Goal: Transaction & Acquisition: Purchase product/service

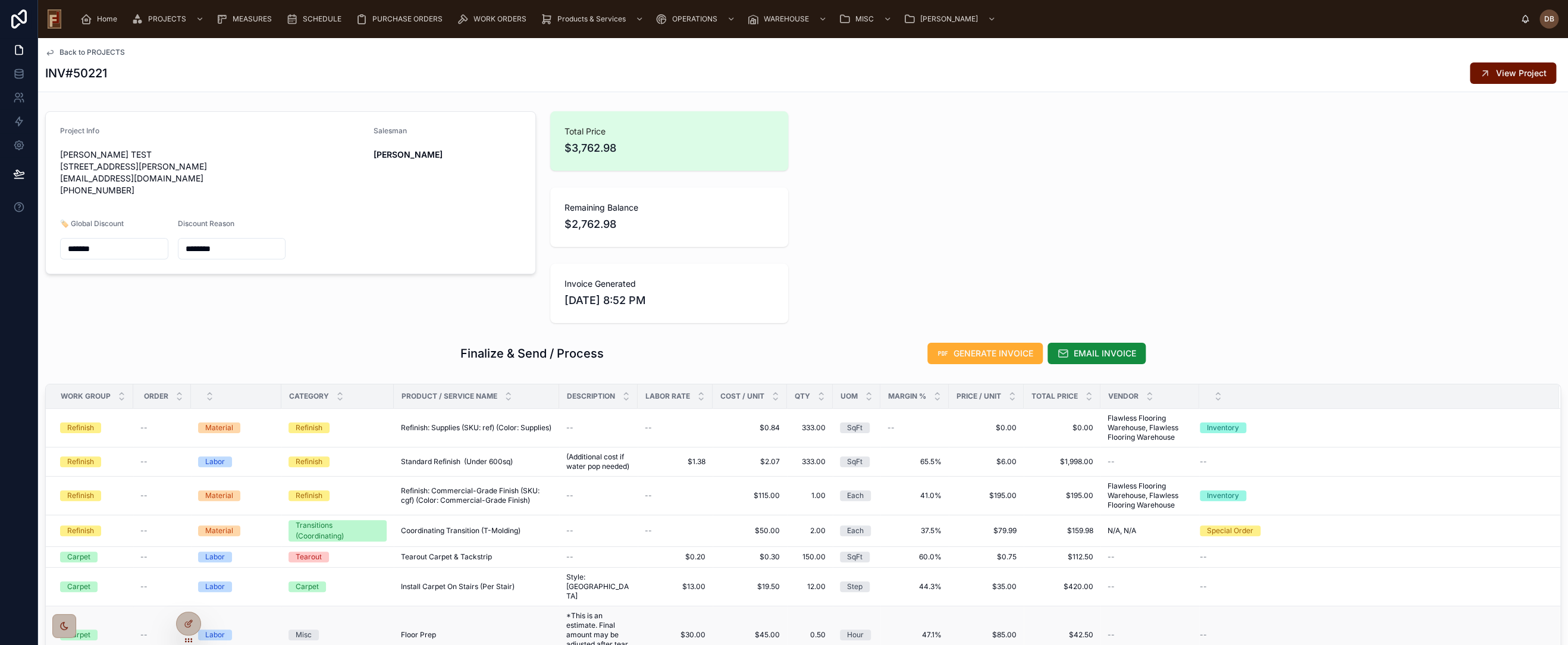
drag, startPoint x: 186, startPoint y: 623, endPoint x: 209, endPoint y: 620, distance: 23.2
click at [186, 623] on icon at bounding box center [188, 623] width 10 height 10
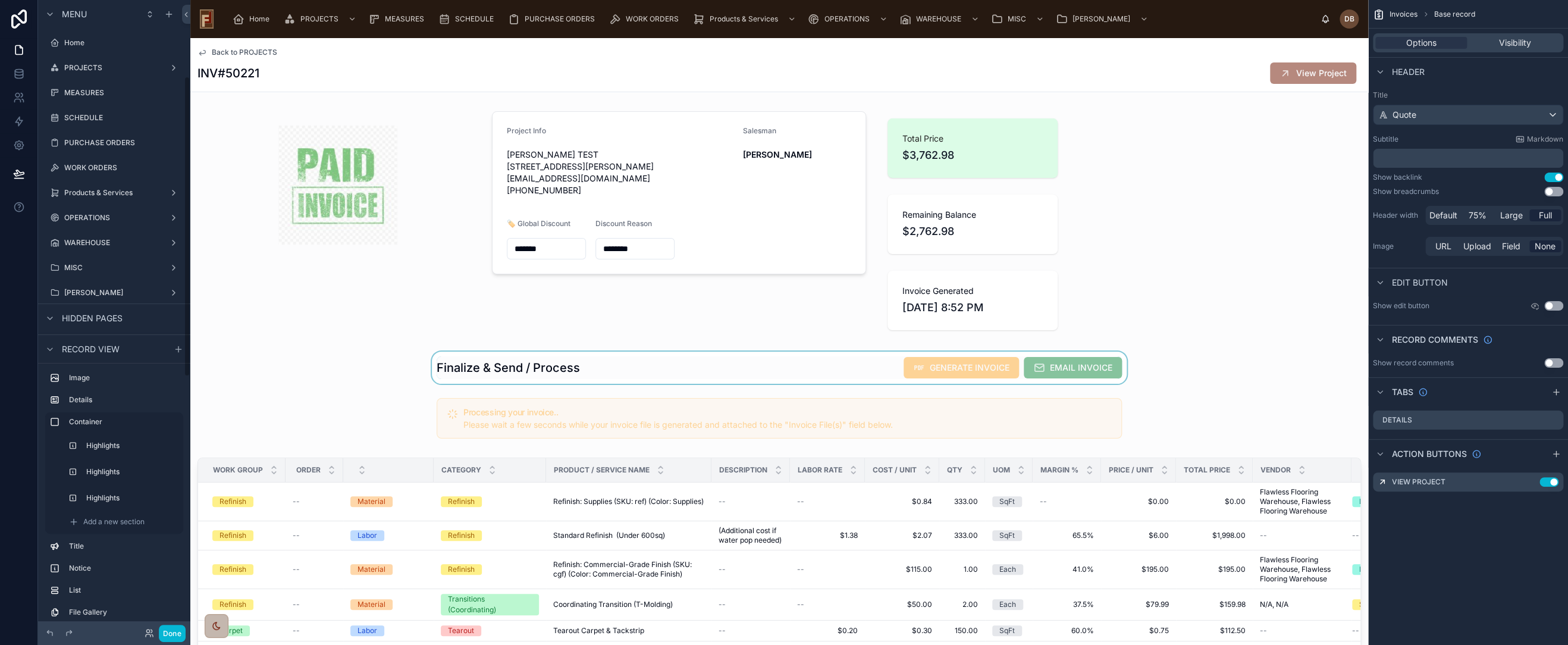
scroll to position [161, 0]
click at [874, 364] on div at bounding box center [779, 368] width 1178 height 32
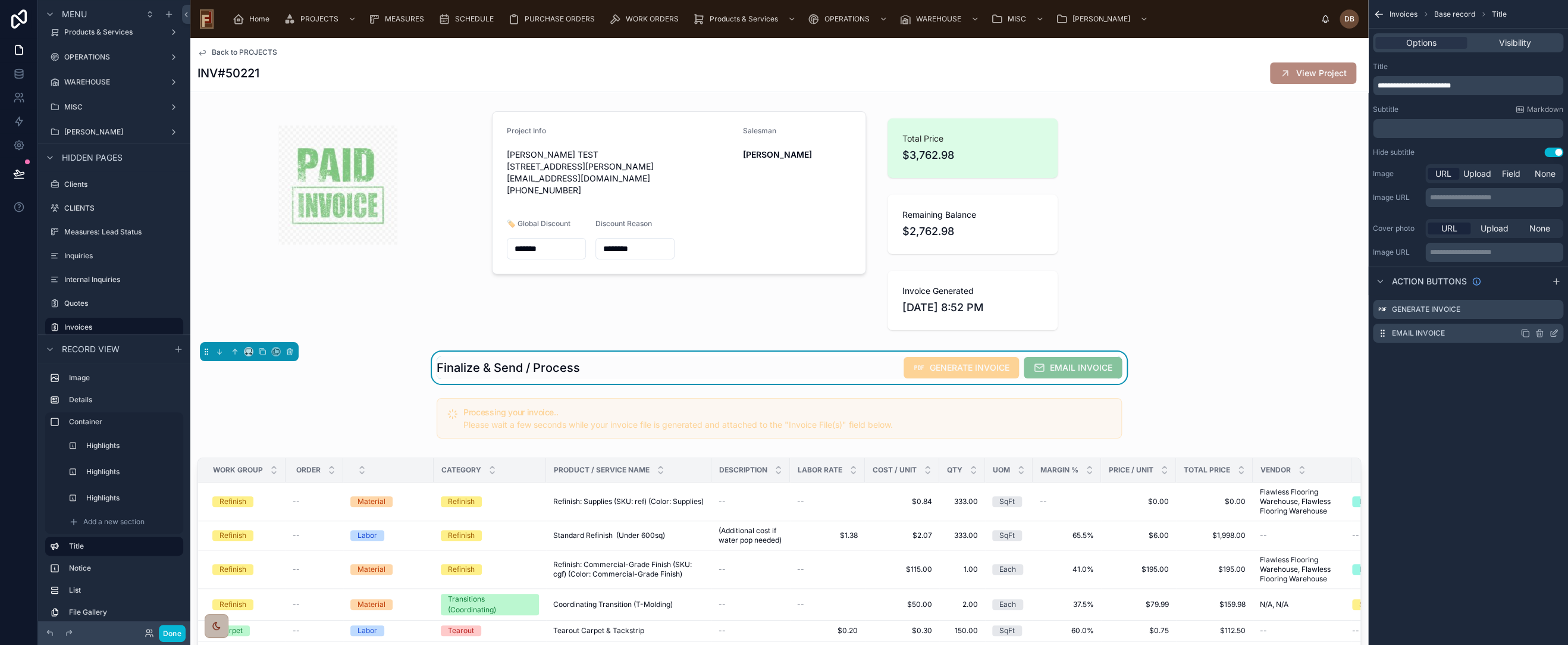
click at [1556, 330] on icon "scrollable content" at bounding box center [1555, 331] width 4 height 4
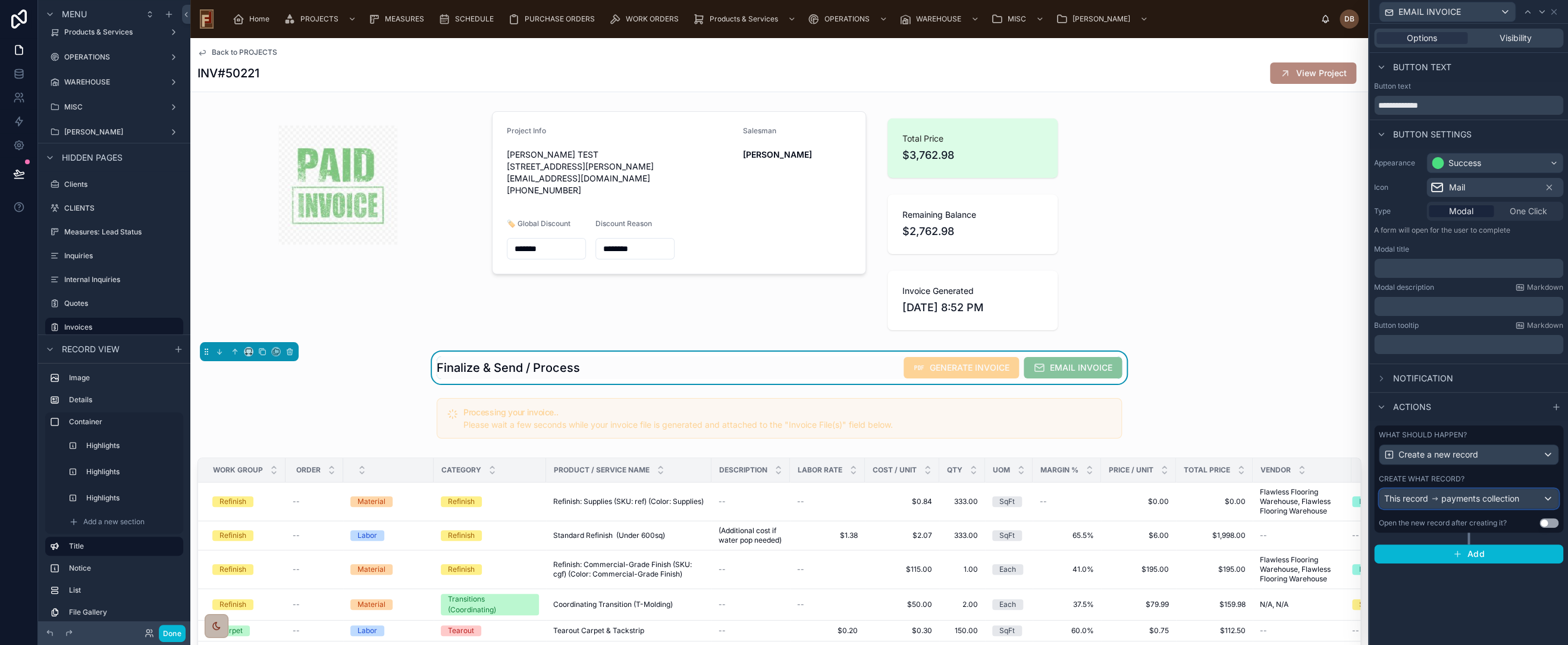
click at [1476, 500] on span "payments collection" at bounding box center [1481, 498] width 78 height 12
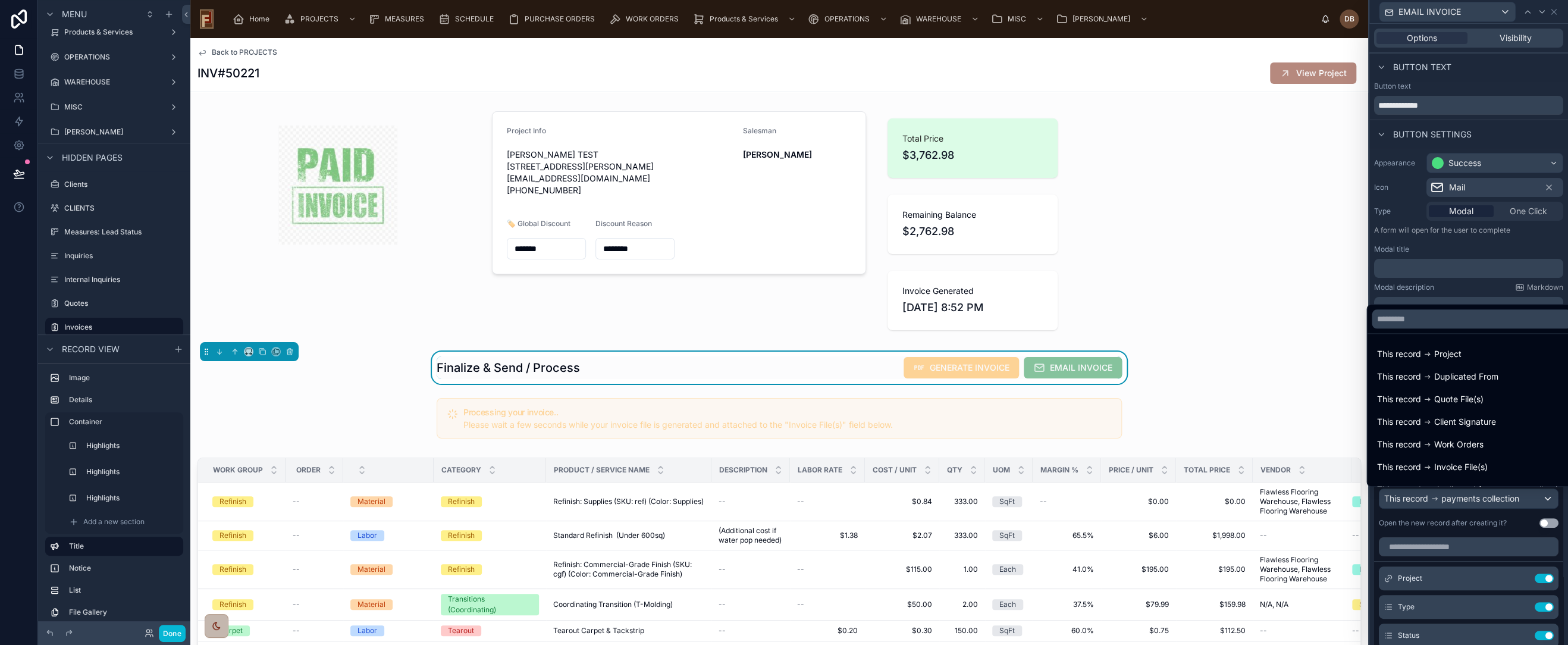
click at [1476, 500] on div at bounding box center [1469, 322] width 199 height 645
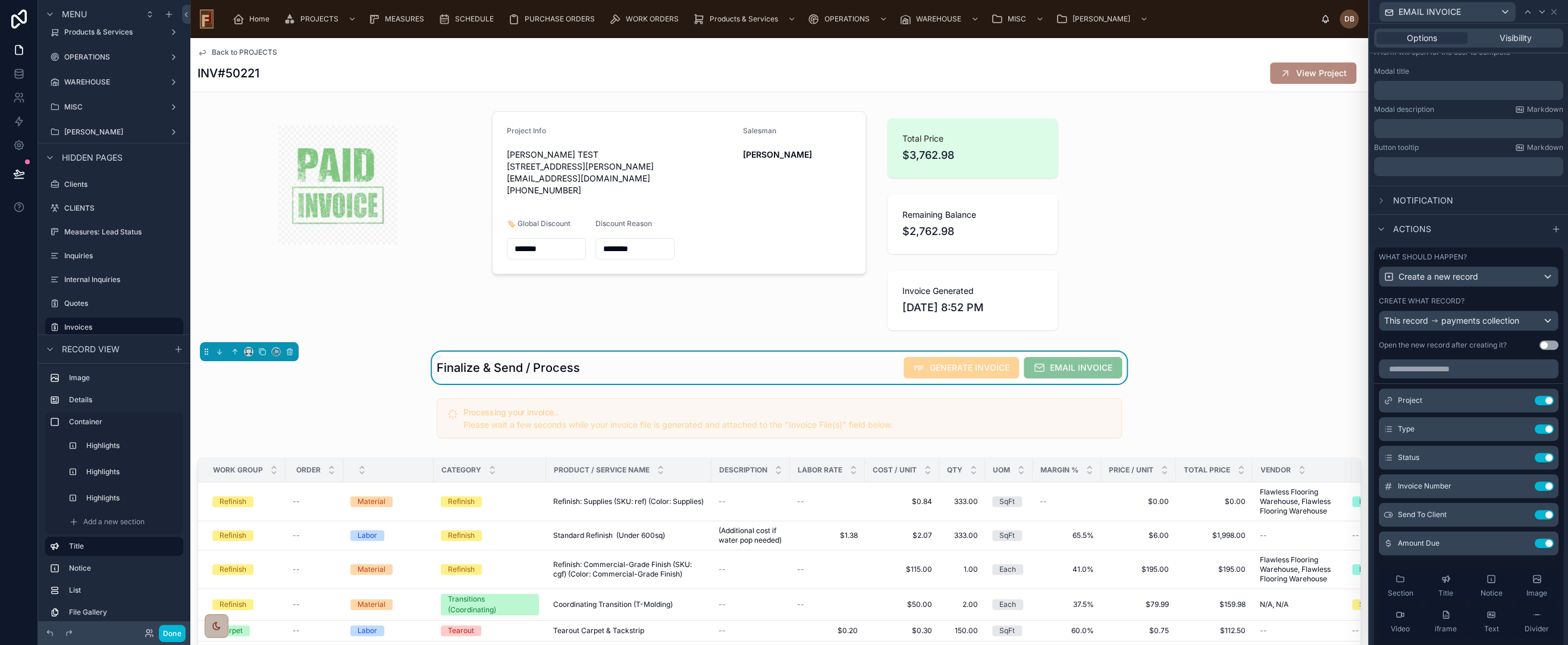
scroll to position [264, 0]
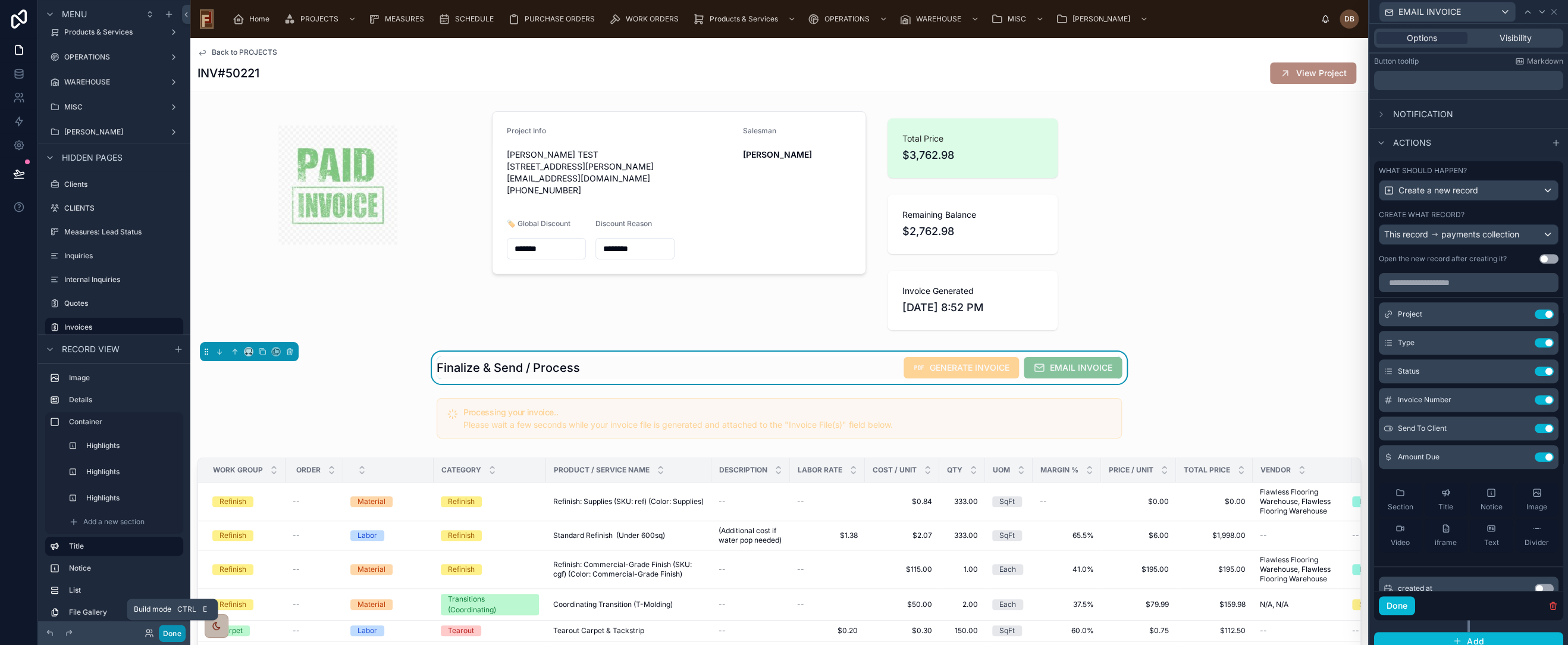
click at [174, 634] on button "Done" at bounding box center [172, 633] width 27 height 17
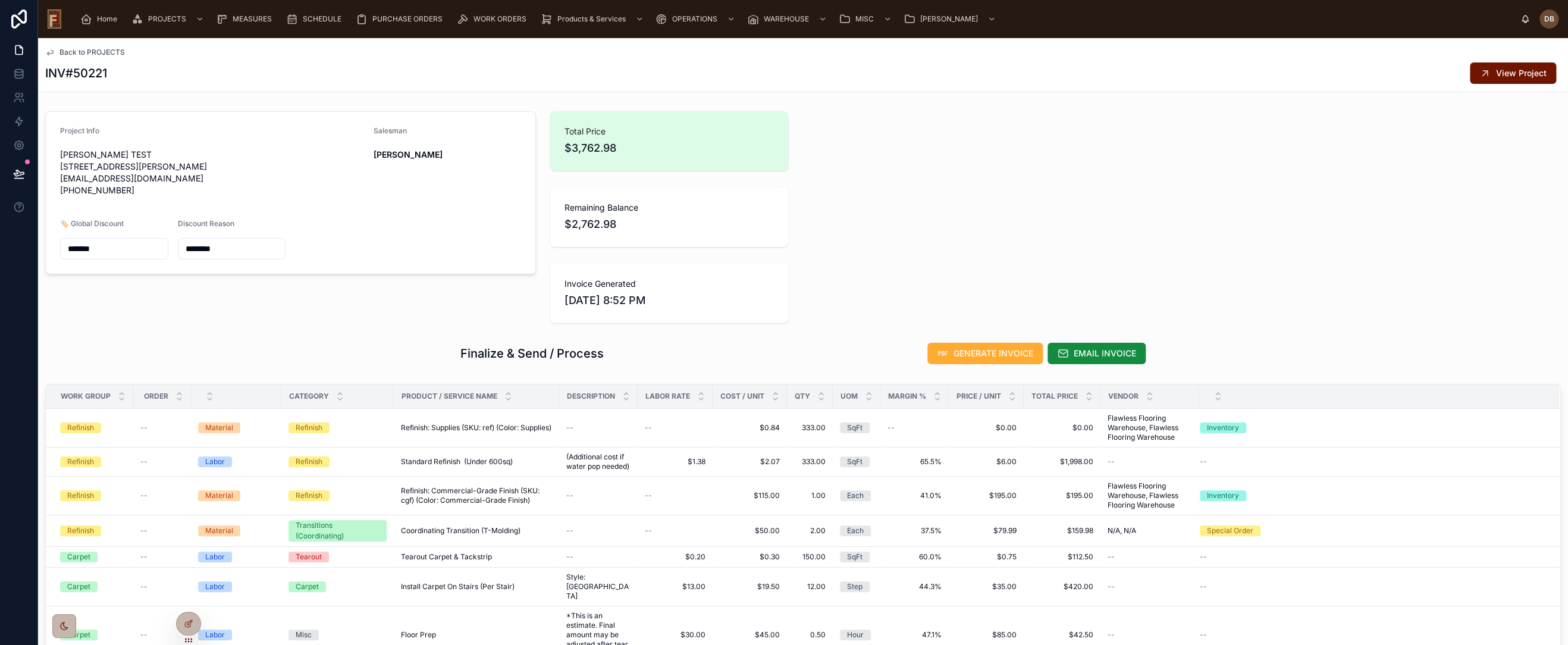
click at [569, 354] on h1 "Finalize & Send / Process" at bounding box center [531, 353] width 143 height 17
drag, startPoint x: 120, startPoint y: 71, endPoint x: 42, endPoint y: 71, distance: 78.0
click at [42, 71] on div "Back to PROJECTS INV#50221 View Project" at bounding box center [803, 65] width 1530 height 54
copy h1 "INV#50221"
click at [19, 174] on icon at bounding box center [19, 173] width 12 height 12
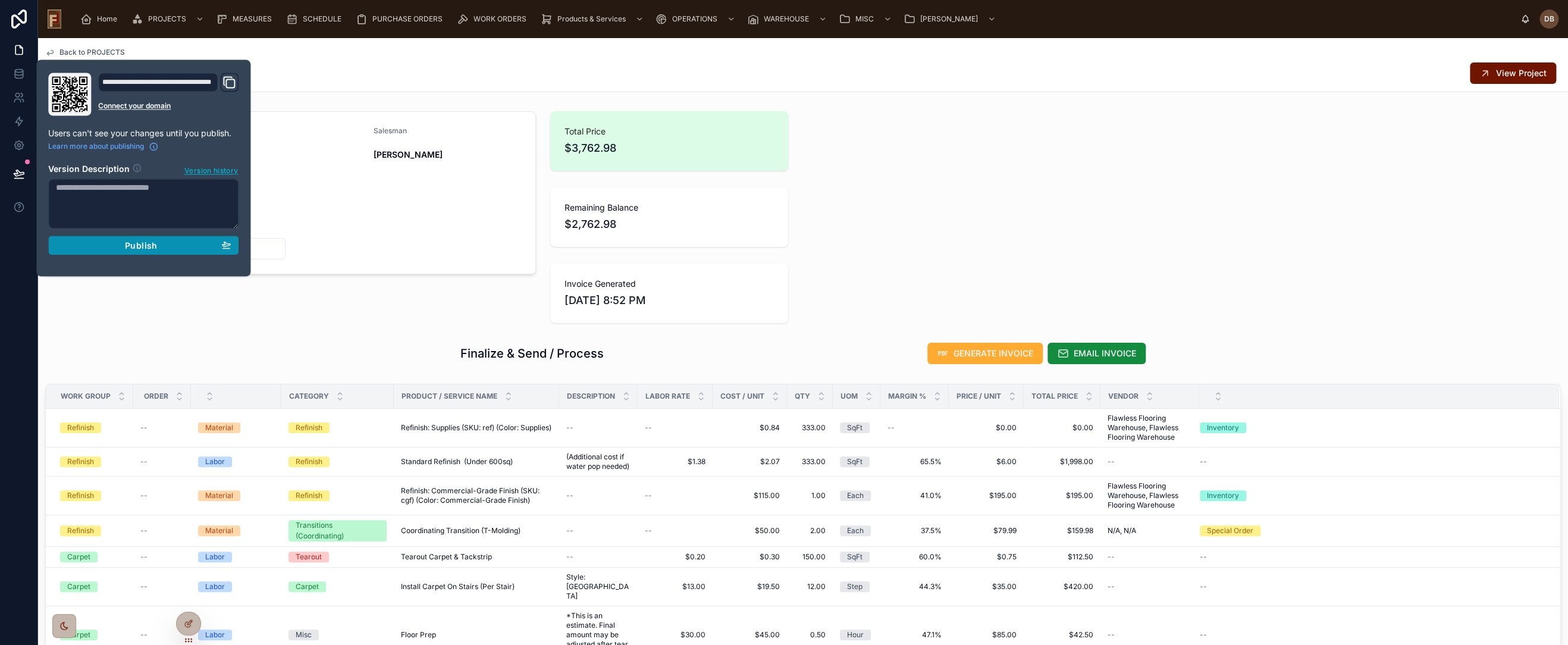
click at [148, 247] on span "Publish" at bounding box center [141, 245] width 32 height 11
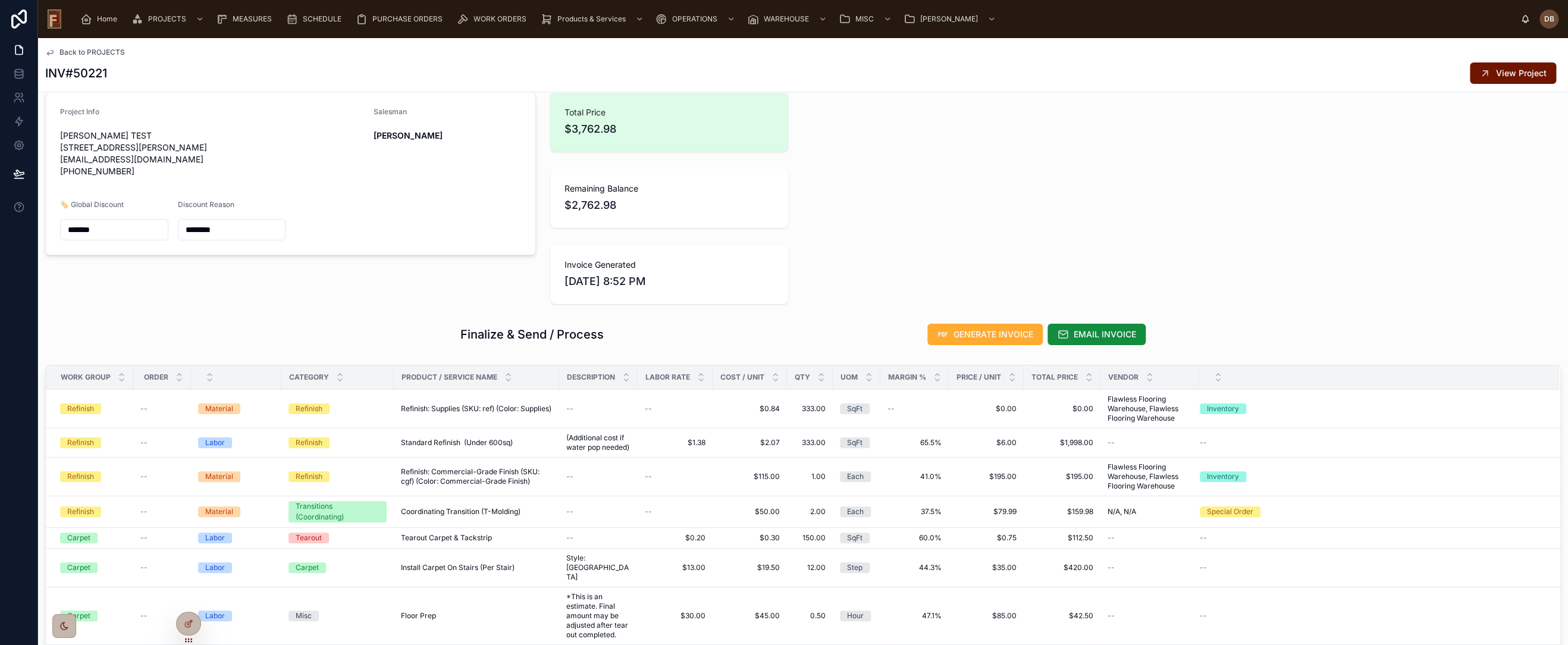
scroll to position [66, 0]
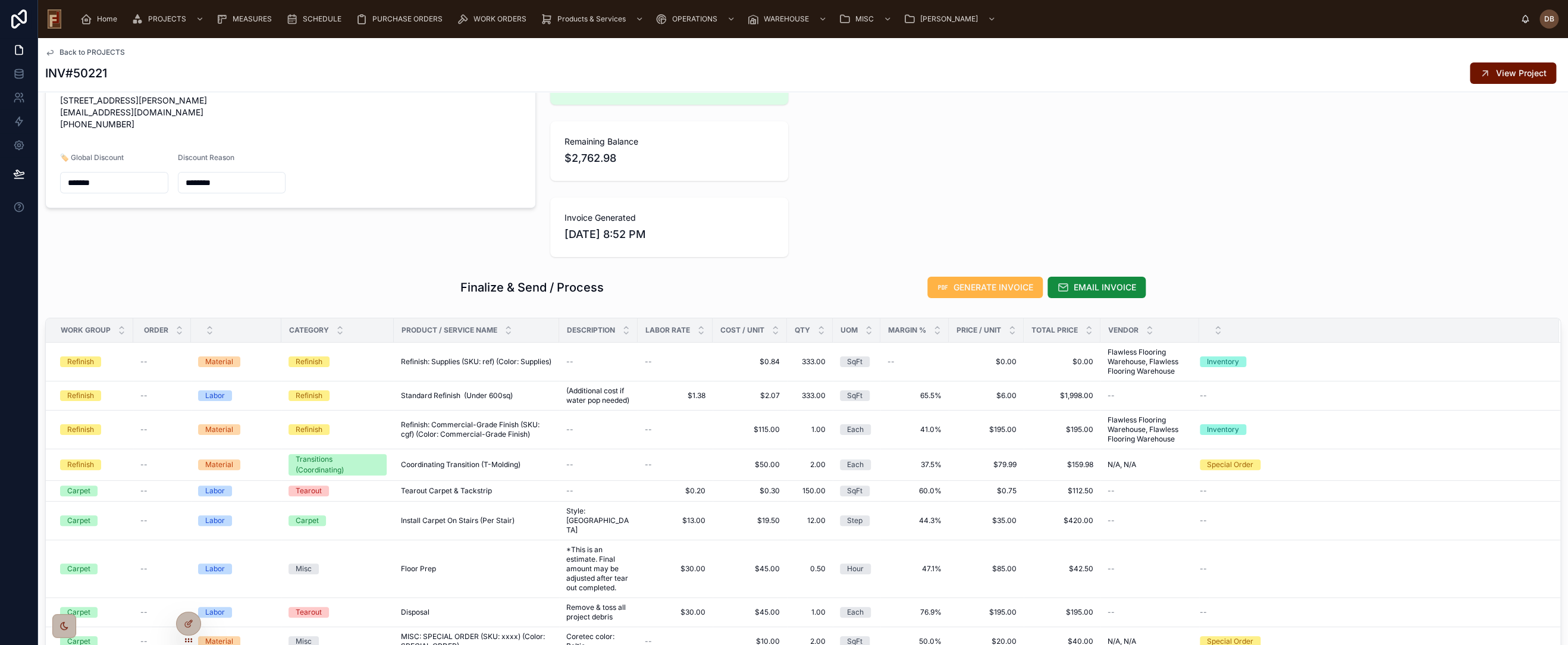
click at [986, 287] on span "GENERATE INVOICE" at bounding box center [993, 287] width 80 height 12
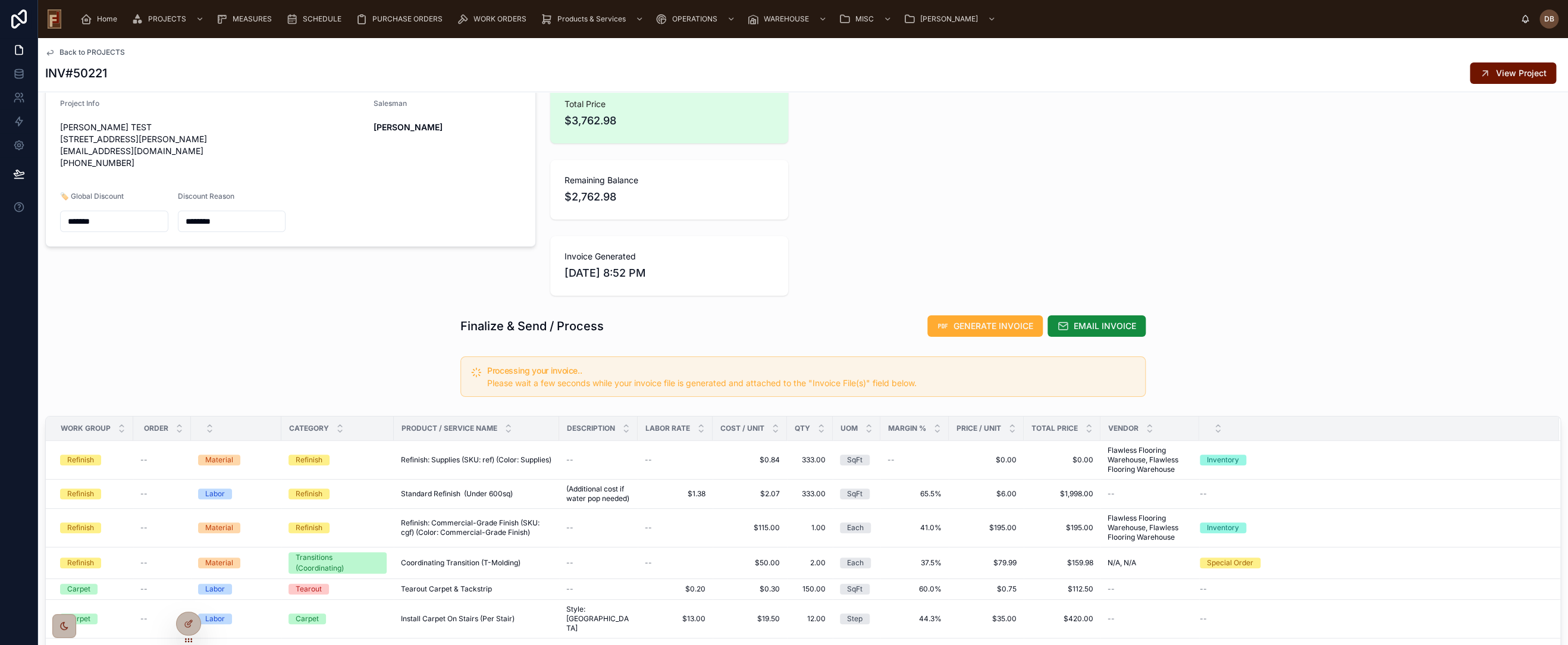
scroll to position [0, 0]
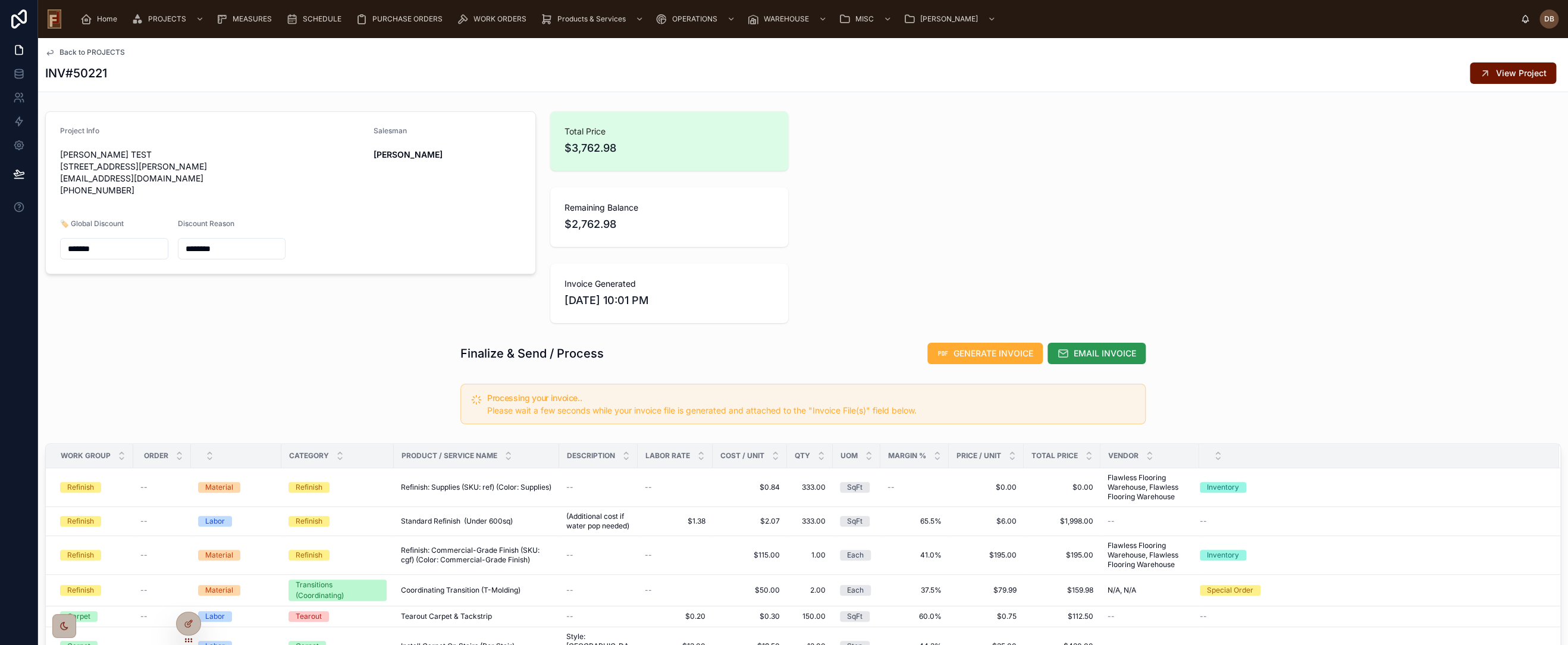
click at [1103, 352] on span "EMAIL INVOICE" at bounding box center [1105, 353] width 62 height 12
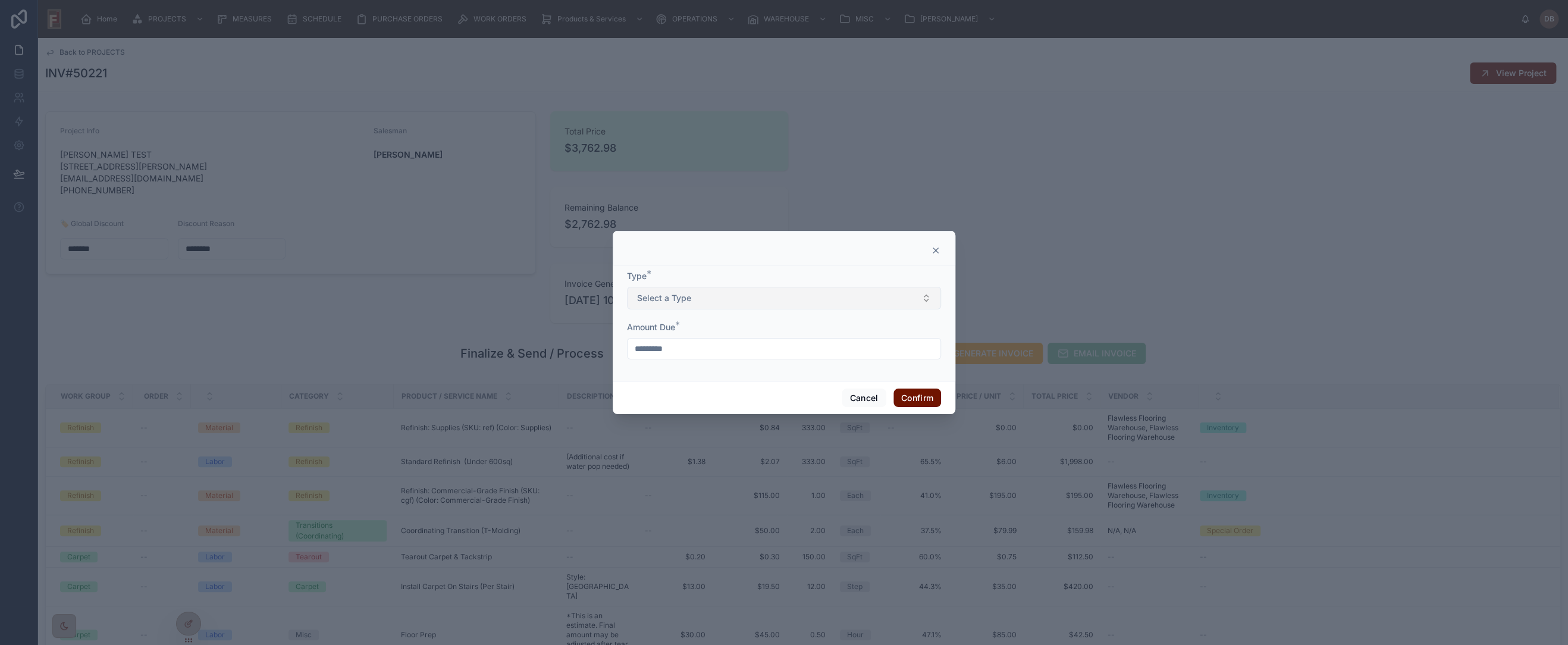
click at [778, 299] on button "Select a Type" at bounding box center [784, 298] width 314 height 22
click at [672, 377] on div "Final" at bounding box center [784, 381] width 308 height 18
click at [918, 398] on button "Confirm" at bounding box center [918, 397] width 48 height 19
click at [705, 296] on button "Select a Type" at bounding box center [784, 298] width 314 height 22
click at [675, 382] on div "Final" at bounding box center [784, 381] width 308 height 18
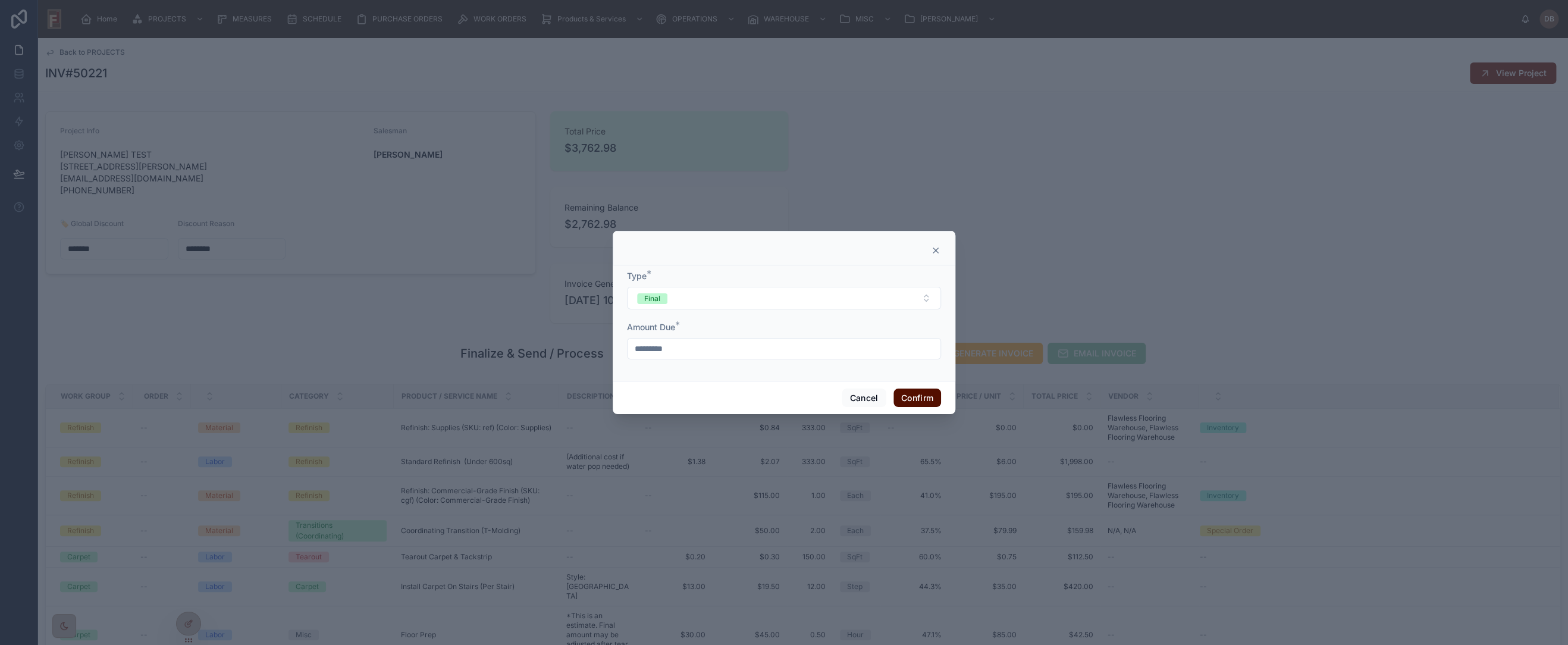
click at [914, 398] on button "Confirm" at bounding box center [918, 397] width 48 height 19
click at [933, 249] on icon at bounding box center [935, 251] width 10 height 10
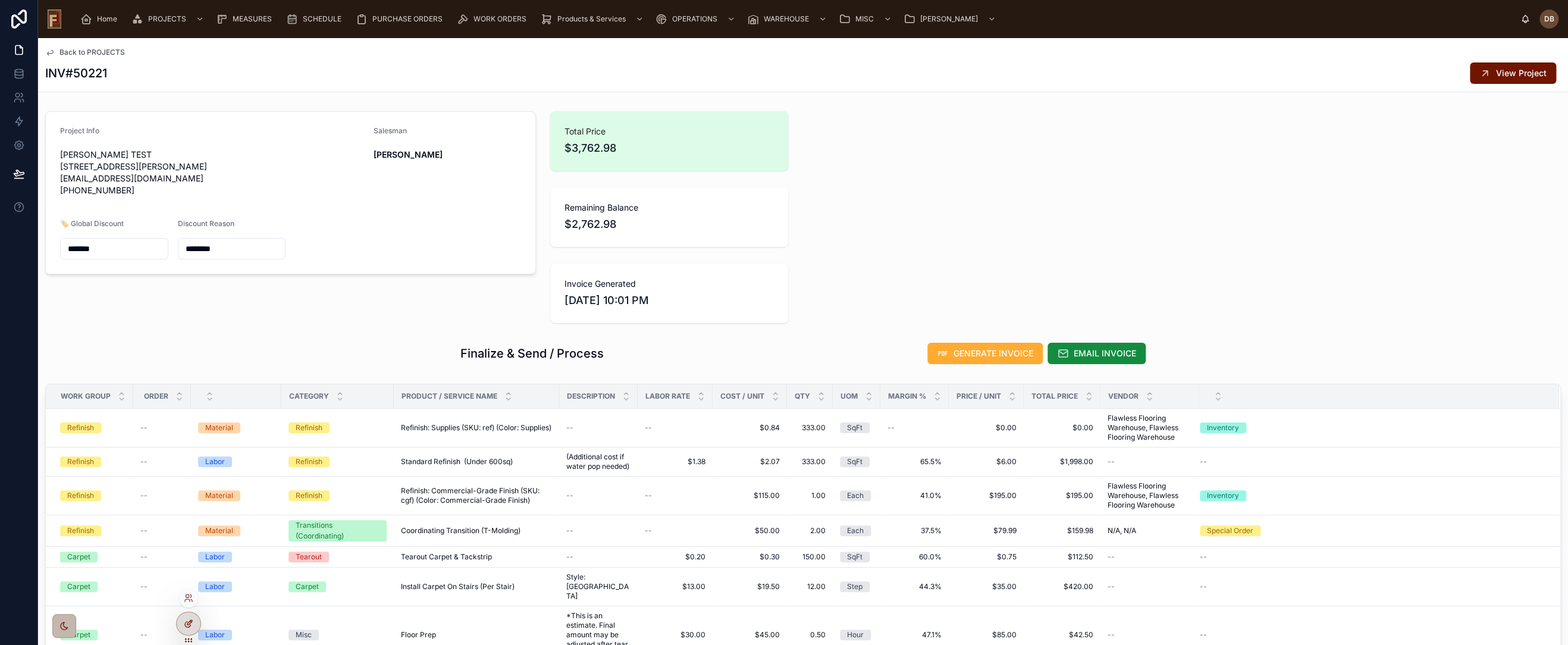
click at [184, 625] on icon at bounding box center [188, 623] width 10 height 10
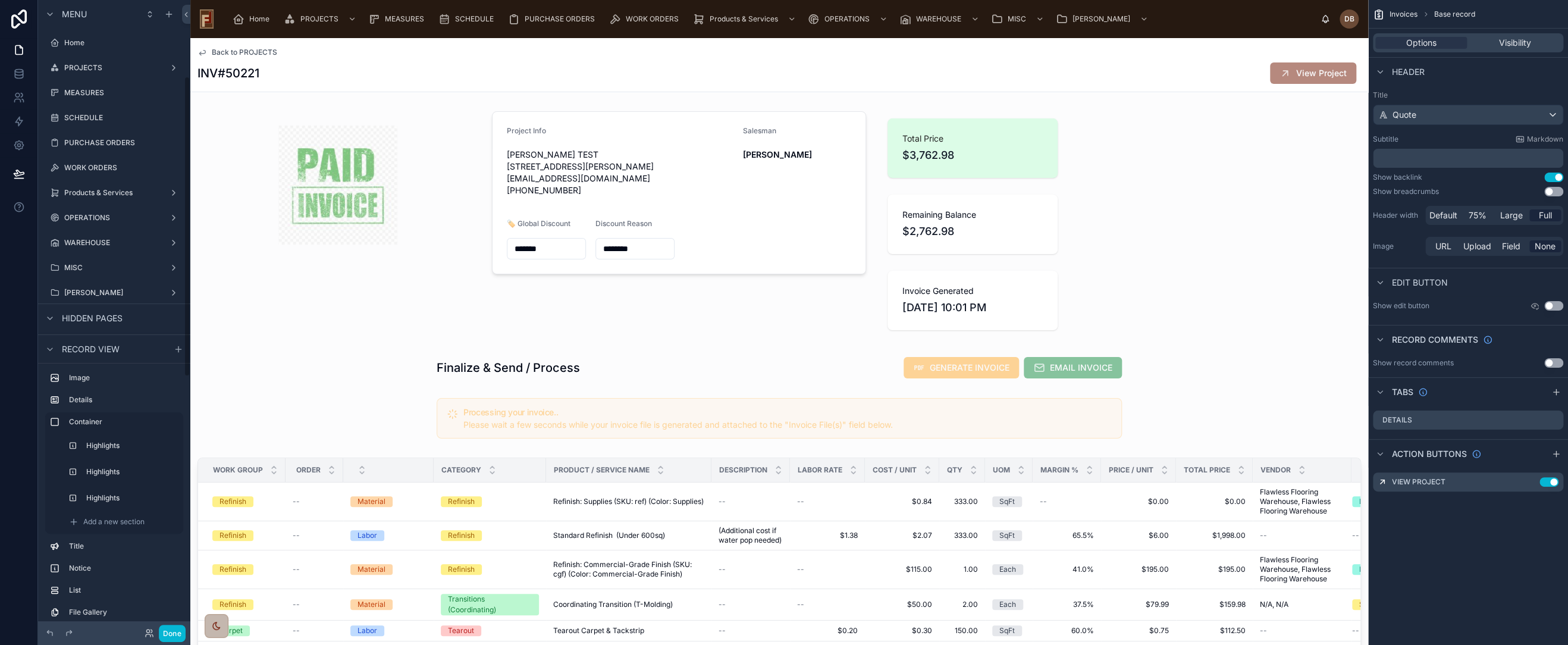
scroll to position [161, 0]
click at [864, 369] on div at bounding box center [779, 368] width 1178 height 32
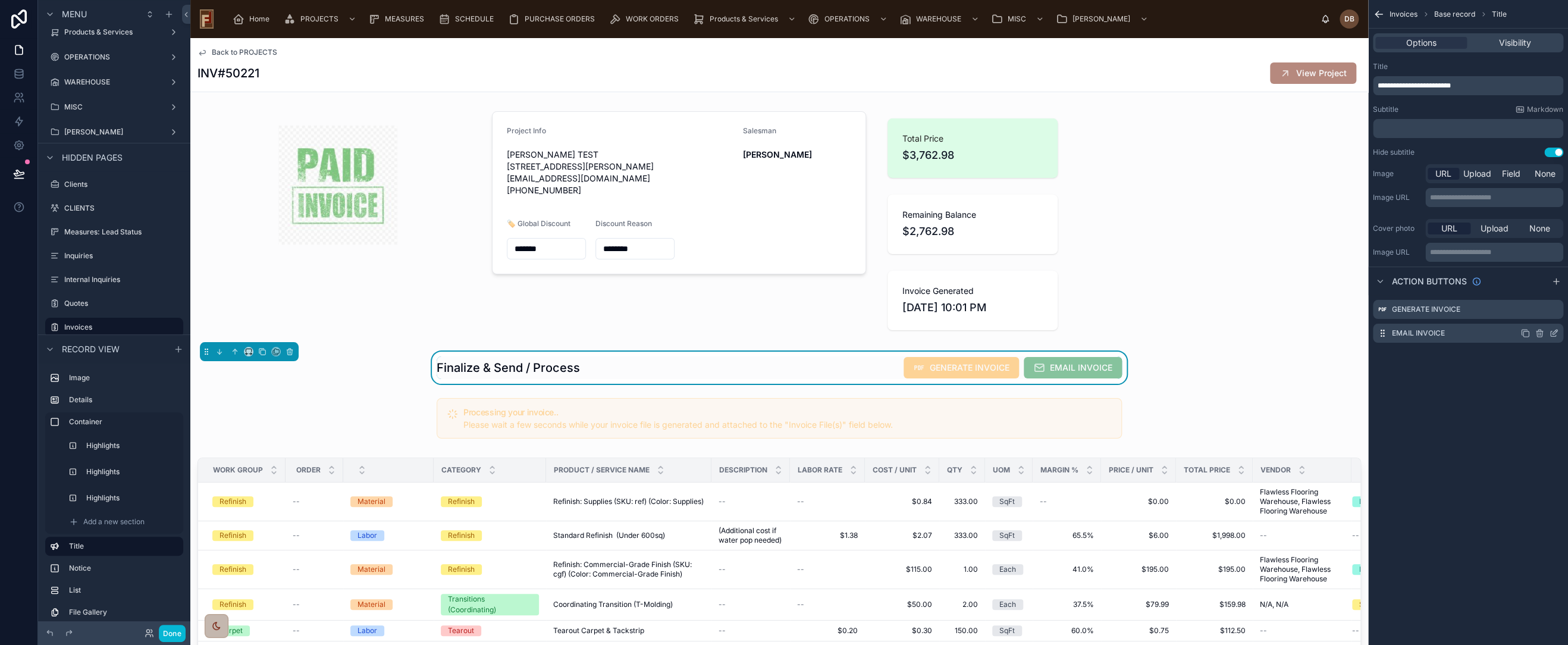
click at [1554, 332] on icon "scrollable content" at bounding box center [1554, 333] width 10 height 10
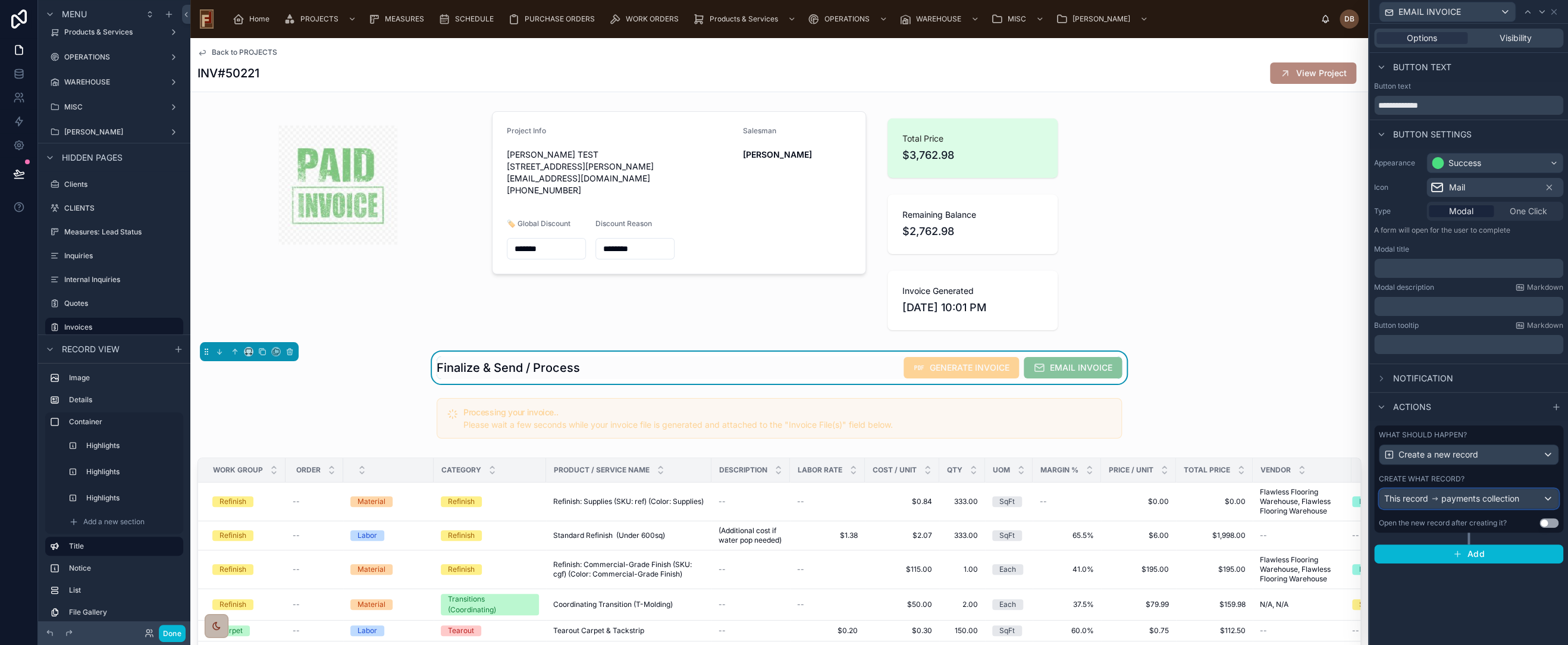
click at [1478, 498] on span "payments collection" at bounding box center [1481, 498] width 78 height 12
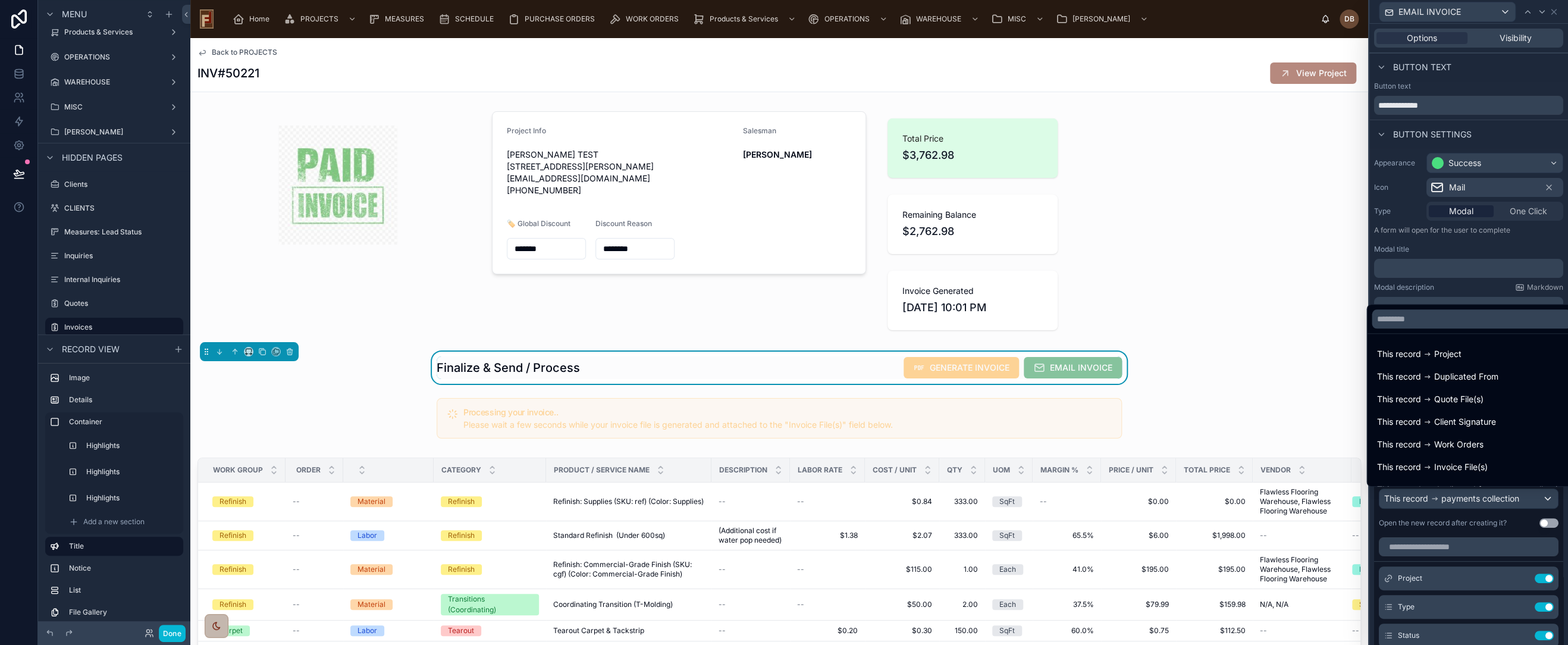
click at [1478, 498] on div at bounding box center [1469, 322] width 199 height 645
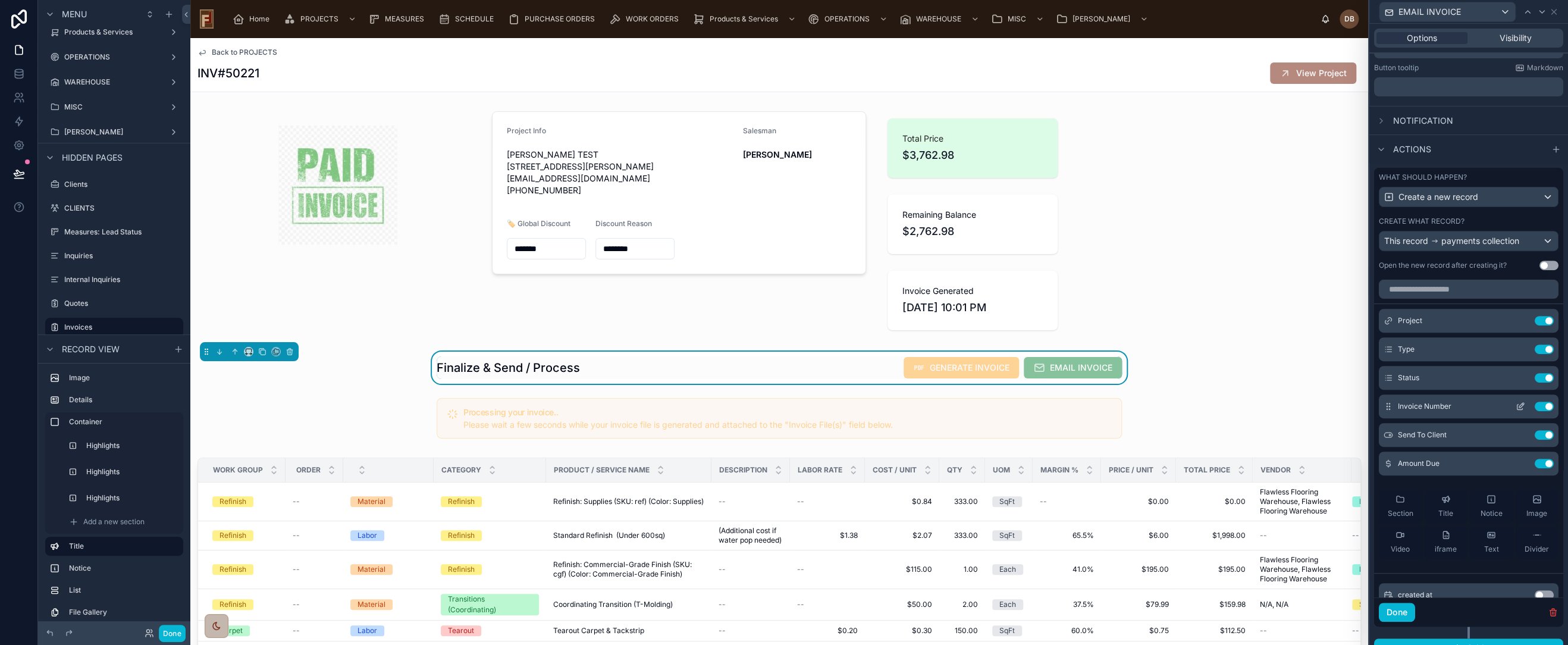
scroll to position [264, 0]
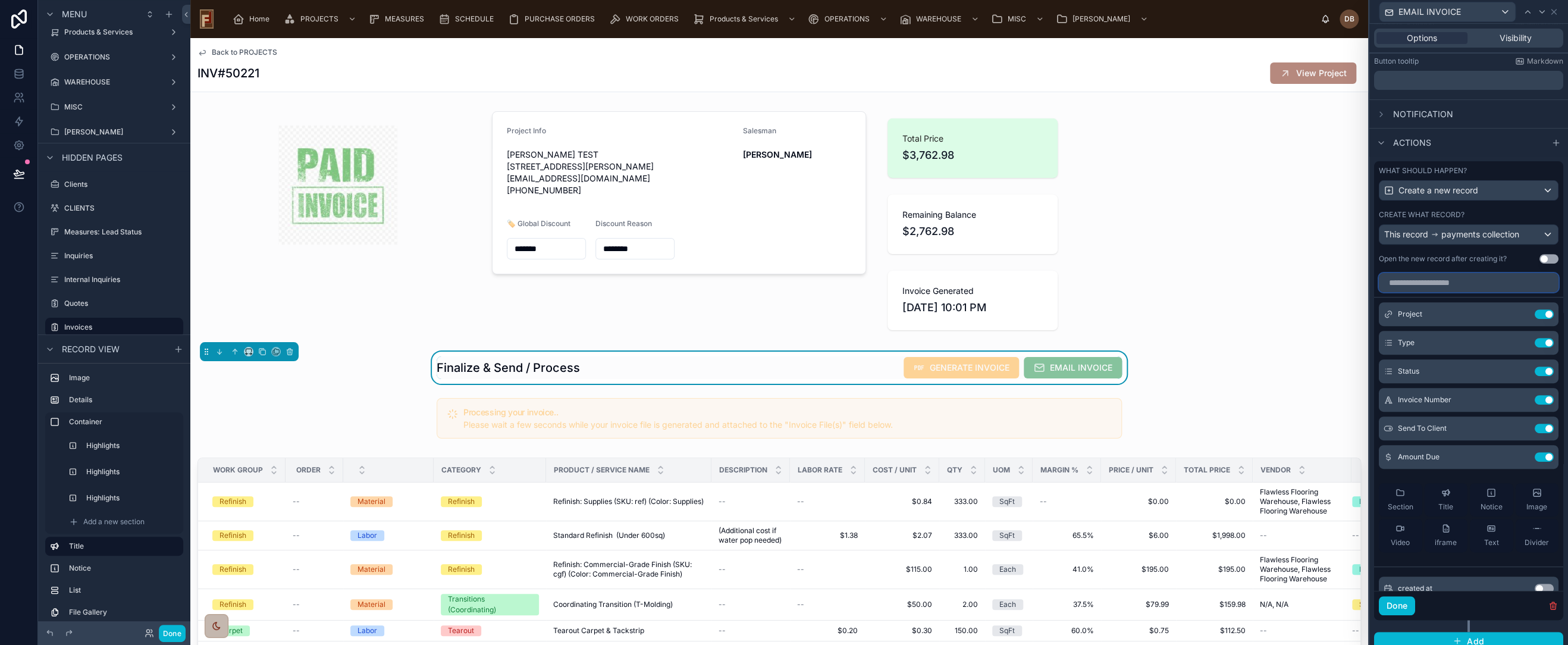
click at [1447, 284] on input "text" at bounding box center [1469, 282] width 179 height 19
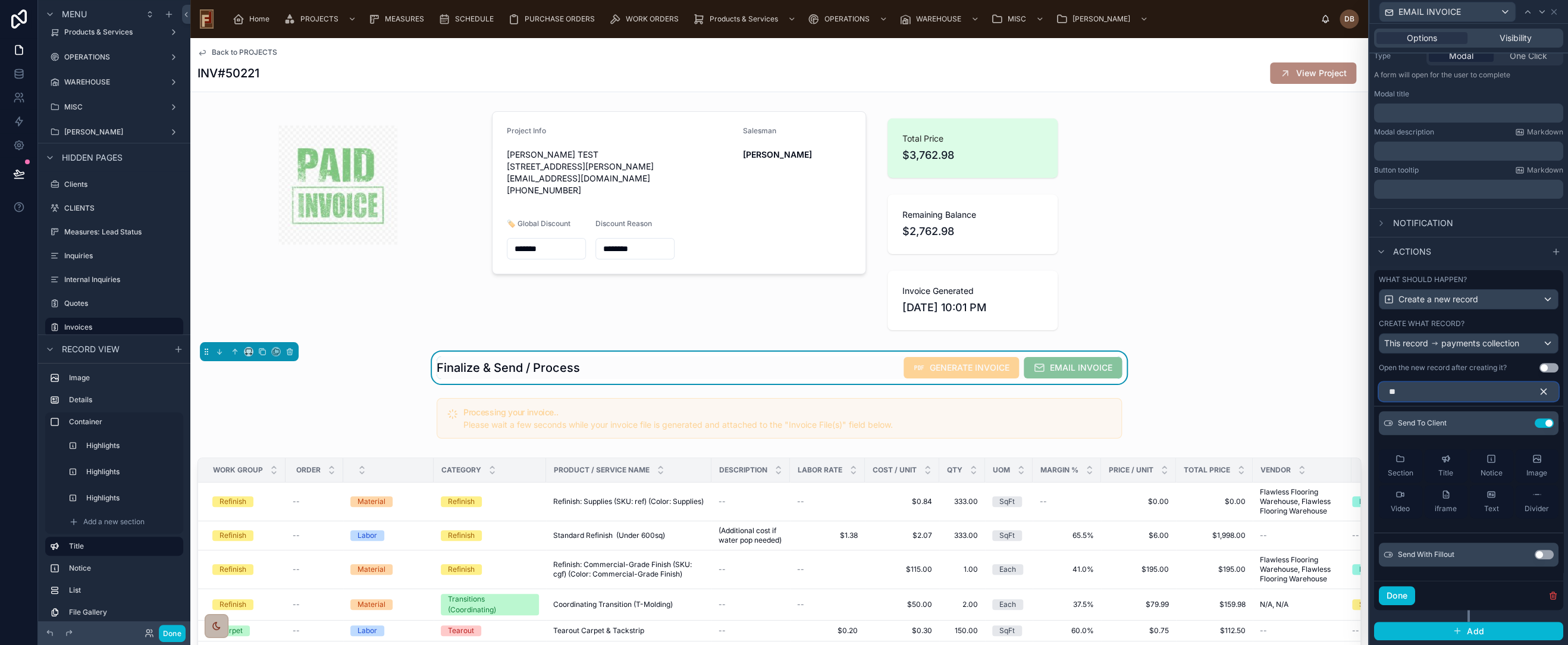
scroll to position [154, 0]
type input "**"
click at [1535, 555] on button "Use setting" at bounding box center [1544, 556] width 19 height 10
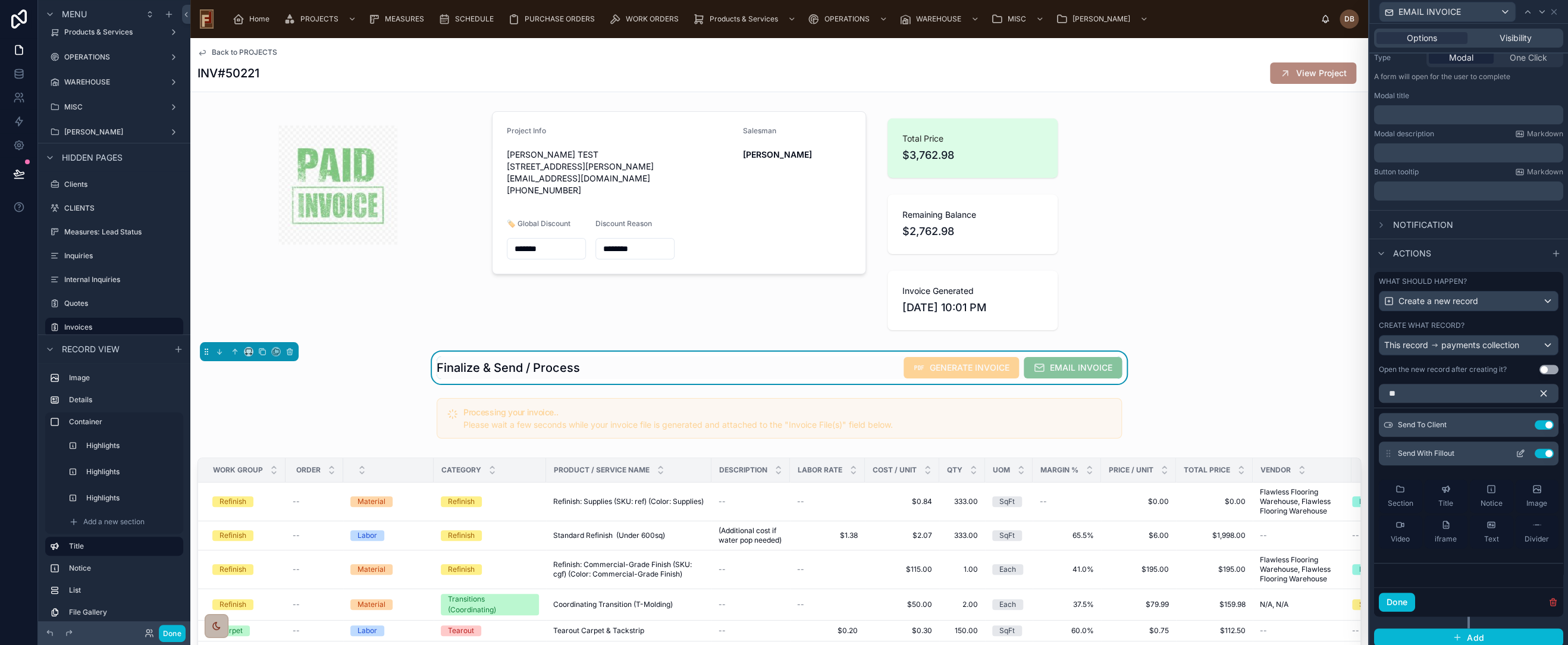
click at [1516, 451] on icon at bounding box center [1520, 453] width 10 height 10
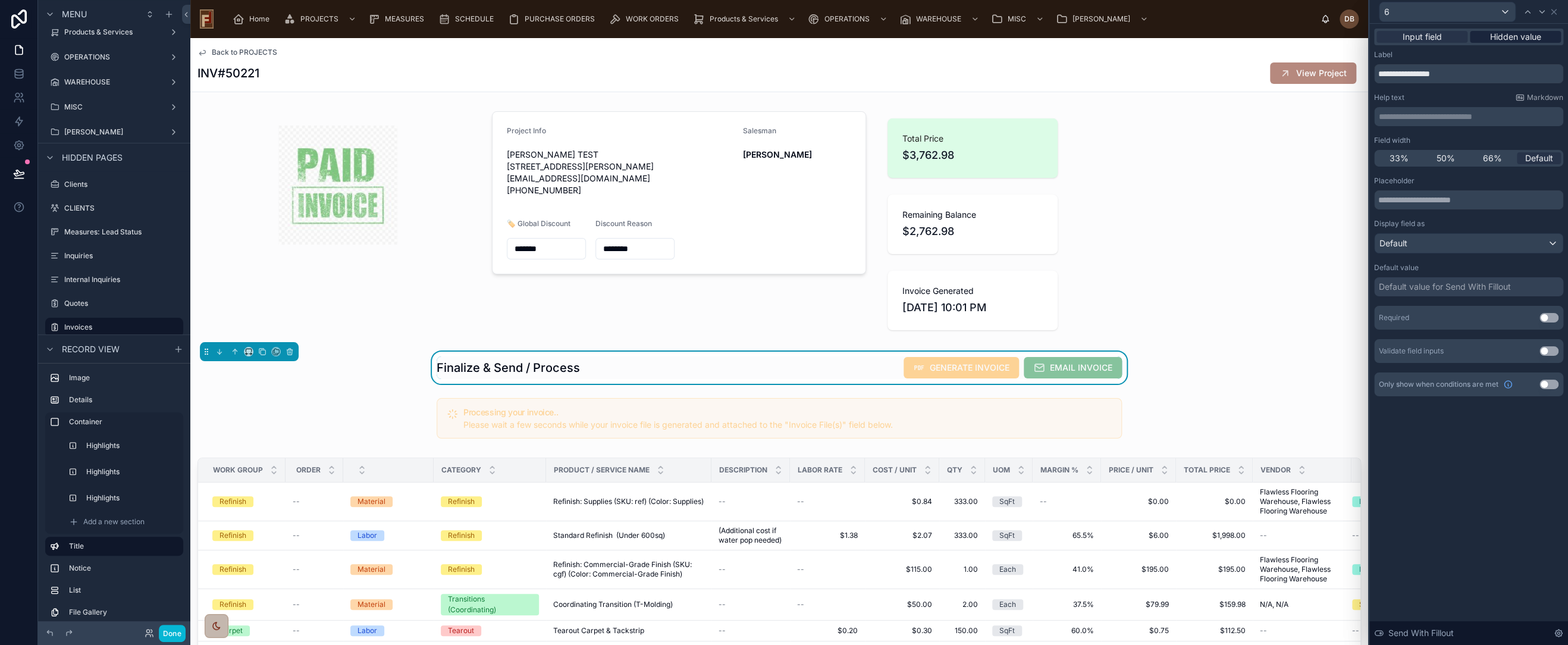
click at [1513, 37] on span "Hidden value" at bounding box center [1516, 36] width 52 height 12
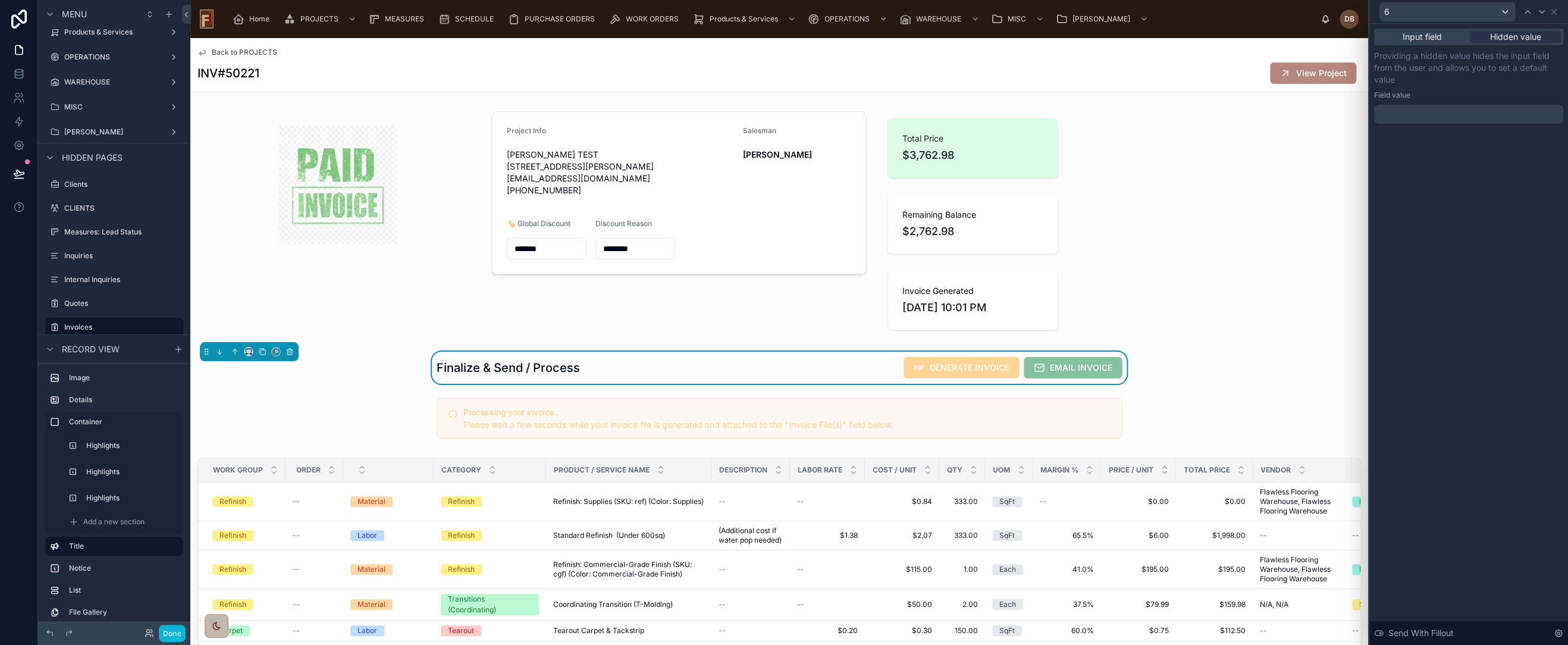
click at [1431, 118] on div at bounding box center [1469, 114] width 189 height 19
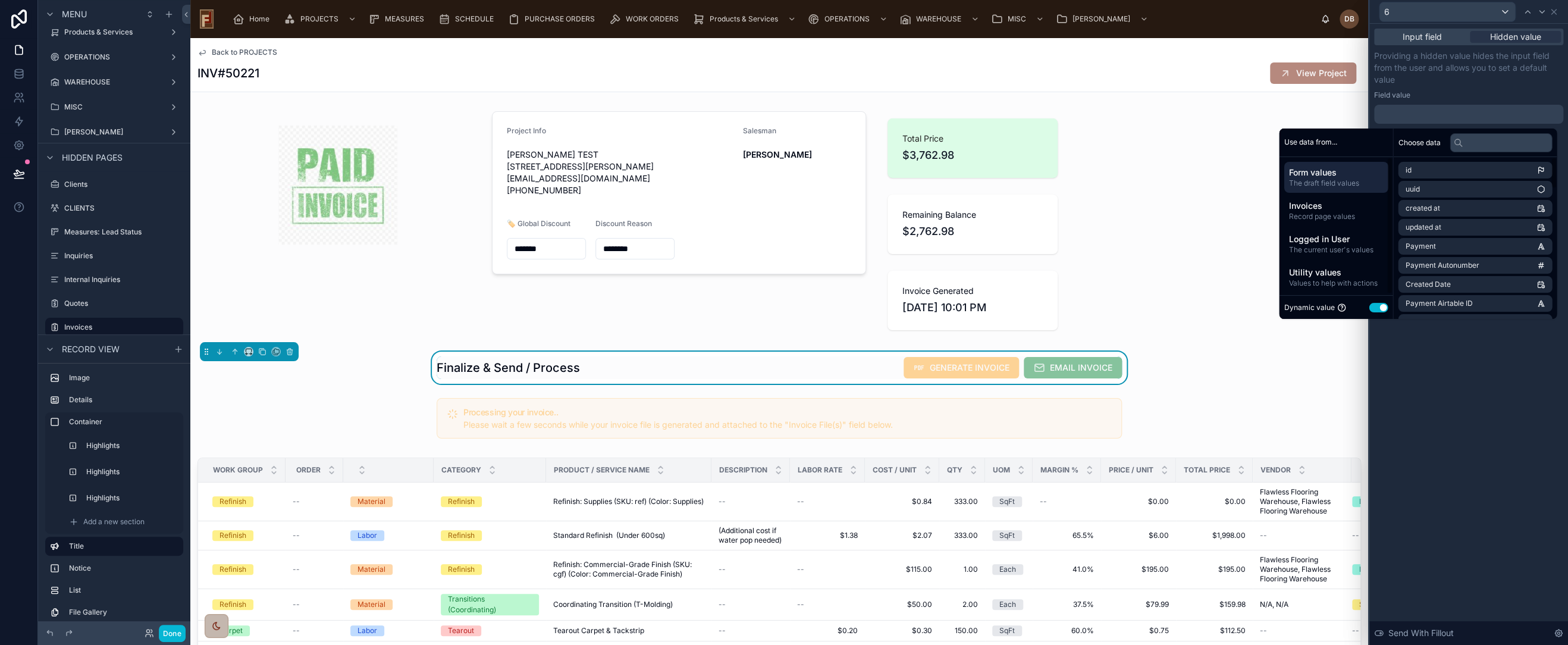
click at [1372, 304] on button "Use setting" at bounding box center [1378, 307] width 19 height 10
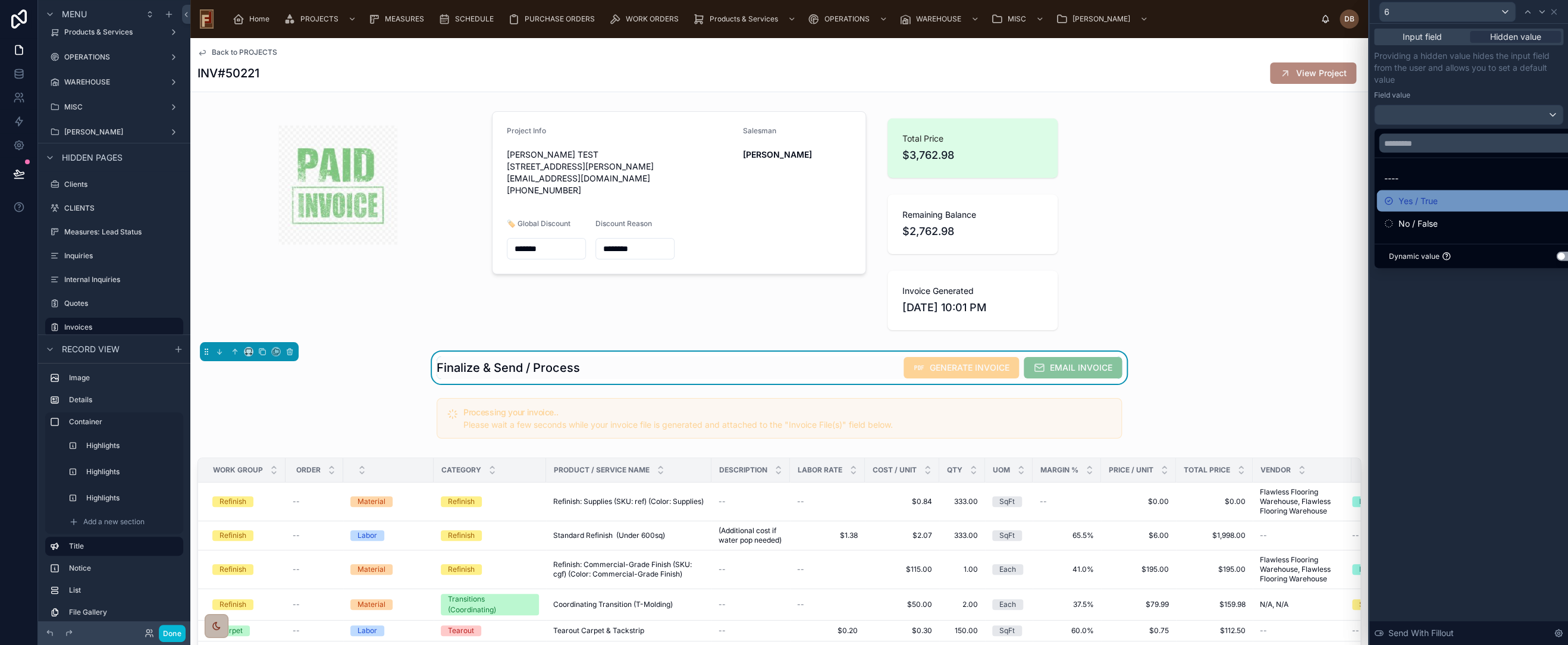
click at [1463, 199] on div "Yes / True" at bounding box center [1482, 201] width 196 height 14
drag, startPoint x: 1502, startPoint y: 376, endPoint x: 1509, endPoint y: 191, distance: 185.1
click at [1501, 370] on div "Input field Hidden value Providing a hidden value hides the input field from th…" at bounding box center [1469, 334] width 199 height 621
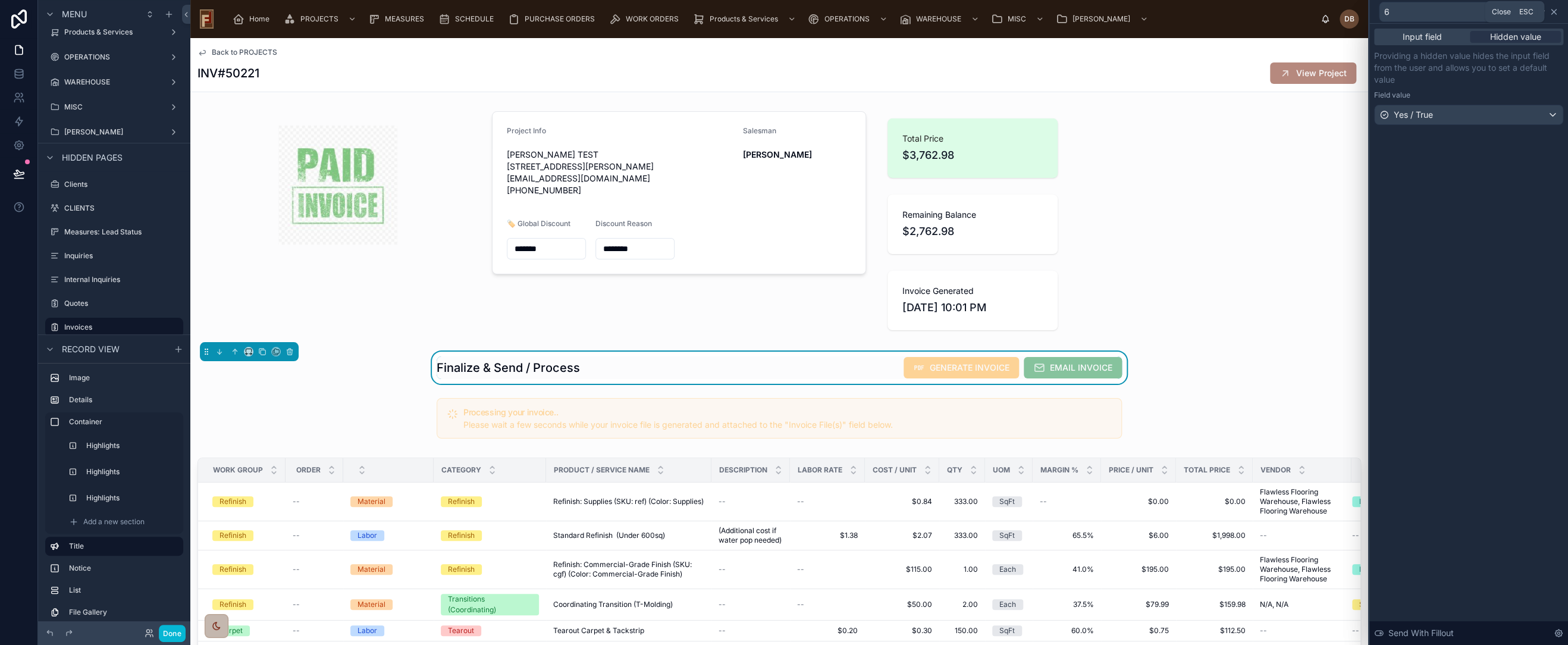
click at [1551, 12] on icon at bounding box center [1554, 12] width 10 height 10
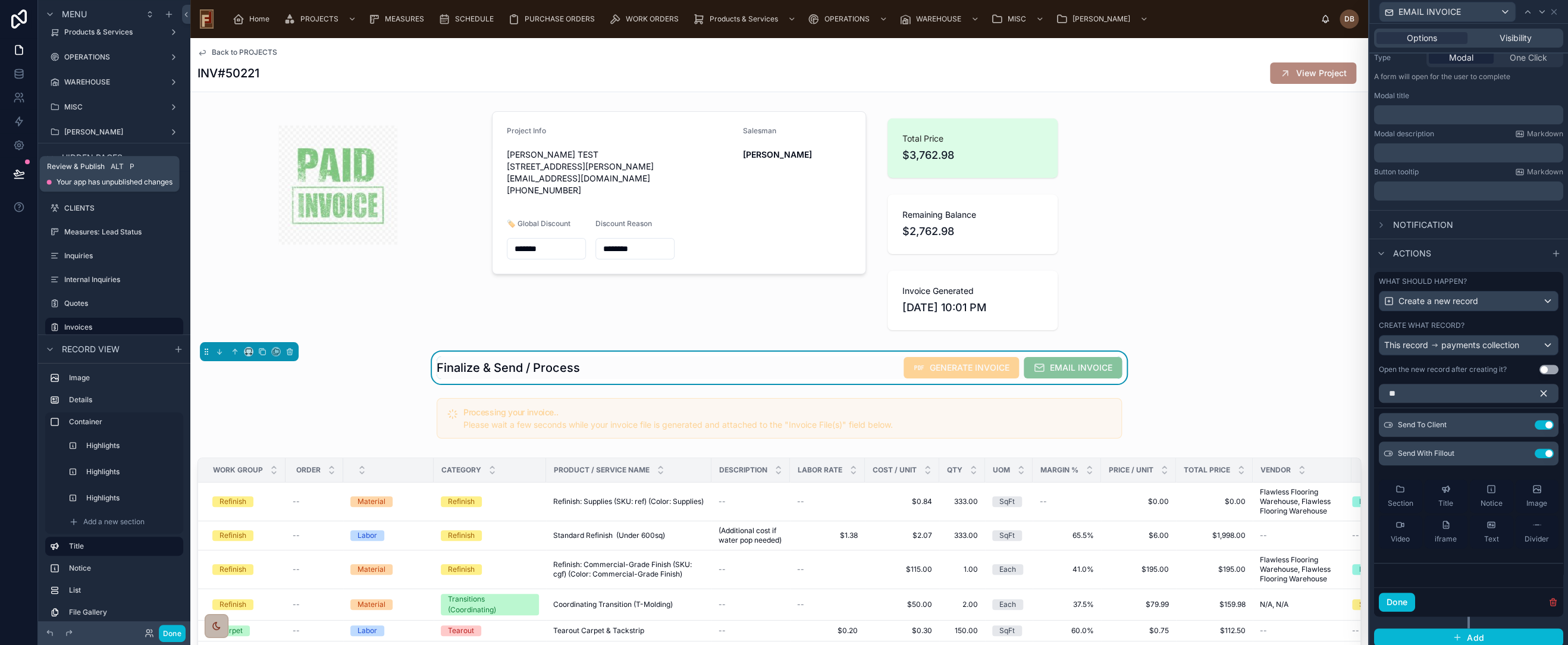
click at [17, 171] on icon at bounding box center [19, 173] width 12 height 12
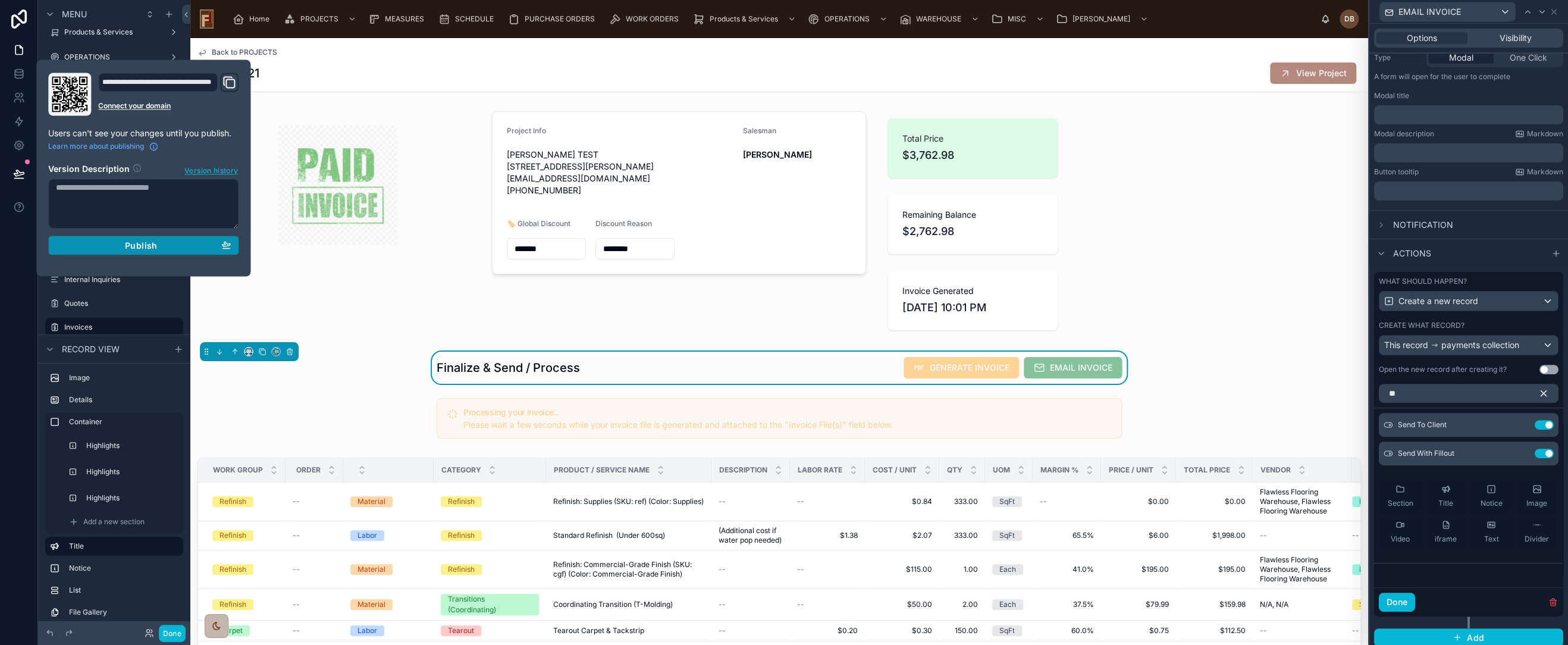
click at [145, 248] on span "Publish" at bounding box center [141, 245] width 32 height 11
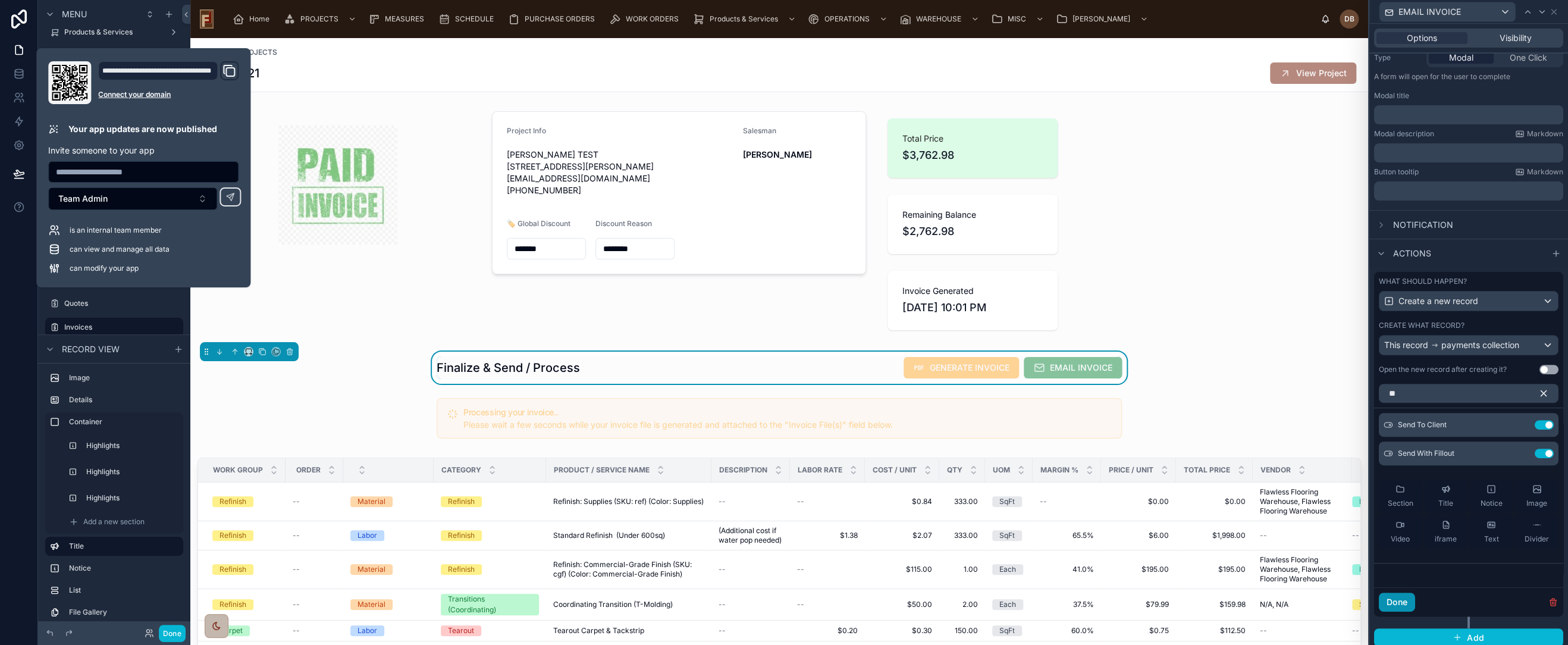
click at [1401, 603] on button "Done" at bounding box center [1397, 601] width 36 height 19
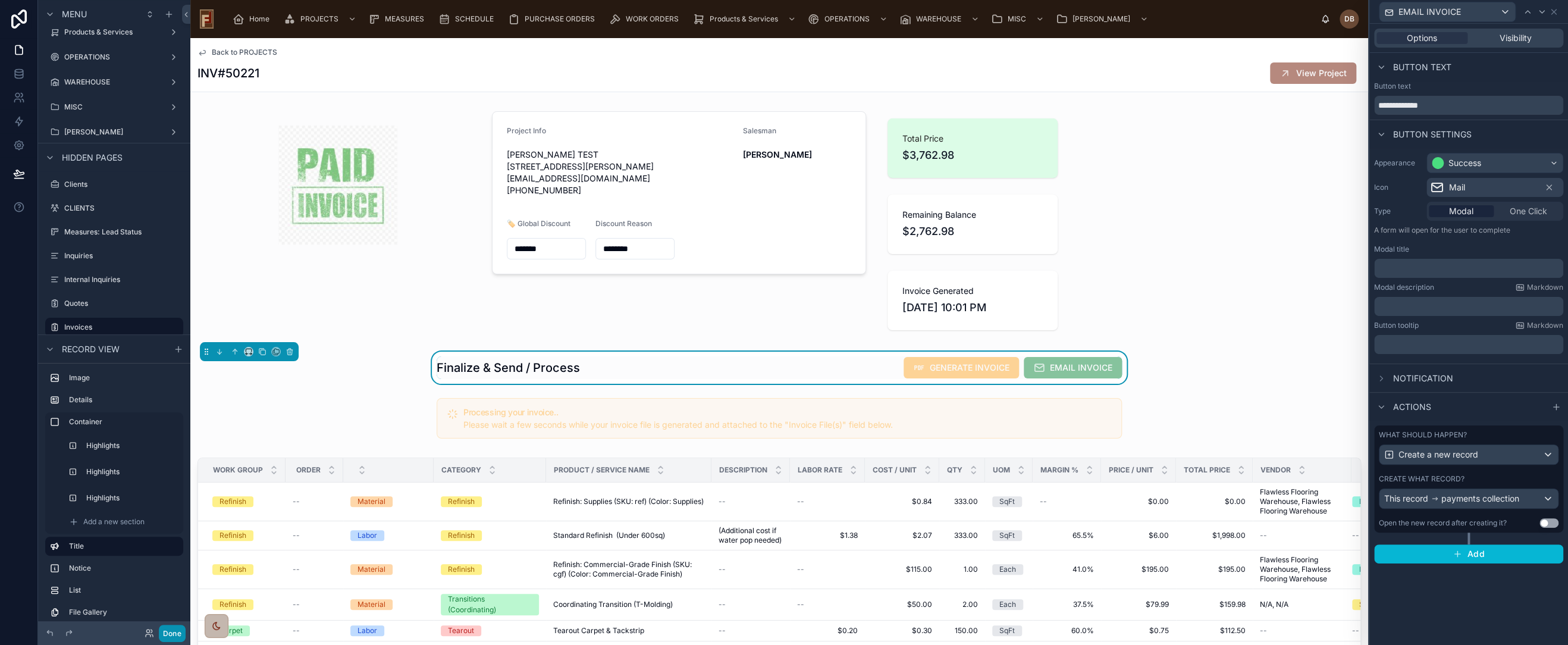
click at [169, 630] on button "Done" at bounding box center [172, 633] width 27 height 17
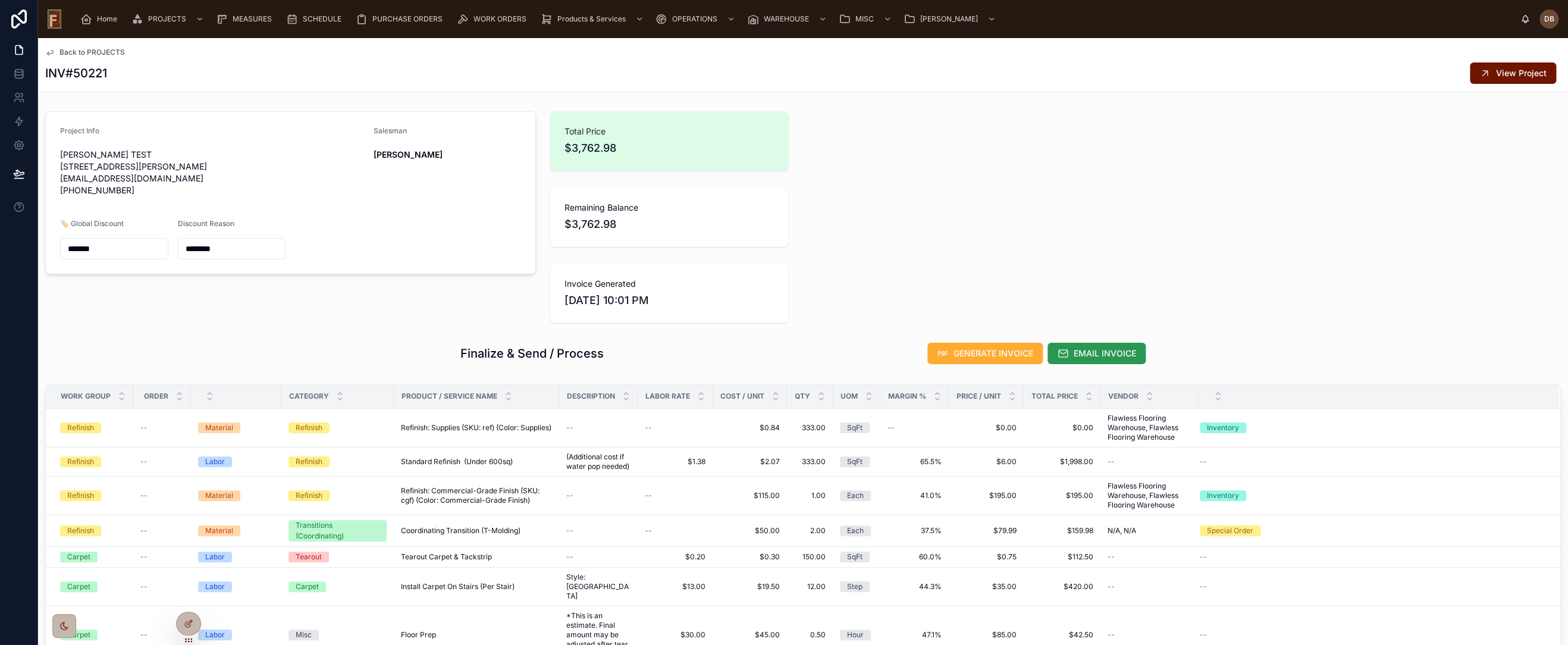
click at [1089, 349] on span "EMAIL INVOICE" at bounding box center [1105, 353] width 62 height 12
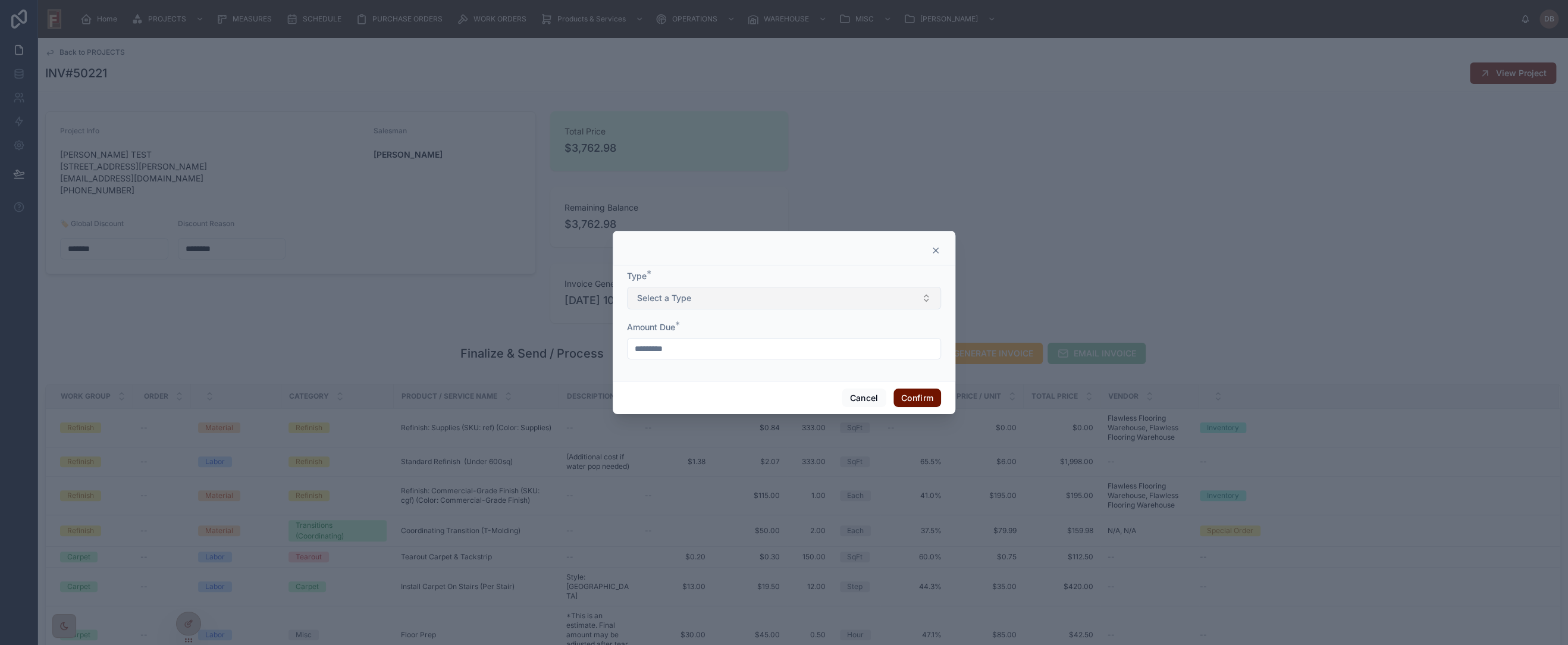
click at [694, 298] on button "Select a Type" at bounding box center [784, 298] width 314 height 22
click at [672, 381] on div "Final" at bounding box center [784, 381] width 308 height 18
click at [864, 394] on button "Cancel" at bounding box center [864, 397] width 44 height 19
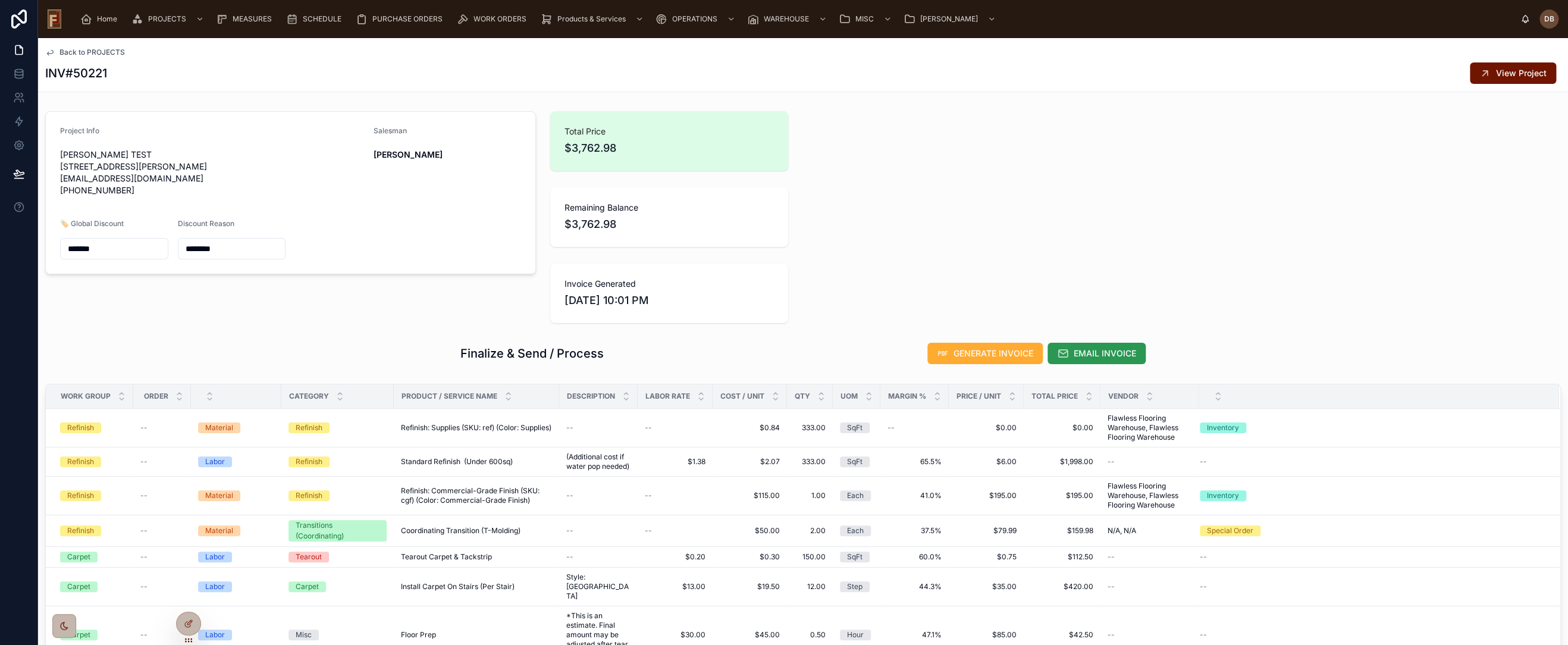
click at [1093, 351] on span "EMAIL INVOICE" at bounding box center [1105, 353] width 62 height 12
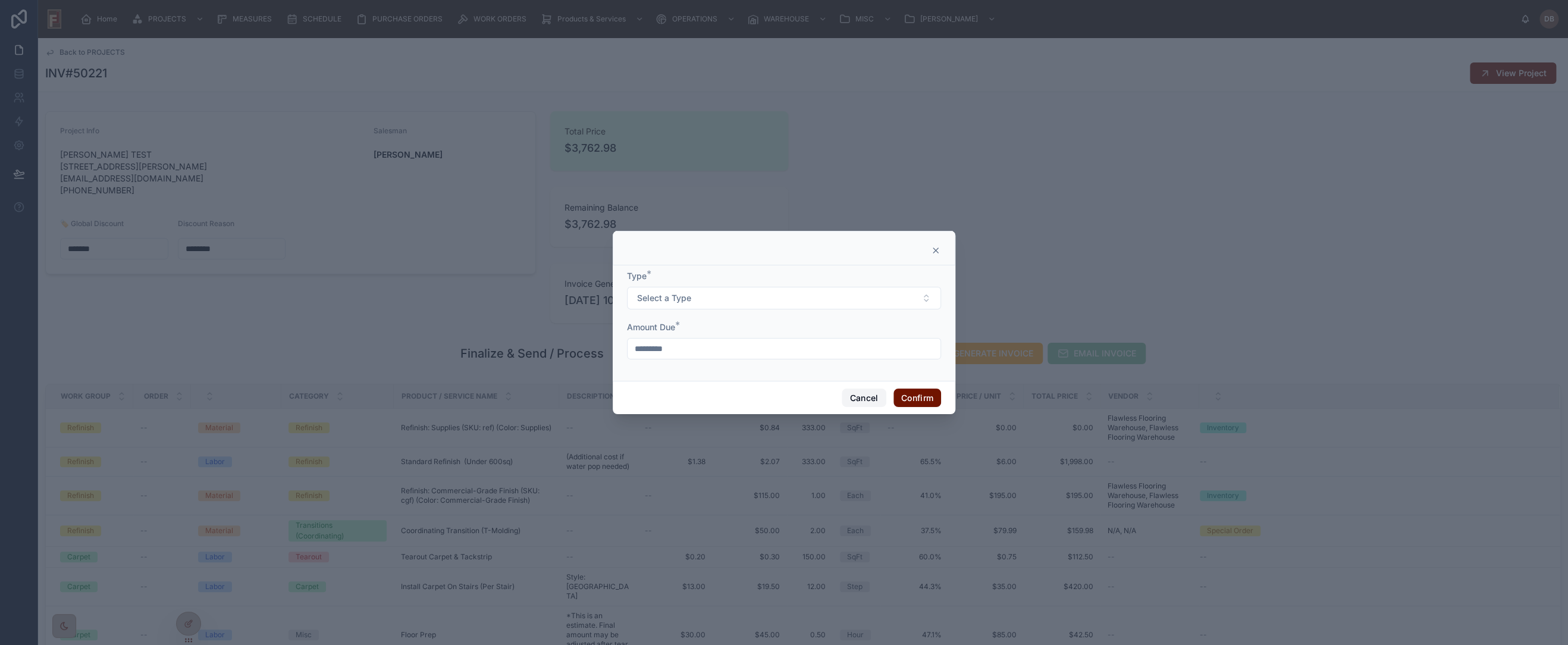
click at [867, 392] on button "Cancel" at bounding box center [864, 397] width 44 height 19
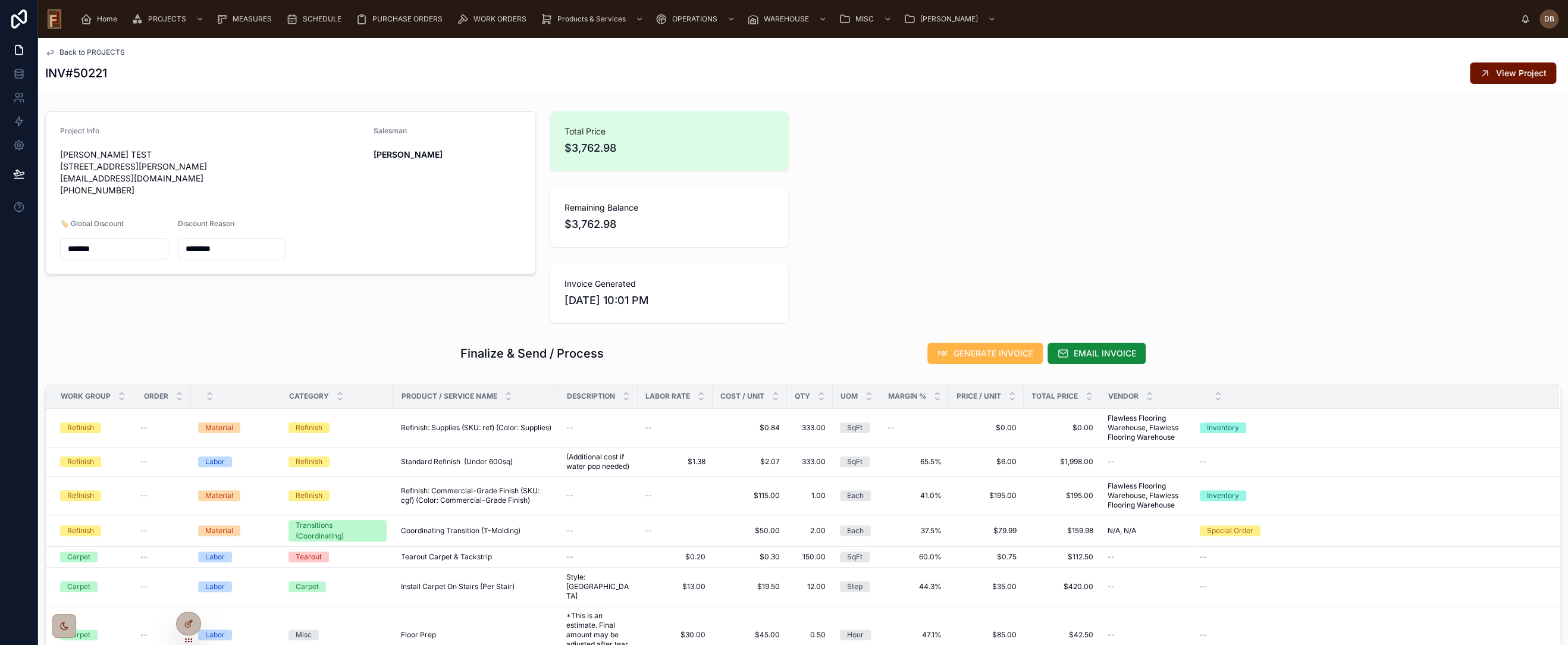
click at [983, 352] on span "GENERATE INVOICE" at bounding box center [993, 353] width 80 height 12
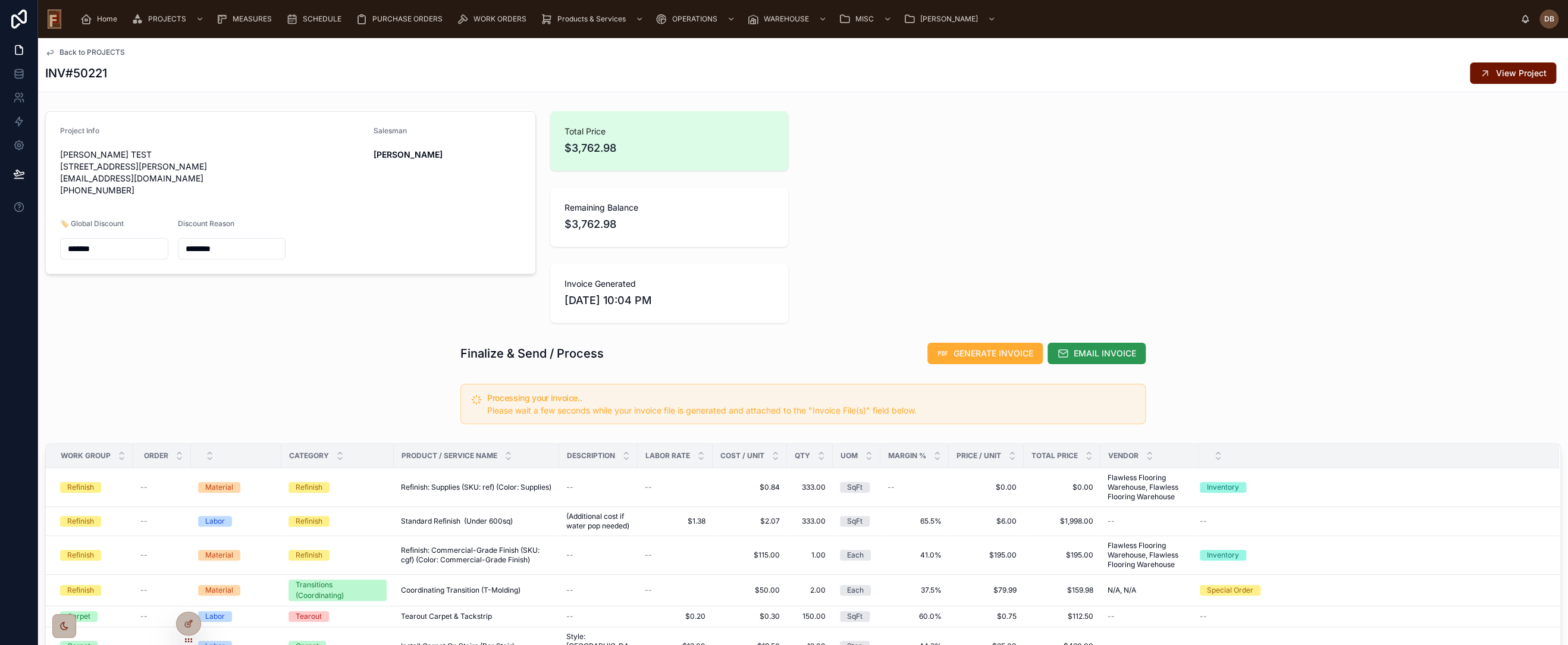
click at [1094, 354] on span "EMAIL INVOICE" at bounding box center [1105, 353] width 62 height 12
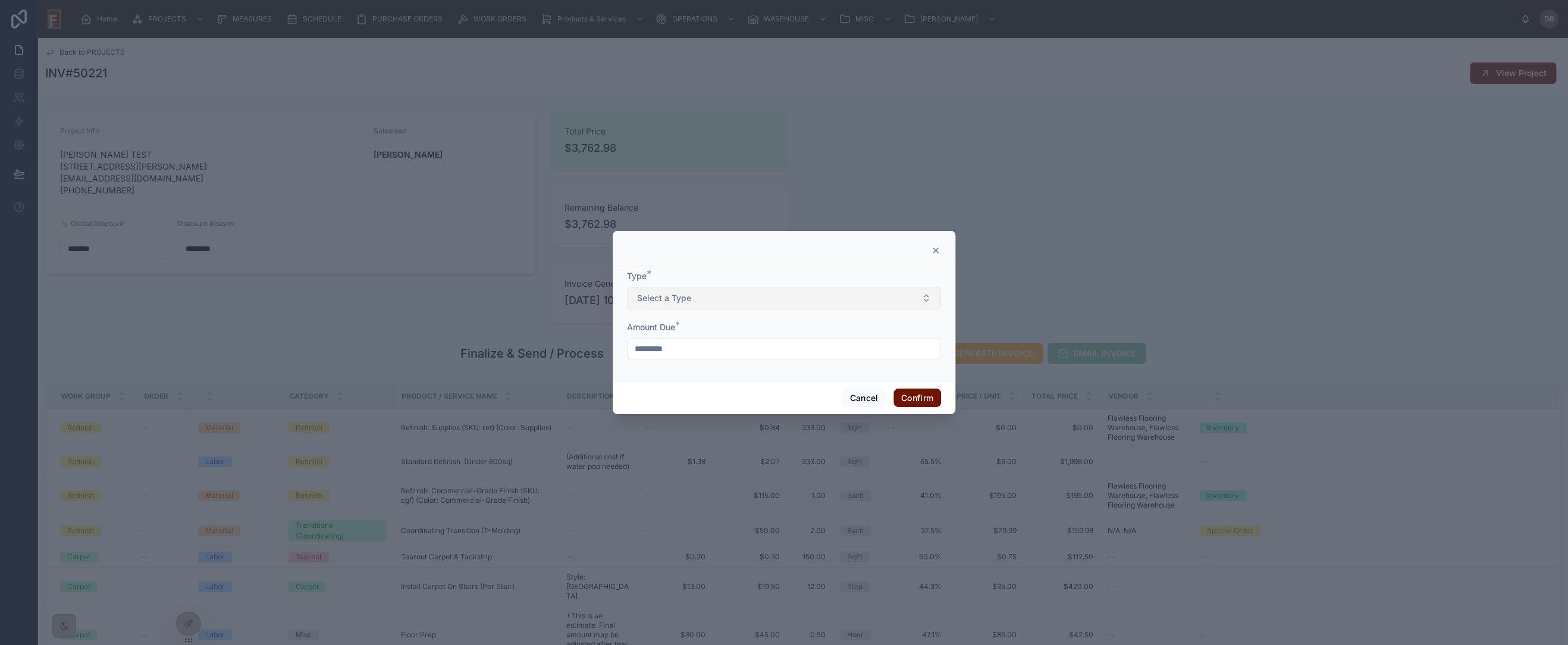
click at [753, 302] on button "Select a Type" at bounding box center [784, 298] width 314 height 22
click at [662, 381] on span "Final" at bounding box center [650, 381] width 30 height 11
click at [917, 398] on button "Confirm" at bounding box center [918, 397] width 48 height 19
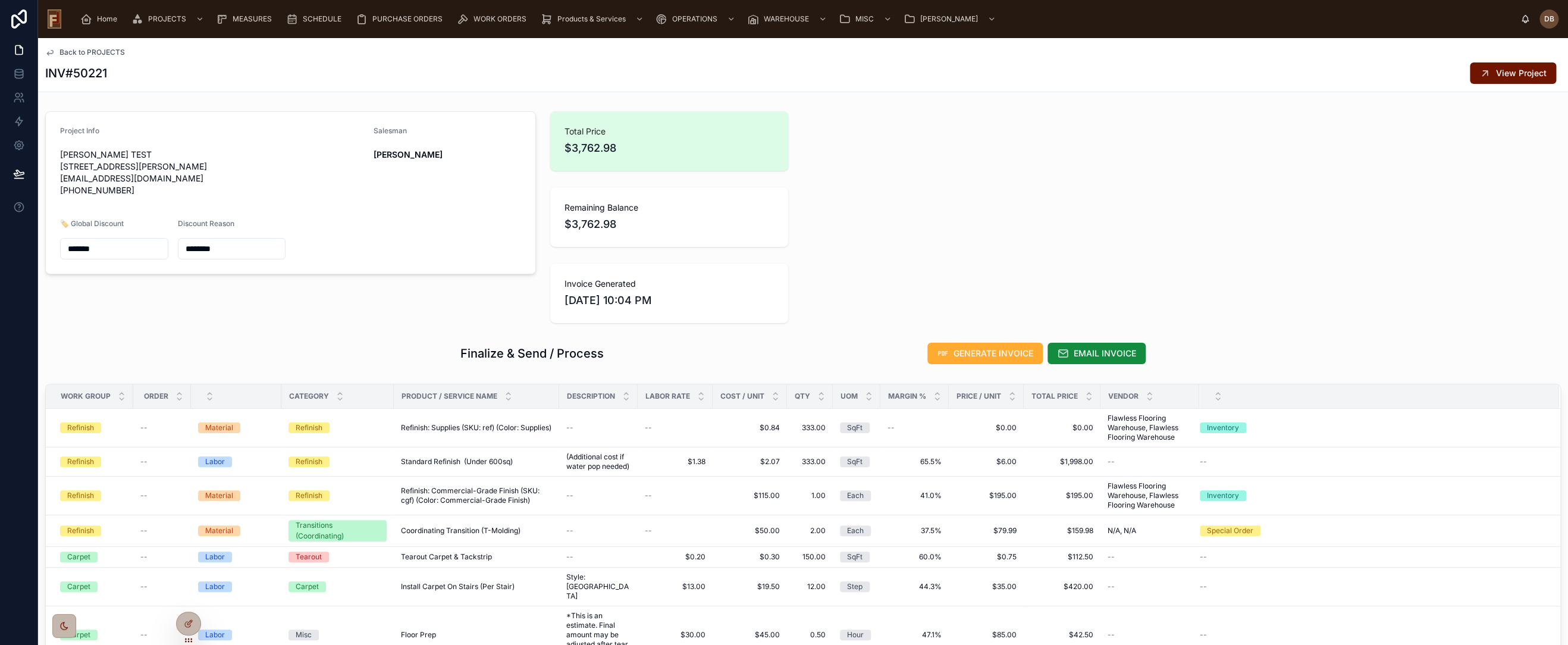
click at [593, 282] on span "Invoice Generated" at bounding box center [670, 283] width 210 height 12
click at [187, 620] on icon at bounding box center [188, 623] width 10 height 10
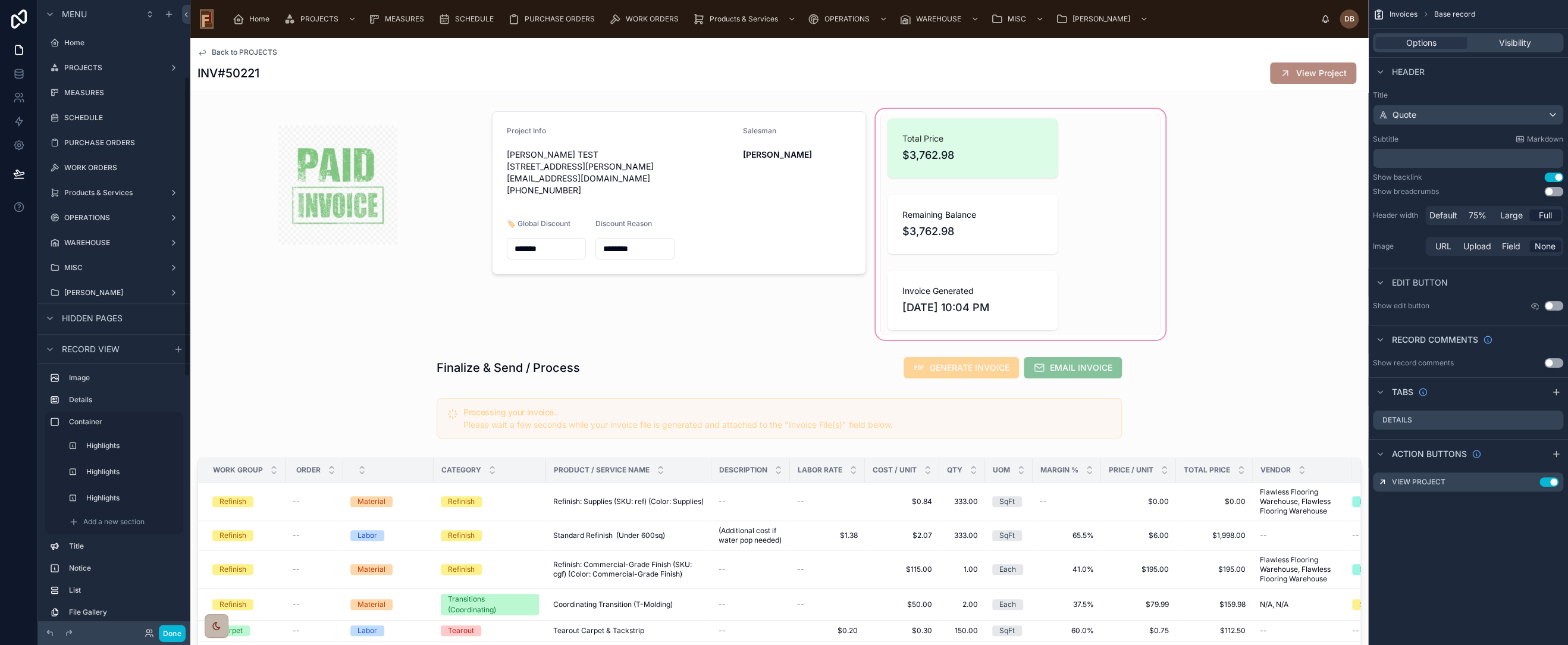
scroll to position [161, 0]
click at [871, 360] on div at bounding box center [779, 368] width 1178 height 32
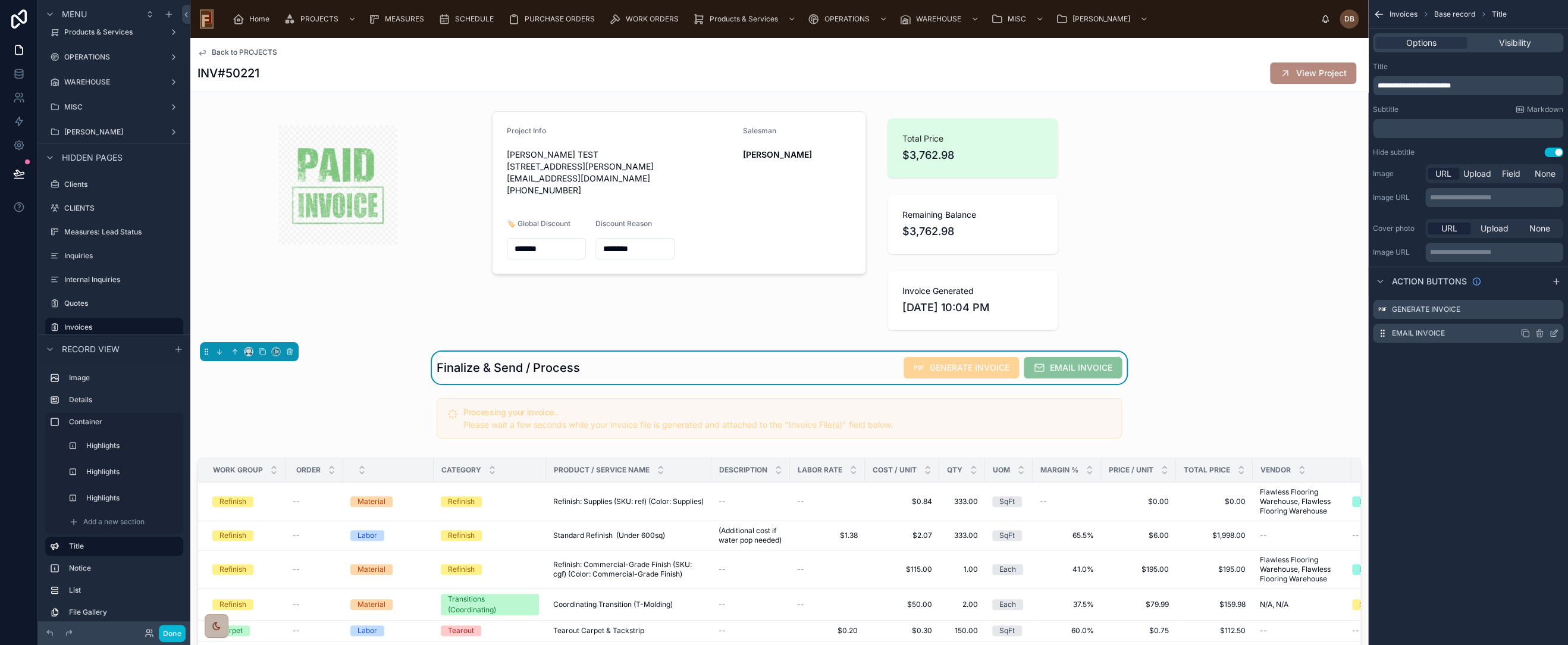
click at [1555, 331] on icon "scrollable content" at bounding box center [1555, 331] width 4 height 4
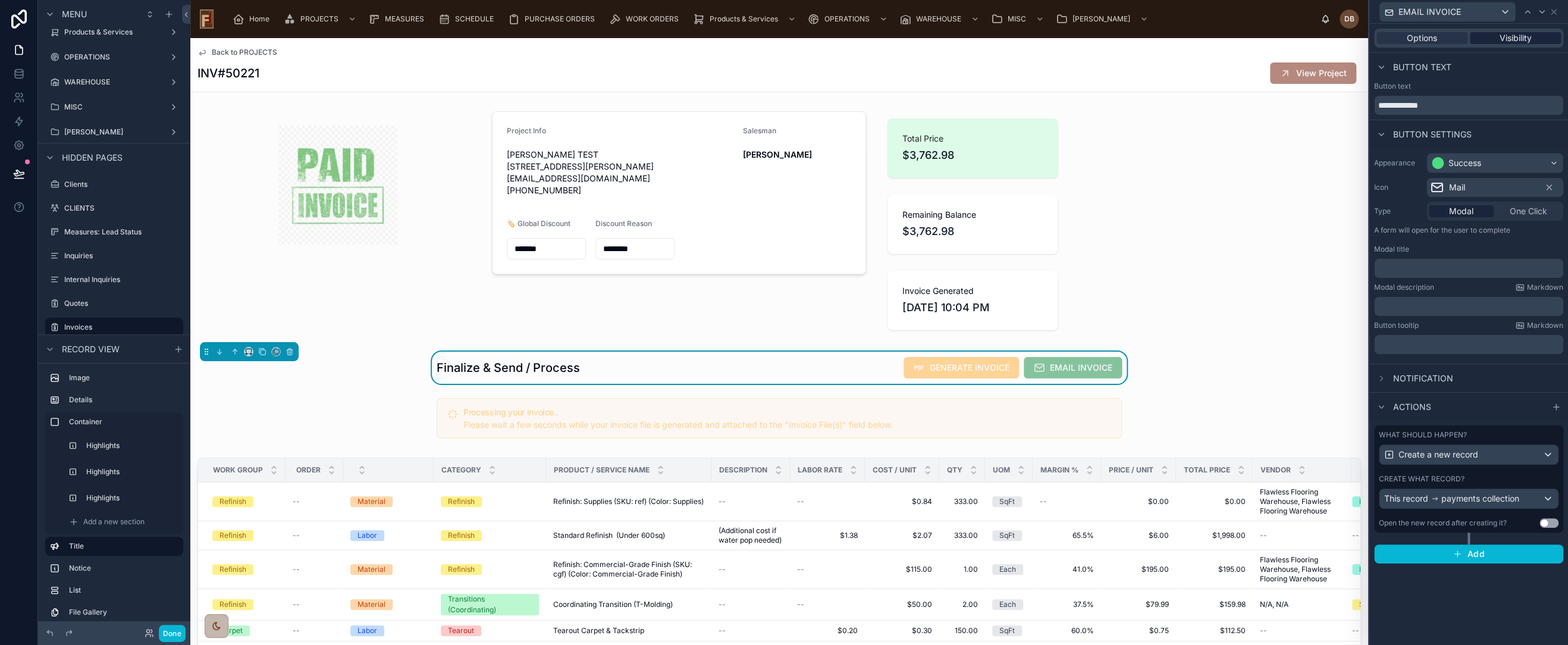
click at [1517, 36] on span "Visibility" at bounding box center [1516, 37] width 32 height 12
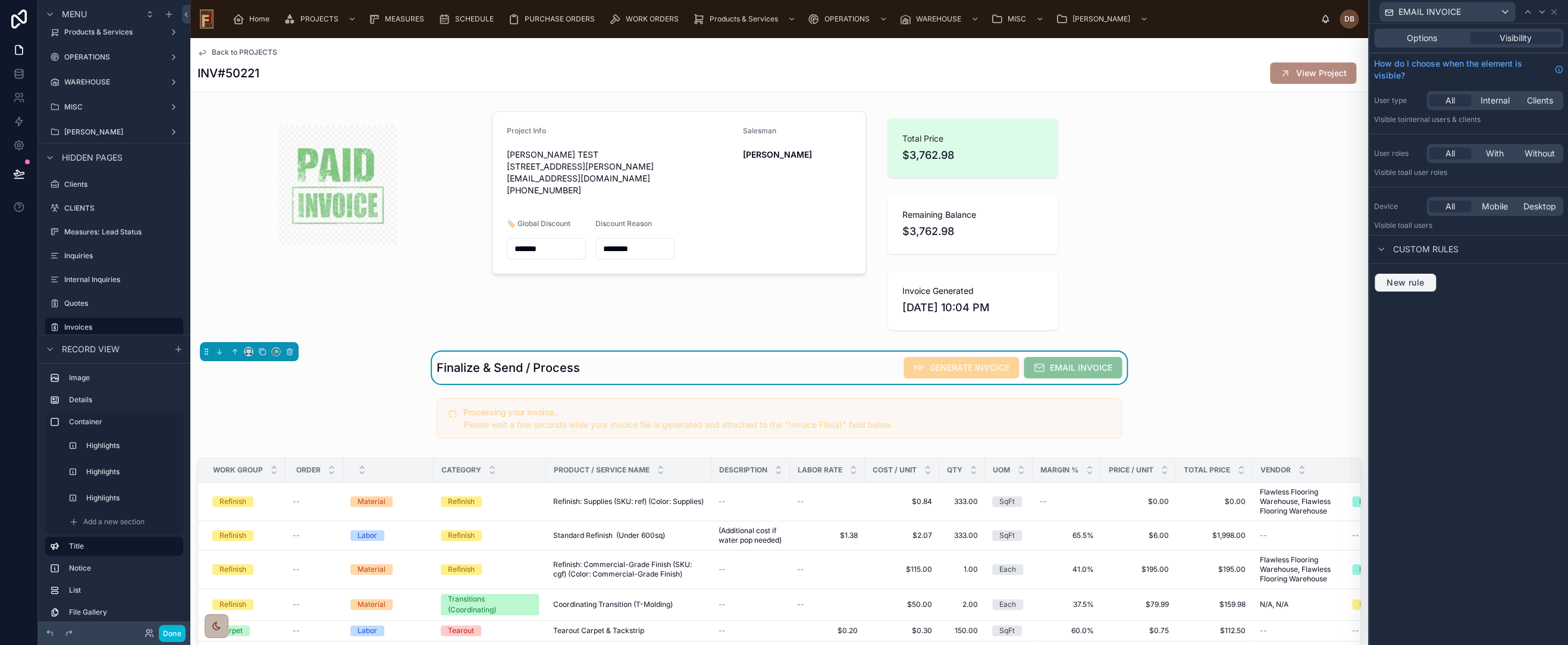
click at [1417, 282] on span "New rule" at bounding box center [1405, 283] width 47 height 11
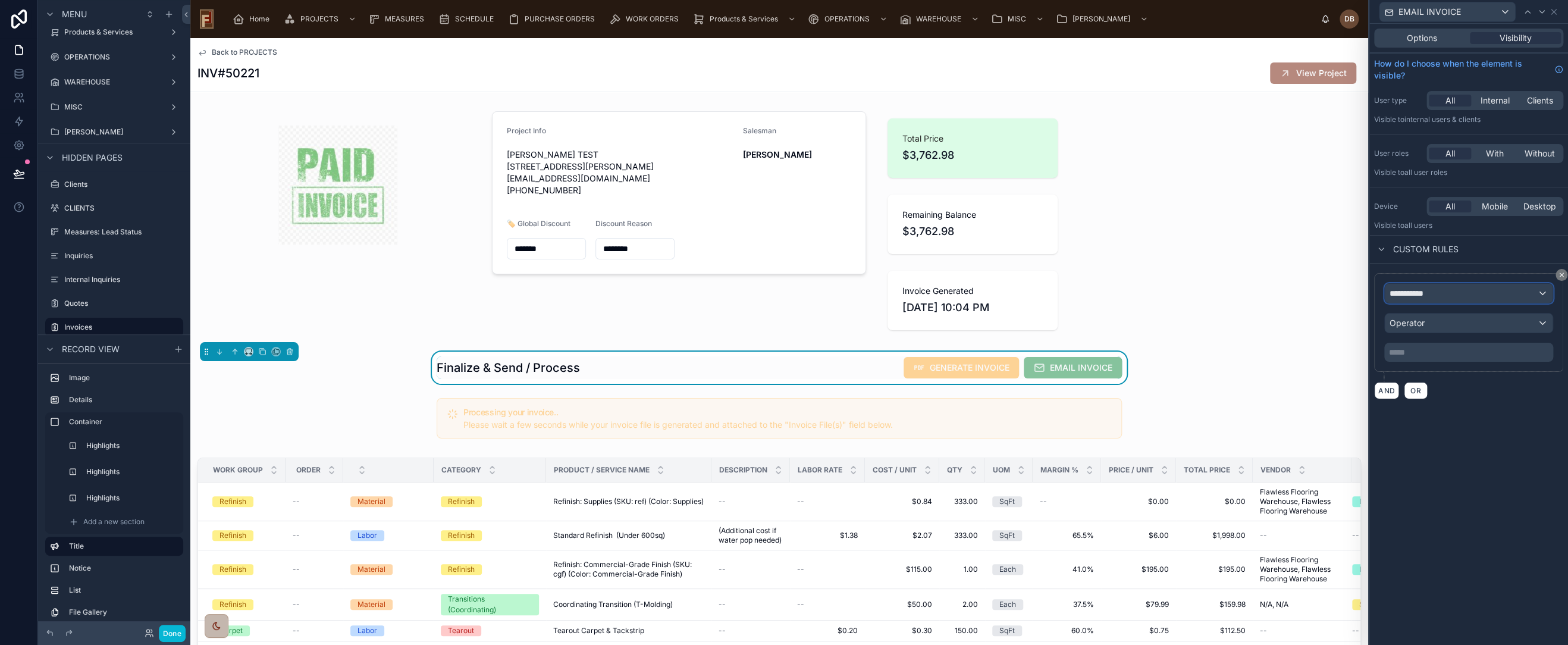
click at [1462, 291] on div "**********" at bounding box center [1469, 292] width 168 height 19
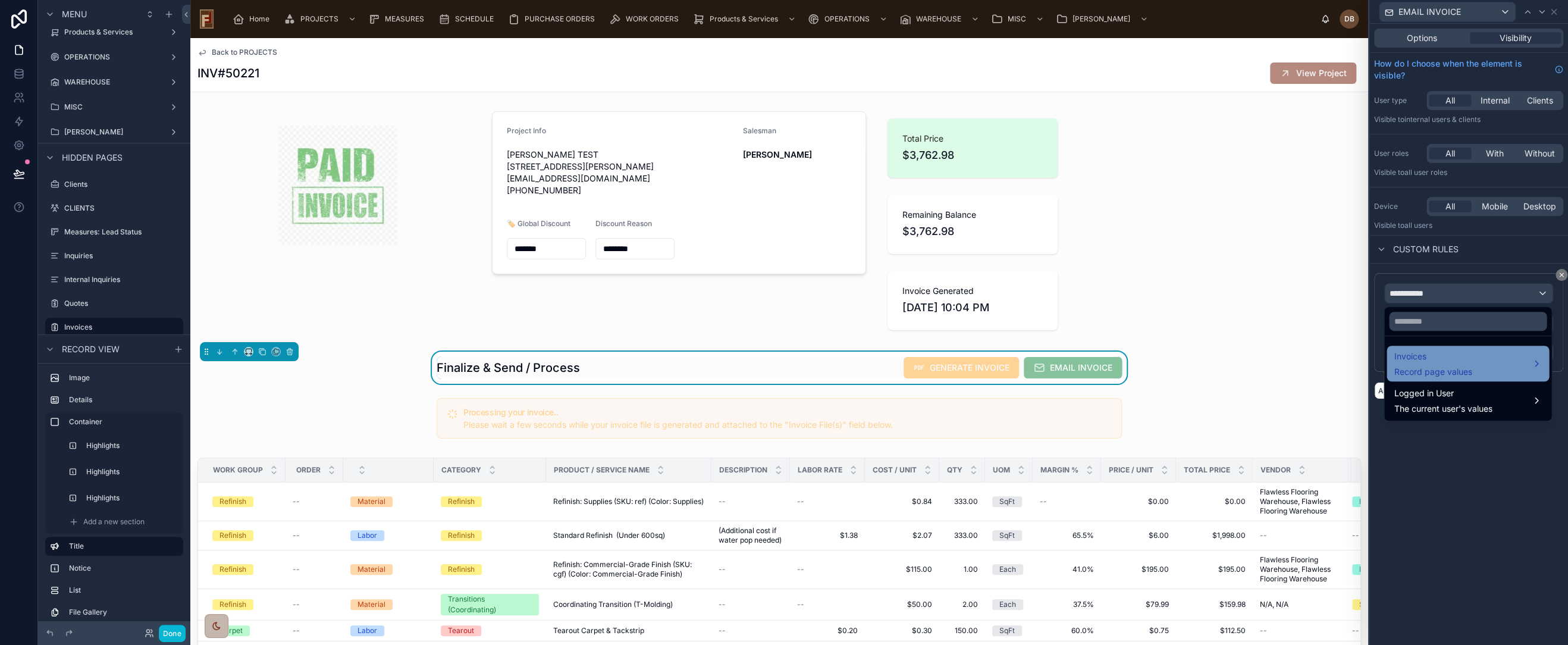
click at [1486, 361] on div "Invoices Record page values" at bounding box center [1468, 363] width 148 height 28
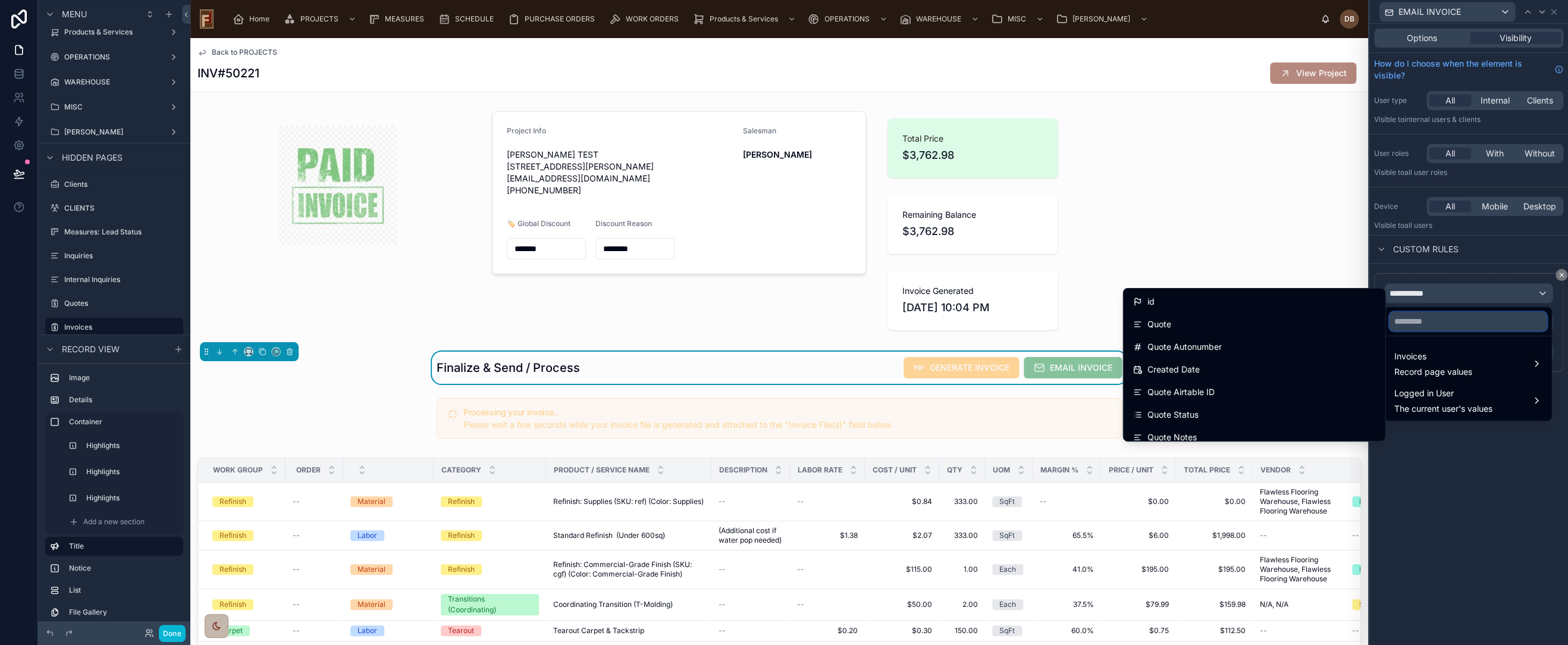
click at [1442, 322] on input "text" at bounding box center [1468, 321] width 157 height 19
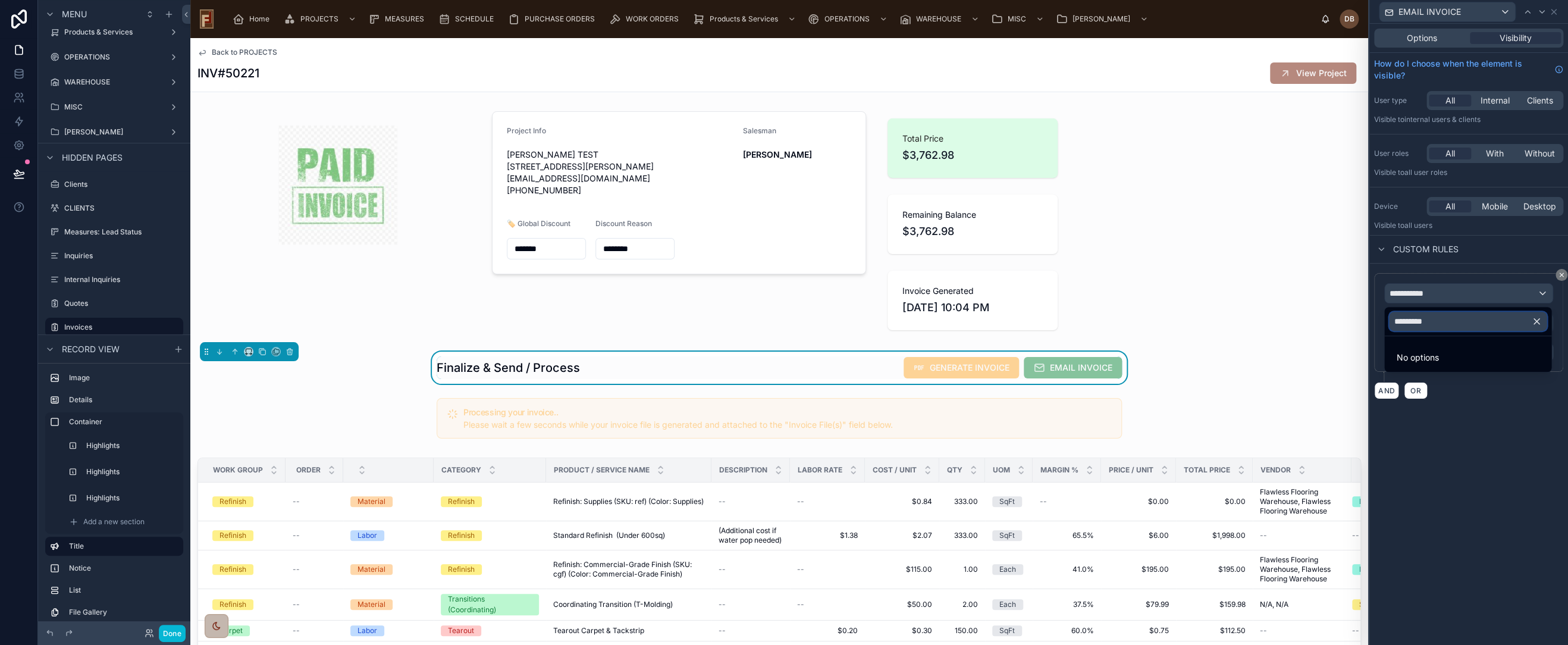
type input "*********"
click at [1537, 318] on icon "button" at bounding box center [1537, 322] width 11 height 11
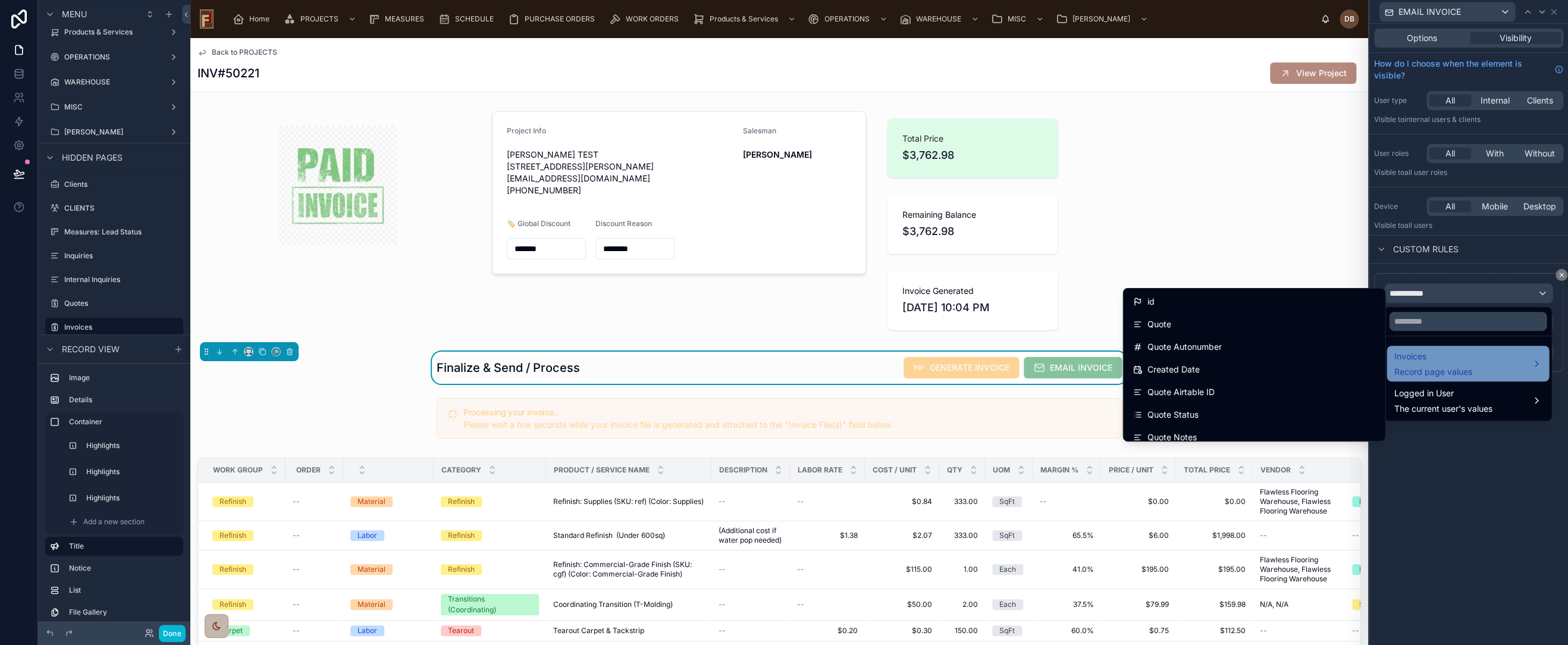
click at [1467, 361] on span "Invoices" at bounding box center [1433, 356] width 78 height 14
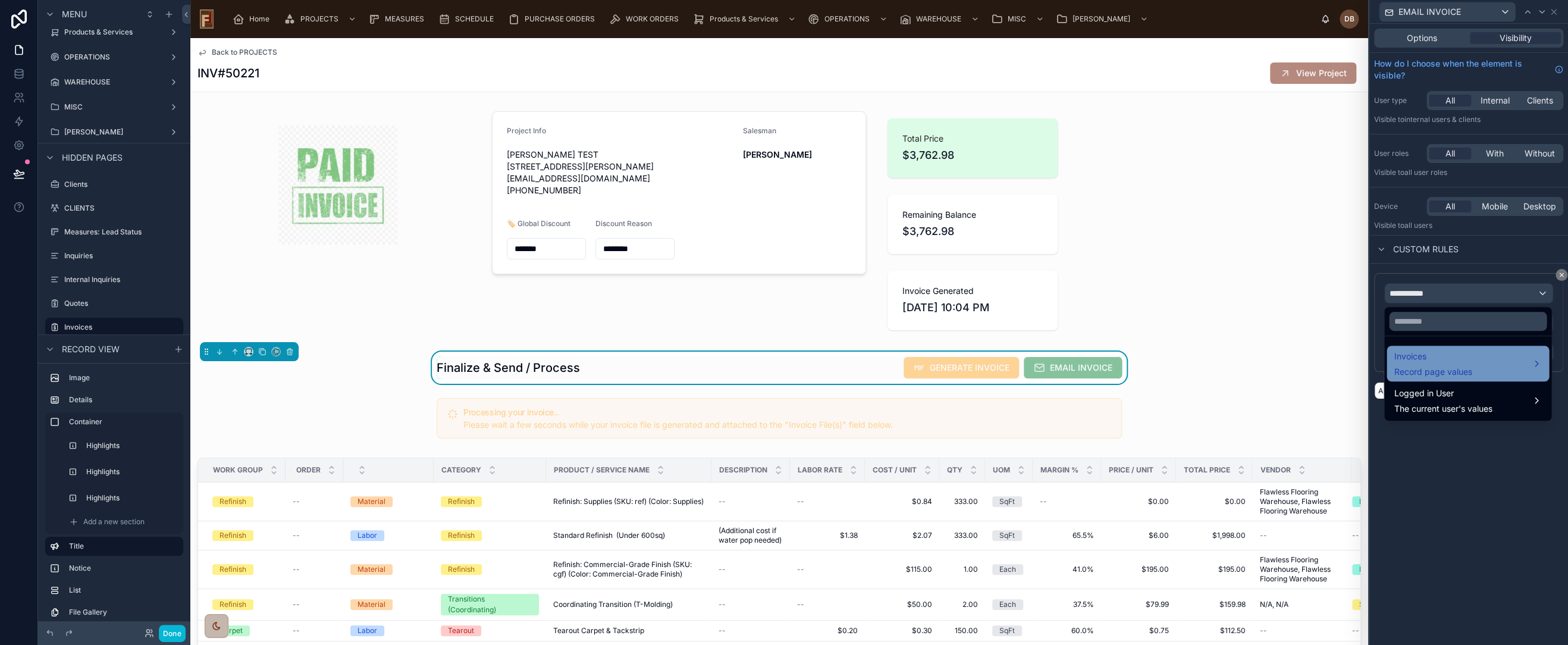
click at [1473, 359] on div "Invoices Record page values" at bounding box center [1468, 363] width 148 height 28
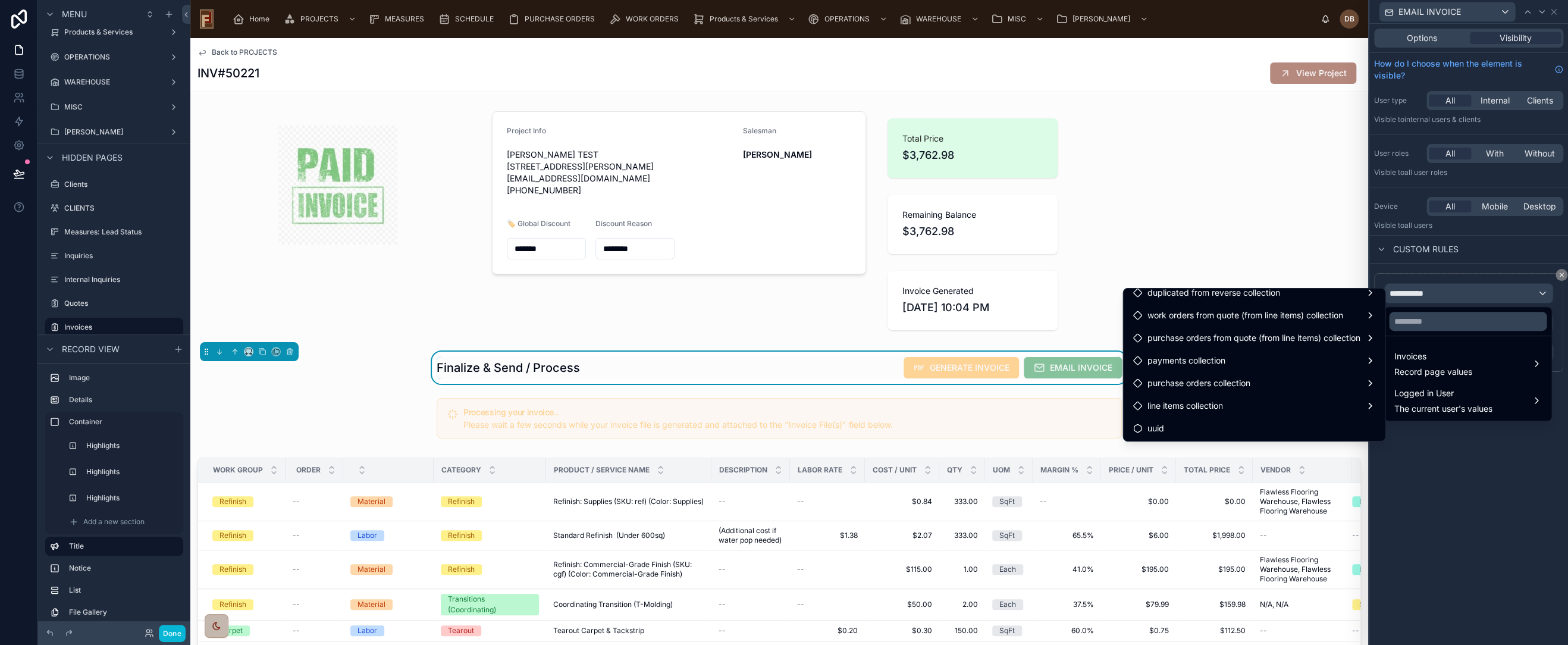
scroll to position [2605, 0]
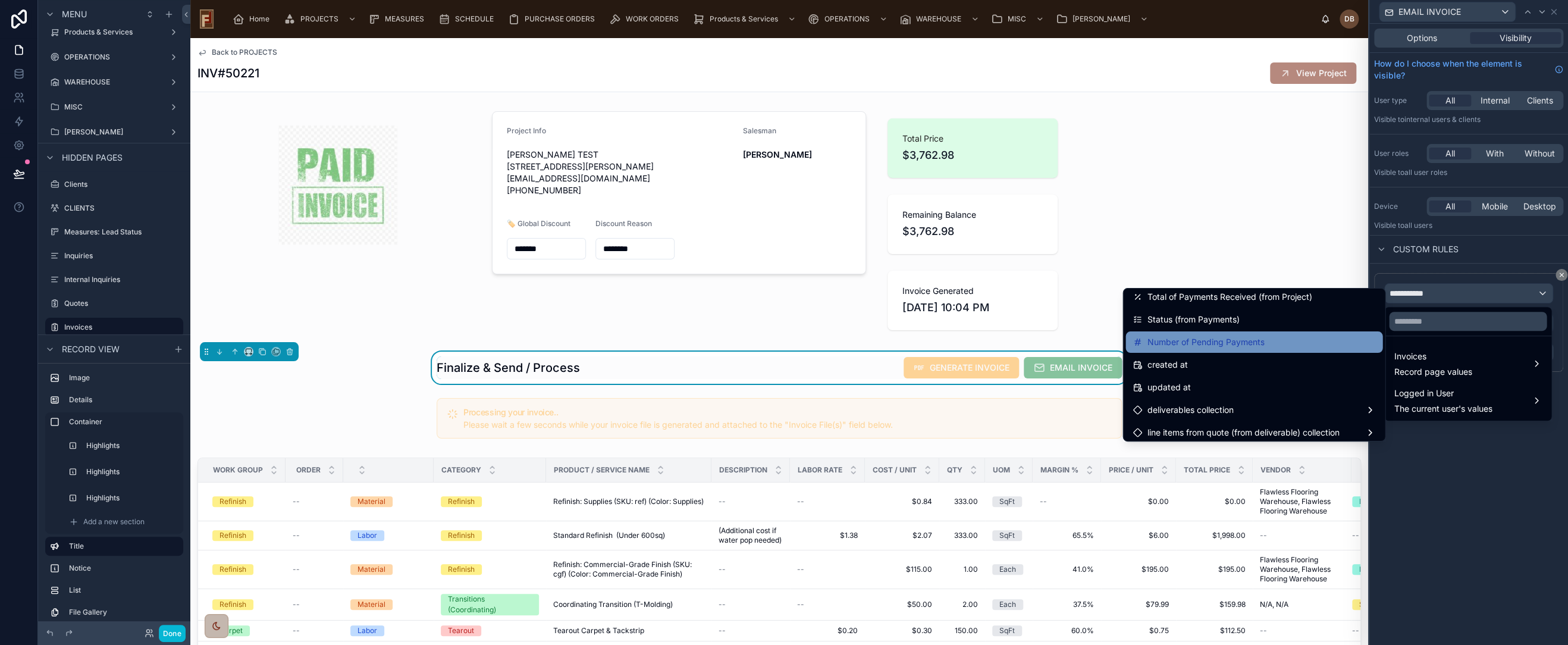
click at [1222, 341] on span "Number of Pending Payments" at bounding box center [1206, 342] width 117 height 14
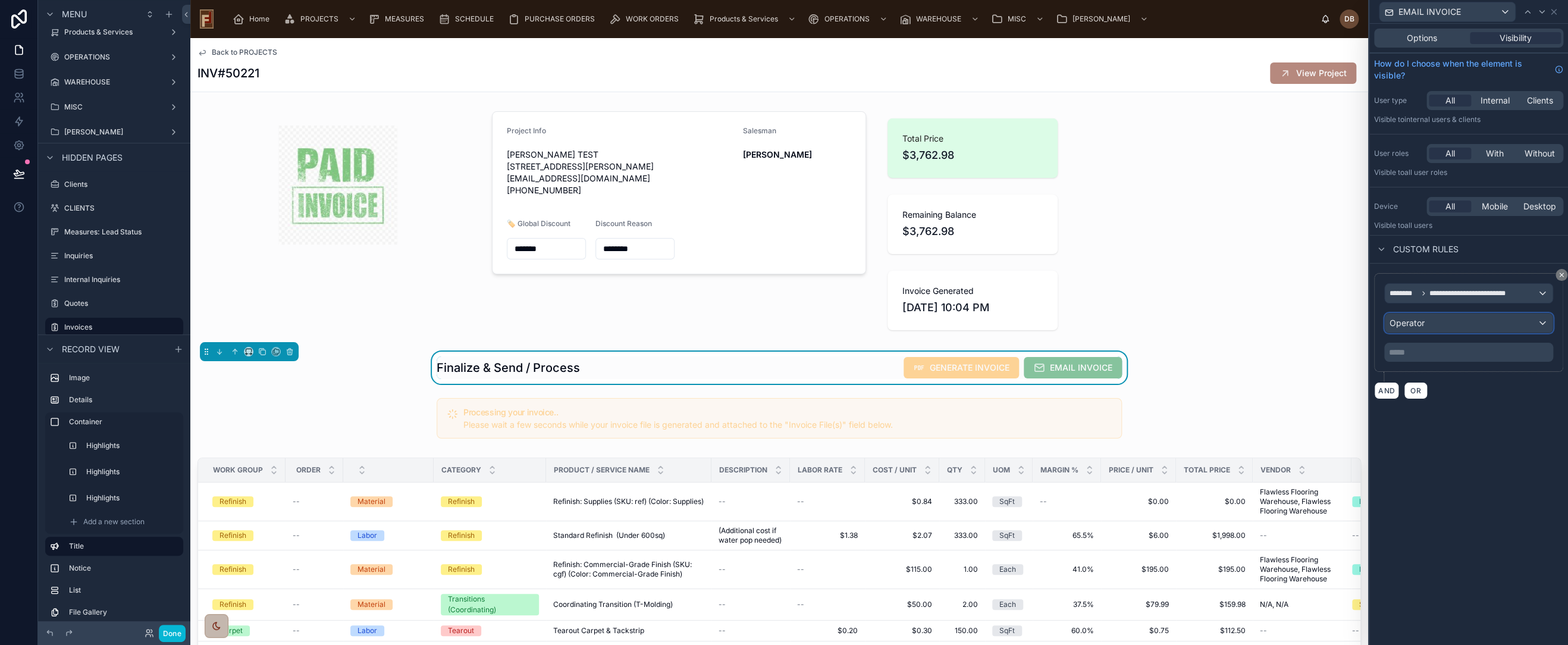
click at [1442, 323] on div "Operator" at bounding box center [1469, 322] width 168 height 19
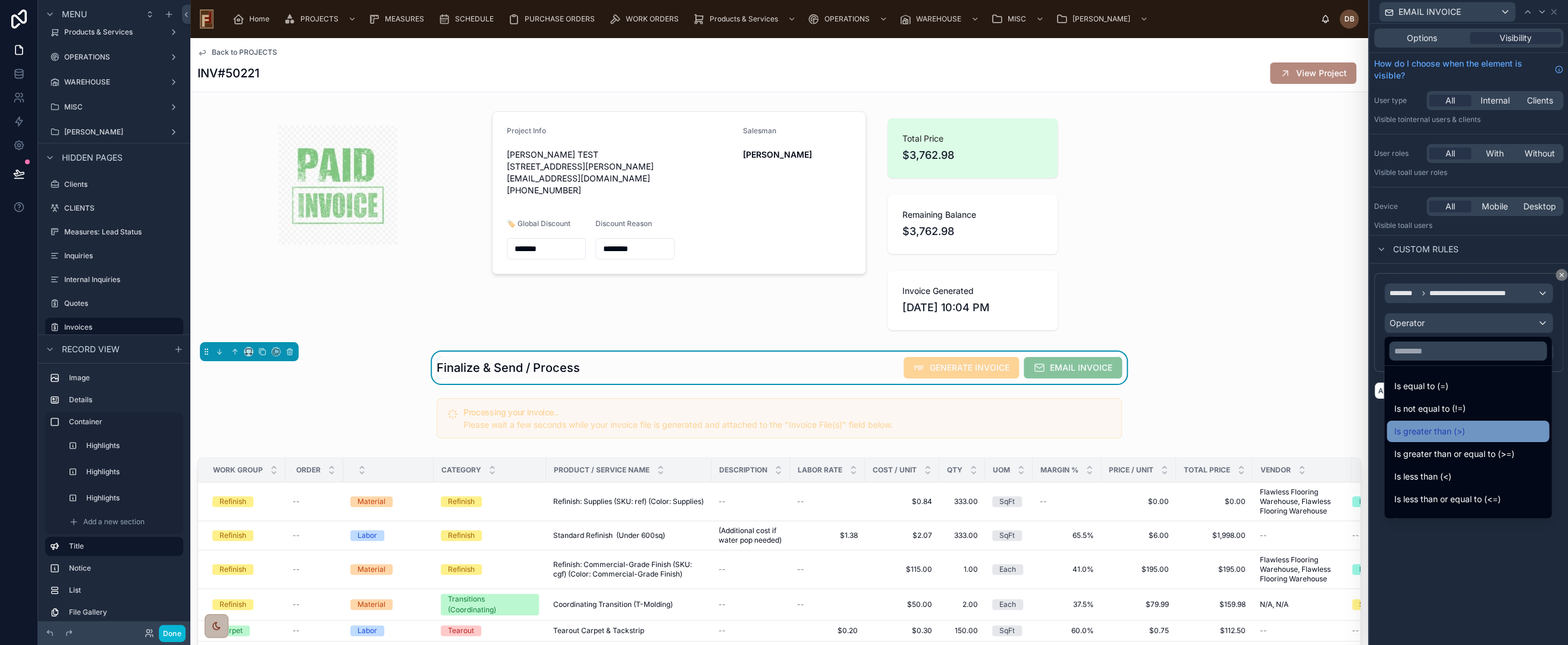
click at [1479, 426] on div "Is greater than (>)" at bounding box center [1468, 431] width 148 height 14
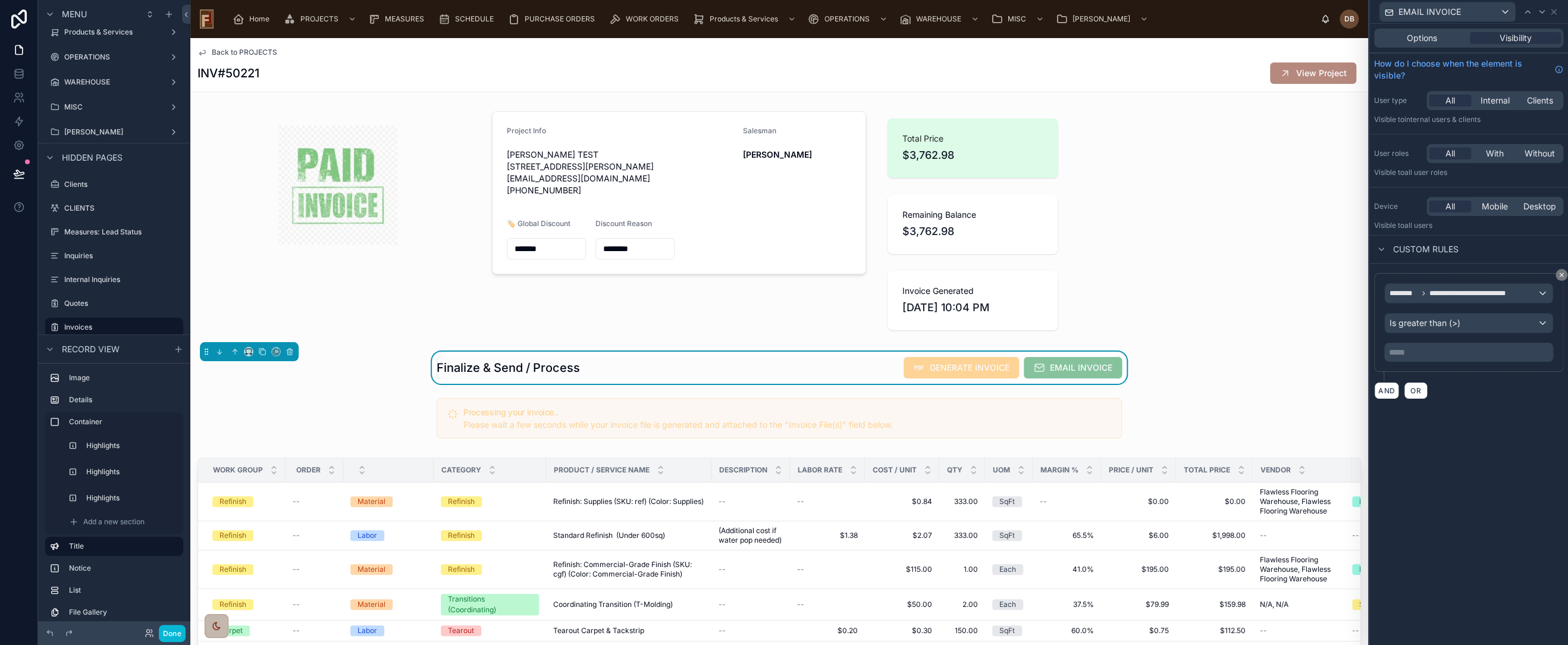
click at [1429, 352] on p "***** ﻿" at bounding box center [1470, 352] width 162 height 12
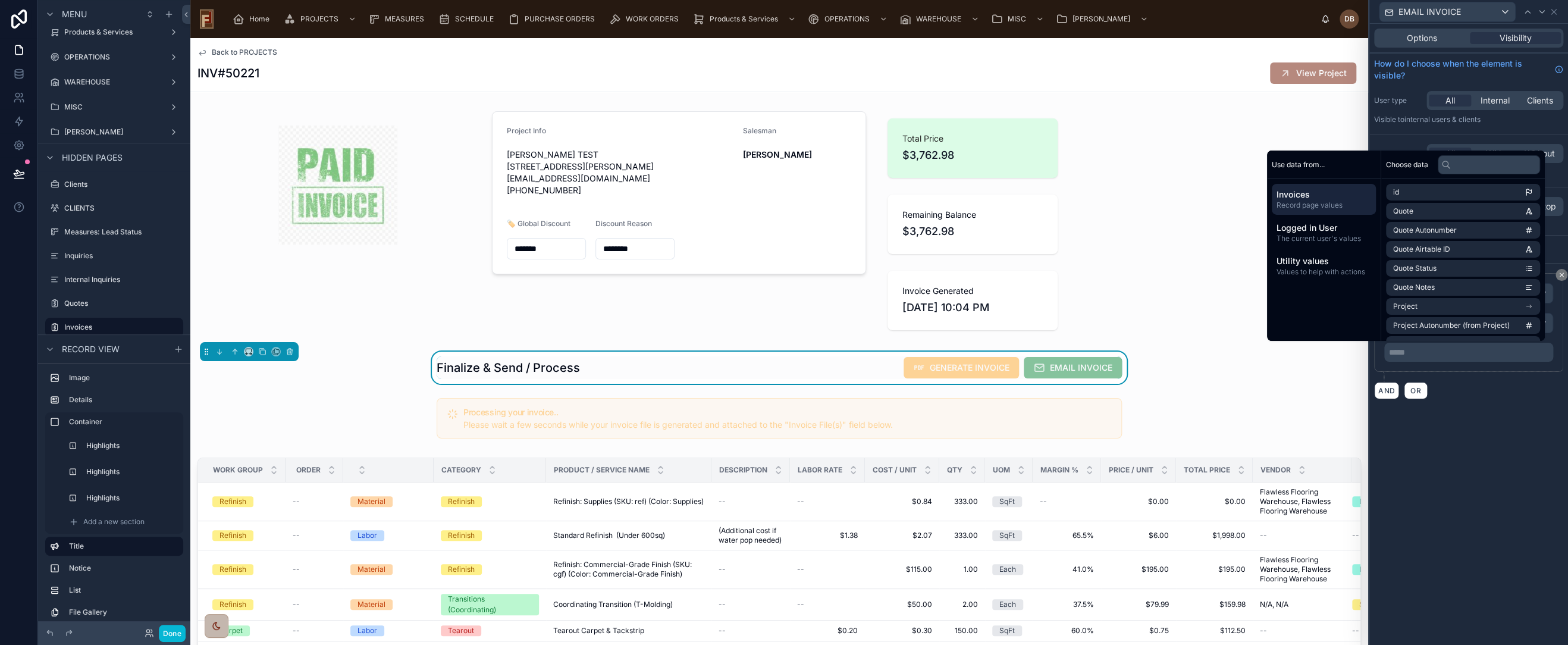
click at [1470, 369] on div "**********" at bounding box center [1469, 322] width 189 height 99
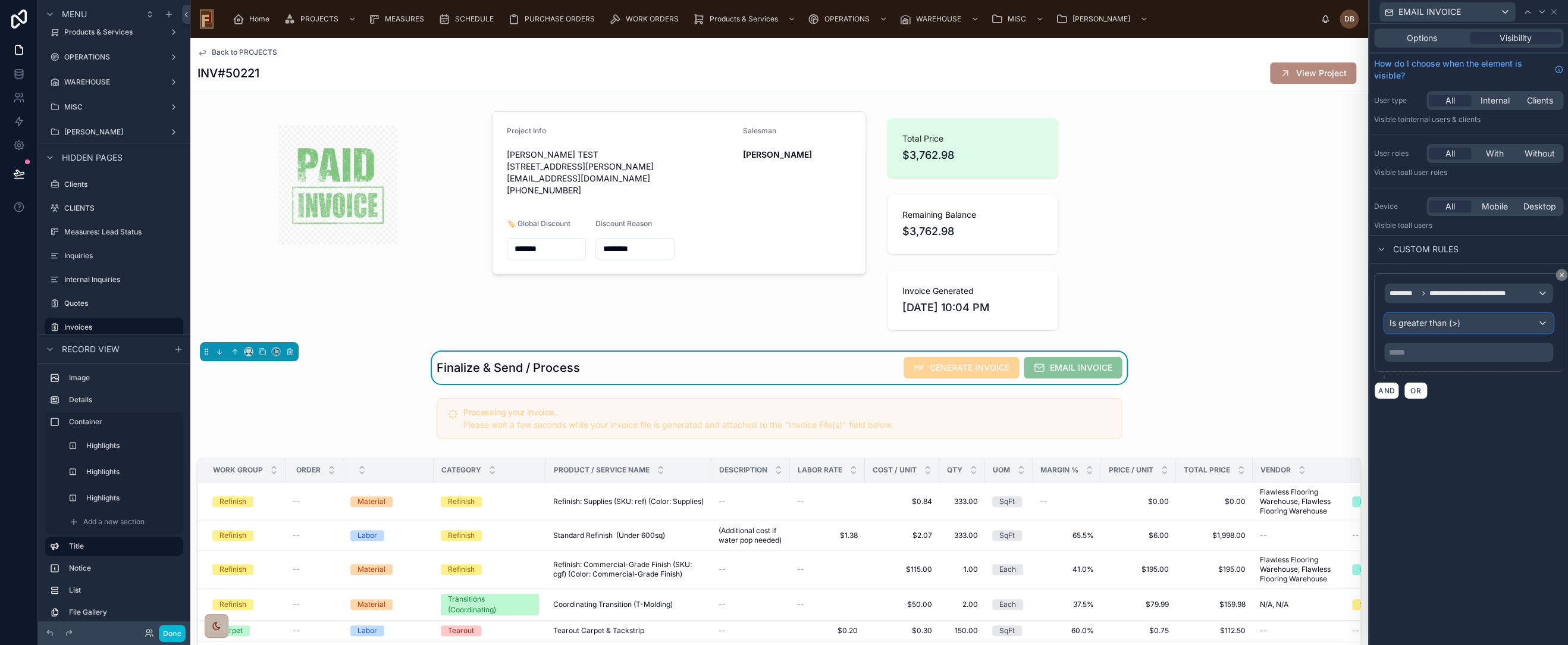
click at [1482, 318] on div "Is greater than (>)" at bounding box center [1469, 322] width 168 height 19
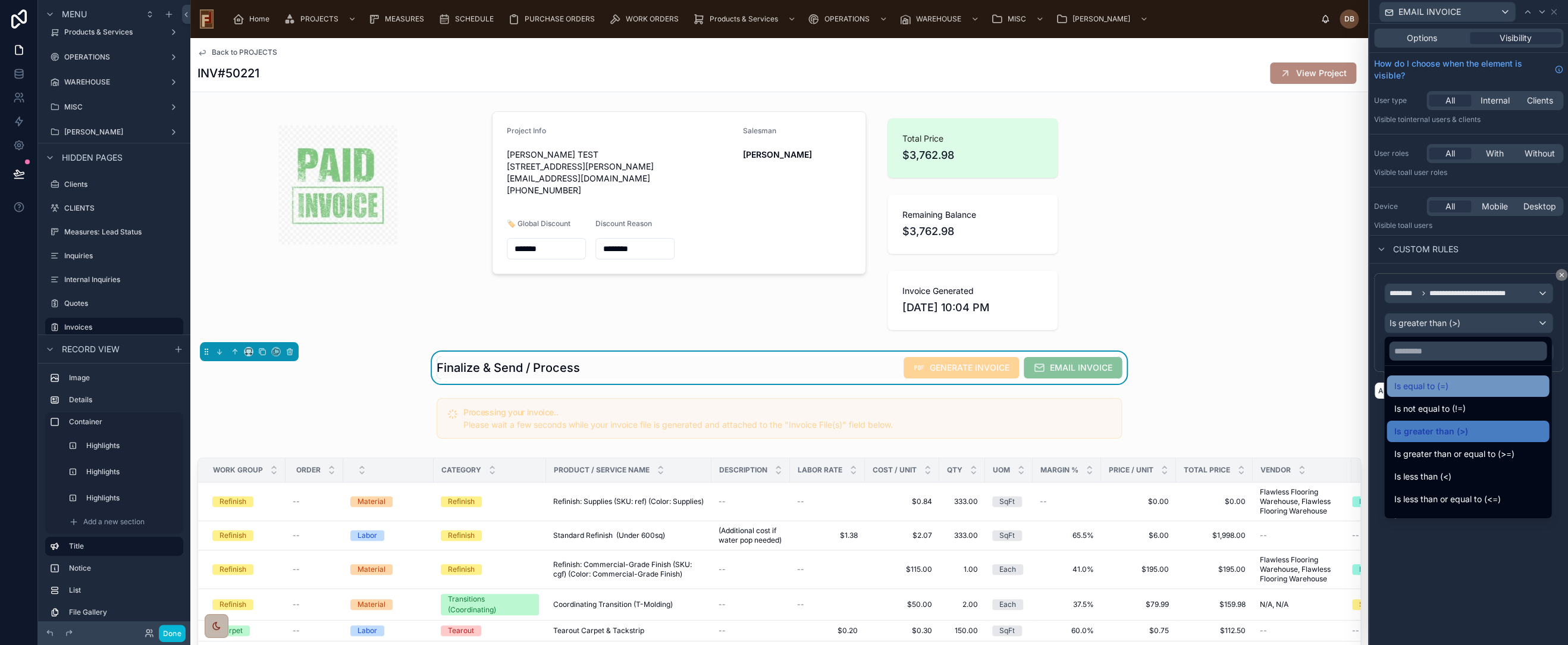
click at [1469, 383] on div "Is equal to (=)" at bounding box center [1468, 386] width 148 height 14
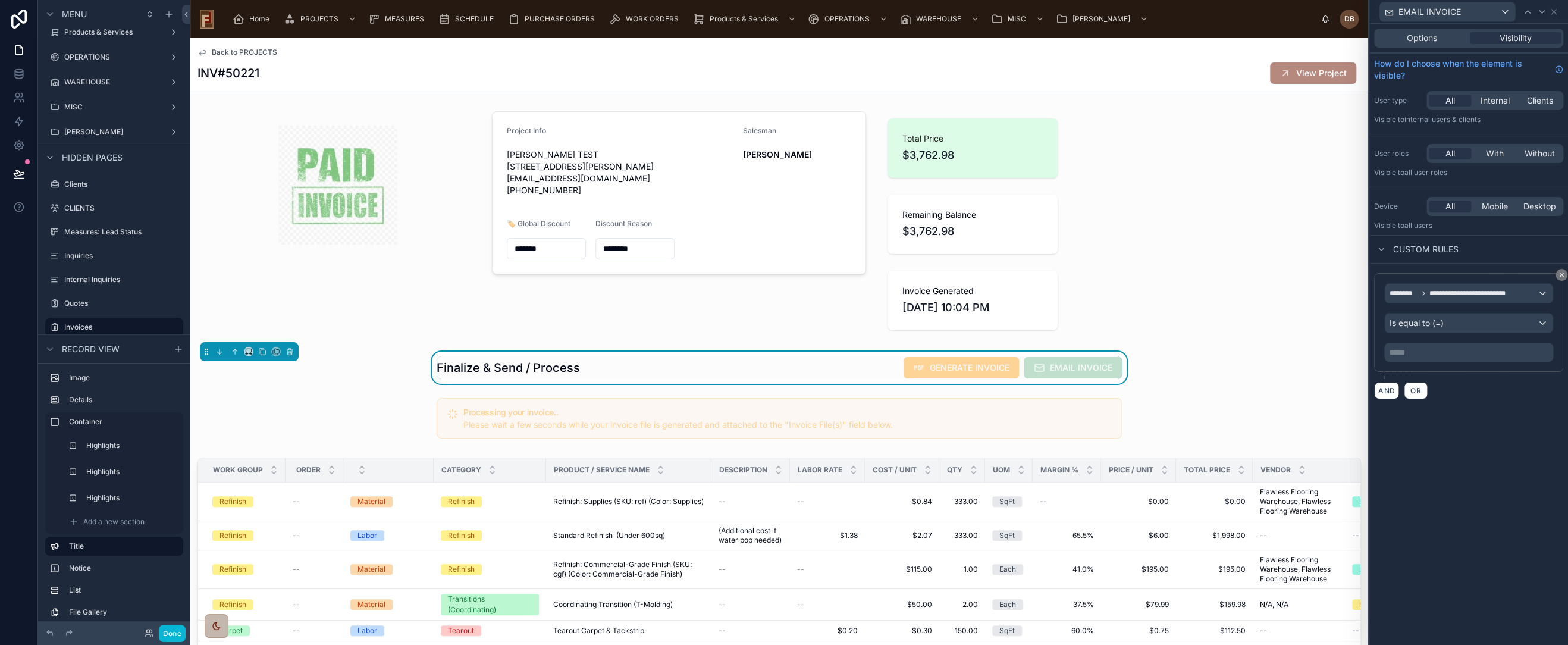
click at [1436, 354] on p "***** ﻿" at bounding box center [1470, 352] width 162 height 12
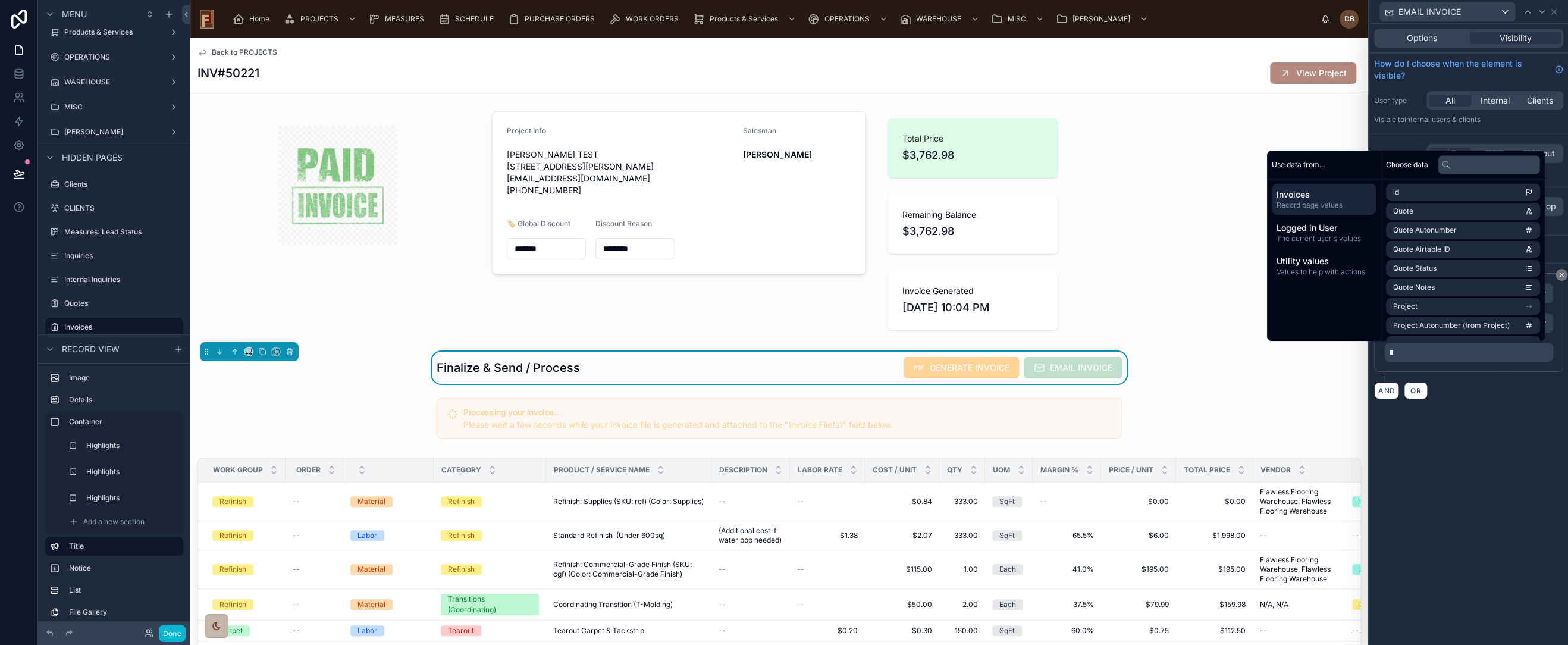
click at [1461, 500] on div "**********" at bounding box center [1469, 334] width 199 height 621
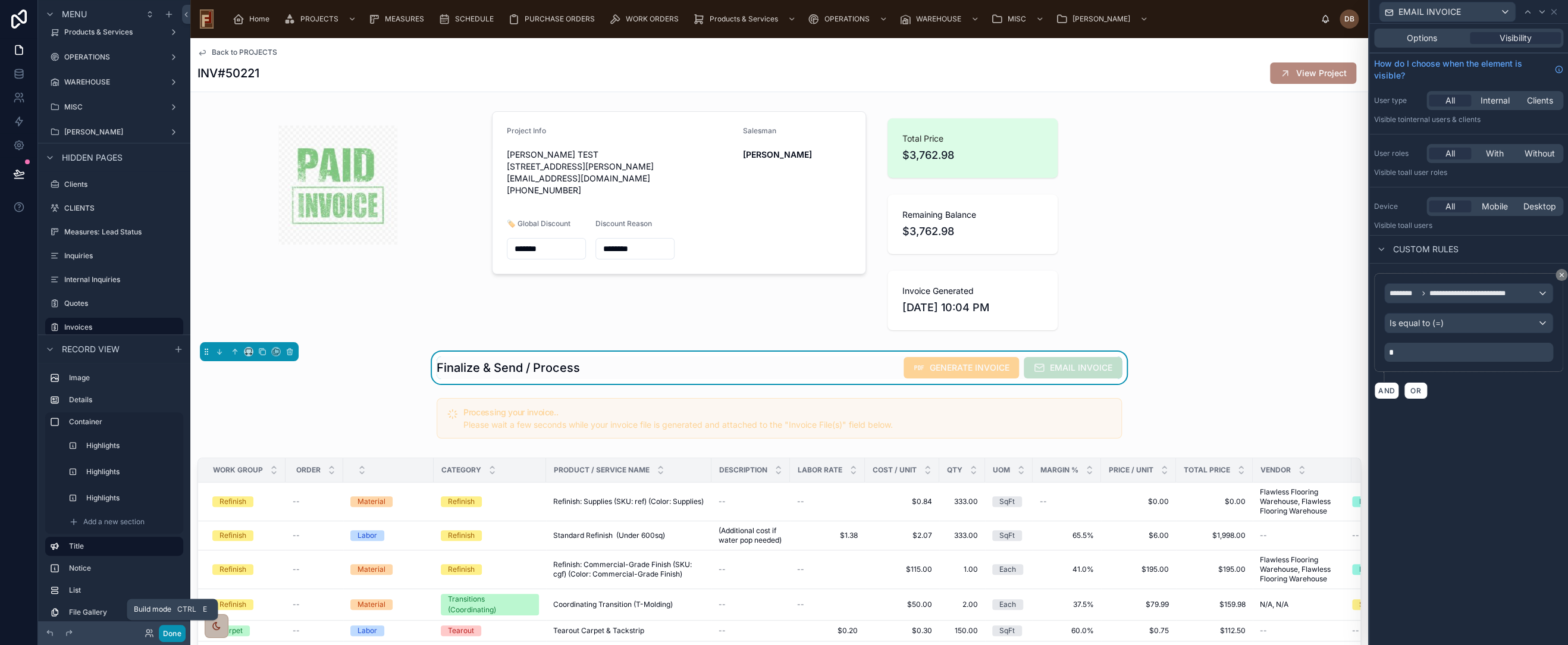
click at [176, 629] on button "Done" at bounding box center [172, 633] width 27 height 17
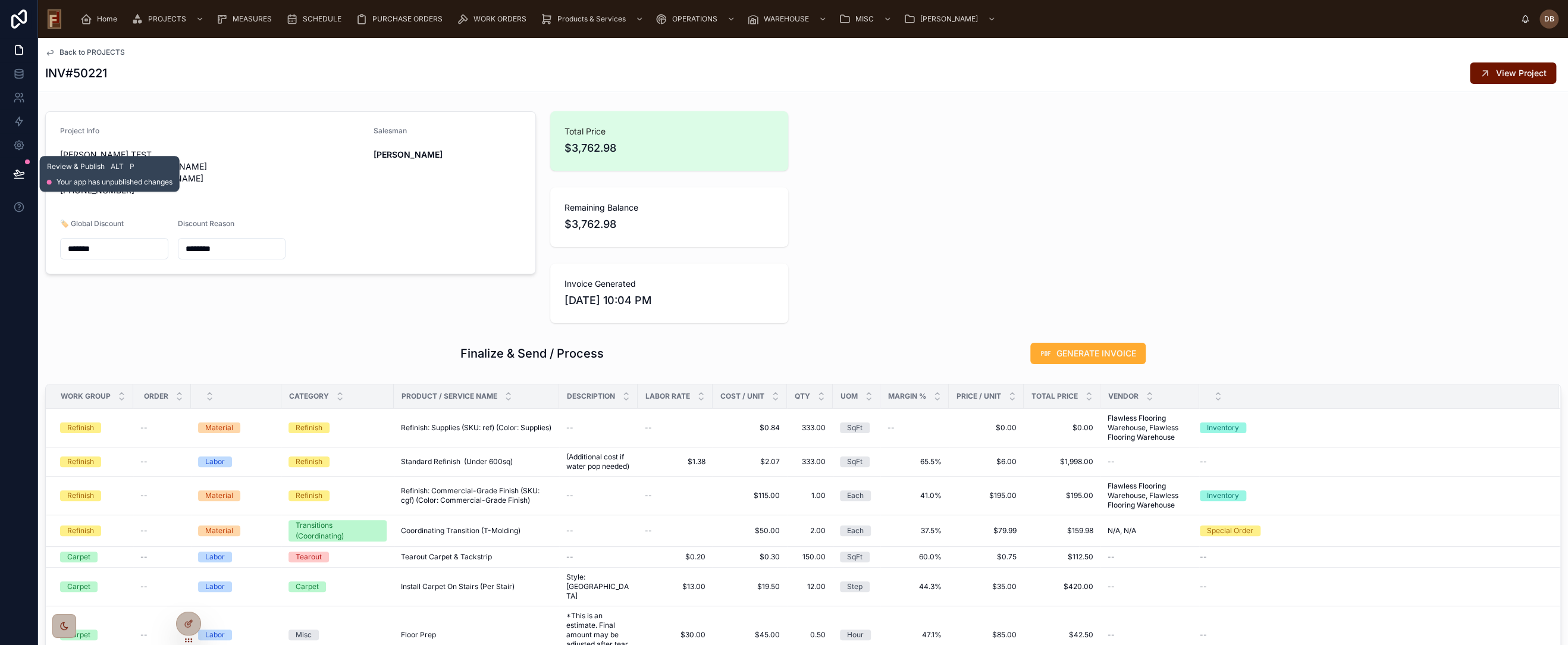
click at [19, 171] on icon at bounding box center [18, 173] width 10 height 6
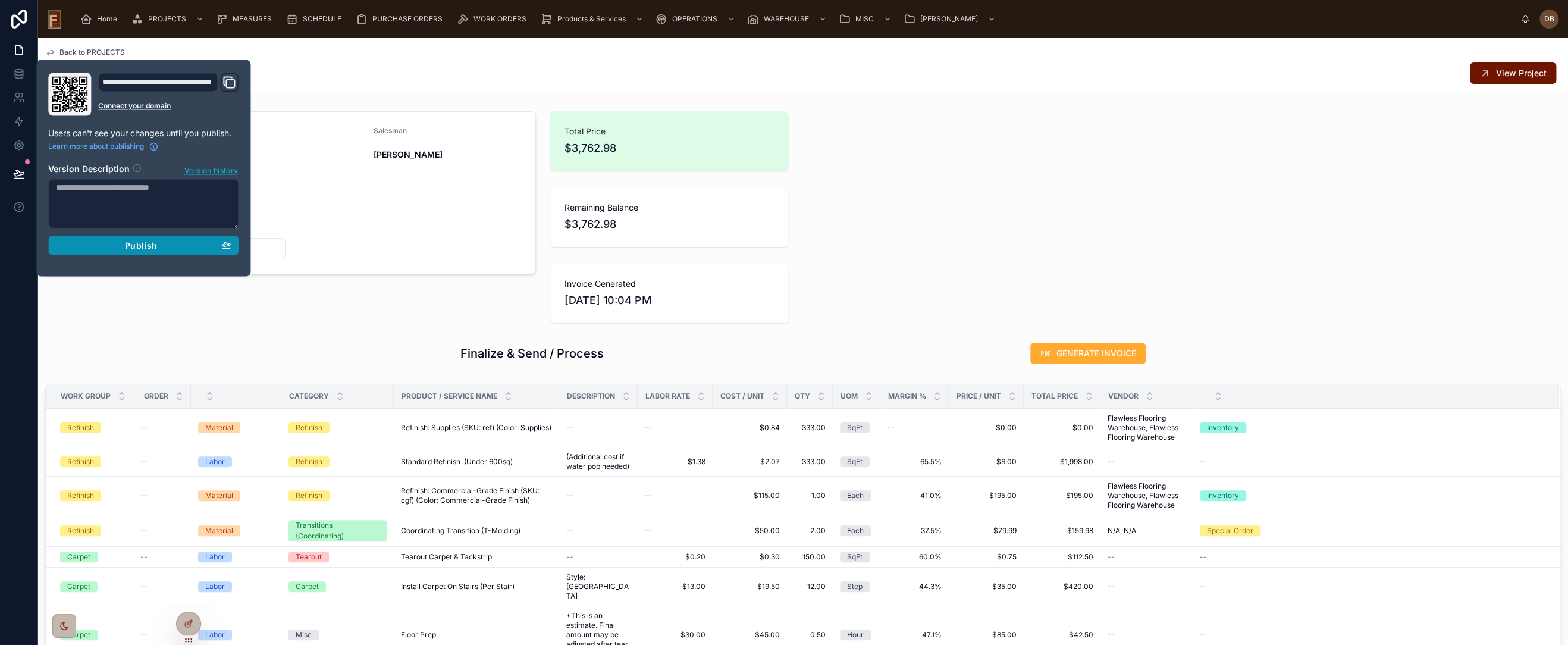
click at [138, 245] on span "Publish" at bounding box center [141, 245] width 32 height 11
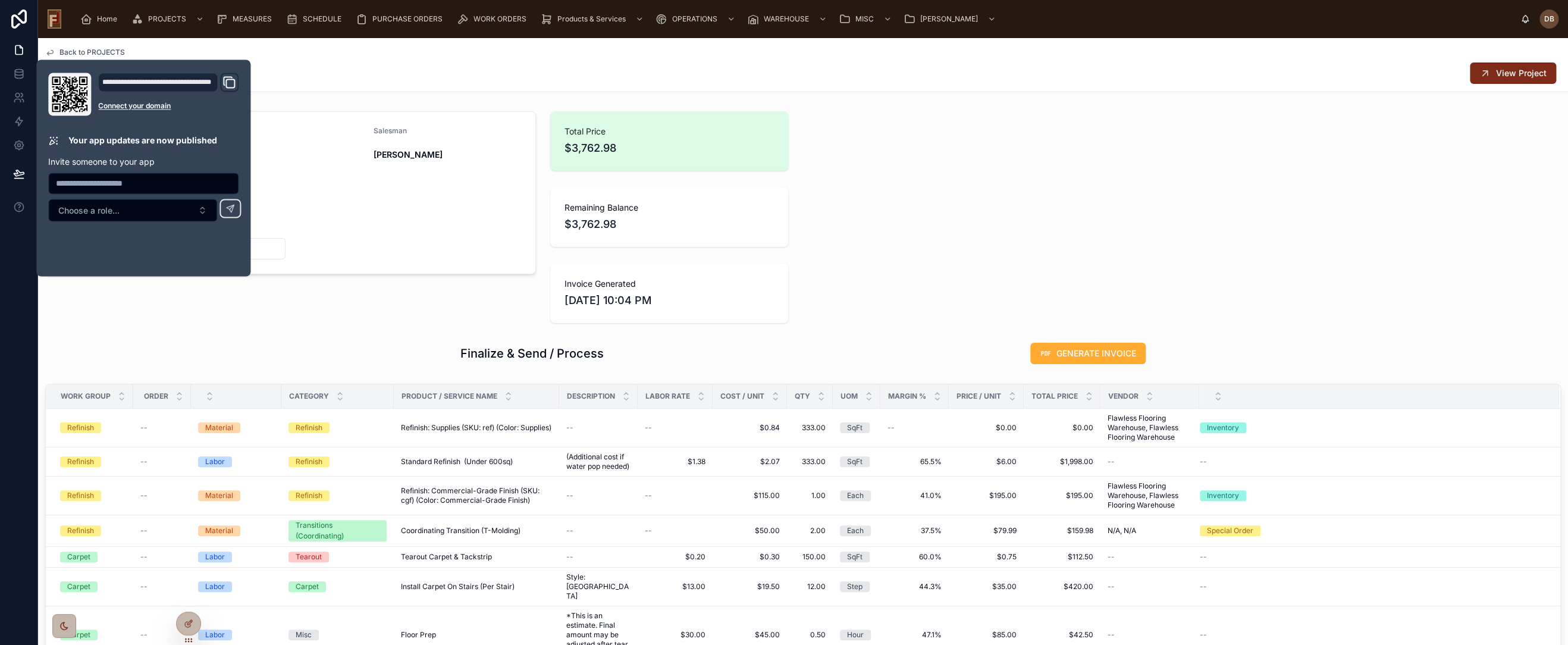
click at [1510, 70] on span "View Project" at bounding box center [1521, 73] width 51 height 12
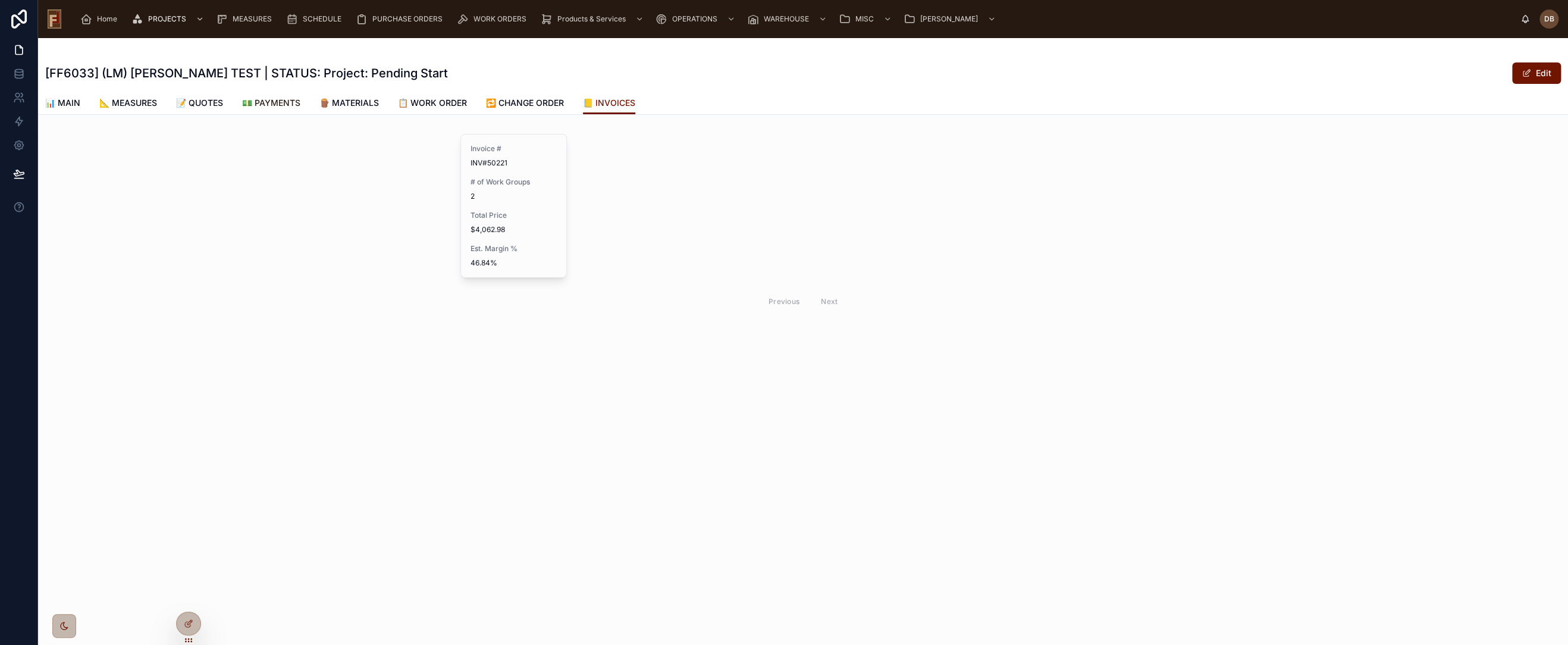
drag, startPoint x: 283, startPoint y: 102, endPoint x: 291, endPoint y: 115, distance: 15.3
click at [283, 102] on span "💵 PAYMENTS" at bounding box center [272, 102] width 59 height 12
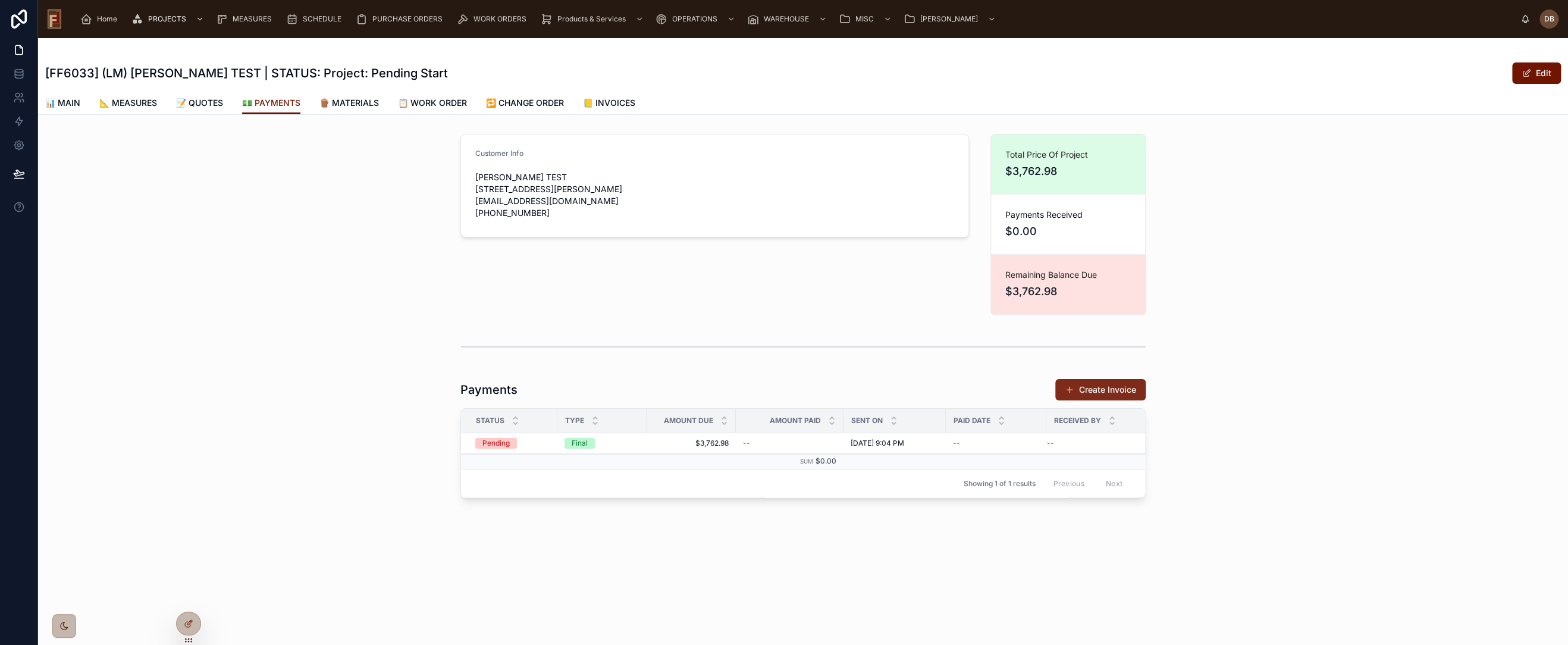
click at [1094, 388] on button "Create Invoice" at bounding box center [1101, 390] width 91 height 21
click at [625, 101] on span "📒 INVOICES" at bounding box center [609, 102] width 52 height 12
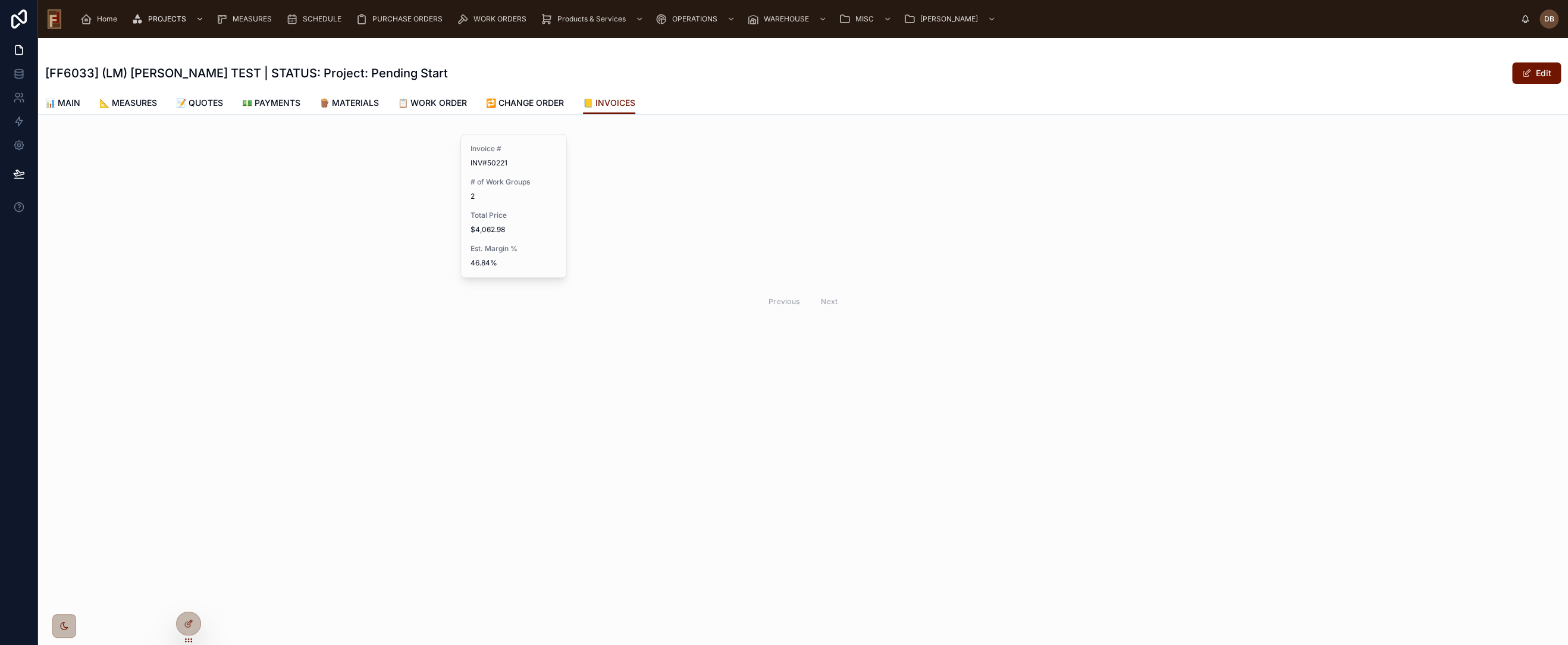
click at [532, 211] on span "Total Price" at bounding box center [513, 215] width 86 height 10
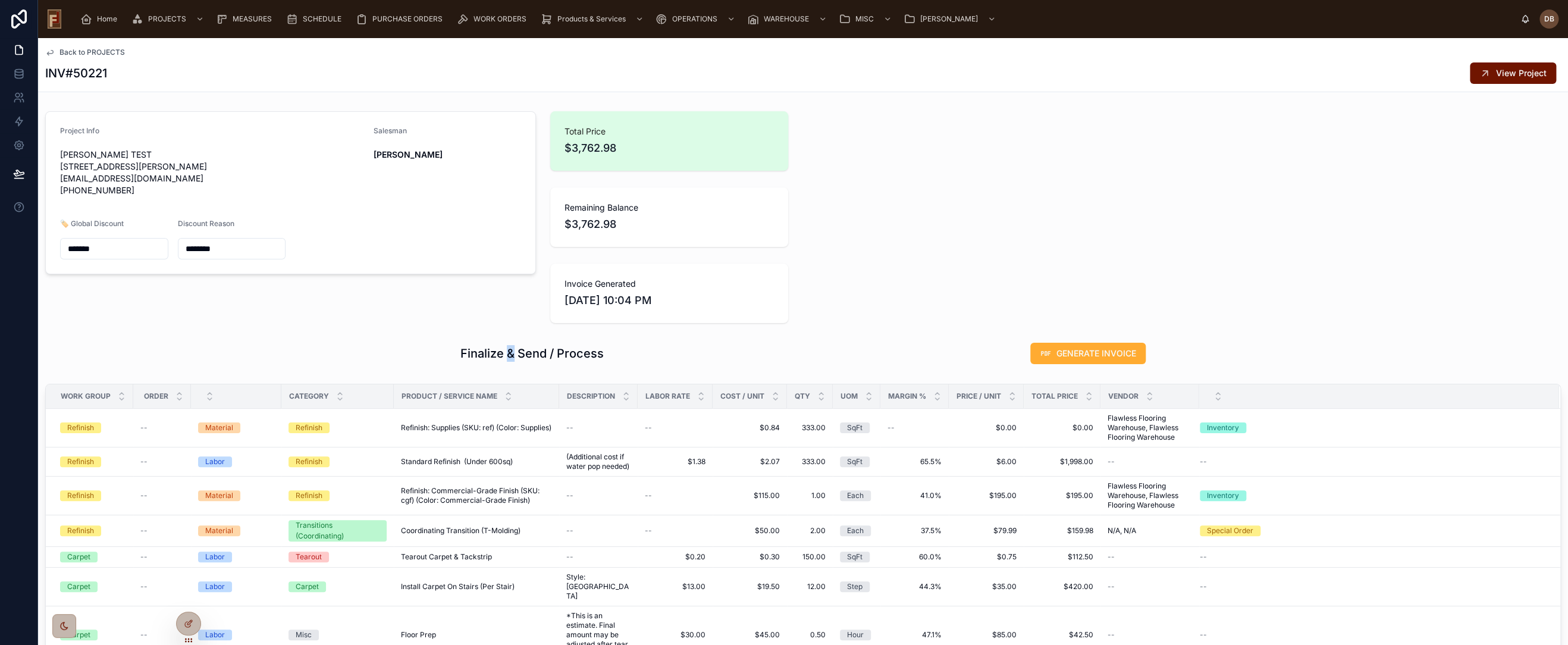
drag, startPoint x: 502, startPoint y: 354, endPoint x: 509, endPoint y: 353, distance: 7.1
click at [509, 353] on h1 "Finalize & Send / Process" at bounding box center [531, 353] width 143 height 17
click at [106, 51] on span "Back to PROJECTS" at bounding box center [92, 52] width 66 height 10
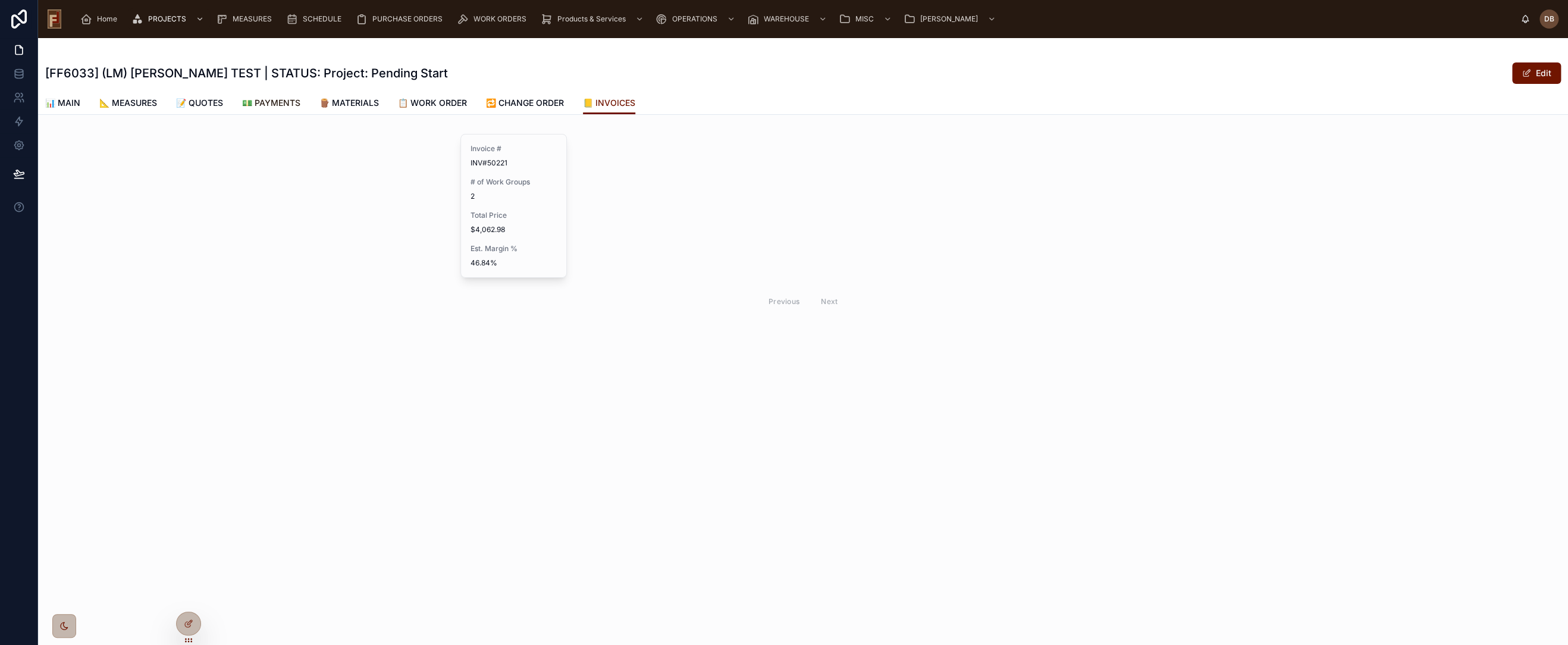
click at [281, 100] on span "💵 PAYMENTS" at bounding box center [272, 102] width 59 height 12
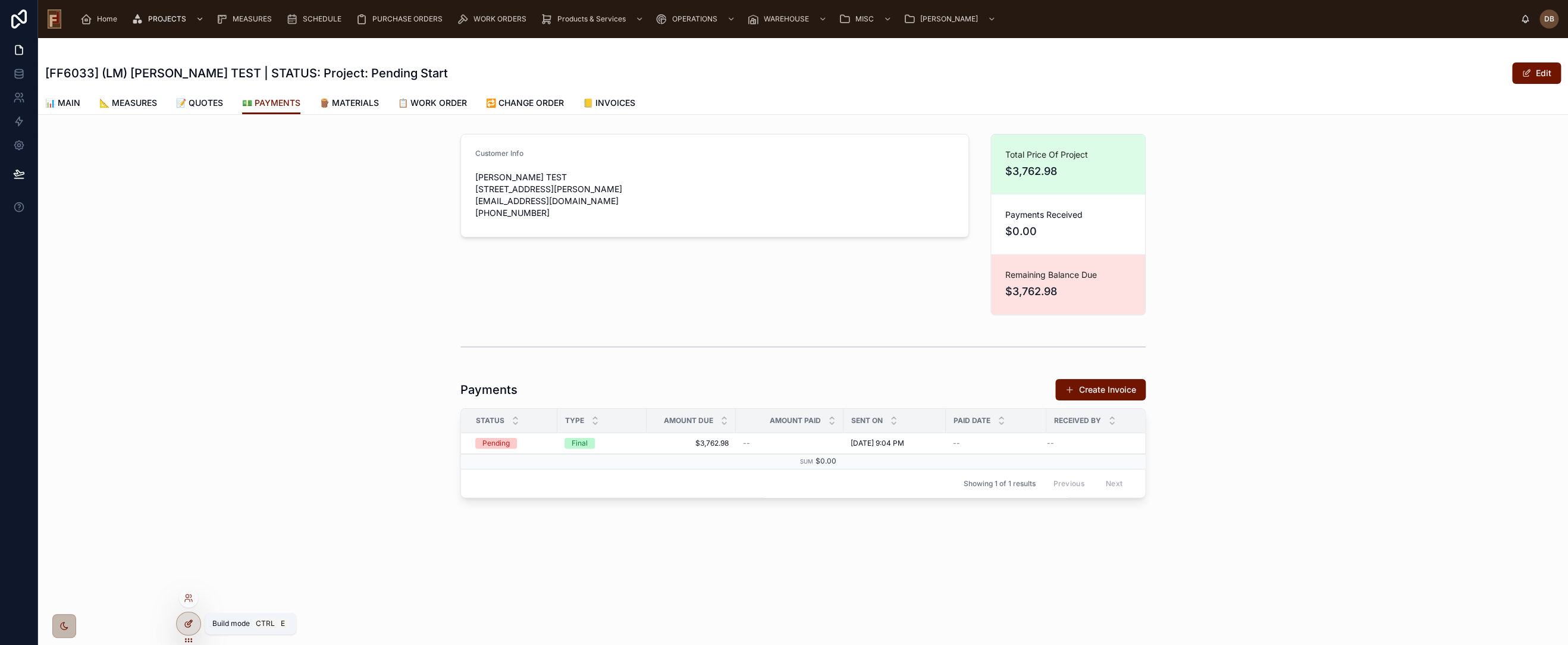
click at [189, 621] on icon at bounding box center [189, 622] width 4 height 4
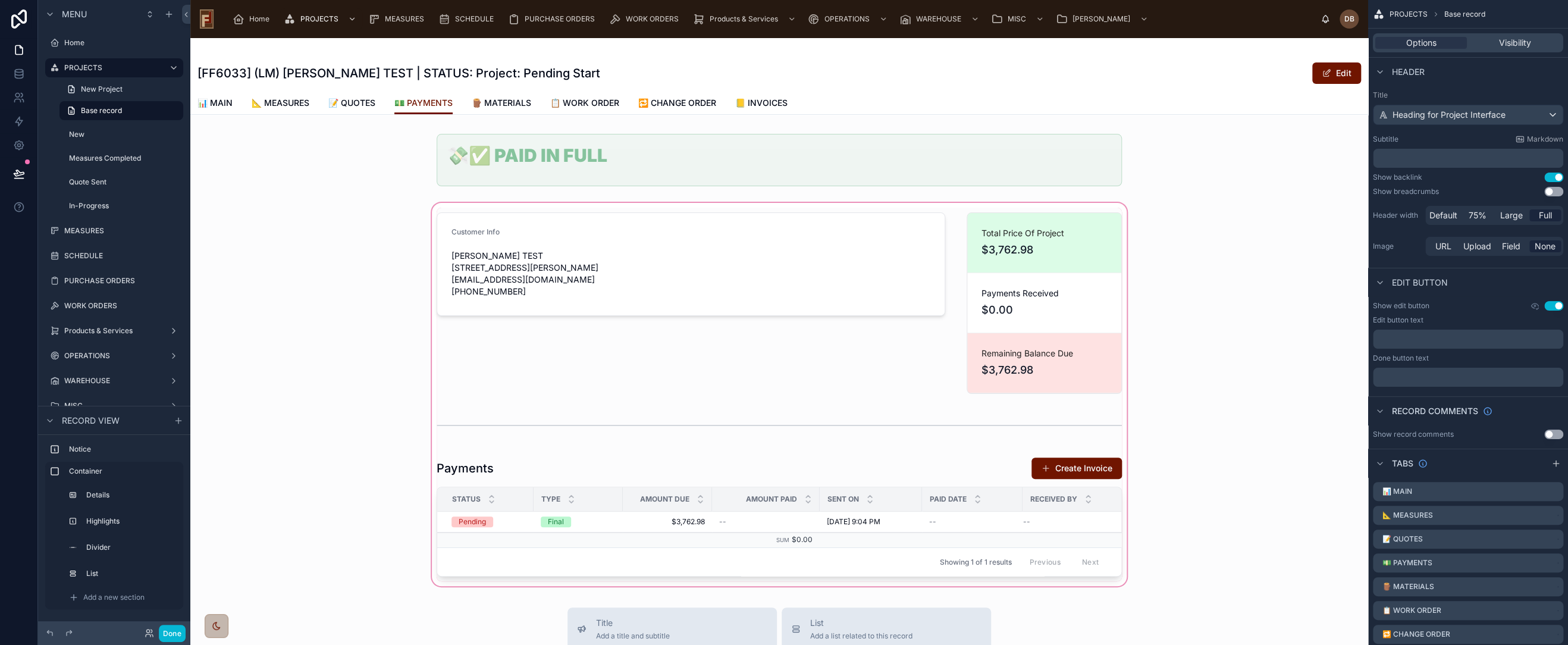
click at [954, 462] on div at bounding box center [779, 394] width 1178 height 388
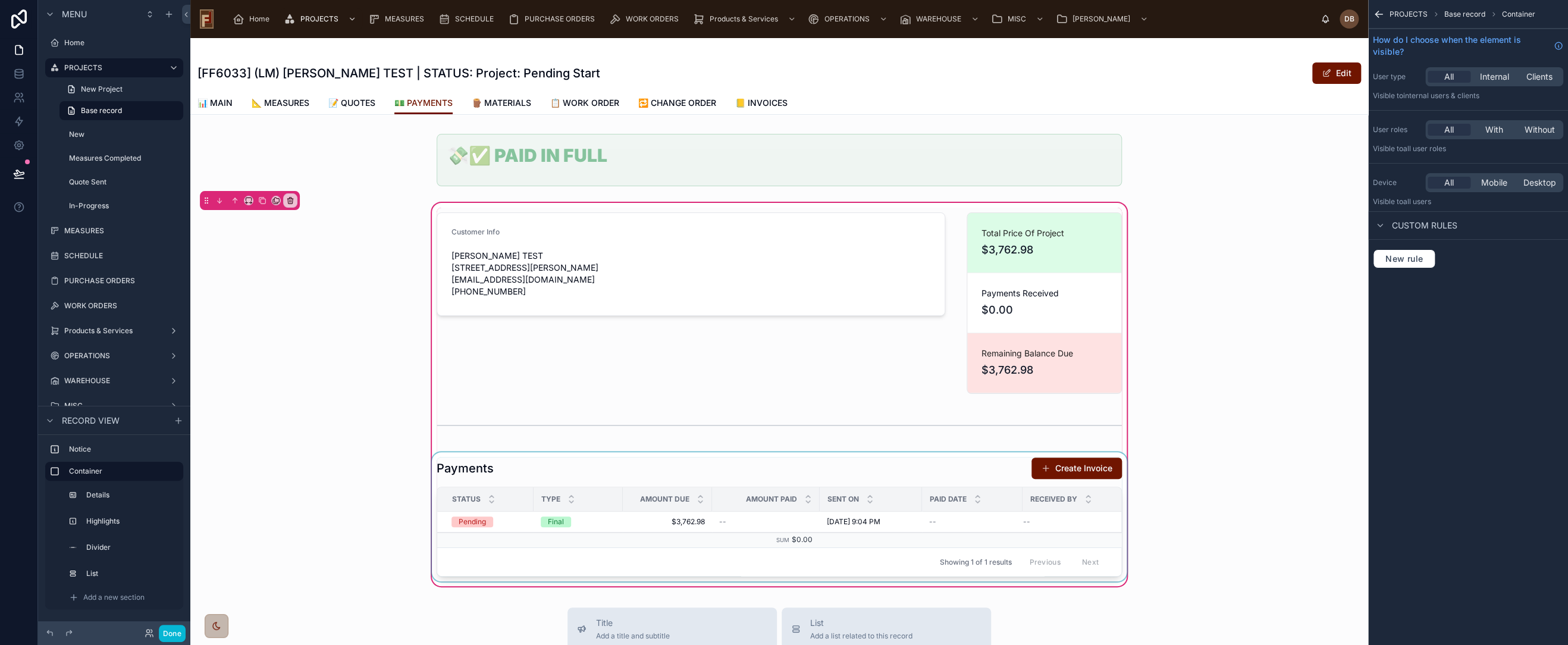
click at [967, 463] on div at bounding box center [779, 516] width 700 height 129
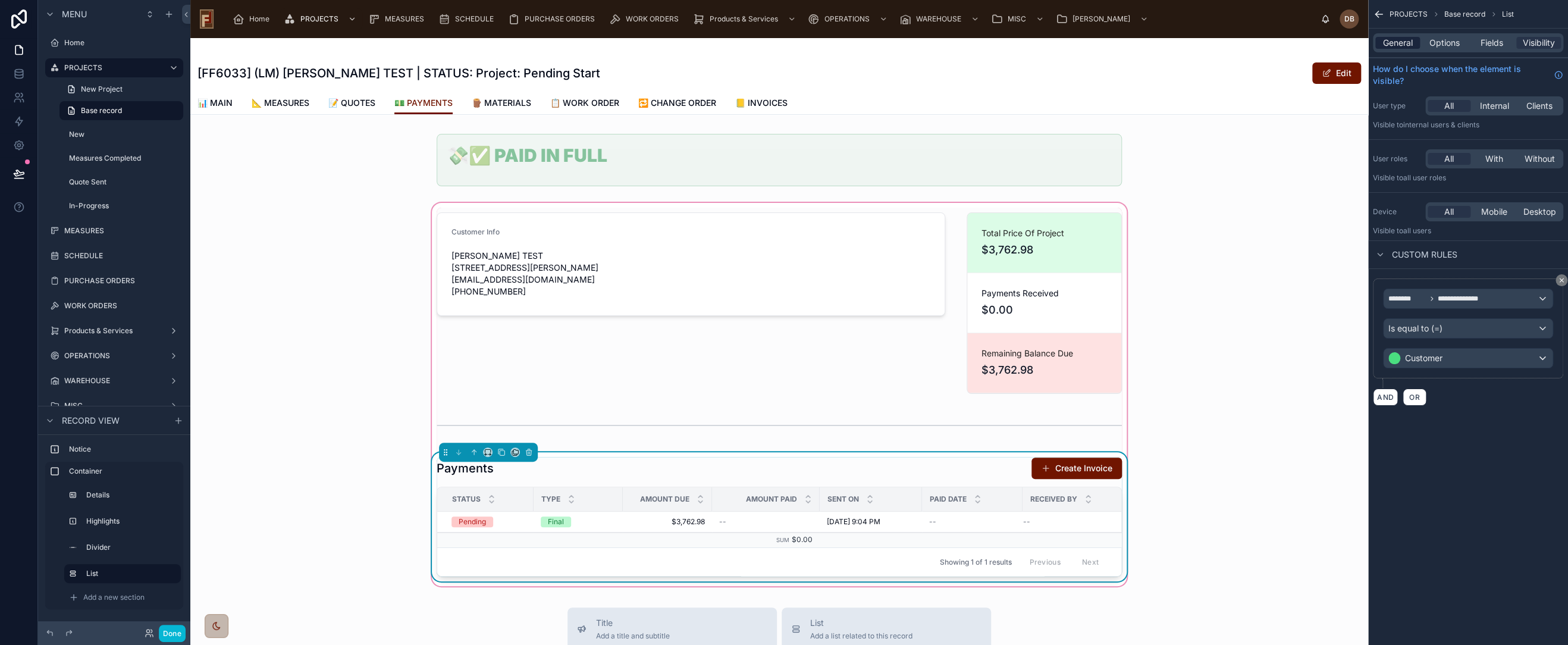
click at [1405, 45] on span "General" at bounding box center [1397, 43] width 29 height 12
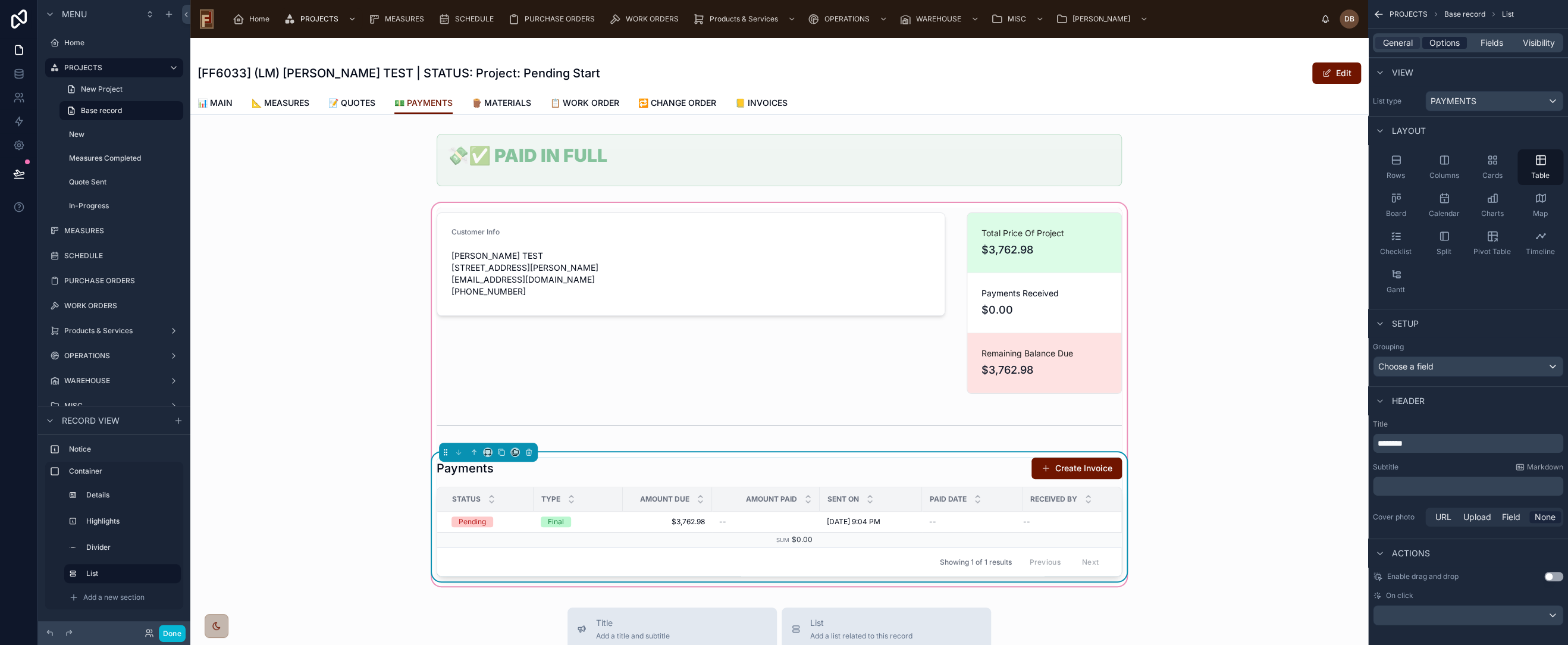
click at [1441, 41] on span "Options" at bounding box center [1445, 43] width 30 height 12
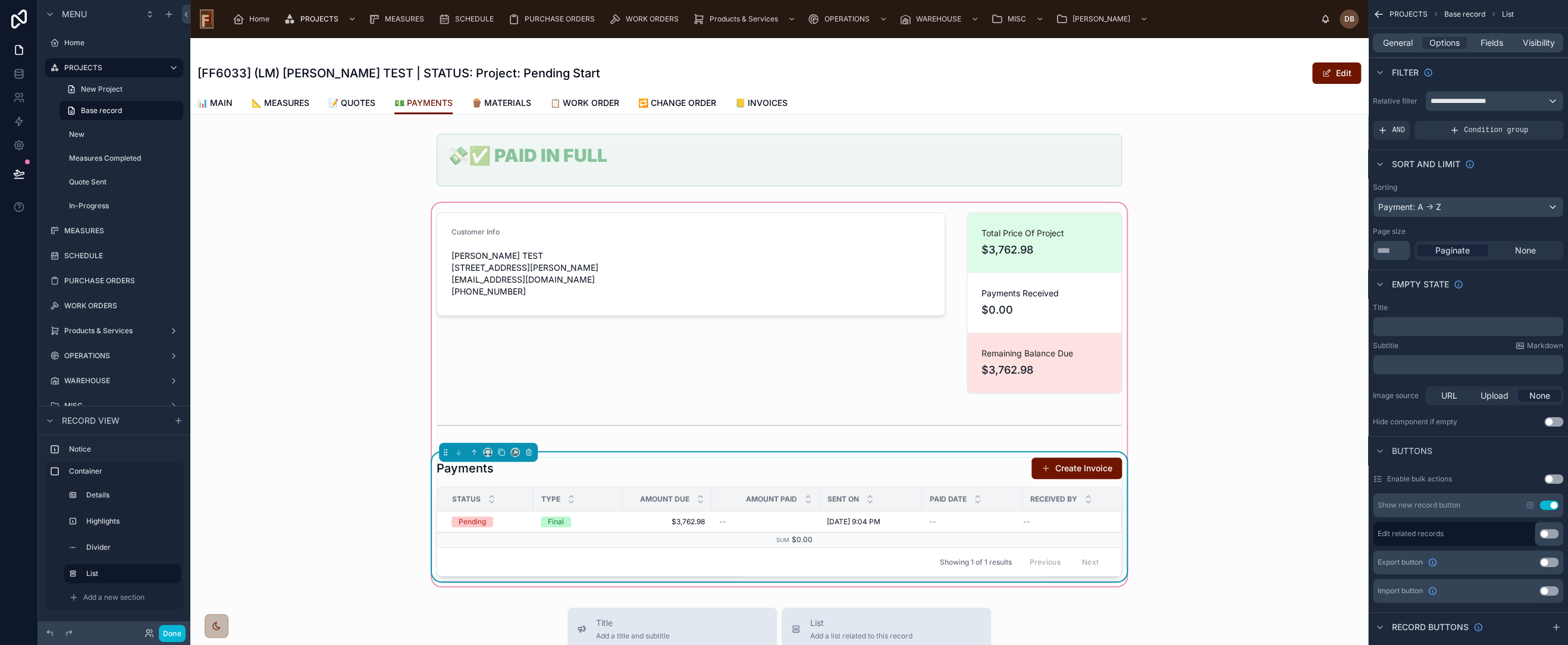
click at [1547, 504] on button "Use setting" at bounding box center [1548, 505] width 19 height 10
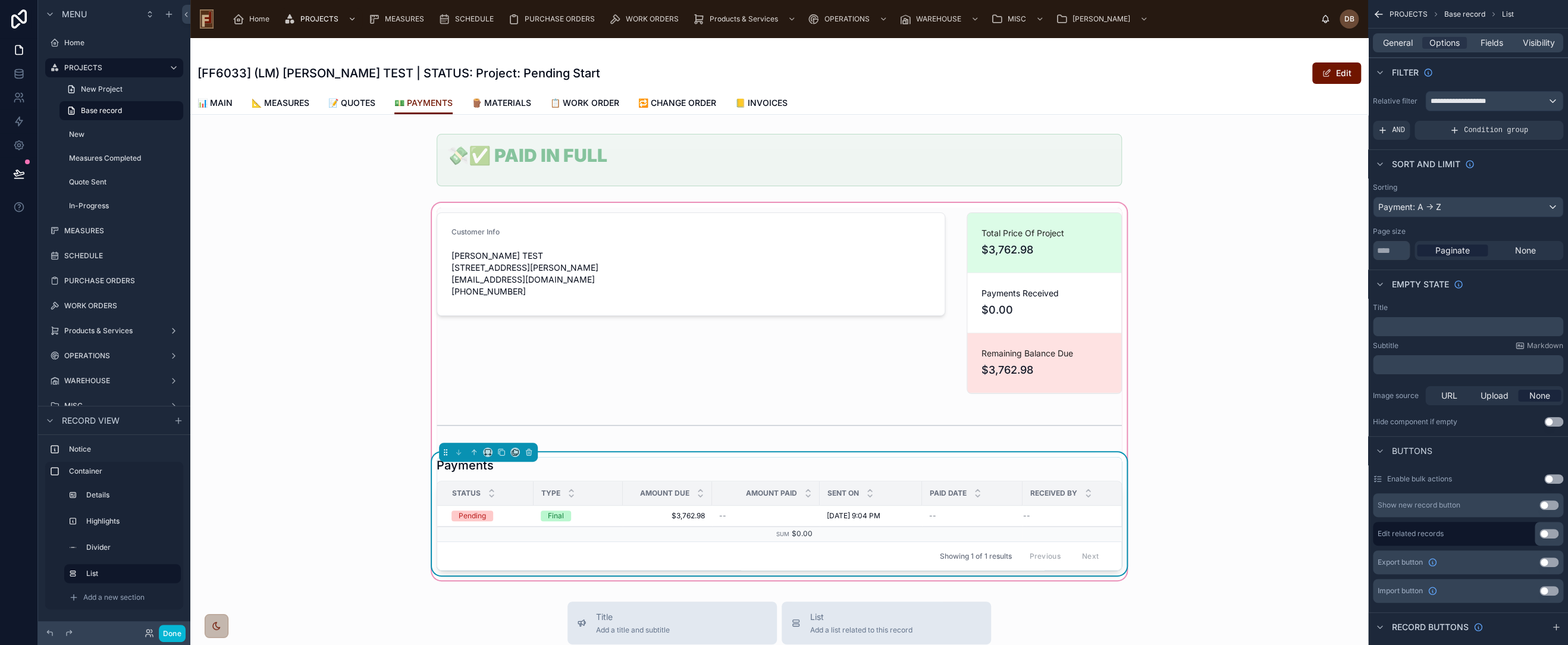
click at [793, 463] on div "Payments" at bounding box center [779, 465] width 685 height 17
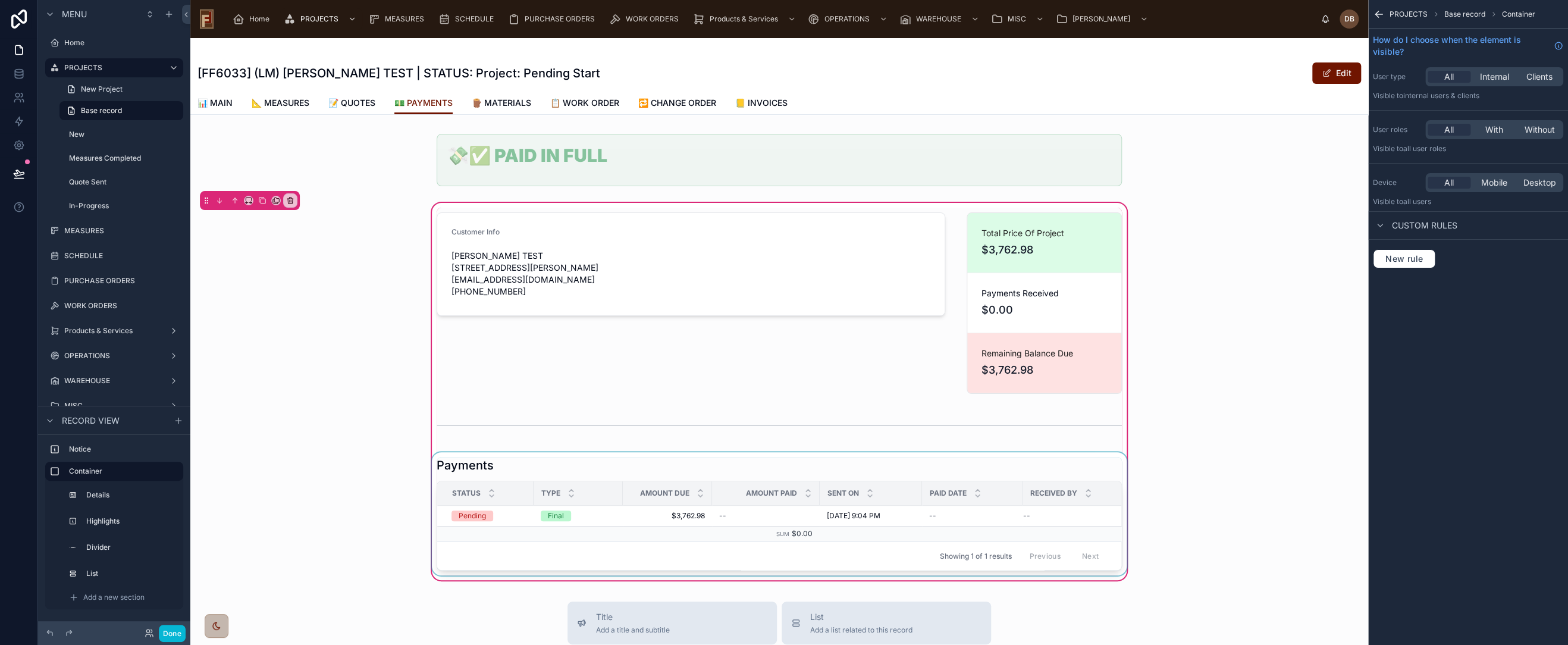
click at [793, 463] on div at bounding box center [779, 514] width 700 height 123
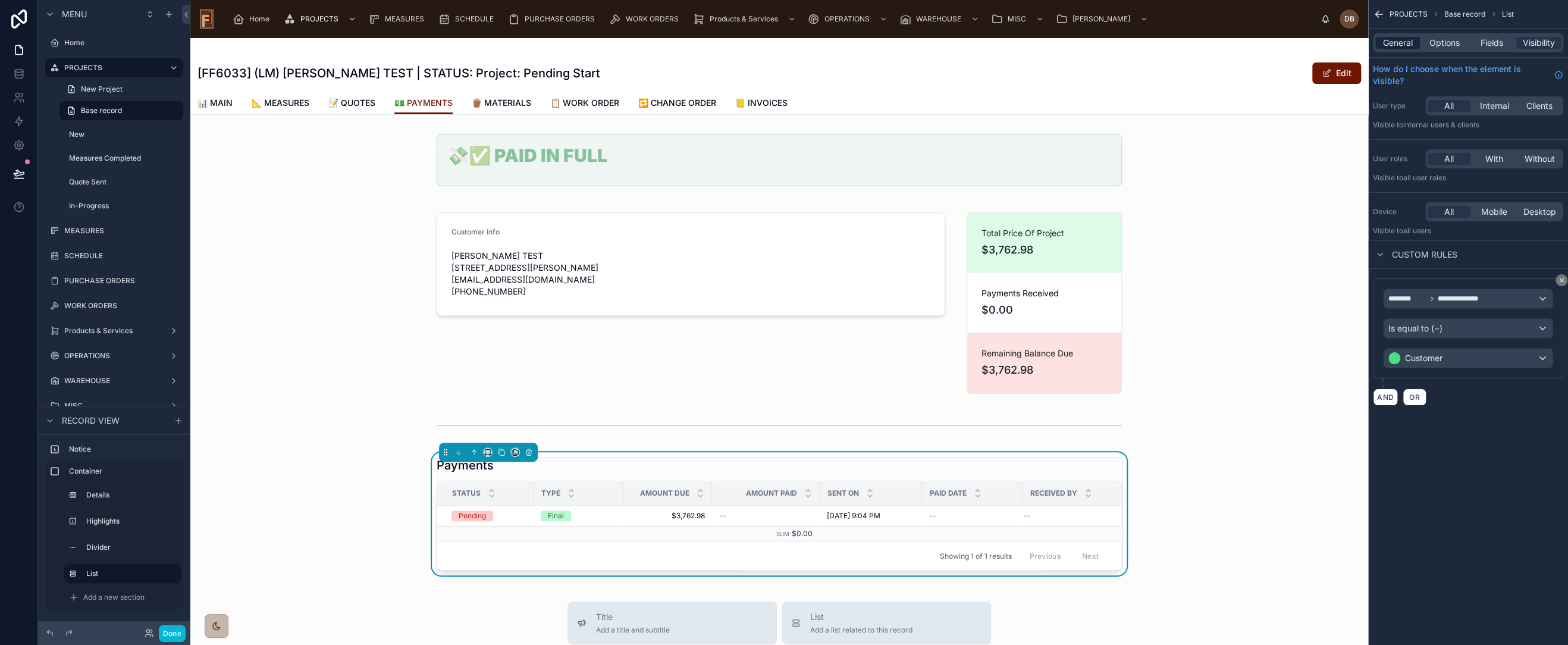
click at [1402, 40] on span "General" at bounding box center [1397, 43] width 29 height 12
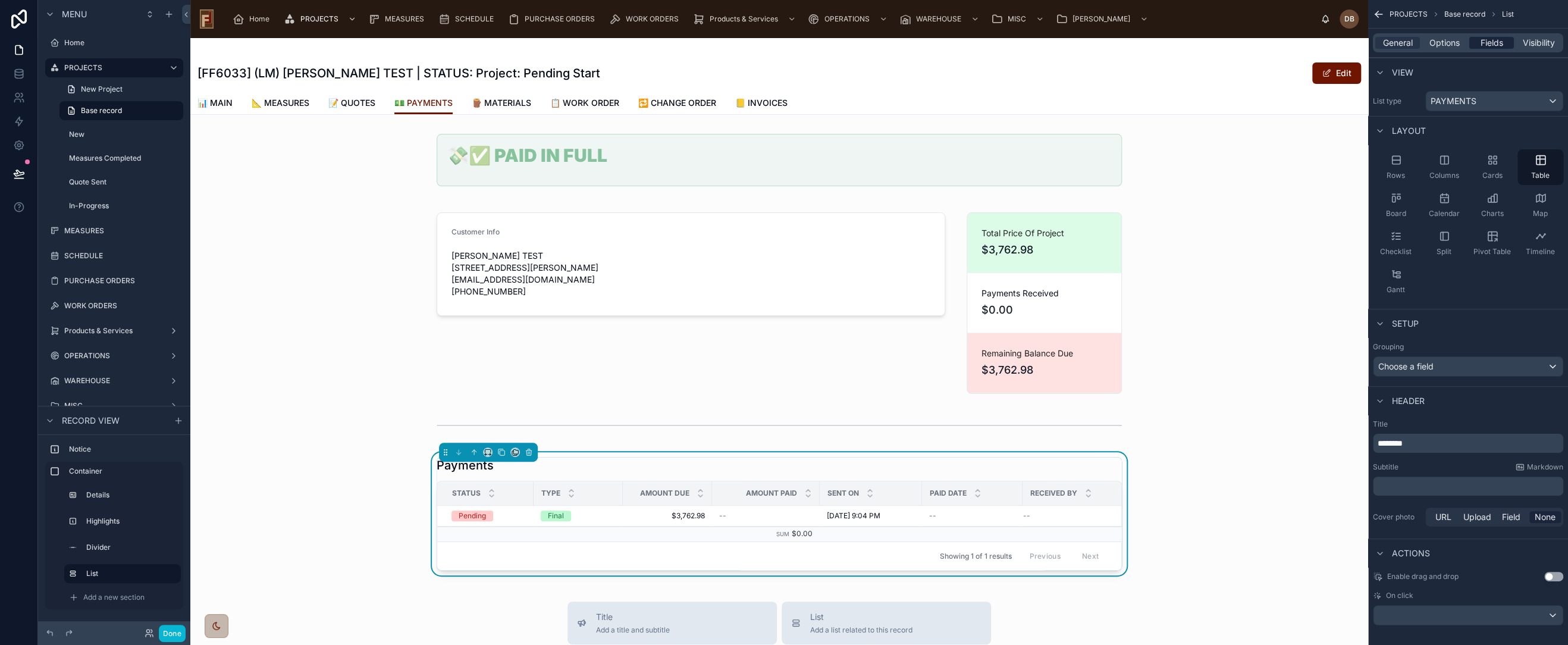
click at [1490, 40] on span "Fields" at bounding box center [1492, 43] width 22 height 12
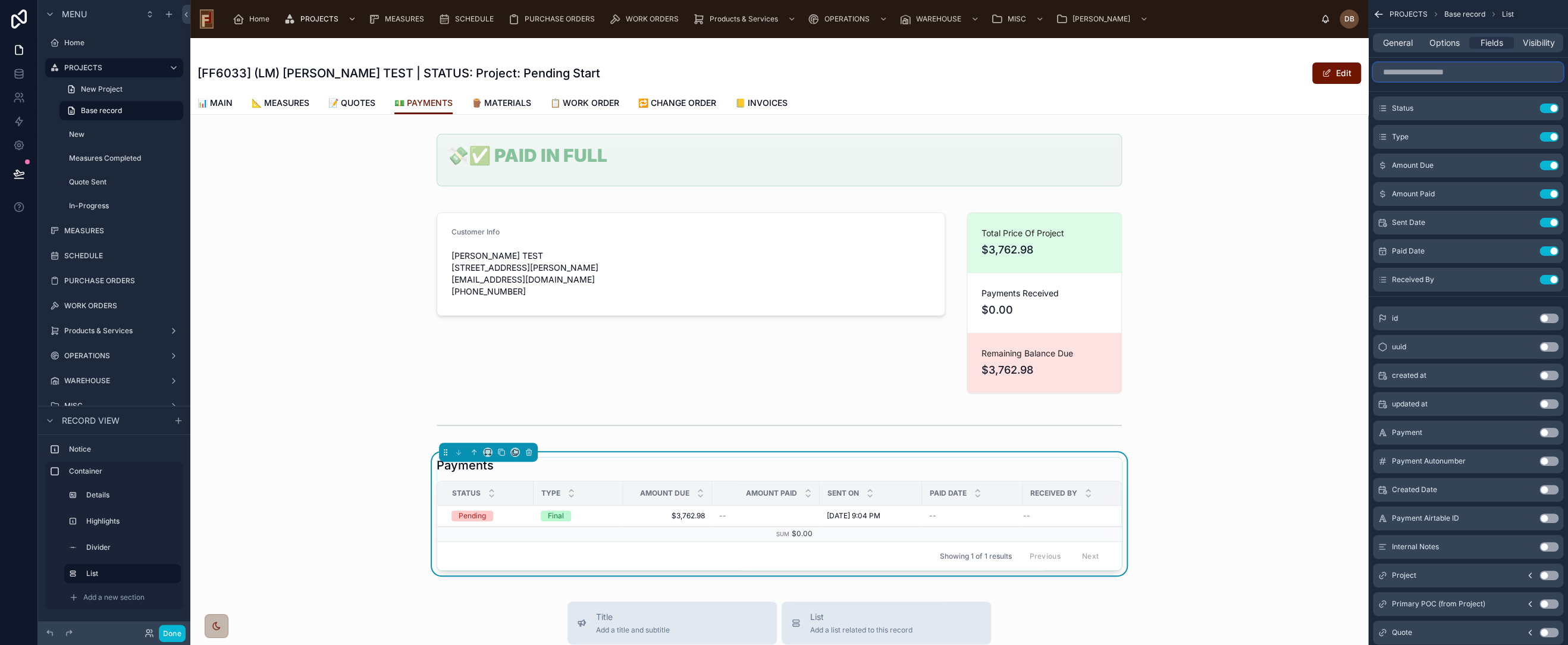
click at [1458, 75] on input "scrollable content" at bounding box center [1469, 71] width 190 height 19
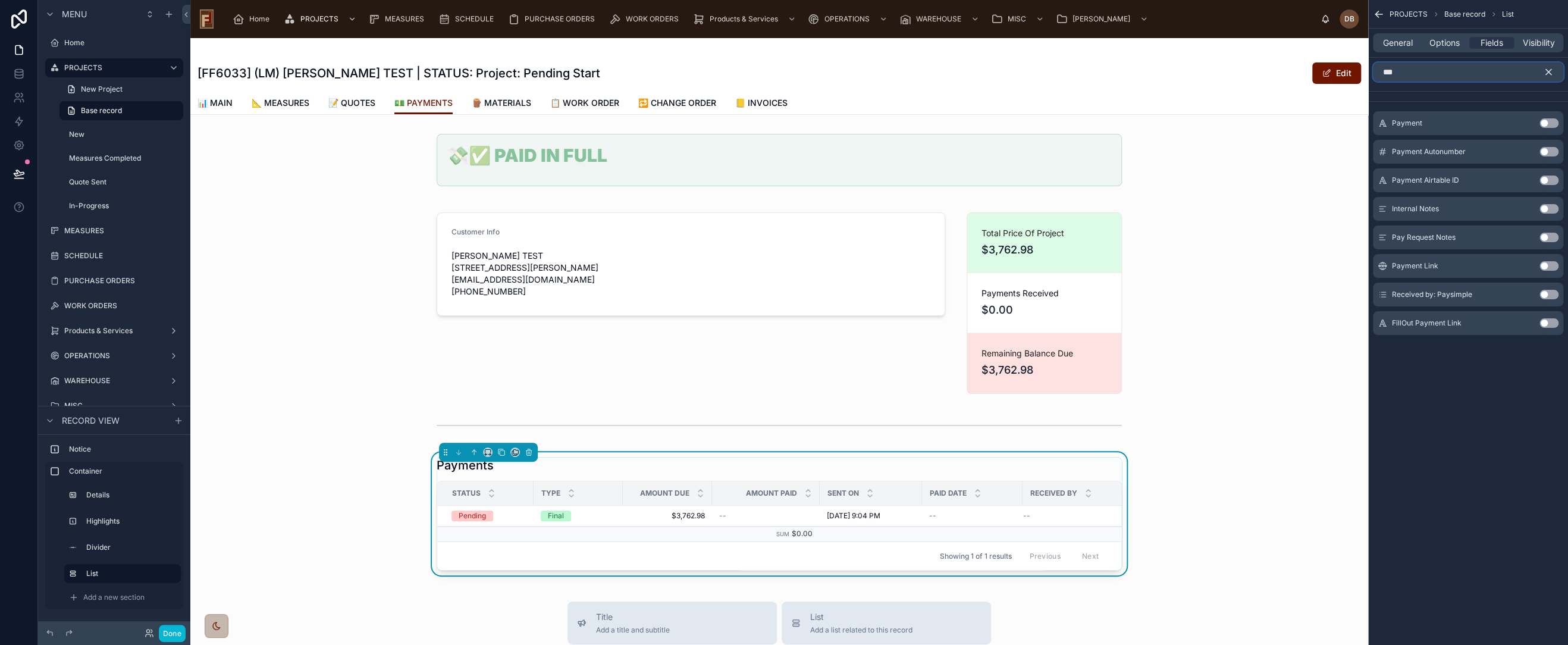
type input "***"
click at [1549, 122] on button "Use setting" at bounding box center [1548, 123] width 19 height 10
click at [1551, 70] on icon "scrollable content" at bounding box center [1548, 72] width 11 height 11
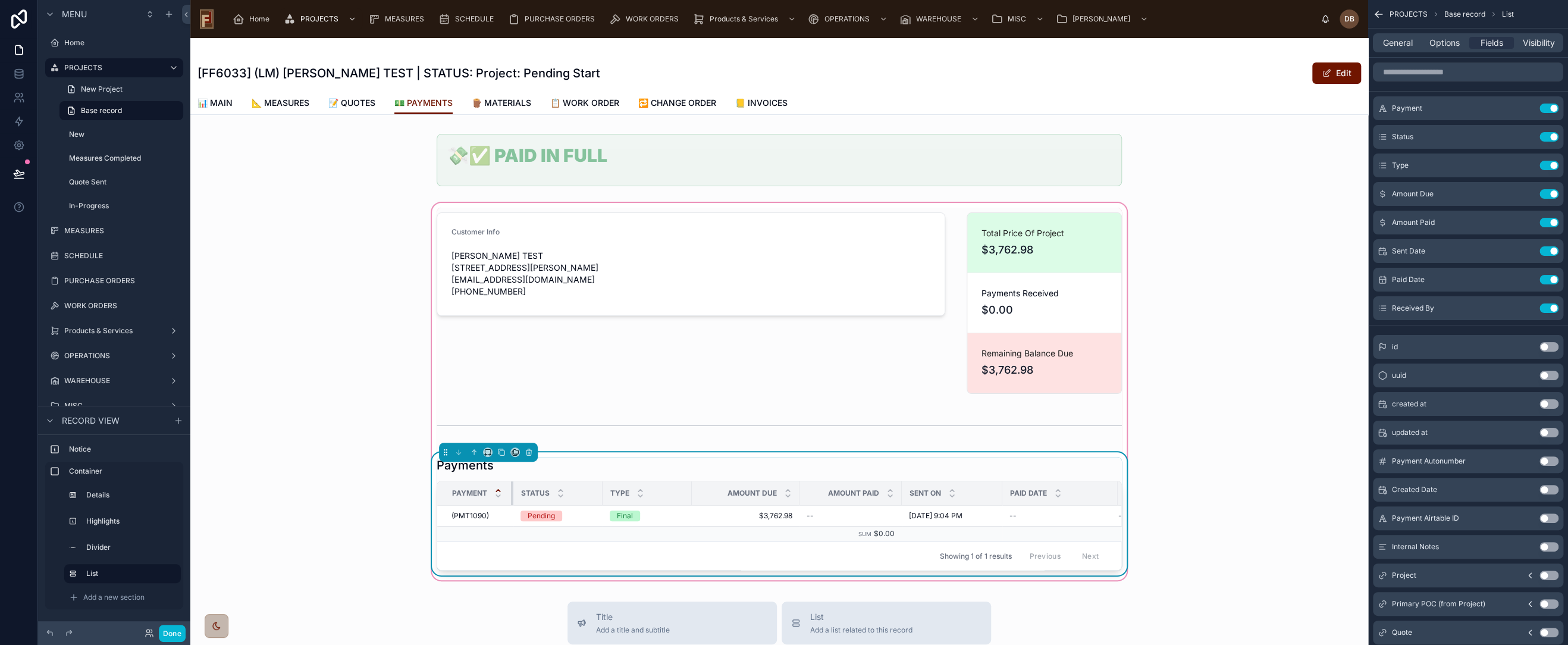
drag, startPoint x: 525, startPoint y: 492, endPoint x: 505, endPoint y: 496, distance: 20.4
click at [511, 496] on div at bounding box center [513, 493] width 4 height 24
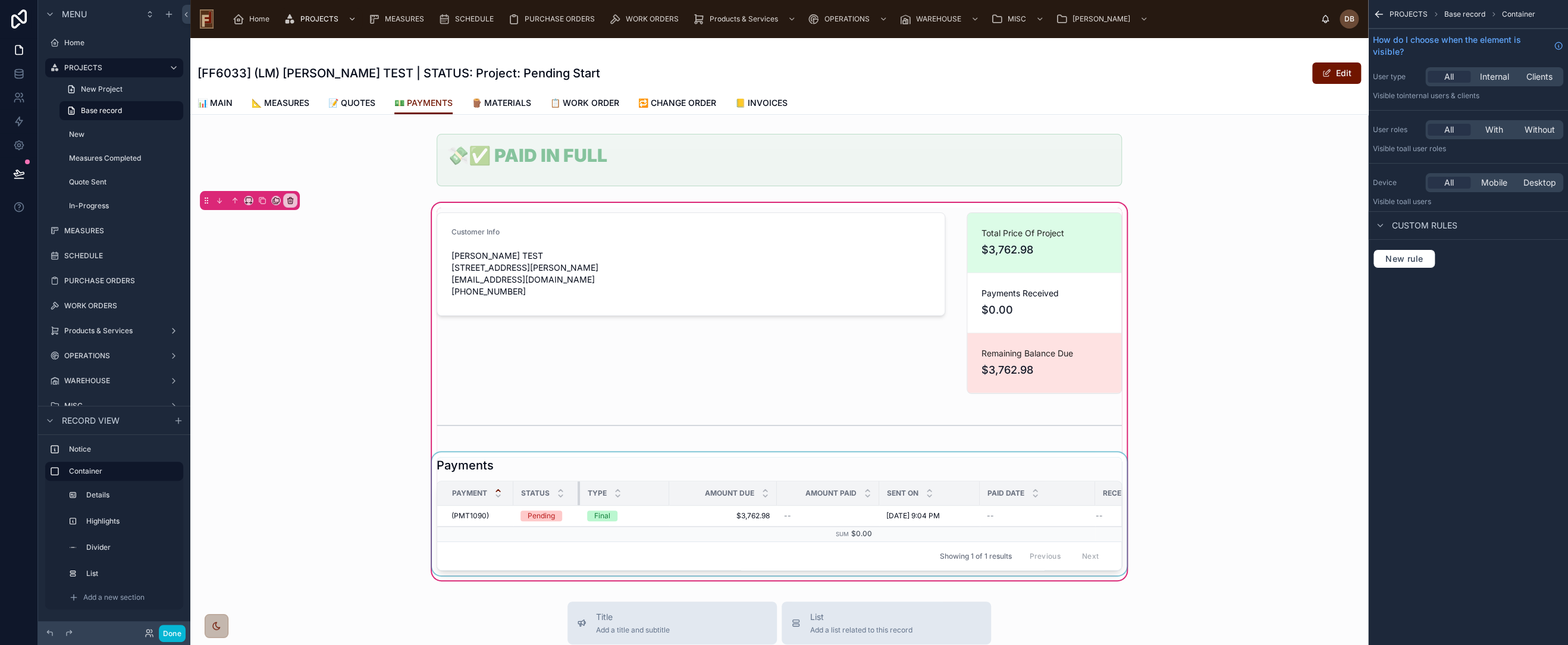
drag, startPoint x: 596, startPoint y: 488, endPoint x: 574, endPoint y: 490, distance: 22.1
click at [577, 490] on div at bounding box center [579, 493] width 4 height 24
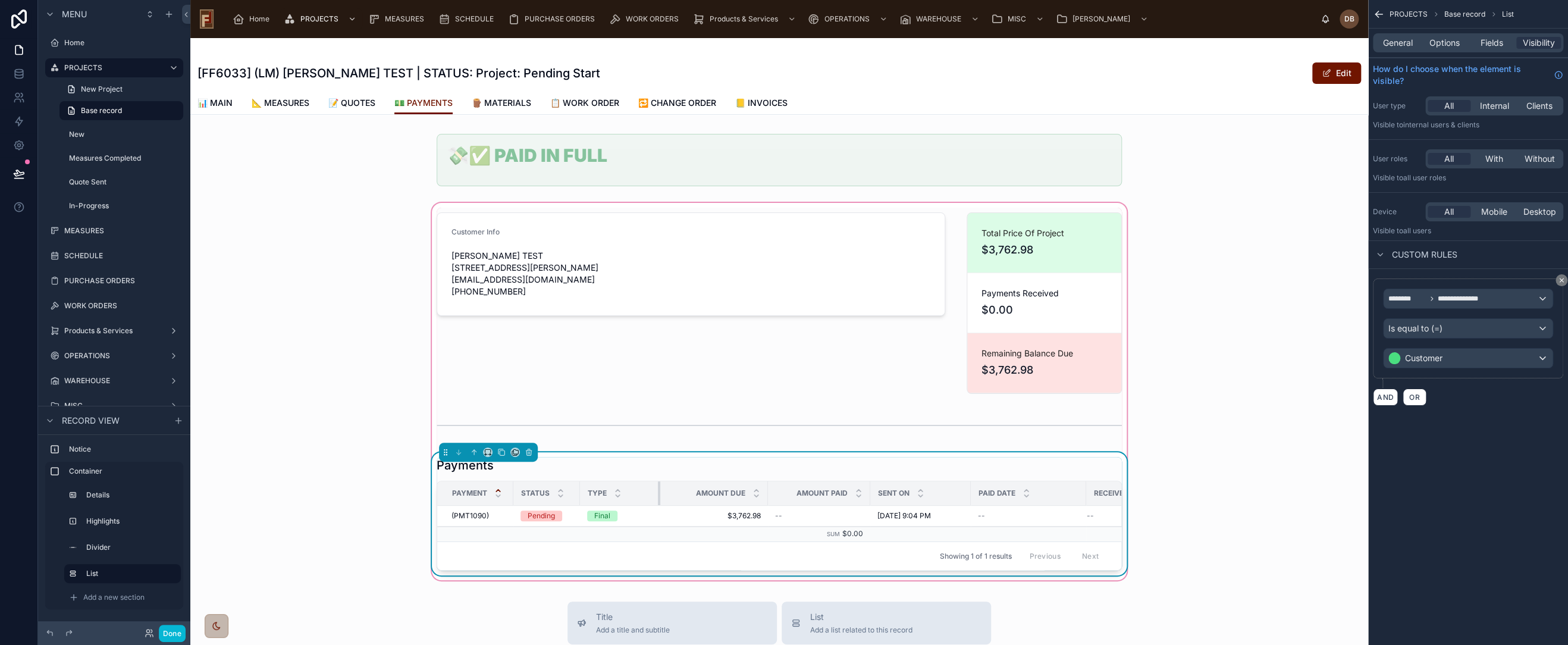
drag, startPoint x: 663, startPoint y: 489, endPoint x: 652, endPoint y: 490, distance: 11.0
click at [658, 490] on div at bounding box center [660, 493] width 4 height 24
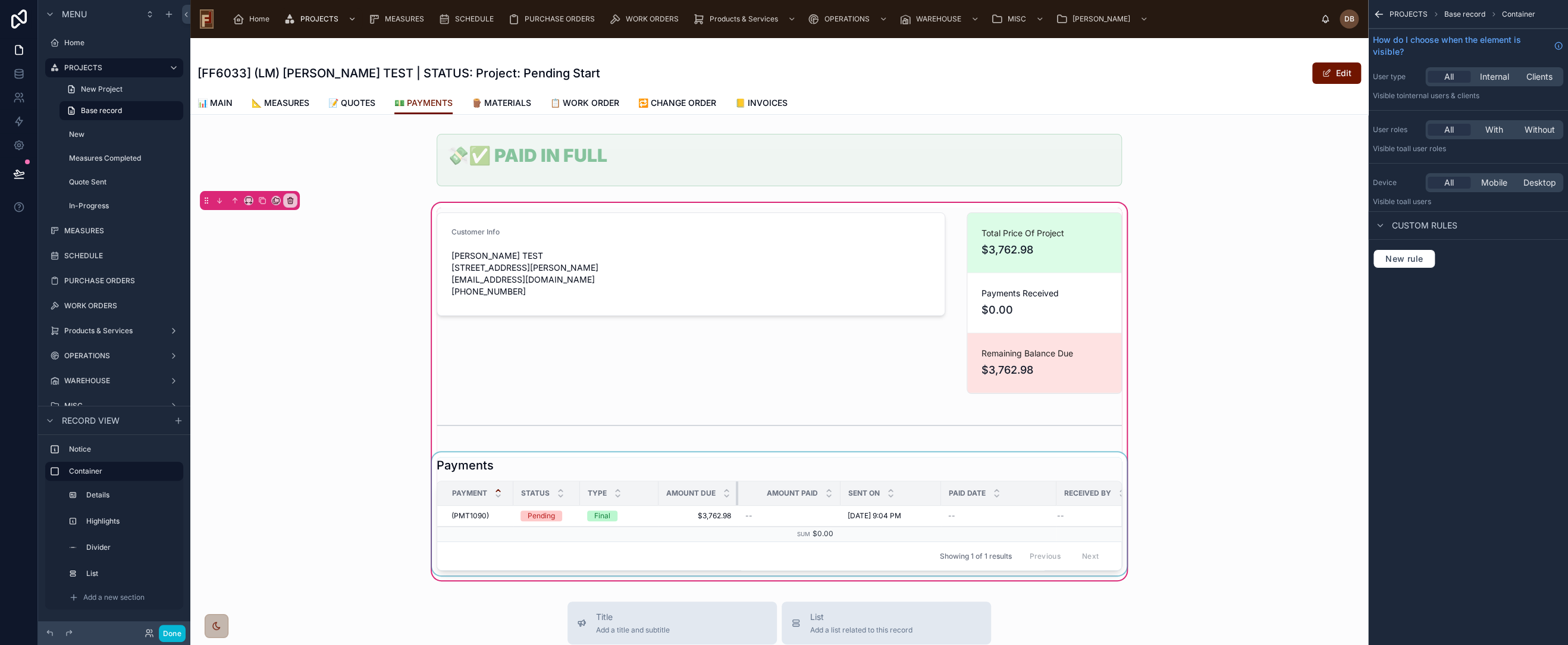
drag, startPoint x: 758, startPoint y: 490, endPoint x: 698, endPoint y: 498, distance: 60.5
click at [698, 498] on th "Amount Due" at bounding box center [698, 493] width 80 height 24
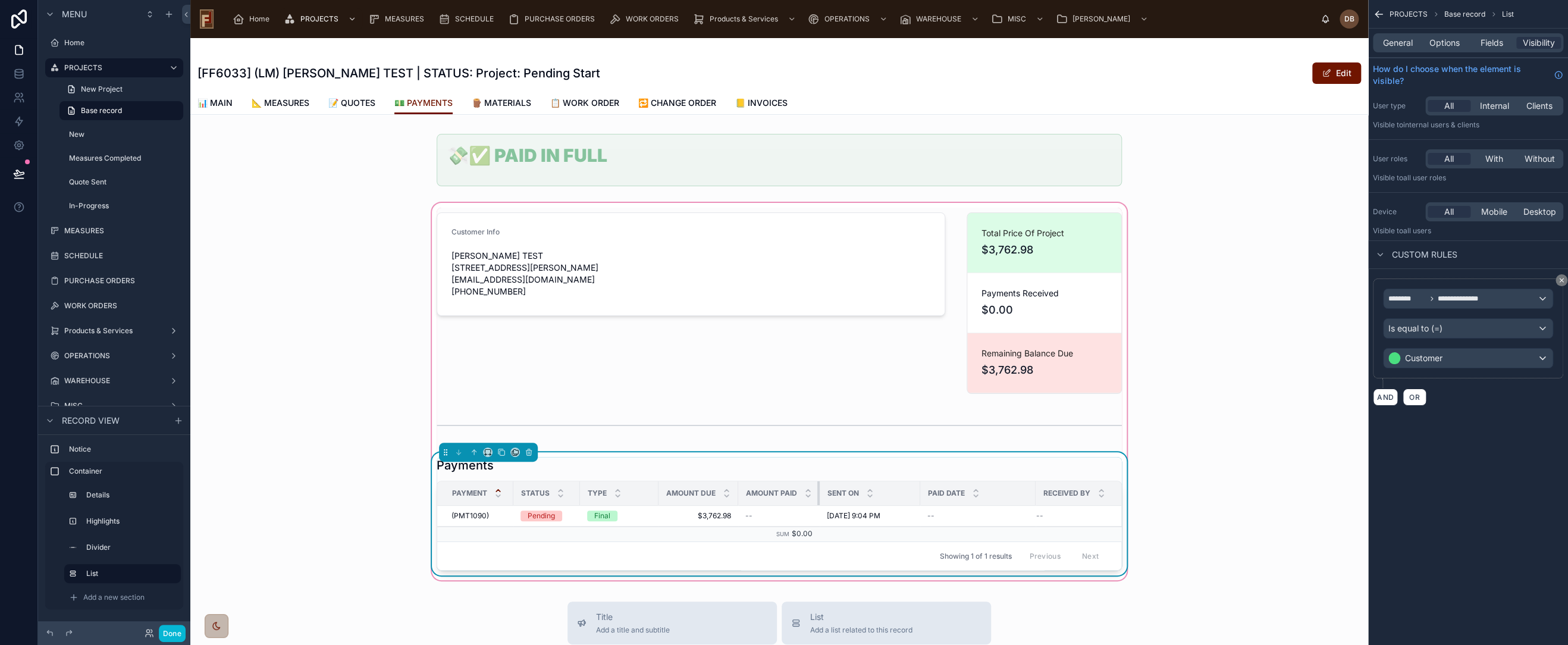
drag, startPoint x: 833, startPoint y: 494, endPoint x: 768, endPoint y: 500, distance: 65.3
click at [768, 500] on th "Amount Paid" at bounding box center [779, 493] width 82 height 24
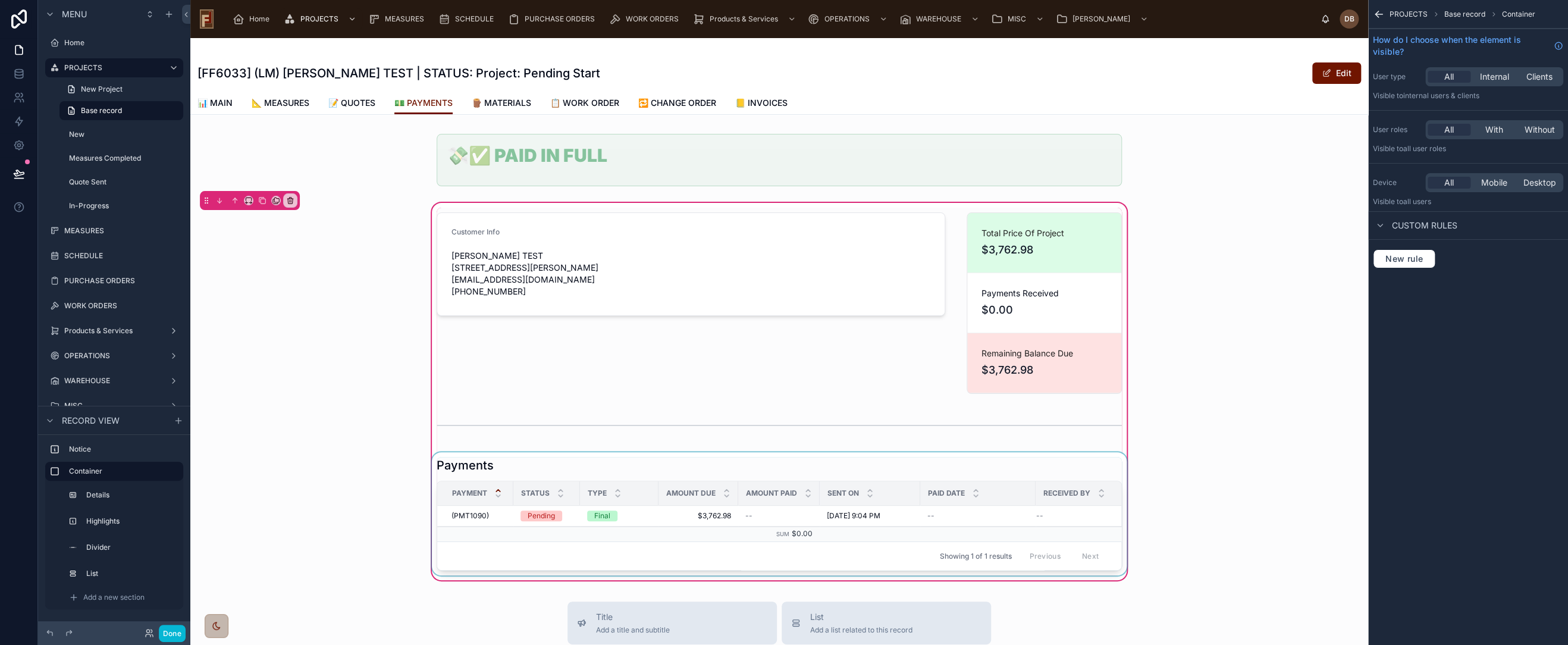
click at [967, 460] on div at bounding box center [779, 514] width 700 height 123
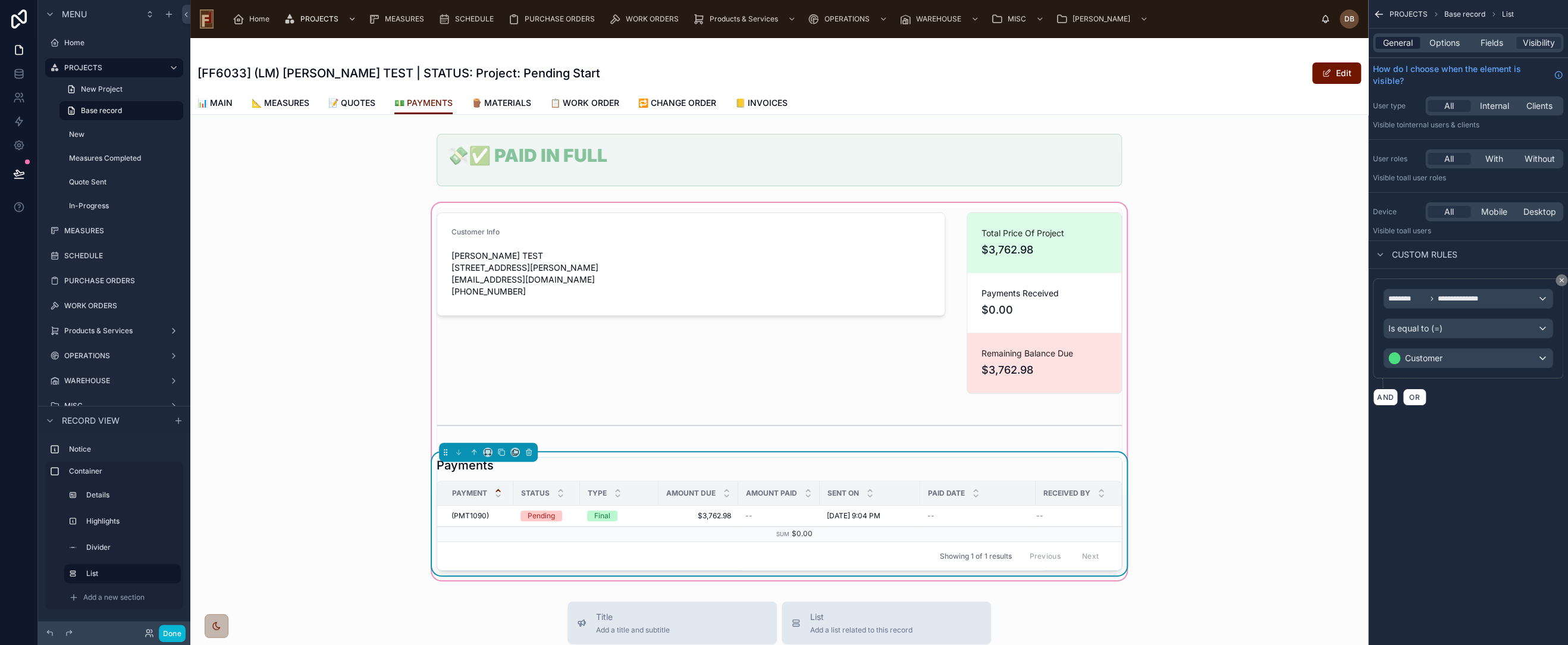
click at [1399, 41] on span "General" at bounding box center [1397, 43] width 29 height 12
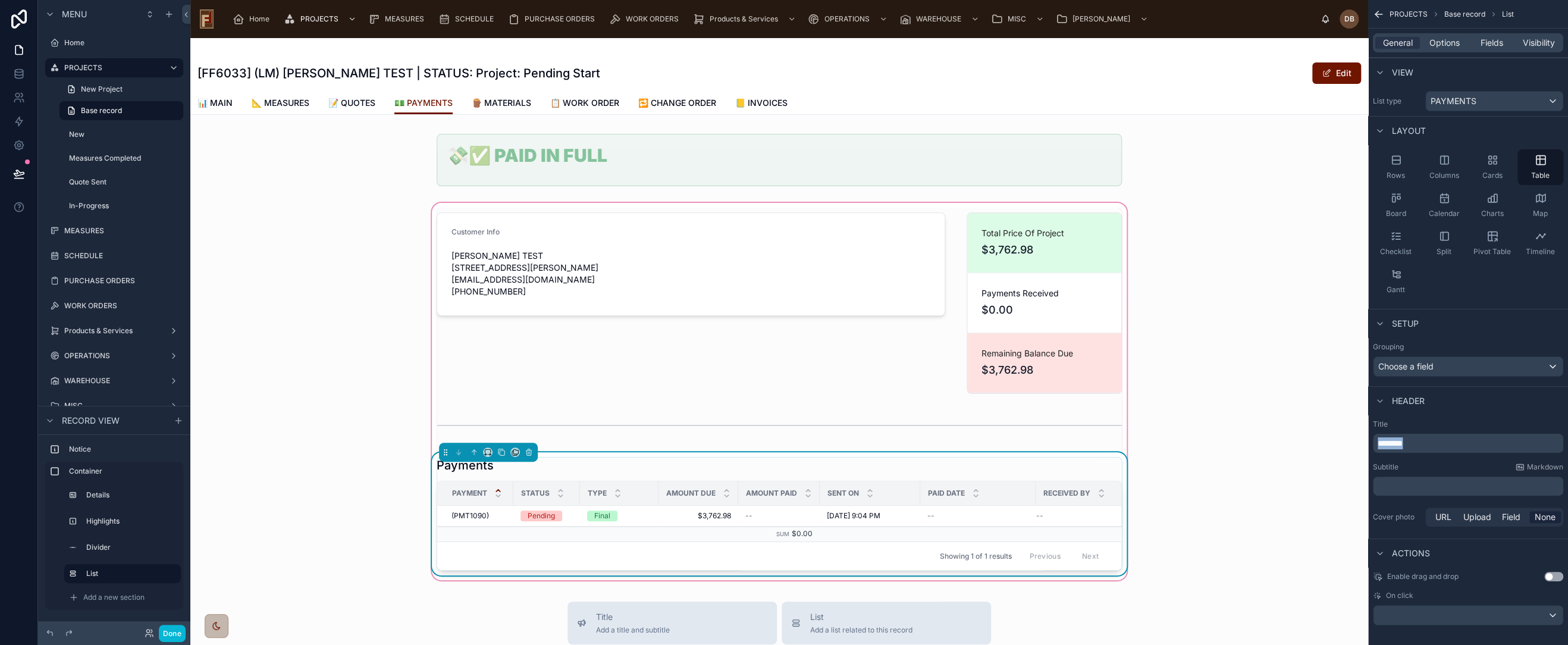
drag, startPoint x: 1429, startPoint y: 442, endPoint x: 1373, endPoint y: 442, distance: 56.0
click at [1373, 442] on div "********" at bounding box center [1469, 442] width 190 height 19
click at [331, 421] on div "Customer Info Frank TEST 4448 W Loomis Rd Greenfield, WI 53220 dbraunsdorf77@gm…" at bounding box center [779, 392] width 1178 height 382
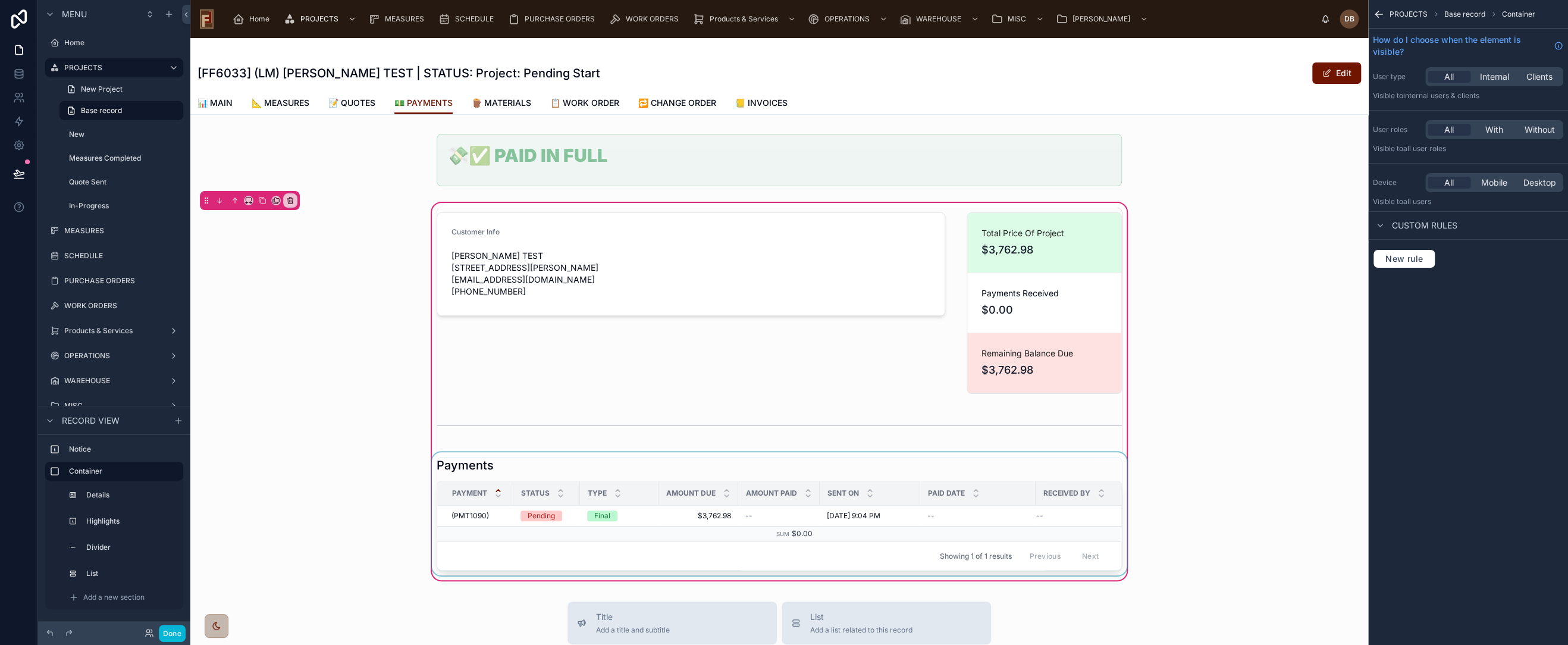
click at [678, 462] on div at bounding box center [779, 514] width 700 height 123
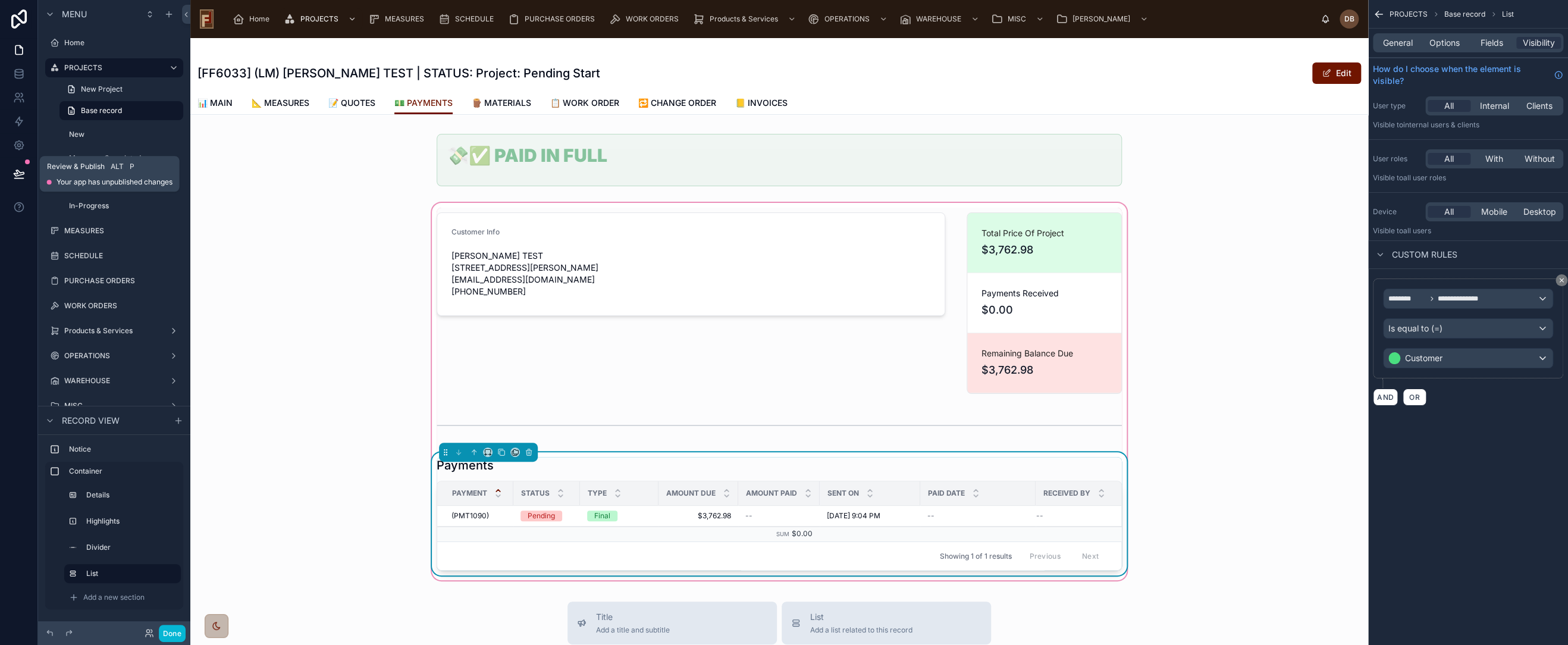
click at [16, 173] on icon at bounding box center [19, 173] width 12 height 12
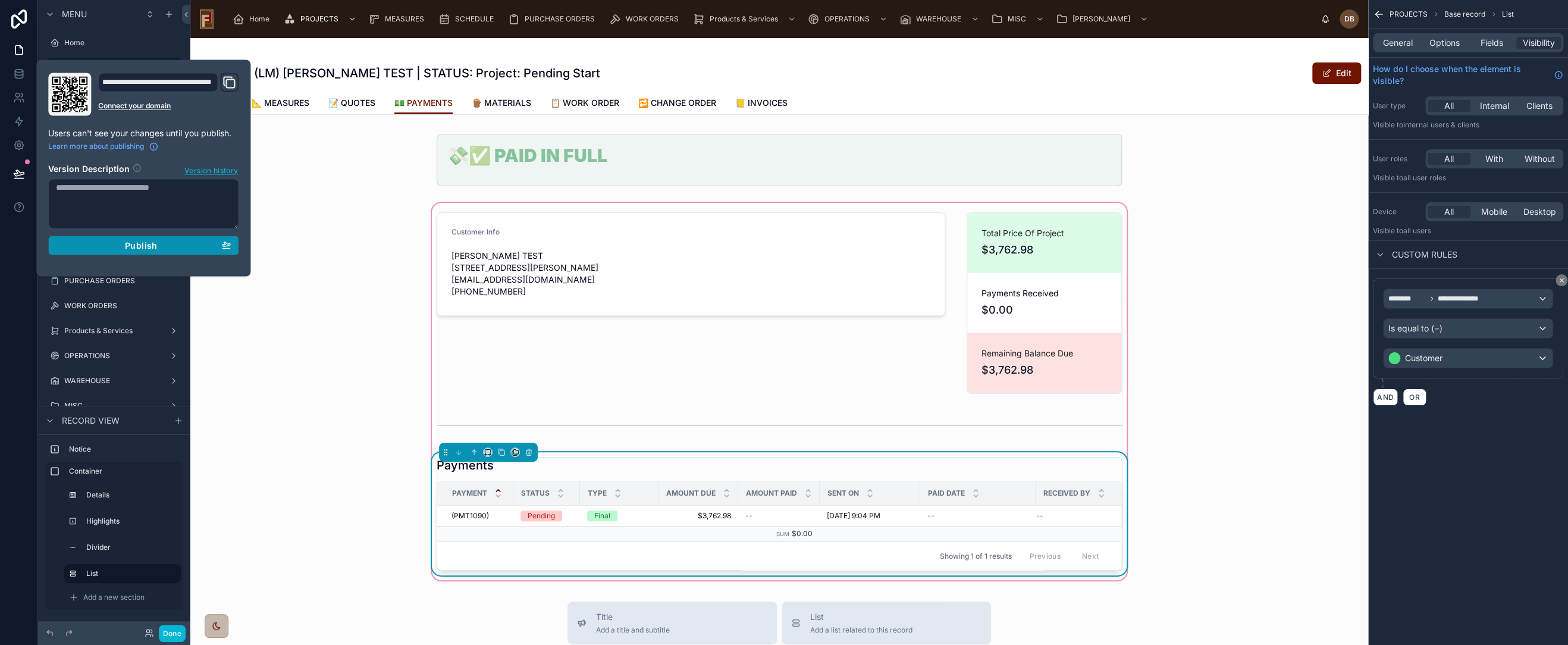
click at [155, 246] on span "Publish" at bounding box center [141, 245] width 32 height 11
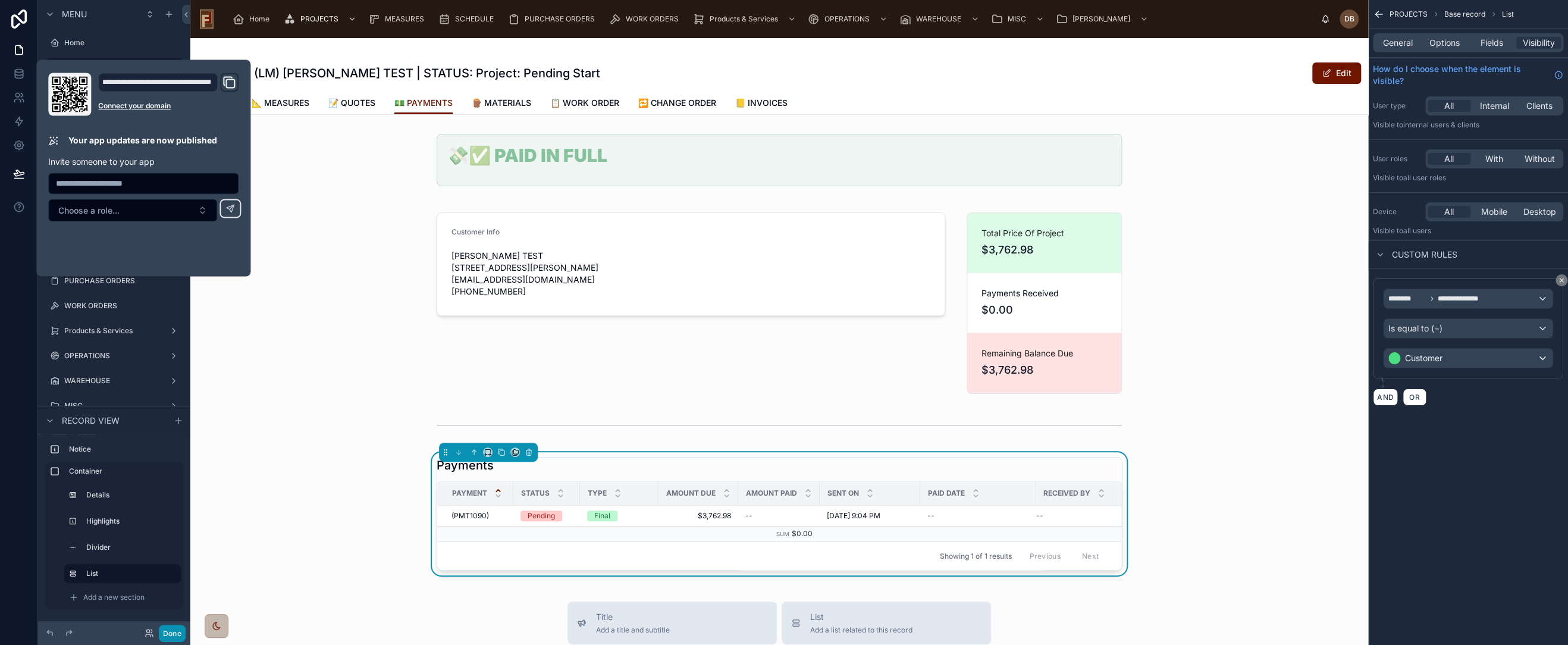
click at [171, 634] on button "Done" at bounding box center [172, 633] width 27 height 17
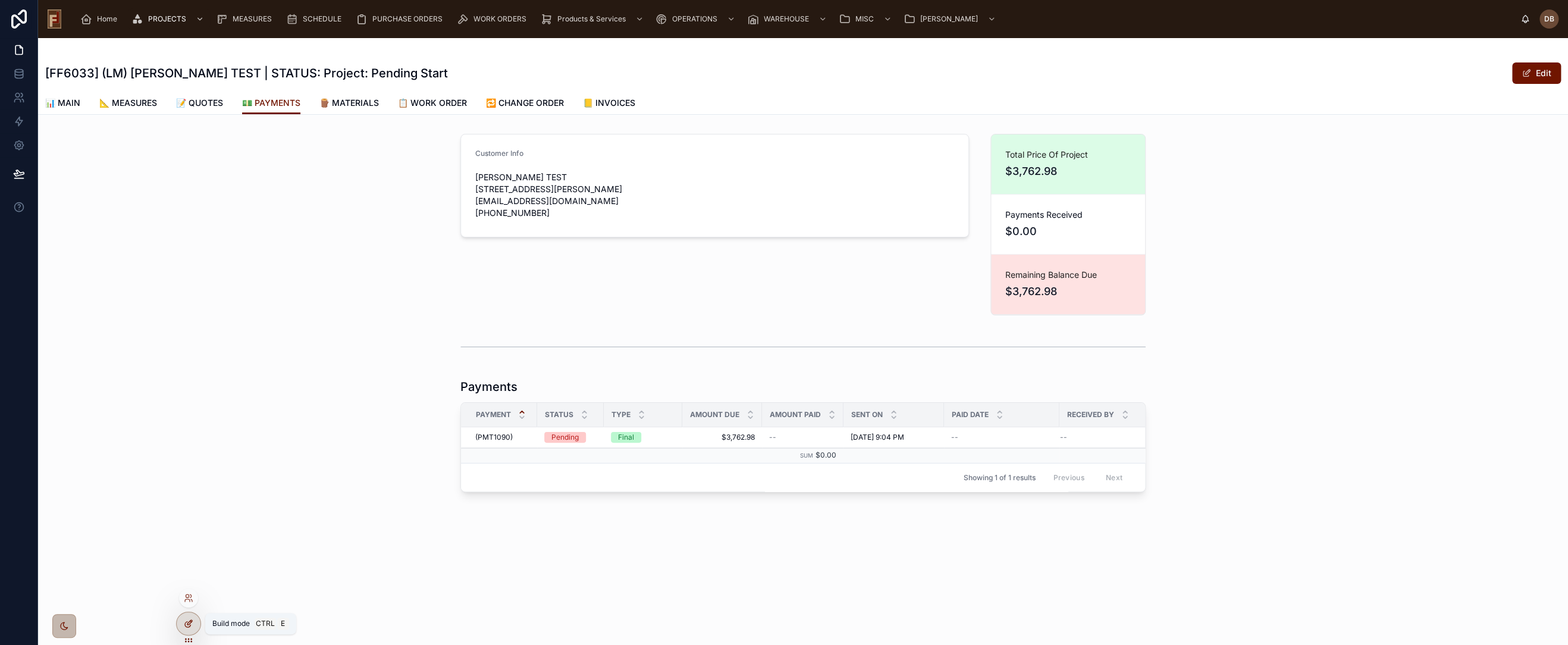
click at [187, 624] on icon at bounding box center [188, 623] width 10 height 10
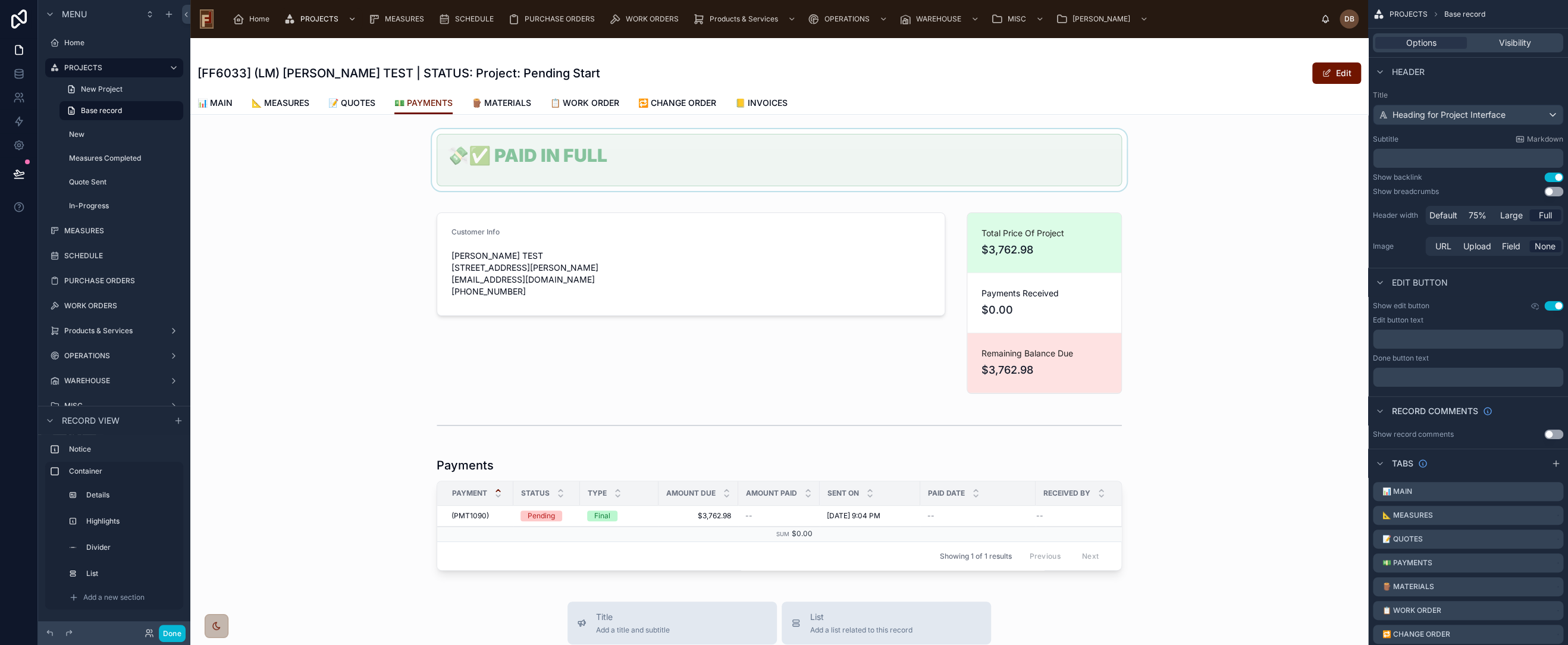
click at [339, 187] on div at bounding box center [779, 160] width 1178 height 62
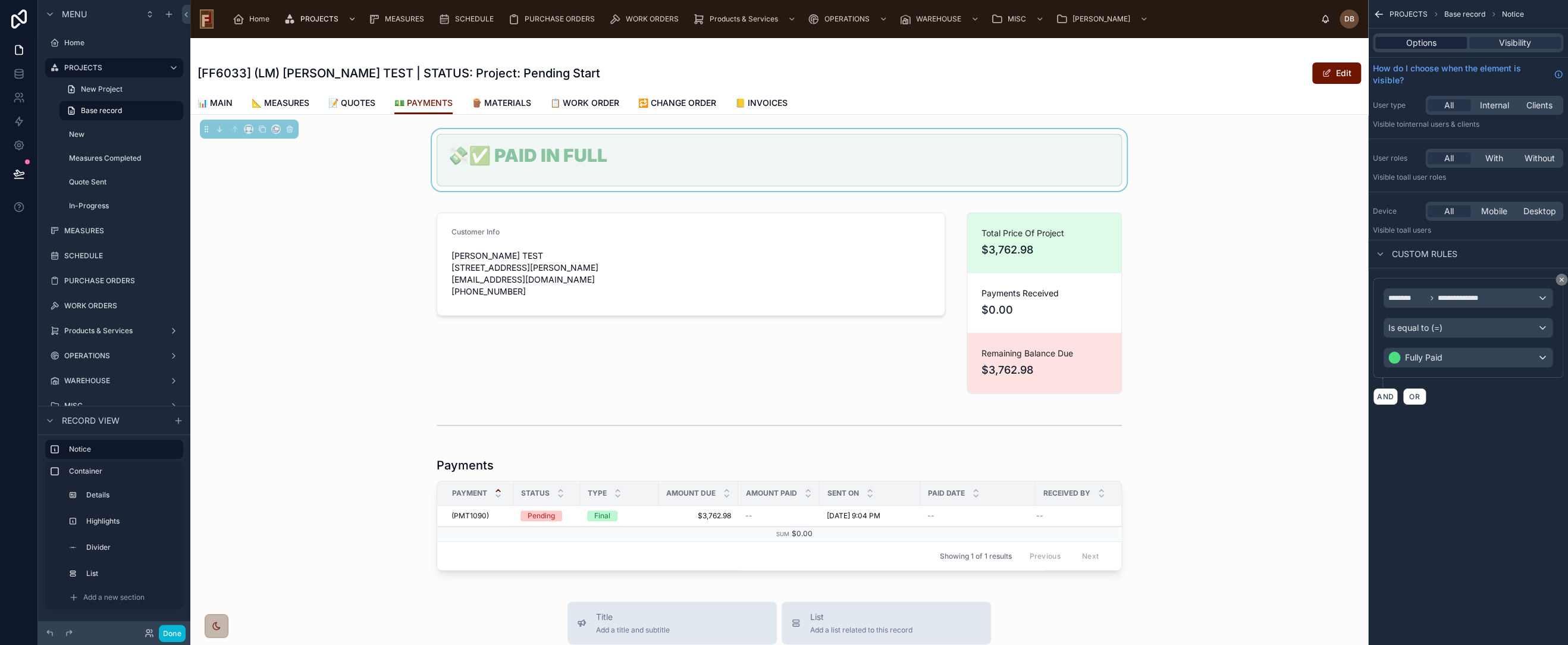
click at [1422, 43] on span "Options" at bounding box center [1421, 43] width 30 height 12
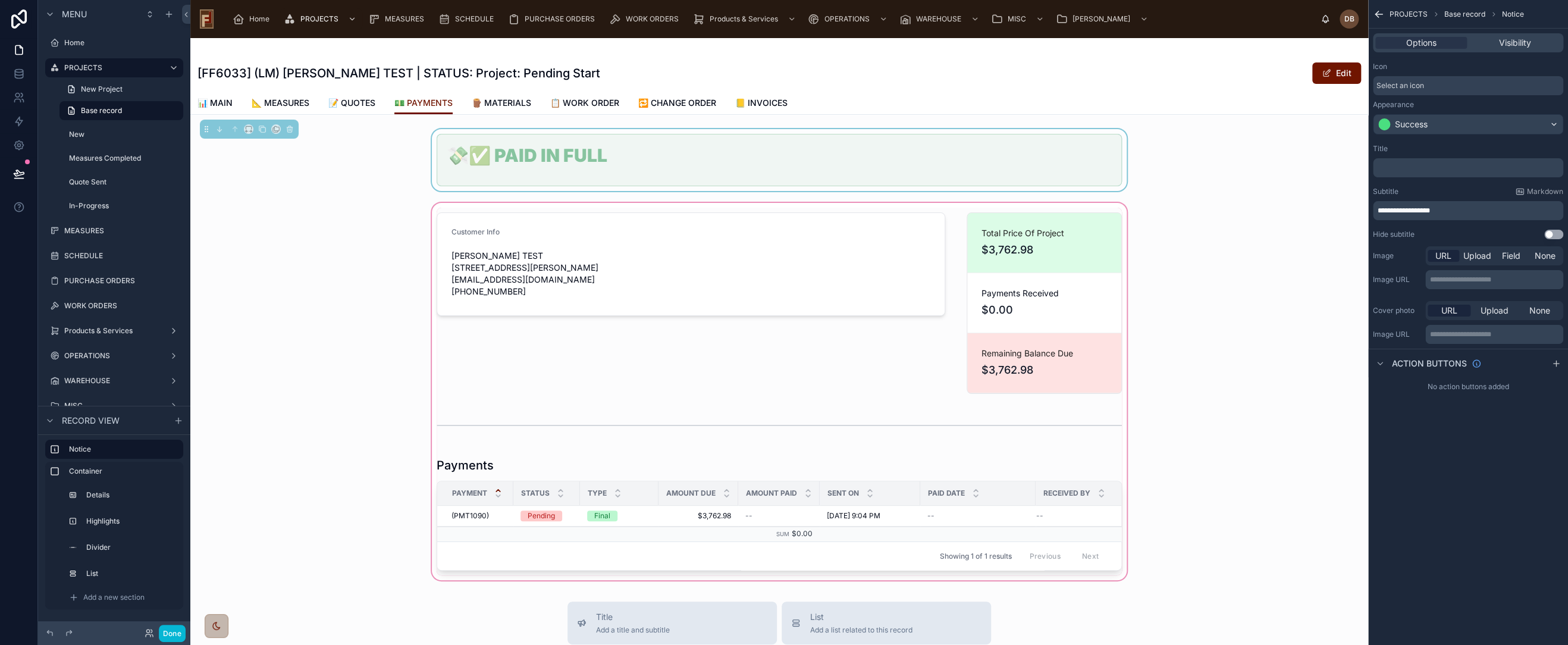
click at [307, 222] on div at bounding box center [779, 392] width 1178 height 382
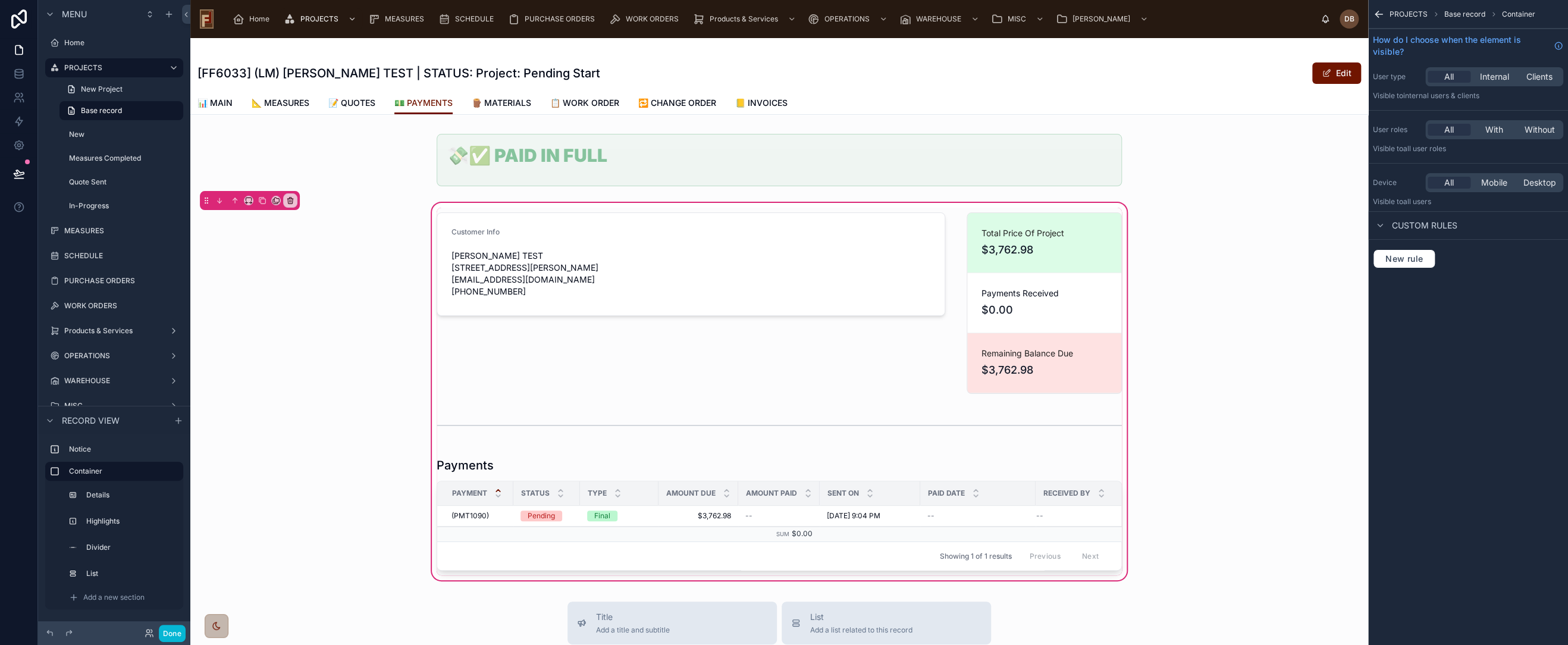
click at [883, 70] on div "[FF6033] (LM) Frank TEST | STATUS: Project: Pending Start Edit" at bounding box center [779, 73] width 1164 height 22
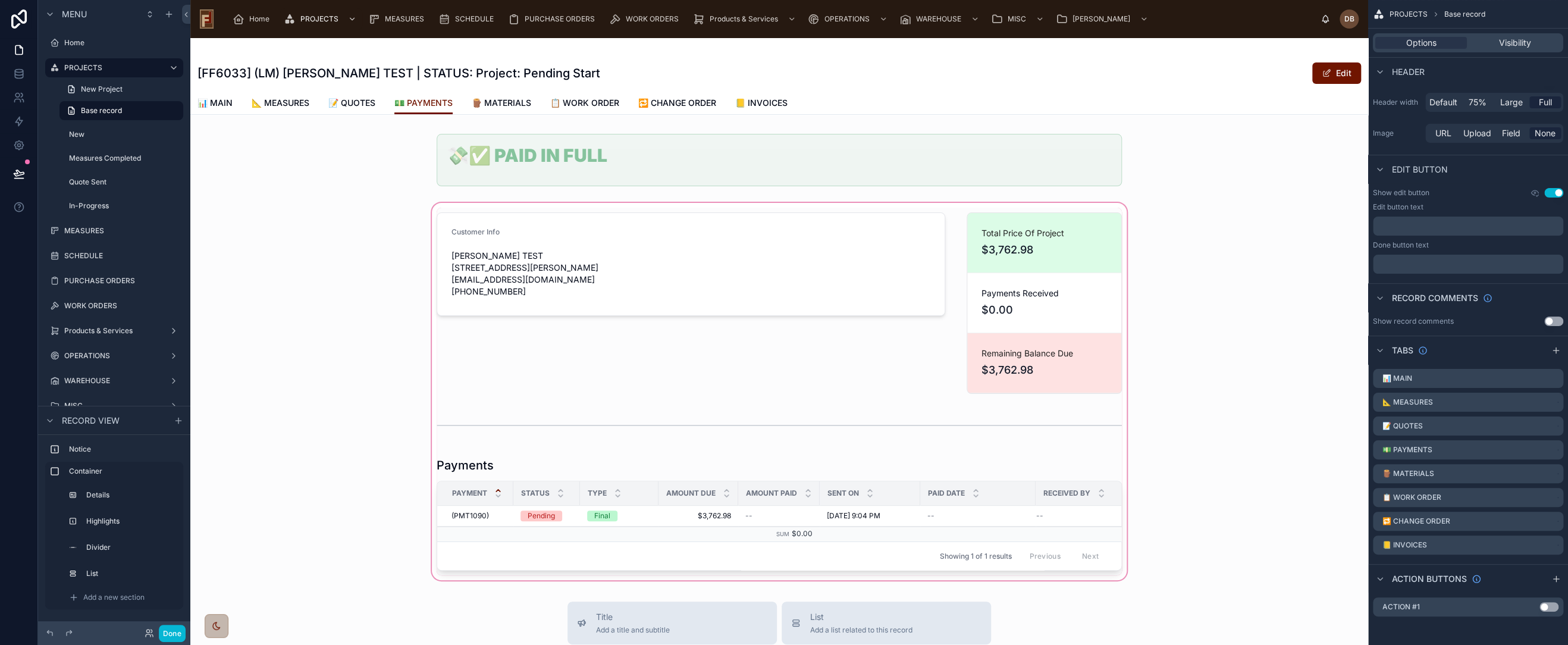
scroll to position [113, 0]
click at [17, 174] on icon at bounding box center [18, 173] width 10 height 6
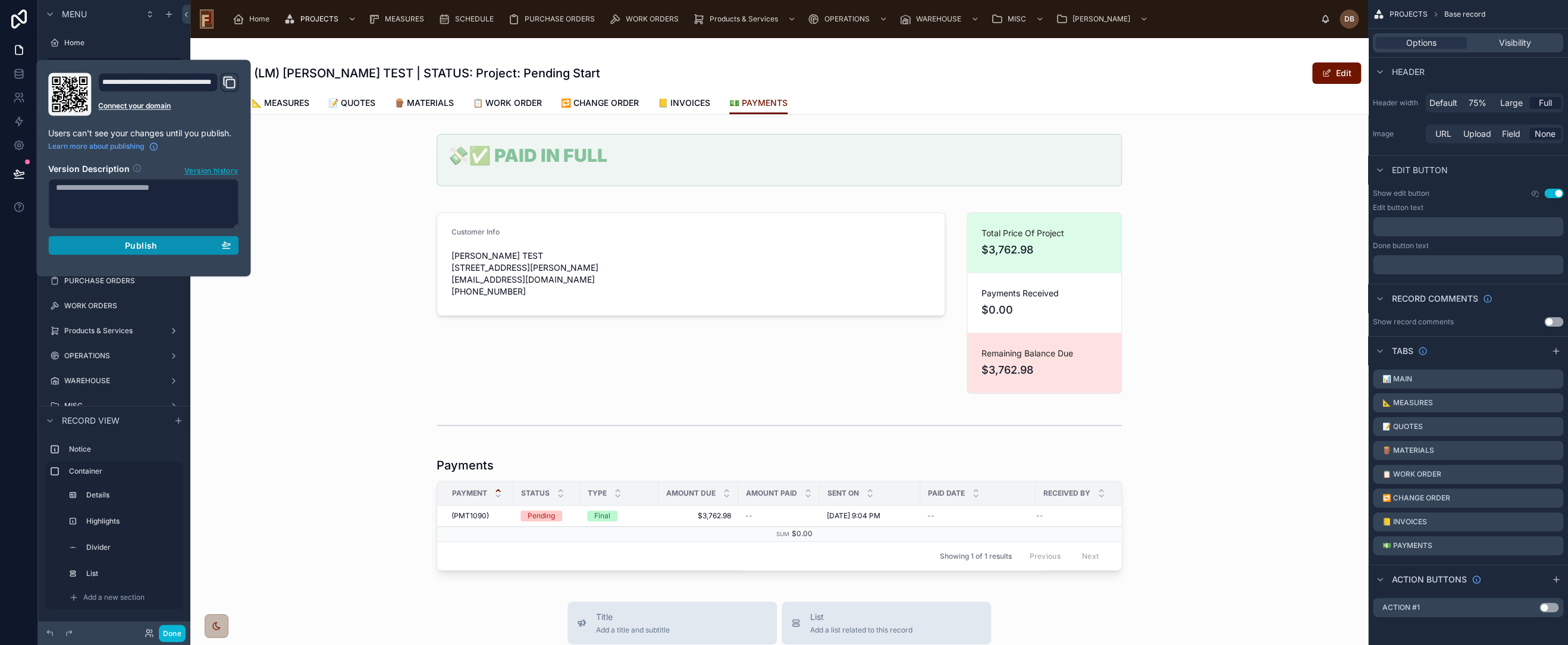
click at [154, 243] on span "Publish" at bounding box center [141, 245] width 32 height 11
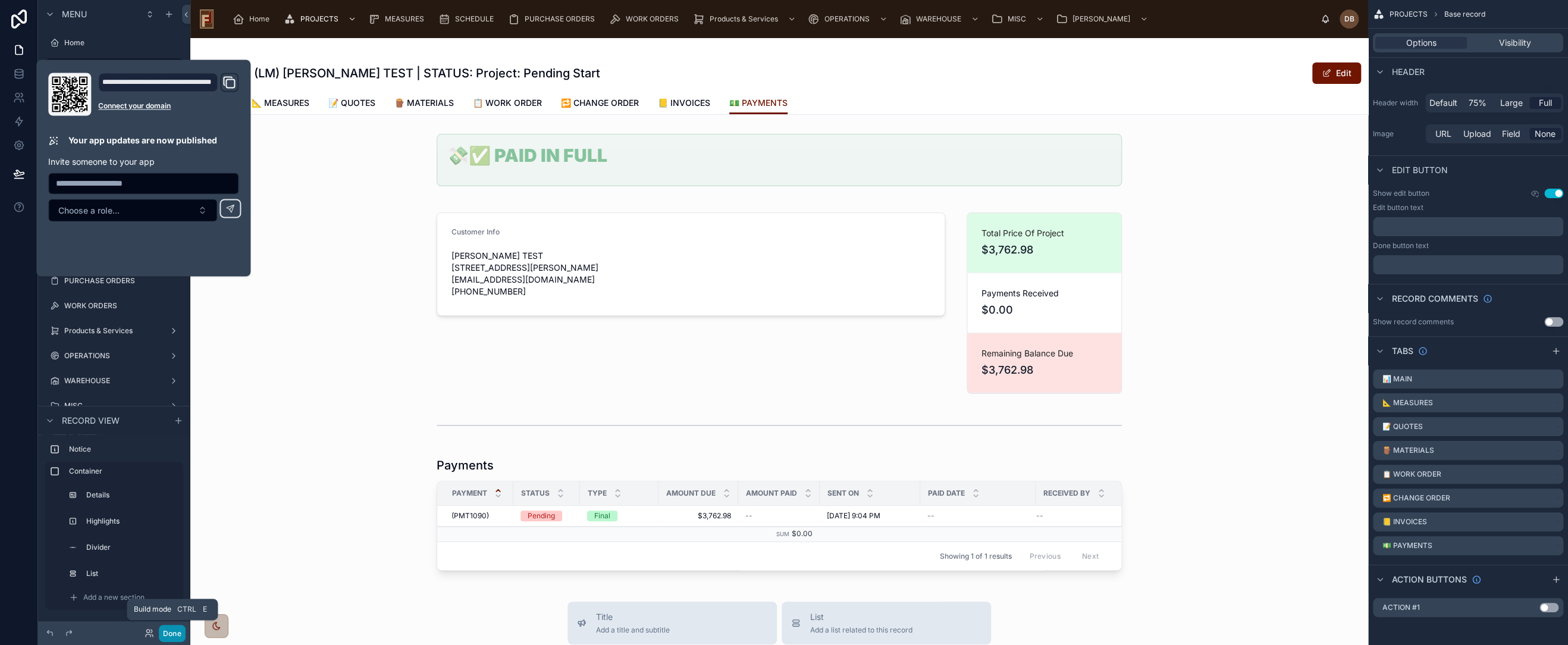
click at [171, 635] on button "Done" at bounding box center [172, 633] width 27 height 17
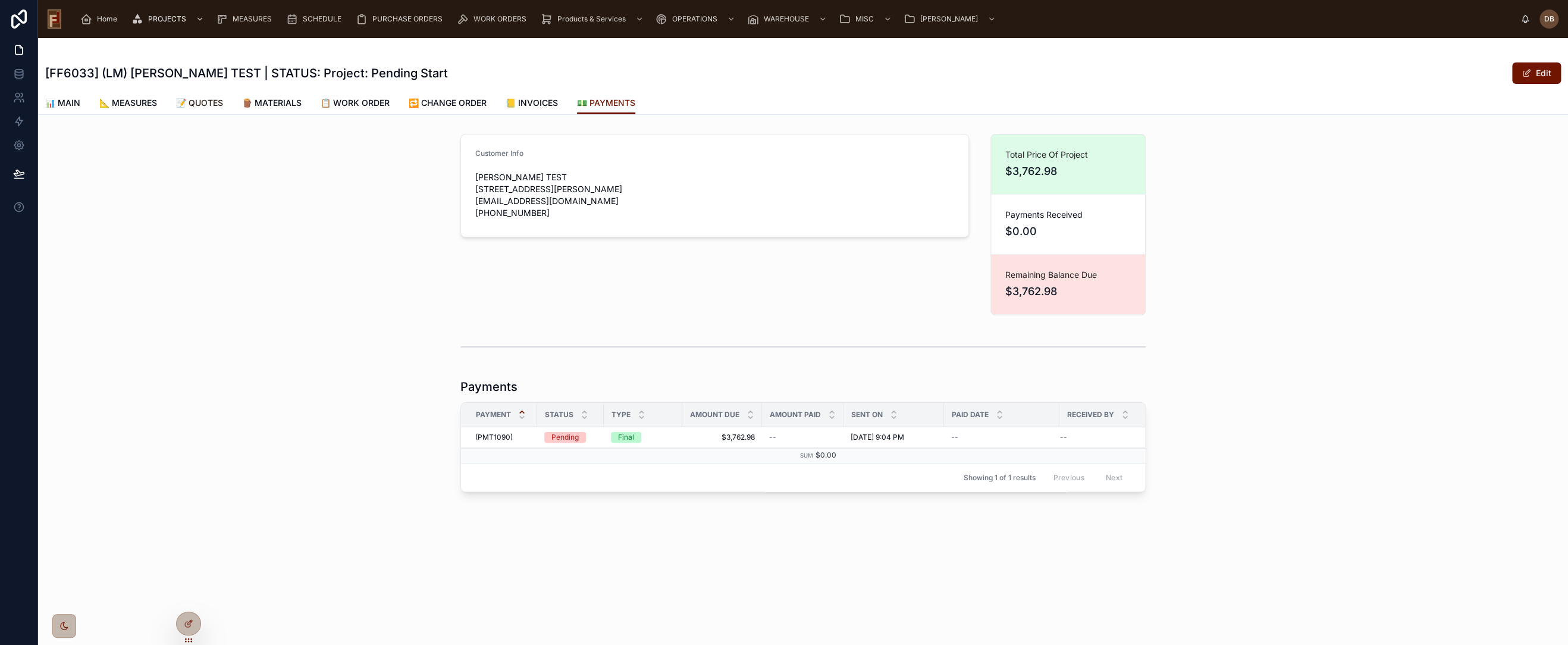
click at [199, 101] on span "📝 QUOTES" at bounding box center [199, 102] width 47 height 12
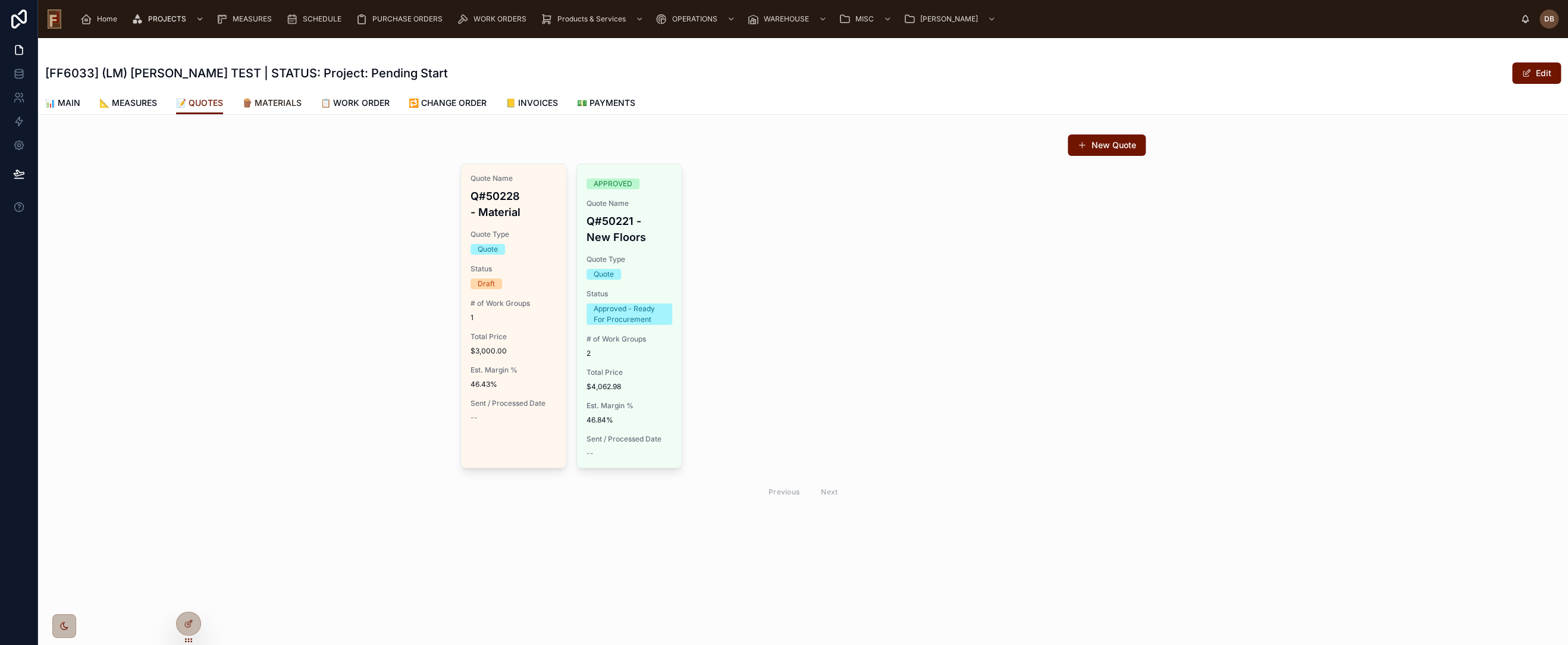
click at [281, 102] on span "🪵 MATERIALS" at bounding box center [272, 102] width 60 height 12
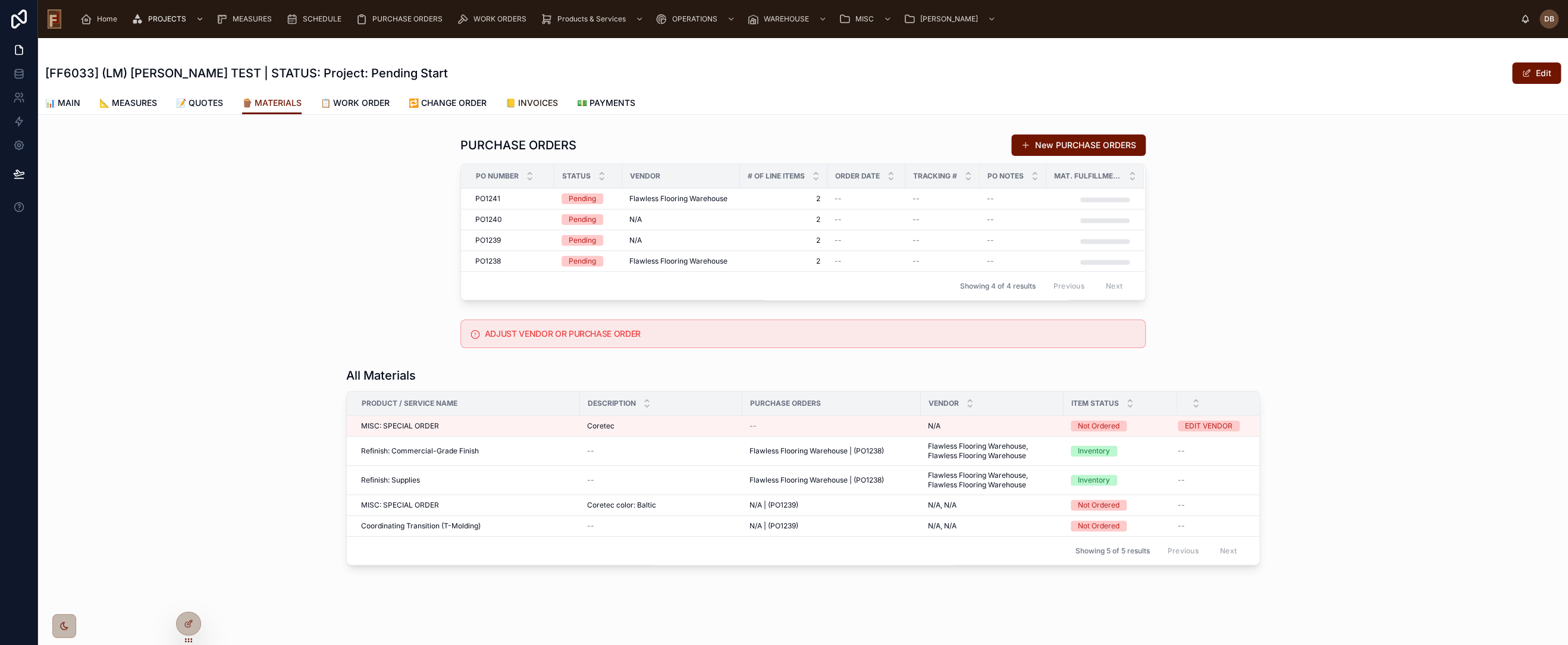
click at [545, 102] on span "📒 INVOICES" at bounding box center [531, 102] width 52 height 12
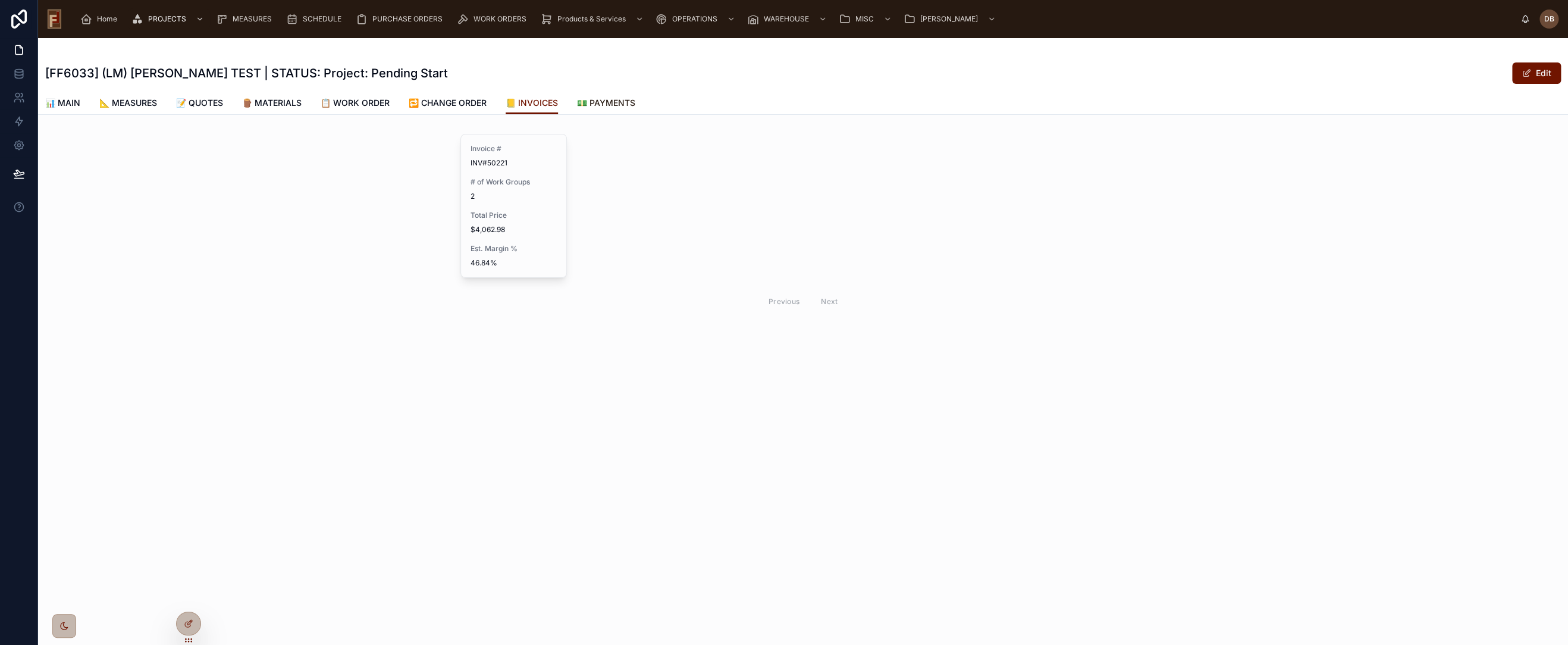
click at [621, 96] on link "💵 PAYMENTS" at bounding box center [607, 104] width 59 height 24
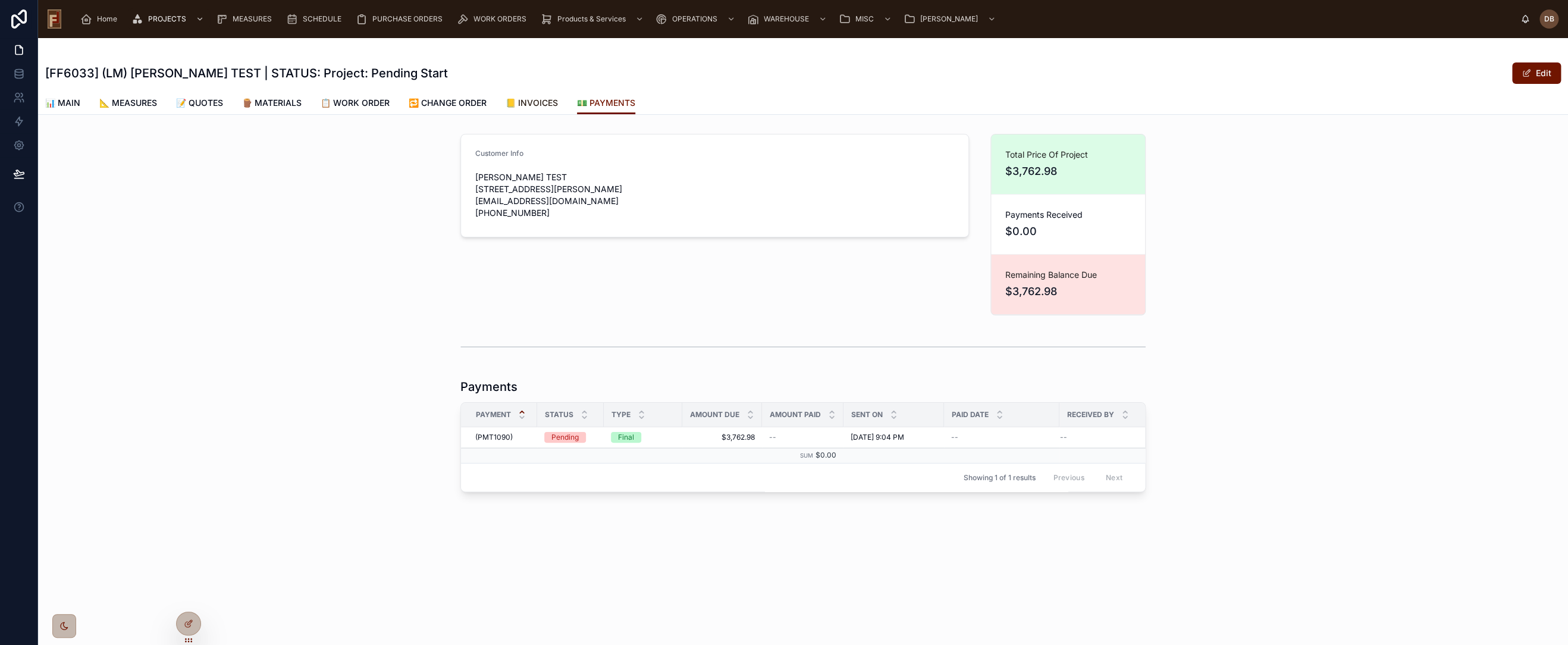
click at [541, 105] on span "📒 INVOICES" at bounding box center [531, 102] width 52 height 12
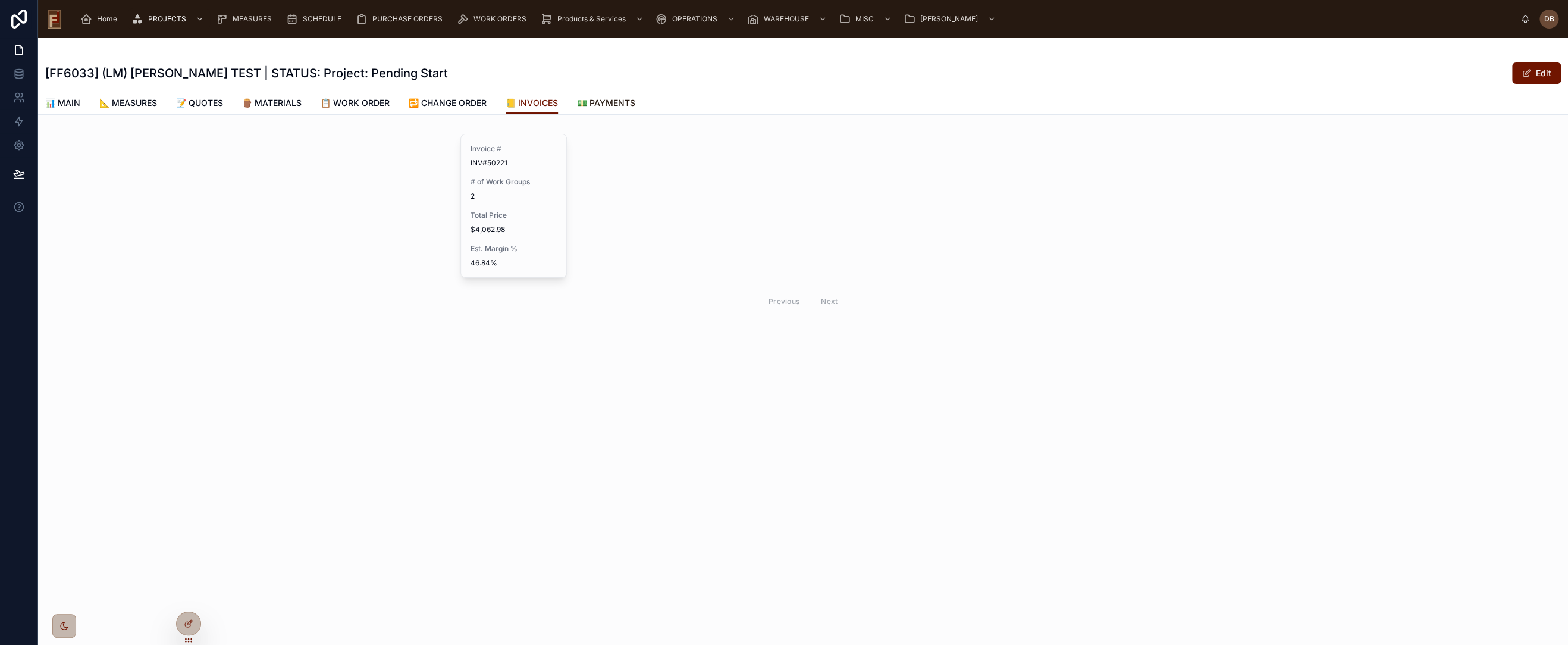
click at [613, 100] on span "💵 PAYMENTS" at bounding box center [607, 102] width 59 height 12
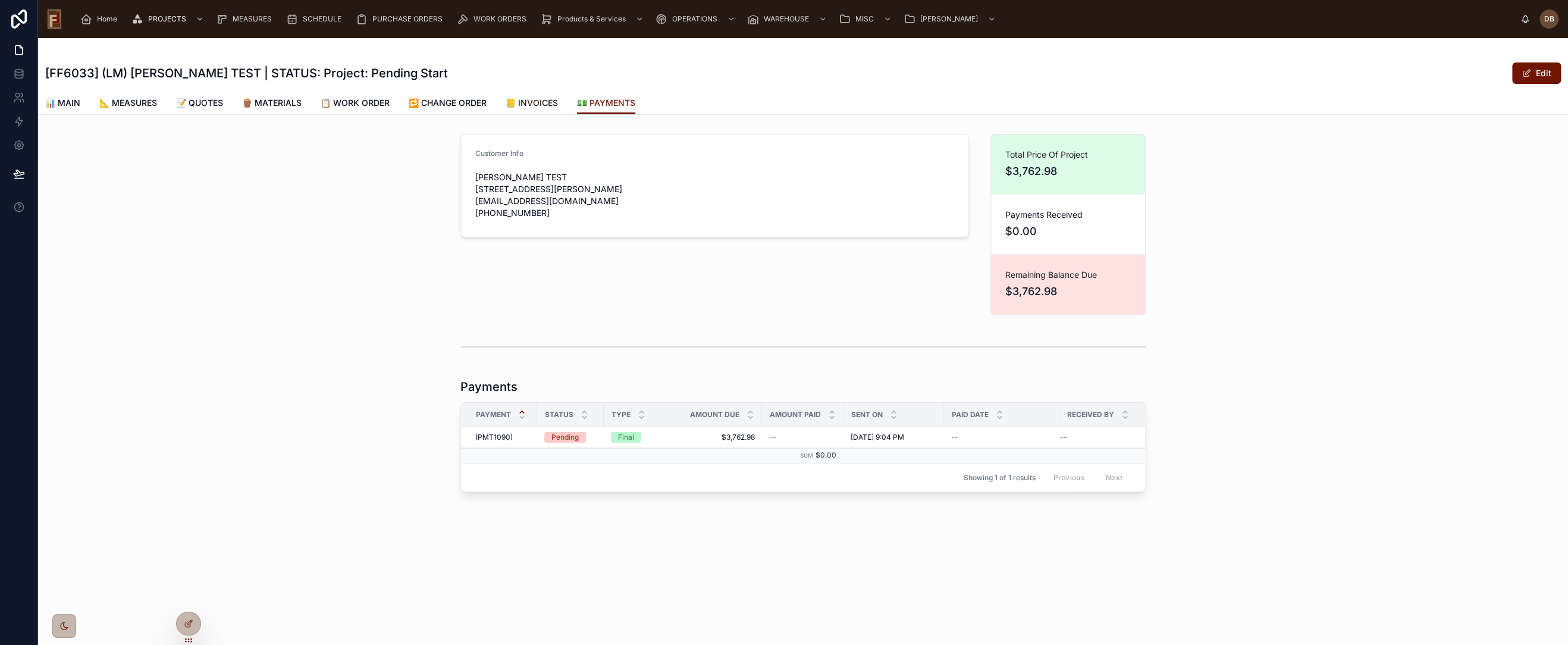
click at [541, 104] on span "📒 INVOICES" at bounding box center [531, 102] width 52 height 12
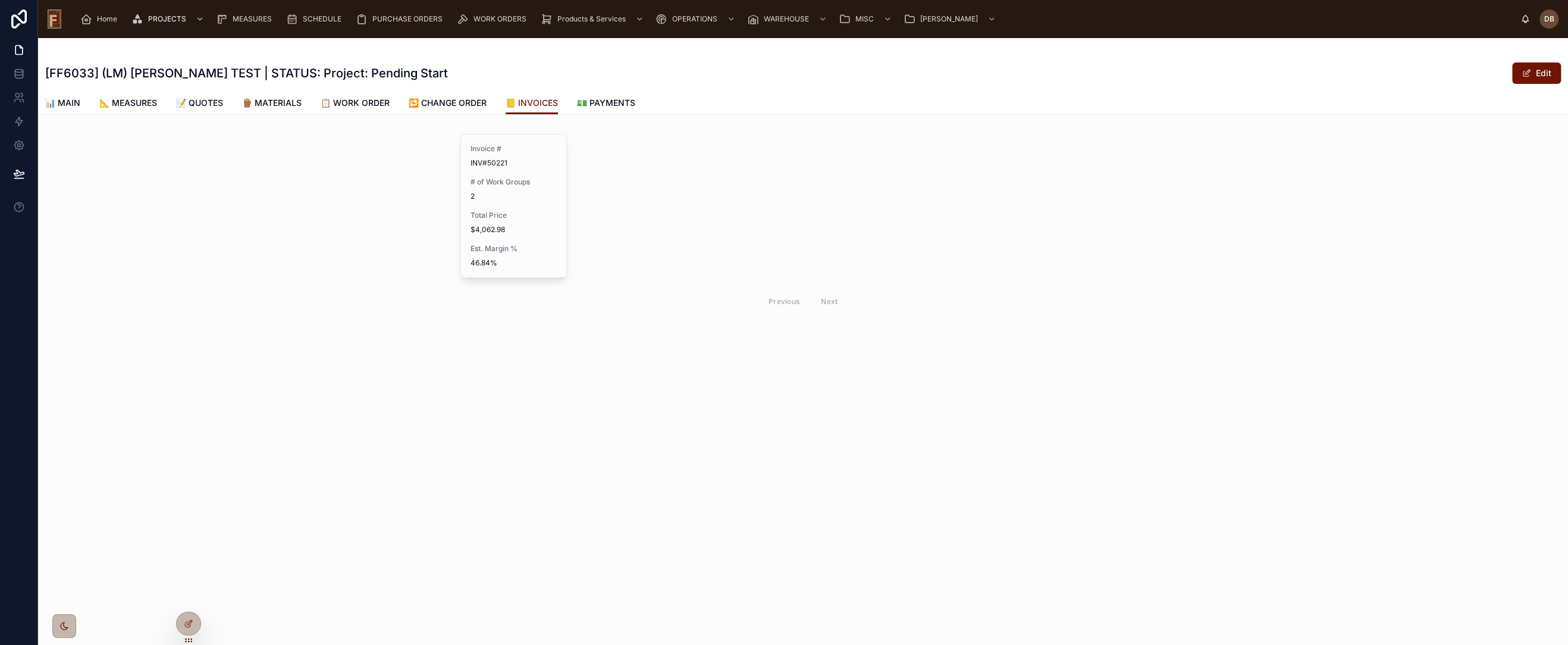
click at [533, 215] on span "Total Price" at bounding box center [513, 215] width 86 height 10
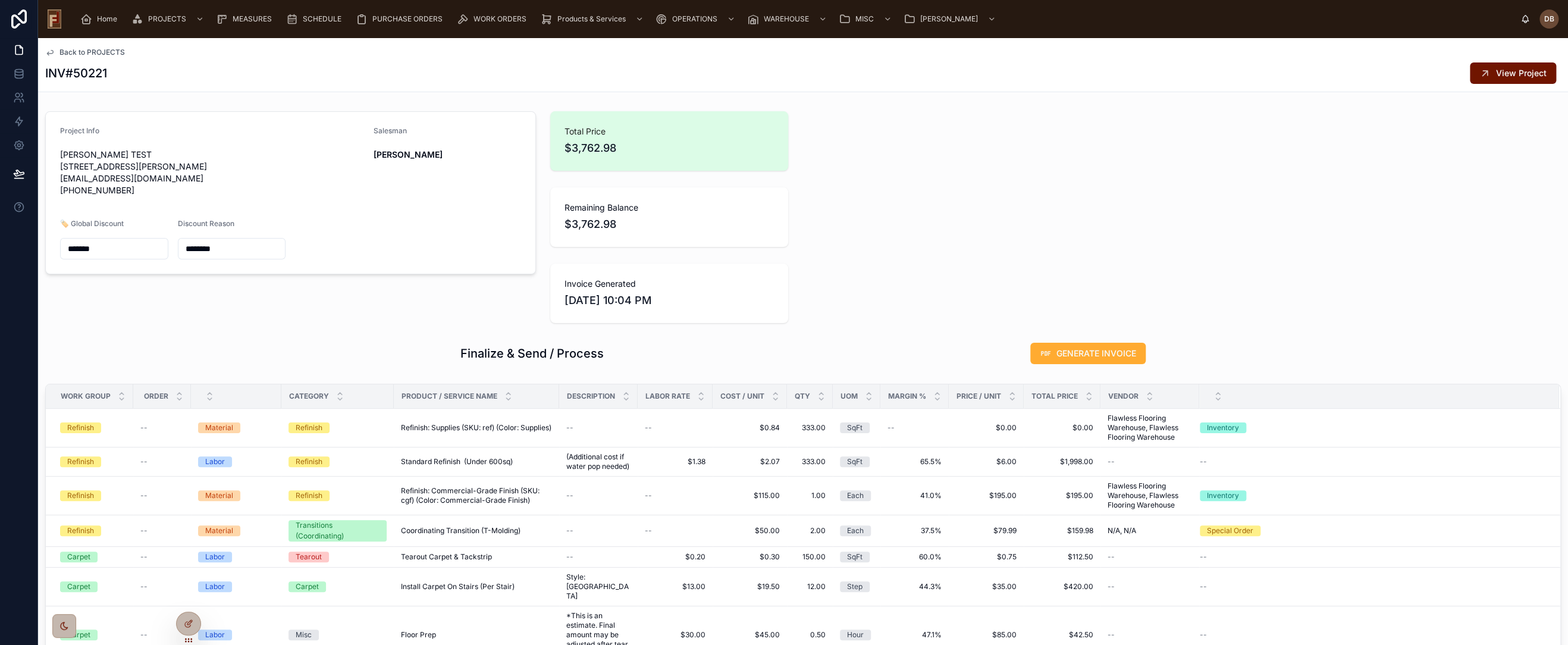
drag, startPoint x: 267, startPoint y: 324, endPoint x: 289, endPoint y: 327, distance: 22.2
click at [267, 324] on div "Project Info Frank TEST 4448 W Loomis Rd Greenfield, WI 53220 dbraunsdorf77@gma…" at bounding box center [291, 217] width 505 height 221
click at [187, 616] on div at bounding box center [188, 623] width 24 height 22
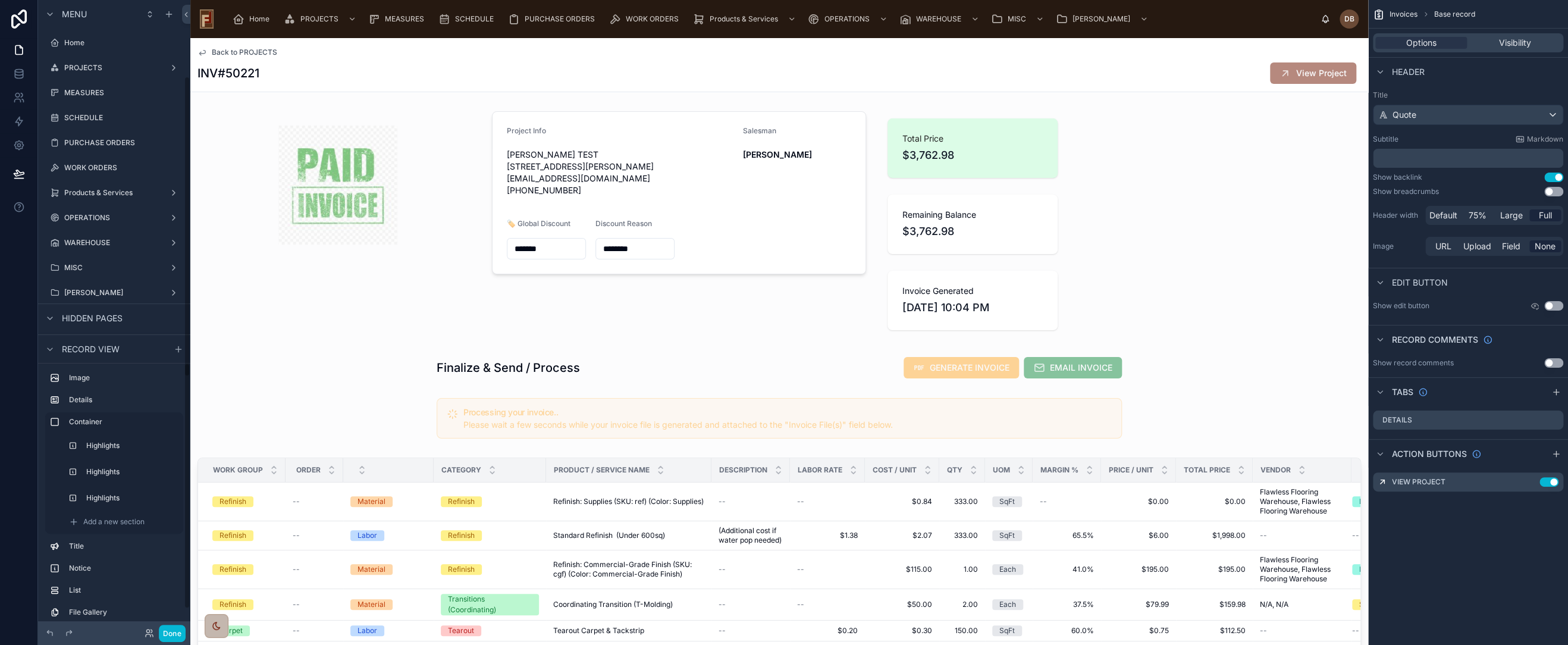
scroll to position [161, 0]
click at [638, 365] on div at bounding box center [779, 368] width 1178 height 32
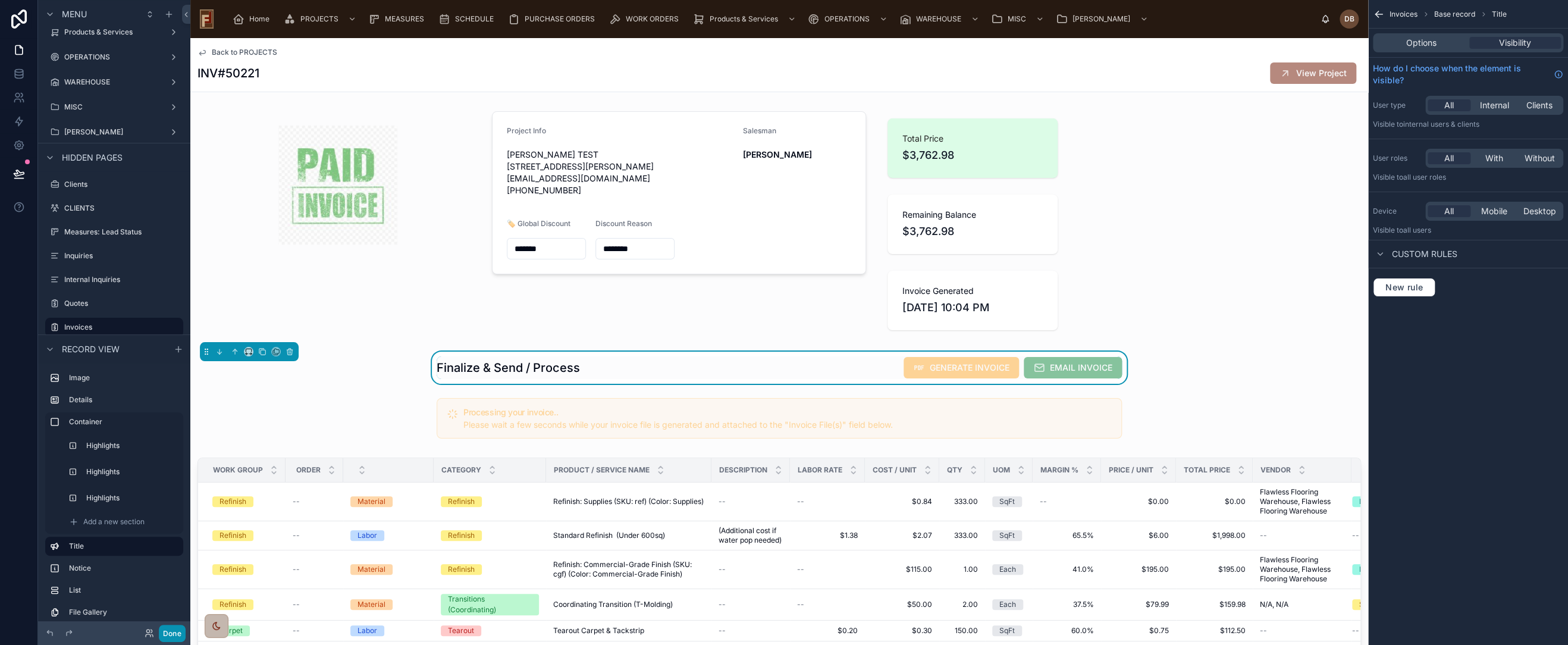
click at [173, 627] on button "Done" at bounding box center [172, 633] width 27 height 17
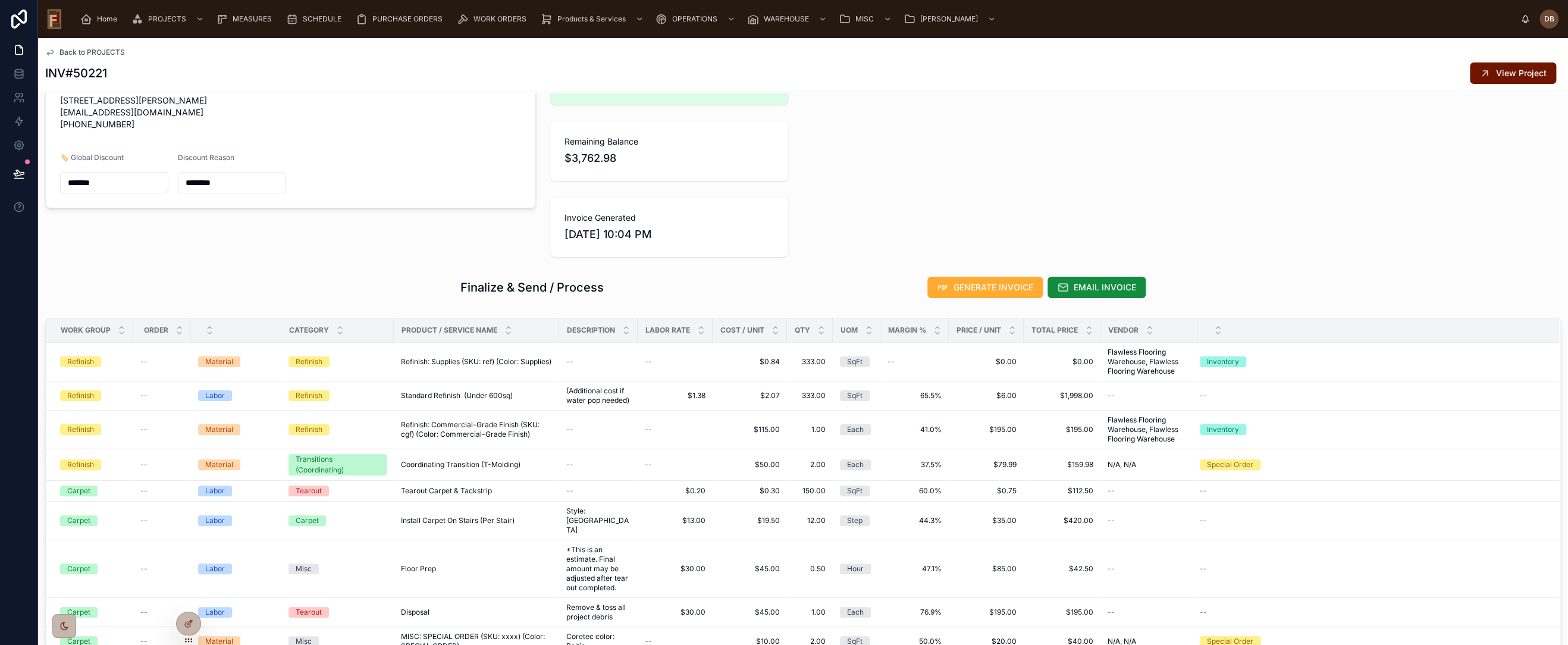
scroll to position [0, 0]
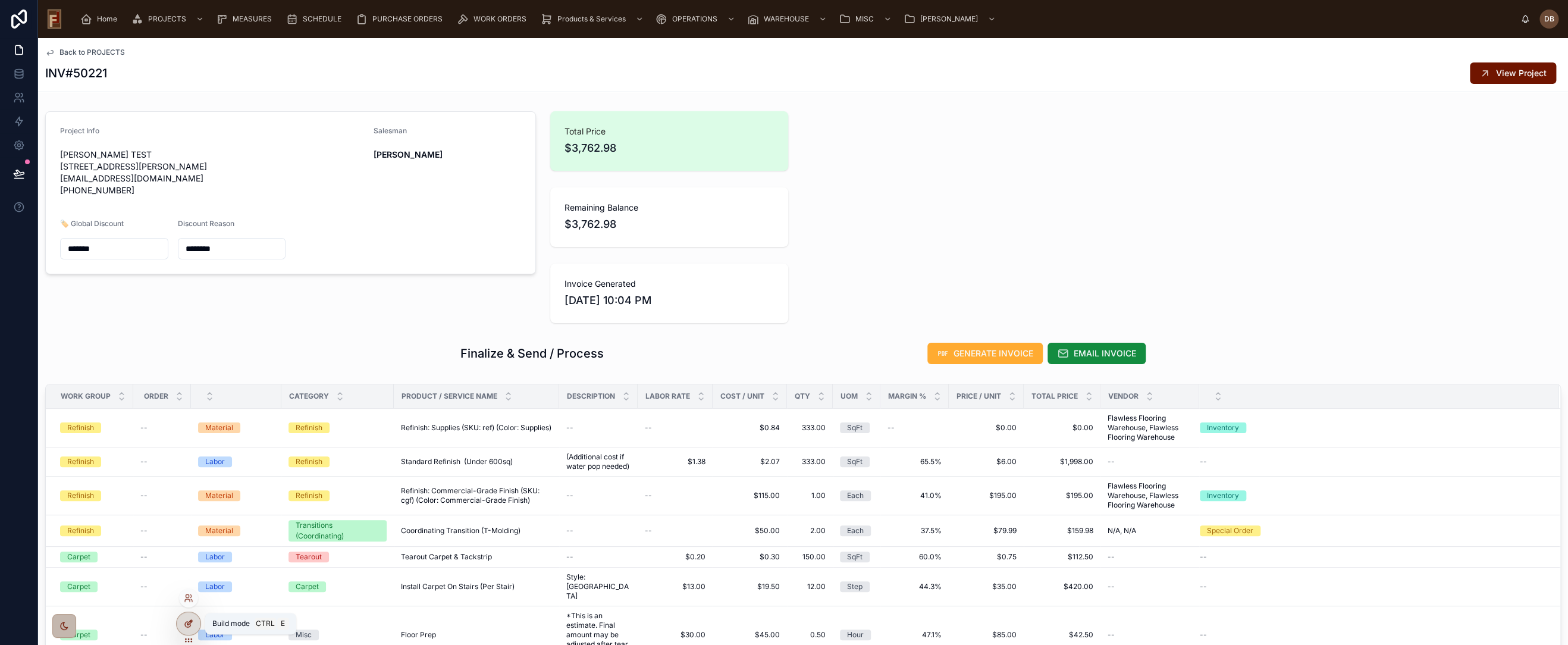
click at [192, 623] on icon at bounding box center [188, 623] width 10 height 10
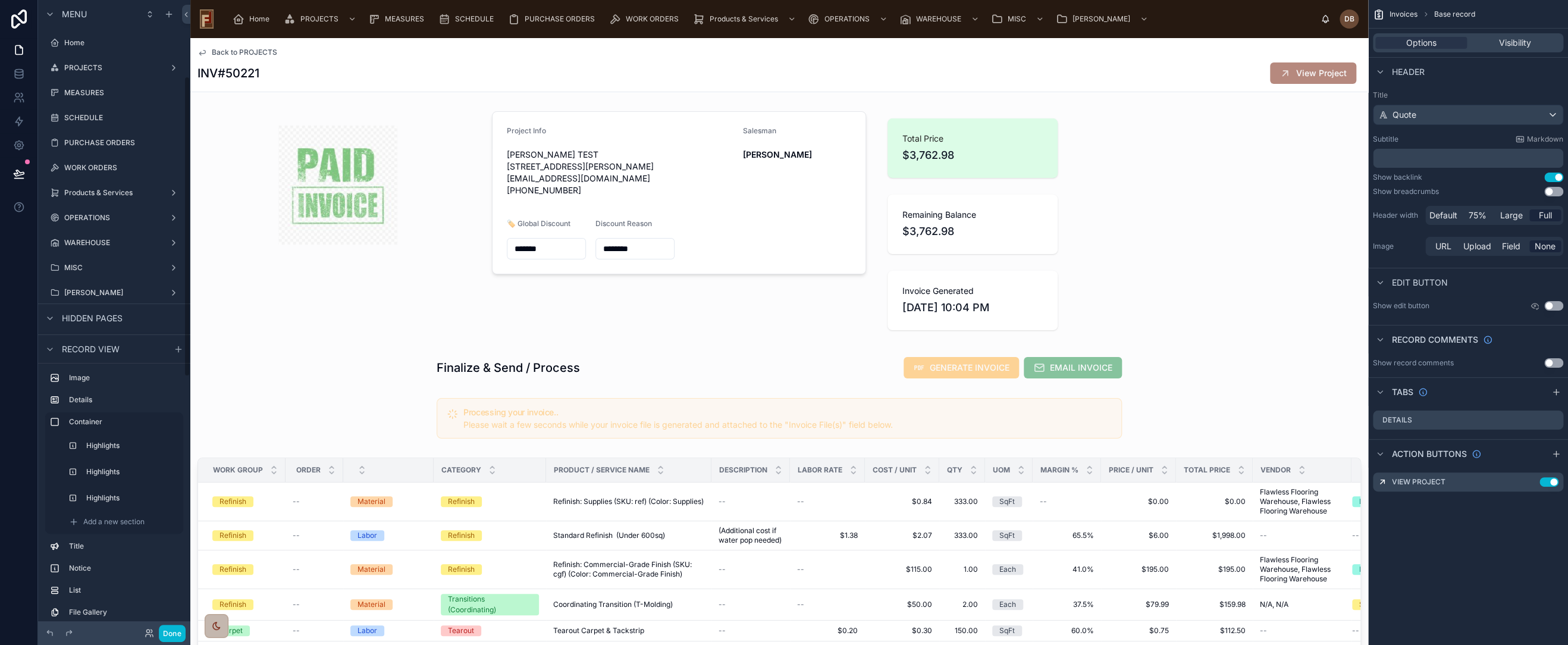
scroll to position [161, 0]
click at [617, 364] on div at bounding box center [779, 368] width 1178 height 32
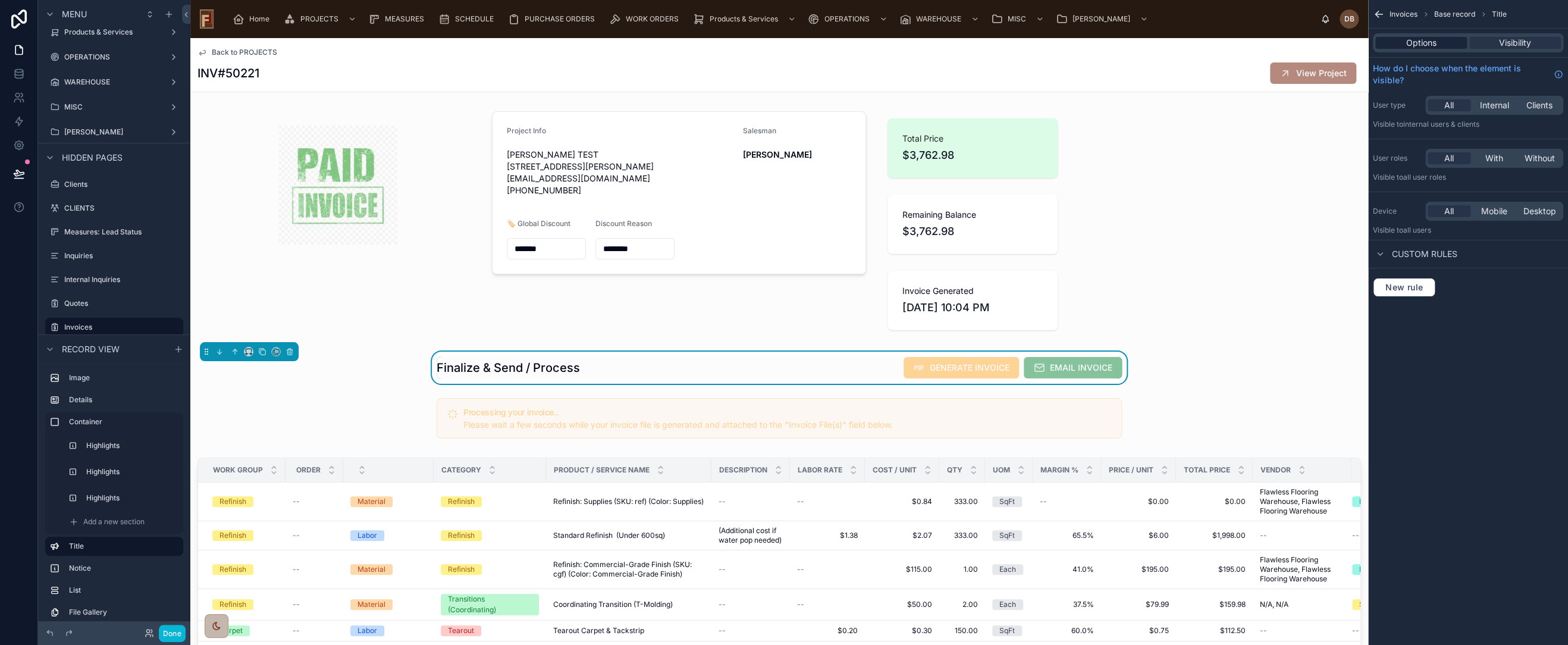
click at [1420, 39] on span "Options" at bounding box center [1421, 43] width 30 height 12
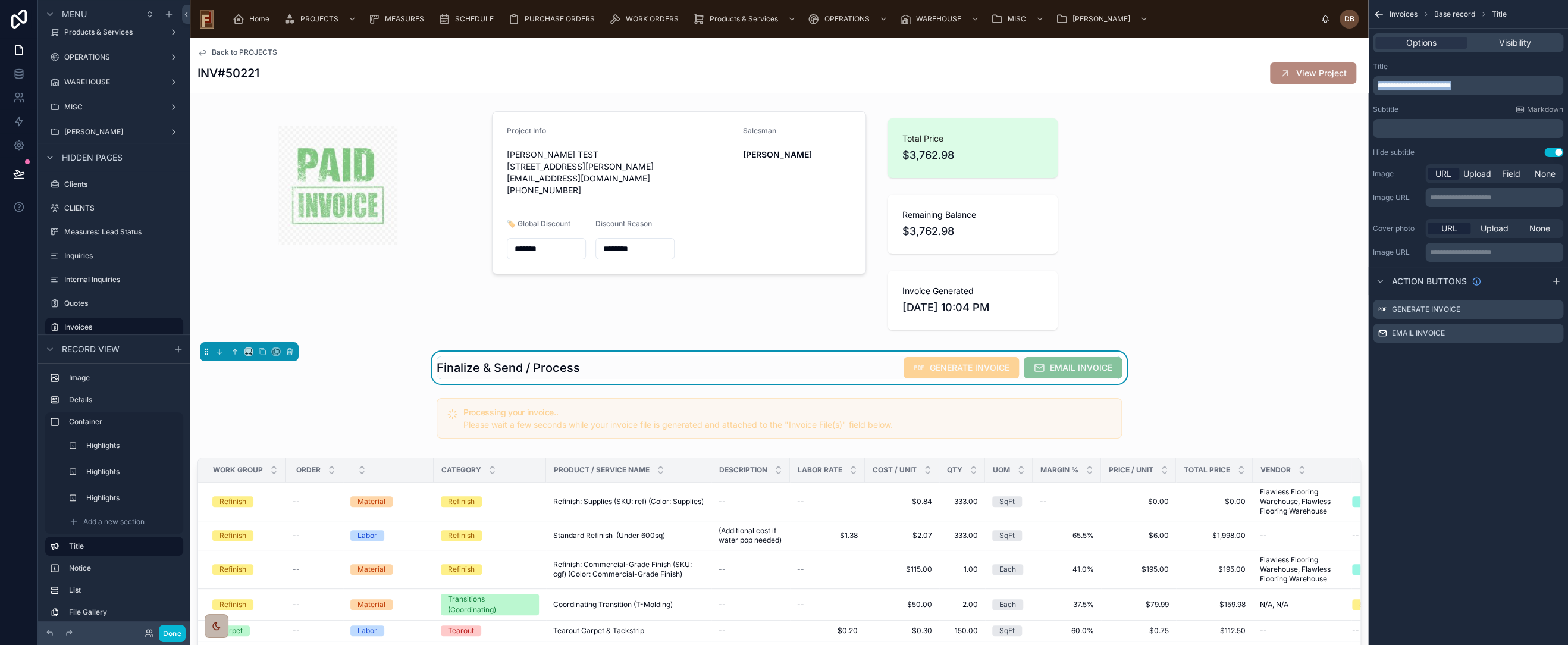
drag, startPoint x: 1480, startPoint y: 84, endPoint x: 1367, endPoint y: 85, distance: 113.0
click at [1367, 85] on div "Home PROJECTS MEASURES SCHEDULE PURCHASE ORDERS WORK ORDERS Products & Services…" at bounding box center [879, 322] width 1378 height 645
click at [825, 363] on div "Finalize & Send / Process GENERATE INVOICE EMAIL INVOICE" at bounding box center [779, 367] width 685 height 22
click at [174, 627] on button "Done" at bounding box center [172, 633] width 27 height 17
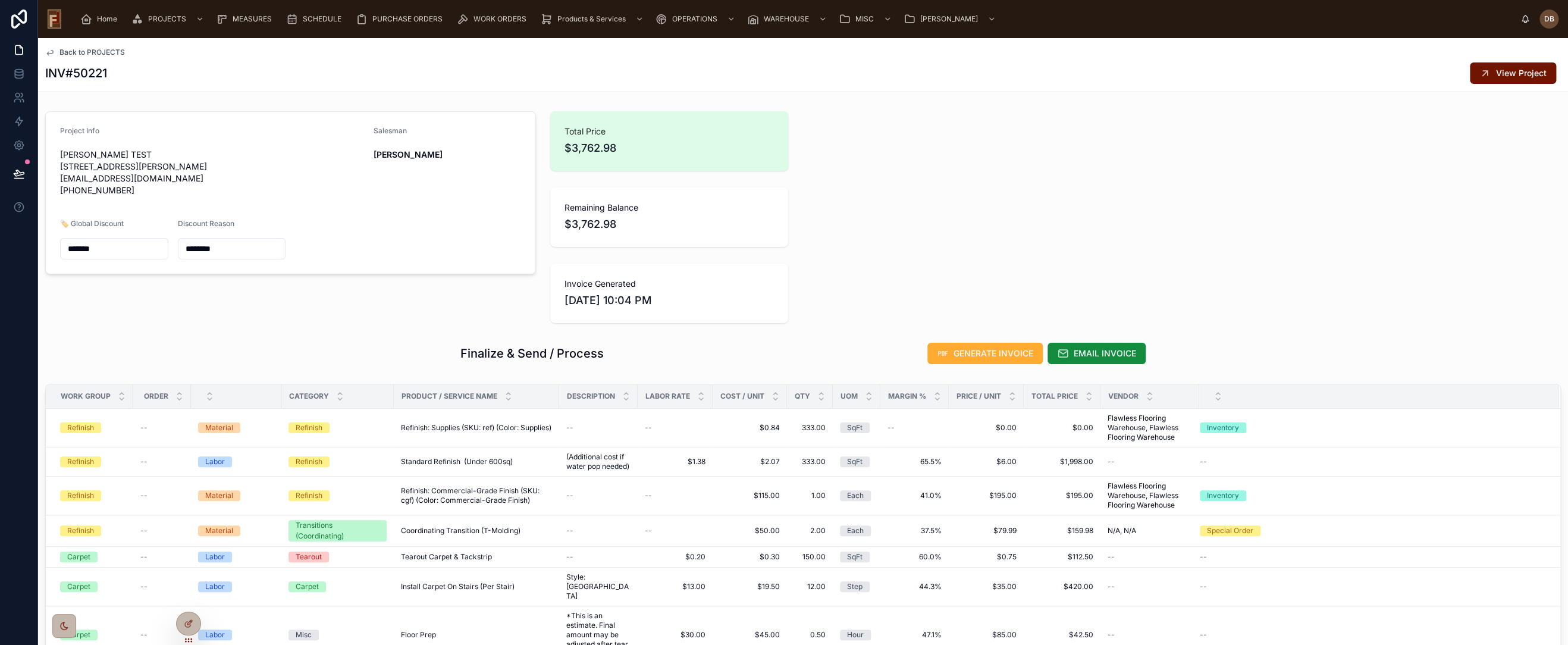
click at [747, 347] on div "Finalize & Send / Process GENERATE INVOICE EMAIL INVOICE" at bounding box center [802, 353] width 685 height 22
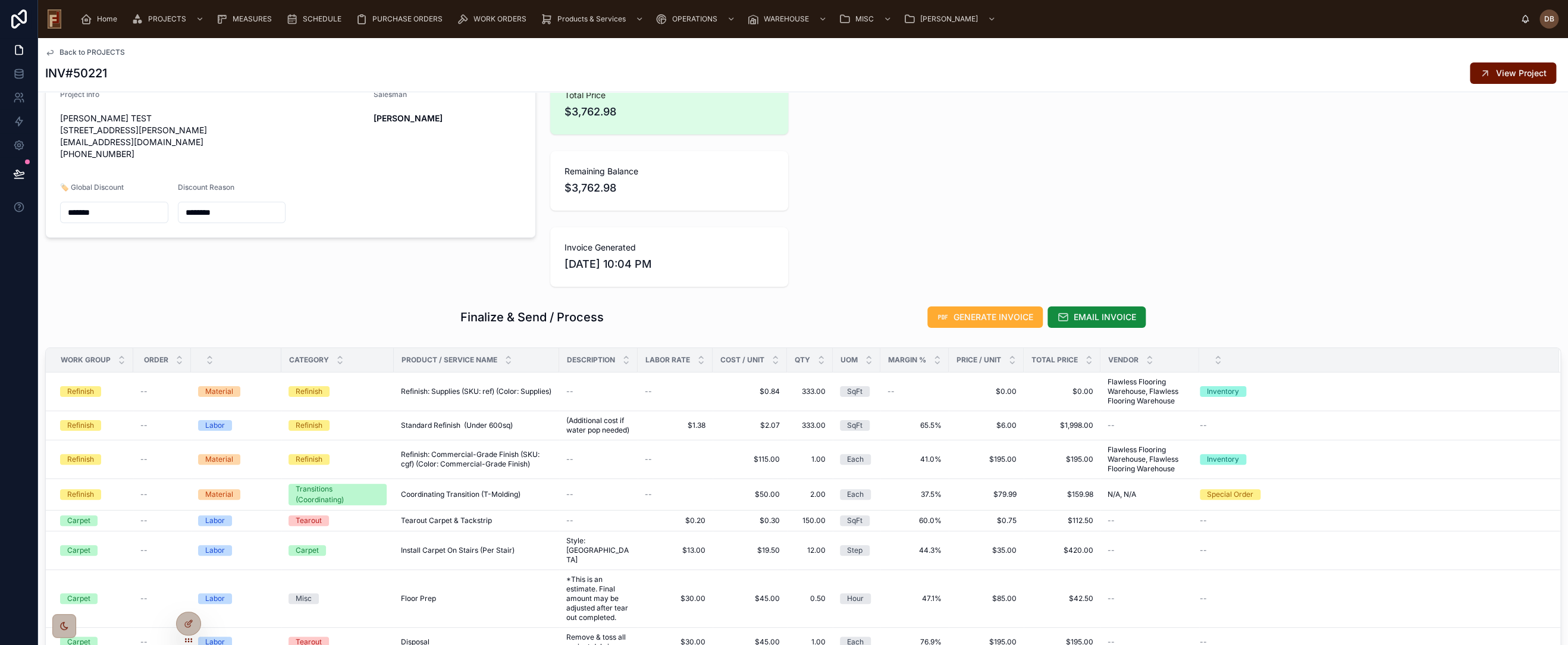
scroll to position [0, 0]
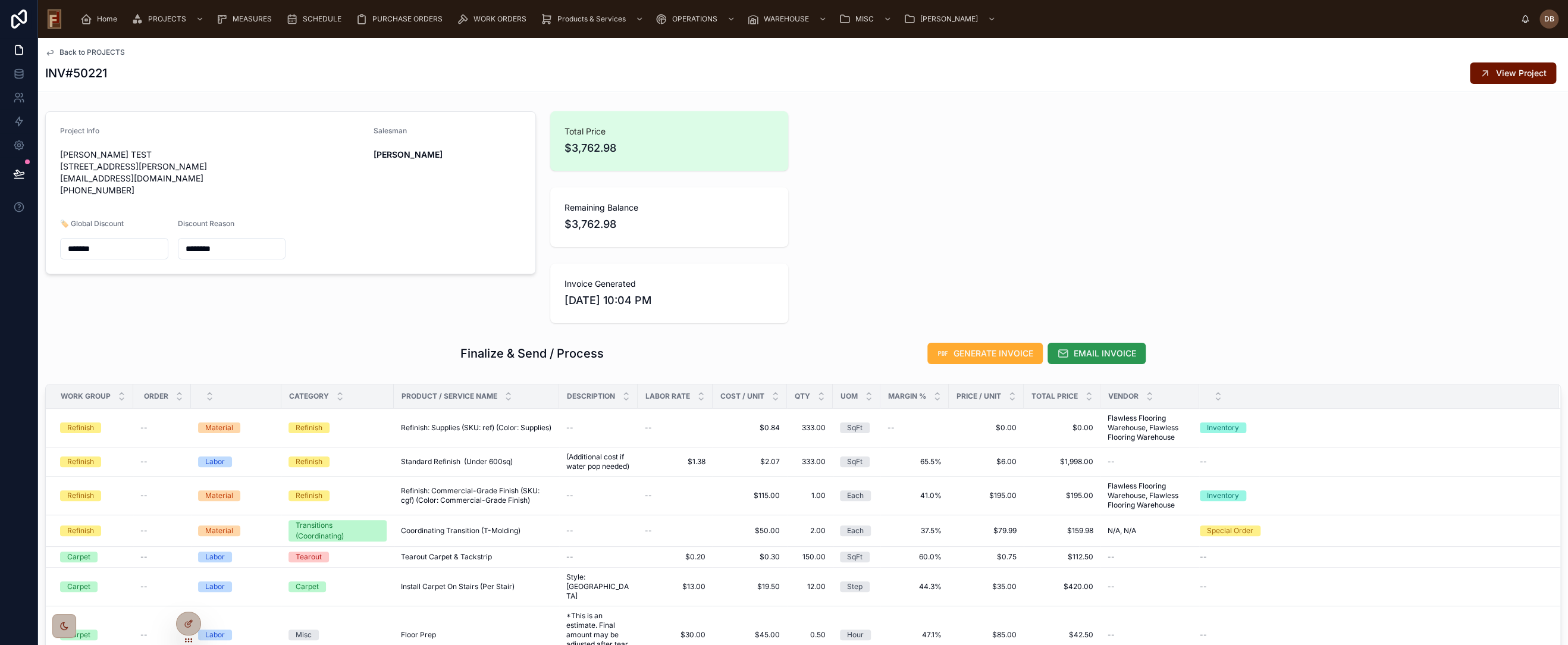
click at [1090, 352] on span "EMAIL INVOICE" at bounding box center [1105, 353] width 62 height 12
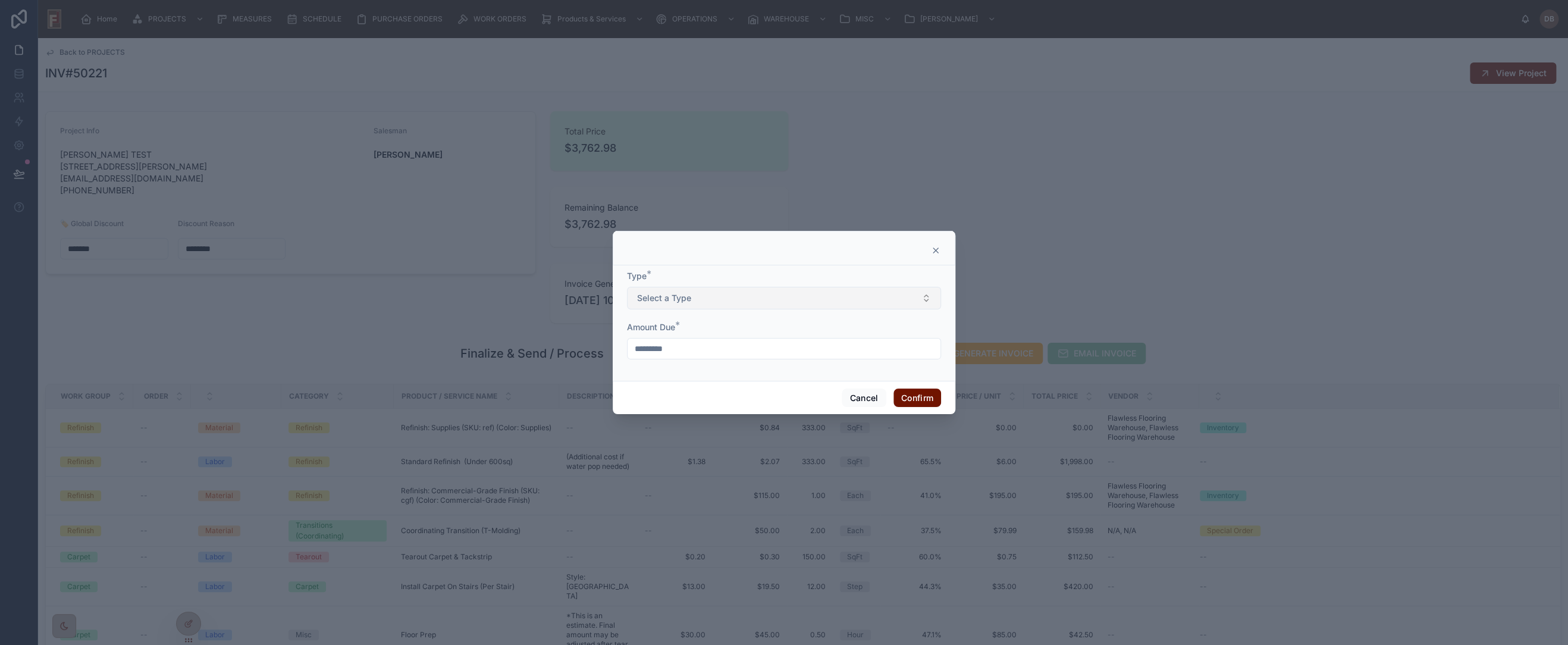
click at [721, 296] on button "Select a Type" at bounding box center [784, 298] width 314 height 22
click at [658, 378] on span "Final" at bounding box center [650, 381] width 30 height 11
click at [917, 401] on button "Confirm" at bounding box center [918, 397] width 48 height 19
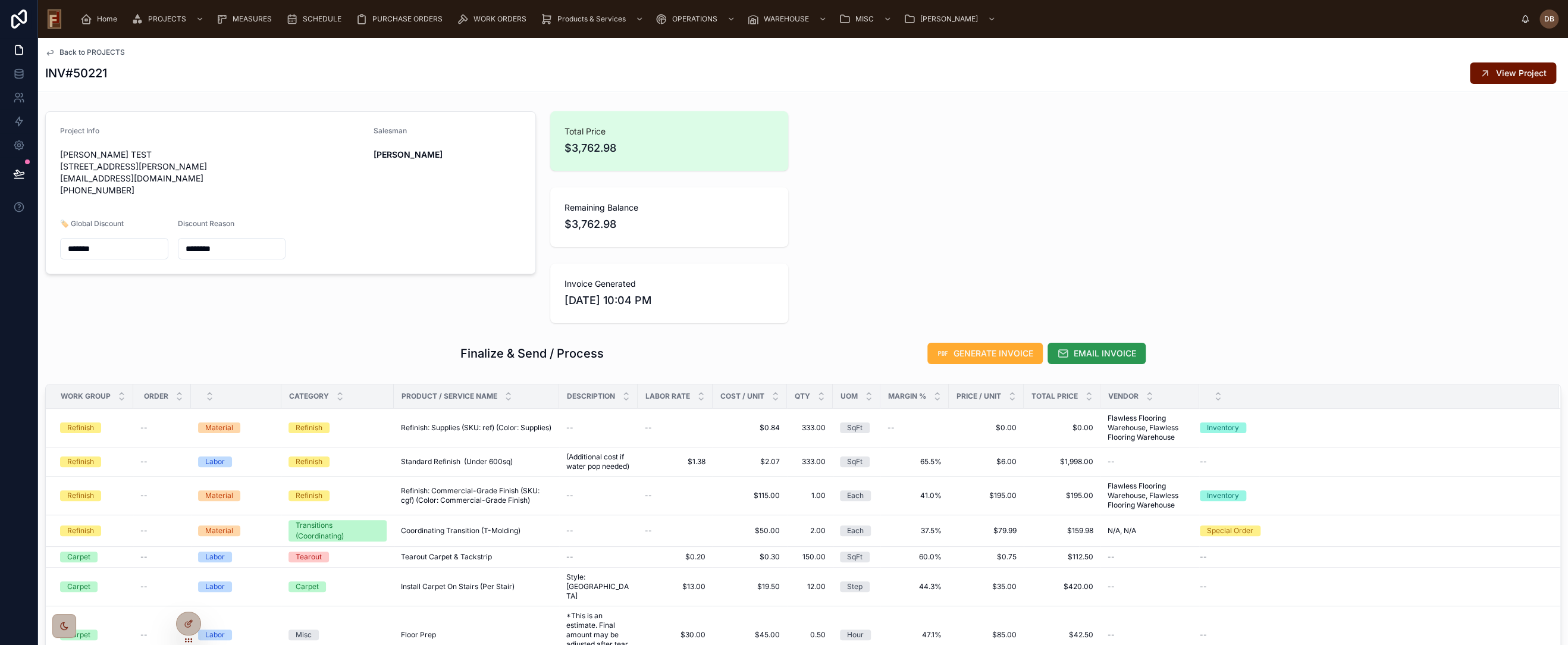
click at [1094, 352] on span "EMAIL INVOICE" at bounding box center [1105, 353] width 62 height 12
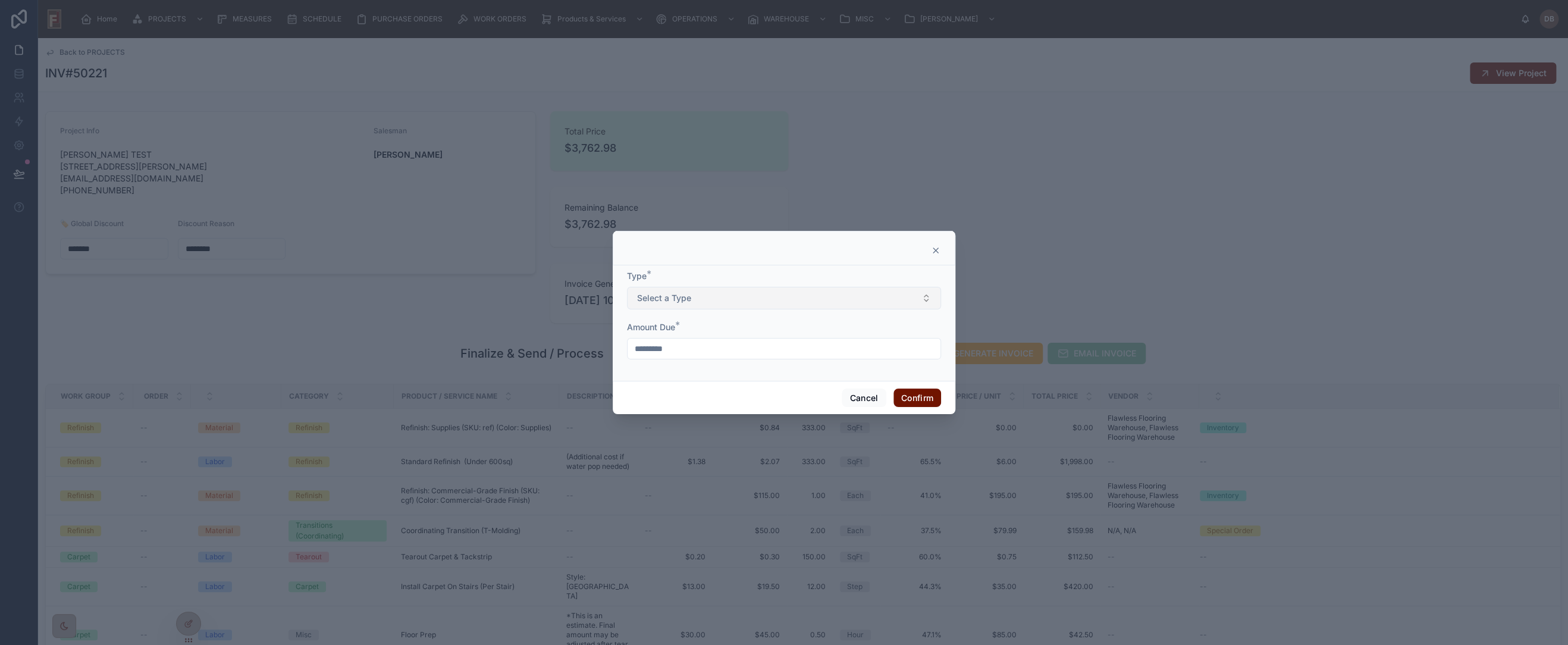
click at [713, 295] on button "Select a Type" at bounding box center [784, 298] width 314 height 22
click at [672, 383] on div "Final" at bounding box center [784, 381] width 308 height 18
click at [923, 399] on button "Confirm" at bounding box center [918, 397] width 48 height 19
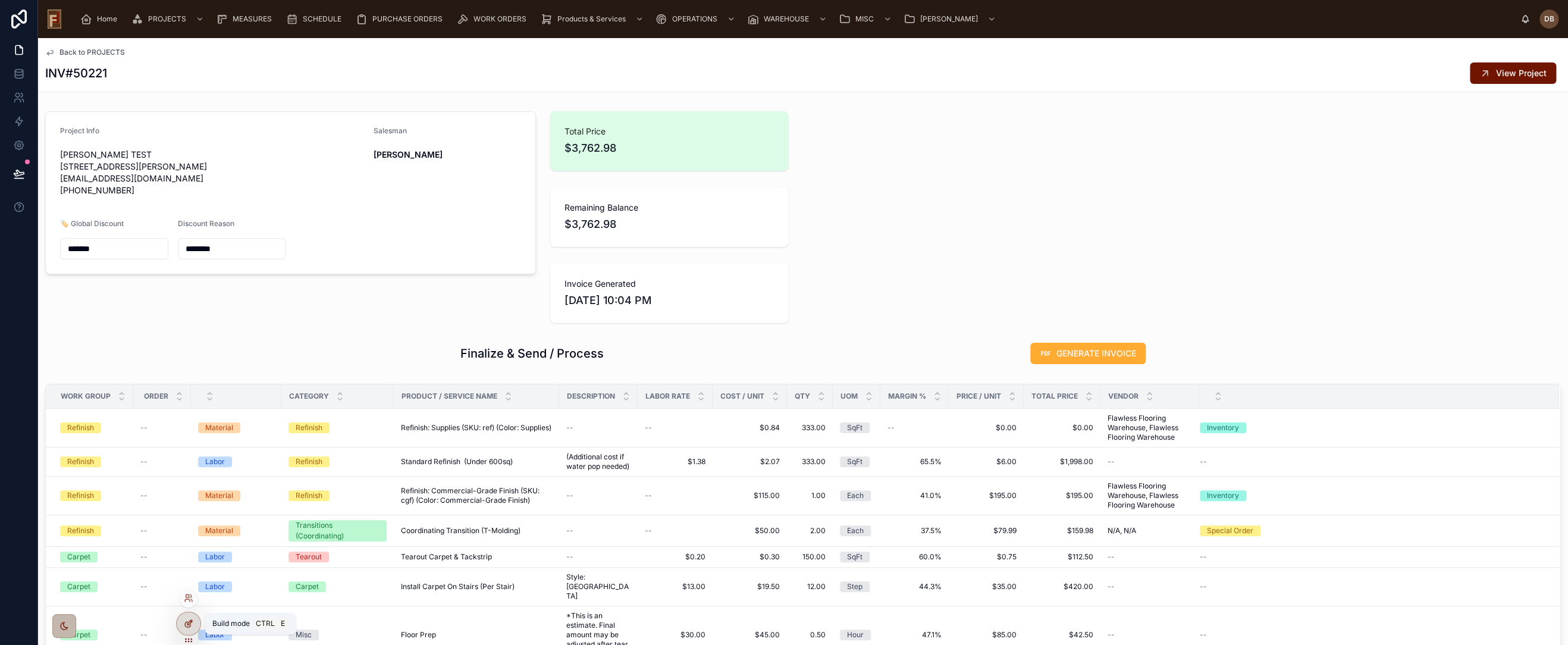
click at [184, 622] on icon at bounding box center [188, 623] width 10 height 10
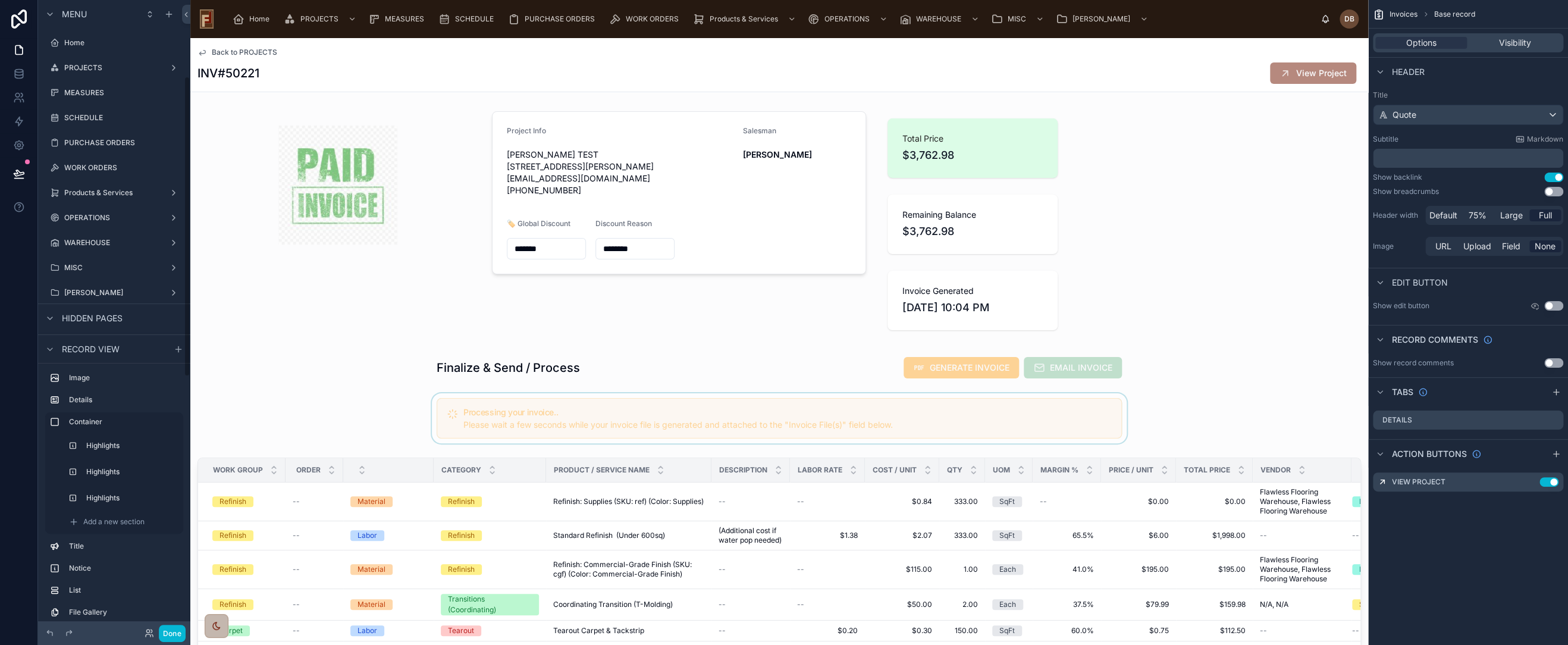
scroll to position [161, 0]
click at [951, 296] on div at bounding box center [1020, 224] width 294 height 235
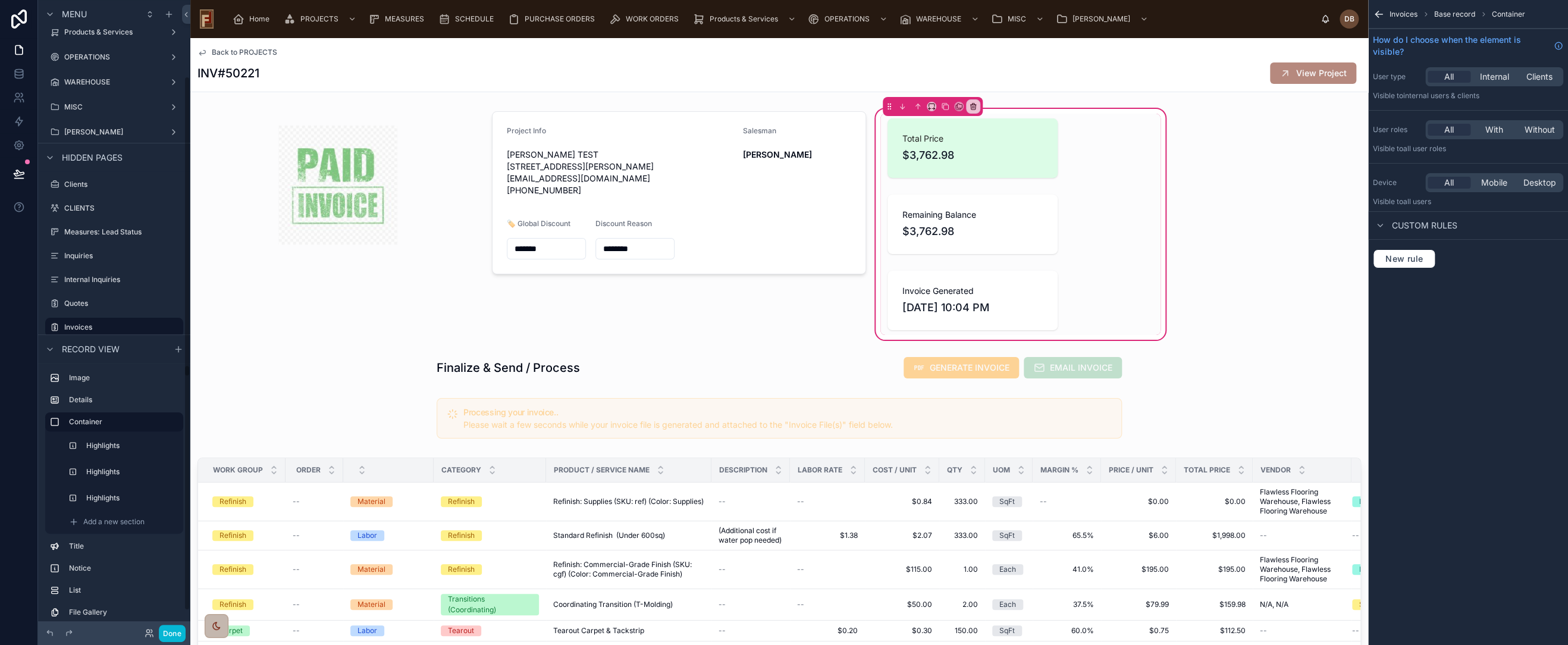
scroll to position [12, 0]
click at [943, 304] on div at bounding box center [973, 300] width 185 height 69
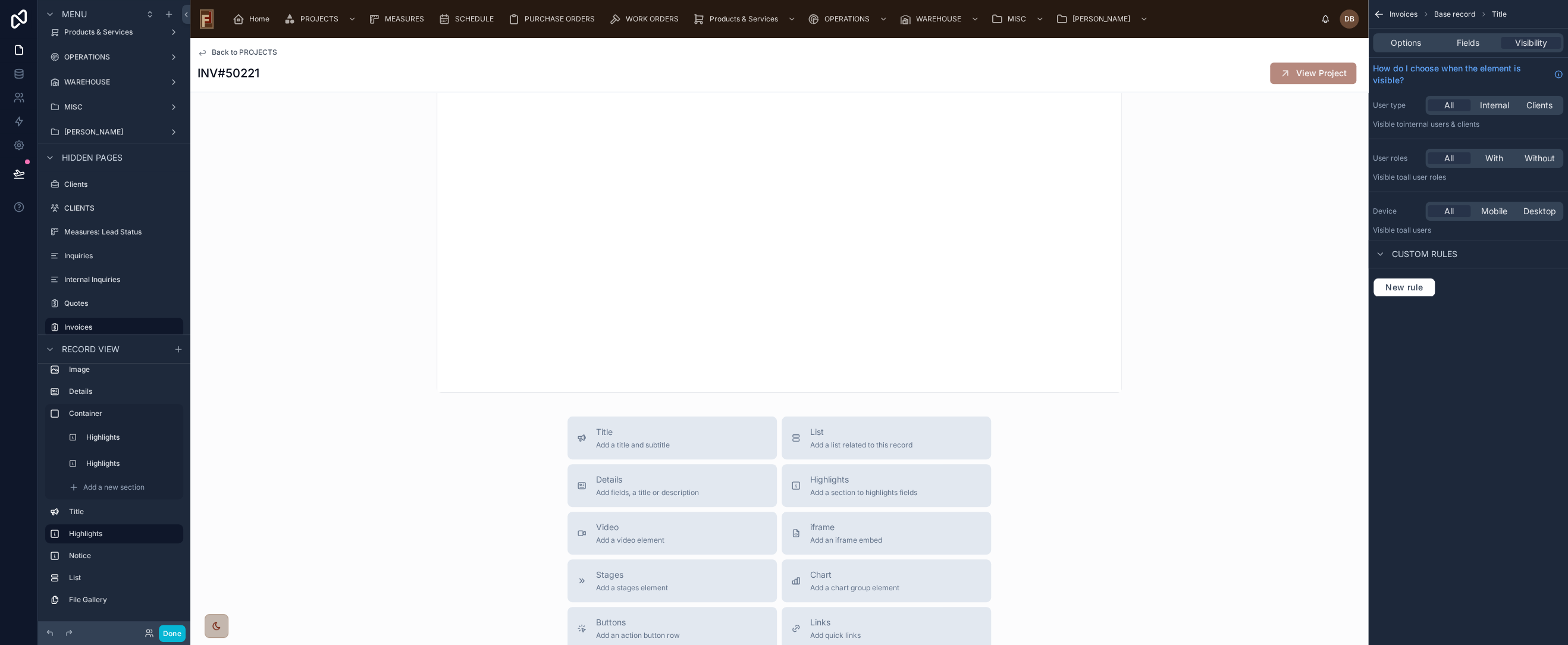
scroll to position [1256, 0]
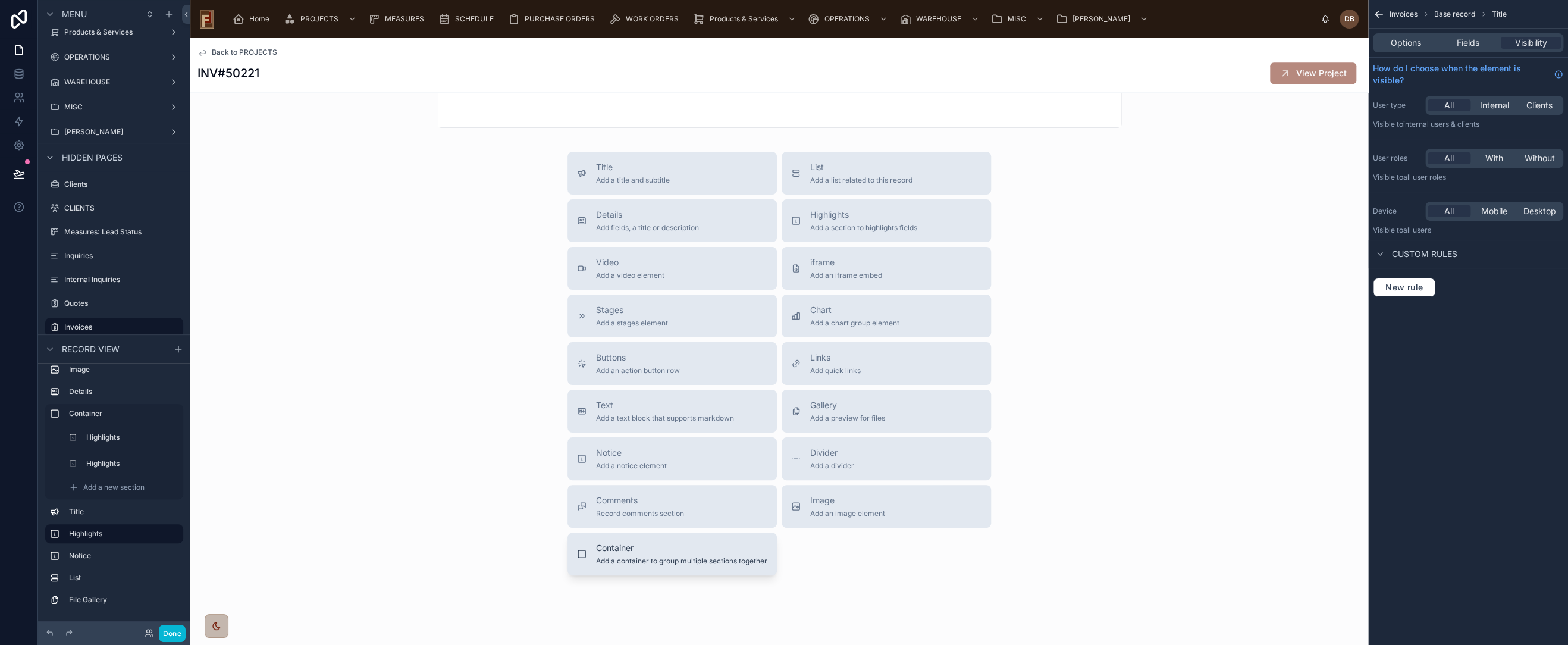
click at [654, 559] on div "Container Add a container to group multiple sections together" at bounding box center [681, 553] width 171 height 24
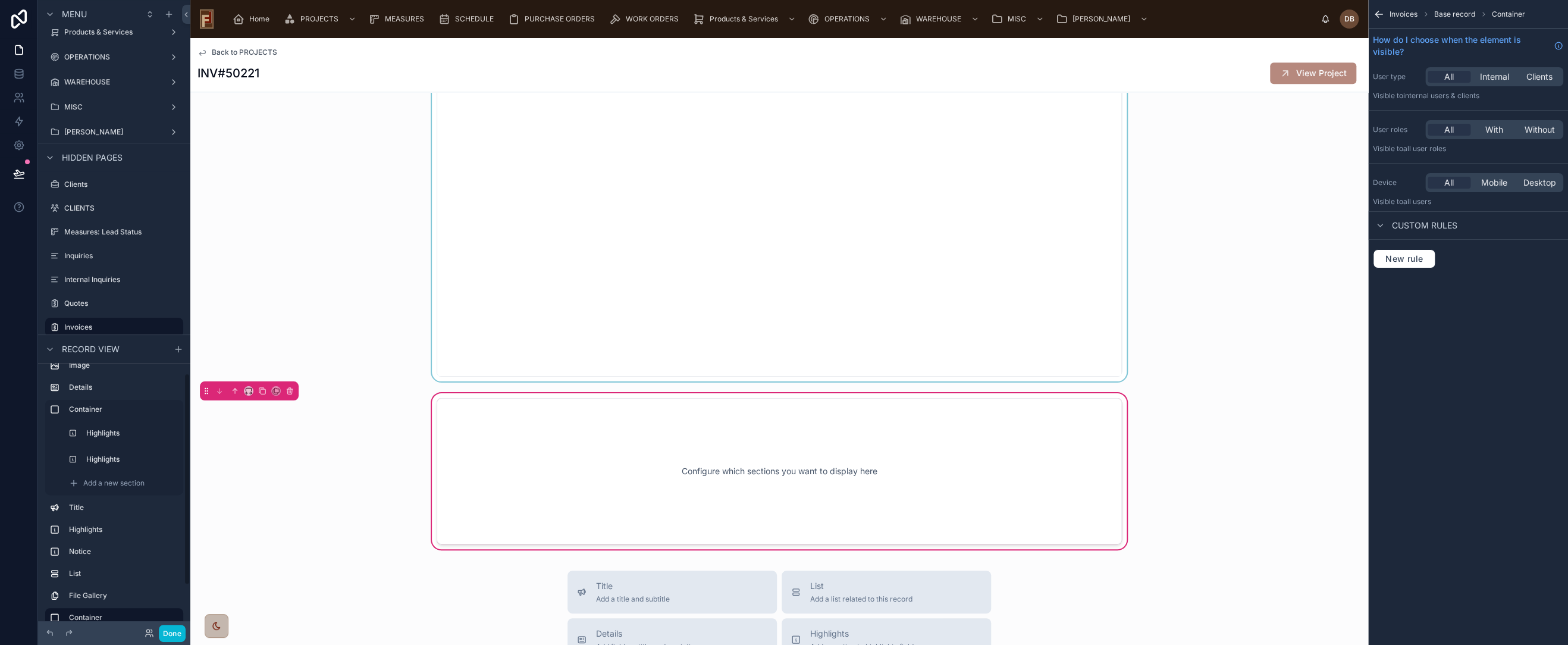
scroll to position [942, 0]
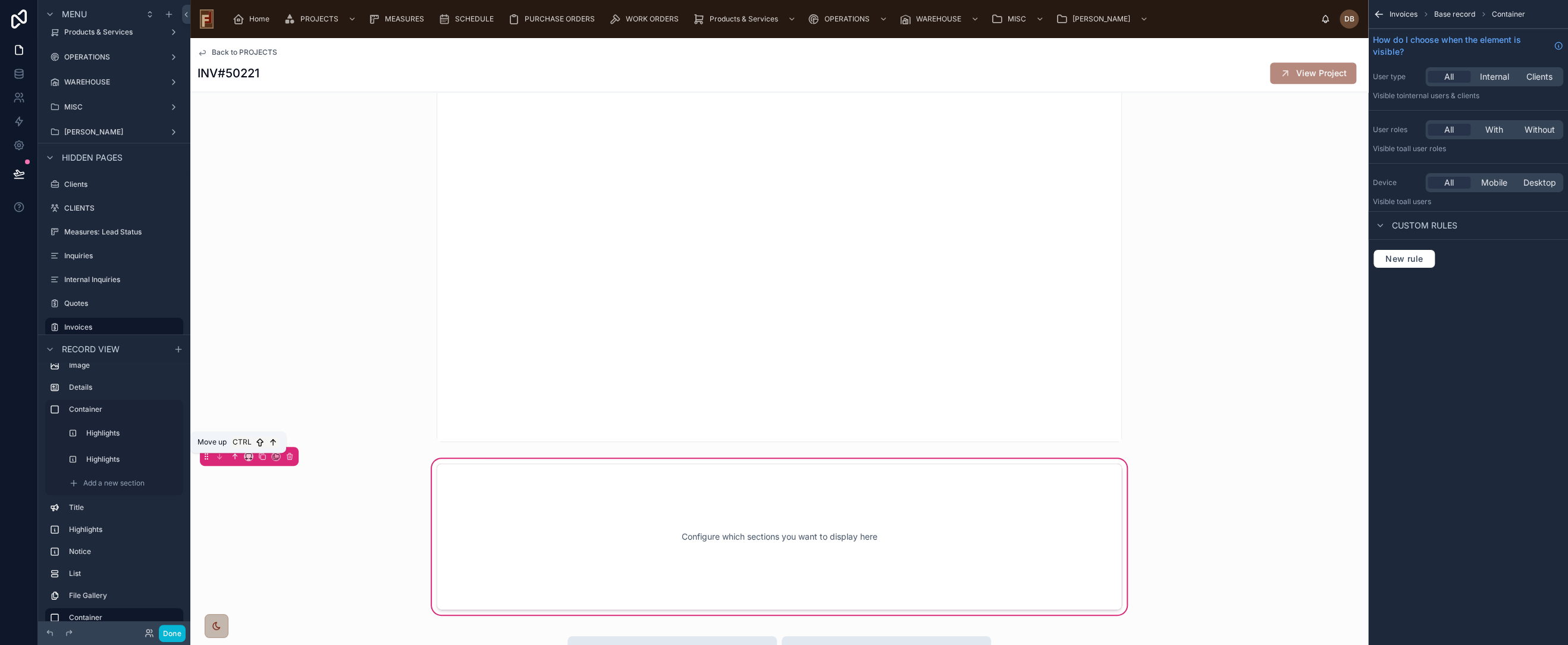
click at [234, 458] on icon at bounding box center [235, 456] width 8 height 8
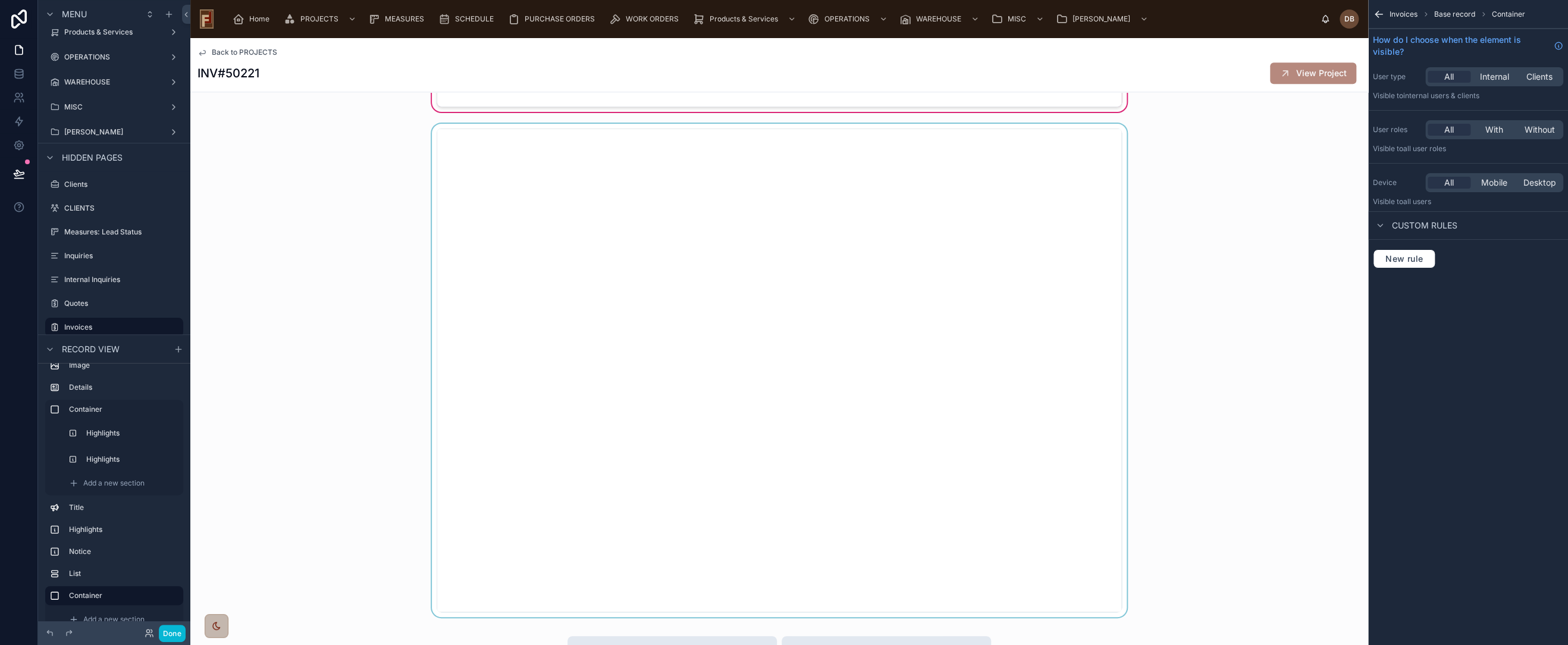
scroll to position [545, 0]
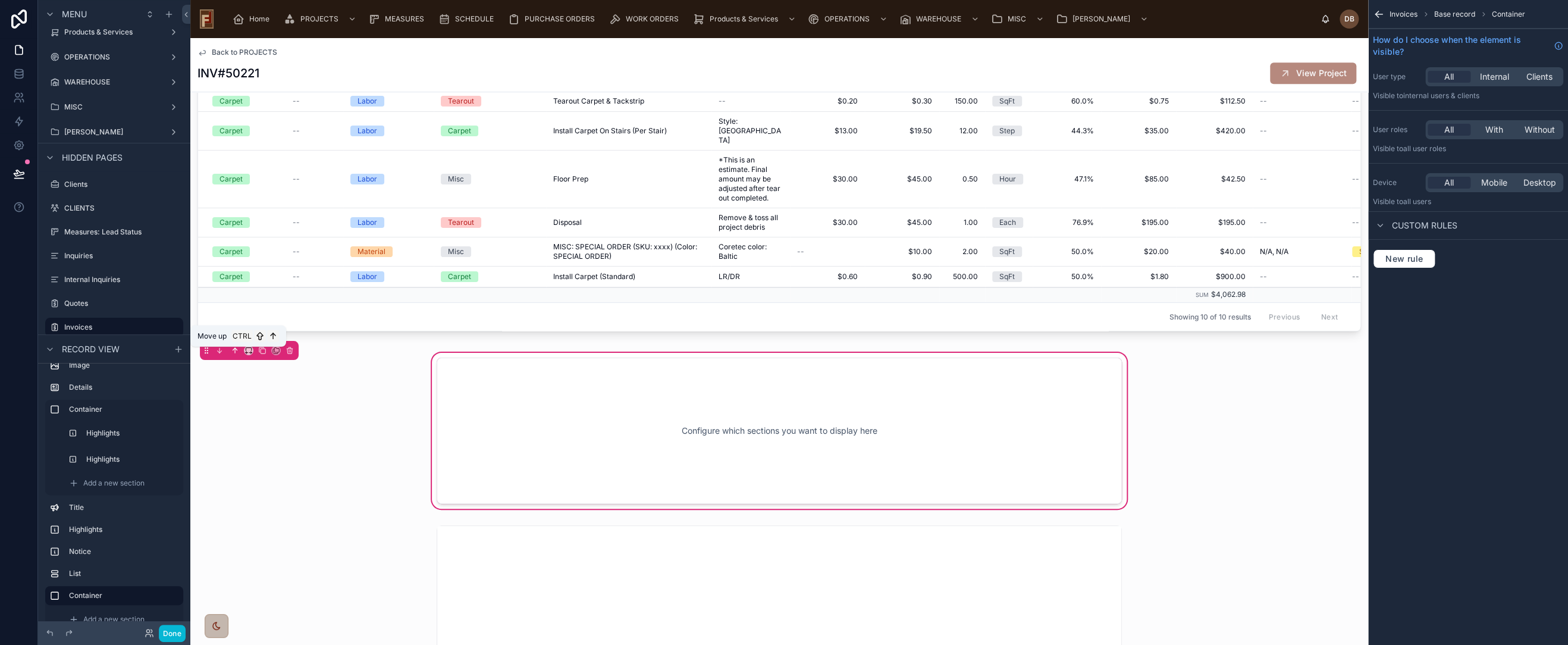
click at [235, 352] on icon at bounding box center [235, 350] width 0 height 4
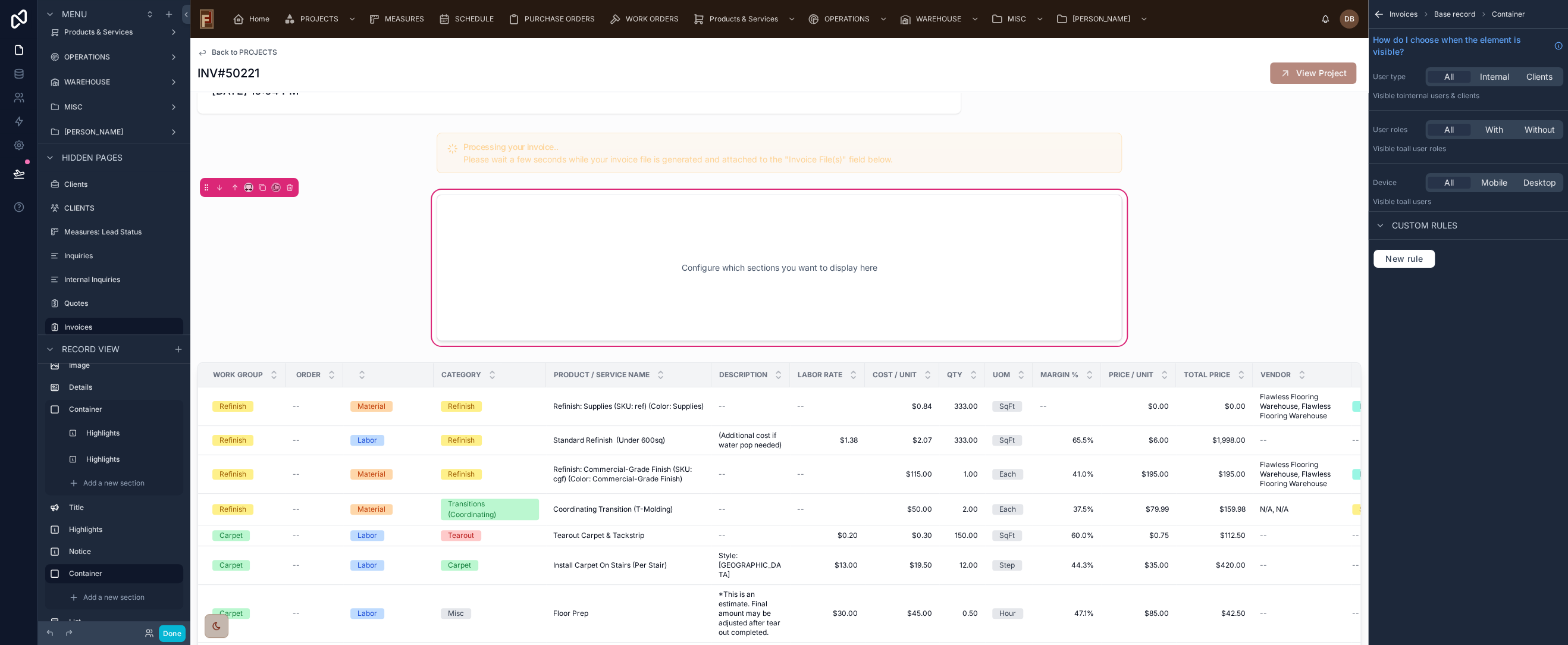
scroll to position [82, 0]
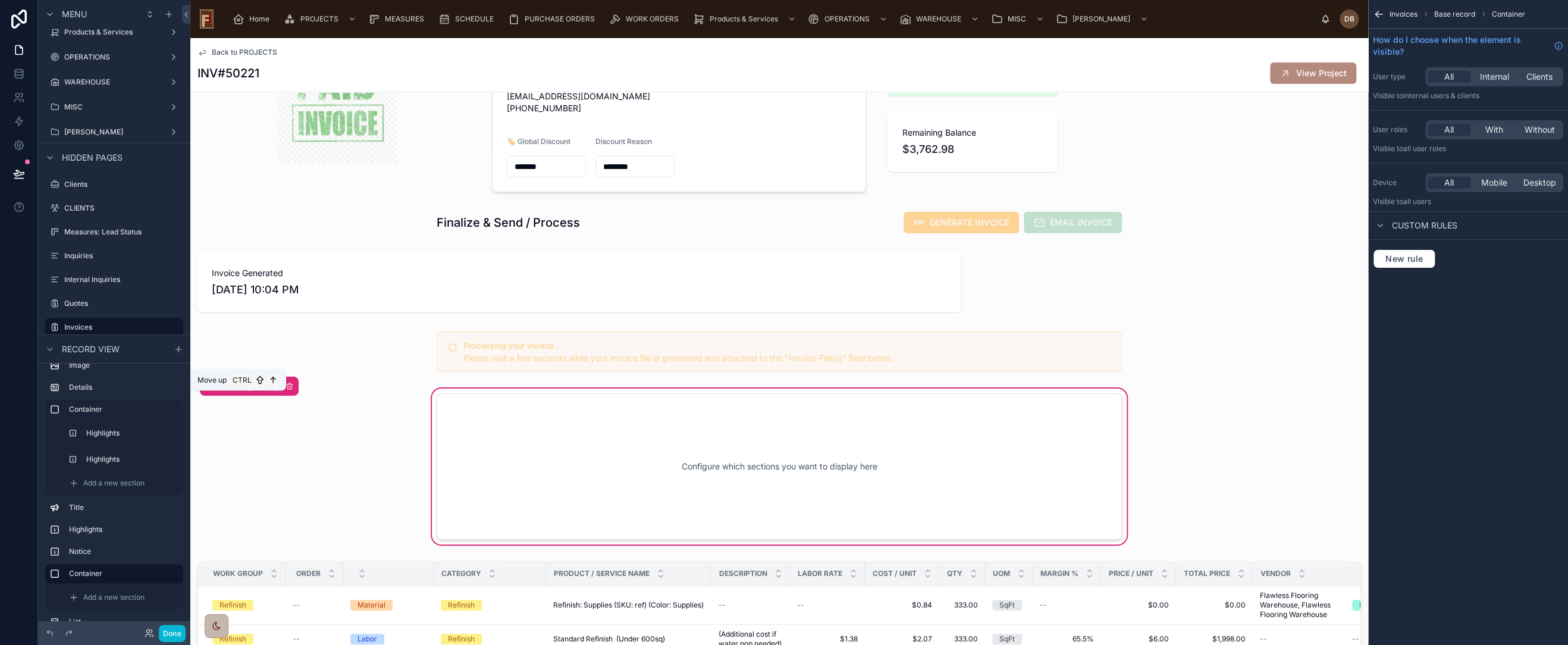
click at [234, 386] on icon at bounding box center [235, 385] width 3 height 3
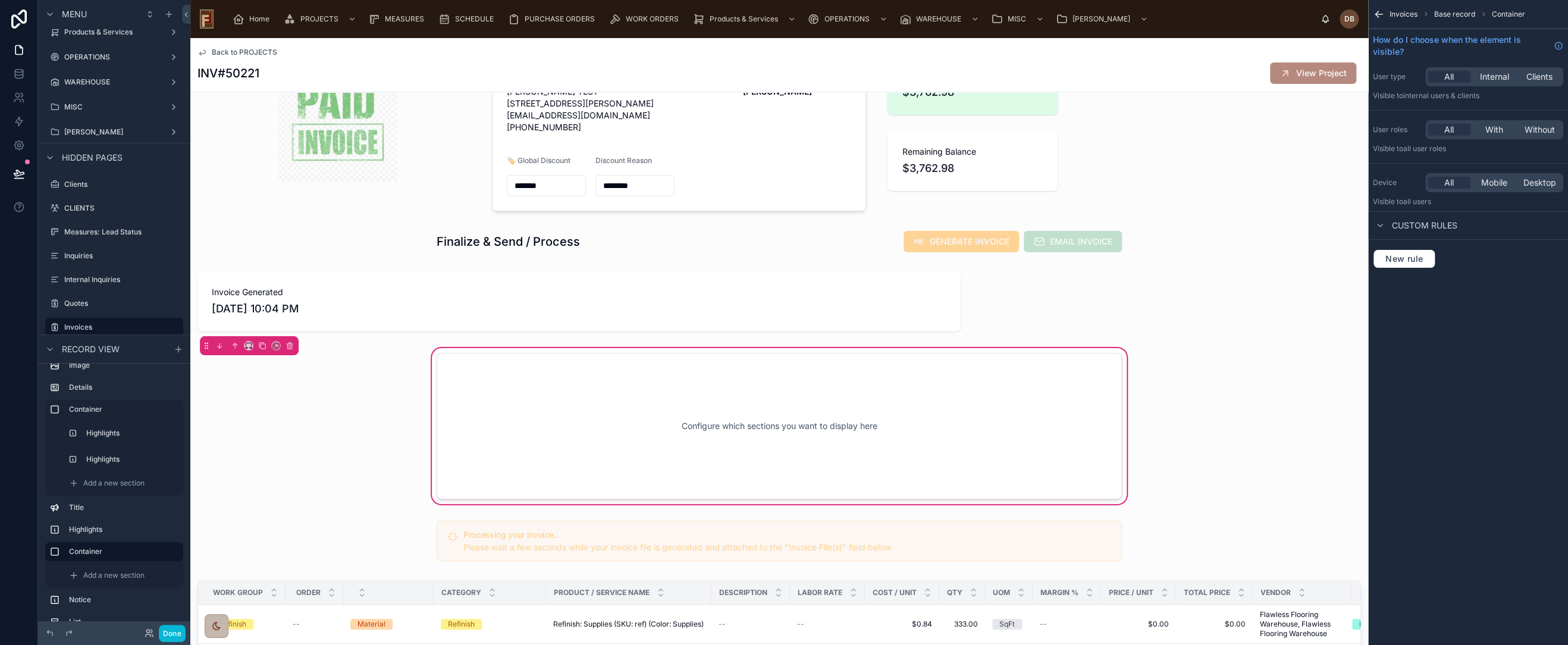
scroll to position [0, 0]
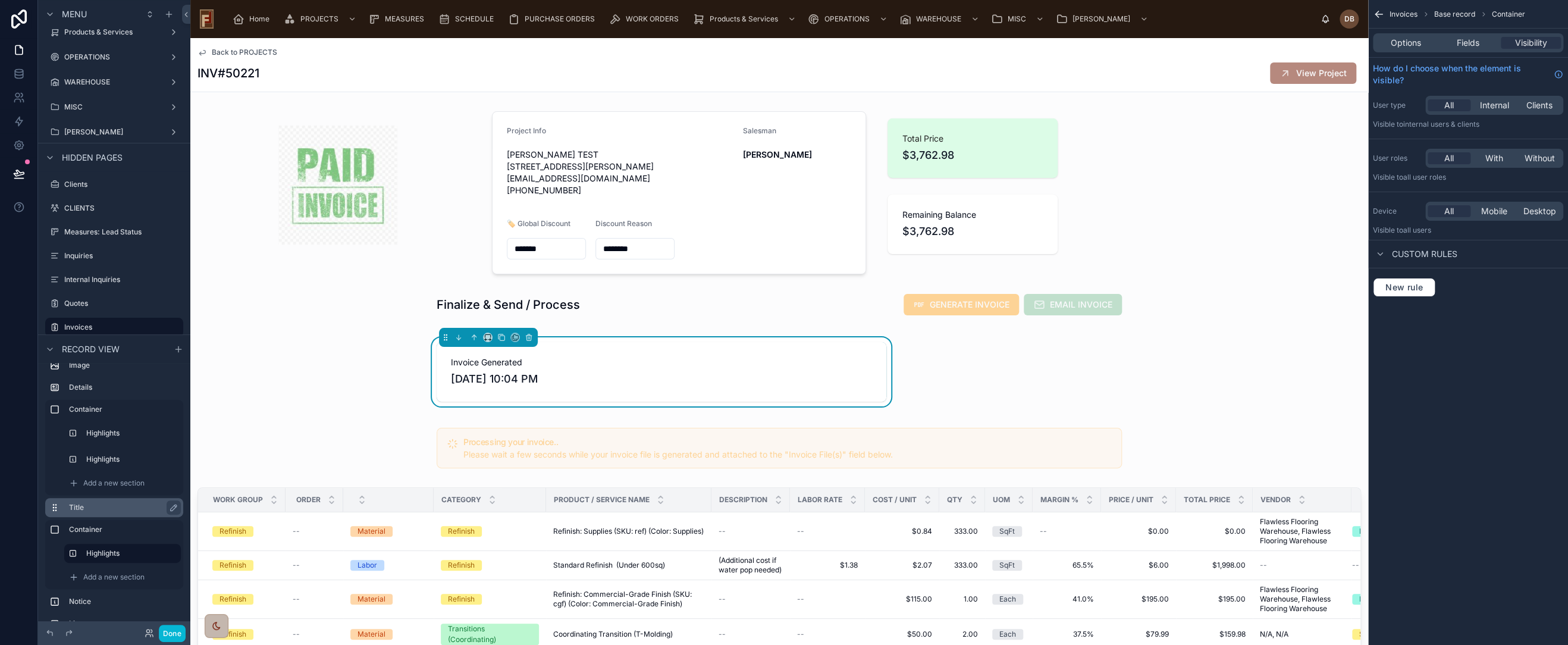
click at [96, 506] on label "Title" at bounding box center [122, 507] width 105 height 10
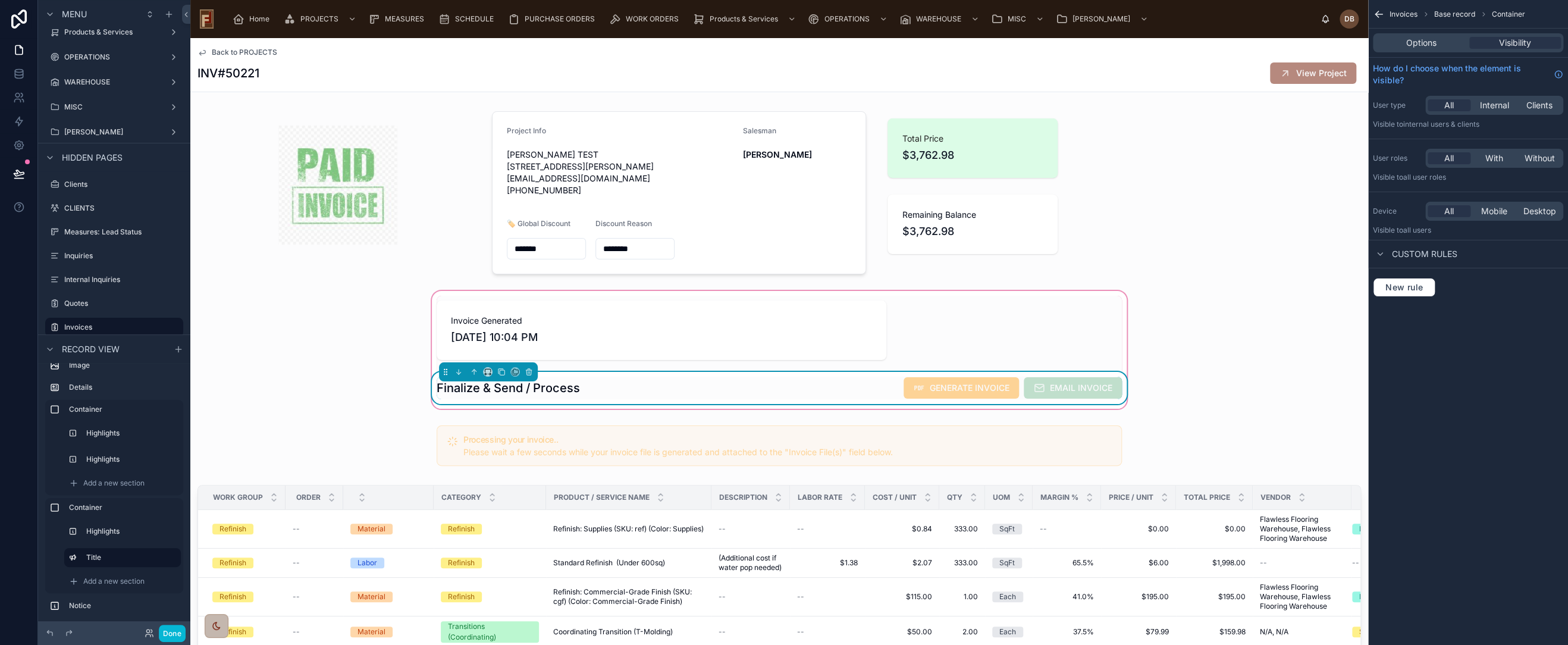
click at [975, 342] on div "Invoice Generated 9/6/2025 10:04 PM Finalize & Send / Process GENERATE INVOICE …" at bounding box center [779, 350] width 700 height 108
click at [1078, 318] on div "Invoice Generated 9/6/2025 10:04 PM Finalize & Send / Process GENERATE INVOICE …" at bounding box center [779, 350] width 700 height 108
click at [475, 307] on div at bounding box center [661, 330] width 464 height 69
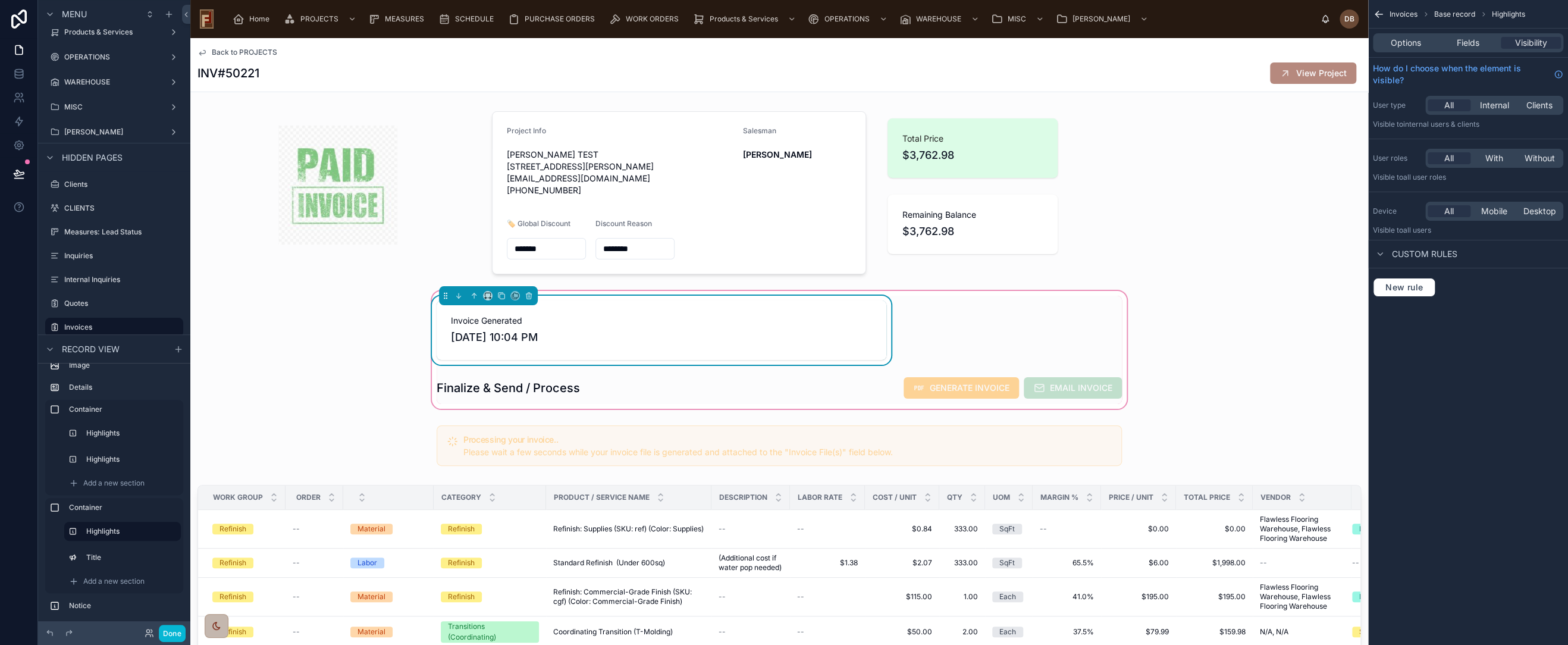
click at [943, 344] on div "Invoice Generated 9/6/2025 10:04 PM Finalize & Send / Process GENERATE INVOICE …" at bounding box center [779, 350] width 700 height 108
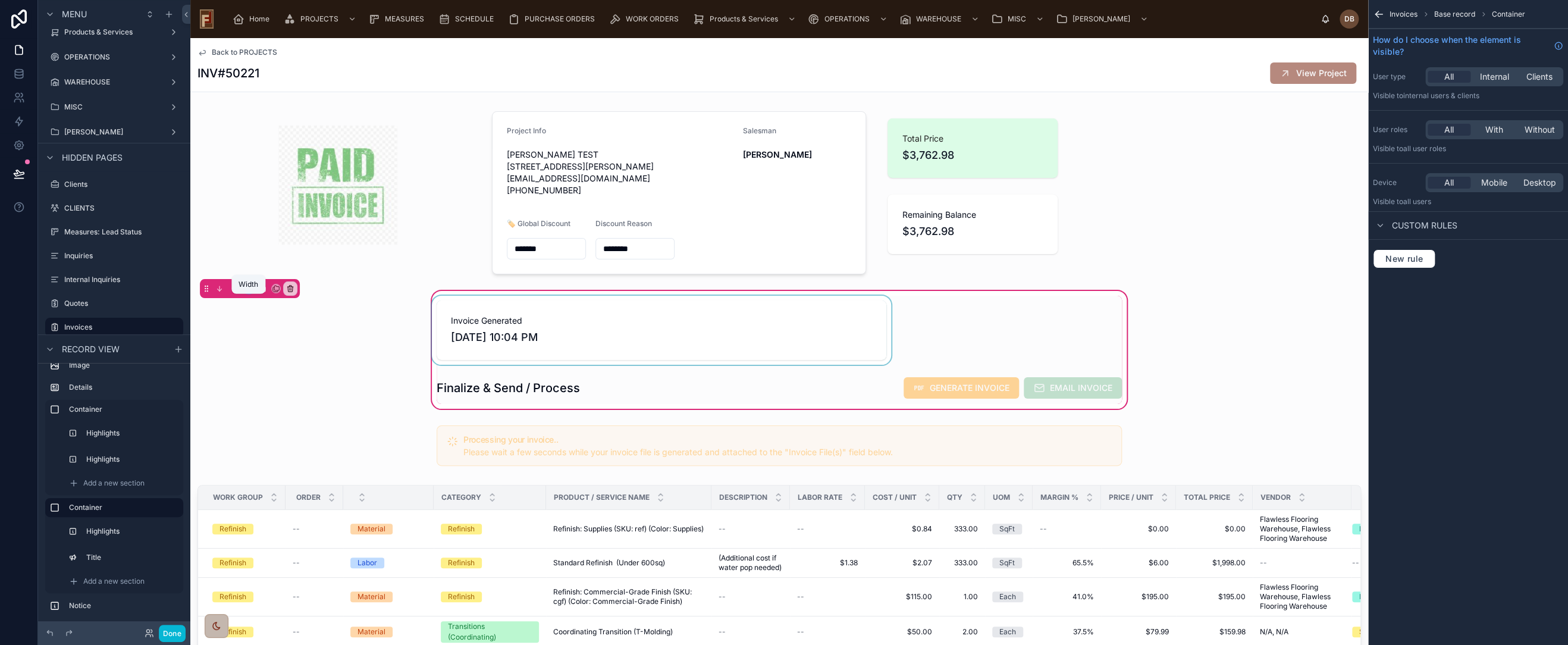
click at [246, 292] on icon at bounding box center [248, 288] width 8 height 8
click at [272, 444] on span "Large" at bounding box center [265, 450] width 22 height 14
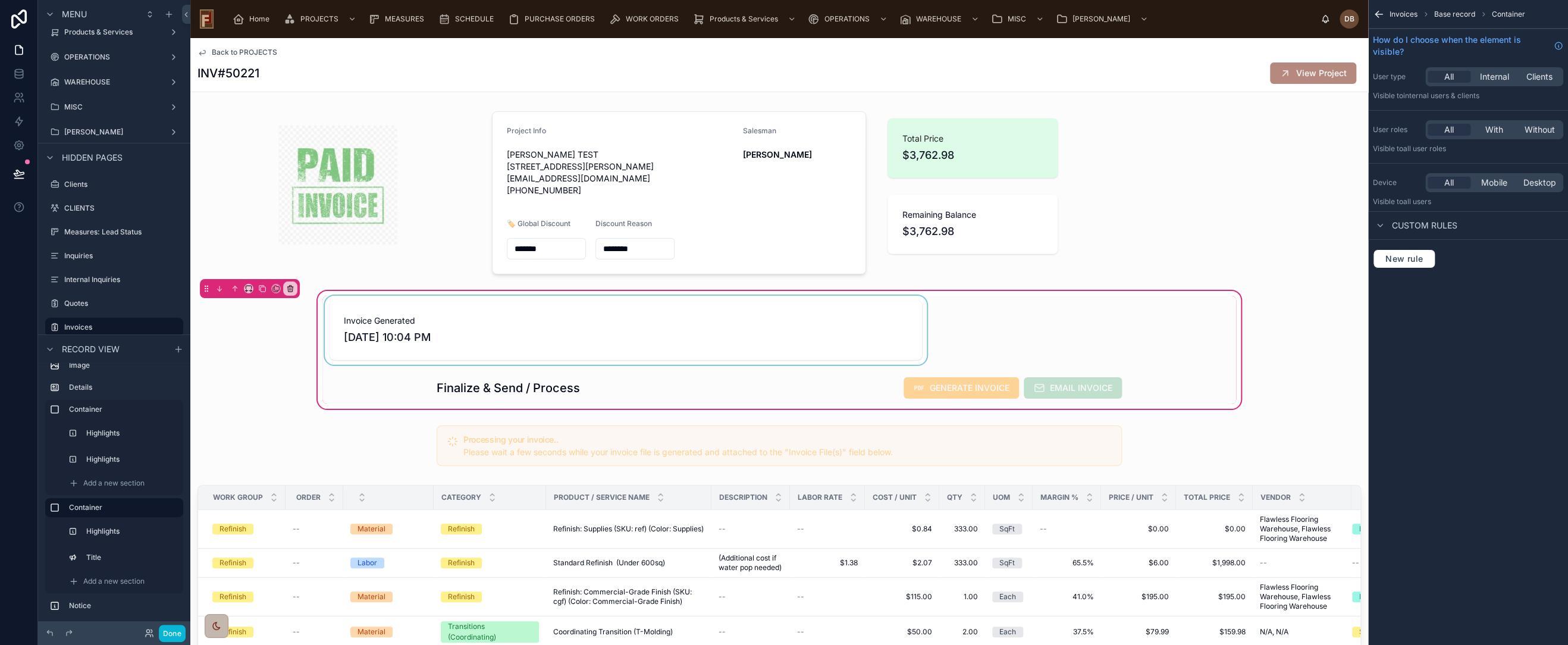
click at [572, 332] on div at bounding box center [625, 330] width 607 height 69
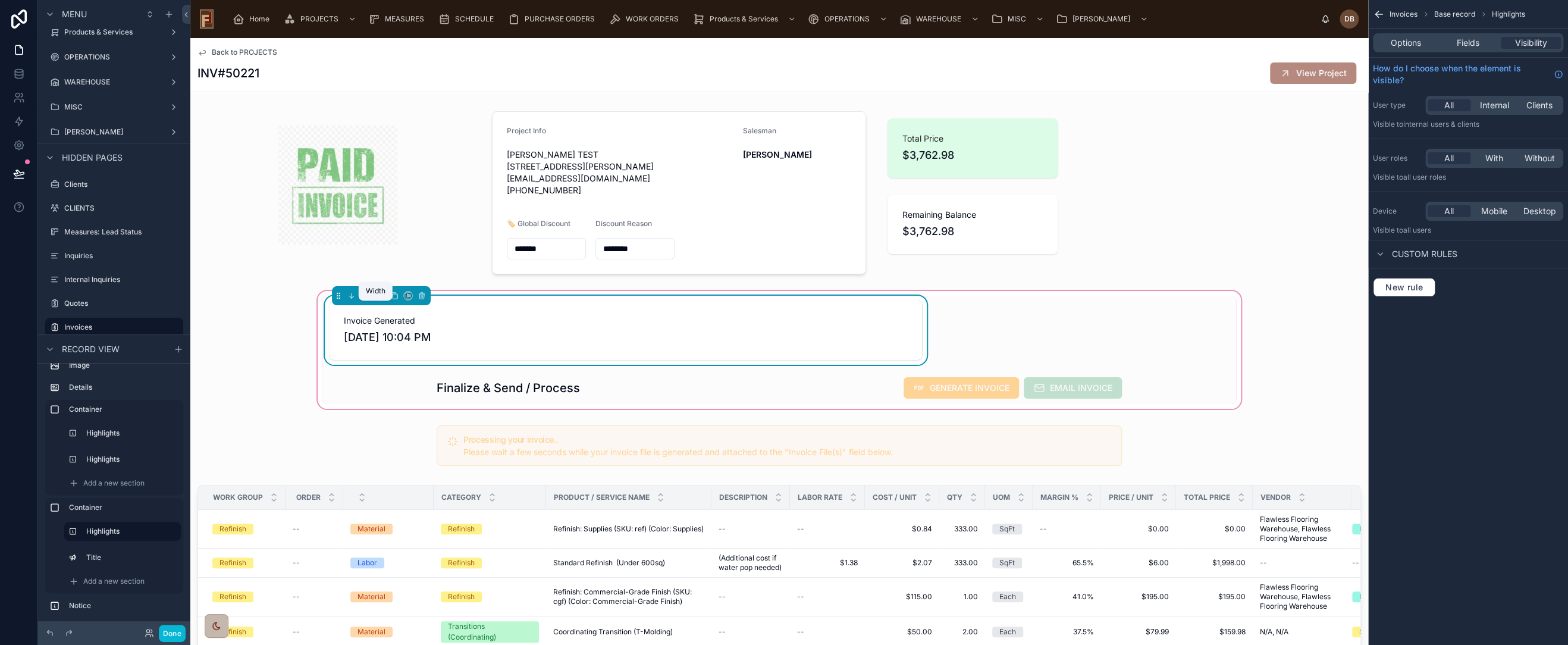
click at [377, 300] on icon at bounding box center [380, 295] width 8 height 8
click at [394, 346] on span "25%" at bounding box center [390, 352] width 19 height 14
click at [555, 399] on div at bounding box center [779, 388] width 914 height 32
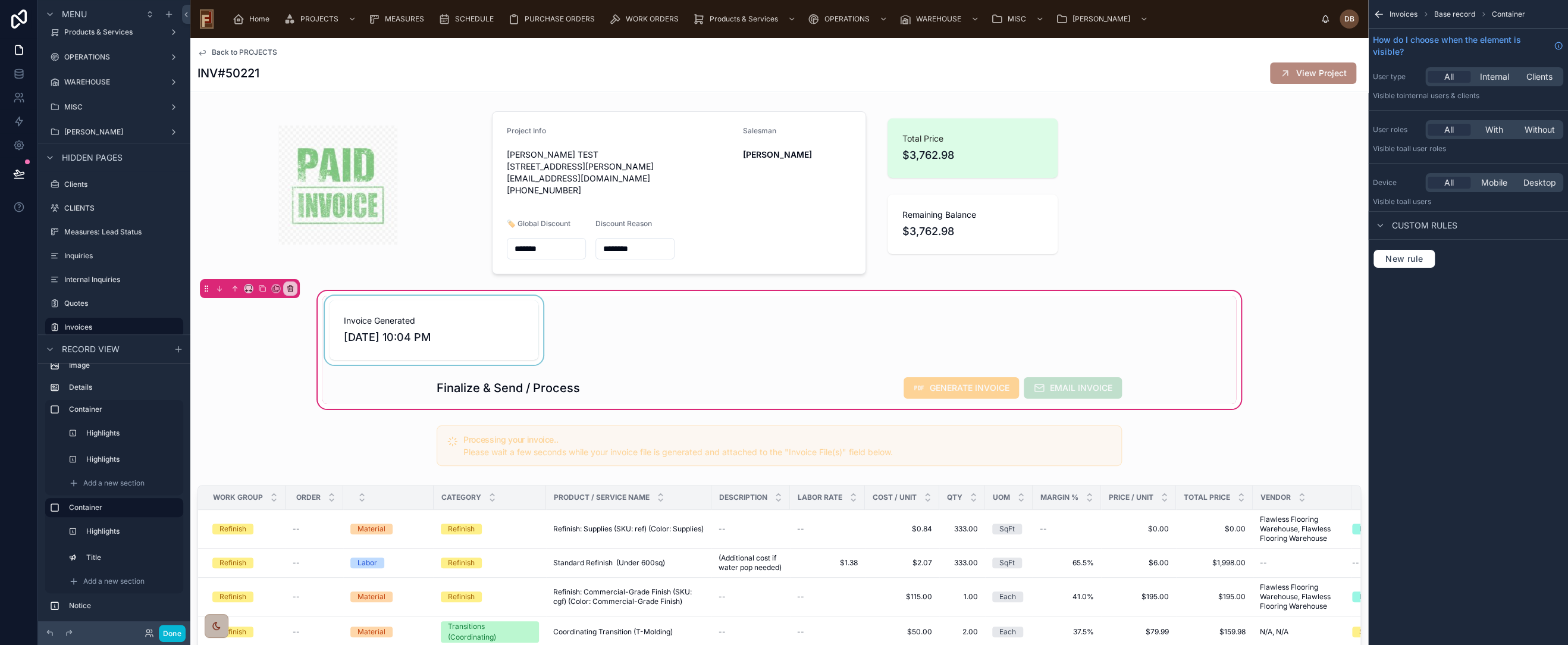
click at [375, 327] on div at bounding box center [434, 330] width 223 height 69
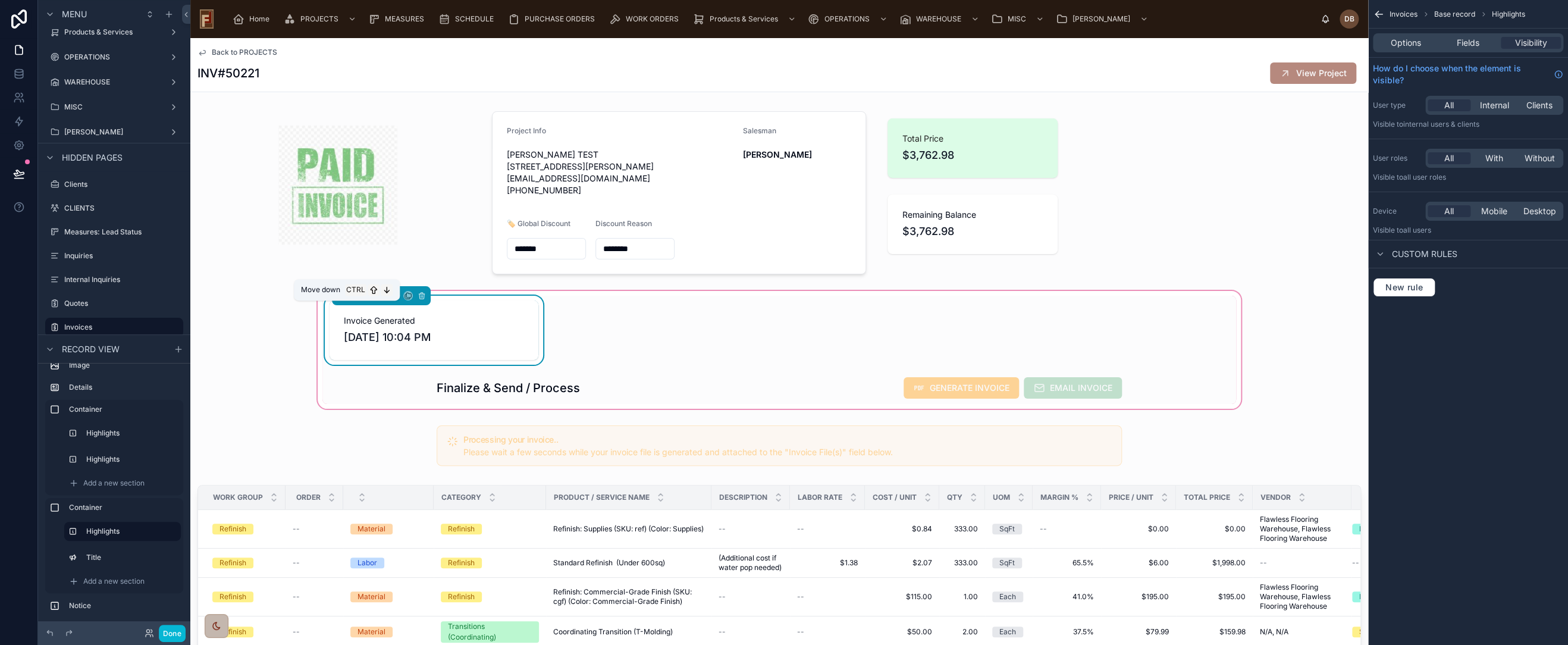
click at [347, 300] on icon at bounding box center [351, 295] width 8 height 8
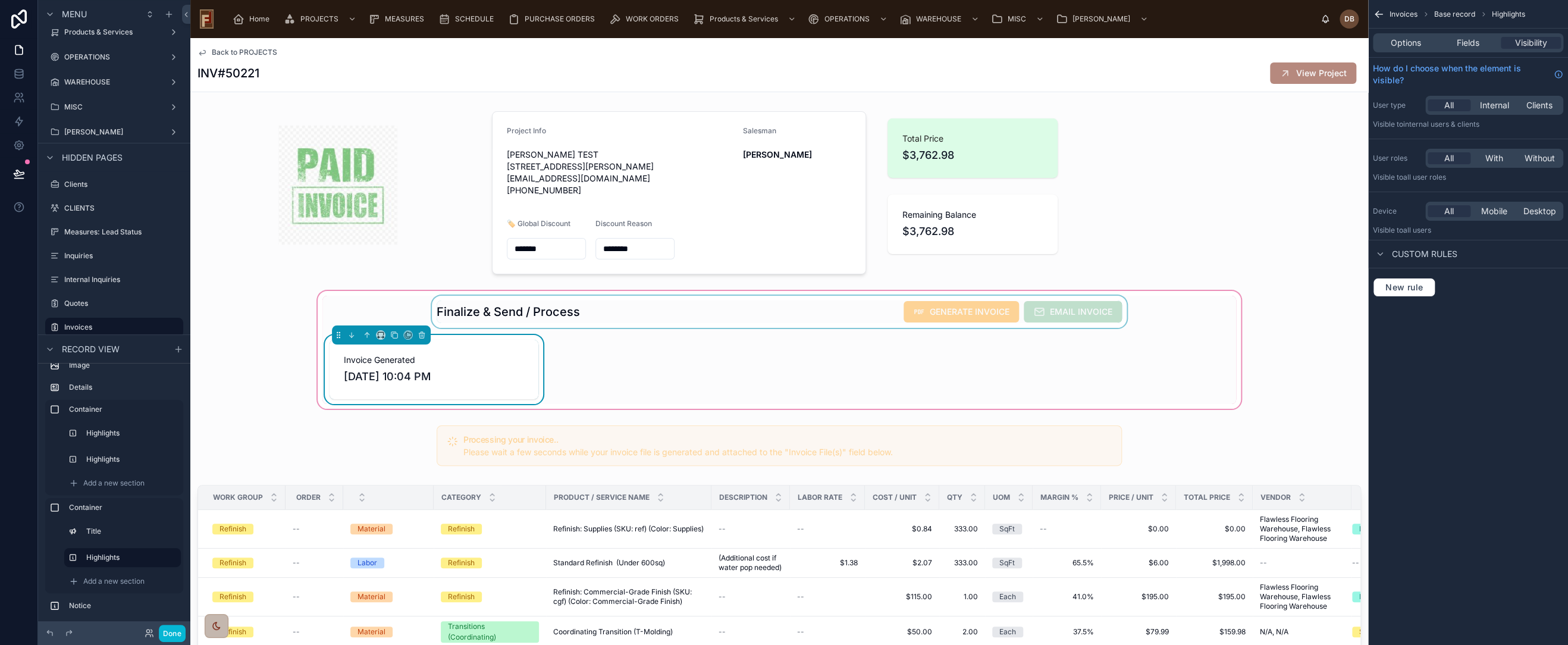
click at [514, 323] on div at bounding box center [779, 312] width 914 height 32
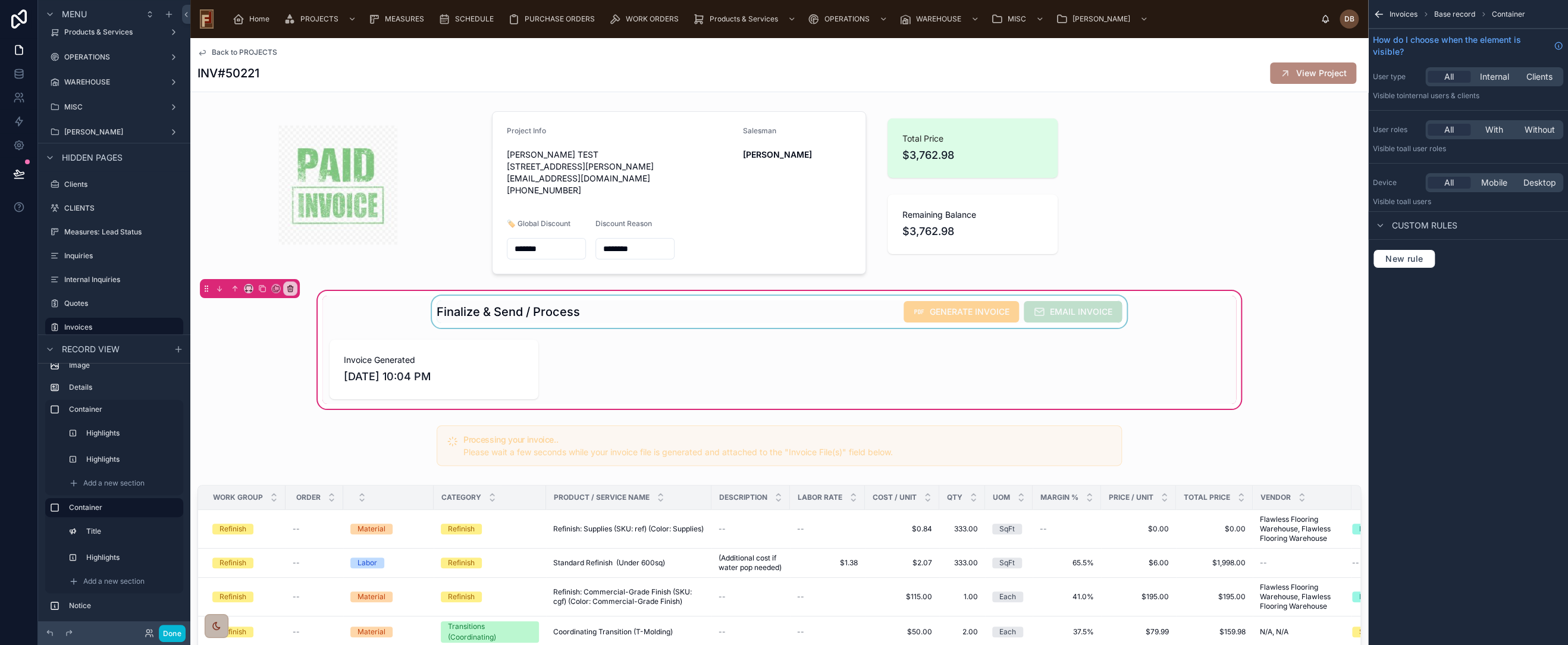
click at [514, 323] on div at bounding box center [779, 312] width 914 height 32
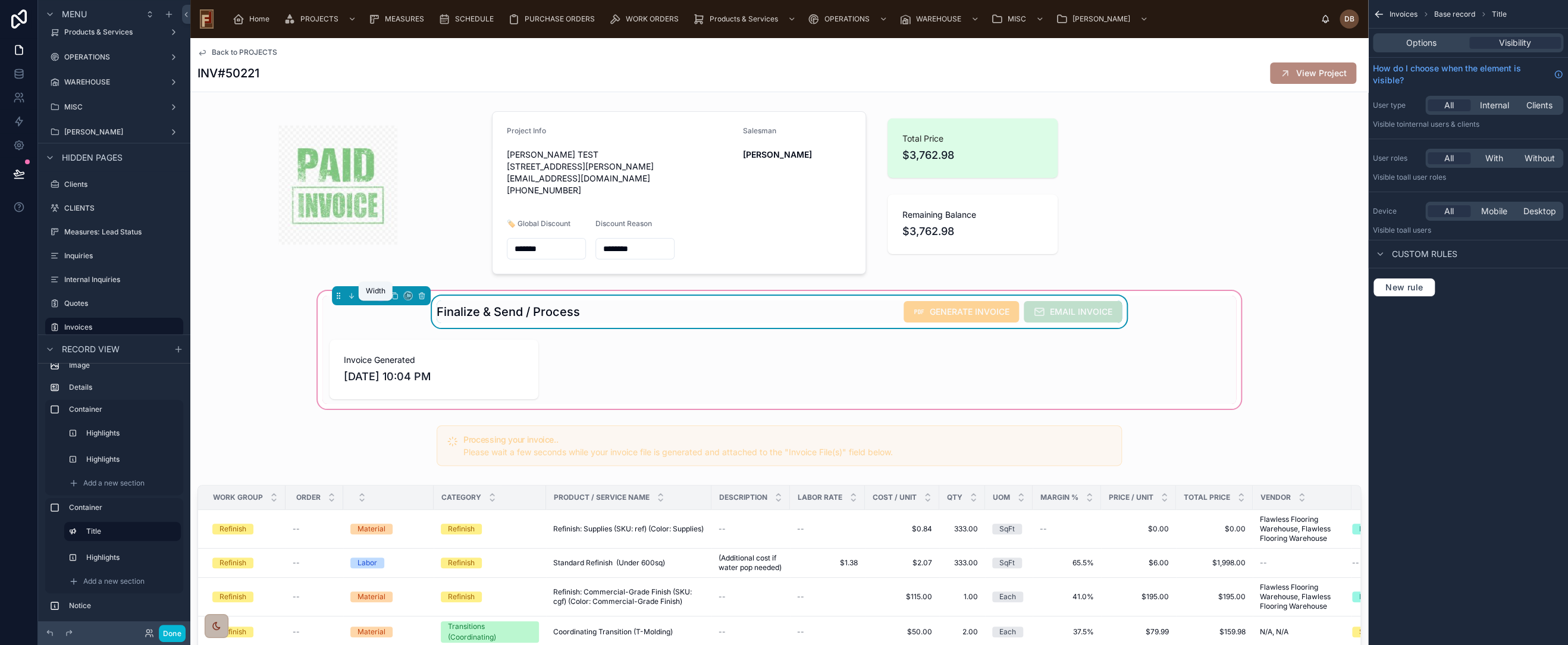
click at [377, 300] on icon at bounding box center [380, 295] width 8 height 8
click at [399, 416] on div "66%" at bounding box center [400, 419] width 37 height 14
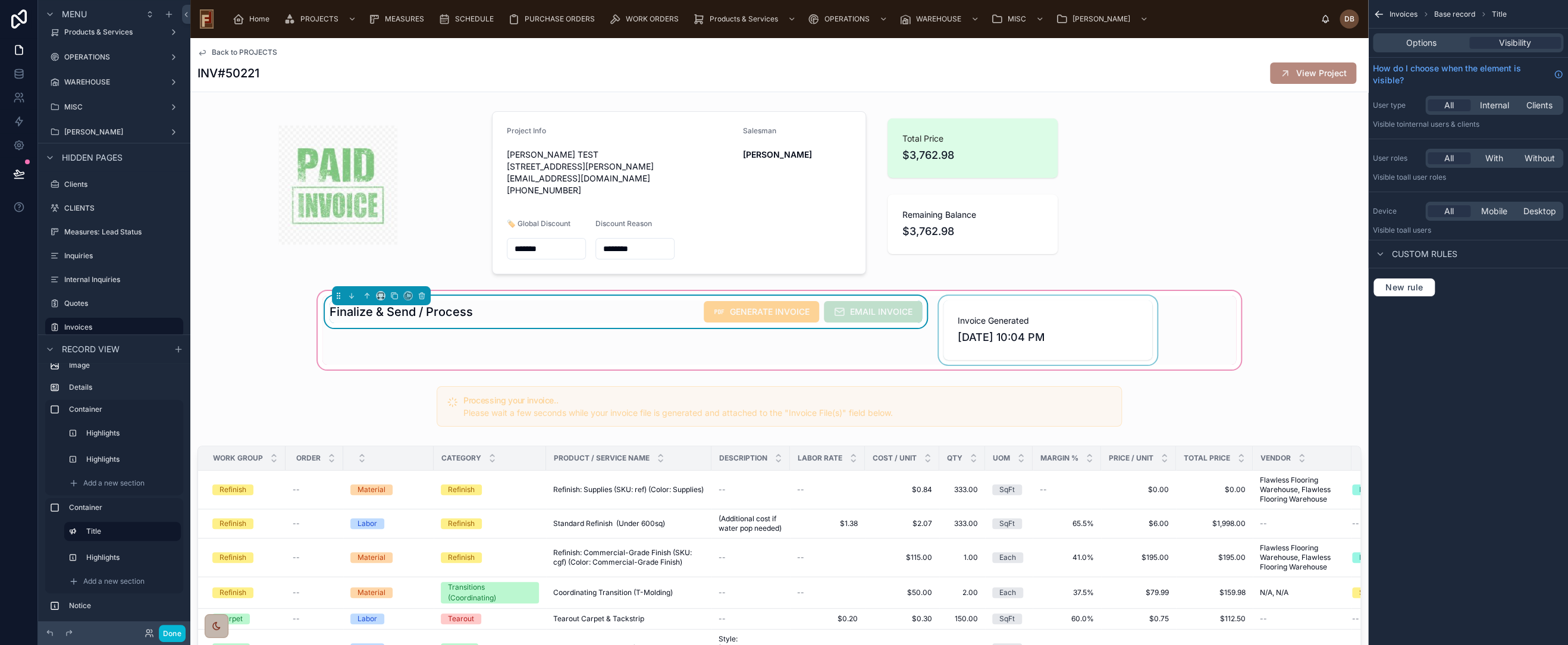
click at [1049, 338] on div at bounding box center [1047, 330] width 223 height 69
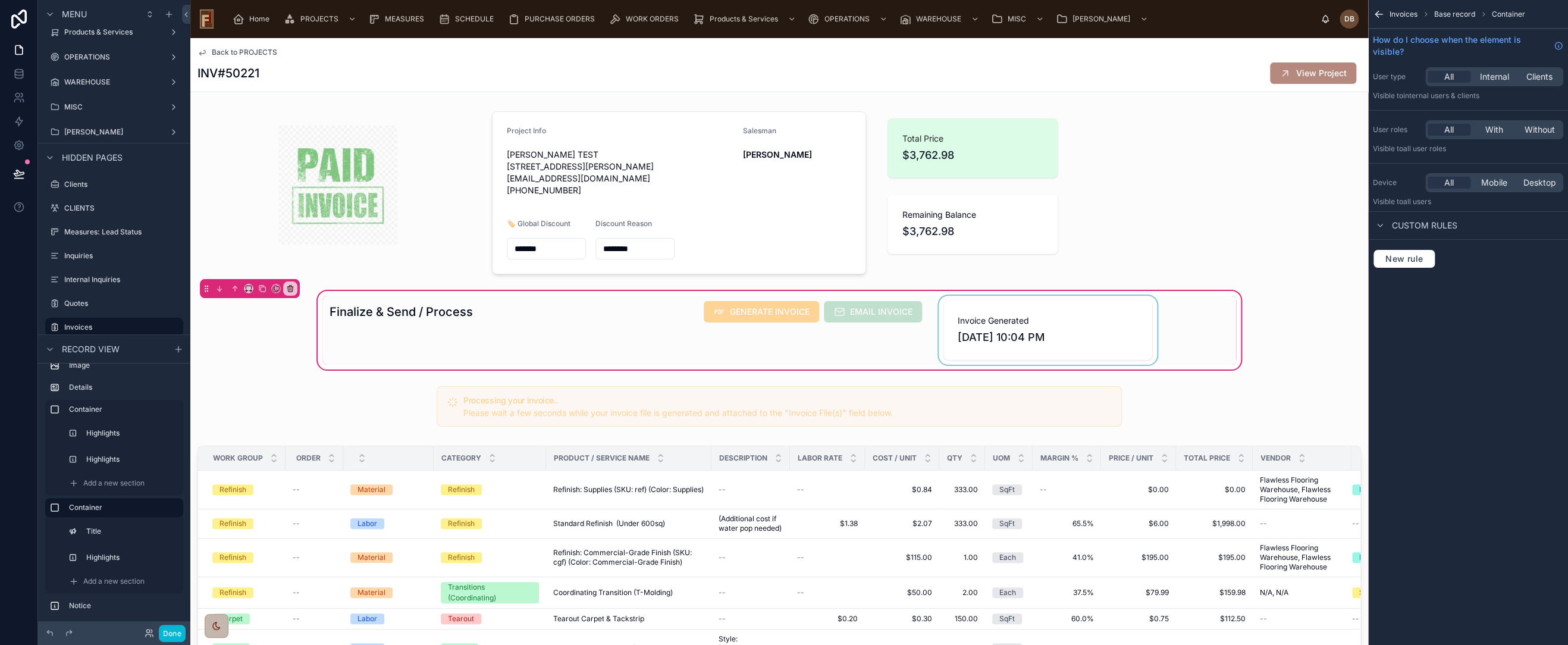
click at [1049, 338] on div at bounding box center [1047, 330] width 223 height 69
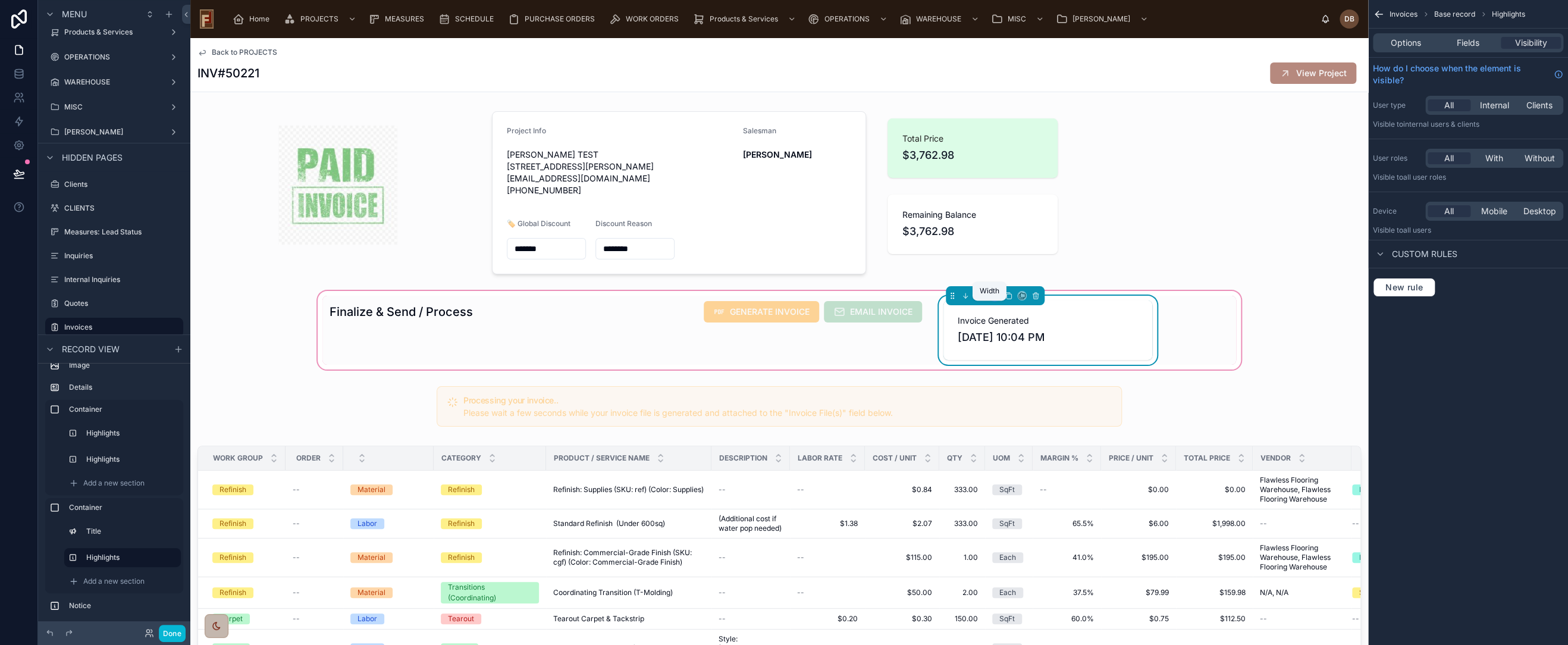
click at [991, 300] on icon at bounding box center [994, 295] width 8 height 8
click at [1015, 329] on span "Default" at bounding box center [1008, 329] width 28 height 14
click at [1096, 213] on div at bounding box center [1020, 193] width 294 height 172
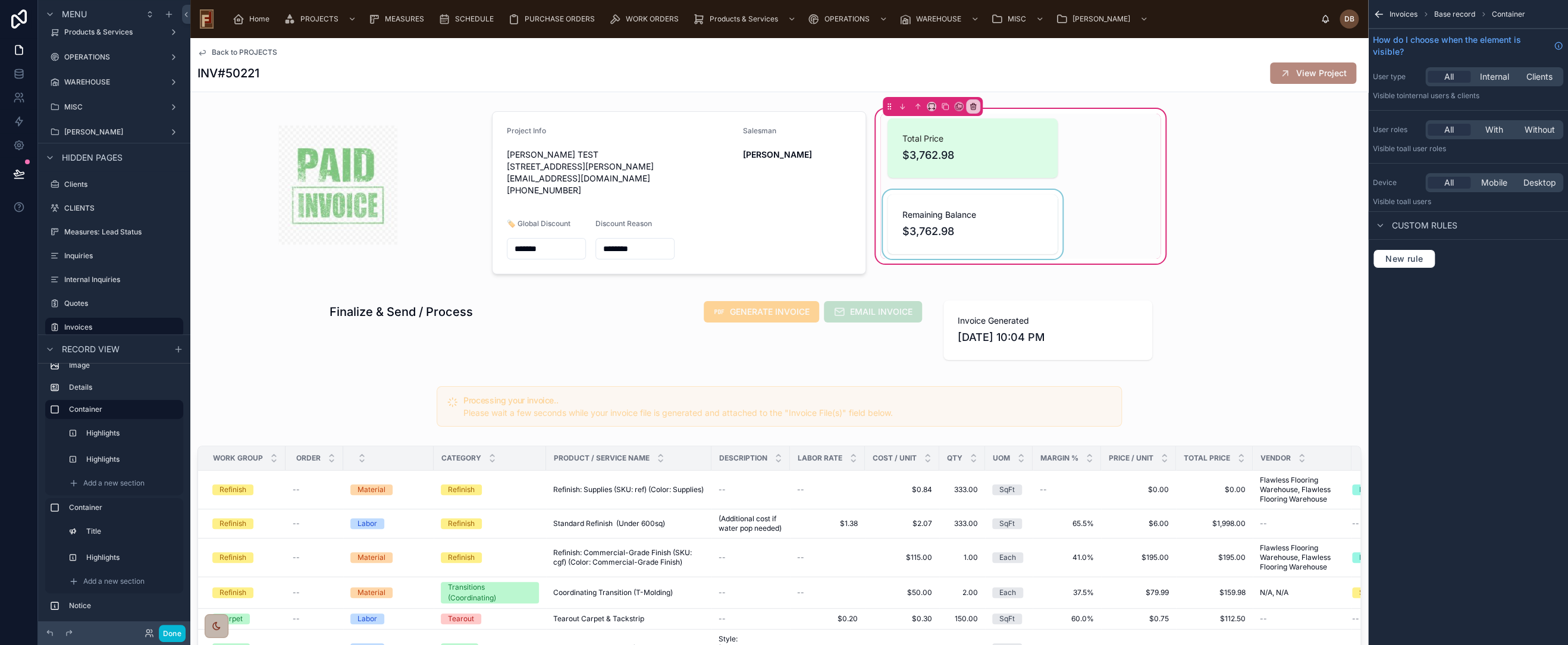
click at [992, 222] on div at bounding box center [973, 225] width 185 height 69
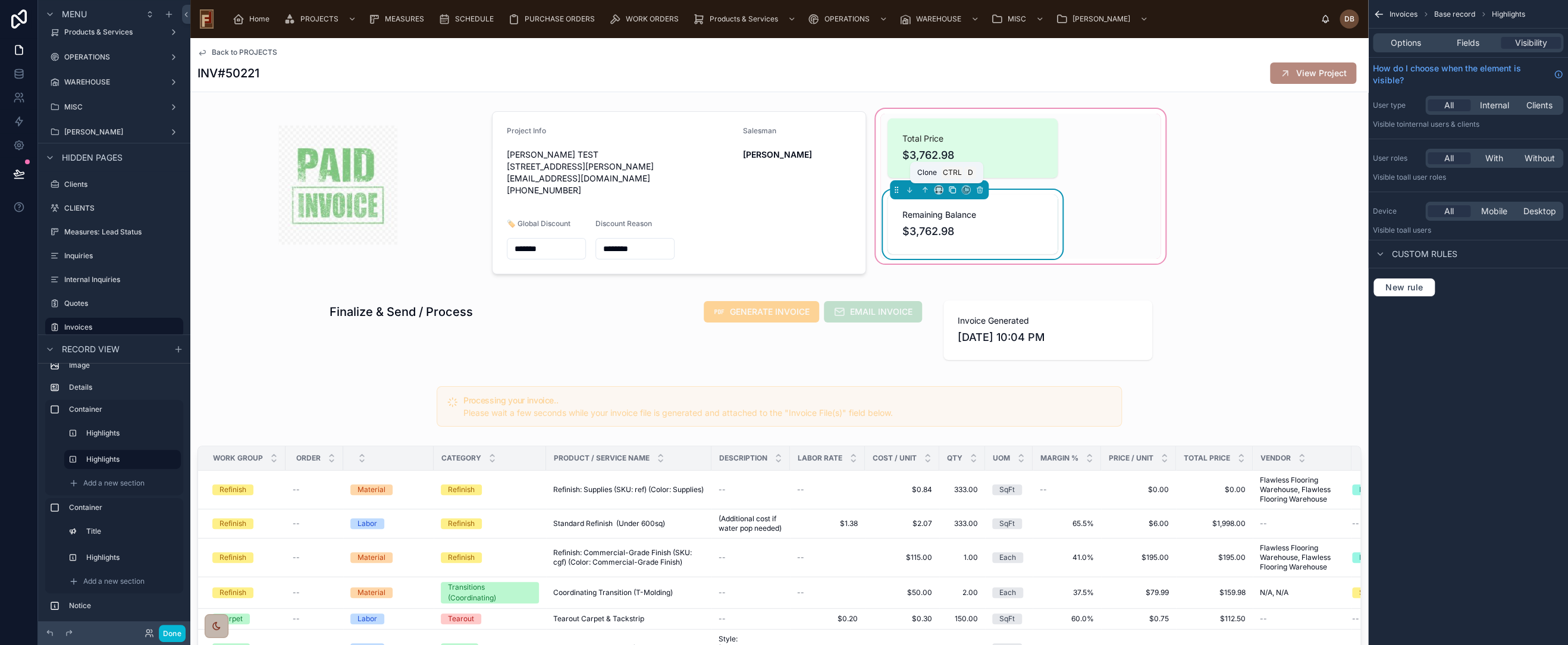
click at [948, 191] on icon at bounding box center [951, 189] width 8 height 8
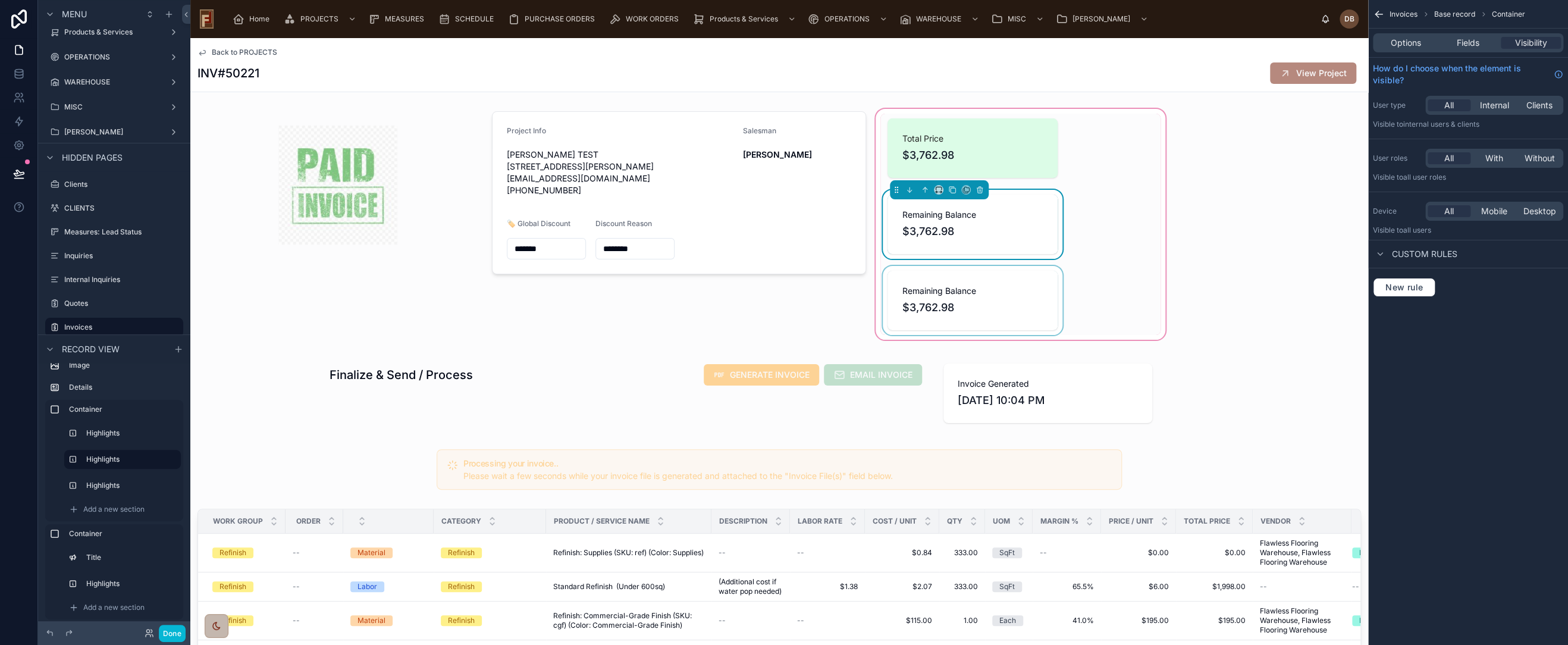
click at [1001, 300] on div at bounding box center [973, 300] width 185 height 69
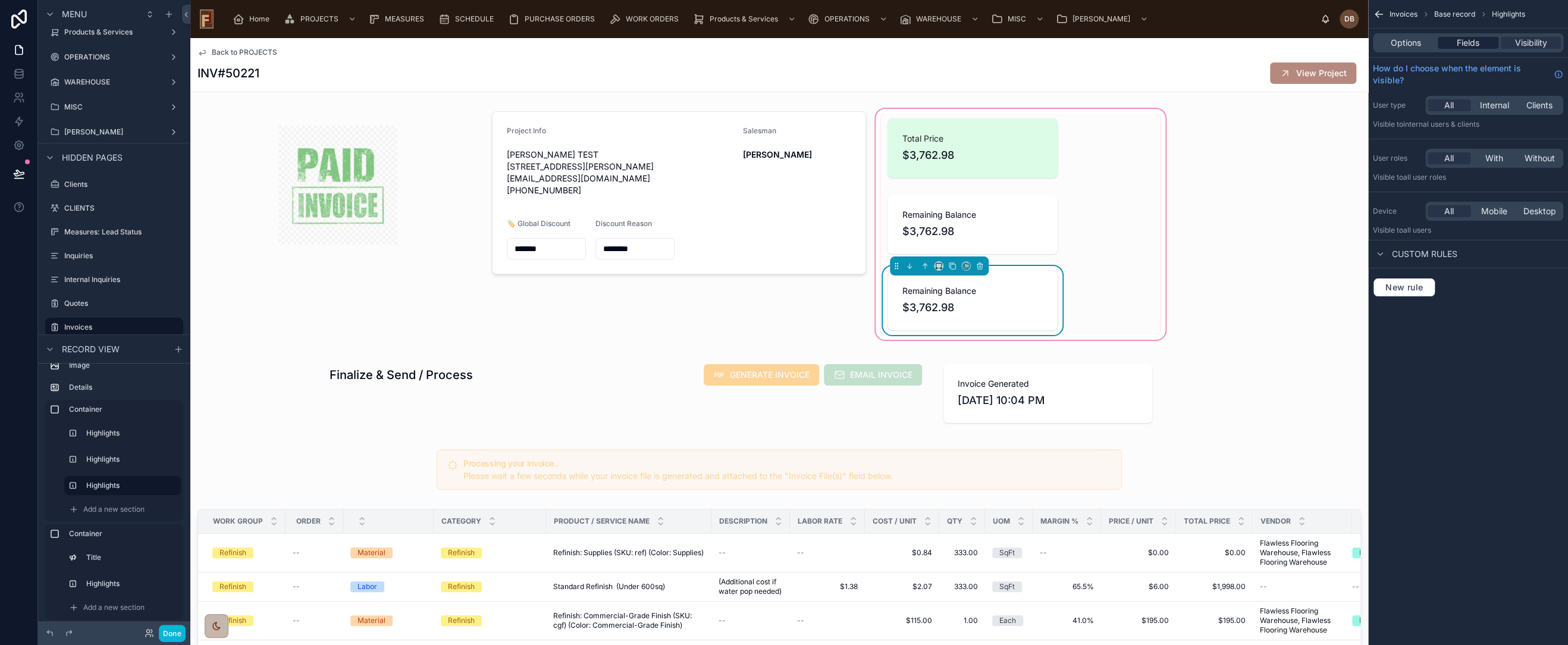
click at [1472, 43] on span "Fields" at bounding box center [1468, 43] width 22 height 12
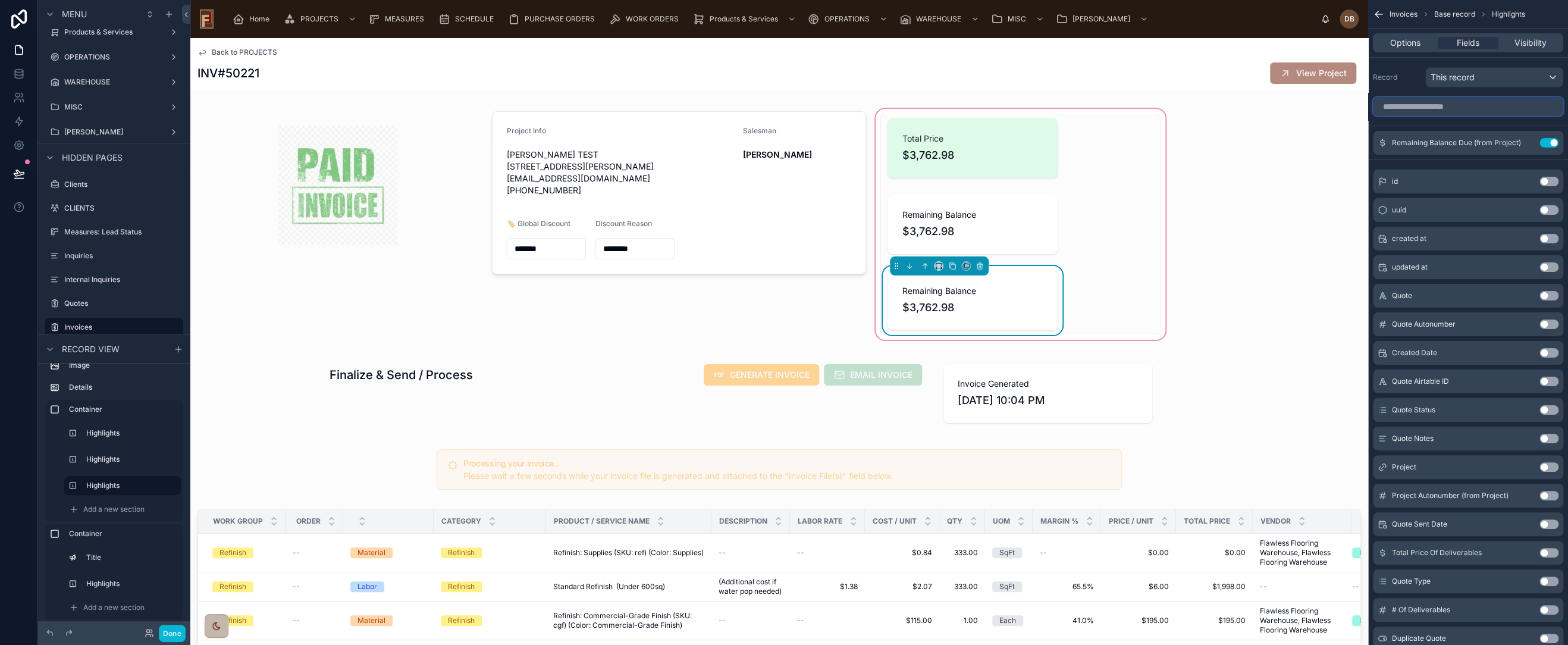
click at [1460, 106] on input "scrollable content" at bounding box center [1469, 106] width 190 height 19
drag, startPoint x: 1089, startPoint y: 294, endPoint x: 1079, endPoint y: 294, distance: 10.0
click at [1089, 294] on div "Total Price $3,762.98 Remaining Balance $3,762.98 Remaining Balance $3,762.98" at bounding box center [1020, 224] width 280 height 221
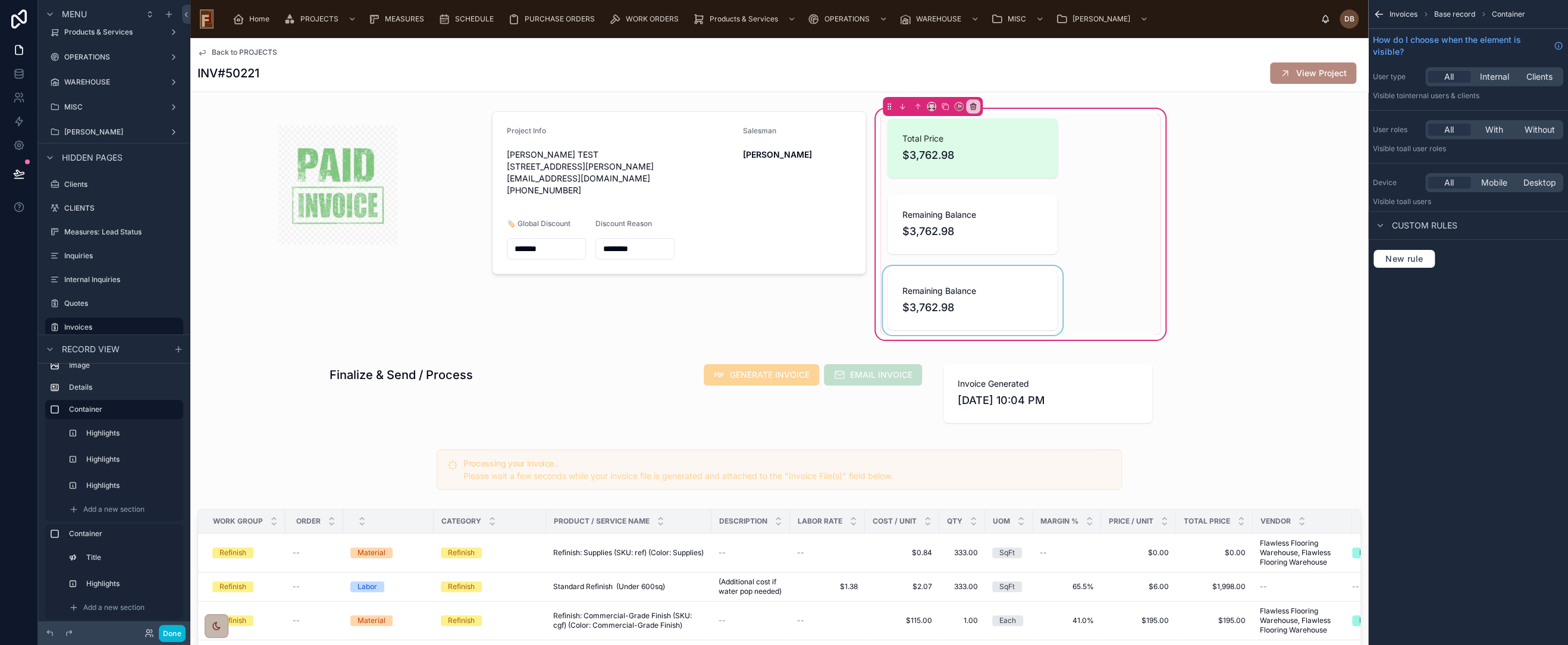
click at [1011, 302] on div at bounding box center [973, 300] width 185 height 69
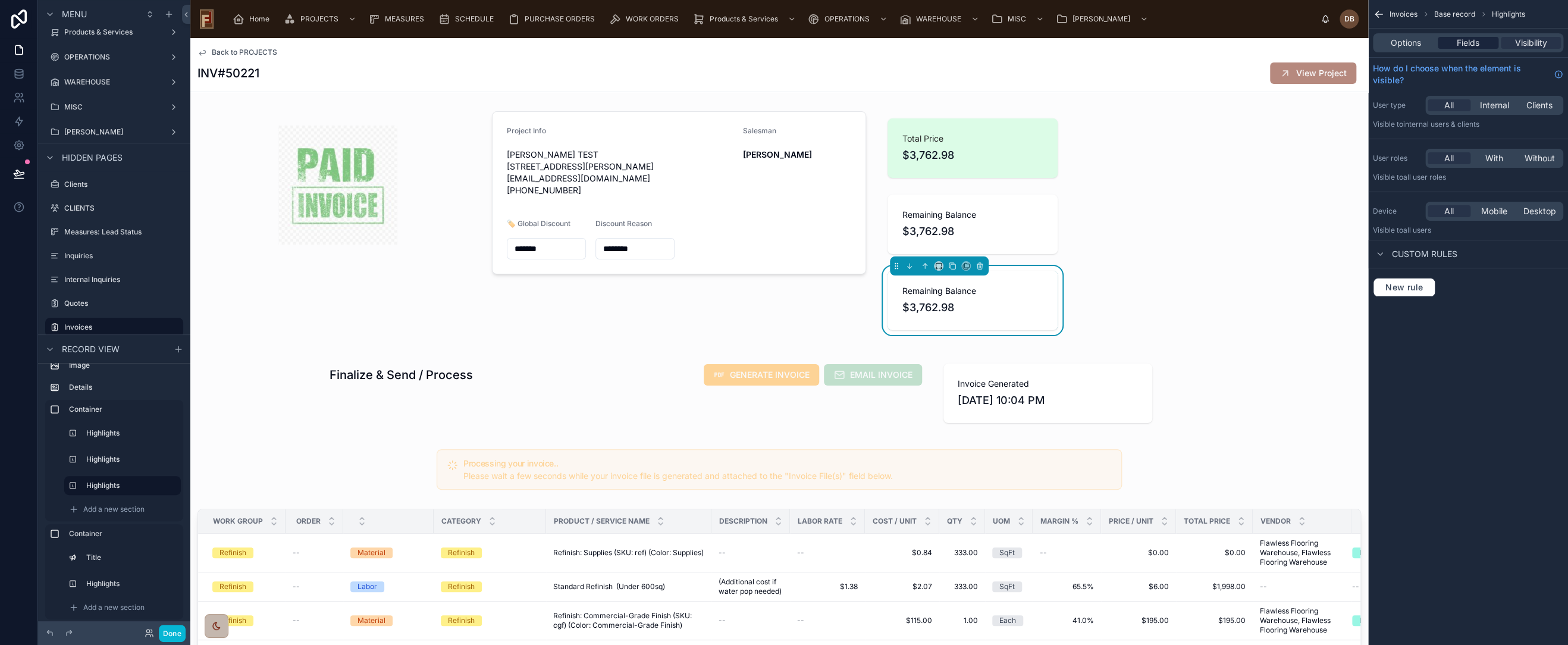
click at [1466, 43] on span "Fields" at bounding box center [1468, 43] width 22 height 12
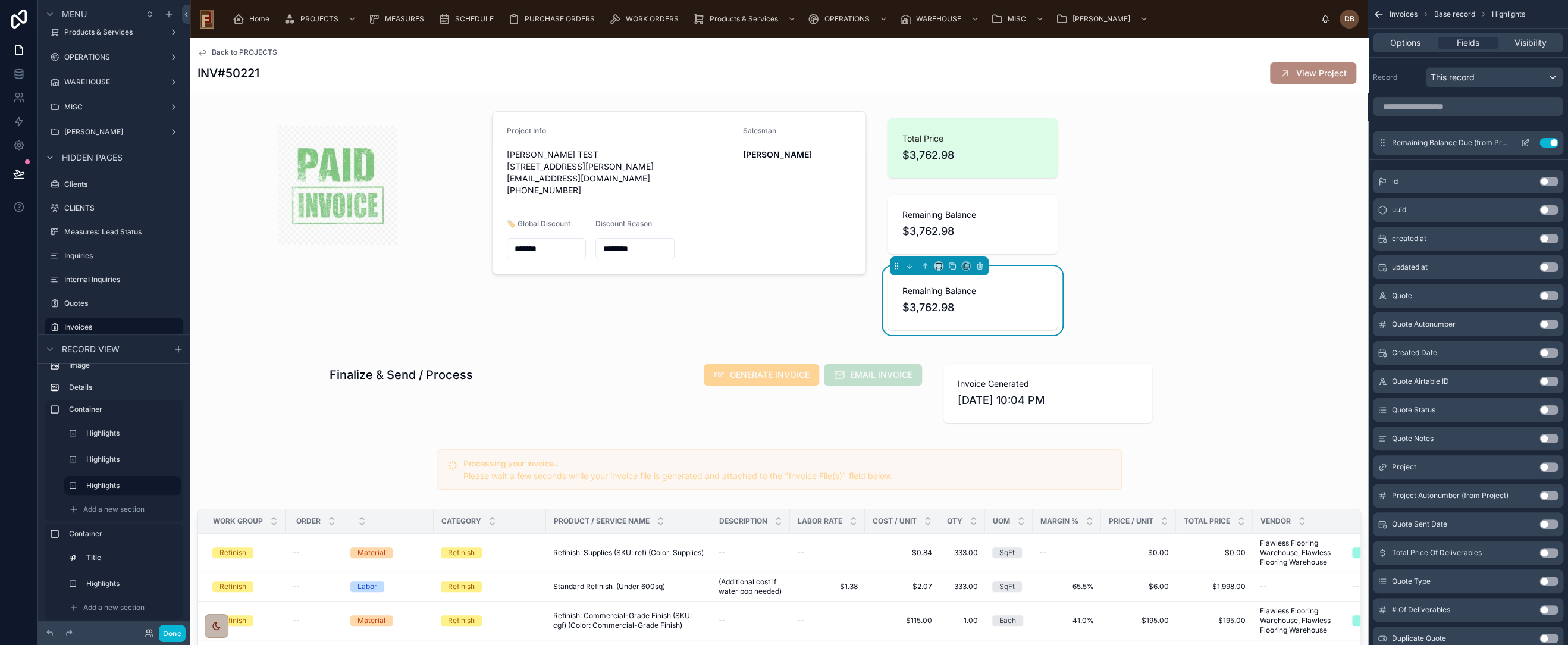
click at [1549, 143] on button "Use setting" at bounding box center [1548, 142] width 19 height 10
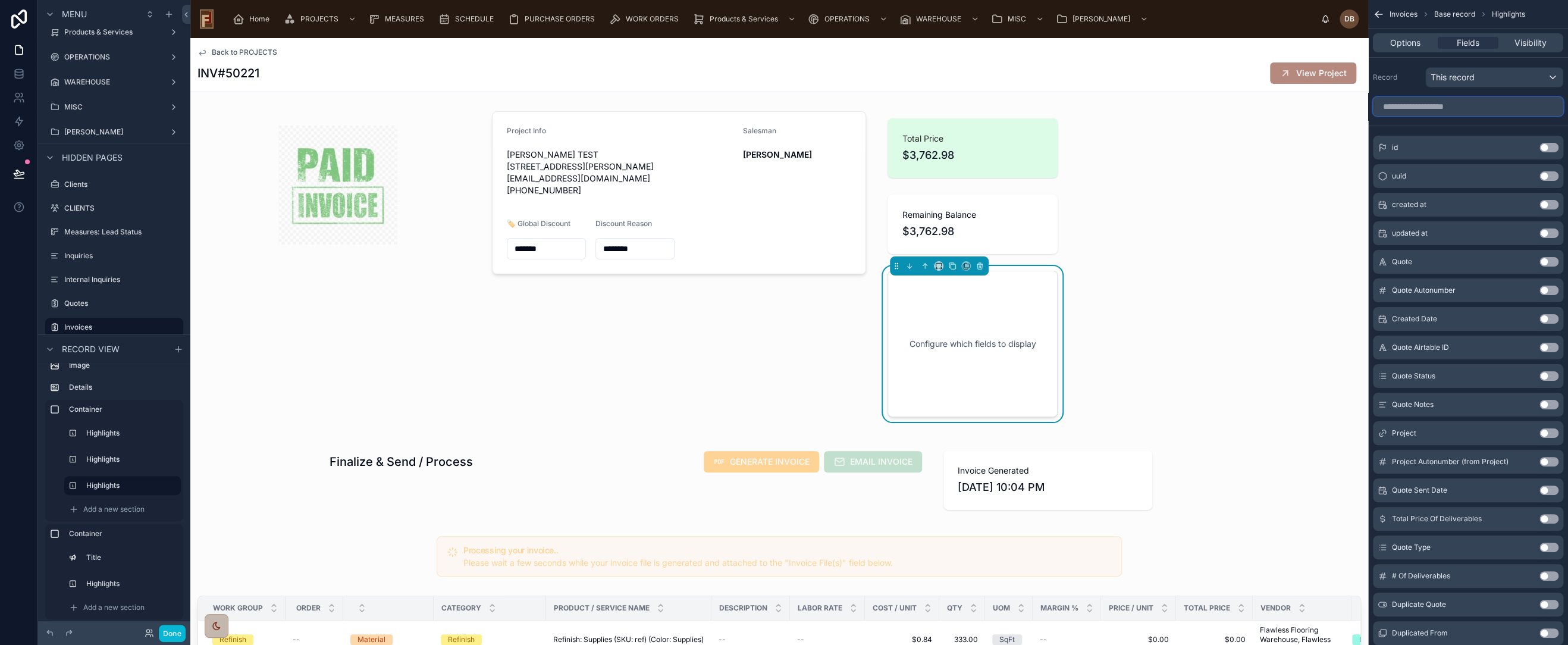
click at [1456, 102] on input "scrollable content" at bounding box center [1469, 106] width 190 height 19
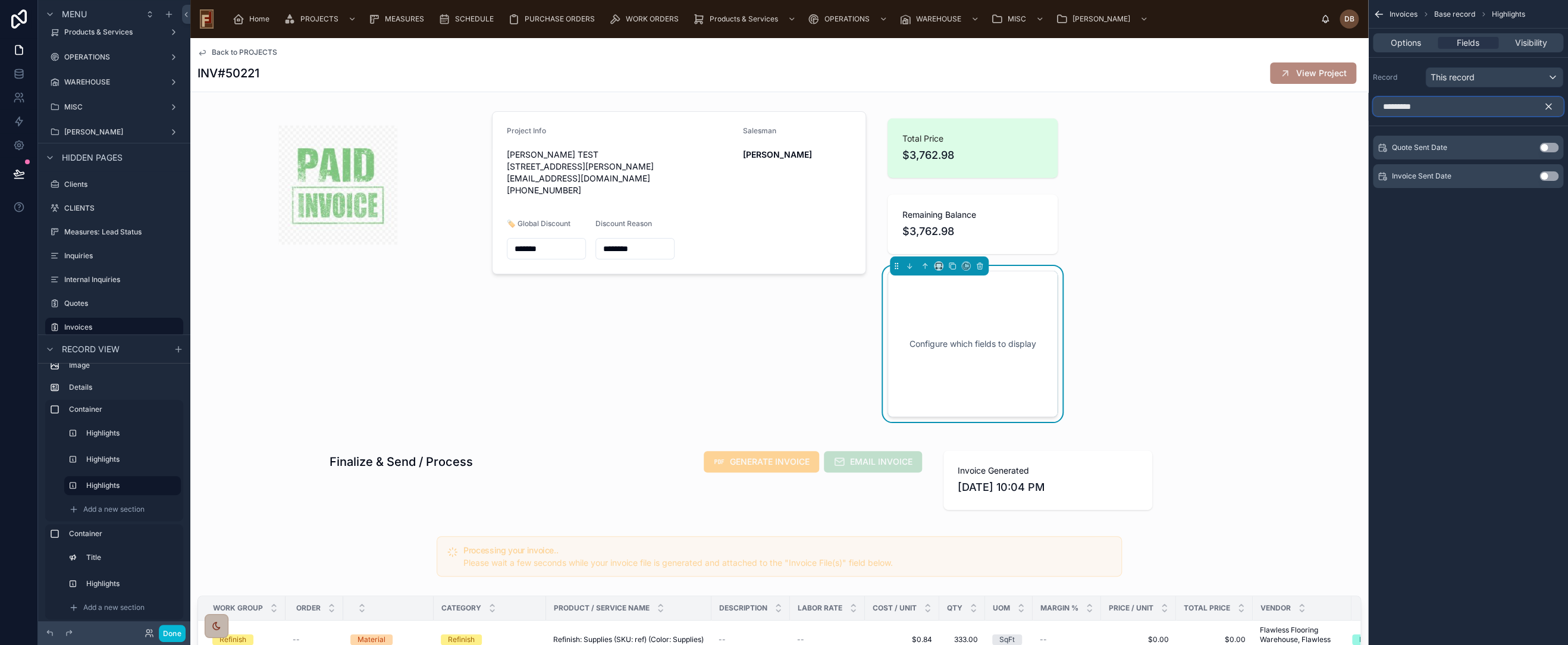
type input "*********"
click at [1546, 204] on button "Use setting" at bounding box center [1548, 204] width 19 height 10
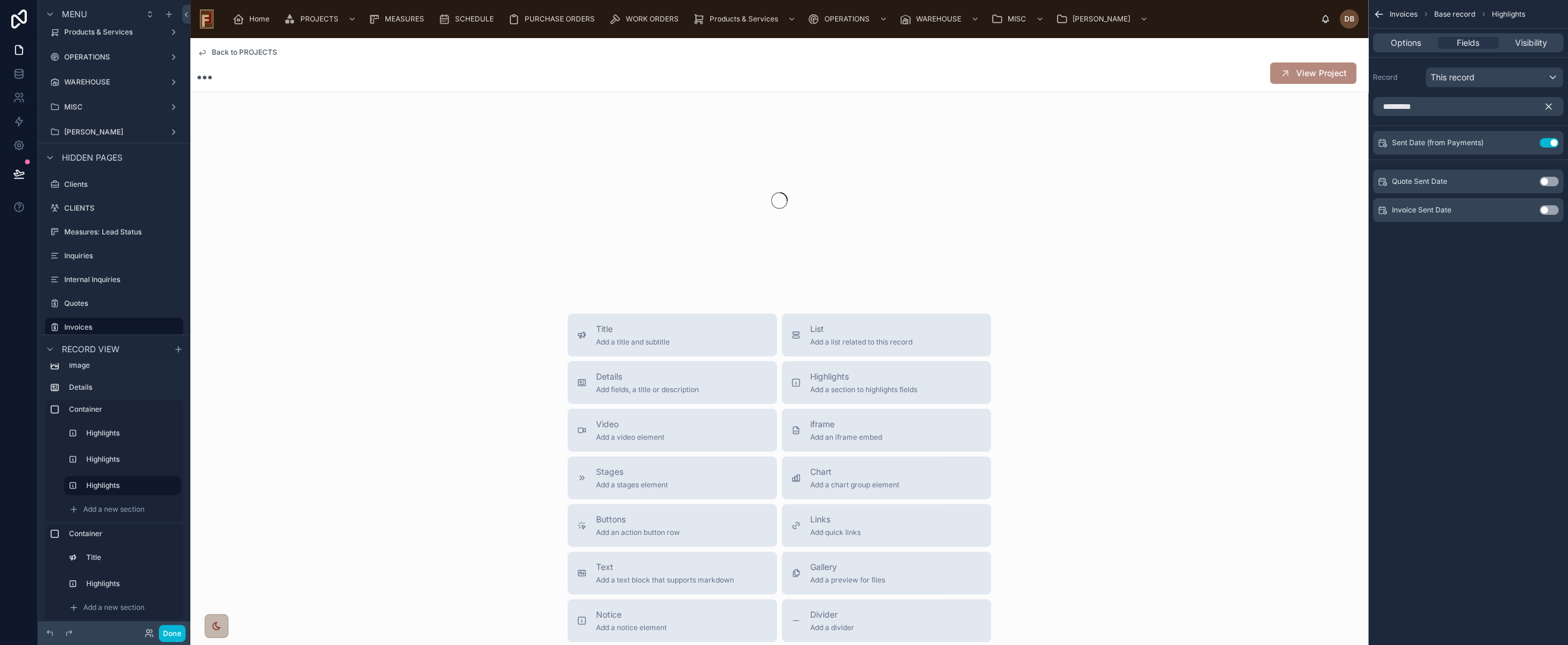
click at [1548, 104] on icon "scrollable content" at bounding box center [1548, 107] width 11 height 11
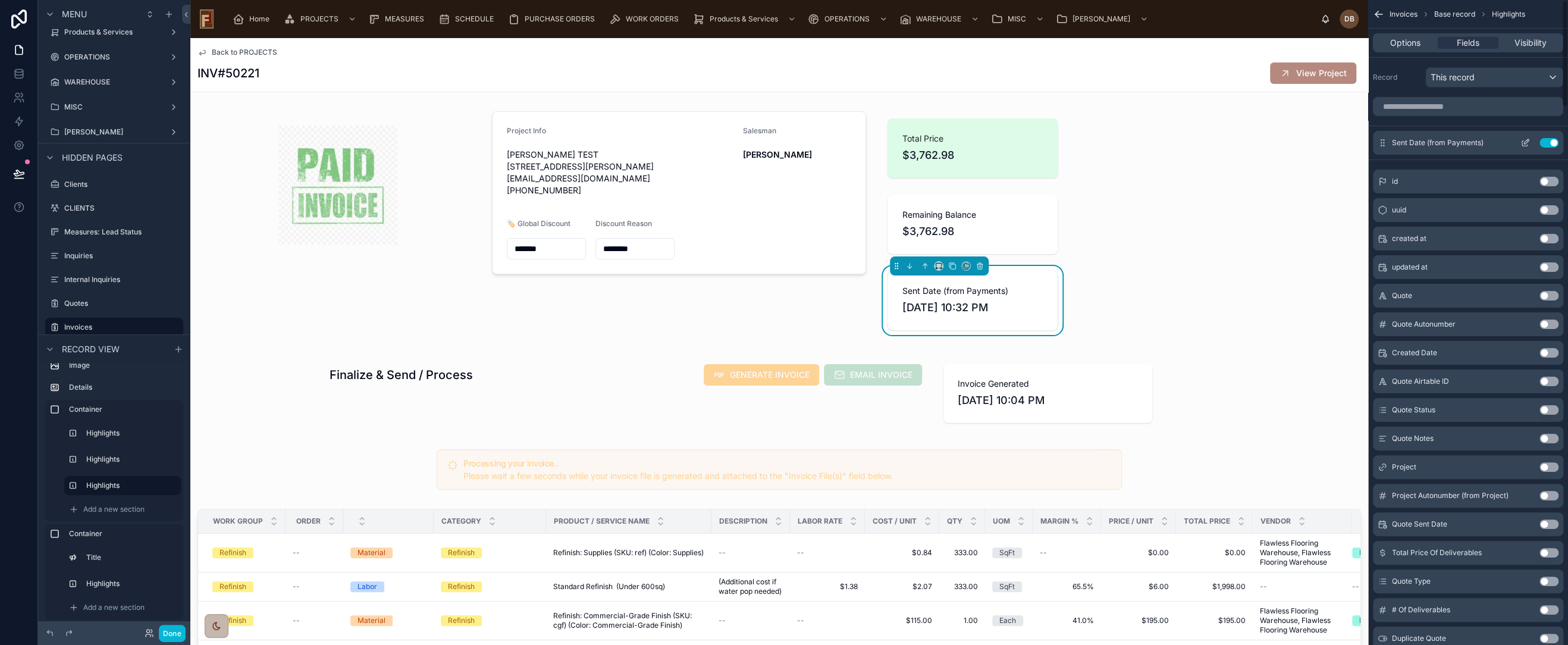
click at [1524, 137] on div "Sent Date (from Payments) Use setting" at bounding box center [1469, 142] width 190 height 24
click at [1524, 142] on icon "scrollable content" at bounding box center [1526, 141] width 4 height 4
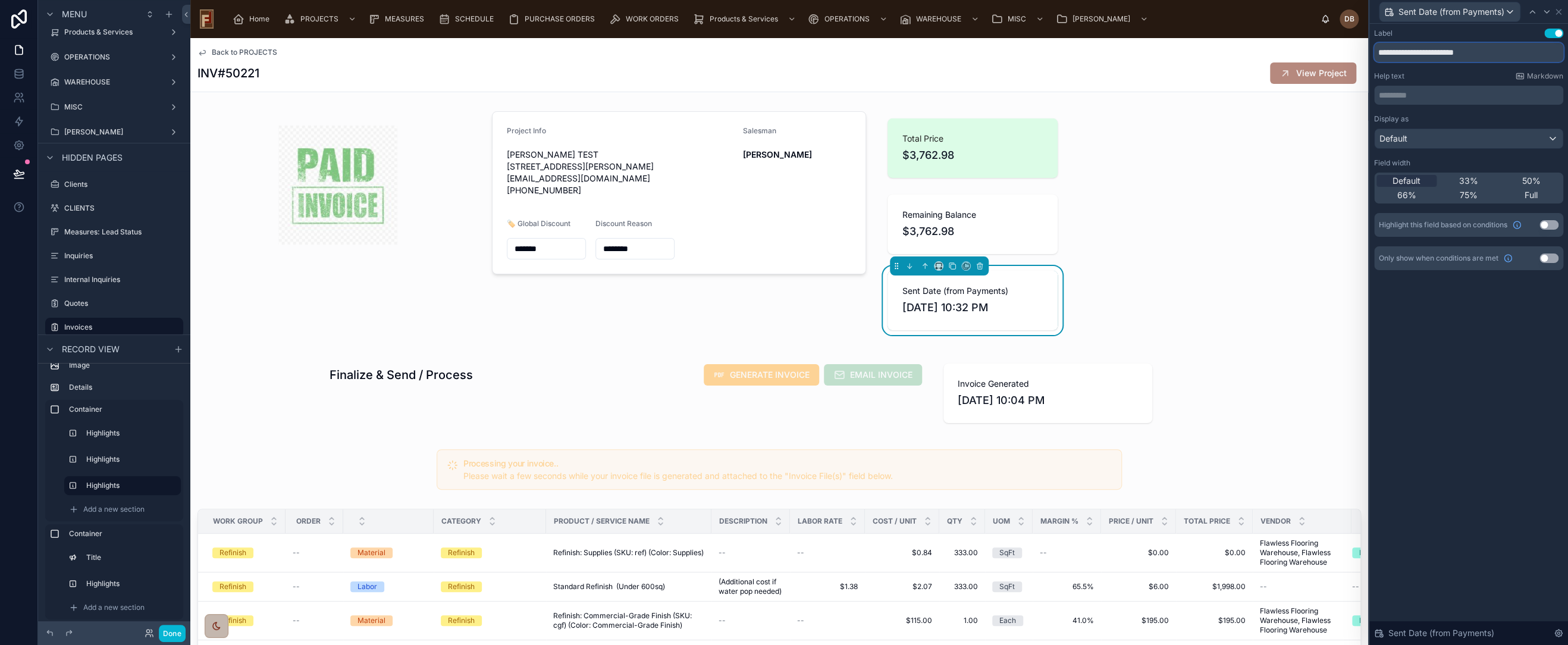
click at [1430, 50] on input "**********" at bounding box center [1469, 52] width 189 height 19
type input "**********"
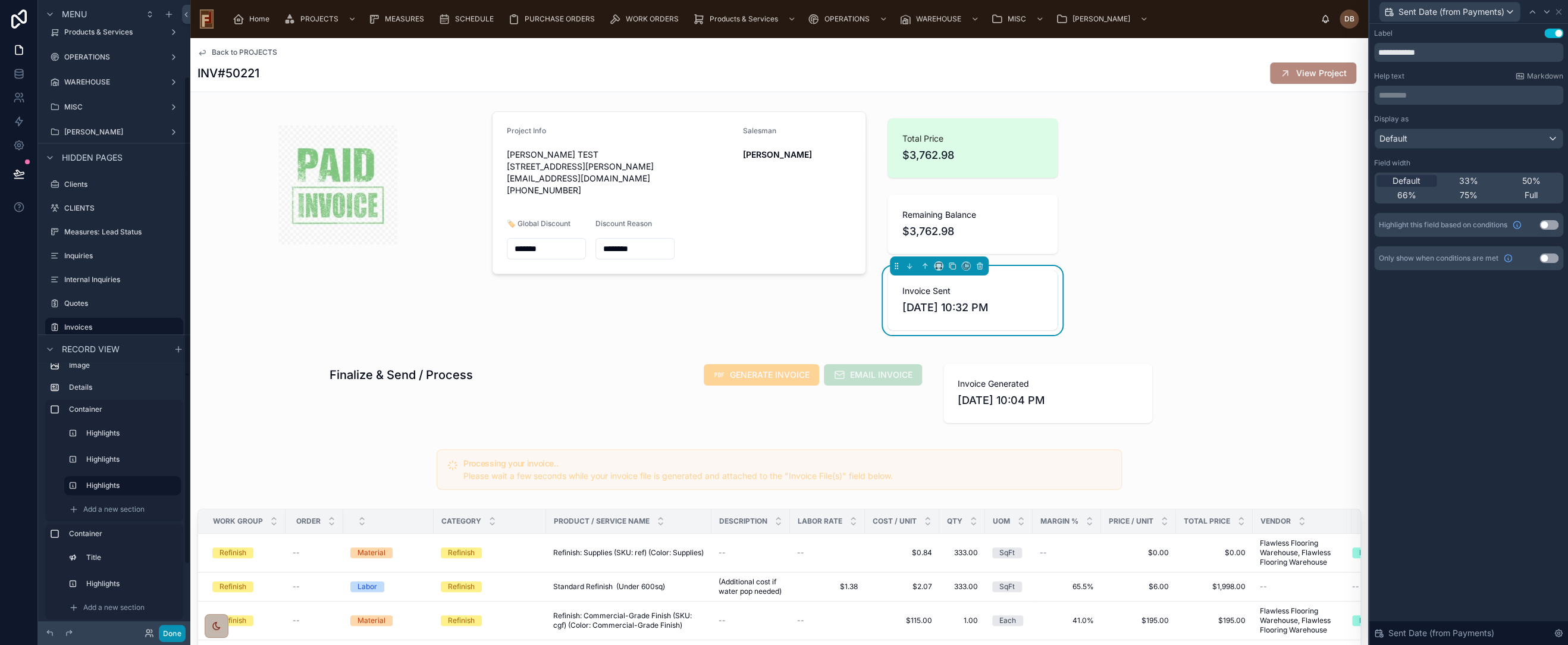
click at [174, 631] on button "Done" at bounding box center [172, 633] width 27 height 17
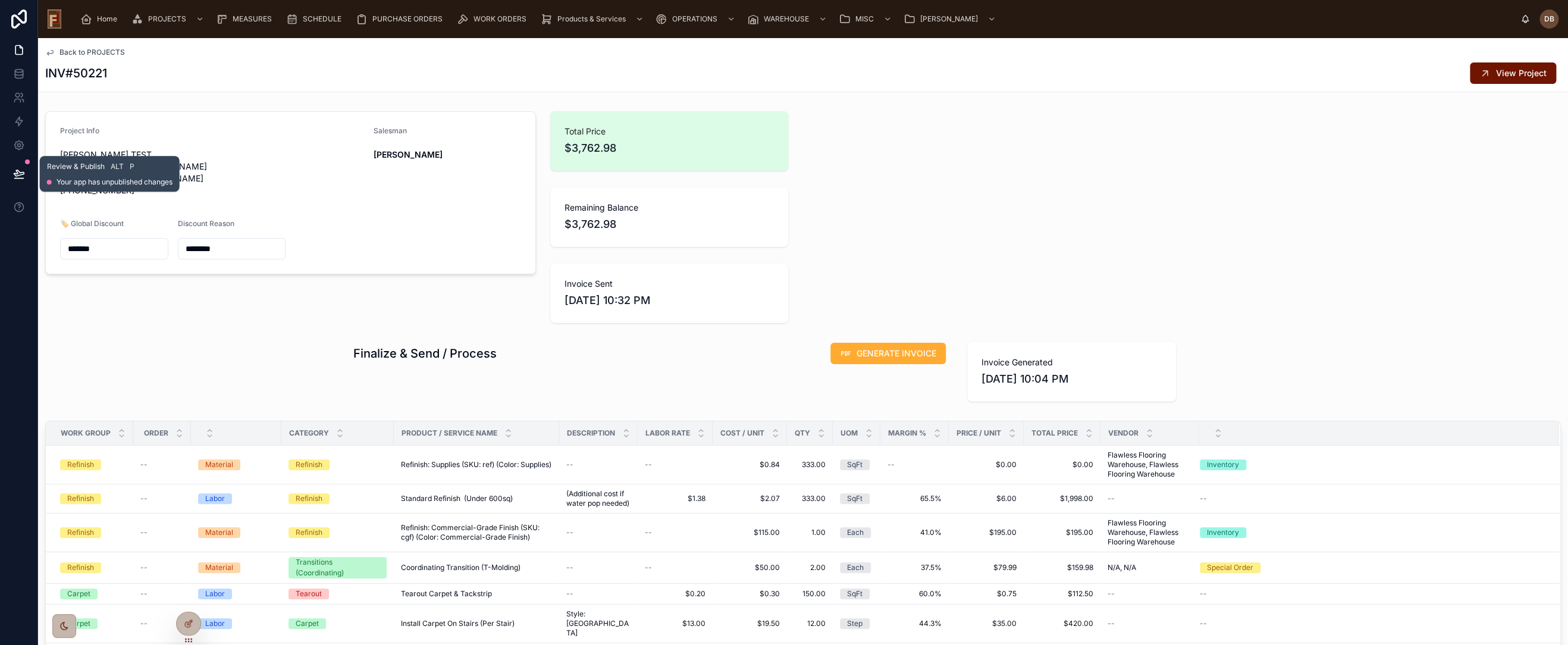
click at [17, 172] on icon at bounding box center [18, 173] width 10 height 6
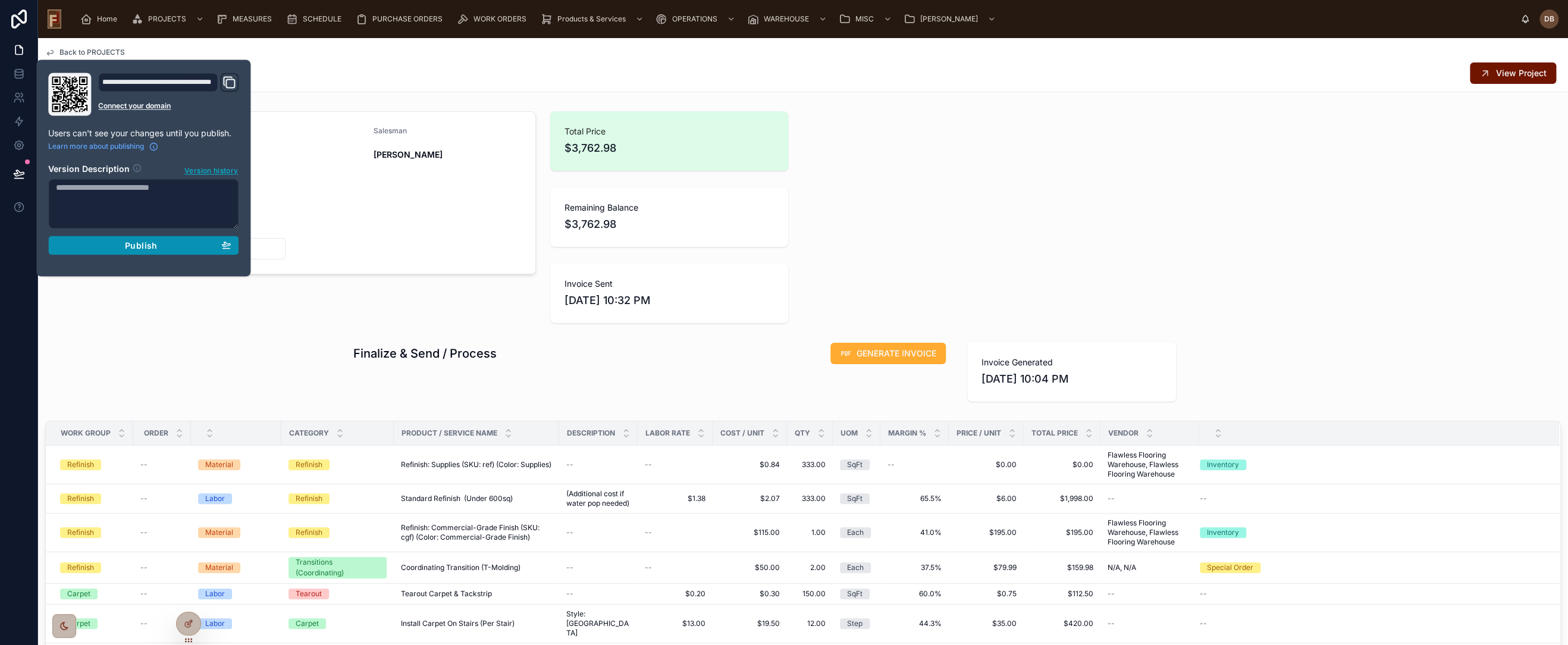
click at [150, 246] on span "Publish" at bounding box center [141, 245] width 32 height 11
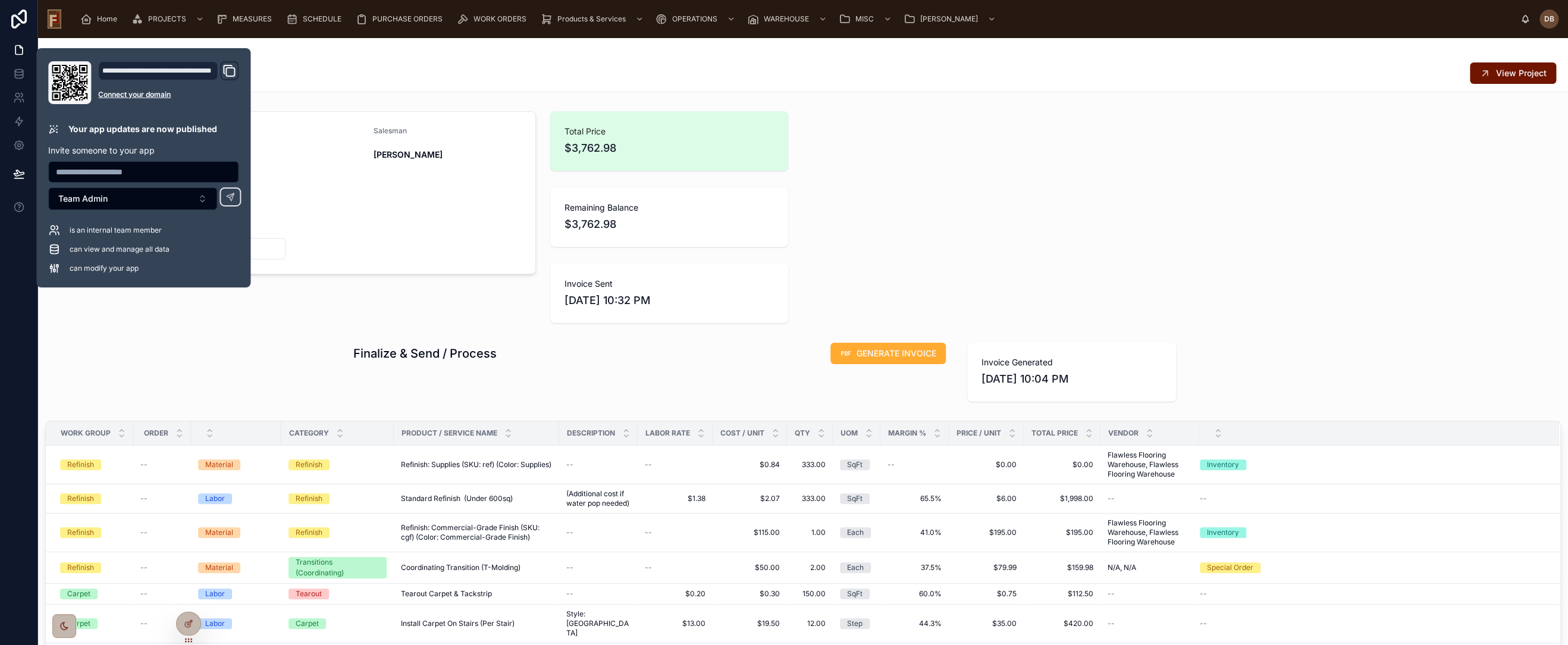
click at [583, 352] on div "Finalize & Send / Process GENERATE INVOICE" at bounding box center [649, 353] width 593 height 22
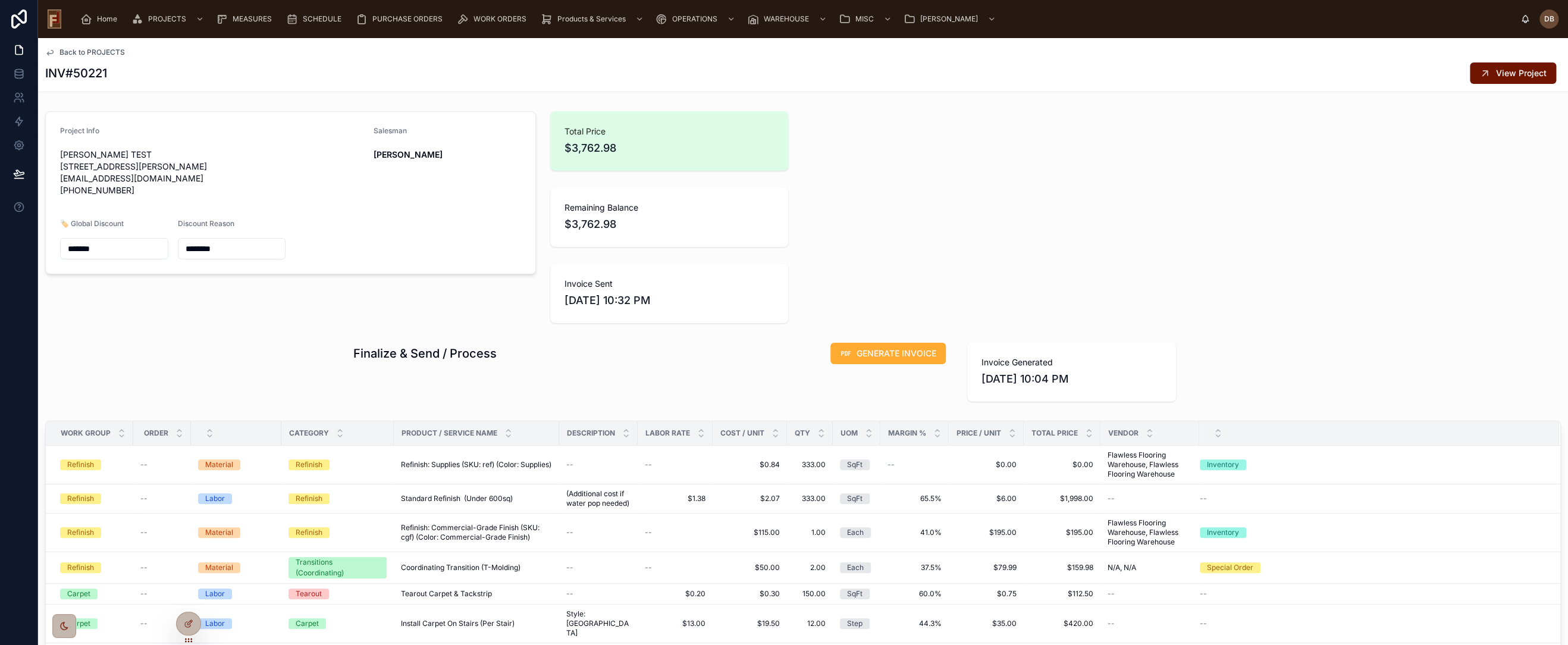
click at [92, 52] on span "Back to PROJECTS" at bounding box center [92, 52] width 66 height 10
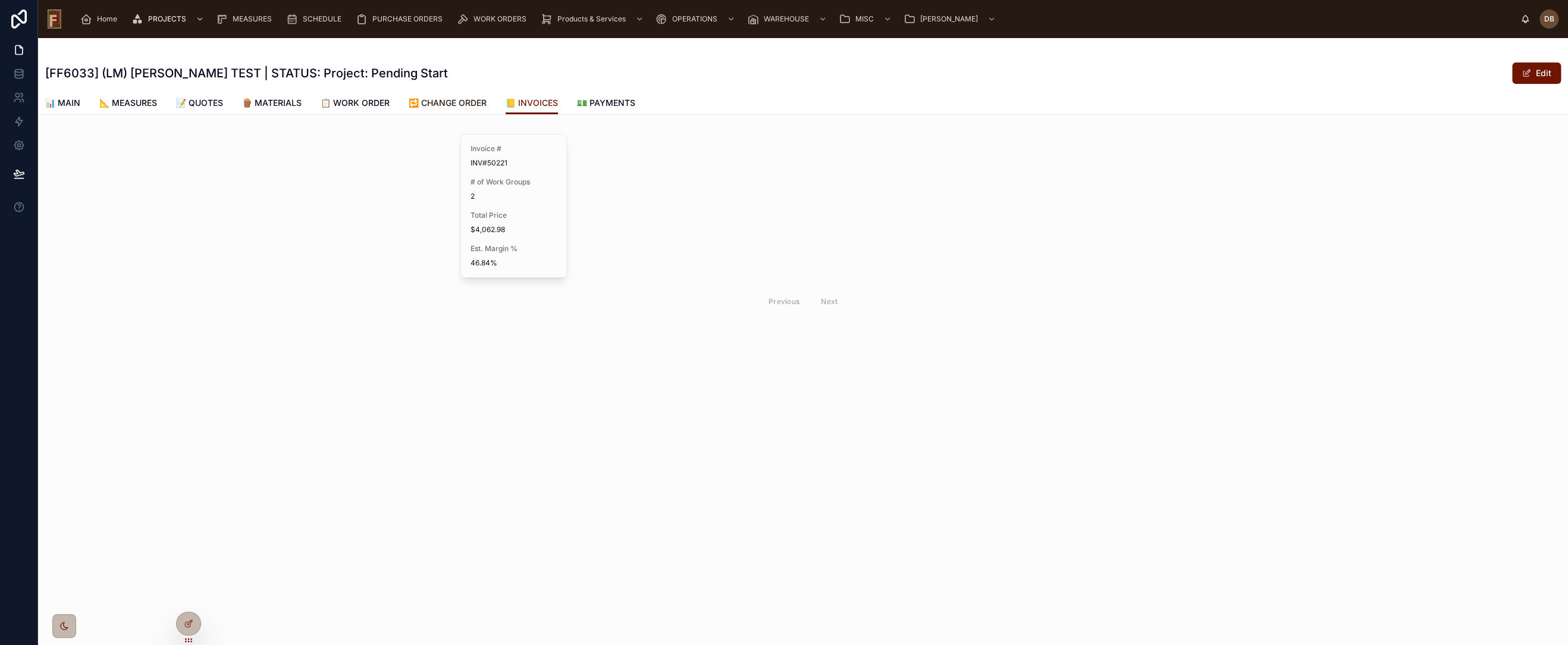
click at [467, 102] on span "🔁 CHANGE ORDER" at bounding box center [448, 102] width 78 height 12
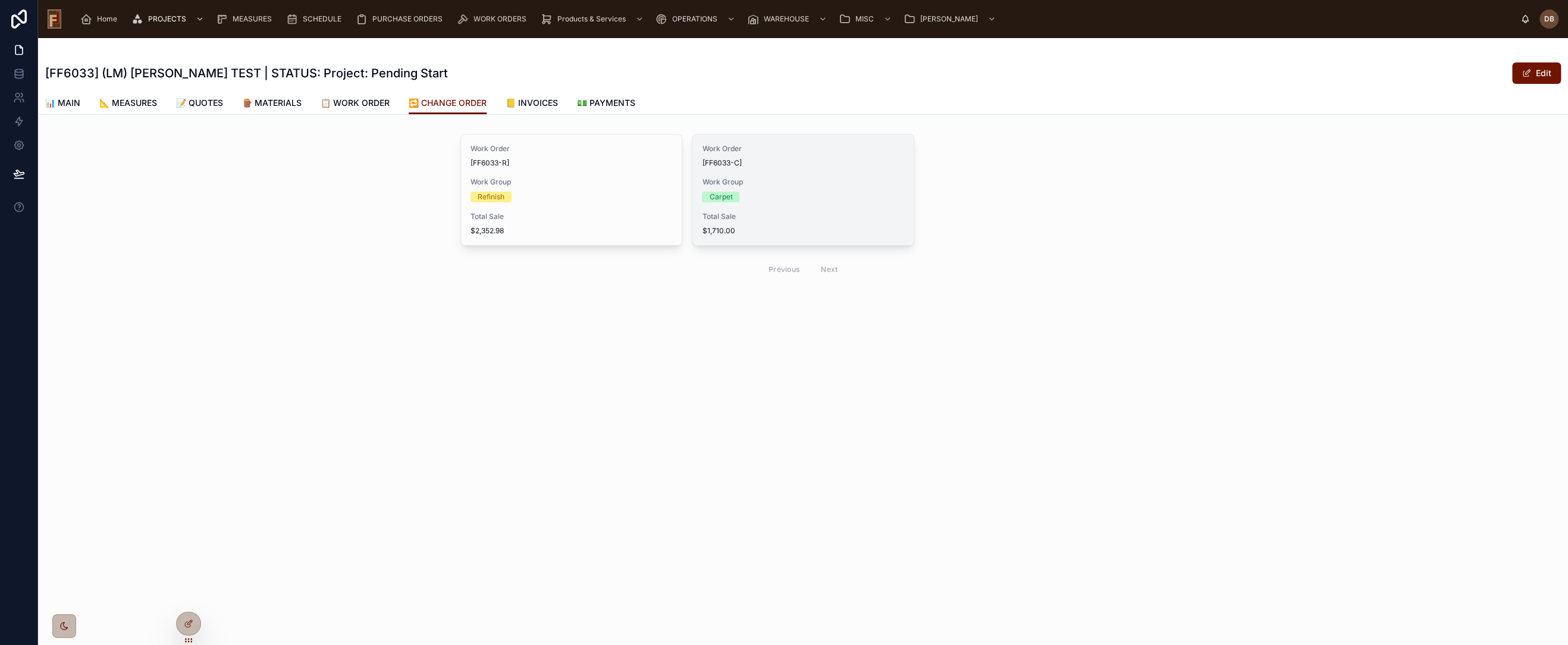
click at [811, 205] on div "Work Order [FF6033-C] Work Group Carpet Total Sale $1,710.00" at bounding box center [802, 189] width 220 height 111
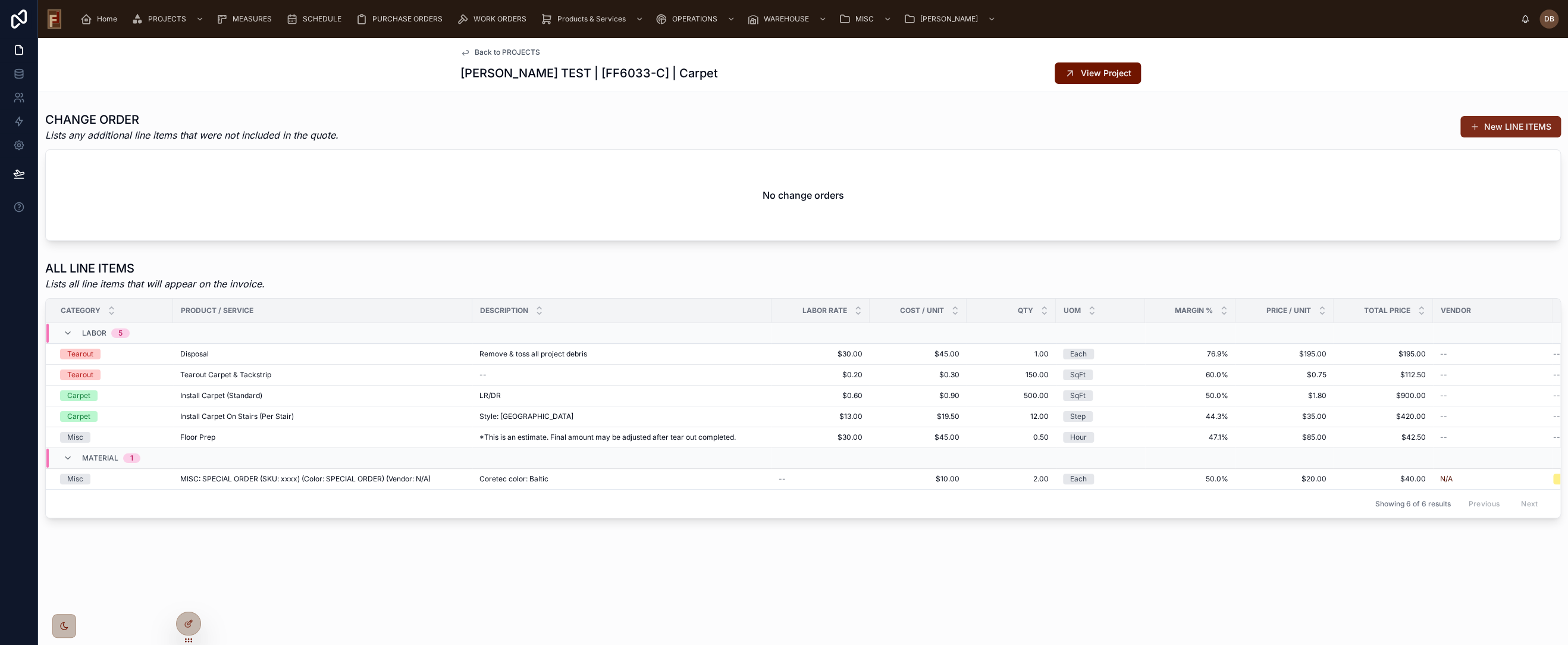
click at [1500, 127] on button "New LINE ITEMS" at bounding box center [1510, 127] width 100 height 21
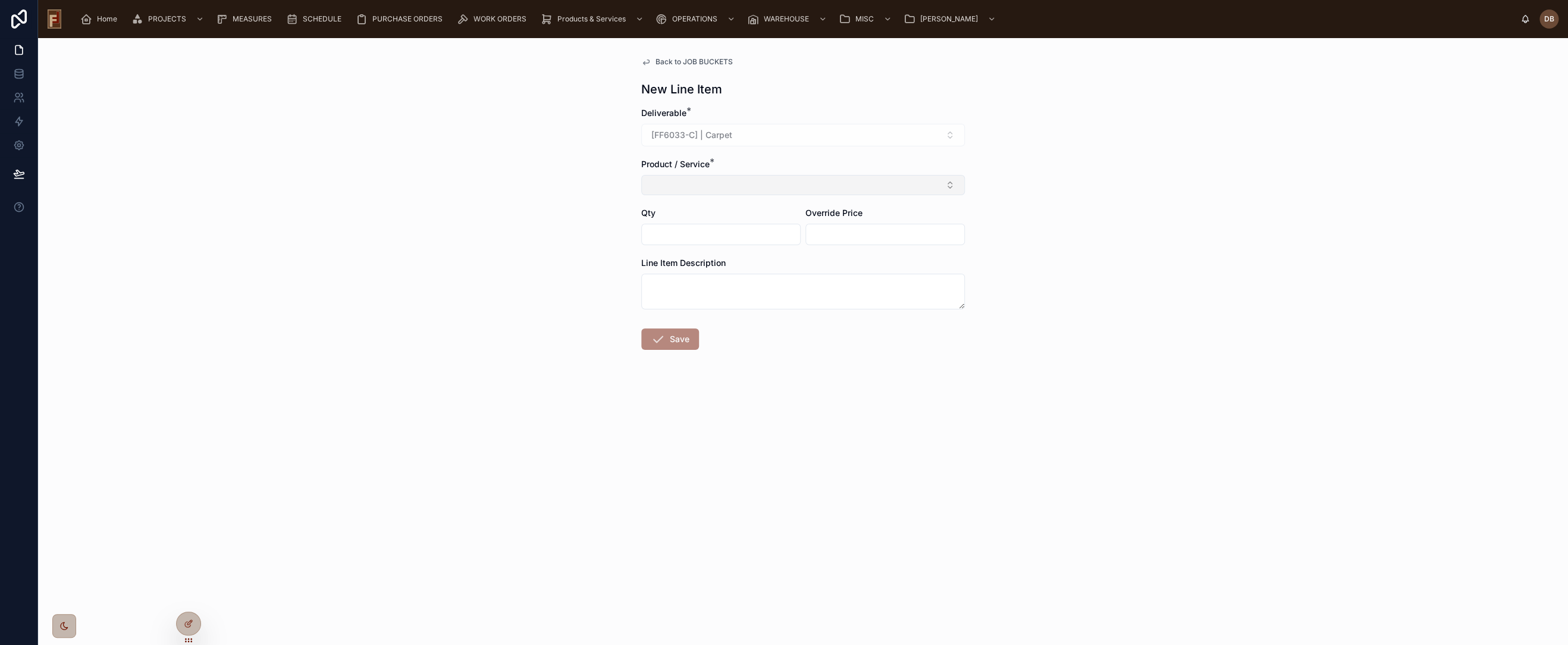
click at [768, 187] on button "Select Button" at bounding box center [803, 185] width 323 height 20
click at [506, 241] on div "Back to JOB BUCKETS New Line Item Deliverable * [FF6033-C] | Carpet Product / S…" at bounding box center [803, 341] width 1530 height 607
click at [795, 183] on button "Select Button" at bounding box center [803, 185] width 323 height 20
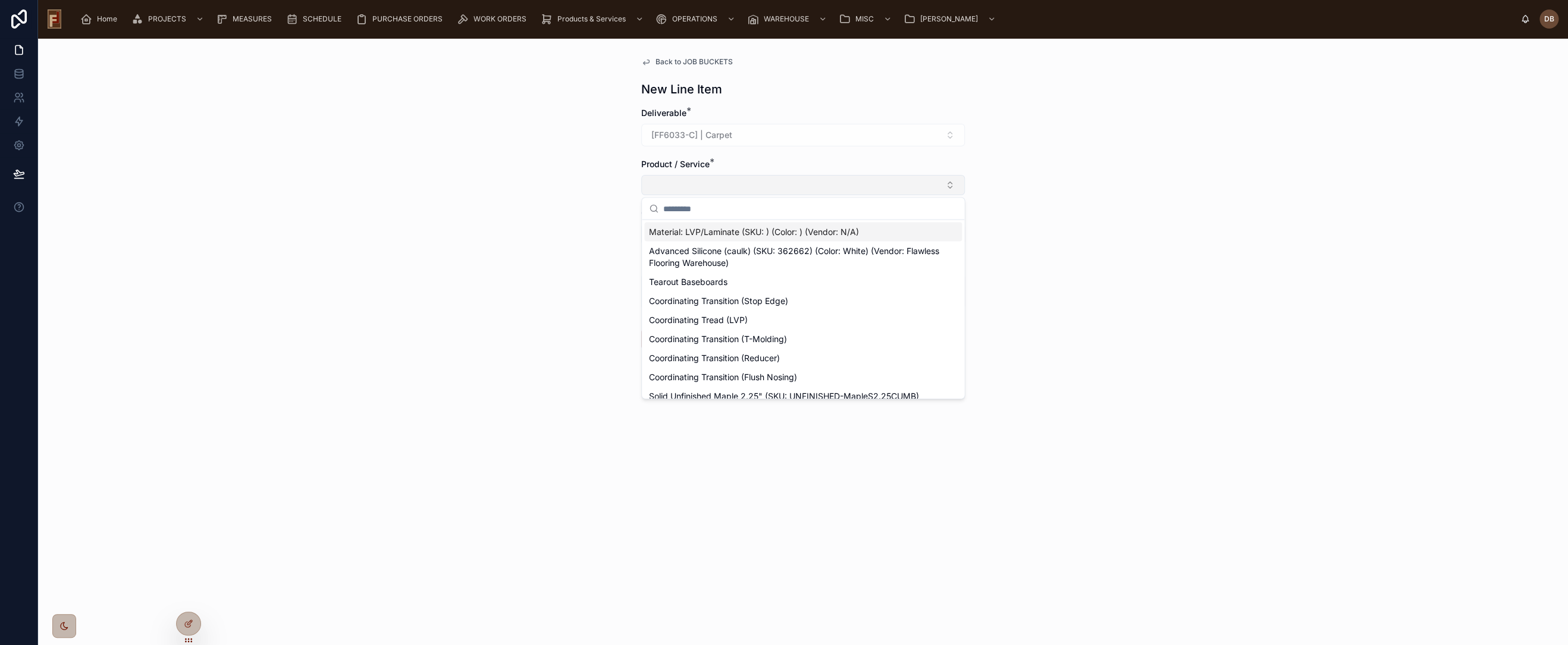
type input "*"
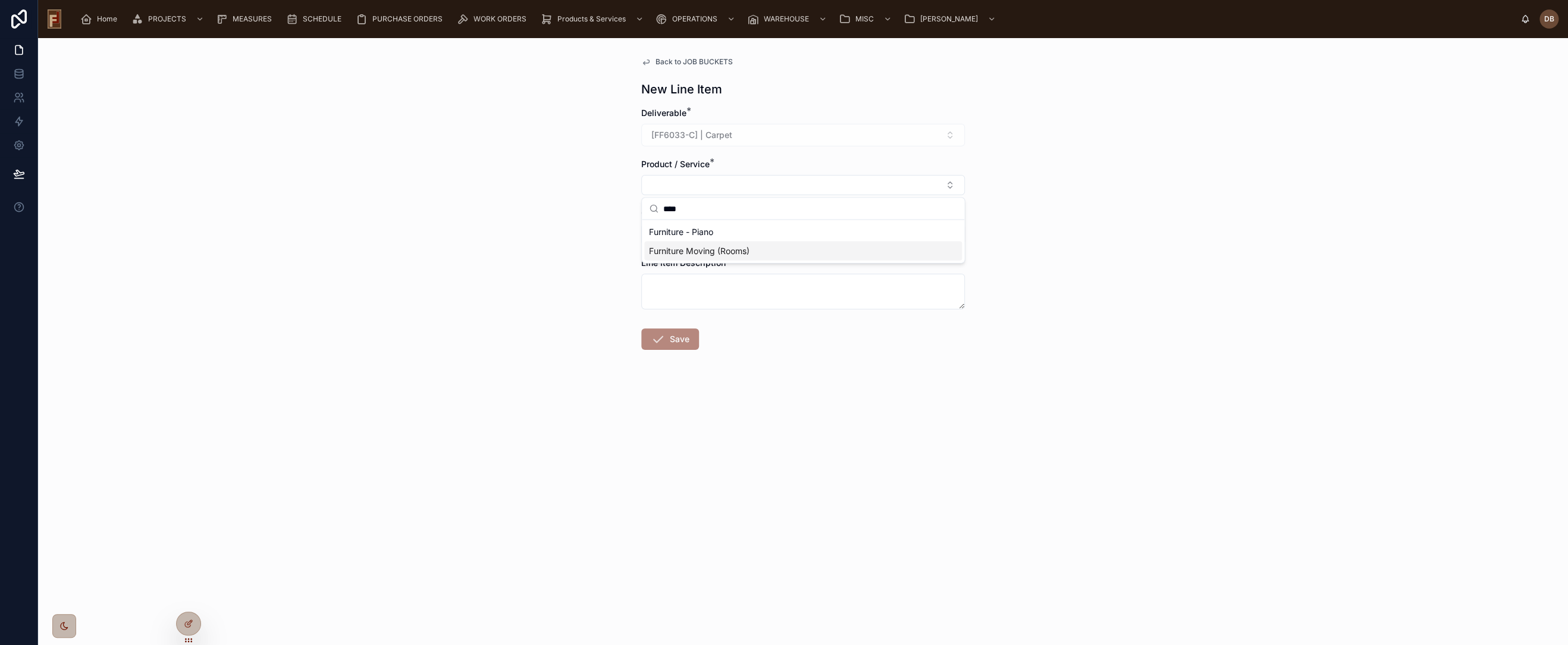
type input "****"
click at [728, 250] on span "Furniture Moving (Rooms)" at bounding box center [699, 251] width 100 height 12
click at [702, 235] on input "text" at bounding box center [721, 236] width 158 height 17
type input "****"
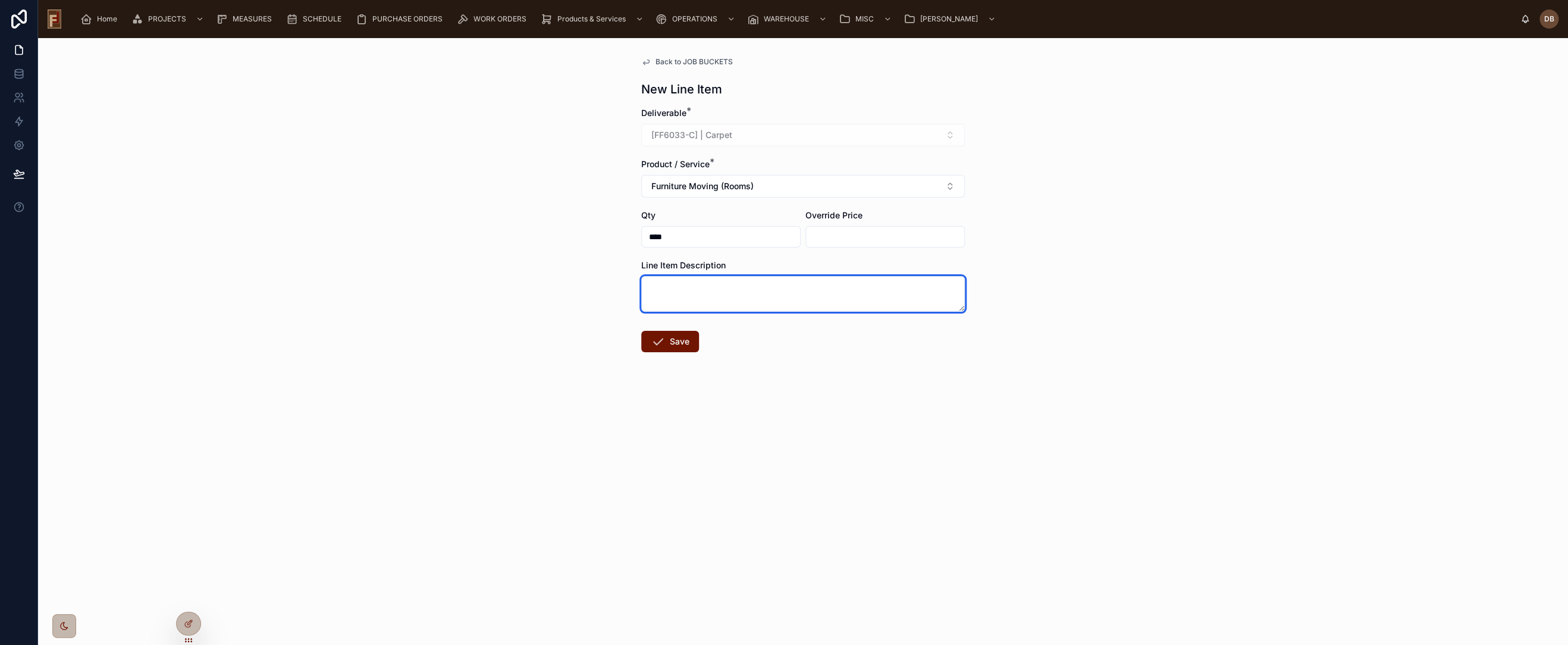
click at [735, 300] on textarea at bounding box center [803, 294] width 323 height 36
type textarea "**********"
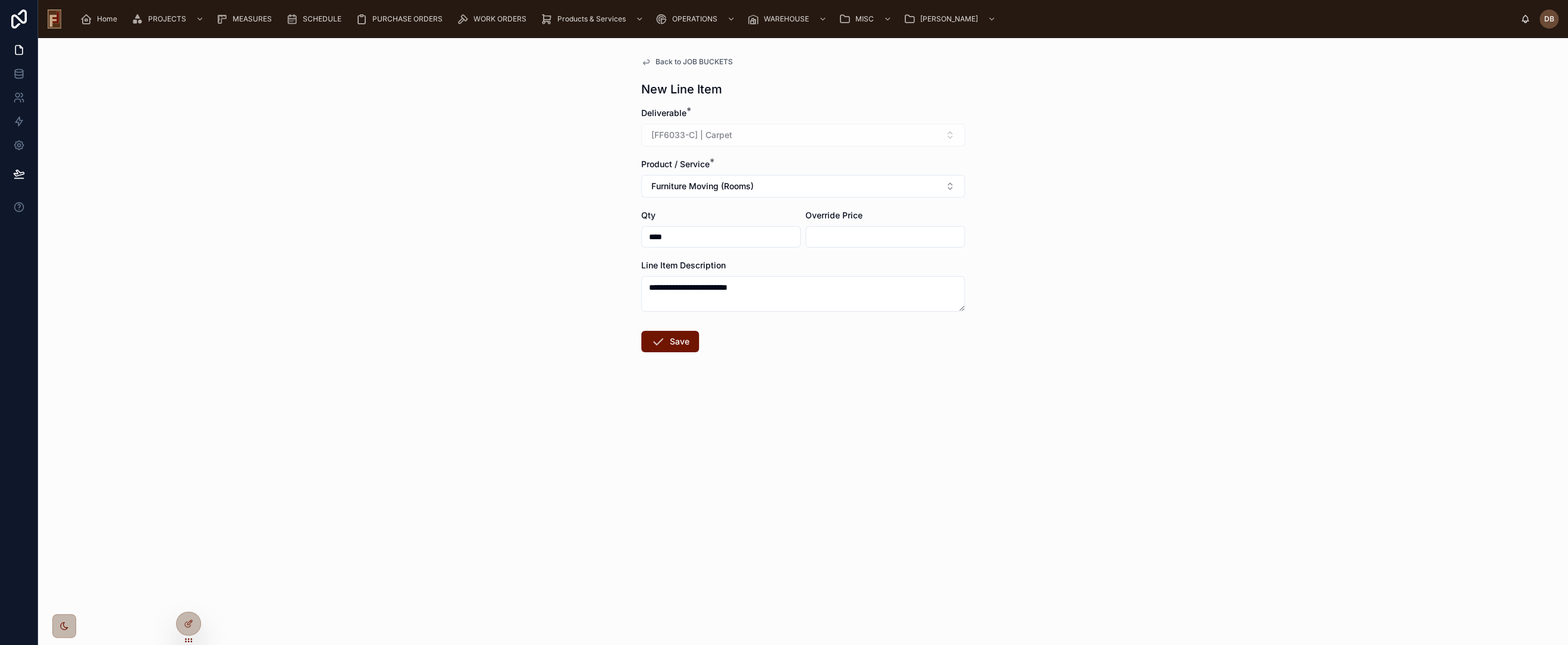
drag, startPoint x: 683, startPoint y: 341, endPoint x: 408, endPoint y: 330, distance: 275.2
click at [682, 341] on button "Save" at bounding box center [670, 341] width 58 height 21
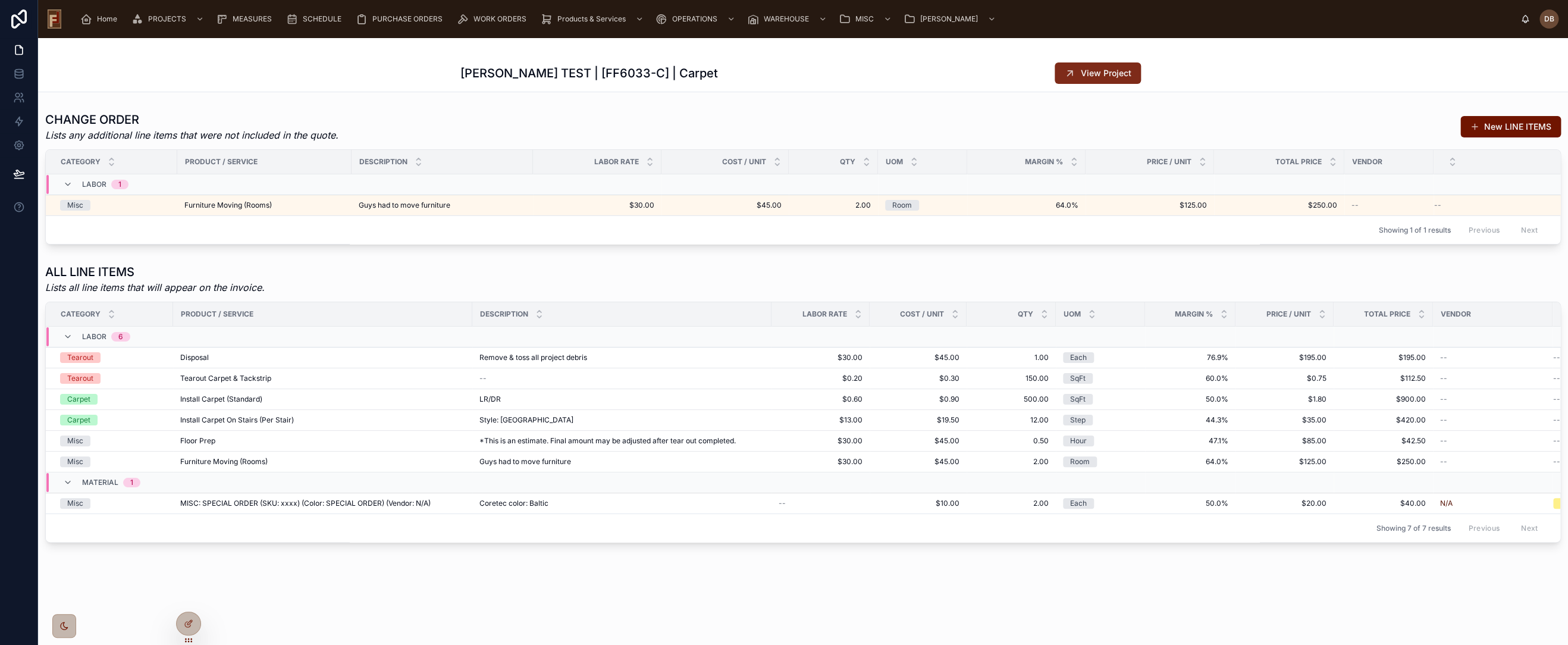
click at [1100, 79] on button "View Project" at bounding box center [1097, 73] width 86 height 21
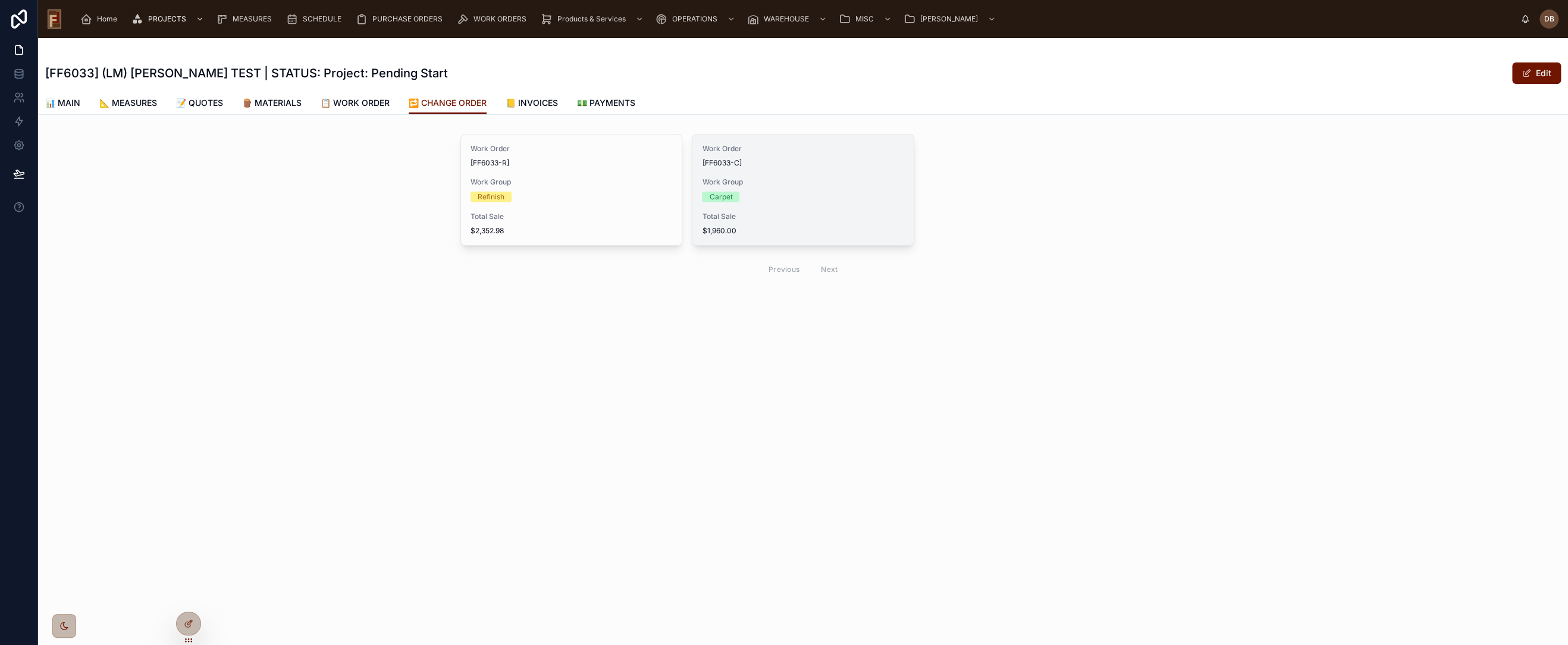
click at [809, 210] on div "Work Order [FF6033-C] Work Group Carpet Total Sale $1,960.00" at bounding box center [802, 189] width 220 height 111
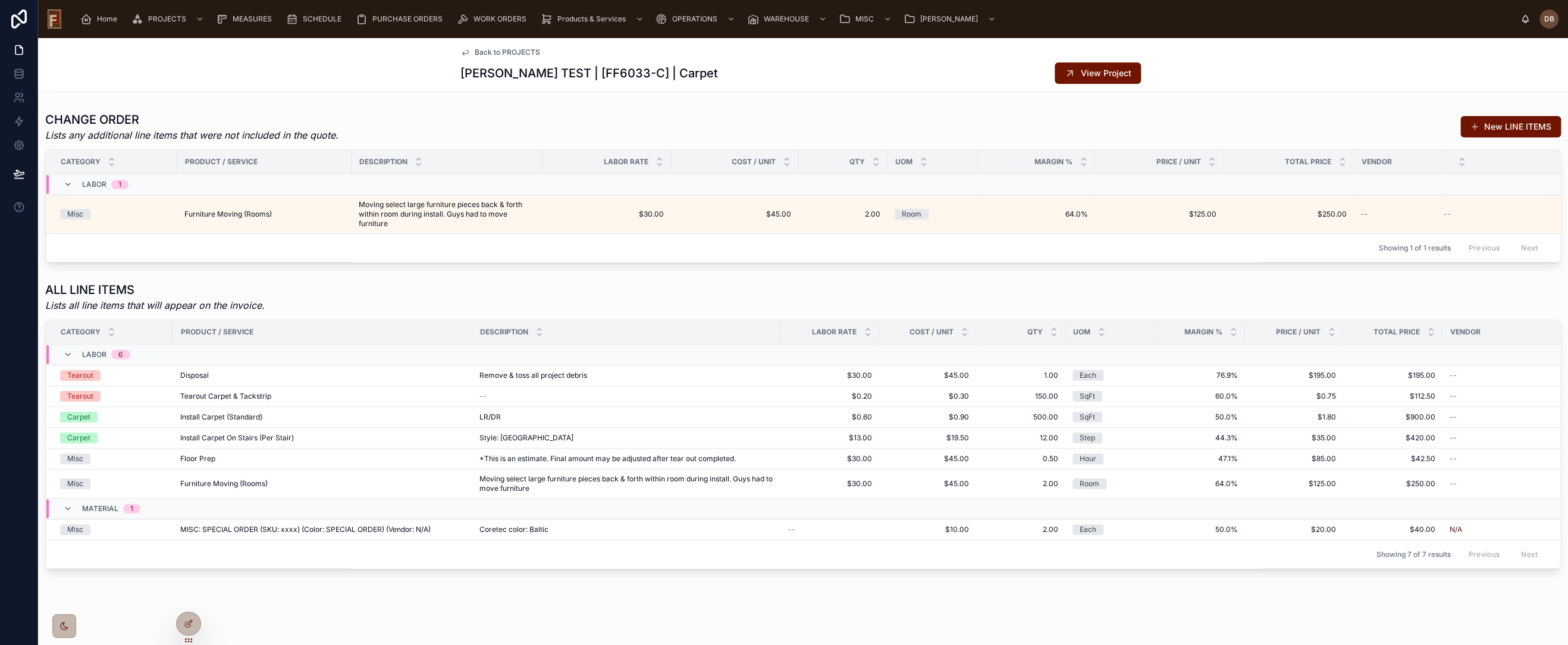
click at [497, 54] on span "Back to PROJECTS" at bounding box center [507, 52] width 66 height 10
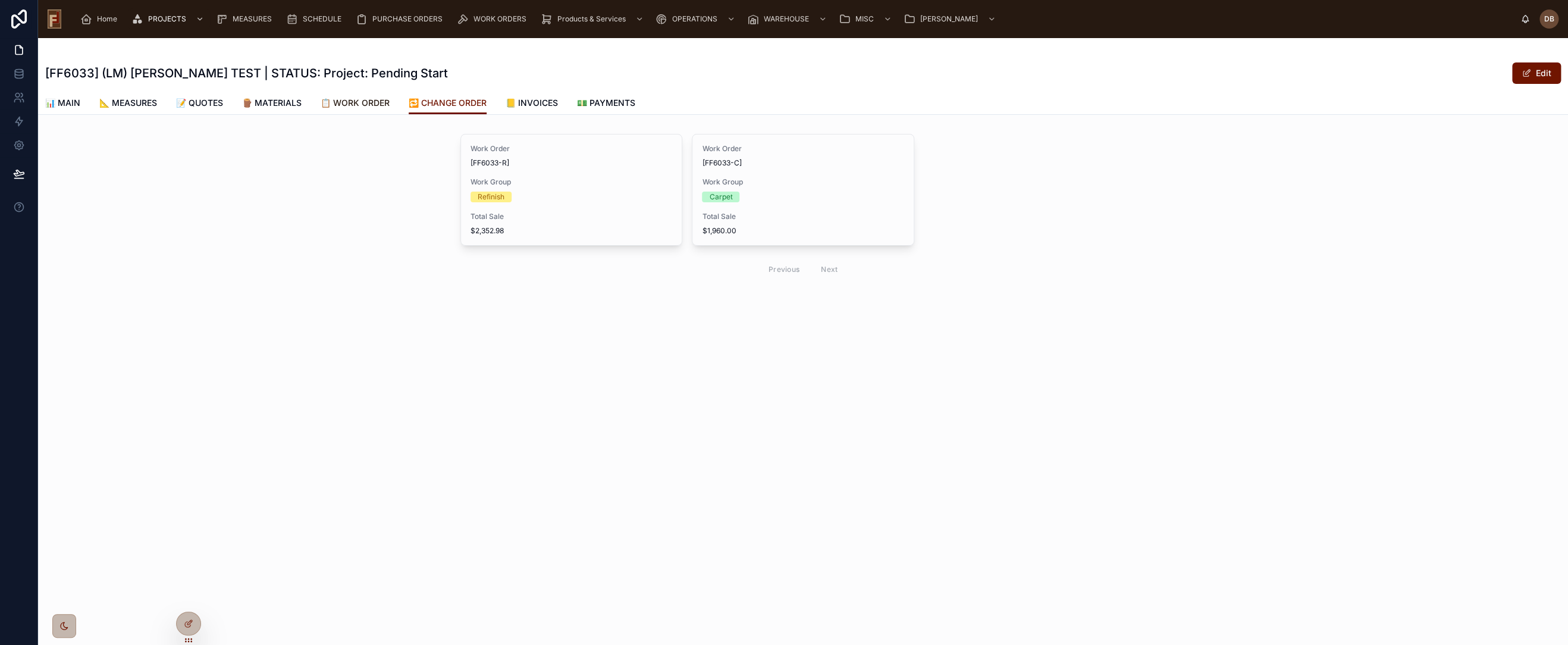
click at [353, 99] on span "📋 WORK ORDER" at bounding box center [355, 102] width 69 height 12
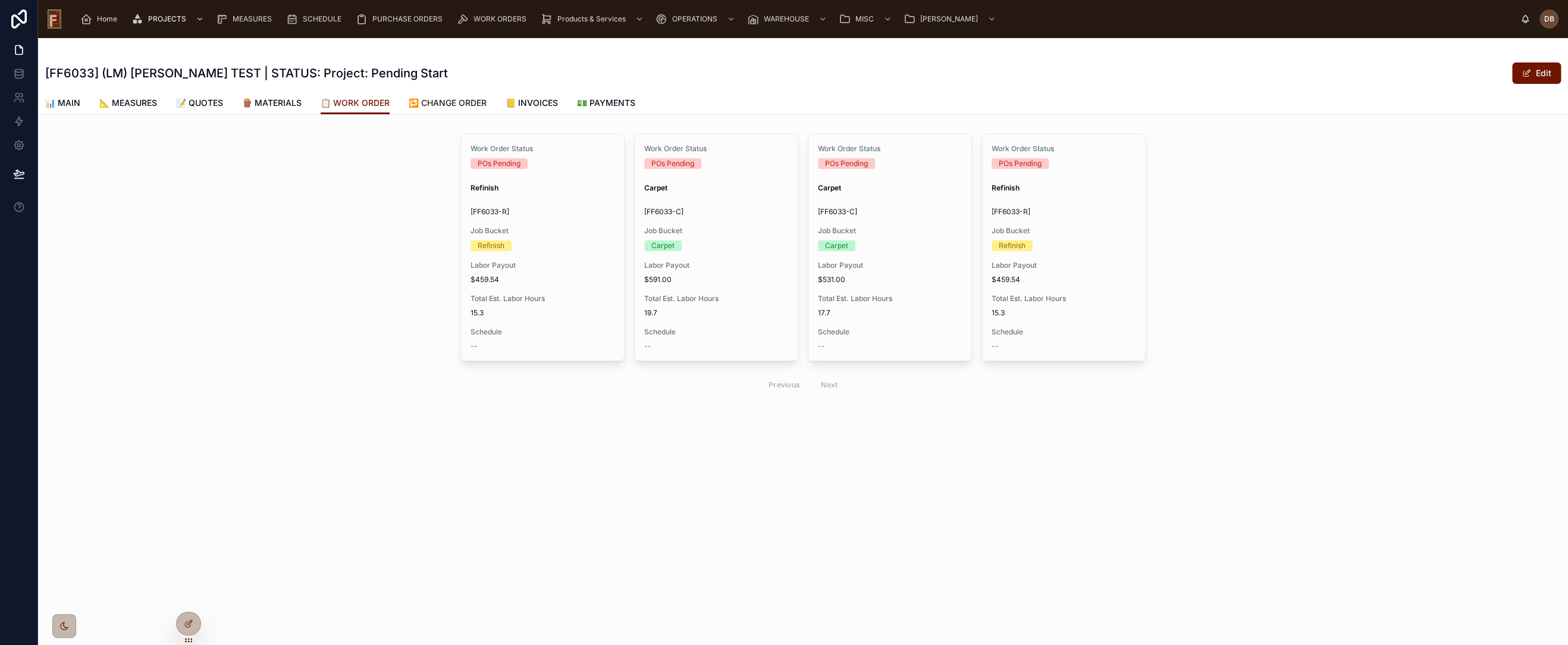
click at [466, 100] on span "🔁 CHANGE ORDER" at bounding box center [448, 102] width 78 height 12
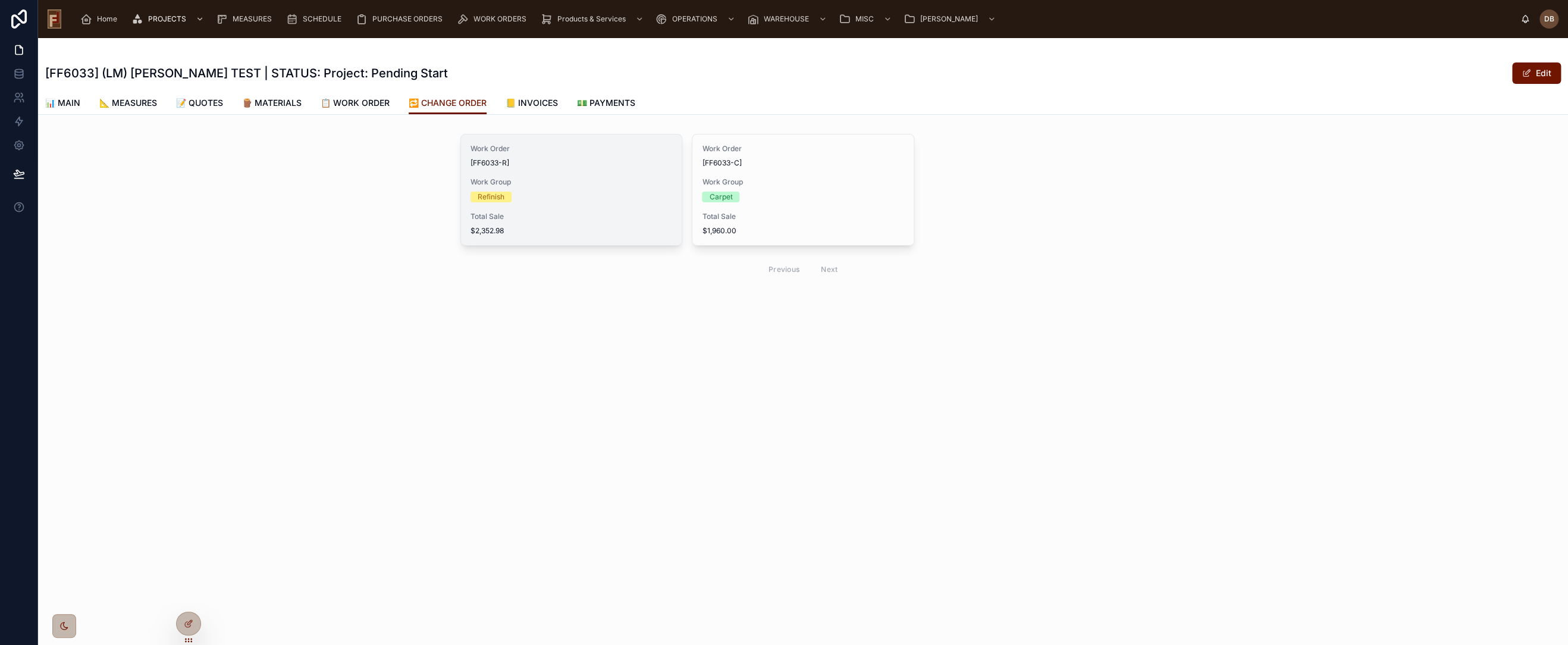
click at [630, 211] on span "Total Sale" at bounding box center [571, 216] width 202 height 10
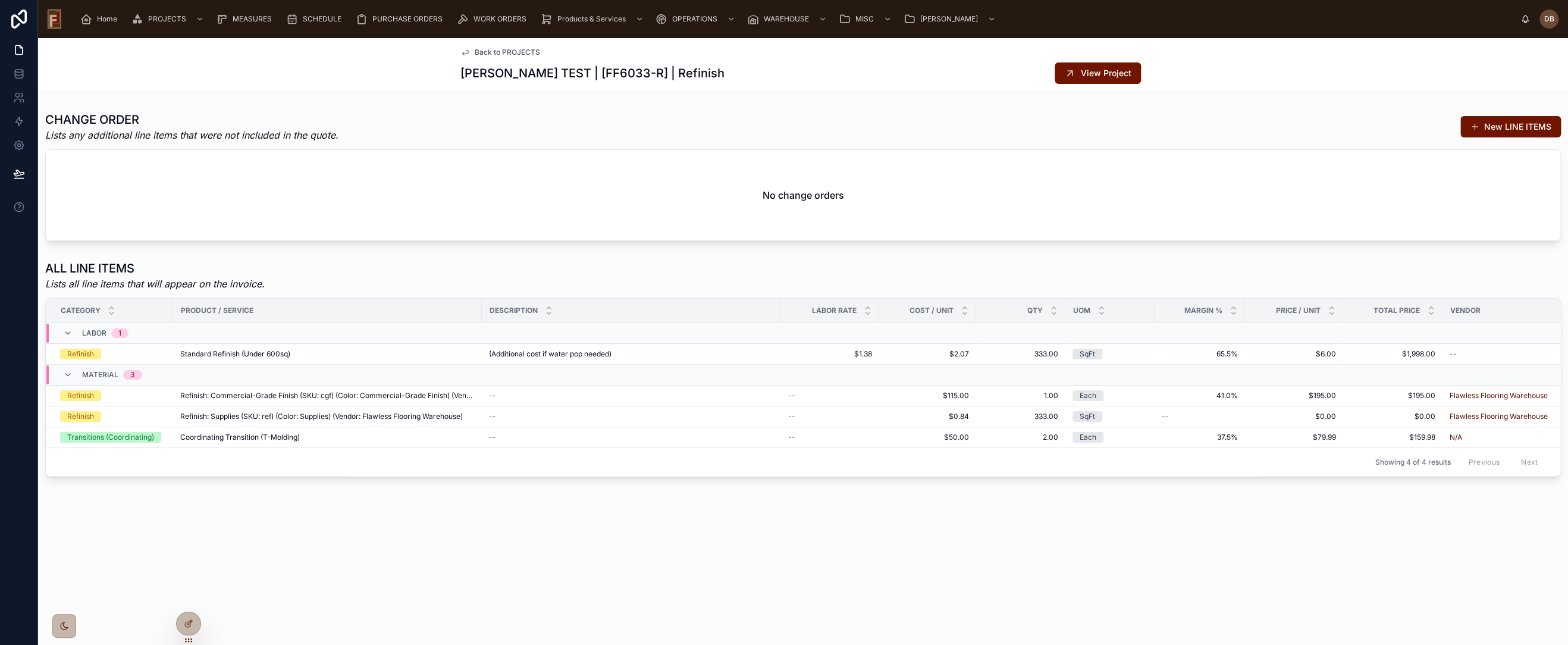
click at [521, 56] on span "Back to PROJECTS" at bounding box center [507, 52] width 66 height 10
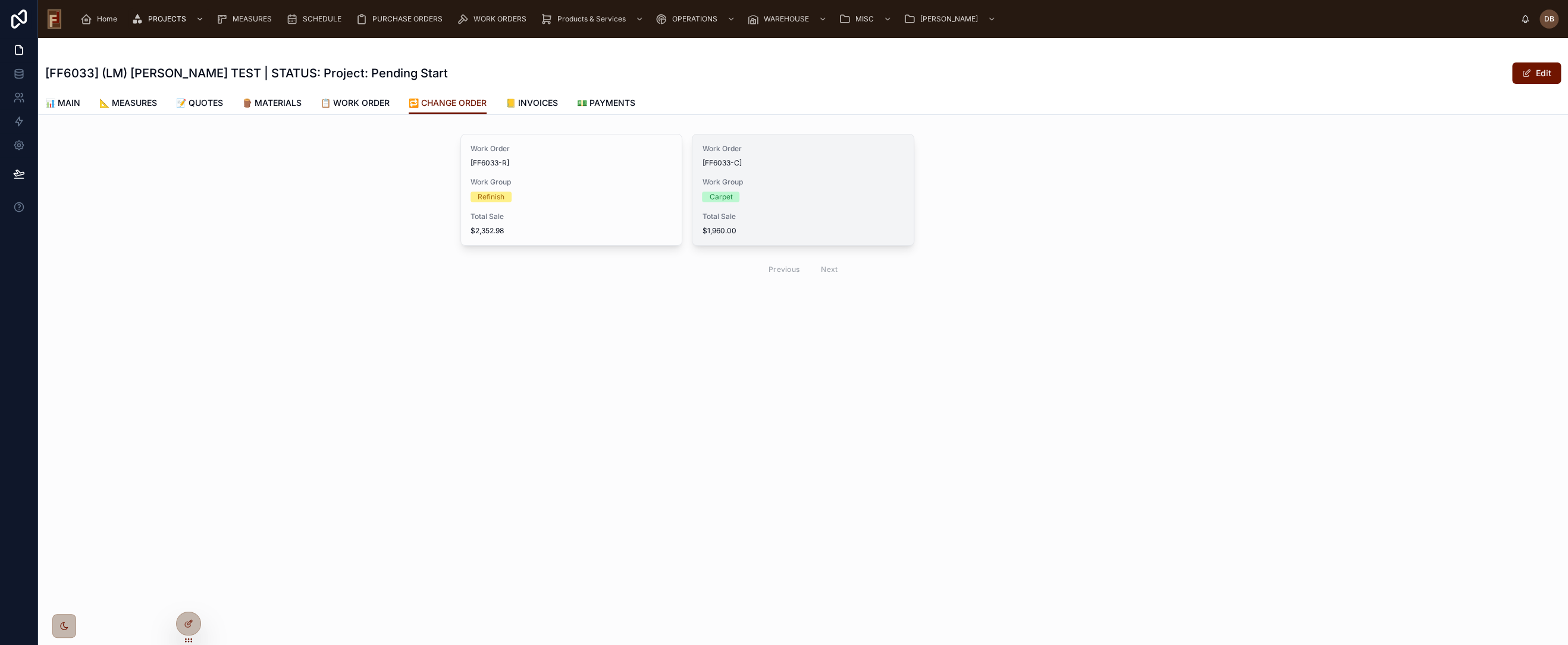
click at [745, 227] on span "$1,960.00" at bounding box center [802, 230] width 202 height 10
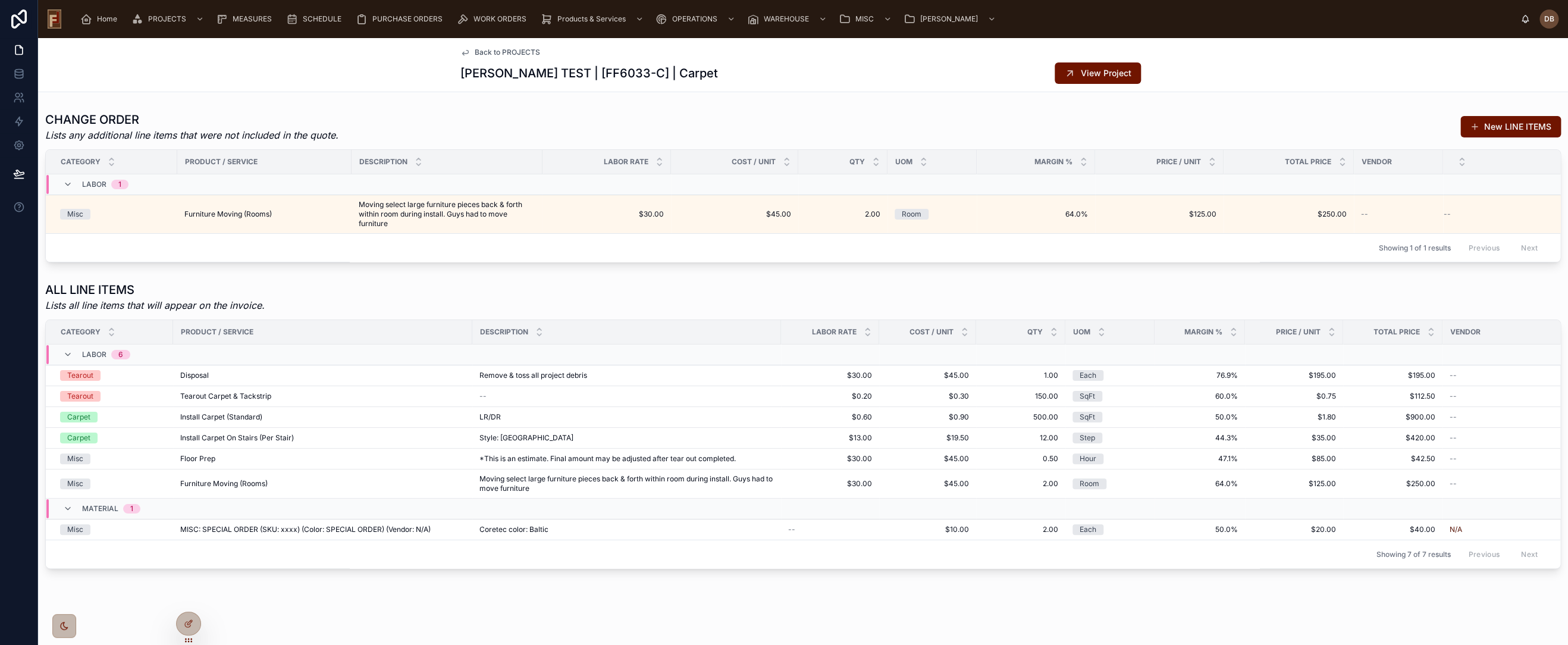
click at [512, 52] on span "Back to PROJECTS" at bounding box center [507, 52] width 66 height 10
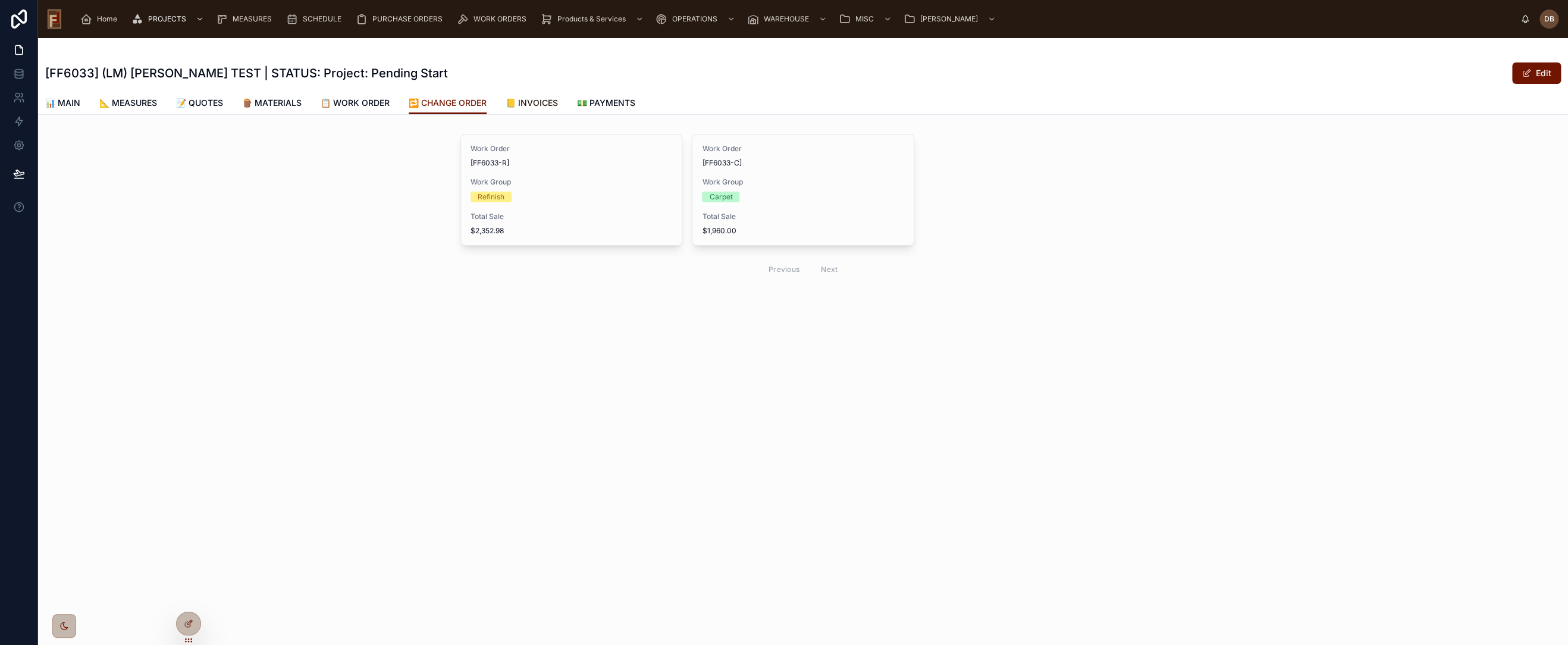
click at [545, 101] on span "📒 INVOICES" at bounding box center [531, 102] width 52 height 12
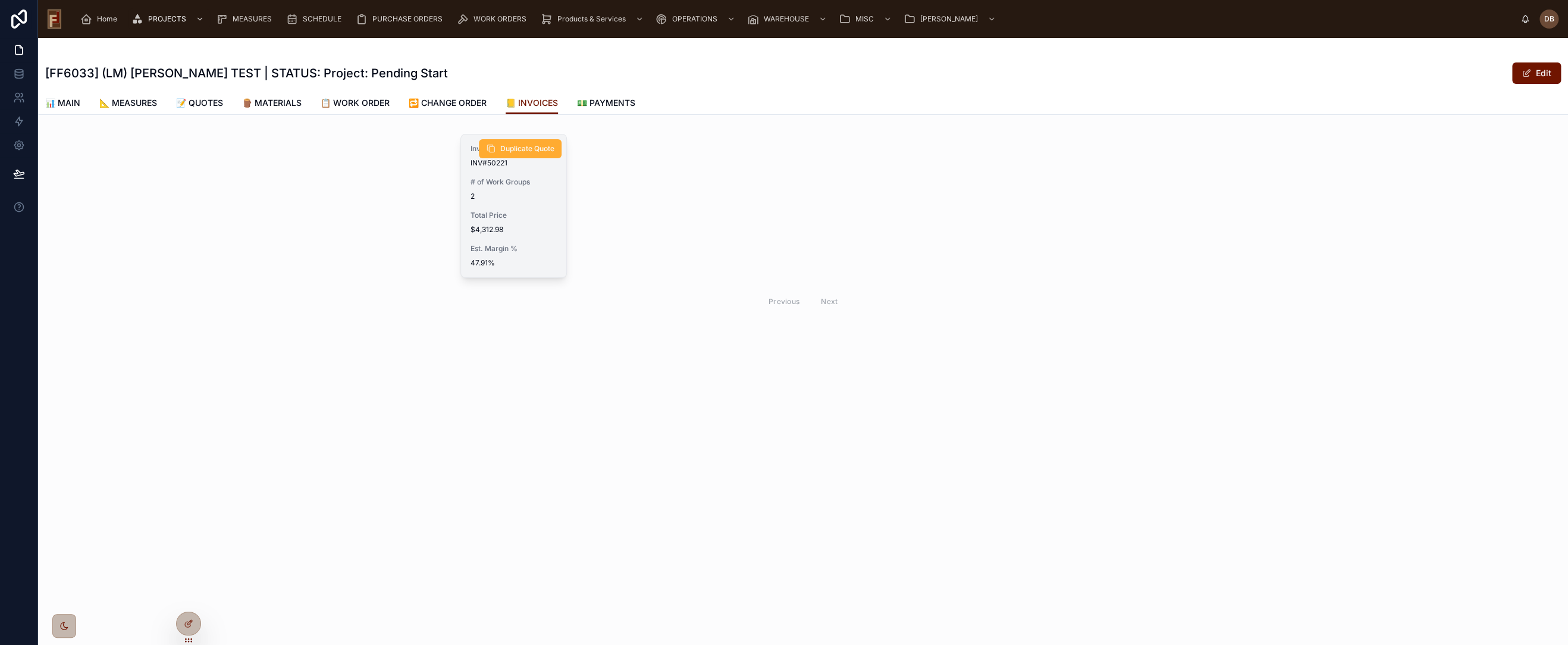
click at [523, 220] on div "Total Price $4,312.98" at bounding box center [513, 222] width 86 height 24
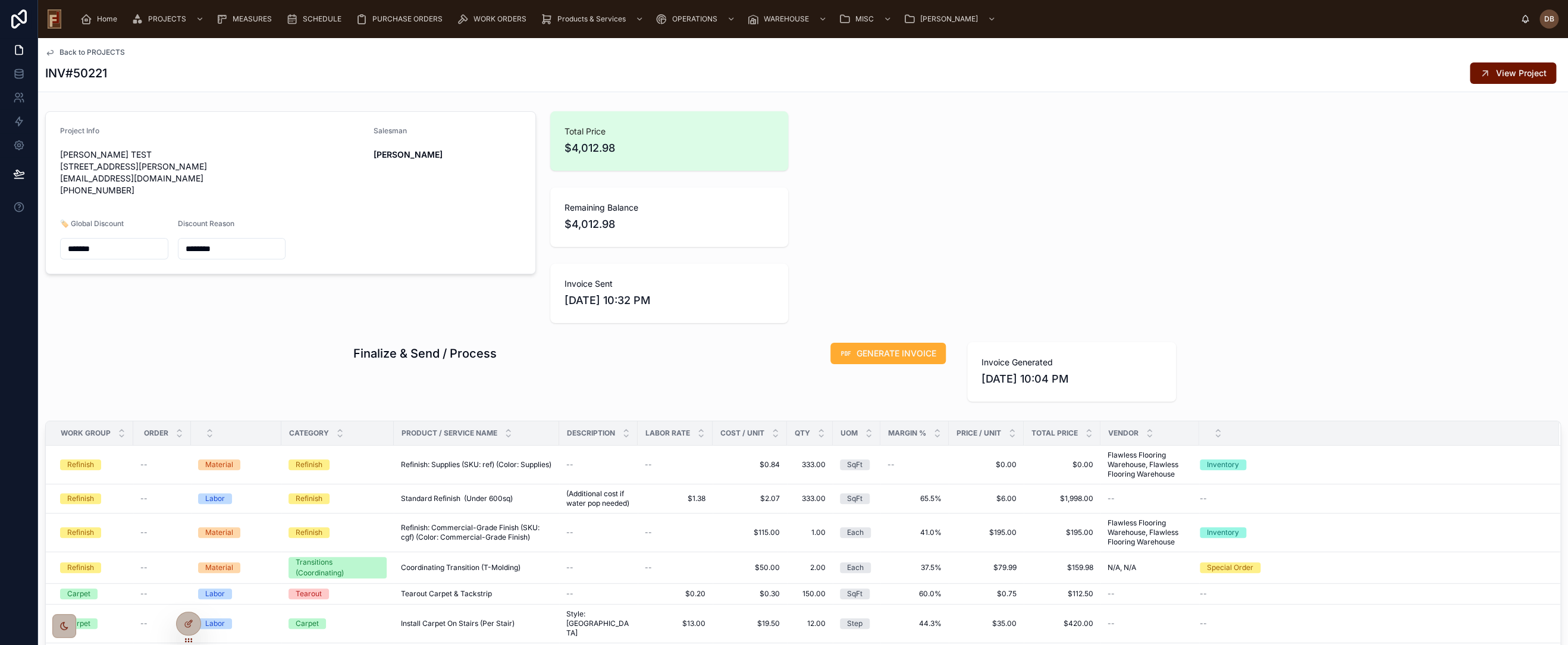
click at [85, 58] on div "Back to PROJECTS INV#50221 View Project" at bounding box center [803, 65] width 1516 height 53
click at [92, 53] on span "Back to PROJECTS" at bounding box center [92, 52] width 66 height 10
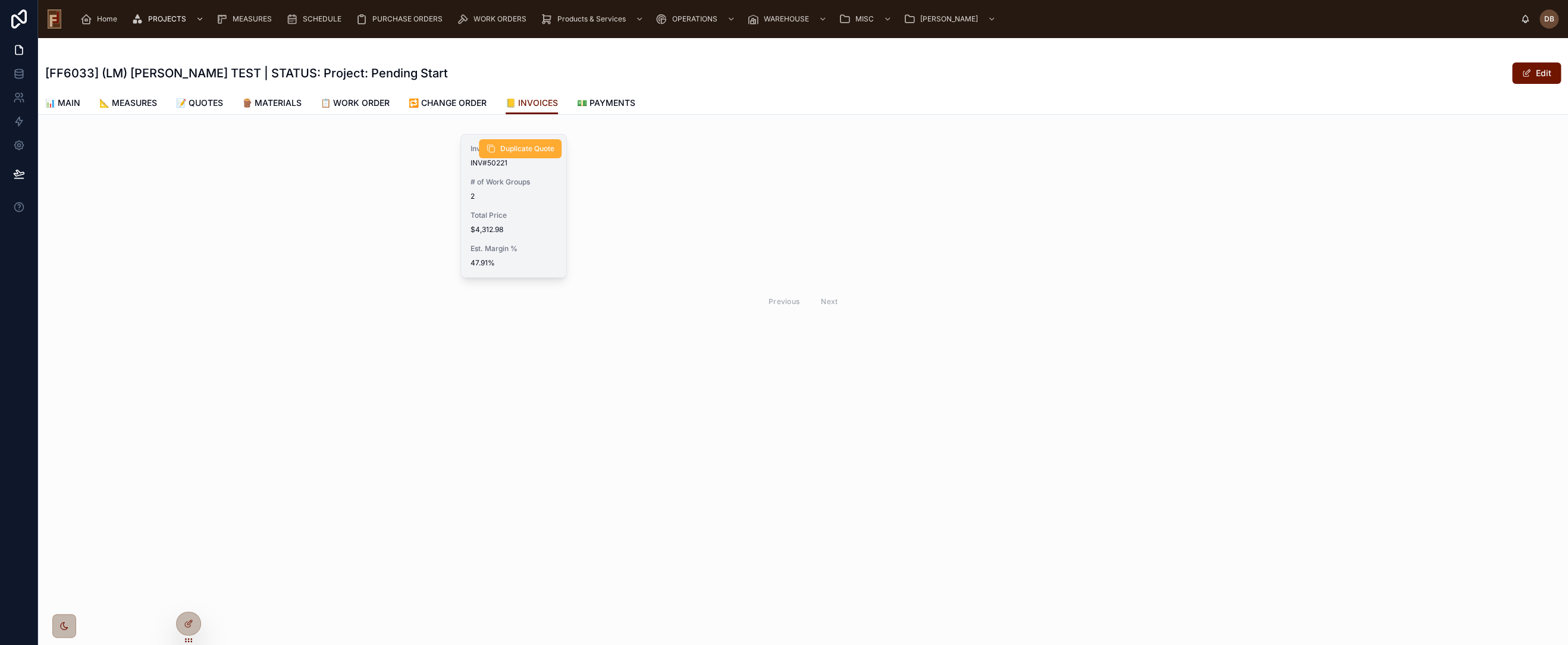
click at [550, 200] on span "2" at bounding box center [513, 196] width 86 height 10
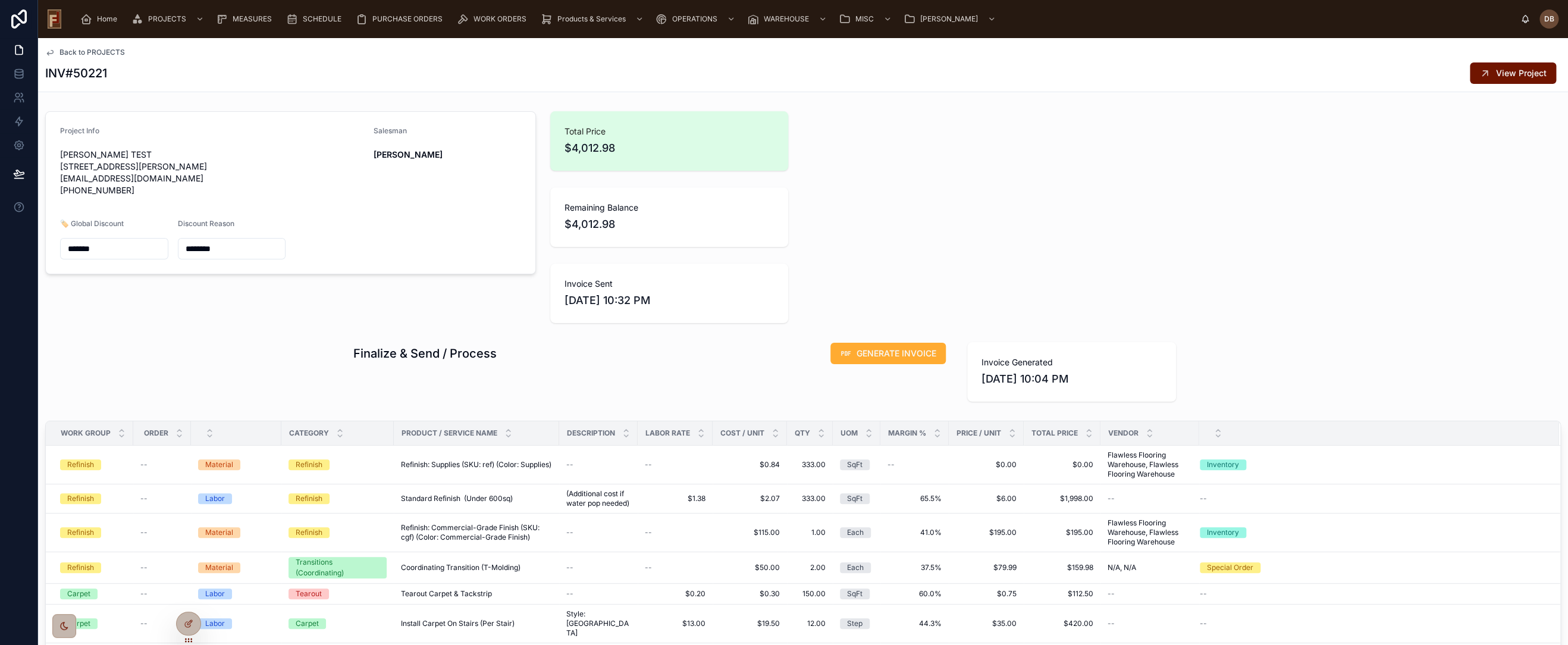
click at [109, 53] on span "Back to PROJECTS" at bounding box center [92, 52] width 66 height 10
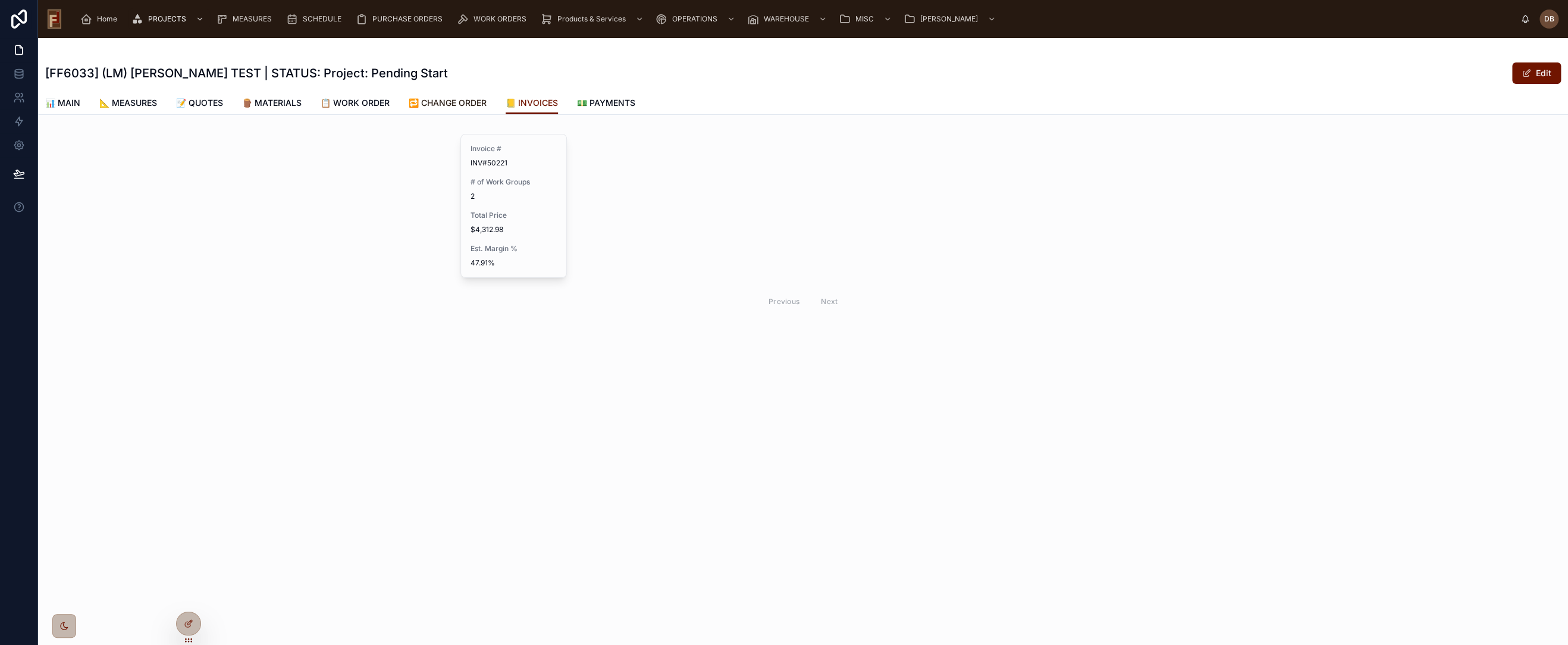
click at [454, 104] on span "🔁 CHANGE ORDER" at bounding box center [448, 102] width 78 height 12
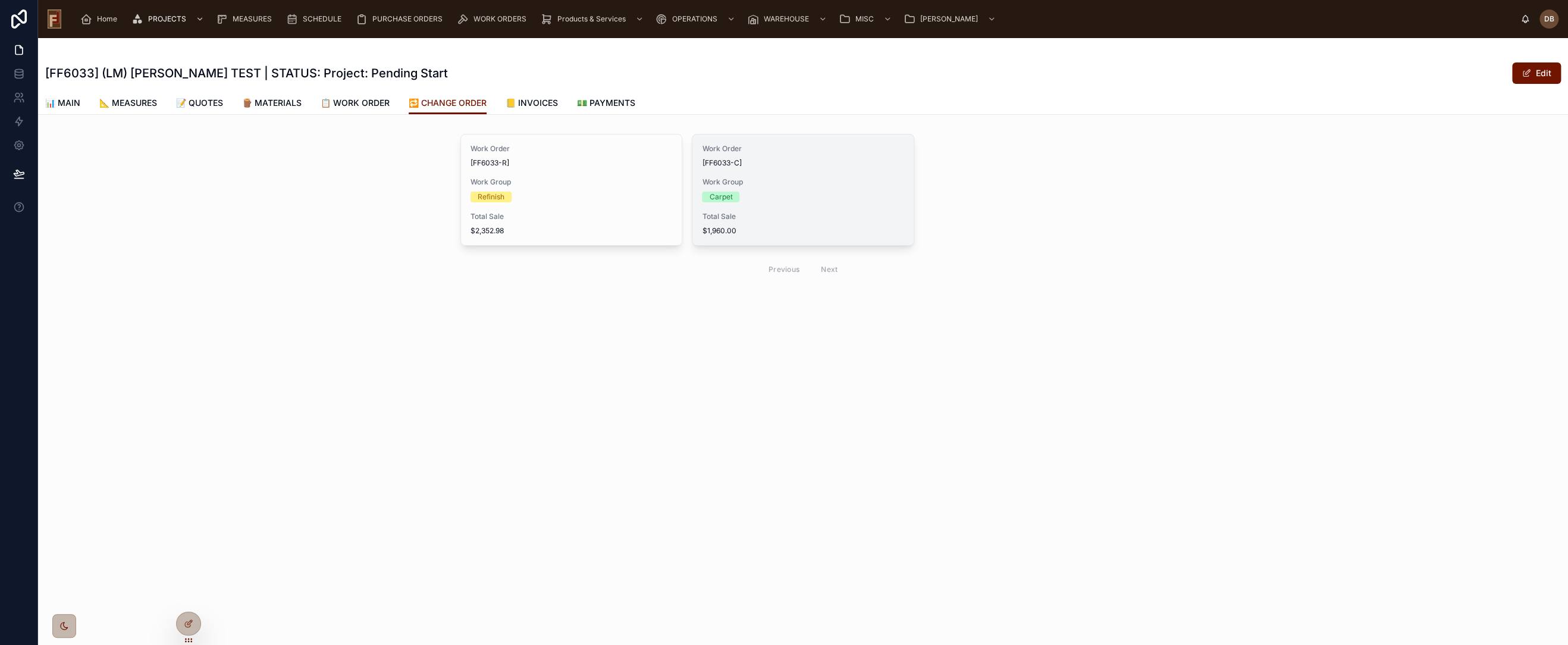
click at [824, 195] on div "Carpet" at bounding box center [802, 197] width 202 height 11
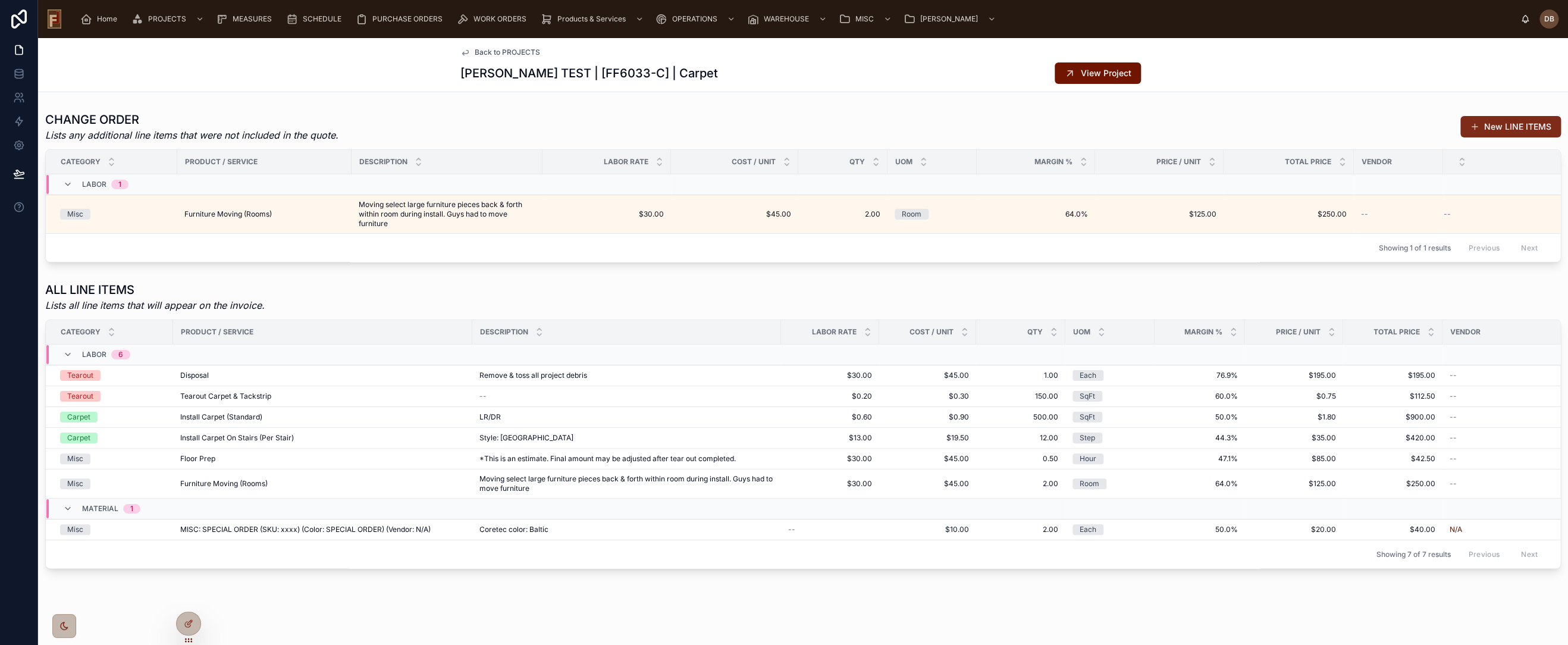
click at [1484, 124] on button "New LINE ITEMS" at bounding box center [1510, 127] width 100 height 21
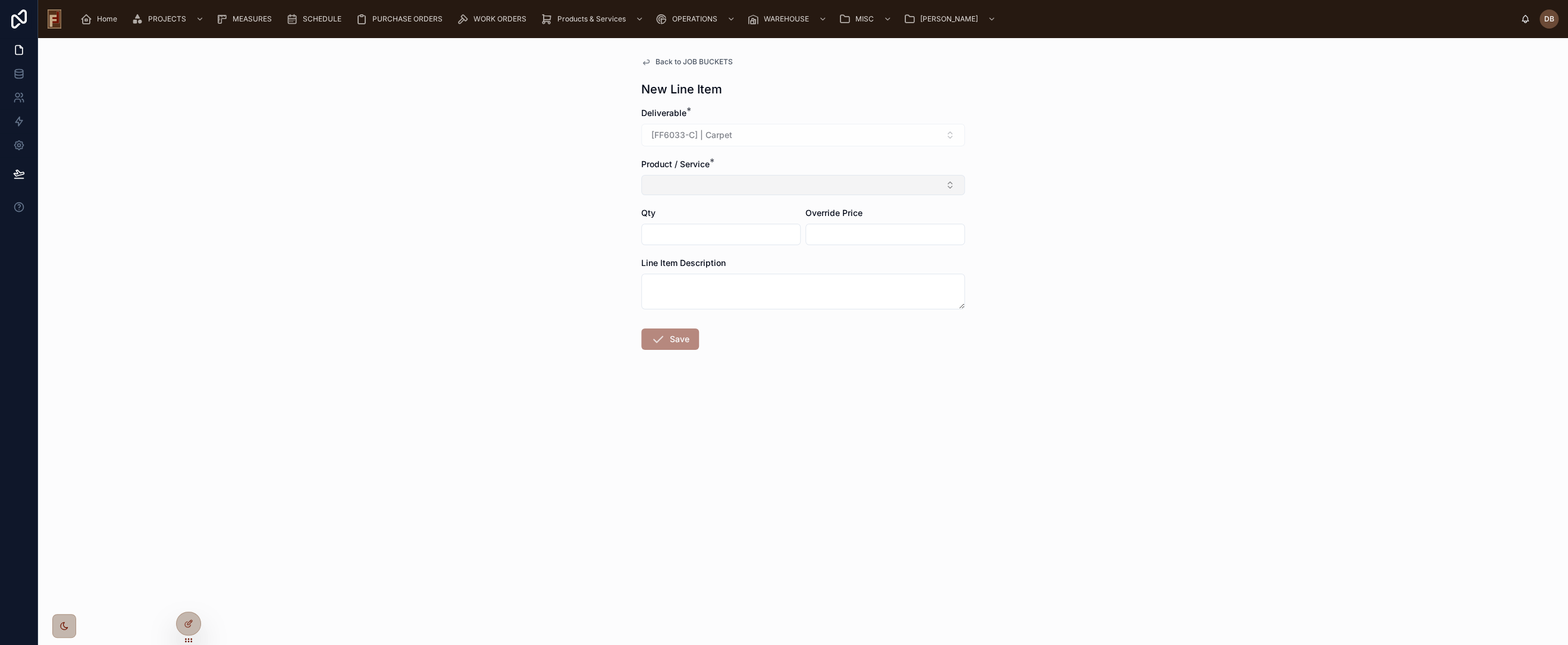
click at [720, 185] on button "Select Button" at bounding box center [803, 185] width 323 height 20
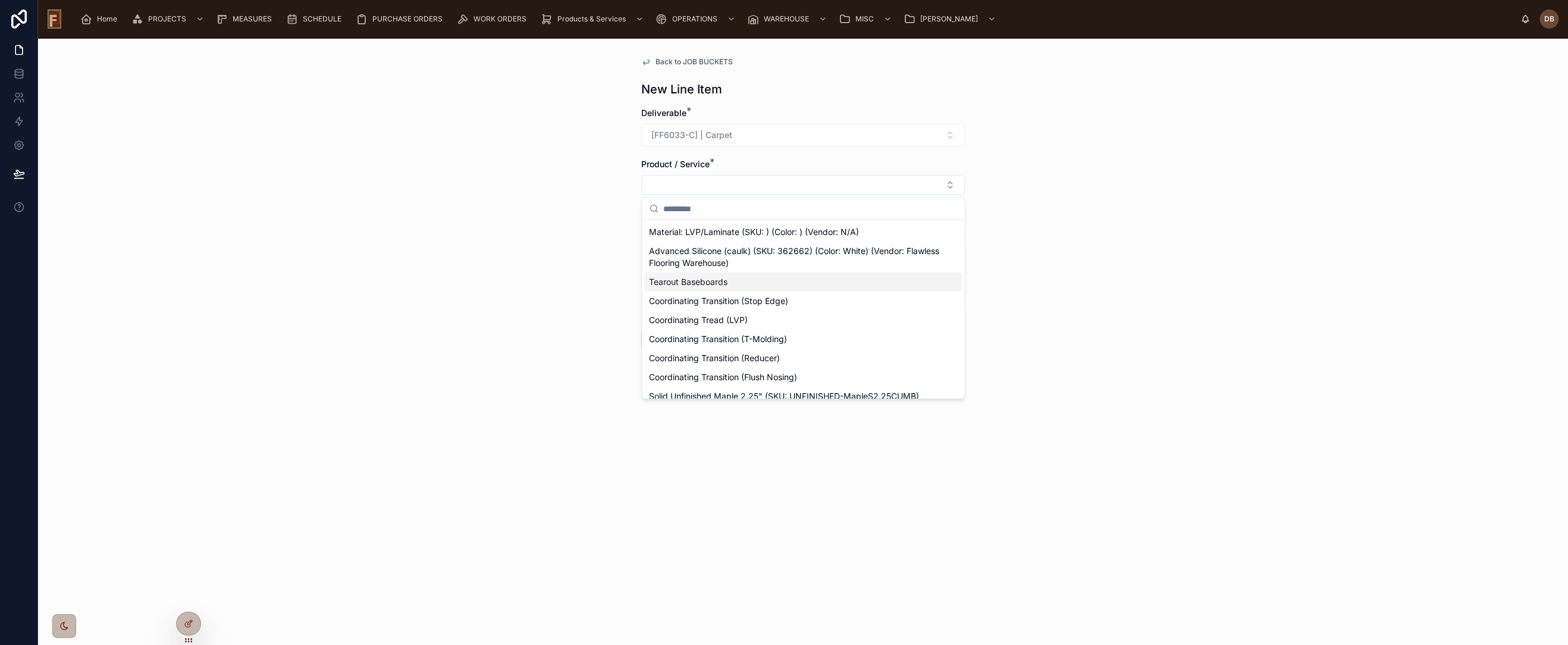
click at [728, 283] on div "Tearout Baseboards" at bounding box center [803, 282] width 318 height 19
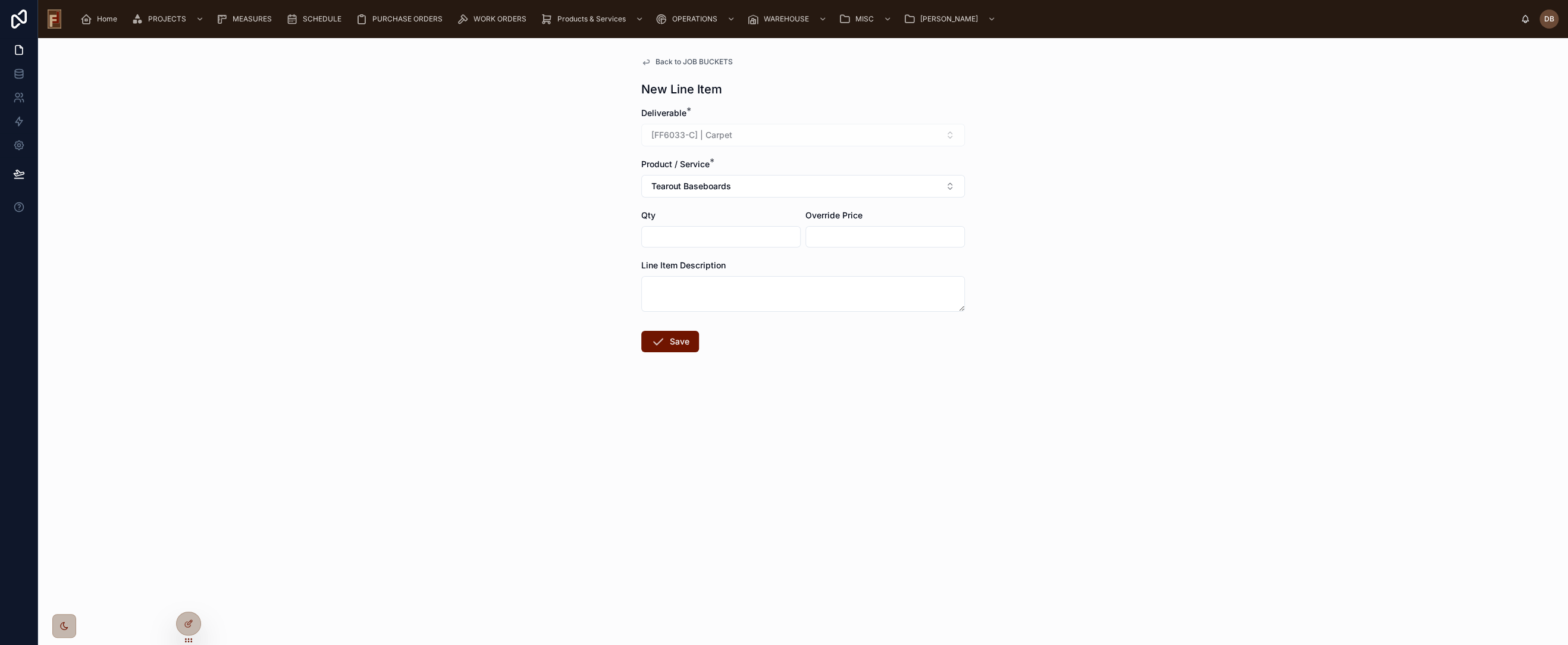
click at [695, 237] on input "text" at bounding box center [721, 236] width 158 height 17
type input "********"
click at [669, 345] on button "Save" at bounding box center [670, 341] width 58 height 21
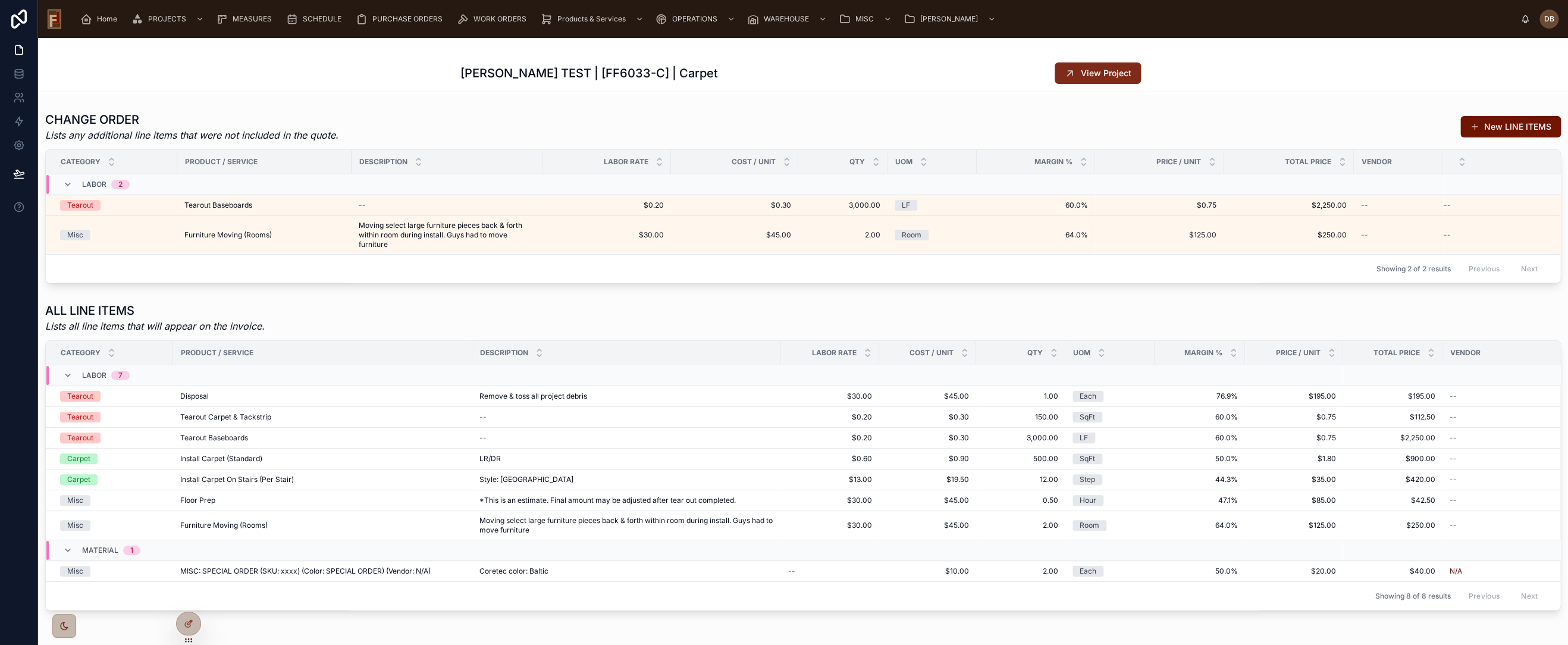
click at [1080, 79] on button "View Project" at bounding box center [1097, 73] width 86 height 21
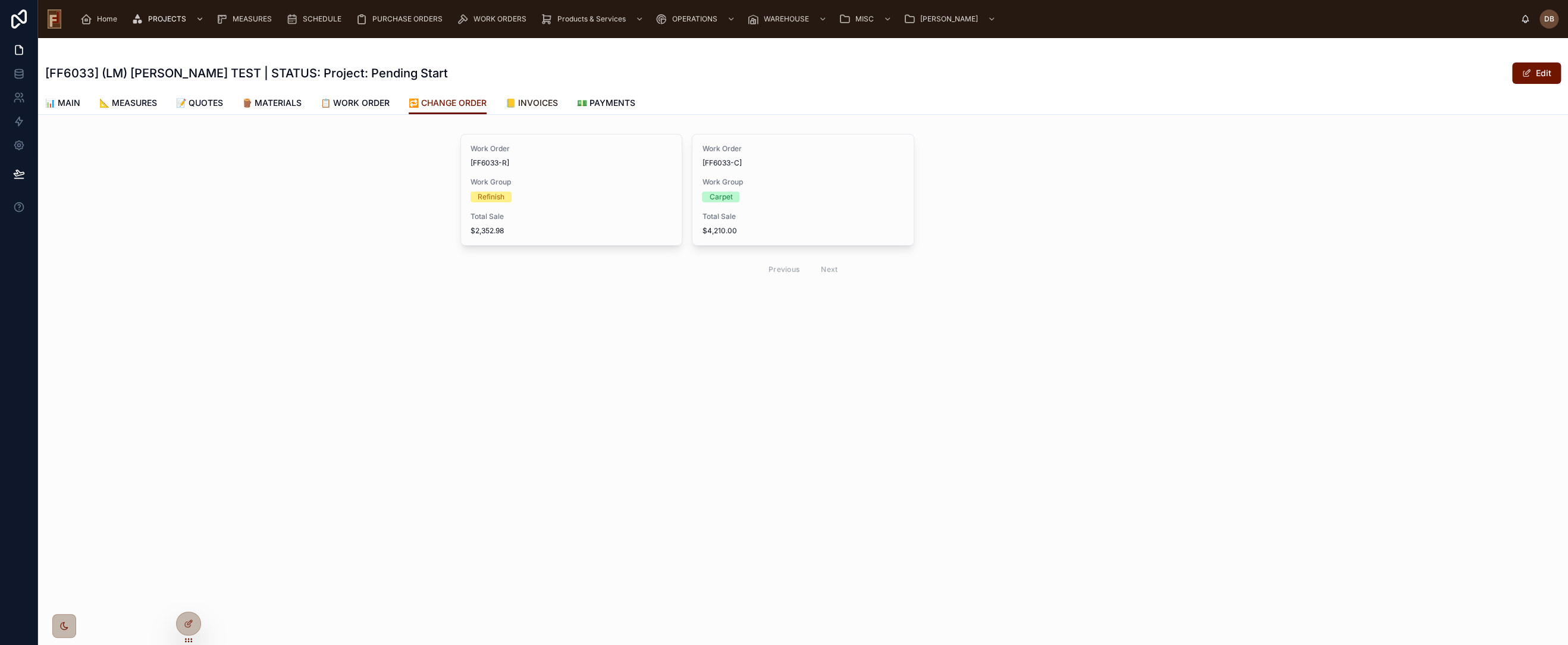
click at [539, 98] on span "📒 INVOICES" at bounding box center [531, 102] width 52 height 12
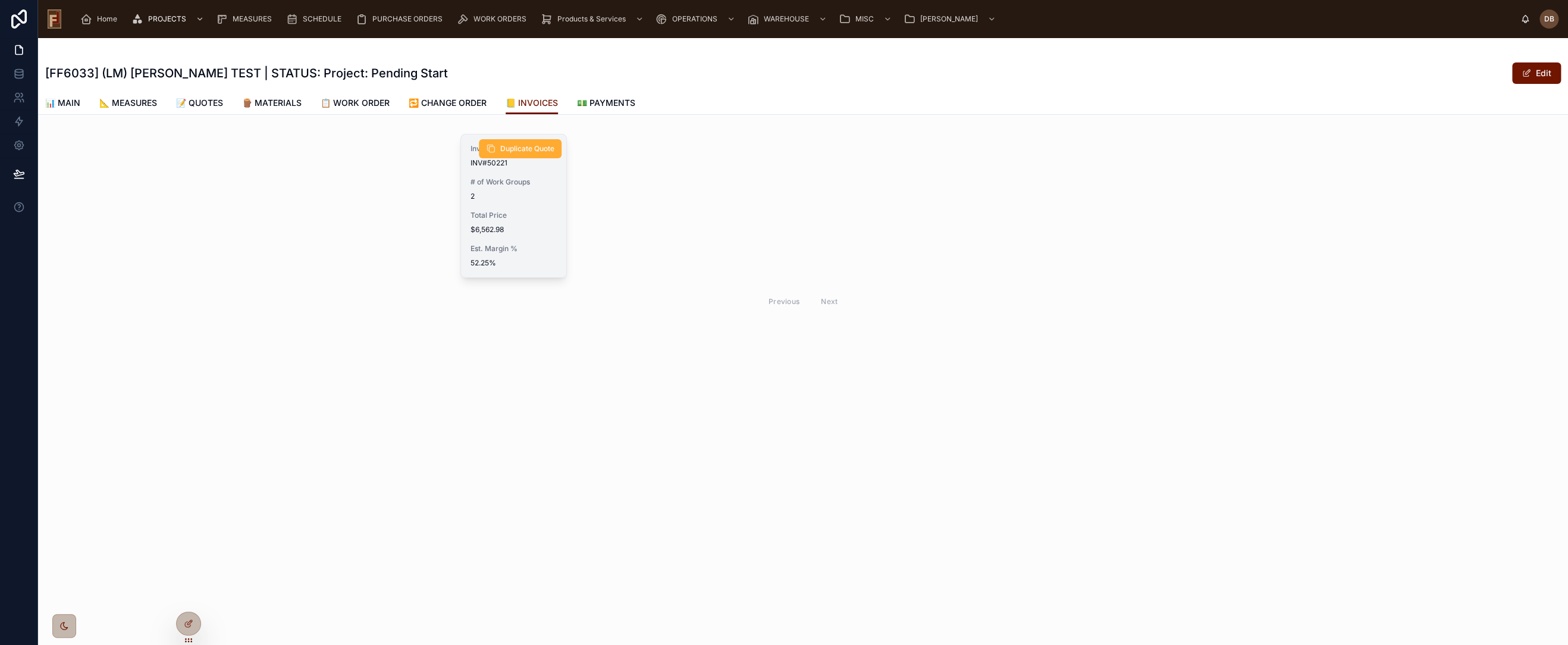
click at [537, 223] on div "Total Price $6,562.98" at bounding box center [513, 222] width 86 height 24
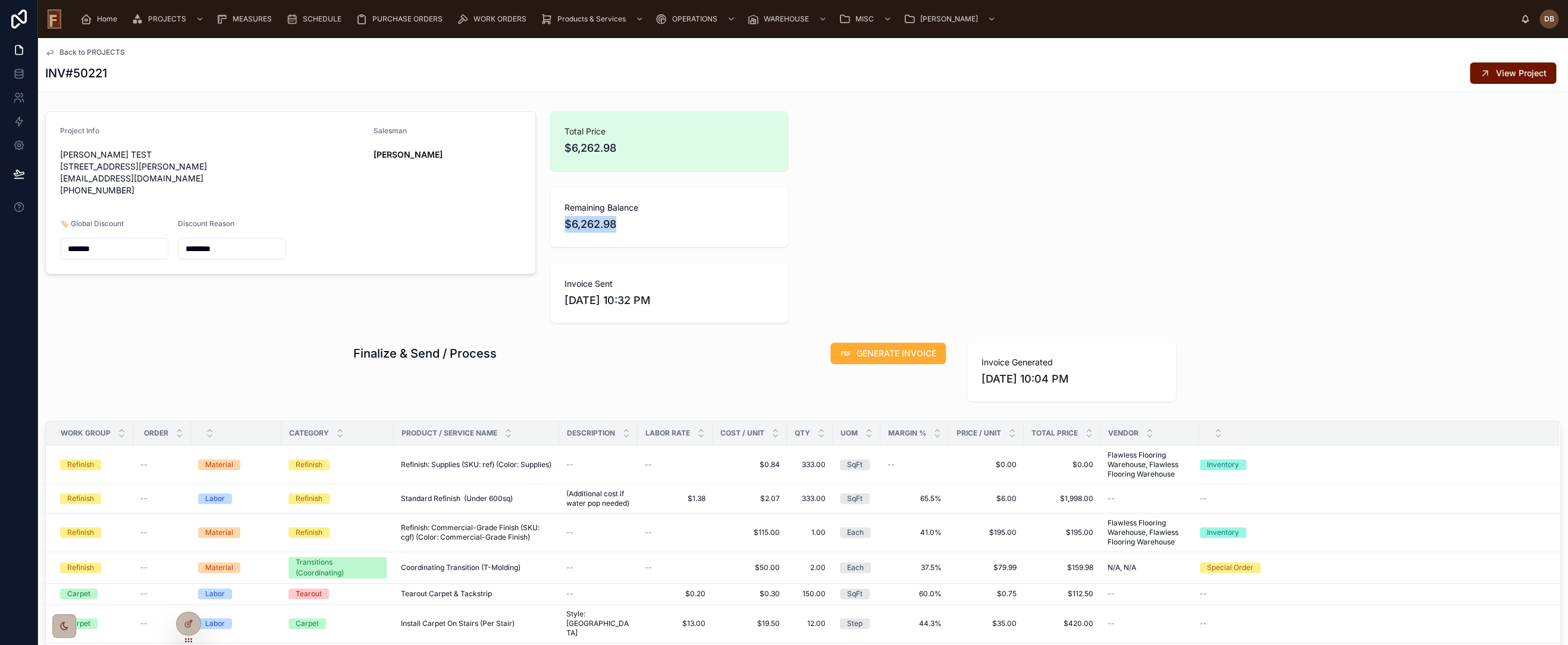
drag, startPoint x: 561, startPoint y: 222, endPoint x: 636, endPoint y: 219, distance: 75.1
click at [636, 219] on span "$6,262.98" at bounding box center [670, 224] width 210 height 17
click at [885, 168] on div "Total Price $6,262.98 Remaining Balance $6,262.98 Invoice Sent 9/6/2025 10:32 PM" at bounding box center [734, 217] width 383 height 221
click at [1496, 78] on span "View Project" at bounding box center [1521, 73] width 51 height 12
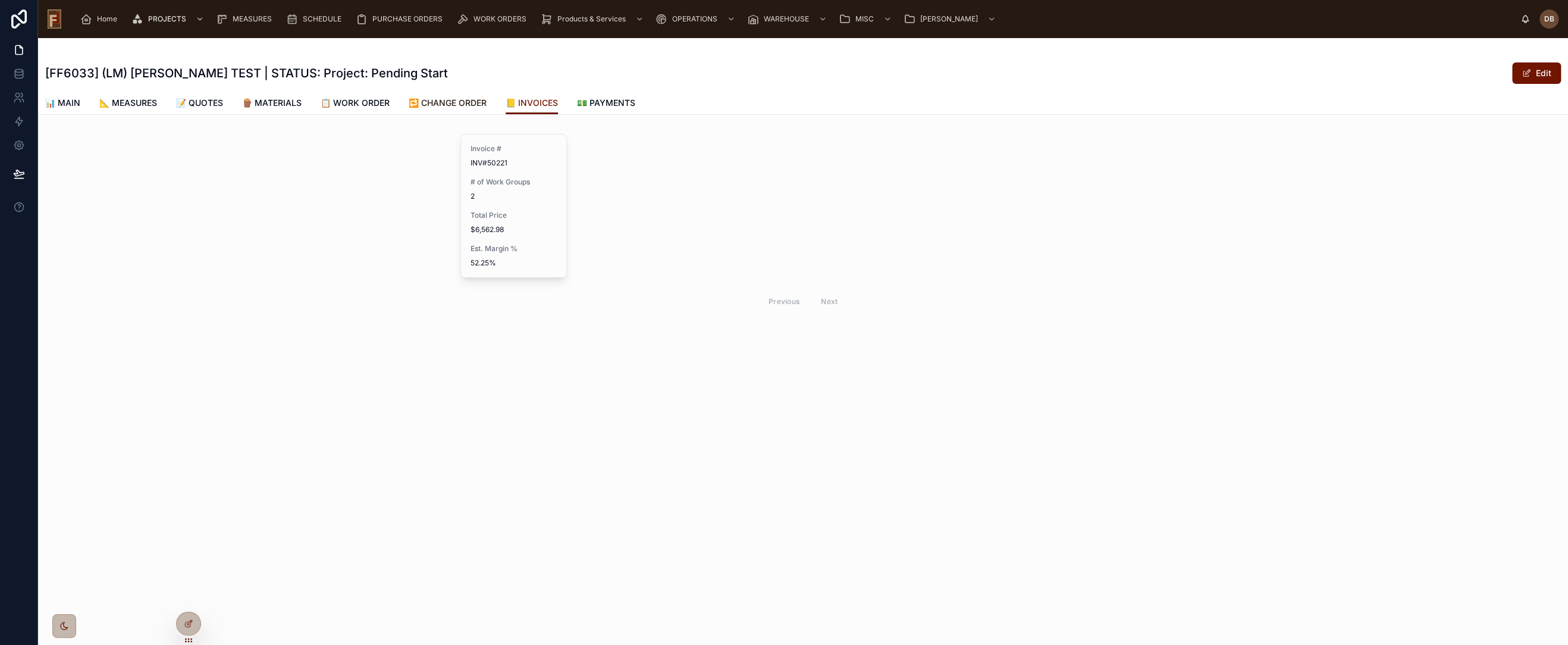
click at [448, 100] on span "🔁 CHANGE ORDER" at bounding box center [448, 102] width 78 height 12
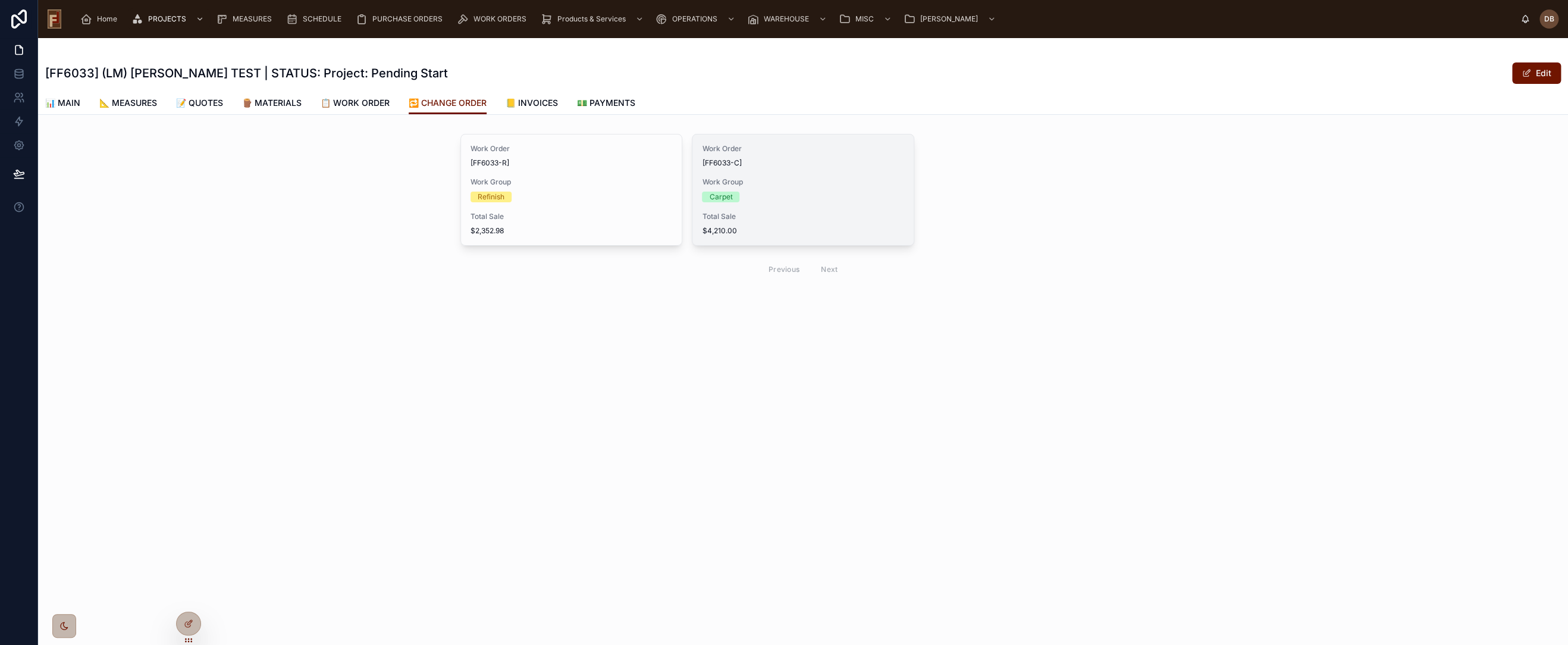
click at [811, 204] on div "Work Order [FF6033-C] Work Group Carpet Total Sale $4,210.00" at bounding box center [802, 189] width 220 height 111
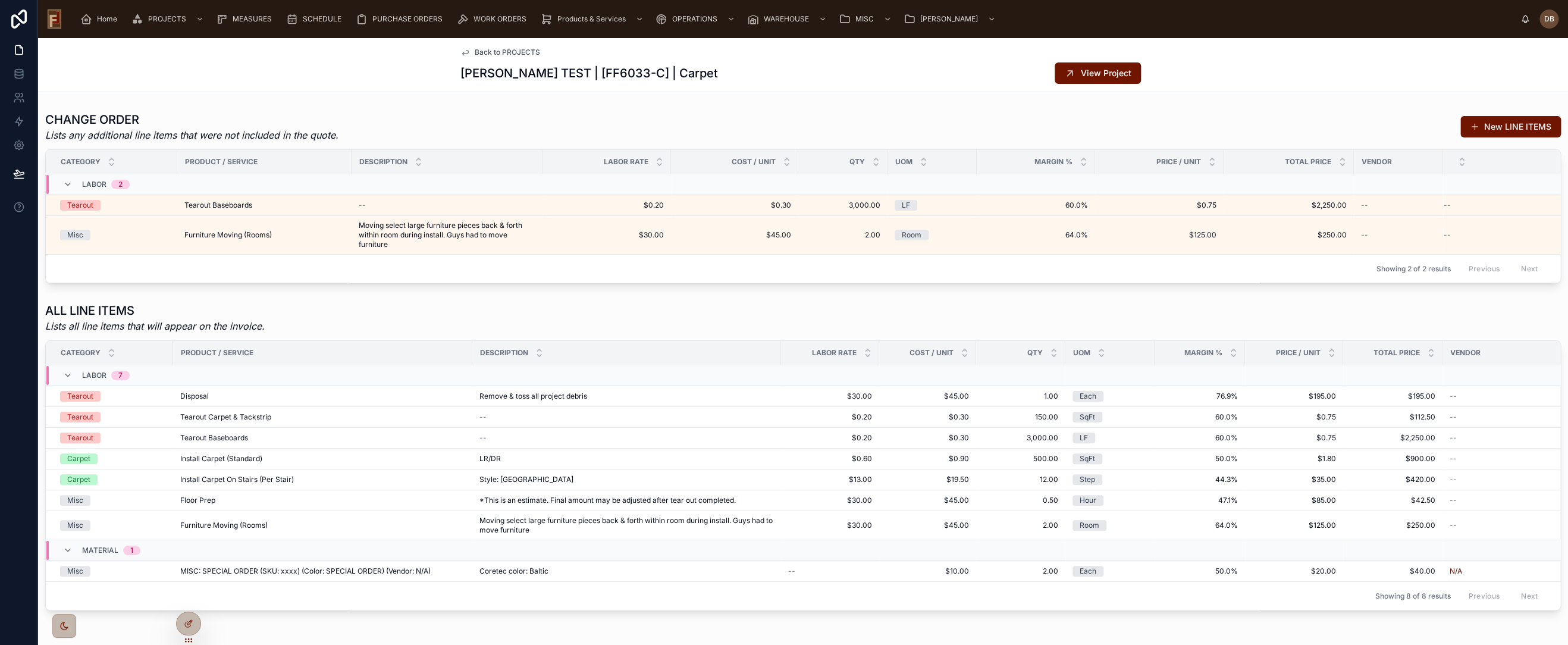
click at [510, 52] on span "Back to PROJECTS" at bounding box center [507, 52] width 66 height 10
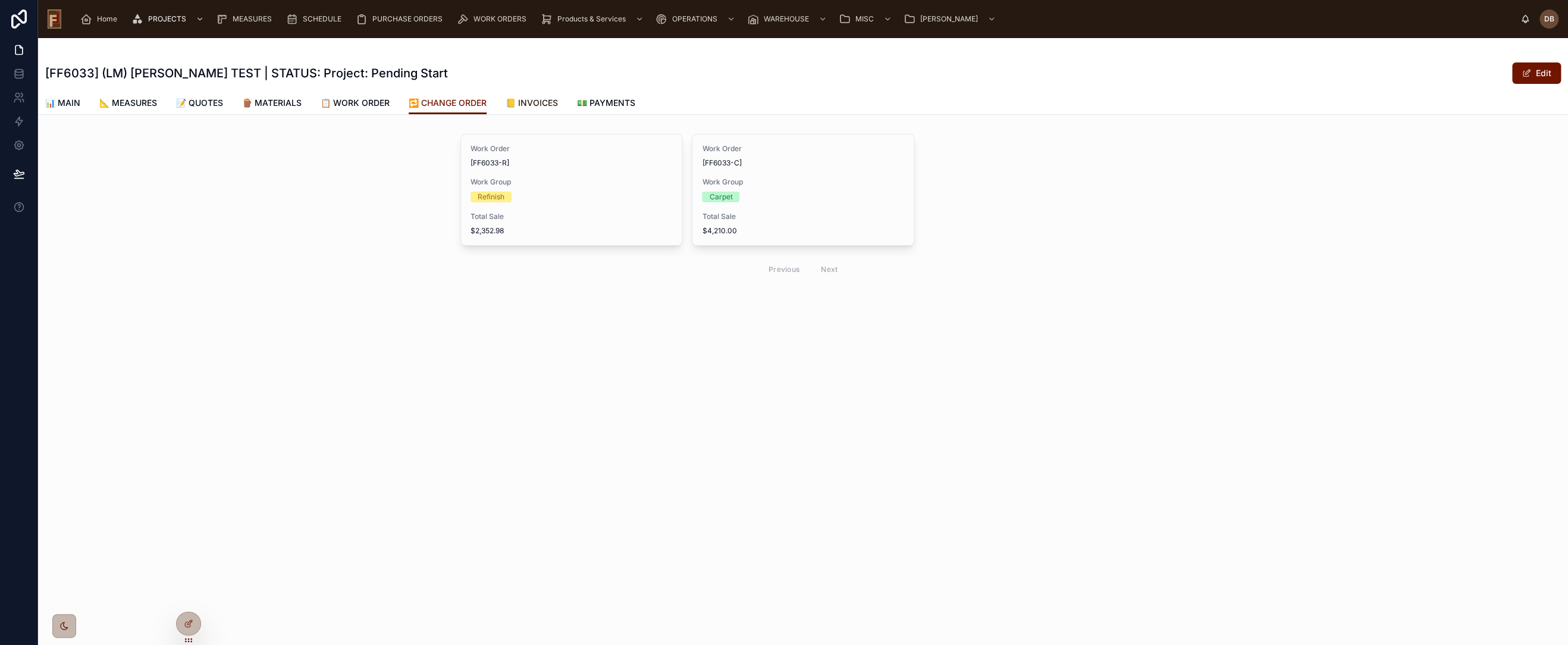
click at [541, 104] on span "📒 INVOICES" at bounding box center [531, 102] width 52 height 12
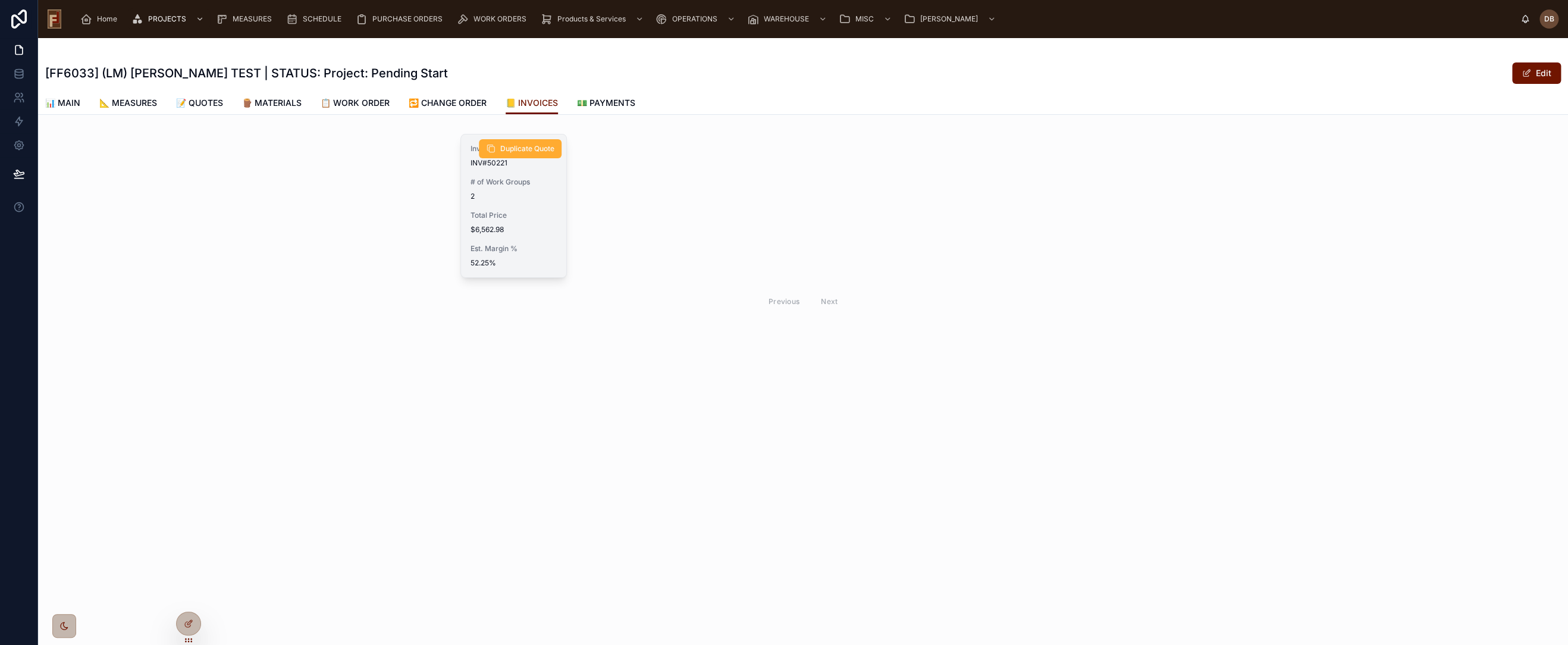
click at [521, 222] on div "Total Price $6,562.98" at bounding box center [513, 222] width 86 height 24
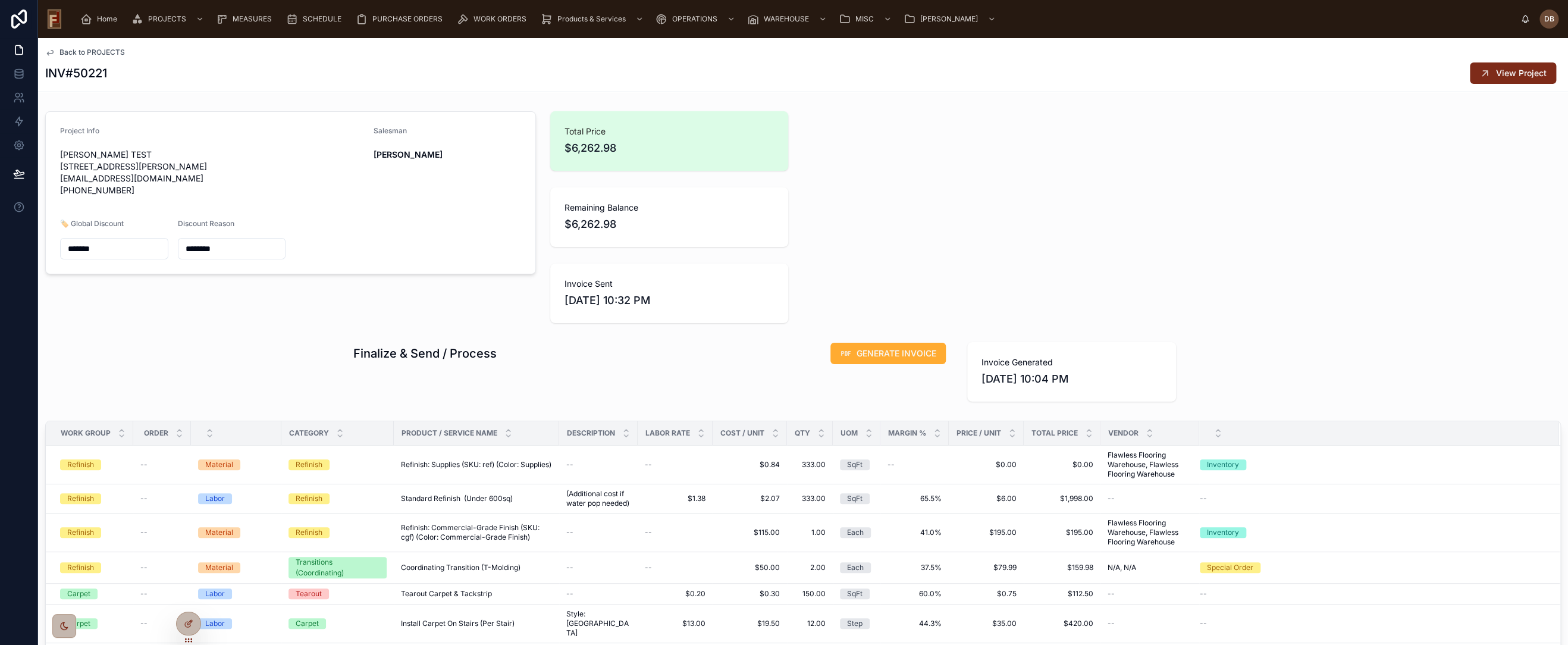
click at [1496, 74] on span "View Project" at bounding box center [1521, 73] width 51 height 12
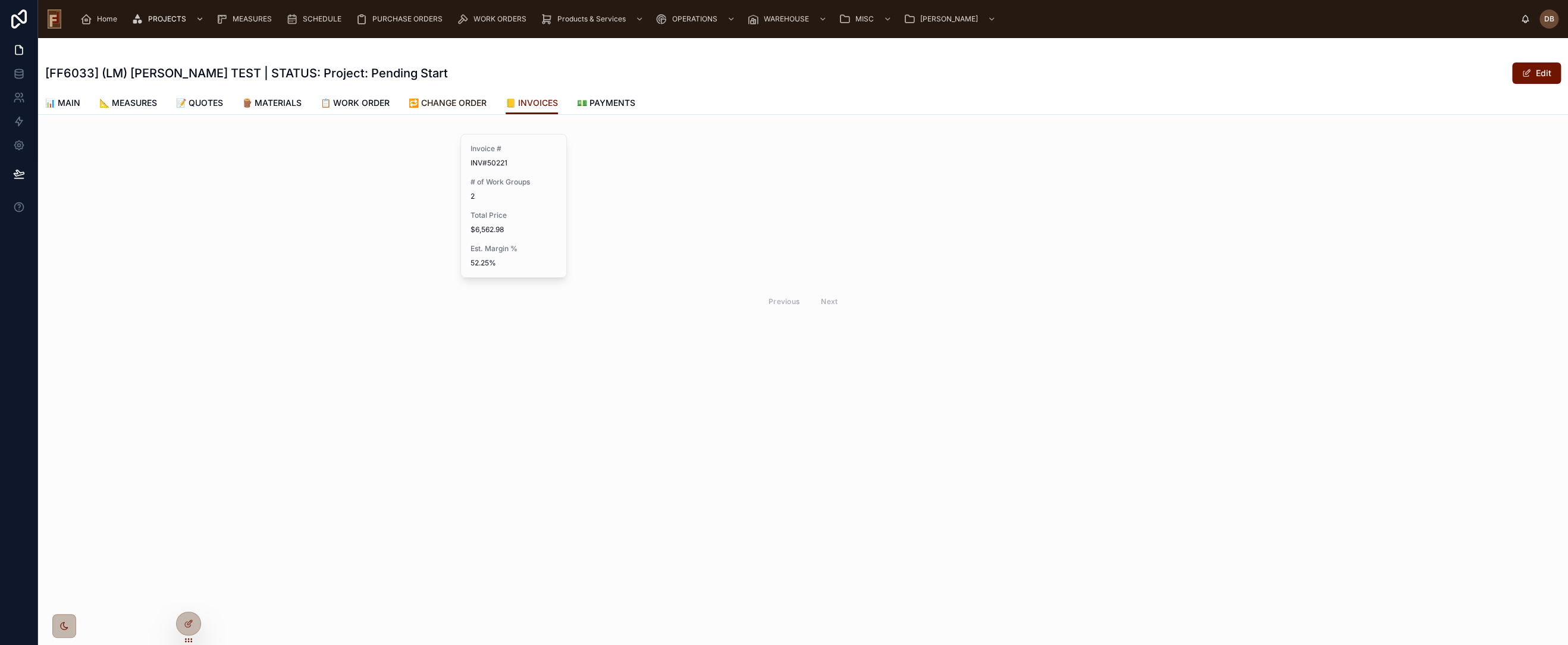
click at [454, 101] on span "🔁 CHANGE ORDER" at bounding box center [448, 102] width 78 height 12
click at [186, 627] on icon at bounding box center [188, 623] width 10 height 10
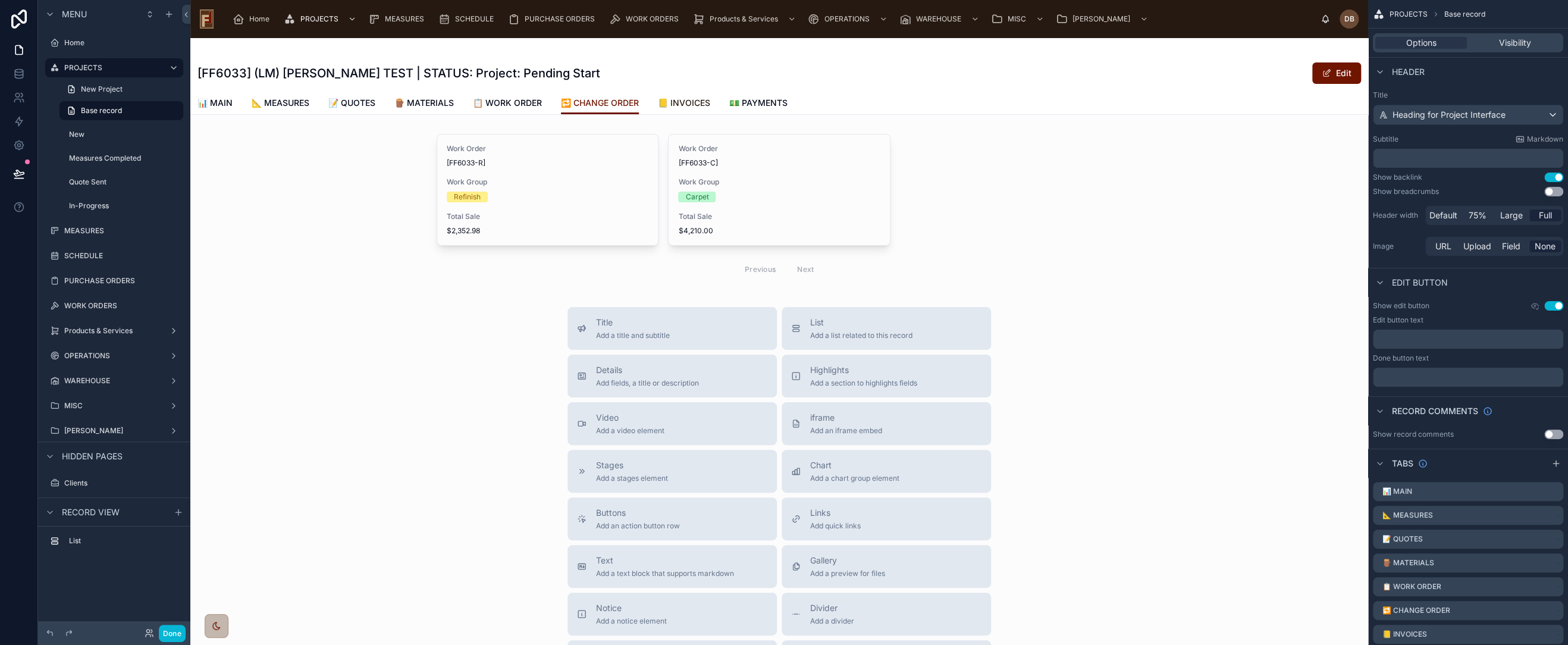
click at [693, 102] on span "📒 INVOICES" at bounding box center [684, 102] width 52 height 12
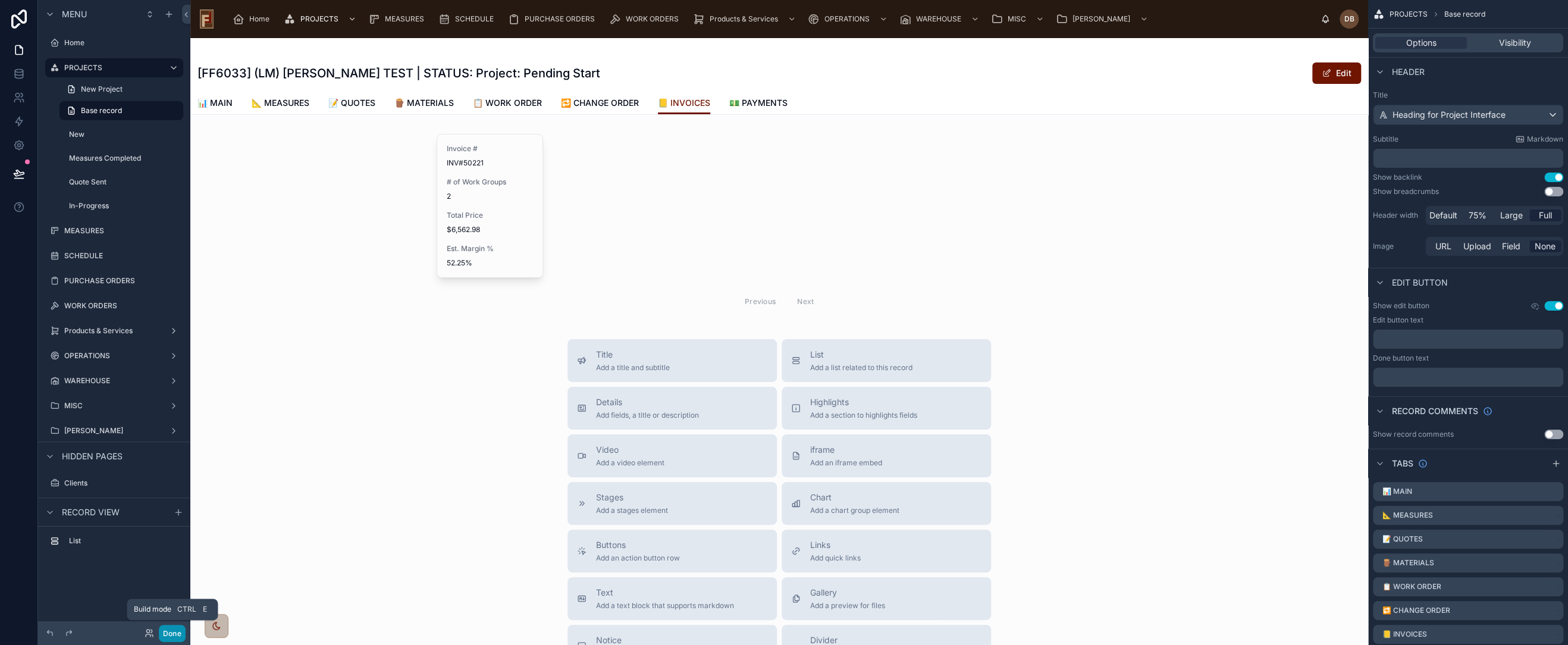
click at [174, 631] on button "Done" at bounding box center [172, 633] width 27 height 17
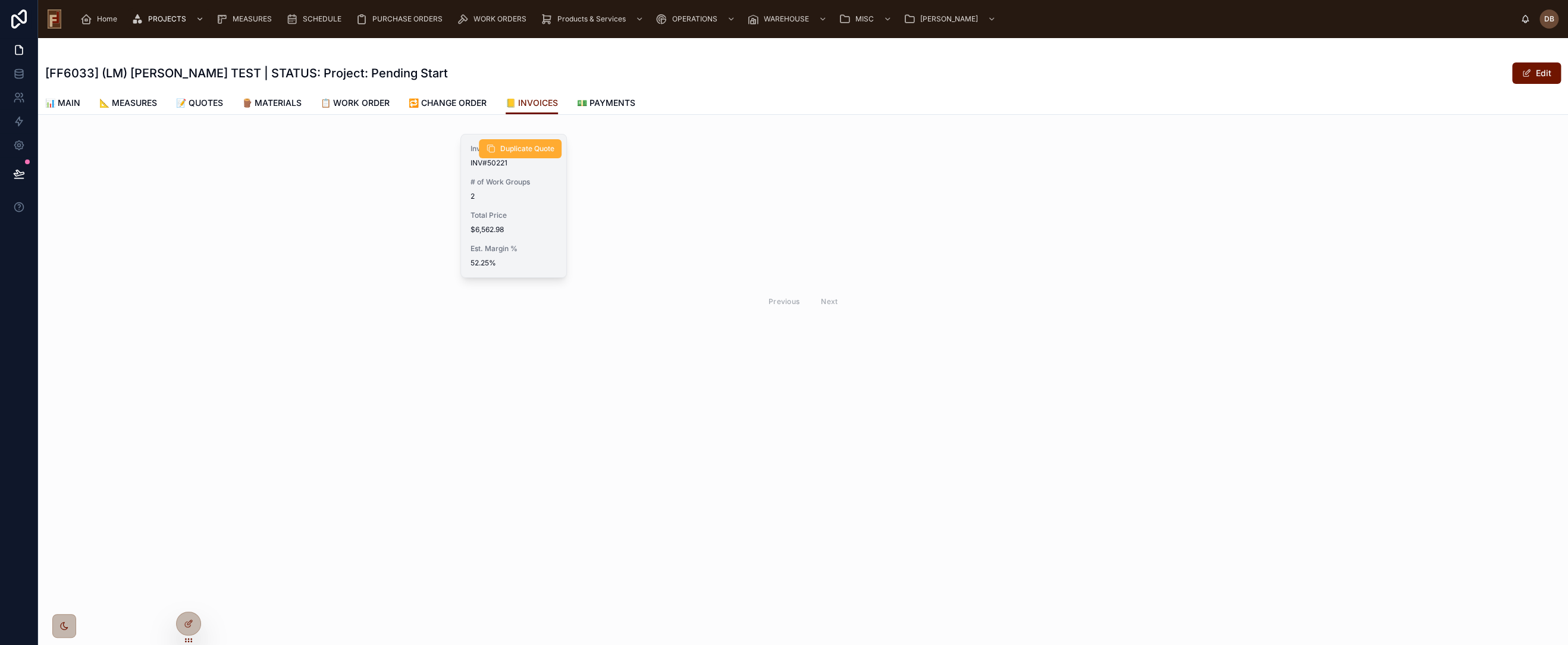
click at [502, 209] on div "Invoice # INV#50221 # of Work Groups 2 Total Price $6,562.98 Est. Margin % 52.2…" at bounding box center [513, 205] width 106 height 143
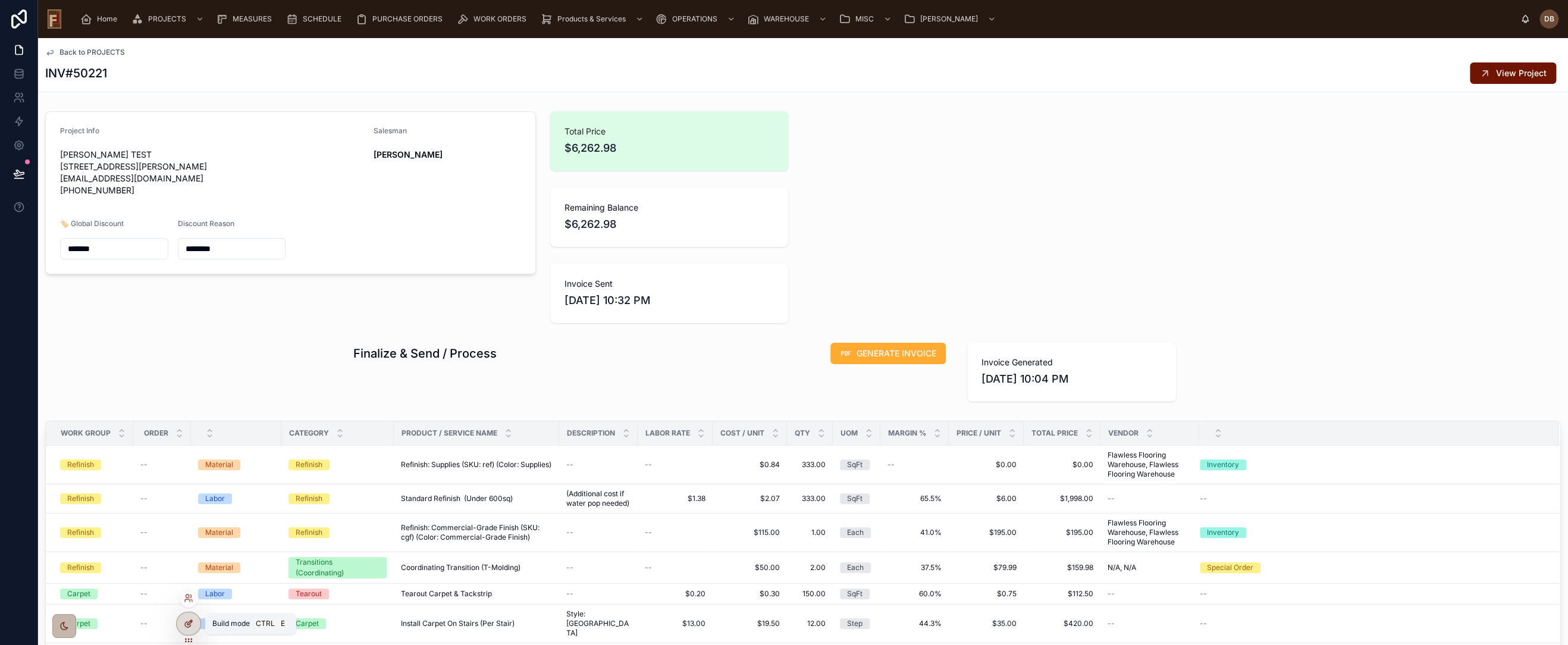
click at [190, 625] on icon at bounding box center [187, 625] width 5 height 5
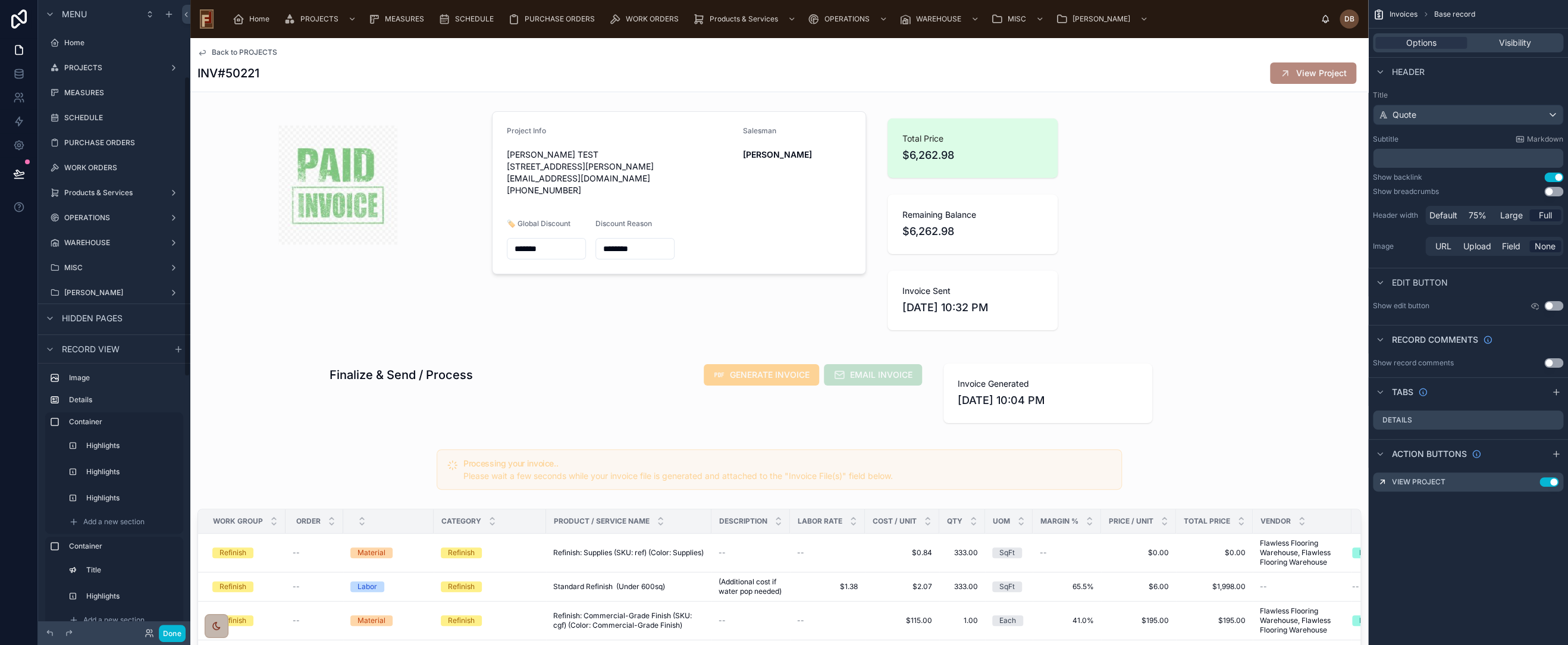
scroll to position [161, 0]
click at [653, 514] on div "Product / Service Name" at bounding box center [628, 521] width 164 height 22
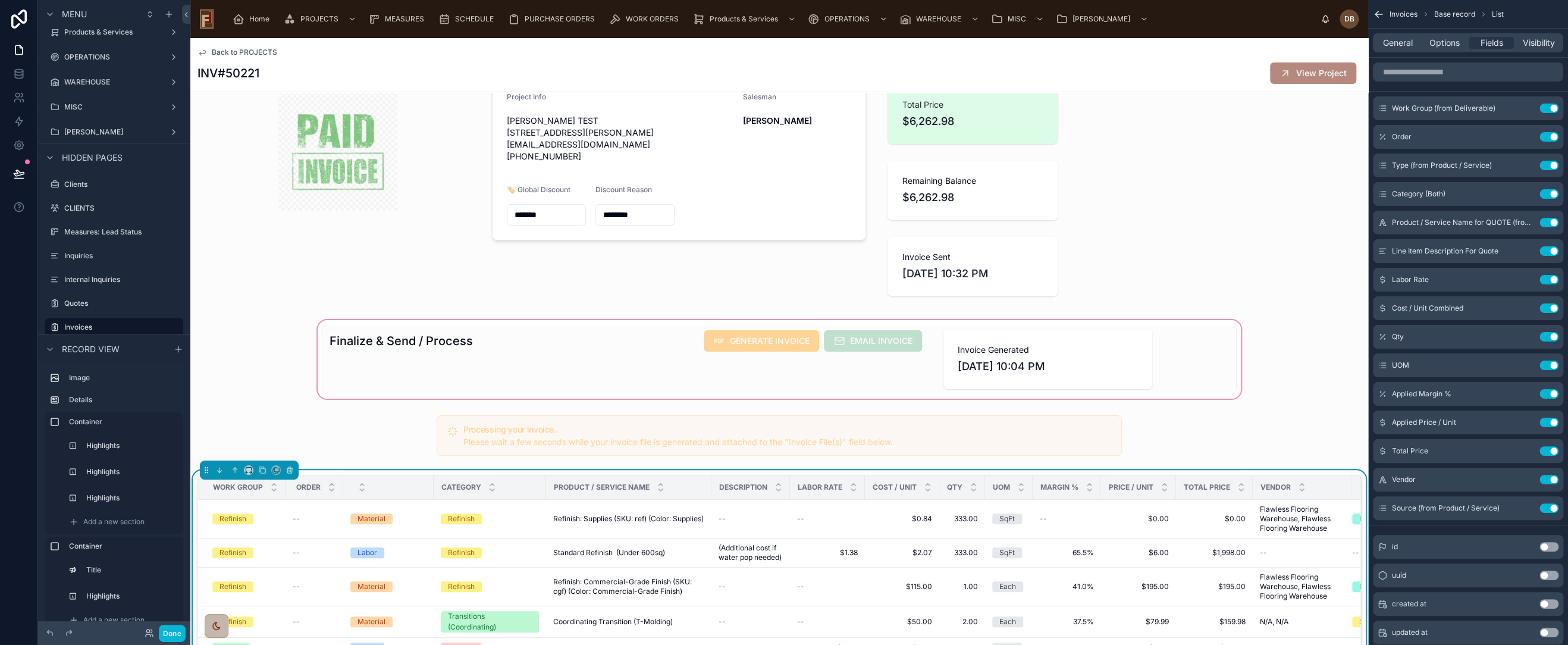
scroll to position [264, 0]
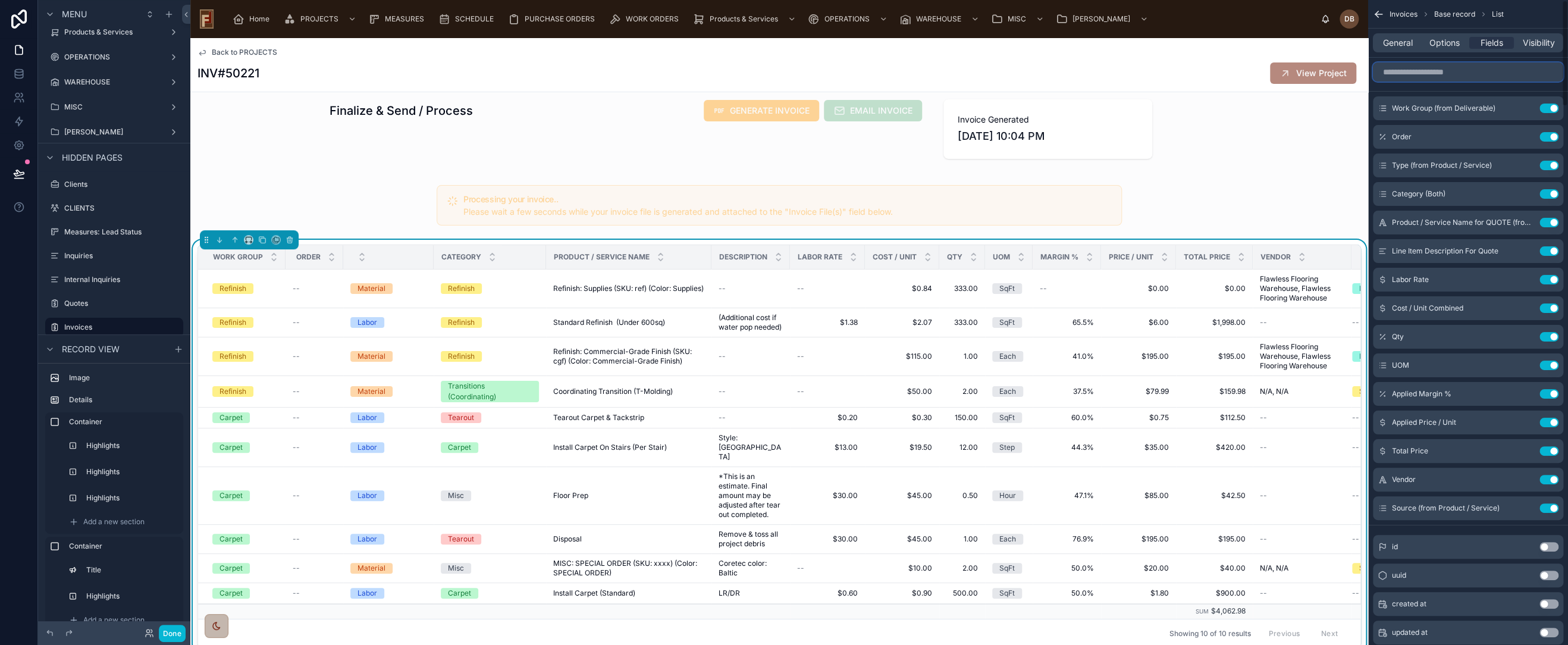
click at [1443, 67] on input "scrollable content" at bounding box center [1469, 71] width 190 height 19
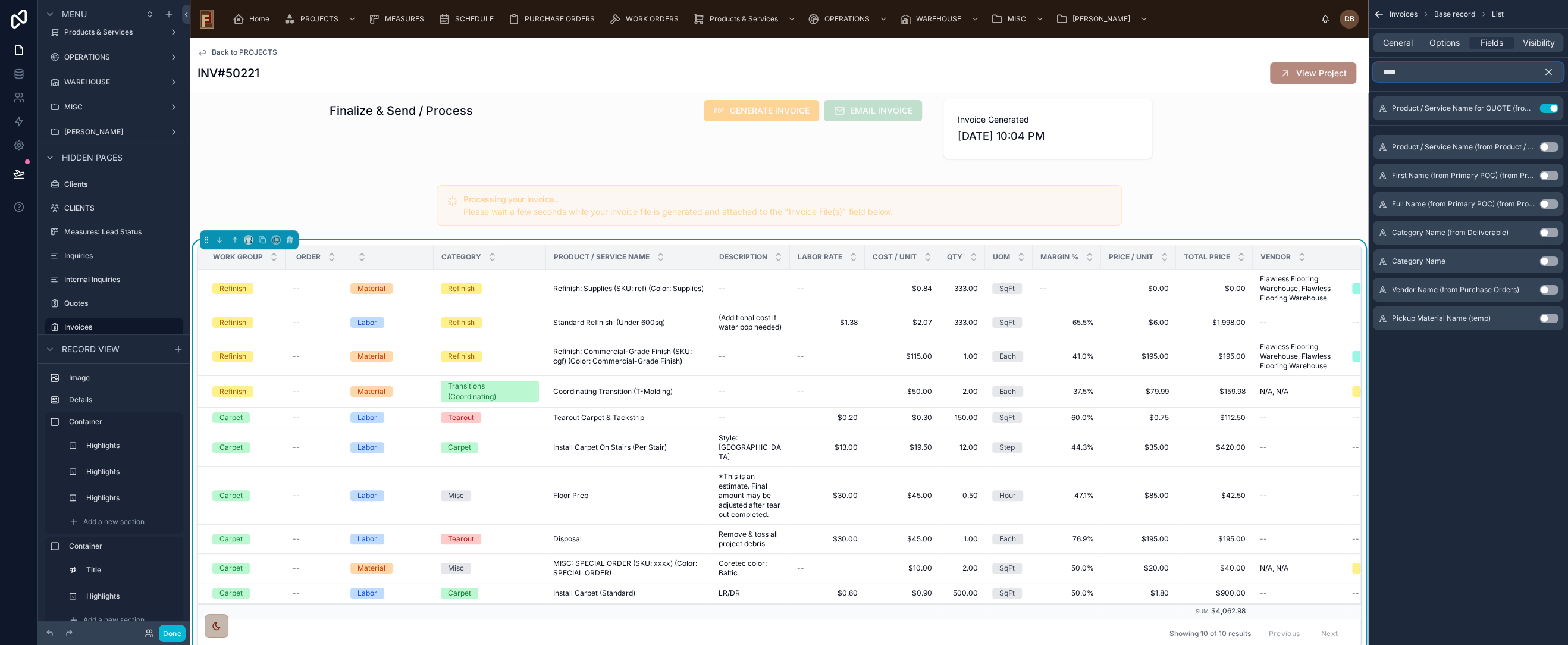
type input "****"
click at [1548, 235] on button "Use setting" at bounding box center [1548, 232] width 19 height 10
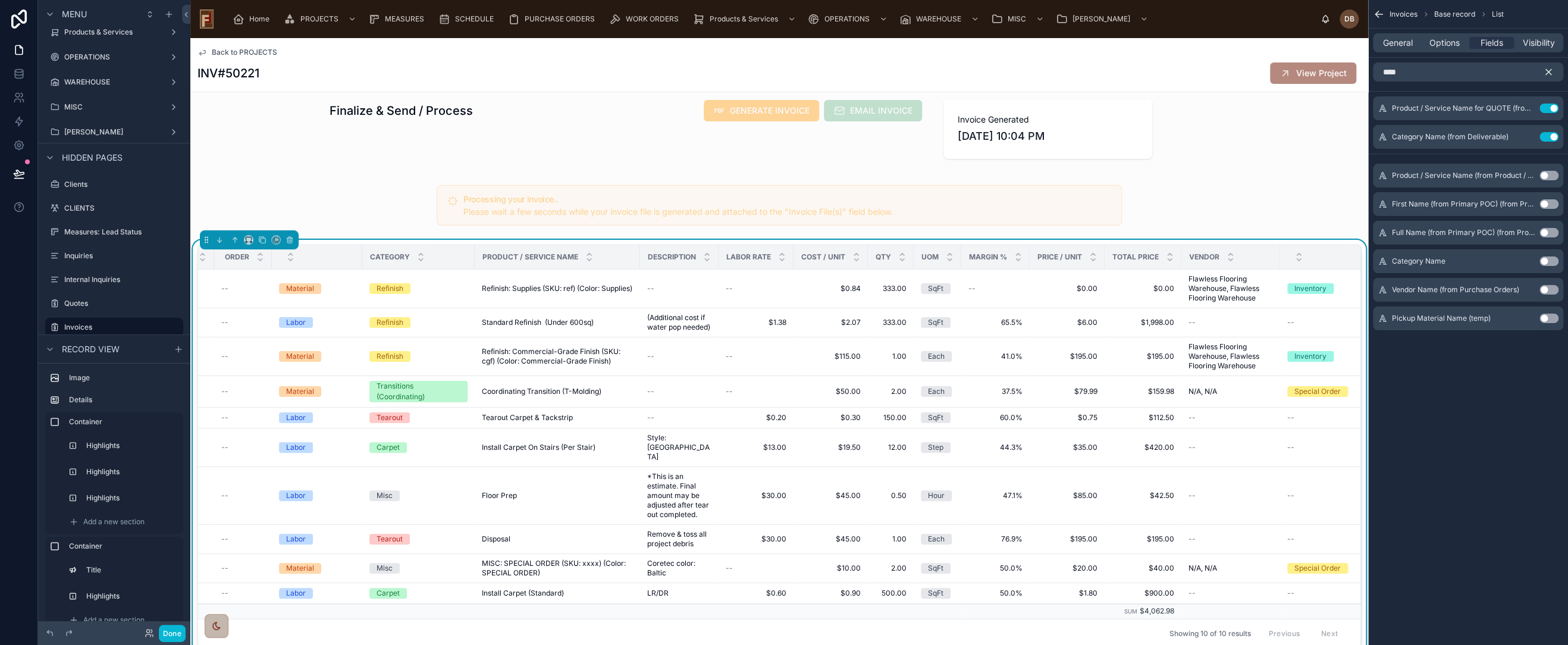
scroll to position [0, 0]
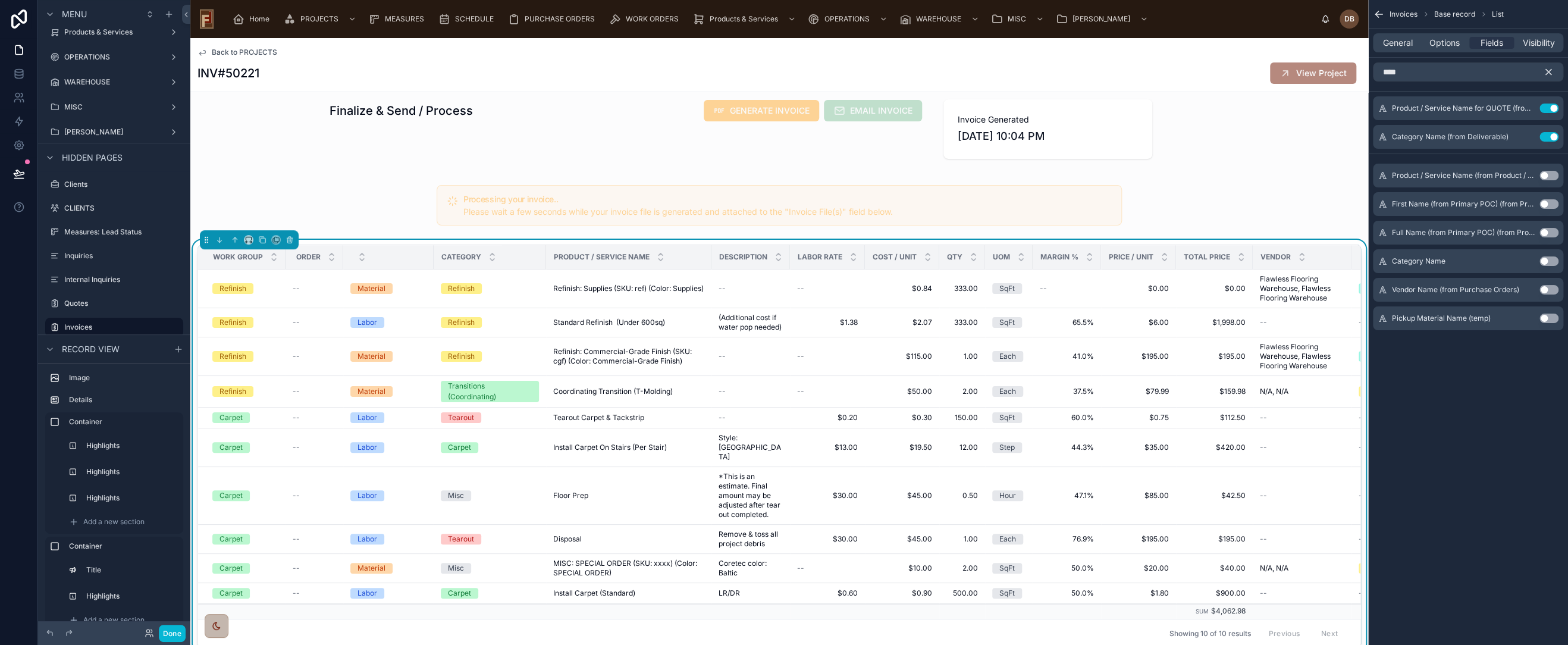
click at [1549, 69] on icon "scrollable content" at bounding box center [1548, 72] width 11 height 11
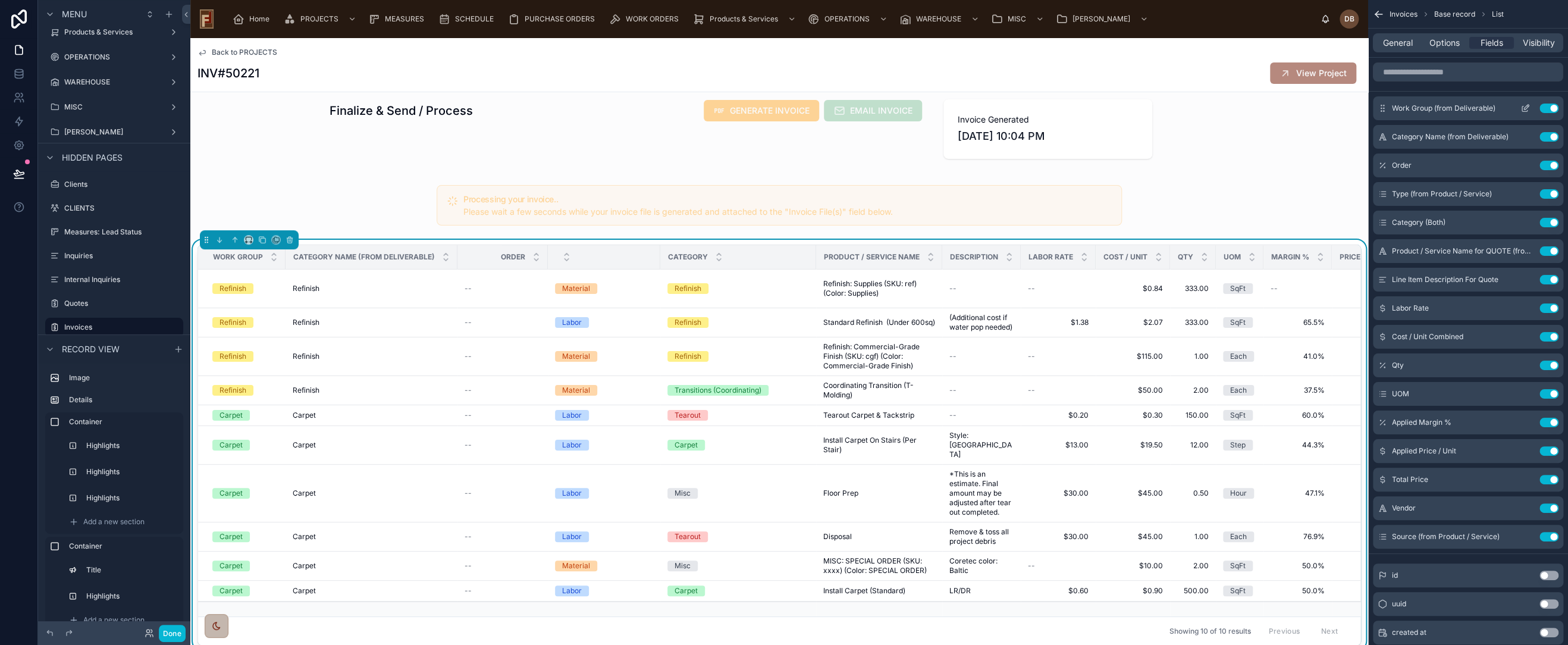
click at [1551, 106] on button "Use setting" at bounding box center [1548, 108] width 19 height 10
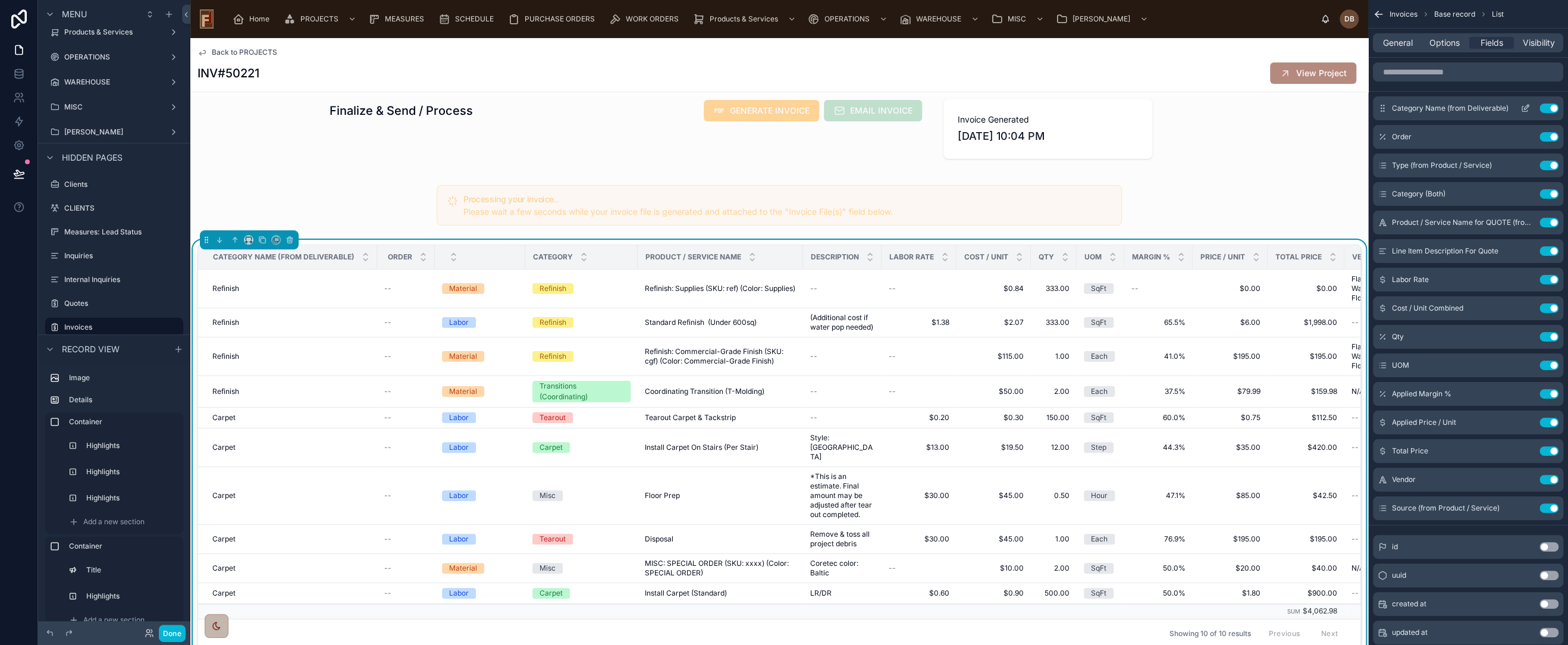
click at [1524, 108] on icon "scrollable content" at bounding box center [1526, 107] width 4 height 4
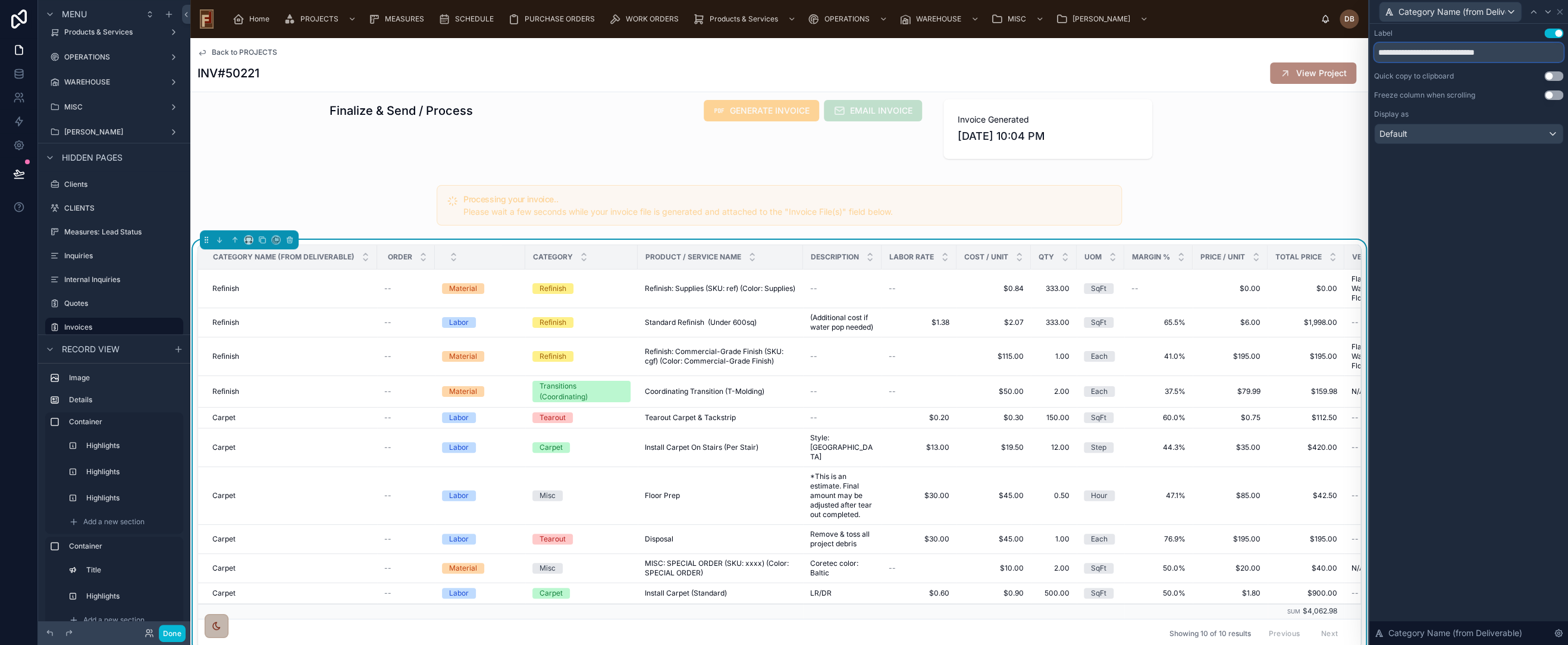
drag, startPoint x: 1517, startPoint y: 53, endPoint x: 1369, endPoint y: 57, distance: 148.1
click at [1370, 57] on div "**********" at bounding box center [1469, 98] width 199 height 148
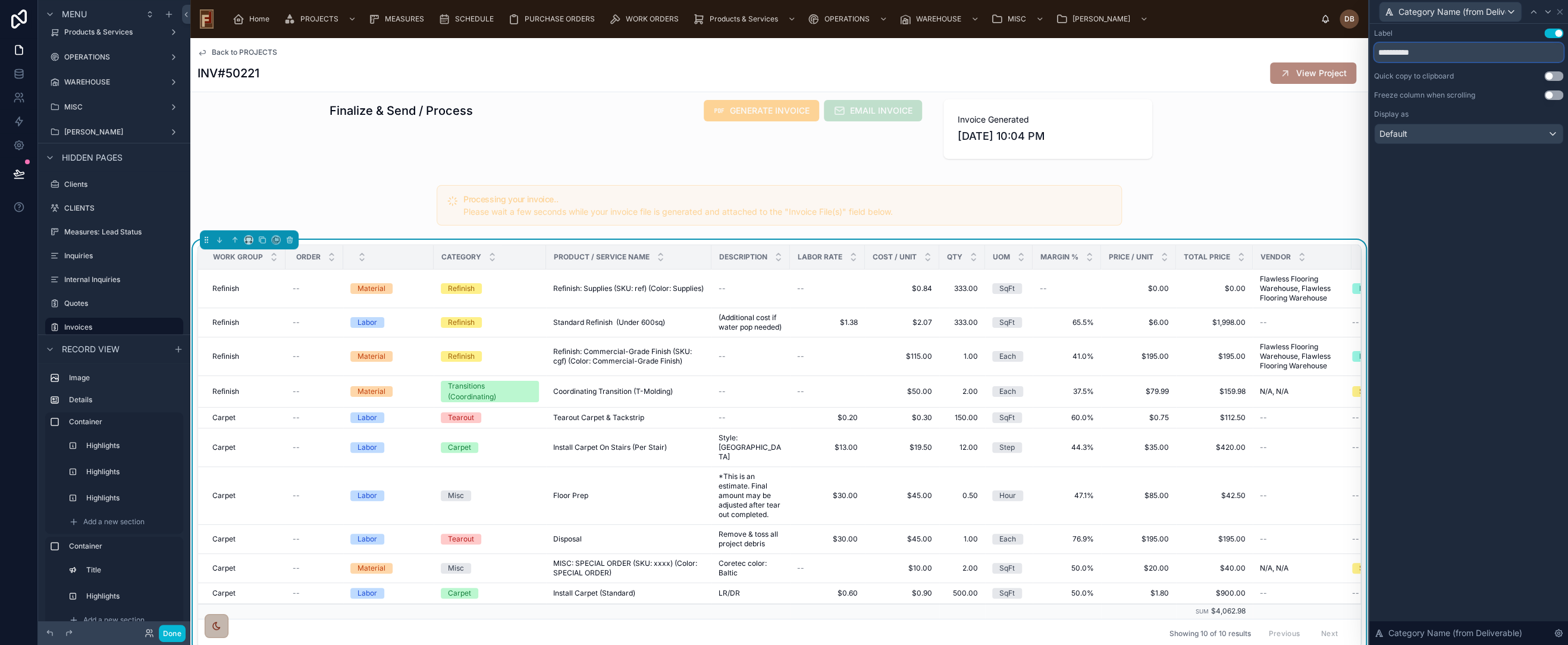
type input "**********"
click at [1452, 132] on div "Default" at bounding box center [1469, 133] width 188 height 19
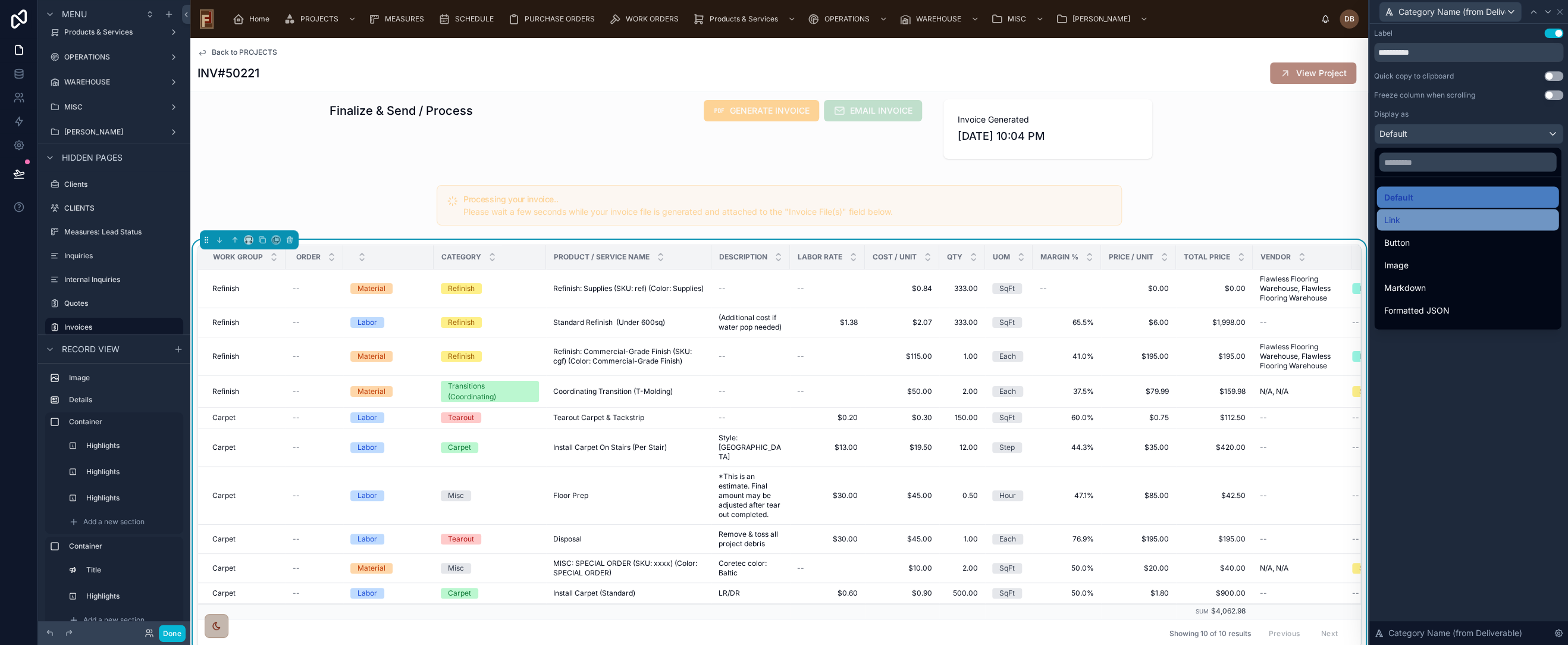
click at [1436, 222] on div "Link" at bounding box center [1468, 220] width 168 height 14
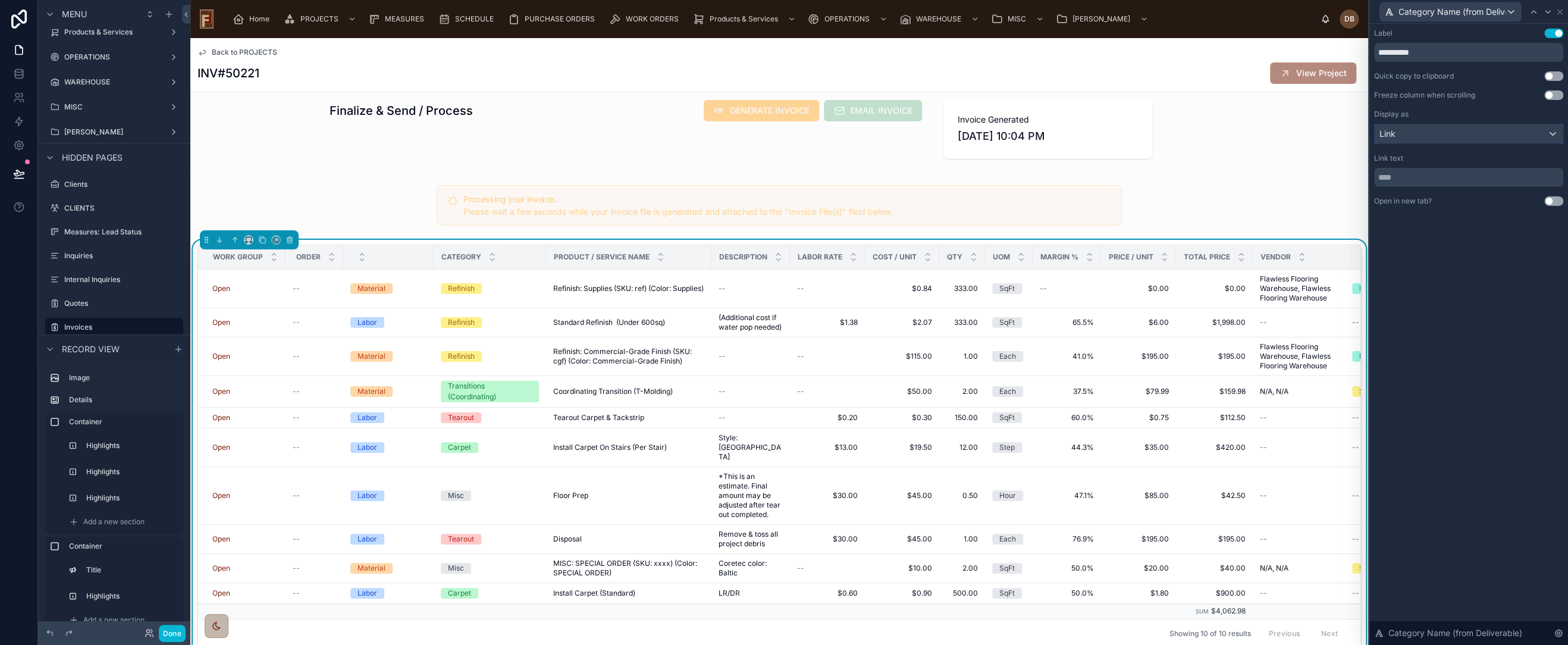
click at [1415, 131] on div "Link" at bounding box center [1469, 133] width 188 height 19
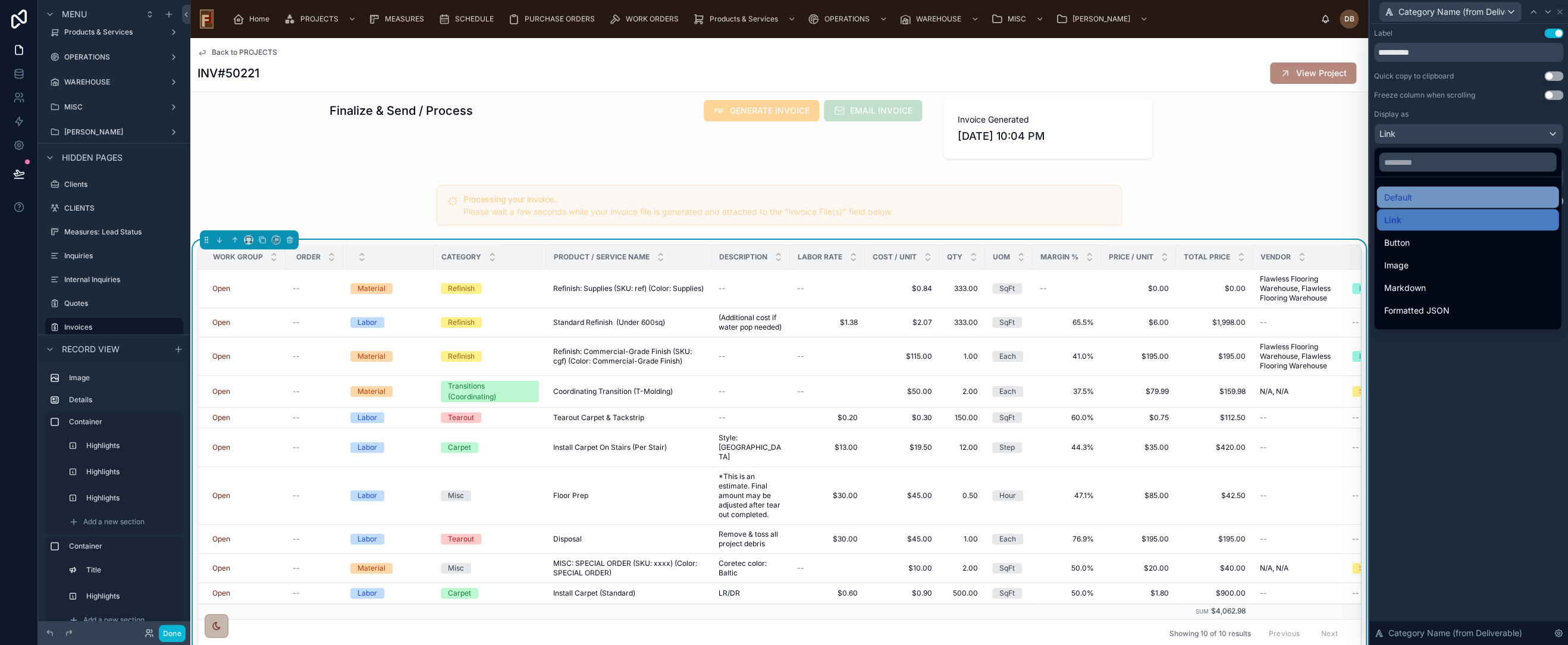
click at [1423, 194] on div "Default" at bounding box center [1468, 197] width 168 height 14
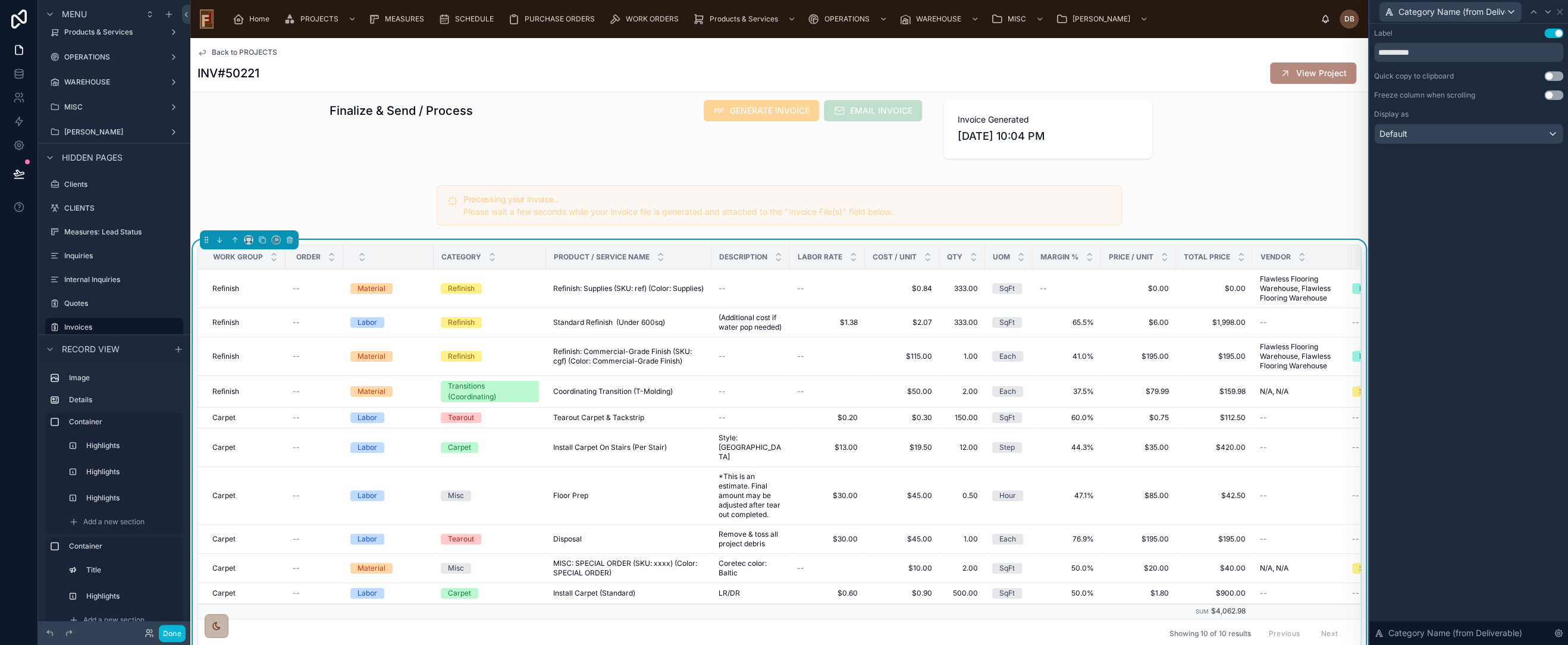
click at [1472, 327] on div "**********" at bounding box center [1469, 334] width 199 height 621
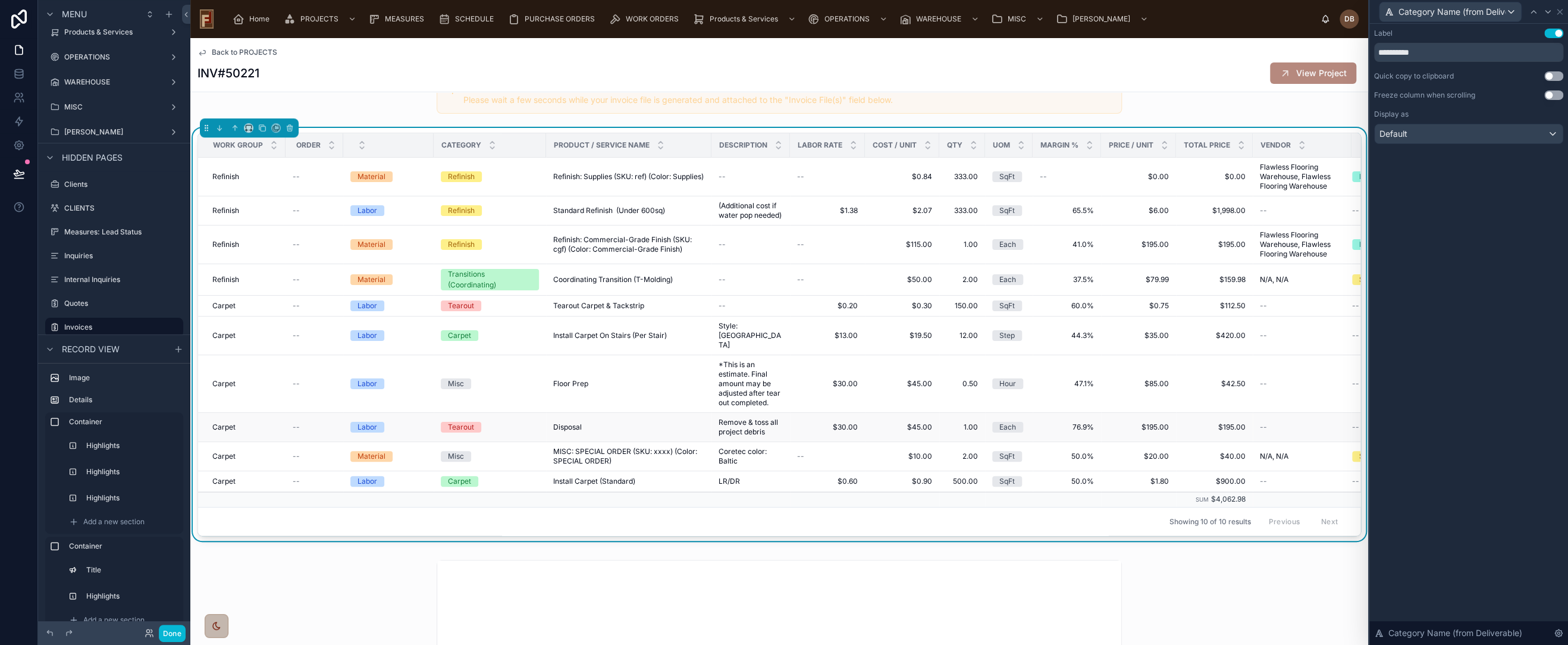
scroll to position [330, 0]
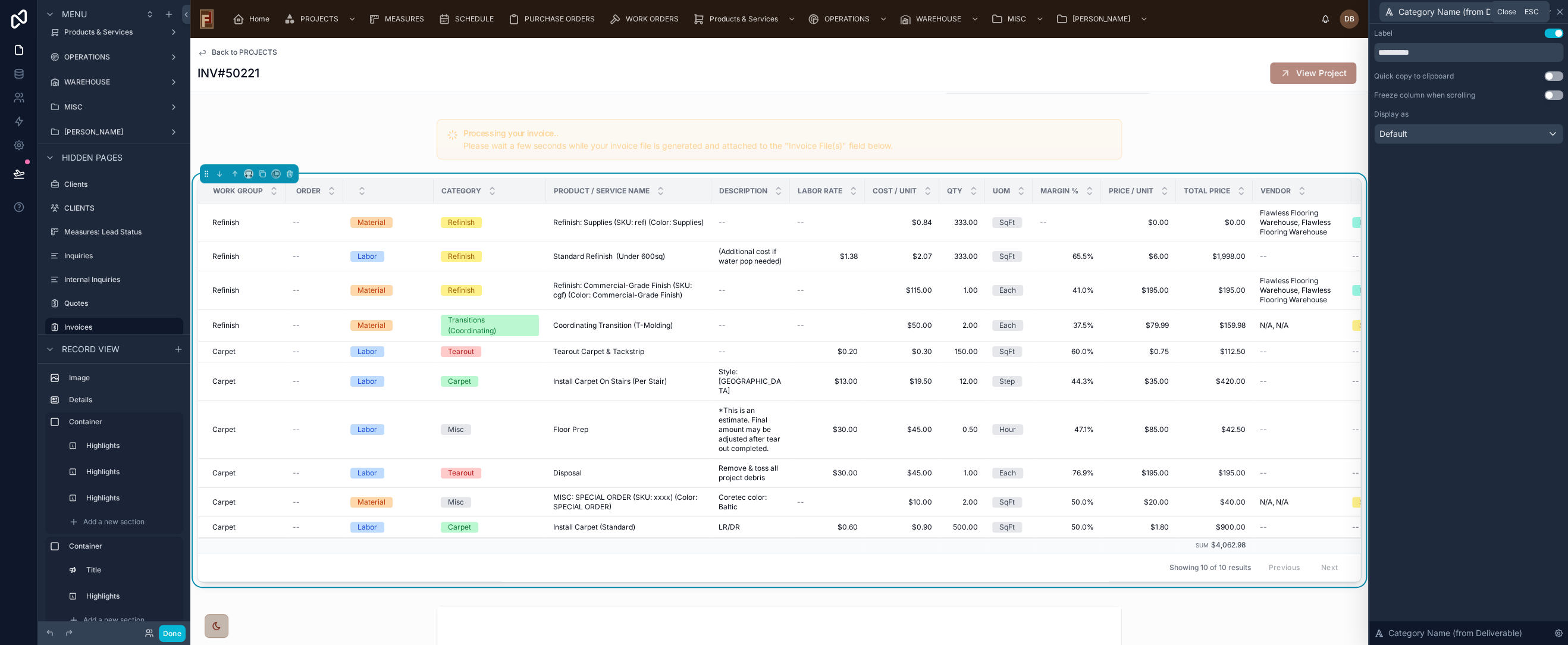
click at [1558, 10] on icon at bounding box center [1559, 12] width 10 height 10
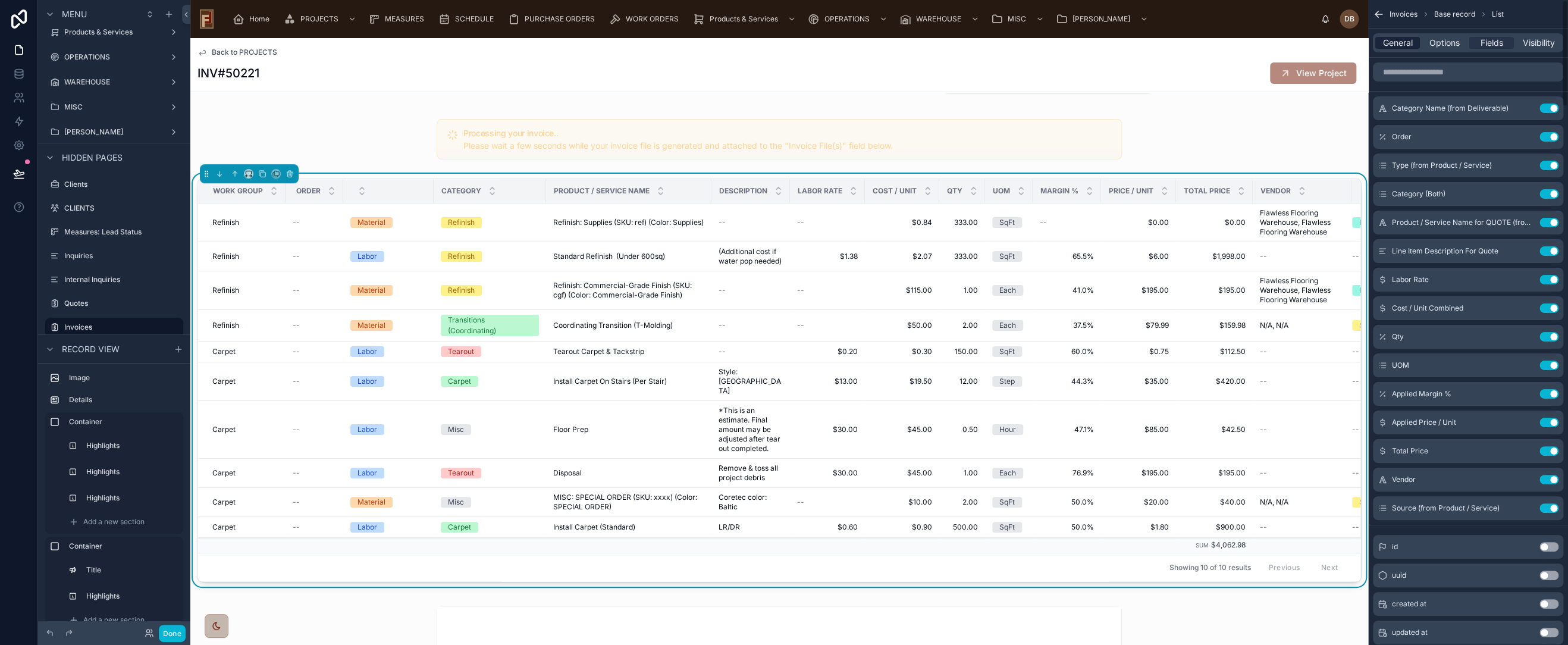
click at [1397, 42] on span "General" at bounding box center [1397, 43] width 29 height 12
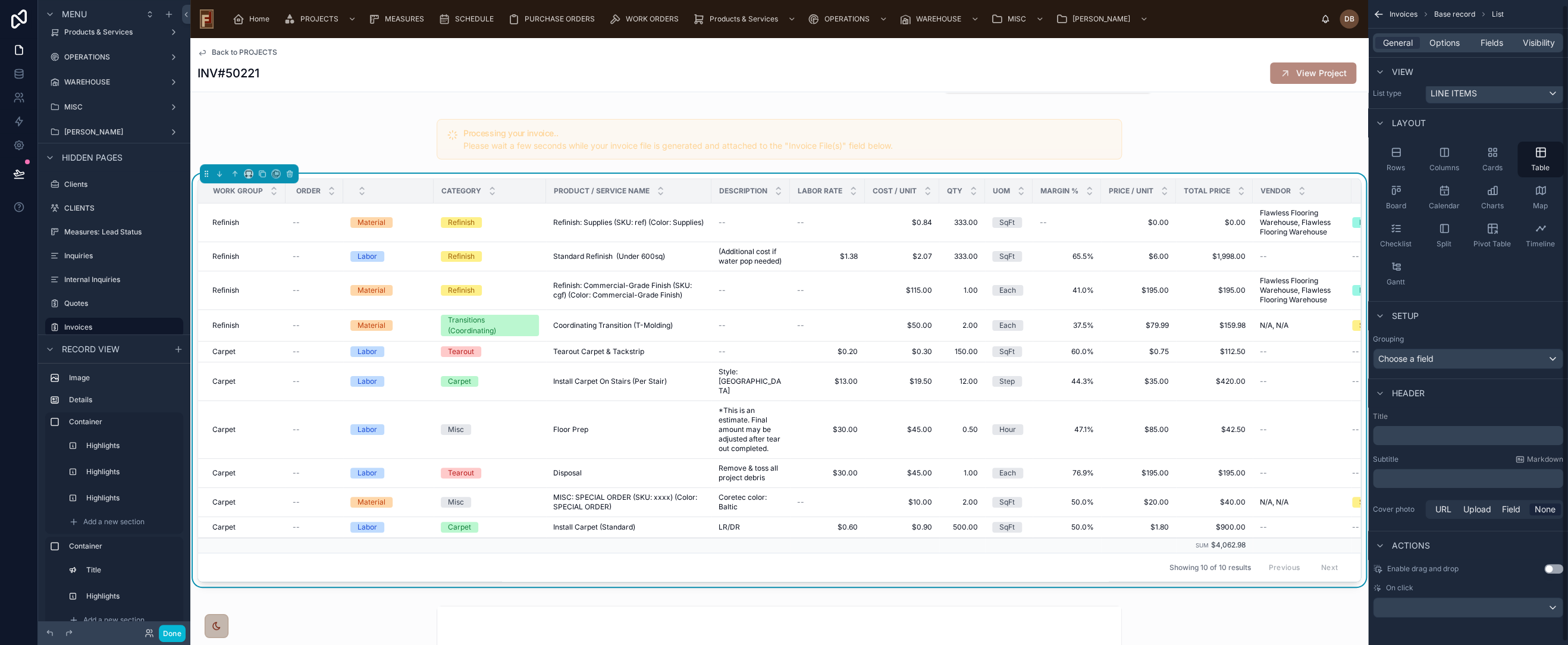
scroll to position [8, 0]
click at [1432, 358] on span "Choose a field" at bounding box center [1406, 357] width 55 height 10
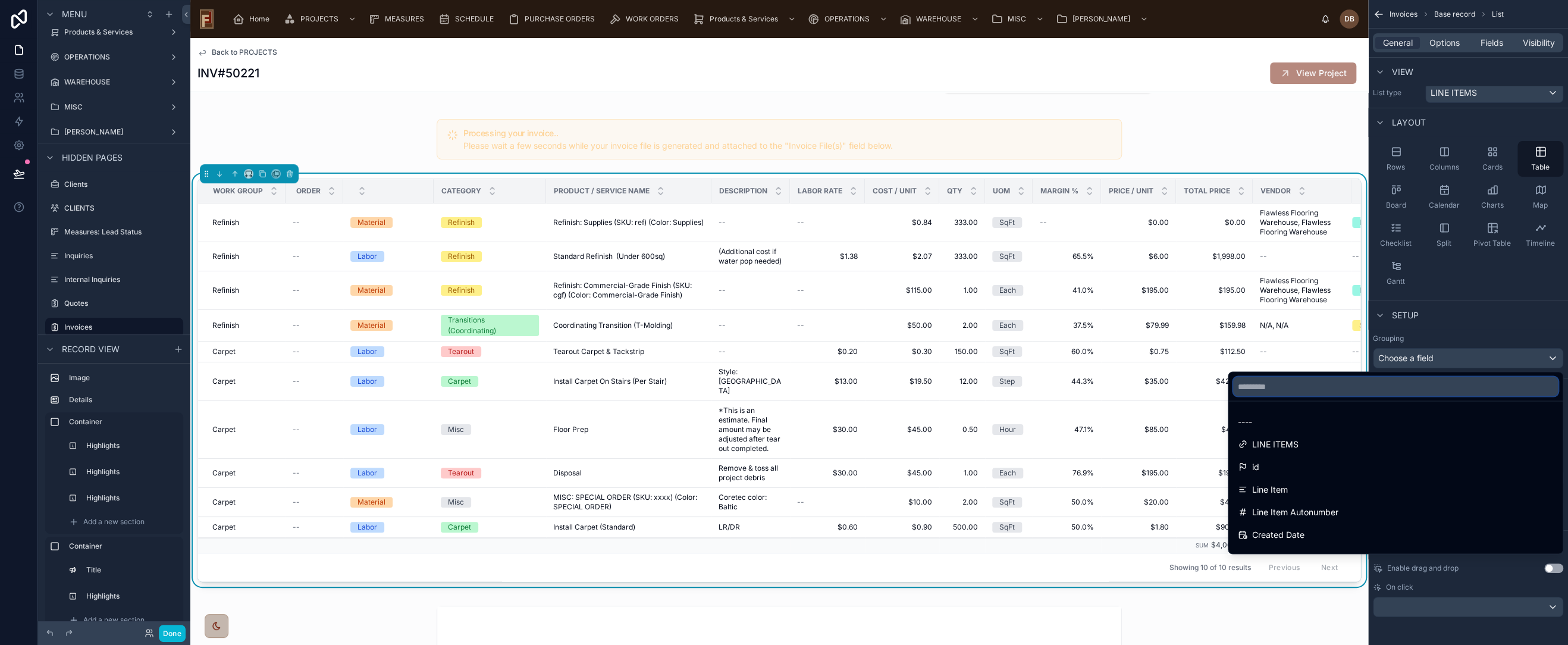
click at [1416, 387] on input "text" at bounding box center [1396, 386] width 325 height 19
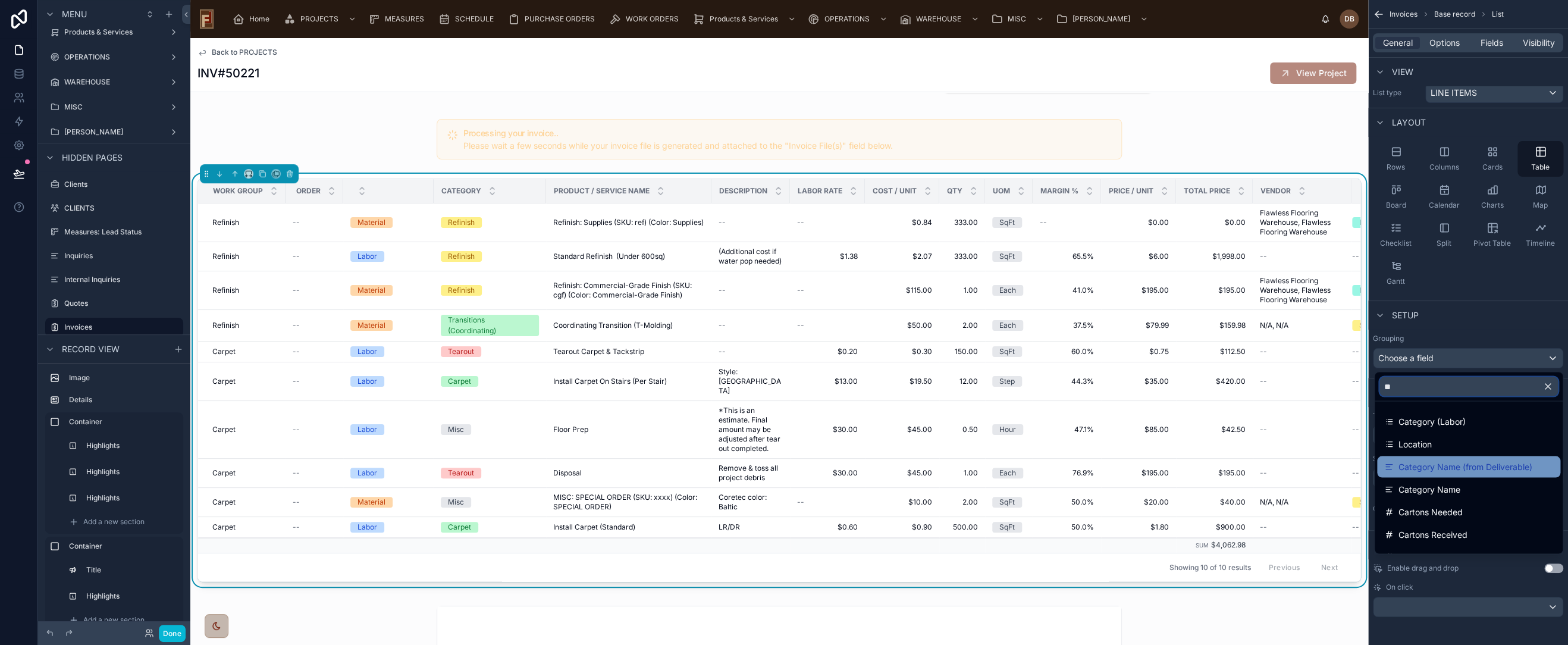
type input "**"
click at [1433, 468] on span "Category Name (from Deliverable)" at bounding box center [1465, 466] width 134 height 14
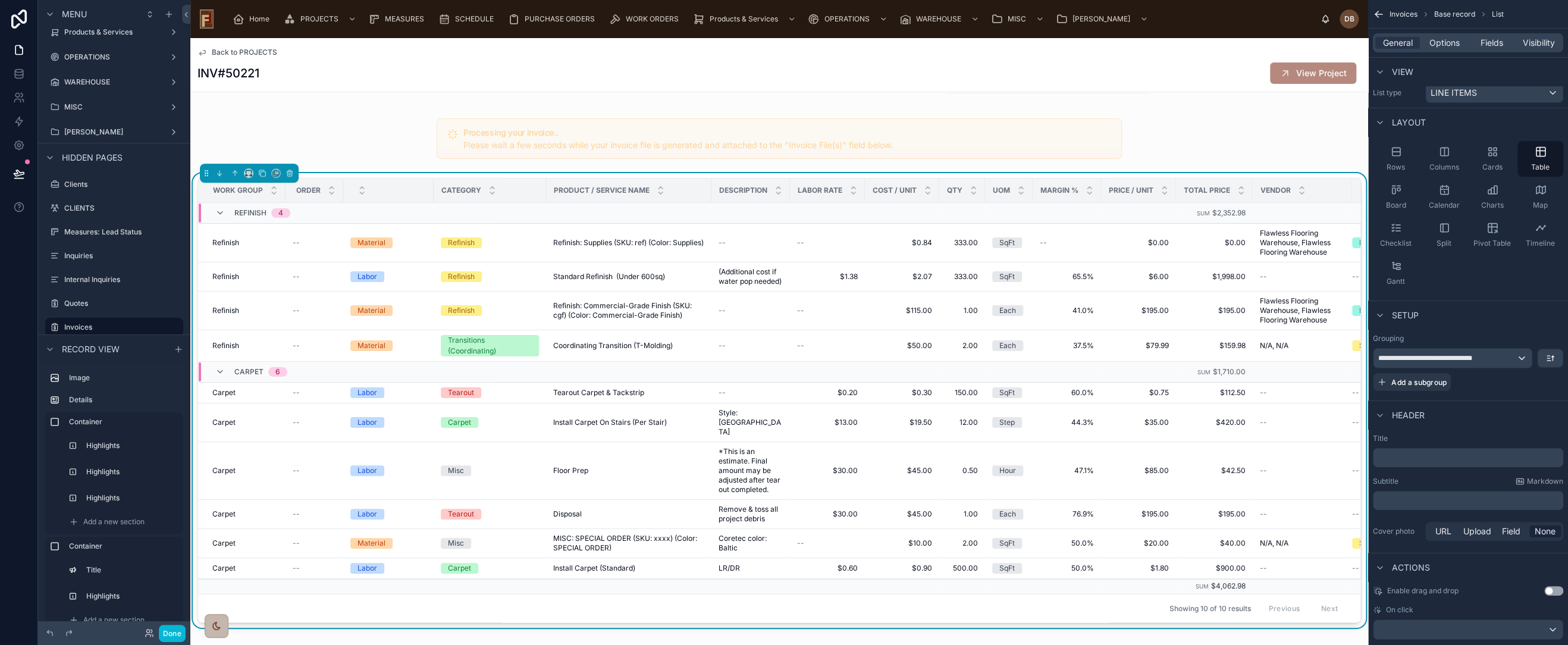
scroll to position [330, 0]
click at [1492, 42] on span "Fields" at bounding box center [1492, 43] width 22 height 12
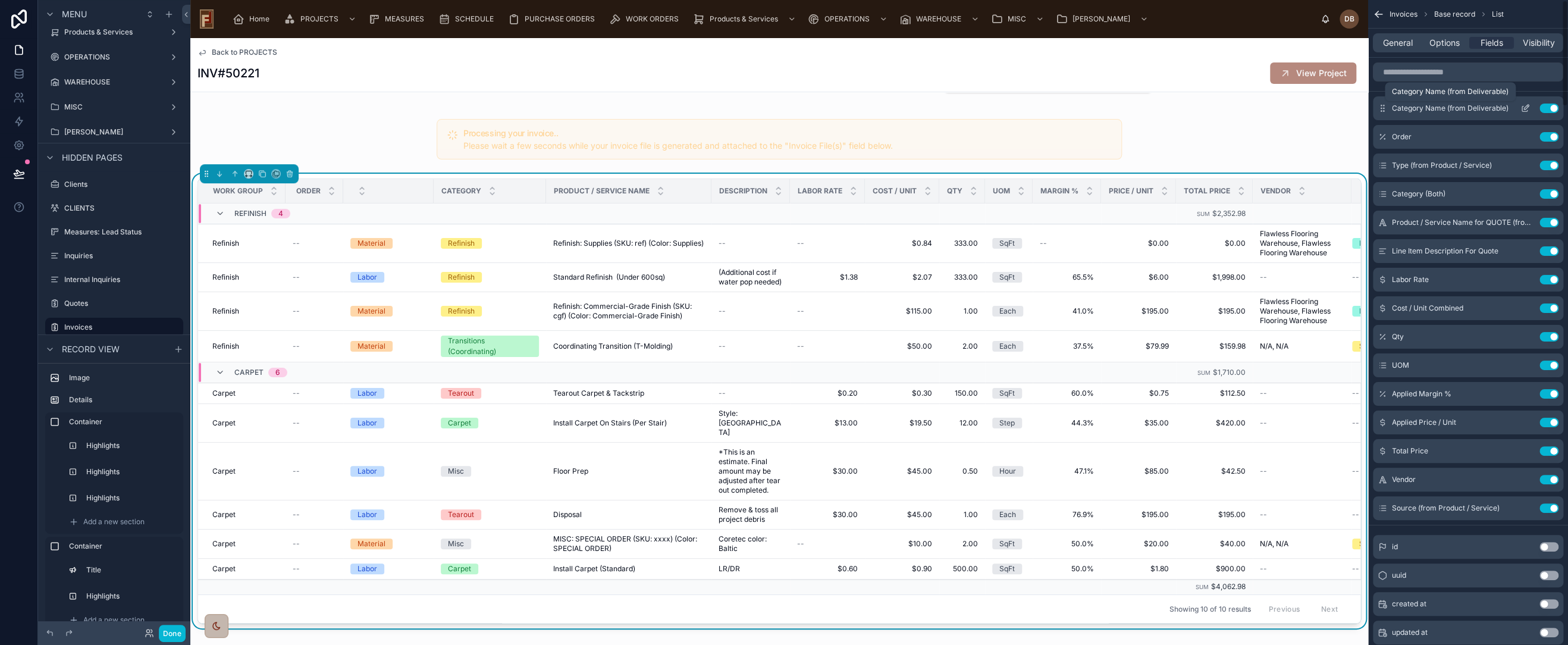
scroll to position [0, 0]
click at [1547, 104] on button "Use setting" at bounding box center [1548, 108] width 19 height 10
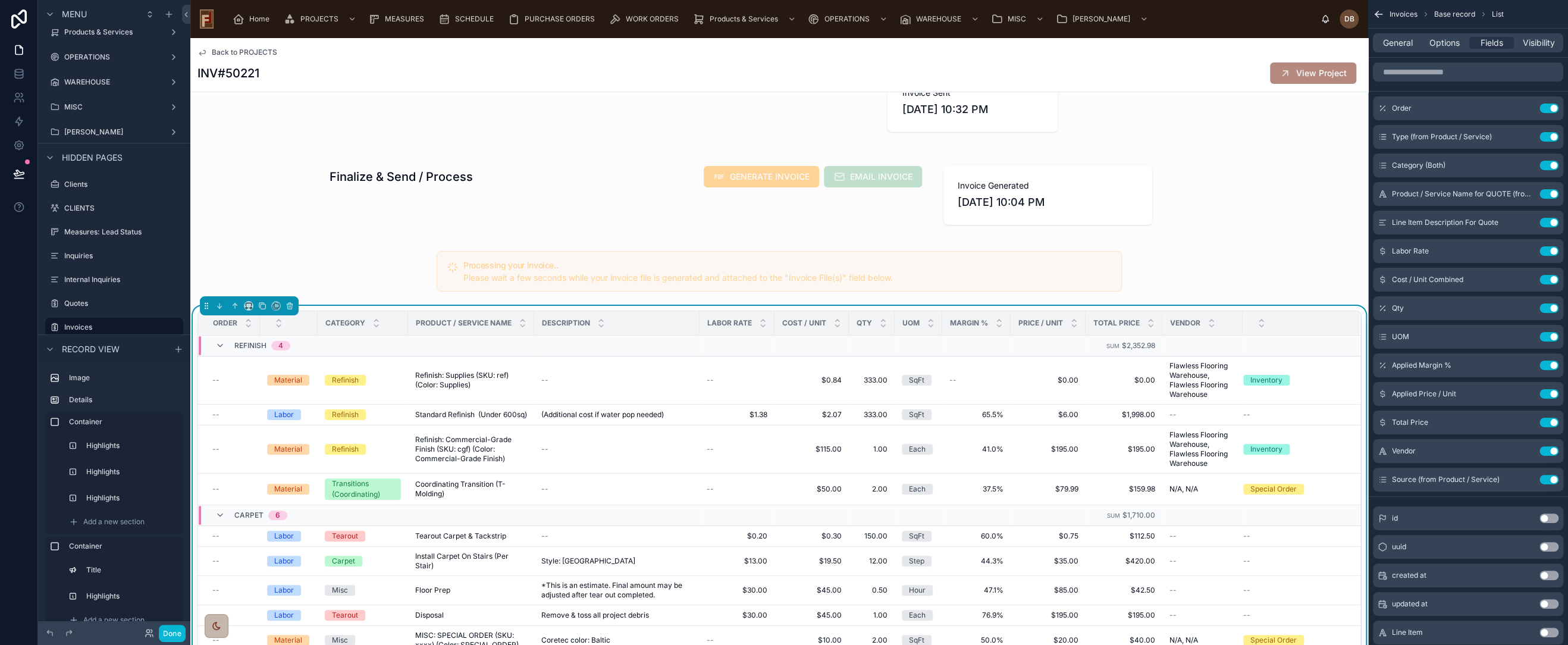
scroll to position [264, 0]
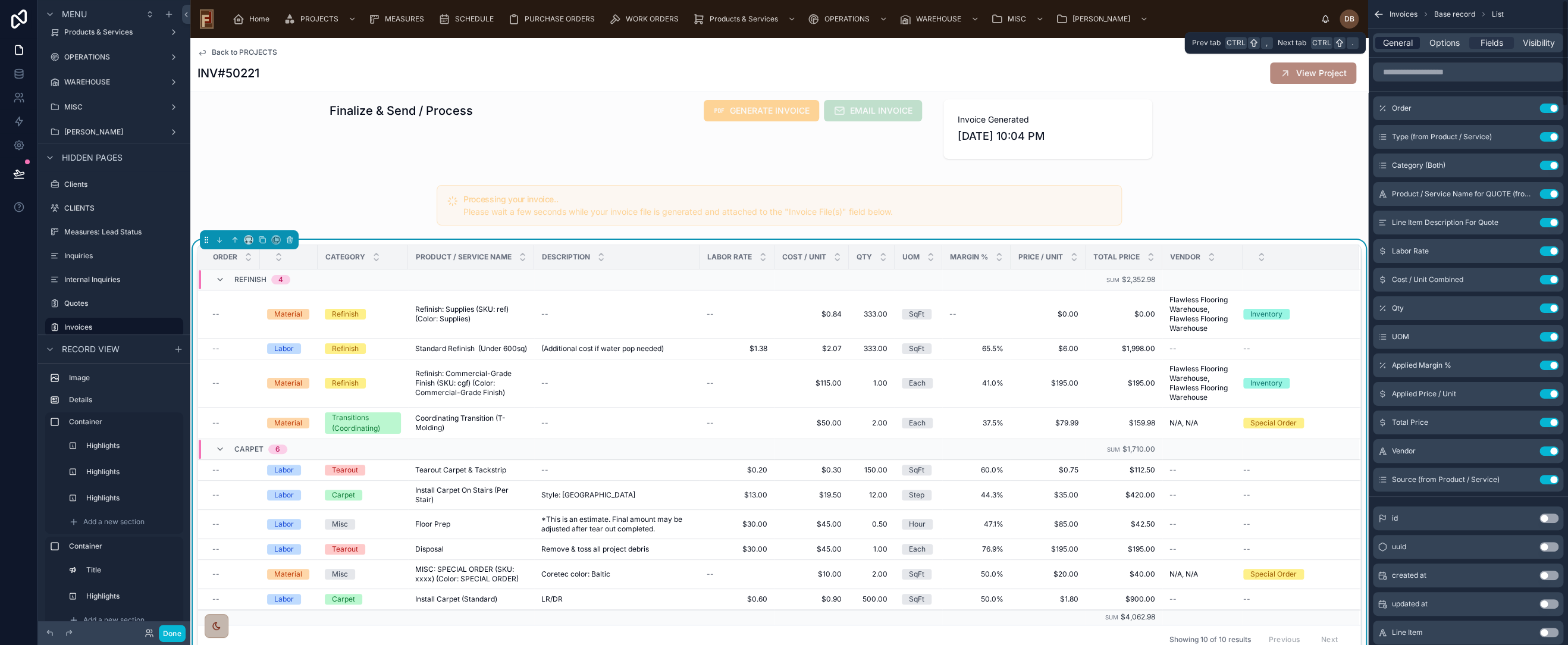
click at [1403, 46] on span "General" at bounding box center [1397, 43] width 29 height 12
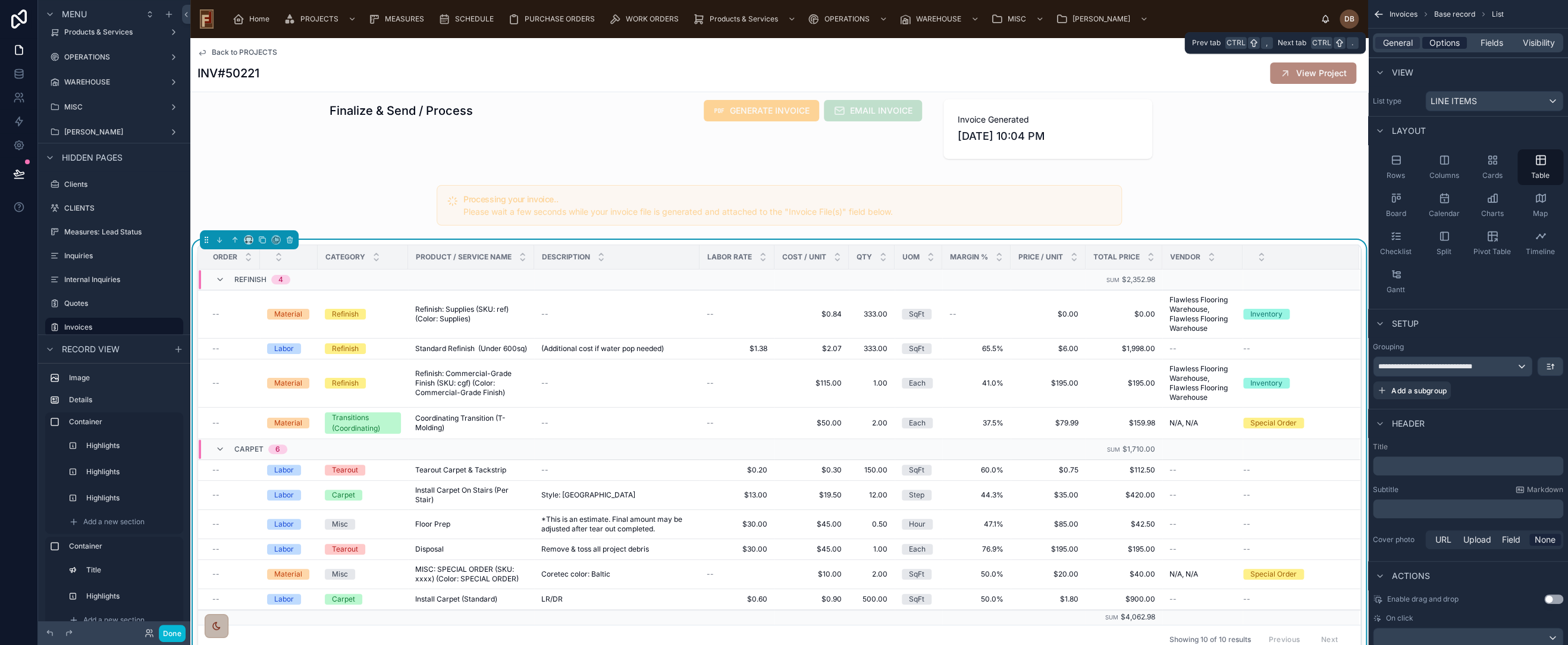
click at [1441, 44] on span "Options" at bounding box center [1445, 43] width 30 height 12
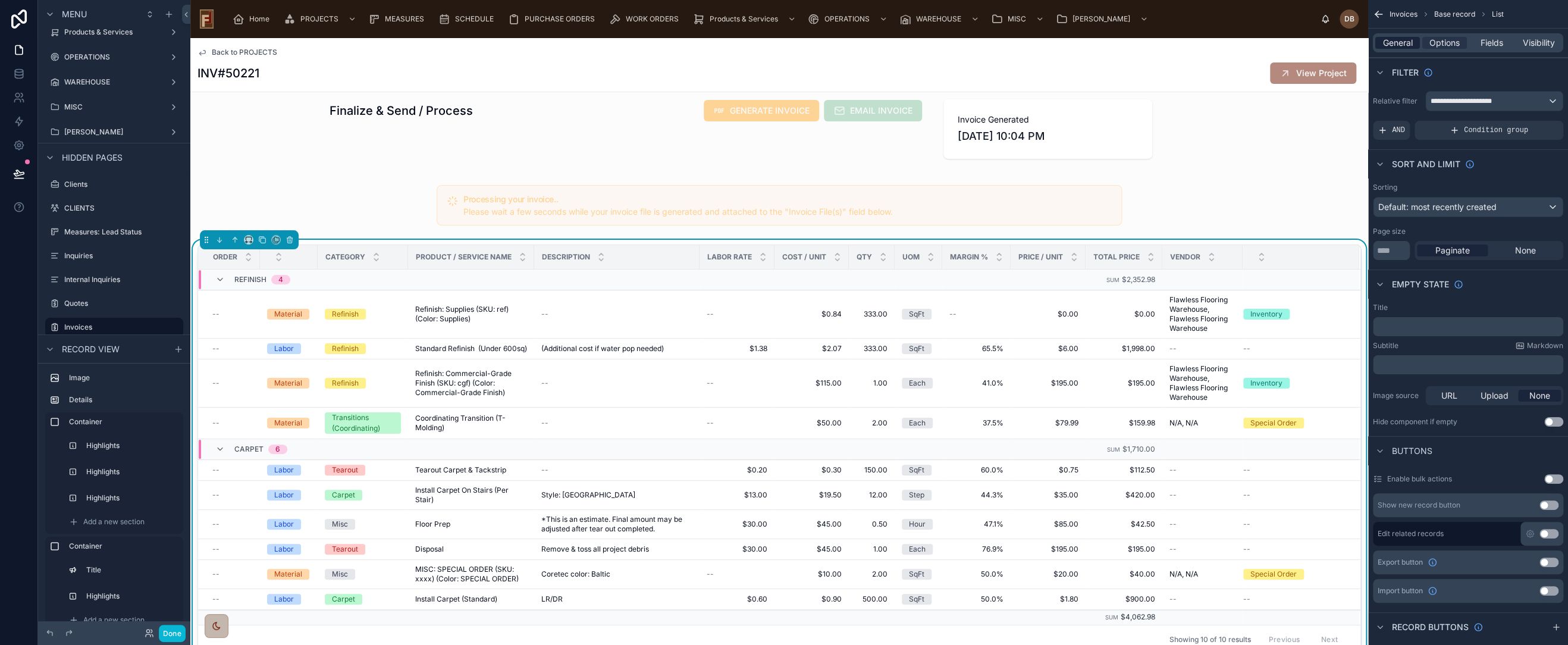
click at [1398, 44] on span "General" at bounding box center [1397, 43] width 29 height 12
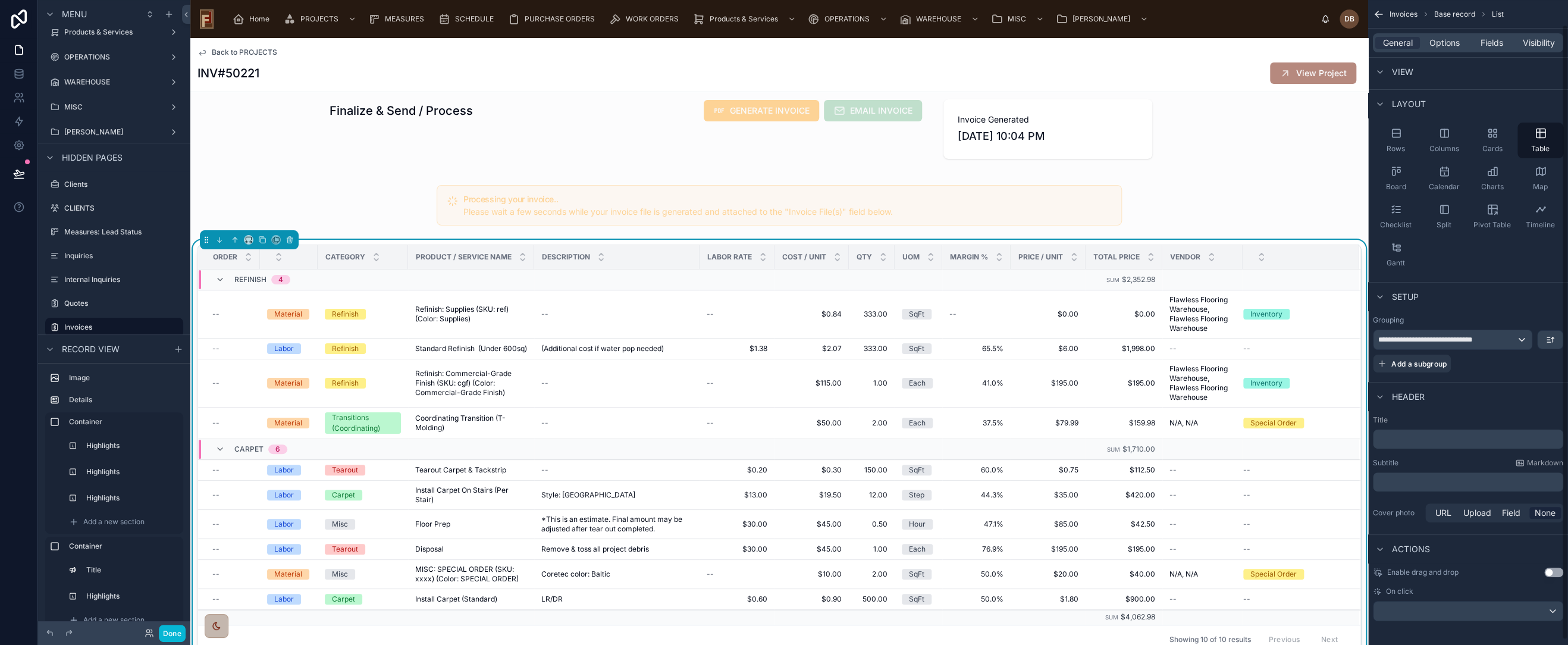
scroll to position [30, 0]
click at [1477, 613] on div "scrollable content" at bounding box center [1468, 607] width 189 height 19
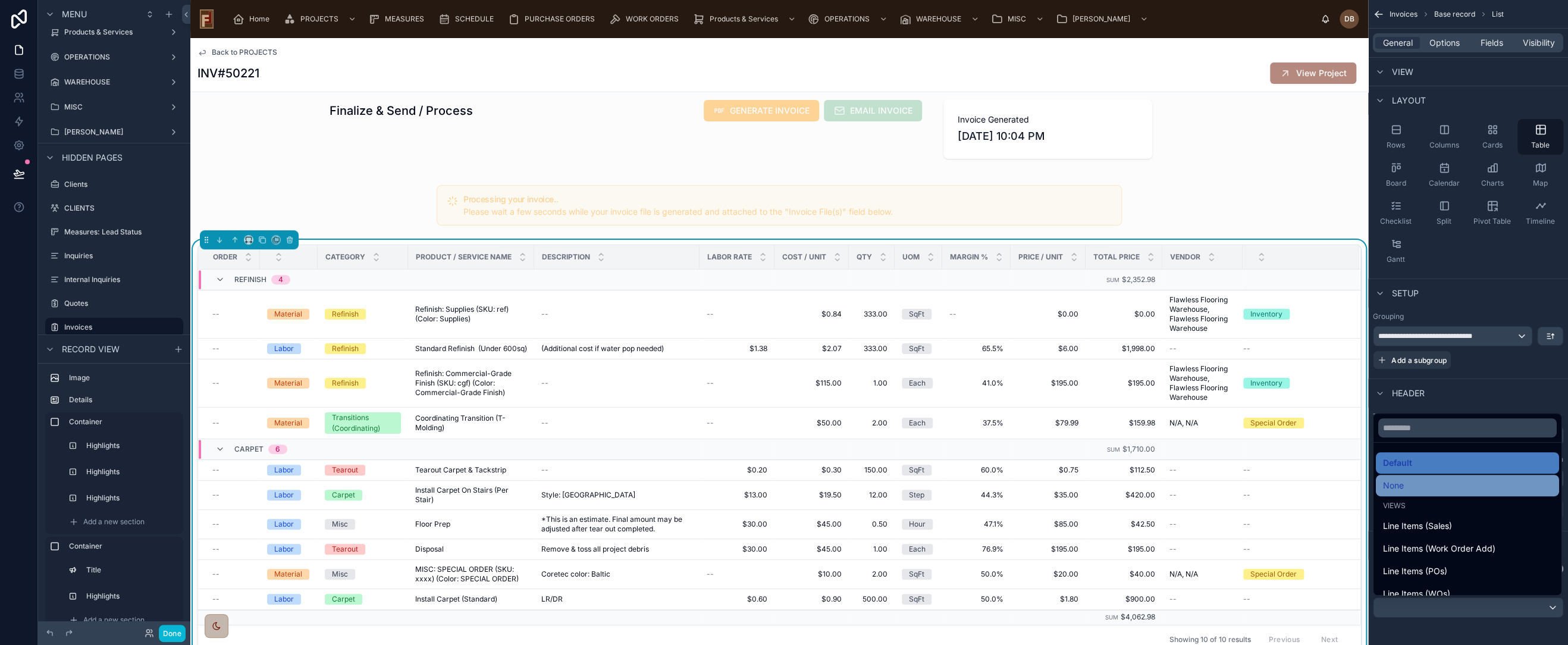
click at [1437, 485] on div "None" at bounding box center [1468, 485] width 169 height 14
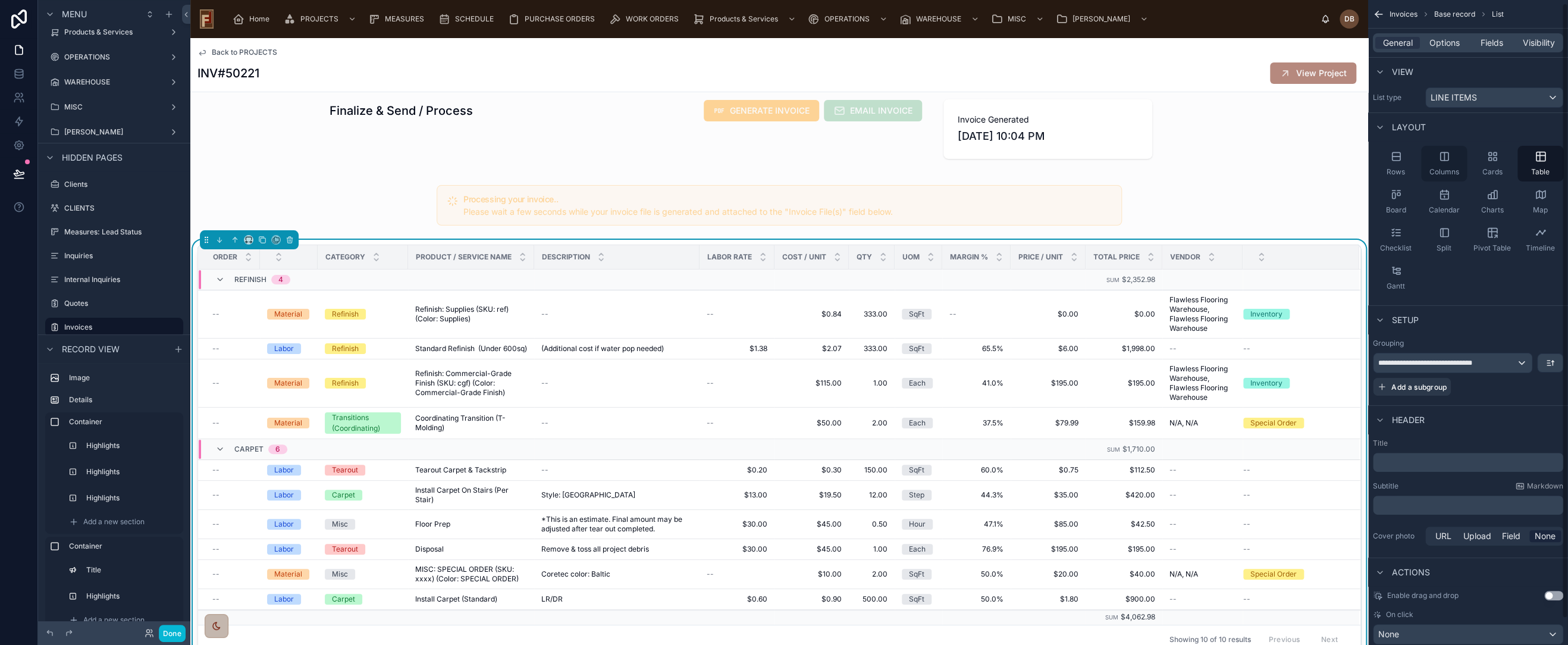
scroll to position [0, 0]
click at [1445, 42] on span "Options" at bounding box center [1445, 43] width 30 height 12
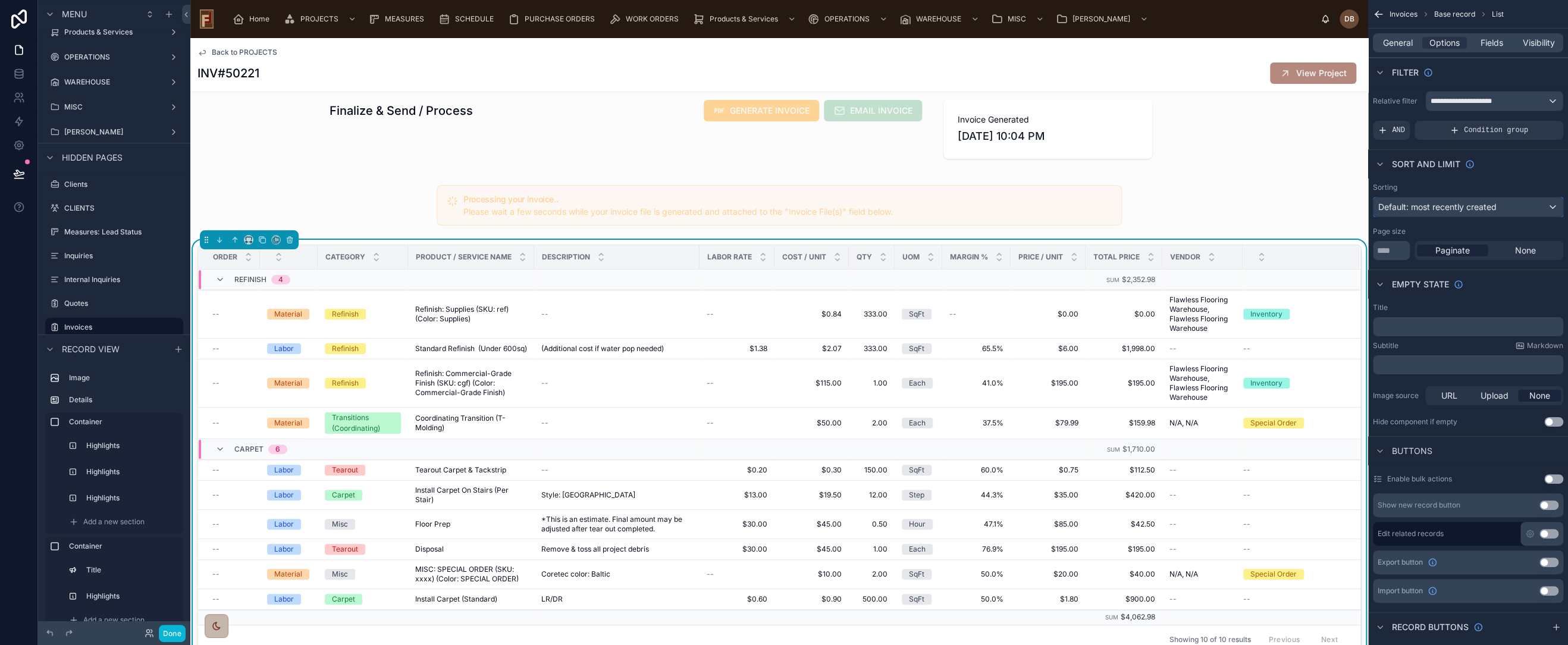
click at [1479, 204] on span "Default: most recently created" at bounding box center [1437, 206] width 118 height 10
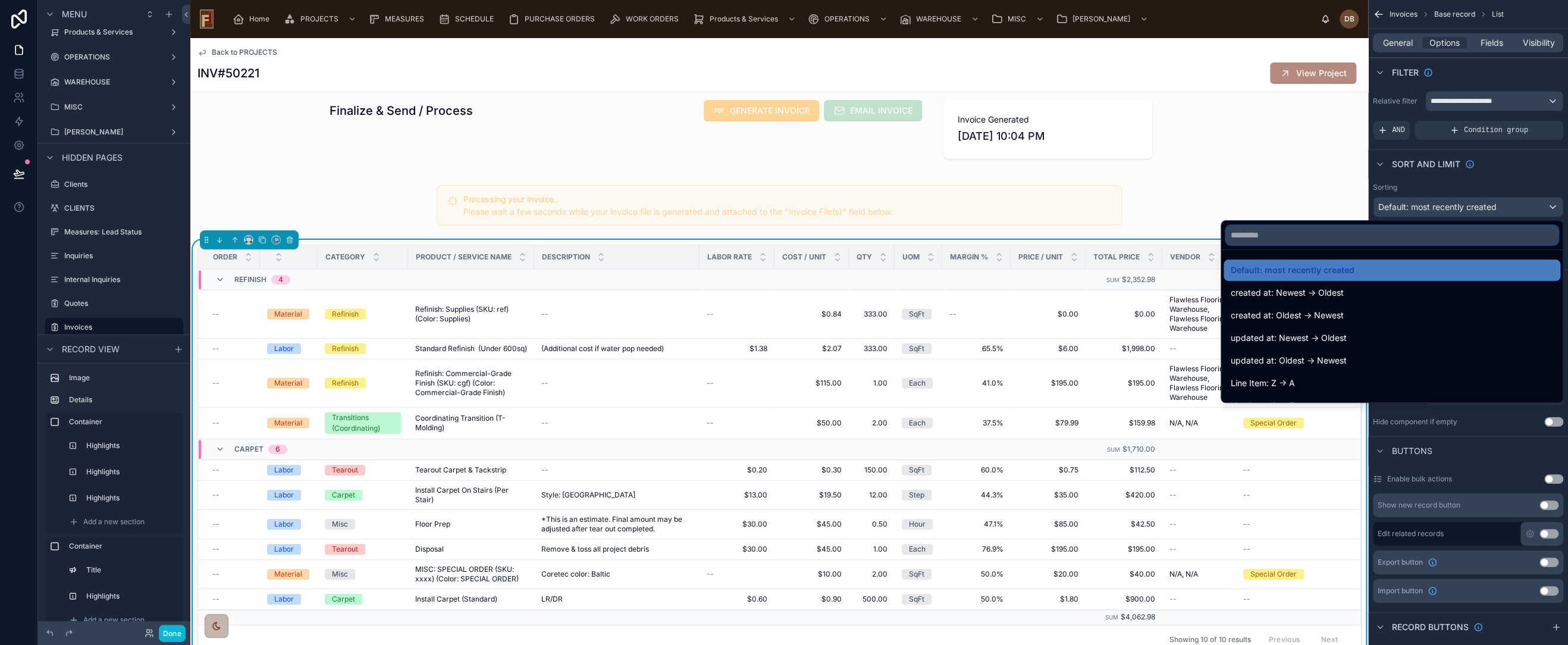
click at [1375, 234] on input "text" at bounding box center [1392, 235] width 332 height 19
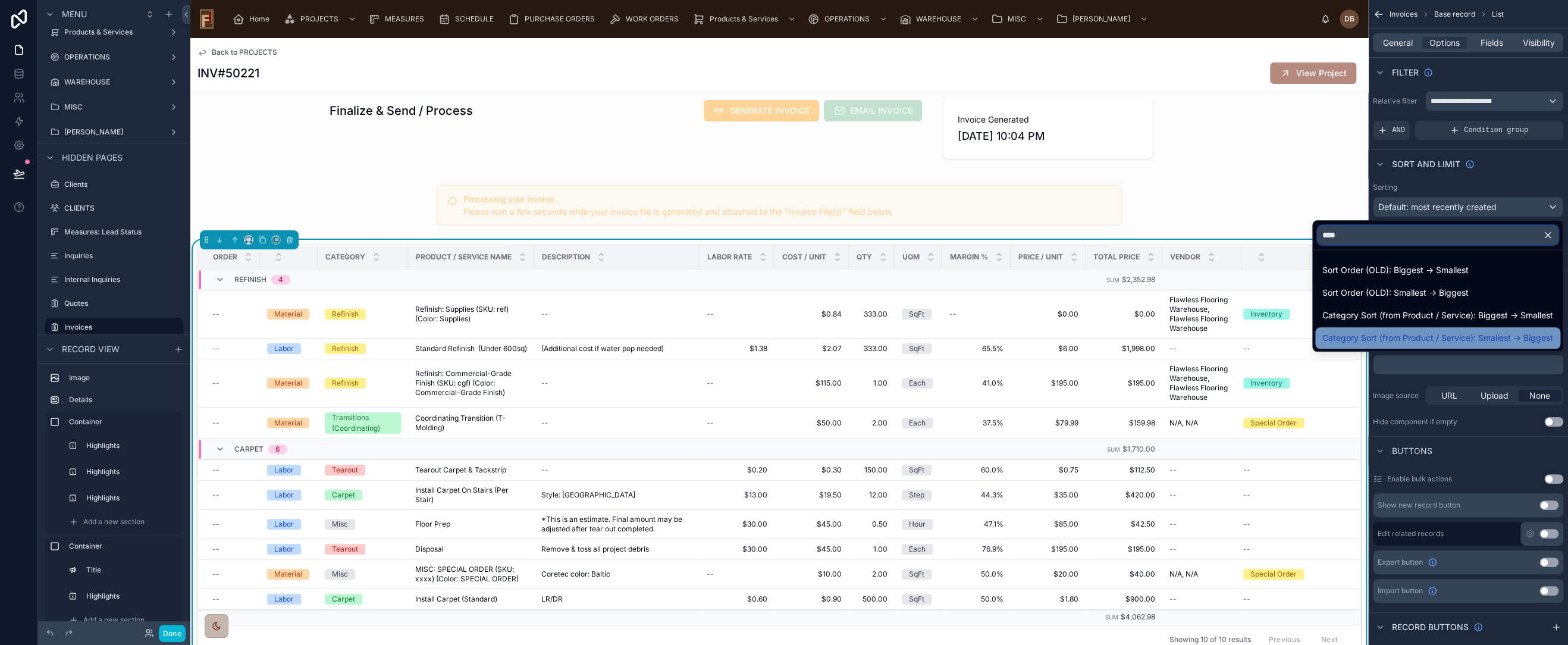
type input "****"
click at [1461, 334] on span "Category Sort (from Product / Service): Smallest -> Biggest" at bounding box center [1438, 338] width 231 height 14
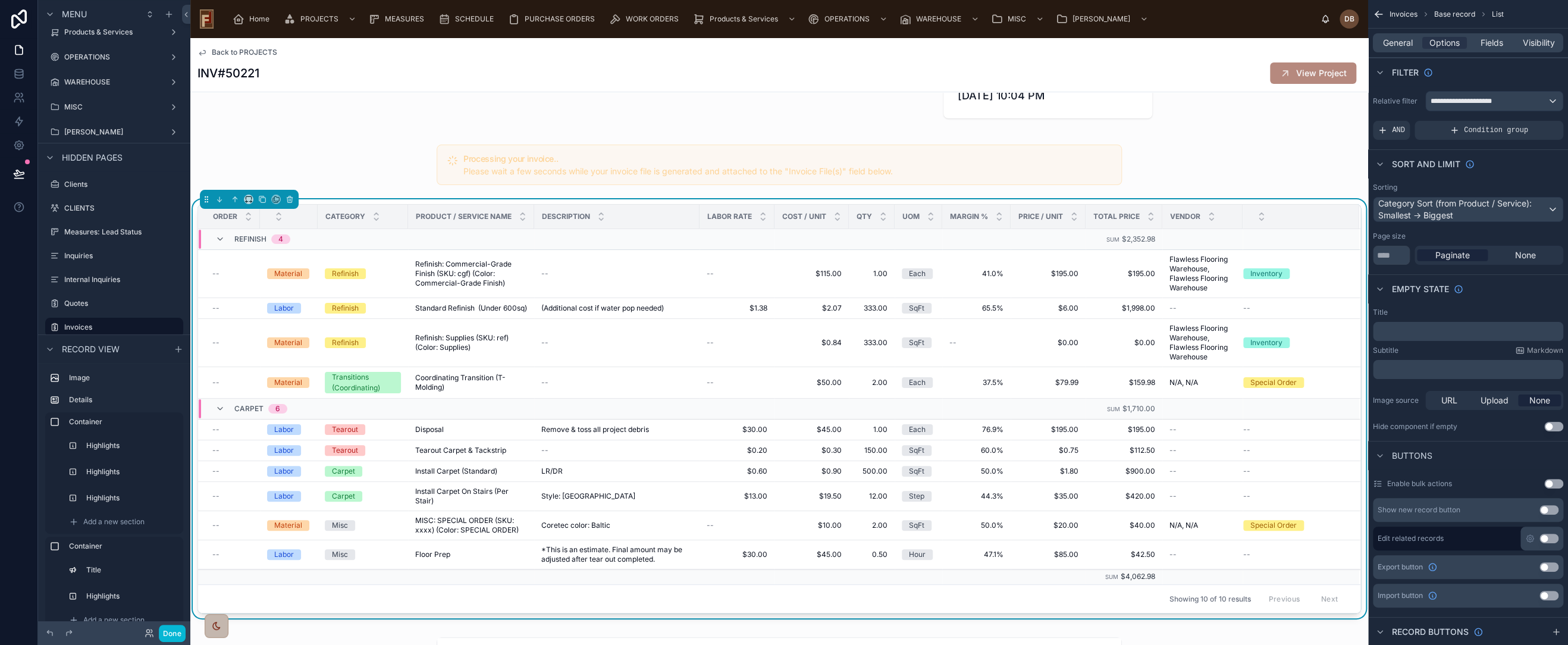
scroll to position [330, 0]
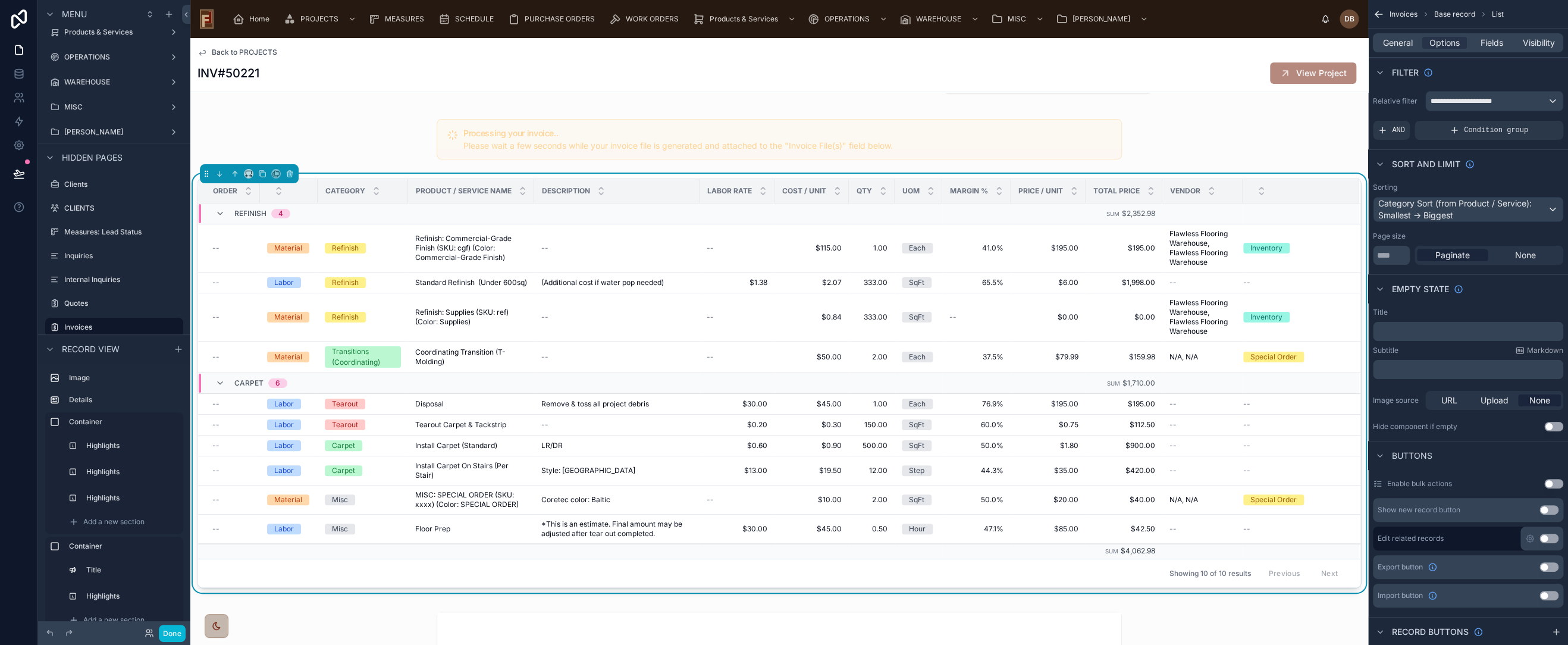
click at [253, 52] on span "Back to PROJECTS" at bounding box center [244, 52] width 66 height 10
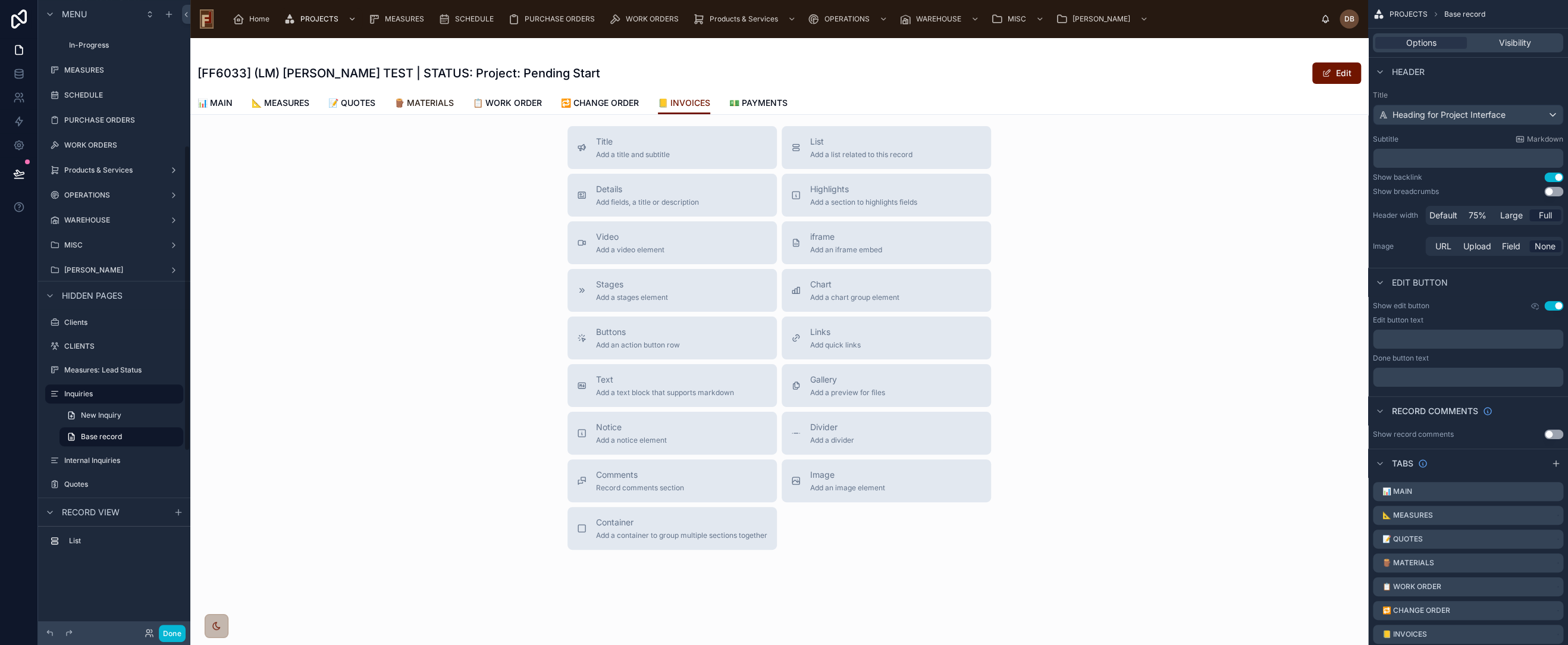
scroll to position [299, 0]
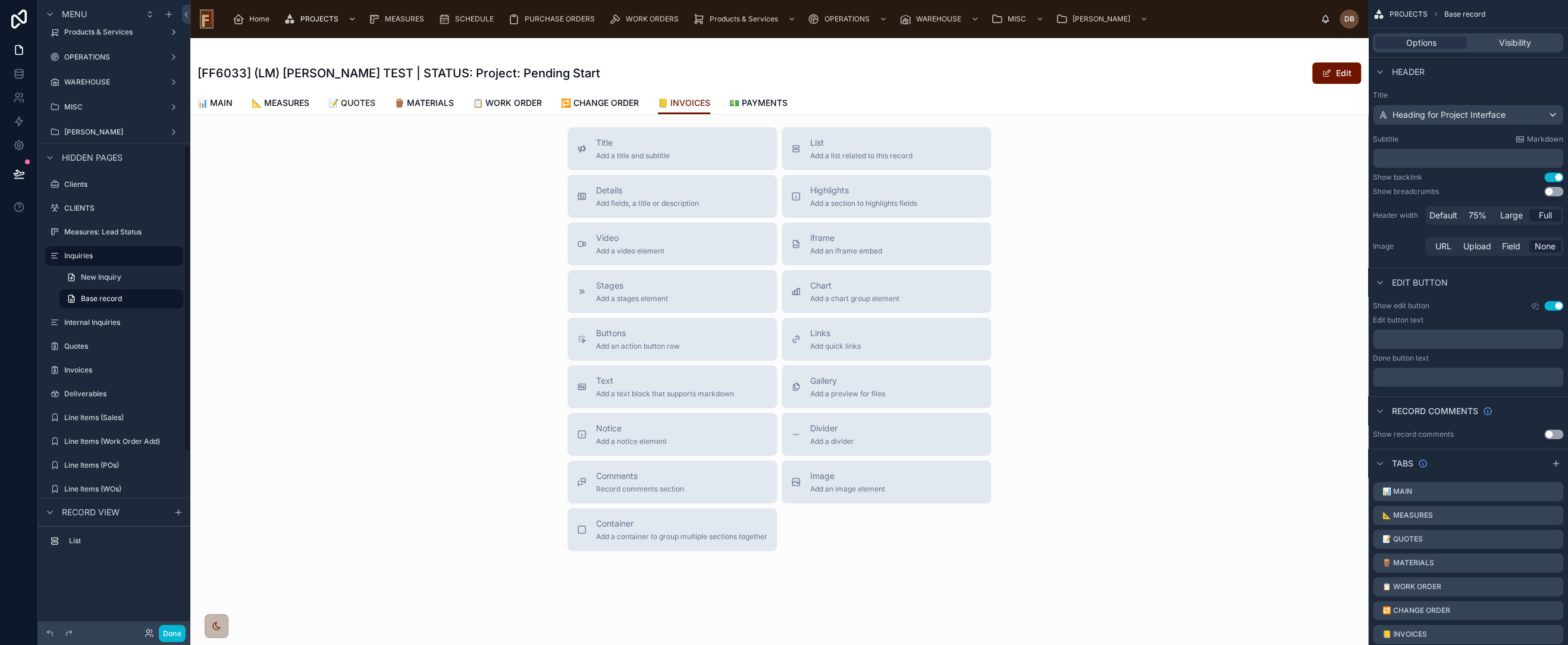
click at [355, 100] on span "📝 QUOTES" at bounding box center [352, 102] width 47 height 12
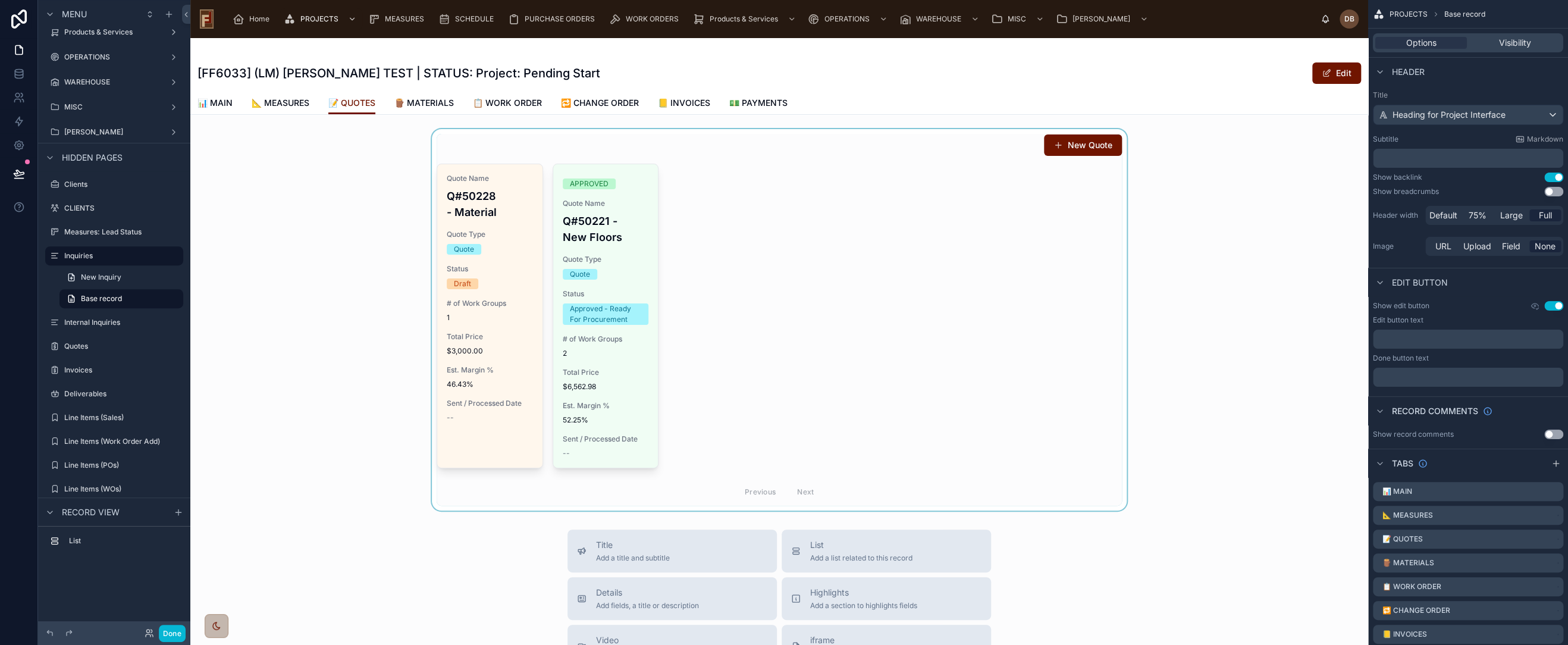
click at [500, 264] on div at bounding box center [779, 319] width 1178 height 381
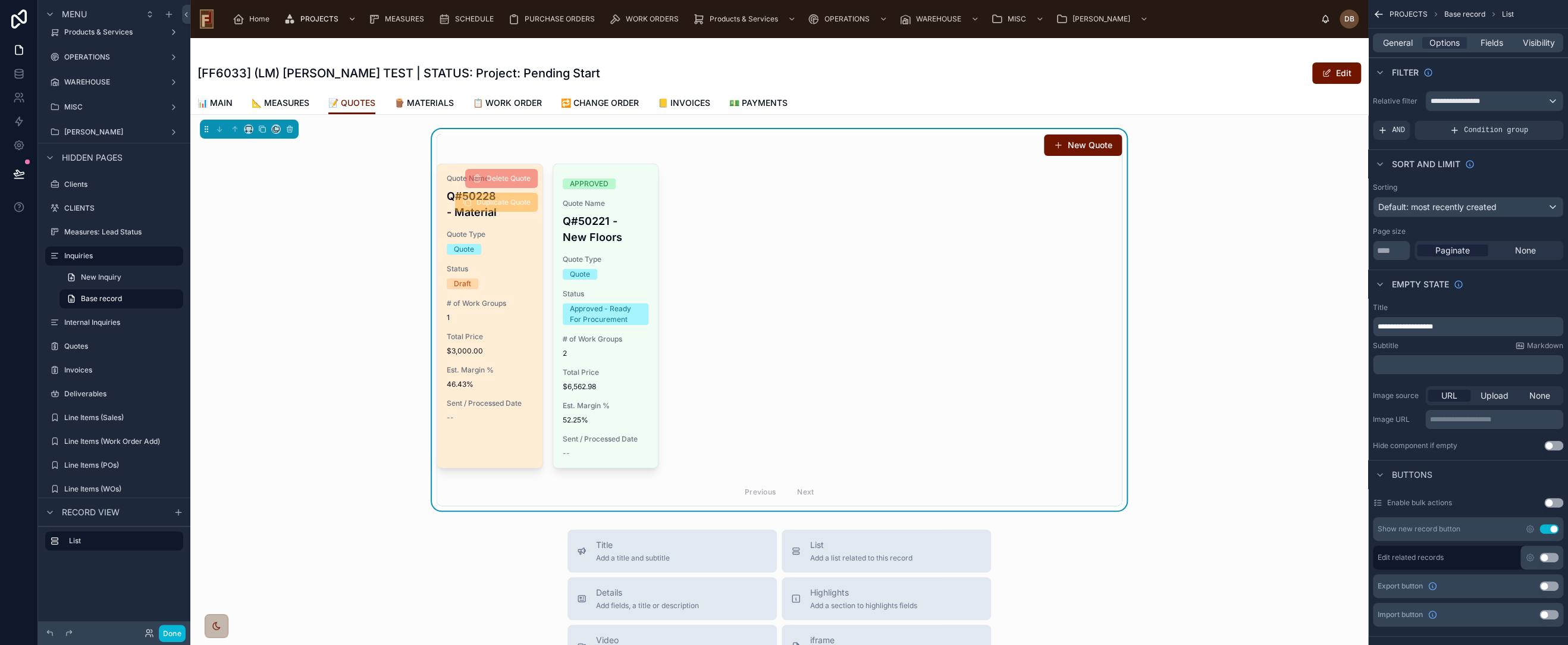
click at [492, 299] on span "# of Work Groups" at bounding box center [490, 303] width 86 height 10
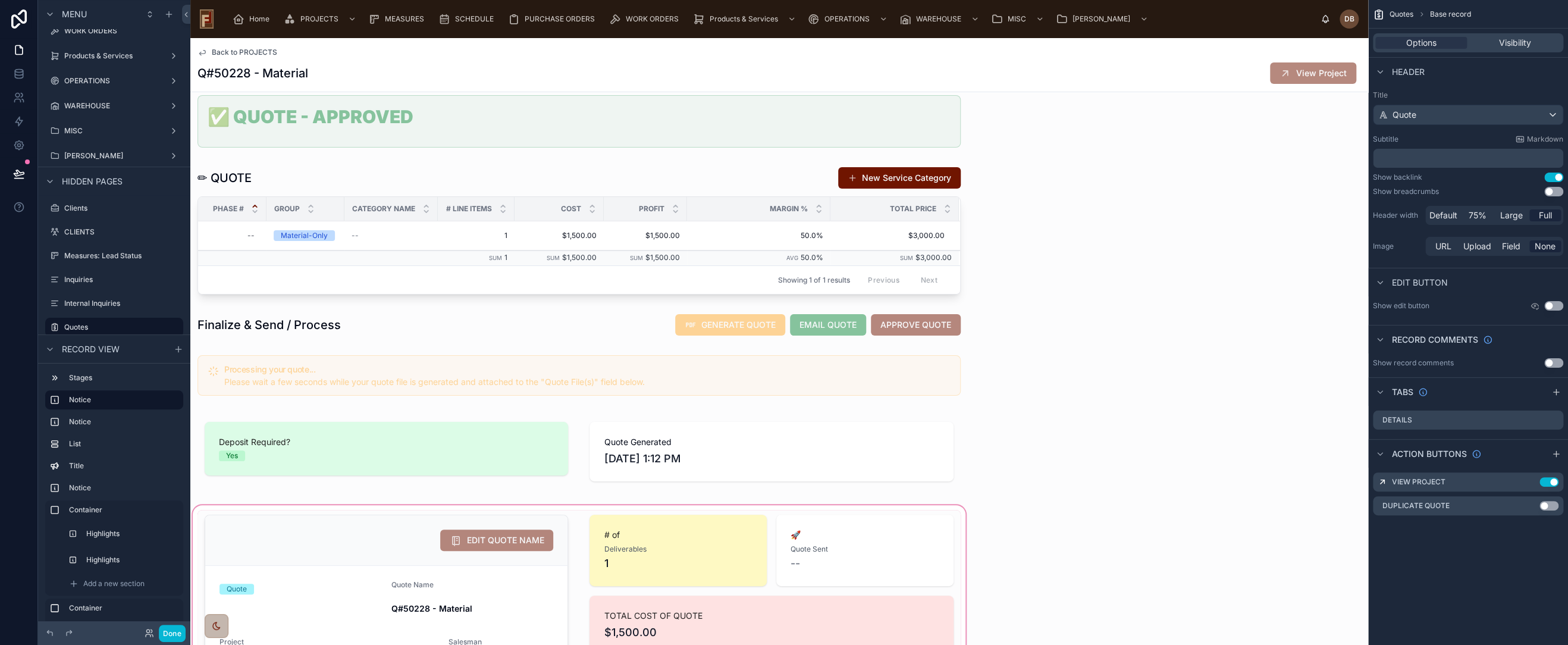
scroll to position [132, 0]
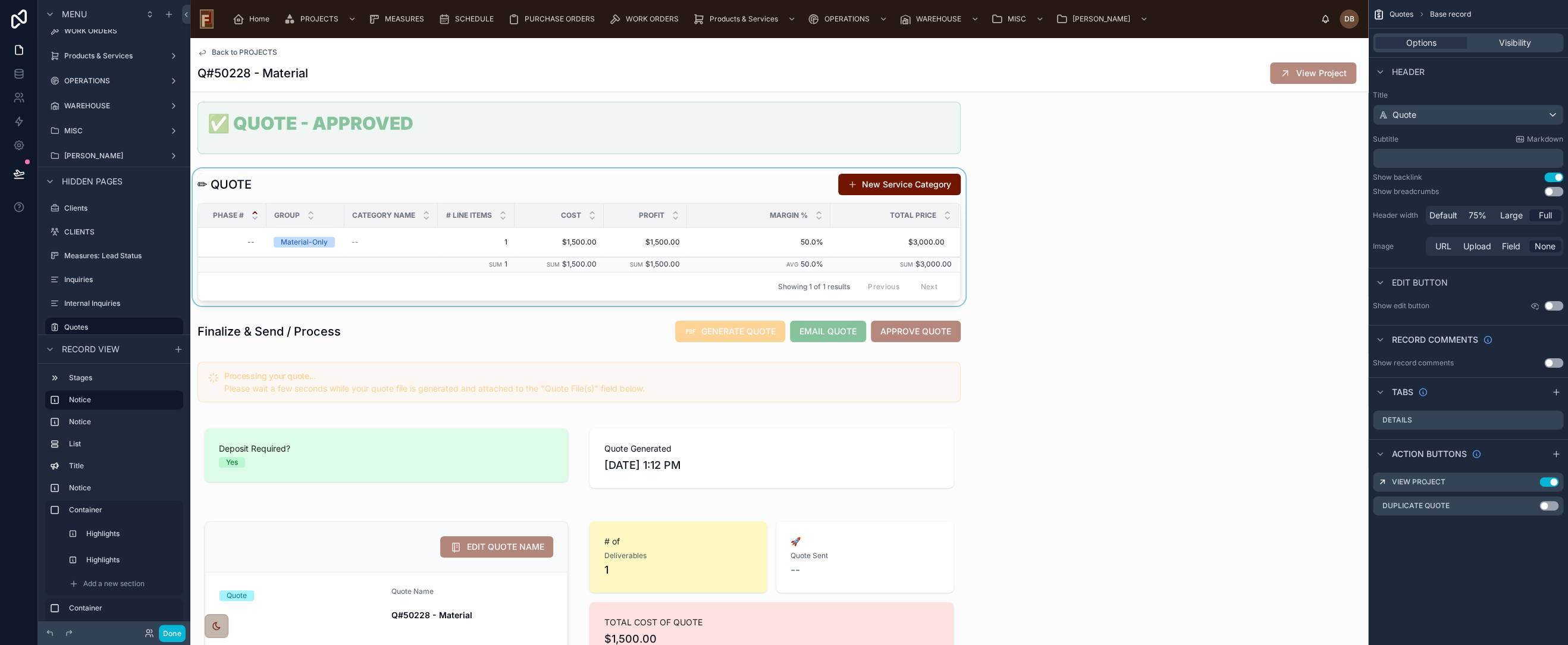
click at [310, 237] on div at bounding box center [578, 237] width 777 height 138
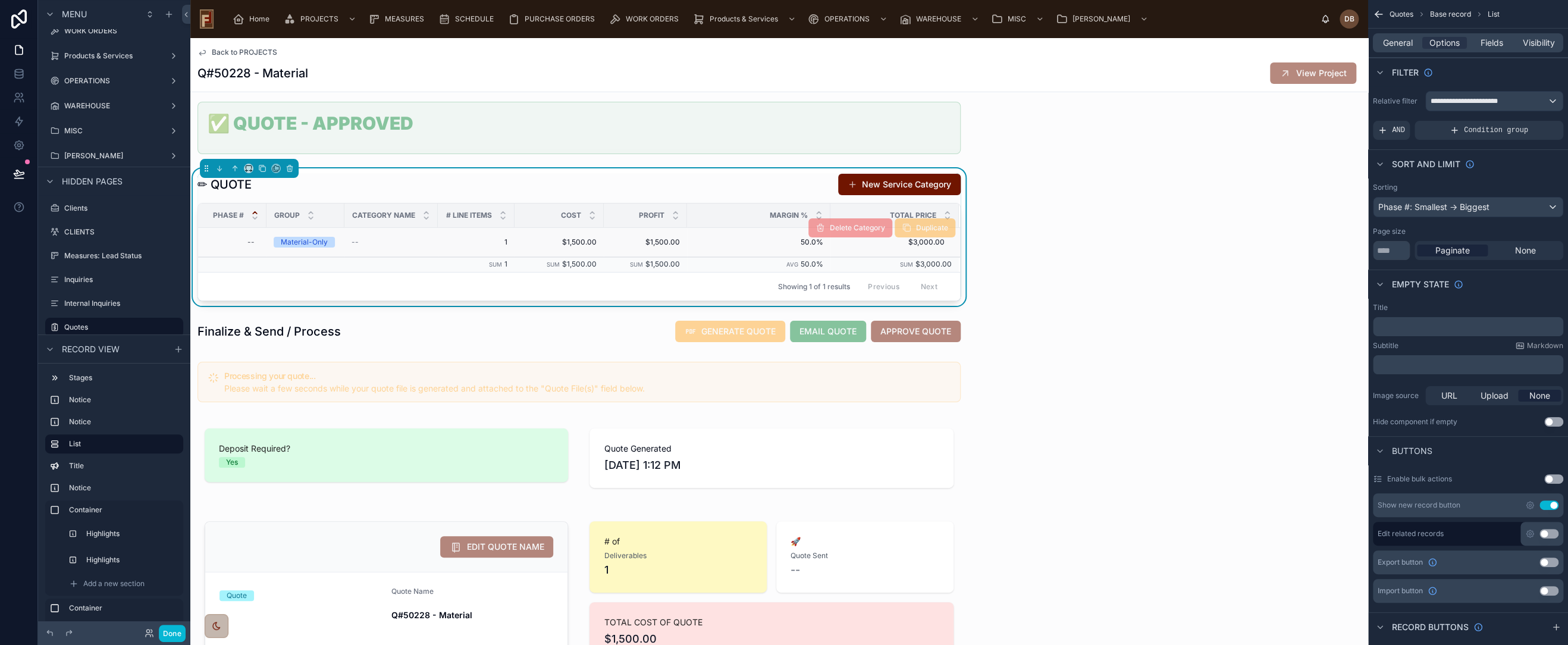
click at [309, 243] on div "Material-Only" at bounding box center [304, 243] width 47 height 11
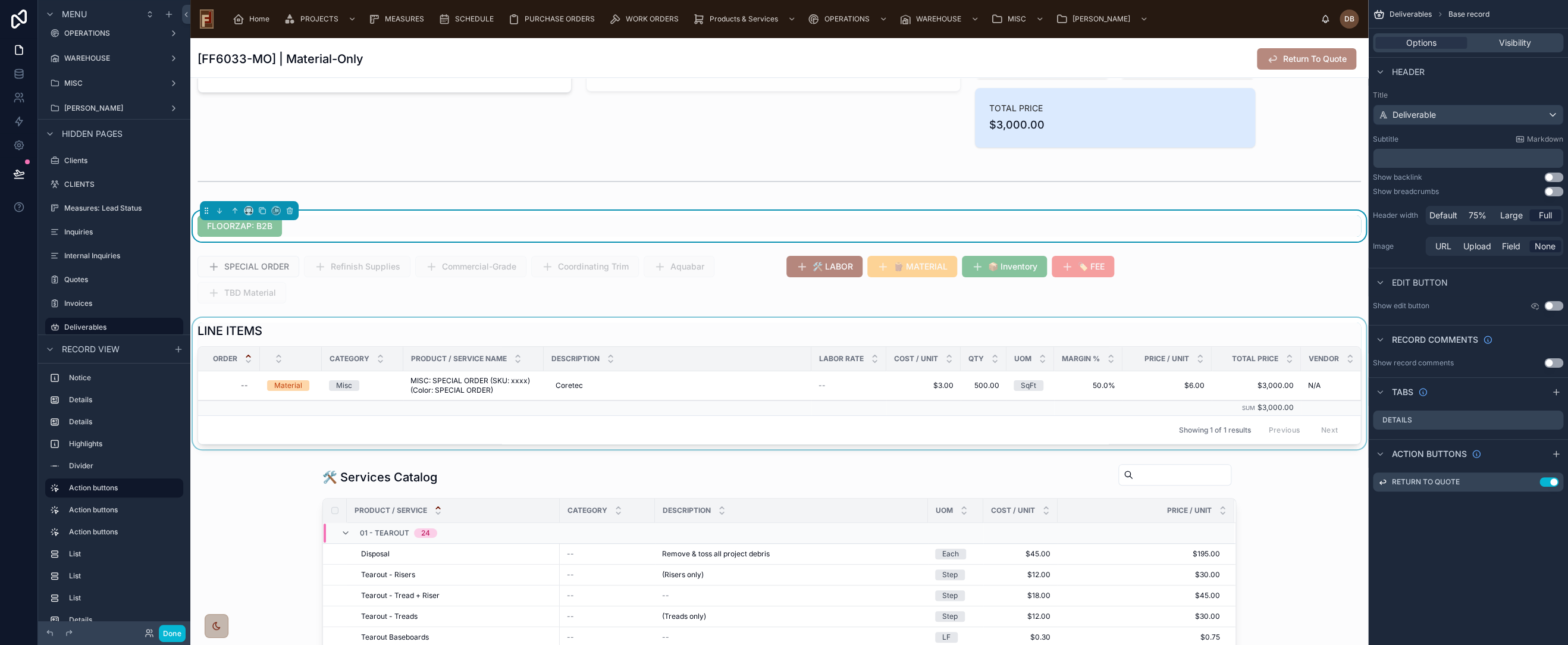
scroll to position [264, 0]
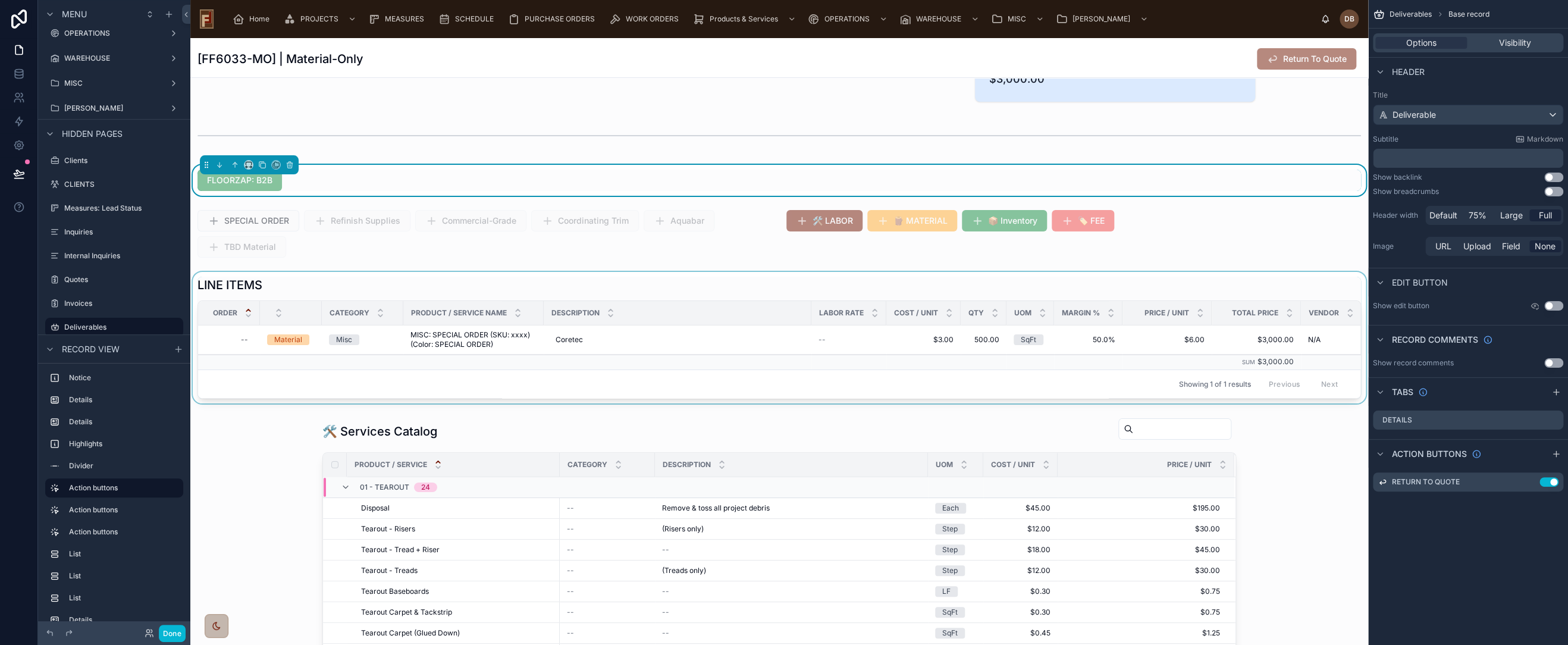
click at [1078, 282] on div at bounding box center [779, 338] width 1178 height 131
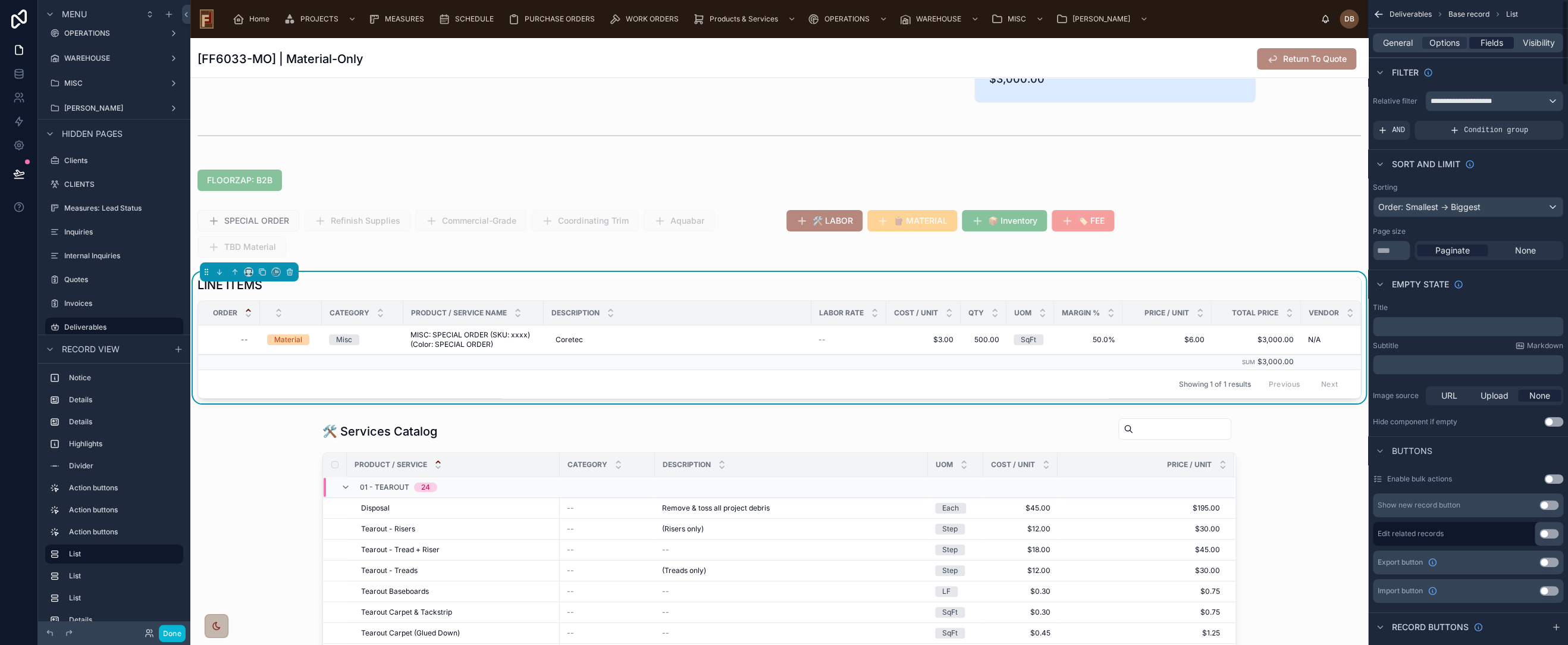
click at [1488, 41] on span "Fields" at bounding box center [1492, 43] width 22 height 12
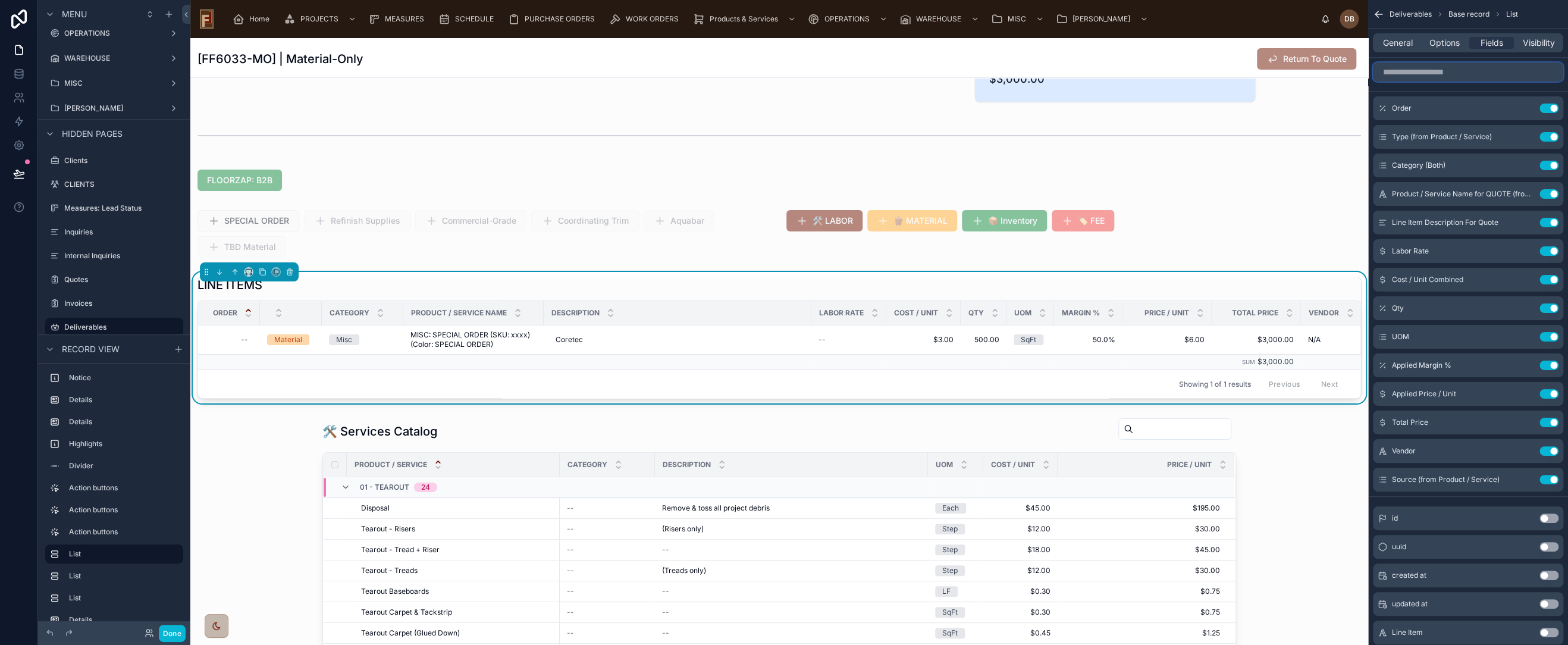
click at [1441, 76] on input "scrollable content" at bounding box center [1469, 71] width 190 height 19
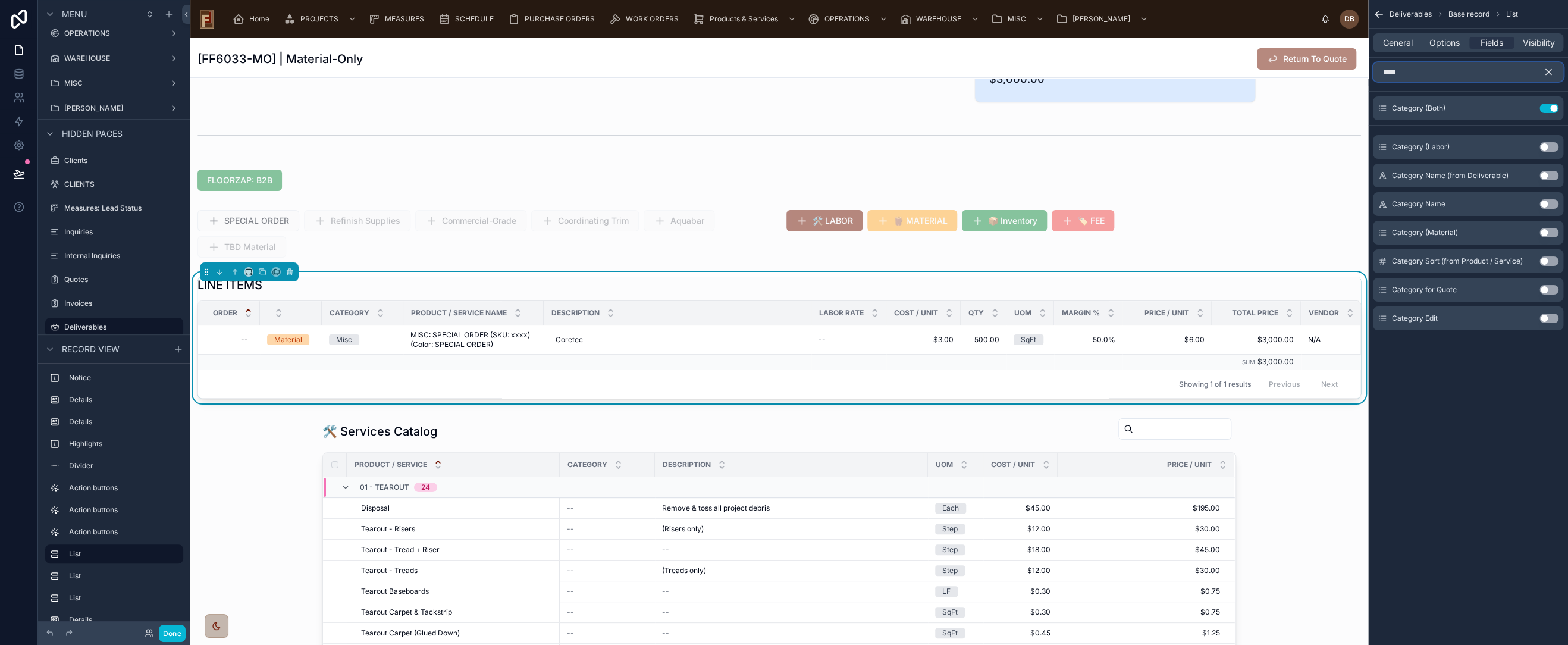
type input "****"
drag, startPoint x: 1543, startPoint y: 289, endPoint x: 1551, endPoint y: 108, distance: 181.2
click at [1543, 289] on button "Use setting" at bounding box center [1548, 290] width 19 height 10
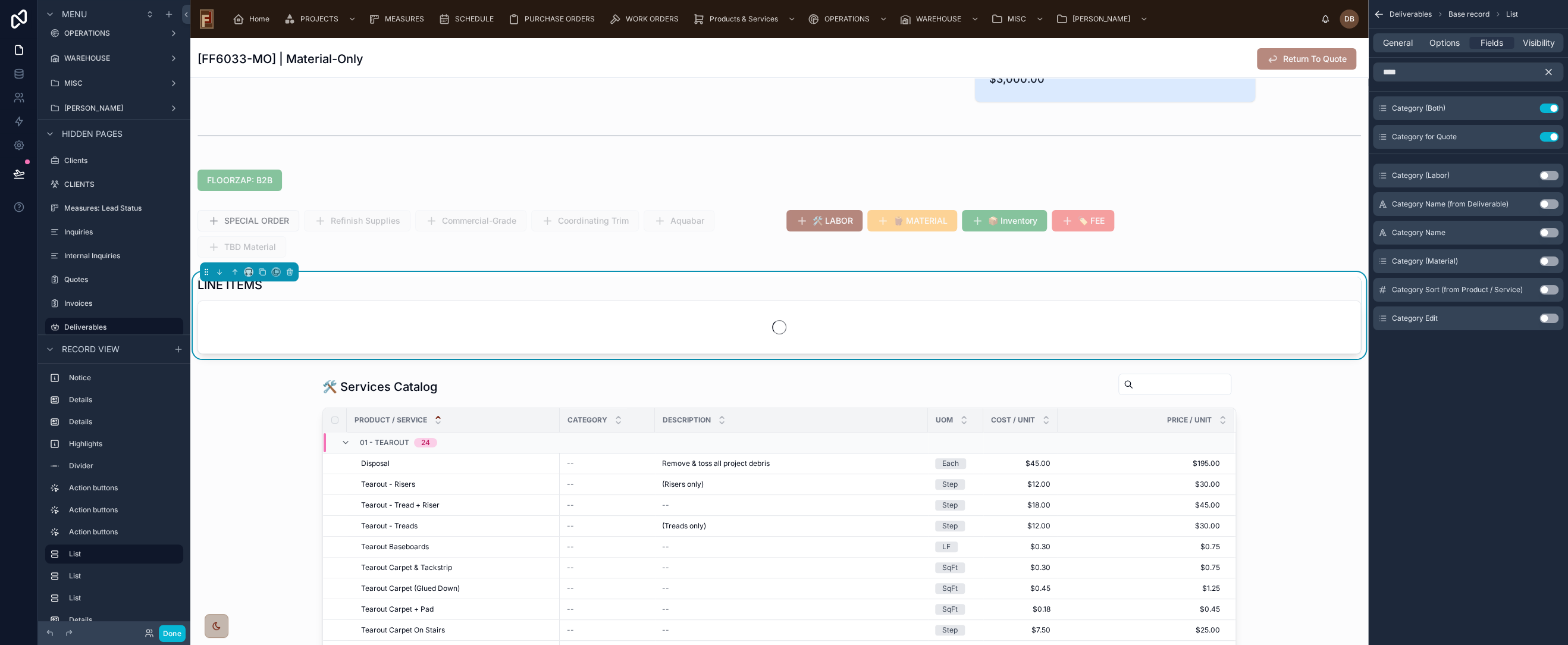
click at [1551, 72] on icon "scrollable content" at bounding box center [1548, 72] width 11 height 11
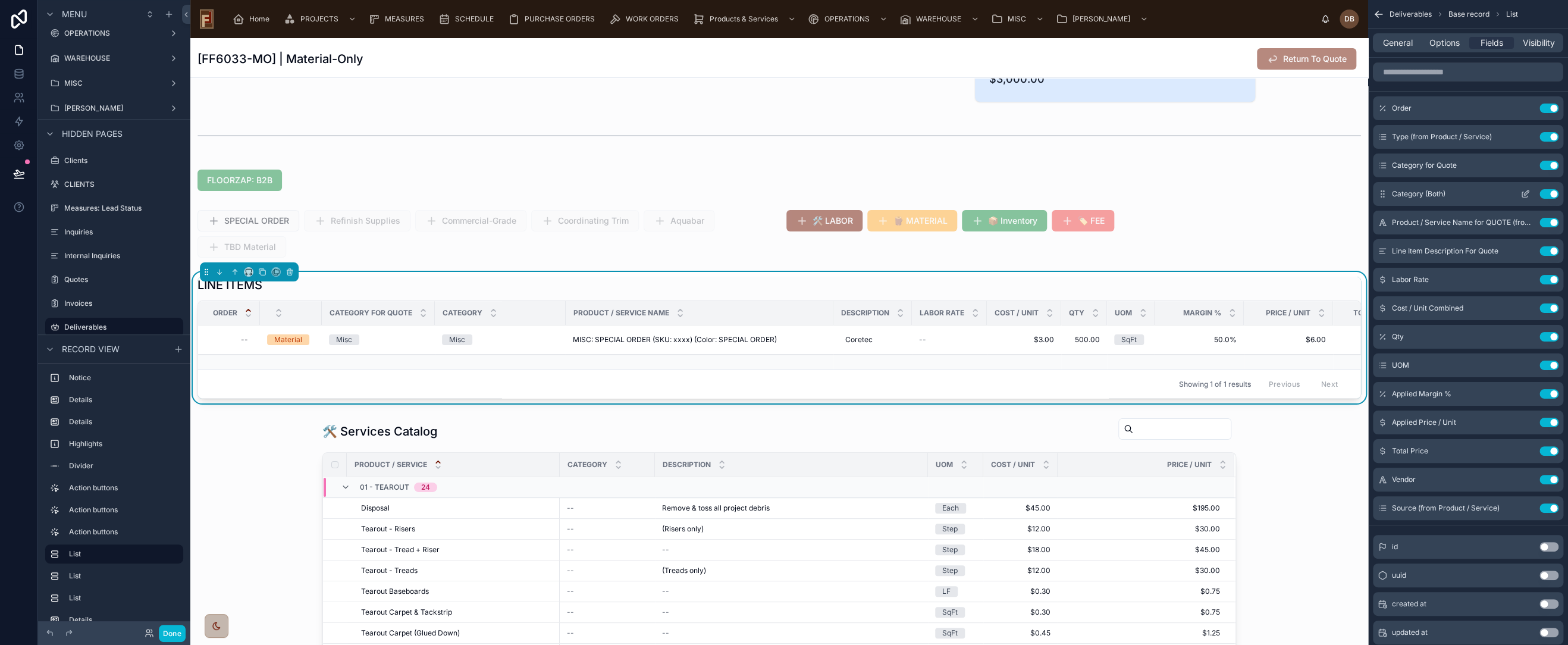
click at [1550, 191] on button "Use setting" at bounding box center [1548, 194] width 19 height 10
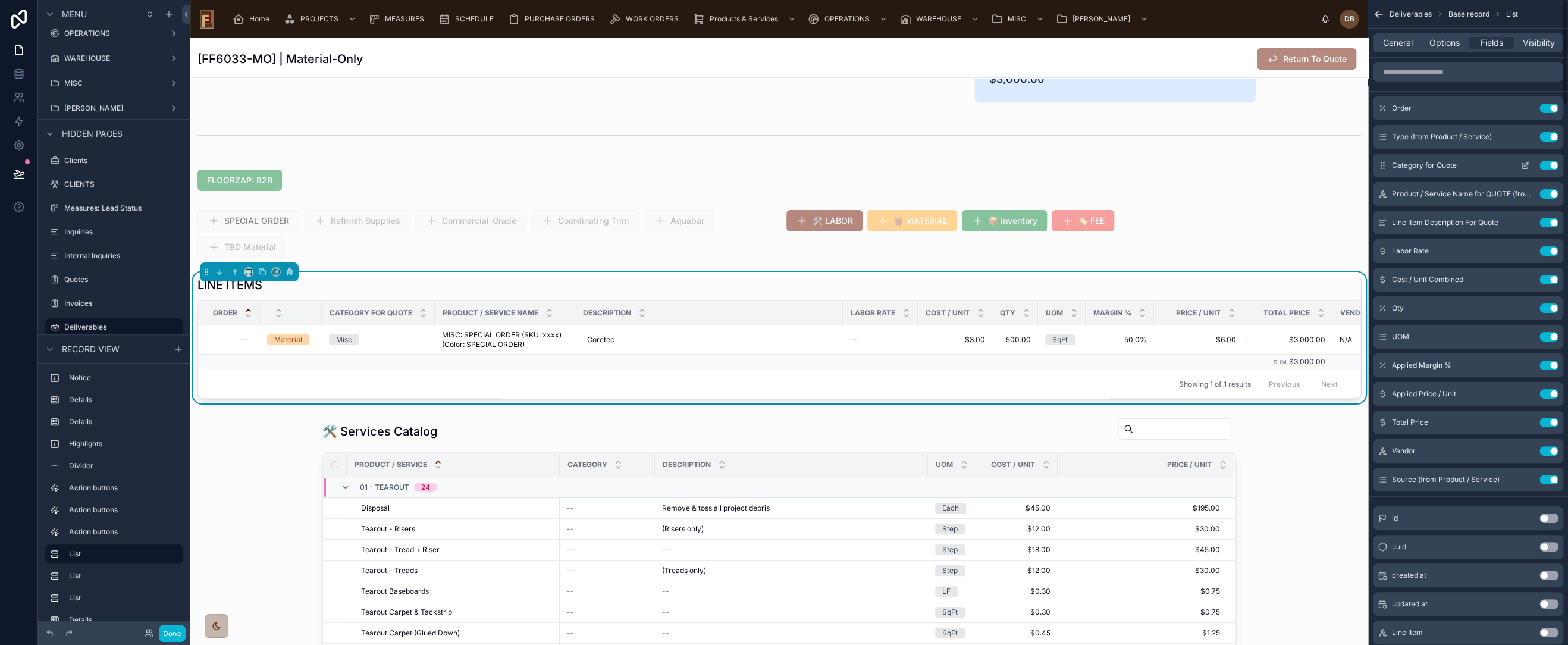
click at [1524, 163] on icon "scrollable content" at bounding box center [1525, 165] width 10 height 10
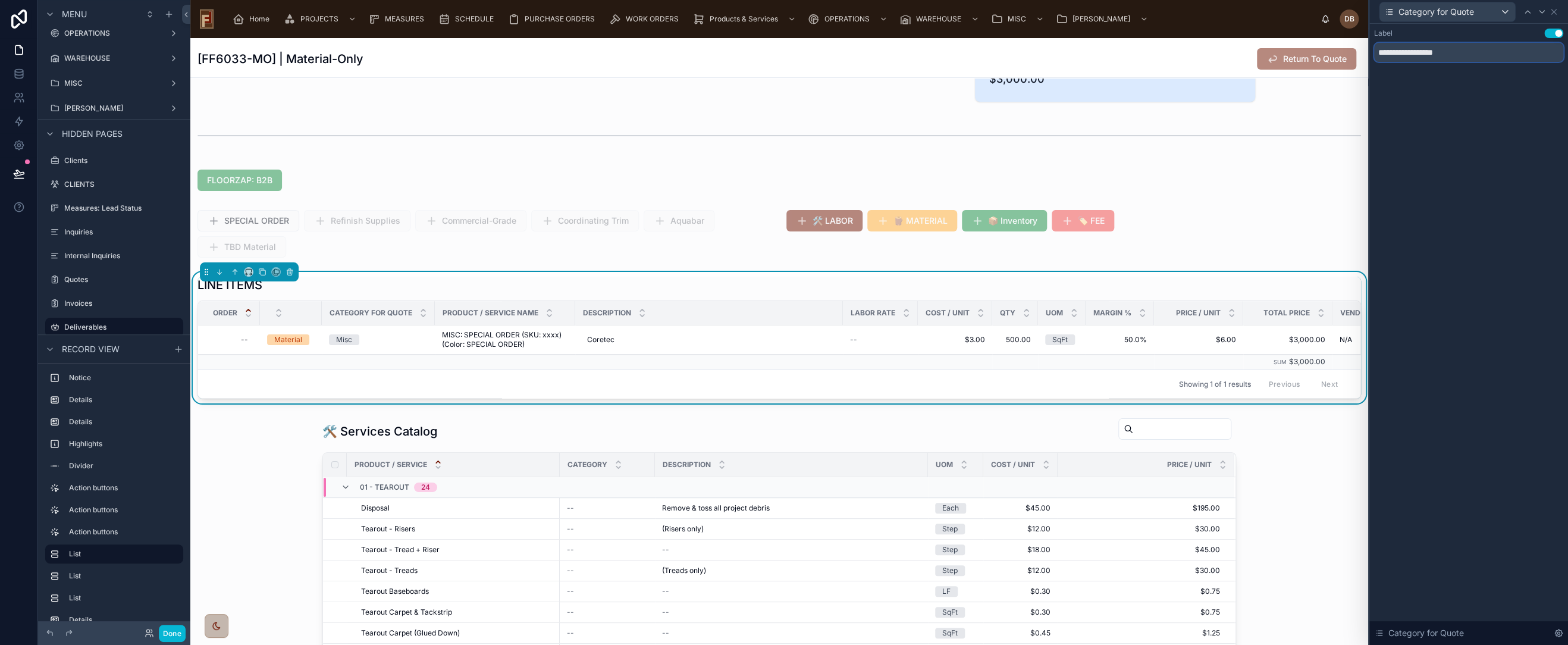
drag, startPoint x: 1414, startPoint y: 52, endPoint x: 1508, endPoint y: 41, distance: 94.6
click at [1508, 41] on div "**********" at bounding box center [1469, 45] width 189 height 34
type input "********"
click at [1553, 12] on icon at bounding box center [1553, 12] width 4 height 4
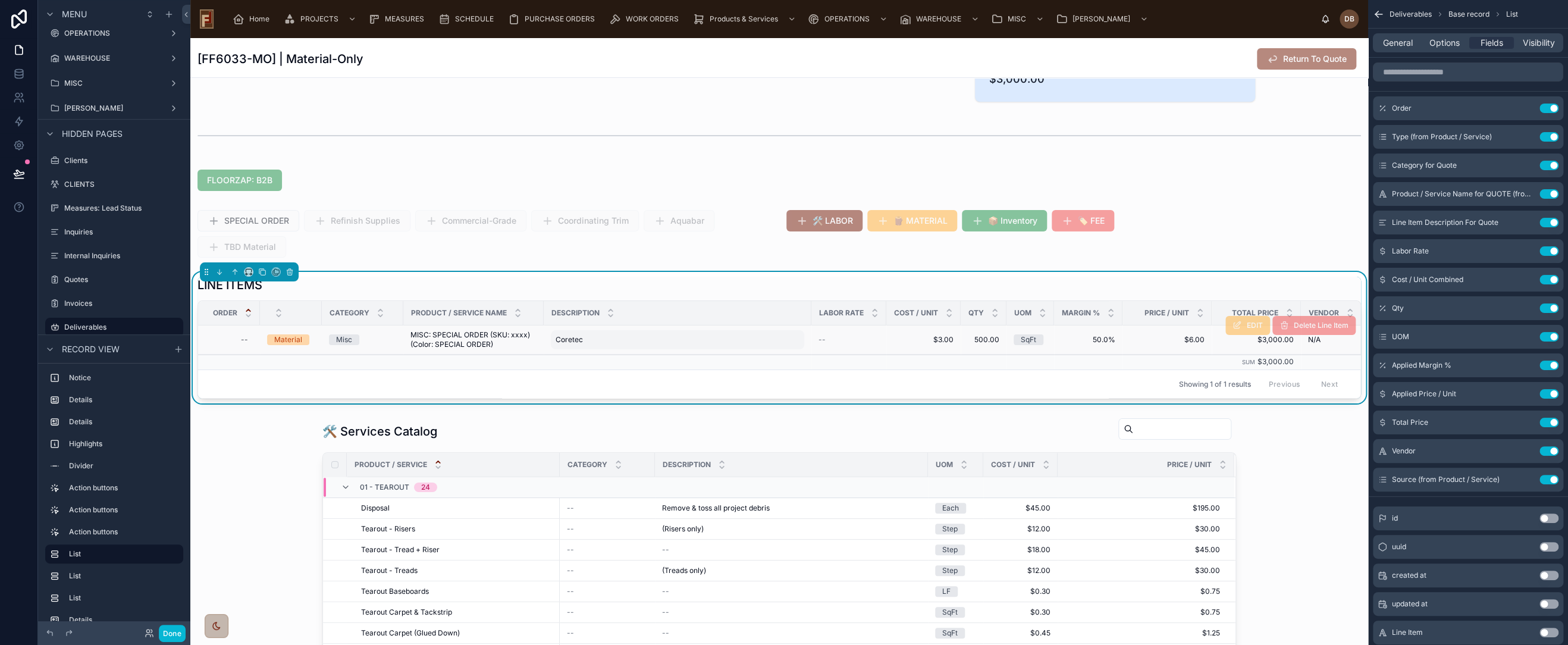
click at [645, 339] on div "Coretec Coretec" at bounding box center [677, 339] width 253 height 19
click at [482, 335] on span "MISC: SPECIAL ORDER (SKU: xxxx) (Color: SPECIAL ORDER)" at bounding box center [474, 339] width 126 height 19
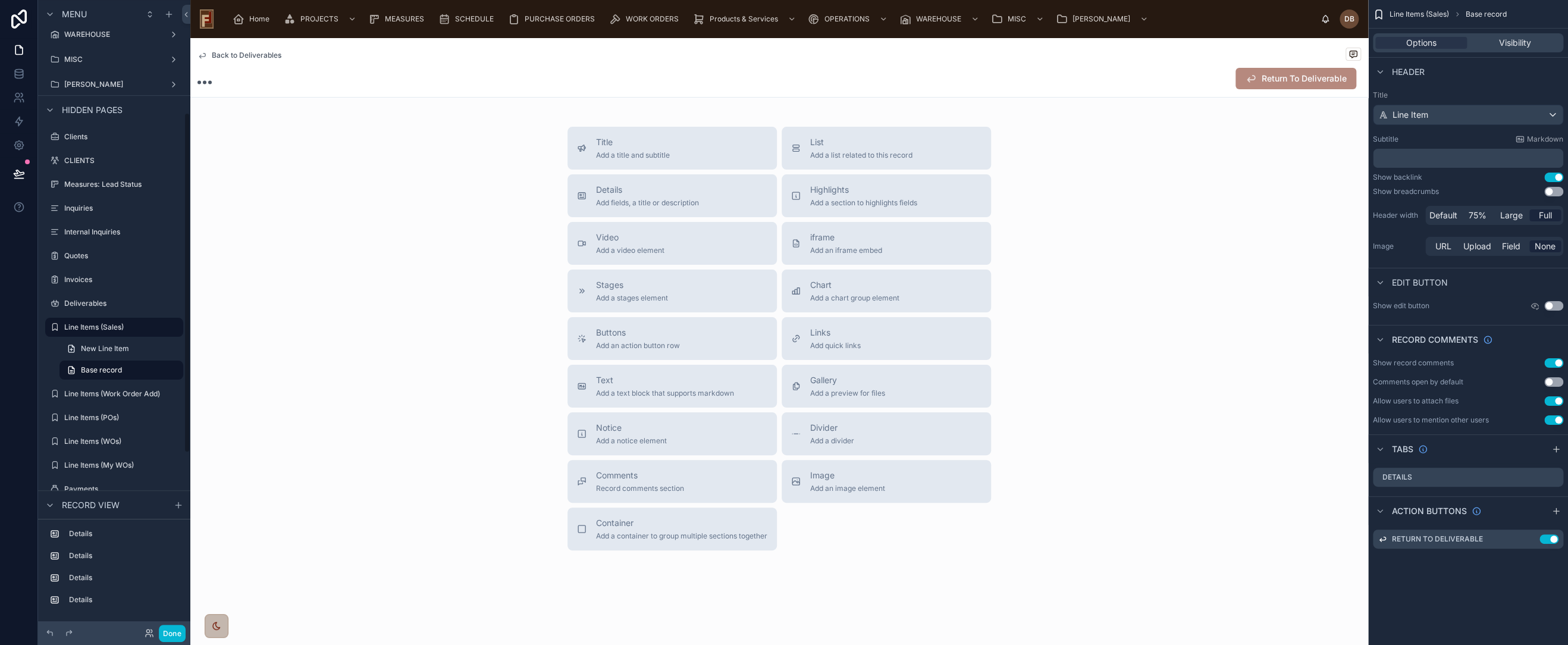
click at [477, 337] on div "Title Add a title and subtitle List Add a list related to this record Details A…" at bounding box center [779, 338] width 1178 height 424
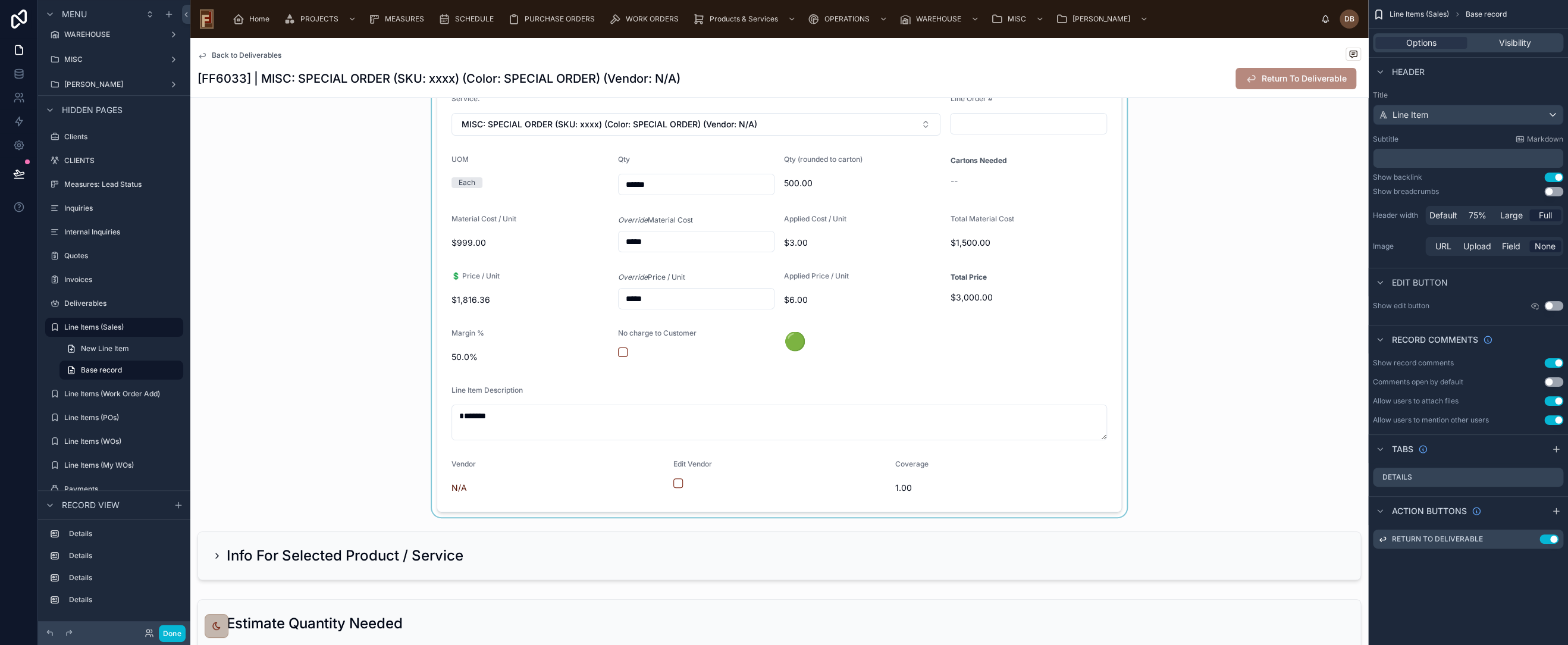
scroll to position [0, 0]
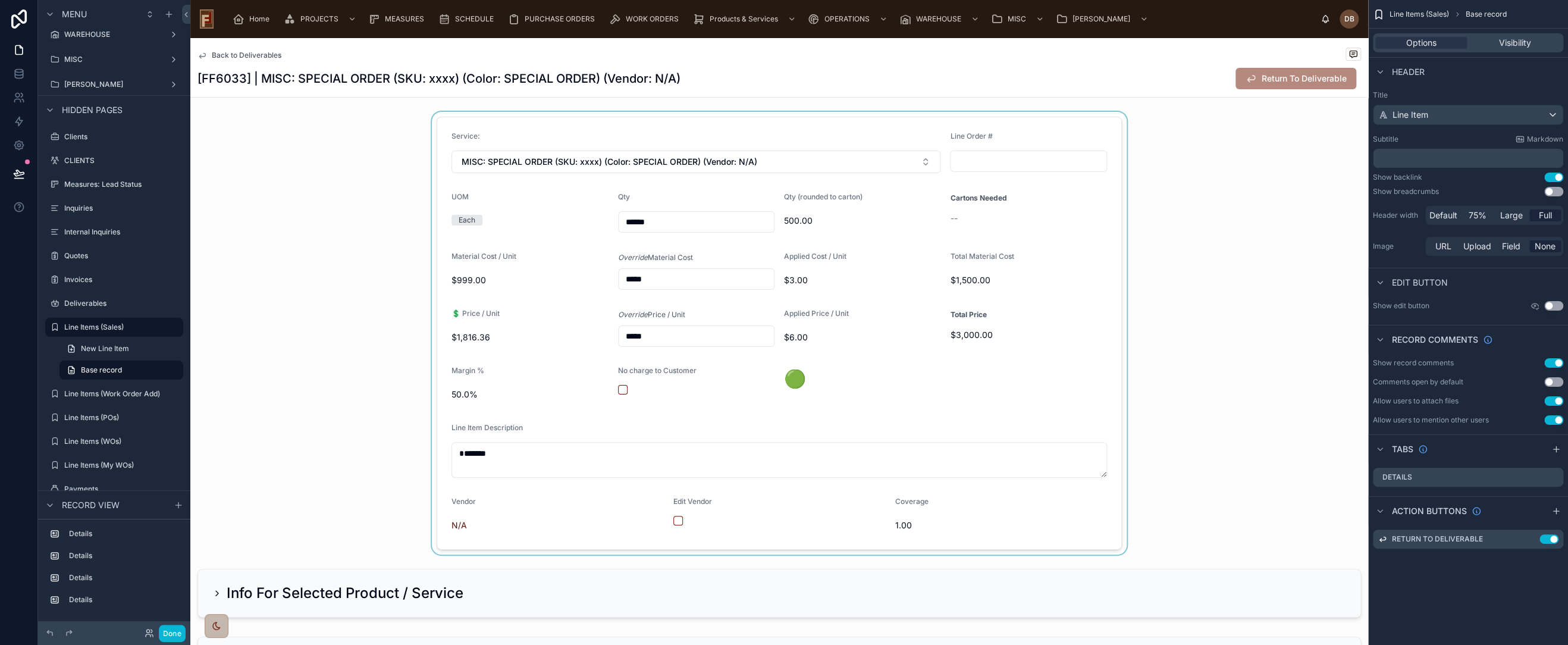
click at [1094, 125] on div at bounding box center [779, 333] width 1178 height 442
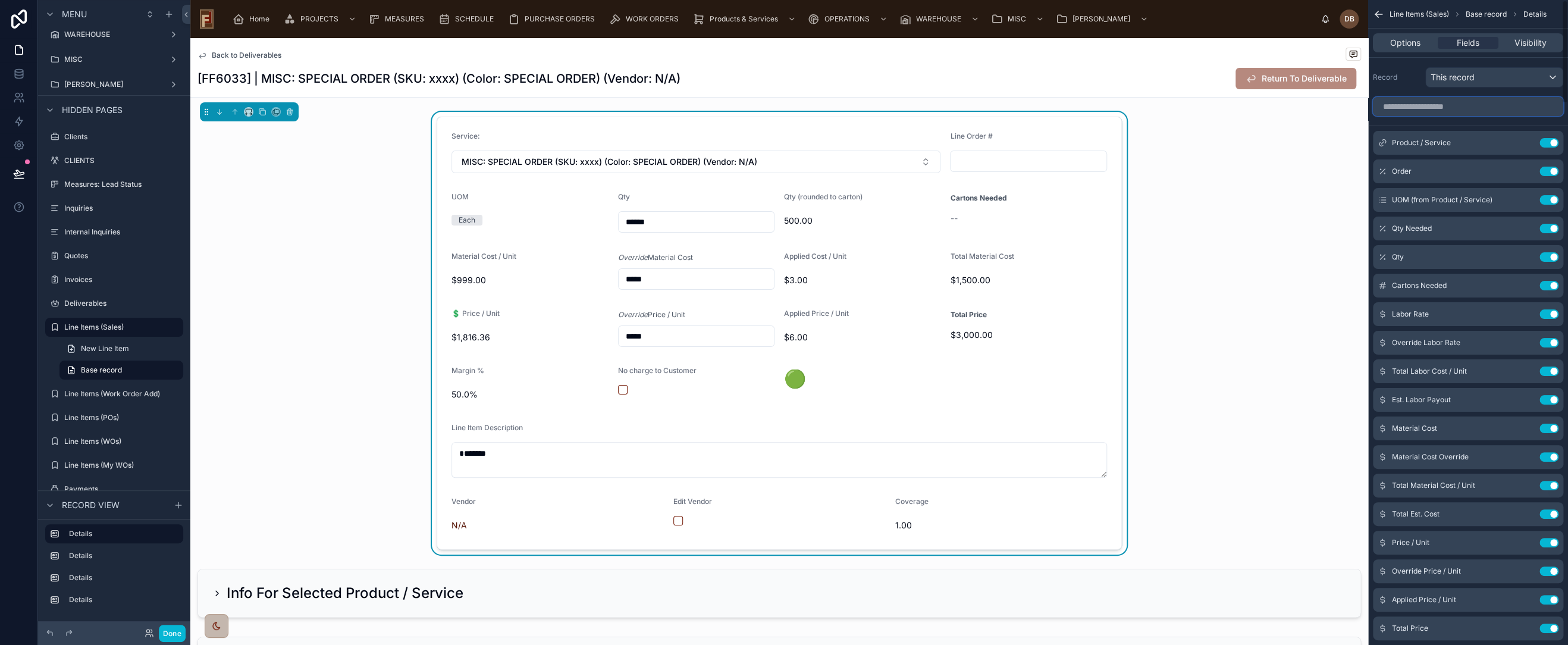
click at [1430, 106] on input "scrollable content" at bounding box center [1469, 106] width 190 height 19
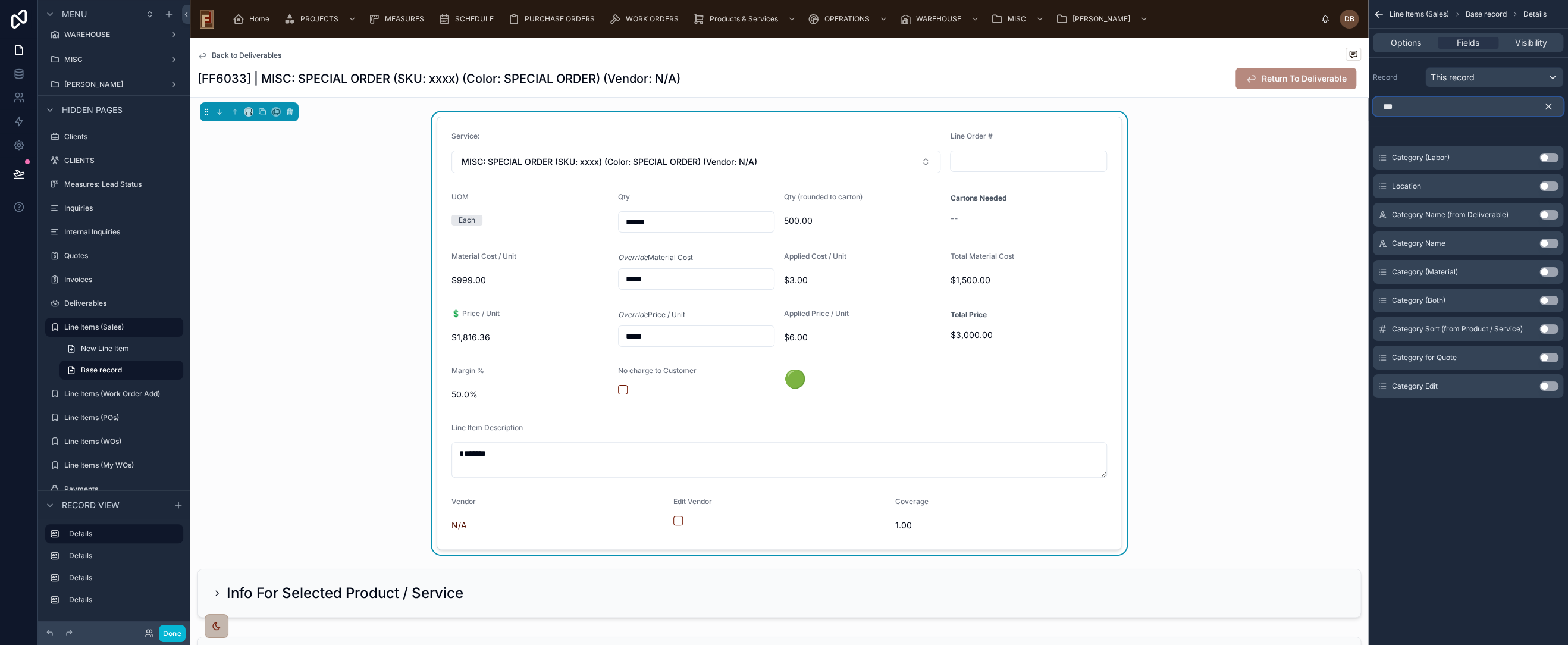
type input "***"
click at [1548, 386] on button "Use setting" at bounding box center [1548, 386] width 19 height 10
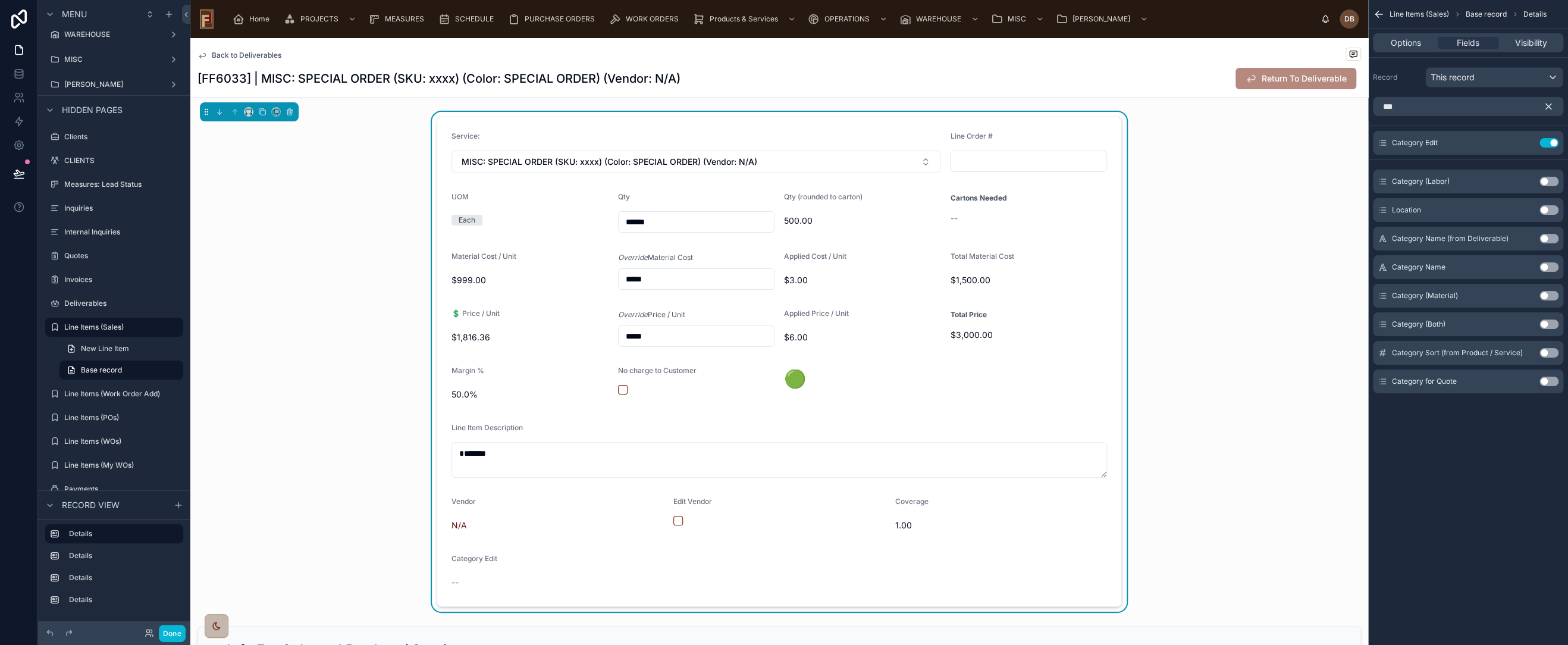
click at [529, 567] on div "Category Edit" at bounding box center [529, 561] width 157 height 14
click at [1523, 141] on icon "scrollable content" at bounding box center [1525, 142] width 10 height 10
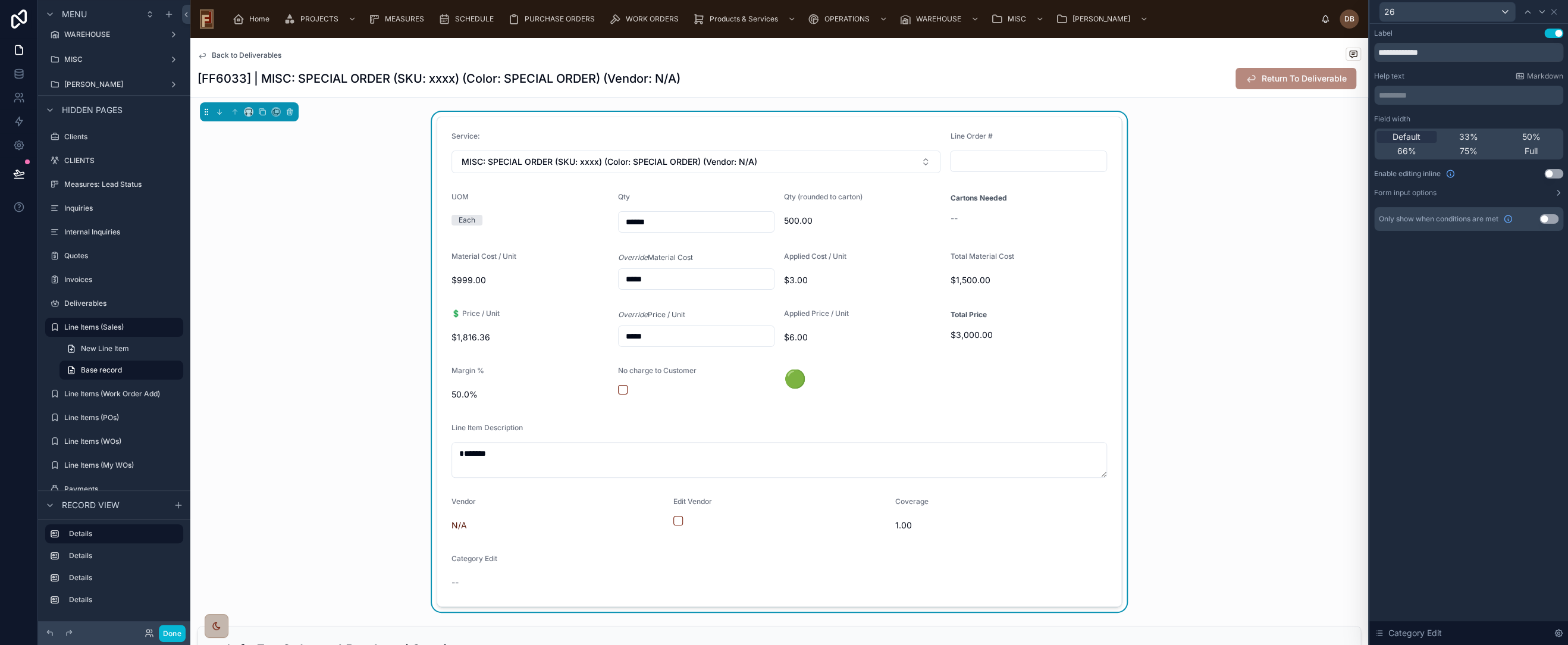
click at [1552, 171] on button "Use setting" at bounding box center [1553, 173] width 19 height 10
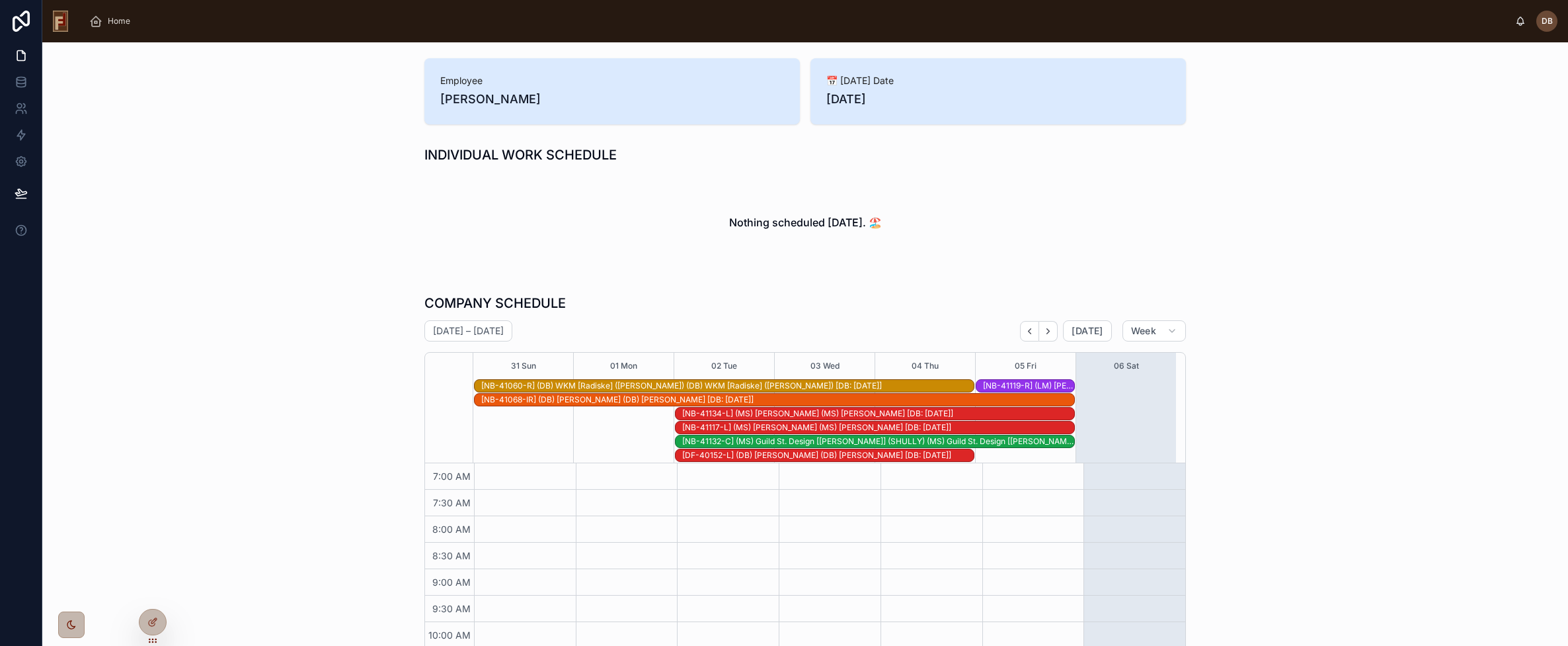
scroll to position [131, 0]
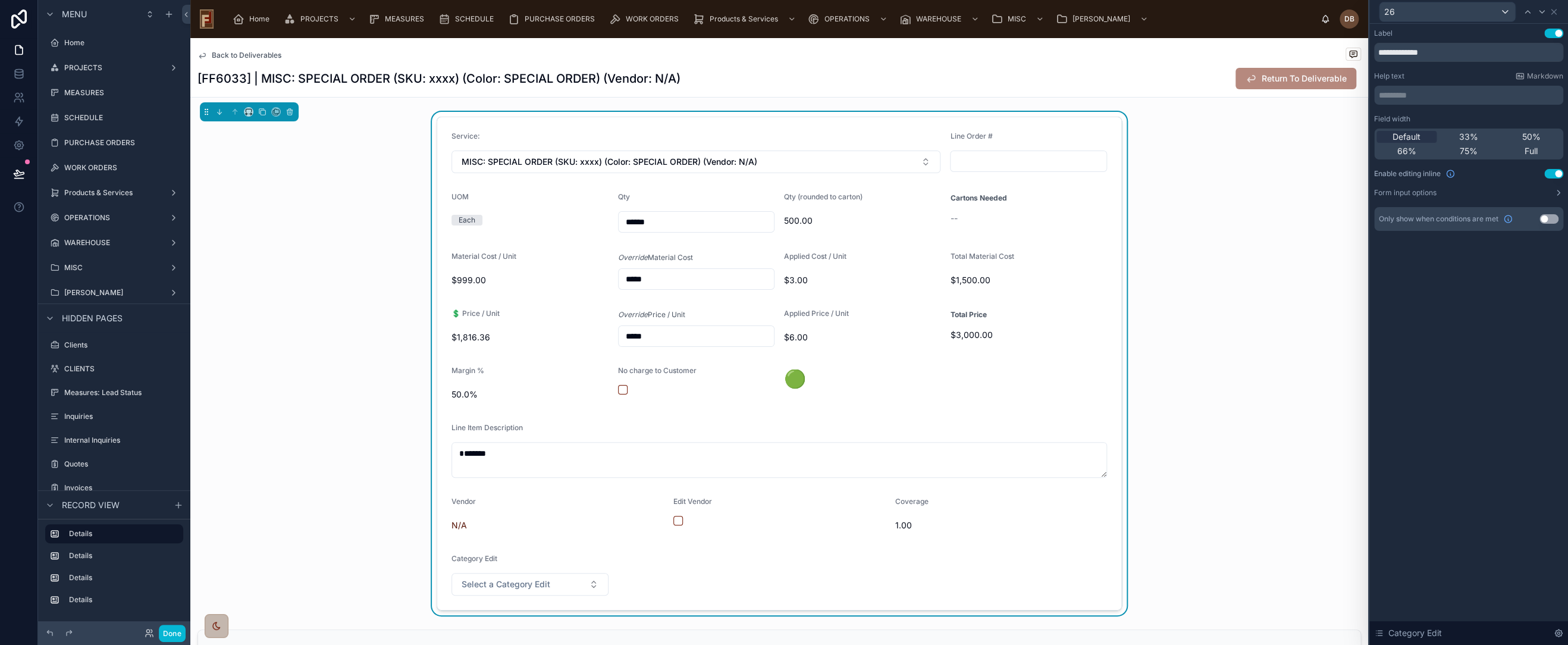
scroll to position [208, 0]
click at [1553, 13] on icon at bounding box center [1554, 12] width 10 height 10
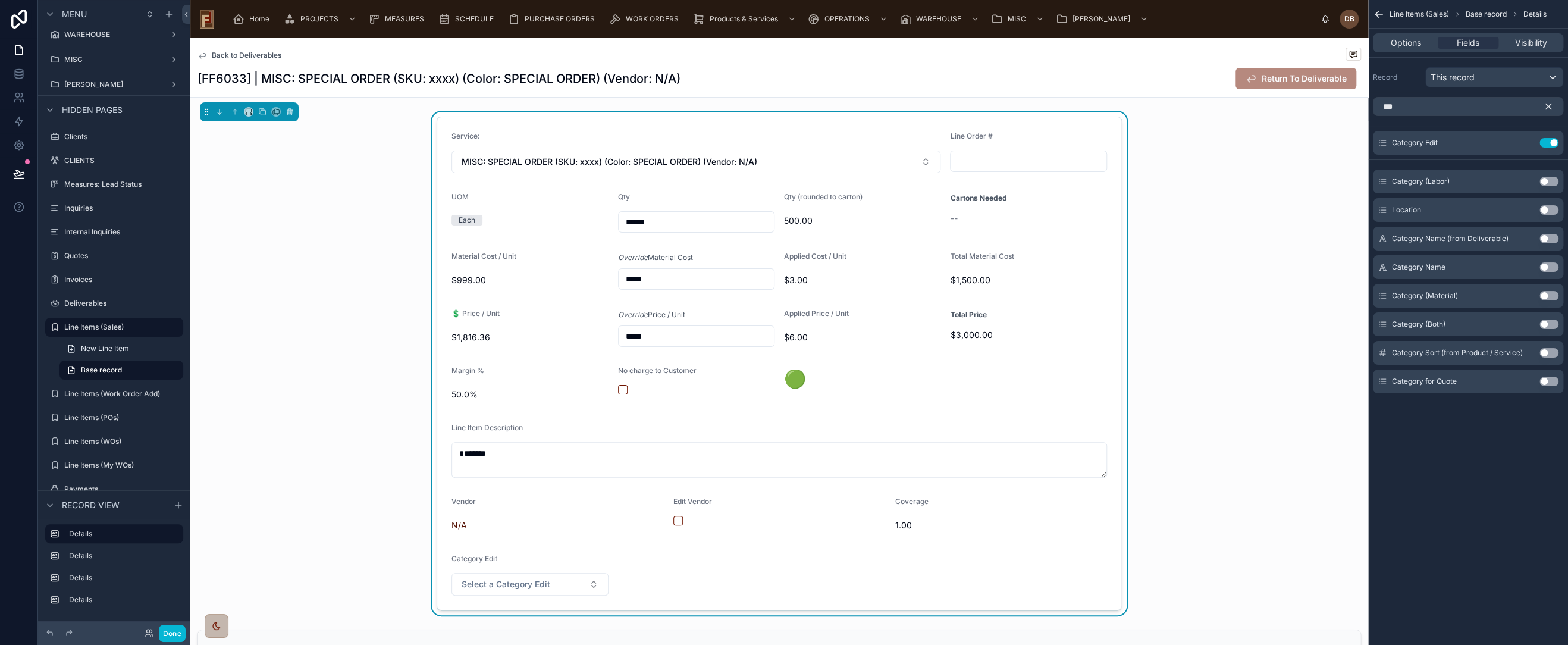
click at [1548, 103] on icon "scrollable content" at bounding box center [1548, 107] width 11 height 11
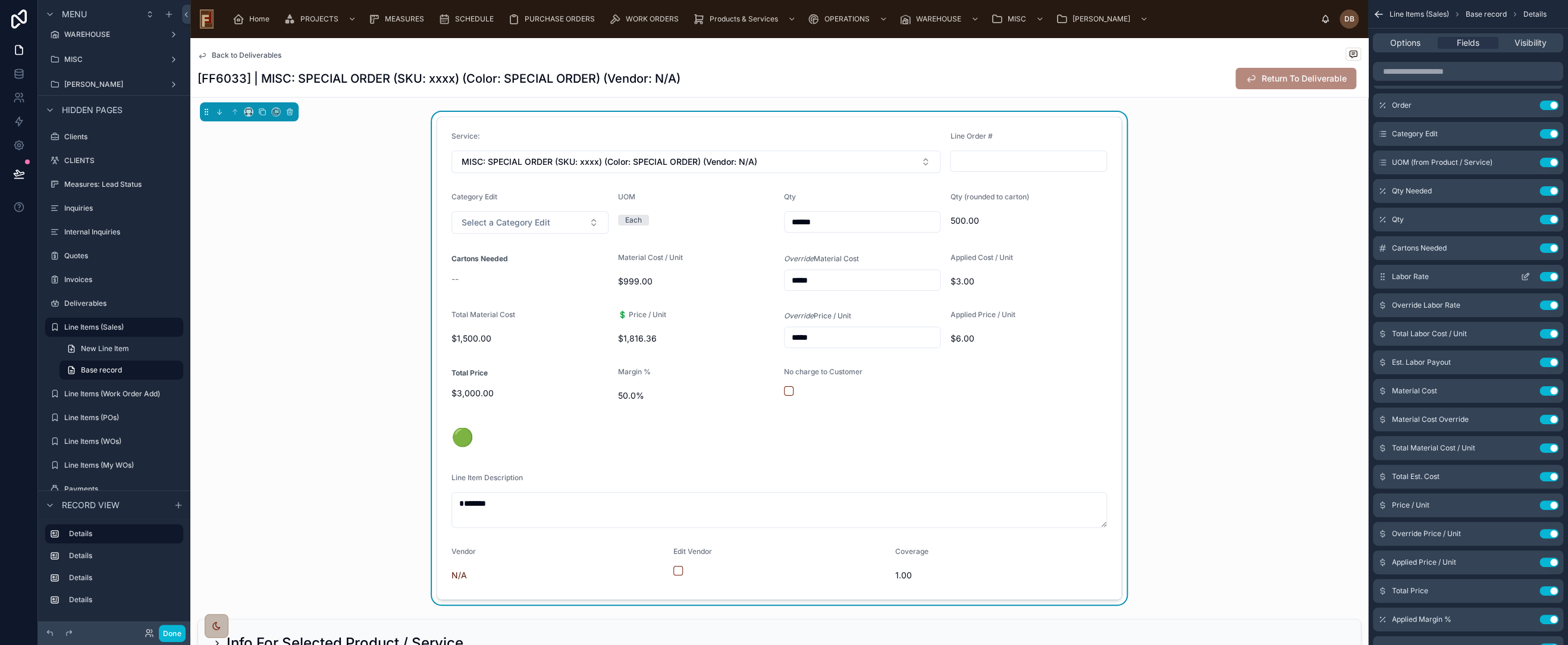
scroll to position [0, 0]
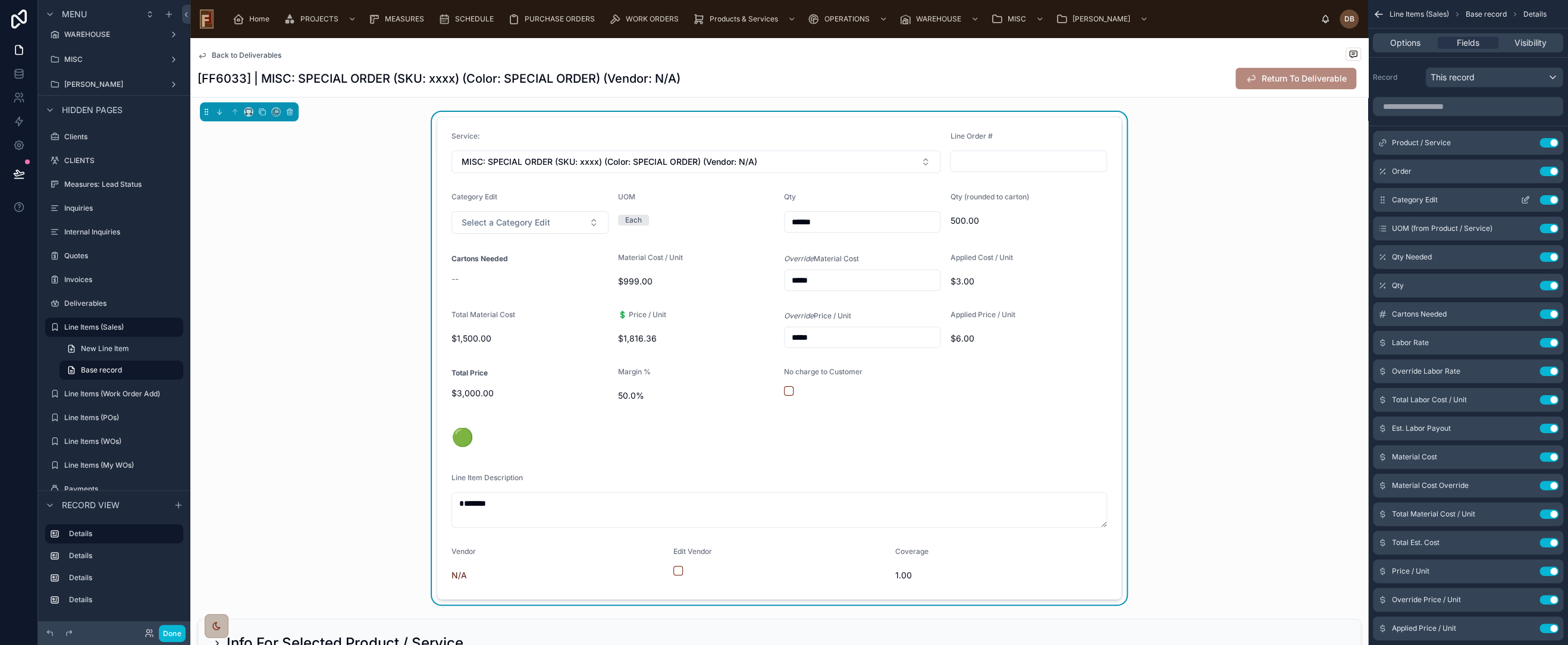
click at [1524, 198] on icon "scrollable content" at bounding box center [1525, 200] width 10 height 10
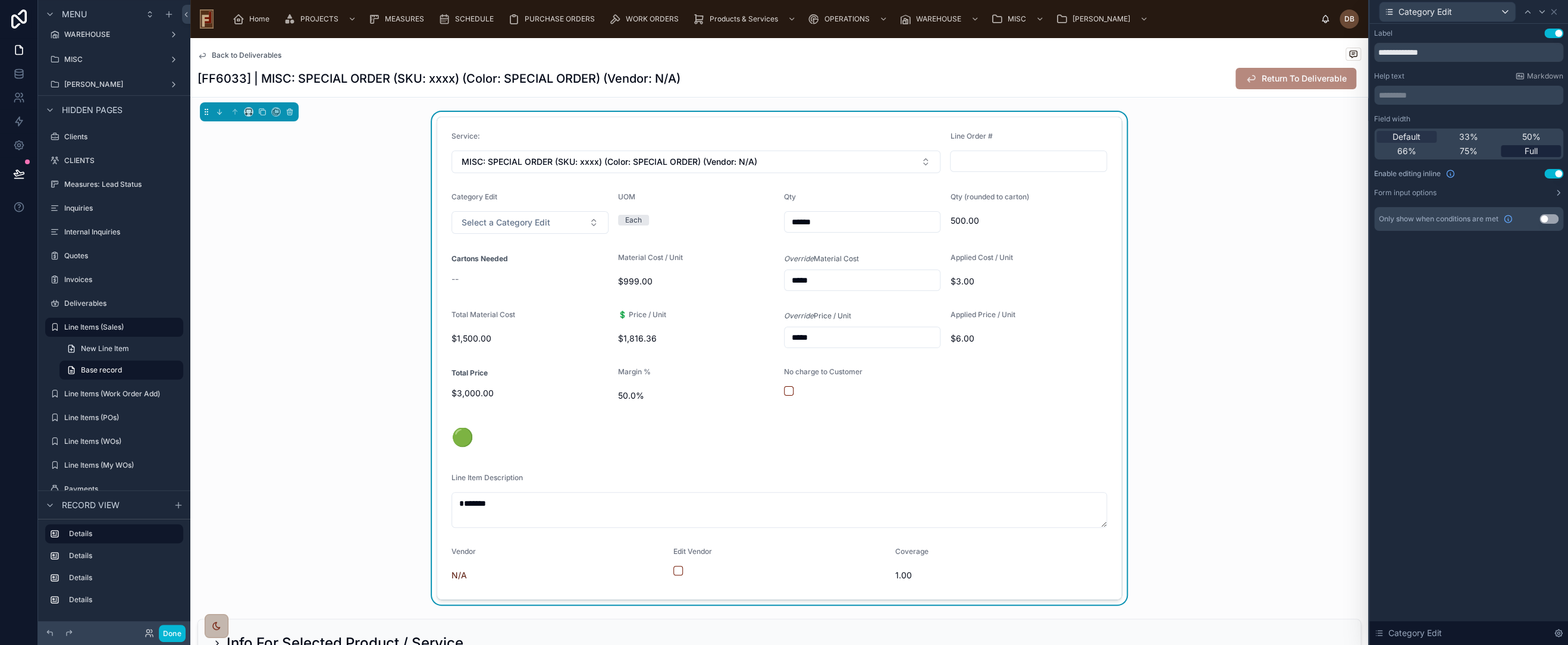
click at [1534, 148] on span "Full" at bounding box center [1531, 150] width 13 height 12
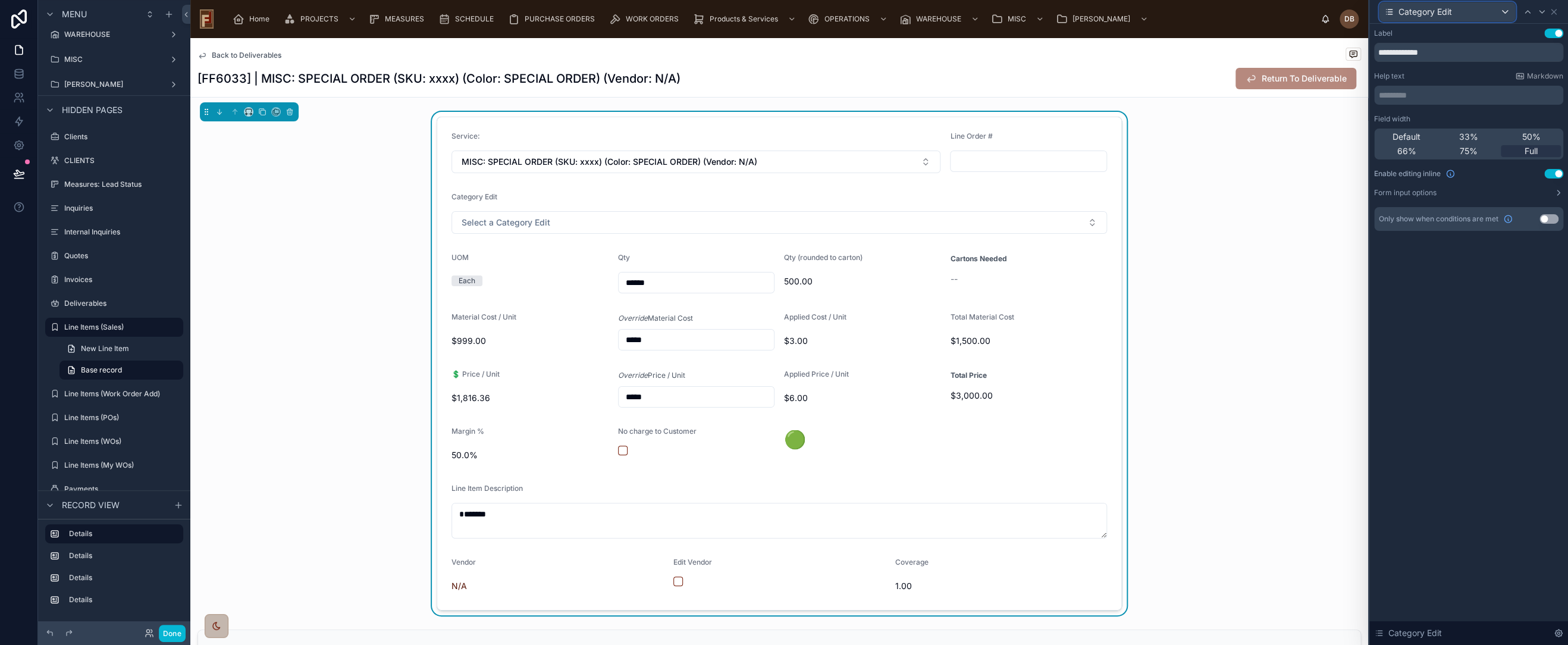
click at [1496, 5] on div "Category Edit" at bounding box center [1447, 12] width 136 height 19
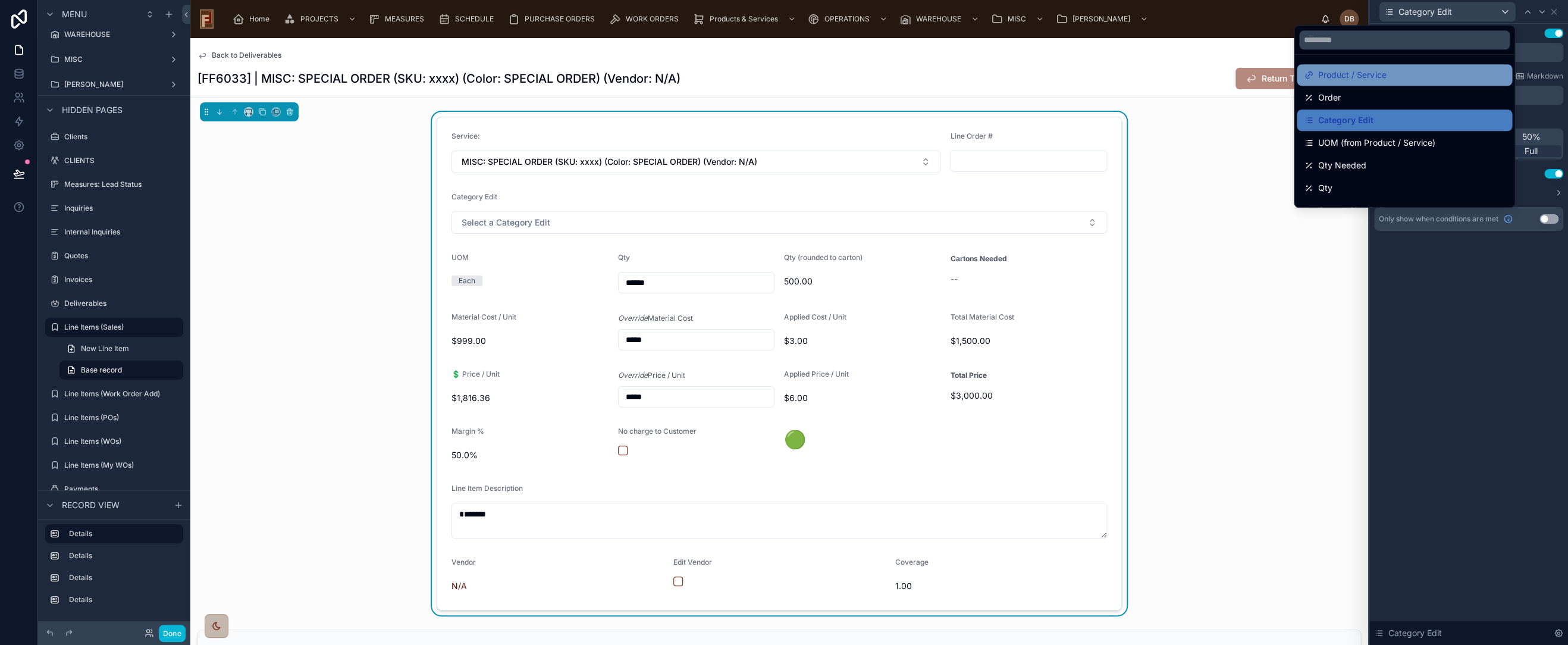
click at [1353, 71] on span "Product / Service" at bounding box center [1352, 75] width 68 height 14
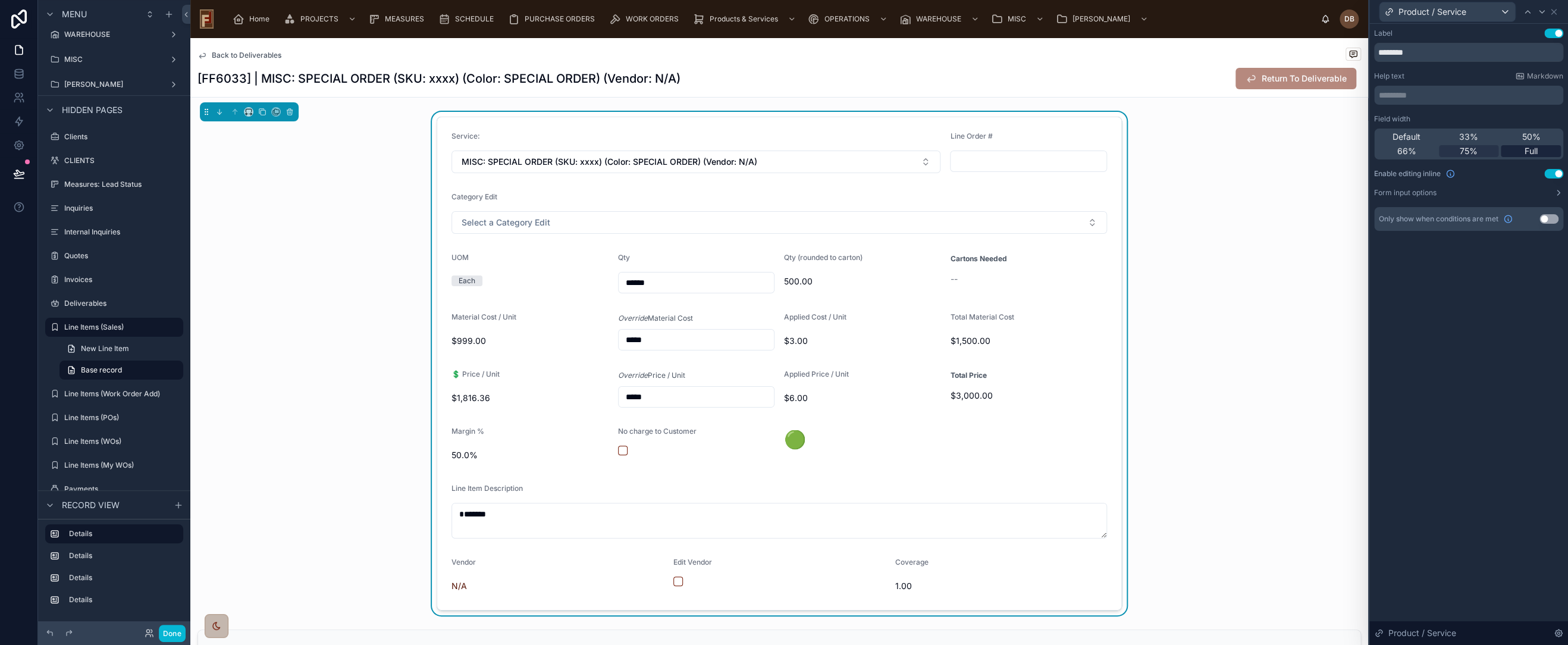
click at [1527, 151] on span "Full" at bounding box center [1531, 150] width 13 height 12
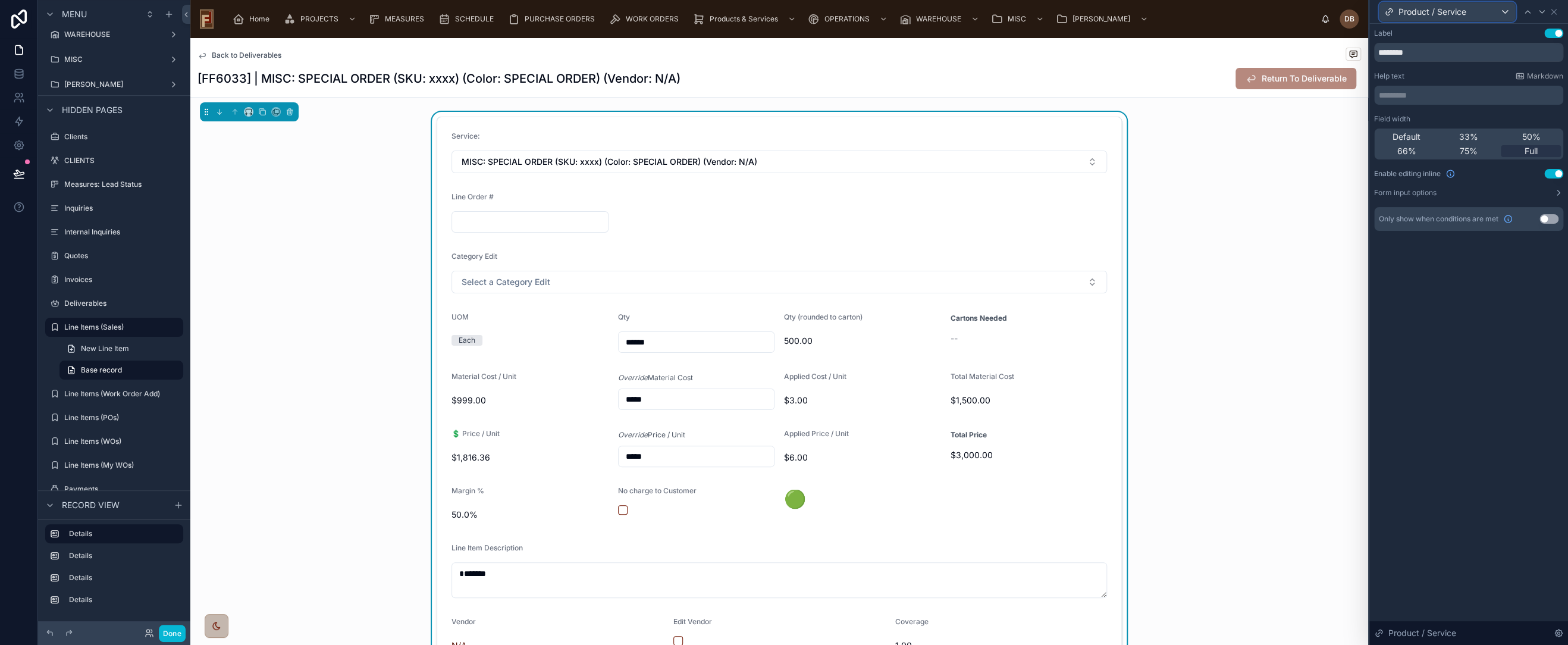
click at [1476, 5] on div "Product / Service" at bounding box center [1447, 12] width 136 height 19
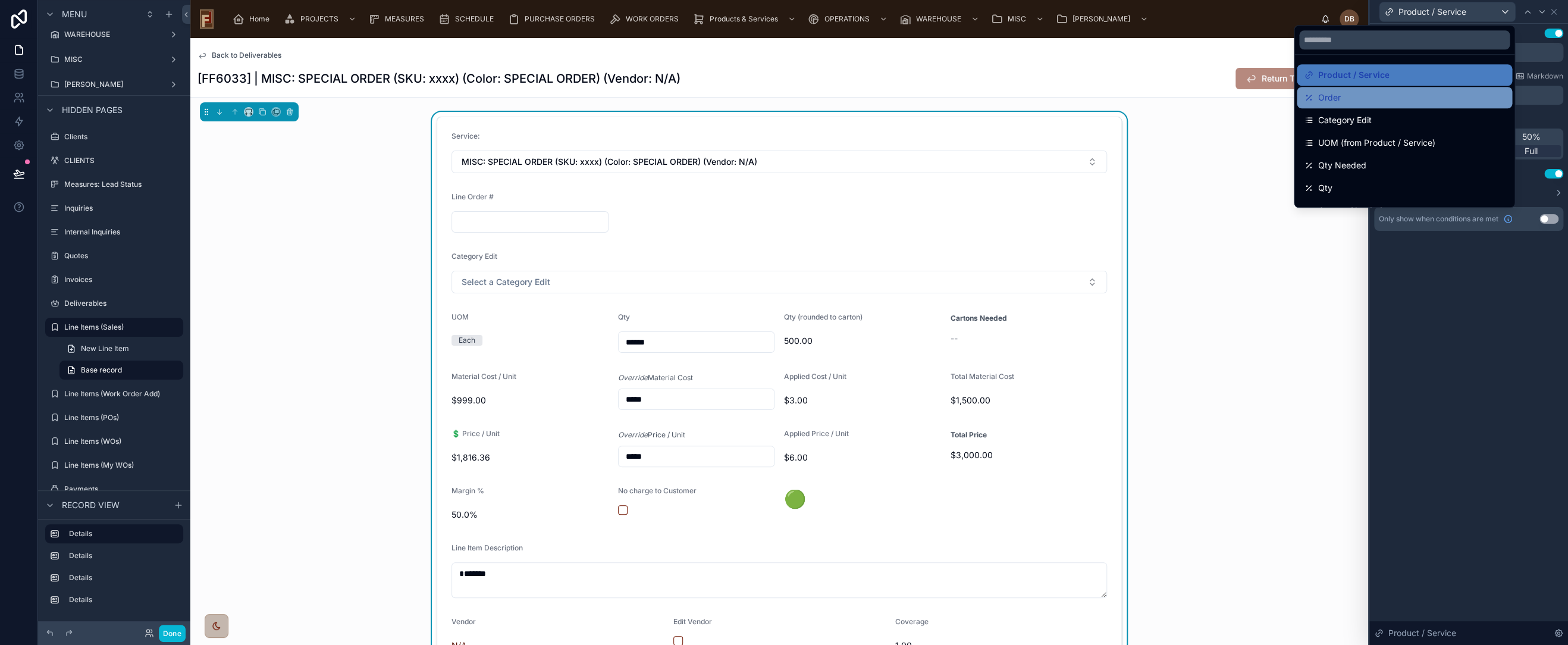
click at [1356, 99] on div "Order" at bounding box center [1405, 98] width 201 height 14
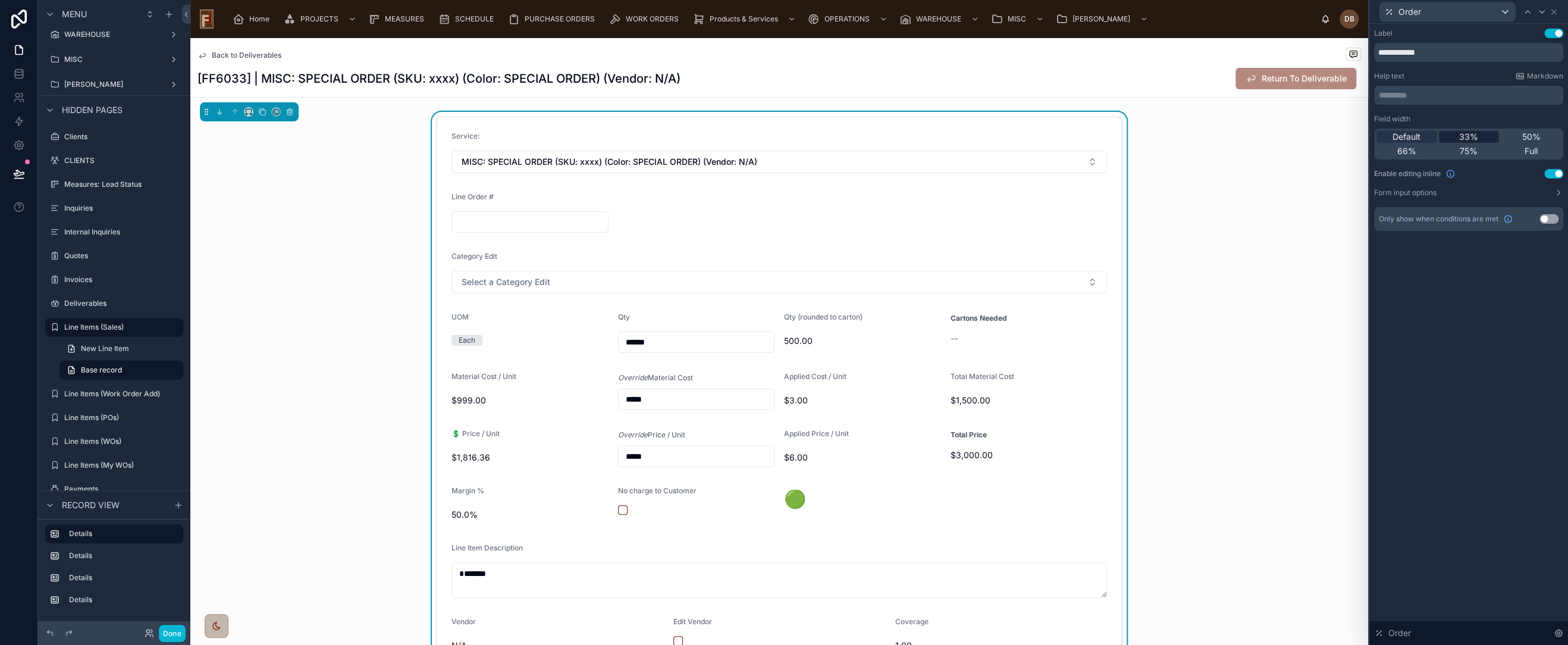
click at [1469, 136] on span "33%" at bounding box center [1469, 136] width 19 height 12
click at [1429, 12] on div "Order" at bounding box center [1447, 12] width 136 height 19
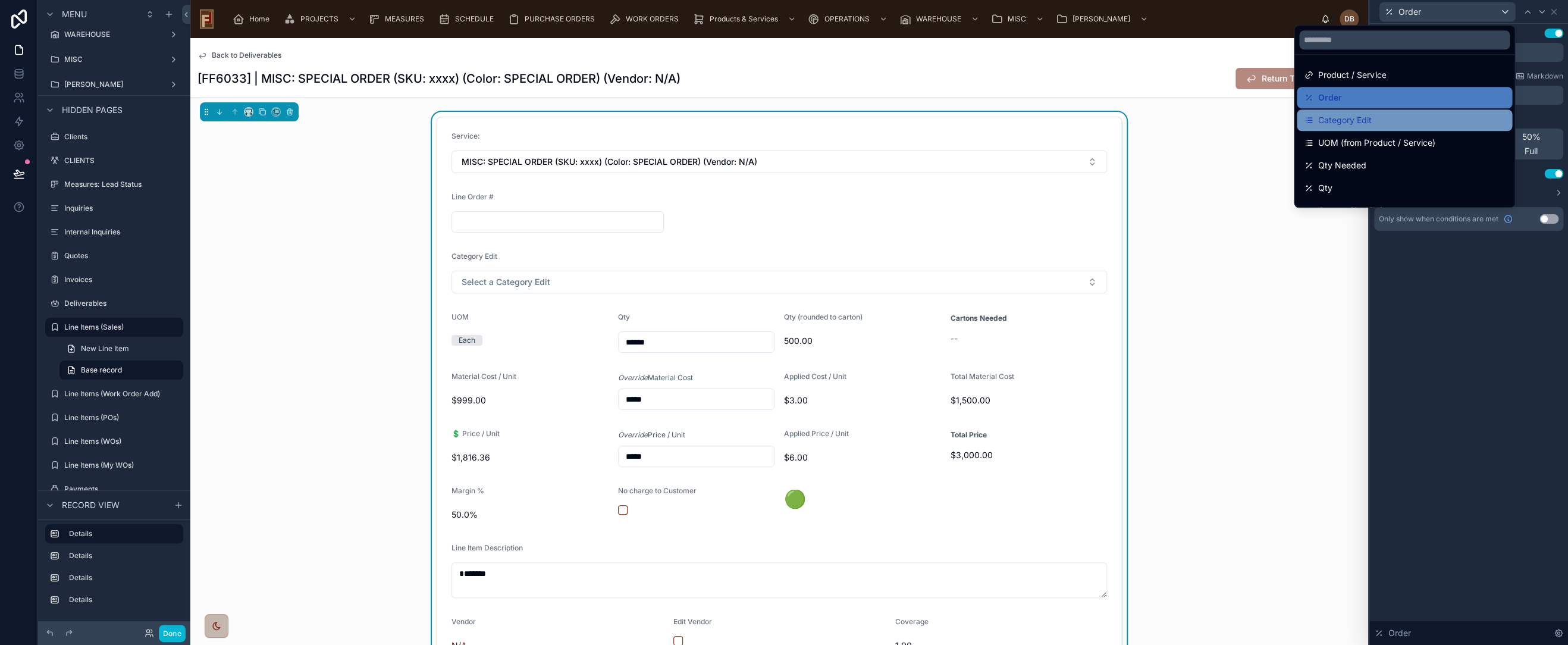
click at [1381, 117] on div "Category Edit" at bounding box center [1405, 120] width 201 height 14
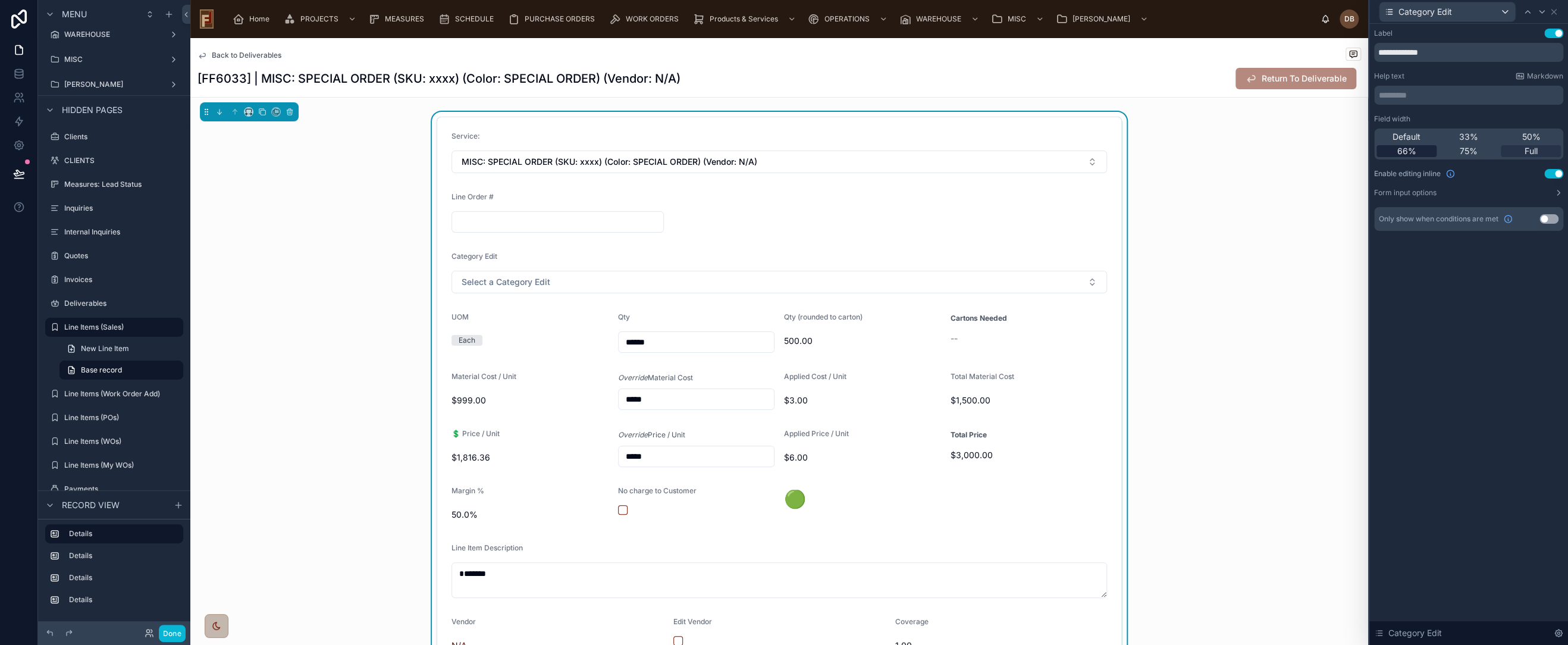
click at [1401, 151] on span "66%" at bounding box center [1405, 150] width 19 height 12
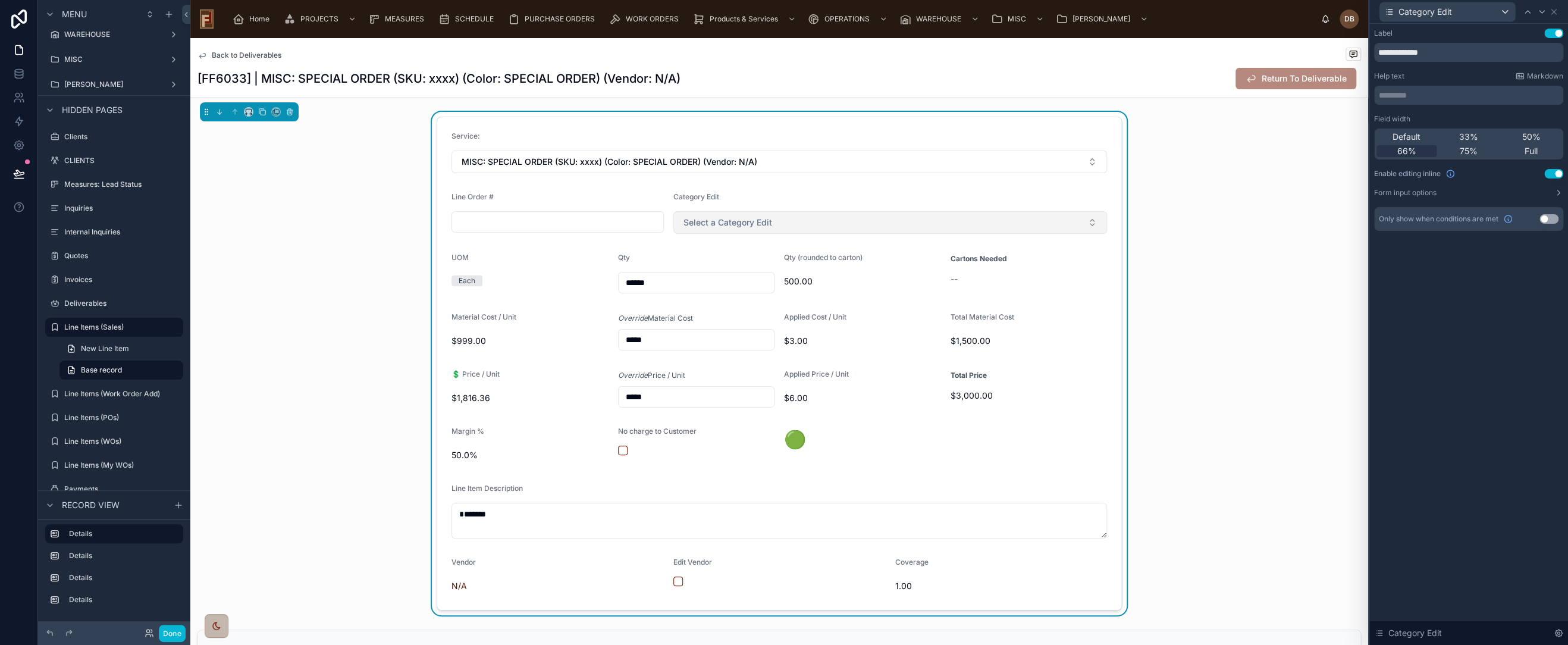
click at [884, 220] on button "Select a Category Edit" at bounding box center [890, 222] width 434 height 22
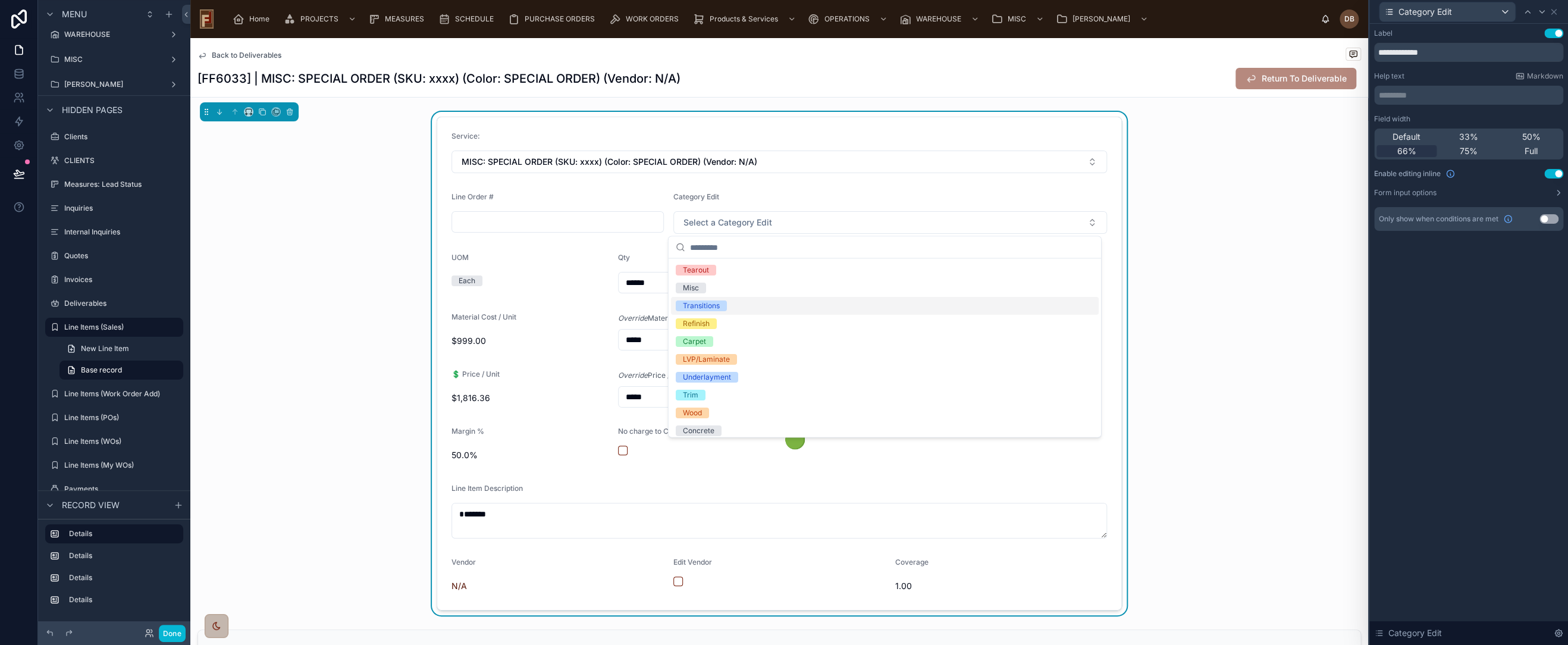
scroll to position [4, 0]
click at [822, 189] on form "Service: MISC: SPECIAL ORDER (SKU: xxxx) (Color: SPECIAL ORDER) (Vendor: N/A) L…" at bounding box center [779, 363] width 684 height 492
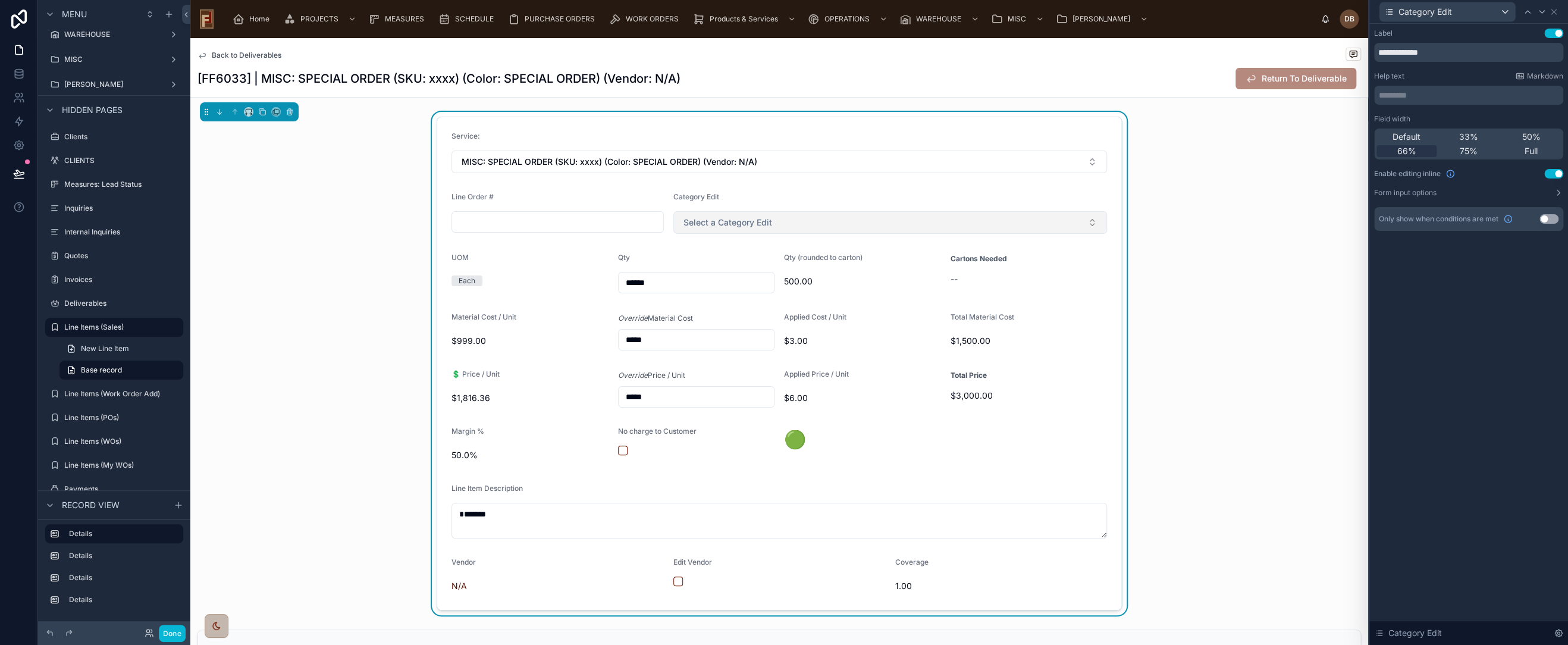
click at [825, 225] on button "Select a Category Edit" at bounding box center [890, 222] width 434 height 22
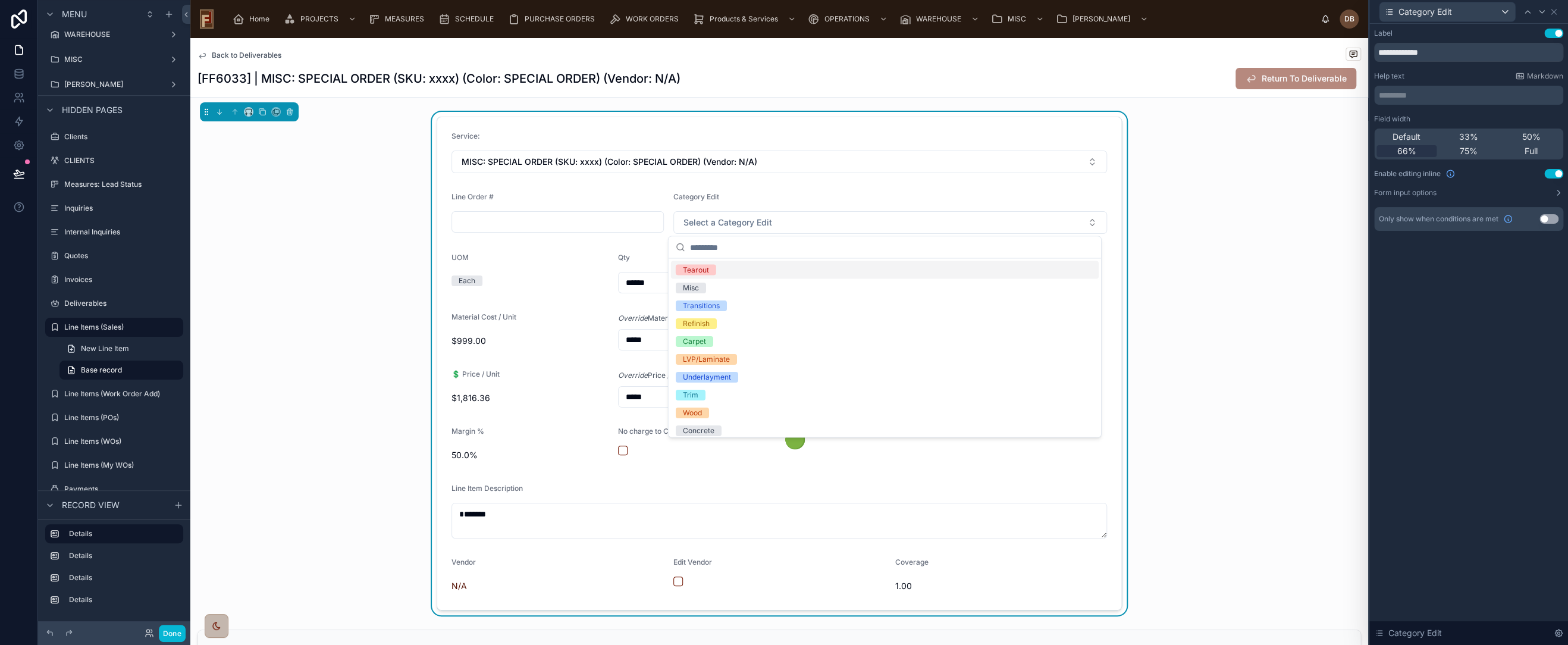
click at [657, 190] on form "Service: MISC: SPECIAL ORDER (SKU: xxxx) (Color: SPECIAL ORDER) (Vendor: N/A) L…" at bounding box center [779, 363] width 684 height 492
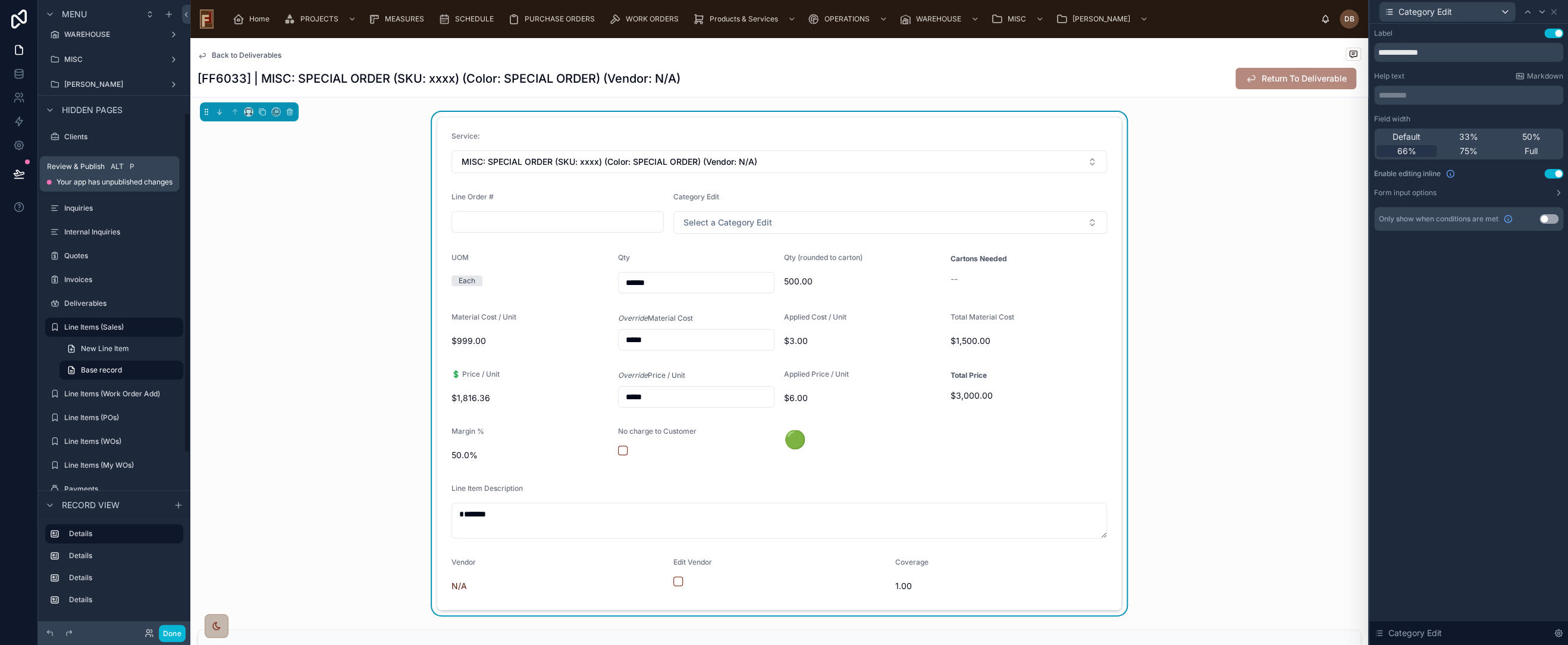
click at [17, 171] on icon at bounding box center [19, 173] width 12 height 12
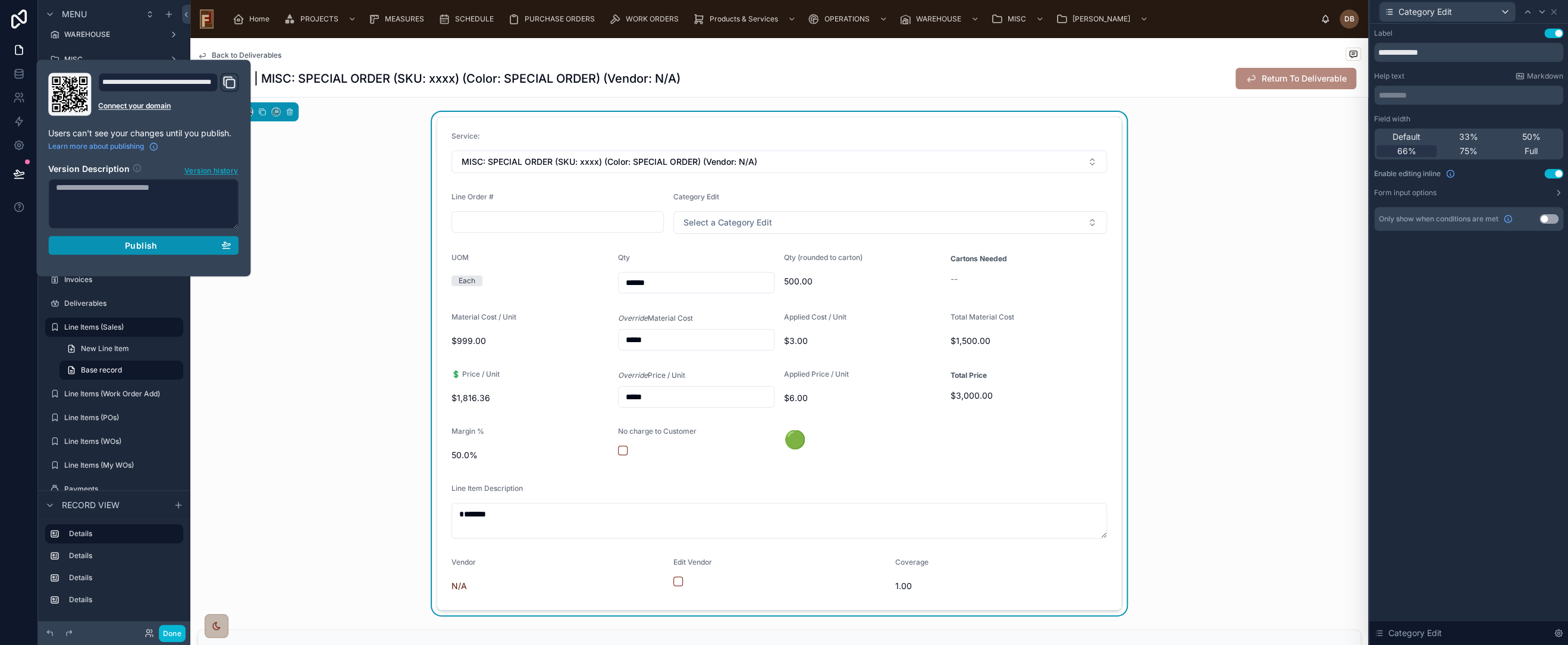
click at [143, 246] on span "Publish" at bounding box center [141, 245] width 32 height 11
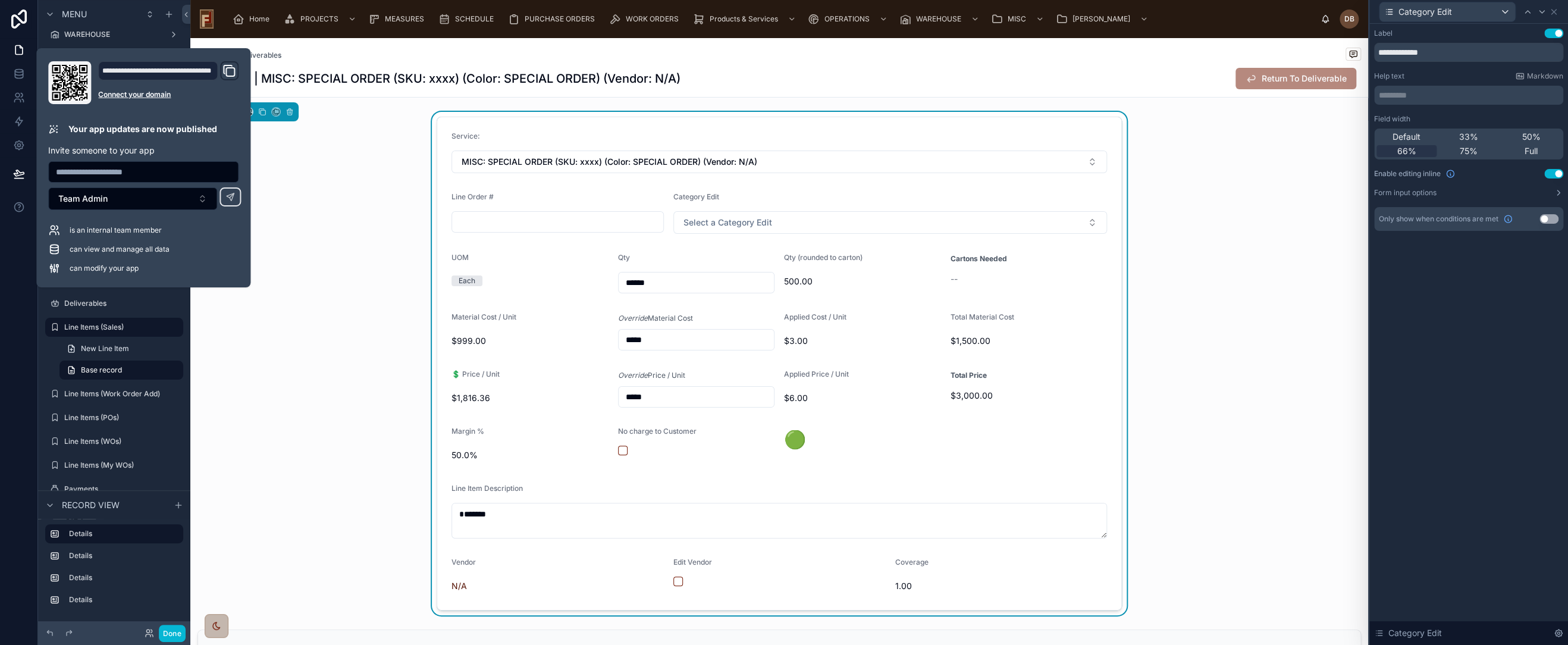
click at [380, 152] on div "Service: MISC: SPECIAL ORDER (SKU: xxxx) (Color: SPECIAL ORDER) (Vendor: N/A) L…" at bounding box center [779, 363] width 1178 height 504
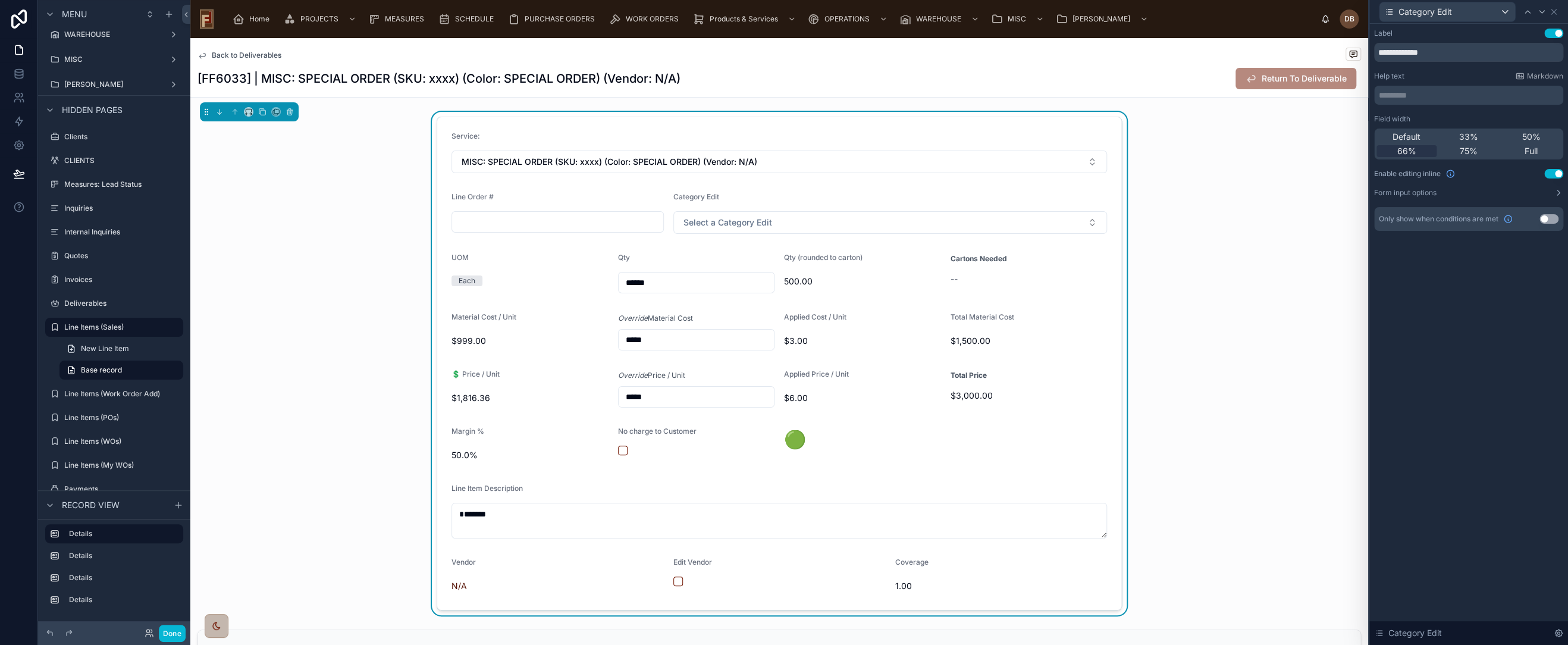
click at [377, 243] on div "Service: MISC: SPECIAL ORDER (SKU: xxxx) (Color: SPECIAL ORDER) (Vendor: N/A) L…" at bounding box center [779, 363] width 1178 height 504
click at [329, 278] on div "Service: MISC: SPECIAL ORDER (SKU: xxxx) (Color: SPECIAL ORDER) (Vendor: N/A) L…" at bounding box center [779, 363] width 1178 height 504
click at [255, 58] on span "Back to Deliverables" at bounding box center [246, 55] width 69 height 10
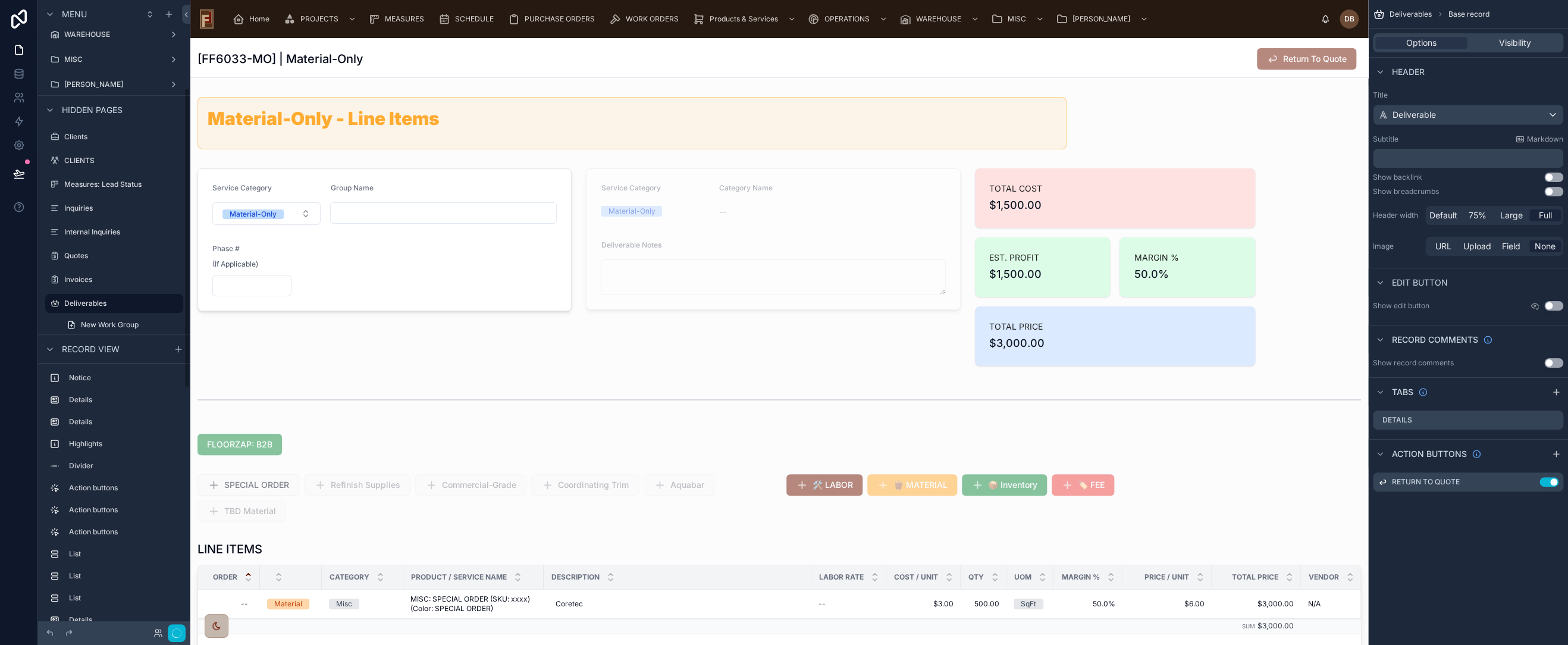
scroll to position [185, 0]
click at [176, 635] on button "Done" at bounding box center [172, 633] width 27 height 17
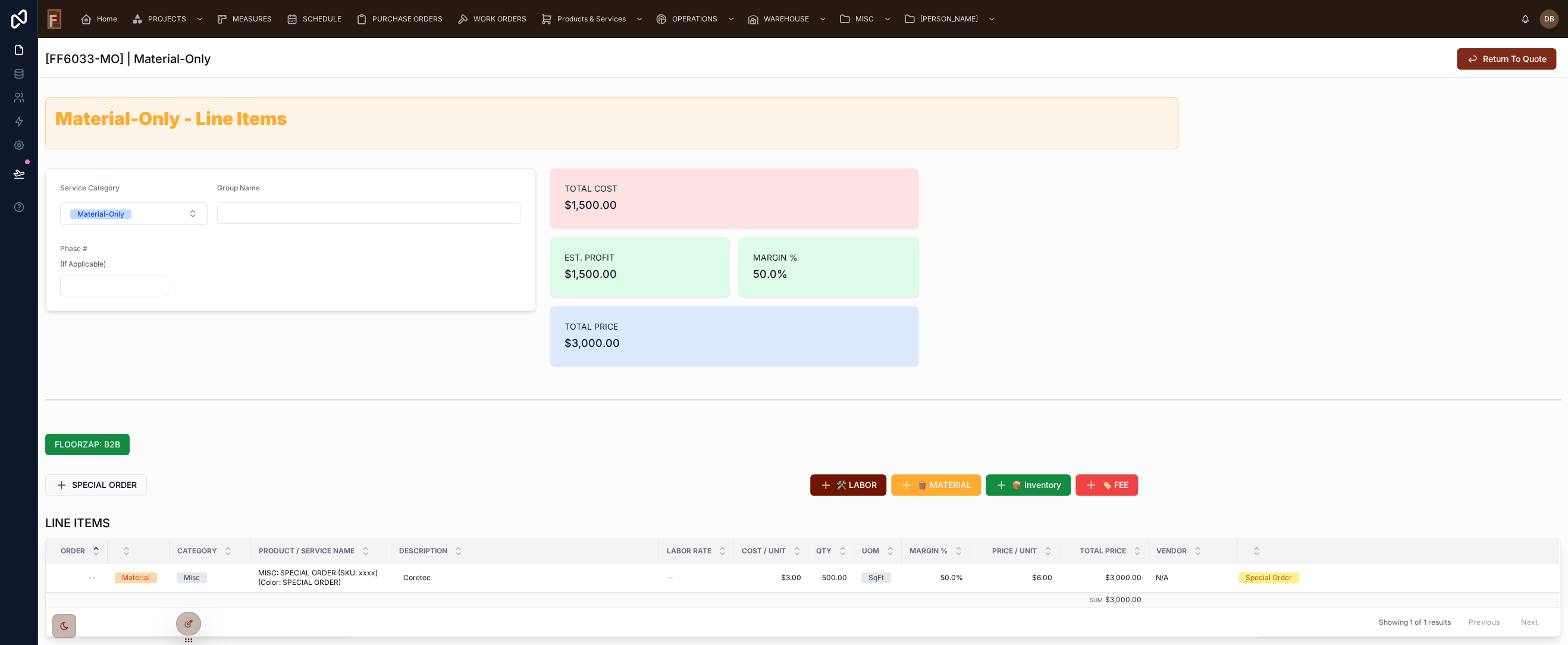
click at [1496, 66] on button "Return To Quote" at bounding box center [1507, 59] width 99 height 21
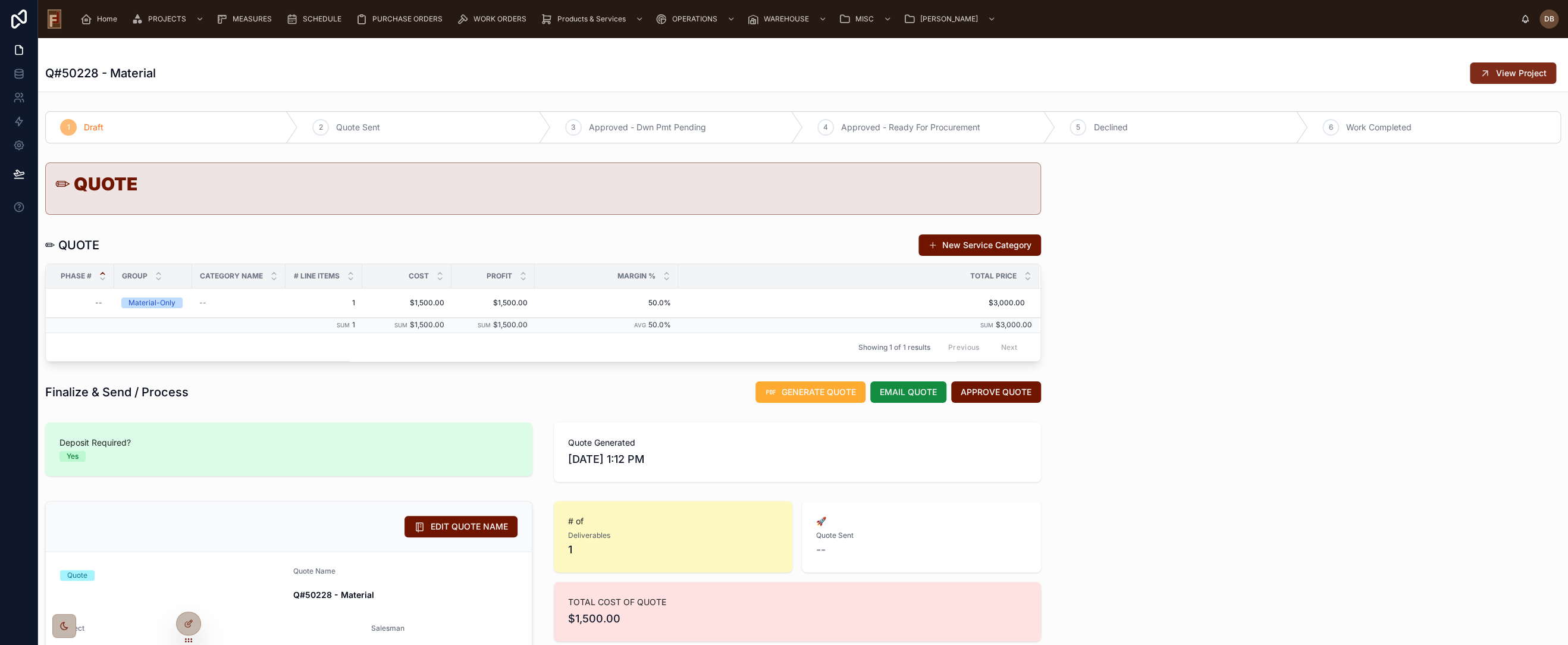
click at [1496, 70] on span "View Project" at bounding box center [1521, 73] width 51 height 12
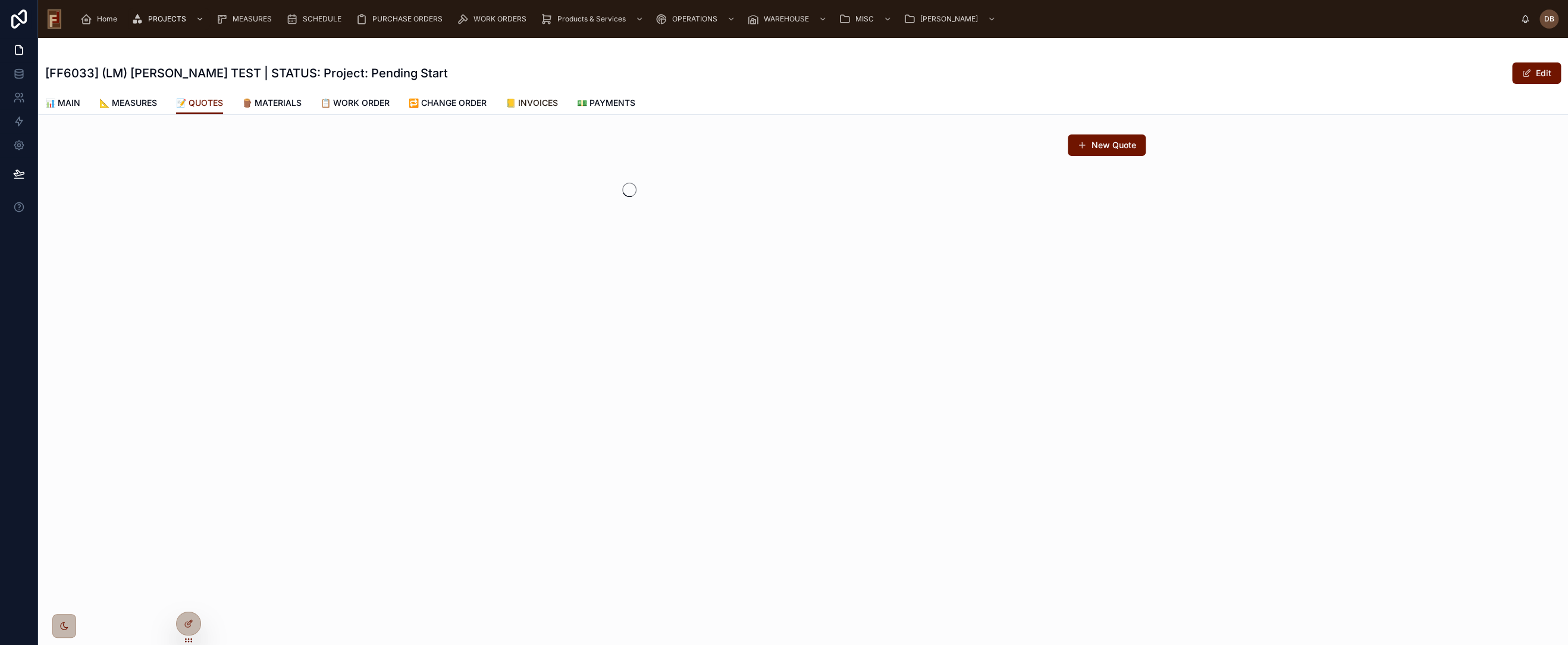
click at [537, 100] on span "📒 INVOICES" at bounding box center [531, 102] width 52 height 12
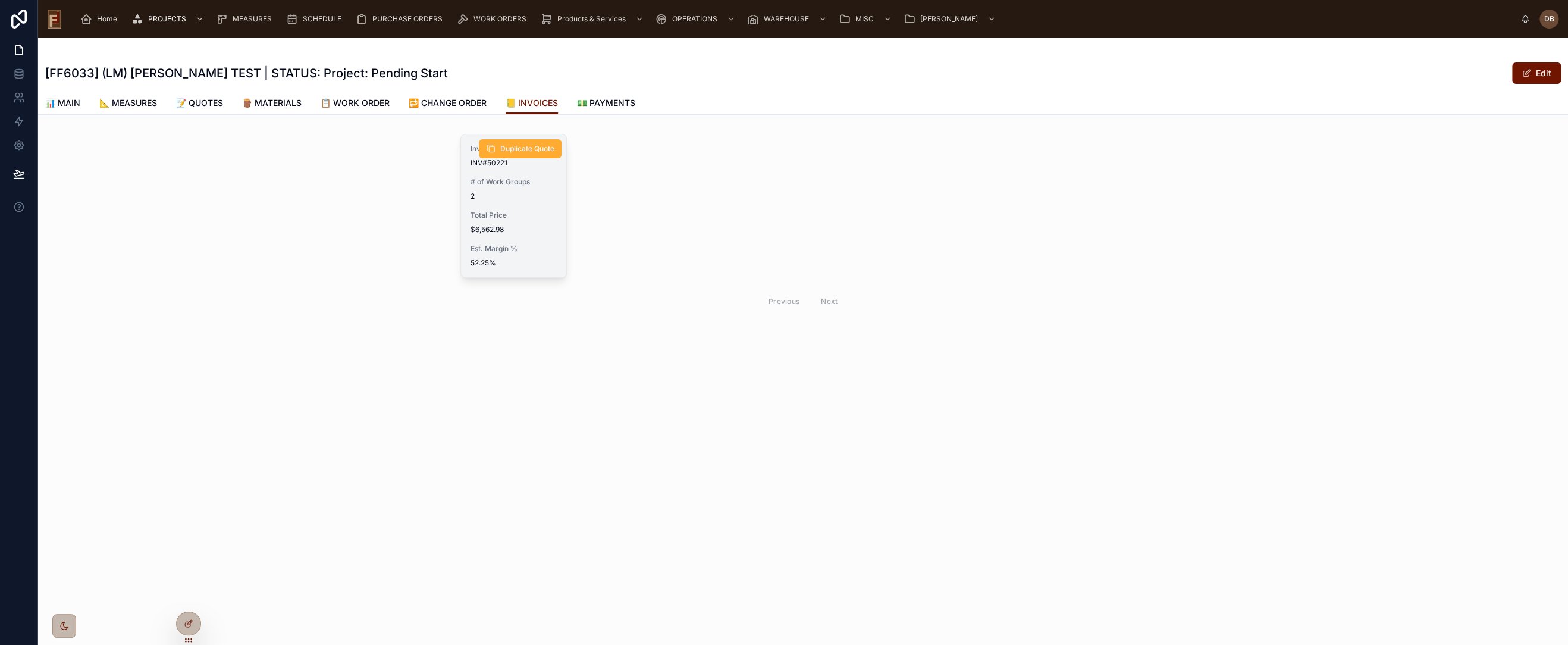
click at [513, 239] on div "Invoice # INV#50221 # of Work Groups 2 Total Price $6,562.98 Est. Margin % 52.2…" at bounding box center [513, 205] width 106 height 143
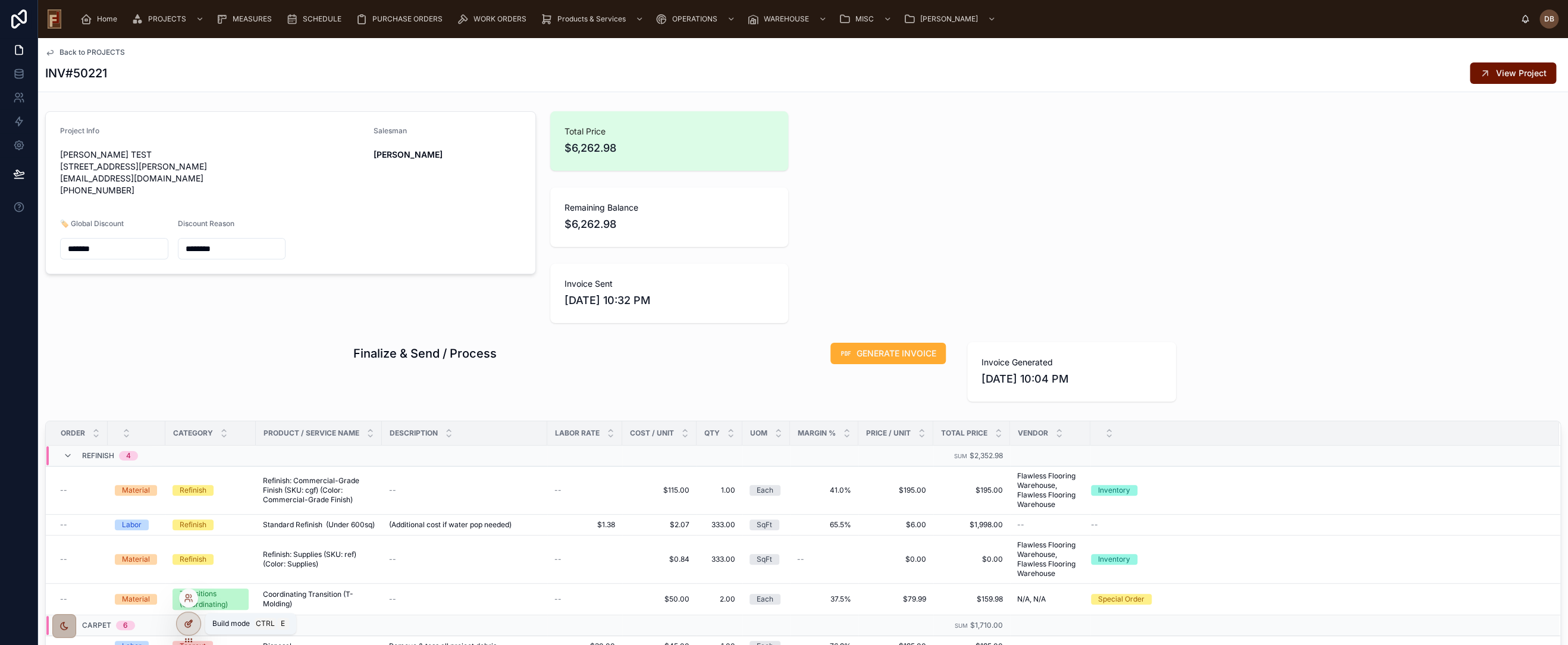
click at [187, 627] on icon at bounding box center [188, 623] width 10 height 10
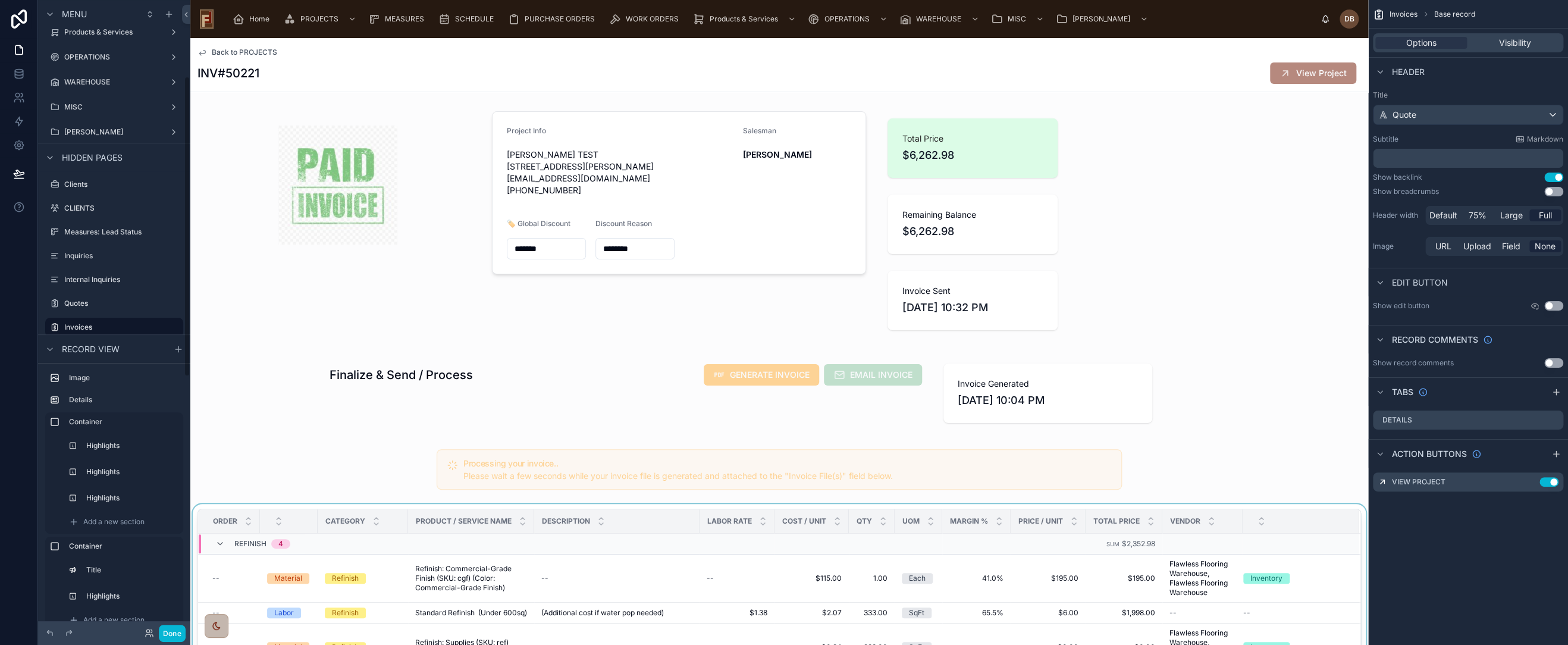
scroll to position [330, 0]
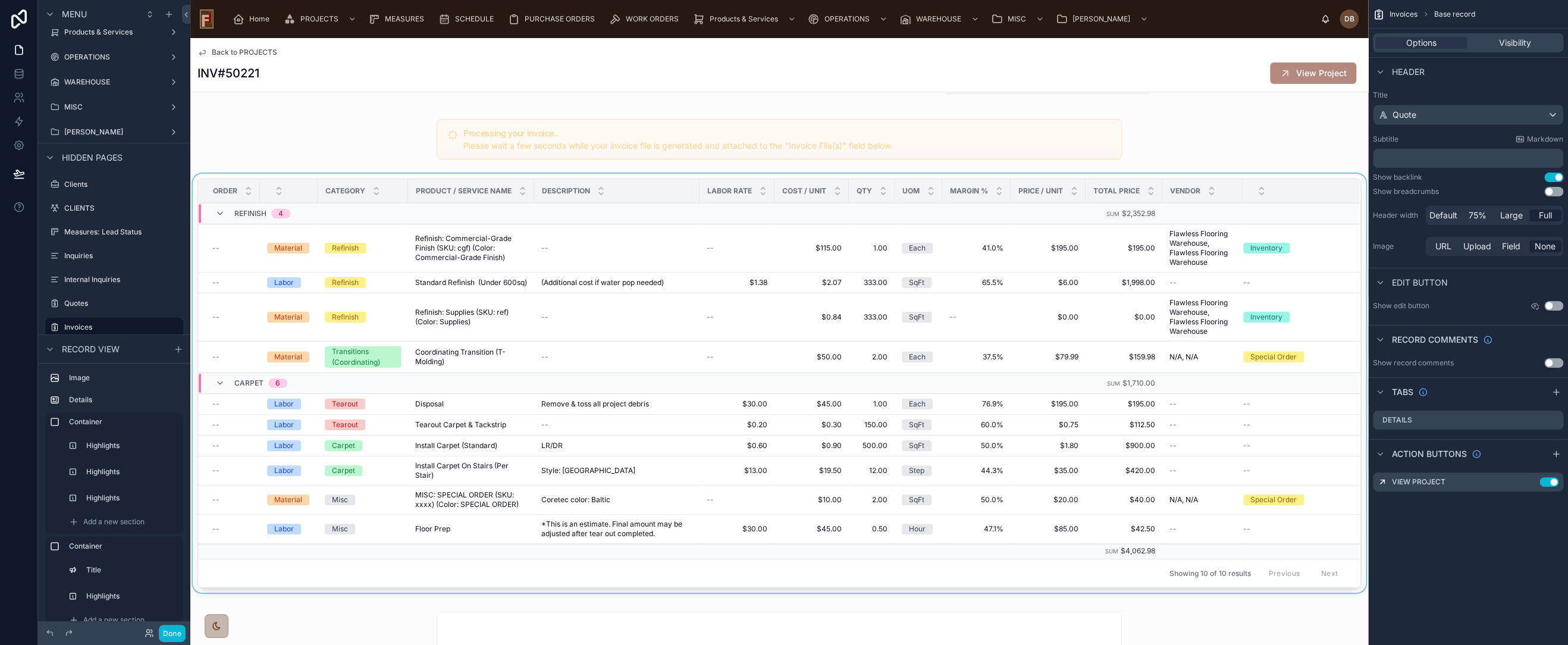
click at [655, 179] on div "Description" at bounding box center [617, 190] width 164 height 22
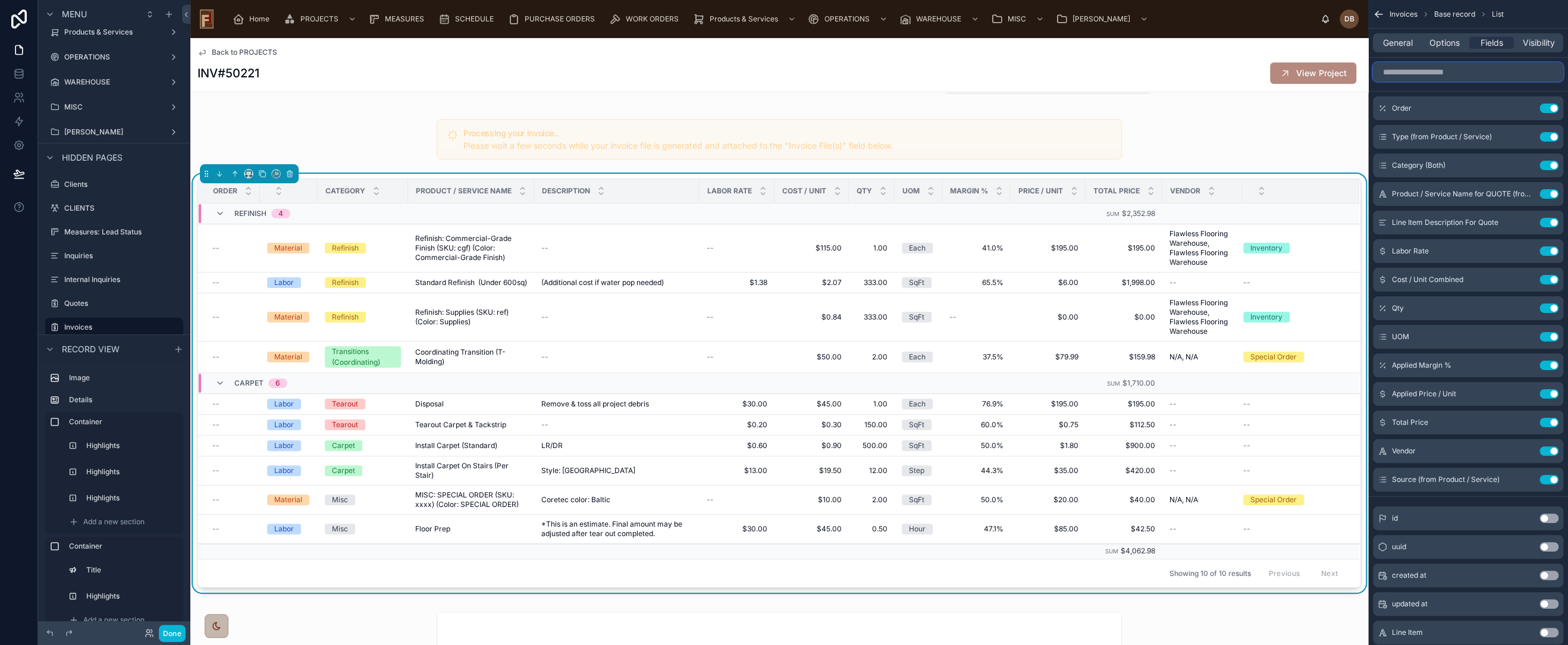
click at [1437, 75] on input "scrollable content" at bounding box center [1469, 71] width 190 height 19
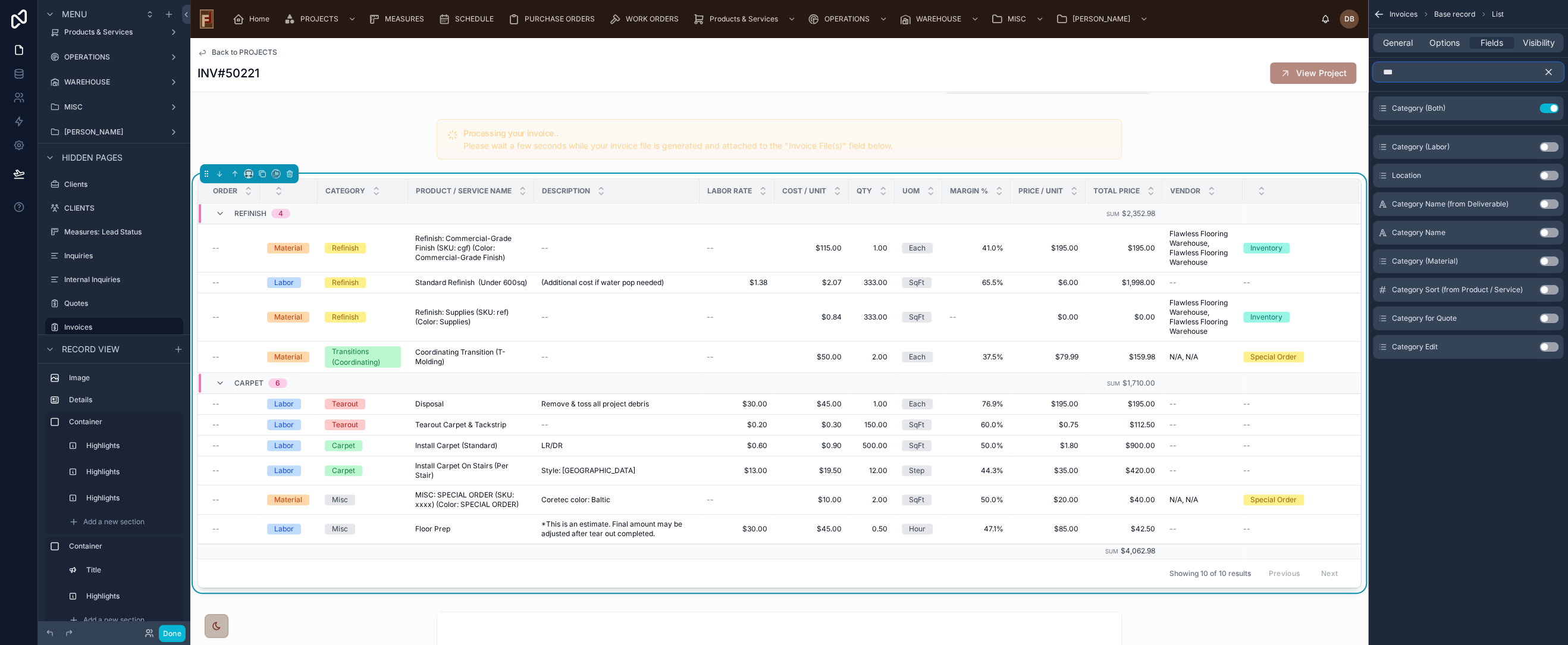
type input "***"
click at [1546, 316] on button "Use setting" at bounding box center [1548, 318] width 19 height 10
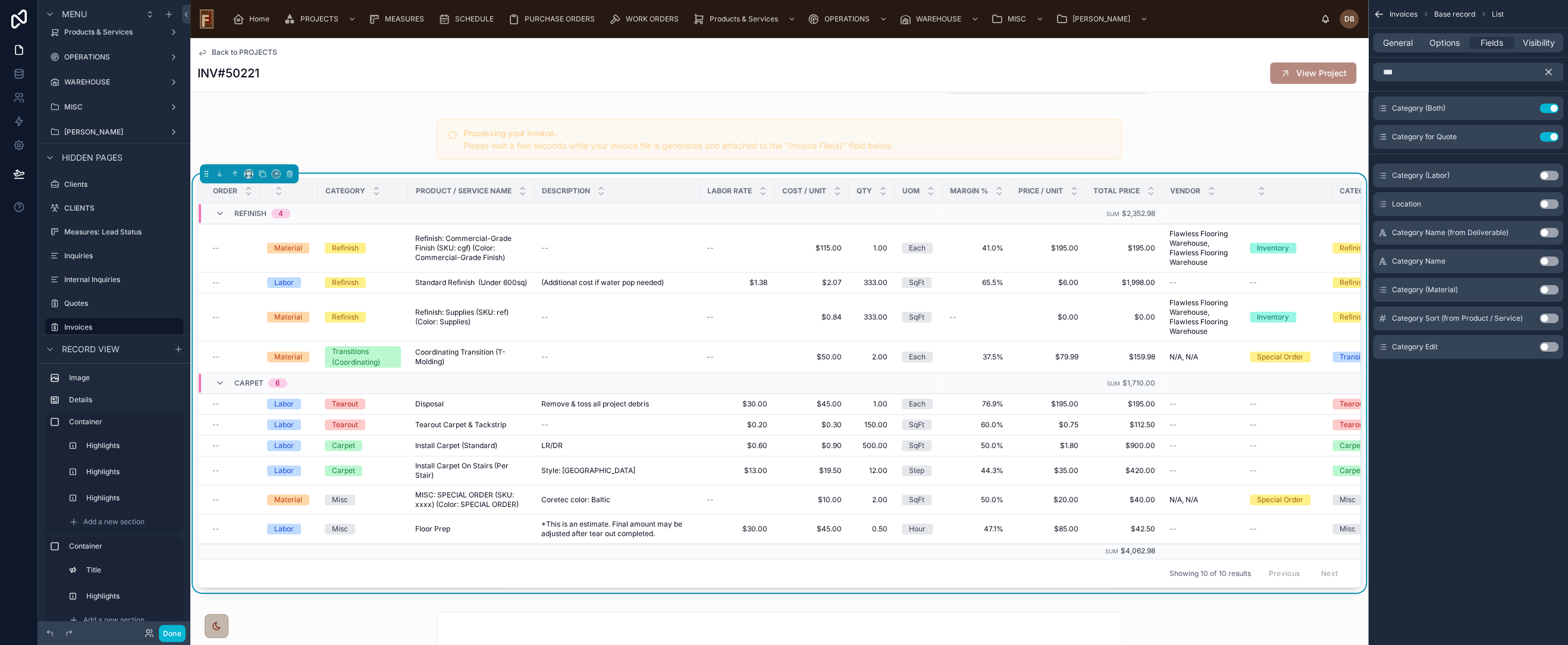
click at [1548, 70] on icon "scrollable content" at bounding box center [1548, 72] width 11 height 11
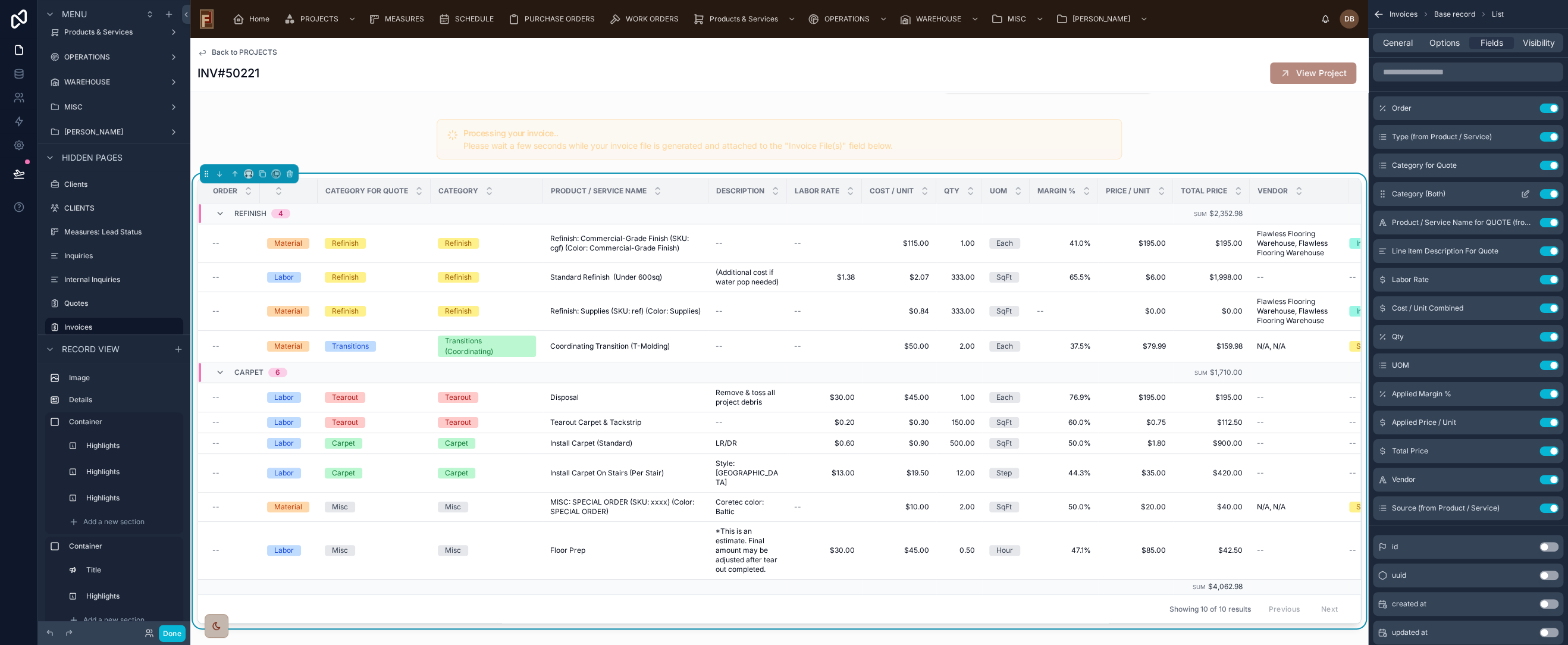
click at [1546, 189] on button "Use setting" at bounding box center [1548, 194] width 19 height 10
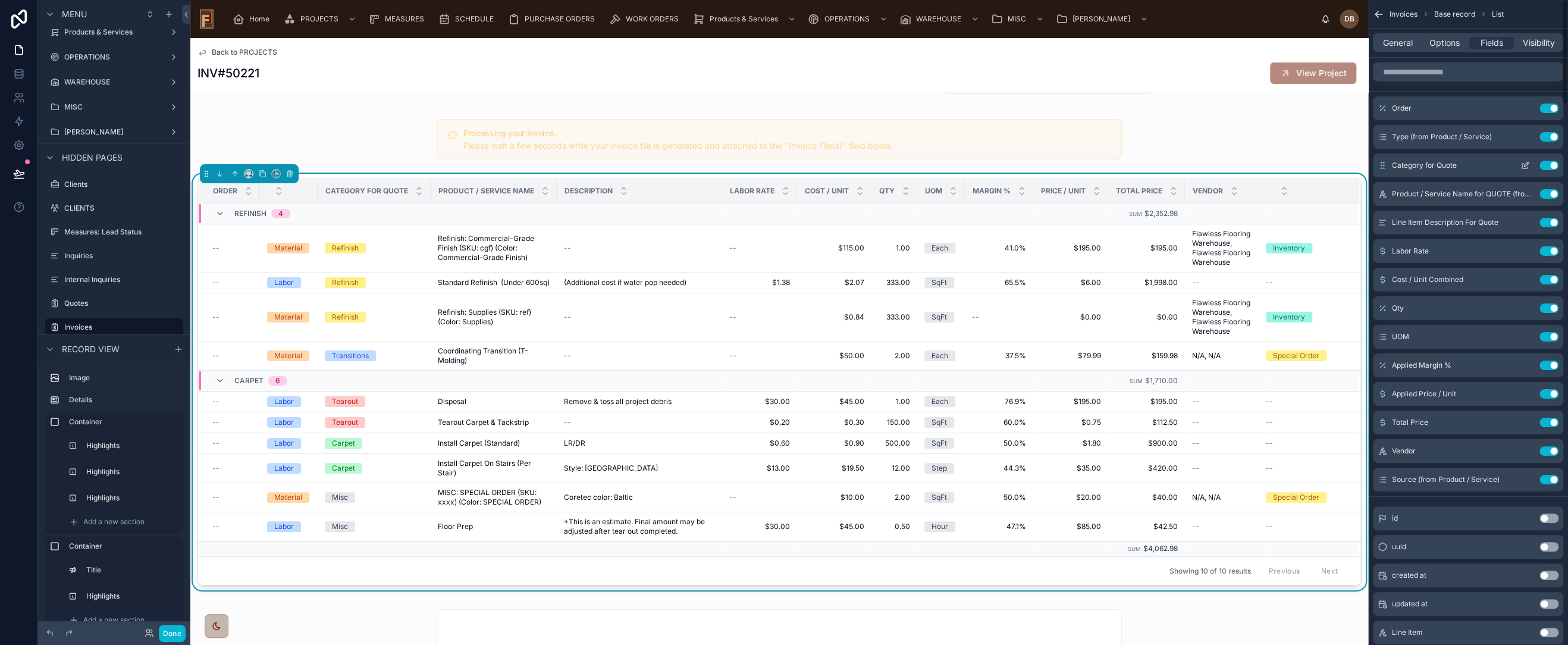
click at [1523, 164] on icon "scrollable content" at bounding box center [1525, 165] width 10 height 10
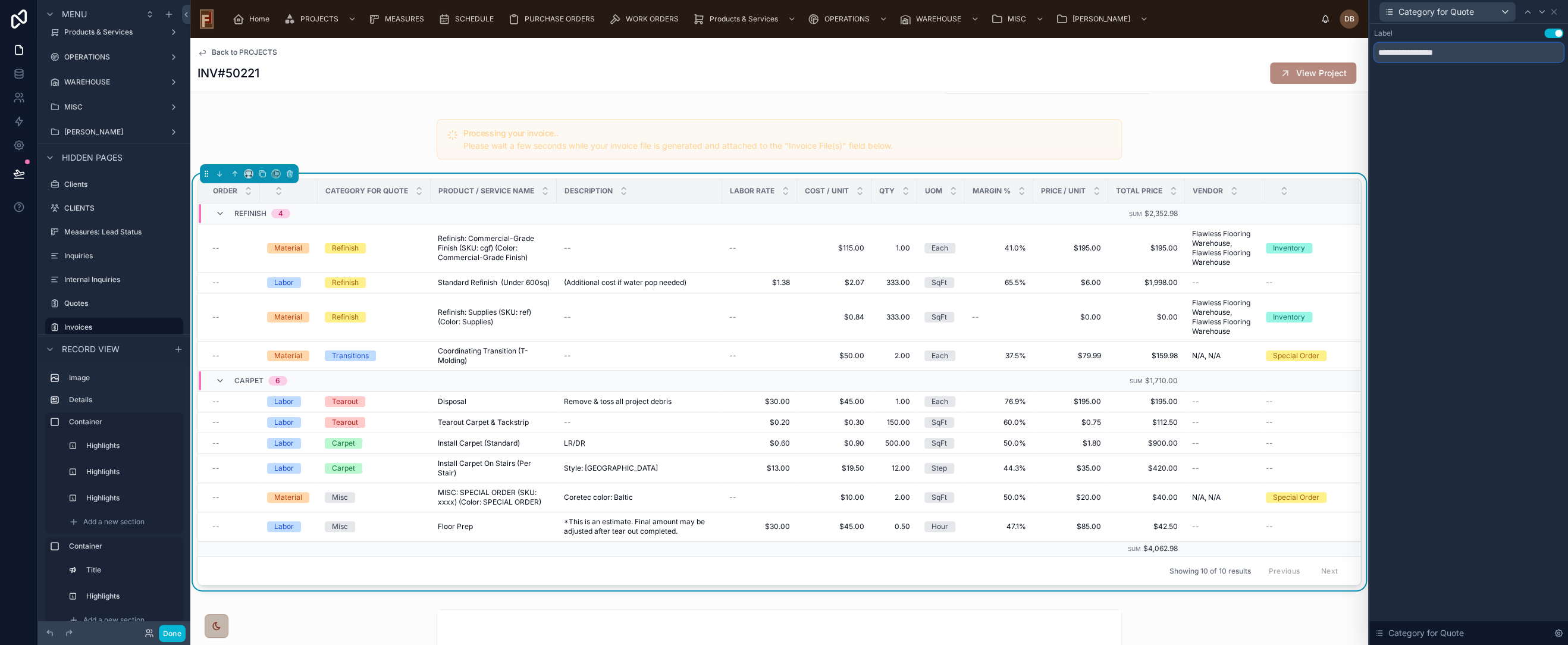
drag, startPoint x: 1415, startPoint y: 53, endPoint x: 1505, endPoint y: 54, distance: 90.0
click at [1505, 54] on input "**********" at bounding box center [1469, 52] width 189 height 19
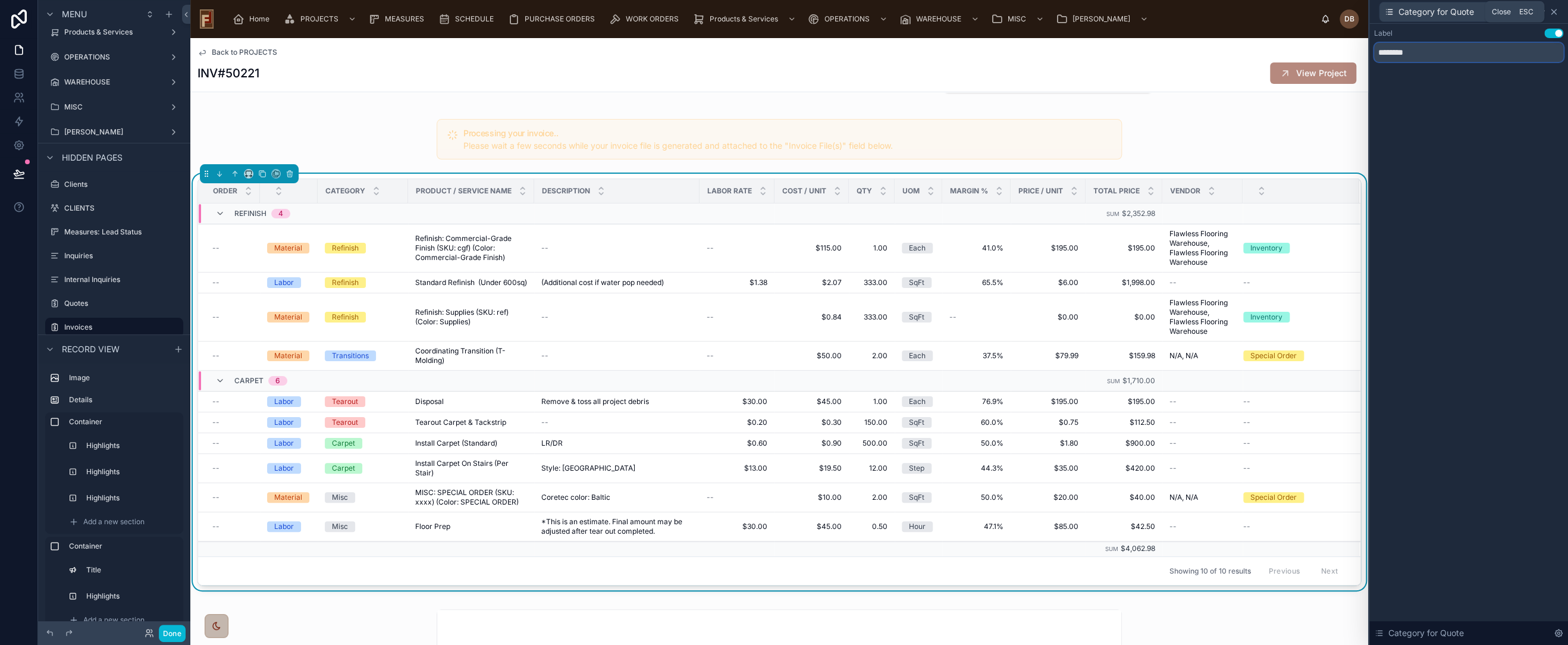
type input "********"
click at [1554, 10] on icon at bounding box center [1554, 12] width 10 height 10
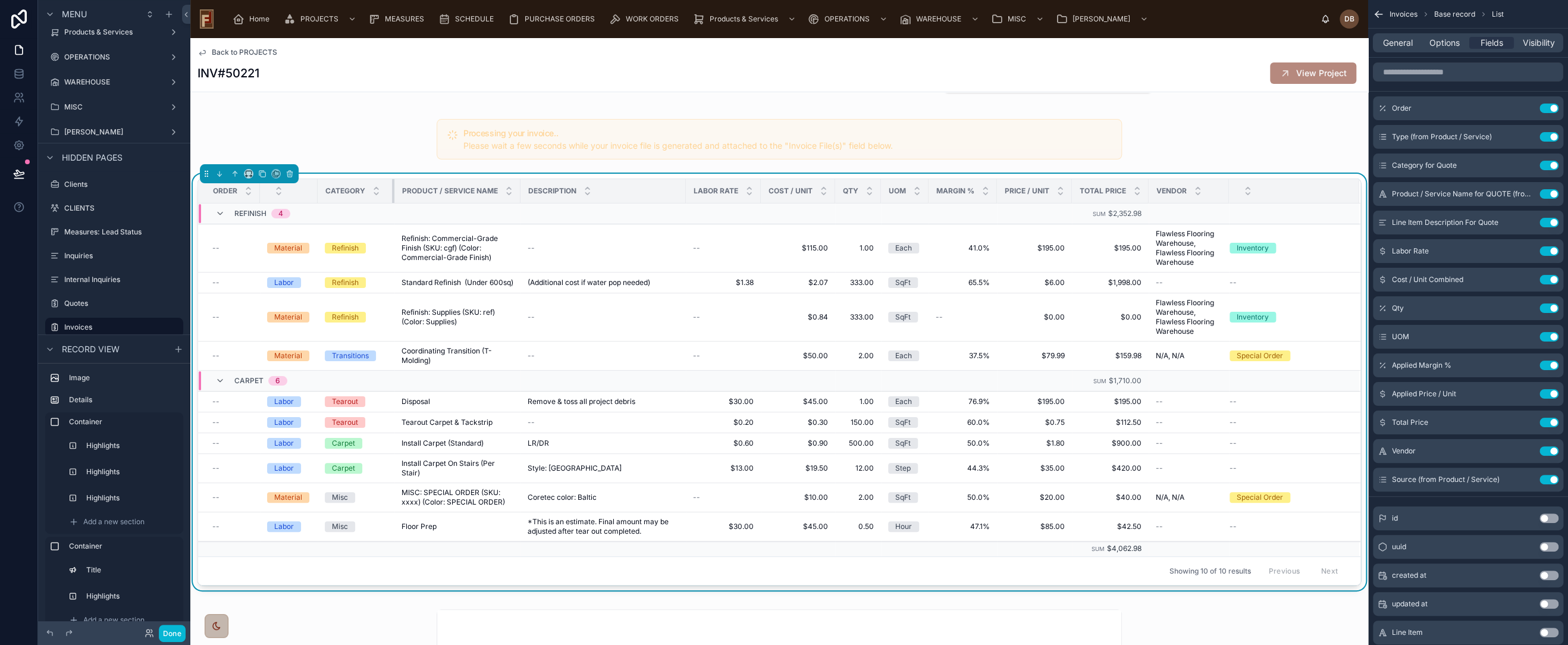
drag, startPoint x: 406, startPoint y: 190, endPoint x: 392, endPoint y: 194, distance: 14.6
click at [392, 194] on div at bounding box center [394, 191] width 4 height 24
click at [316, 197] on div at bounding box center [318, 191] width 4 height 24
click at [1397, 43] on span "General" at bounding box center [1397, 43] width 29 height 12
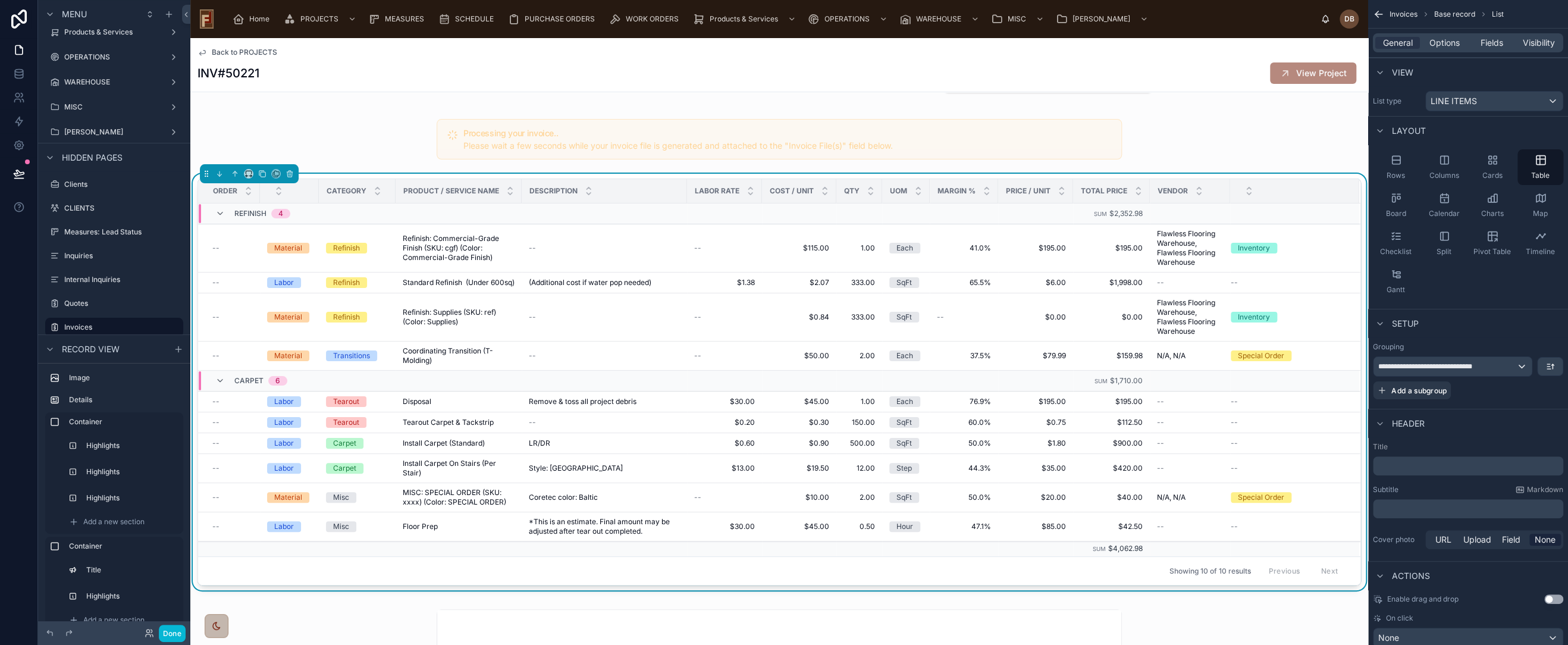
scroll to position [30, 0]
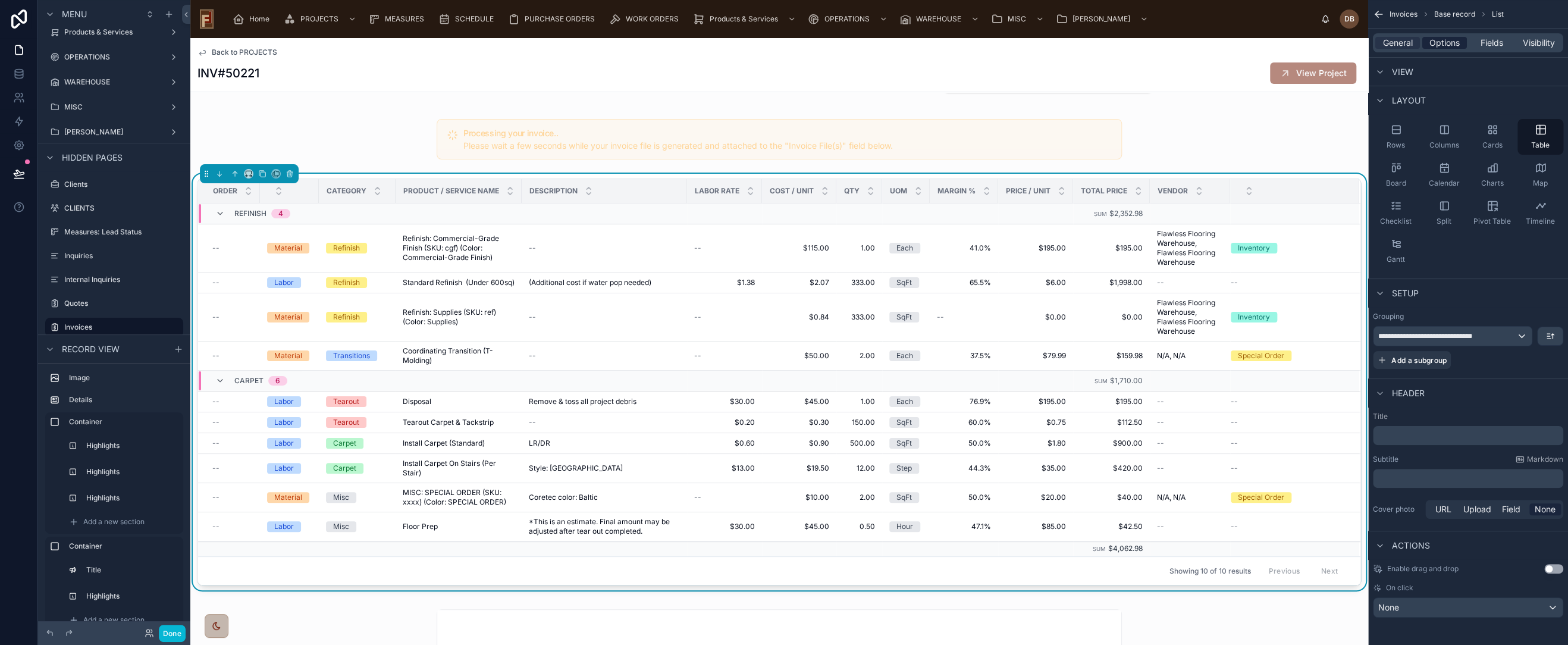
click at [1445, 45] on span "Options" at bounding box center [1445, 43] width 30 height 12
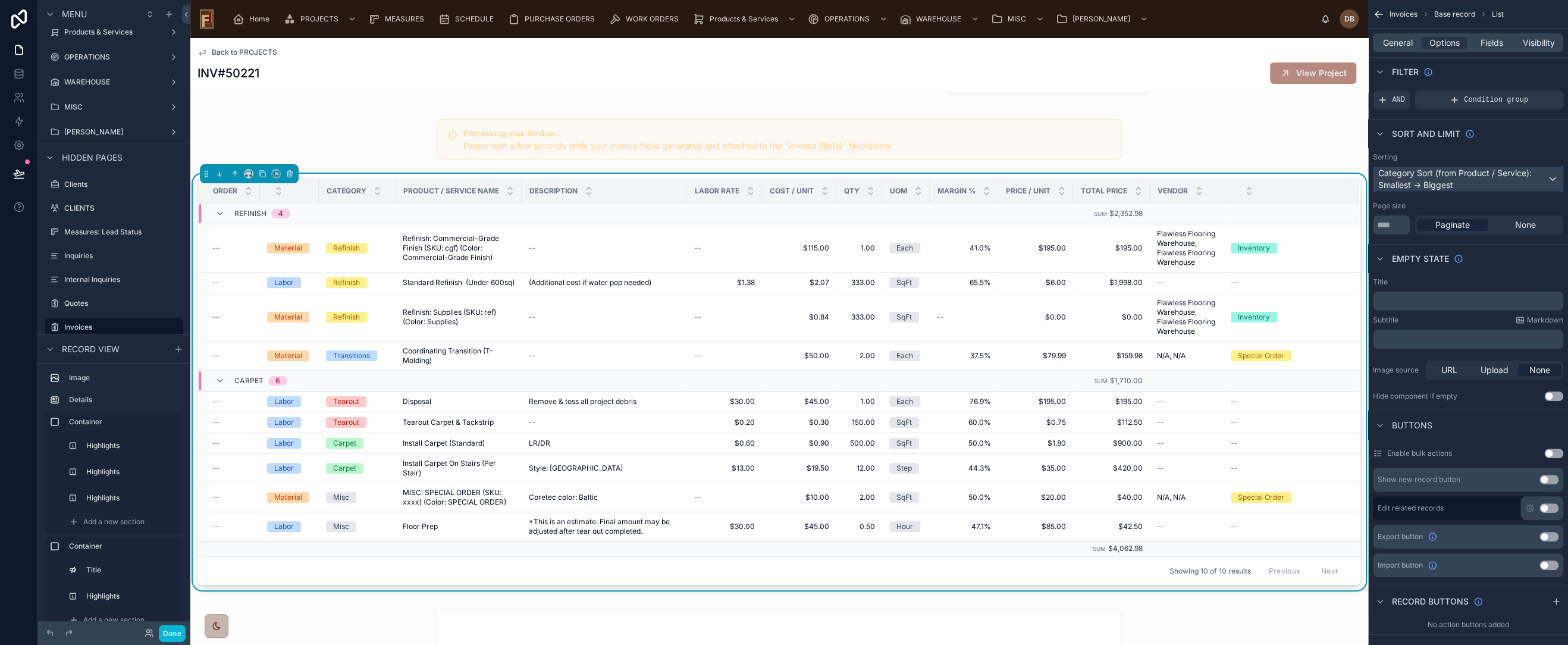
click at [1447, 177] on div "Category Sort (from Product / Service): Smallest -> Biggest" at bounding box center [1468, 179] width 189 height 24
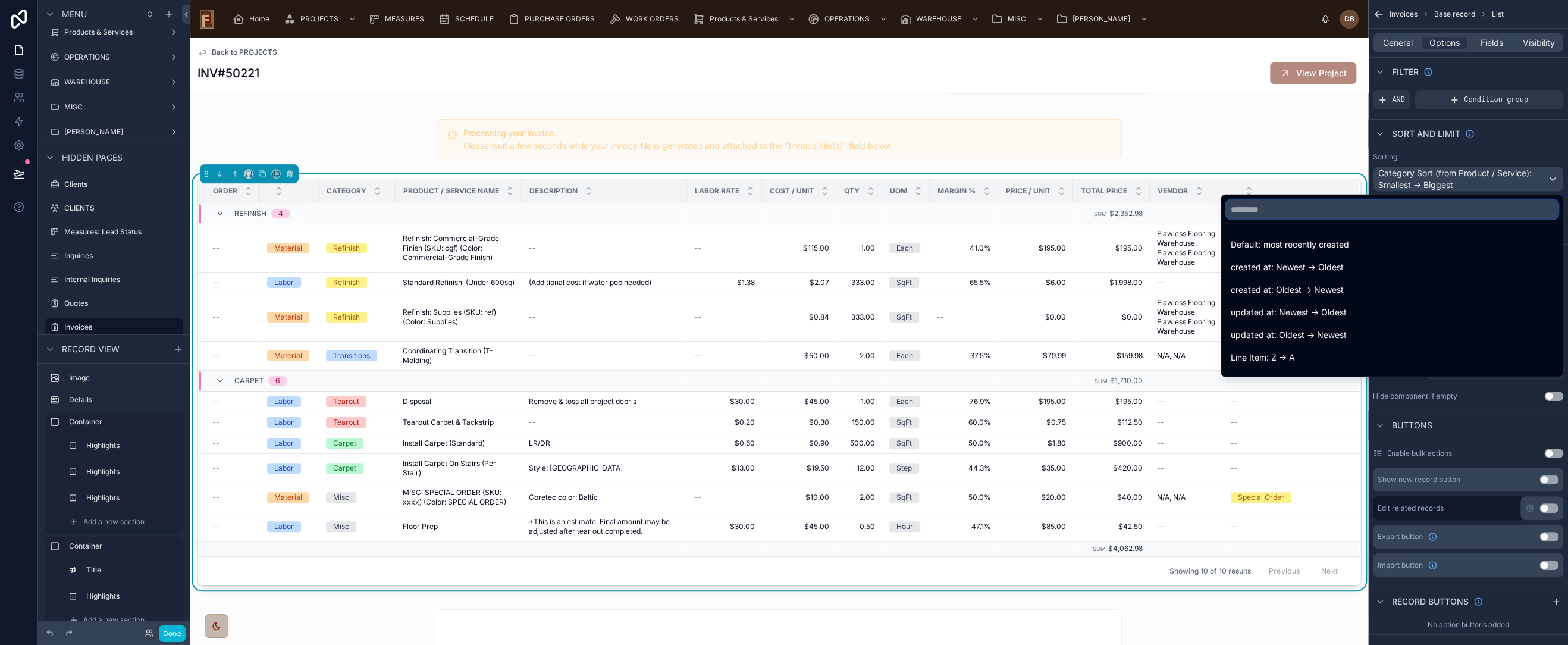
click at [1341, 210] on input "text" at bounding box center [1392, 209] width 332 height 19
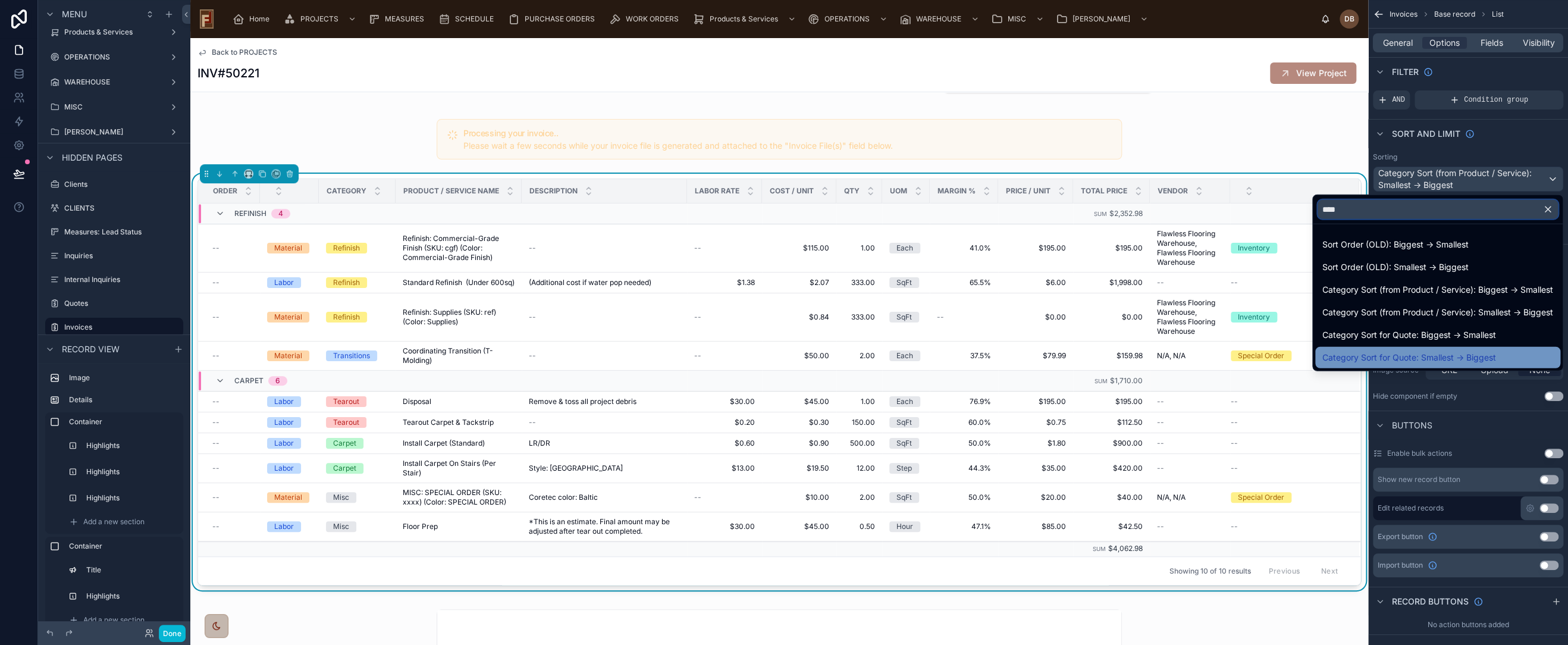
type input "****"
click at [1416, 357] on span "Category Sort for Quote: Smallest -> Biggest" at bounding box center [1410, 357] width 174 height 14
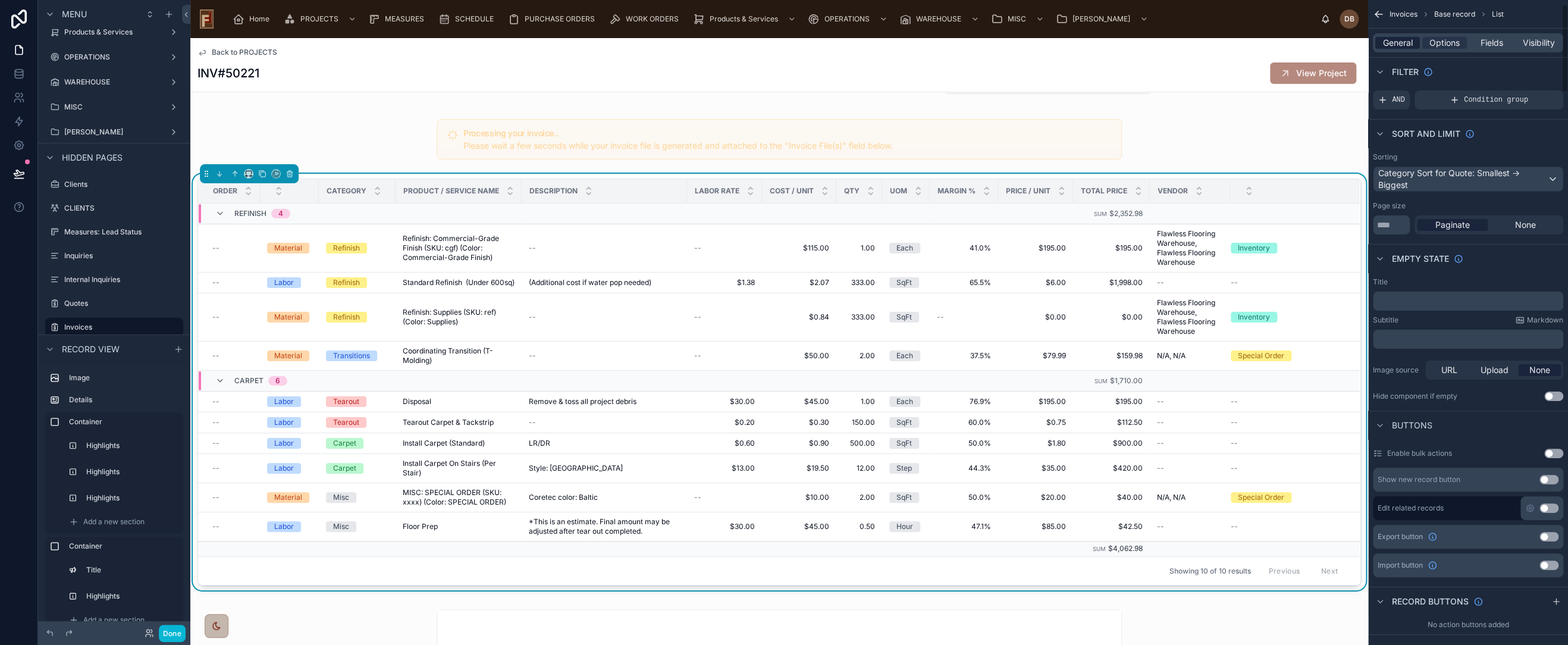
click at [1398, 44] on span "General" at bounding box center [1397, 43] width 29 height 12
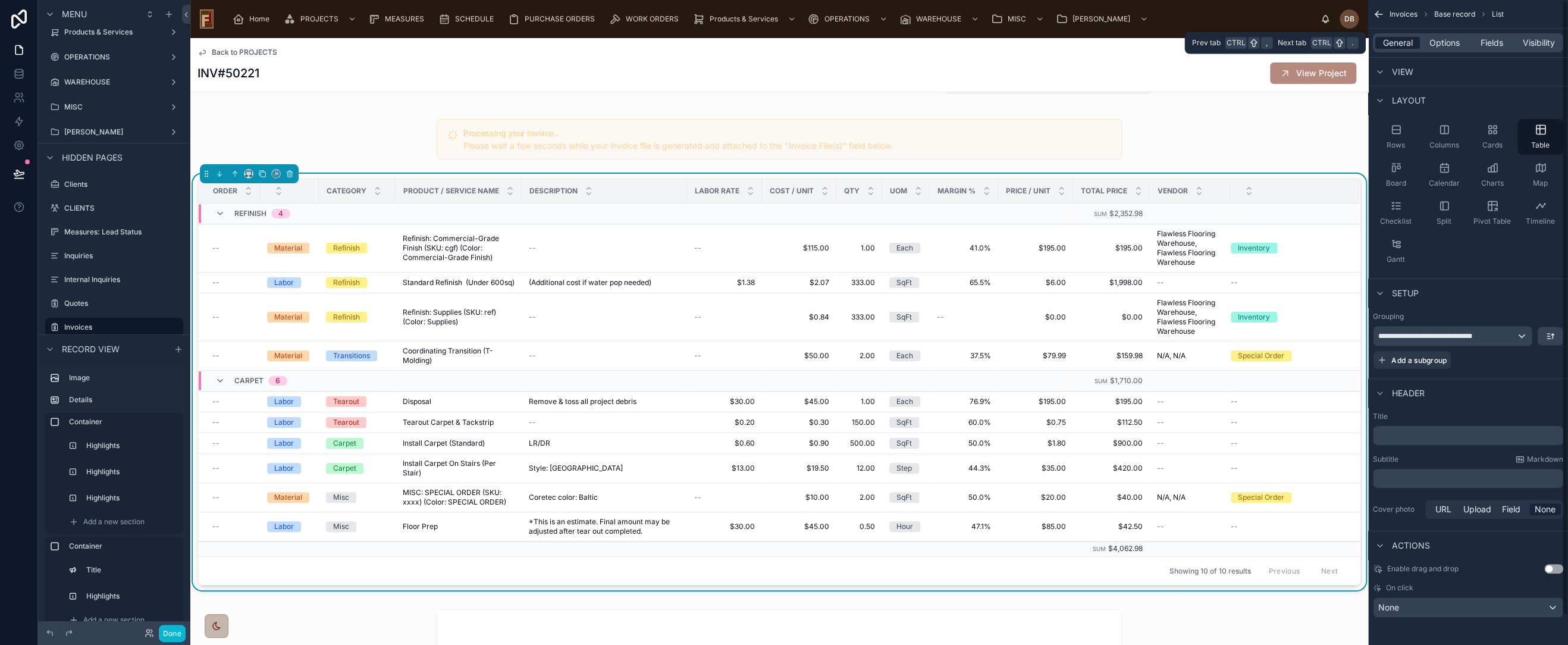
scroll to position [0, 0]
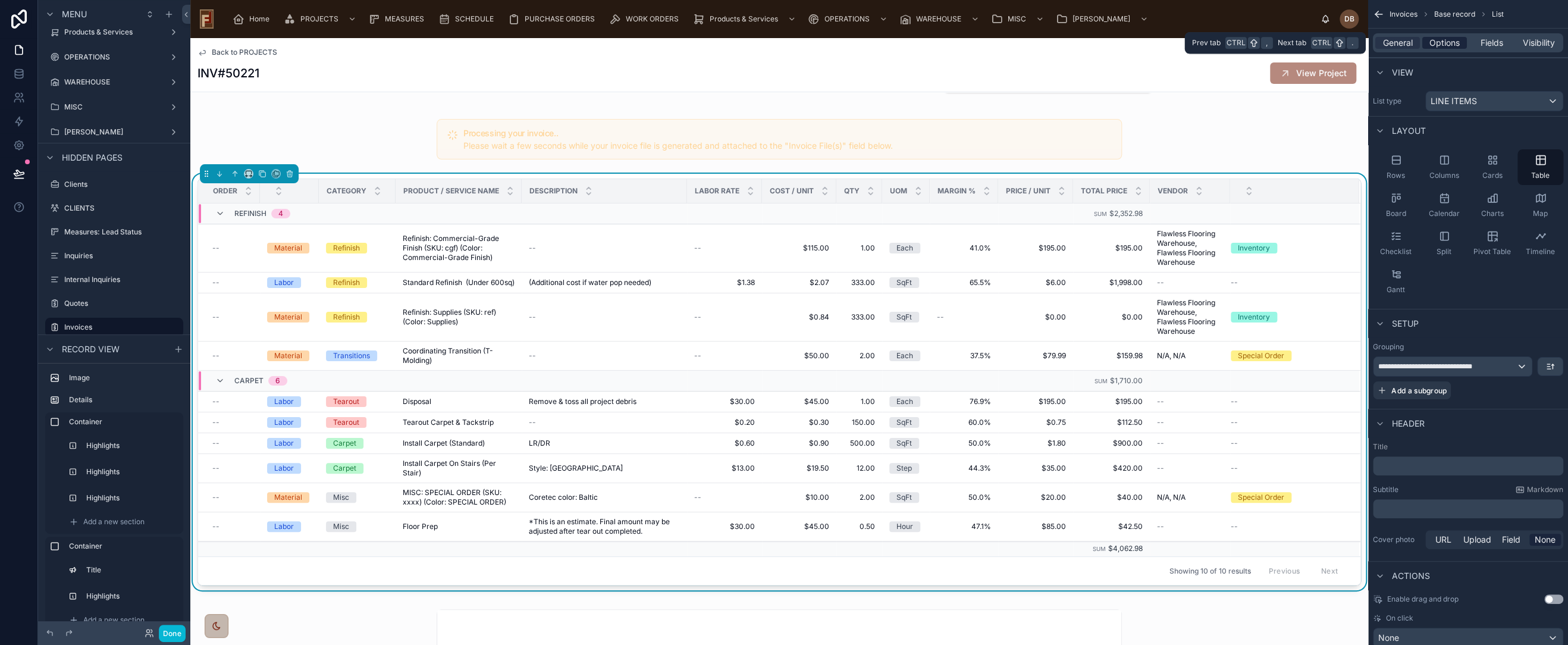
click at [1445, 44] on span "Options" at bounding box center [1445, 43] width 30 height 12
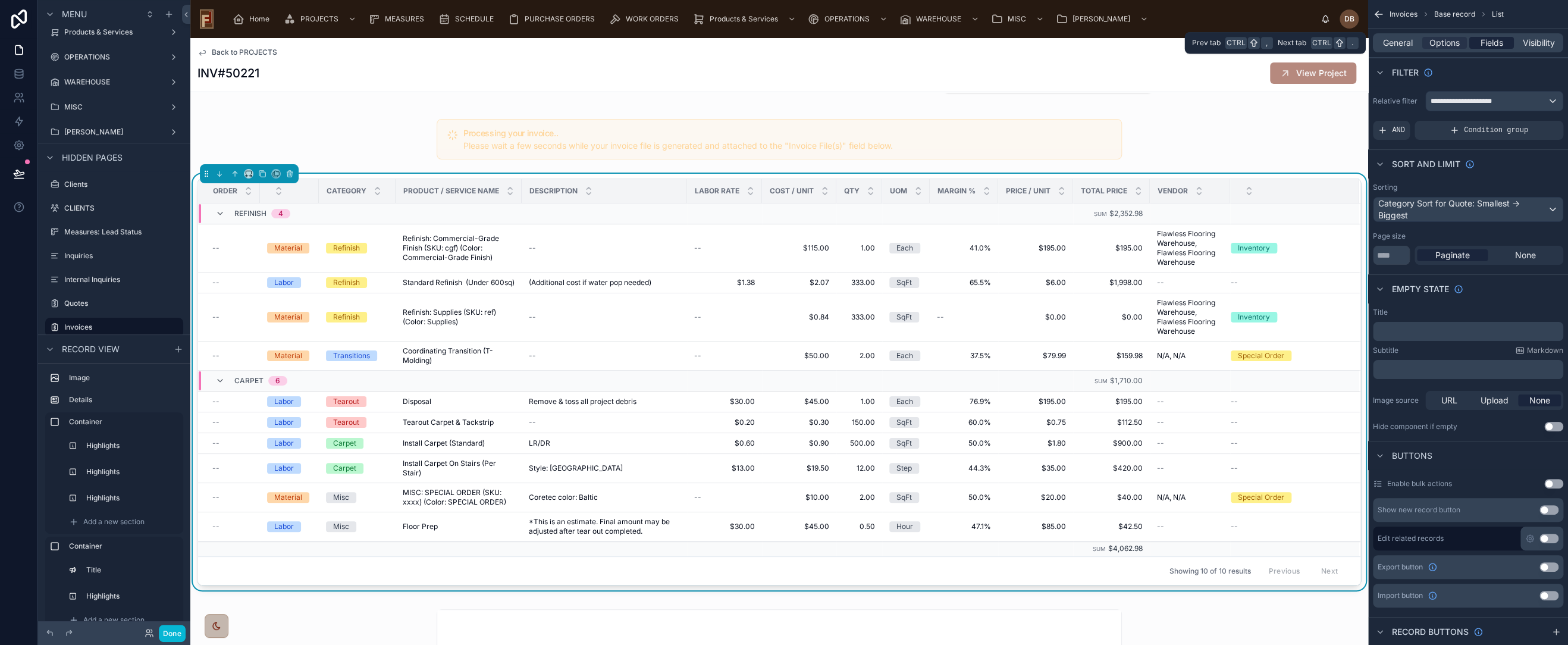
click at [1488, 44] on span "Fields" at bounding box center [1492, 43] width 22 height 12
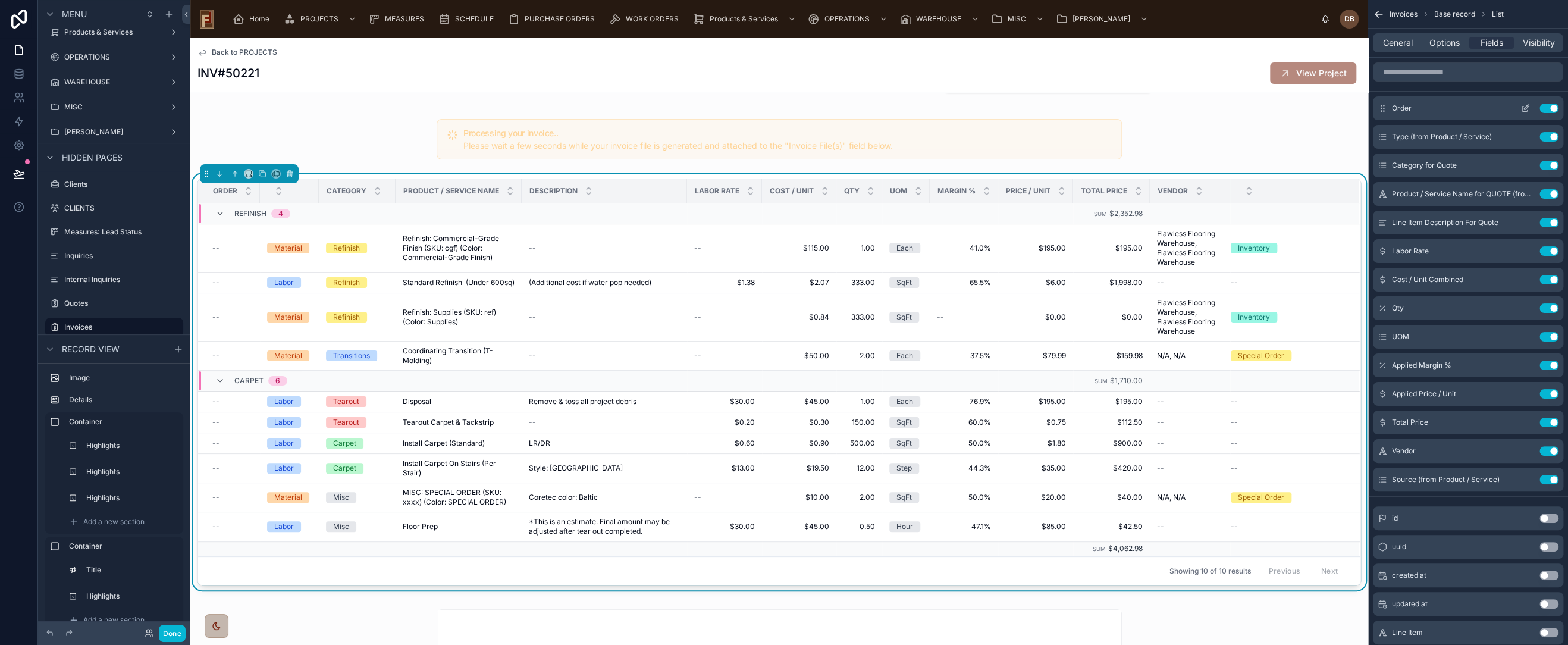
click at [1547, 106] on button "Use setting" at bounding box center [1548, 108] width 19 height 10
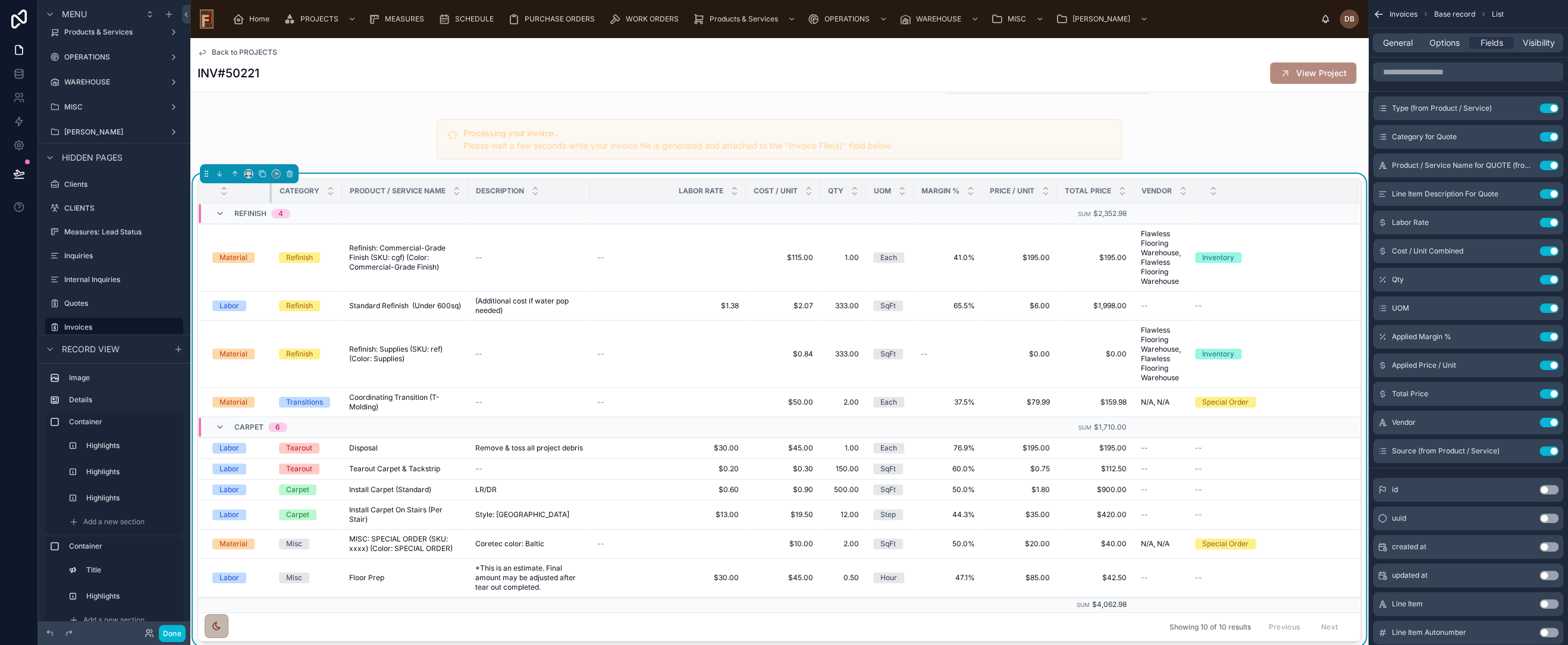
drag, startPoint x: 236, startPoint y: 190, endPoint x: 280, endPoint y: 194, distance: 44.2
click at [280, 194] on tr "Category Product / Service Name Description Labor Rate Cost / Unit Qty UOM Marg…" at bounding box center [779, 191] width 1163 height 24
drag, startPoint x: 339, startPoint y: 196, endPoint x: 351, endPoint y: 195, distance: 12.0
click at [350, 195] on tr "Category Product / Service Name Description Labor Rate Cost / Unit Qty UOM Marg…" at bounding box center [779, 191] width 1163 height 24
drag, startPoint x: 466, startPoint y: 192, endPoint x: 509, endPoint y: 194, distance: 43.0
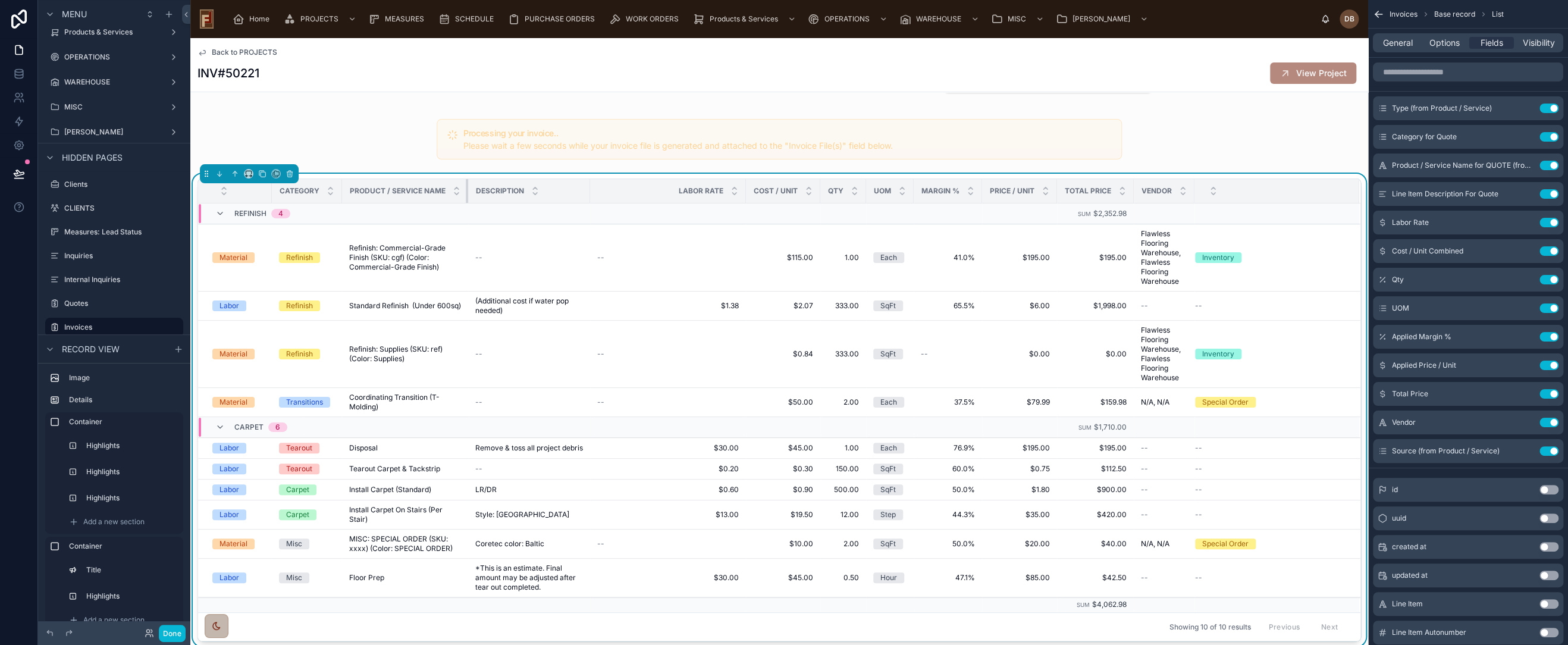
click at [508, 194] on tr "Category Product / Service Name Description Labor Rate Cost / Unit Qty UOM Marg…" at bounding box center [779, 191] width 1163 height 24
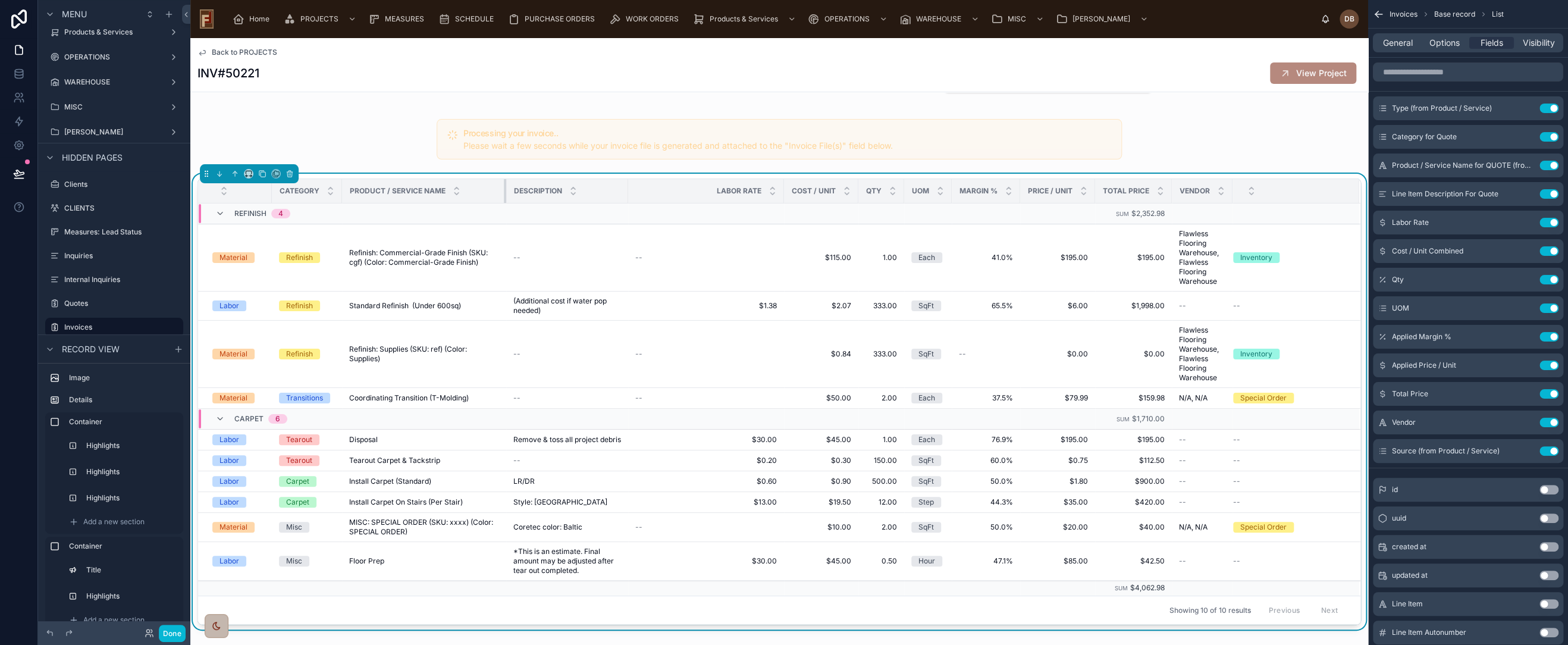
drag, startPoint x: 469, startPoint y: 190, endPoint x: 505, endPoint y: 194, distance: 36.2
click at [505, 194] on div at bounding box center [505, 191] width 4 height 24
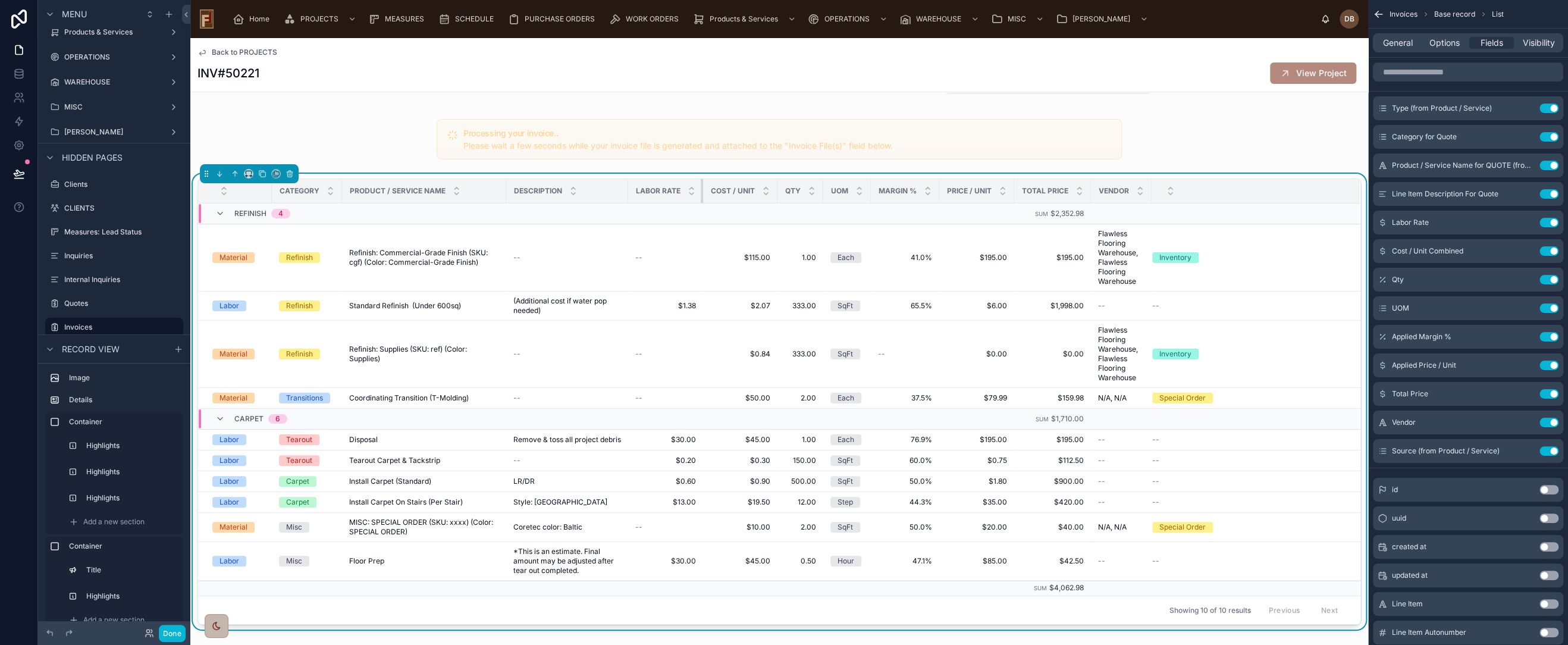
drag, startPoint x: 783, startPoint y: 192, endPoint x: 656, endPoint y: 201, distance: 127.3
click at [656, 201] on th "Labor Rate" at bounding box center [665, 191] width 75 height 24
click at [14, 171] on icon at bounding box center [19, 173] width 12 height 12
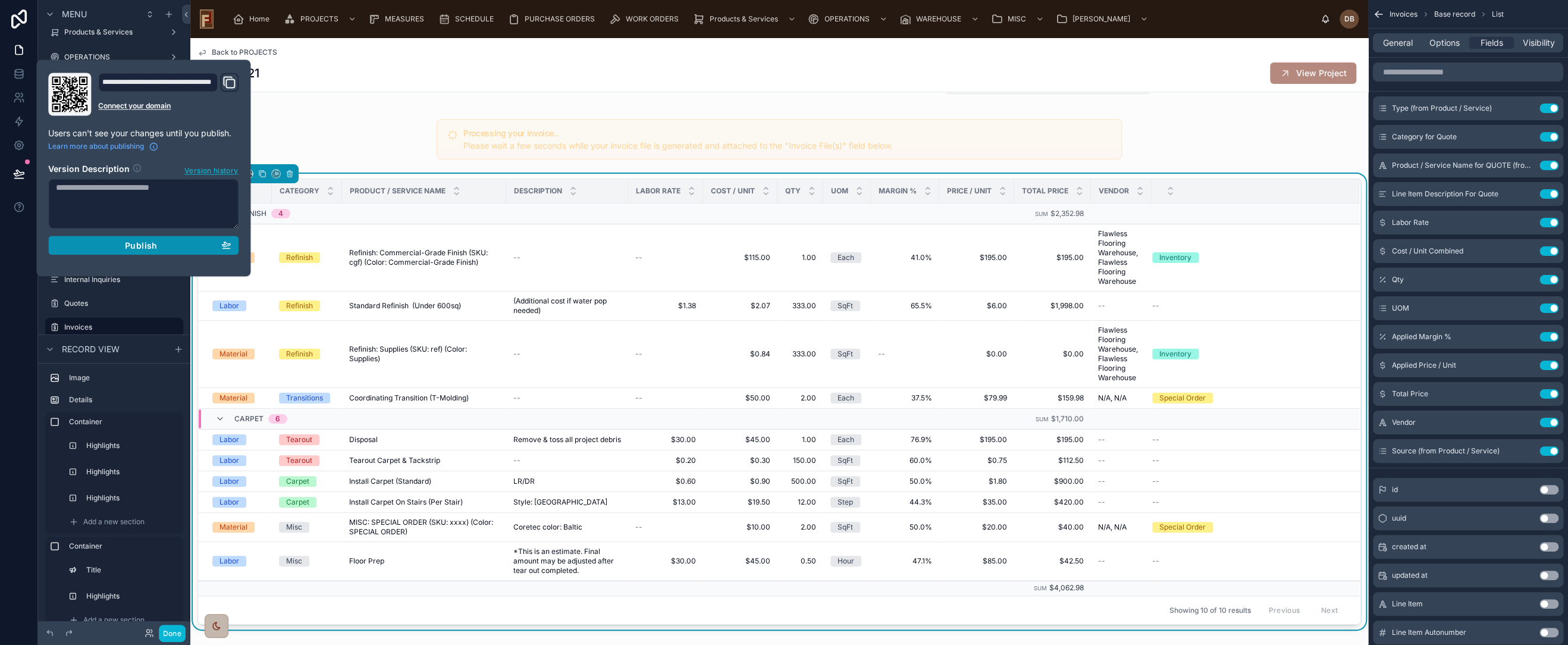
click at [143, 245] on span "Publish" at bounding box center [141, 245] width 32 height 11
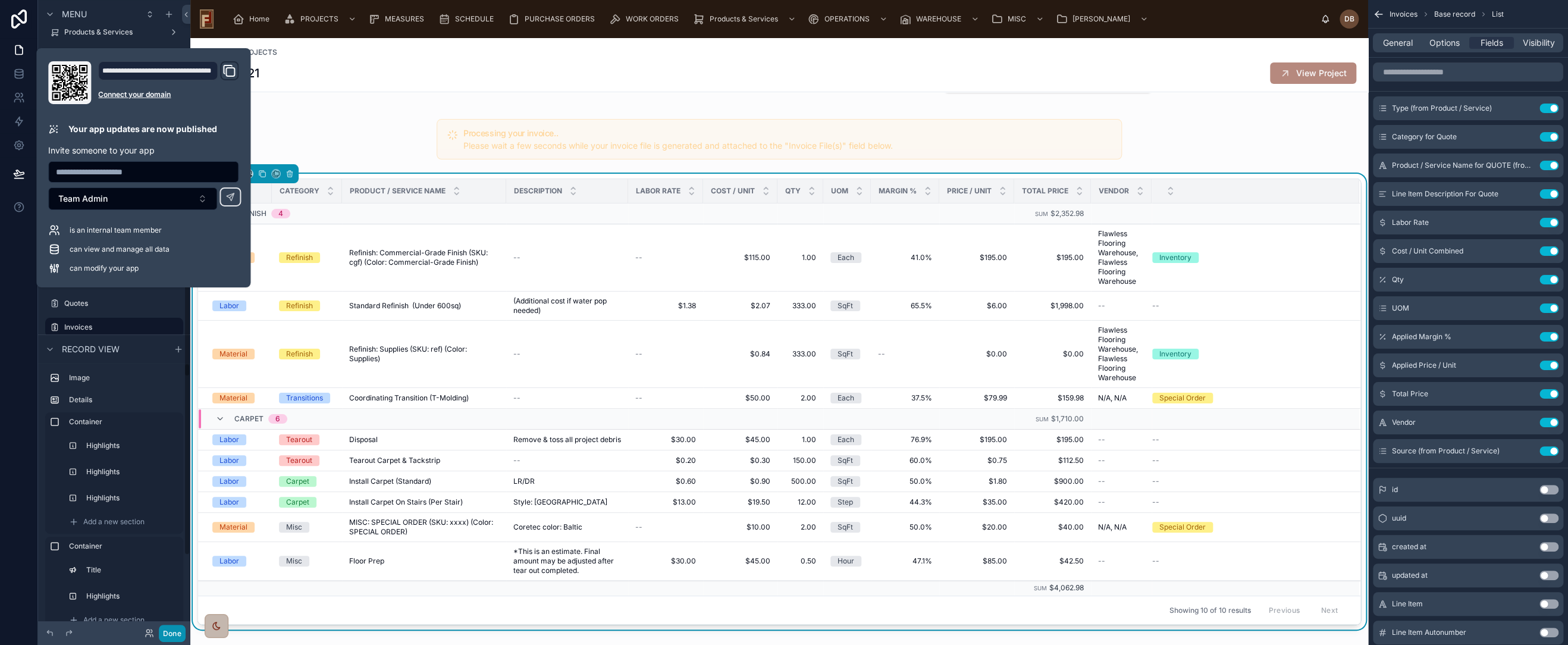
click at [169, 631] on button "Done" at bounding box center [172, 633] width 27 height 17
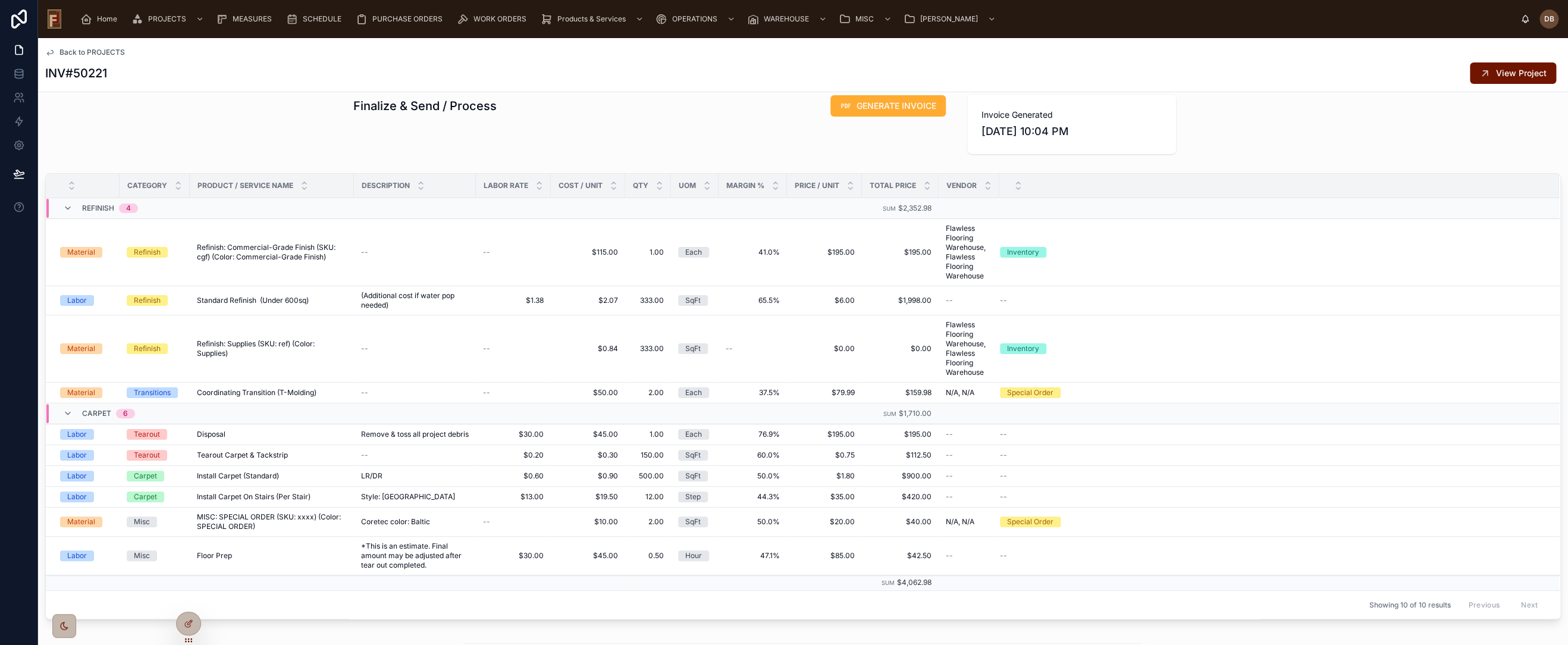
scroll to position [264, 0]
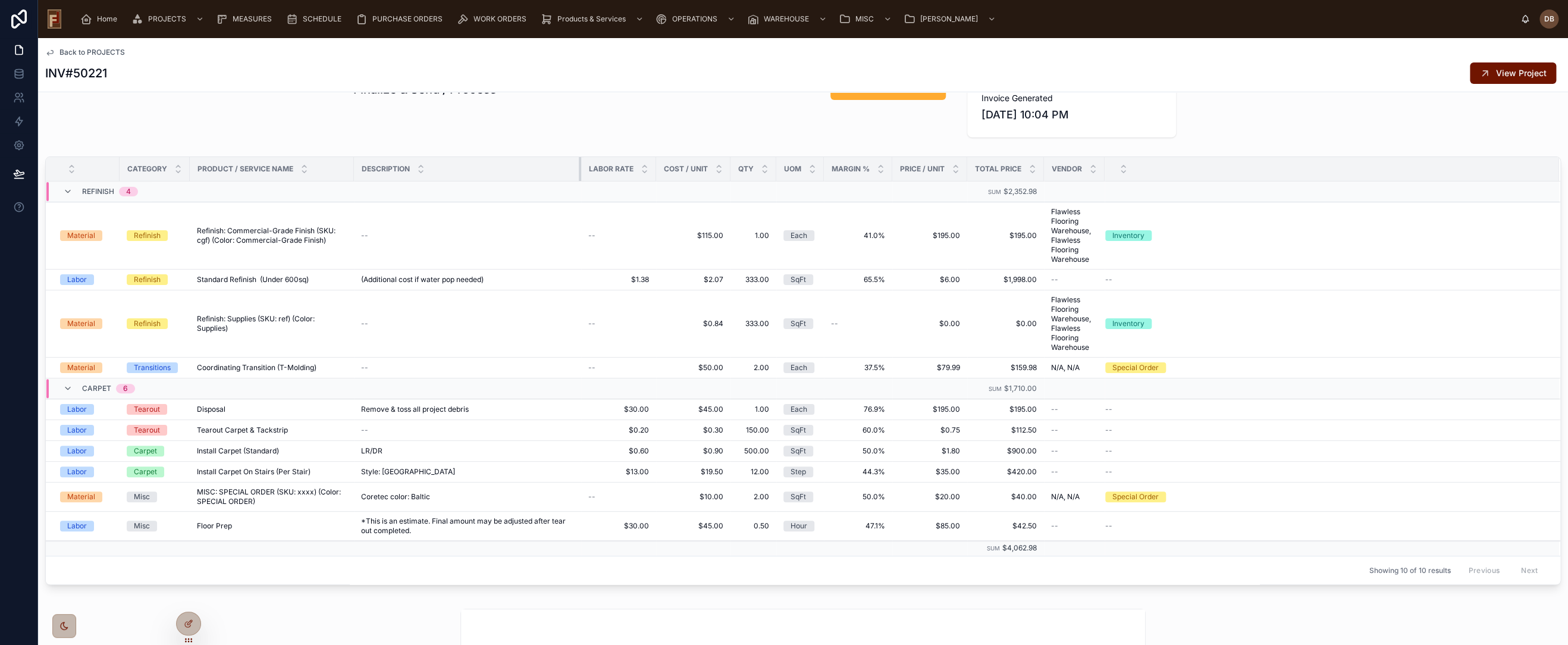
drag, startPoint x: 474, startPoint y: 169, endPoint x: 579, endPoint y: 174, distance: 105.1
click at [579, 174] on div at bounding box center [581, 169] width 4 height 24
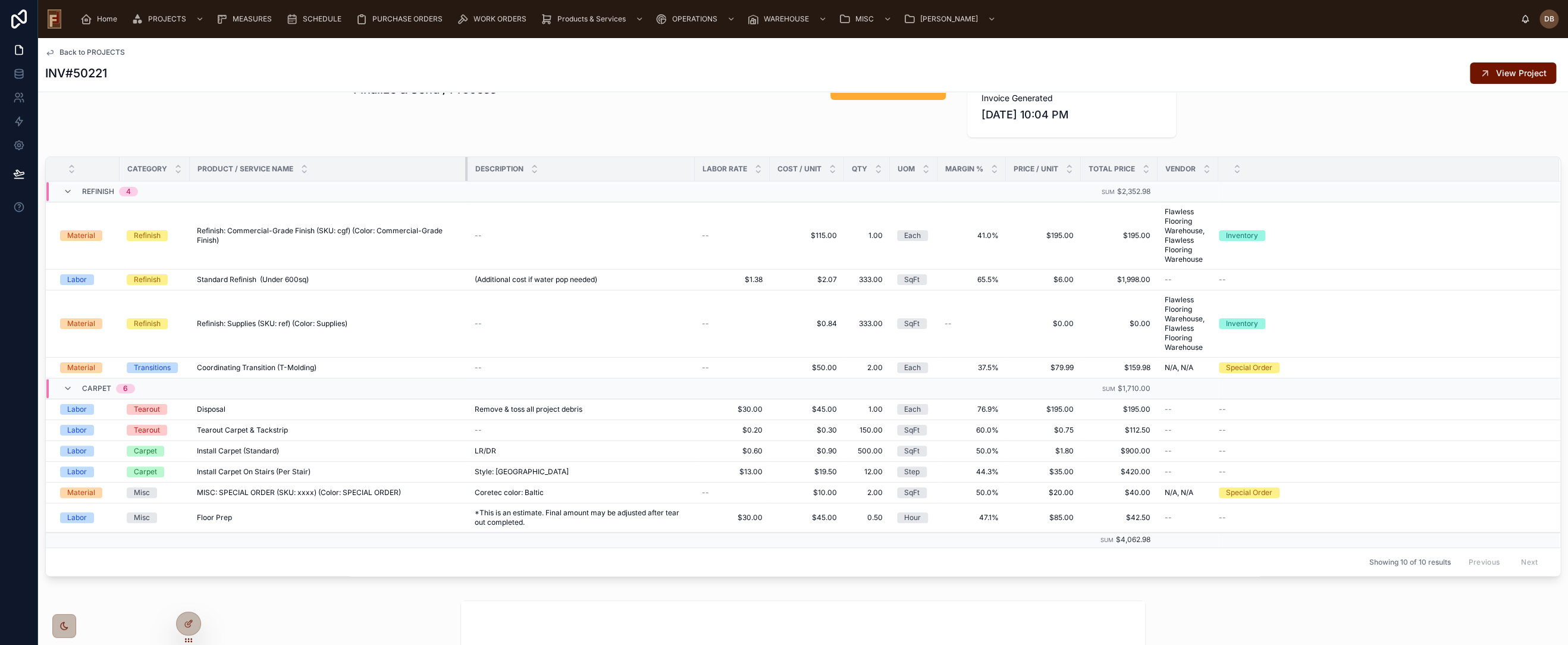
drag, startPoint x: 352, startPoint y: 171, endPoint x: 466, endPoint y: 179, distance: 114.3
click at [466, 179] on div at bounding box center [467, 169] width 4 height 24
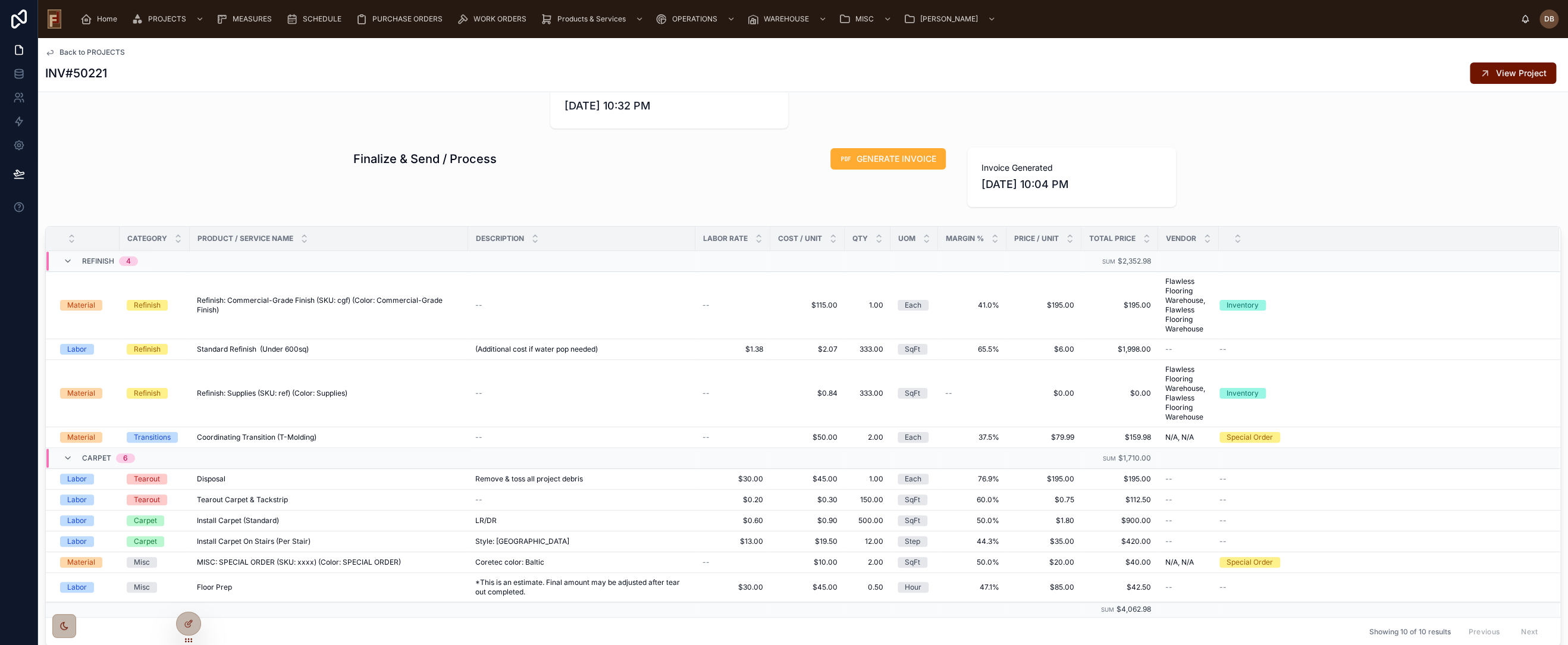
scroll to position [198, 0]
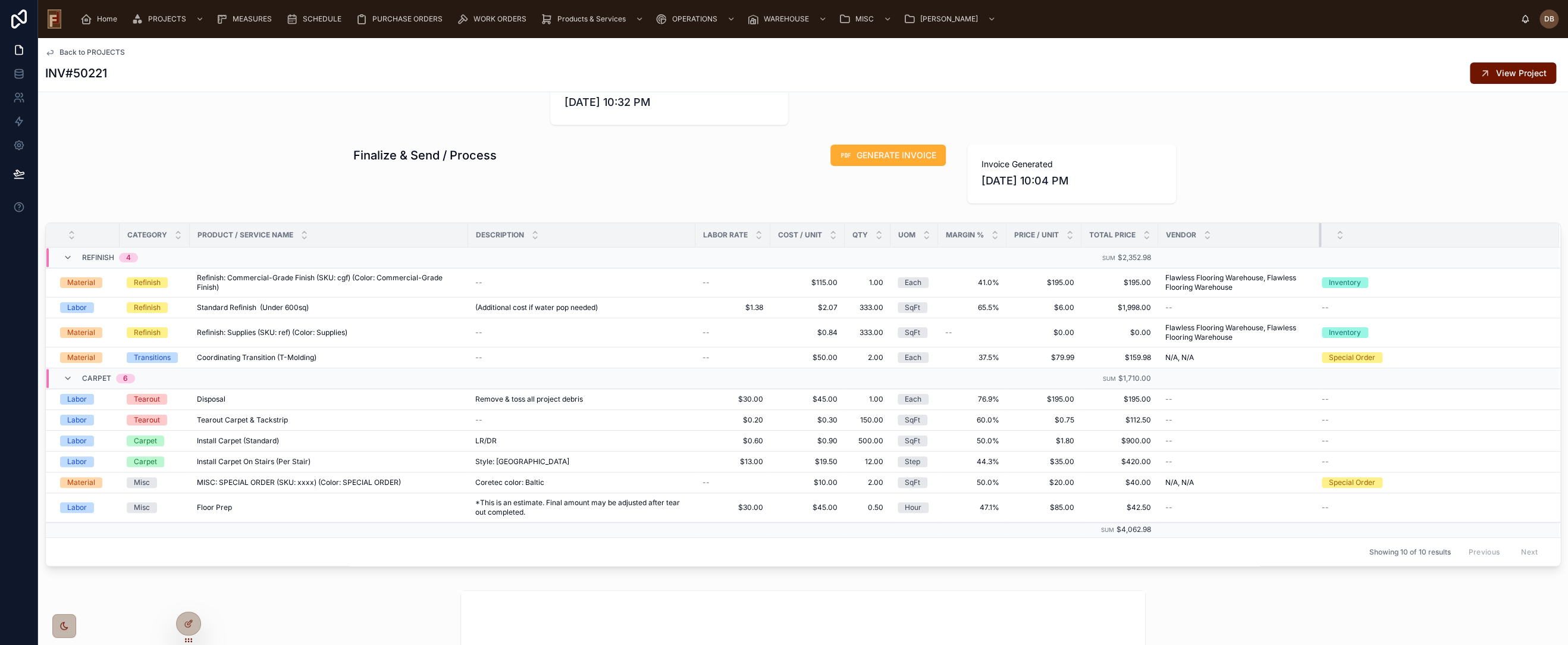
drag, startPoint x: 1216, startPoint y: 235, endPoint x: 1340, endPoint y: 244, distance: 124.3
click at [1340, 244] on tr "Category Product / Service Name Description Labor Rate Cost / Unit Qty UOM Marg…" at bounding box center [803, 235] width 1515 height 24
drag, startPoint x: 1318, startPoint y: 236, endPoint x: 1281, endPoint y: 246, distance: 38.3
click at [1281, 246] on div at bounding box center [1283, 235] width 4 height 24
click at [408, 153] on h1 "Finalize & Send / Process" at bounding box center [425, 155] width 143 height 17
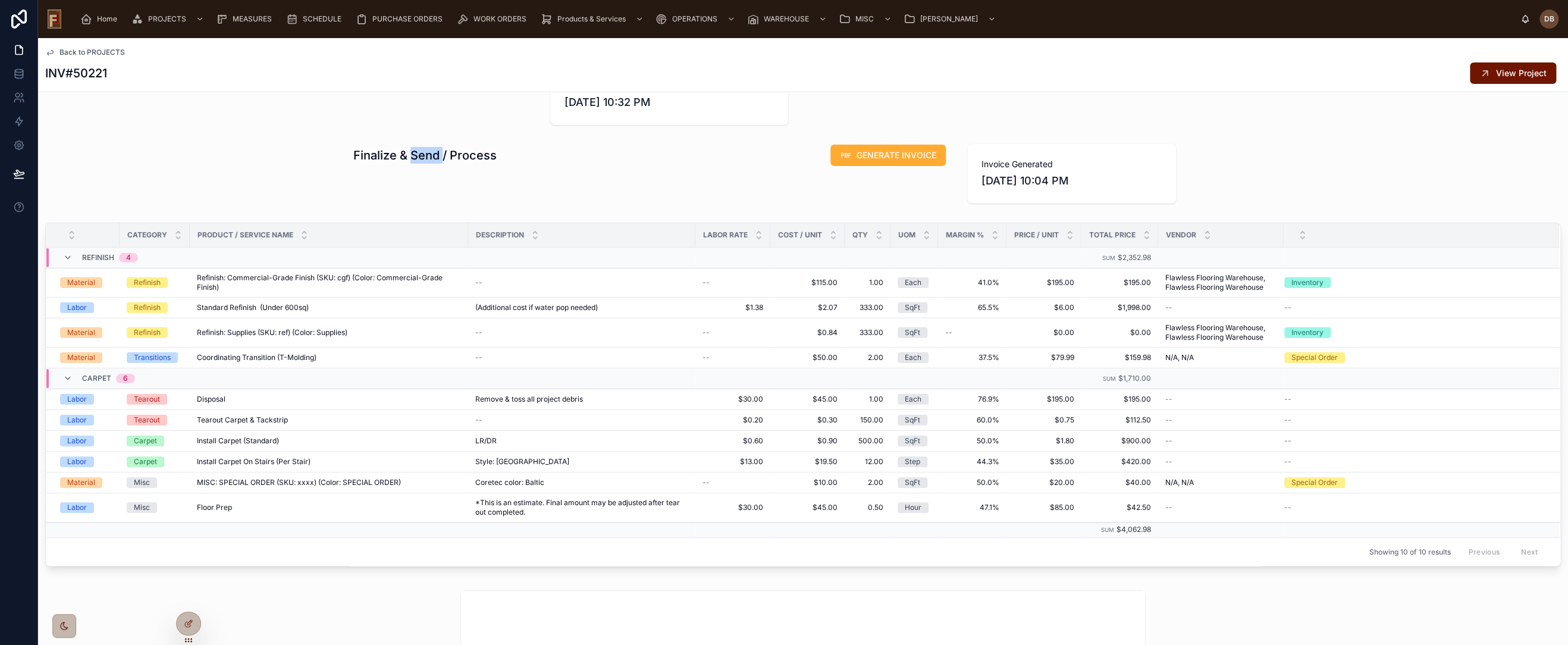
click at [408, 153] on h1 "Finalize & Send / Process" at bounding box center [425, 155] width 143 height 17
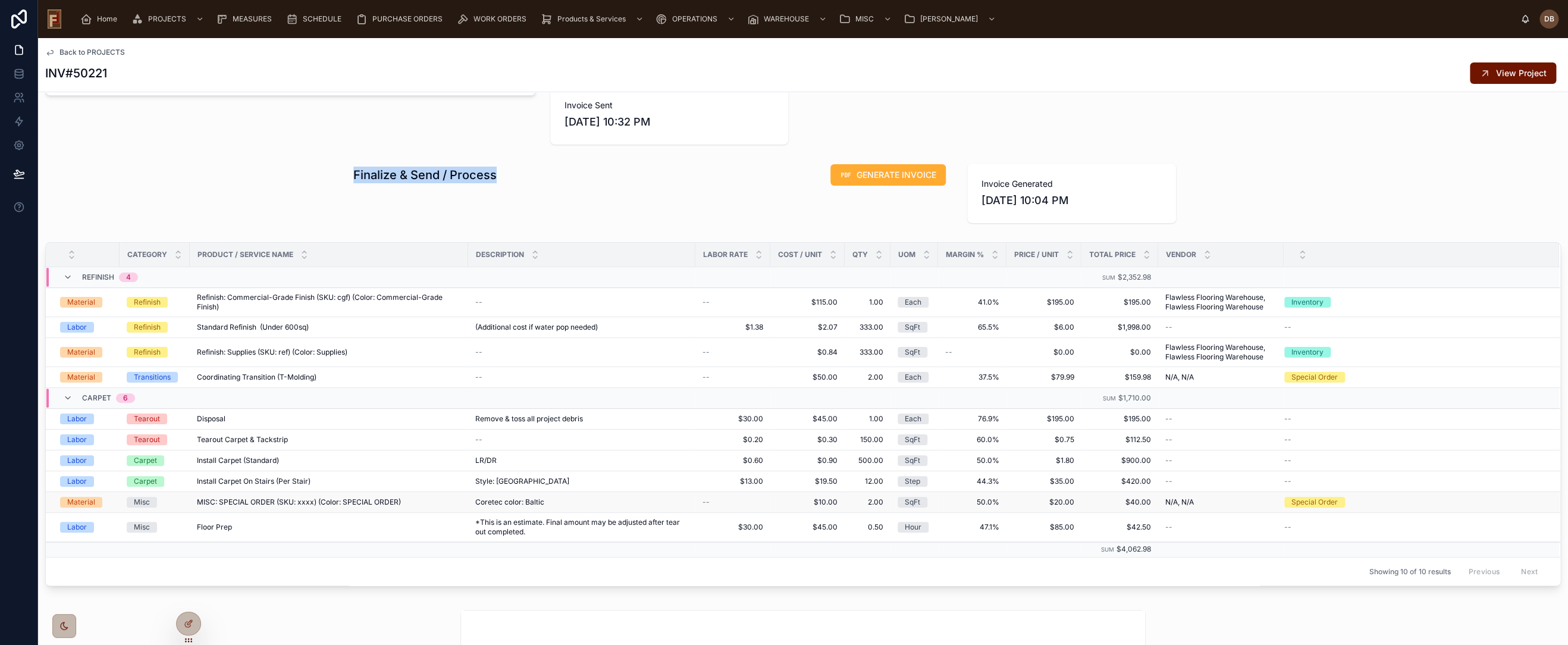
scroll to position [66, 0]
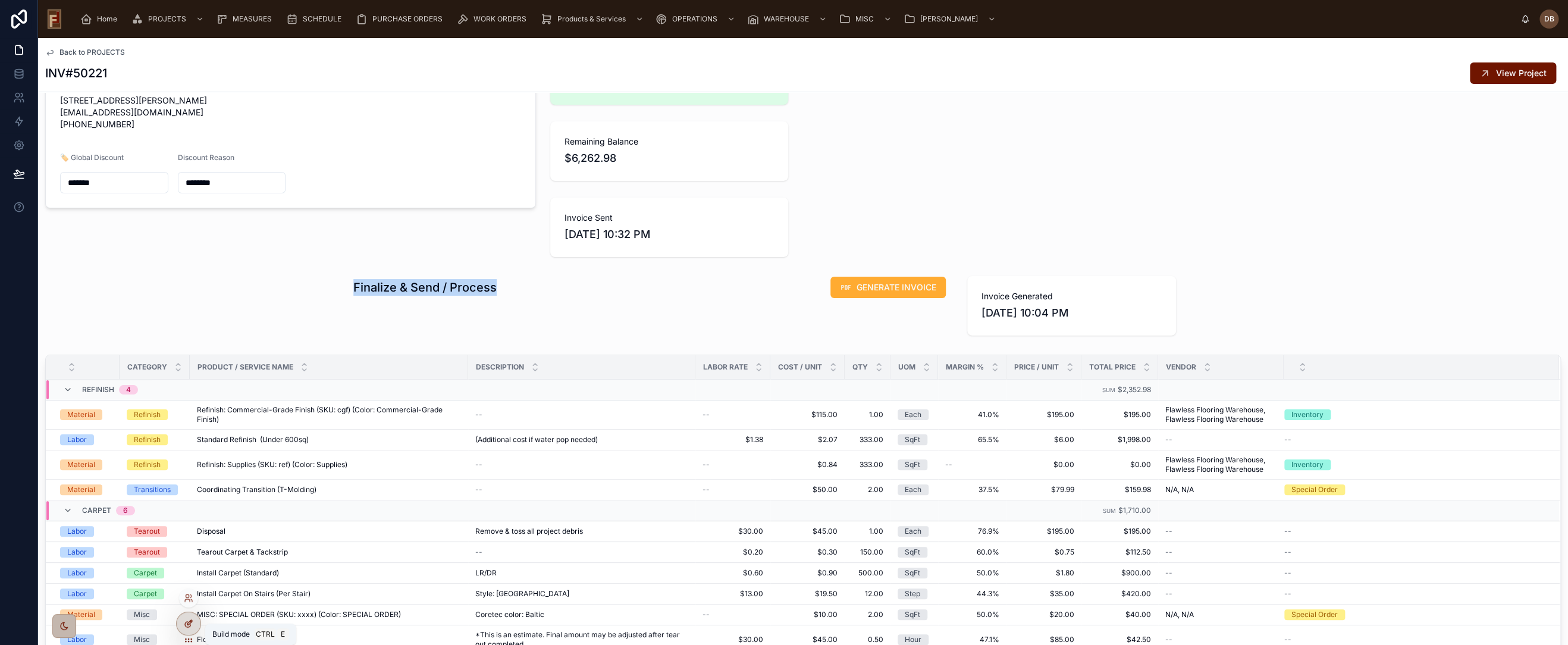
click at [190, 625] on icon at bounding box center [188, 623] width 10 height 10
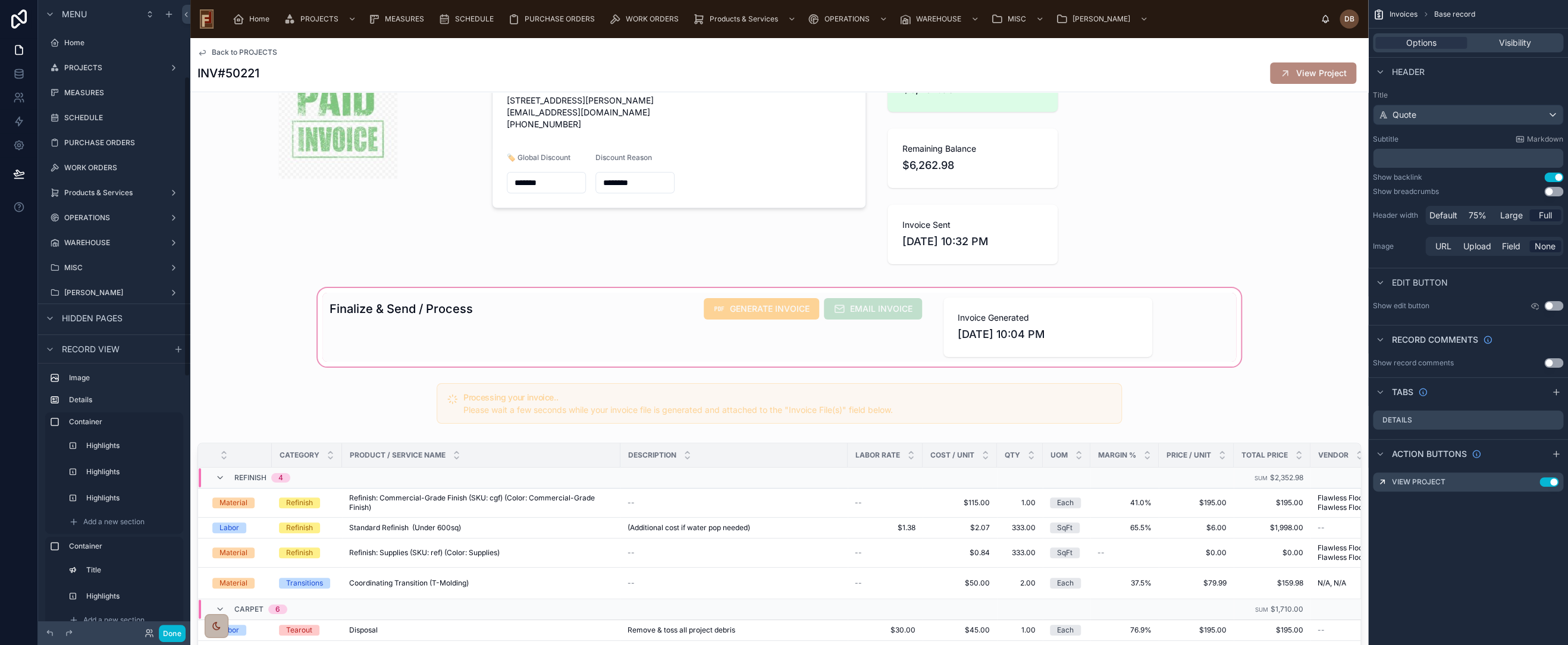
scroll to position [161, 0]
click at [747, 448] on div "Description" at bounding box center [734, 455] width 226 height 22
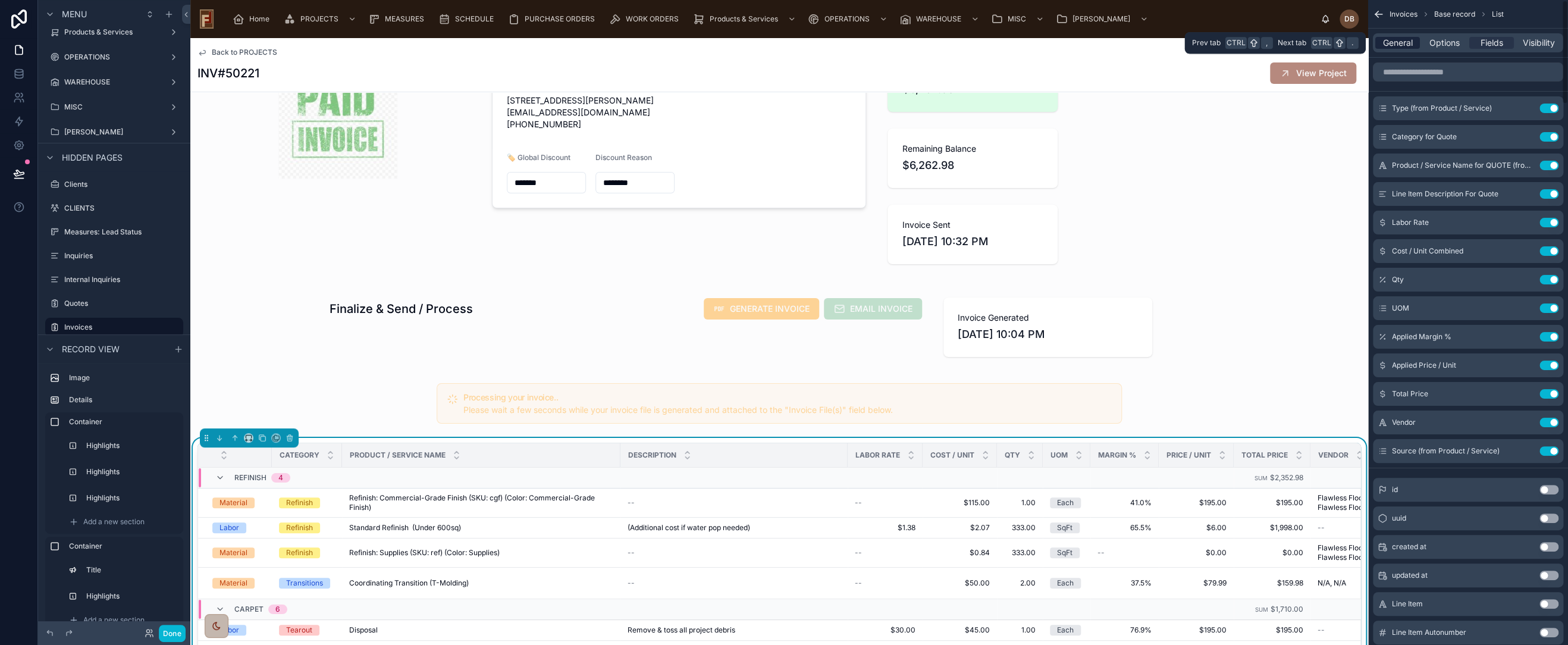
click at [1397, 40] on span "General" at bounding box center [1397, 43] width 29 height 12
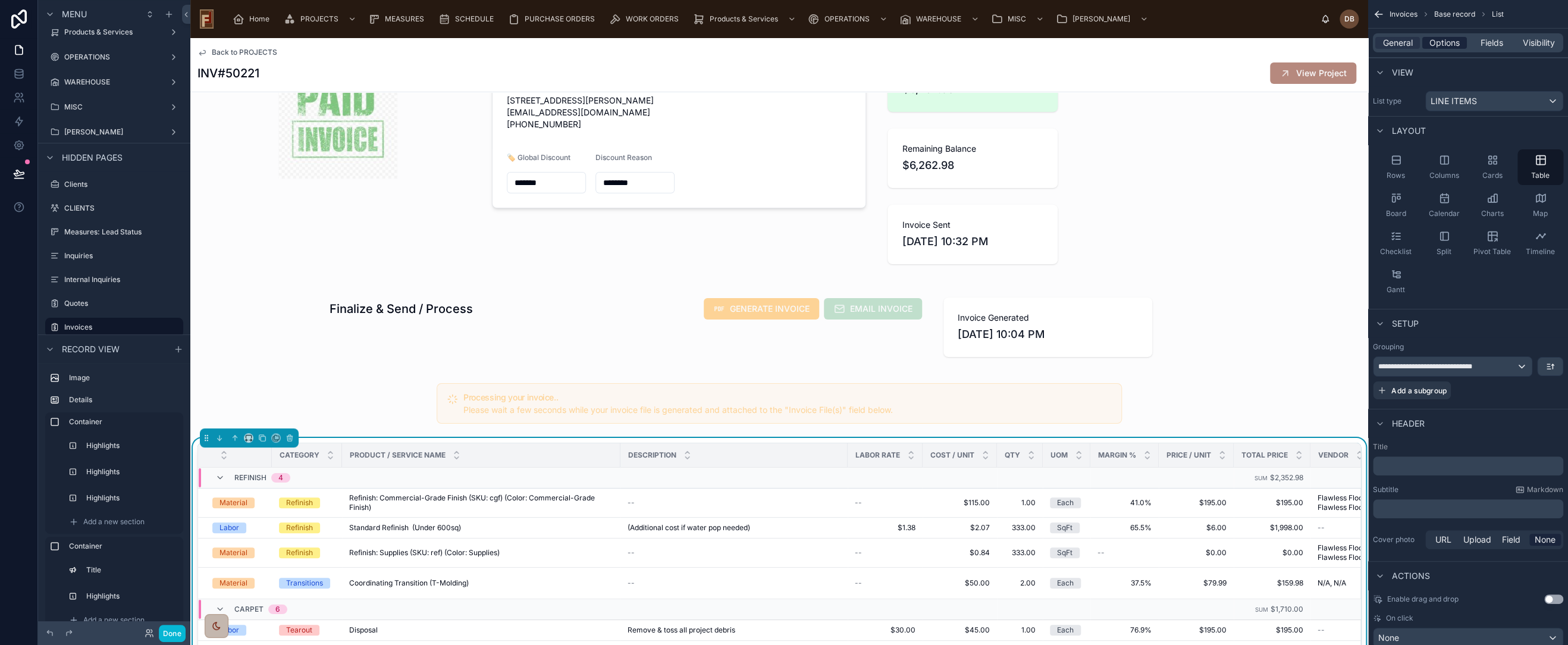
click at [1451, 41] on span "Options" at bounding box center [1445, 43] width 30 height 12
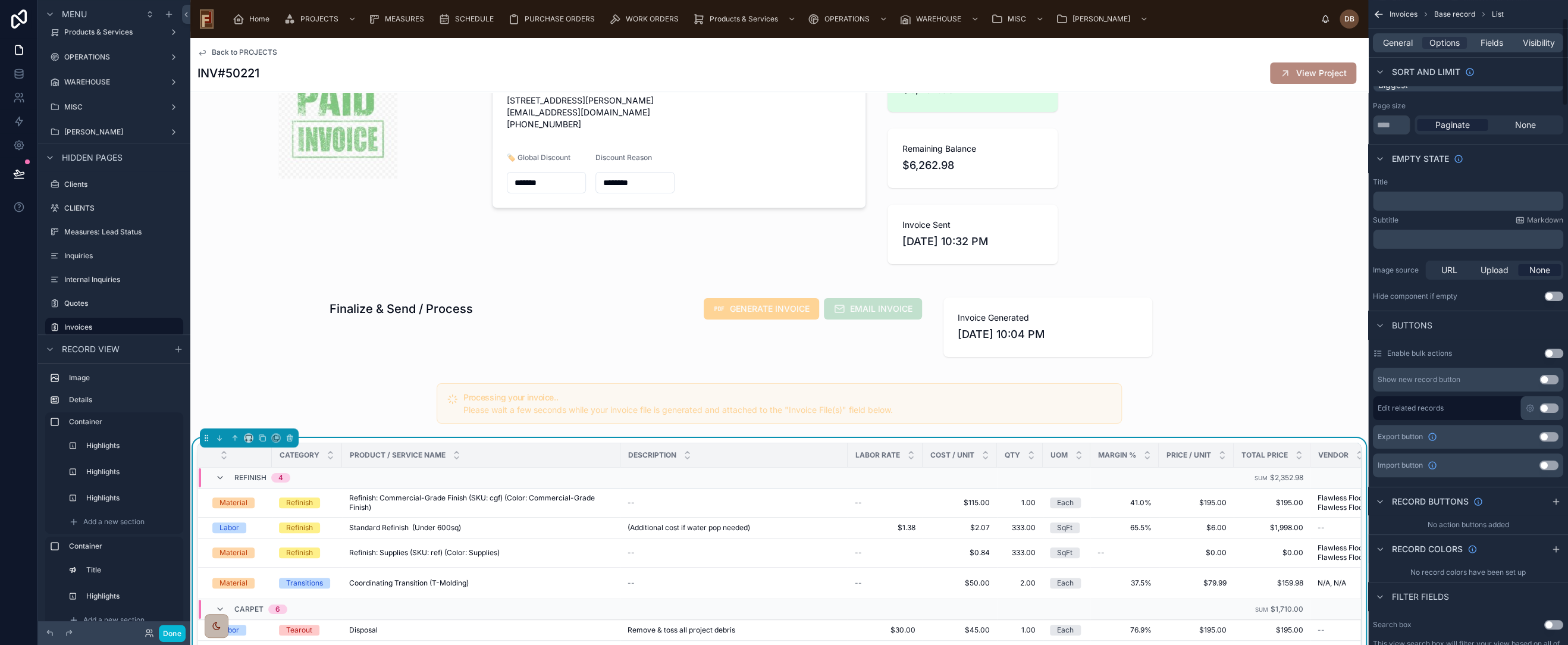
scroll to position [132, 0]
click at [1548, 378] on button "Use setting" at bounding box center [1548, 378] width 19 height 10
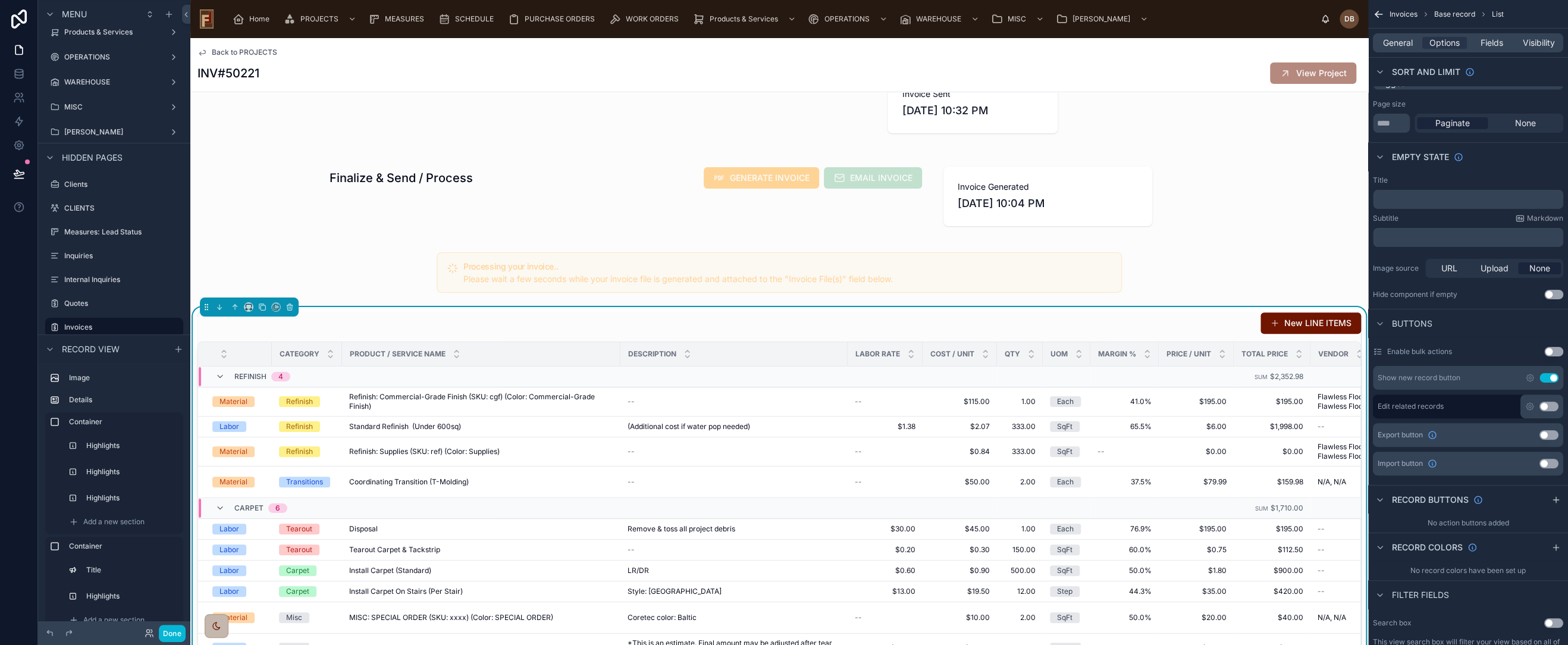
scroll to position [198, 0]
click at [1530, 377] on icon "scrollable content" at bounding box center [1530, 378] width 3 height 3
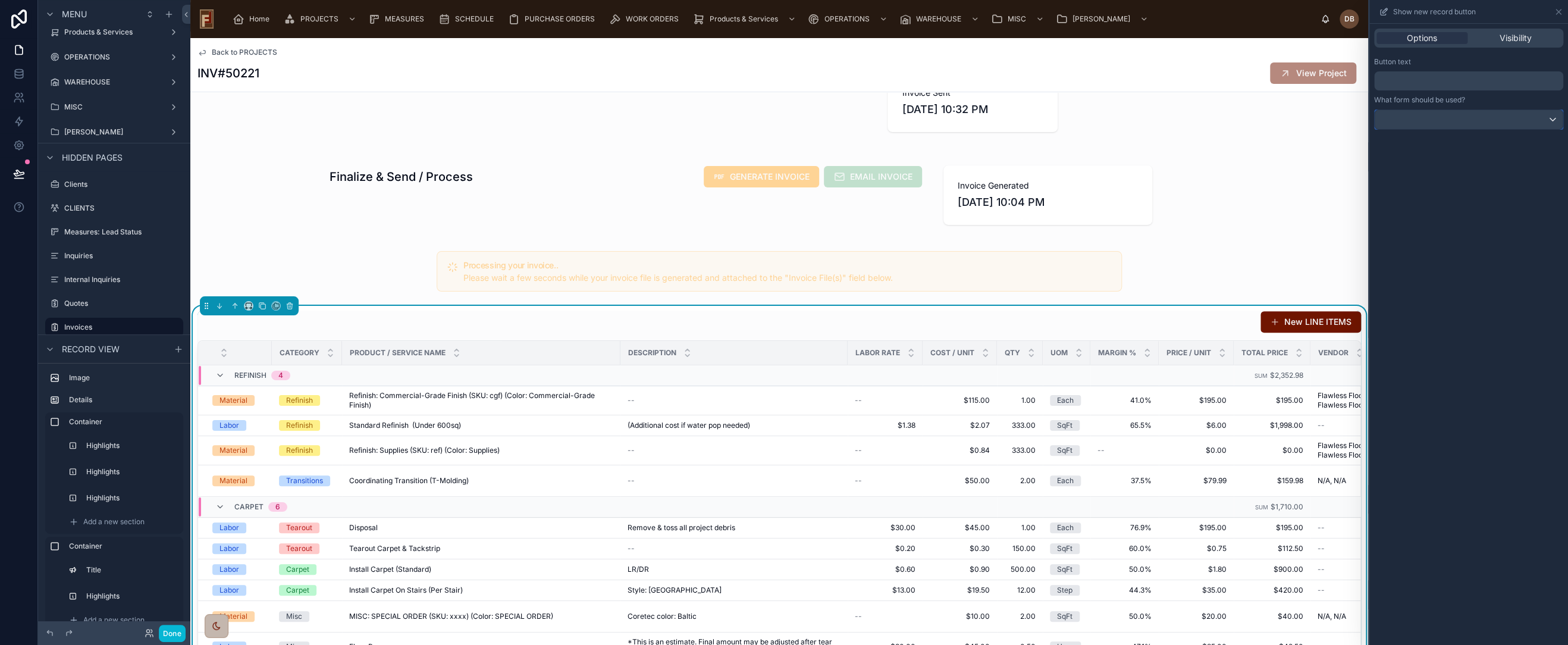
click at [1463, 117] on div at bounding box center [1469, 119] width 188 height 19
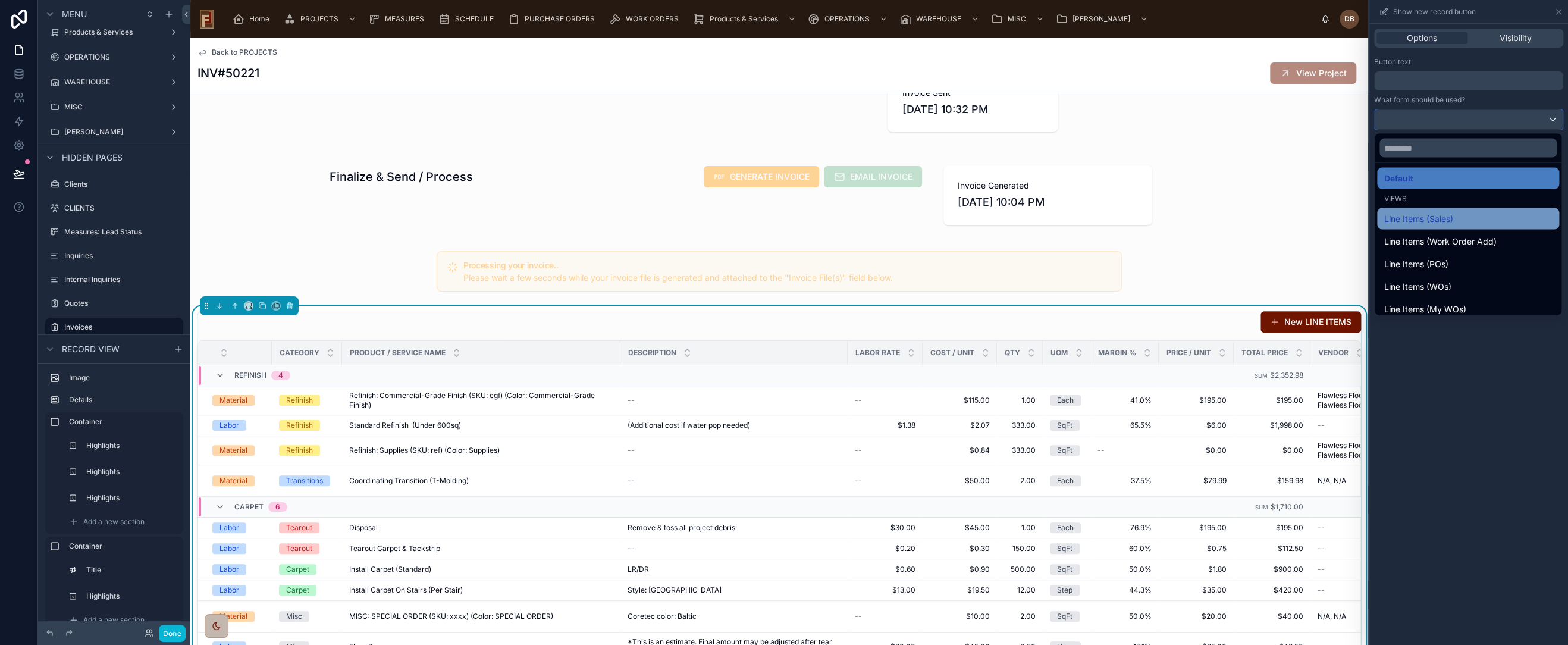
scroll to position [12, 0]
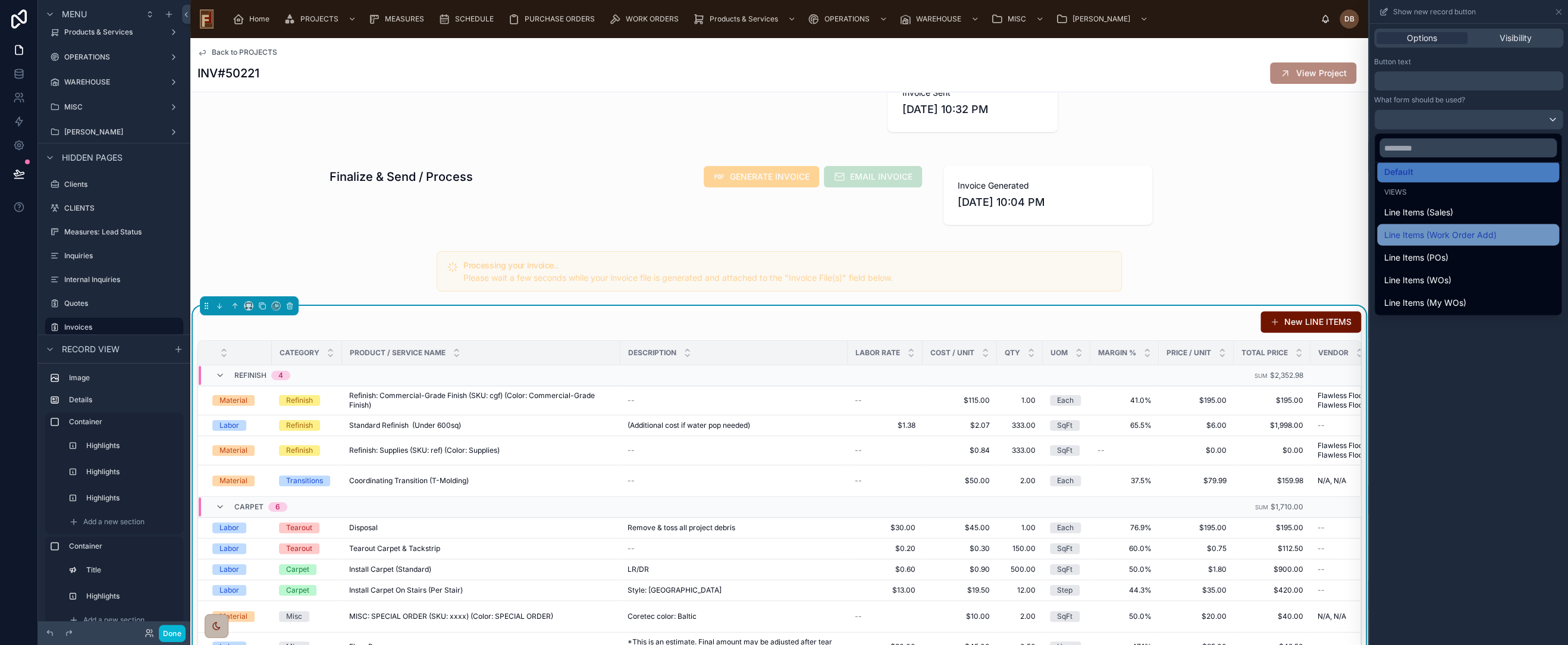
click at [1484, 234] on span "Line Items (Work Order Add)" at bounding box center [1440, 235] width 113 height 14
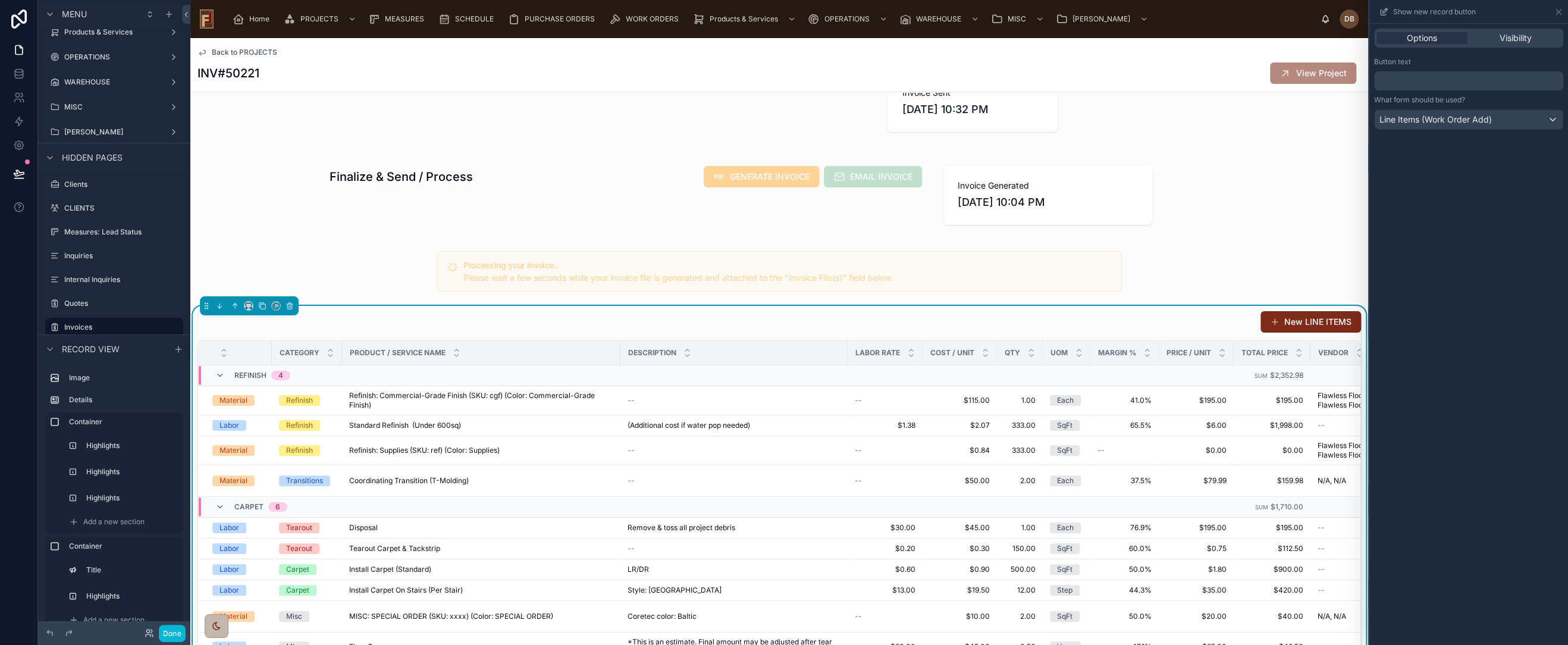
click at [1313, 323] on button "New LINE ITEMS" at bounding box center [1310, 322] width 100 height 21
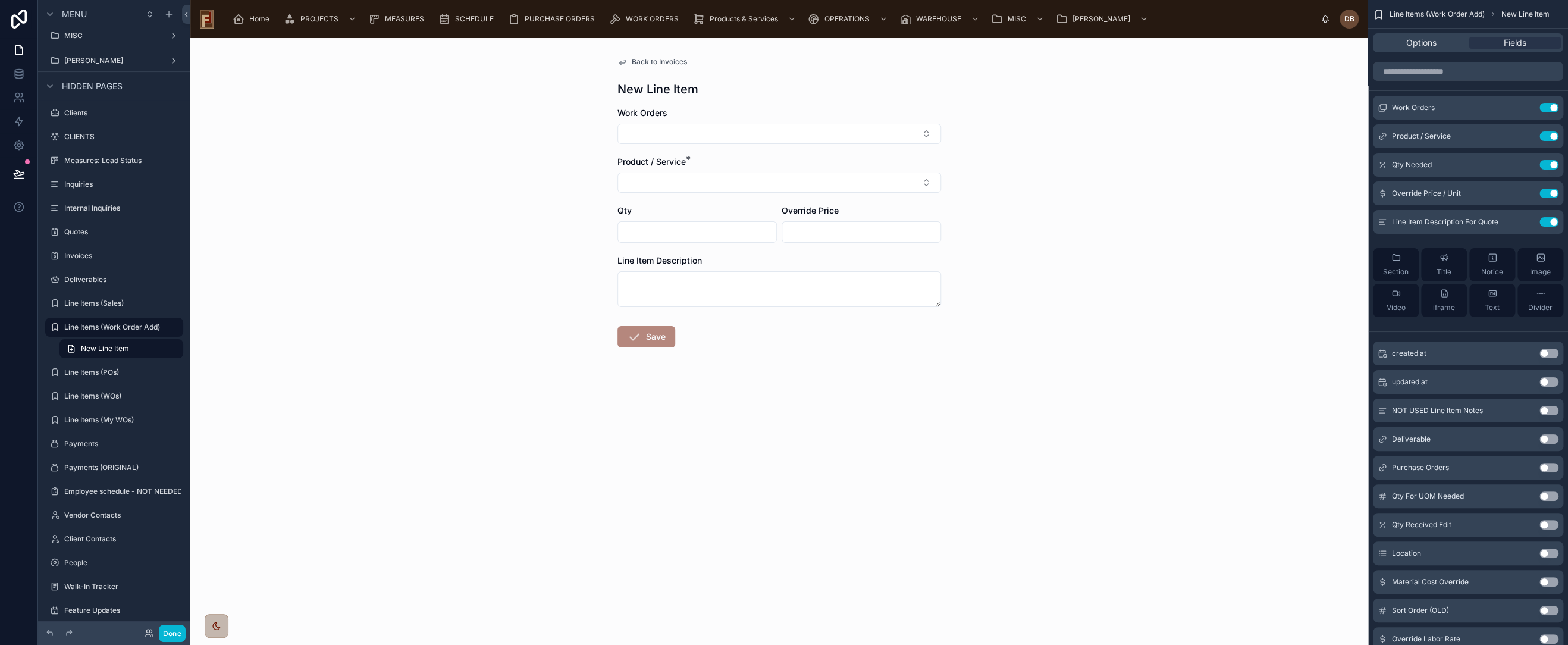
click at [655, 60] on span "Back to Invoices" at bounding box center [659, 61] width 55 height 10
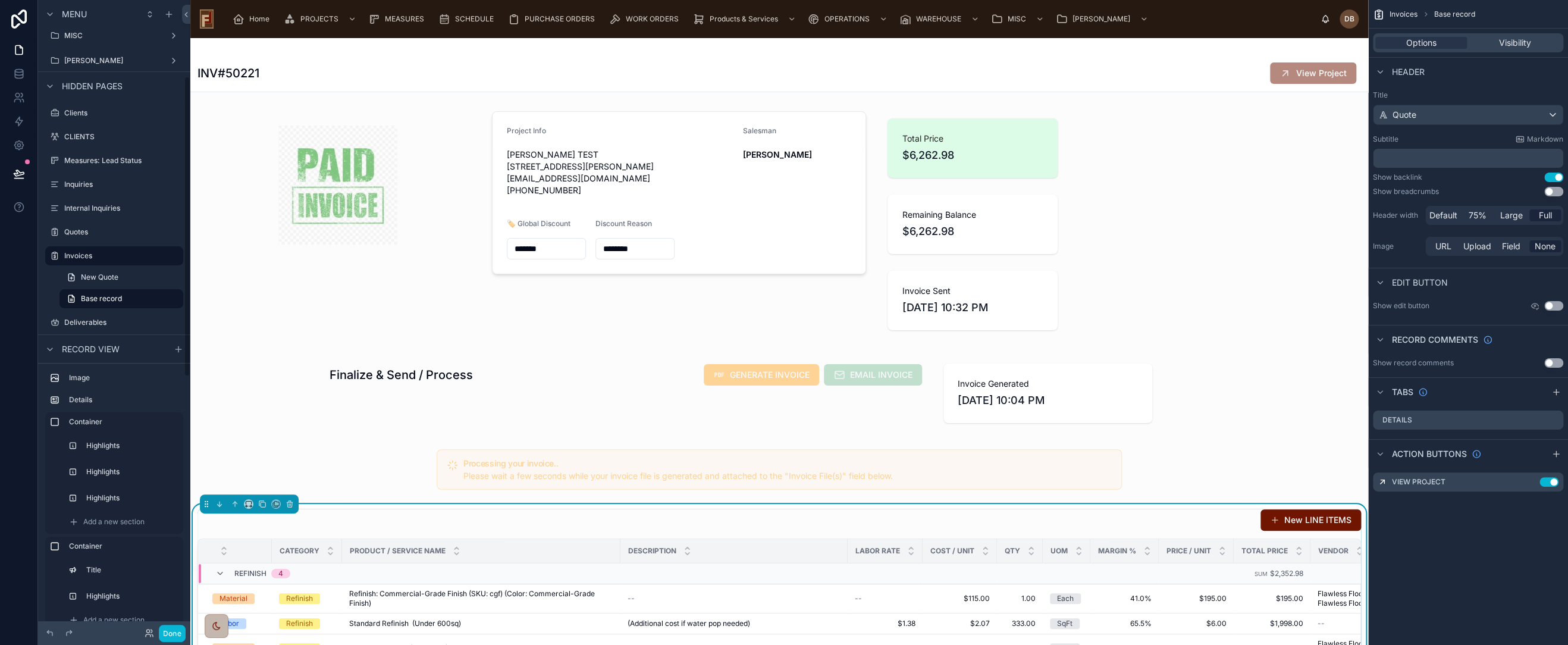
scroll to position [161, 0]
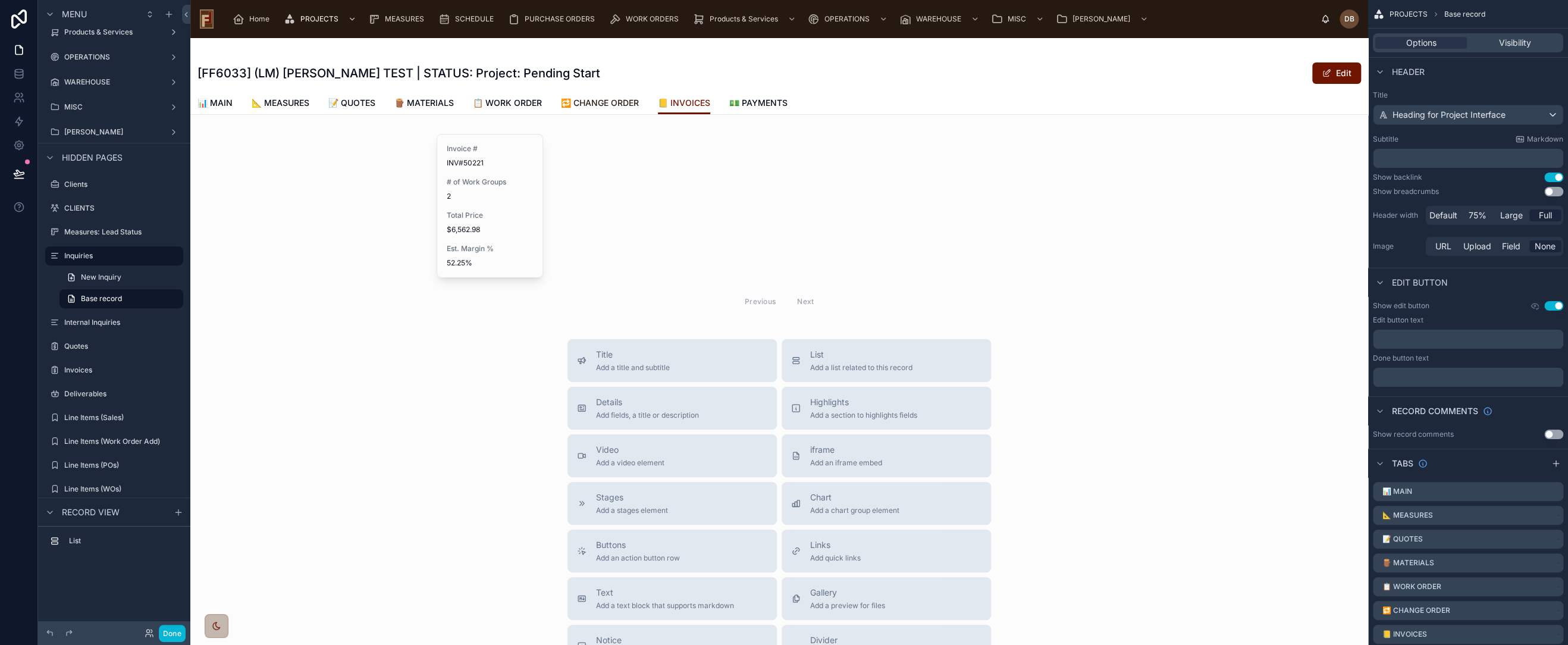
click at [610, 99] on span "🔁 CHANGE ORDER" at bounding box center [600, 102] width 78 height 12
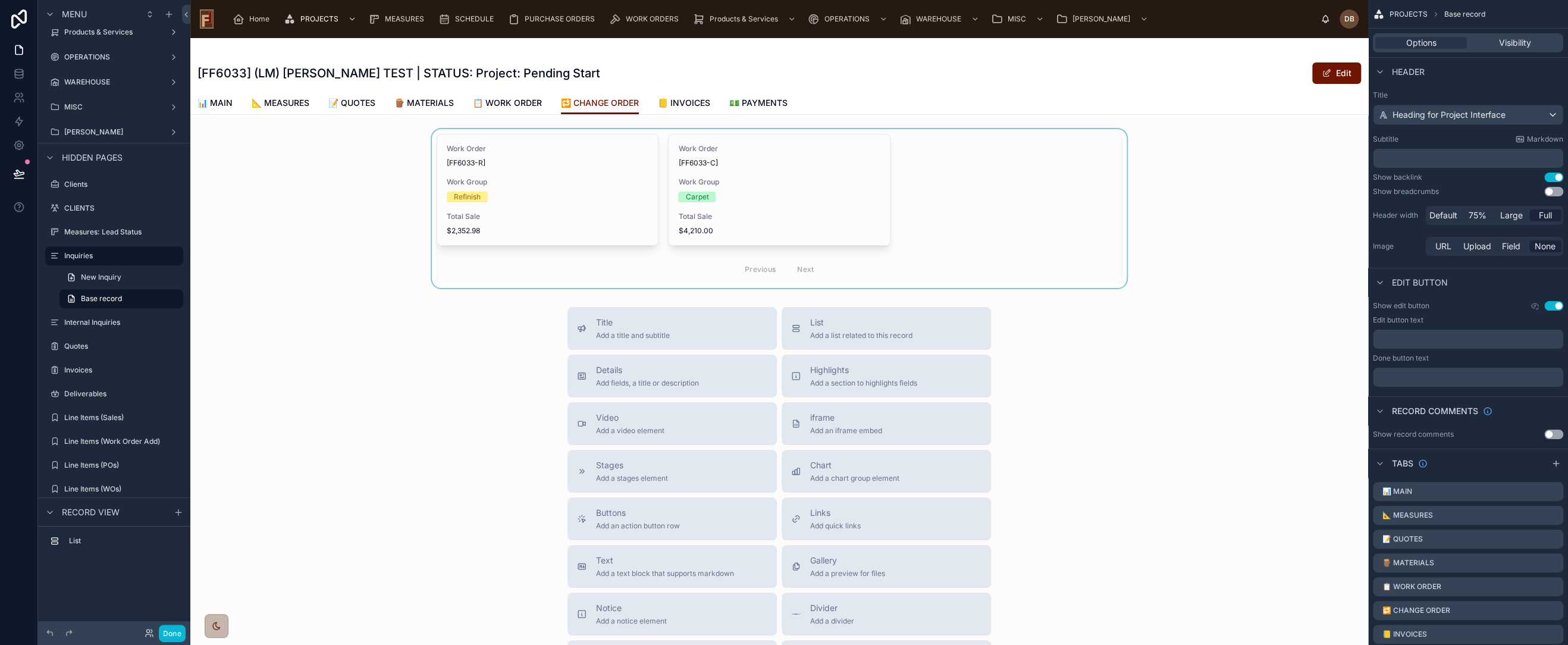
click at [747, 191] on div at bounding box center [779, 208] width 1178 height 159
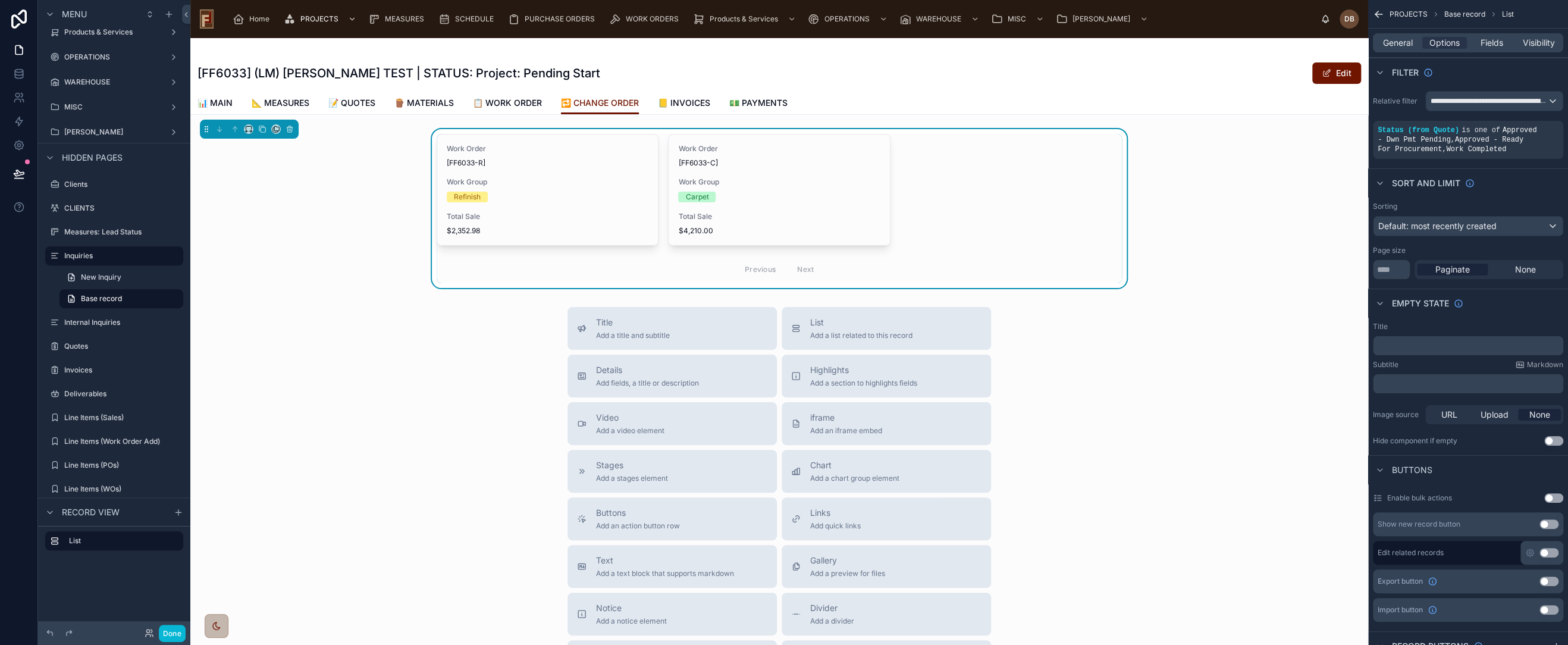
click at [735, 192] on div "Carpet" at bounding box center [778, 197] width 202 height 11
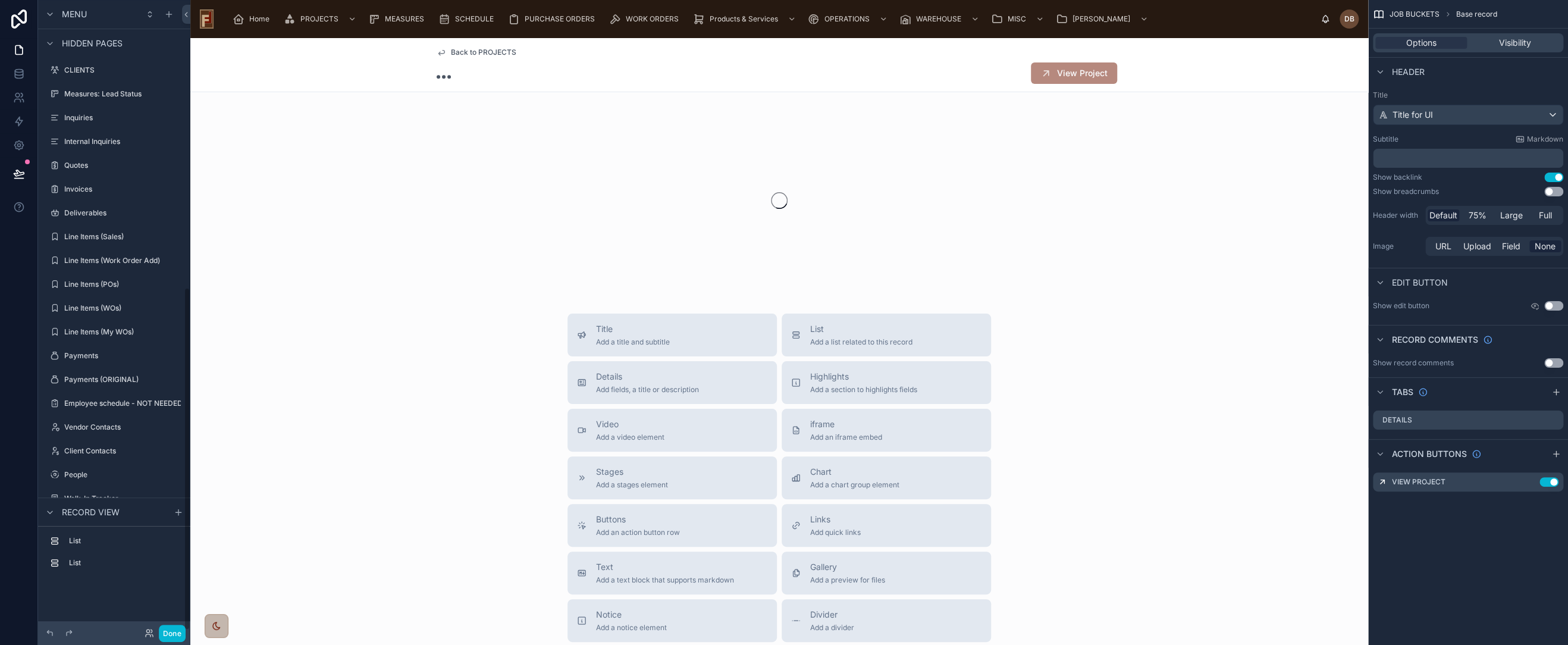
scroll to position [529, 0]
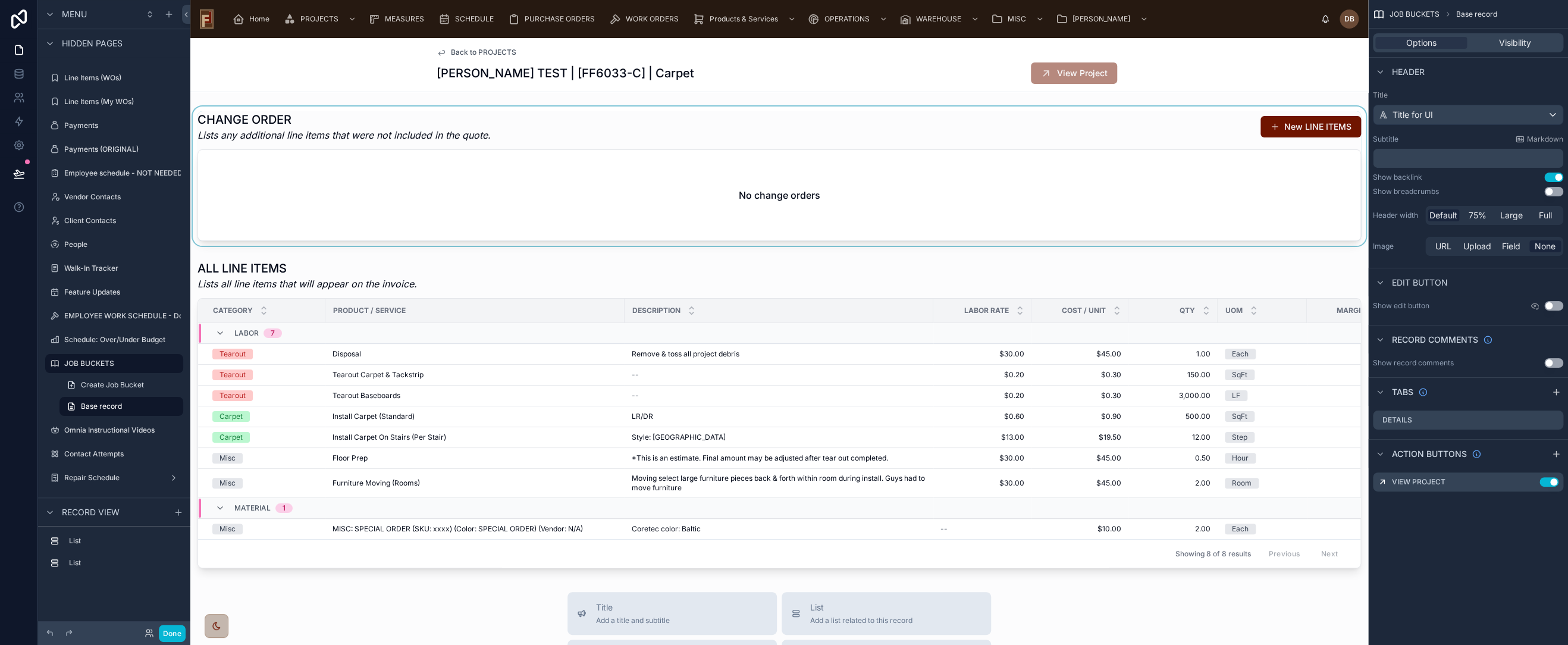
click at [1213, 125] on div at bounding box center [779, 176] width 1178 height 139
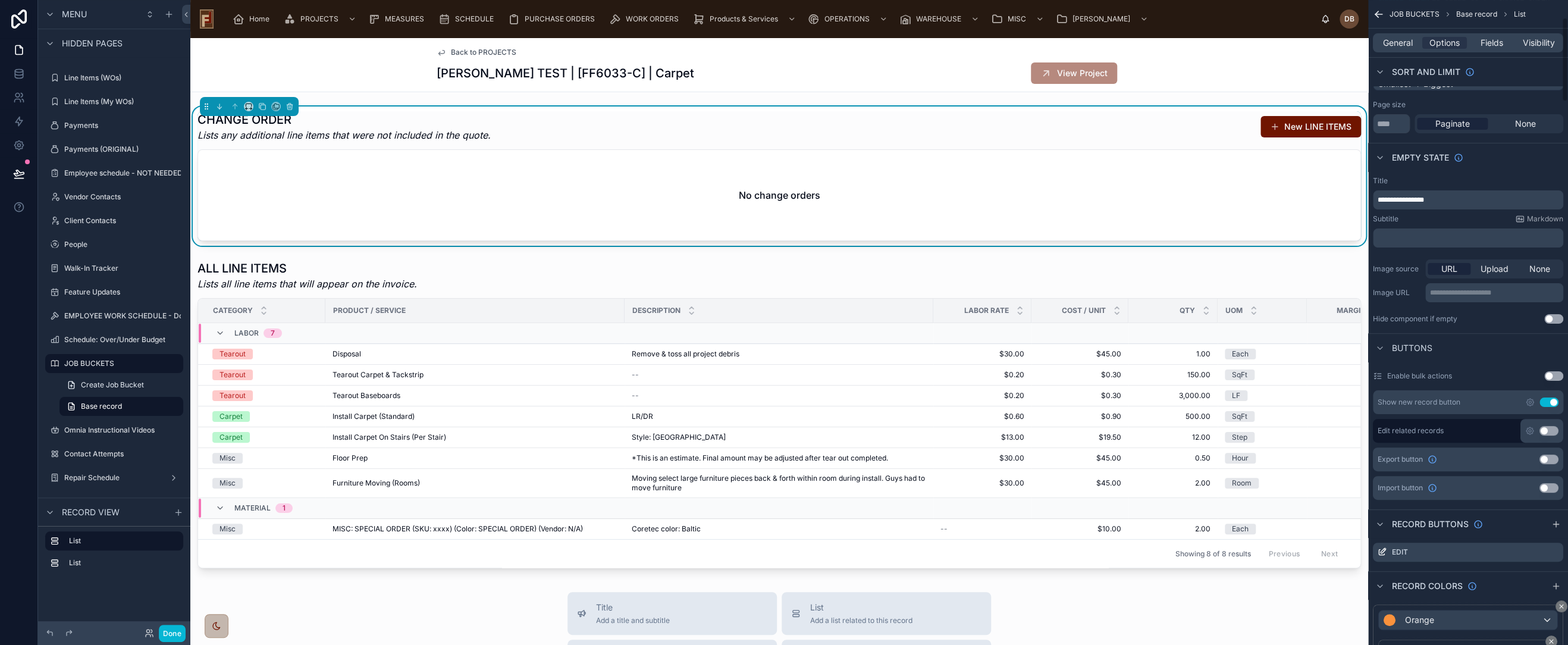
scroll to position [132, 0]
click at [1532, 402] on icon "scrollable content" at bounding box center [1530, 402] width 10 height 10
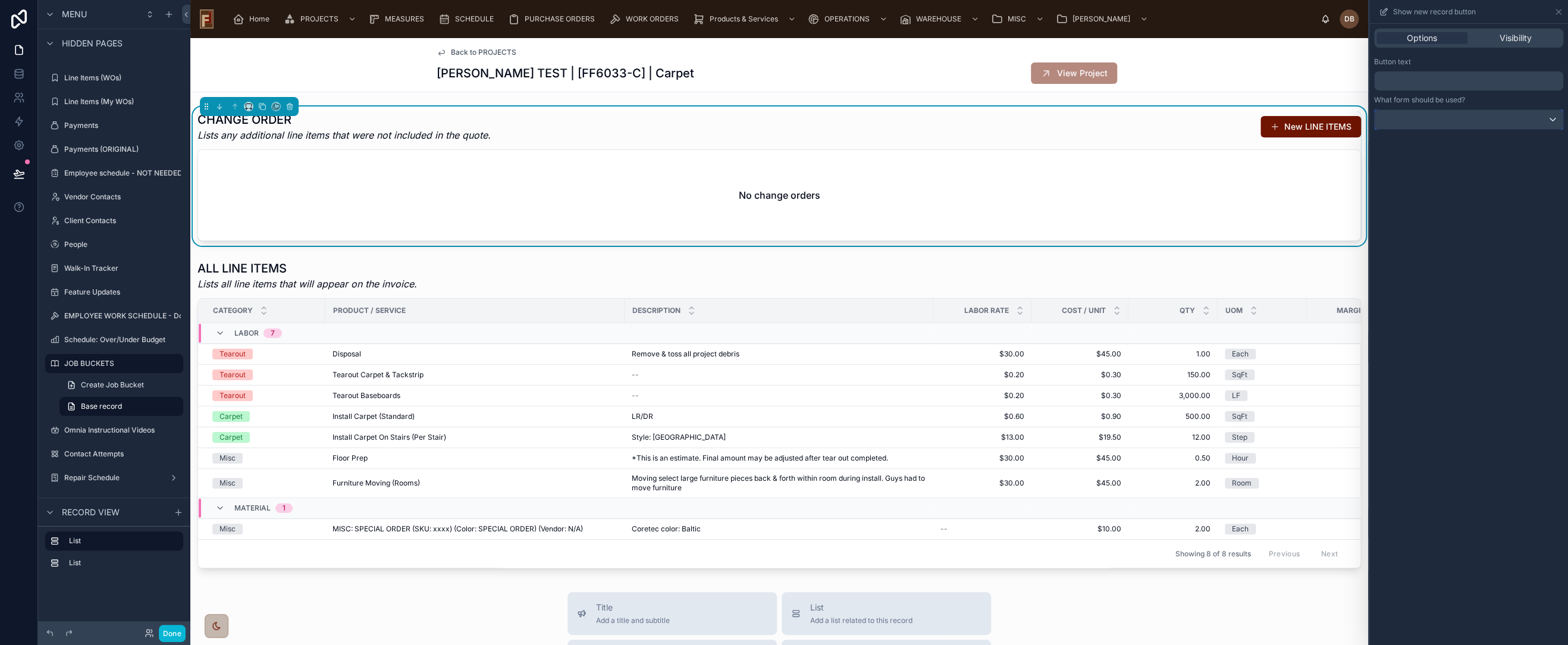
click at [1474, 120] on div at bounding box center [1469, 119] width 188 height 19
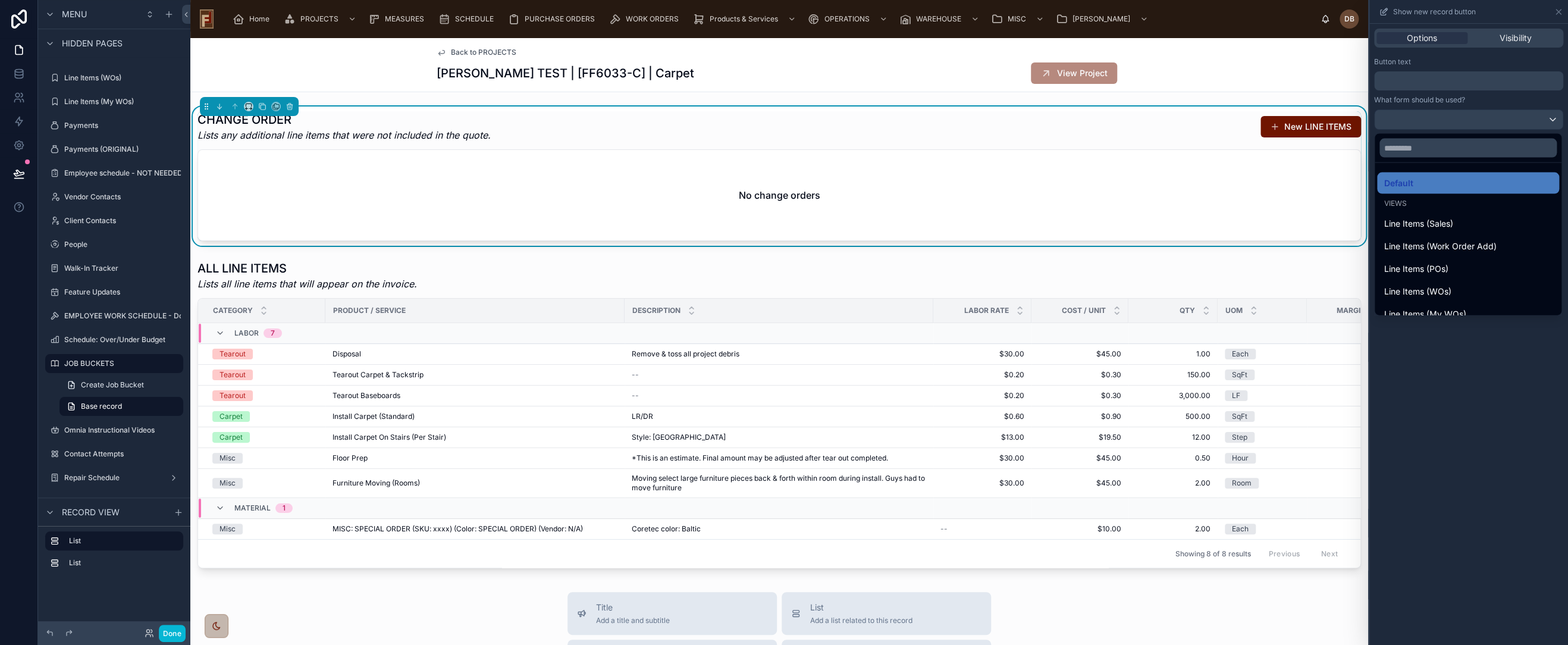
click at [1474, 120] on div at bounding box center [1469, 322] width 199 height 645
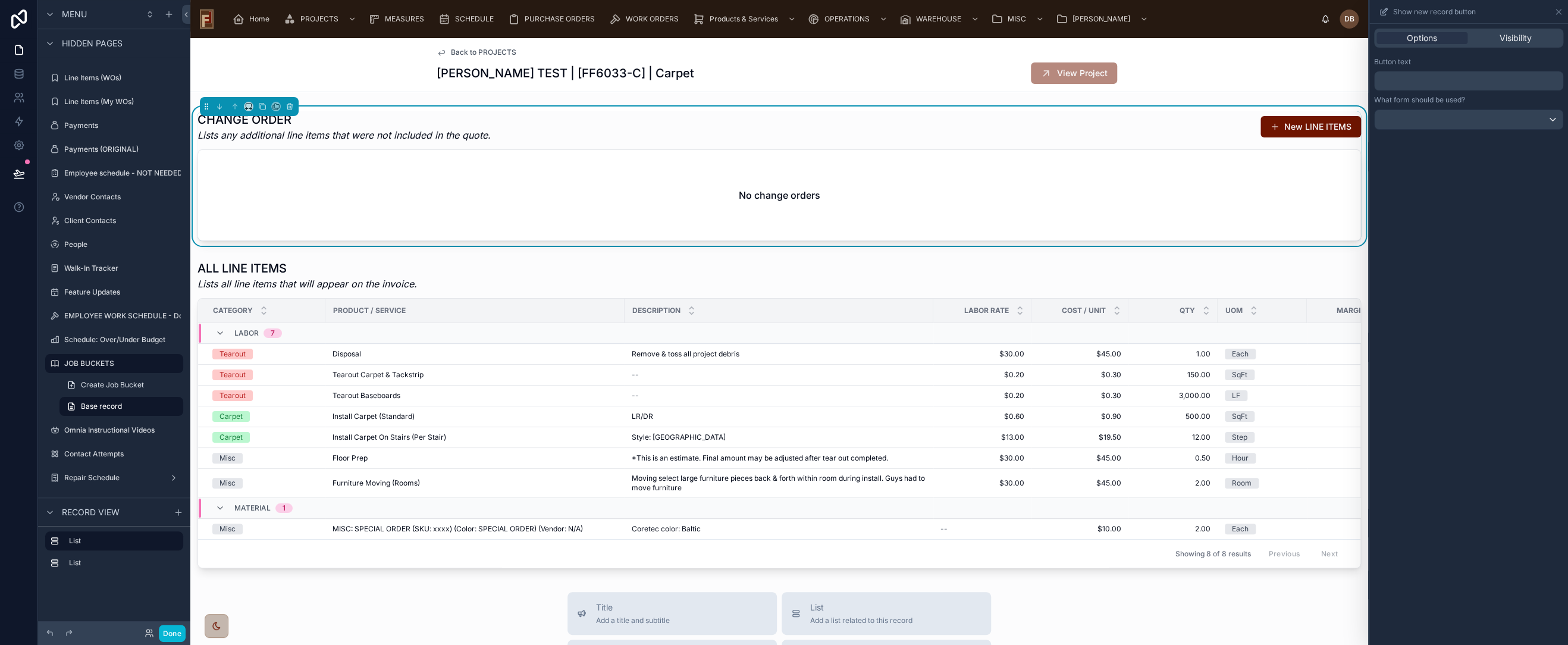
click at [820, 85] on div "Back to PROJECTS Frank TEST | [FF6033-C] | Carpet View Project" at bounding box center [779, 65] width 685 height 53
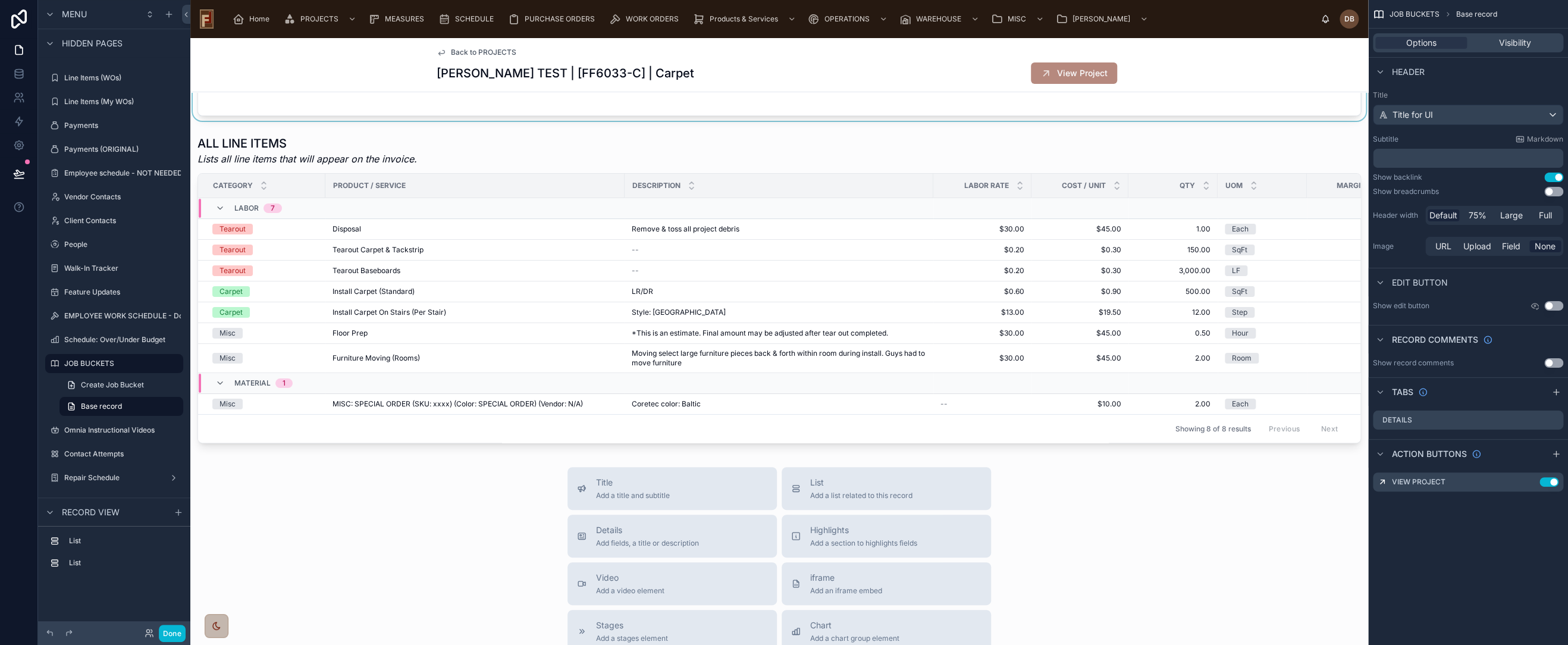
scroll to position [0, 0]
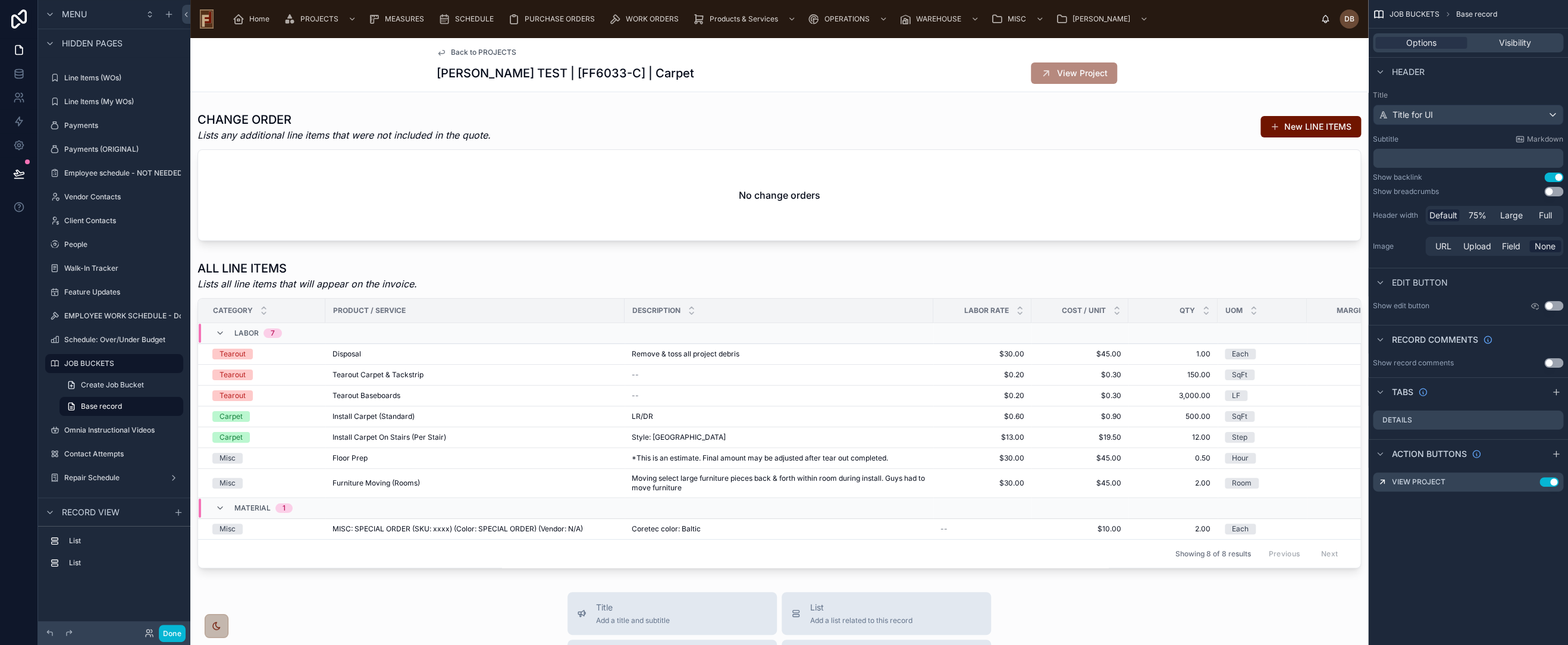
click at [368, 60] on div "Back to PROJECTS Frank TEST | [FF6033-C] | Carpet View Project" at bounding box center [779, 65] width 1178 height 54
click at [410, 304] on div "Product / Service" at bounding box center [474, 310] width 298 height 19
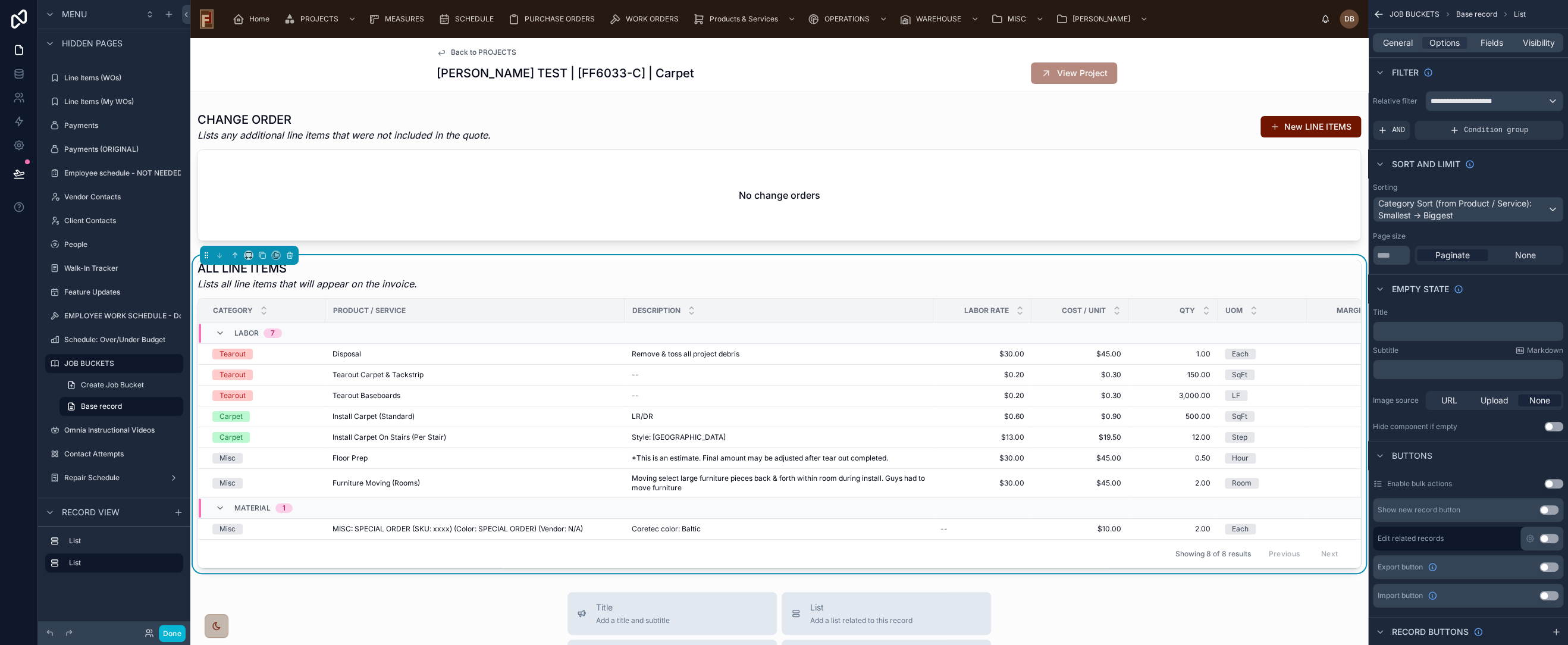
click at [485, 49] on span "Back to PROJECTS" at bounding box center [484, 52] width 66 height 10
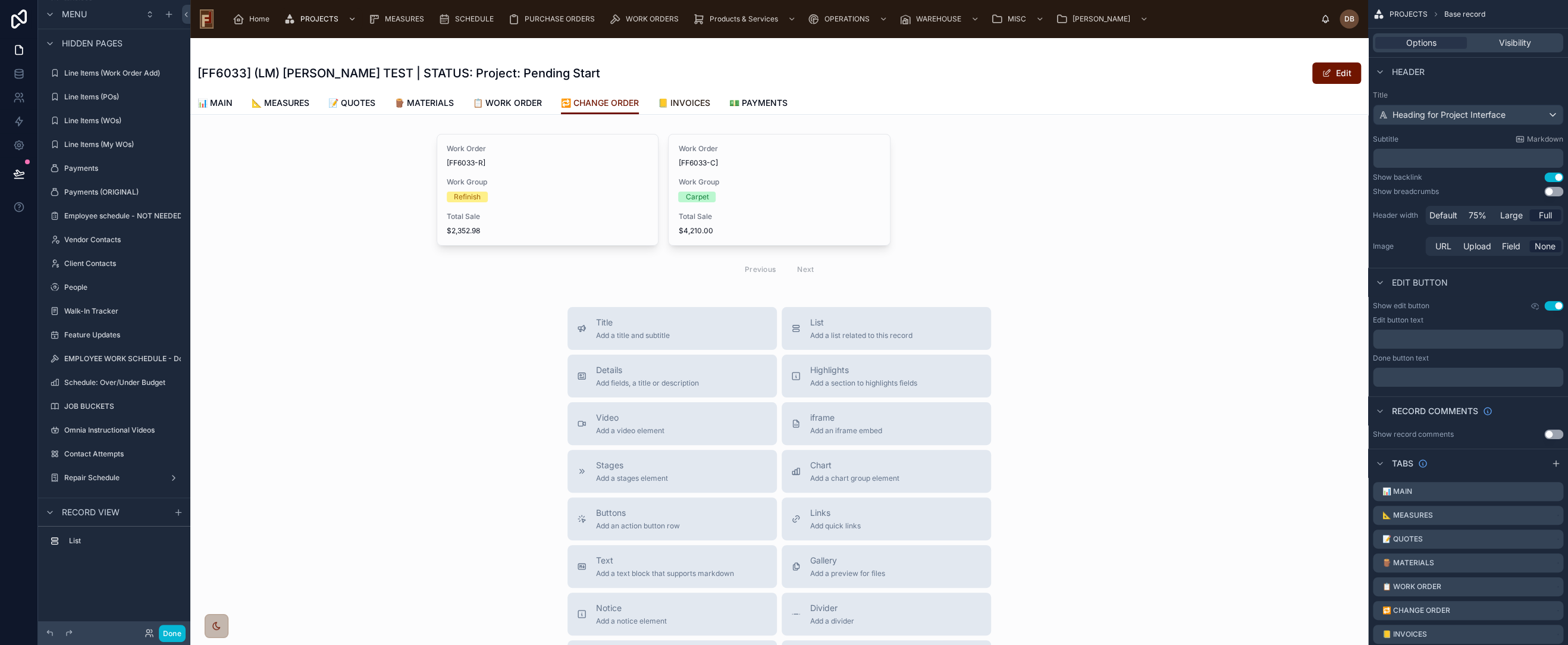
click at [694, 102] on span "📒 INVOICES" at bounding box center [684, 102] width 52 height 12
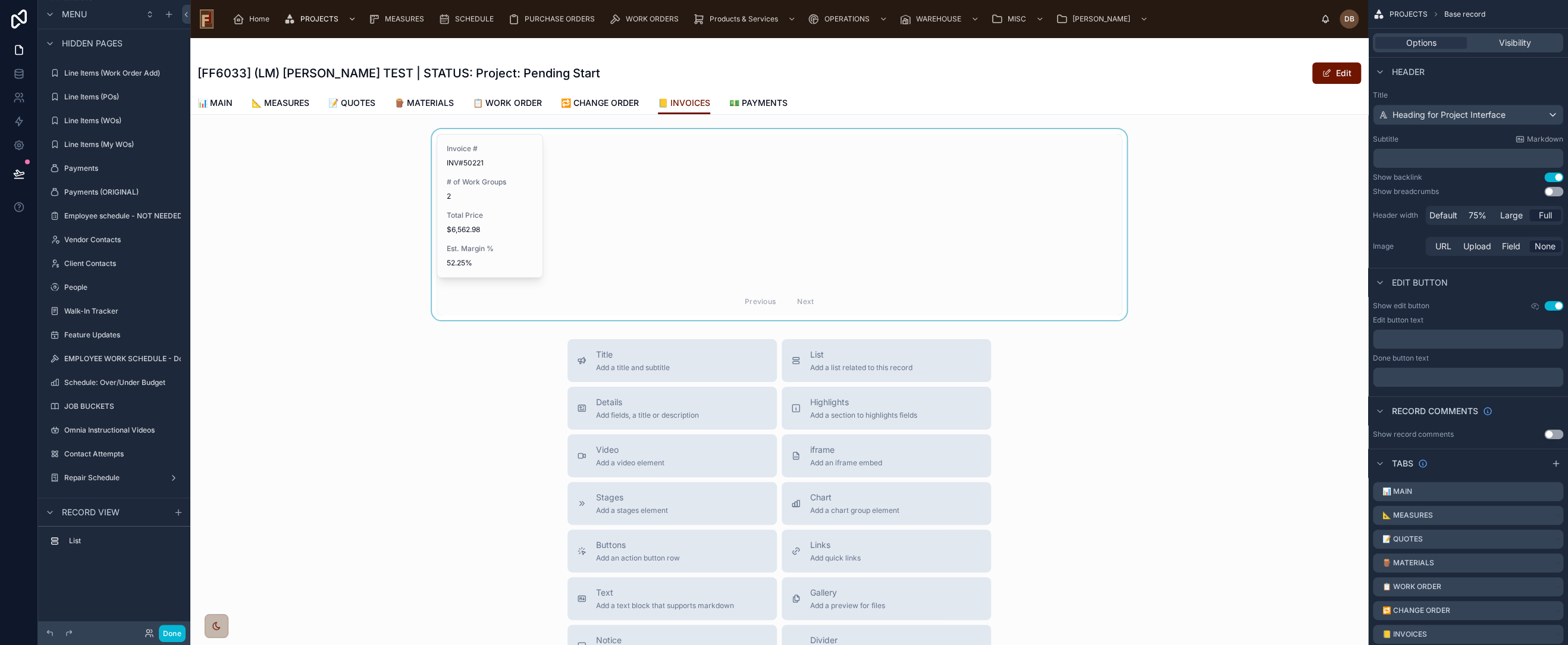
click at [500, 200] on div at bounding box center [779, 224] width 1178 height 191
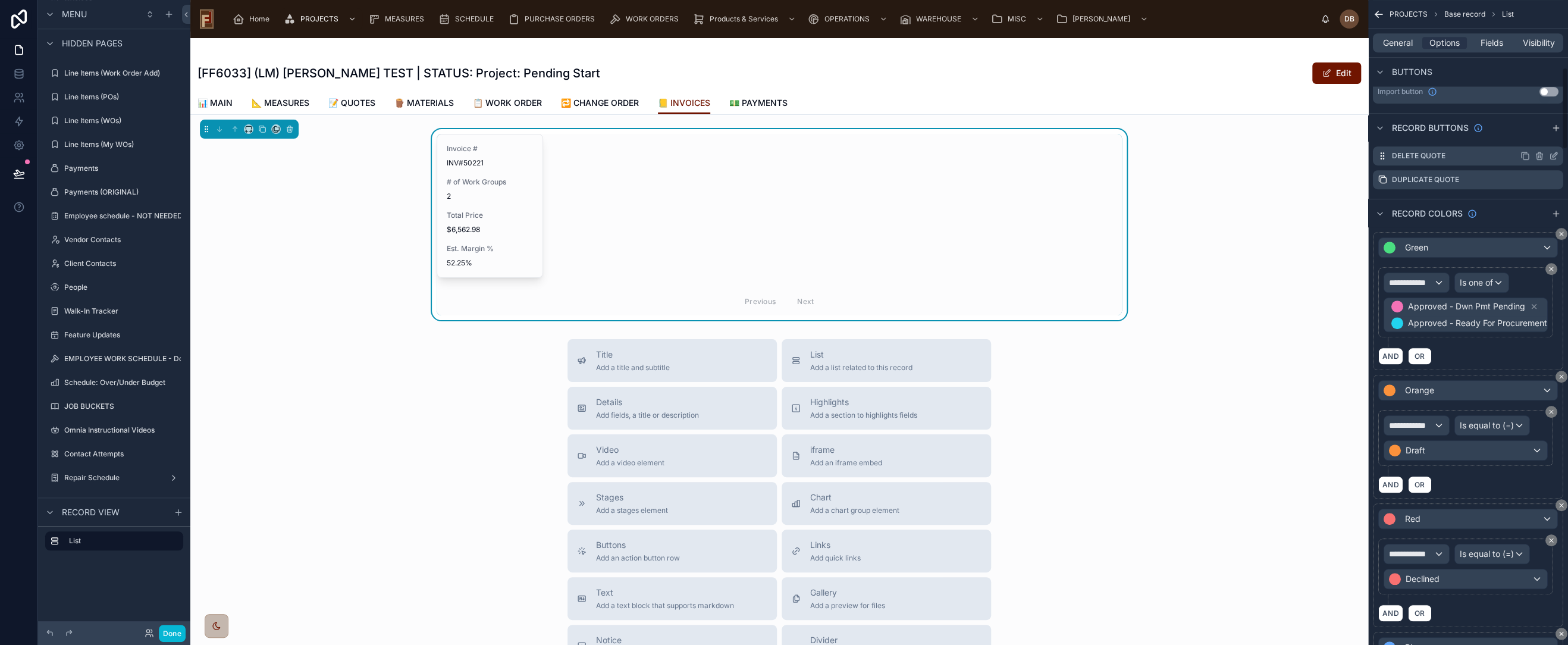
scroll to position [529, 0]
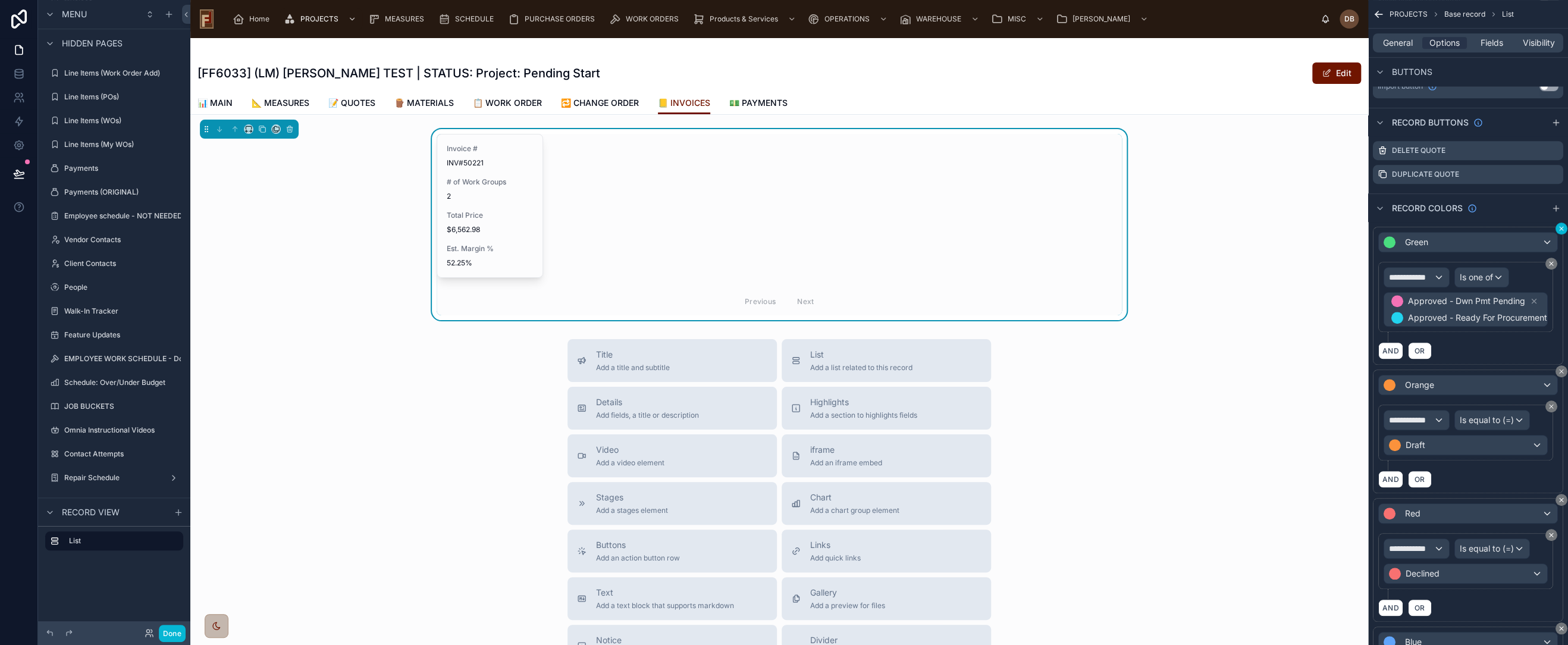
click at [1561, 227] on icon "scrollable content" at bounding box center [1562, 228] width 4 height 4
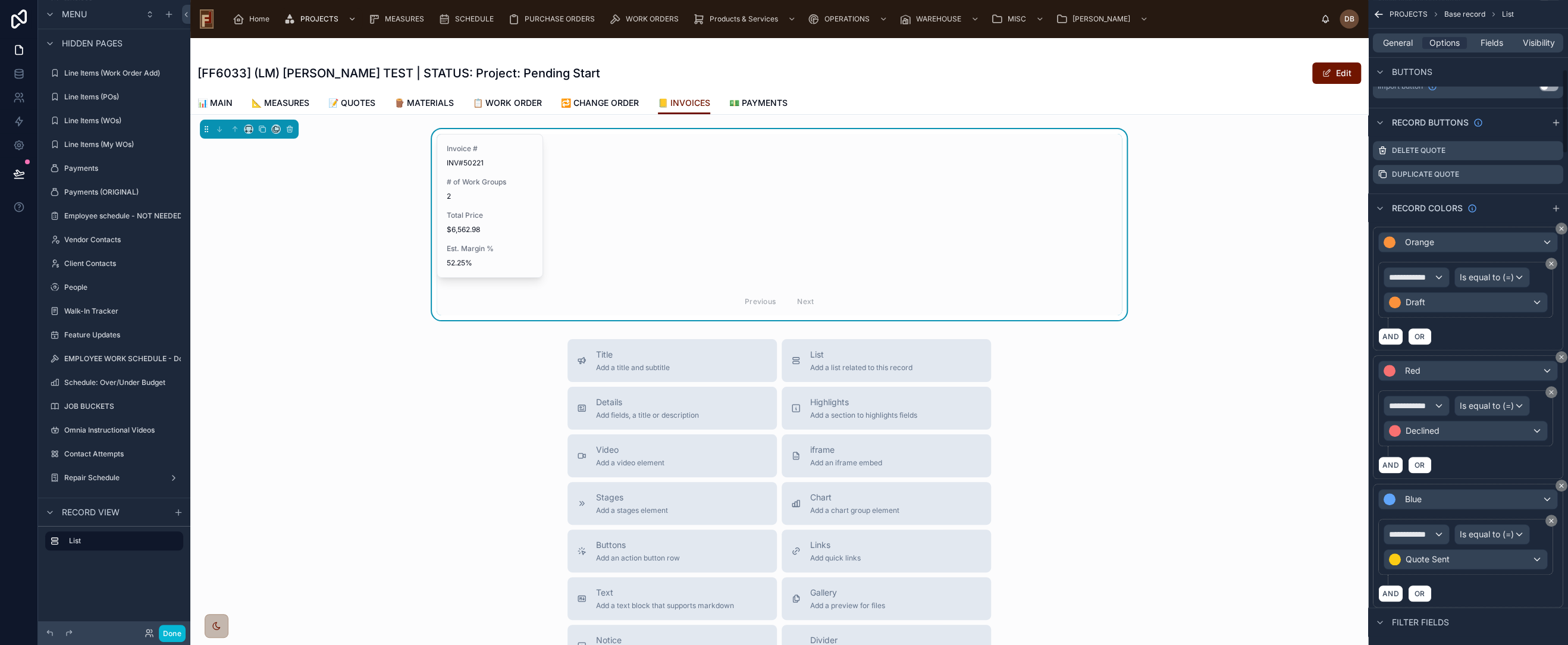
click at [1561, 227] on icon "scrollable content" at bounding box center [1562, 228] width 4 height 4
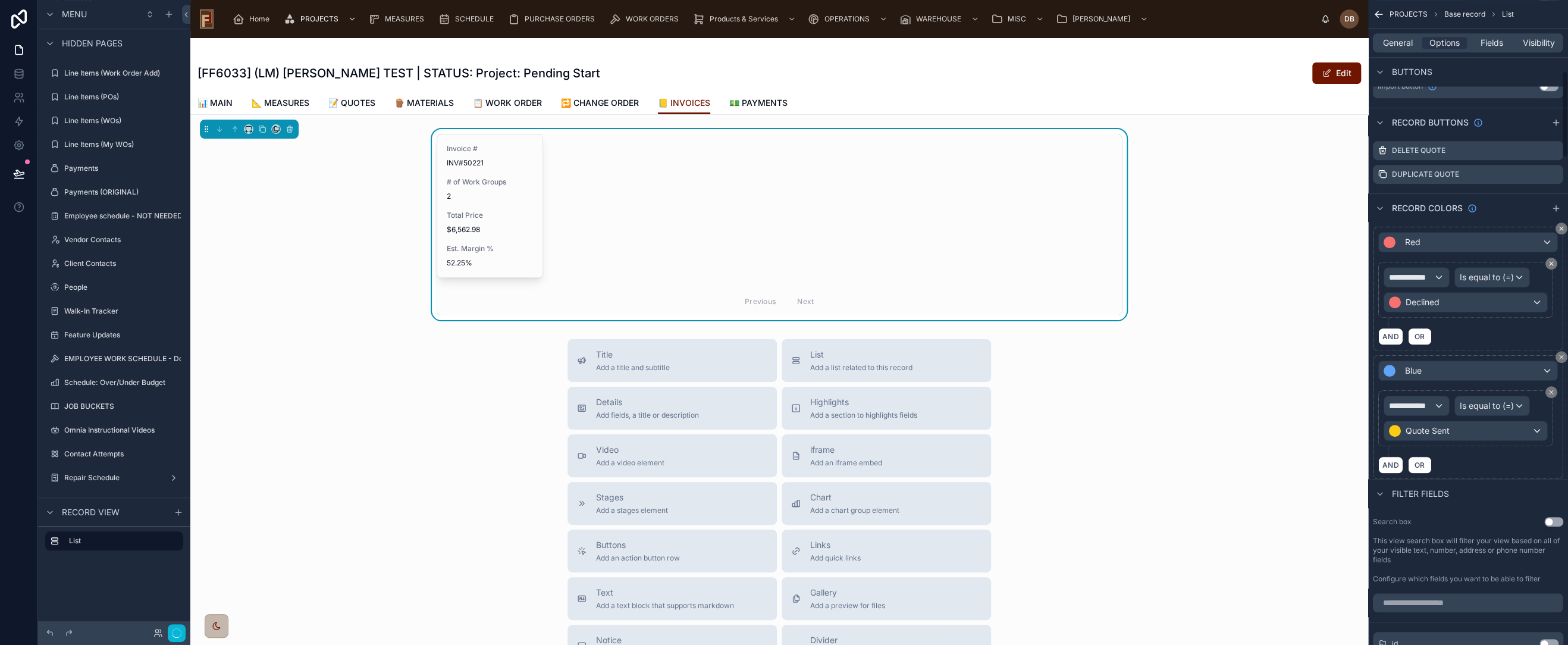
click at [1561, 227] on icon "scrollable content" at bounding box center [1562, 228] width 4 height 4
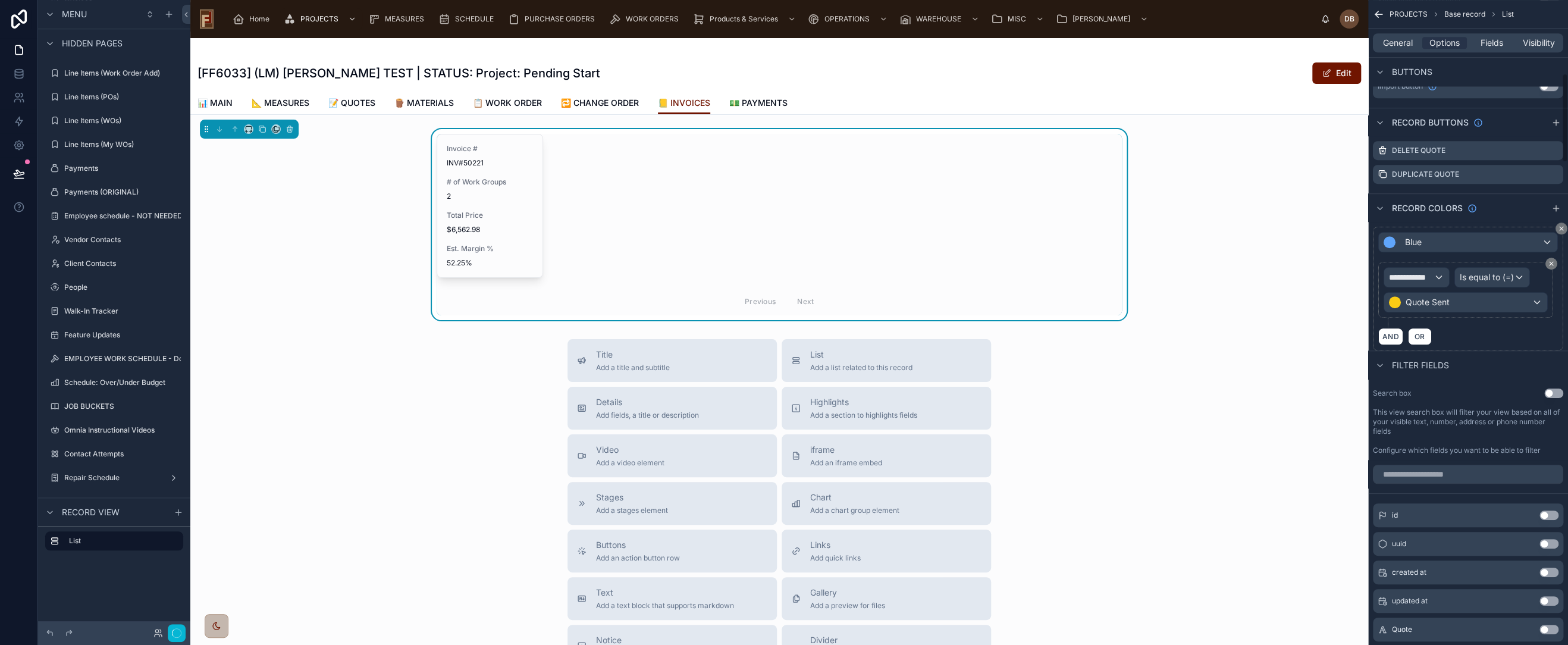
click at [1561, 227] on icon "scrollable content" at bounding box center [1562, 228] width 4 height 4
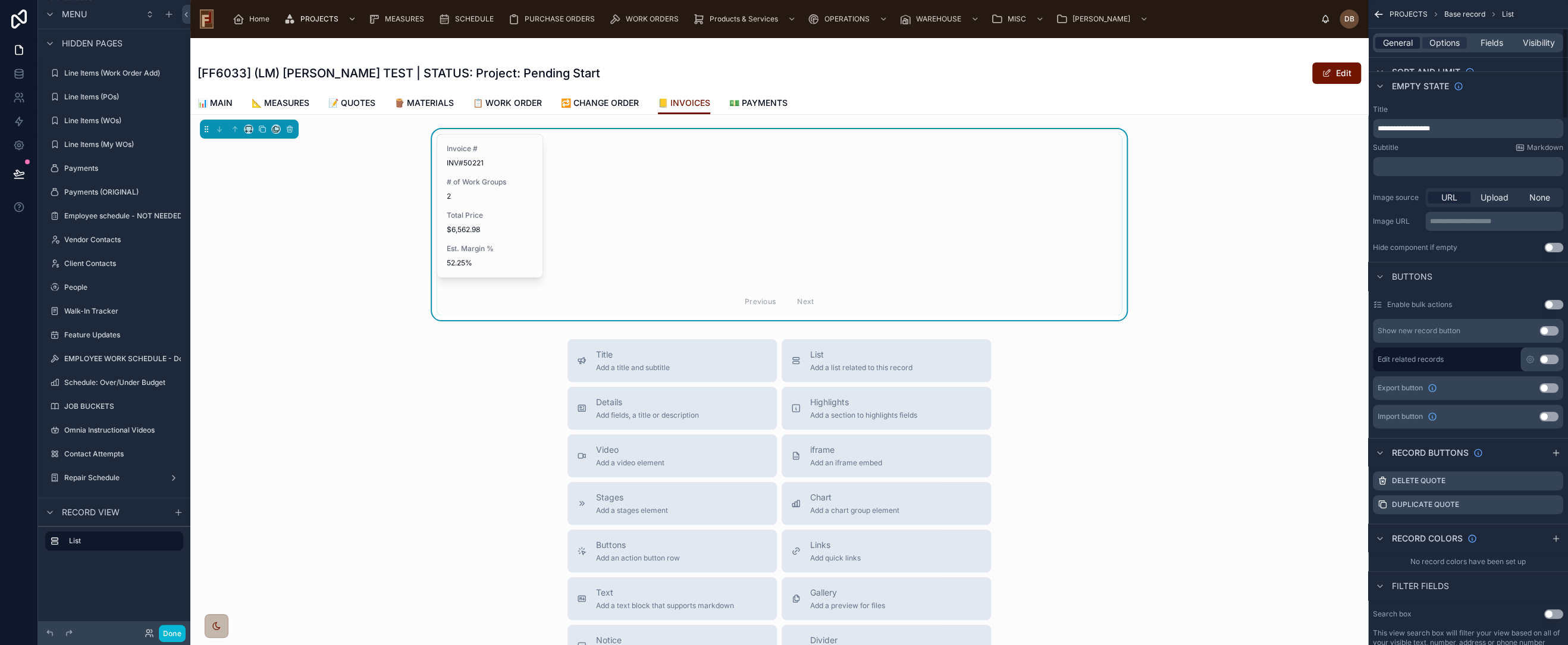
click at [1404, 38] on span "General" at bounding box center [1397, 43] width 29 height 12
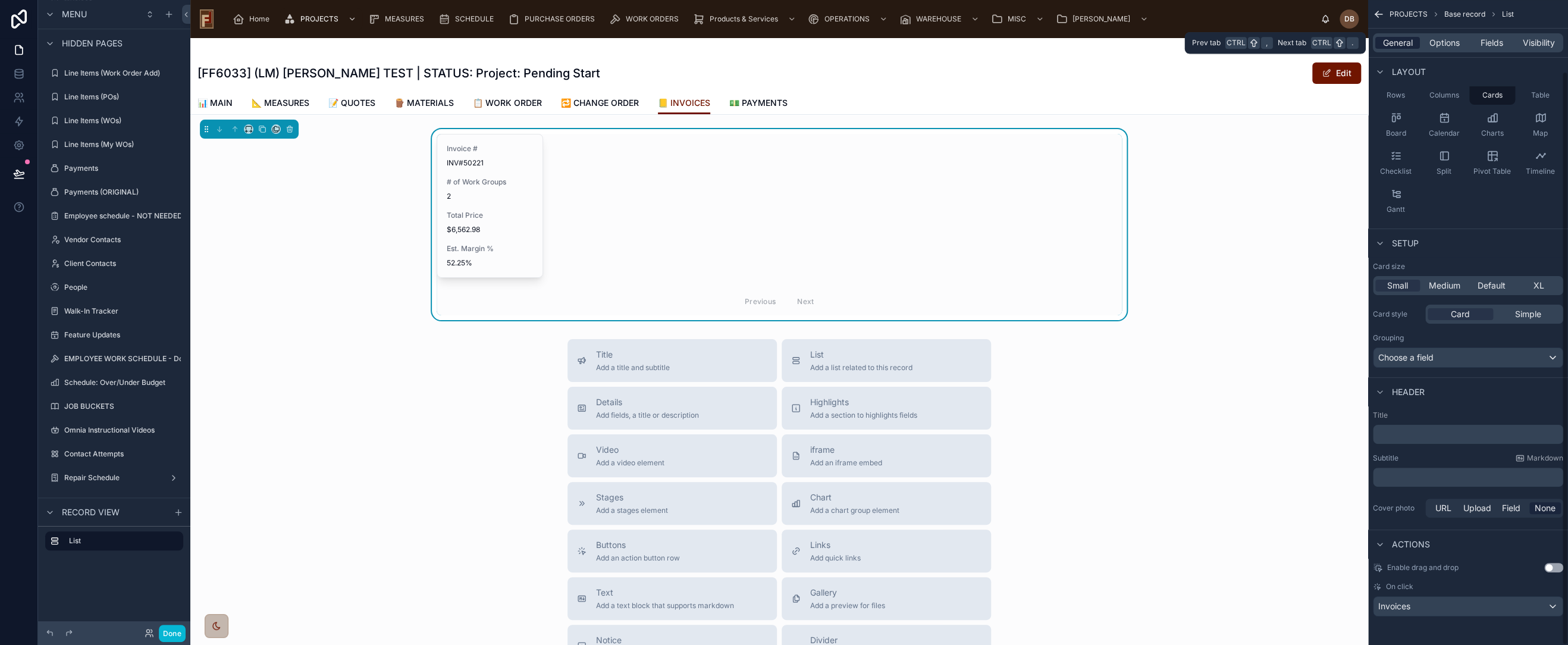
scroll to position [80, 0]
click at [1436, 37] on span "Options" at bounding box center [1445, 43] width 30 height 12
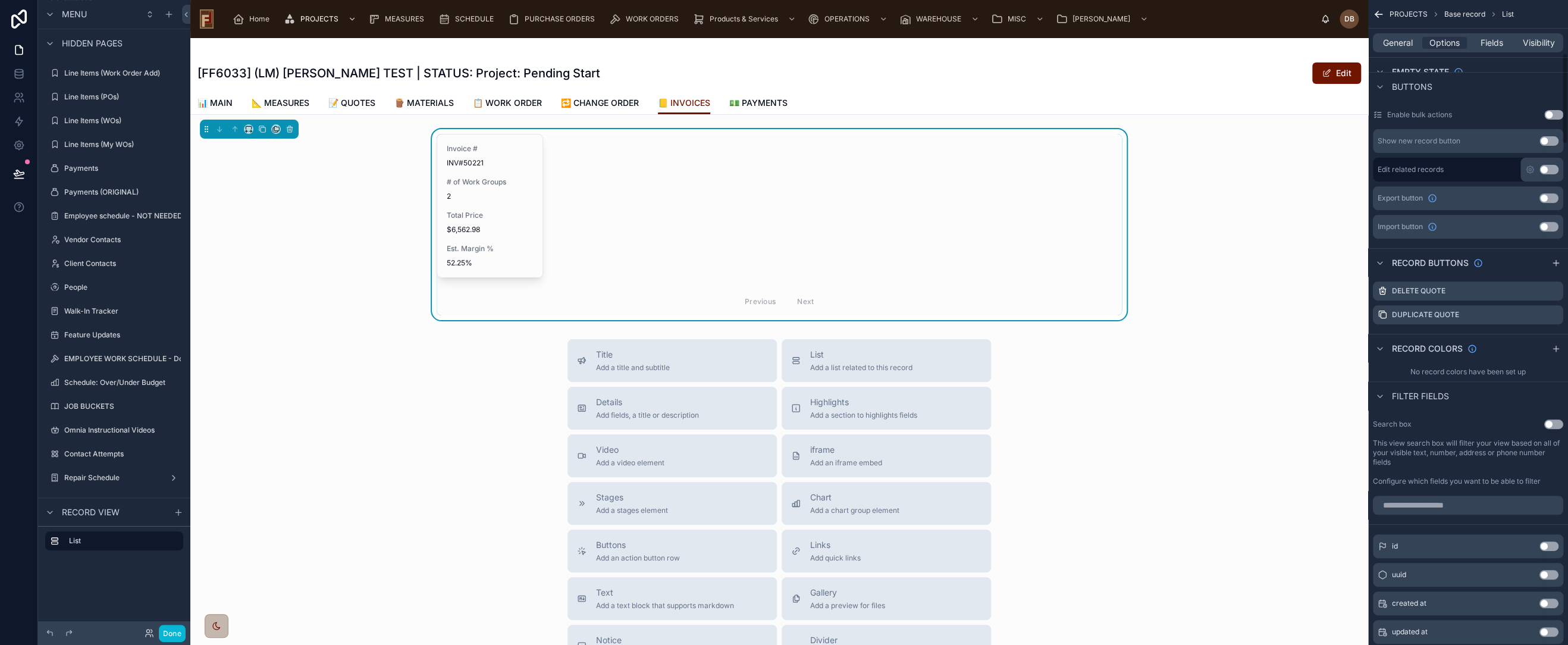
scroll to position [396, 0]
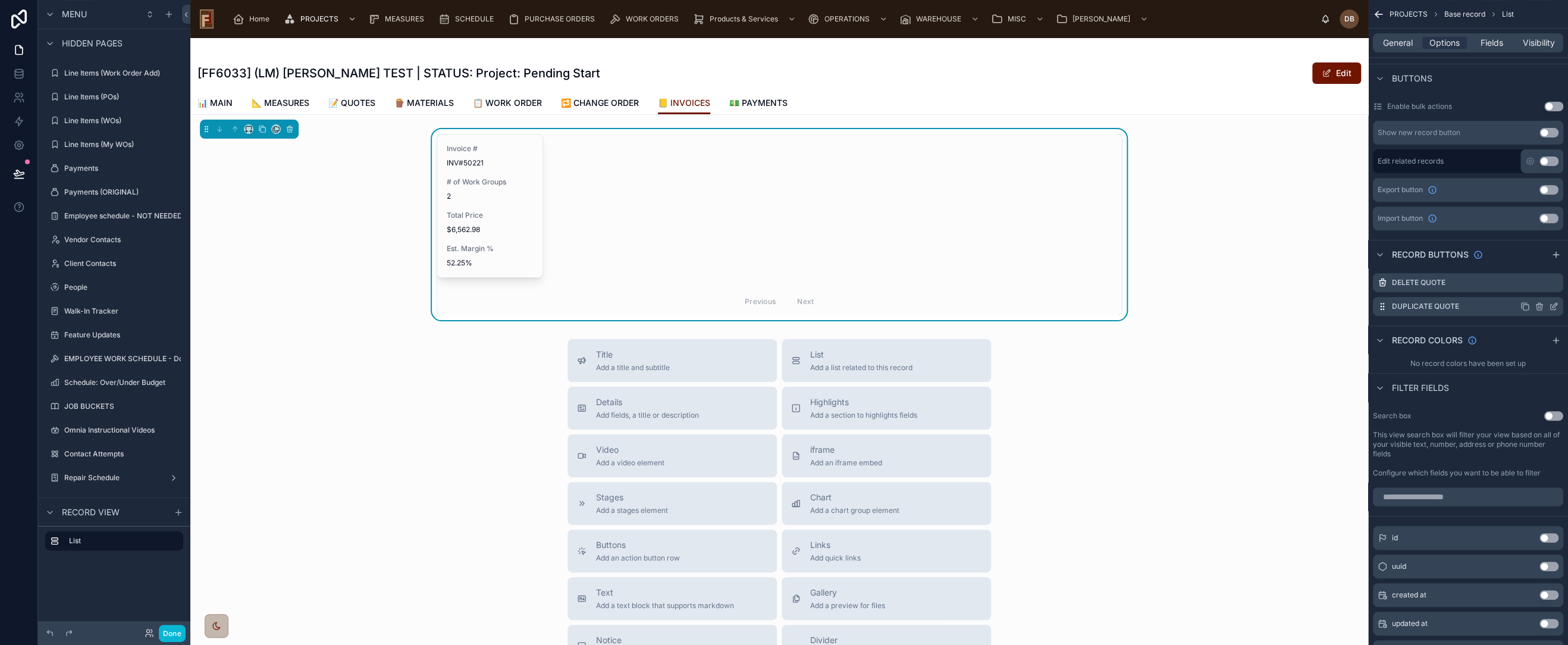
click at [1537, 305] on icon "scrollable content" at bounding box center [1540, 307] width 10 height 10
click at [1532, 287] on icon at bounding box center [1534, 286] width 10 height 10
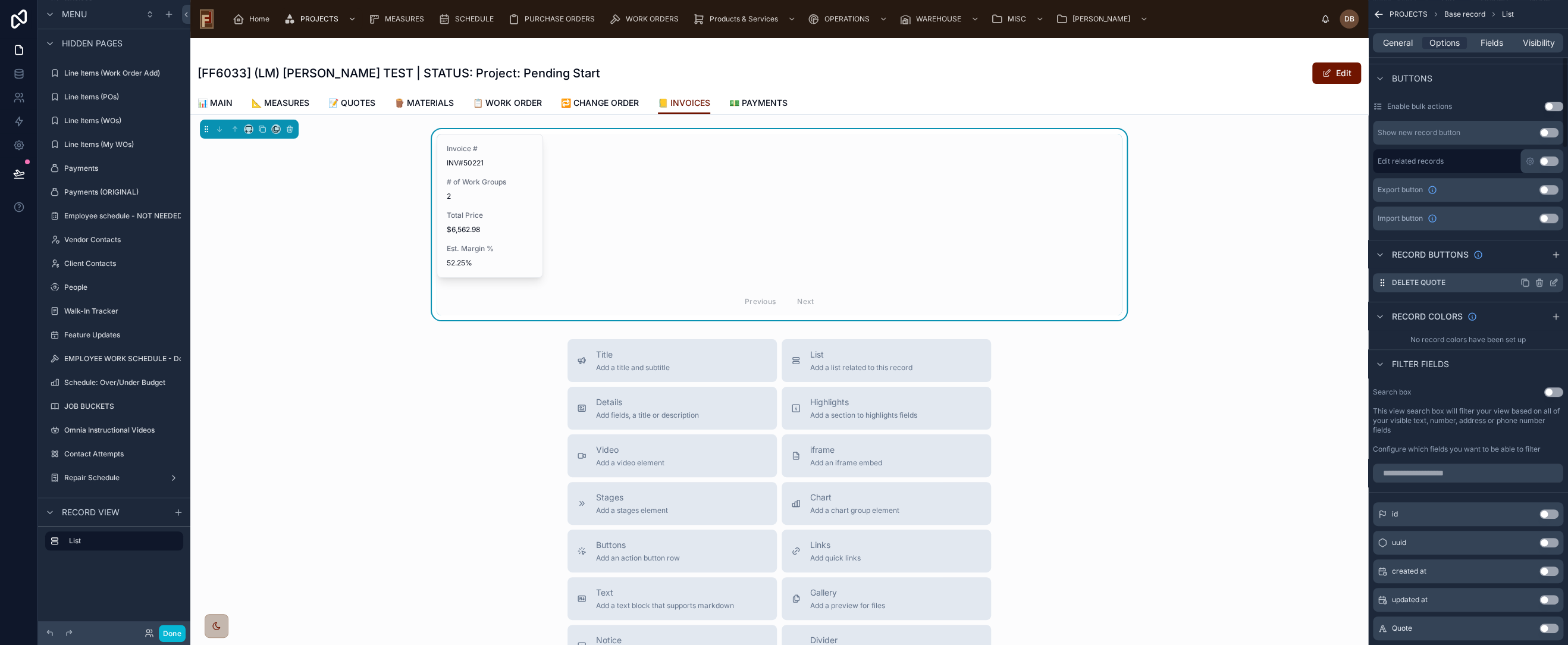
click at [1539, 282] on icon "scrollable content" at bounding box center [1539, 283] width 0 height 3
click at [1534, 262] on icon at bounding box center [1534, 263] width 10 height 10
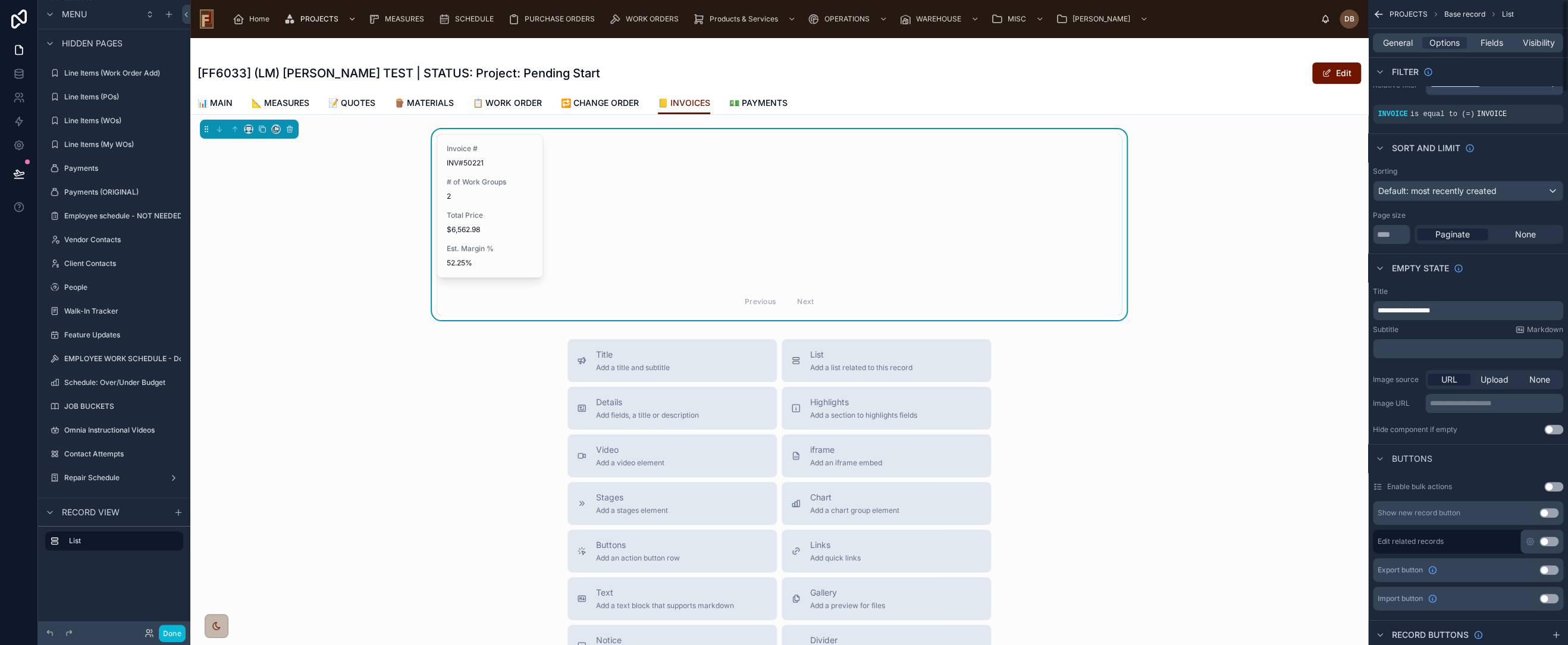
scroll to position [0, 0]
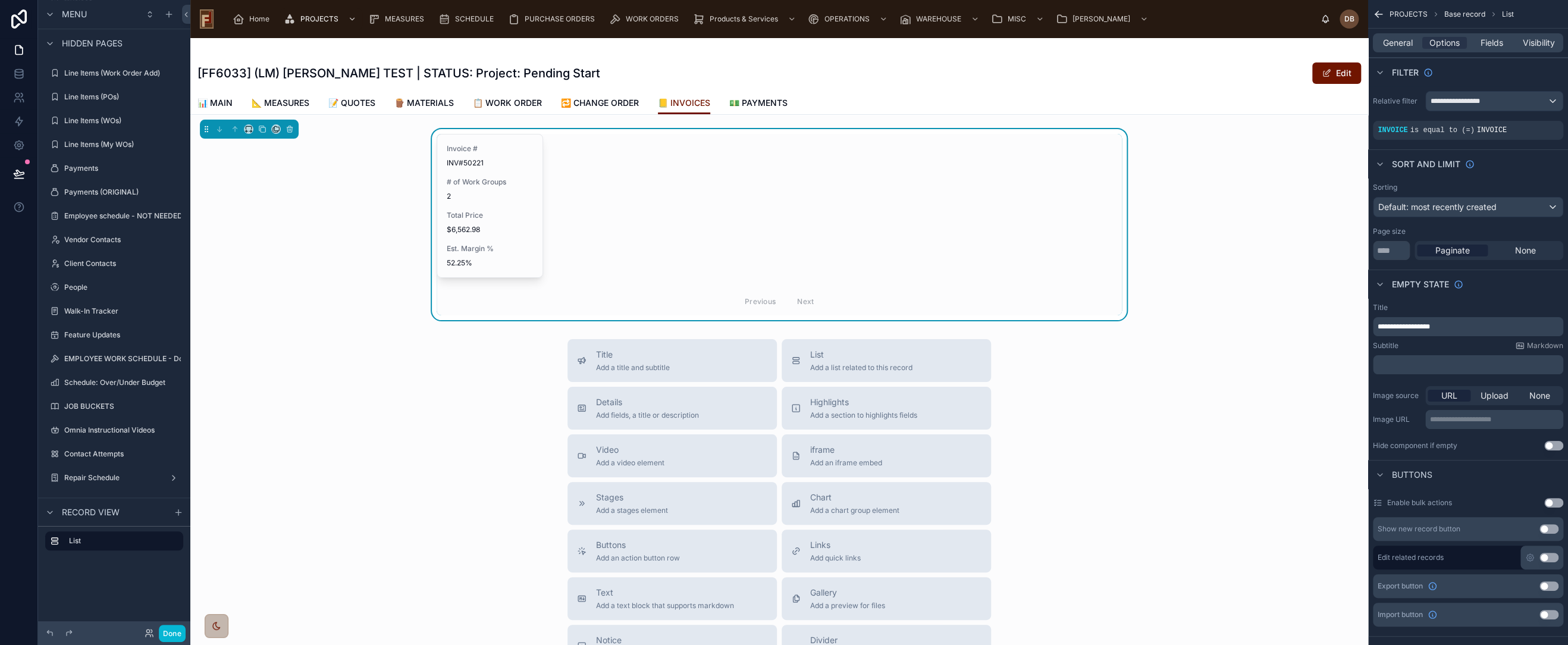
click at [708, 204] on div "Invoice # INV#50221 # of Work Groups 2 Total Price $6,562.98 Est. Margin % 52.2…" at bounding box center [779, 225] width 685 height 181
click at [505, 225] on span "$6,562.98" at bounding box center [490, 229] width 86 height 10
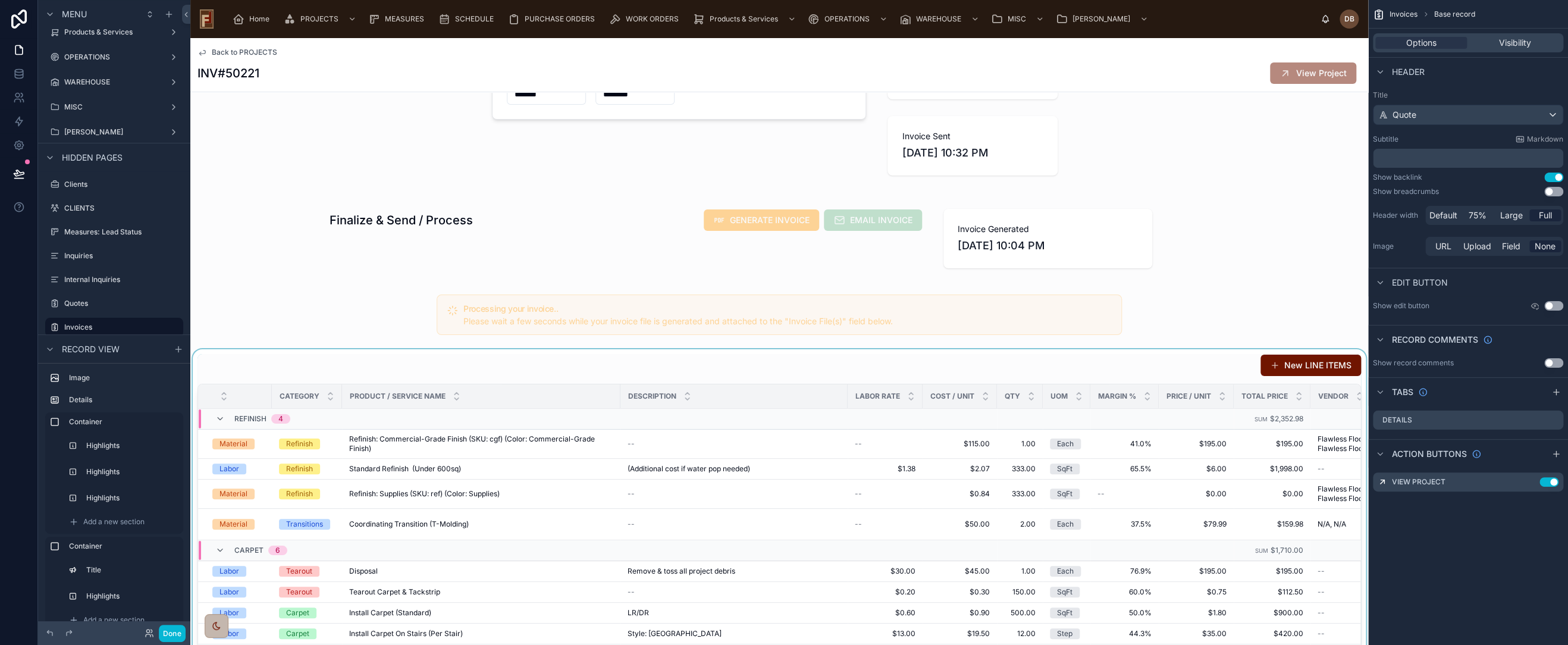
scroll to position [198, 0]
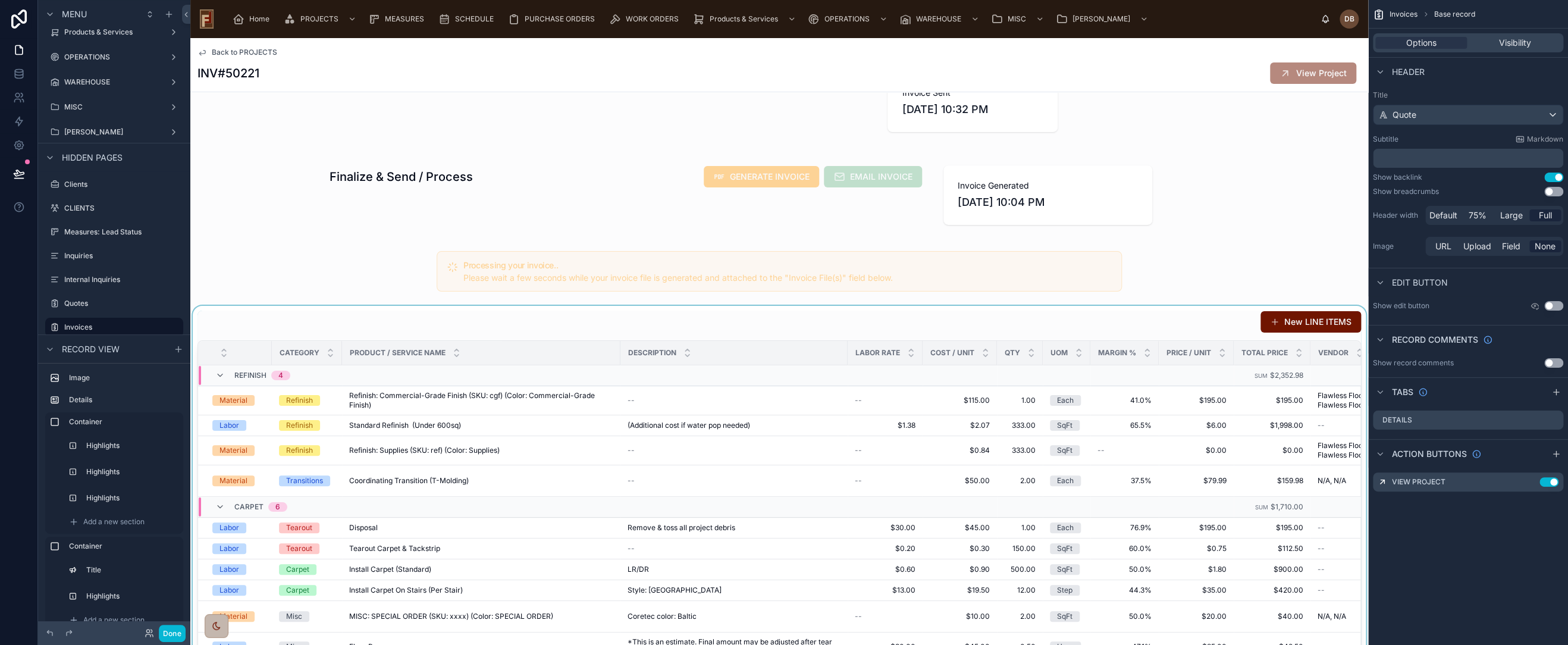
click at [474, 322] on div at bounding box center [779, 507] width 1178 height 404
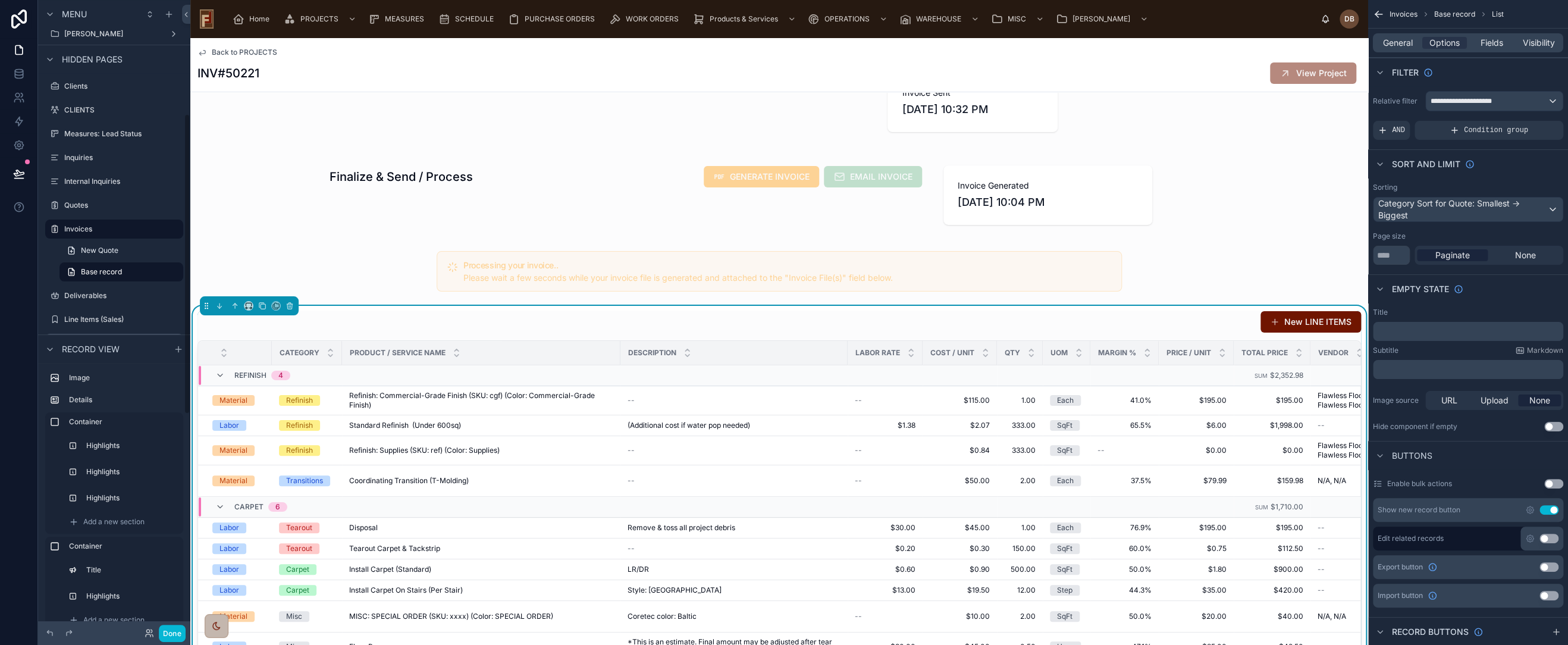
scroll to position [292, 0]
click at [1531, 509] on icon "scrollable content" at bounding box center [1530, 510] width 3 height 3
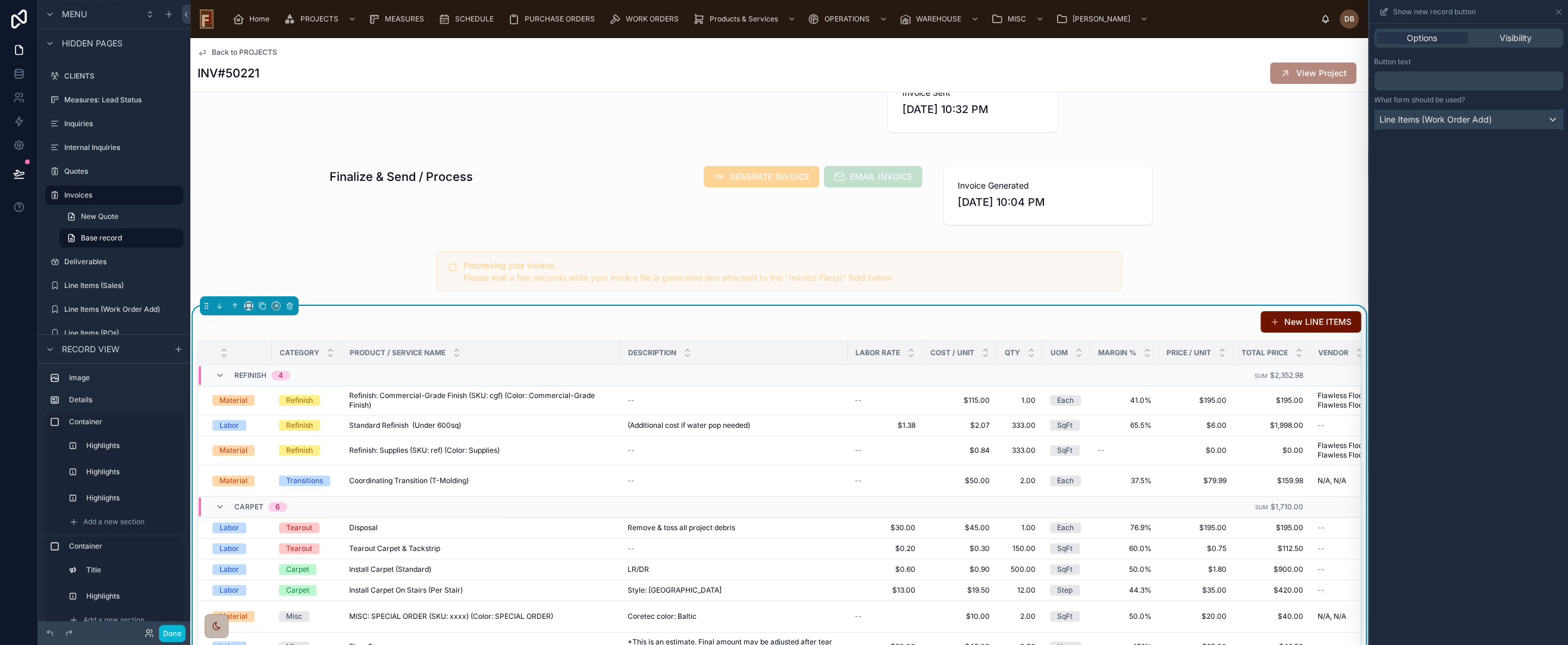
click at [1463, 115] on span "Line Items (Work Order Add)" at bounding box center [1436, 119] width 113 height 12
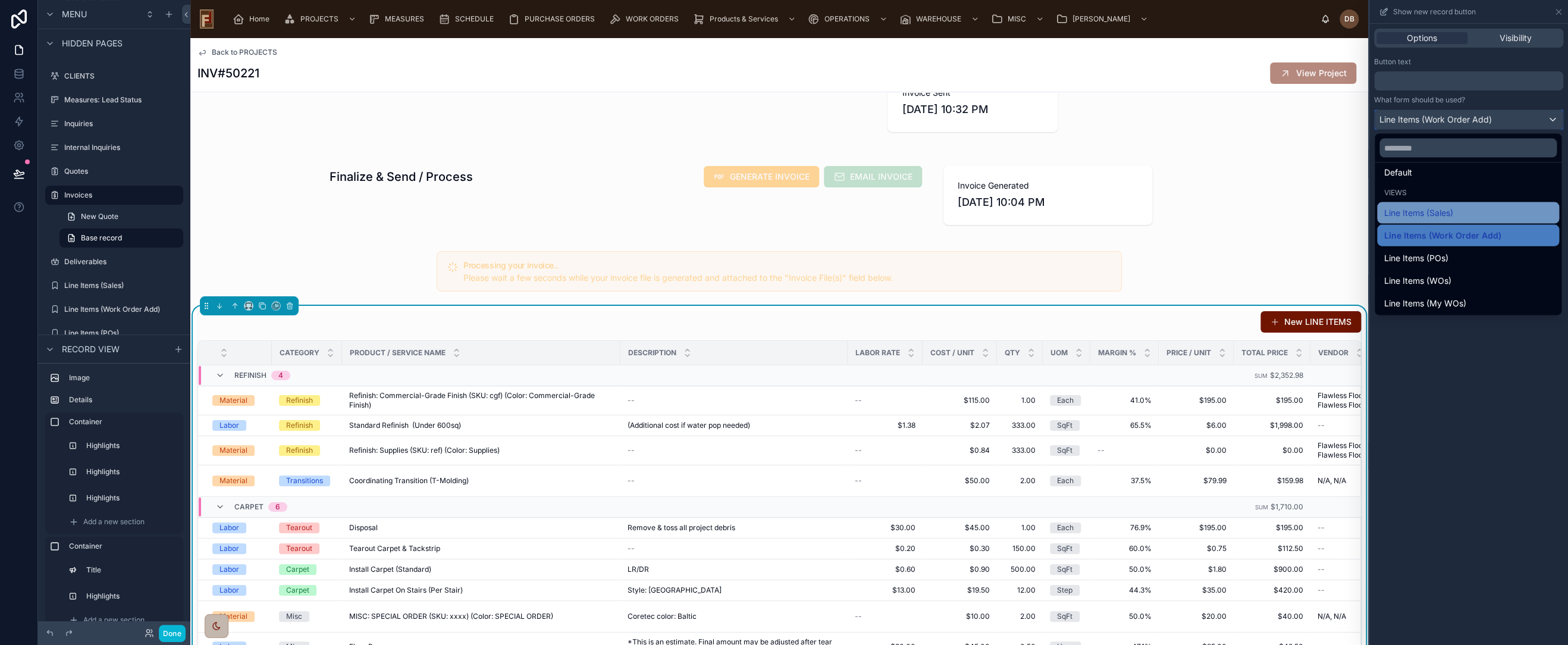
scroll to position [12, 0]
click at [1487, 362] on div at bounding box center [1469, 322] width 199 height 645
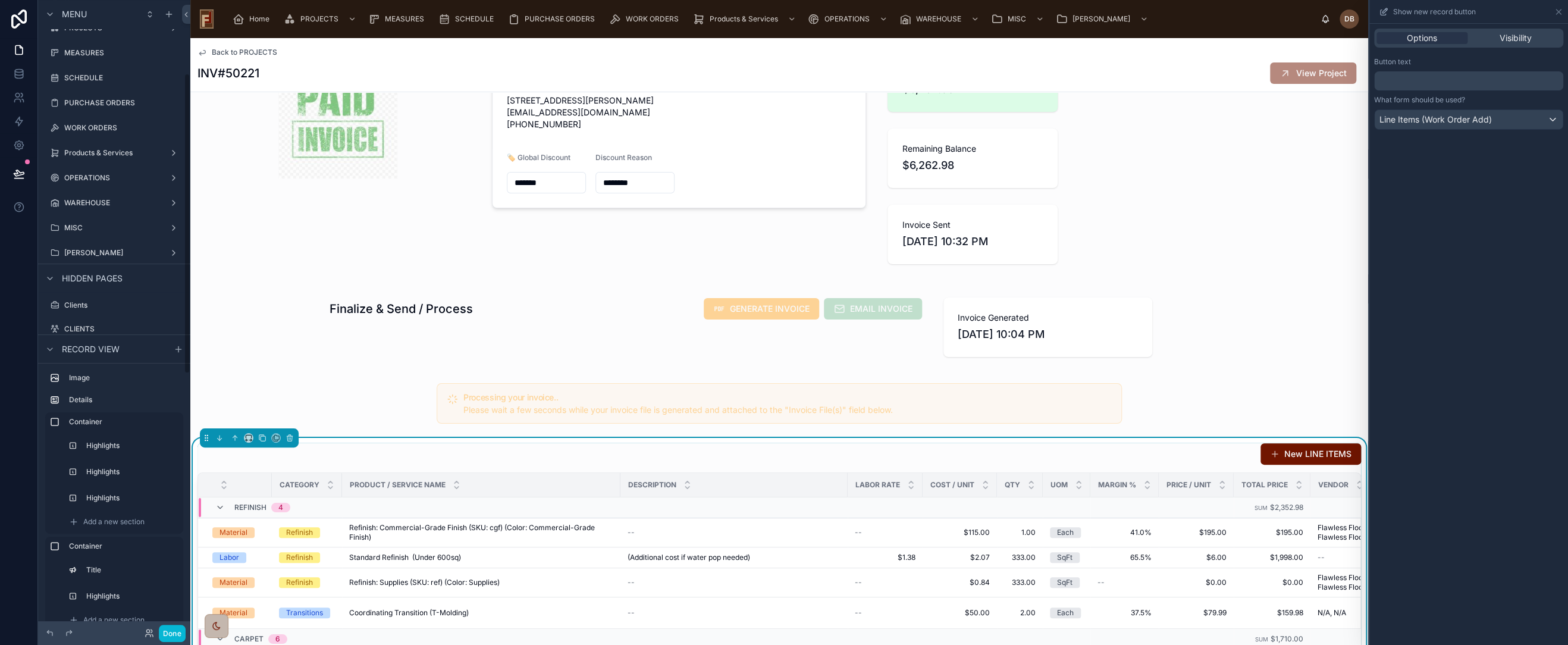
scroll to position [0, 0]
click at [167, 14] on icon "scrollable content" at bounding box center [169, 14] width 5 height 0
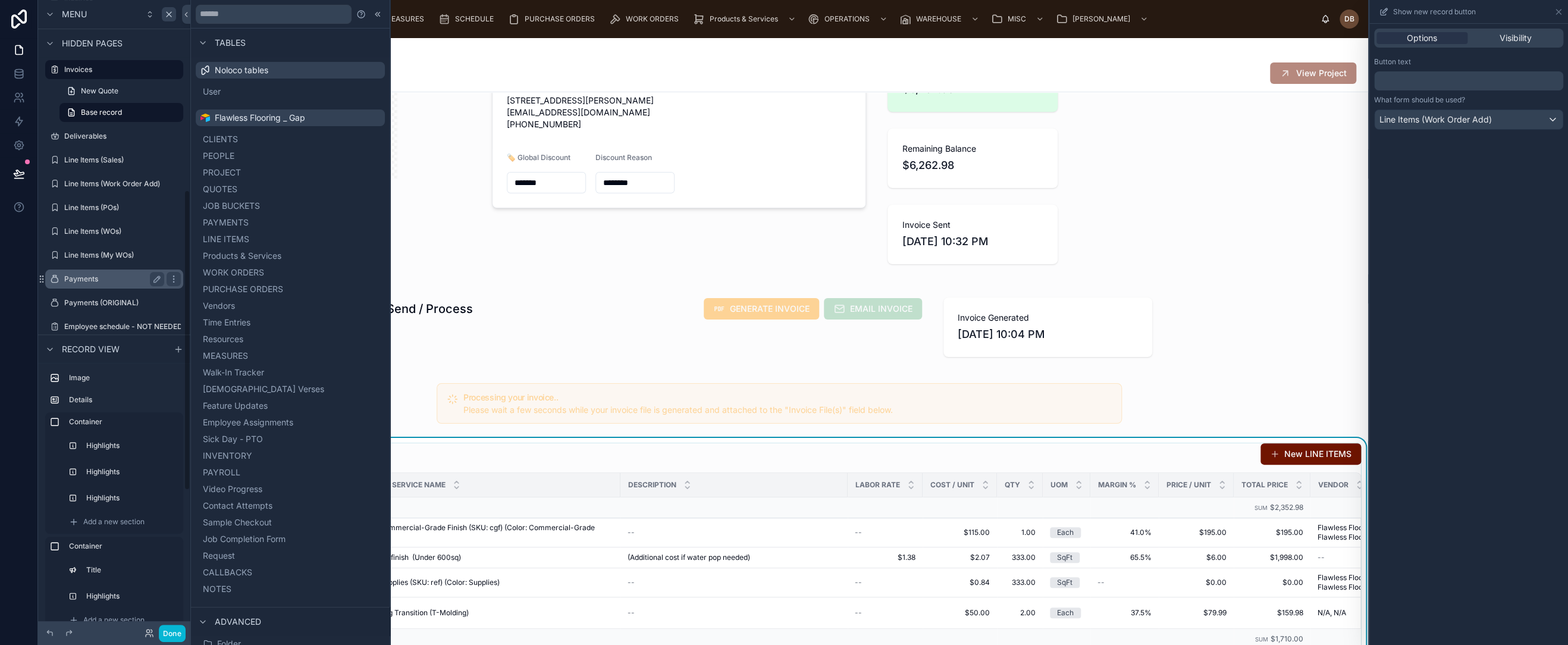
scroll to position [462, 0]
click at [154, 116] on icon "scrollable content" at bounding box center [156, 115] width 6 height 6
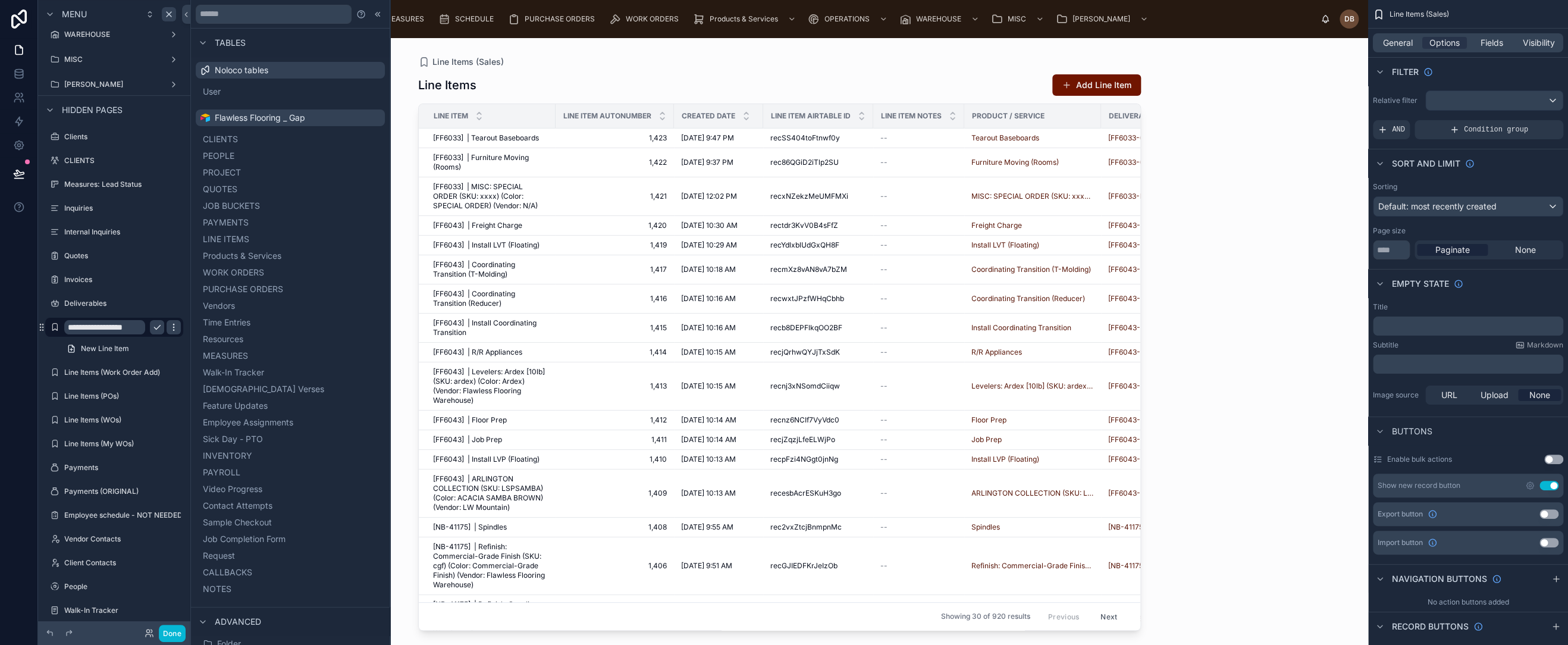
click at [175, 329] on icon "scrollable content" at bounding box center [173, 327] width 10 height 10
click at [219, 307] on span "Clone" at bounding box center [222, 310] width 22 height 12
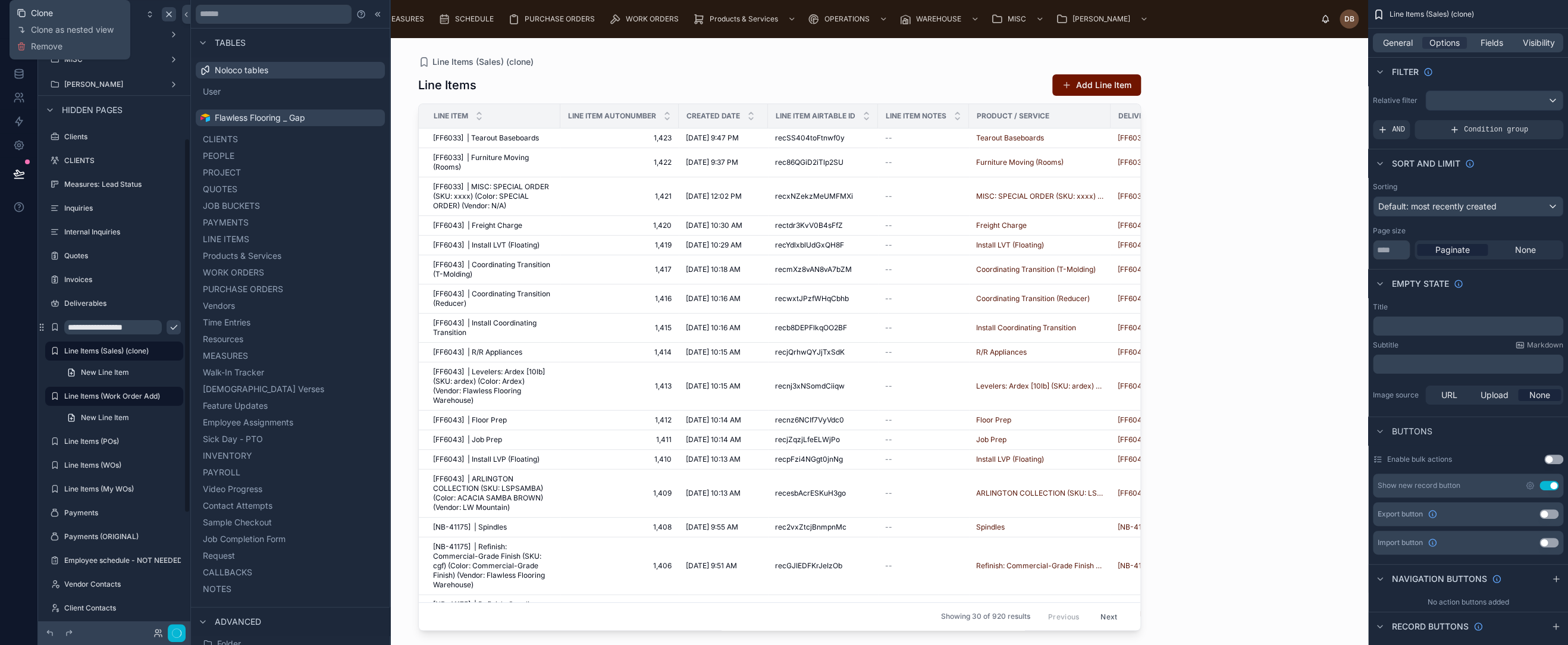
scroll to position [232, 0]
click at [154, 327] on icon "scrollable content" at bounding box center [156, 327] width 10 height 10
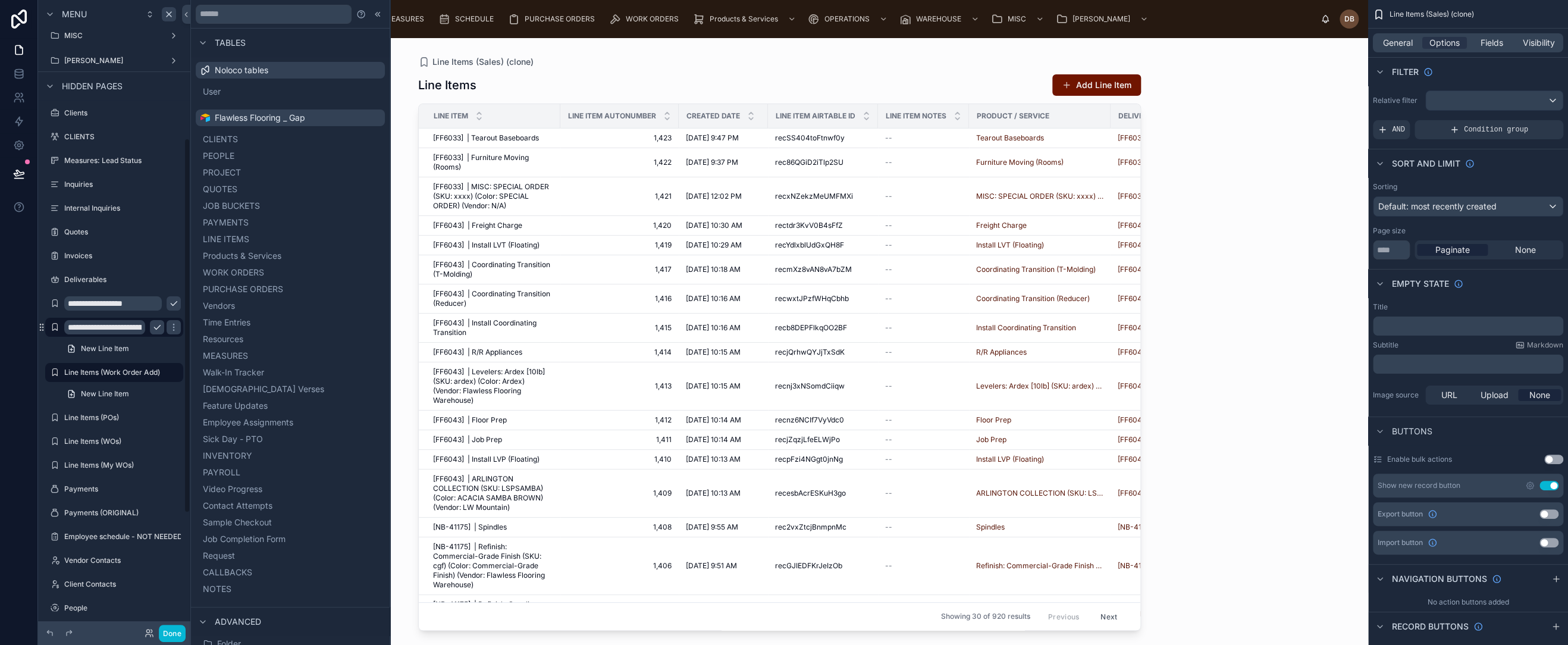
click at [119, 325] on input "**********" at bounding box center [104, 327] width 81 height 14
click at [133, 325] on input "**********" at bounding box center [104, 327] width 81 height 14
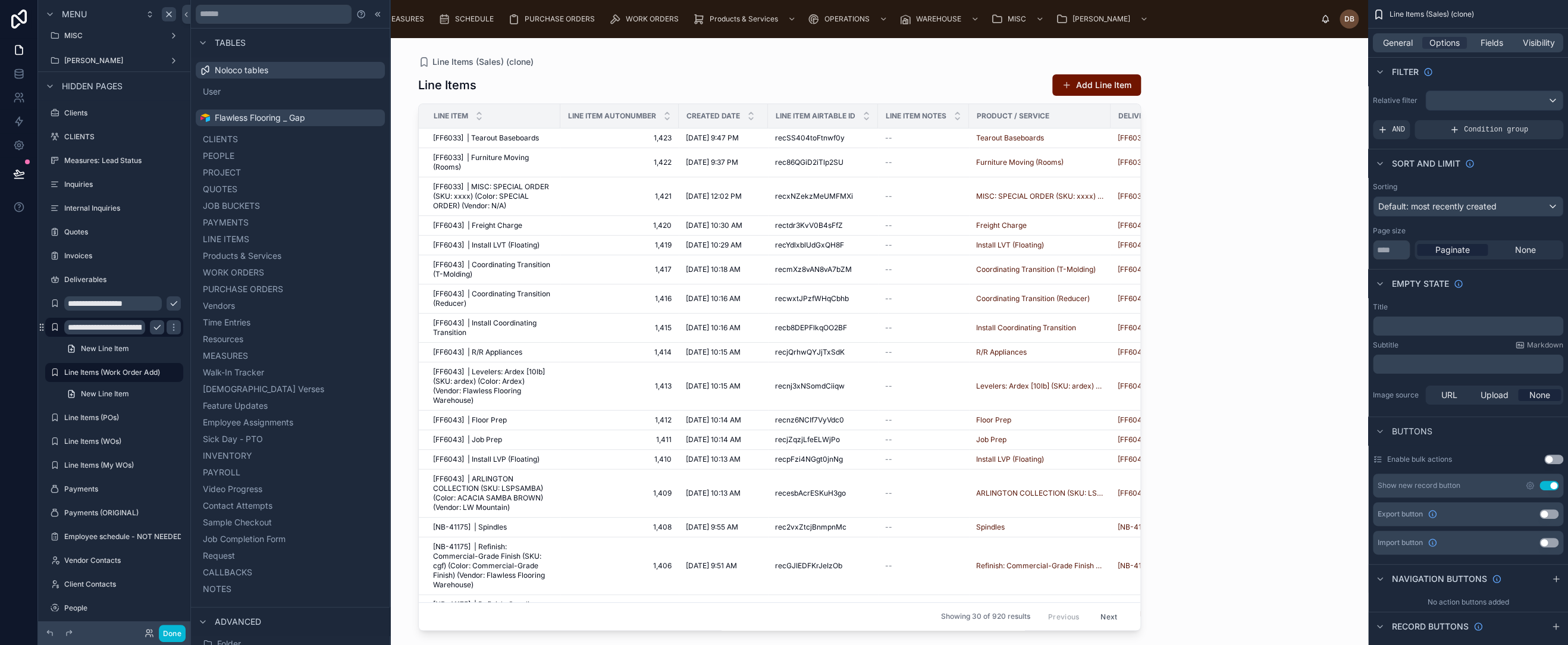
click at [118, 330] on input "**********" at bounding box center [104, 327] width 81 height 14
click at [118, 327] on input "**********" at bounding box center [104, 327] width 81 height 14
click at [115, 325] on input "**********" at bounding box center [104, 327] width 81 height 14
type input "**********"
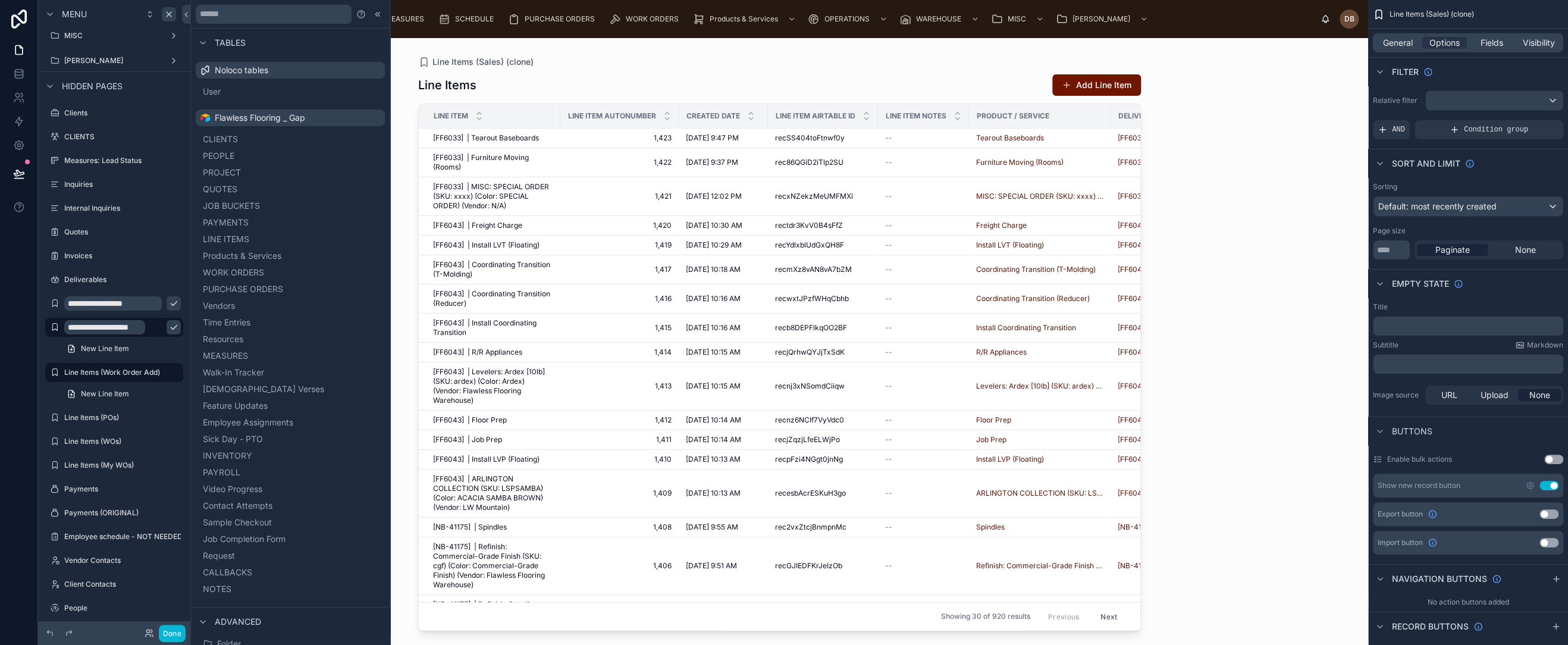
click at [169, 327] on icon "scrollable content" at bounding box center [173, 327] width 10 height 10
click at [169, 306] on icon "scrollable content" at bounding box center [173, 303] width 10 height 10
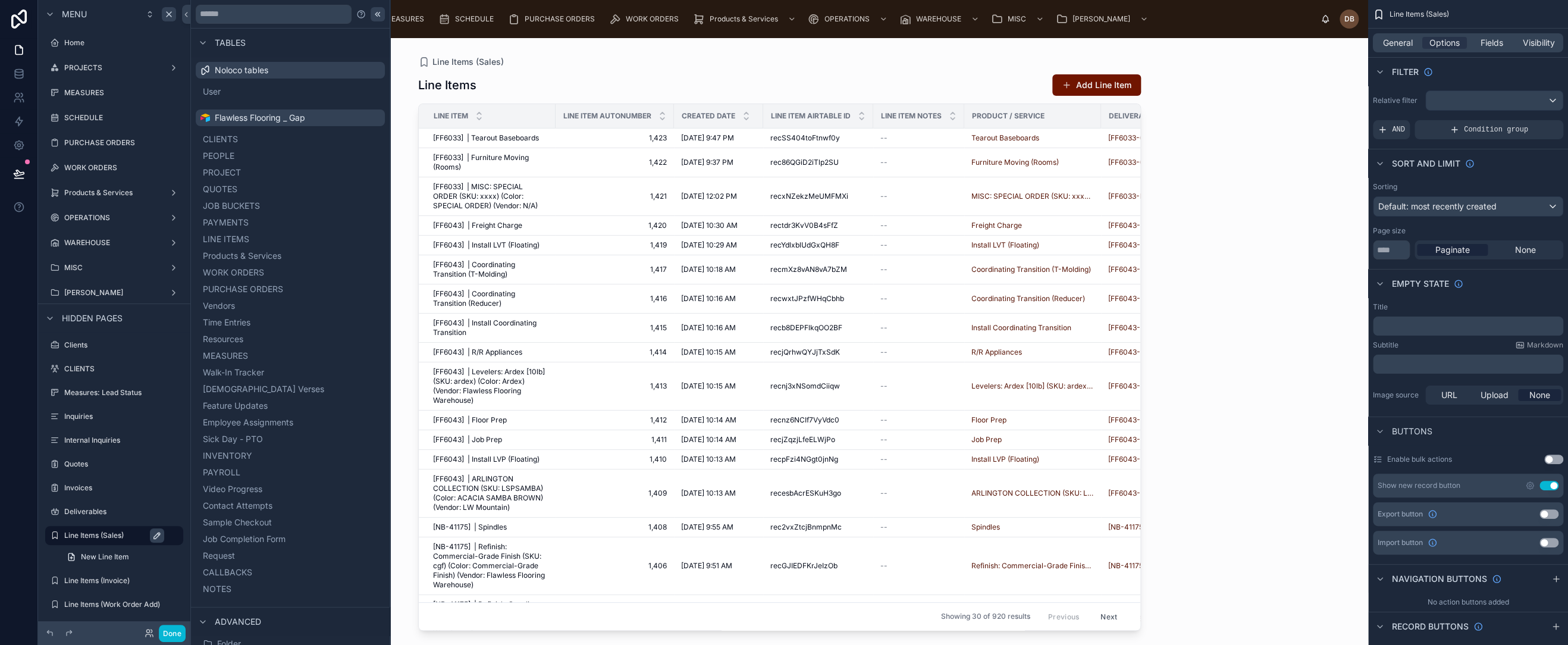
click at [373, 13] on icon at bounding box center [378, 14] width 10 height 10
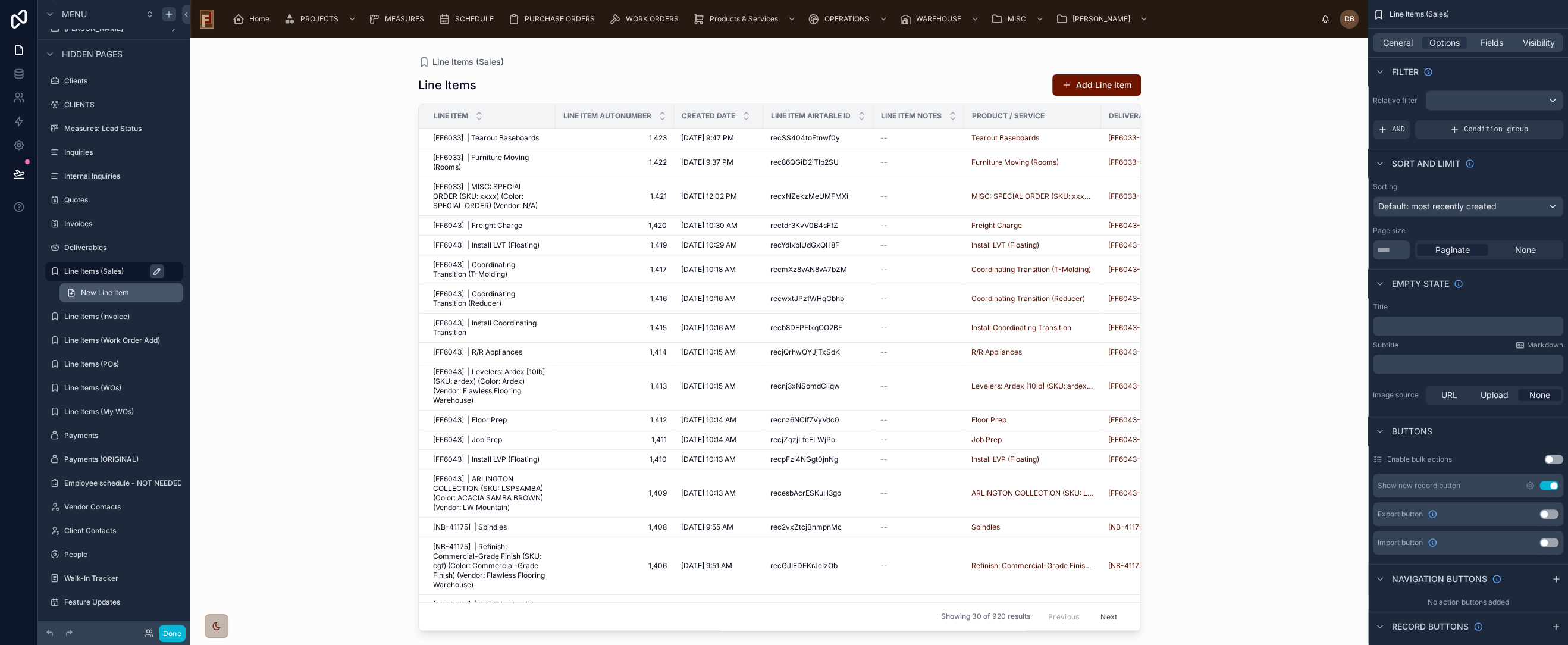
scroll to position [396, 0]
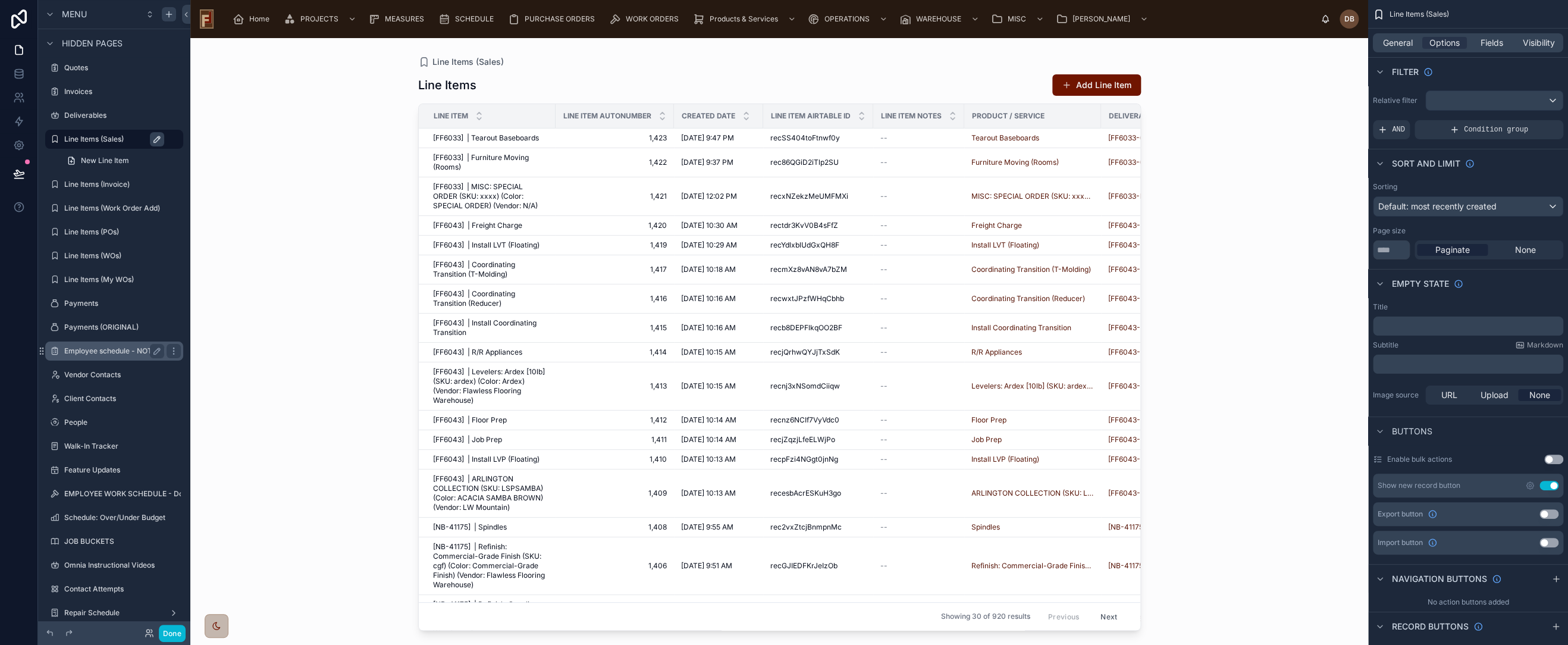
click at [95, 348] on label "Employee schedule - NOT NEEDED??" at bounding box center [126, 351] width 125 height 10
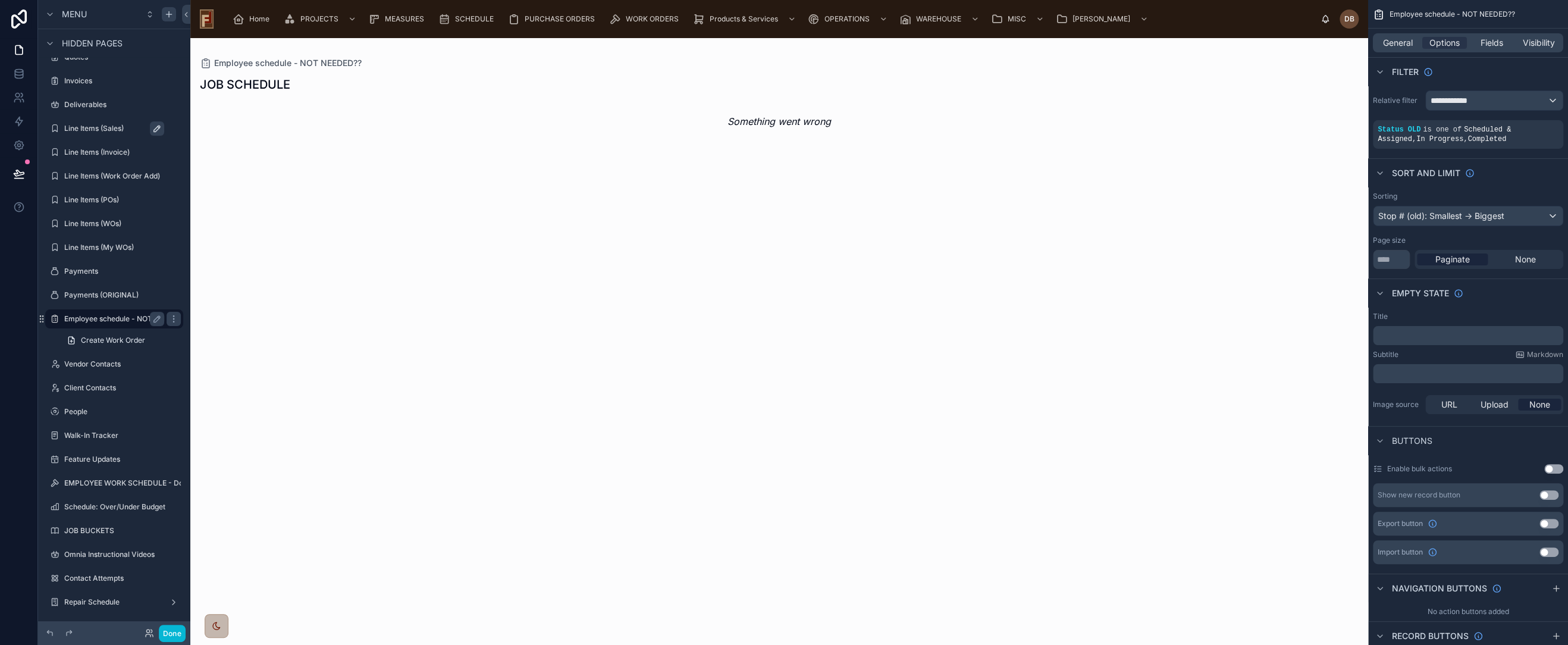
scroll to position [408, 0]
click at [115, 482] on label "EMPLOYEE WORK SCHEDULE - Do I need this?" at bounding box center [143, 482] width 158 height 10
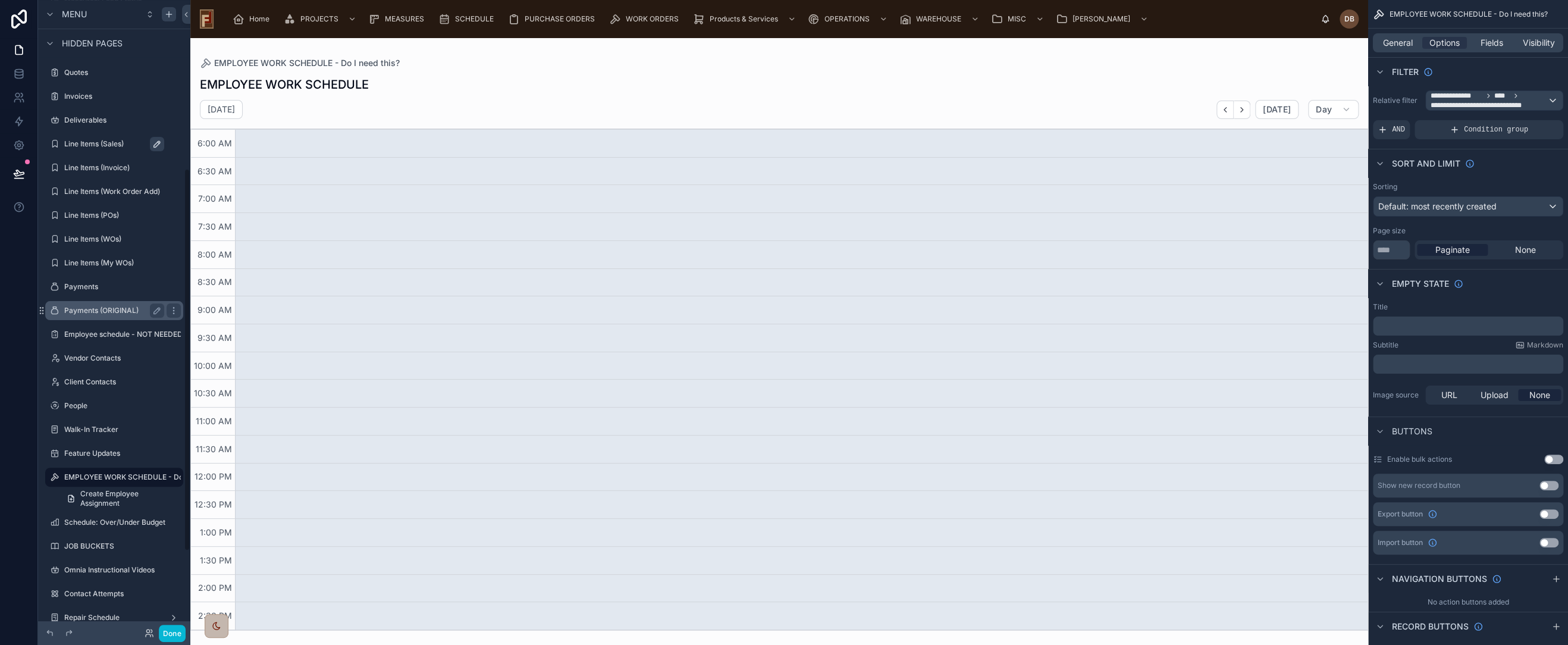
scroll to position [408, 0]
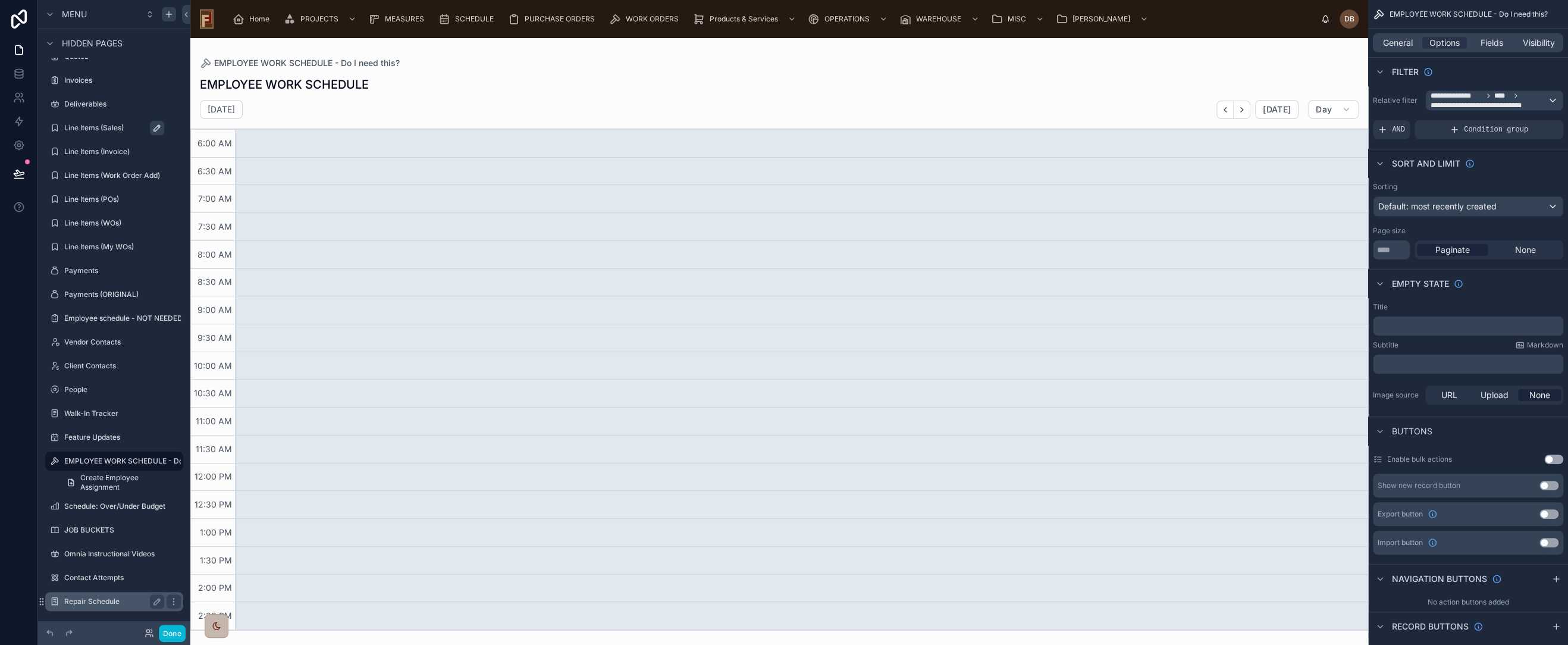
click at [107, 598] on label "Repair Schedule" at bounding box center [111, 601] width 95 height 10
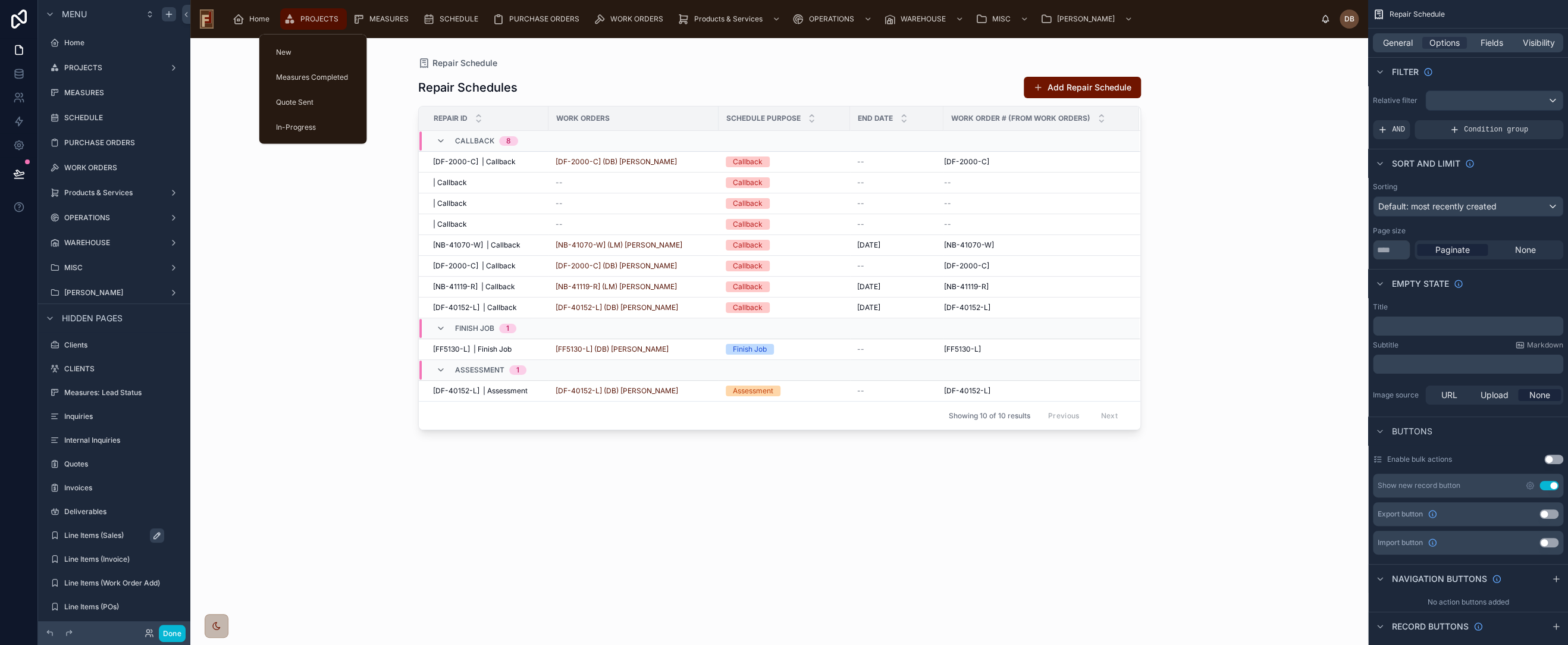
click at [320, 19] on span "PROJECTS" at bounding box center [319, 19] width 38 height 10
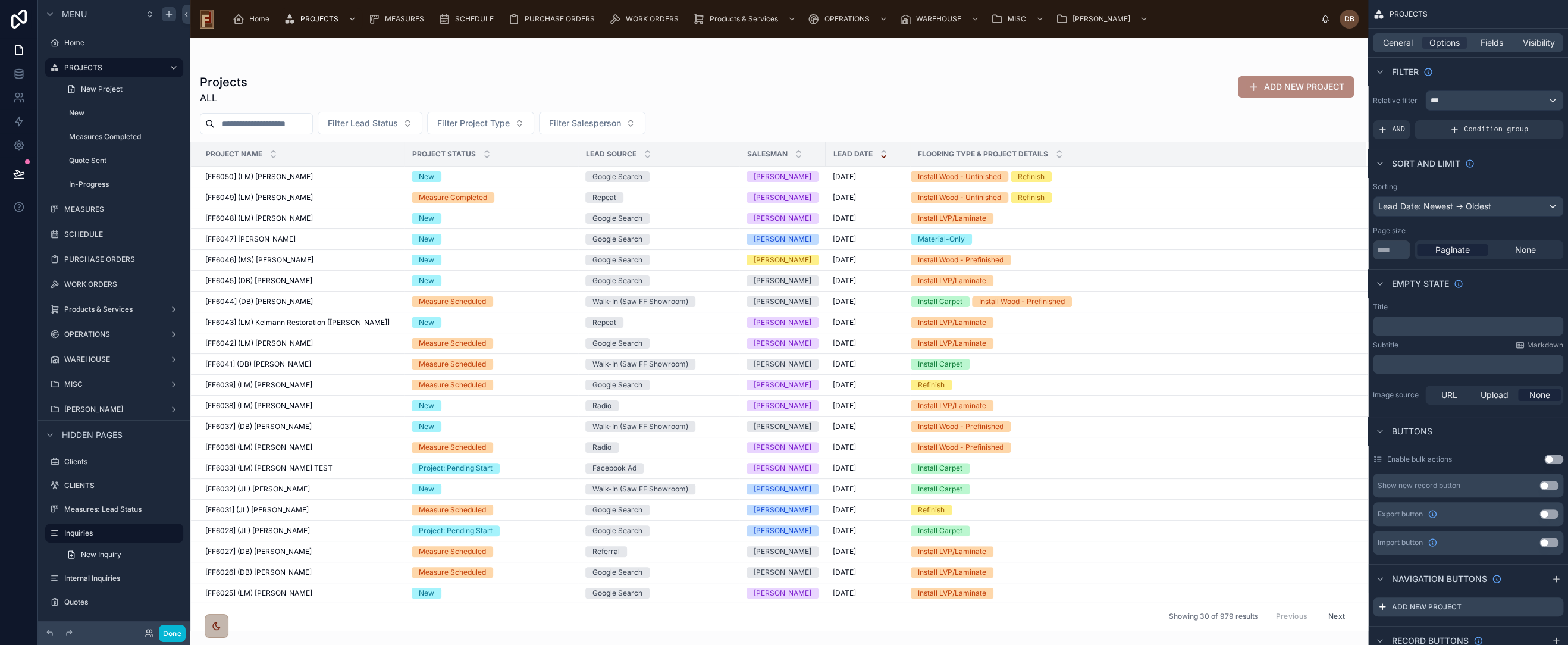
click at [315, 239] on div at bounding box center [779, 341] width 1178 height 607
click at [282, 466] on span "[FF6033] (LM) Frank TEST" at bounding box center [268, 468] width 127 height 10
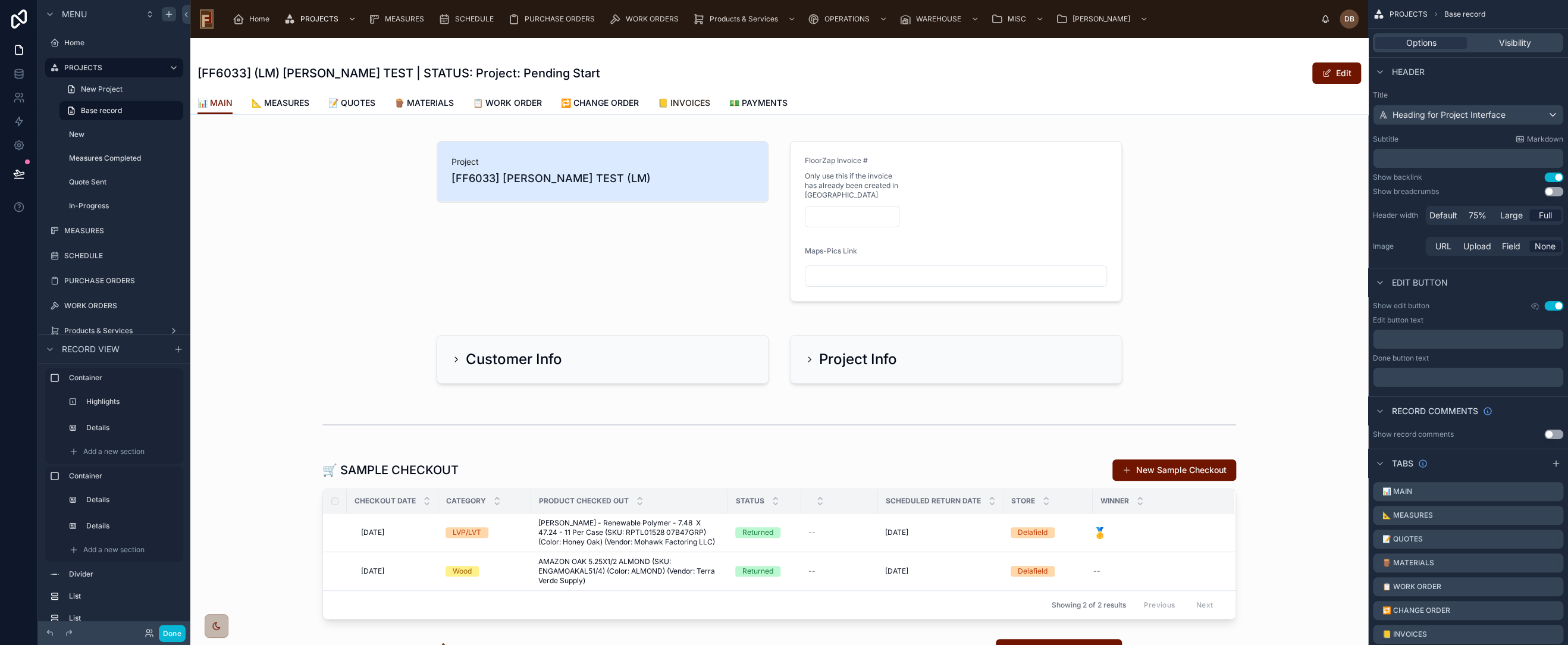
click at [697, 102] on span "📒 INVOICES" at bounding box center [684, 102] width 52 height 12
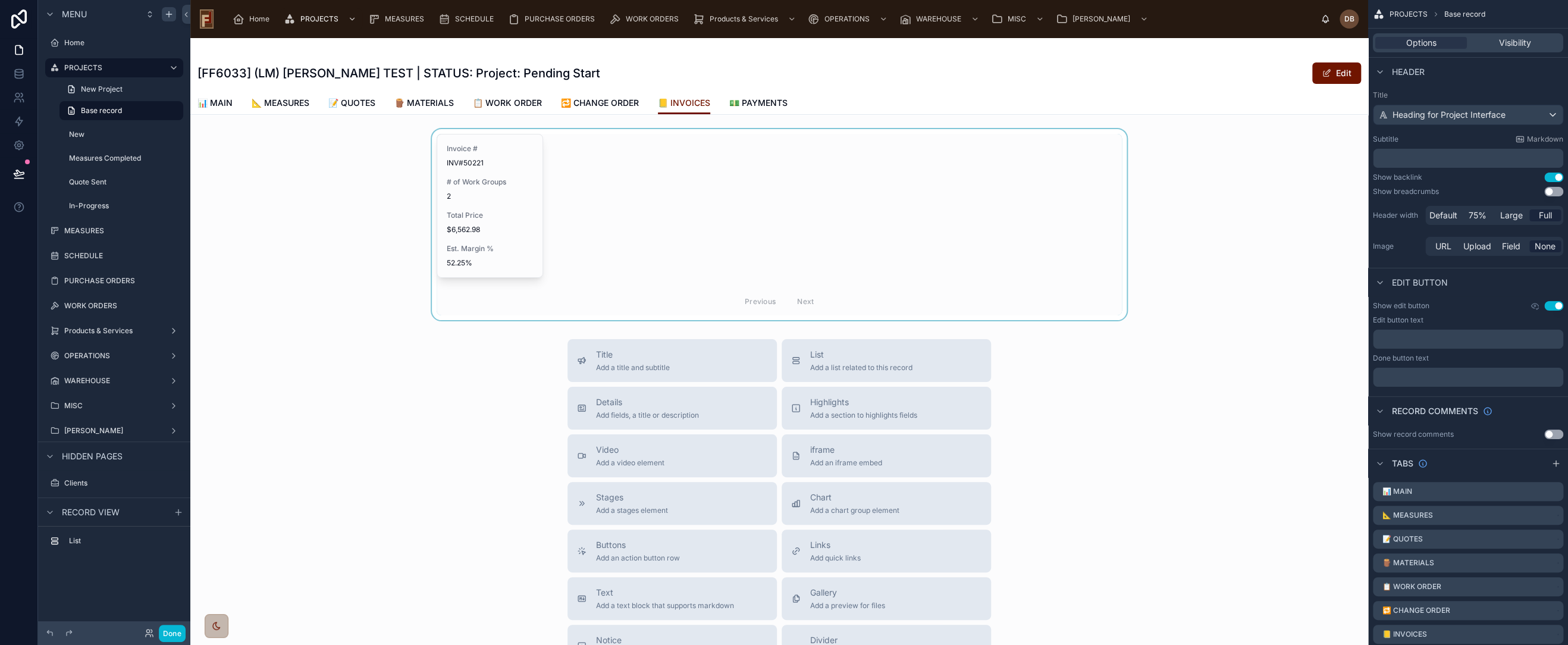
click at [534, 216] on div at bounding box center [779, 224] width 1178 height 191
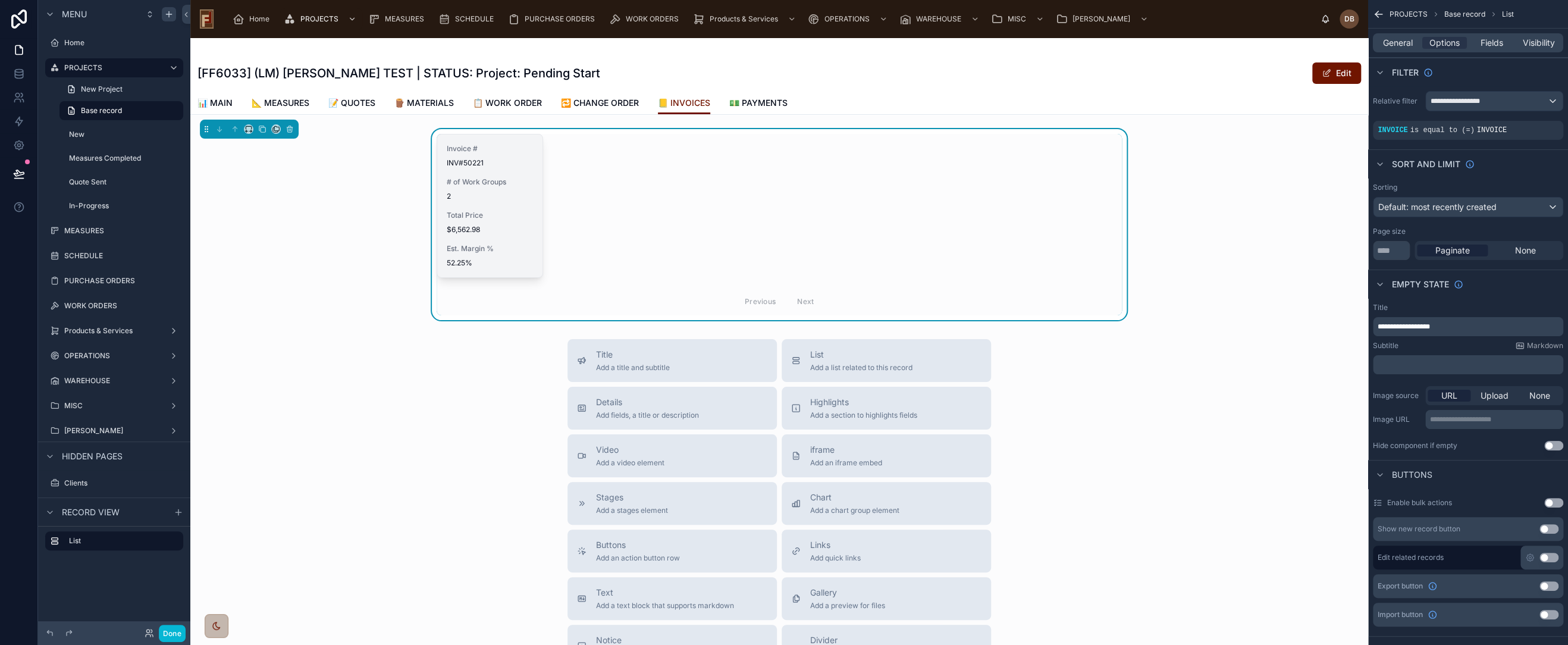
click at [502, 214] on span "Total Price" at bounding box center [490, 215] width 86 height 10
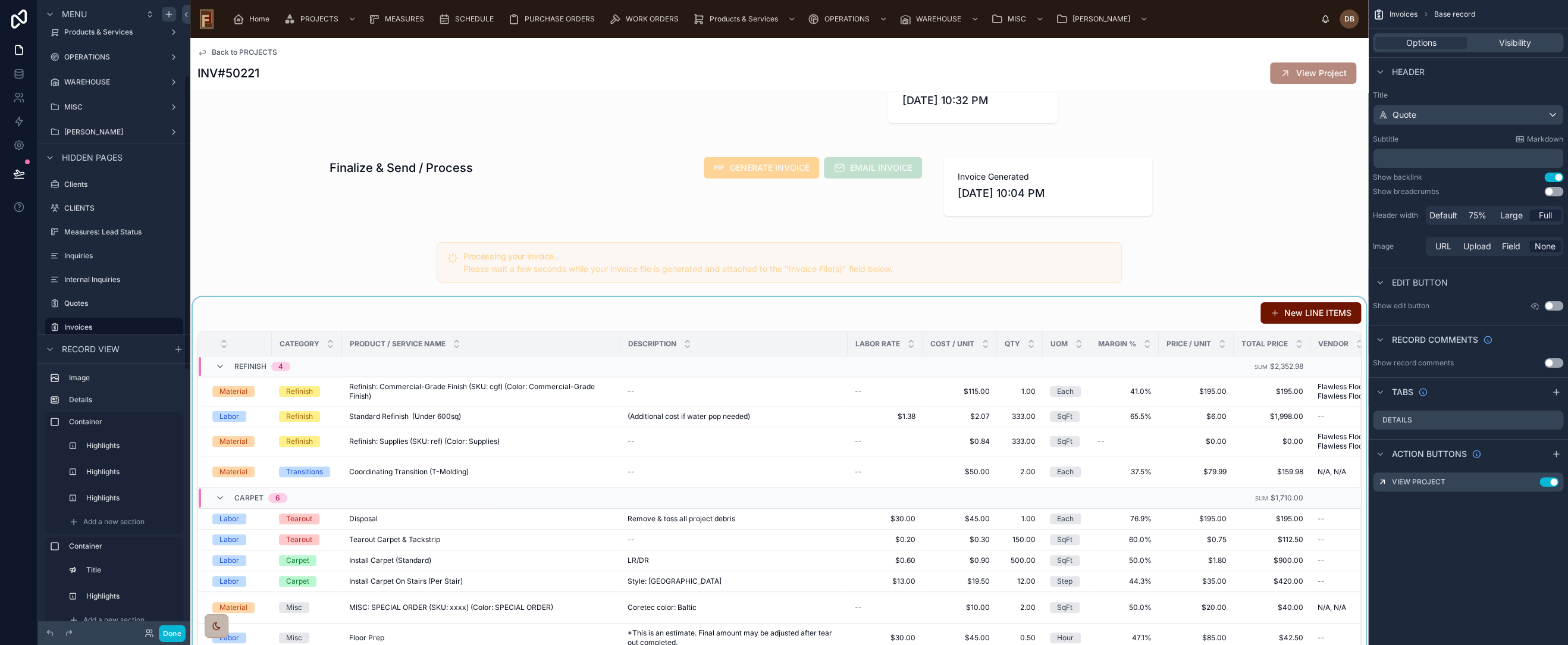
scroll to position [264, 0]
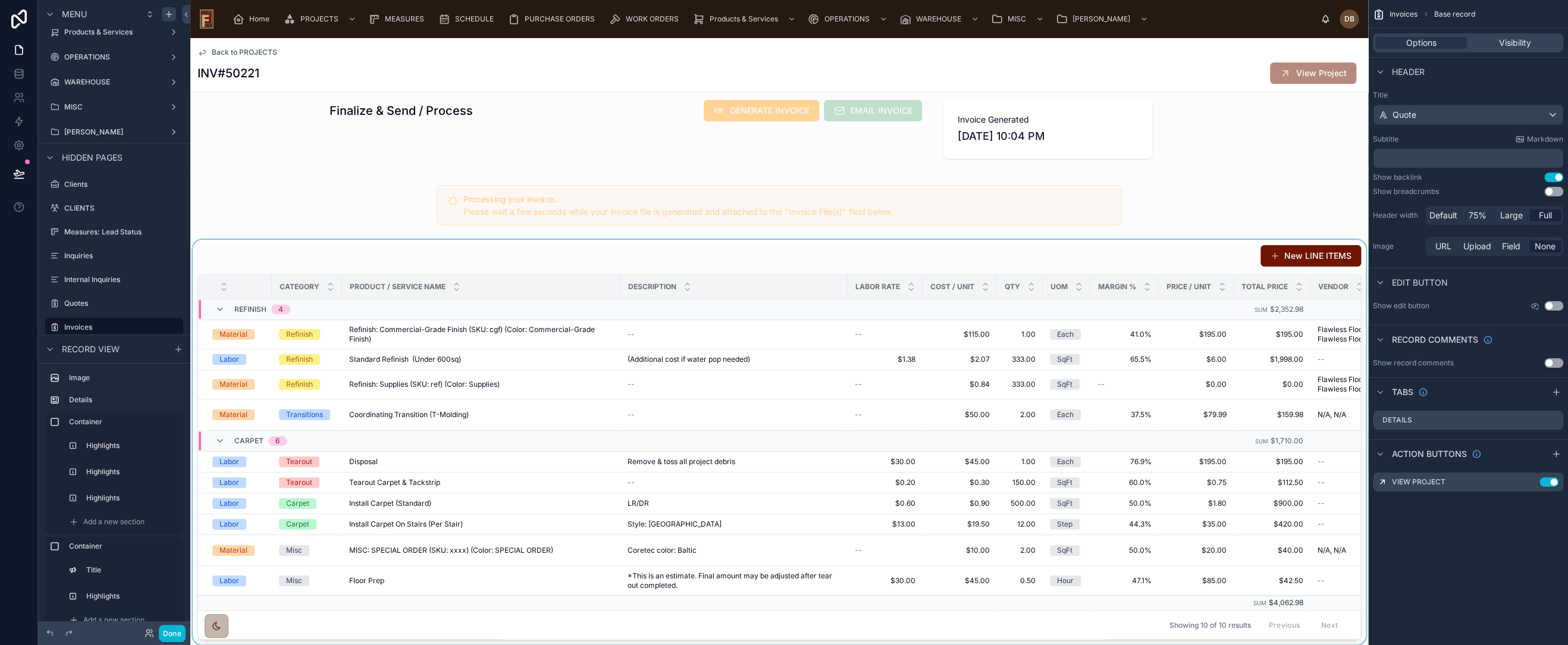
click at [1153, 248] on div at bounding box center [779, 442] width 1178 height 404
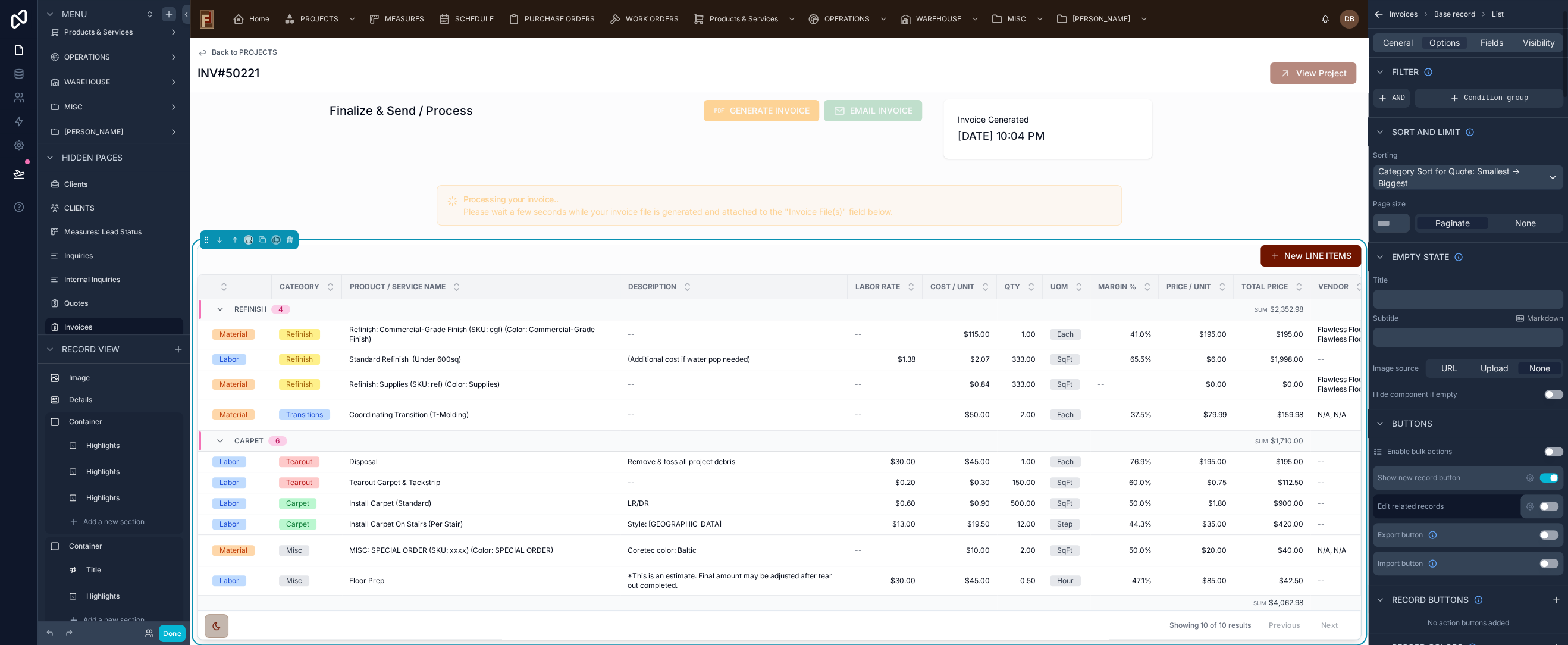
scroll to position [132, 0]
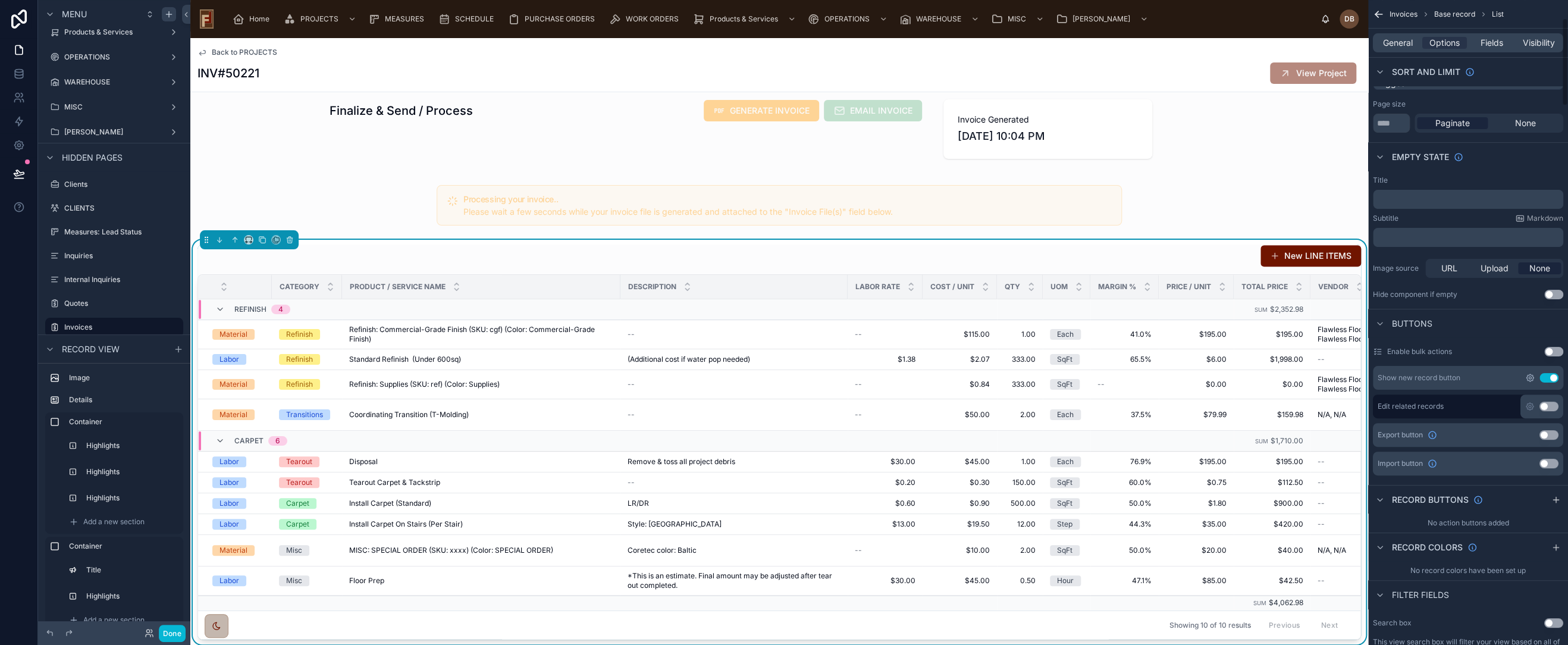
click at [1532, 378] on icon "scrollable content" at bounding box center [1530, 378] width 7 height 7
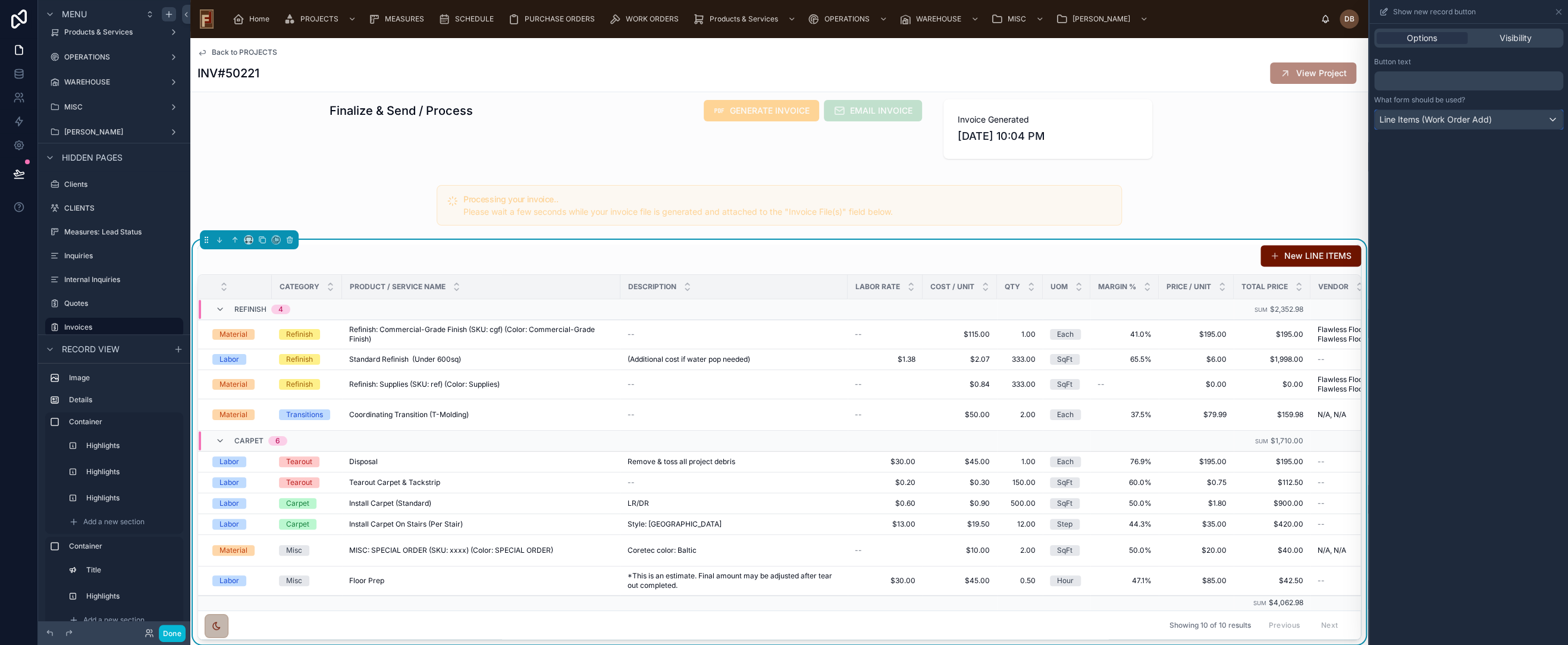
click at [1479, 119] on span "Line Items (Work Order Add)" at bounding box center [1436, 119] width 113 height 12
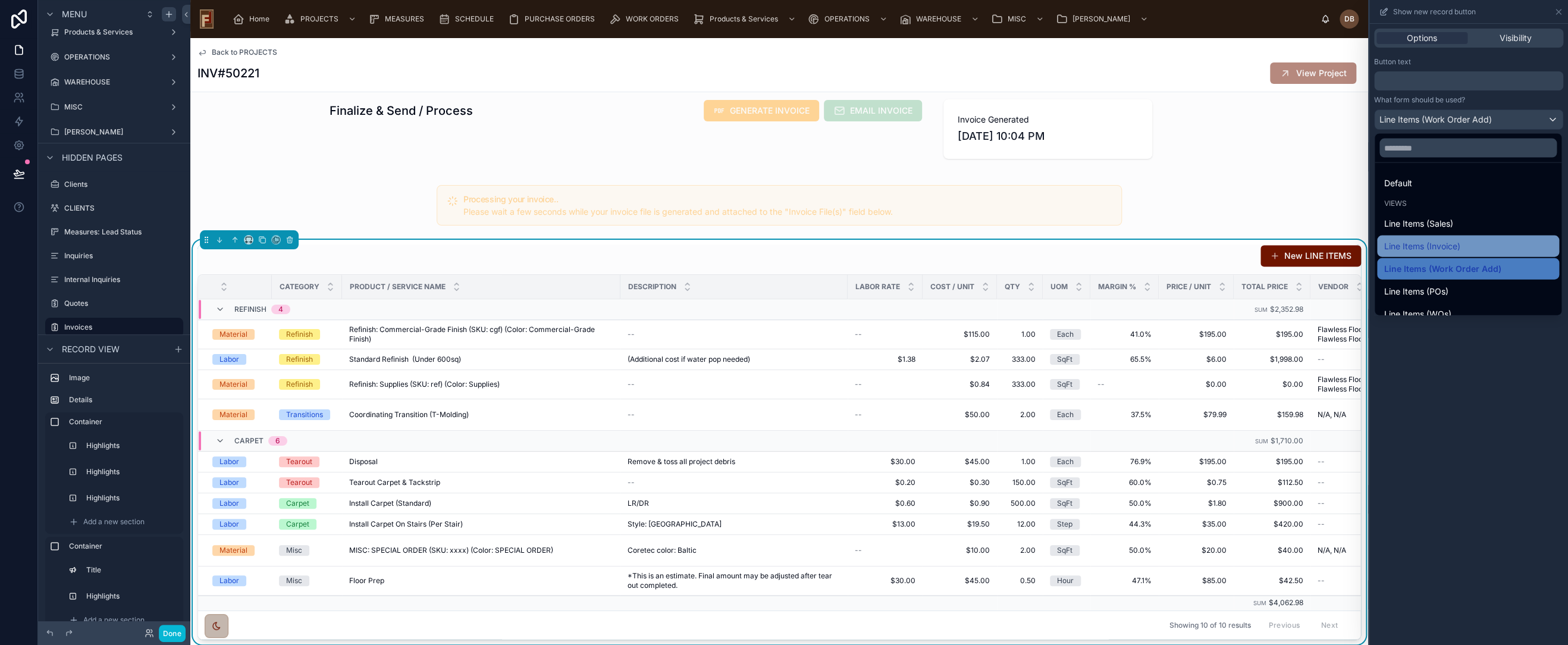
click at [1459, 253] on div "Line Items (Invoice)" at bounding box center [1468, 246] width 182 height 21
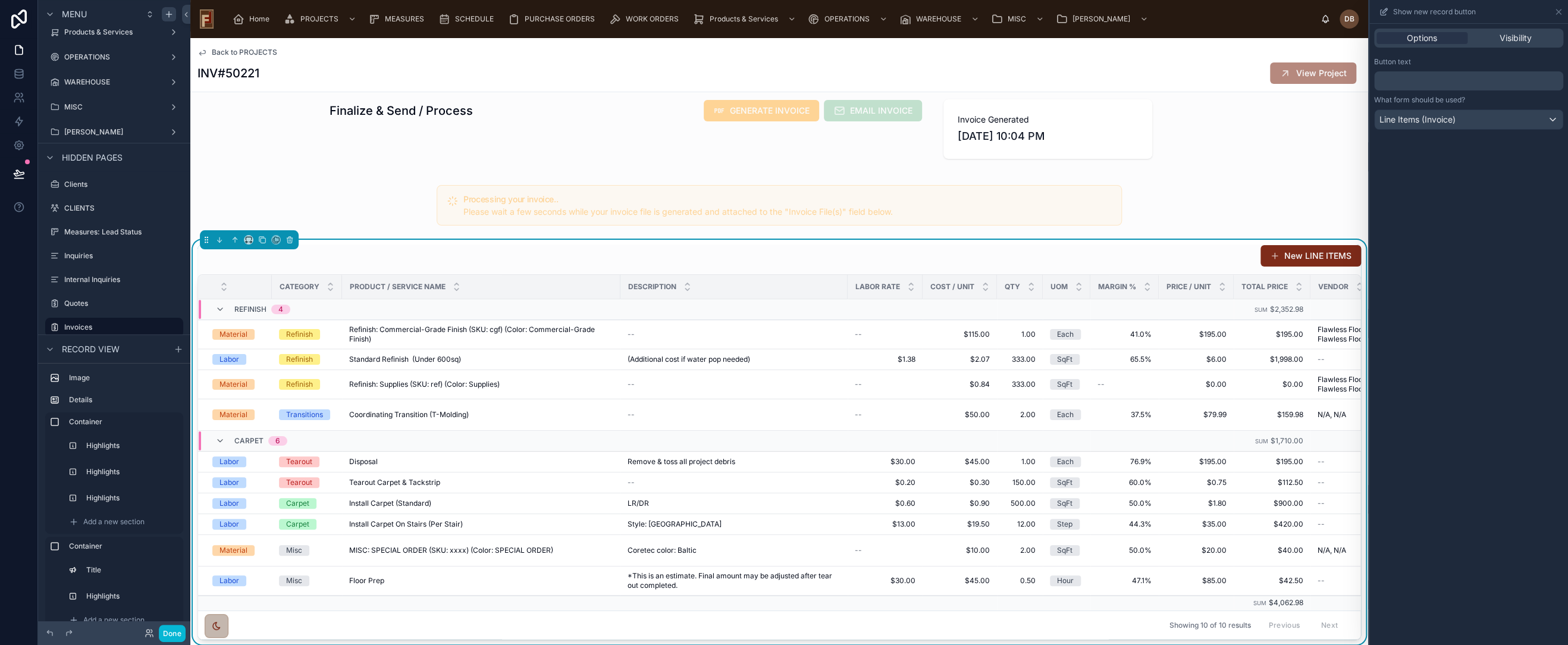
click at [1310, 256] on button "New LINE ITEMS" at bounding box center [1310, 256] width 100 height 21
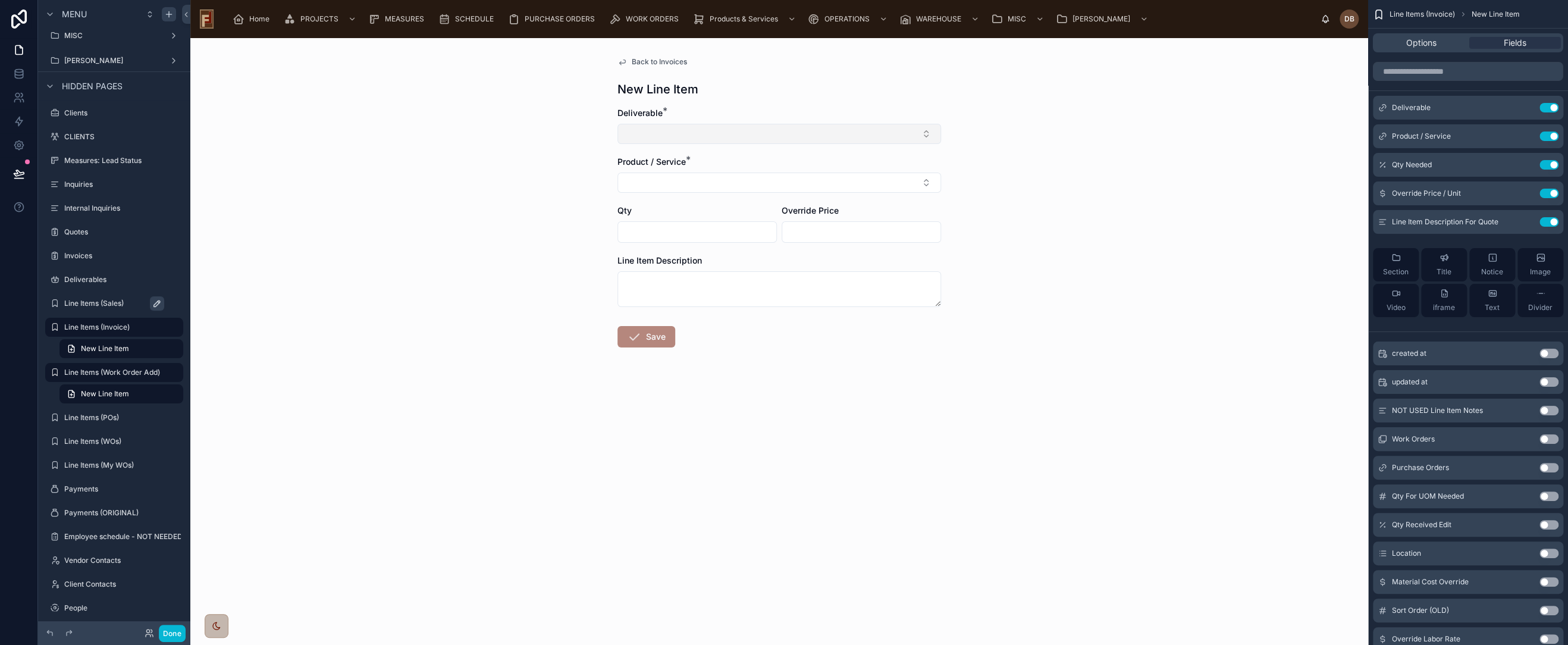
click at [780, 131] on button "Select Button" at bounding box center [779, 133] width 323 height 20
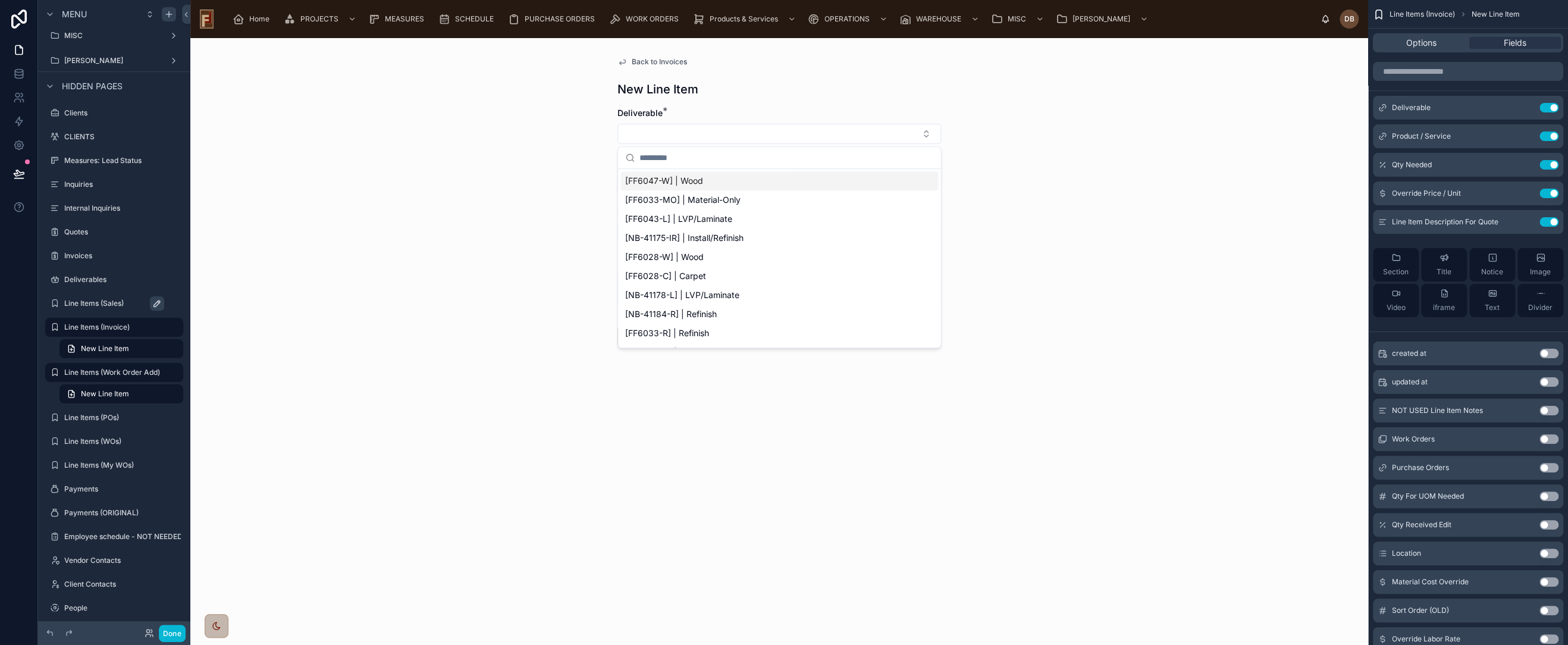
click at [809, 89] on div "New Line Item" at bounding box center [779, 89] width 323 height 17
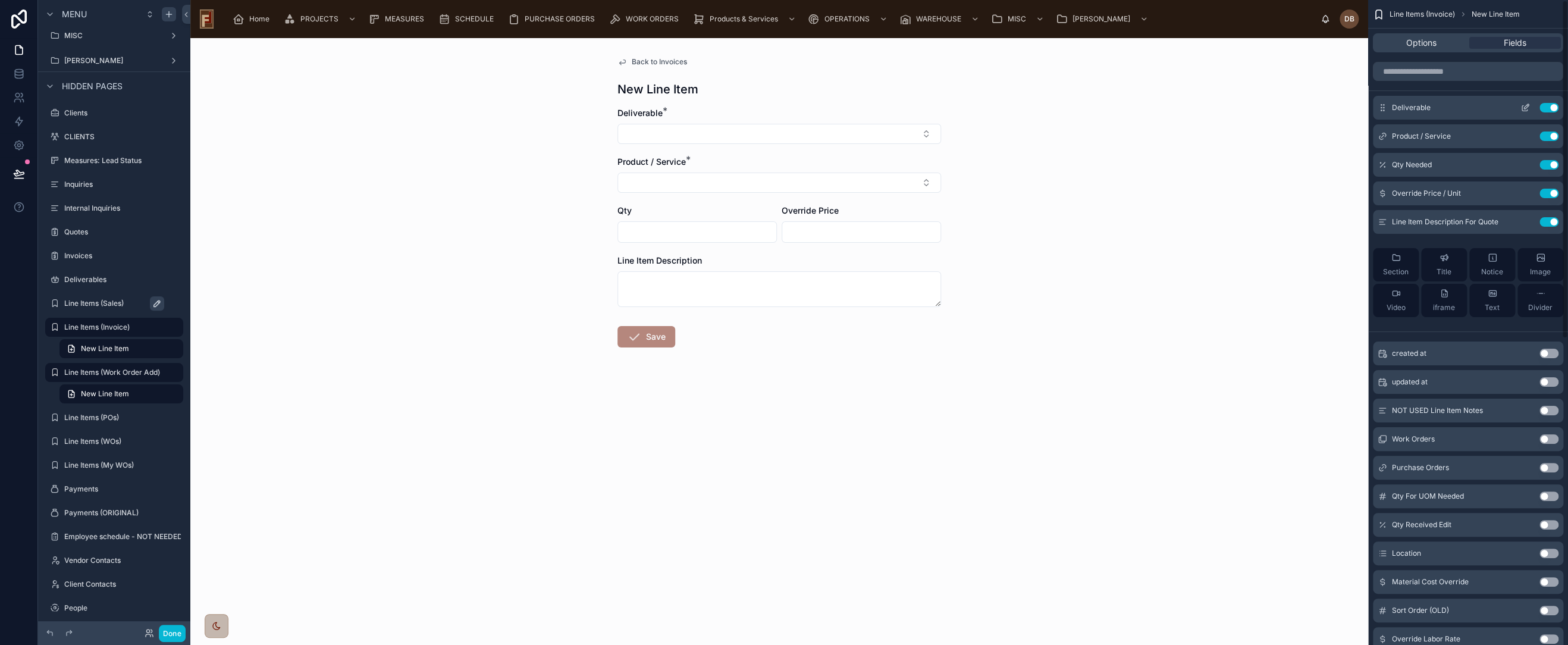
click at [1523, 106] on icon "scrollable content" at bounding box center [1525, 108] width 5 height 5
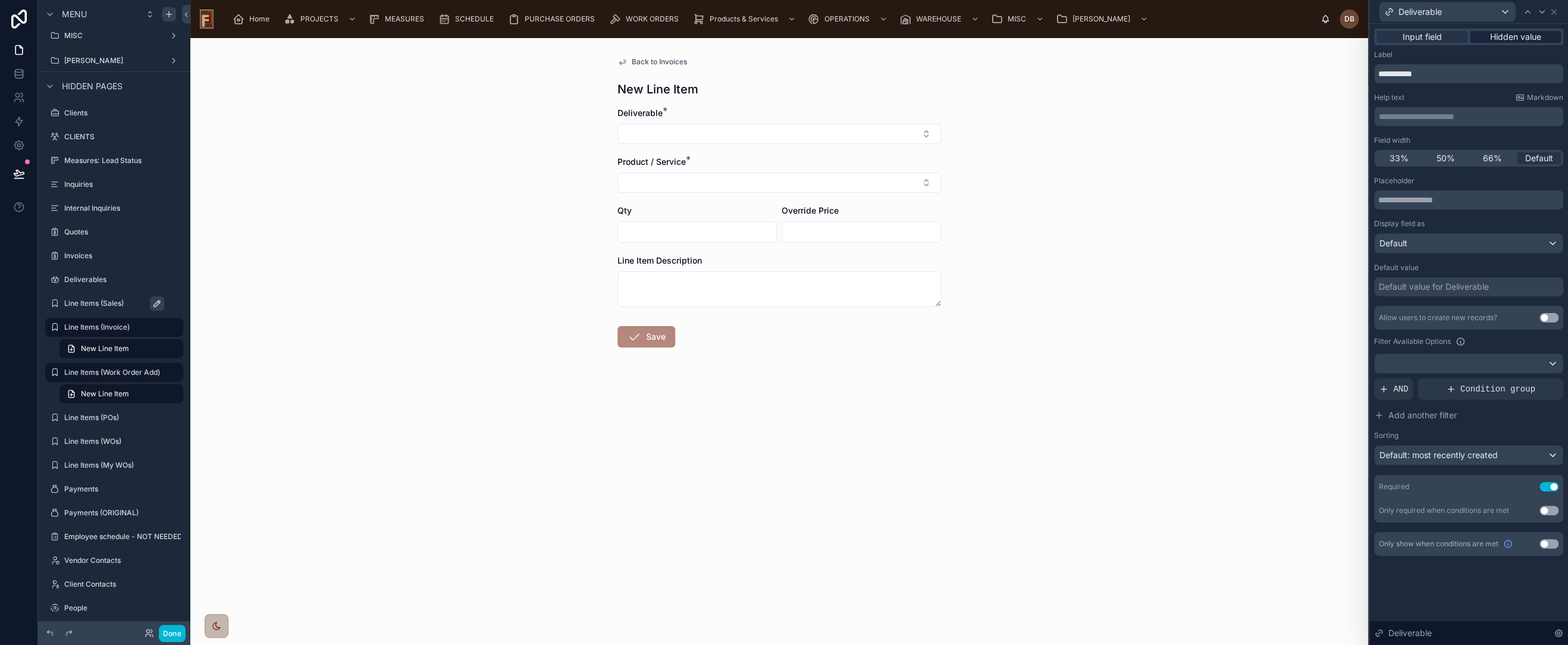
click at [1511, 33] on span "Hidden value" at bounding box center [1516, 36] width 52 height 12
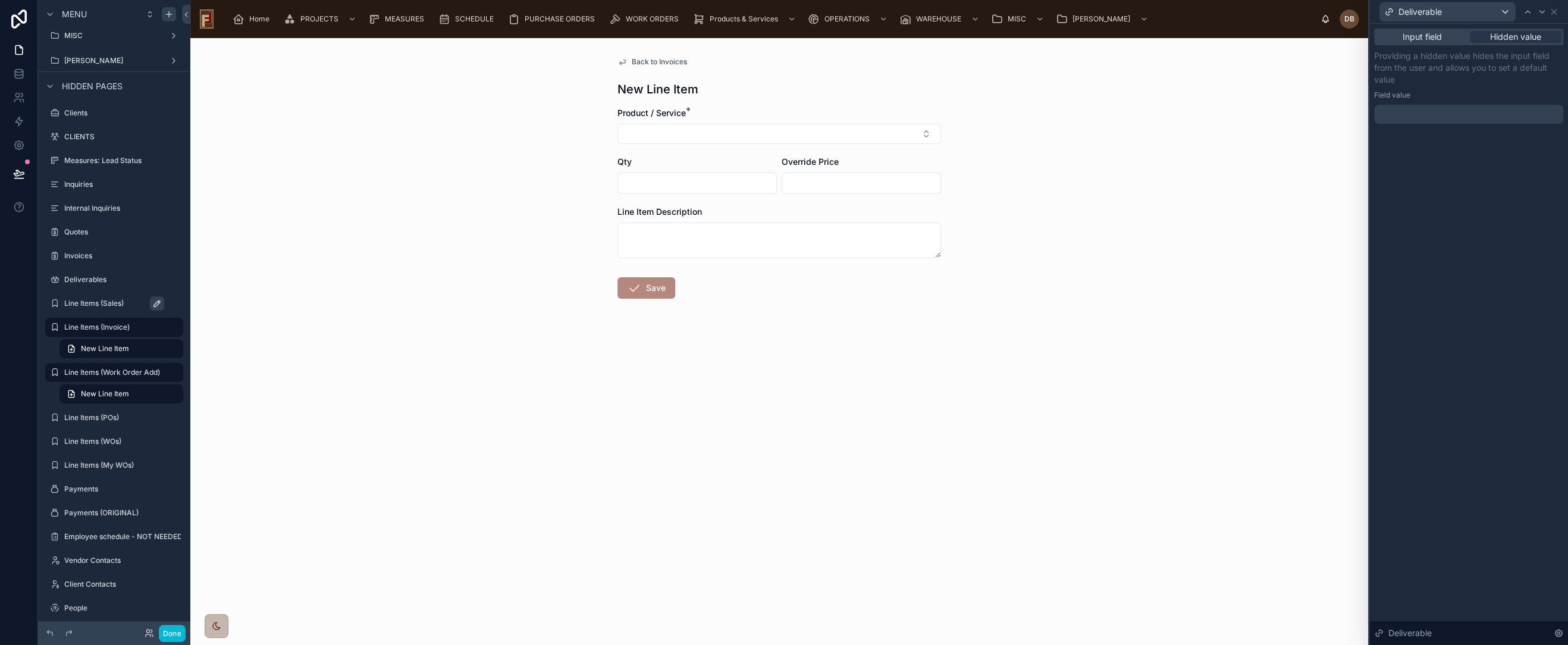
click at [1437, 113] on div at bounding box center [1469, 114] width 189 height 19
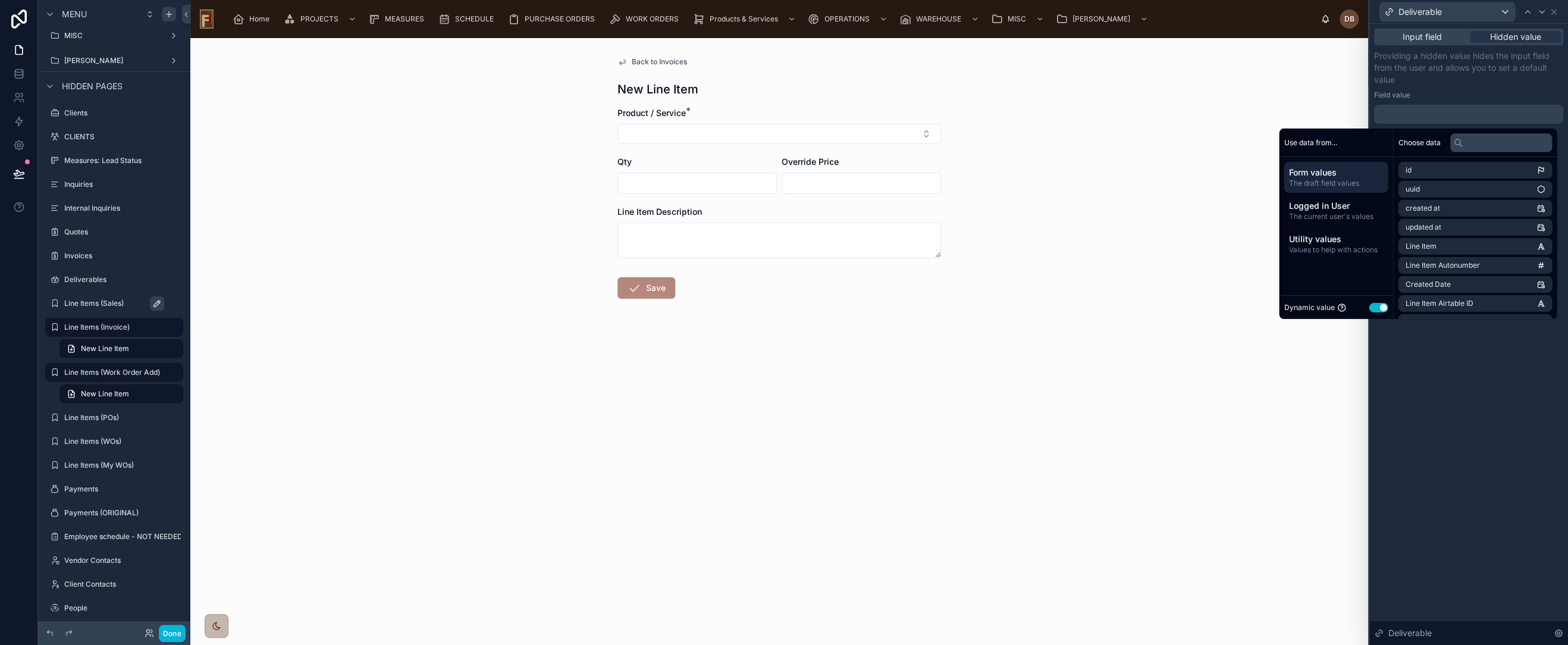
click at [1279, 91] on div "Back to Invoices New Line Item Product / Service * Qty Override Price Line Item…" at bounding box center [779, 341] width 1178 height 607
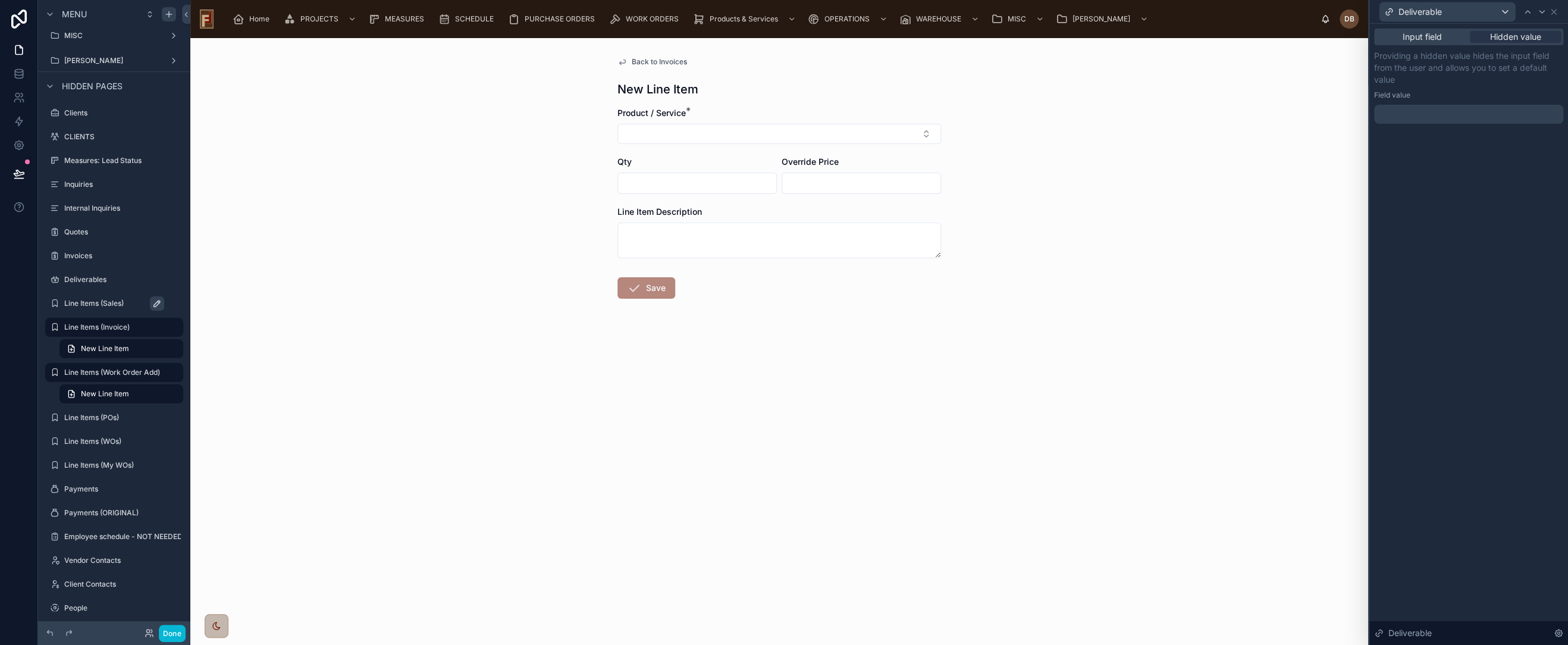
click at [1440, 115] on div at bounding box center [1469, 114] width 189 height 19
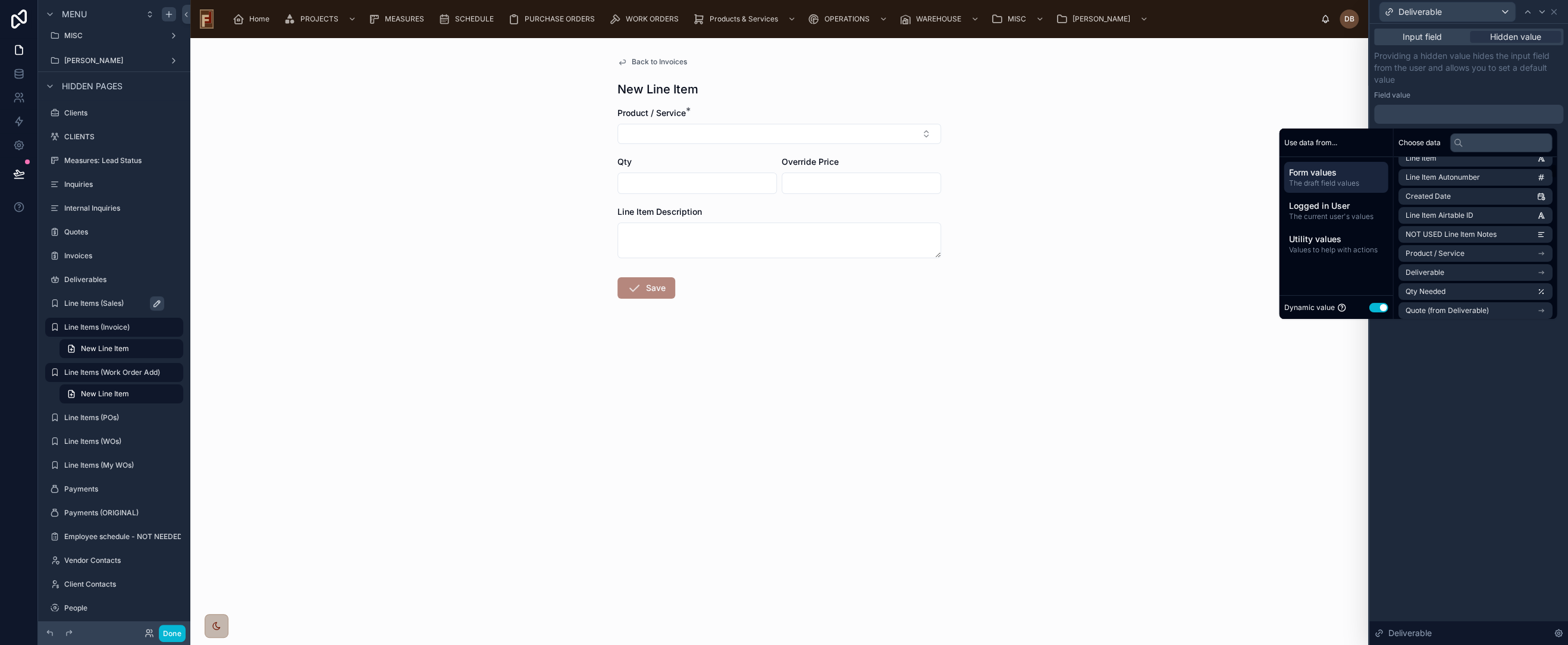
scroll to position [132, 0]
click at [1459, 227] on li "Deliverable" at bounding box center [1475, 228] width 154 height 17
click at [1496, 378] on div "Input field Hidden value Providing a hidden value hides the input field from th…" at bounding box center [1469, 334] width 199 height 621
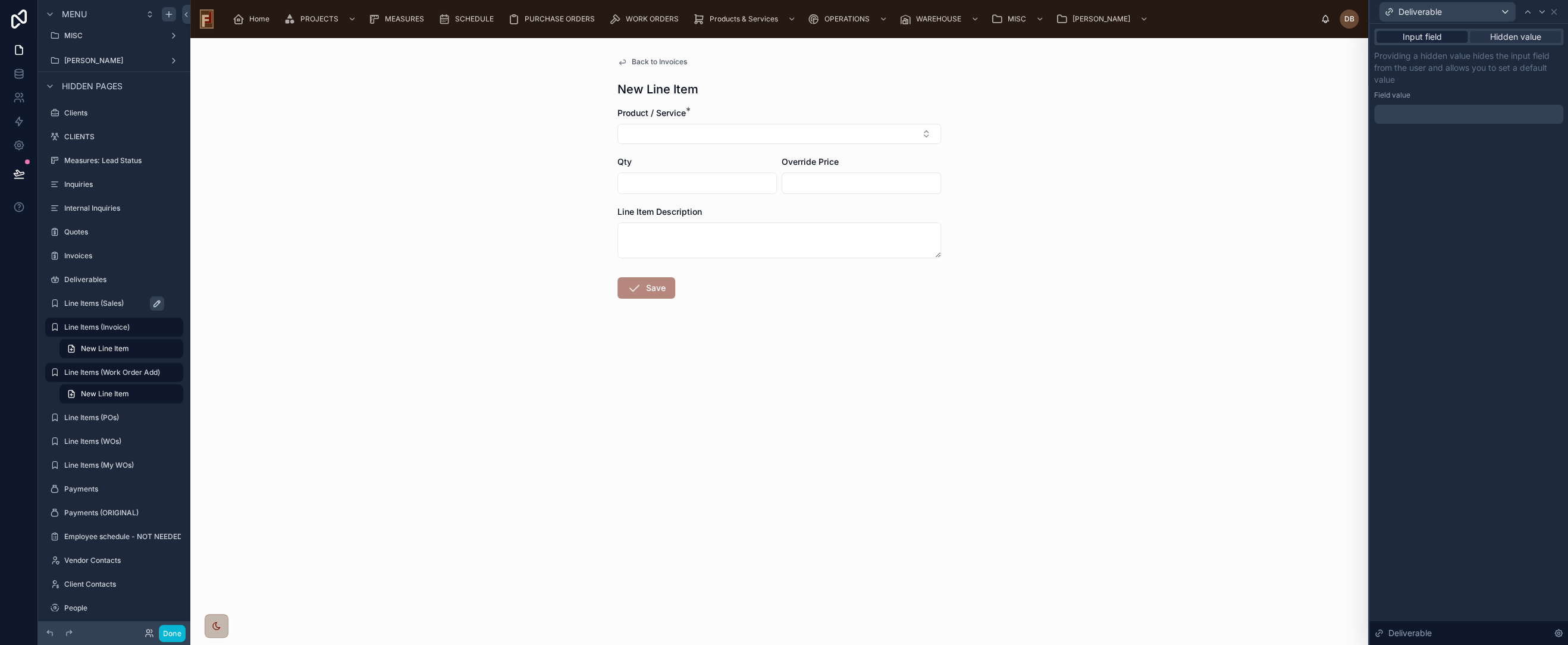
click at [1428, 37] on span "Input field" at bounding box center [1422, 36] width 39 height 12
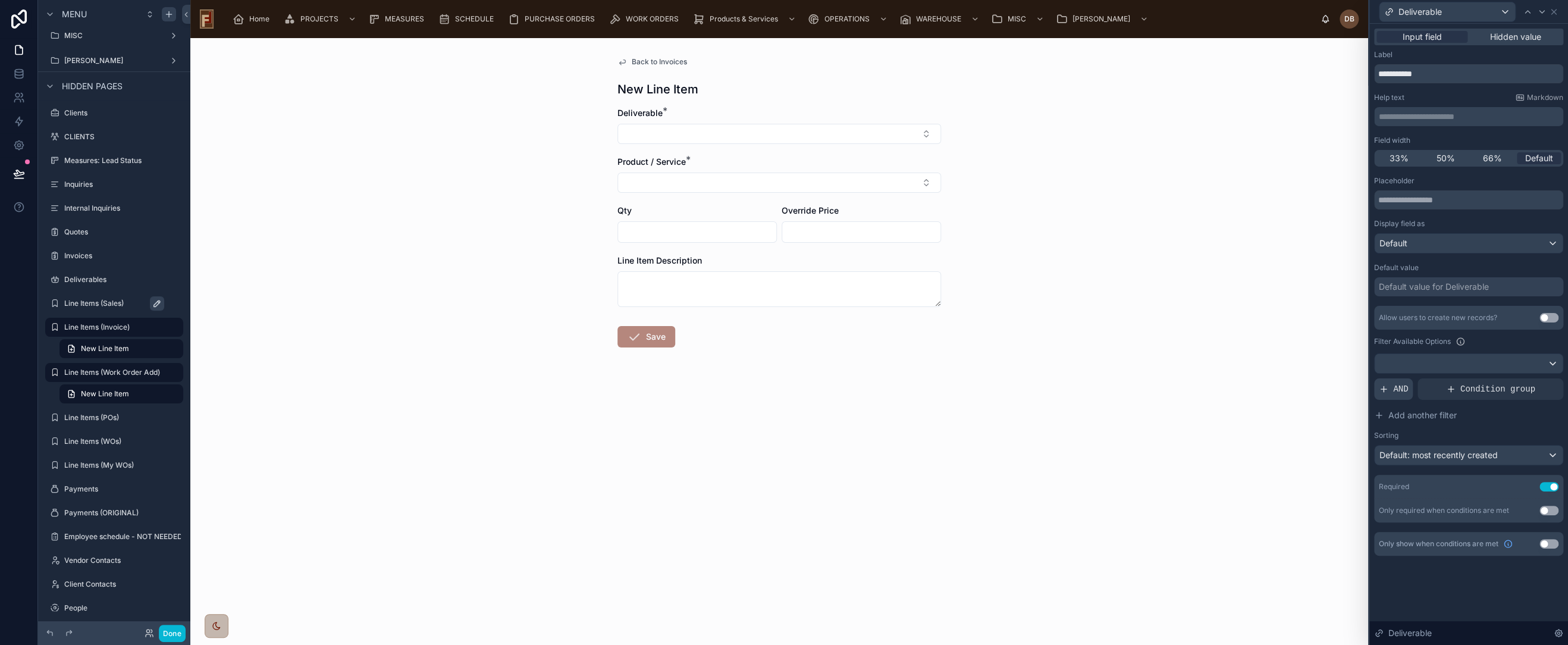
click at [1399, 390] on span "AND" at bounding box center [1400, 388] width 15 height 12
click at [1532, 379] on icon at bounding box center [1533, 379] width 7 height 7
click at [1262, 369] on span "Select a field" at bounding box center [1253, 370] width 51 height 10
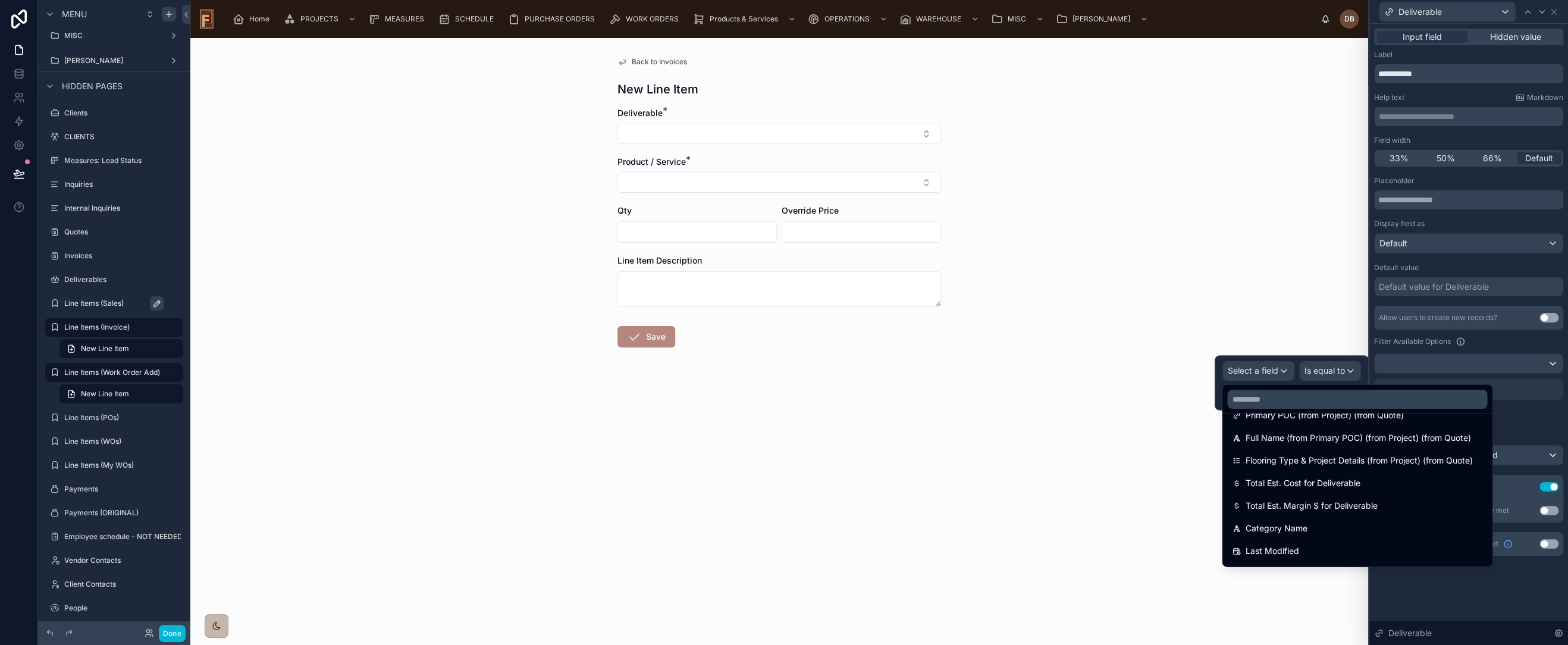
scroll to position [705, 0]
click at [1347, 402] on input "text" at bounding box center [1357, 399] width 260 height 19
click at [1327, 397] on input "text" at bounding box center [1357, 399] width 260 height 19
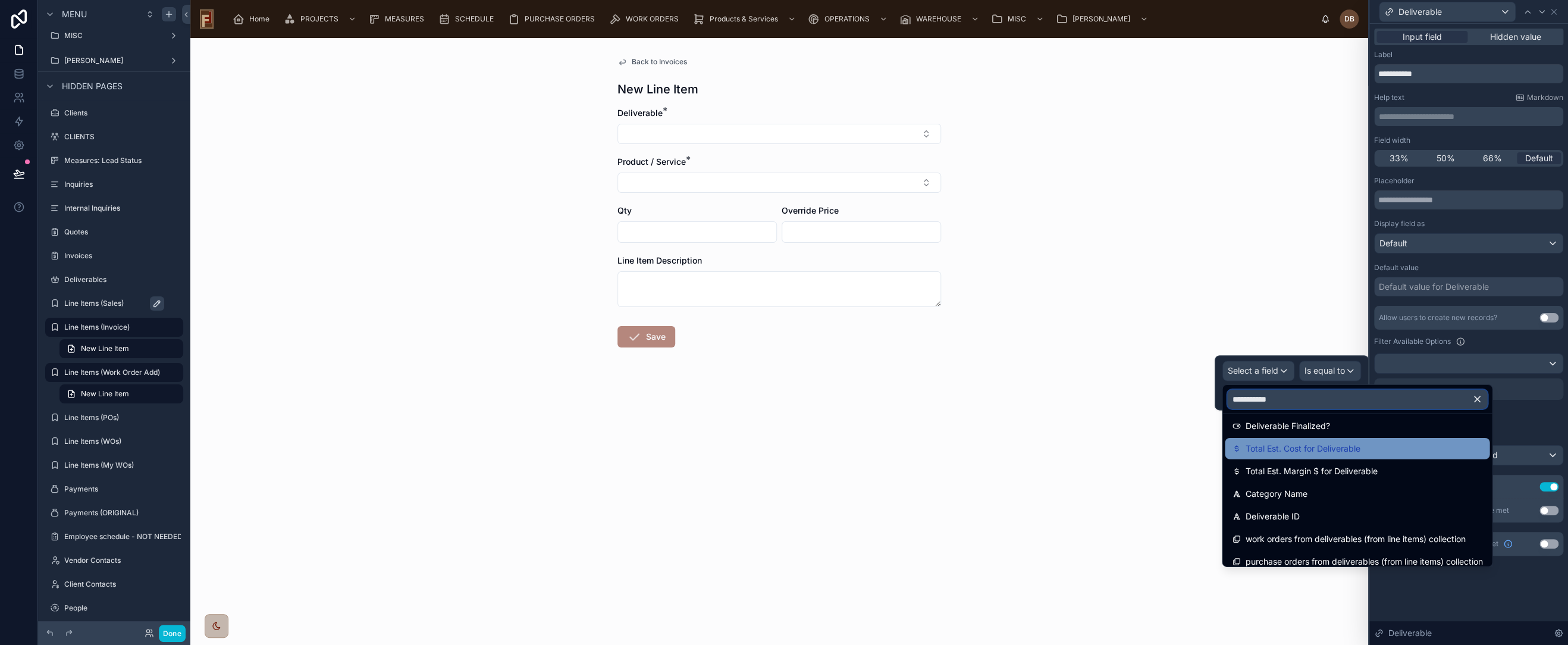
scroll to position [265, 0]
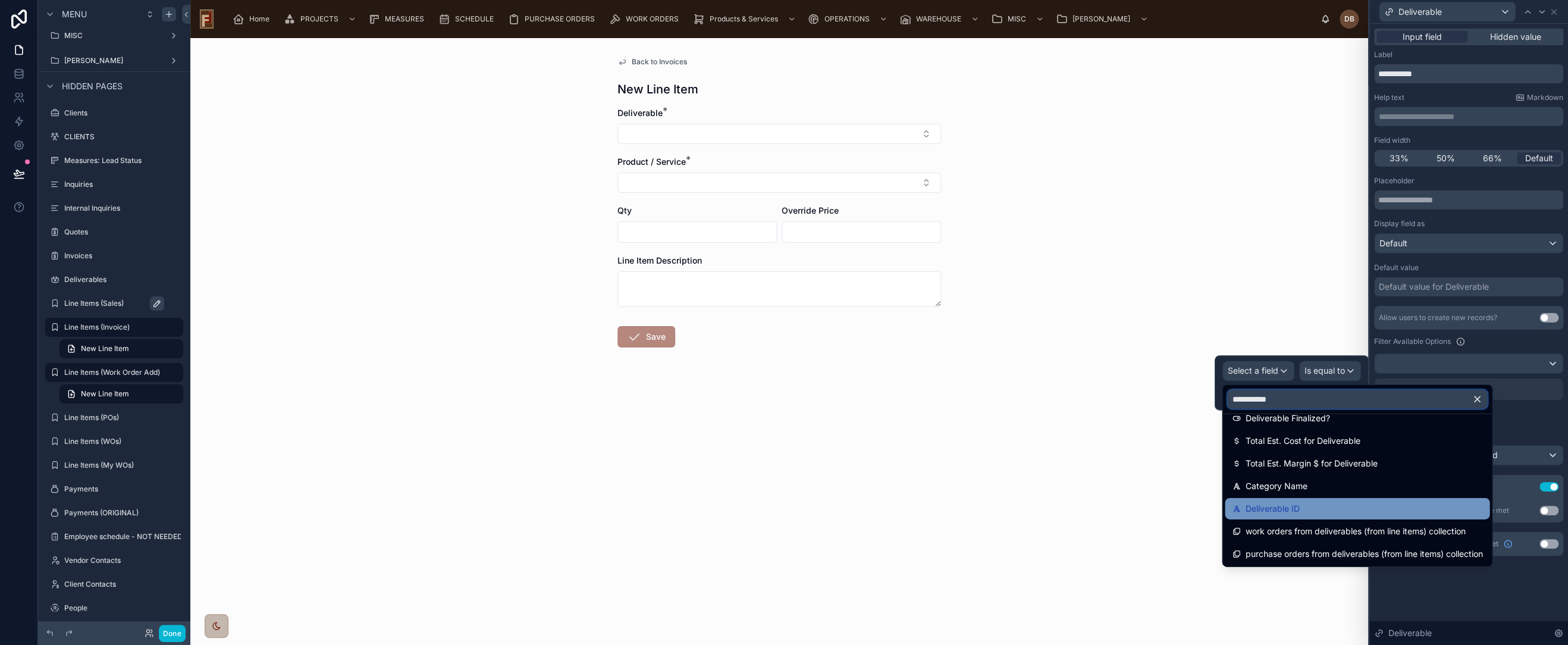
type input "**********"
click at [1316, 514] on div "Deliverable ID" at bounding box center [1357, 509] width 251 height 14
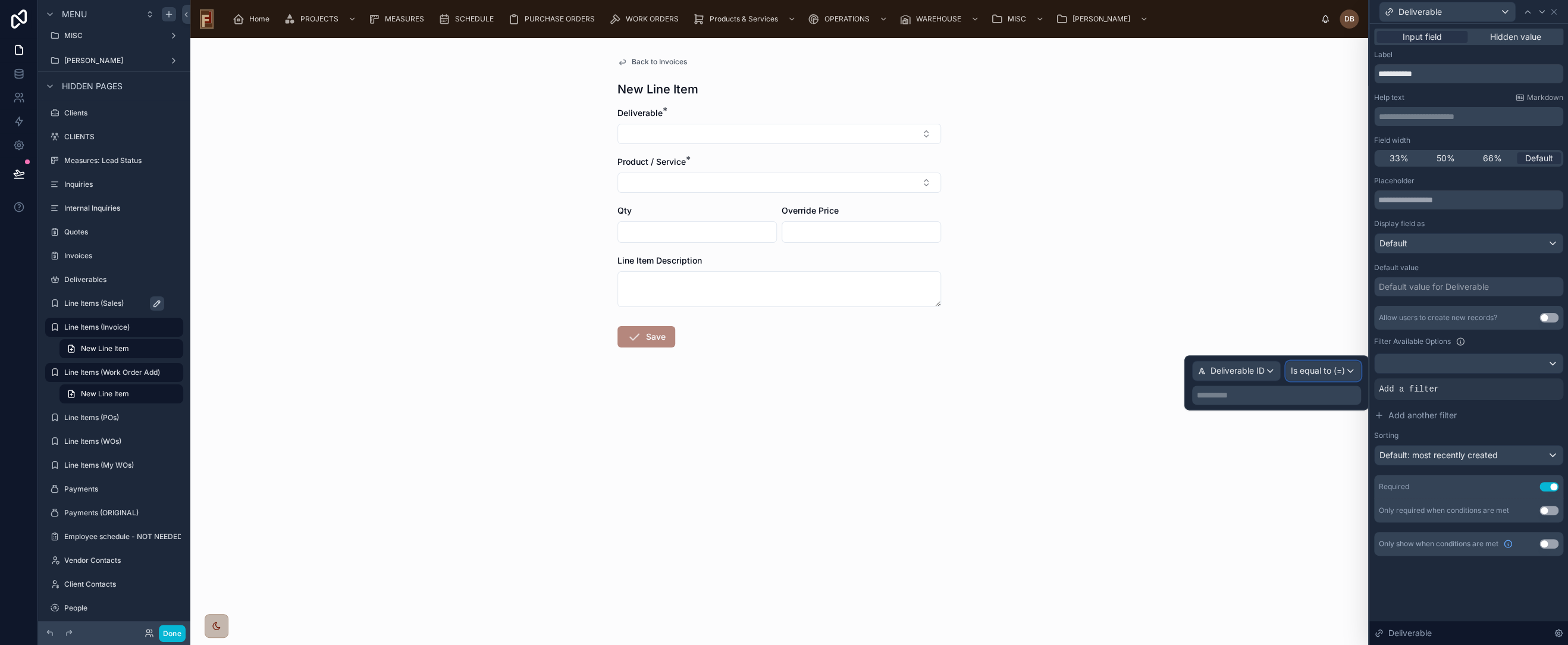
click at [1316, 373] on span "Is equal to (=)" at bounding box center [1317, 370] width 54 height 12
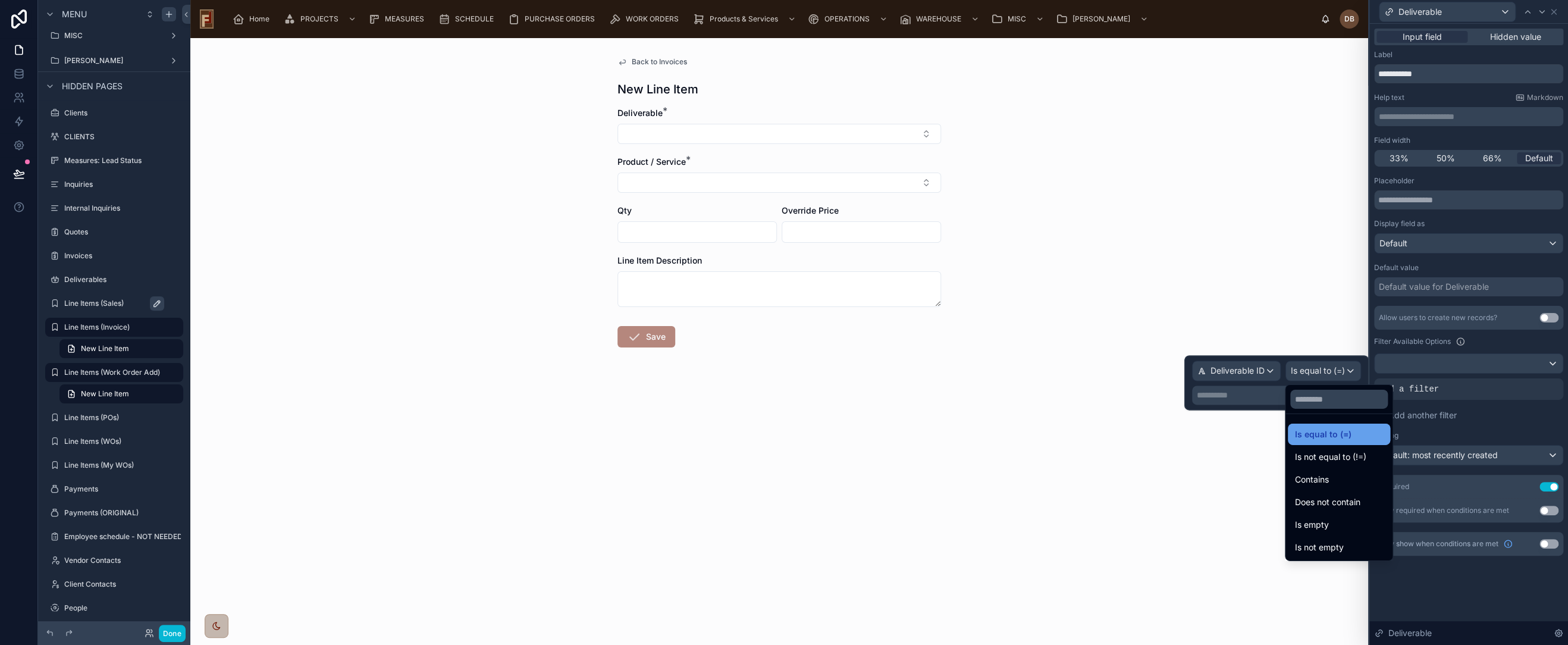
click at [1369, 437] on div "Is equal to (=)" at bounding box center [1339, 434] width 88 height 14
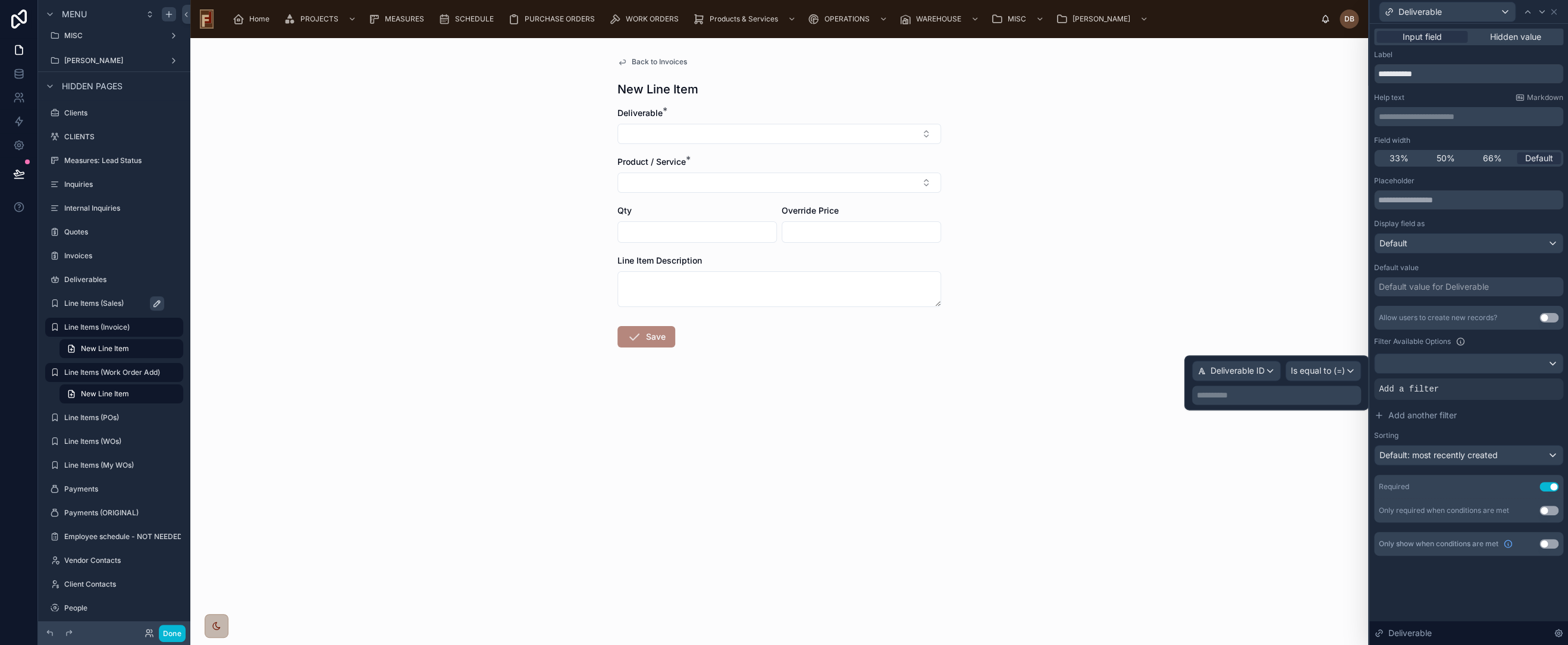
click at [1290, 395] on p "**********" at bounding box center [1277, 394] width 162 height 12
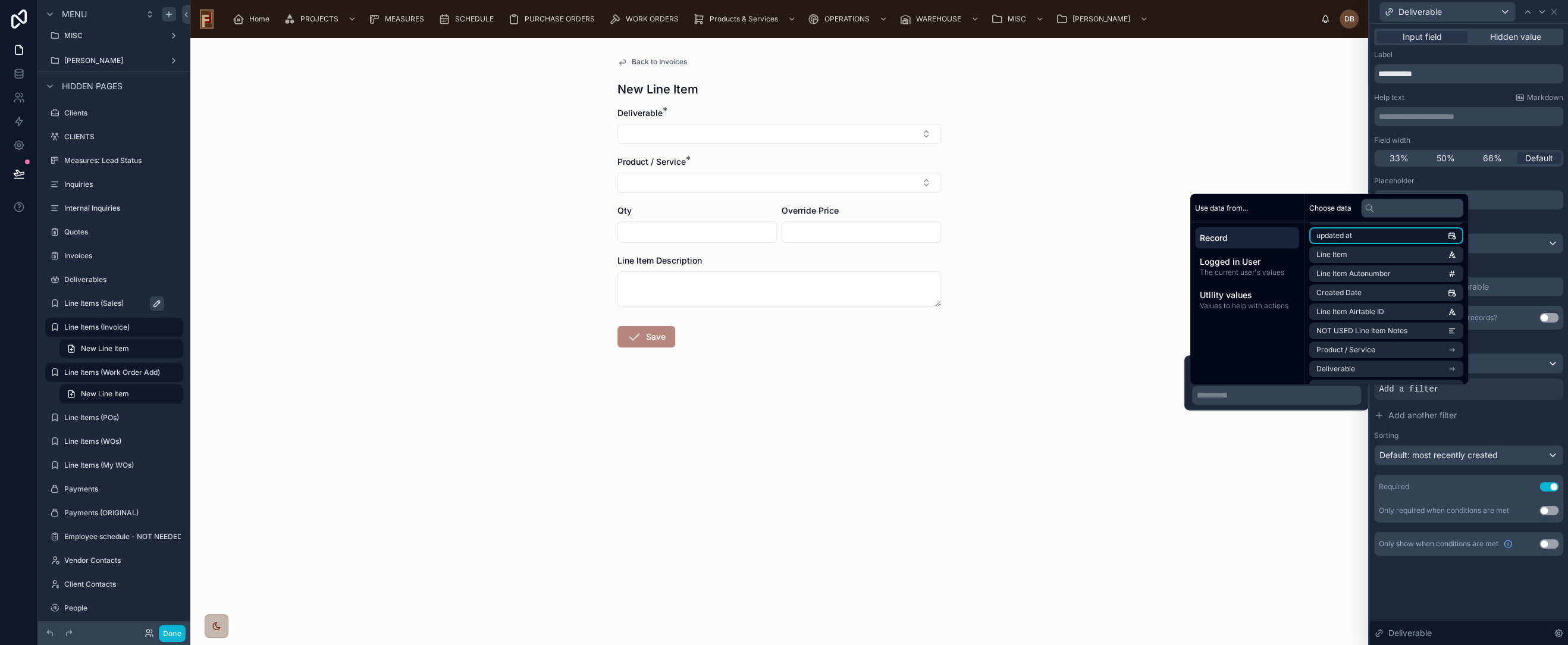
scroll to position [66, 0]
click at [1401, 361] on li "Deliverable" at bounding box center [1386, 360] width 154 height 17
click at [1391, 253] on li "id" at bounding box center [1386, 257] width 154 height 17
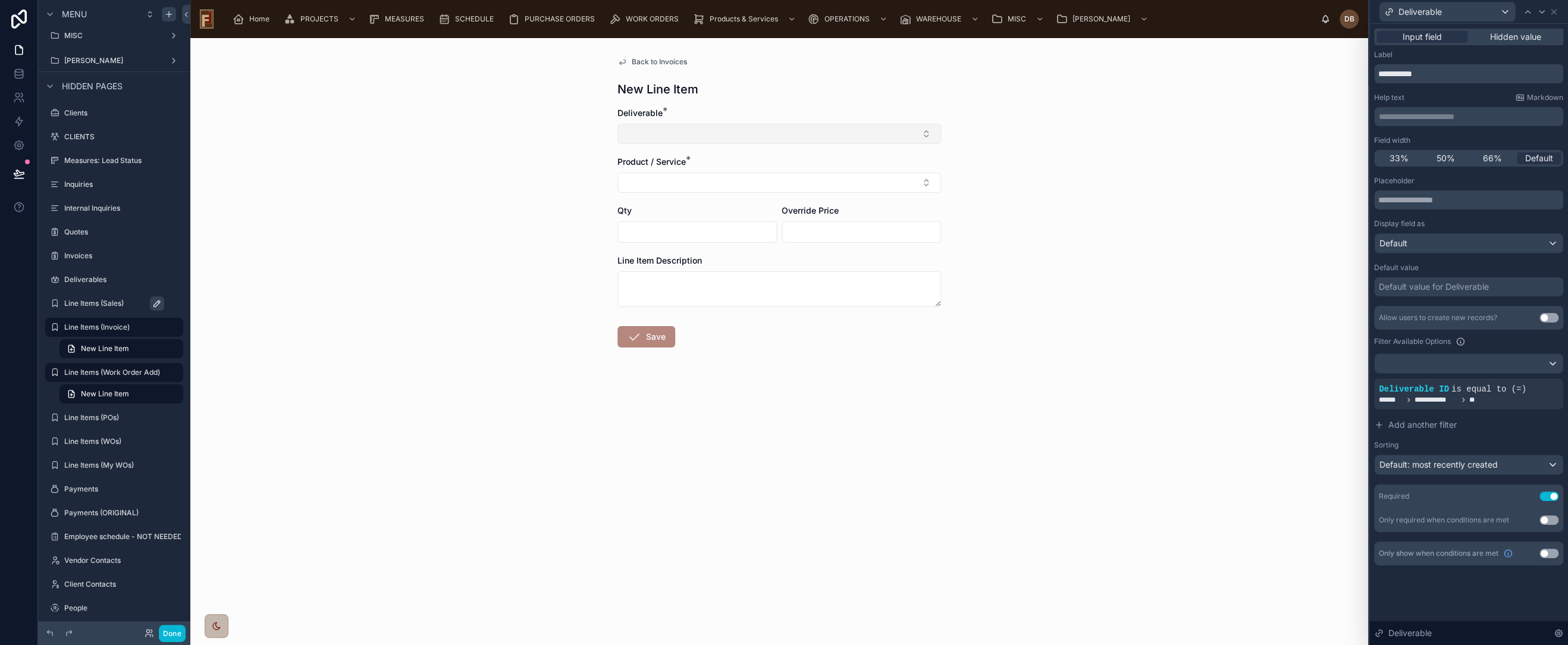
click at [833, 138] on button "Select Button" at bounding box center [779, 133] width 323 height 20
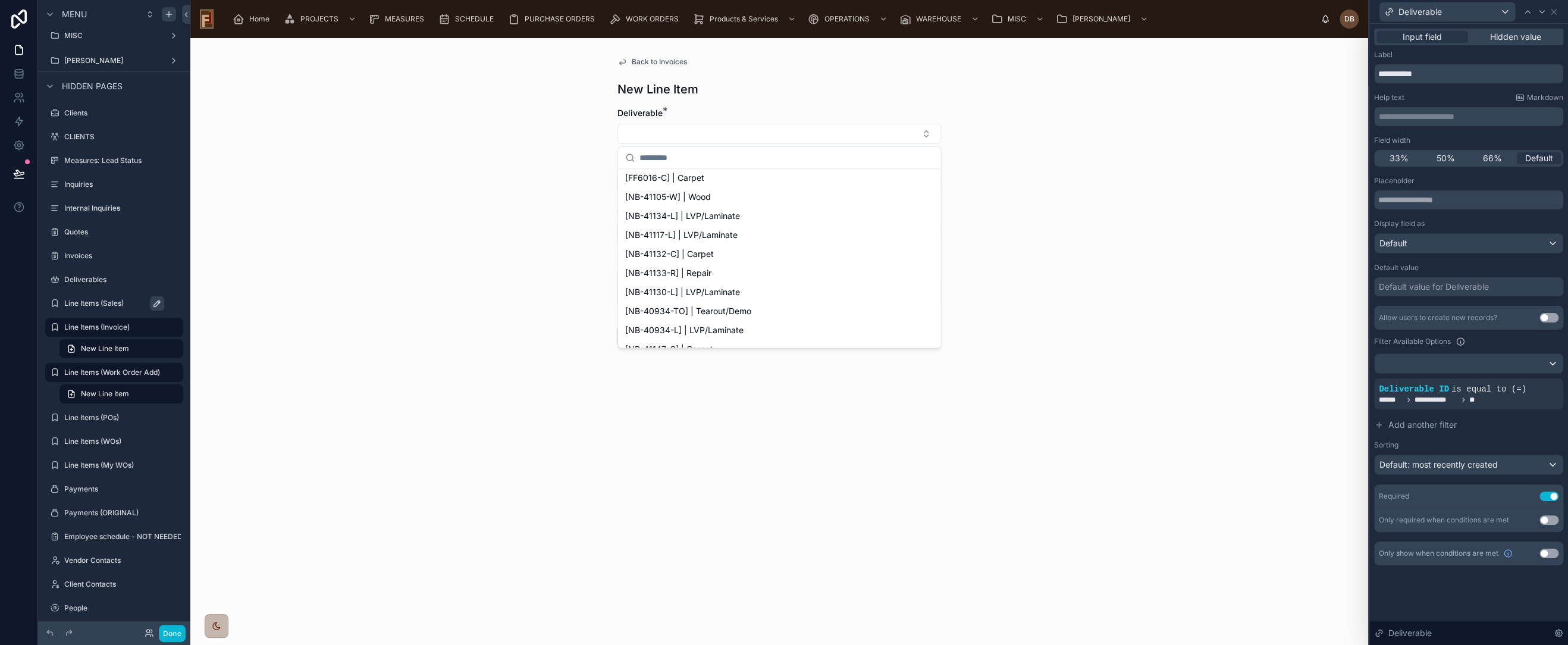
scroll to position [396, 0]
click at [1170, 204] on div "Back to Invoices New Line Item Deliverable * Product / Service * Qty Override P…" at bounding box center [779, 341] width 1178 height 607
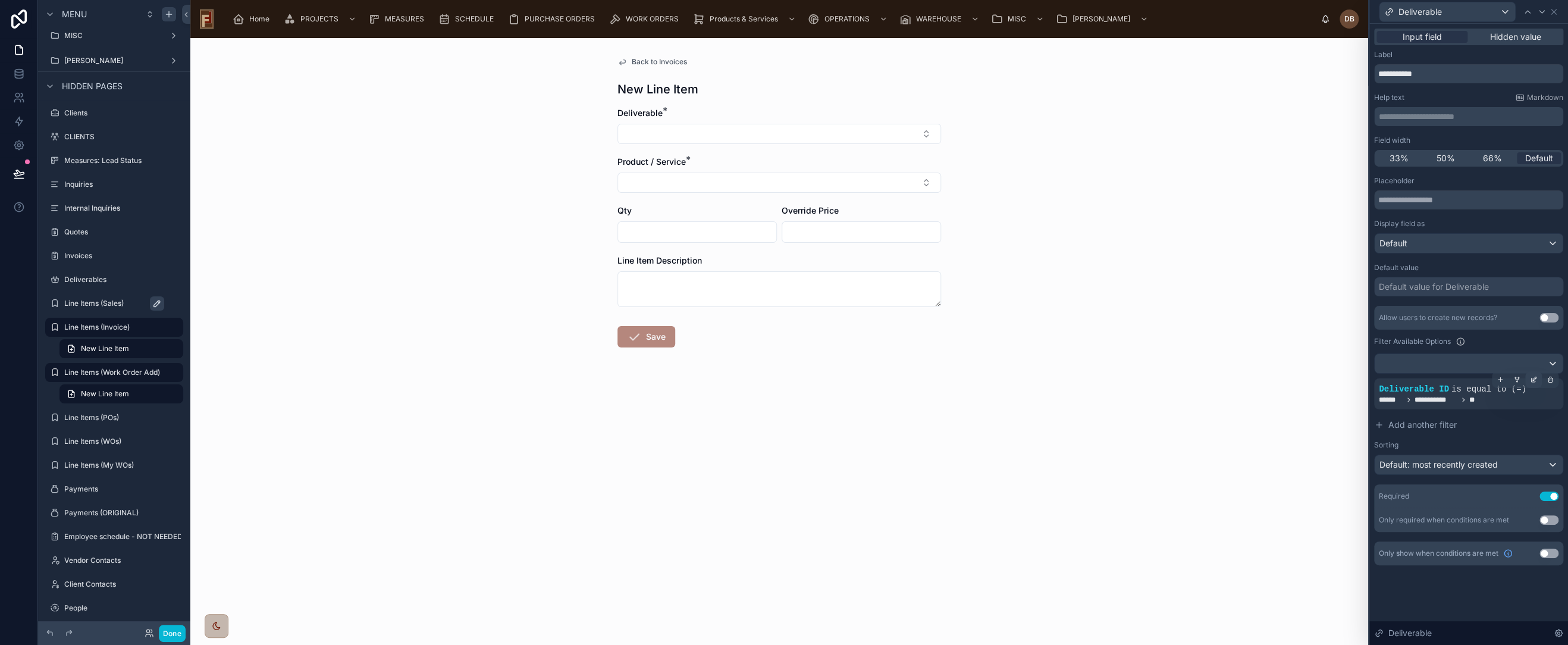
click at [1532, 378] on icon at bounding box center [1533, 379] width 7 height 7
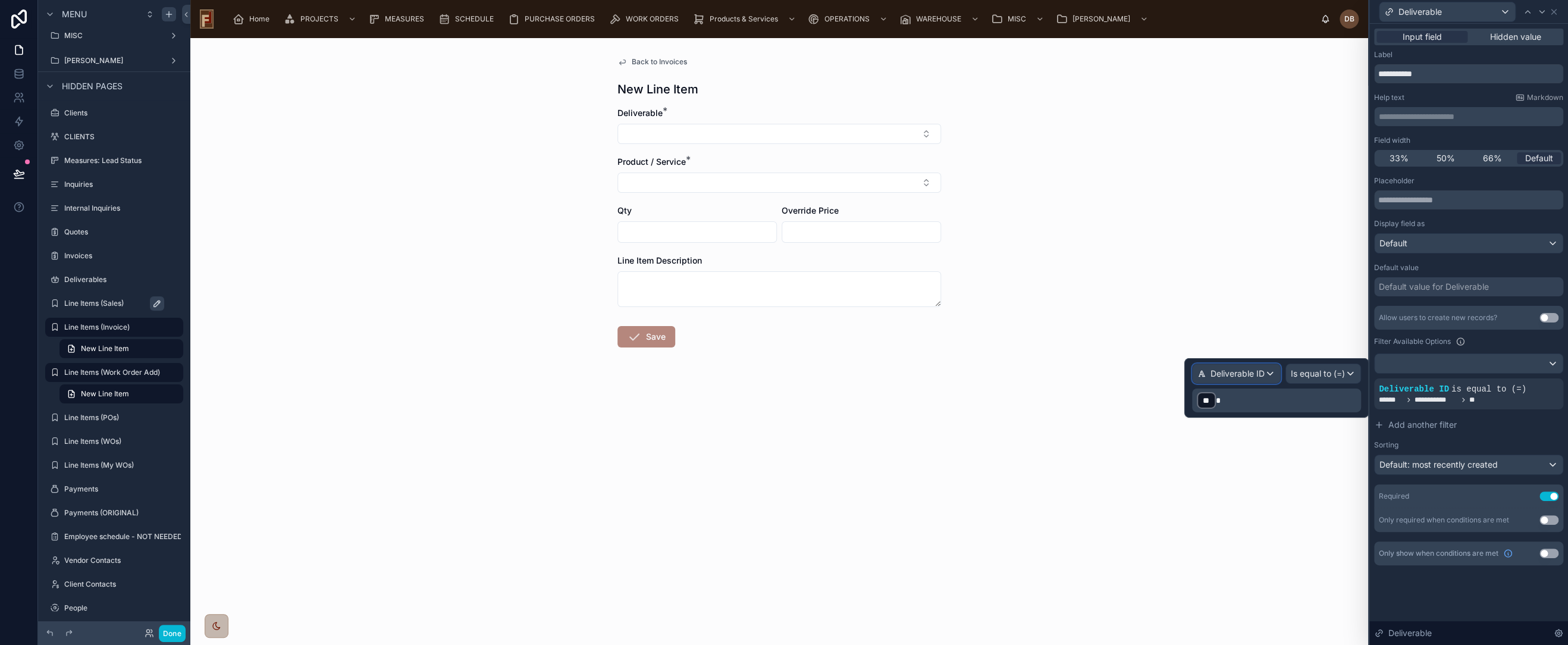
click at [1253, 372] on span "Deliverable ID" at bounding box center [1238, 373] width 54 height 12
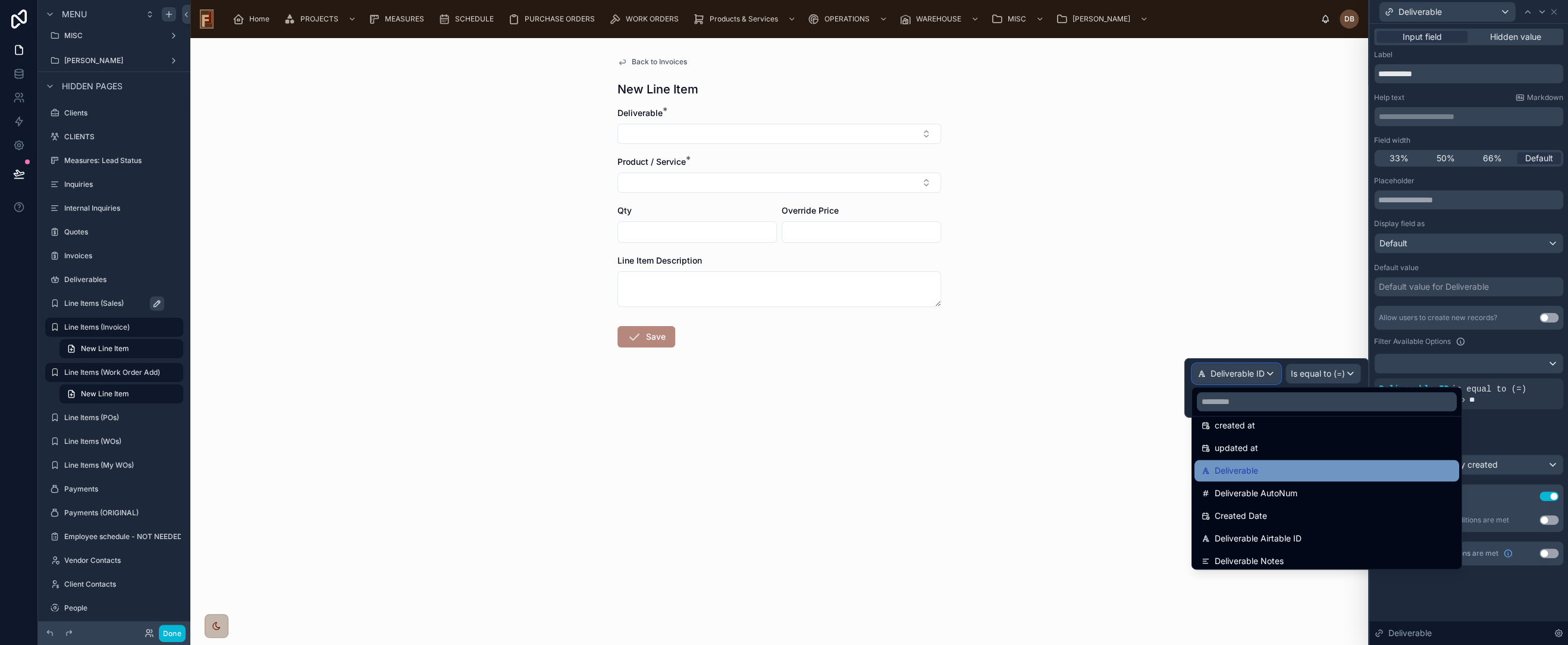
scroll to position [66, 0]
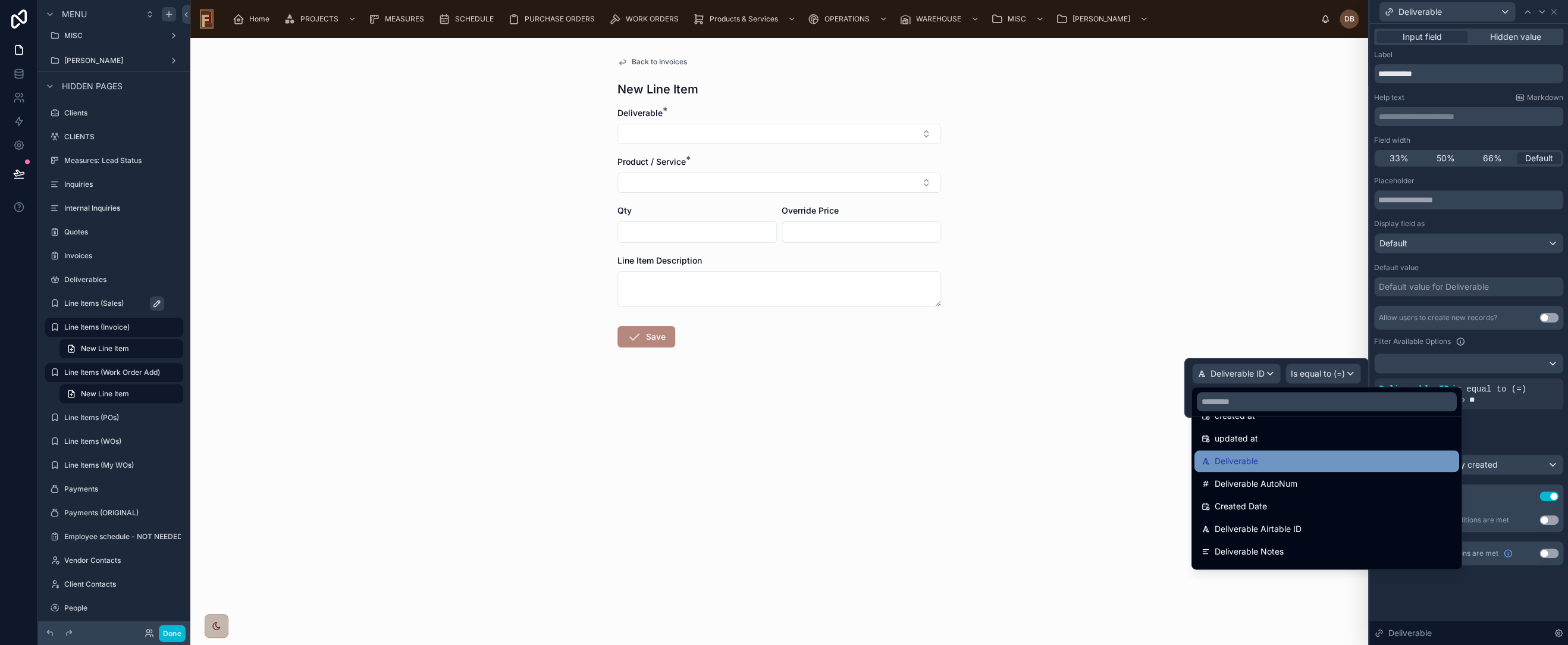
click at [1262, 455] on div "Deliverable" at bounding box center [1327, 461] width 251 height 14
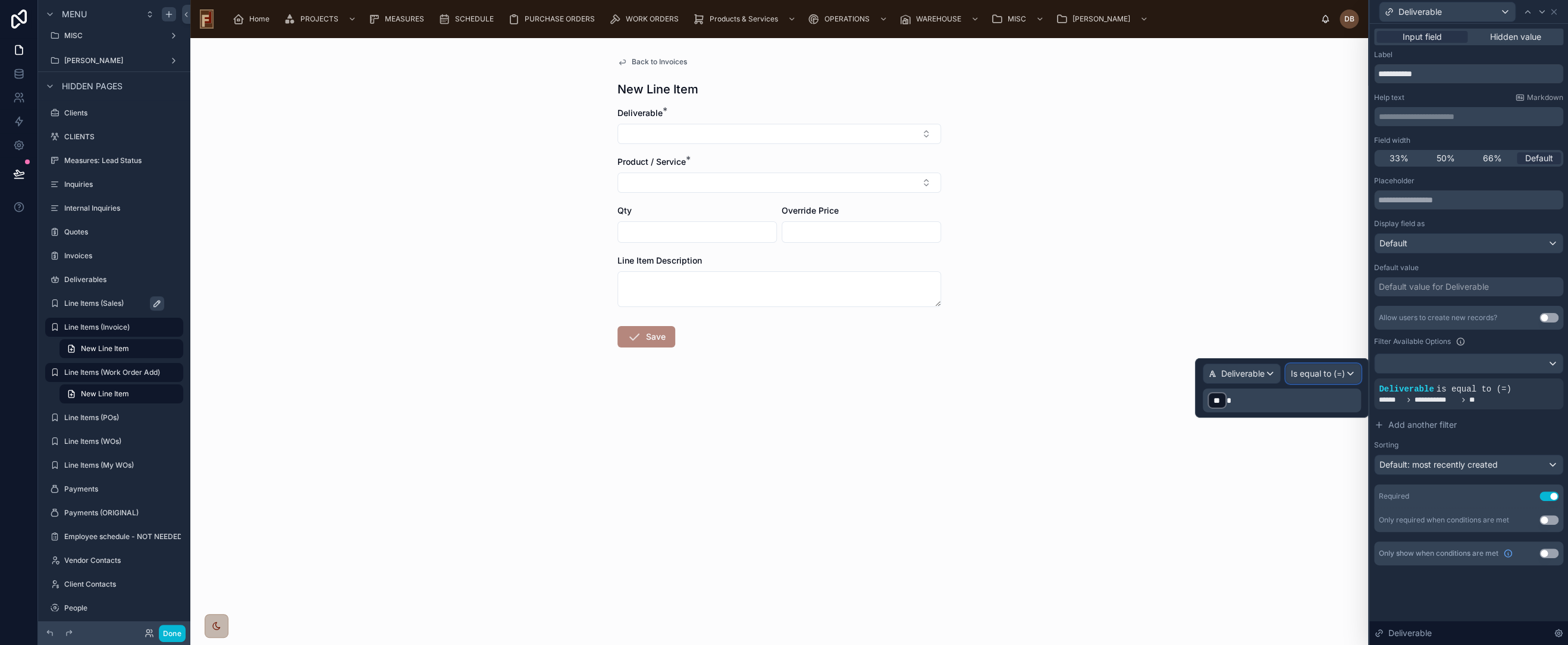
click at [1332, 376] on span "Is equal to (=)" at bounding box center [1317, 373] width 54 height 12
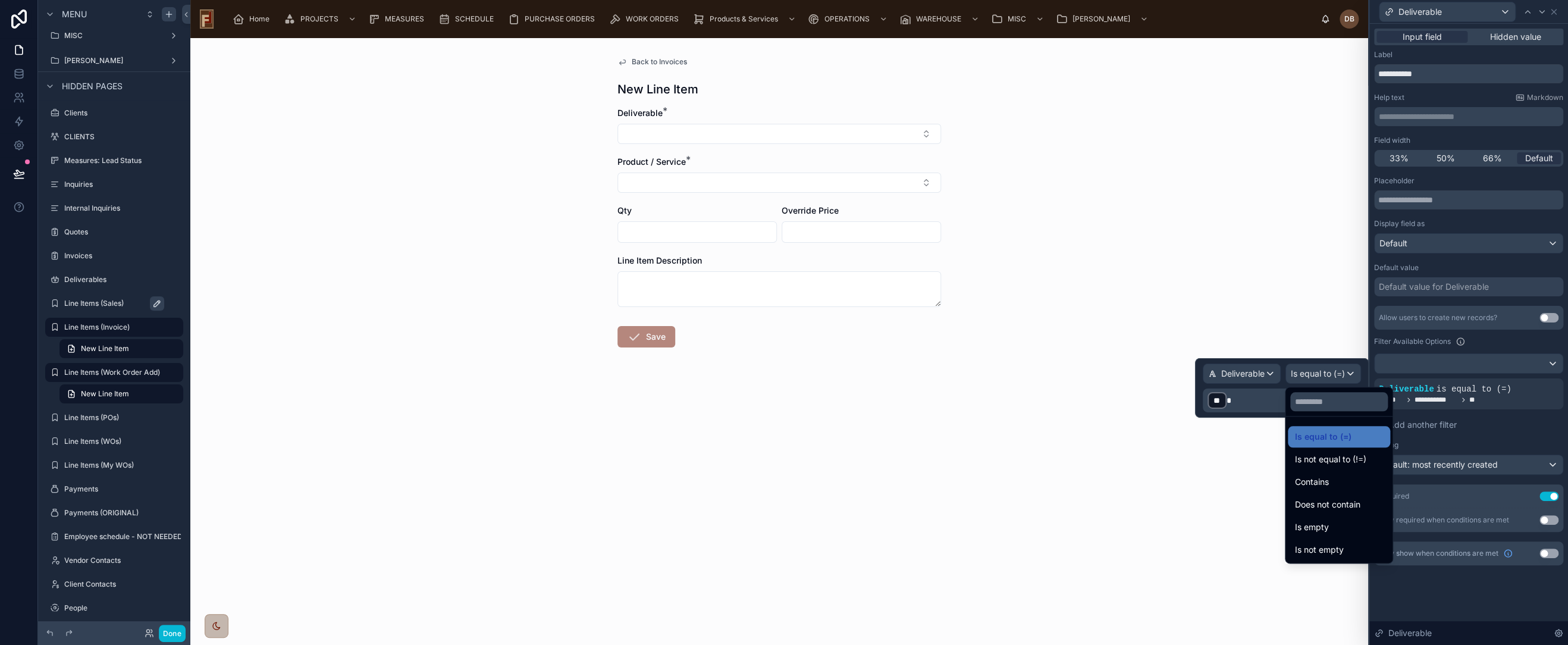
click at [1332, 376] on div at bounding box center [1282, 387] width 174 height 60
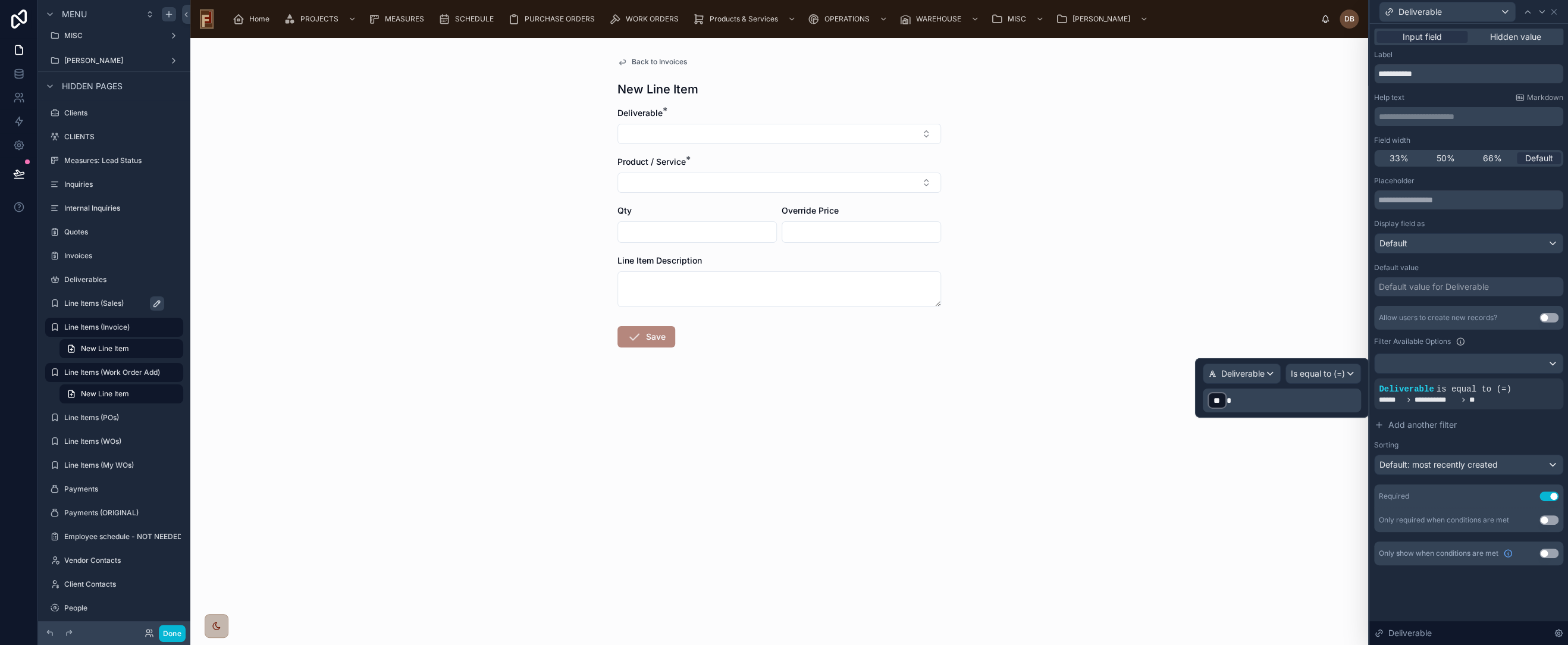
click at [1261, 399] on p "﻿ ** ﻿" at bounding box center [1283, 400] width 151 height 19
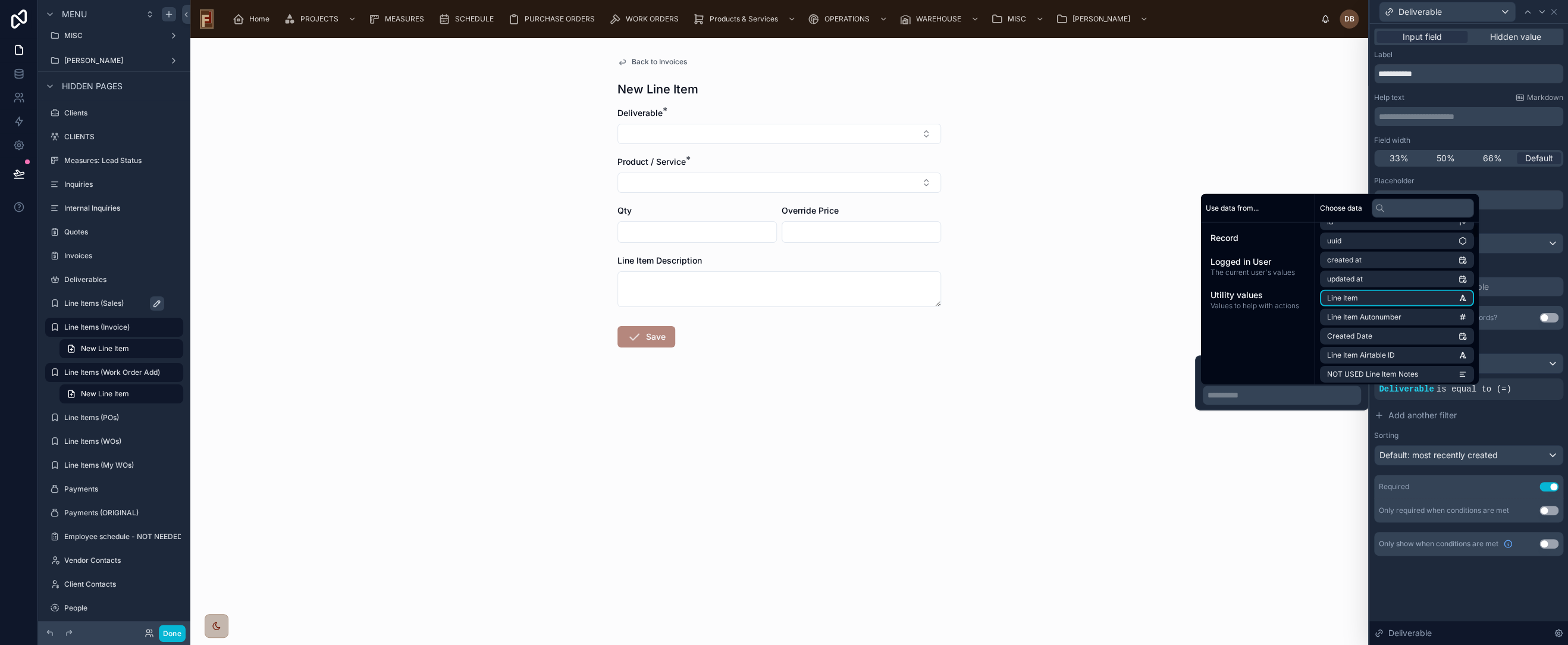
scroll to position [0, 0]
click at [1314, 518] on div "Back to Invoices New Line Item Deliverable * Product / Service * Qty Override P…" at bounding box center [779, 341] width 1178 height 607
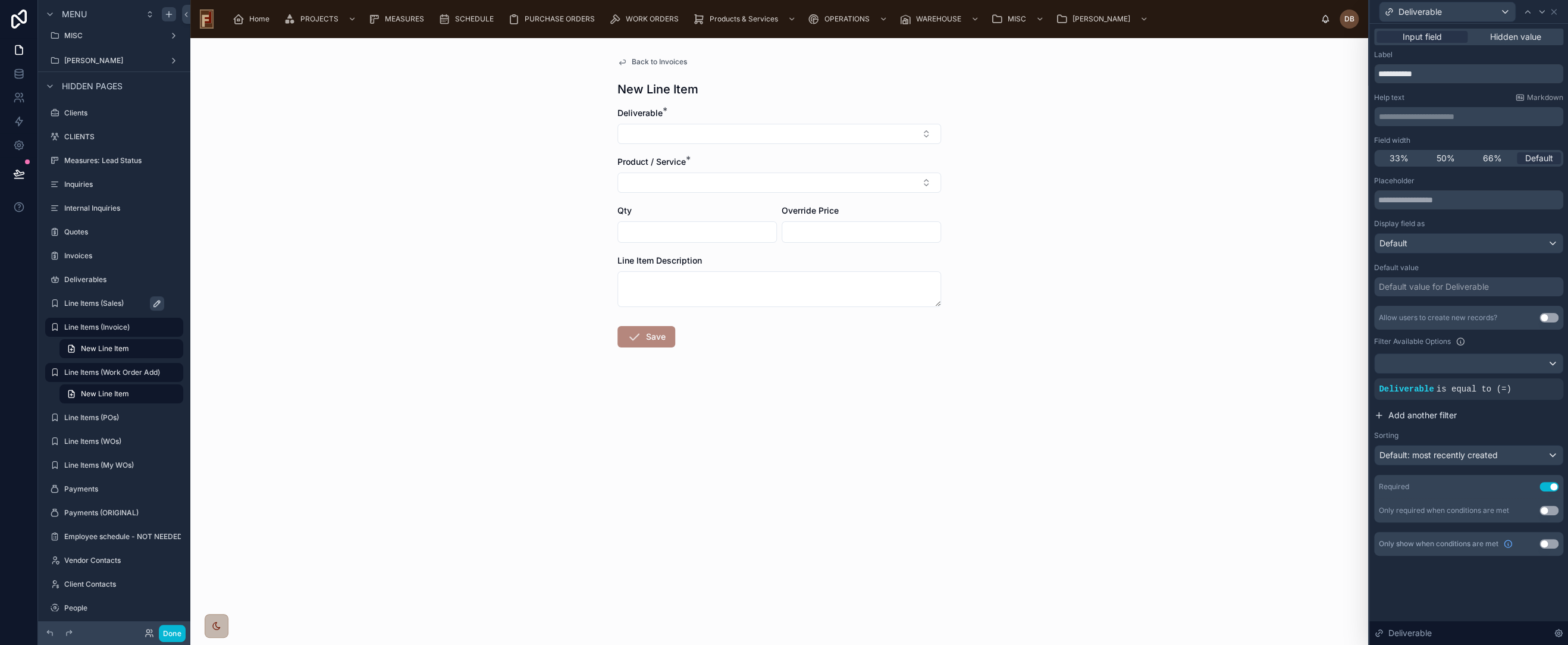
click at [1514, 414] on button "Add another filter" at bounding box center [1469, 415] width 189 height 21
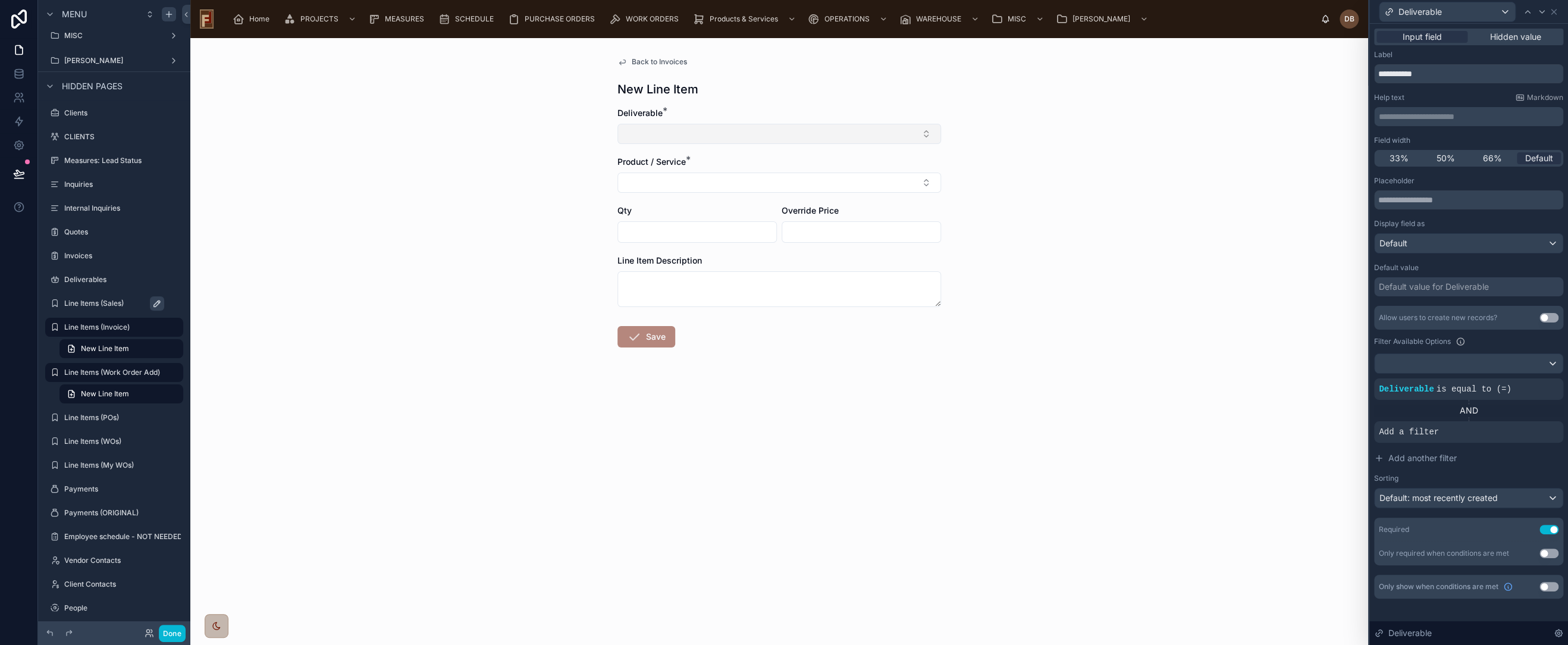
click at [761, 125] on button "Select Button" at bounding box center [779, 133] width 323 height 20
click at [841, 91] on div "New Line Item" at bounding box center [779, 89] width 323 height 17
click at [1532, 377] on icon at bounding box center [1533, 379] width 7 height 7
click at [1257, 367] on span "Deliverable" at bounding box center [1243, 370] width 44 height 12
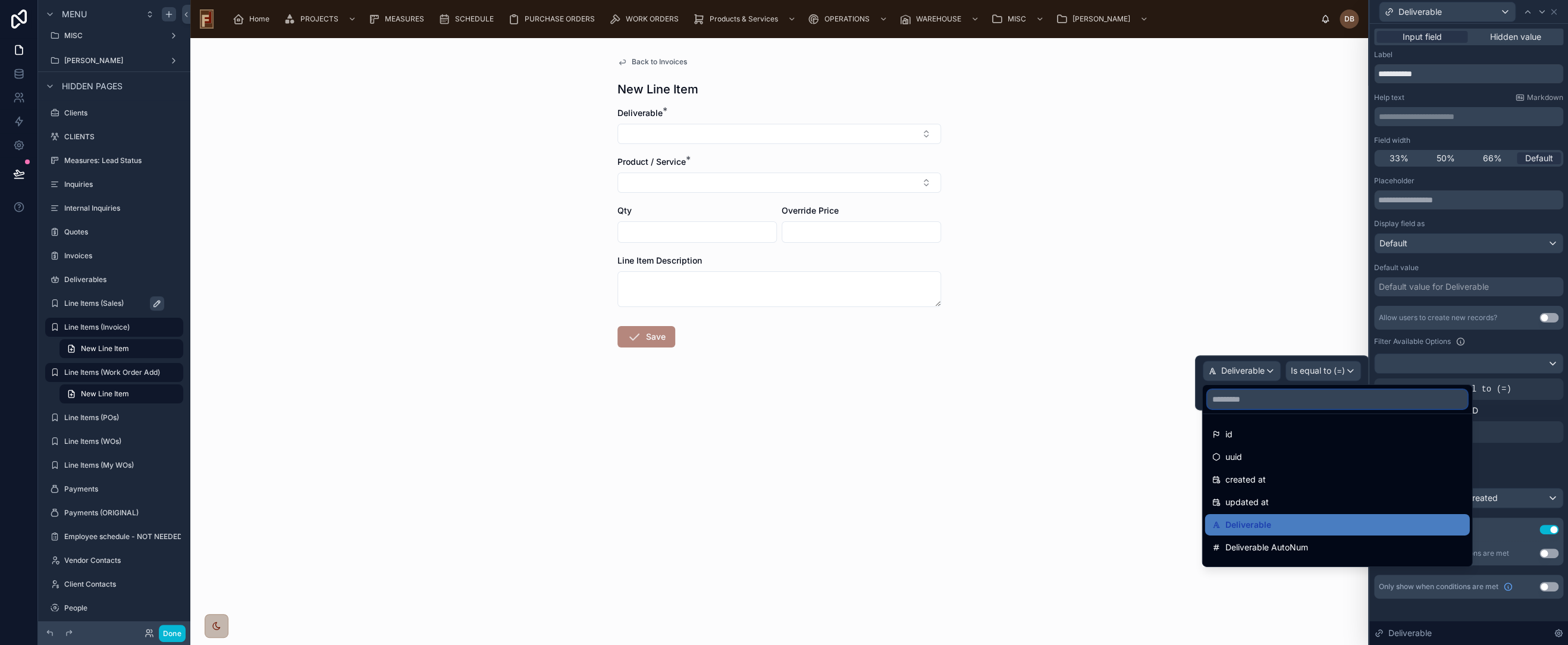
click at [1272, 395] on input "text" at bounding box center [1337, 399] width 260 height 19
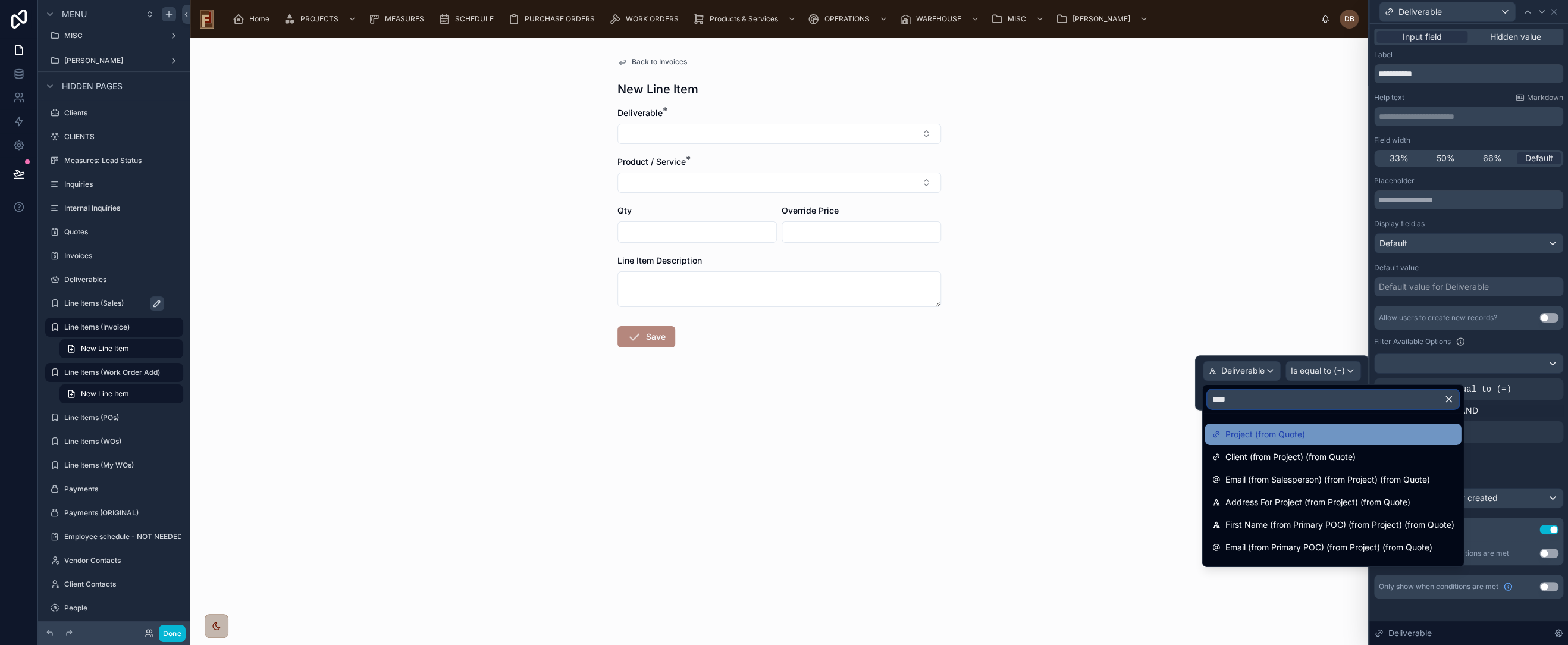
type input "****"
click at [1328, 429] on div "Project (from Quote)" at bounding box center [1333, 434] width 243 height 14
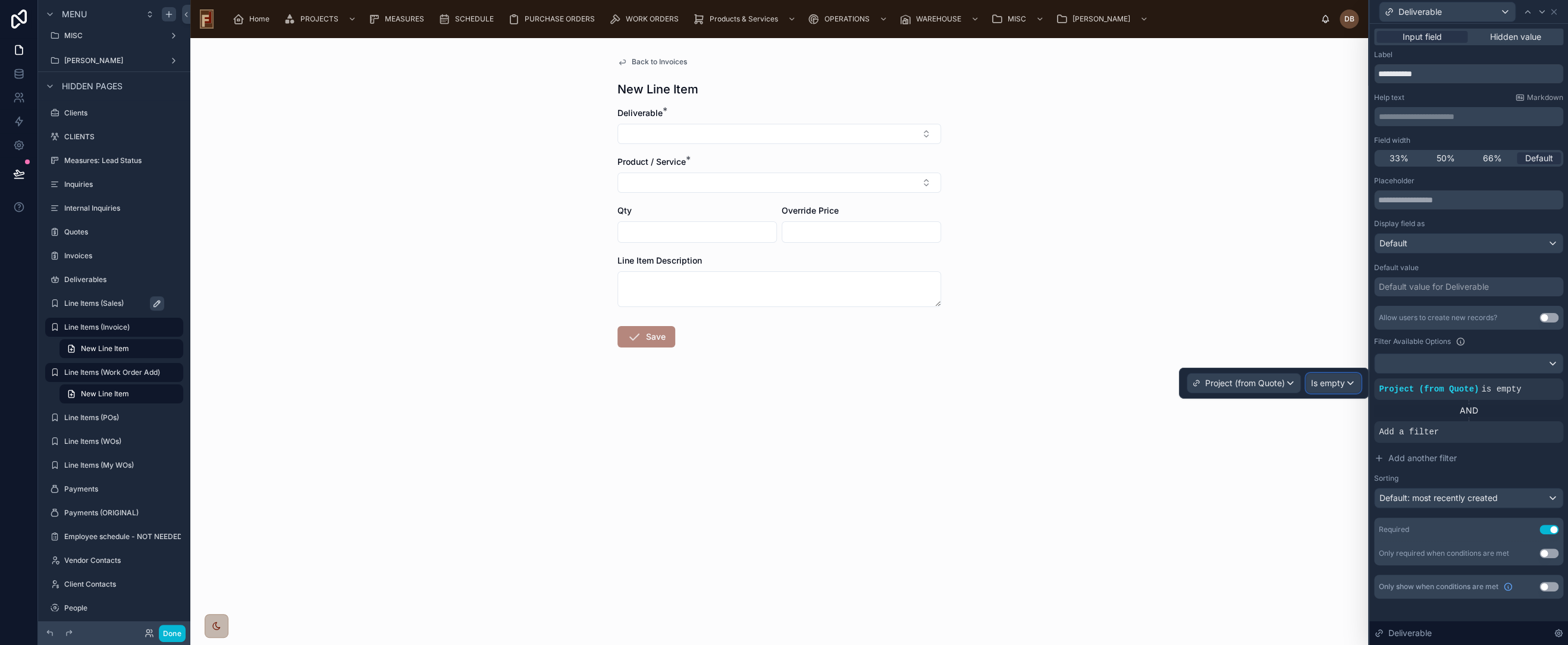
click at [1344, 384] on span "Is empty" at bounding box center [1328, 383] width 34 height 12
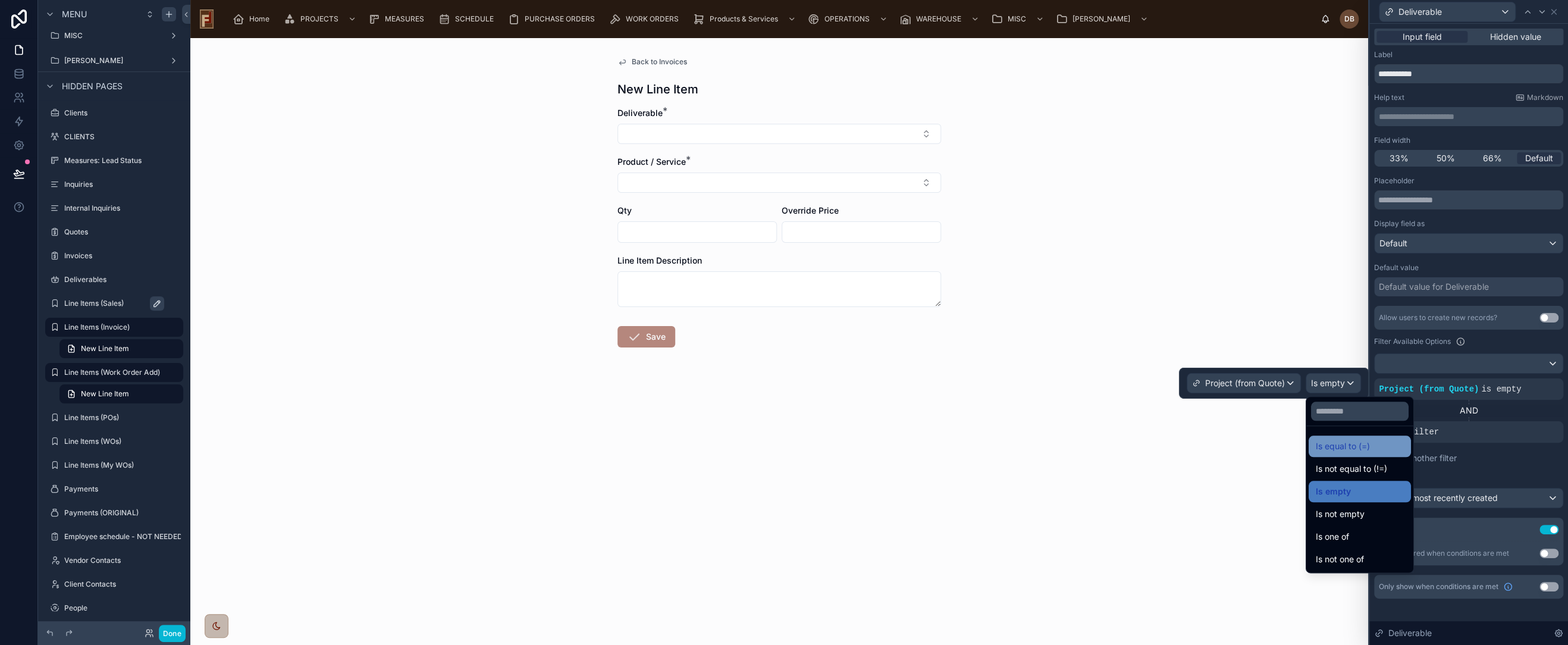
click at [1389, 443] on div "Is equal to (=)" at bounding box center [1359, 446] width 88 height 14
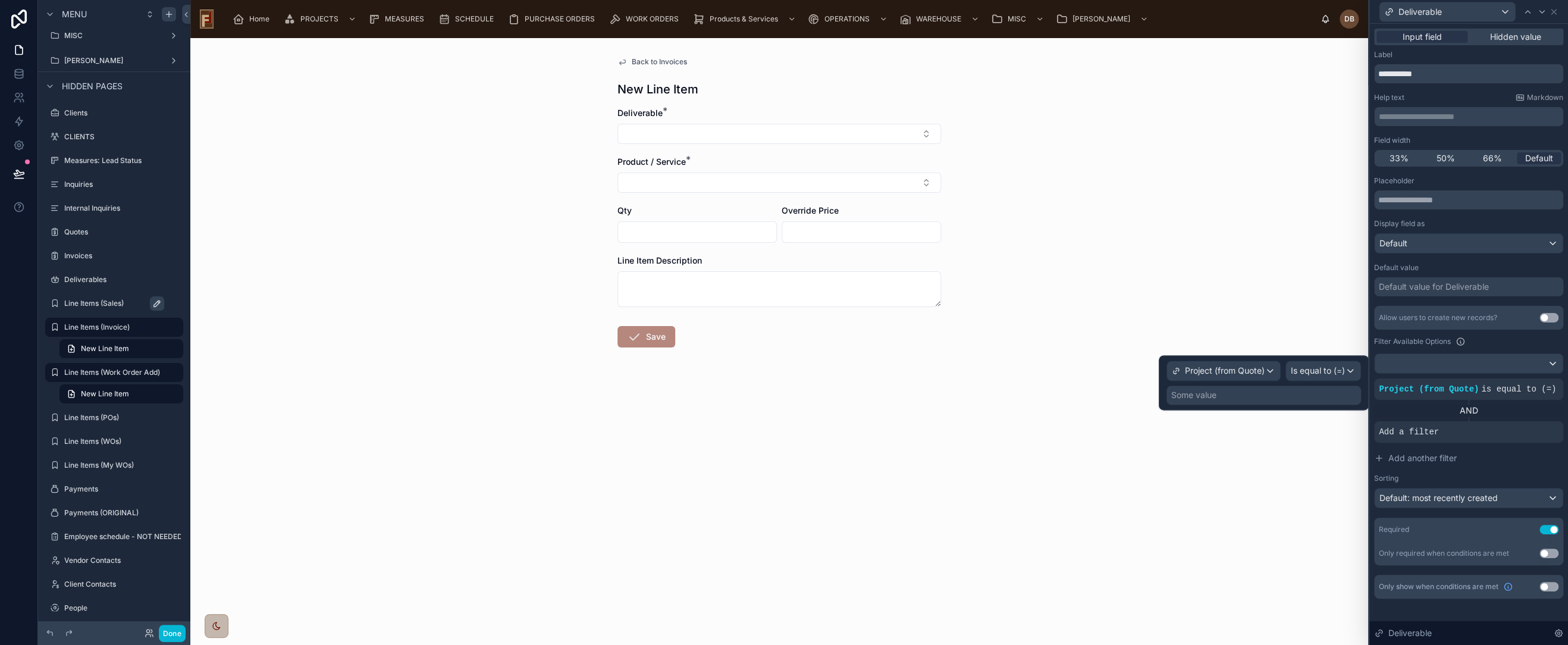
click at [1264, 397] on div "Some value" at bounding box center [1263, 394] width 195 height 19
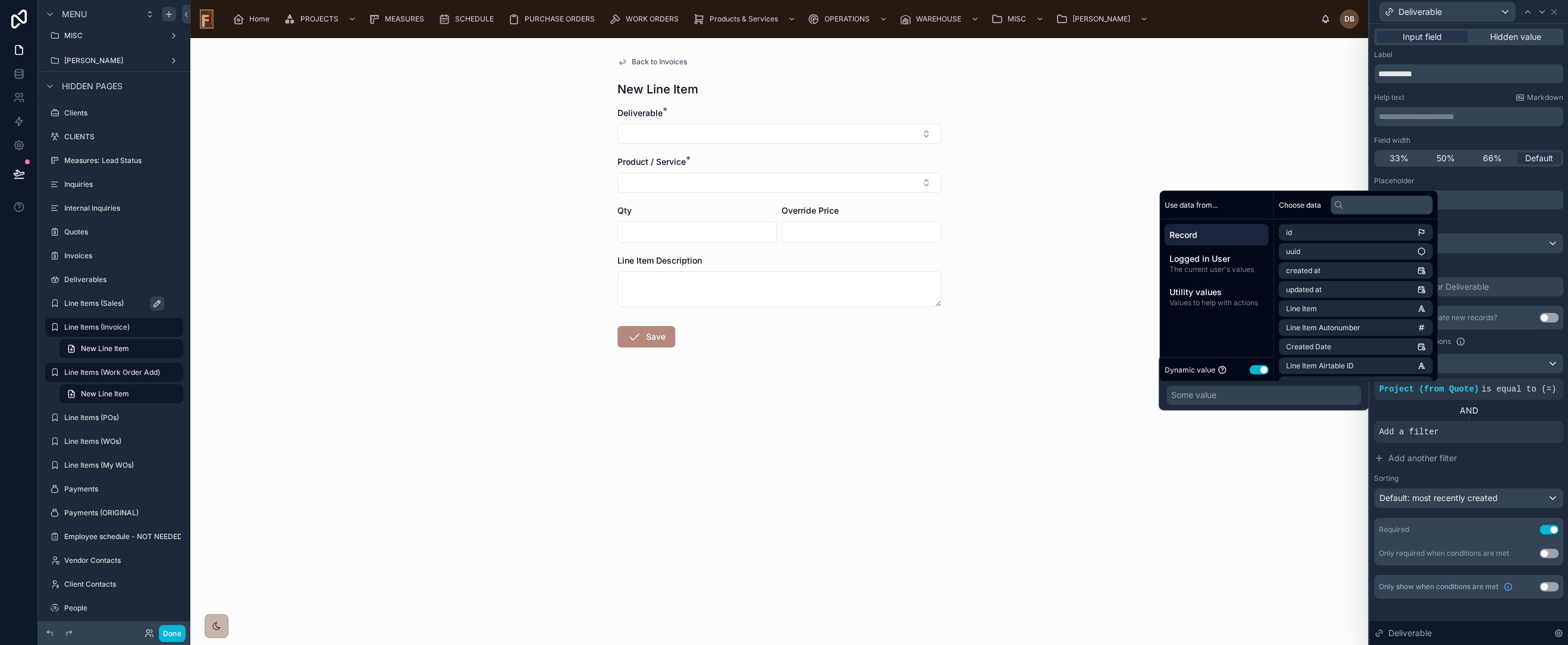
click at [1307, 397] on div "Some value" at bounding box center [1263, 394] width 195 height 19
click at [1373, 205] on input "text" at bounding box center [1381, 204] width 102 height 19
type input "******"
click at [1372, 271] on span "Project (from Quote) (from Deliverable)" at bounding box center [1351, 270] width 131 height 10
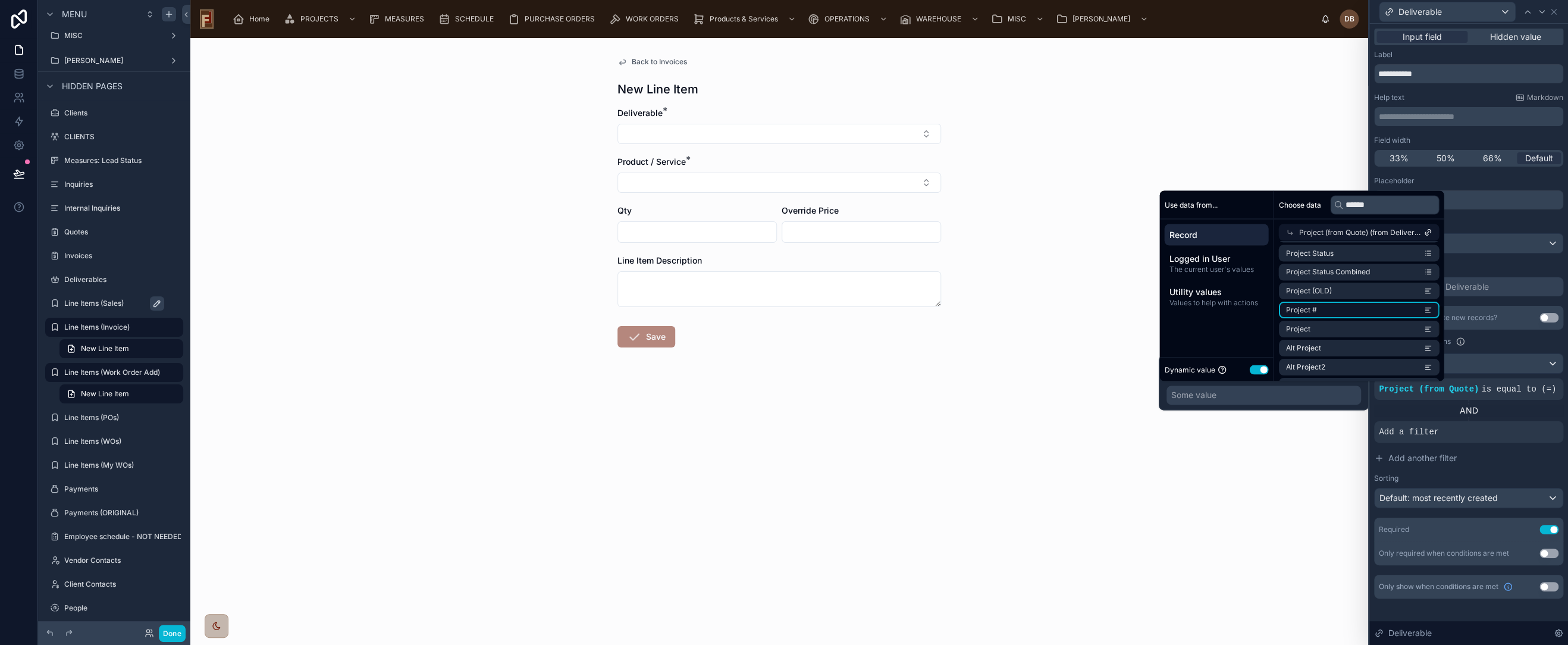
click at [1348, 310] on li "Project #" at bounding box center [1358, 310] width 161 height 17
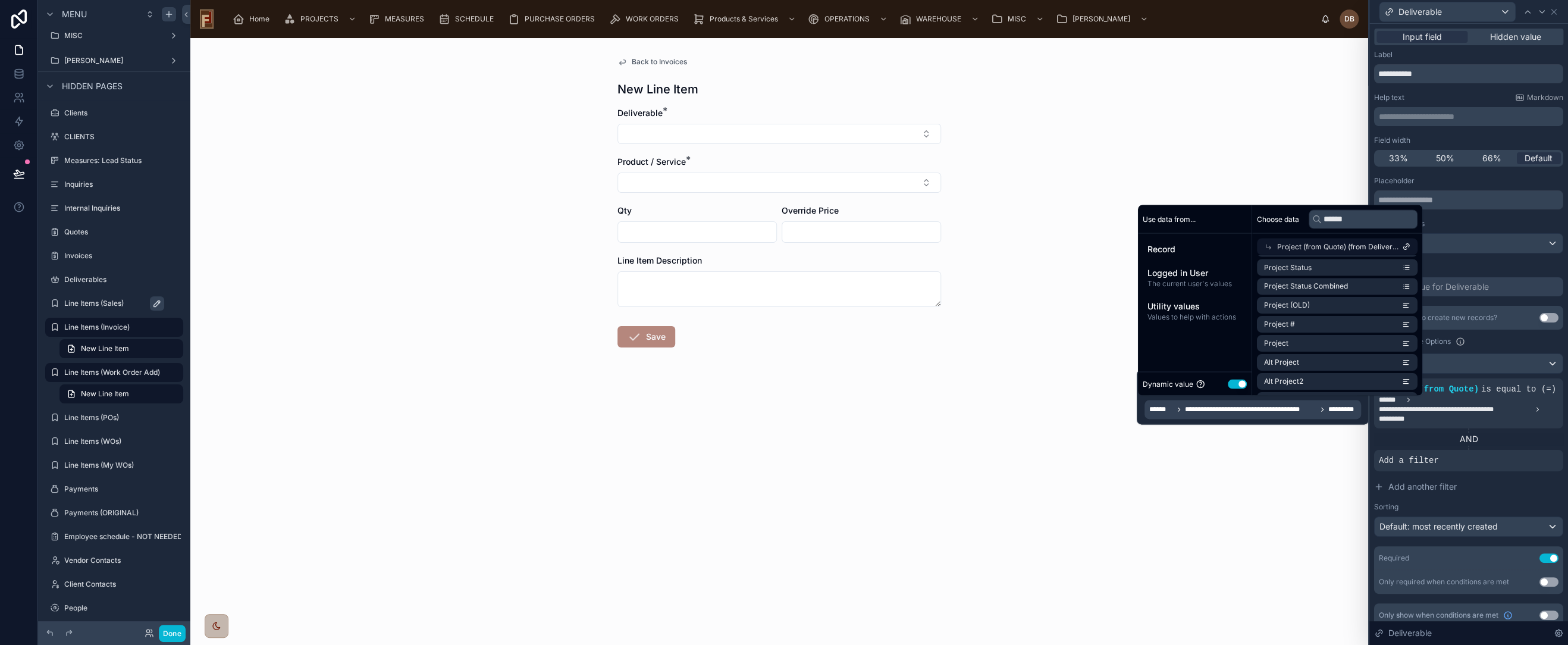
click at [1072, 407] on div "Back to Invoices New Line Item Deliverable * Product / Service * Qty Override P…" at bounding box center [779, 341] width 1178 height 607
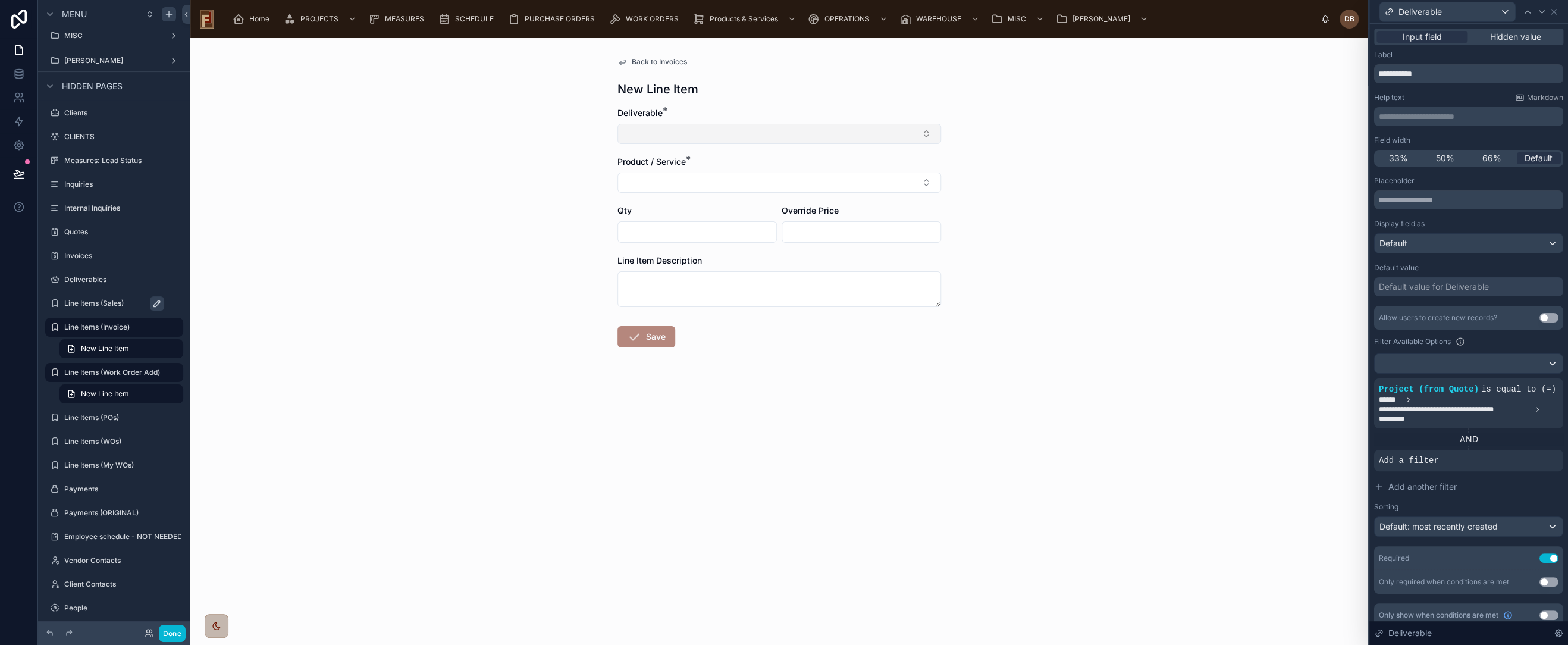
click at [712, 125] on button "Select Button" at bounding box center [779, 133] width 323 height 20
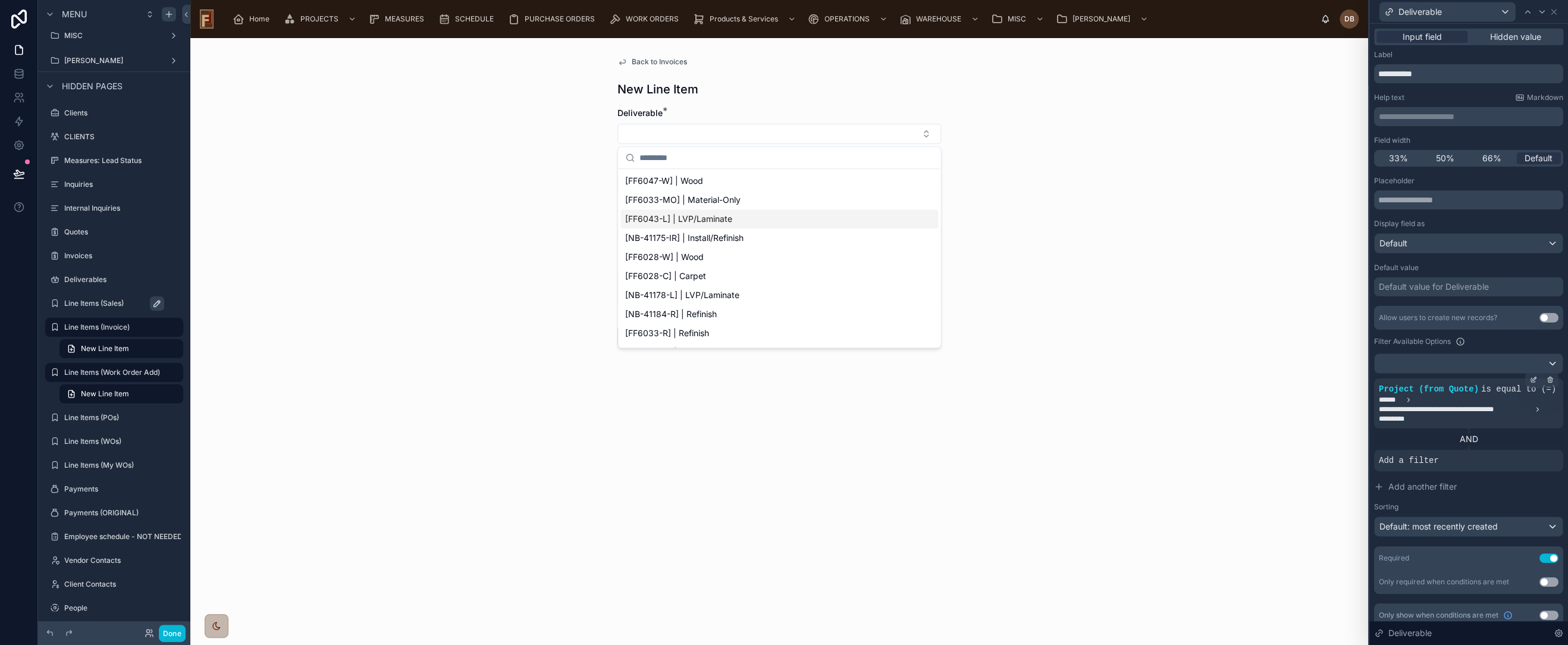
click at [1486, 399] on span "**********" at bounding box center [1469, 410] width 179 height 28
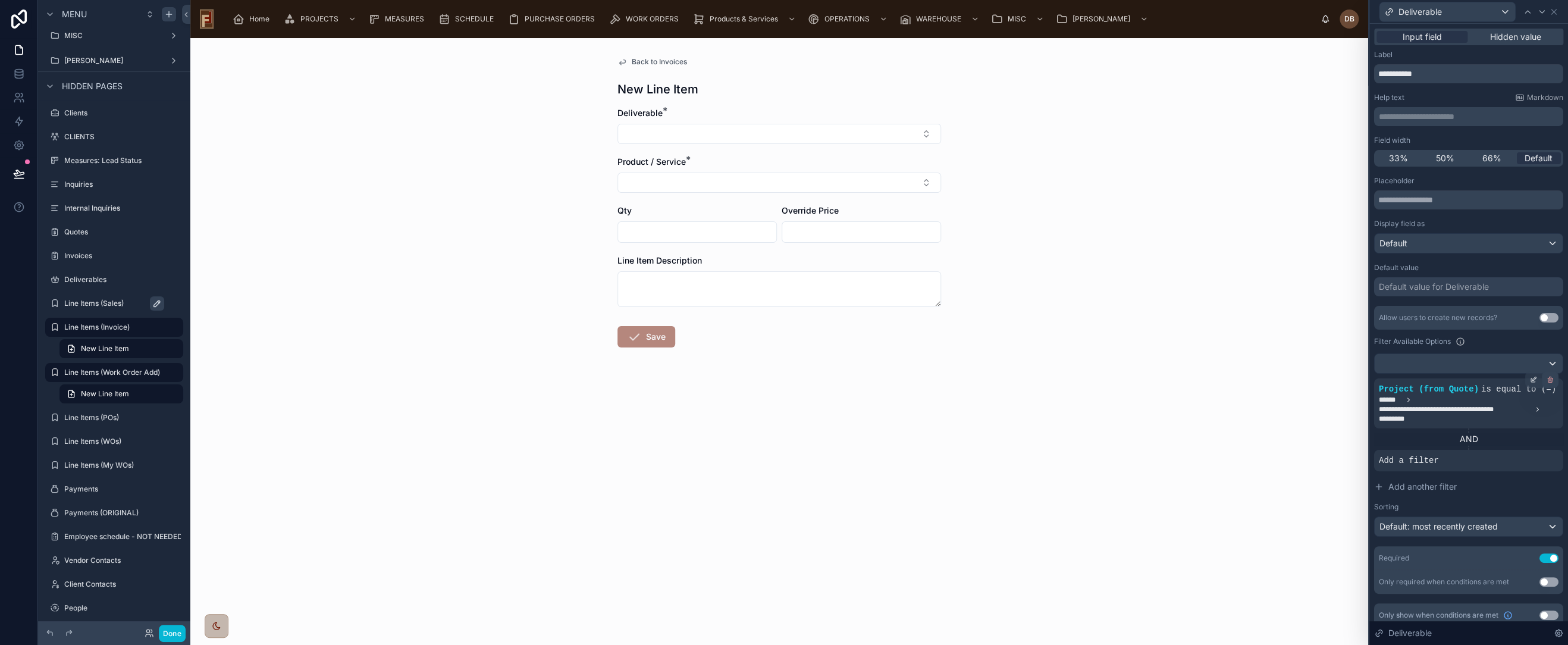
click at [1551, 379] on icon at bounding box center [1551, 380] width 0 height 2
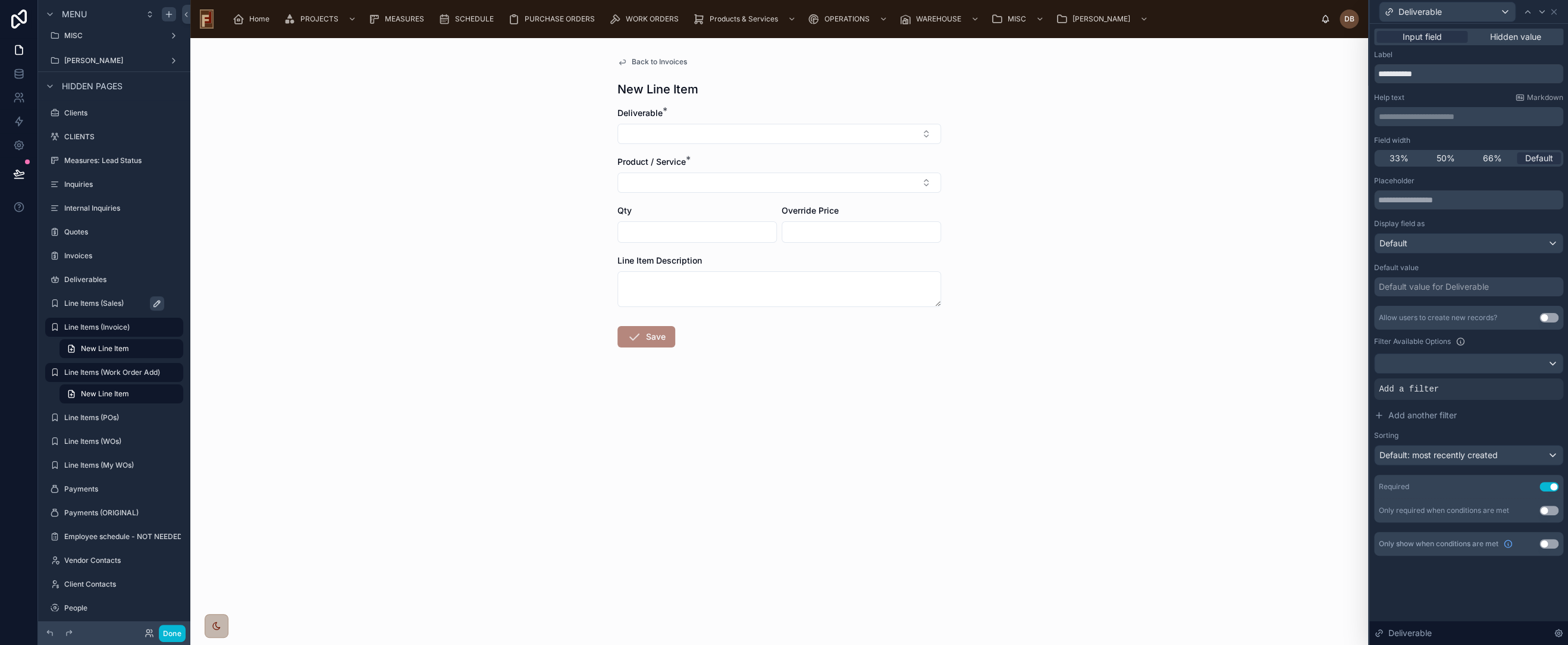
click at [752, 164] on div "Product / Service *" at bounding box center [779, 161] width 323 height 12
click at [732, 164] on div "Product / Service *" at bounding box center [779, 161] width 323 height 12
click at [1553, 12] on icon at bounding box center [1553, 12] width 4 height 4
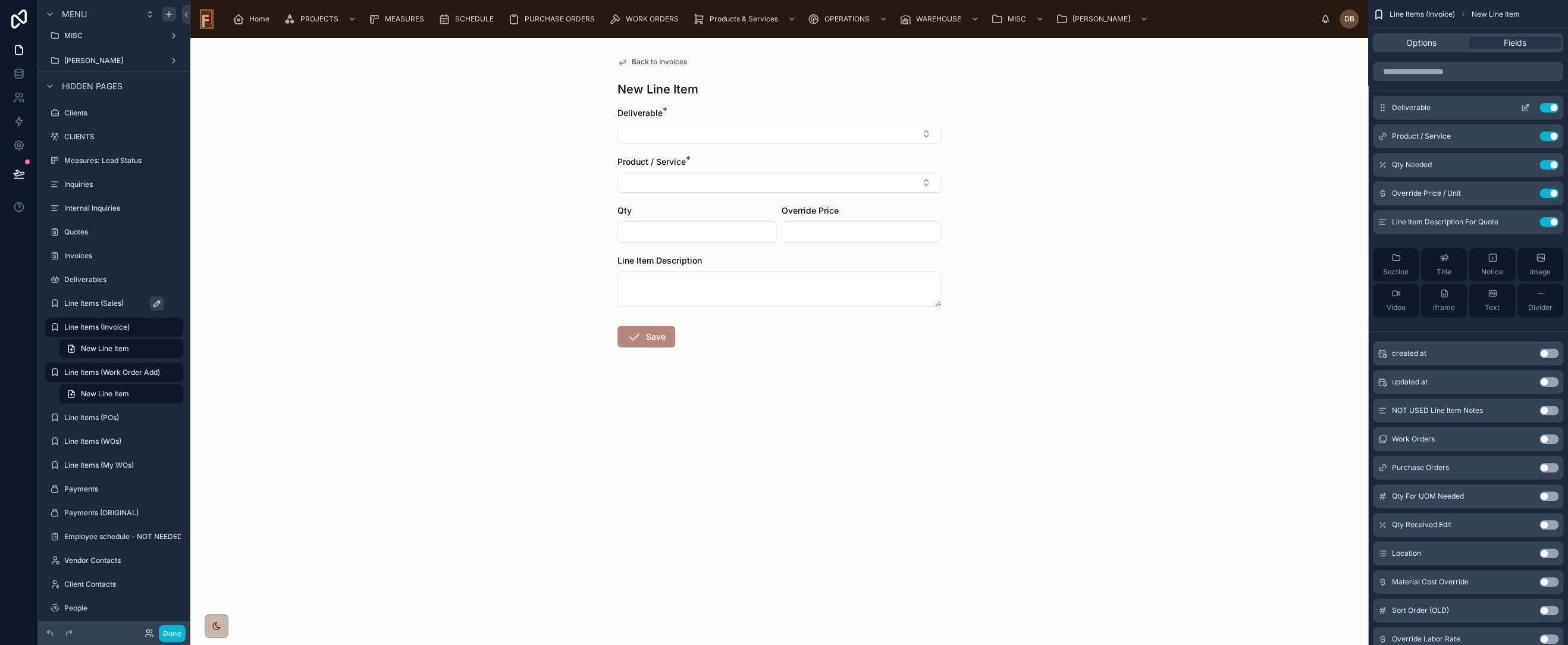
click at [1523, 108] on icon "scrollable content" at bounding box center [1525, 108] width 10 height 10
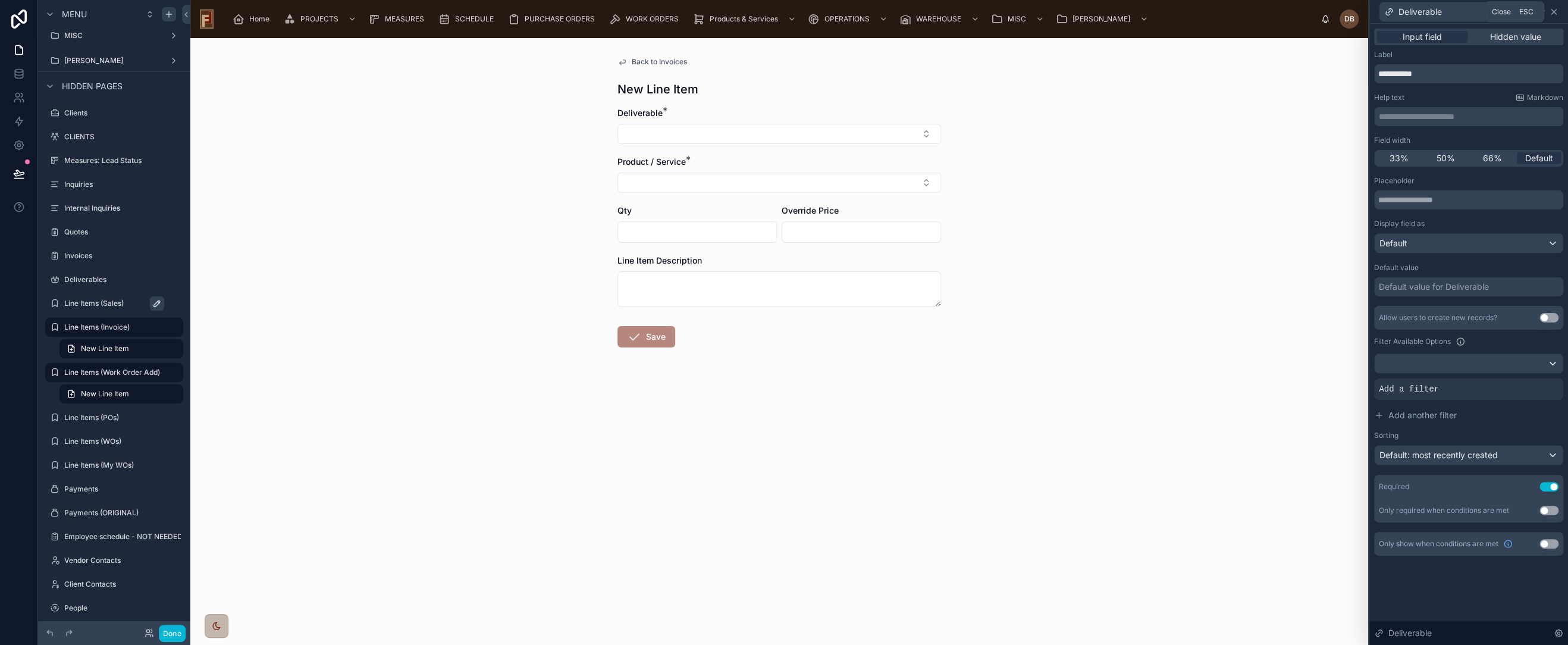
click at [1553, 11] on icon at bounding box center [1554, 12] width 10 height 10
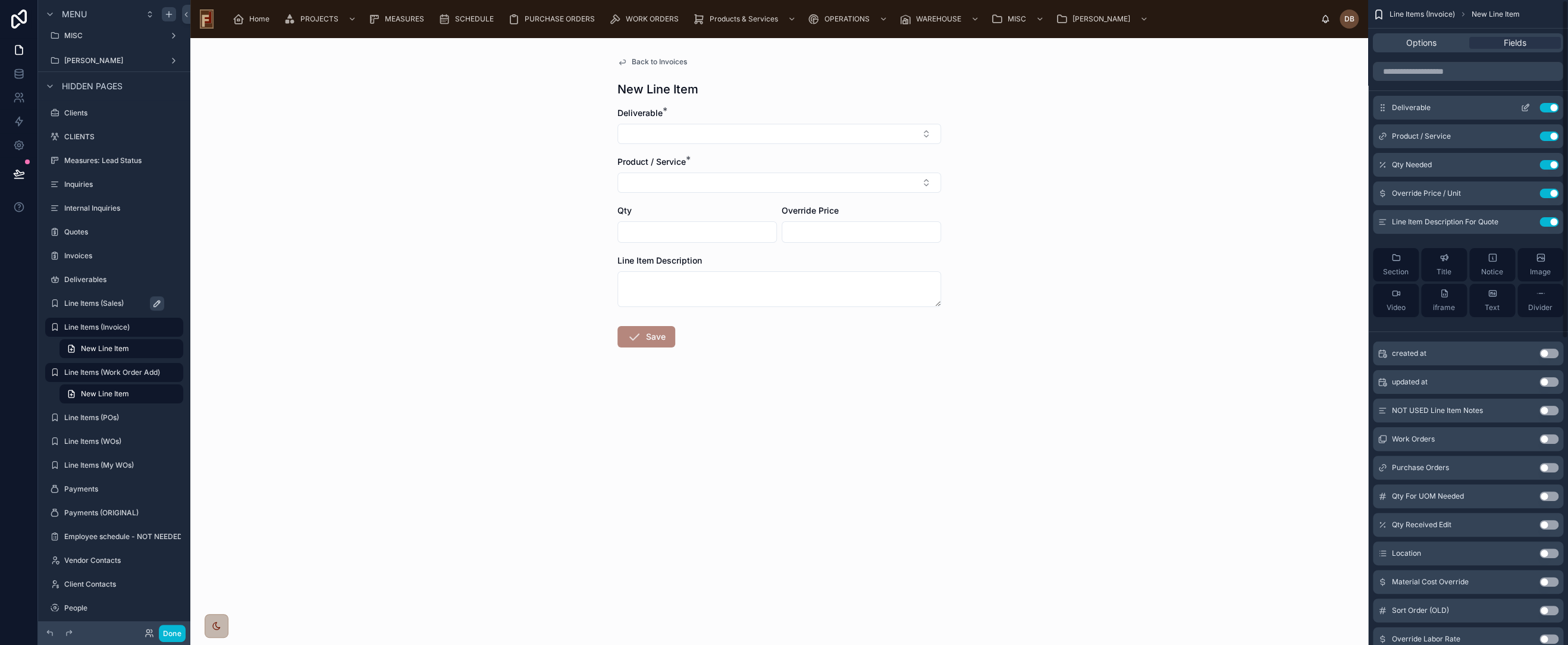
click at [1550, 105] on button "Use setting" at bounding box center [1548, 108] width 19 height 10
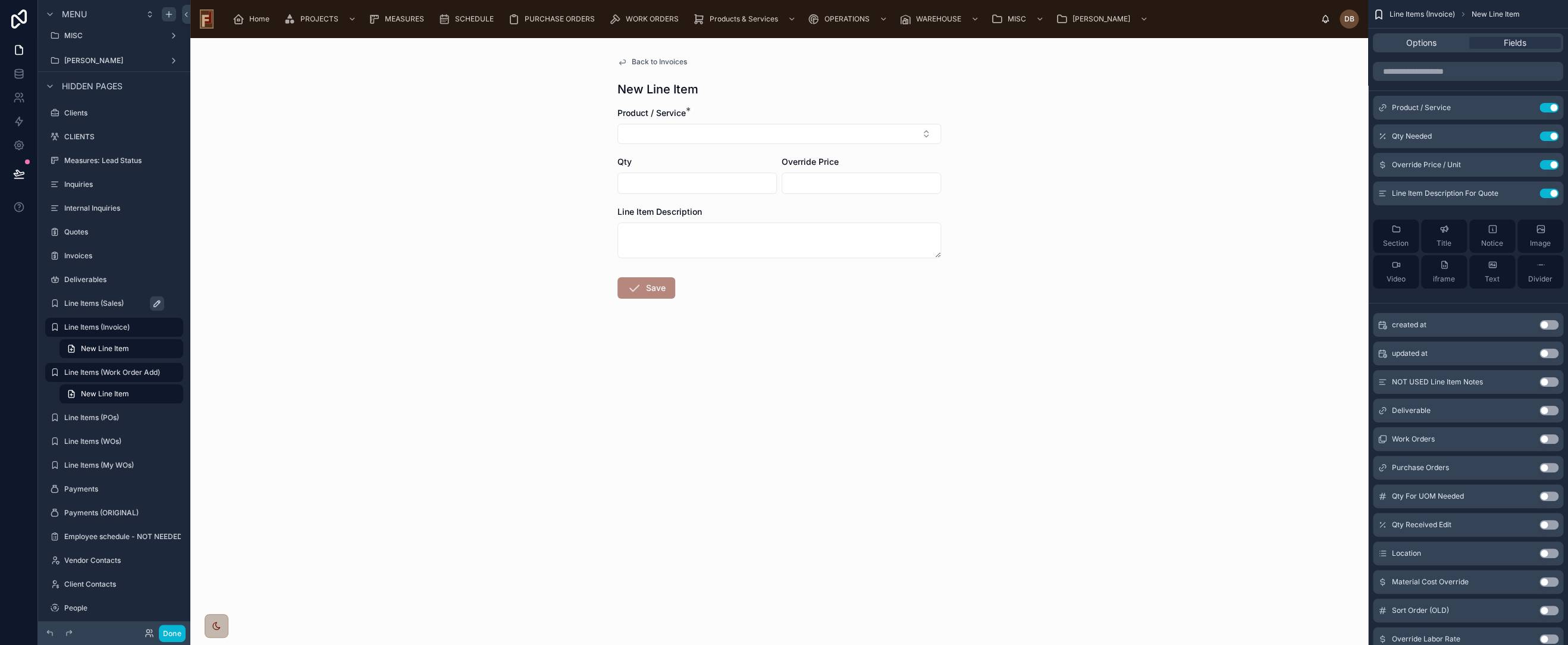
click at [659, 60] on span "Back to Invoices" at bounding box center [659, 61] width 55 height 10
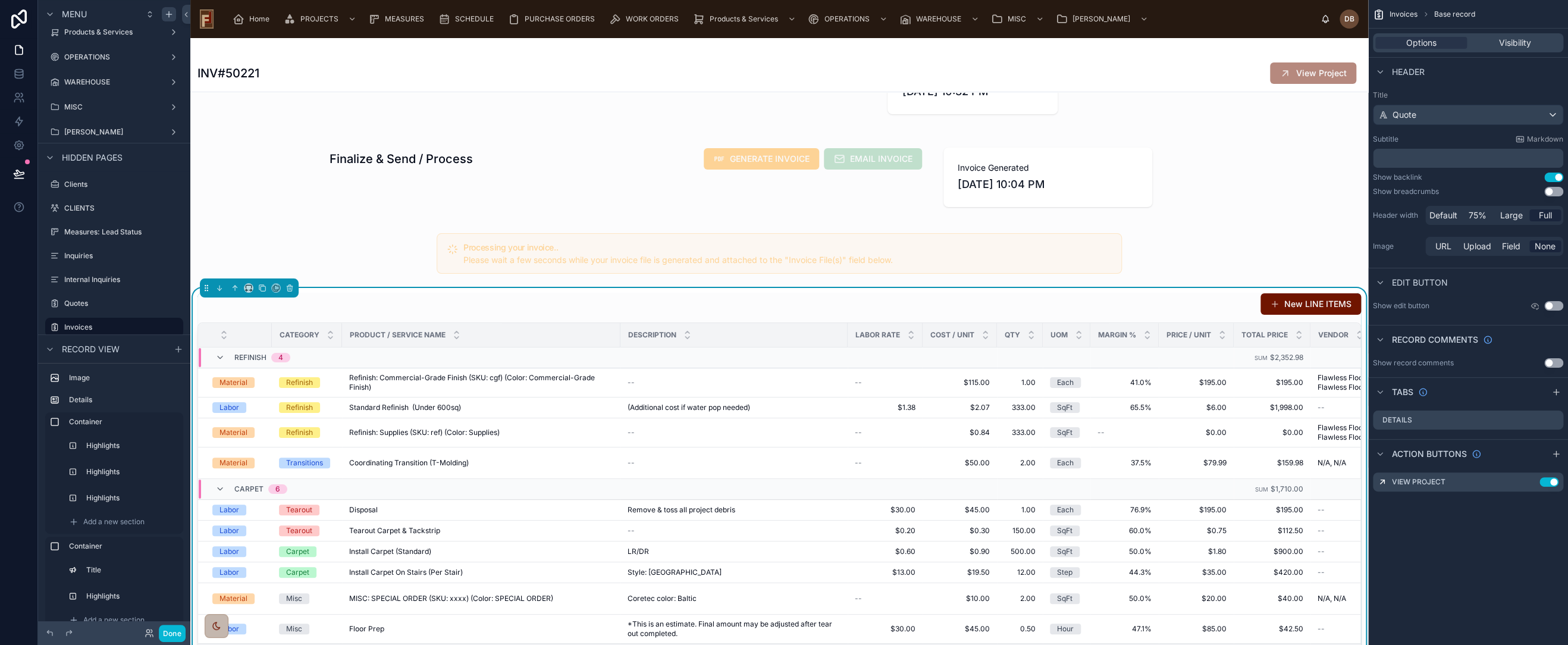
scroll to position [264, 0]
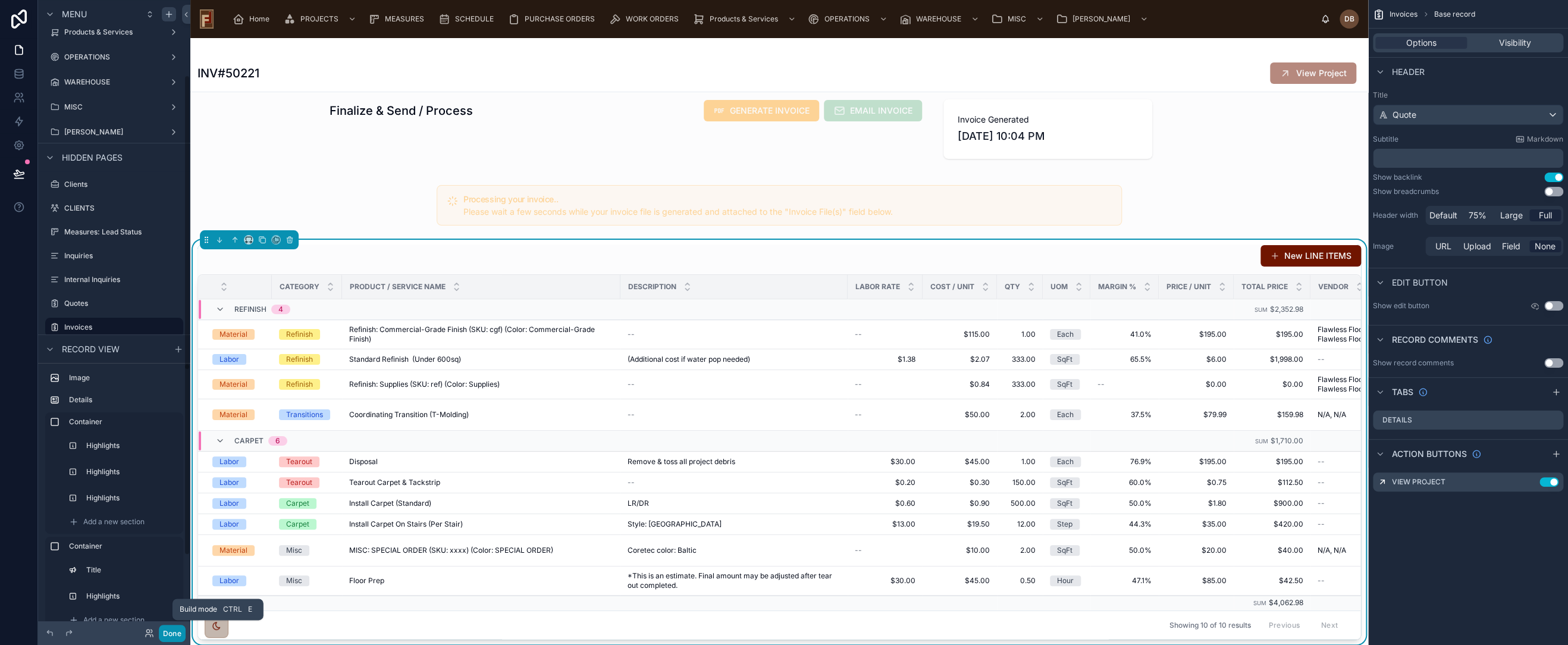
click at [177, 627] on button "Done" at bounding box center [172, 633] width 27 height 17
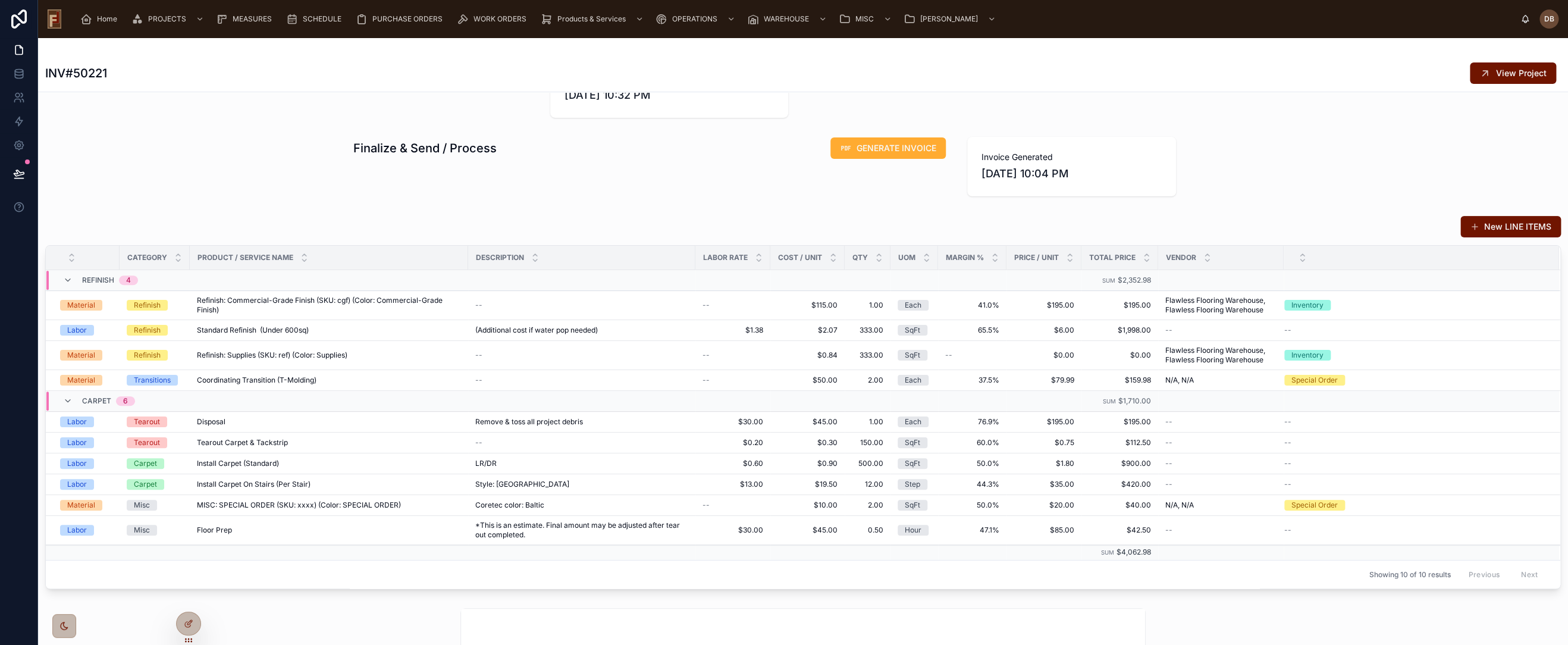
scroll to position [198, 0]
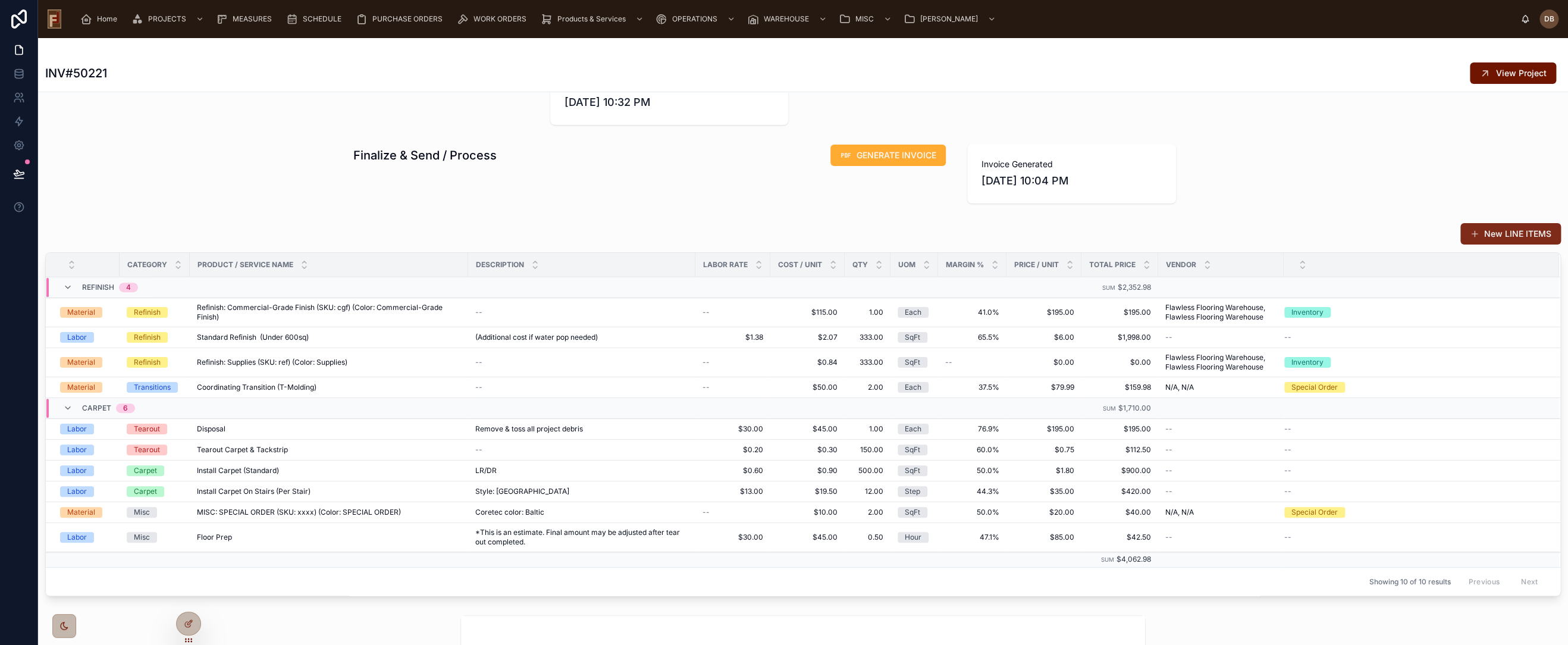
click at [1500, 235] on button "New LINE ITEMS" at bounding box center [1510, 234] width 100 height 21
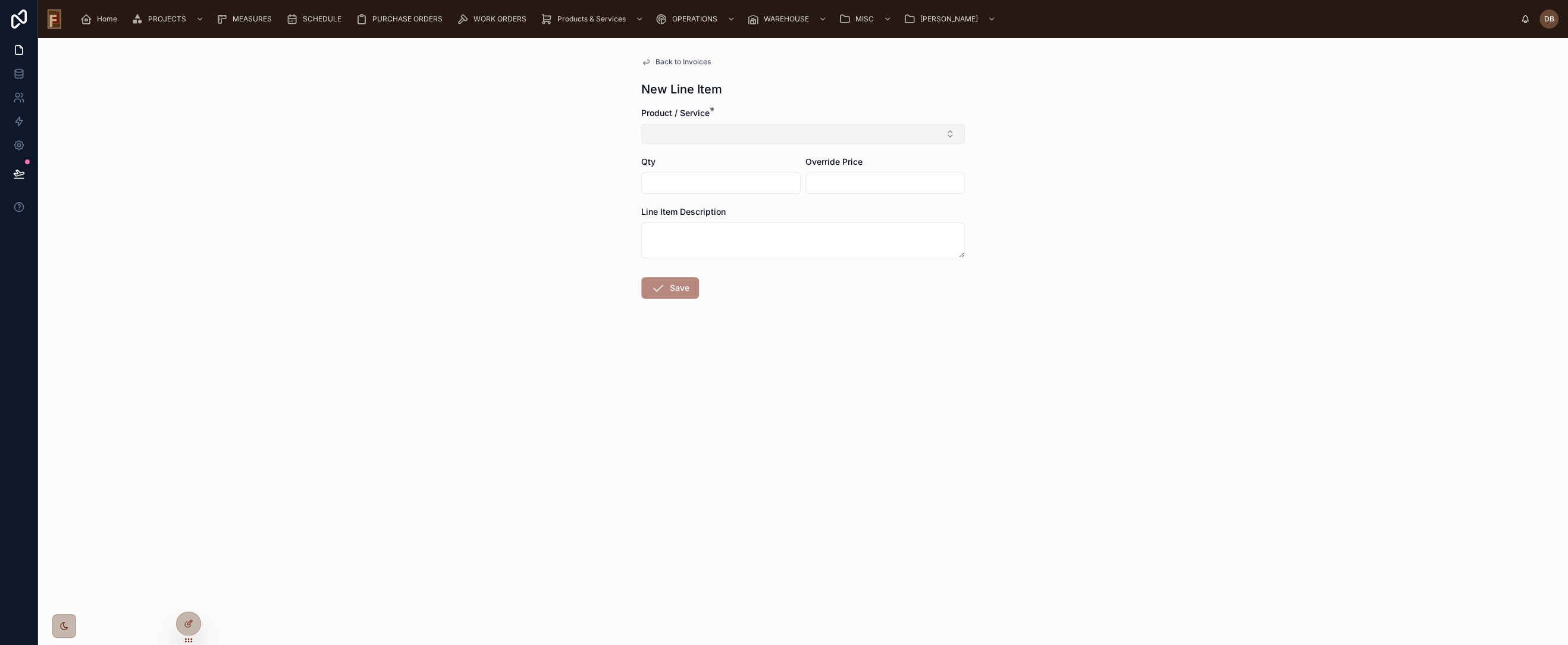
click at [723, 132] on button "Select Button" at bounding box center [803, 133] width 323 height 20
type input "*********"
click at [739, 201] on span "Furniture Moving (Rooms)" at bounding box center [699, 199] width 100 height 12
click at [691, 187] on input "text" at bounding box center [721, 186] width 158 height 17
type input "****"
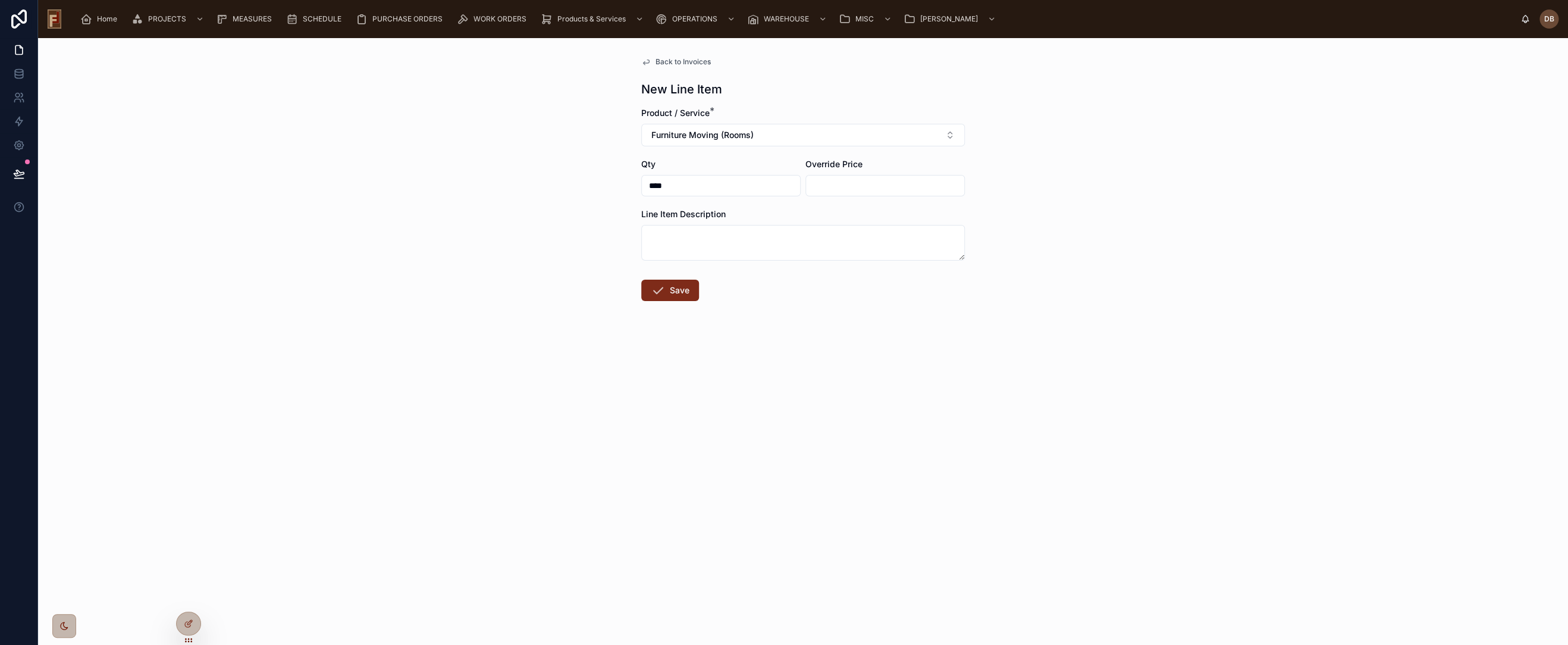
click at [672, 292] on button "Save" at bounding box center [670, 291] width 58 height 21
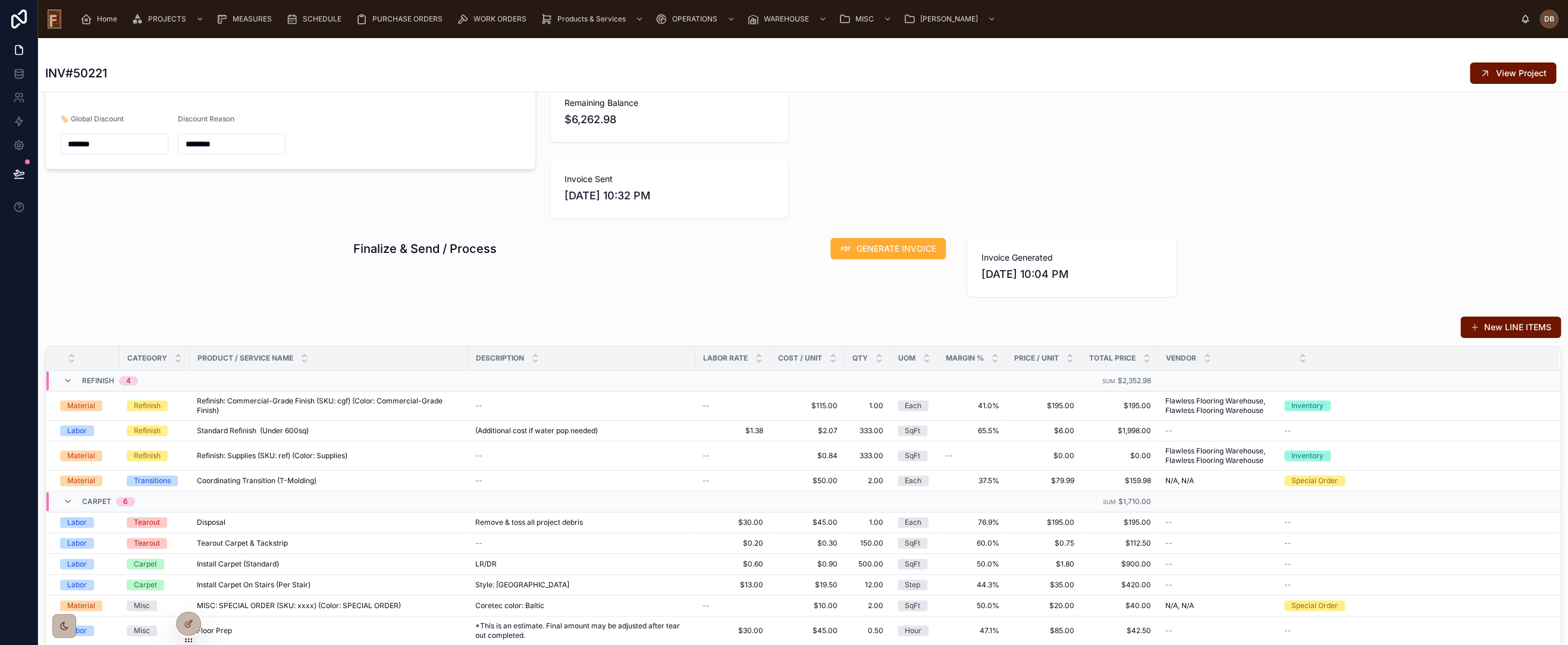
scroll to position [132, 0]
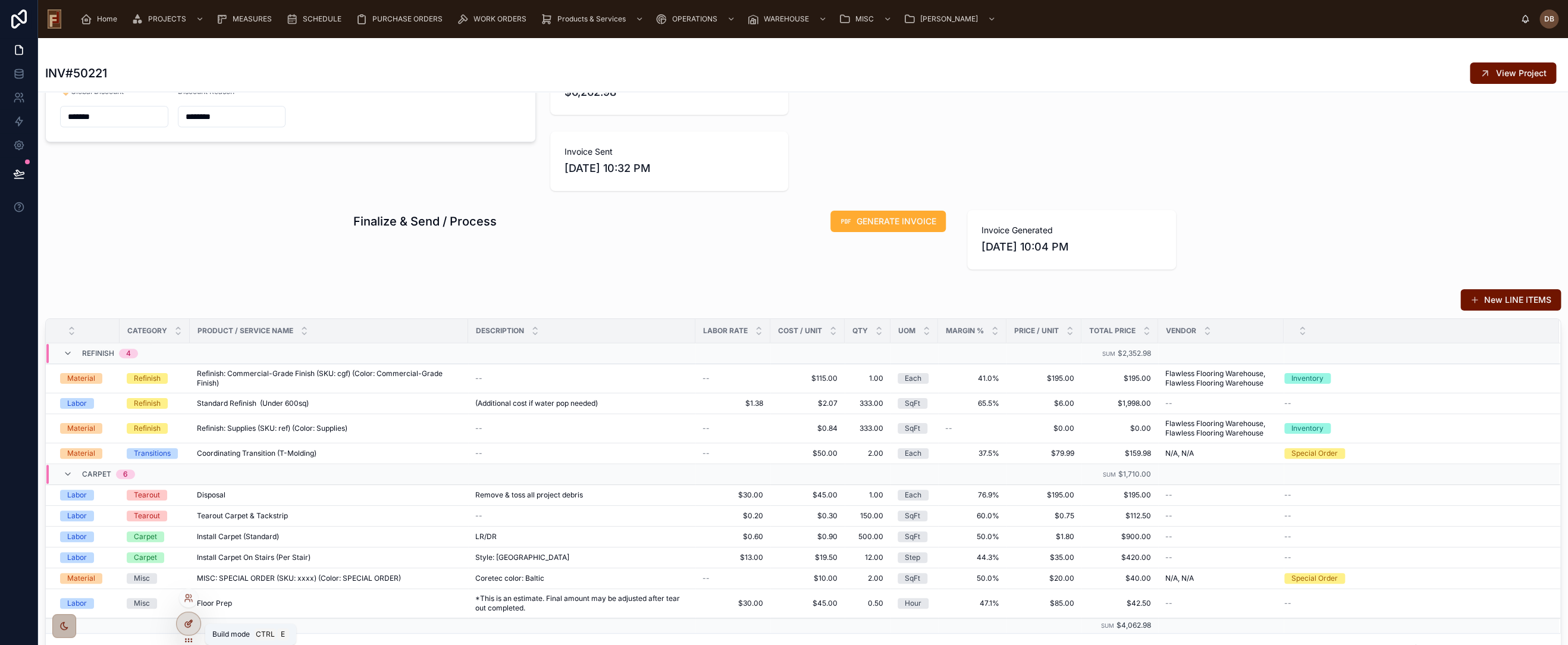
click at [190, 622] on icon at bounding box center [189, 622] width 4 height 4
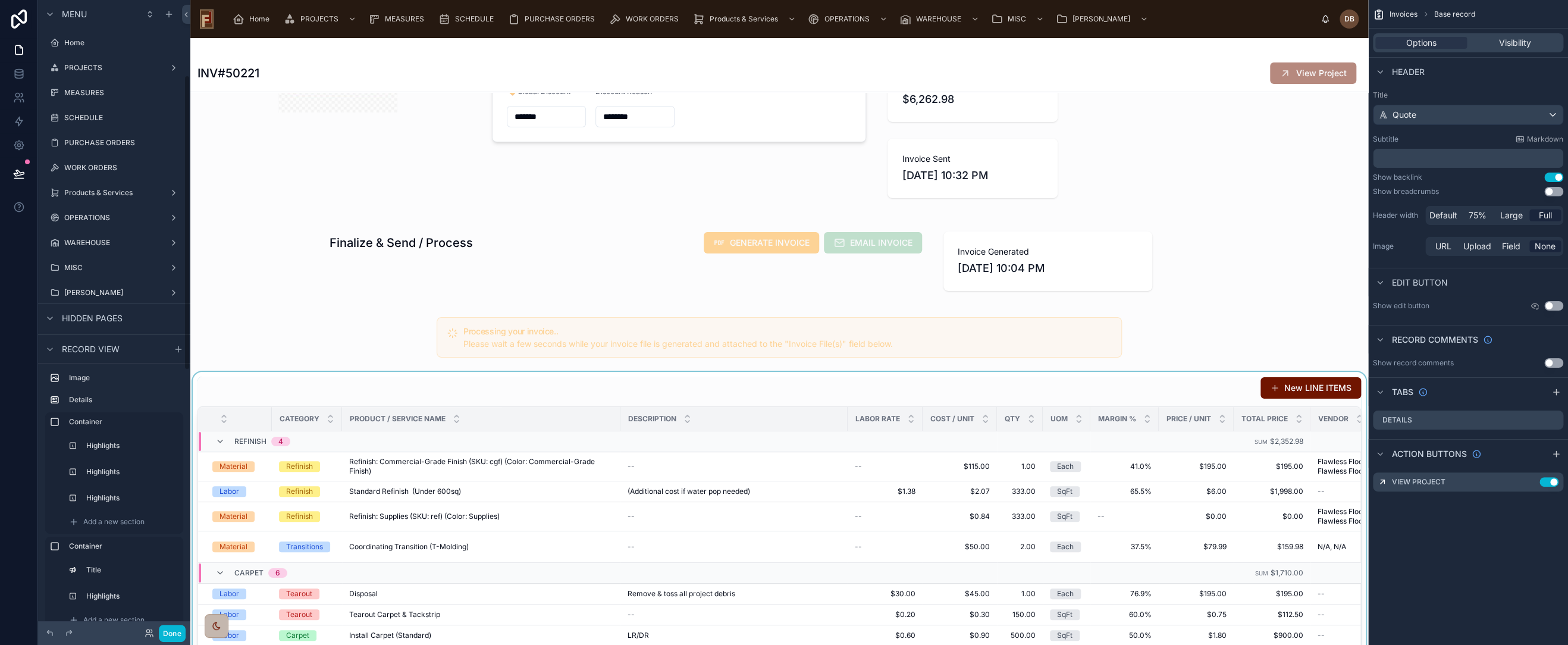
scroll to position [161, 0]
click at [588, 376] on div at bounding box center [779, 574] width 1178 height 404
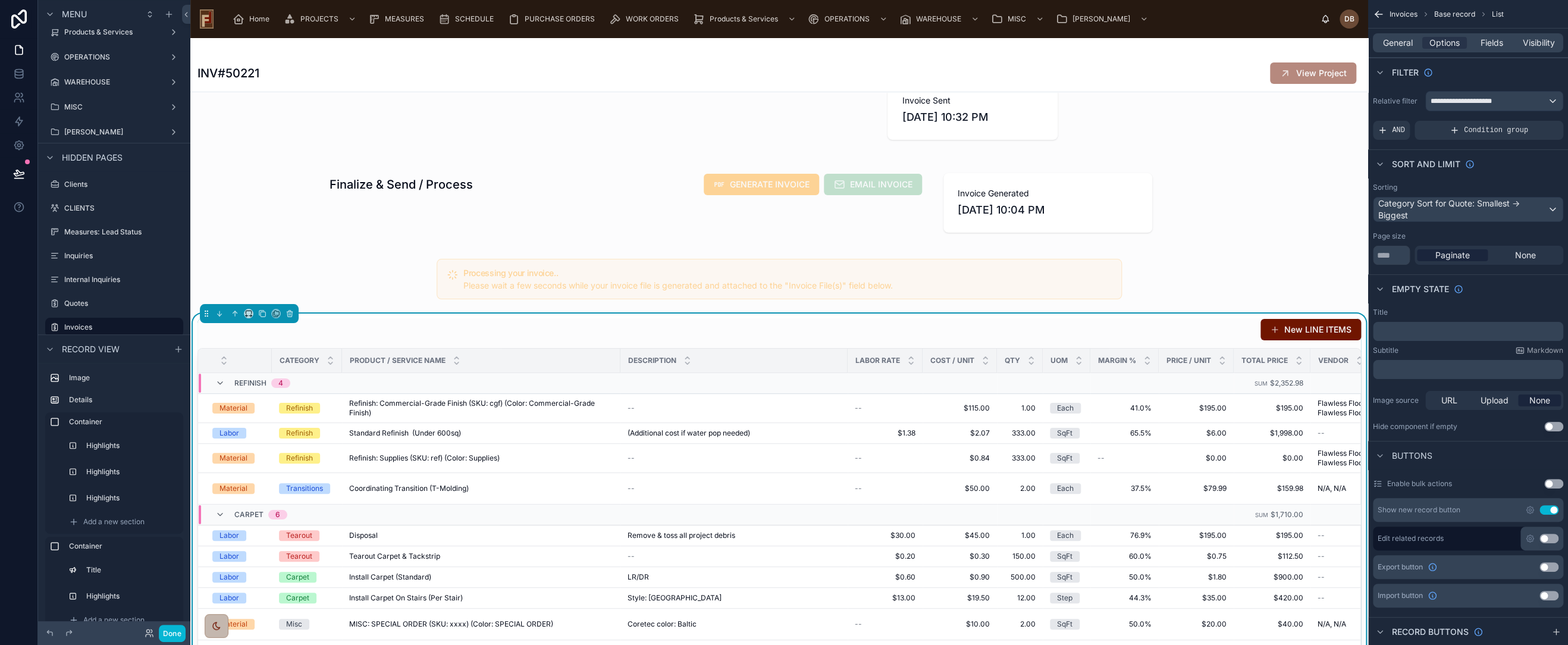
scroll to position [198, 0]
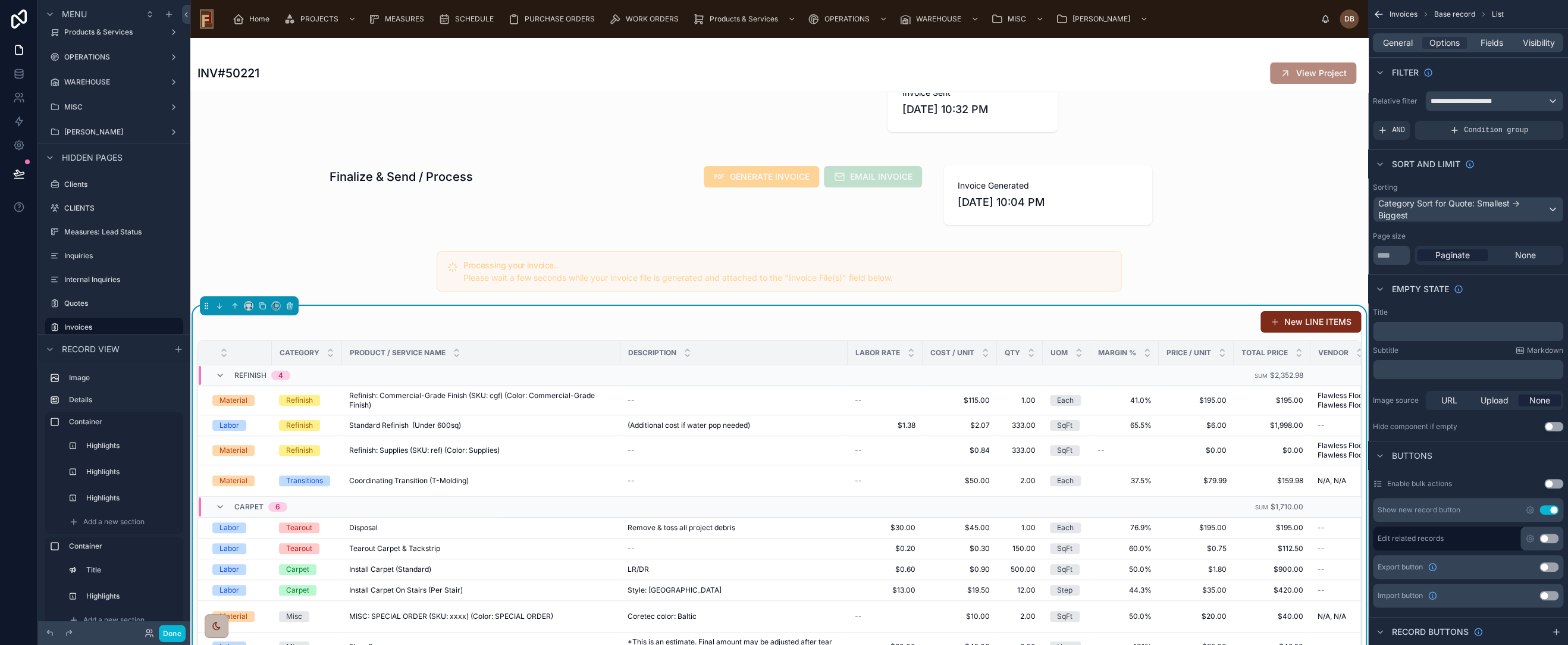
click at [1298, 320] on button "New LINE ITEMS" at bounding box center [1310, 322] width 100 height 21
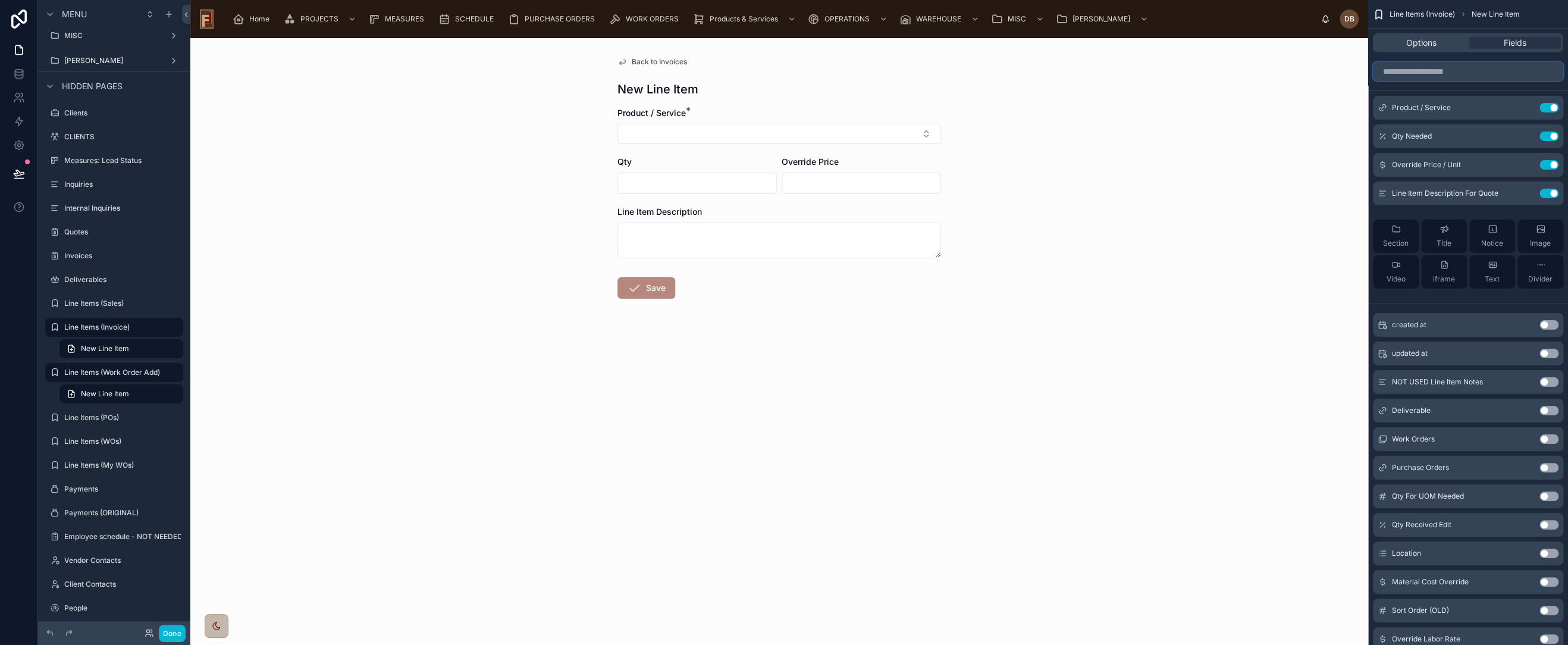
click at [1438, 71] on input "scrollable content" at bounding box center [1469, 71] width 190 height 19
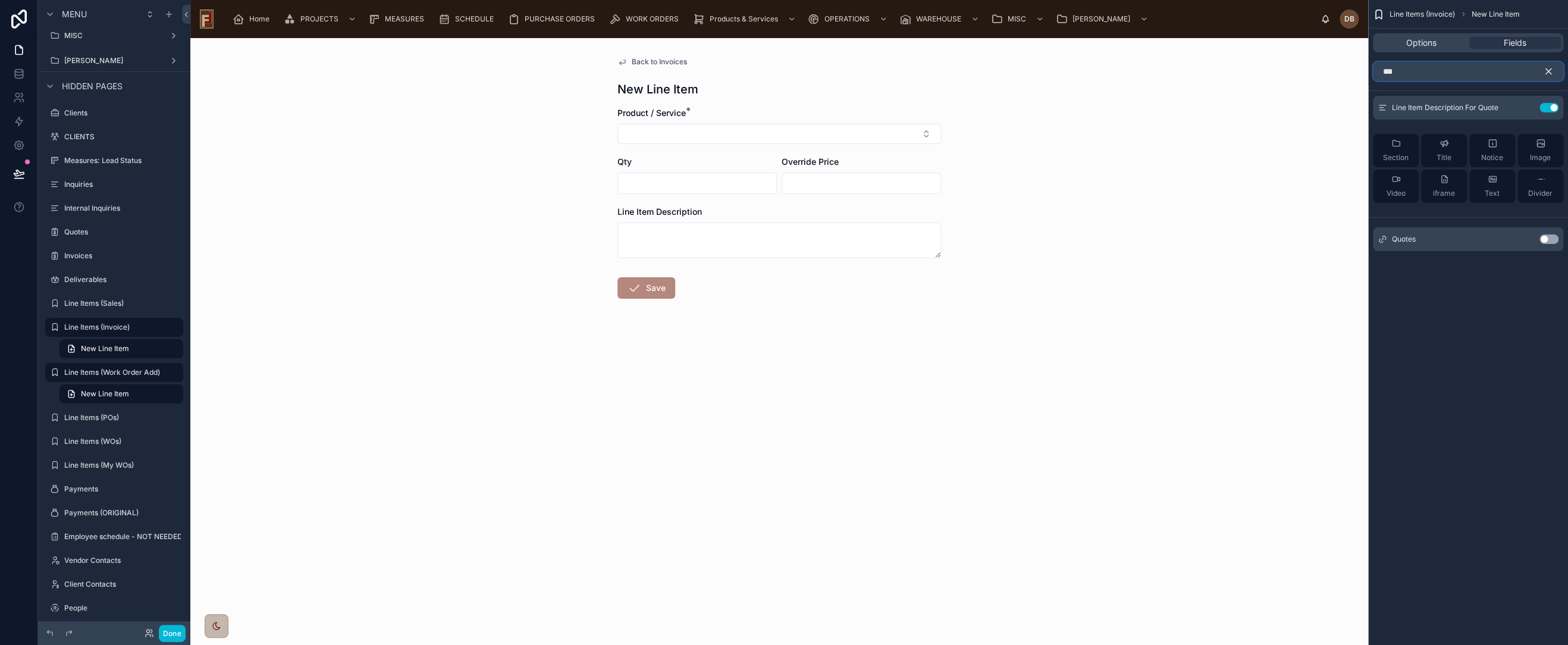
type input "***"
click at [1549, 239] on button "Use setting" at bounding box center [1548, 239] width 19 height 10
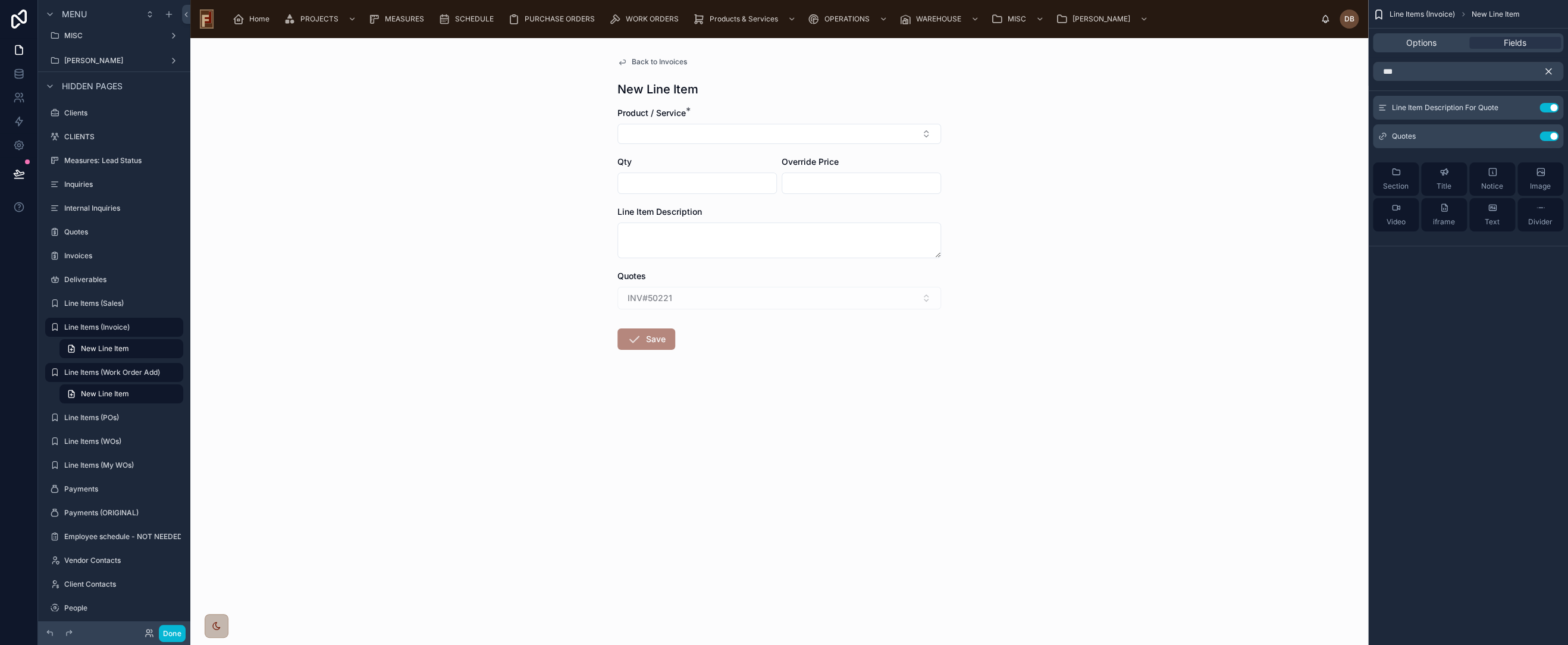
click at [1548, 69] on icon "scrollable content" at bounding box center [1548, 71] width 11 height 11
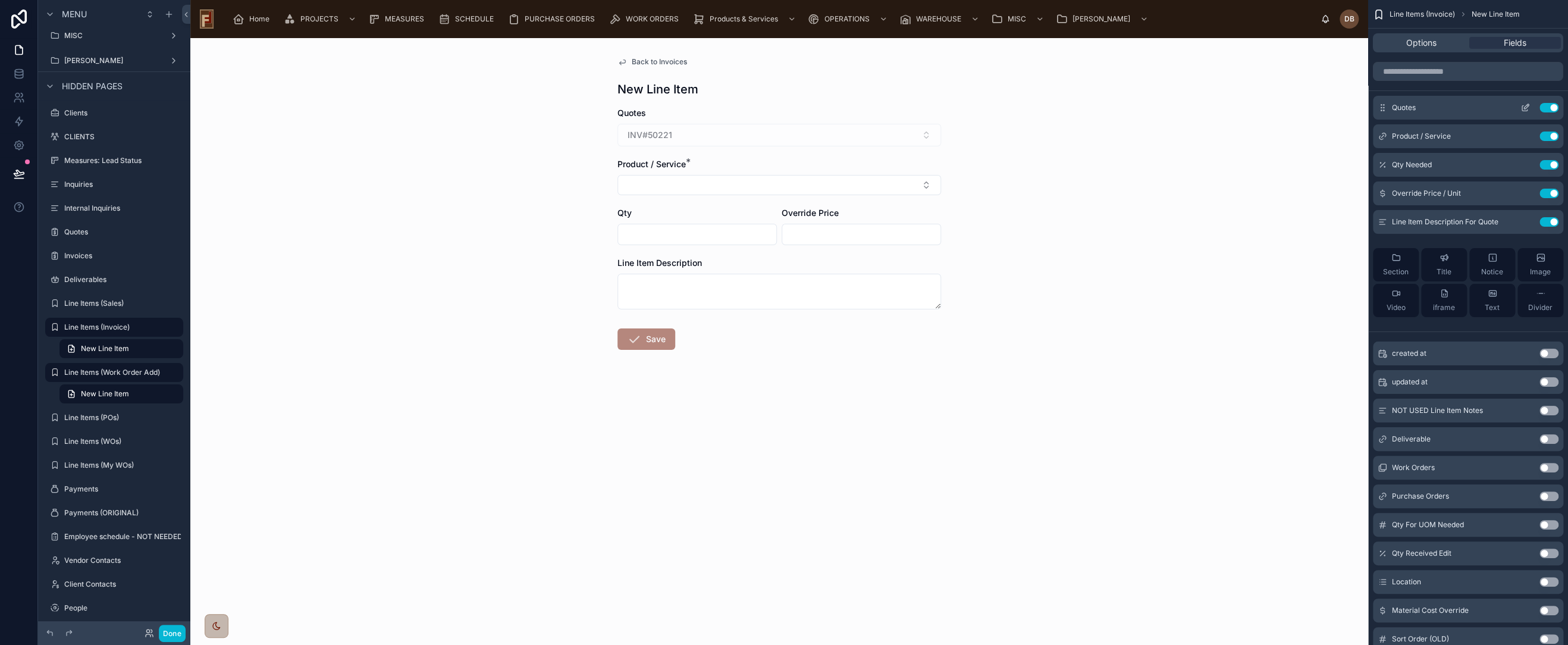
click at [1524, 106] on icon "scrollable content" at bounding box center [1525, 108] width 10 height 10
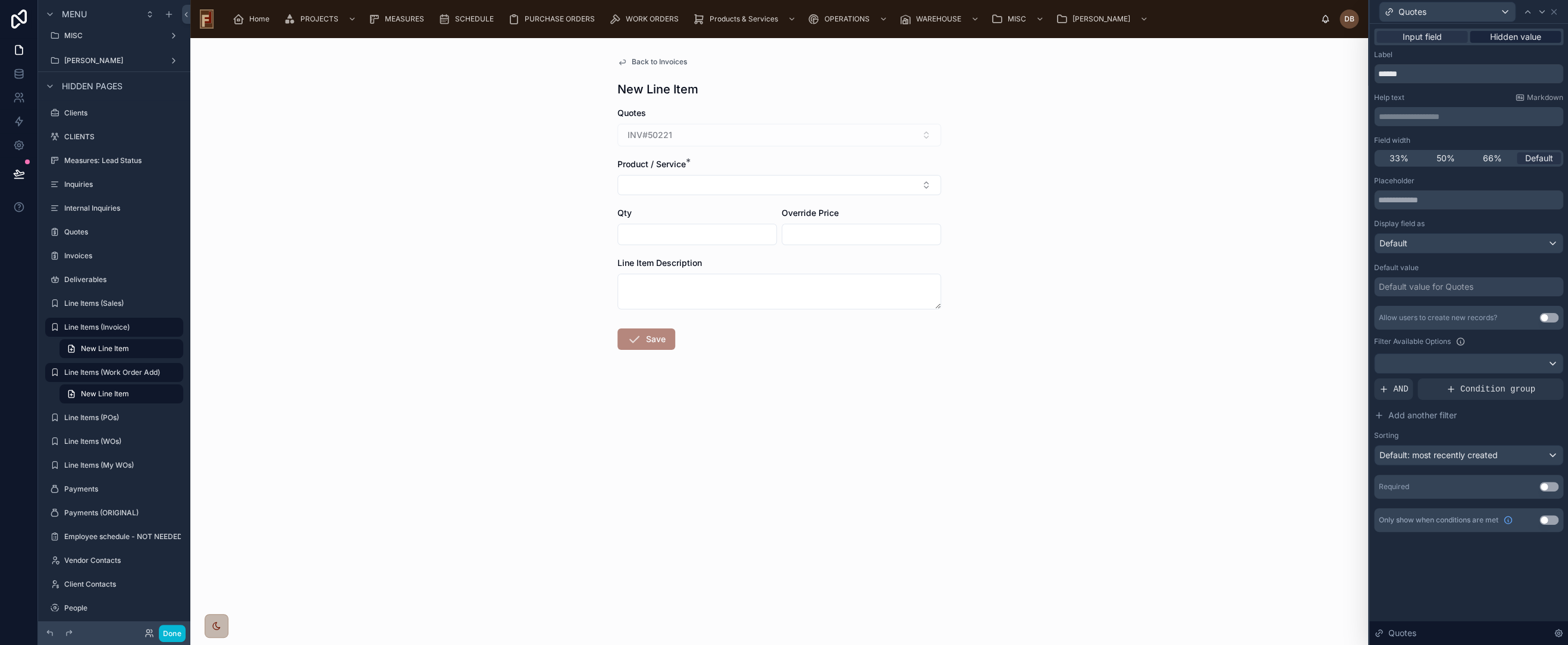
click at [1516, 37] on span "Hidden value" at bounding box center [1516, 36] width 52 height 12
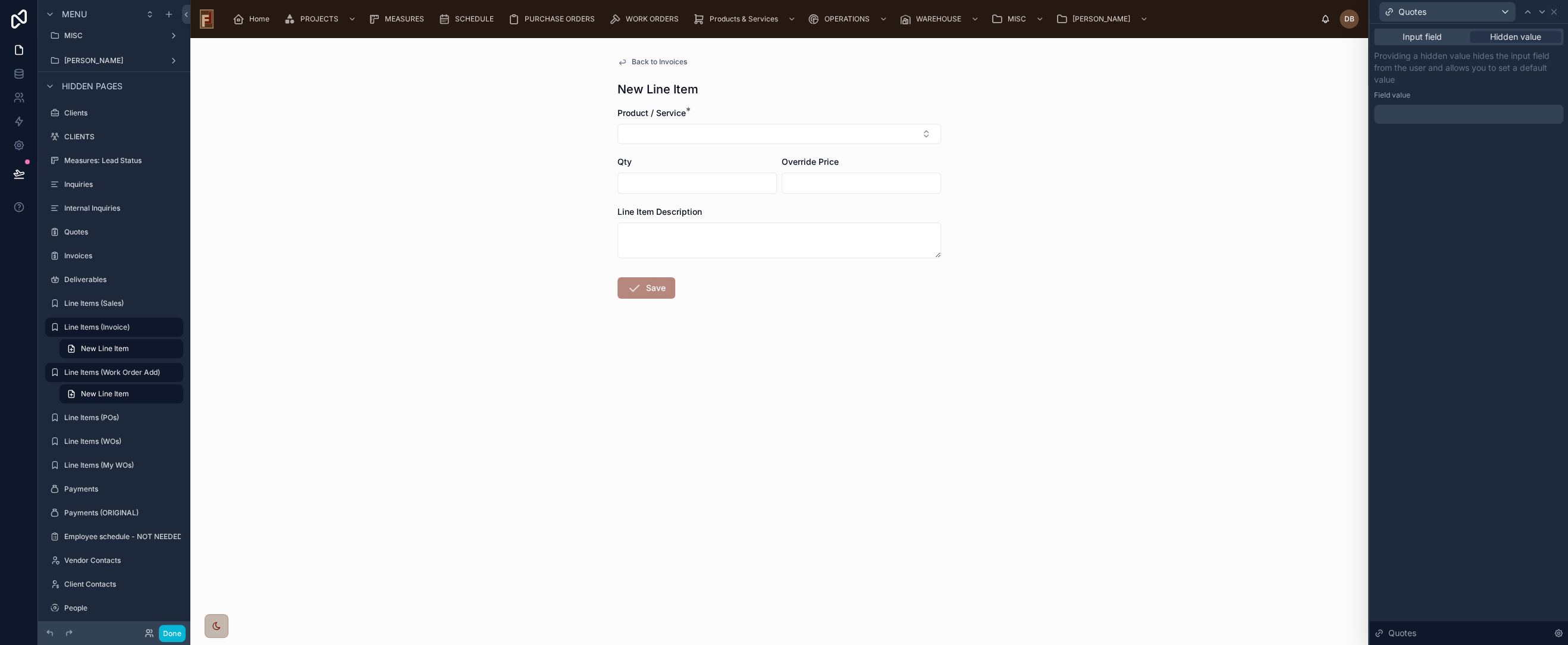
click at [638, 404] on div "Back to Invoices New Line Item Product / Service * Qty Override Price Line Item…" at bounding box center [779, 341] width 1178 height 607
click at [1555, 9] on icon at bounding box center [1554, 12] width 10 height 10
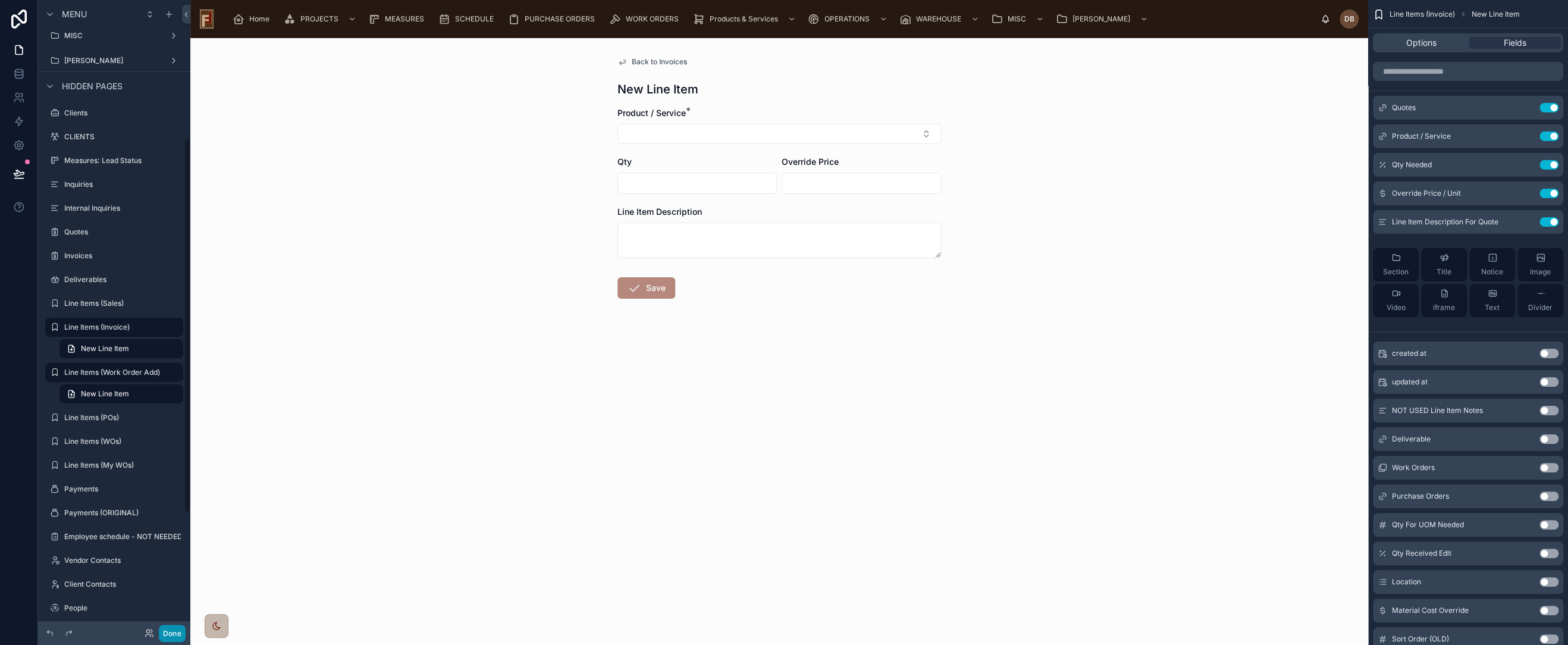
click at [174, 633] on button "Done" at bounding box center [172, 633] width 27 height 17
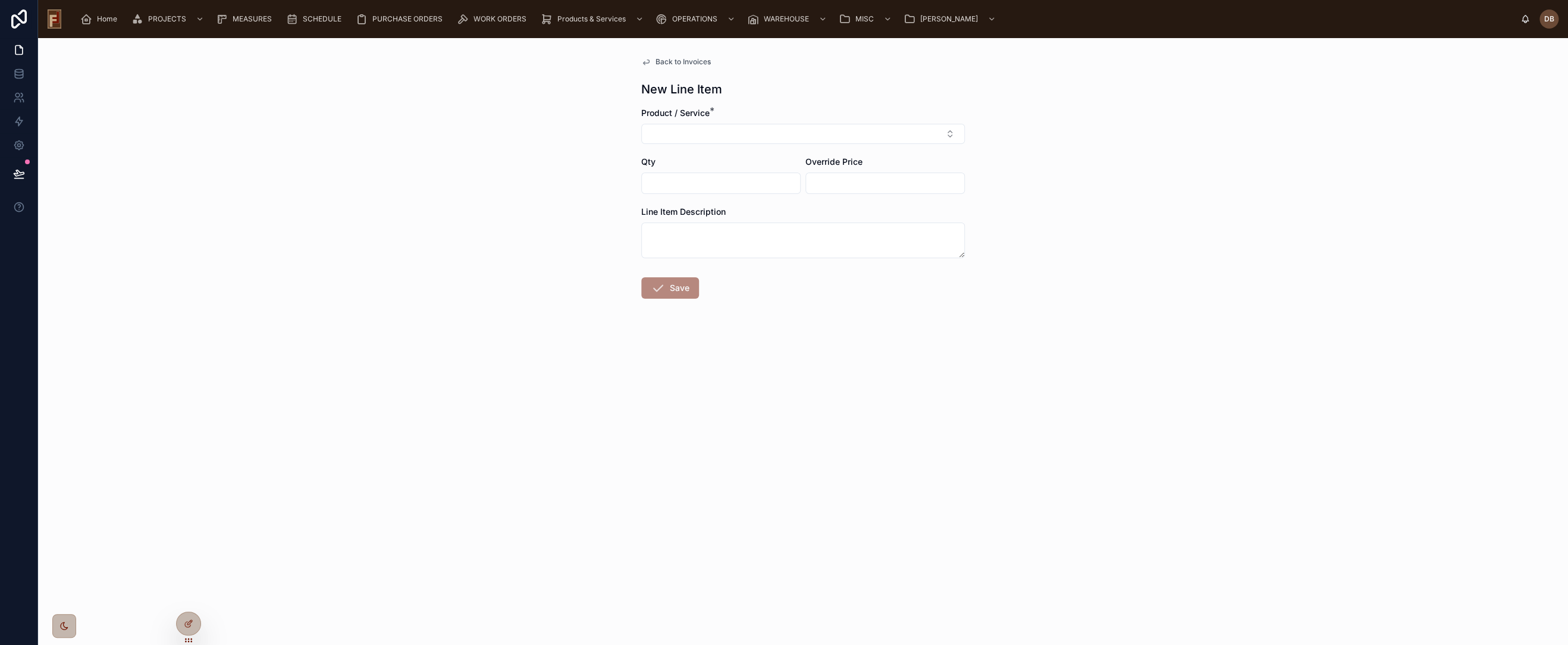
click at [691, 60] on span "Back to Invoices" at bounding box center [683, 61] width 55 height 10
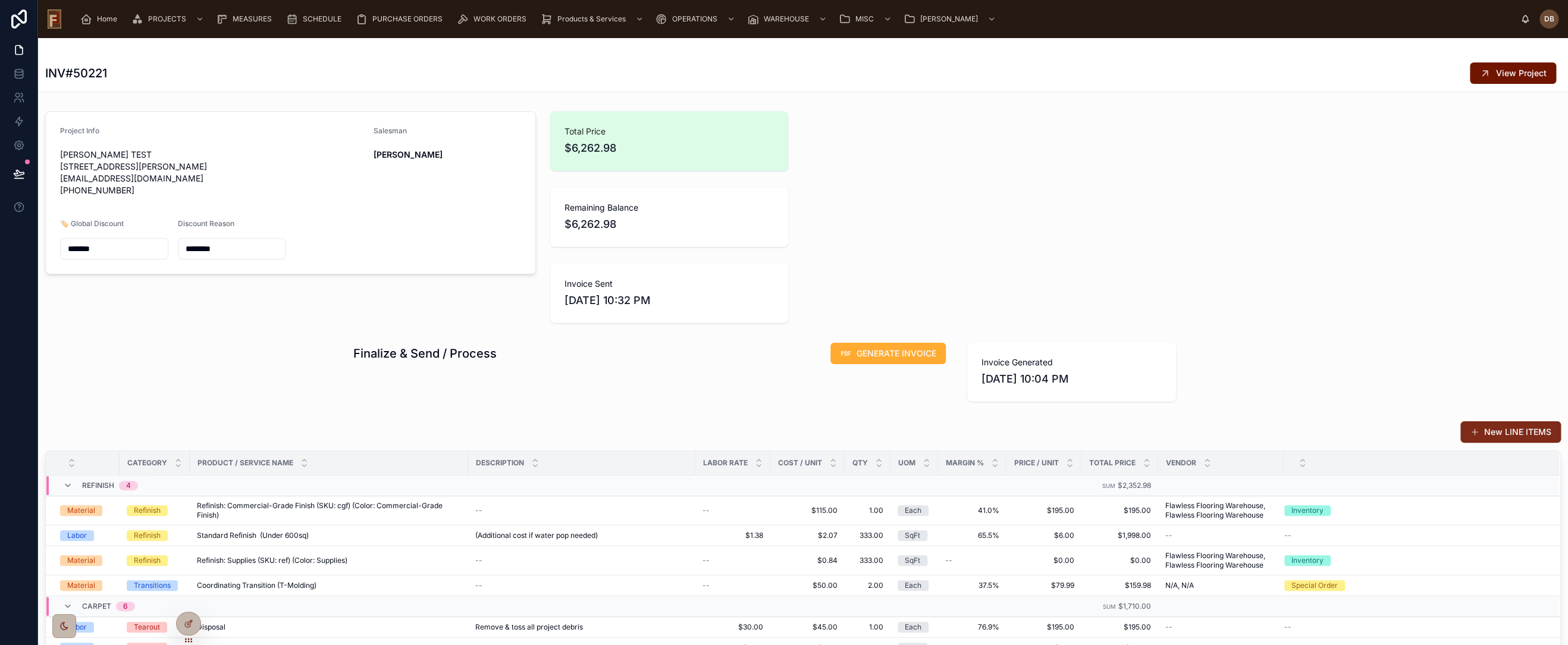
click at [1498, 424] on button "New LINE ITEMS" at bounding box center [1510, 432] width 100 height 21
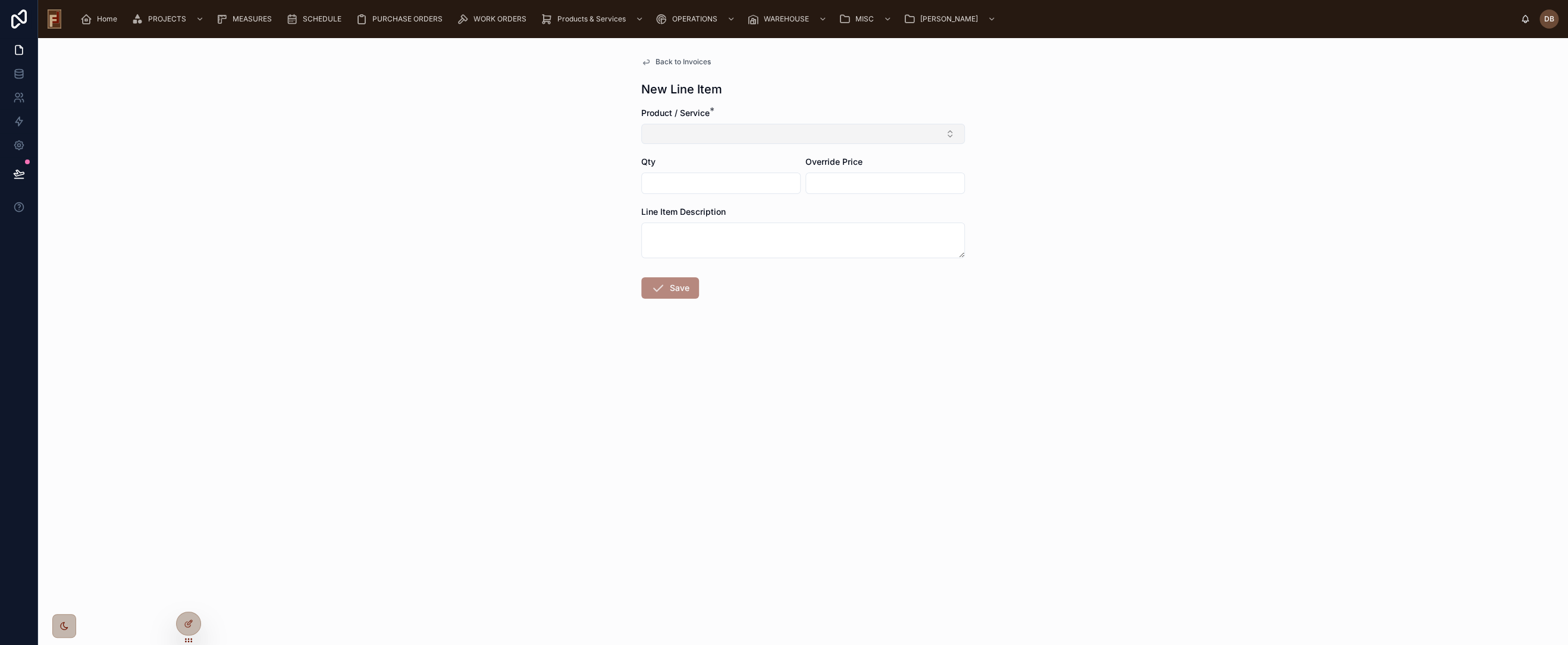
click at [709, 128] on button "Select Button" at bounding box center [803, 133] width 323 height 20
type input "****"
click at [718, 199] on span "Furniture Moving (Rooms)" at bounding box center [699, 199] width 100 height 12
click at [712, 184] on input "text" at bounding box center [721, 186] width 158 height 17
type input "****"
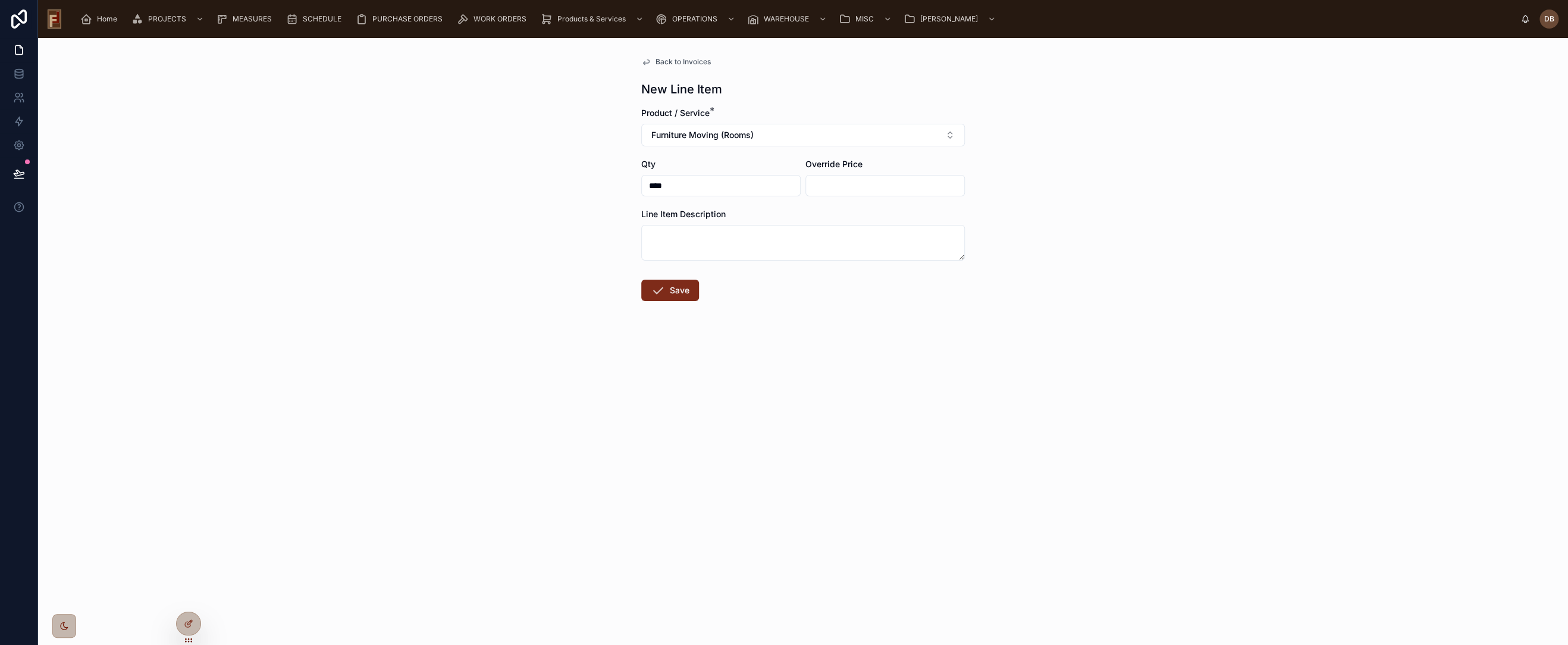
click at [674, 292] on button "Save" at bounding box center [670, 291] width 58 height 21
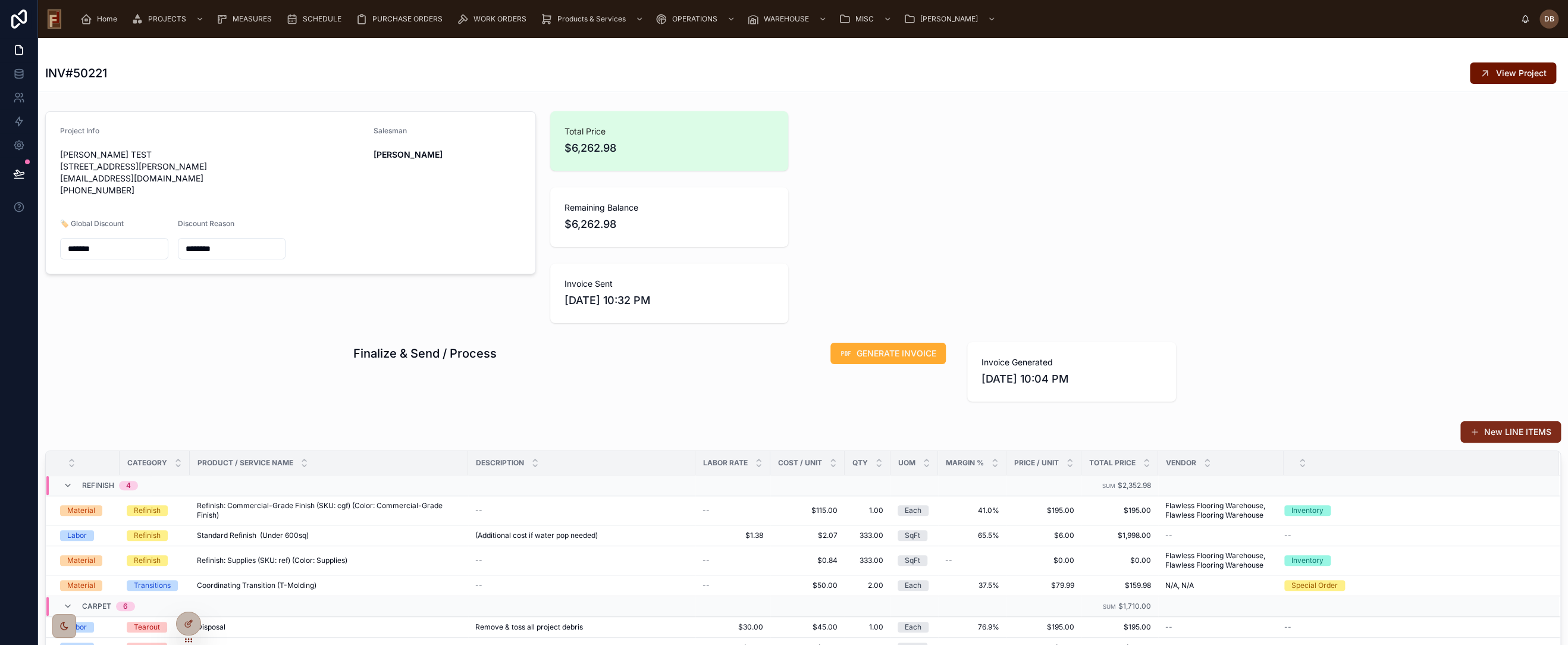
click at [1509, 429] on button "New LINE ITEMS" at bounding box center [1510, 432] width 100 height 21
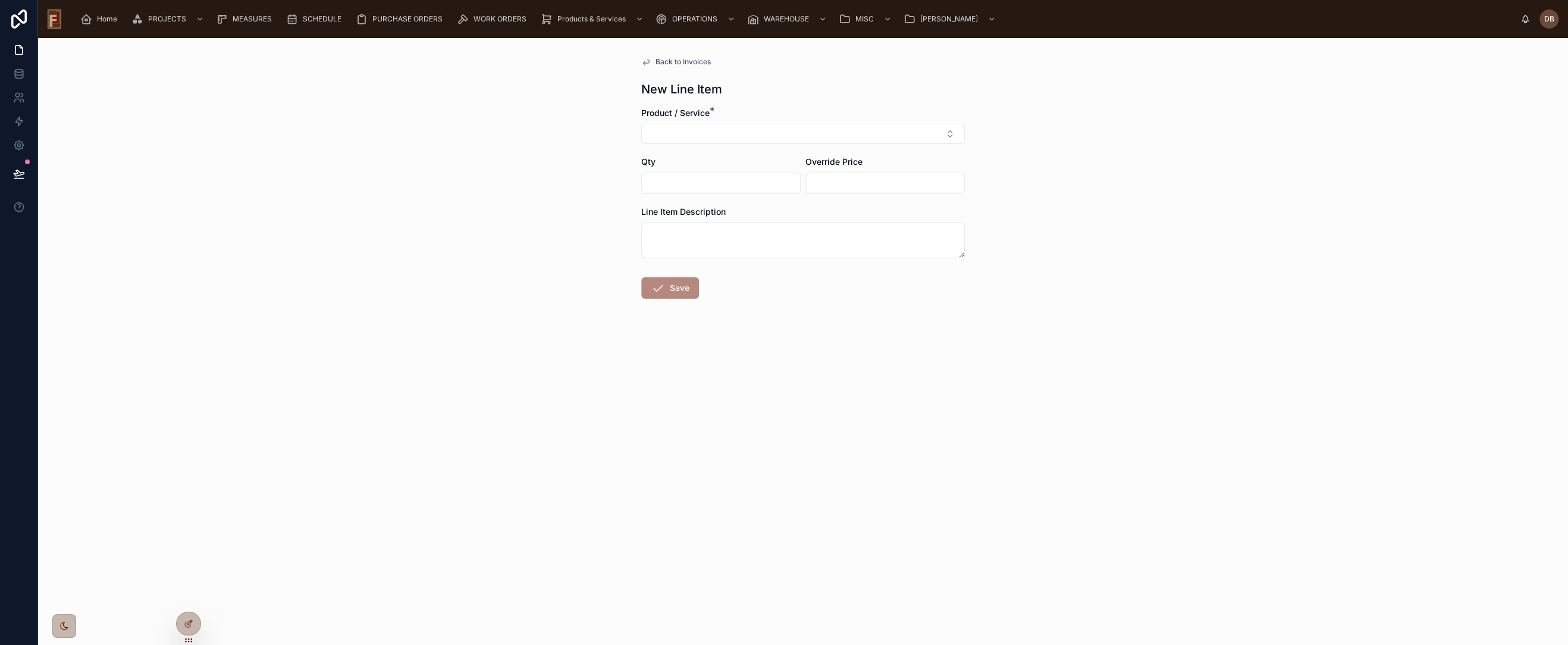
click at [665, 59] on span "Back to Invoices" at bounding box center [683, 61] width 55 height 10
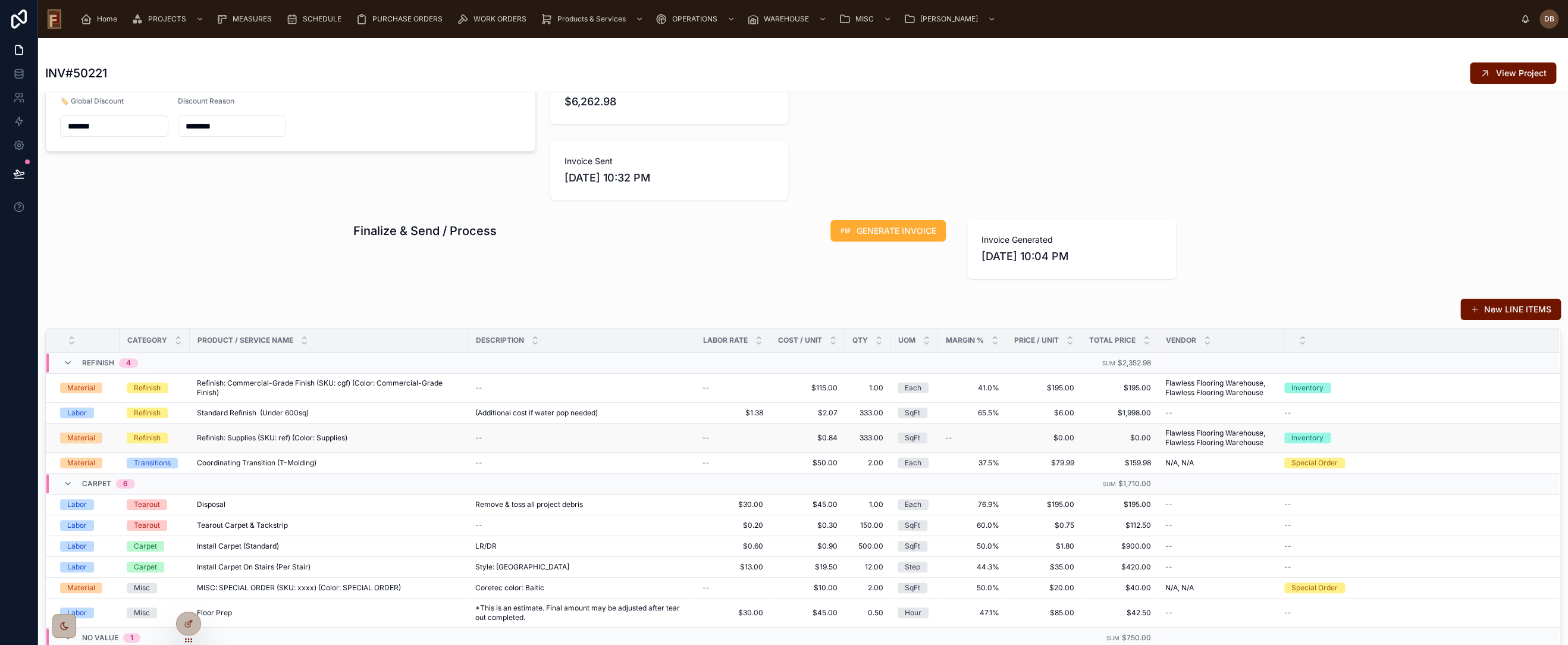
scroll to position [132, 0]
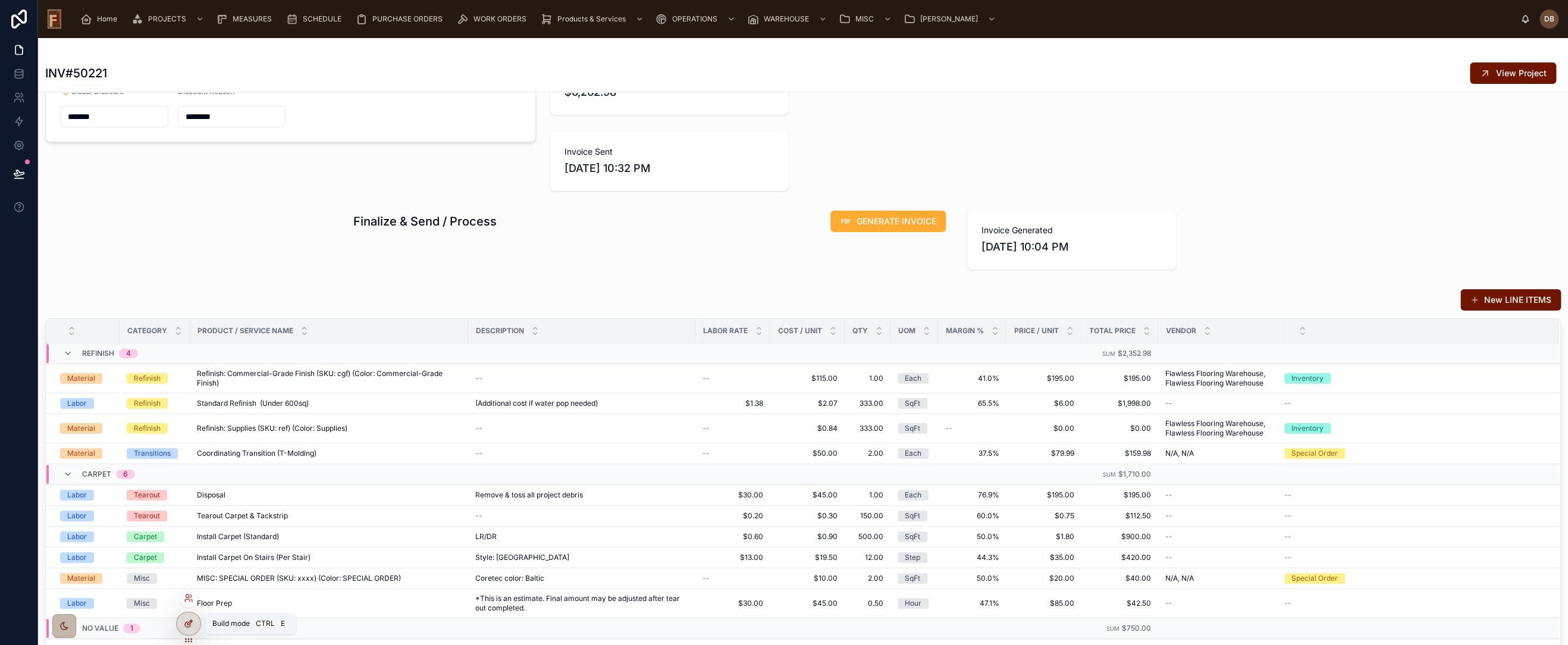
click at [187, 622] on icon at bounding box center [187, 625] width 5 height 5
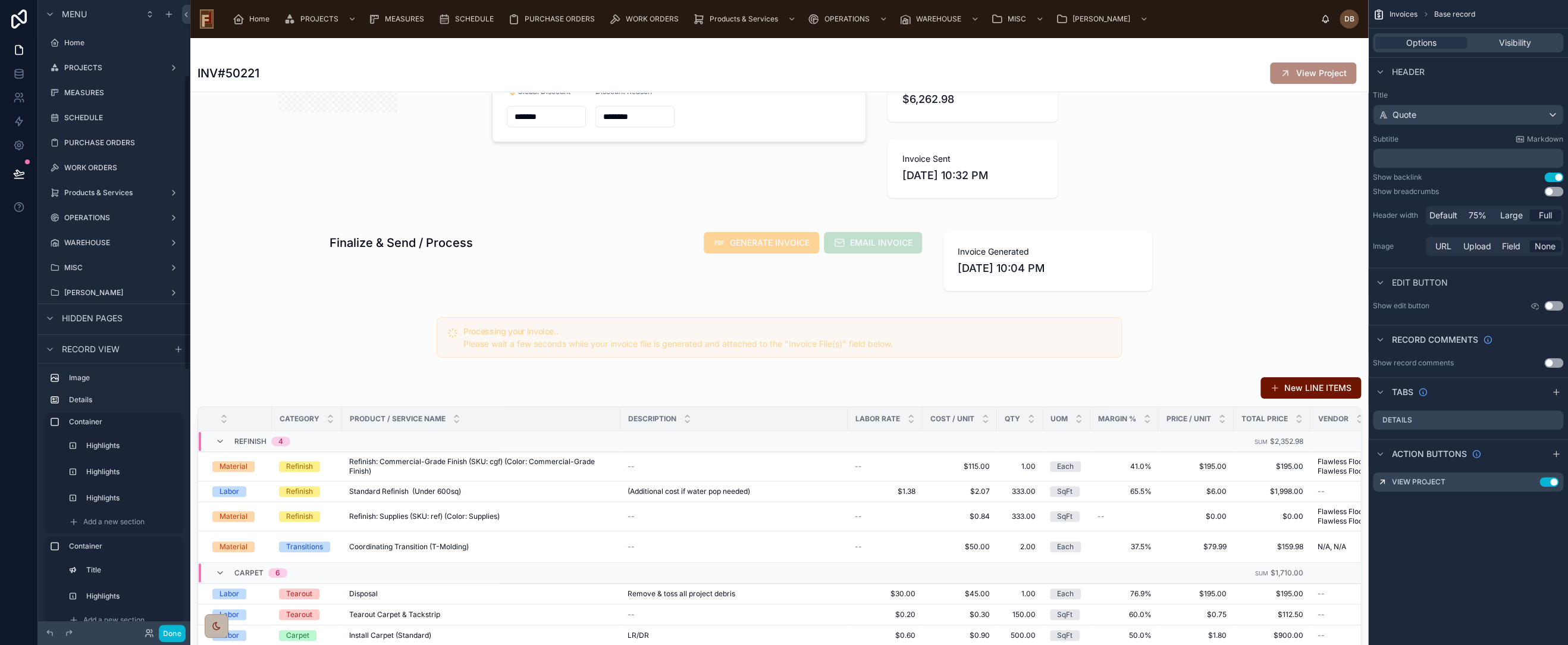
scroll to position [161, 0]
click at [722, 386] on div at bounding box center [779, 600] width 1178 height 455
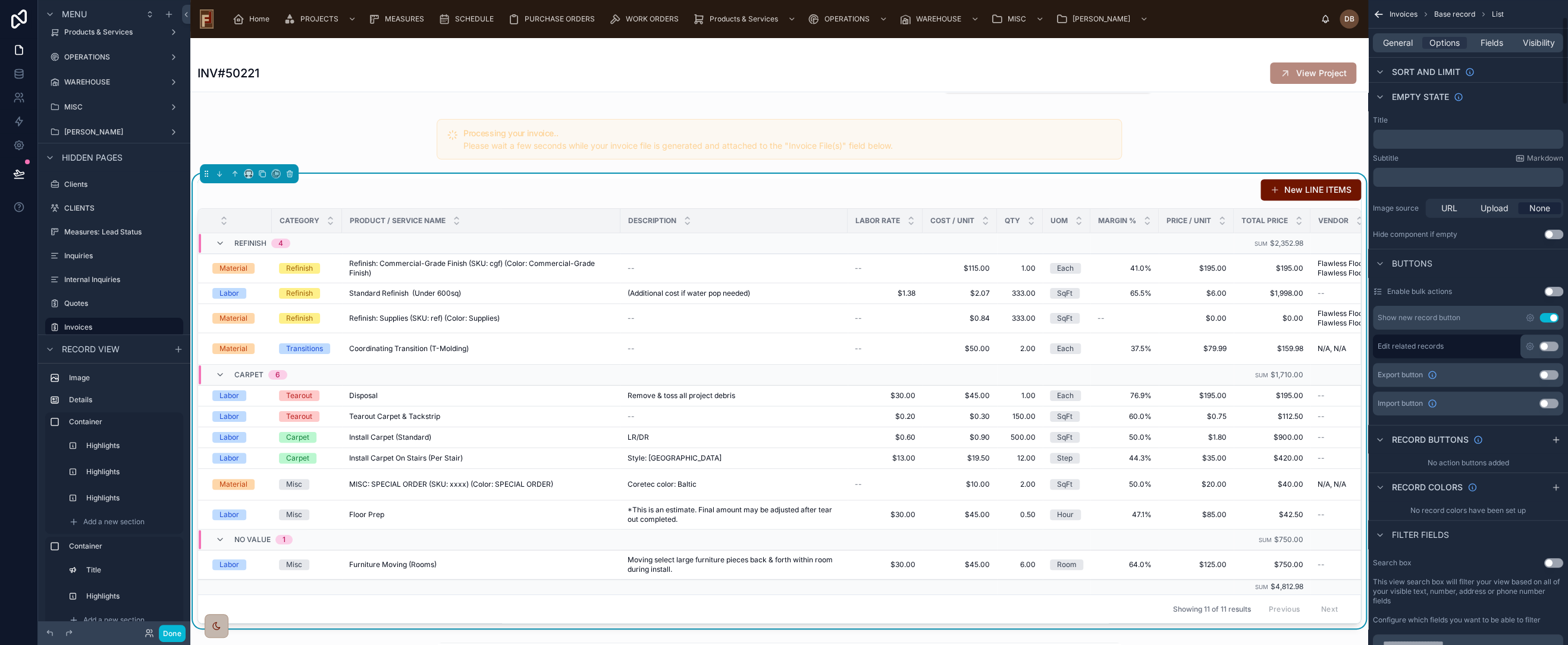
scroll to position [198, 0]
click at [1556, 434] on icon "scrollable content" at bounding box center [1556, 434] width 10 height 10
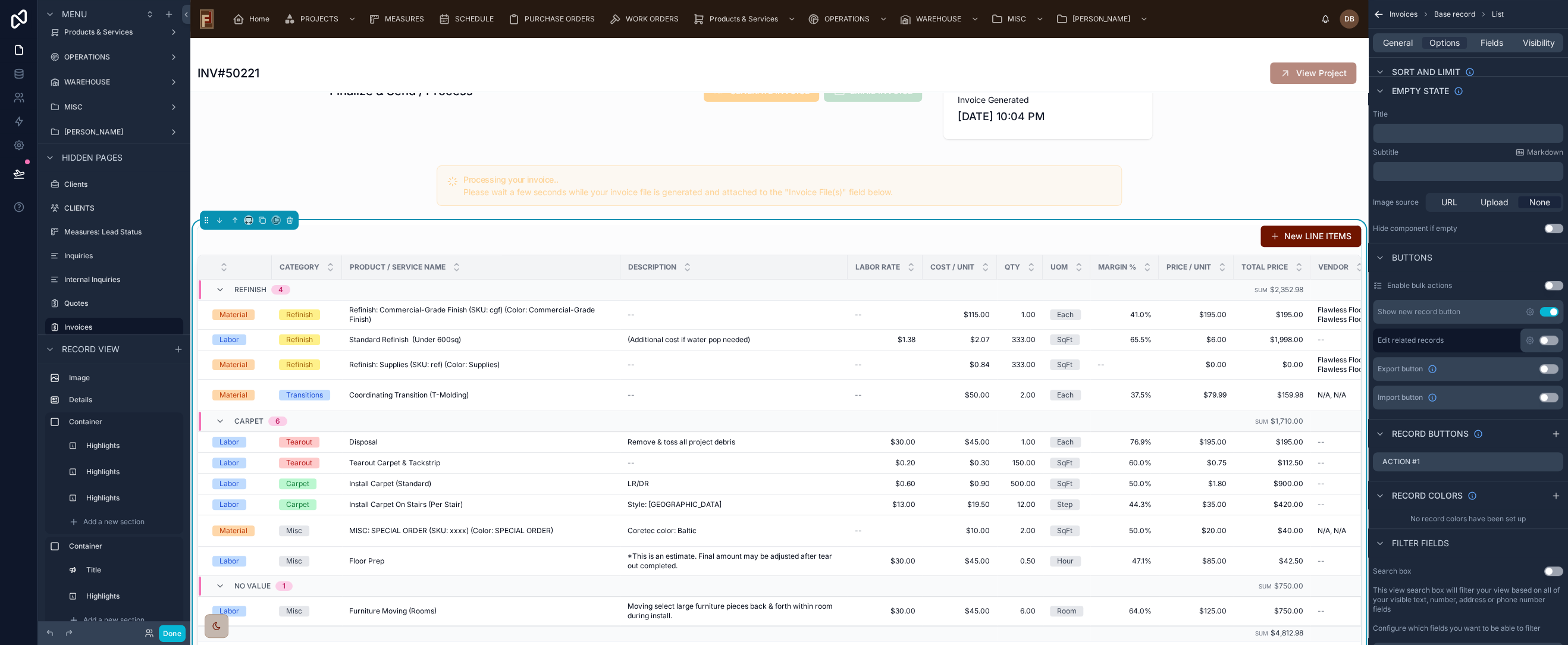
scroll to position [132, 0]
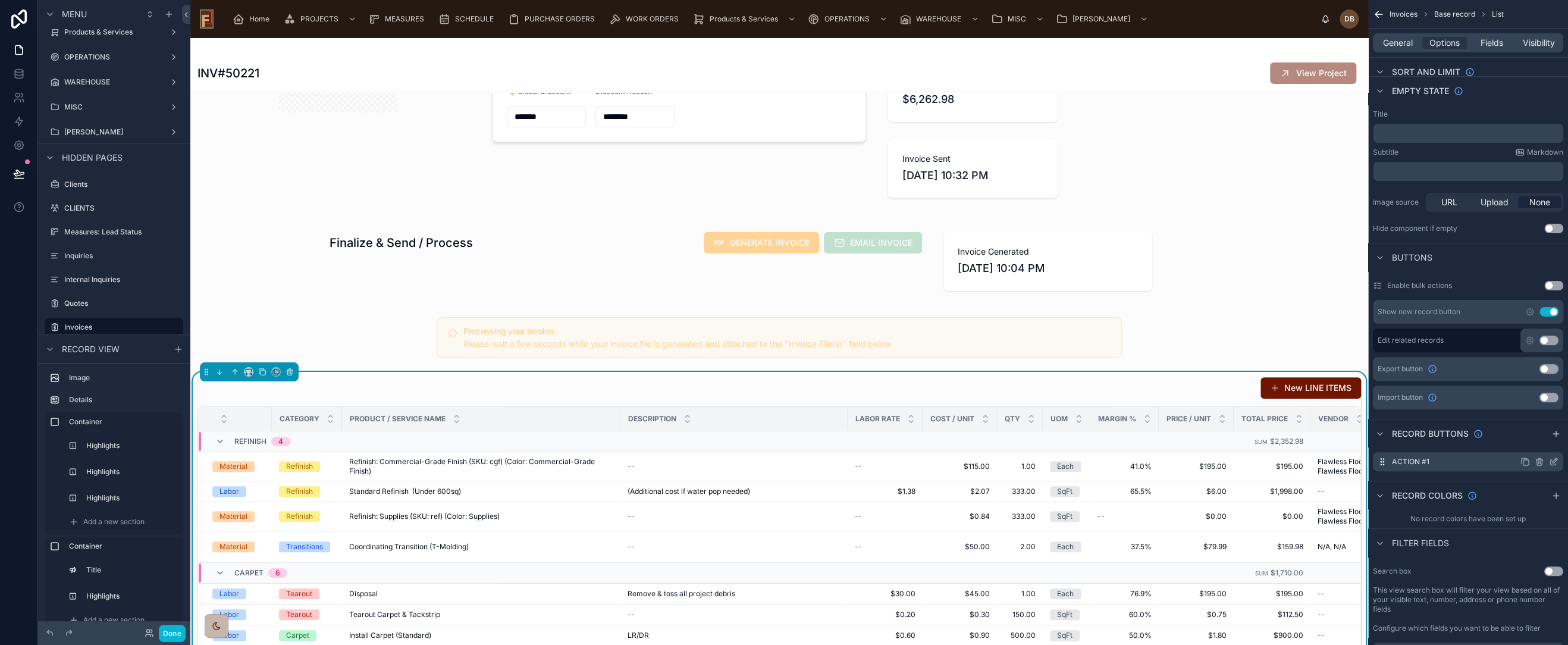
click at [1537, 458] on icon "scrollable content" at bounding box center [1540, 461] width 10 height 10
click at [1532, 442] on icon at bounding box center [1534, 442] width 10 height 10
click at [1188, 379] on div "New LINE ITEMS" at bounding box center [779, 387] width 1164 height 22
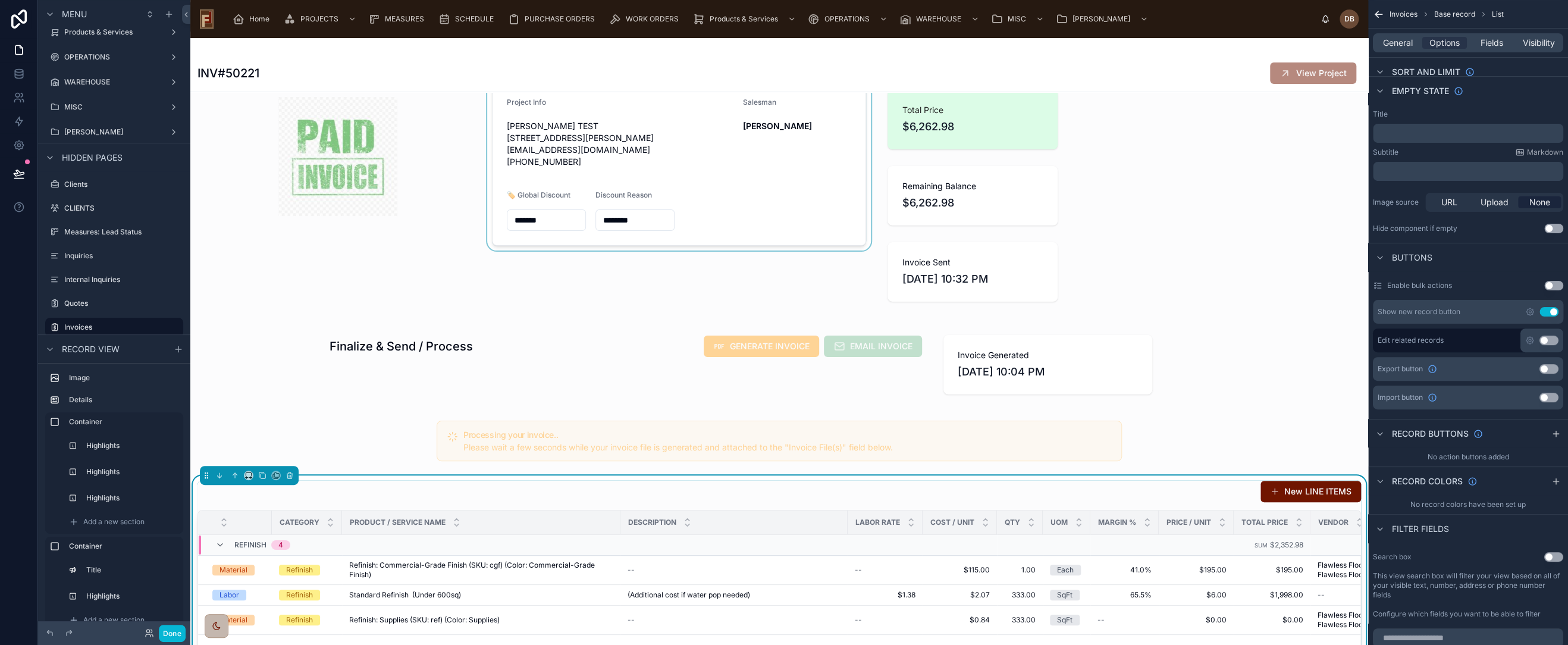
scroll to position [0, 0]
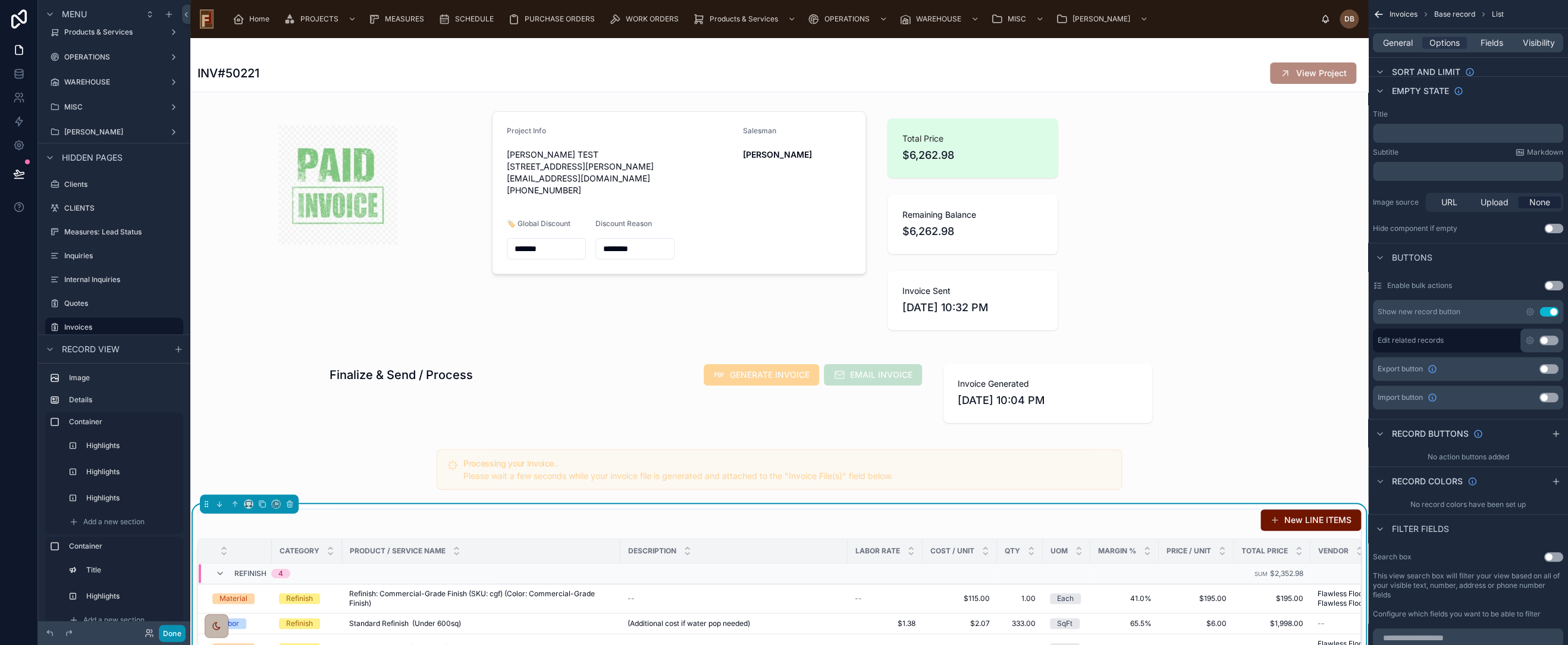
drag, startPoint x: 172, startPoint y: 633, endPoint x: 1381, endPoint y: 1, distance: 1364.2
click at [172, 633] on button "Done" at bounding box center [172, 633] width 27 height 17
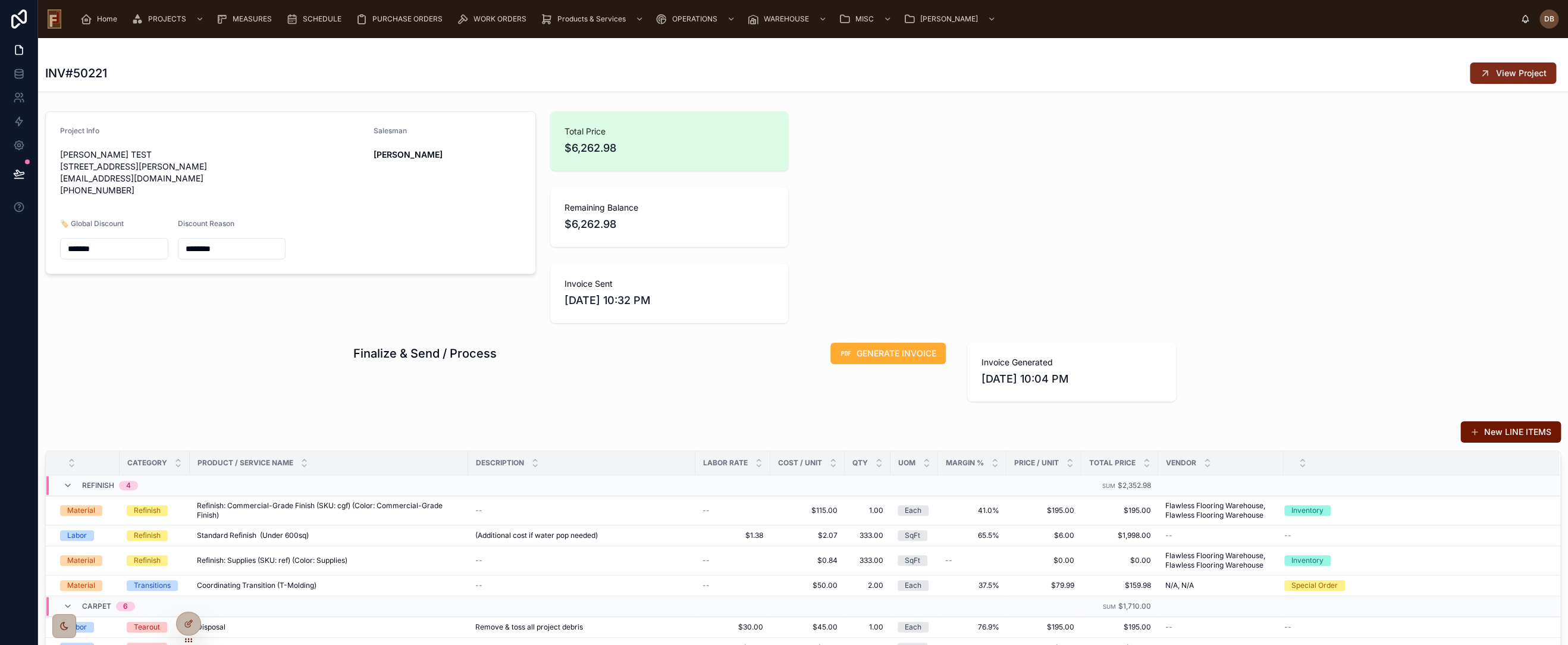
click at [1503, 74] on span "View Project" at bounding box center [1521, 73] width 51 height 12
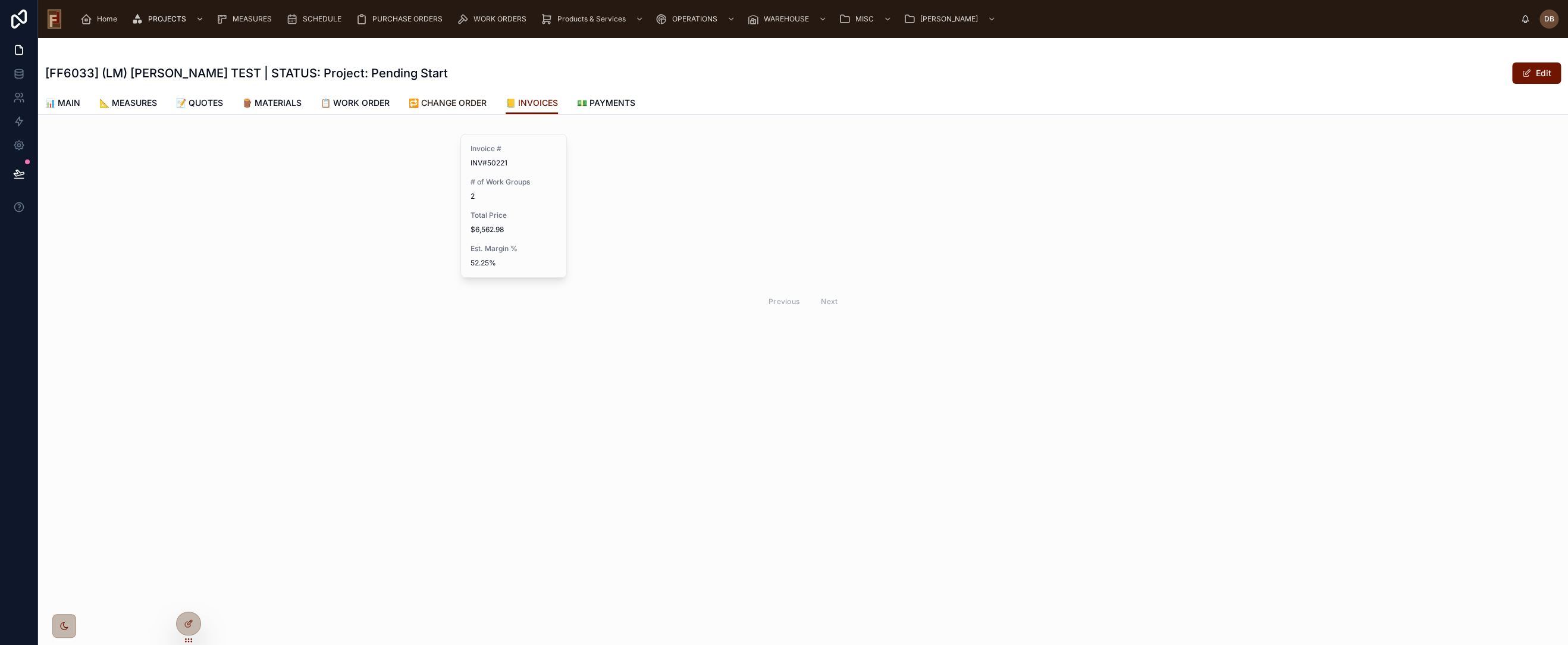
click at [446, 99] on span "🔁 CHANGE ORDER" at bounding box center [448, 102] width 78 height 12
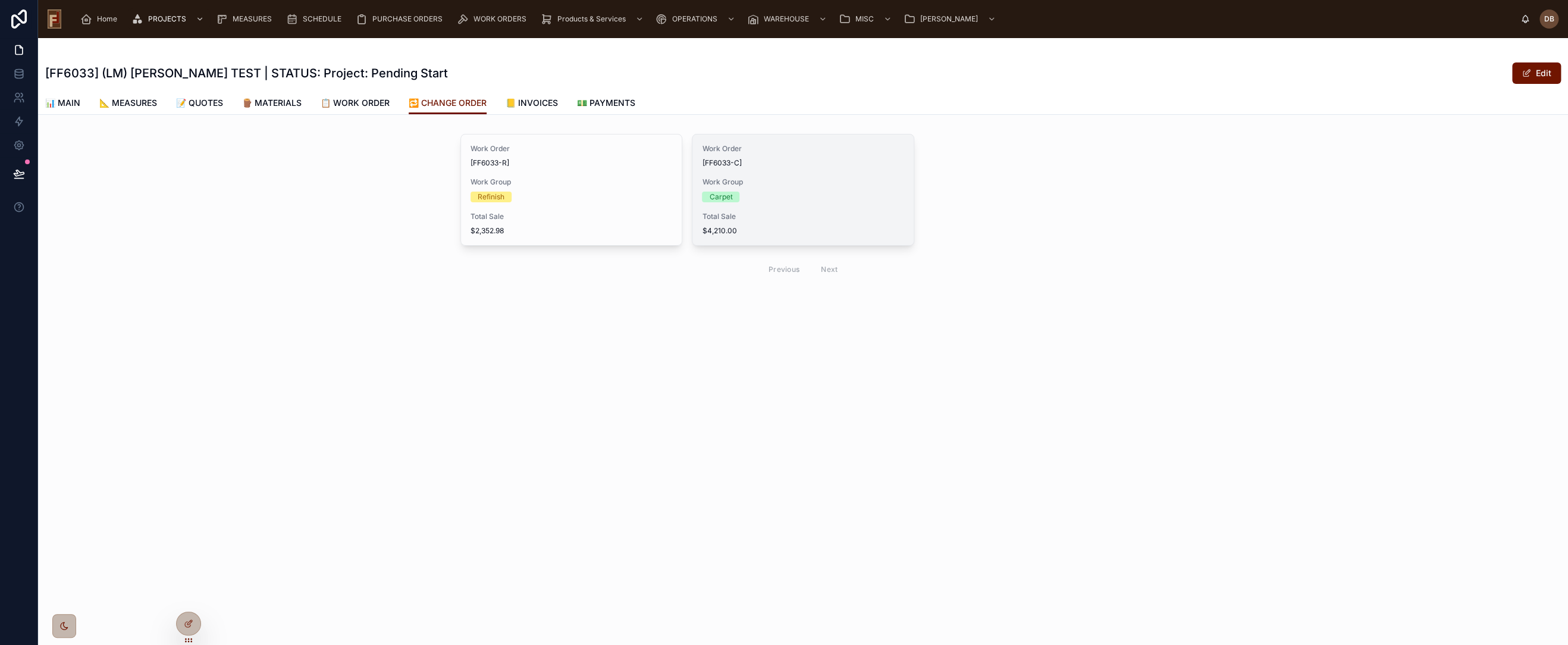
click at [784, 204] on div "Work Order [FF6033-C] Work Group Carpet Total Sale $4,210.00" at bounding box center [802, 189] width 220 height 111
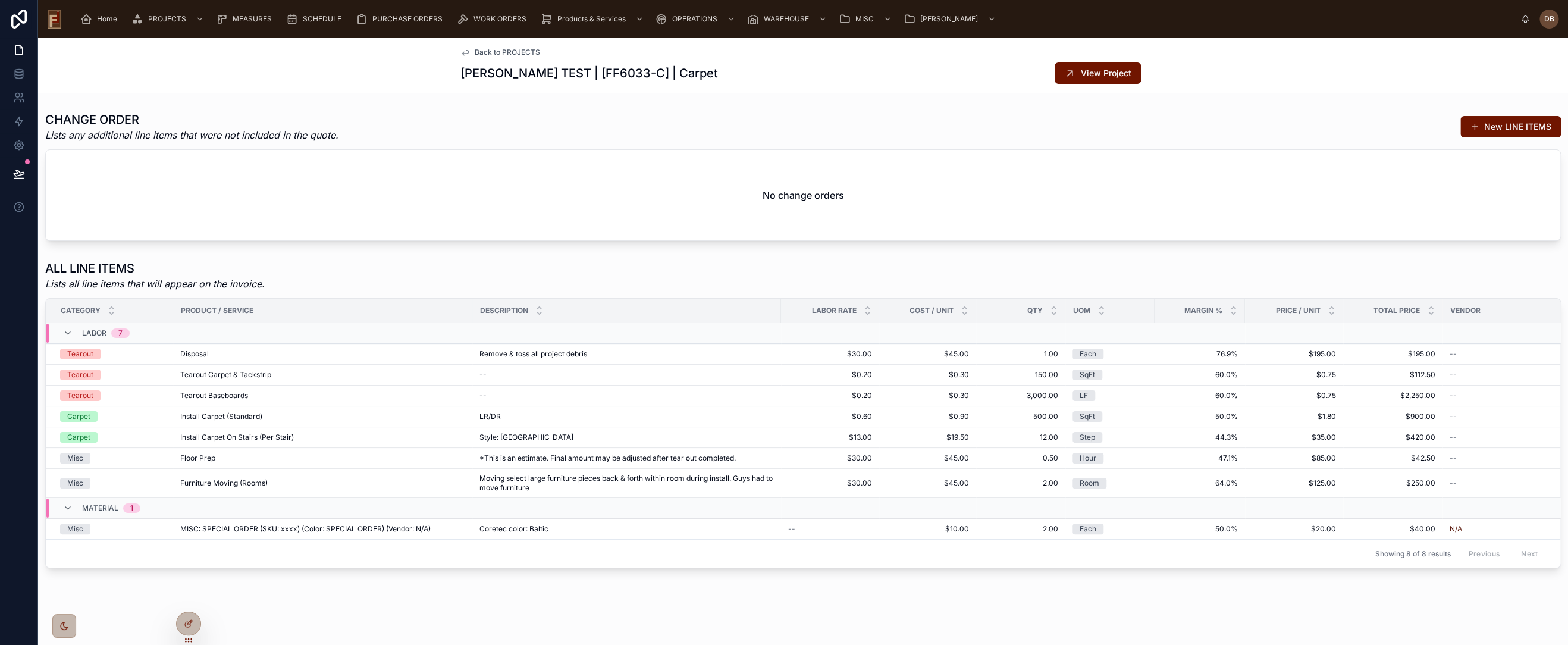
click at [495, 49] on span "Back to PROJECTS" at bounding box center [507, 52] width 66 height 10
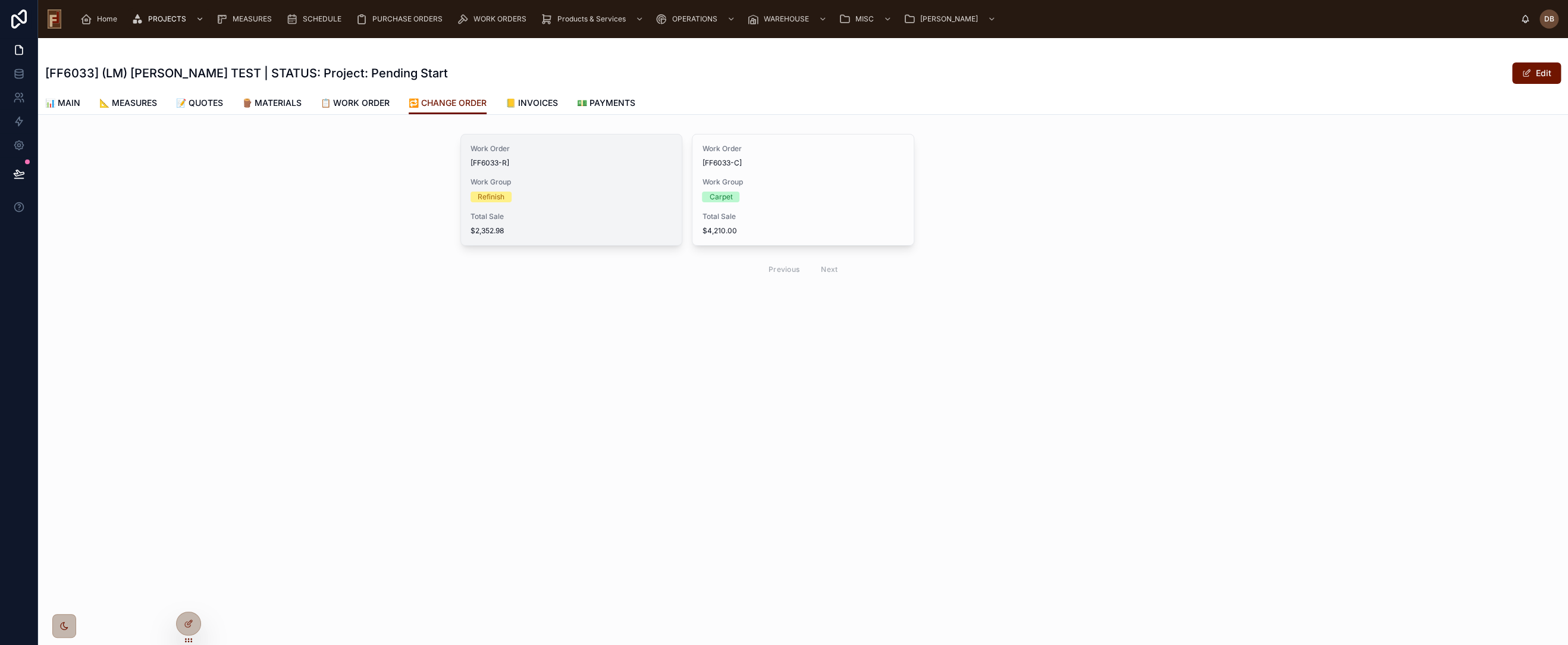
click at [537, 178] on span "Work Group" at bounding box center [571, 182] width 202 height 10
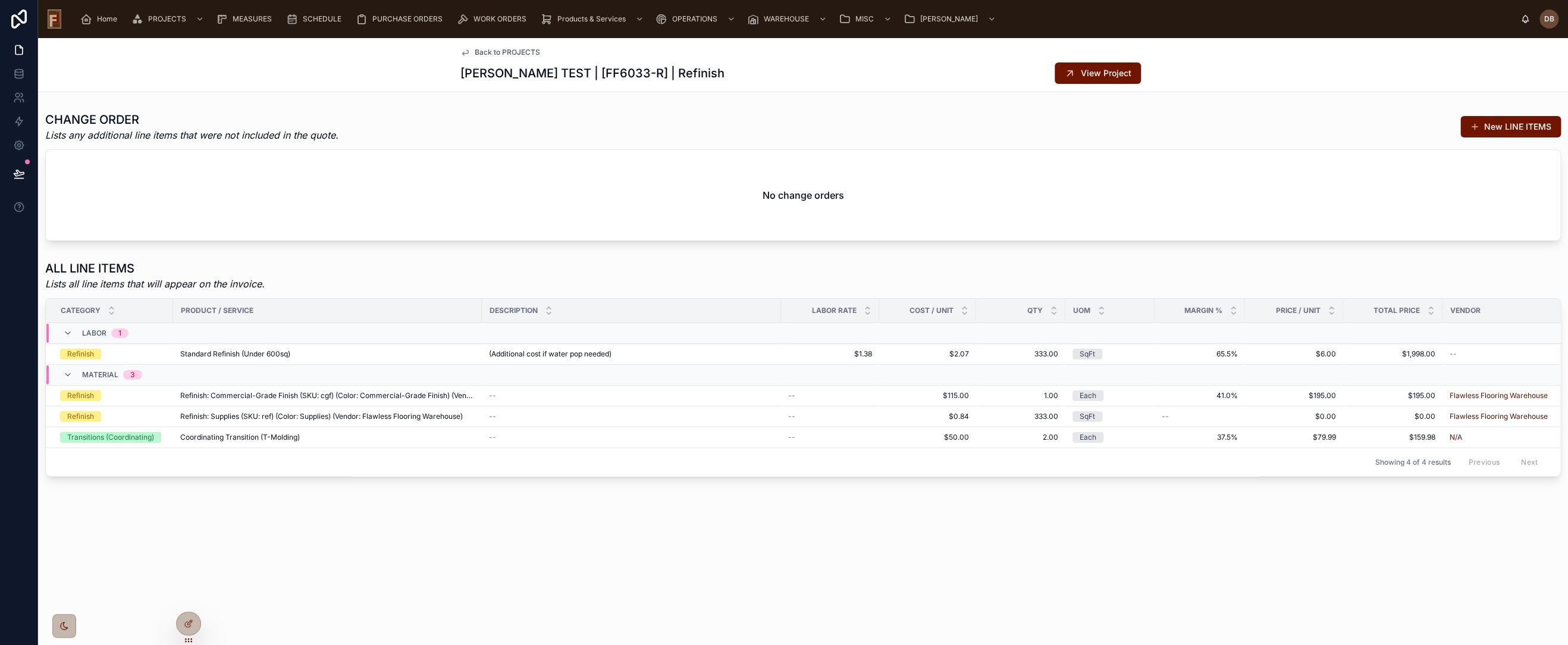
click at [512, 52] on span "Back to PROJECTS" at bounding box center [507, 52] width 66 height 10
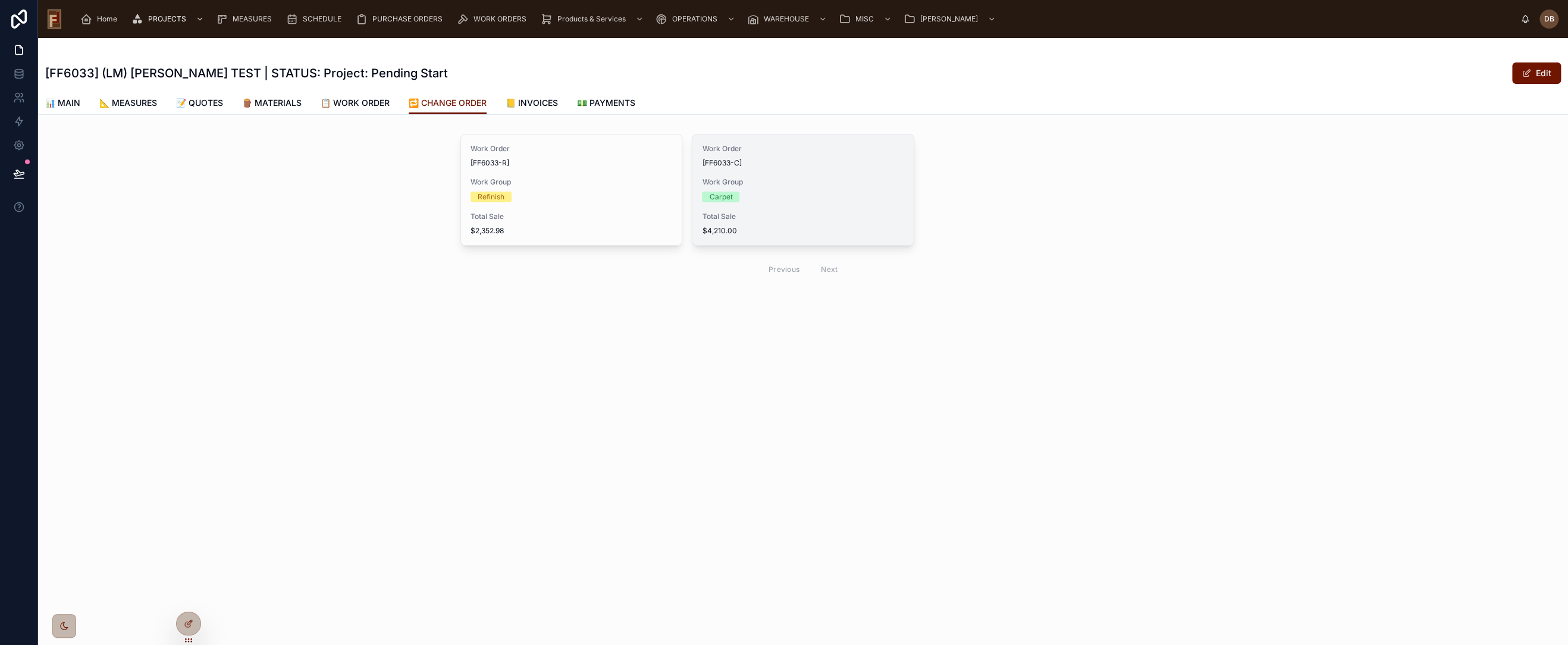
click at [819, 208] on div "Work Order [FF6033-C] Work Group Carpet Total Sale $4,210.00" at bounding box center [802, 189] width 220 height 111
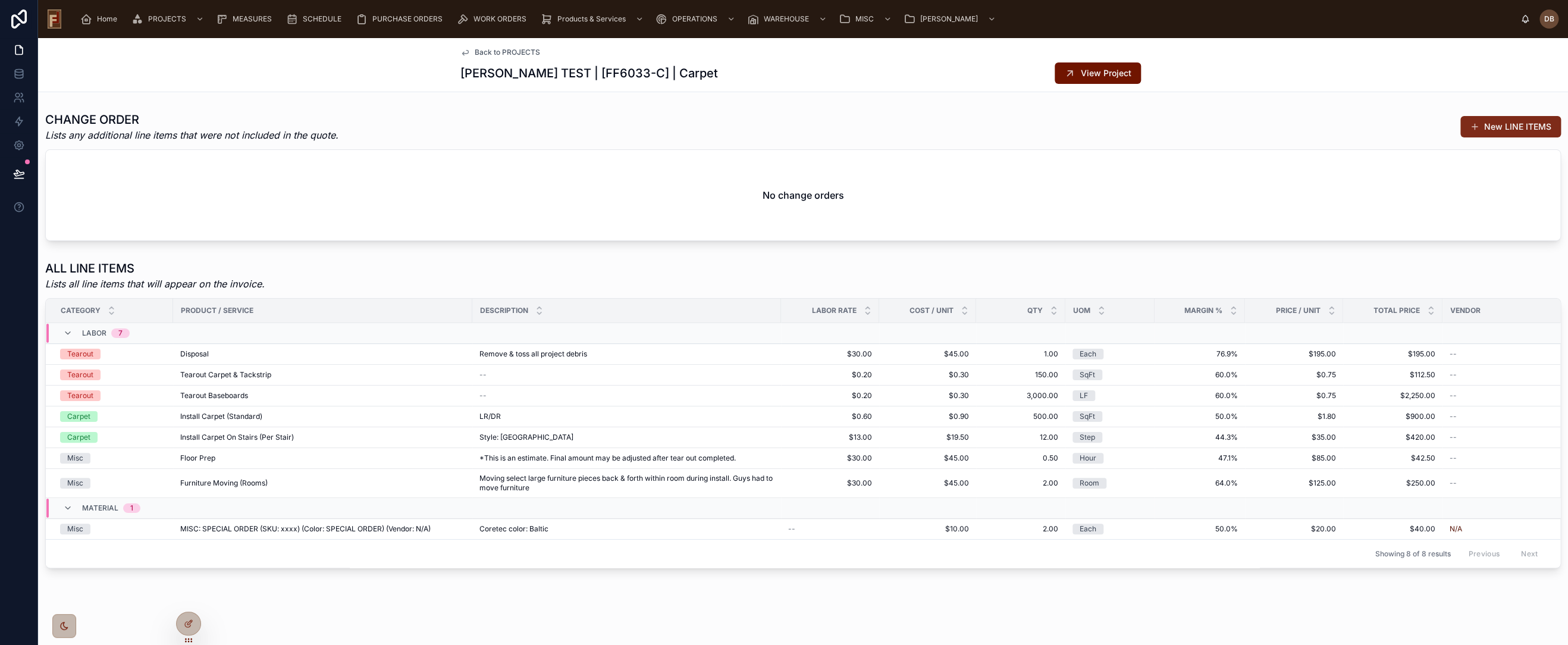
click at [1488, 129] on button "New LINE ITEMS" at bounding box center [1510, 127] width 100 height 21
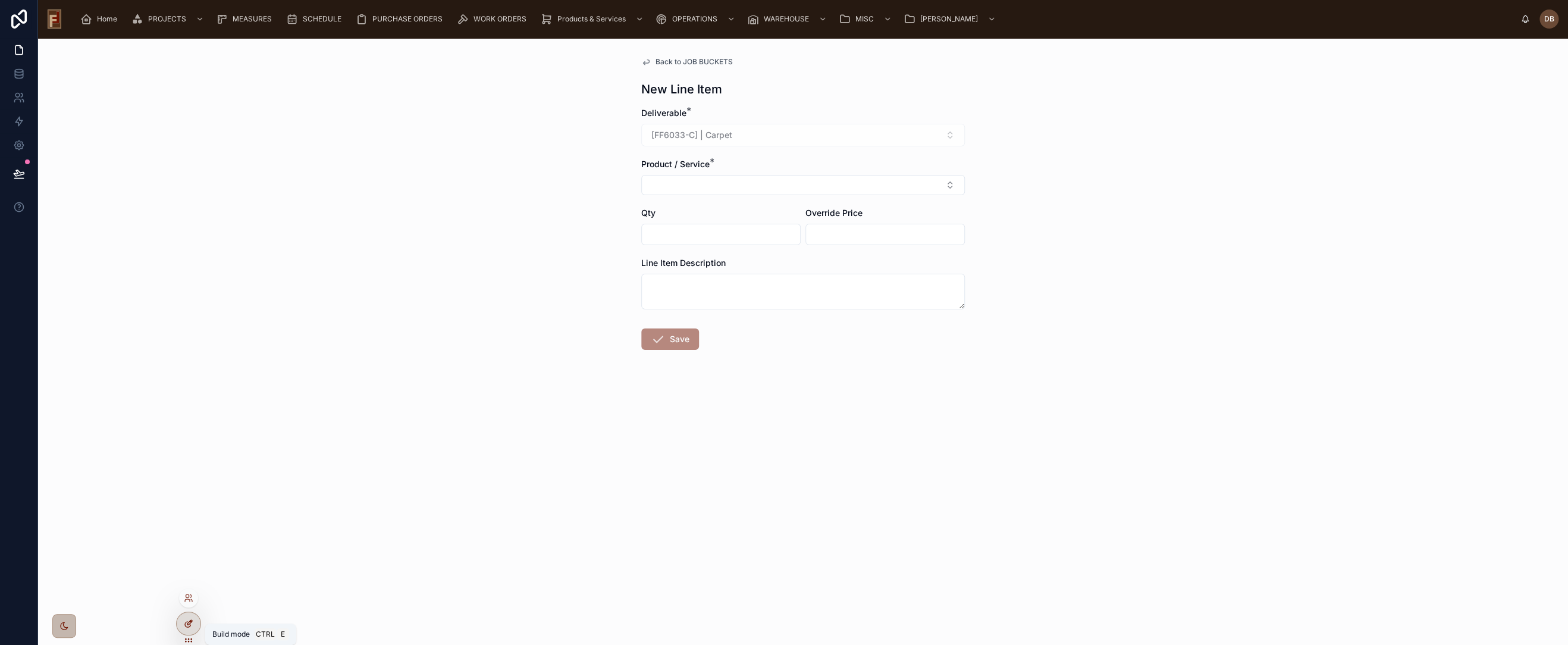
click at [190, 622] on icon at bounding box center [189, 622] width 4 height 4
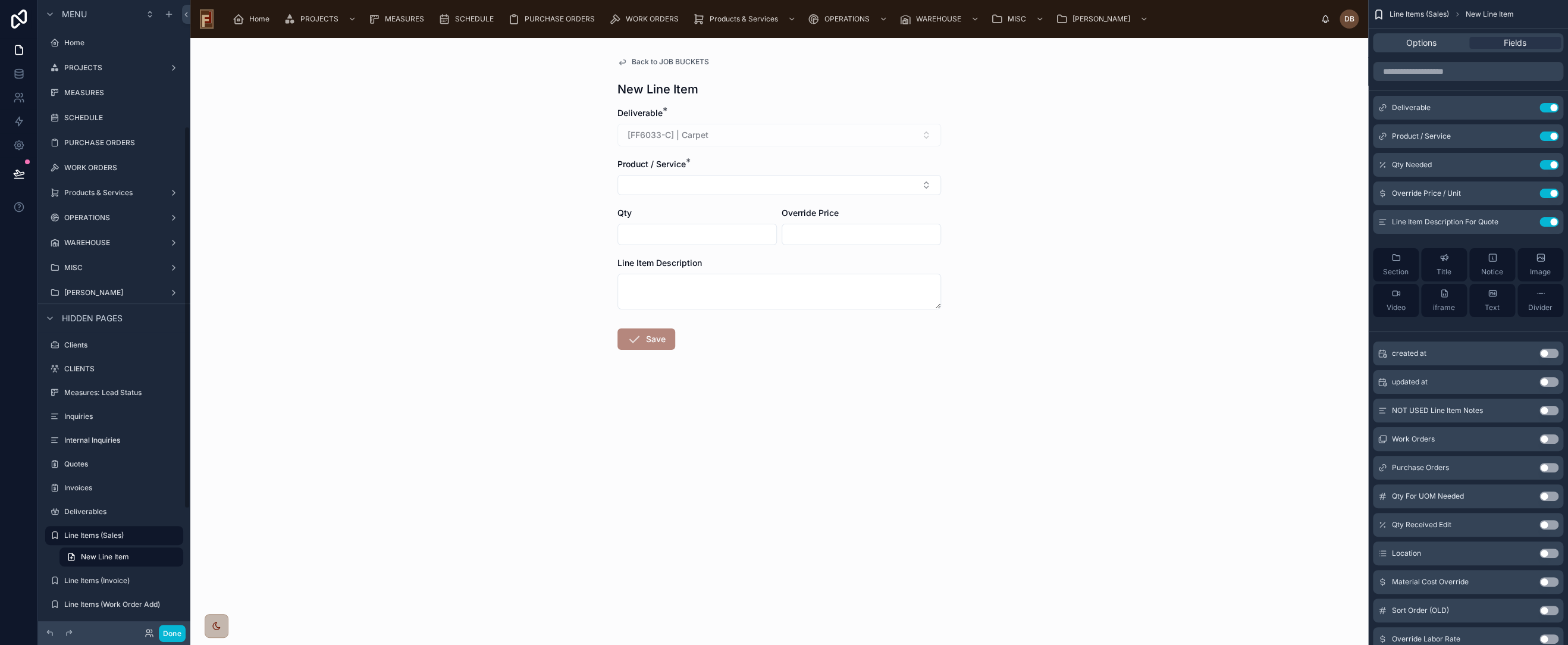
scroll to position [208, 0]
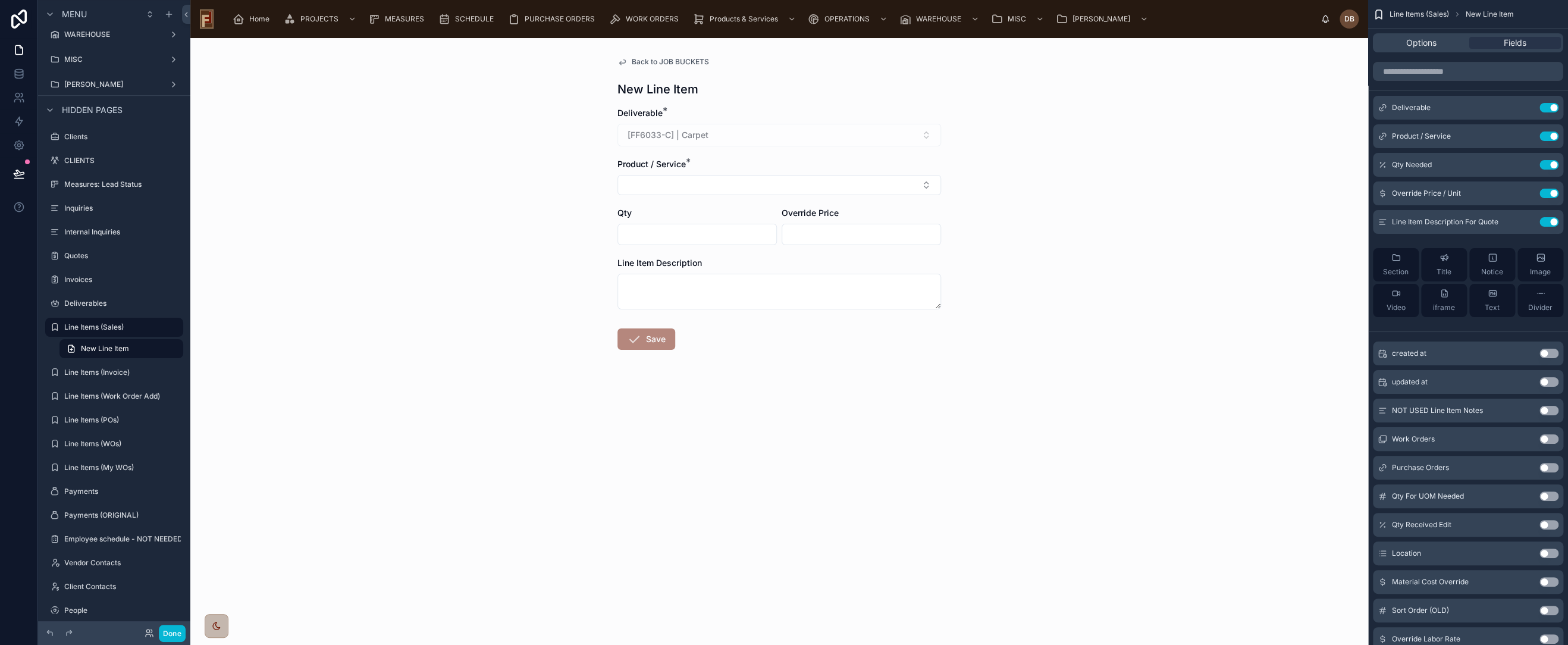
click at [659, 66] on span "Back to JOB BUCKETS" at bounding box center [670, 61] width 77 height 10
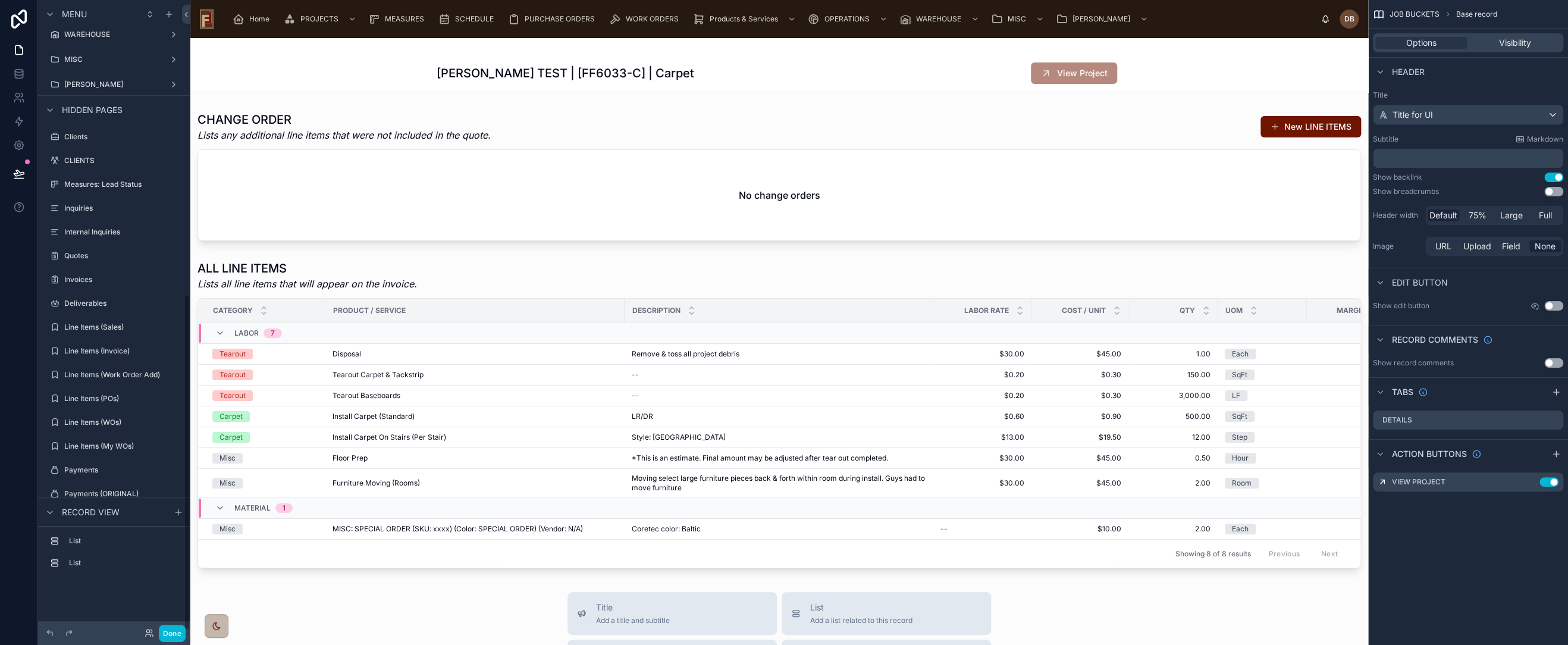
scroll to position [553, 0]
click at [1296, 130] on div at bounding box center [779, 176] width 1178 height 139
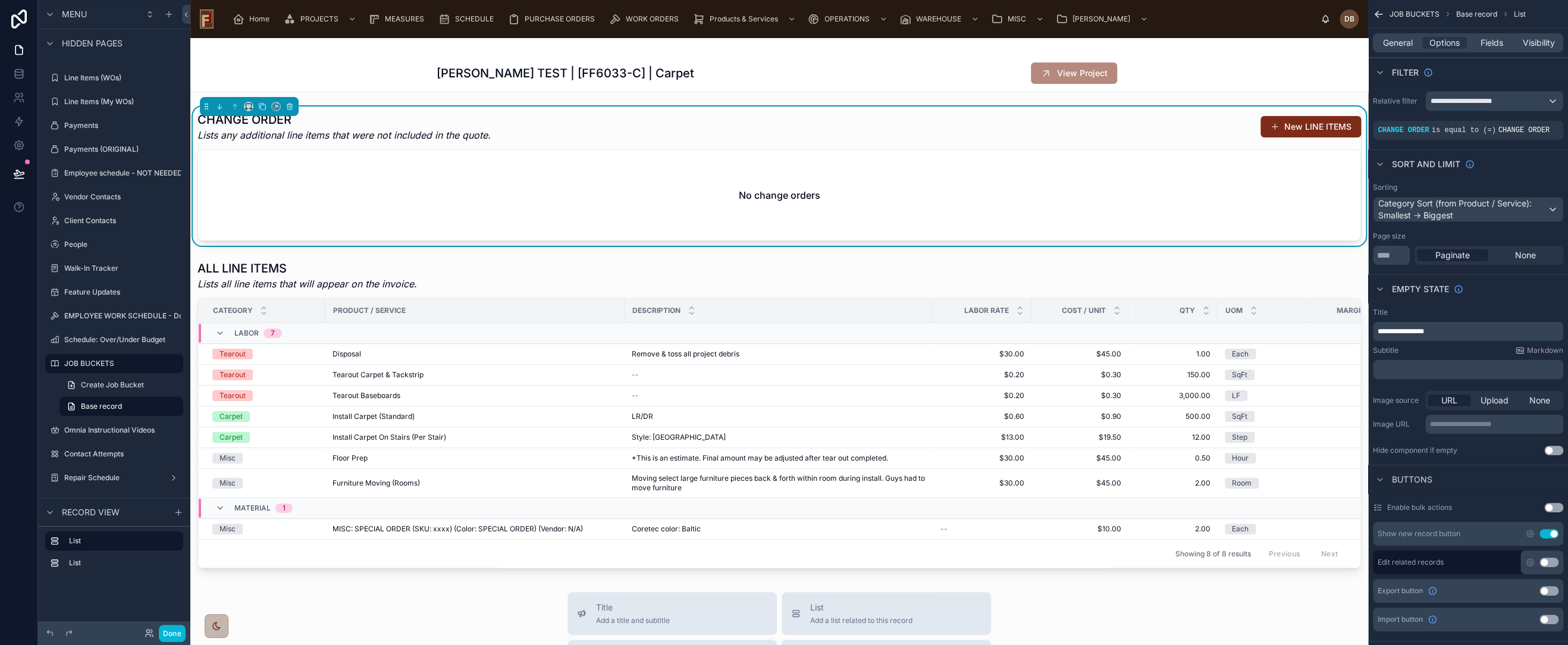
click at [1305, 128] on button "New LINE ITEMS" at bounding box center [1310, 127] width 100 height 21
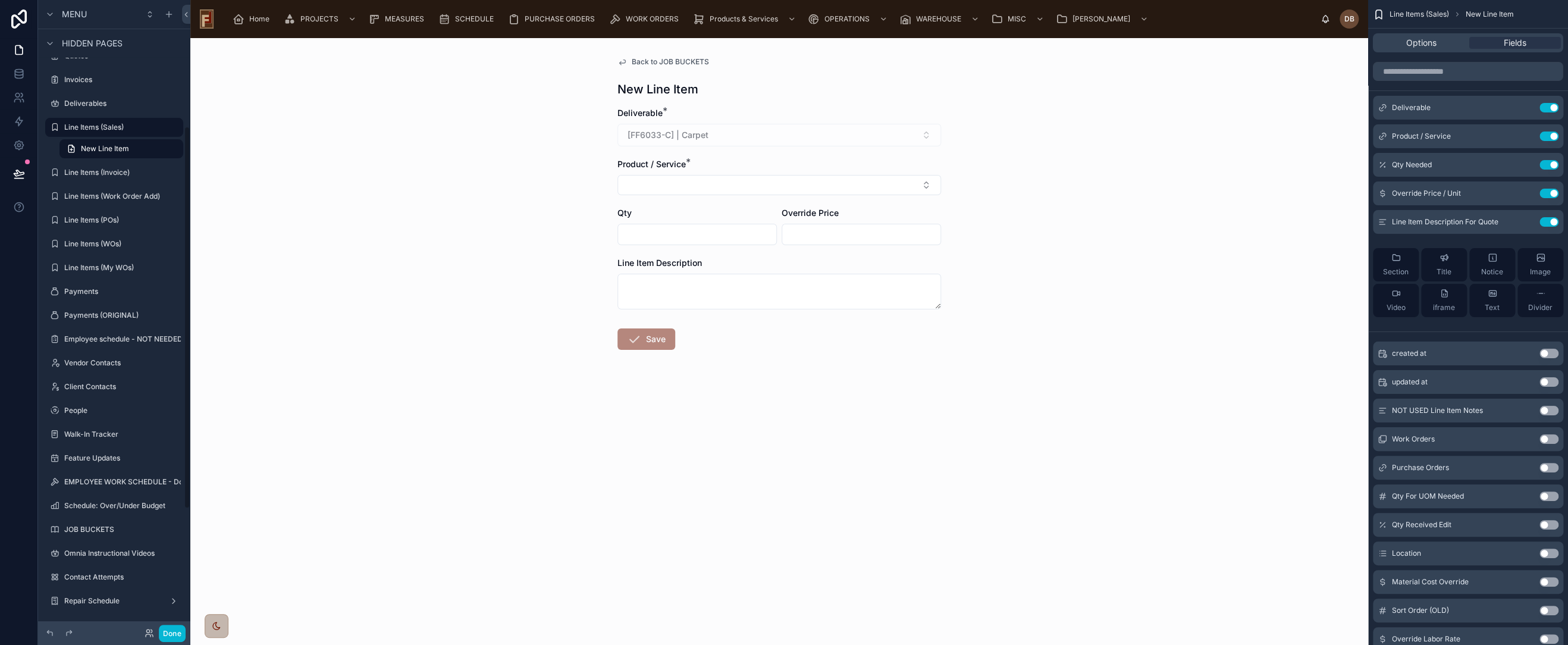
scroll to position [208, 0]
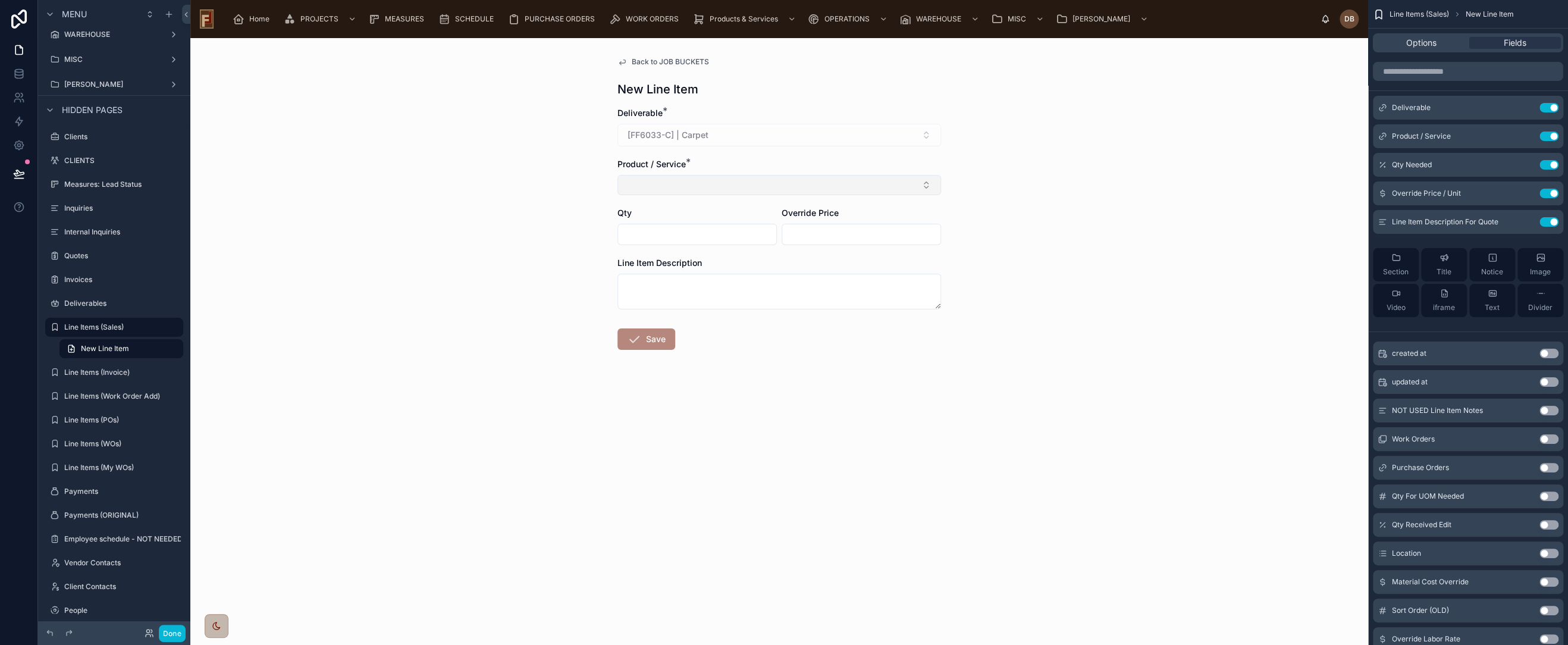
click at [680, 189] on button "Select Button" at bounding box center [779, 185] width 323 height 20
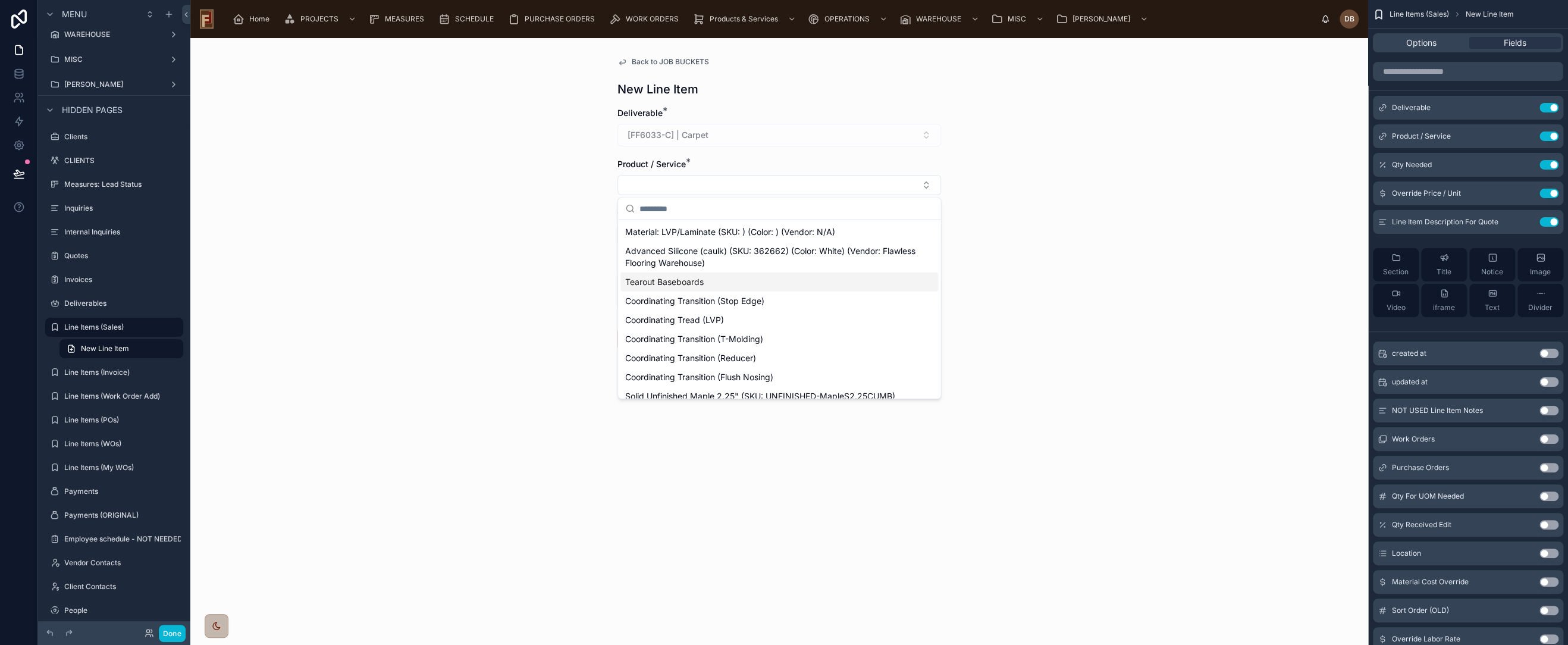
click at [685, 283] on span "Tearout Baseboards" at bounding box center [665, 282] width 78 height 12
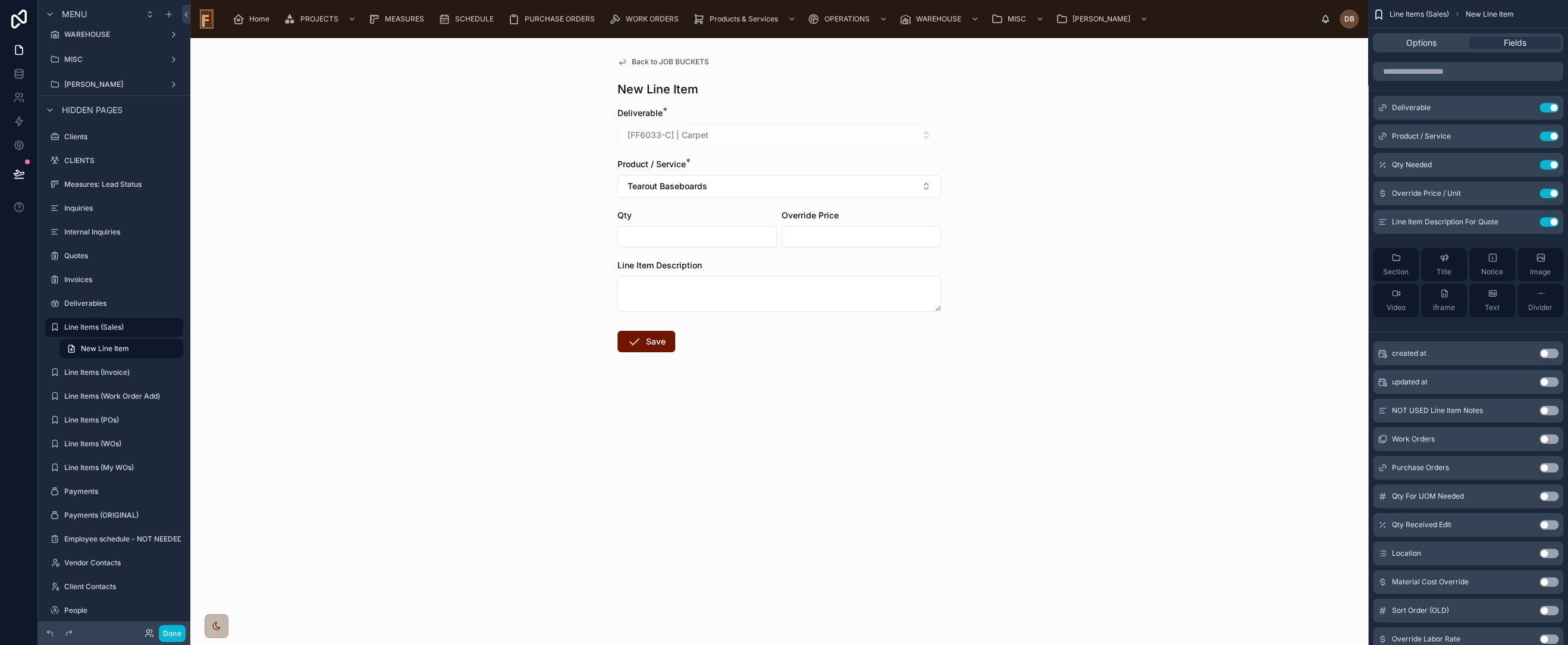
click at [676, 233] on input "text" at bounding box center [697, 236] width 158 height 17
type input "******"
click at [657, 343] on button "Save" at bounding box center [646, 341] width 58 height 21
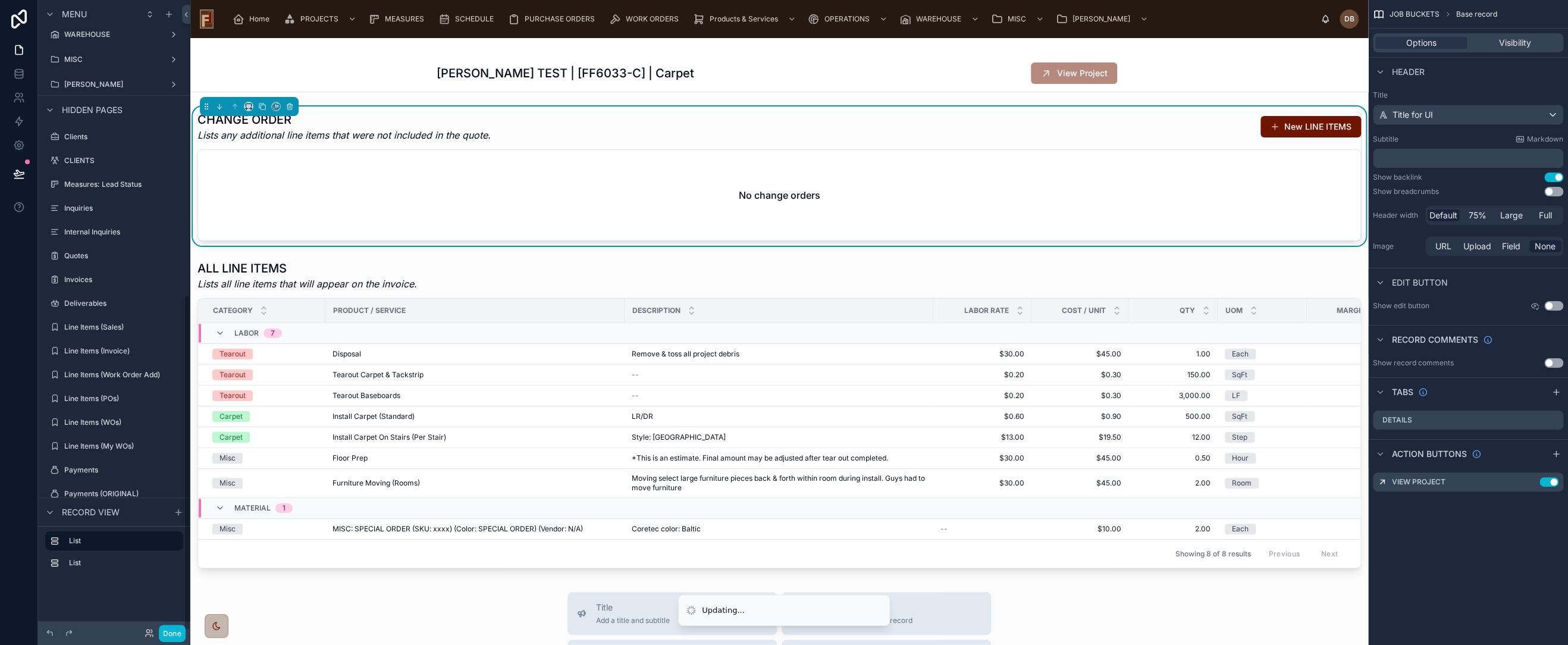
scroll to position [553, 0]
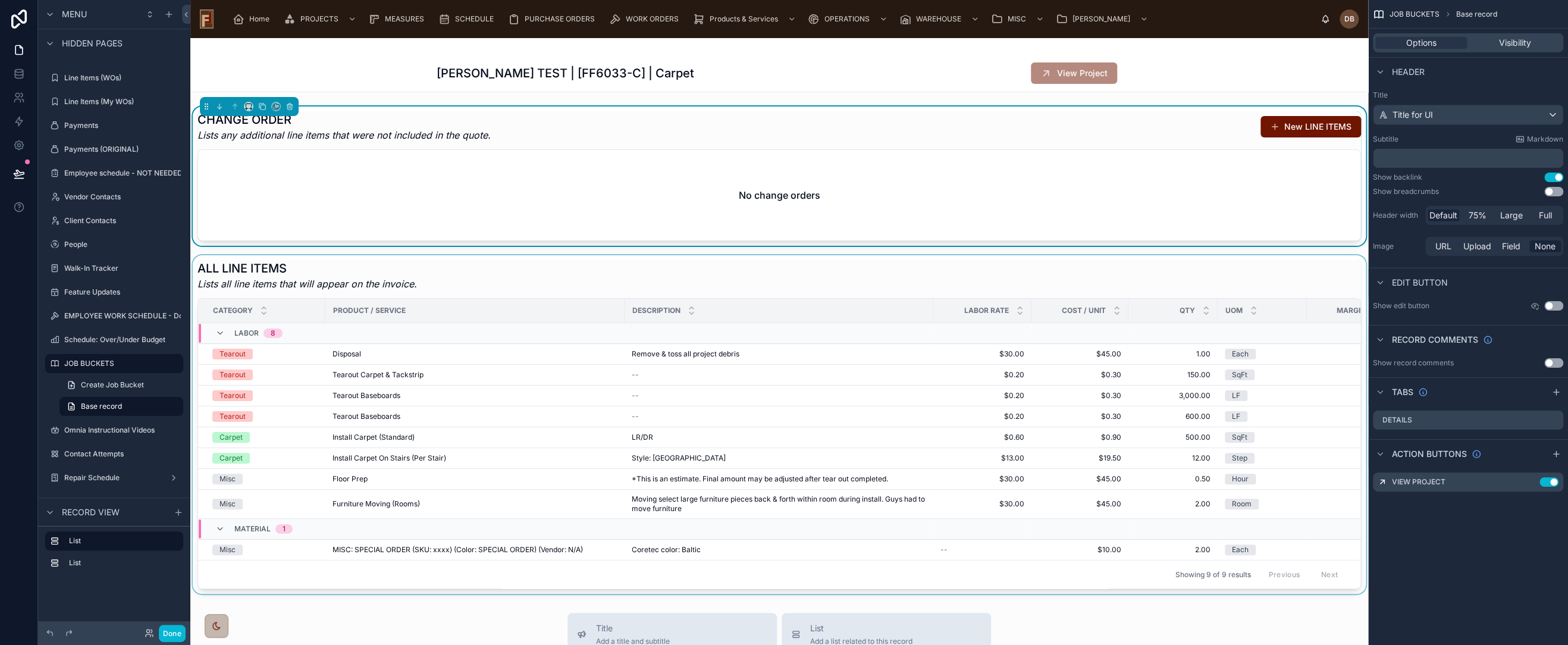
click at [784, 269] on div at bounding box center [779, 424] width 1178 height 338
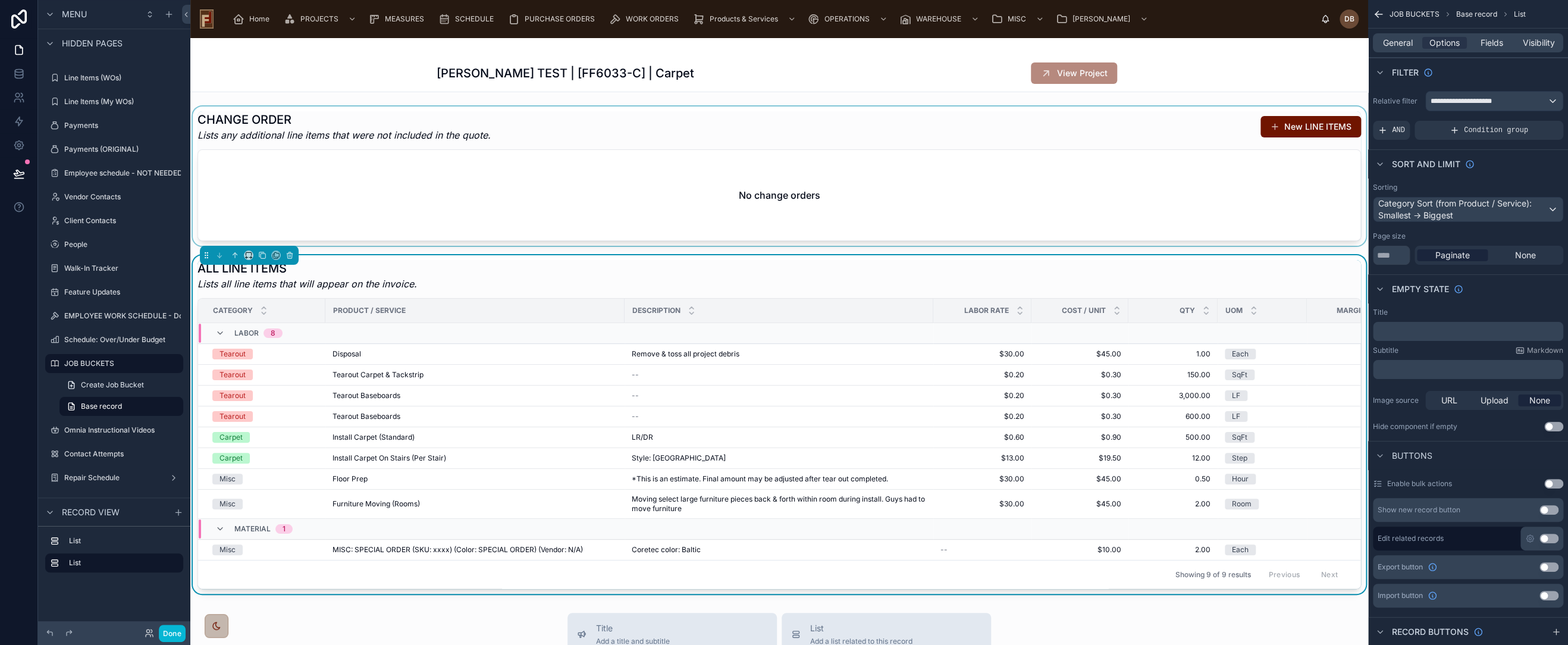
click at [571, 123] on div at bounding box center [779, 176] width 1178 height 139
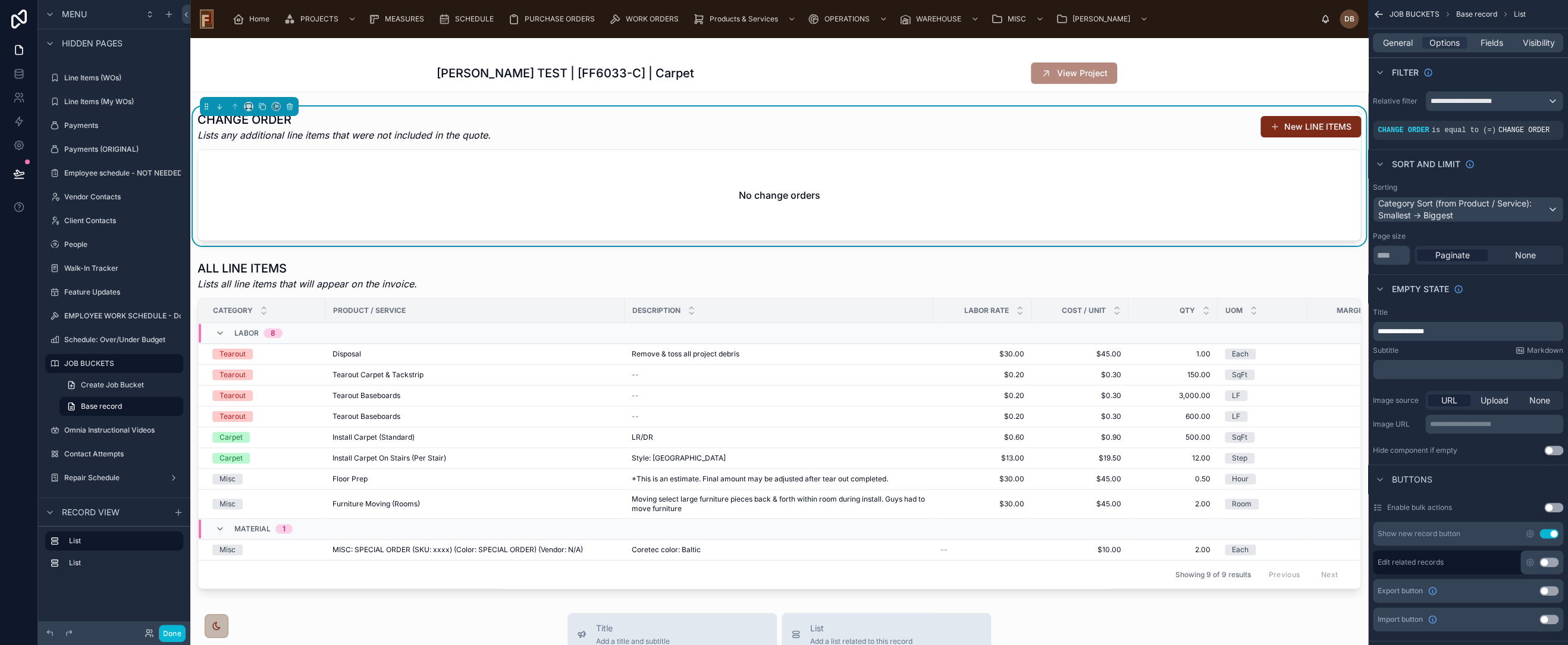
click at [1312, 127] on button "New LINE ITEMS" at bounding box center [1310, 127] width 100 height 21
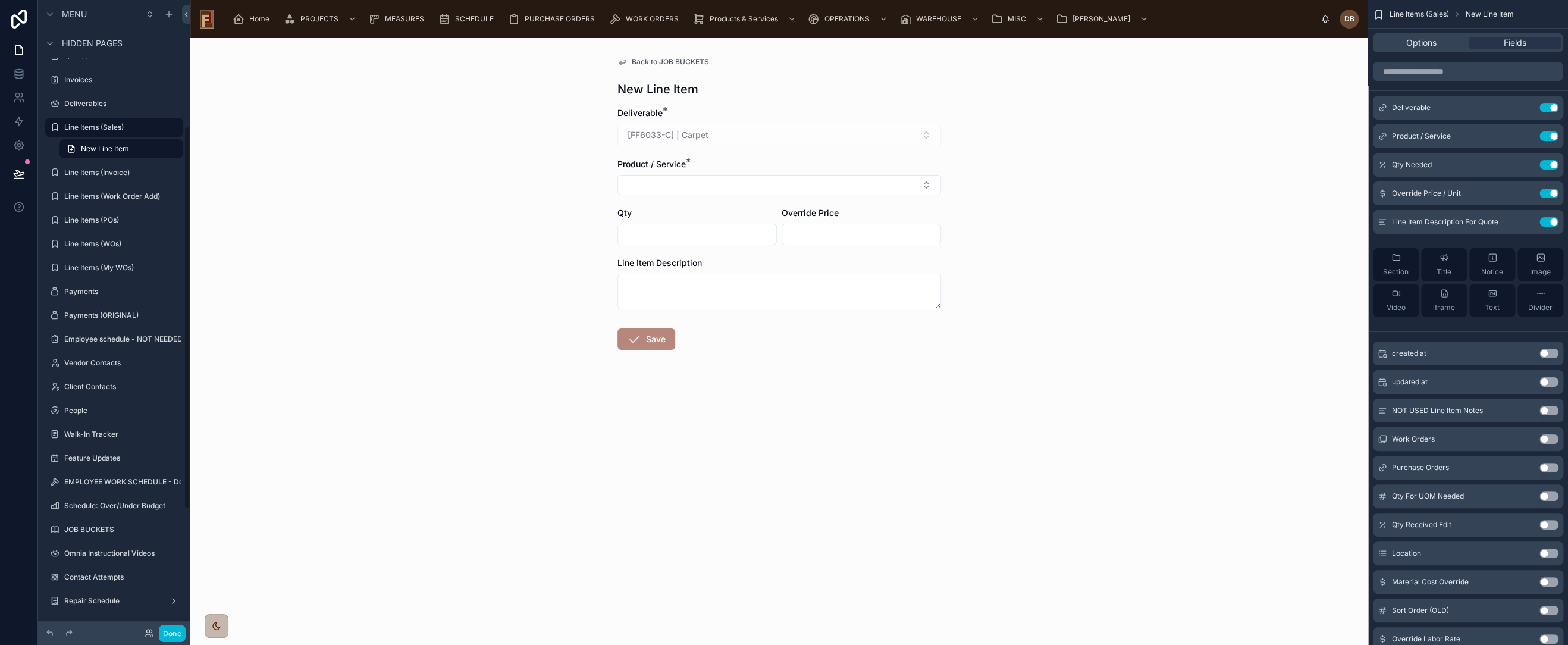
scroll to position [208, 0]
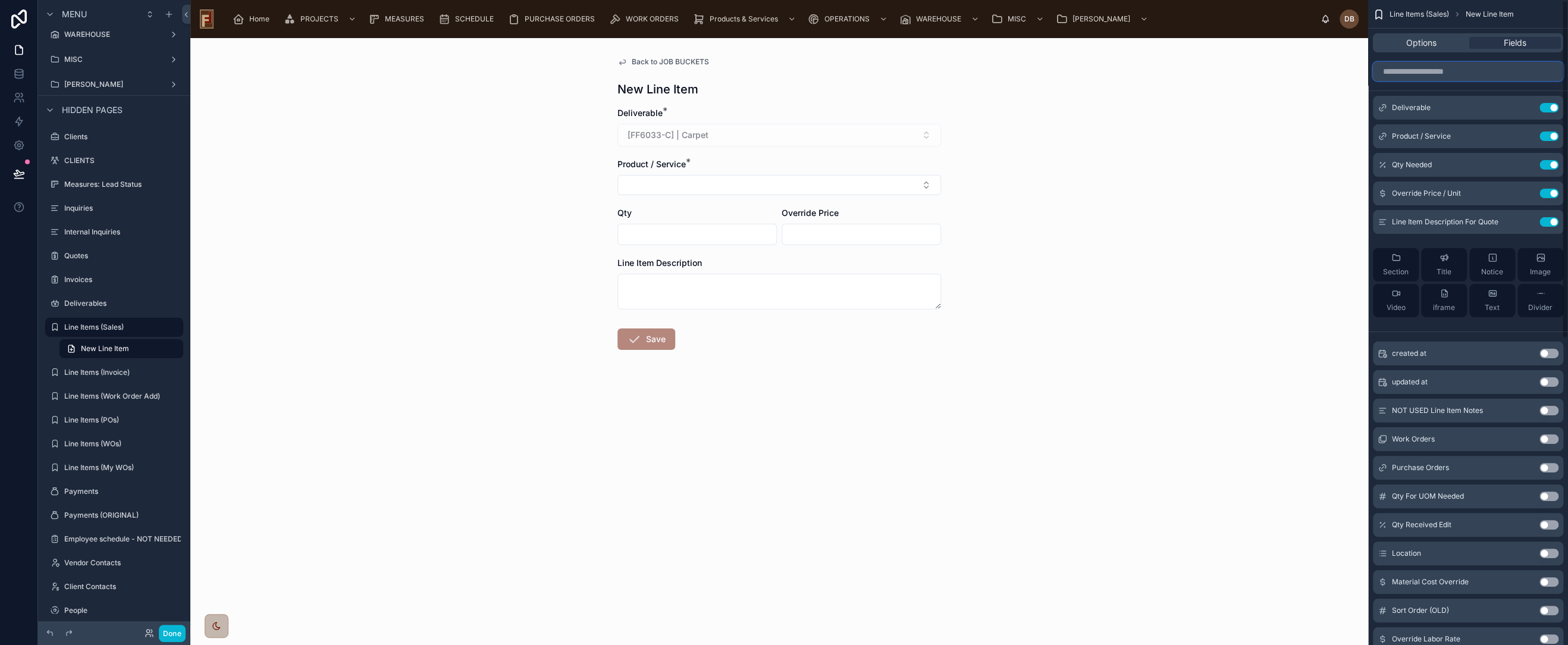
click at [1447, 72] on input "scrollable content" at bounding box center [1469, 71] width 190 height 19
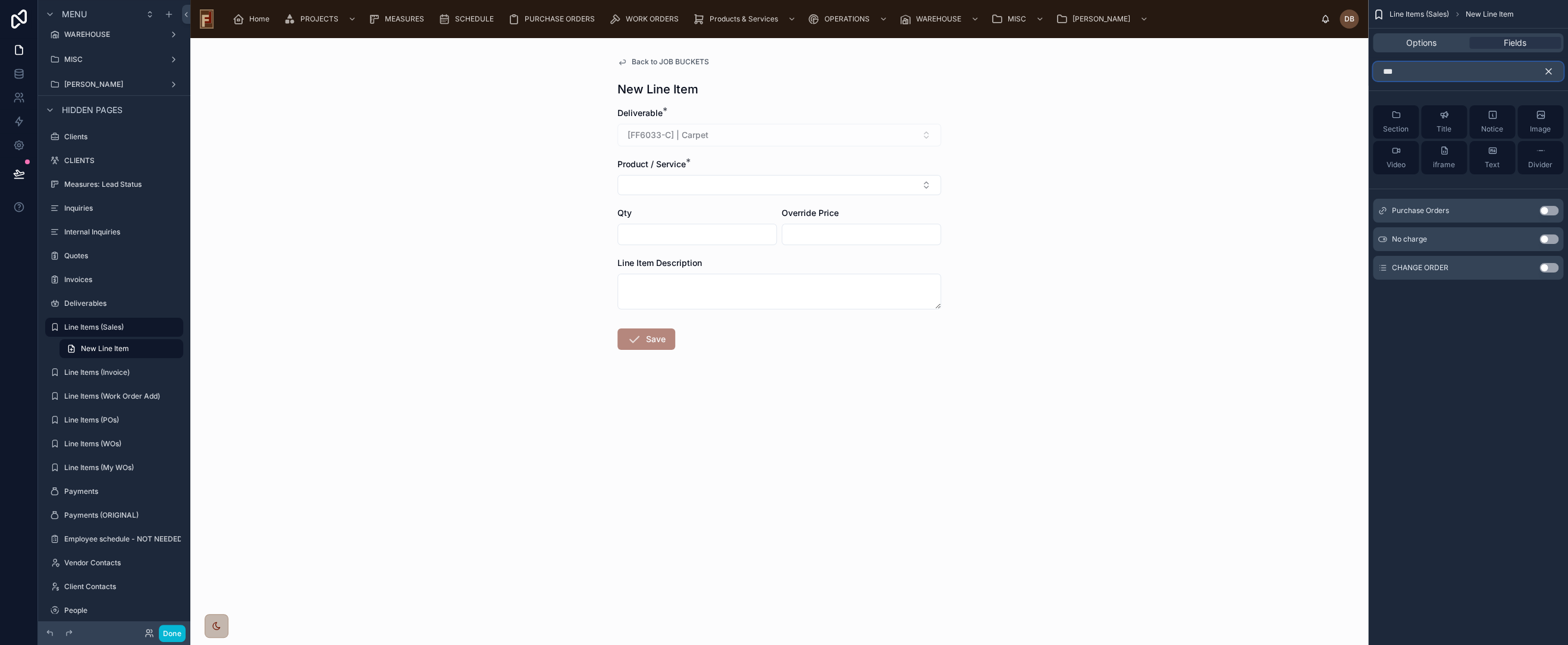
type input "***"
click at [1542, 267] on button "Use setting" at bounding box center [1548, 267] width 19 height 10
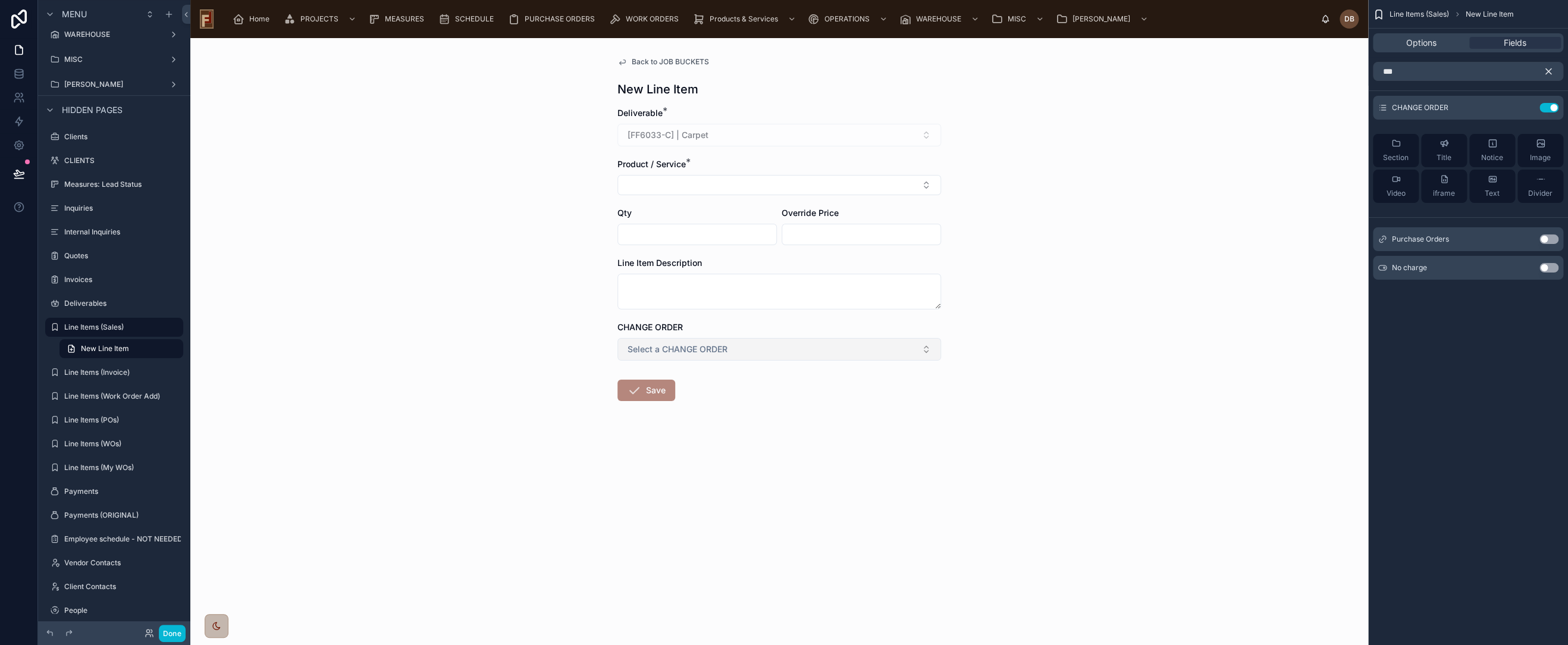
click at [732, 352] on button "Select a CHANGE ORDER" at bounding box center [779, 348] width 323 height 22
click at [1526, 108] on icon "scrollable content" at bounding box center [1526, 106] width 4 height 4
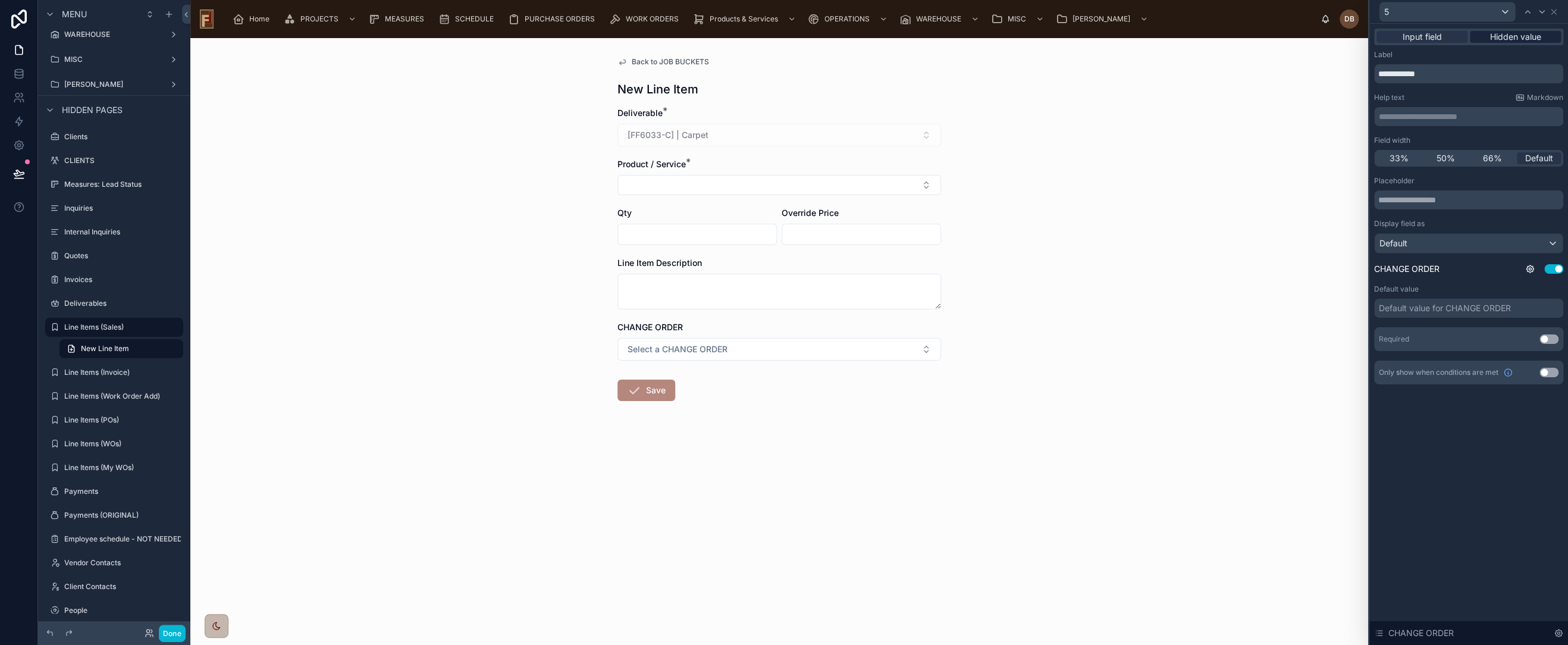
click at [1523, 37] on span "Hidden value" at bounding box center [1516, 36] width 52 height 12
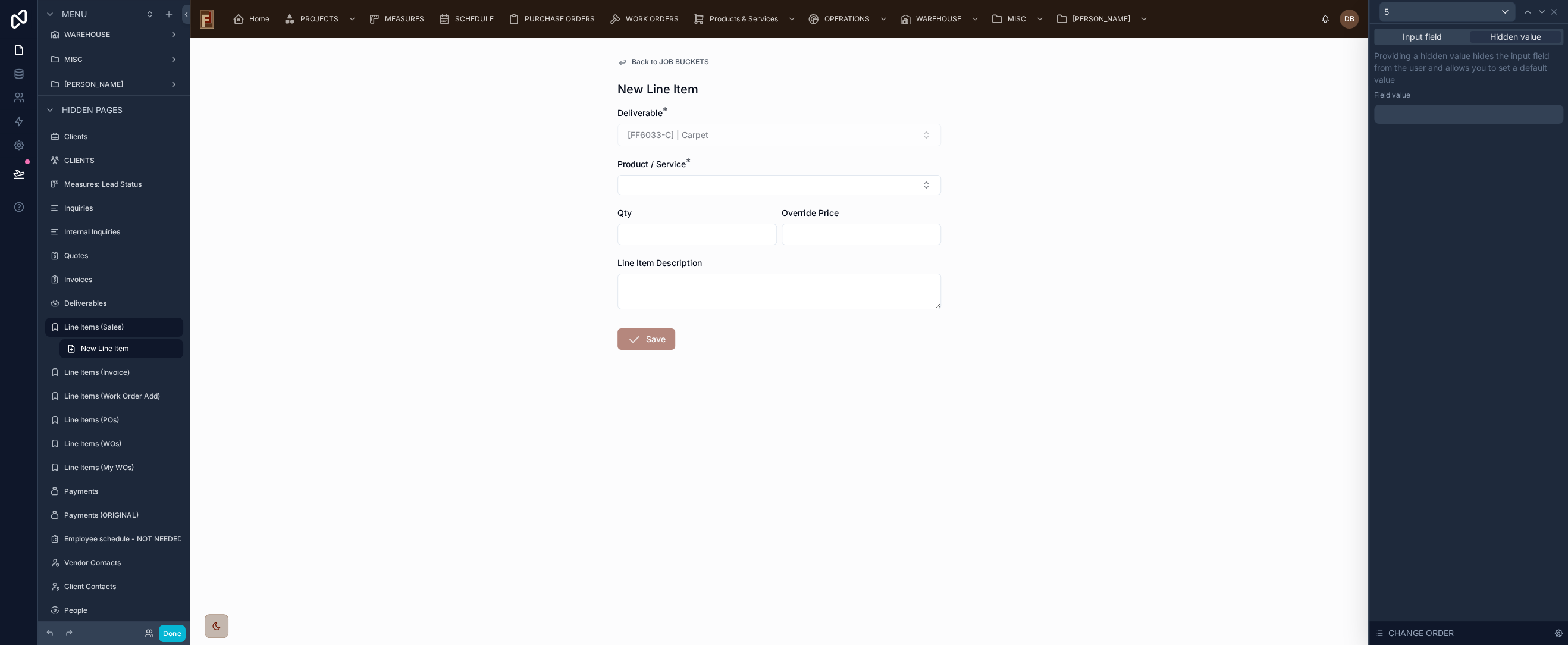
click at [1466, 113] on div at bounding box center [1469, 114] width 189 height 19
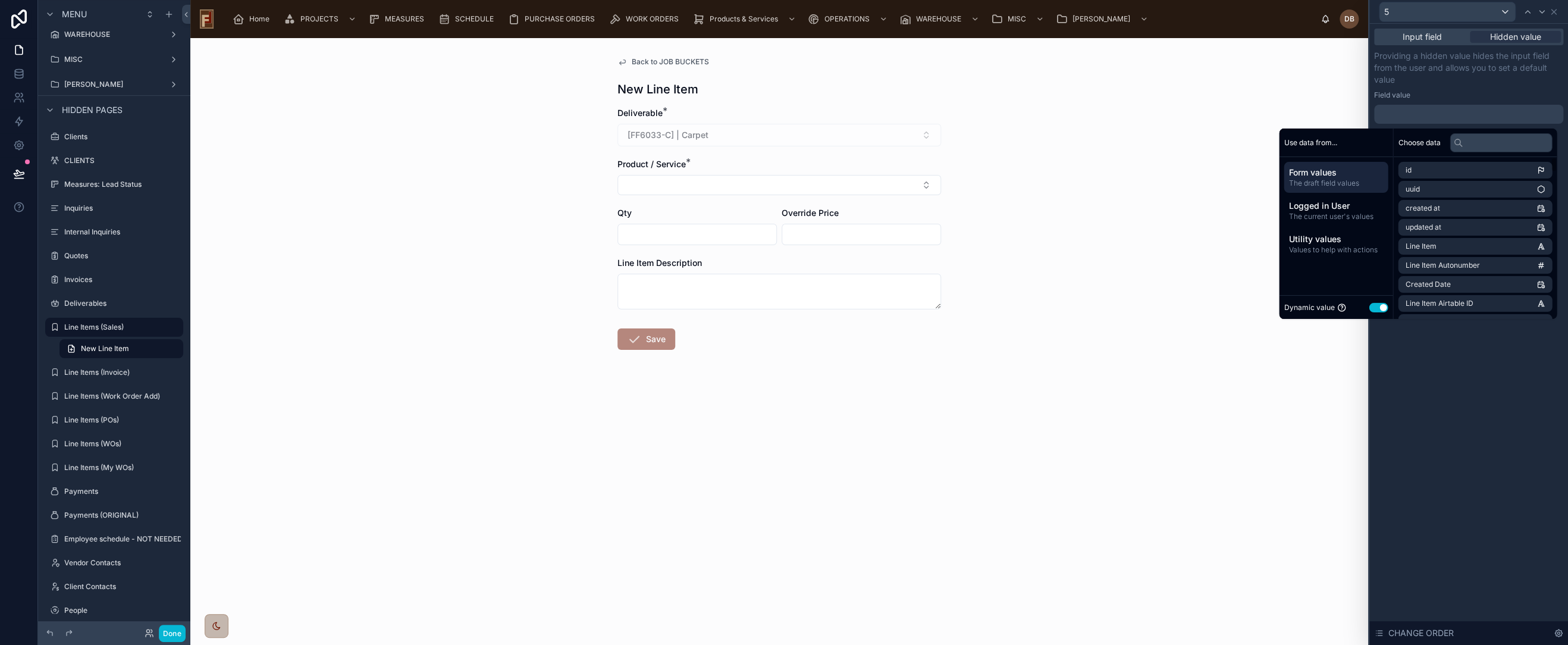
click at [1372, 304] on button "Use setting" at bounding box center [1378, 307] width 19 height 10
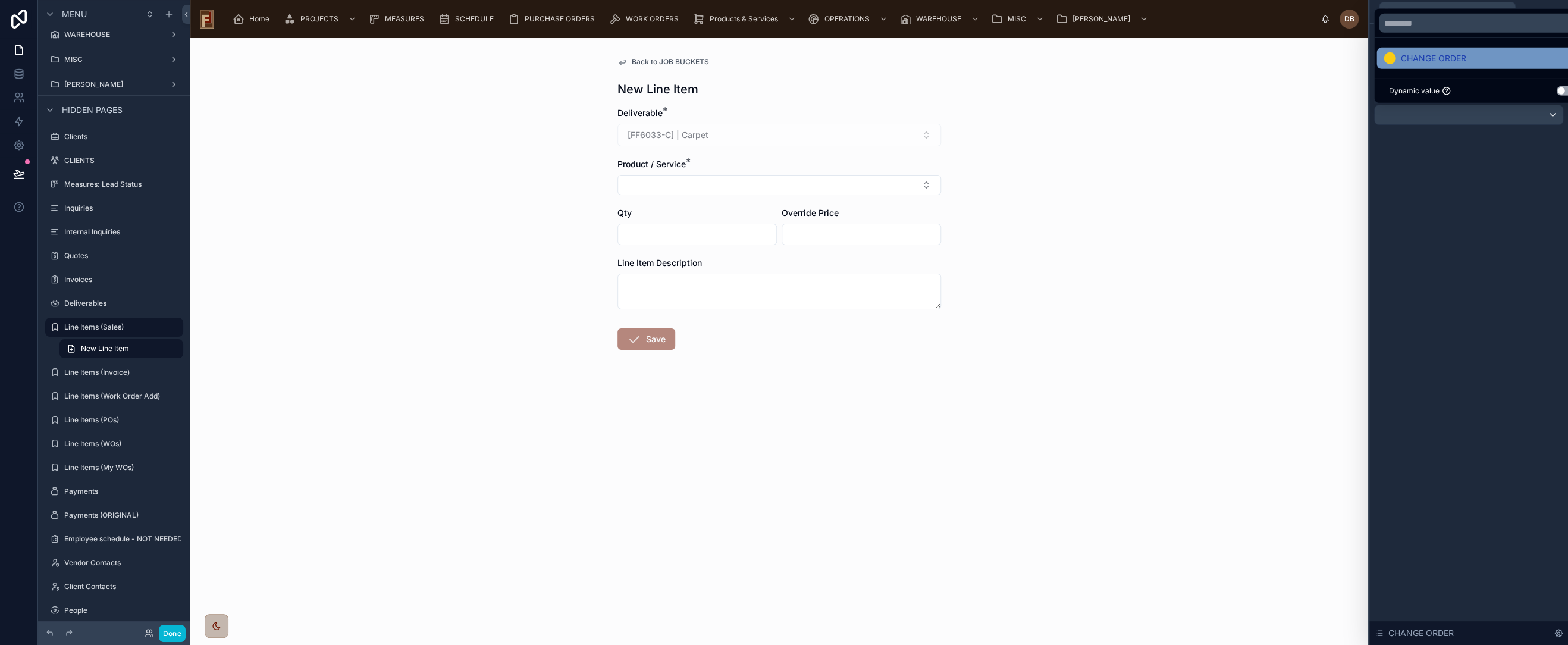
click at [1447, 60] on span "CHANGE ORDER" at bounding box center [1433, 59] width 66 height 14
click at [1469, 213] on div "Input field Hidden value Providing a hidden value hides the input field from th…" at bounding box center [1469, 334] width 199 height 621
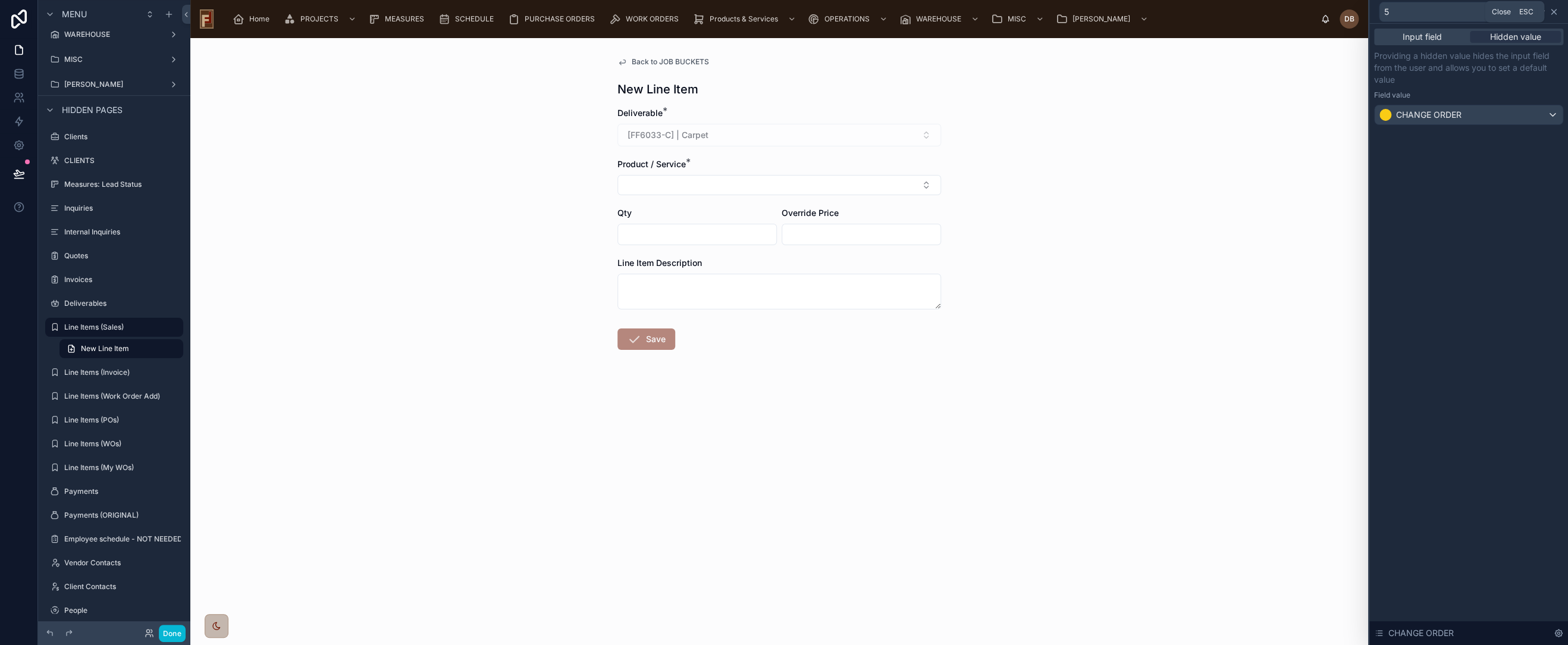
click at [1553, 8] on icon at bounding box center [1554, 12] width 10 height 10
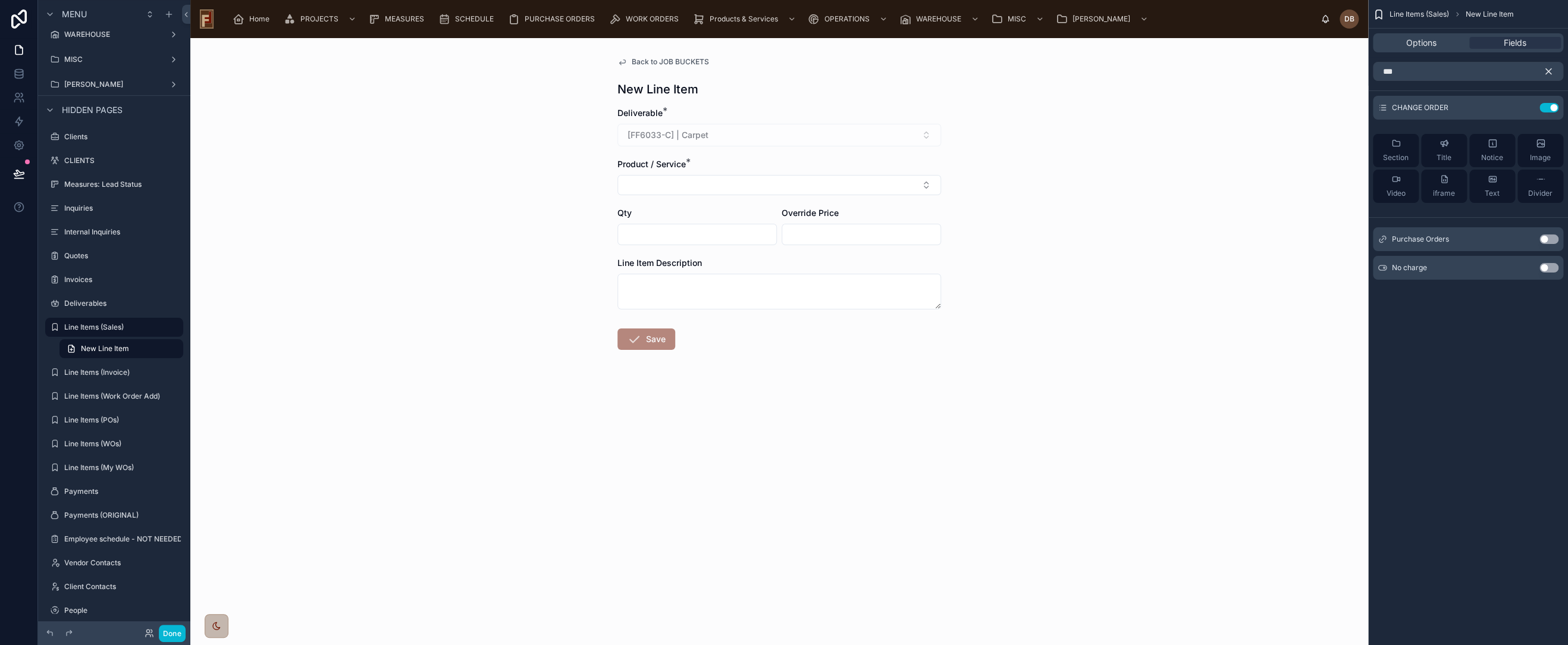
click at [1548, 68] on icon "scrollable content" at bounding box center [1548, 71] width 11 height 11
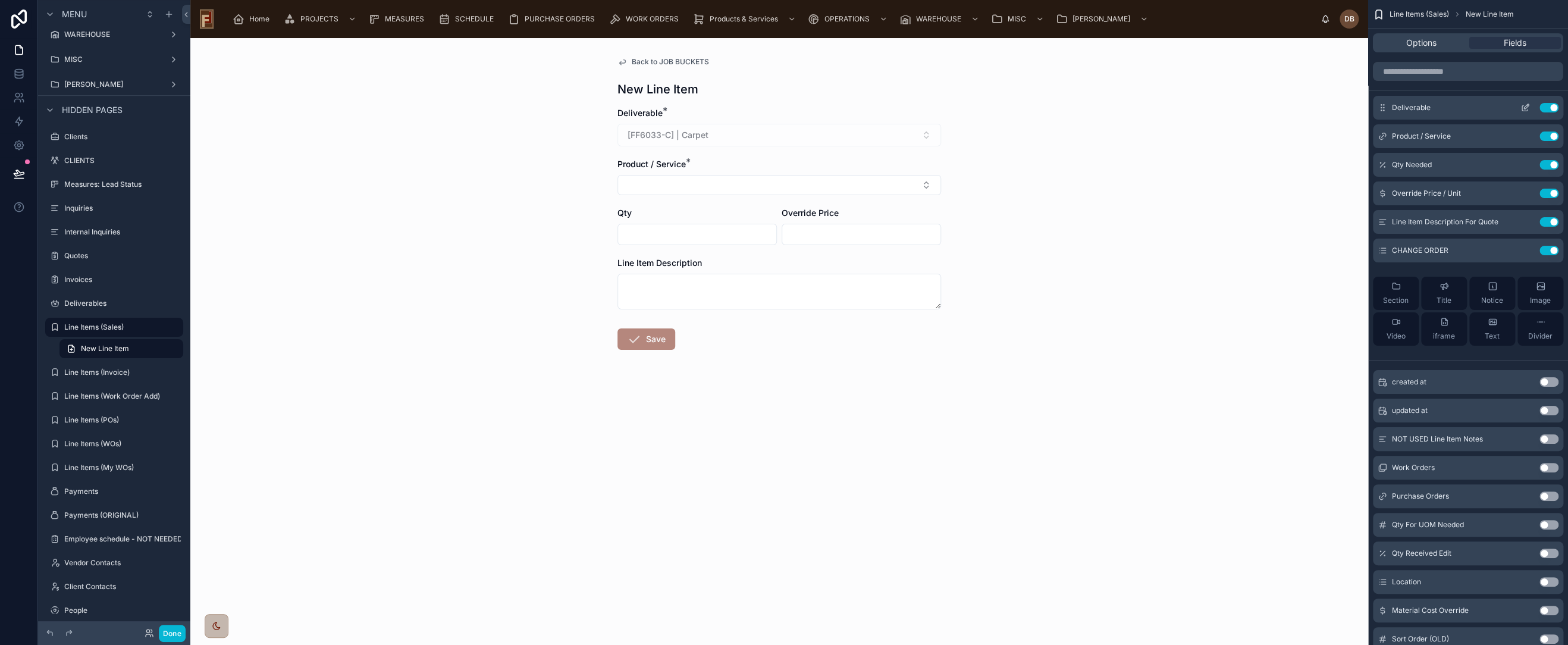
click at [1524, 107] on icon "scrollable content" at bounding box center [1525, 108] width 10 height 10
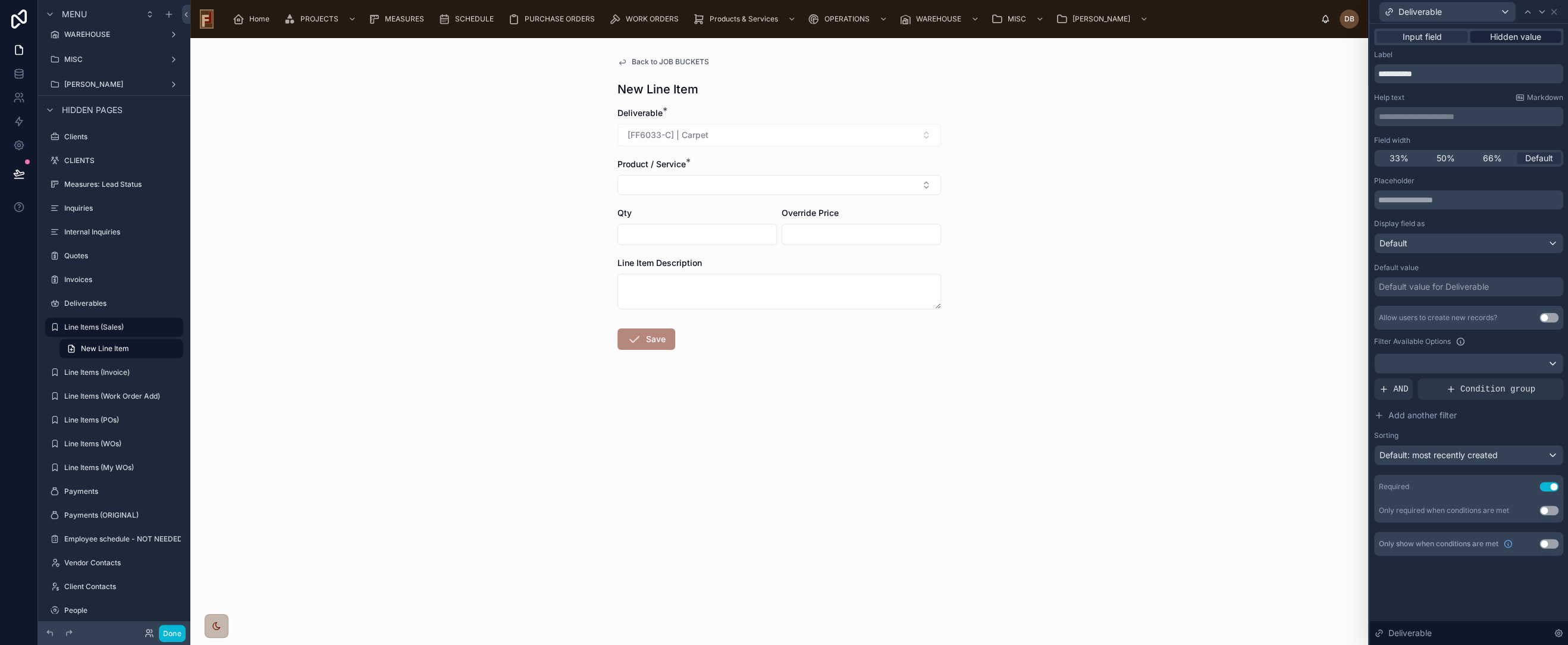
click at [1537, 36] on span "Hidden value" at bounding box center [1516, 36] width 52 height 12
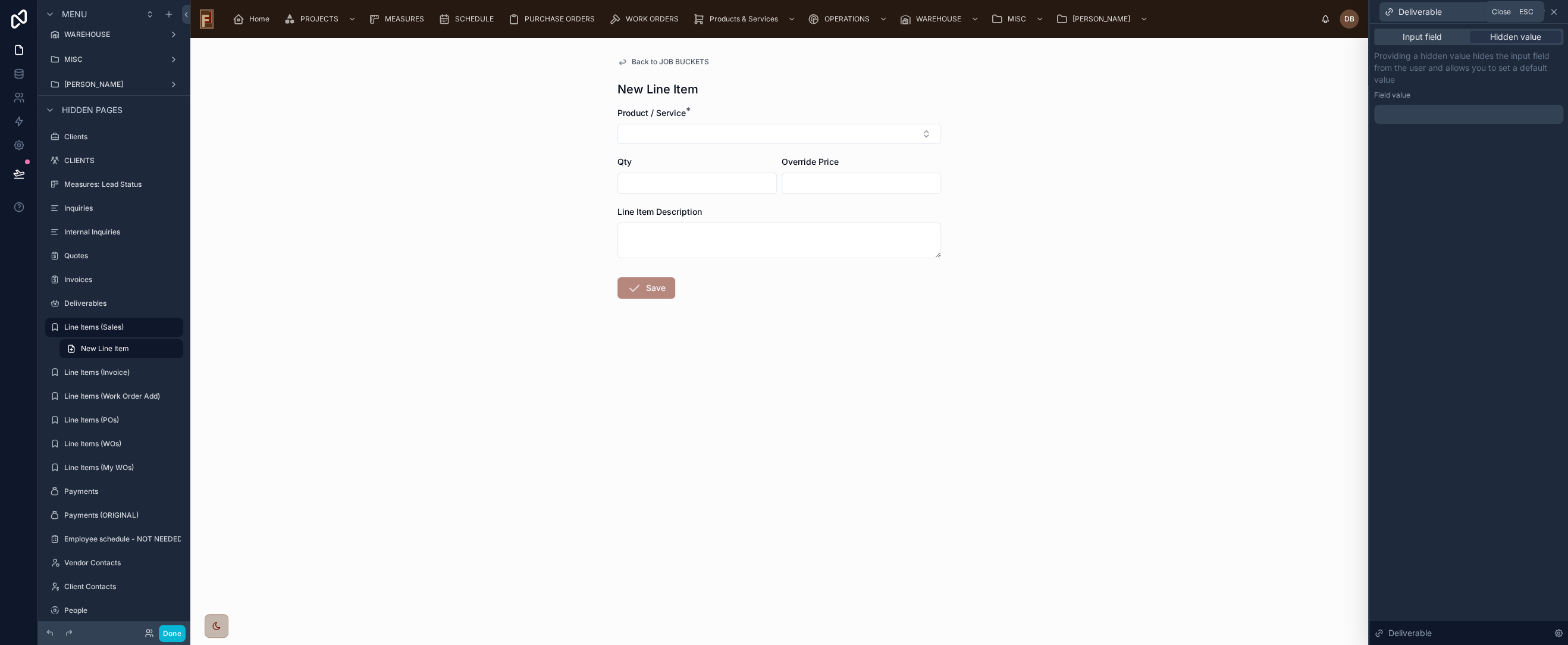
click at [1555, 8] on icon at bounding box center [1554, 12] width 10 height 10
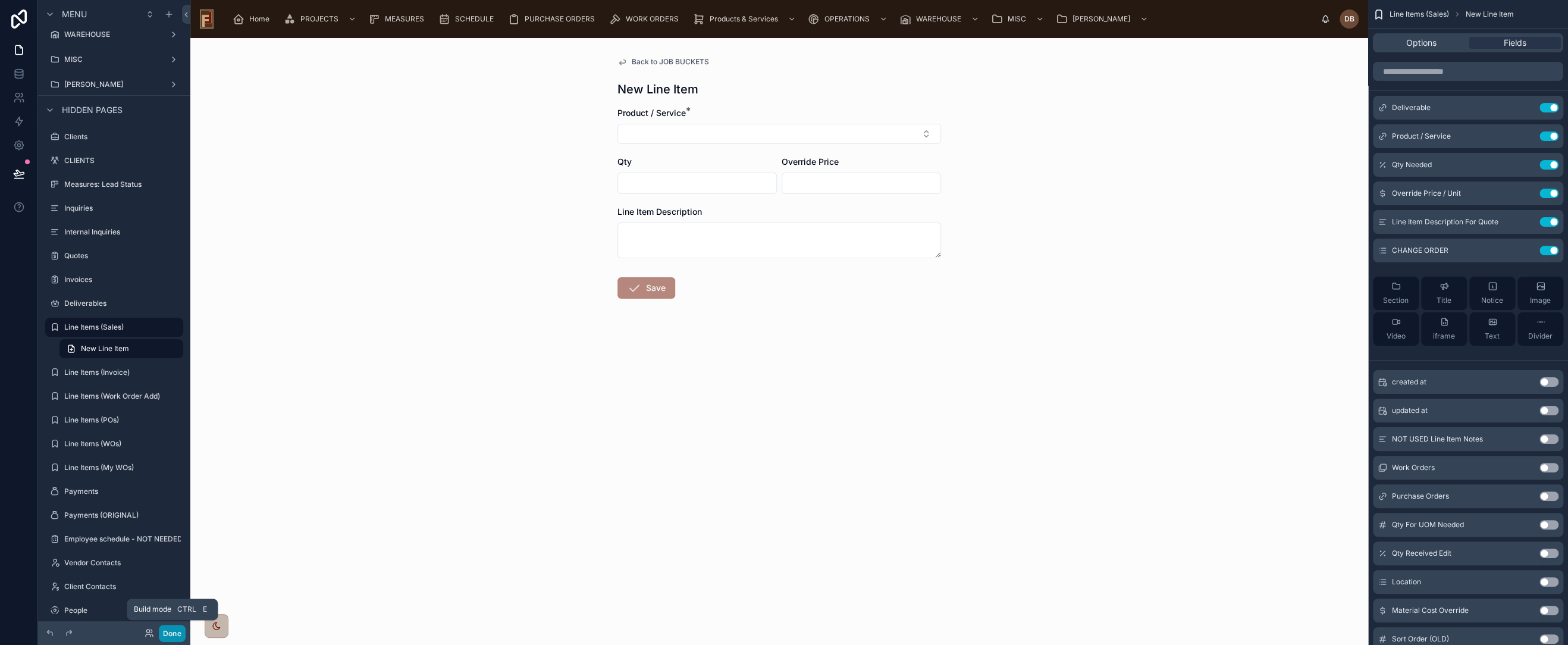
click at [171, 632] on button "Done" at bounding box center [172, 633] width 27 height 17
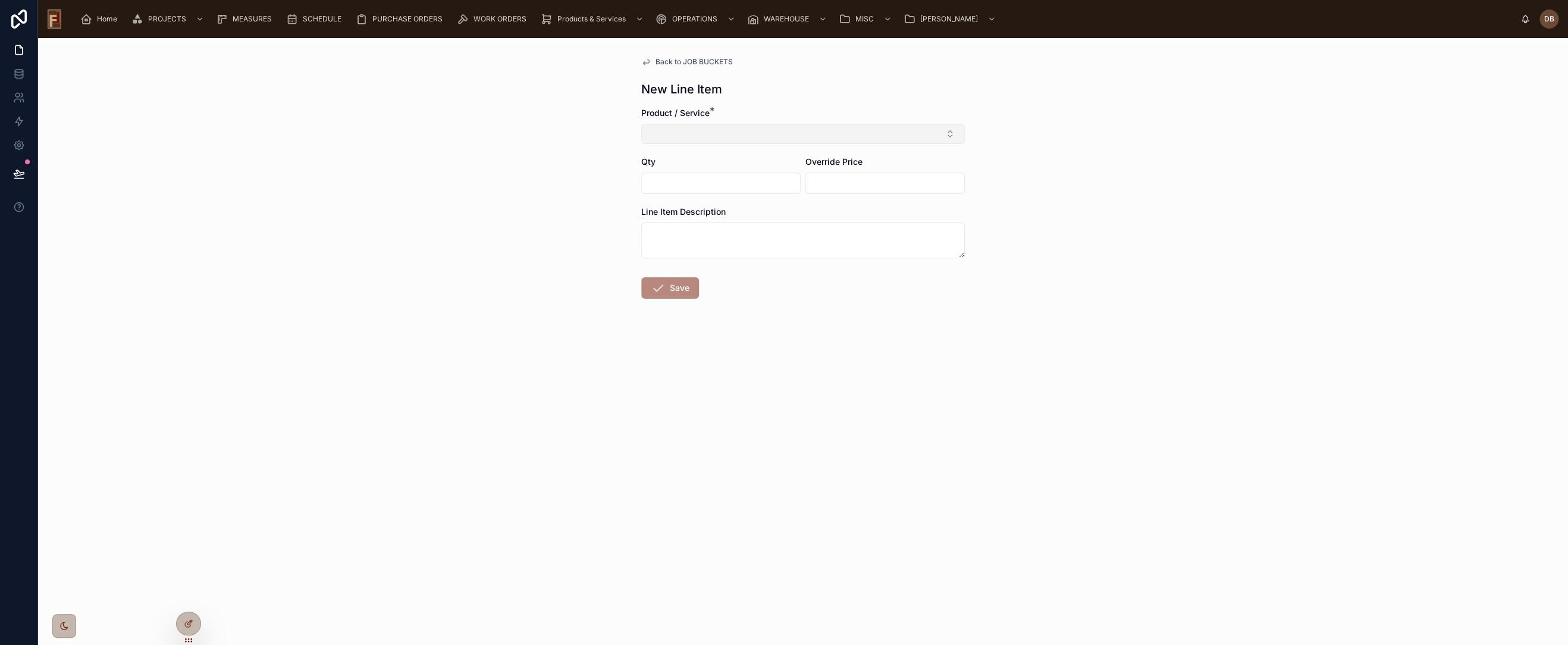
click at [696, 131] on button "Select Button" at bounding box center [803, 133] width 323 height 20
click at [696, 60] on span "Back to JOB BUCKETS" at bounding box center [694, 61] width 77 height 10
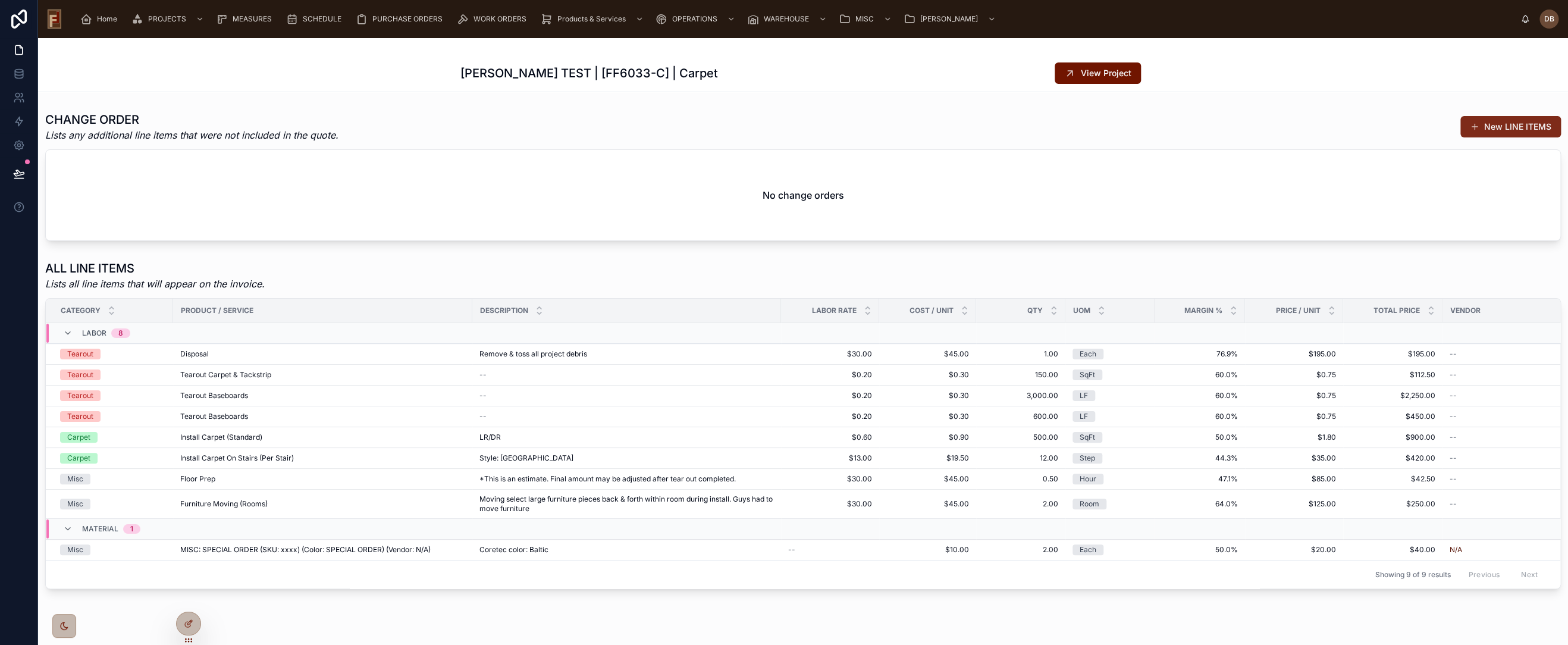
click at [1492, 127] on button "New LINE ITEMS" at bounding box center [1510, 127] width 100 height 21
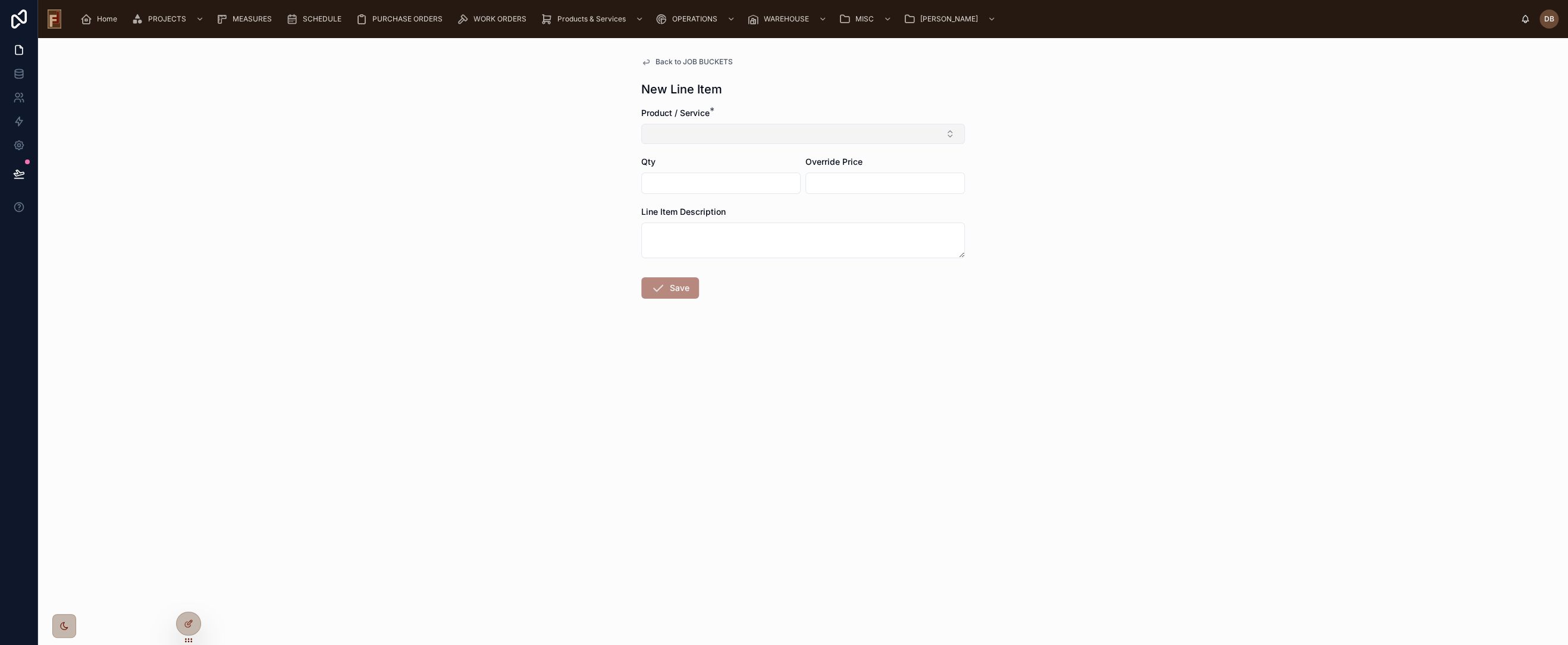
click at [816, 134] on button "Select Button" at bounding box center [803, 133] width 323 height 20
type input "****"
click at [680, 211] on span "Disposal" at bounding box center [665, 211] width 33 height 12
click at [674, 189] on input "text" at bounding box center [721, 186] width 158 height 17
type input "****"
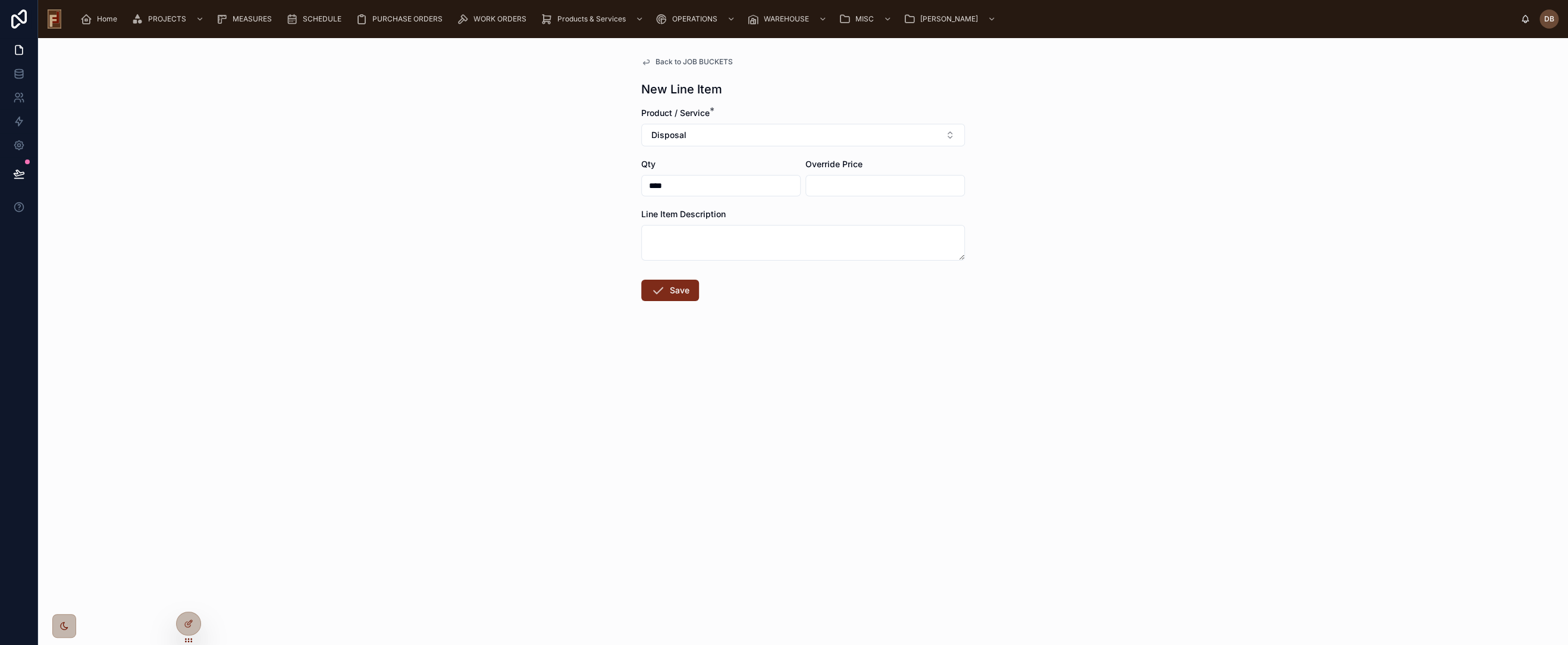
click at [686, 289] on button "Save" at bounding box center [670, 291] width 58 height 21
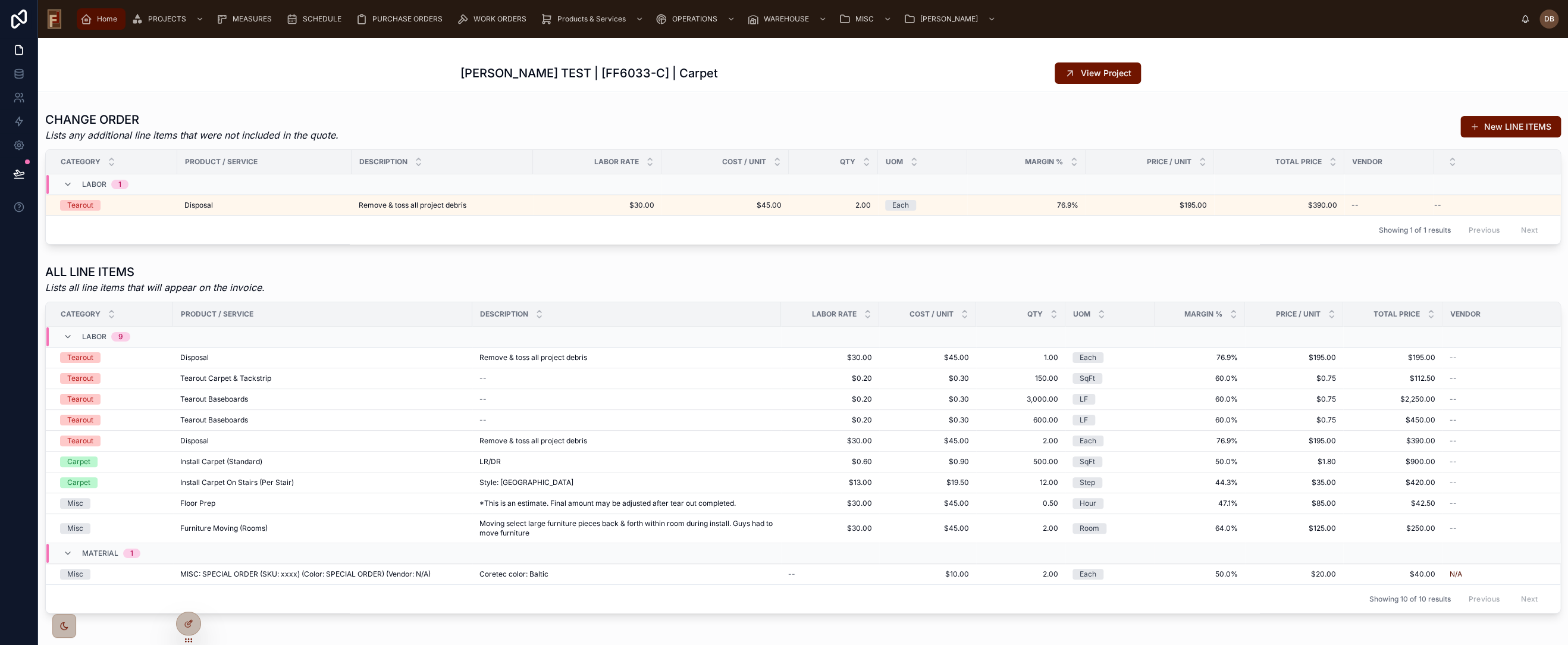
drag, startPoint x: 105, startPoint y: 22, endPoint x: 109, endPoint y: 36, distance: 14.6
click at [105, 22] on span "Home" at bounding box center [107, 19] width 20 height 10
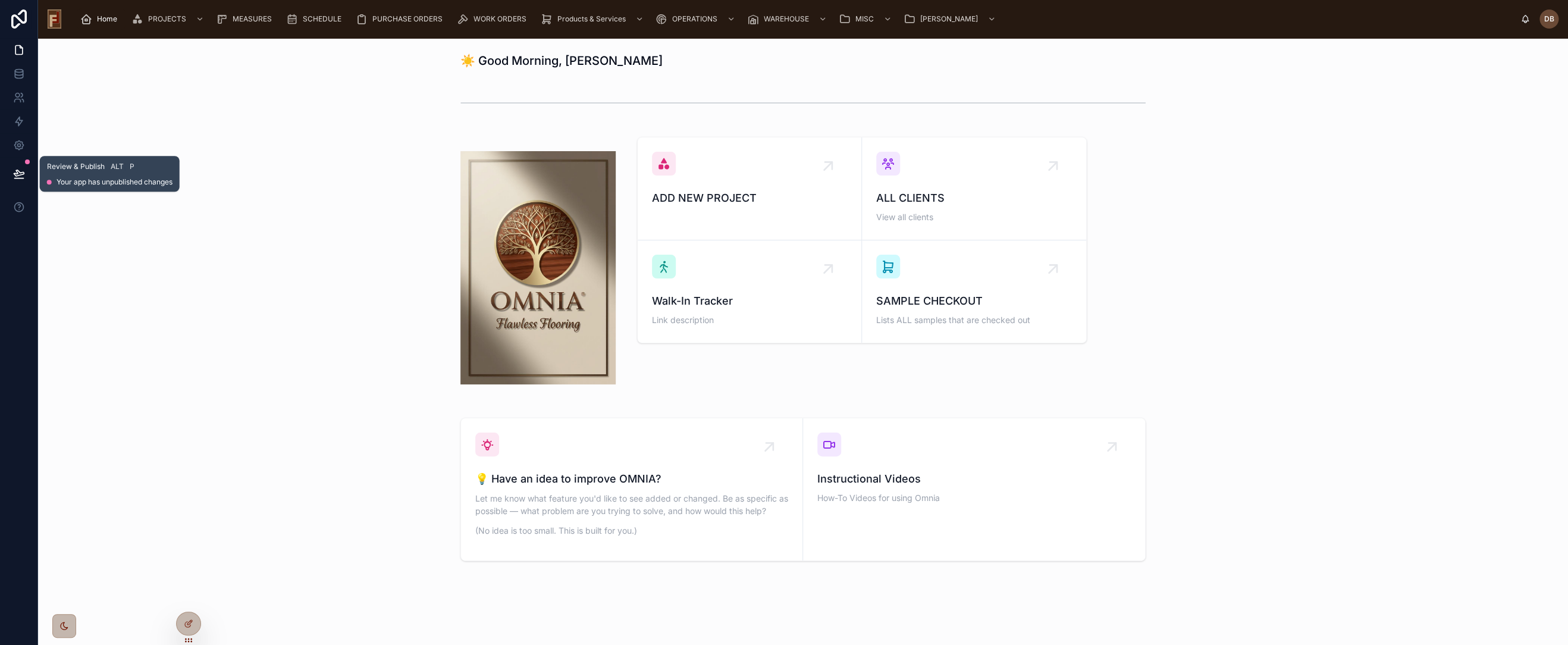
click at [19, 171] on icon at bounding box center [19, 173] width 12 height 12
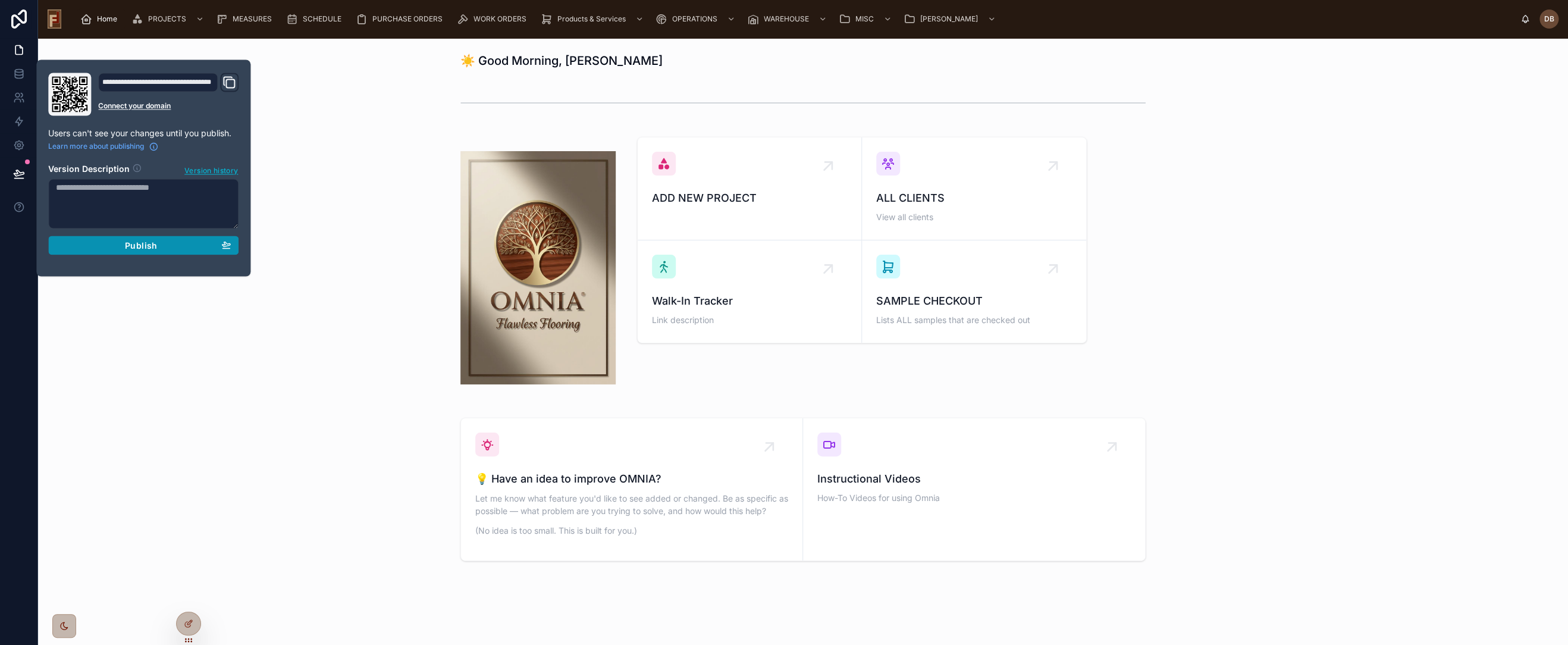
click at [154, 246] on span "Publish" at bounding box center [141, 245] width 32 height 11
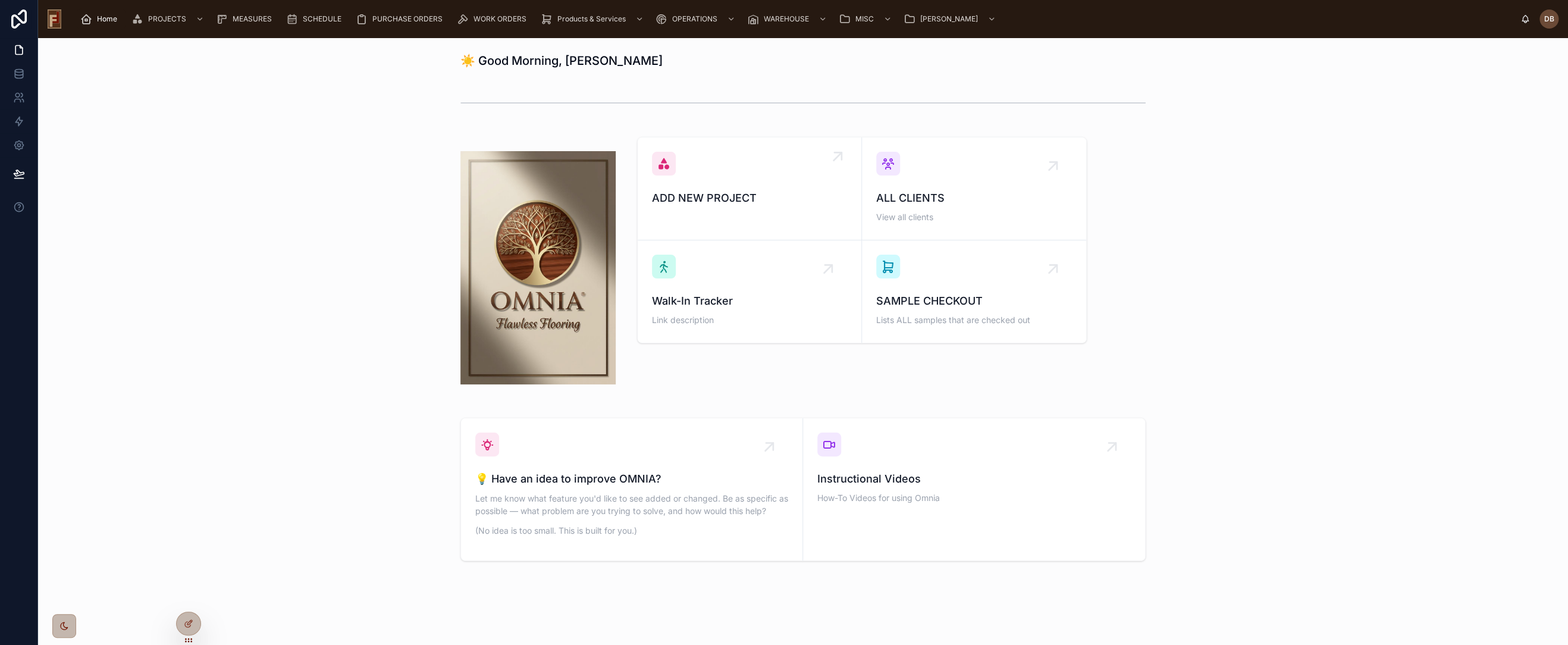
click at [718, 204] on span "ADD NEW PROJECT" at bounding box center [750, 198] width 195 height 17
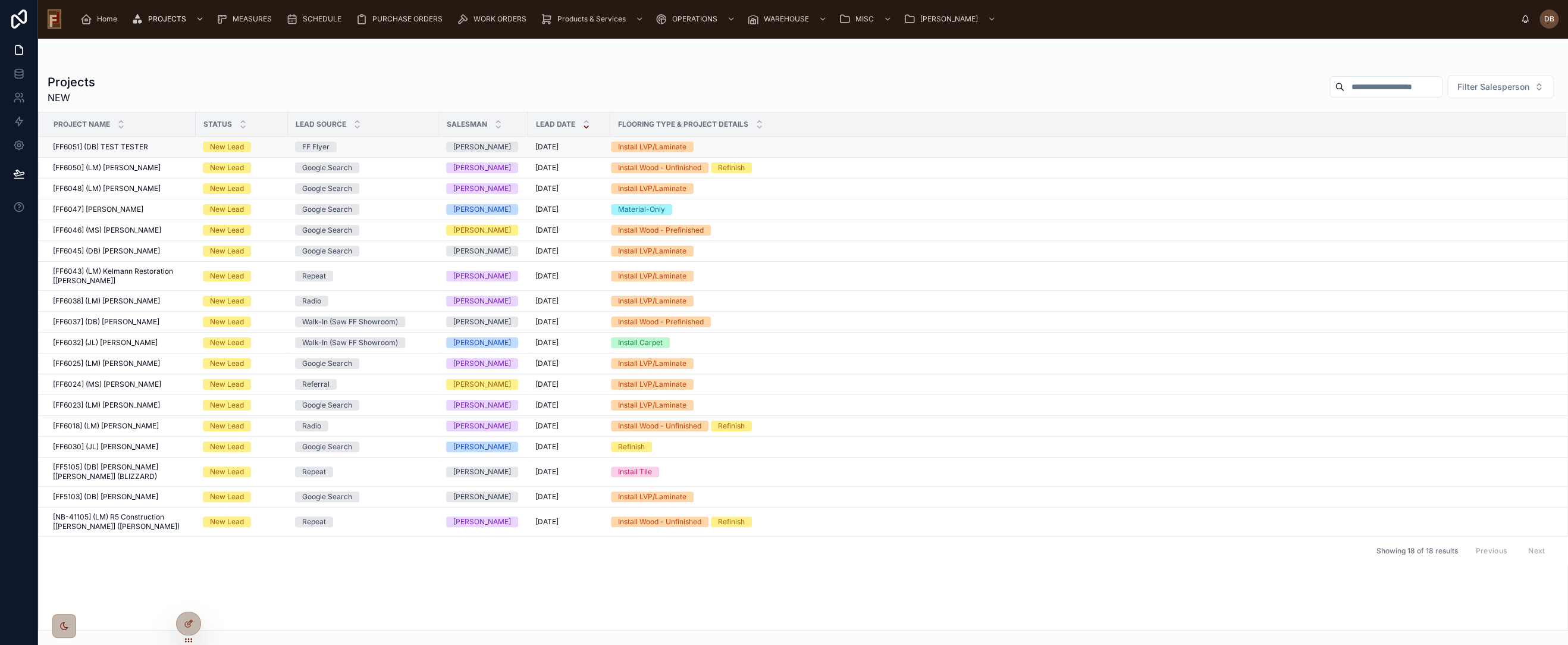
click at [108, 145] on span "[FF6051] (DB) TEST TESTER" at bounding box center [100, 147] width 95 height 10
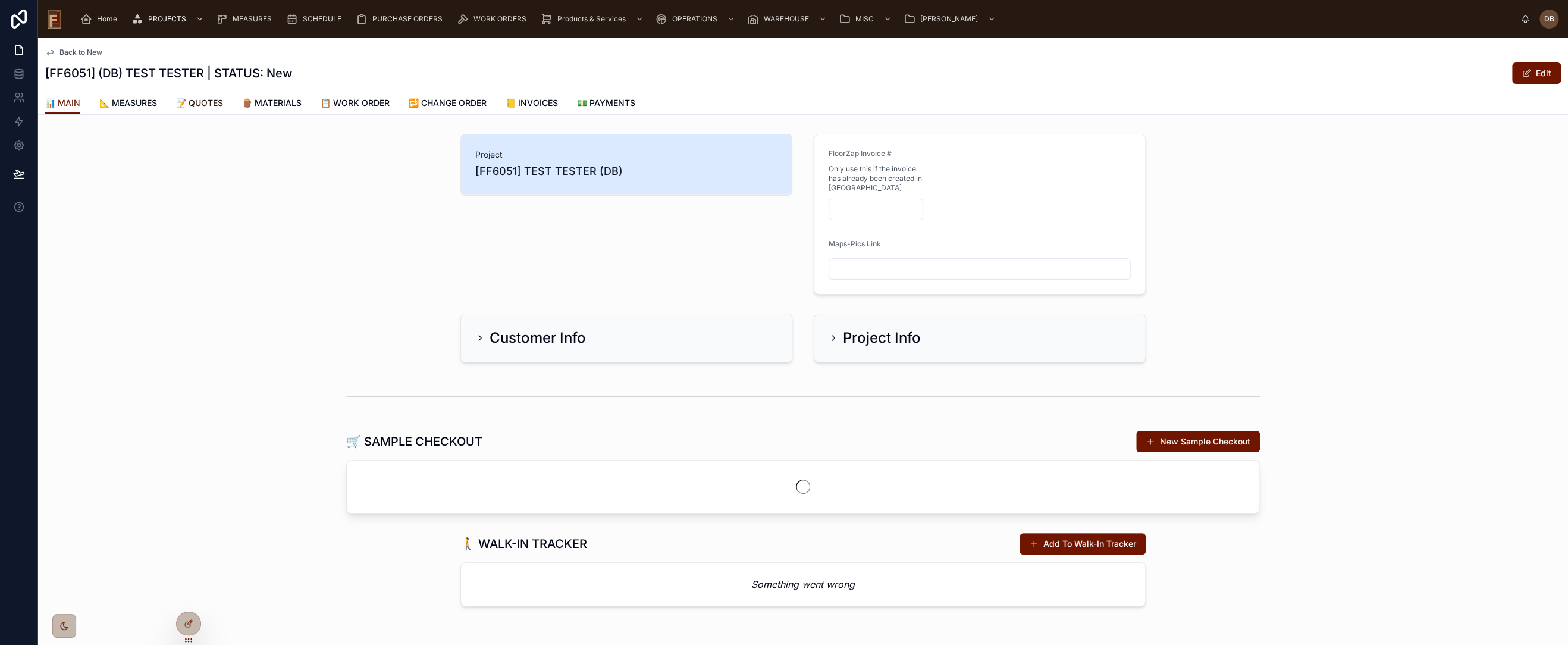
click at [206, 105] on span "📝 QUOTES" at bounding box center [199, 102] width 47 height 12
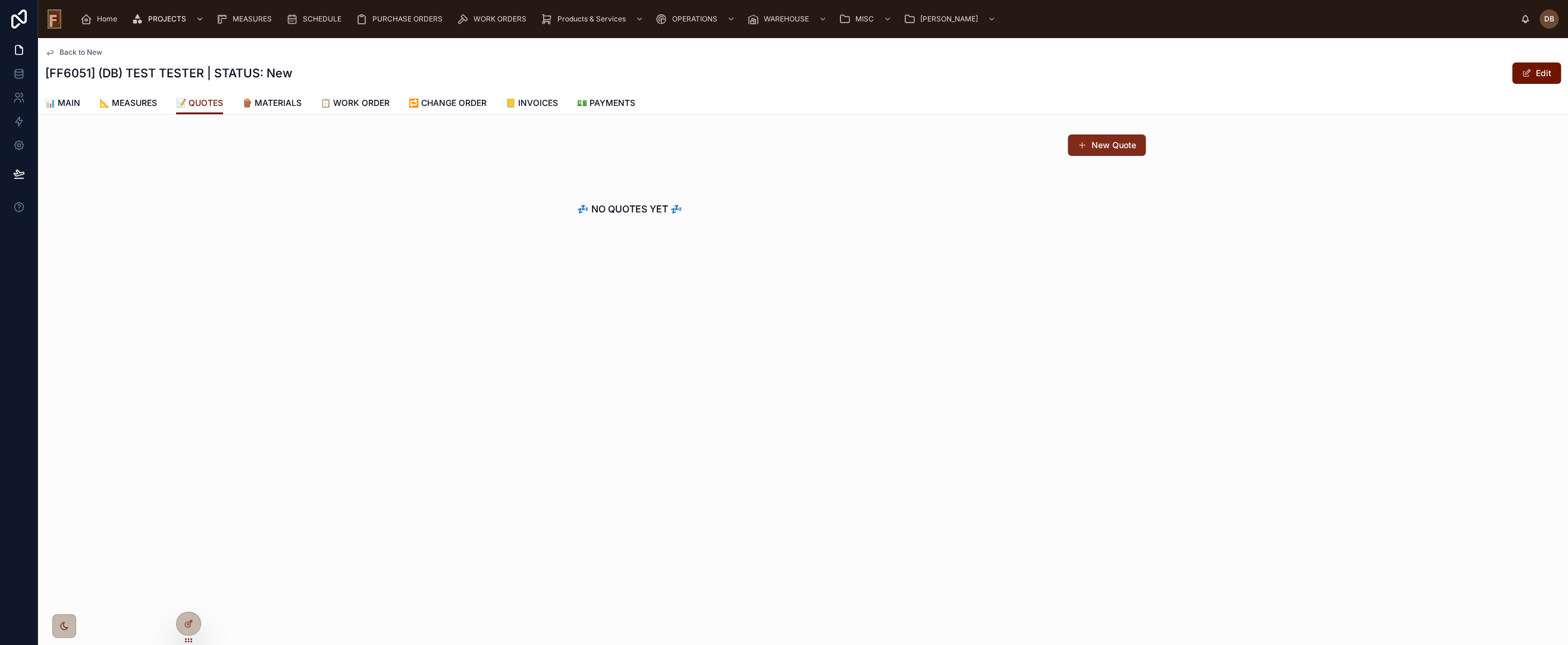
click at [1114, 141] on button "New Quote" at bounding box center [1107, 145] width 78 height 21
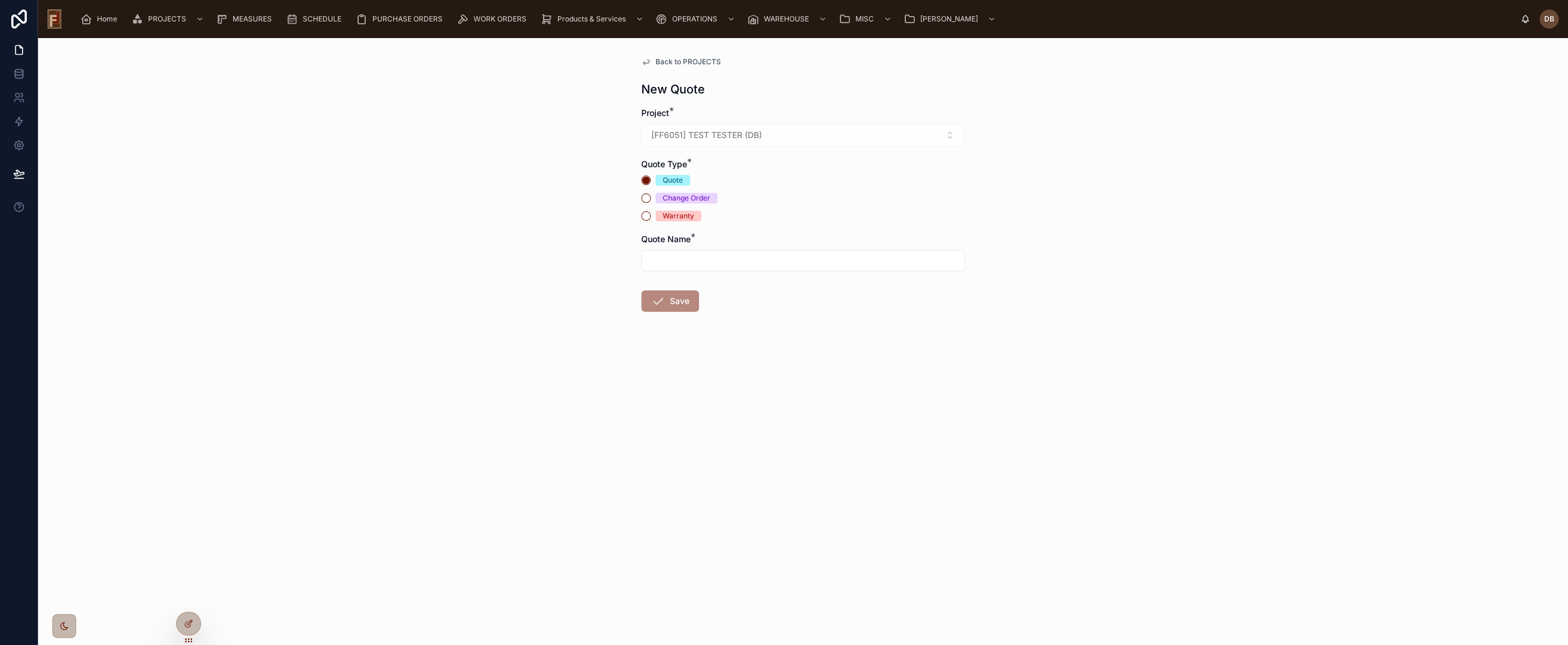
click at [685, 294] on div "Save" at bounding box center [670, 301] width 58 height 21
click at [714, 260] on input "text" at bounding box center [803, 260] width 322 height 17
type input "***"
click at [676, 300] on button "Save" at bounding box center [670, 301] width 58 height 21
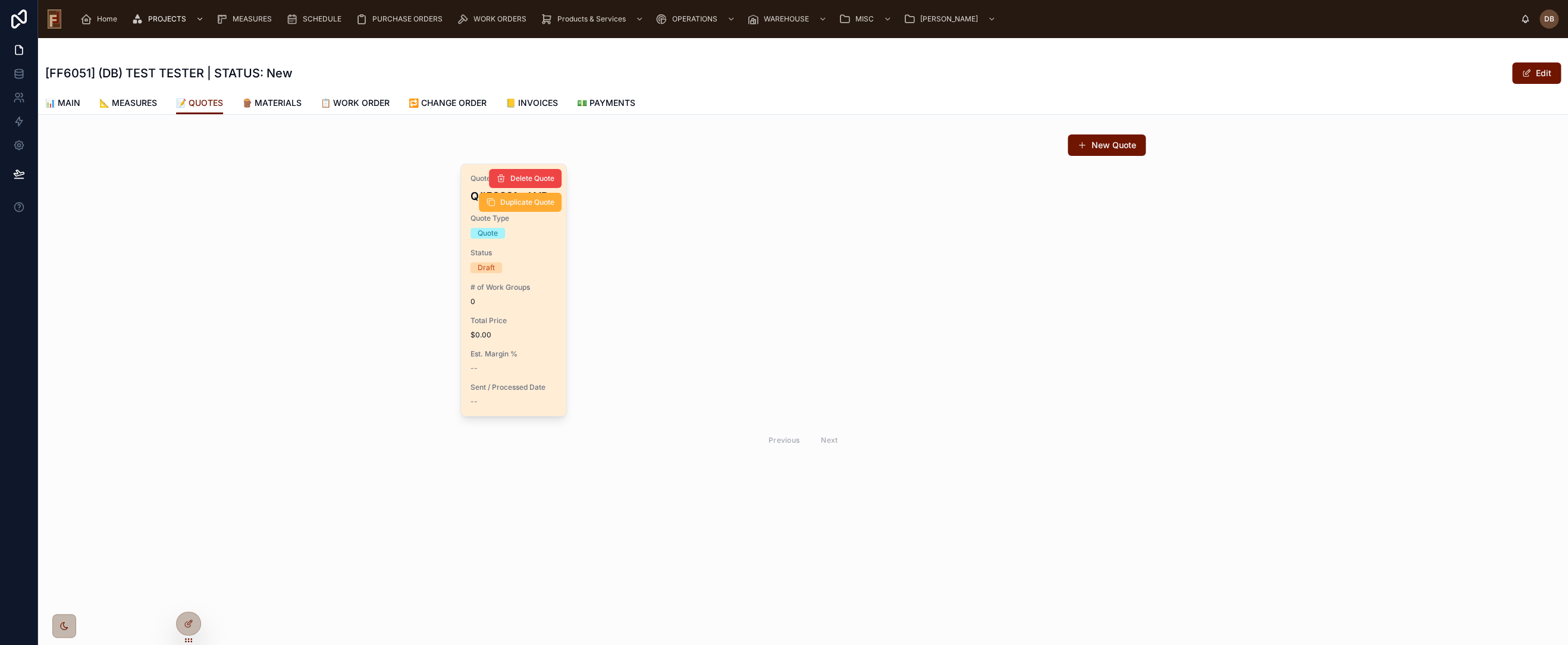
click at [535, 317] on span "Total Price" at bounding box center [513, 321] width 86 height 10
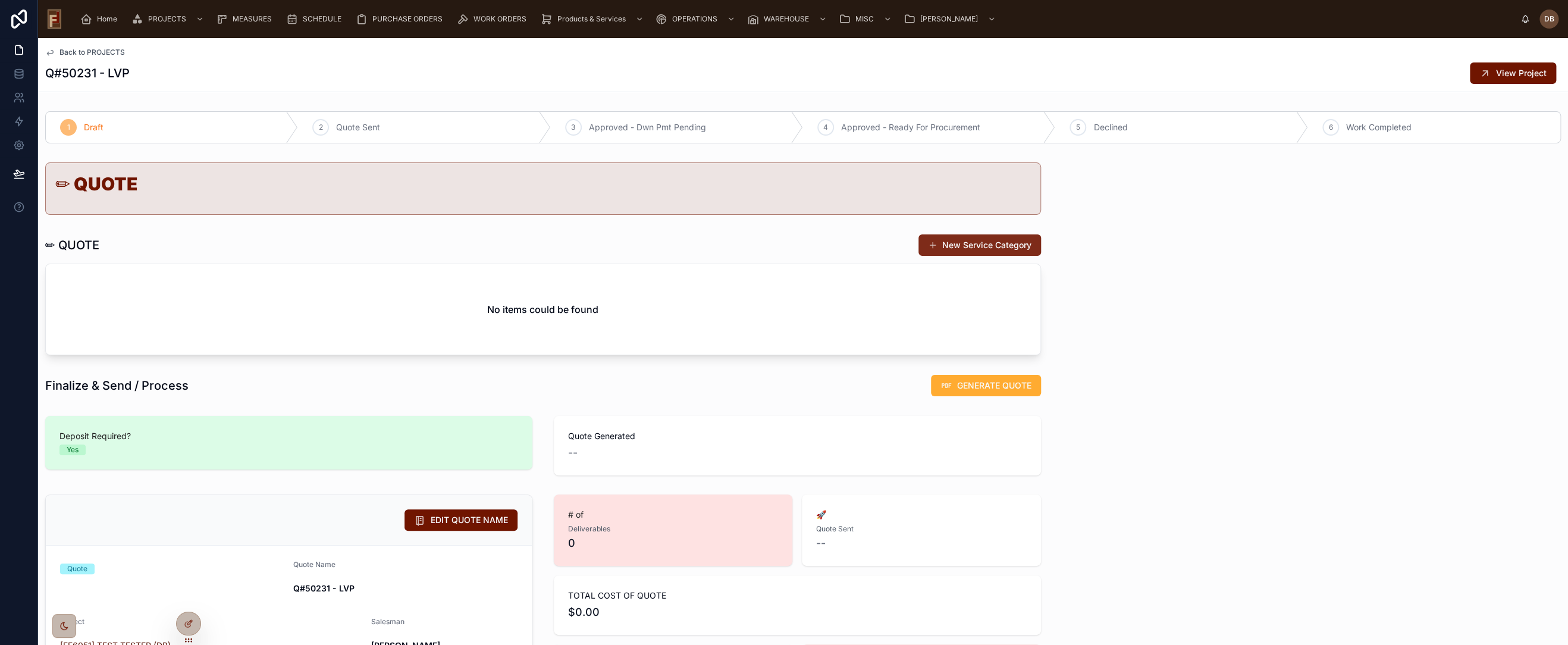
click at [976, 245] on button "New Service Category" at bounding box center [980, 245] width 123 height 21
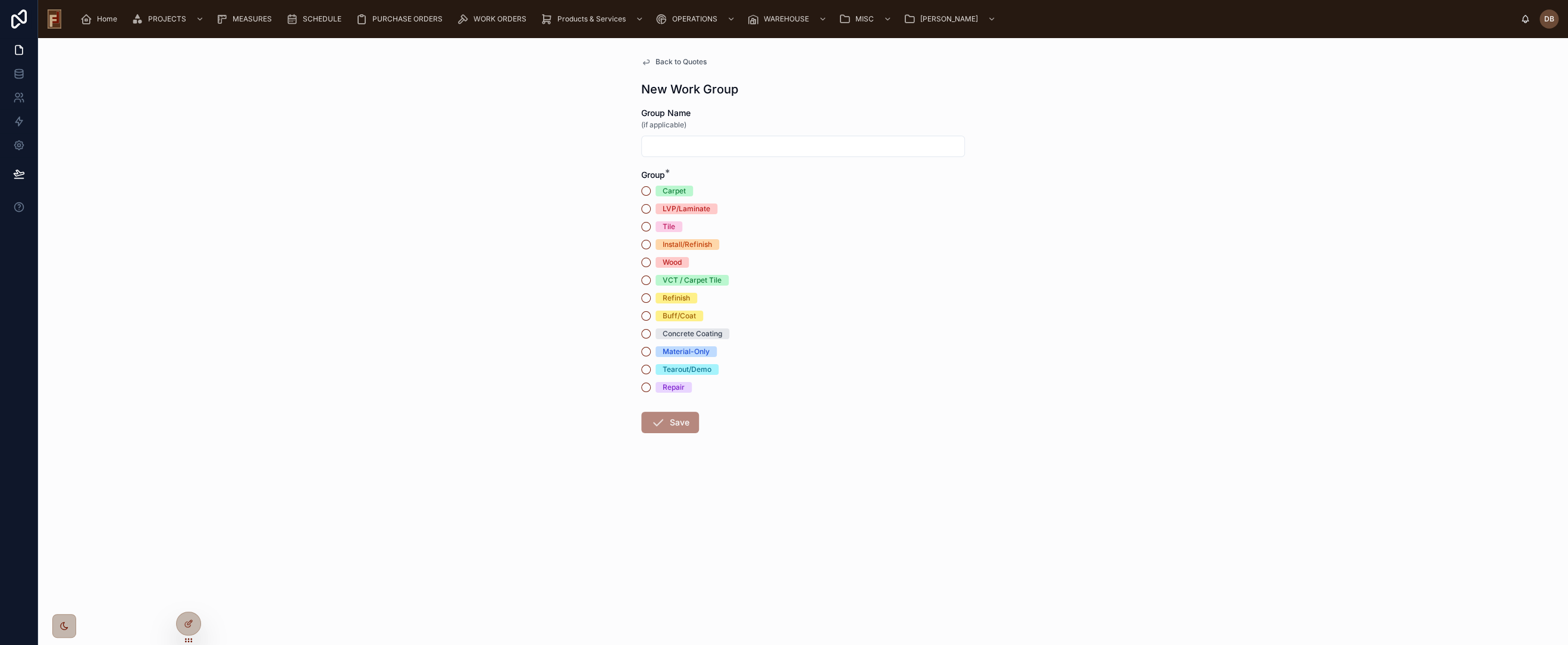
click at [687, 211] on div "LVP/Laminate" at bounding box center [687, 209] width 48 height 11
click at [651, 211] on button "LVP/Laminate" at bounding box center [646, 209] width 10 height 10
click at [681, 427] on button "Save" at bounding box center [670, 422] width 58 height 21
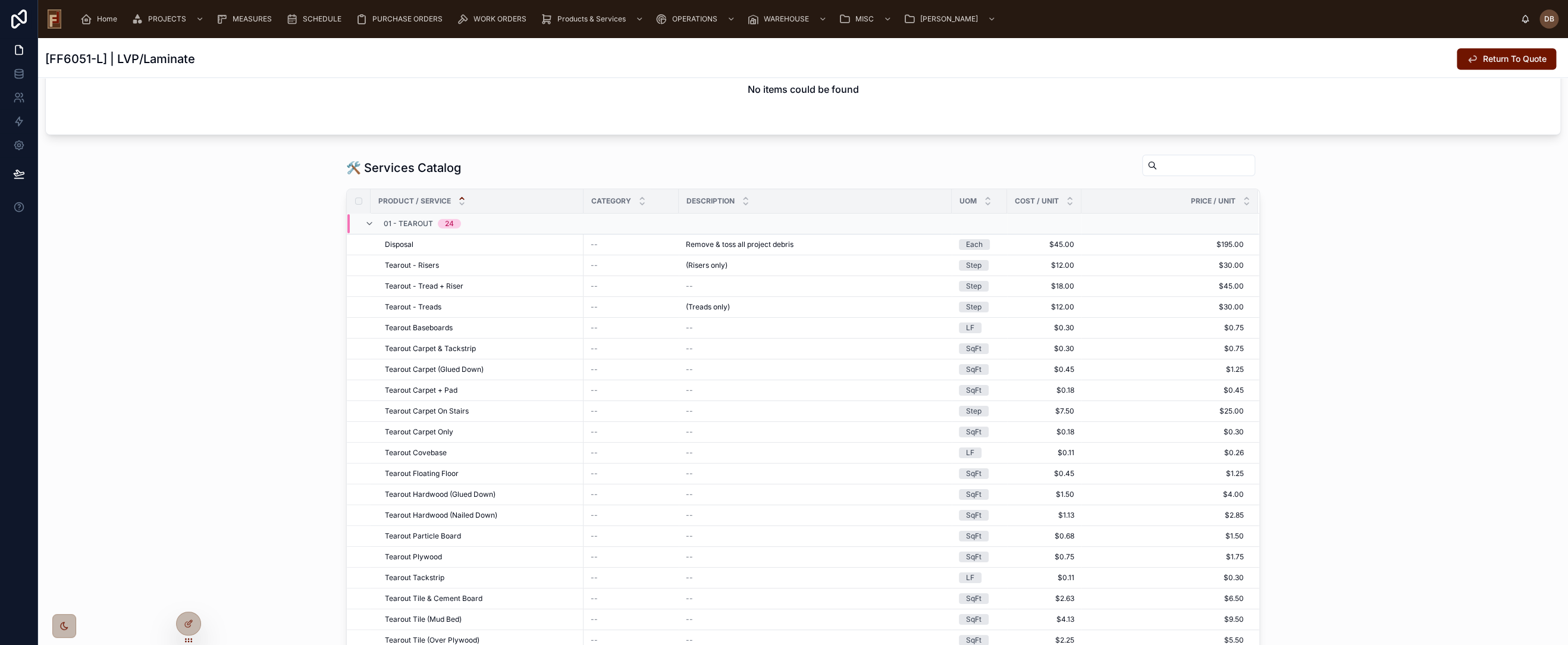
scroll to position [529, 0]
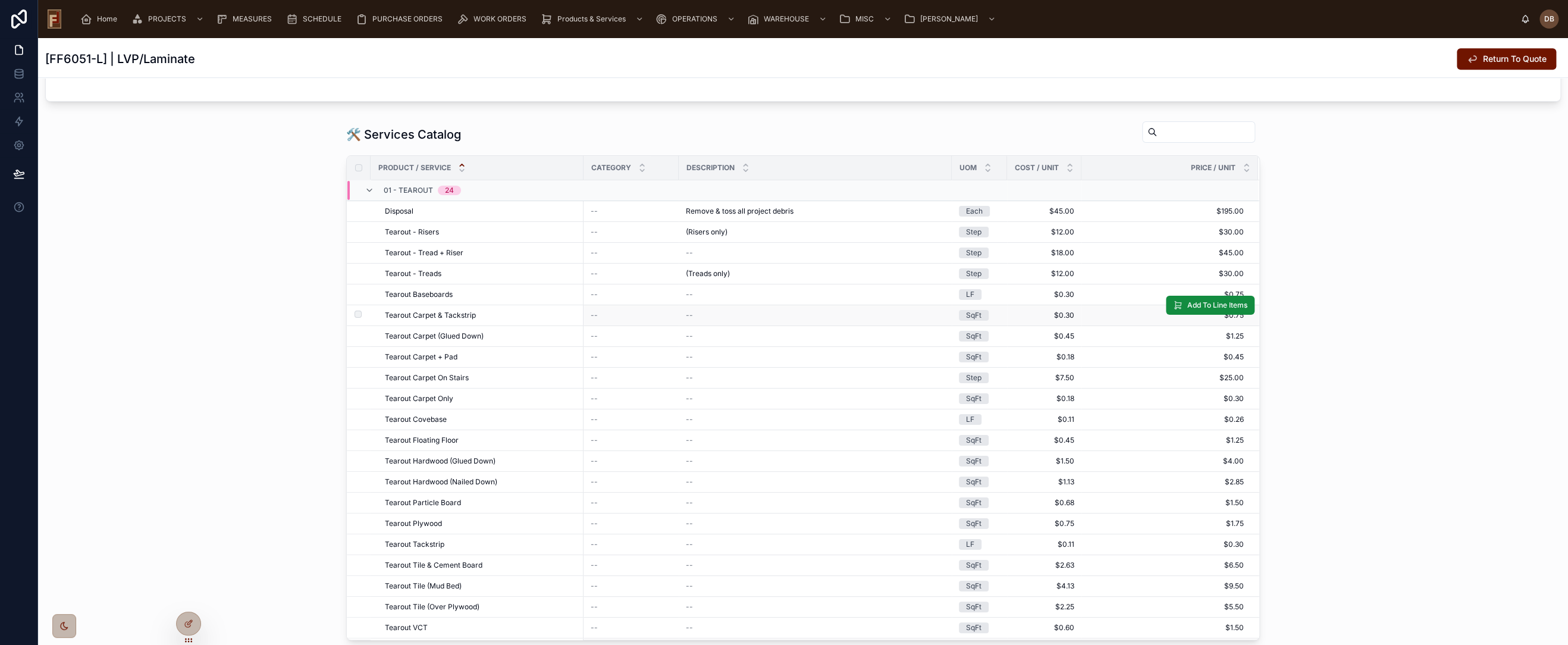
click at [458, 313] on span "Tearout Carpet & Tackstrip" at bounding box center [430, 315] width 91 height 10
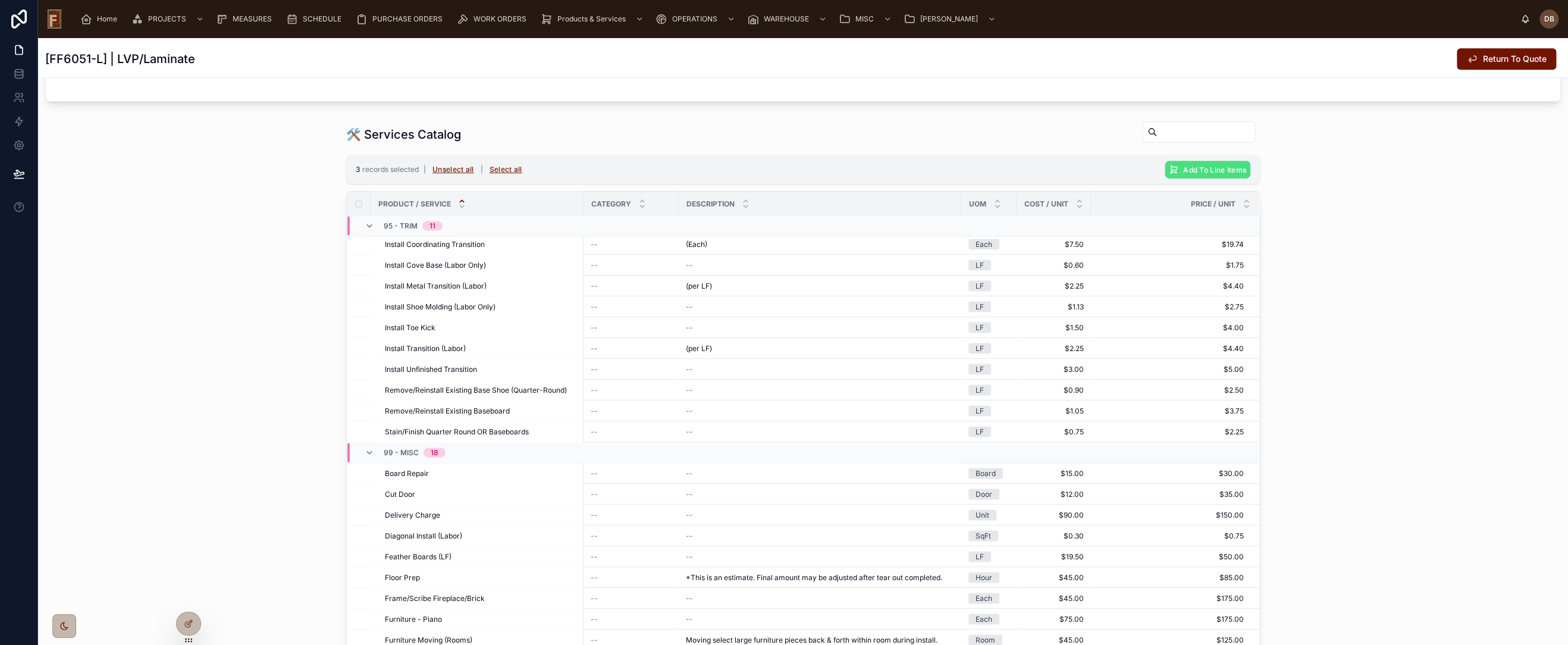
scroll to position [2125, 0]
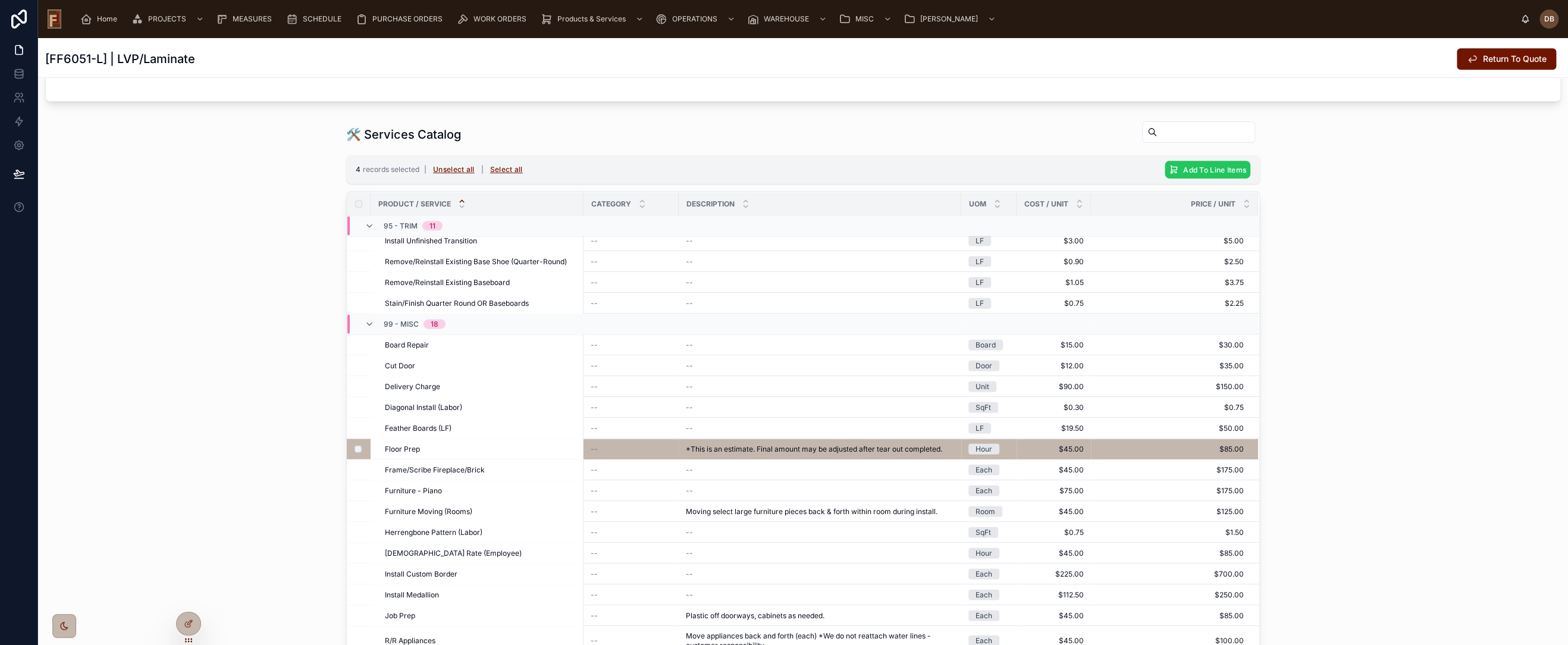
click at [1186, 165] on span "Add To Line Items" at bounding box center [1214, 170] width 63 height 9
click at [1261, 147] on icon at bounding box center [1260, 145] width 6 height 4
click at [450, 169] on button "Unselect all" at bounding box center [454, 169] width 50 height 19
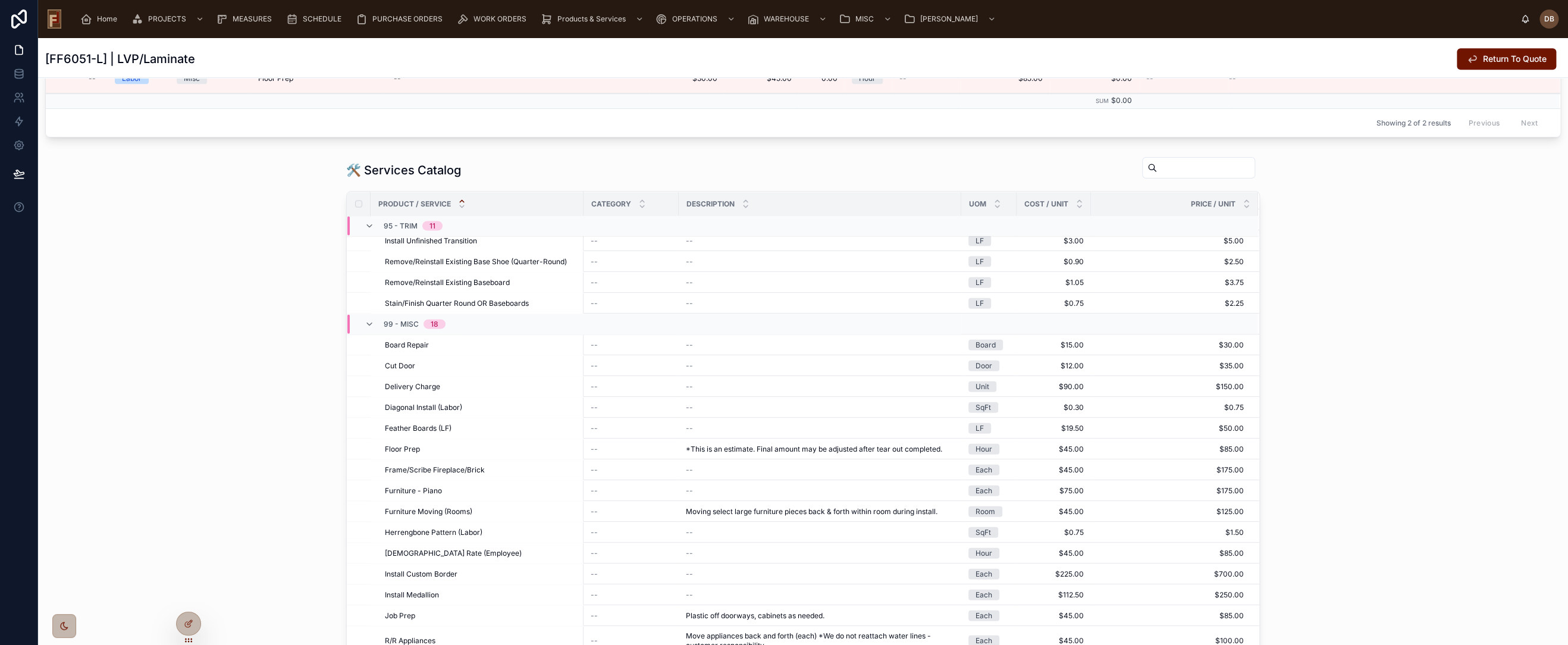
scroll to position [859, 0]
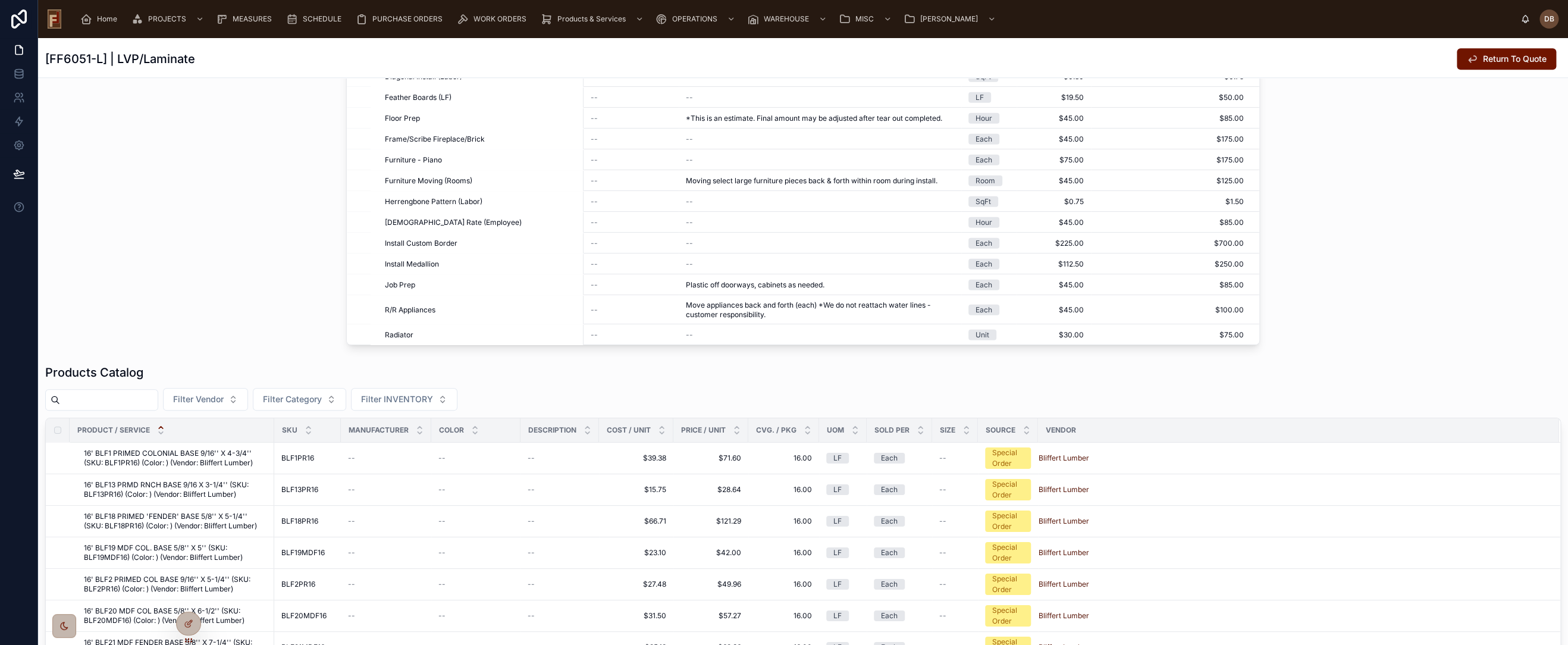
click at [129, 395] on input "text" at bounding box center [109, 400] width 98 height 17
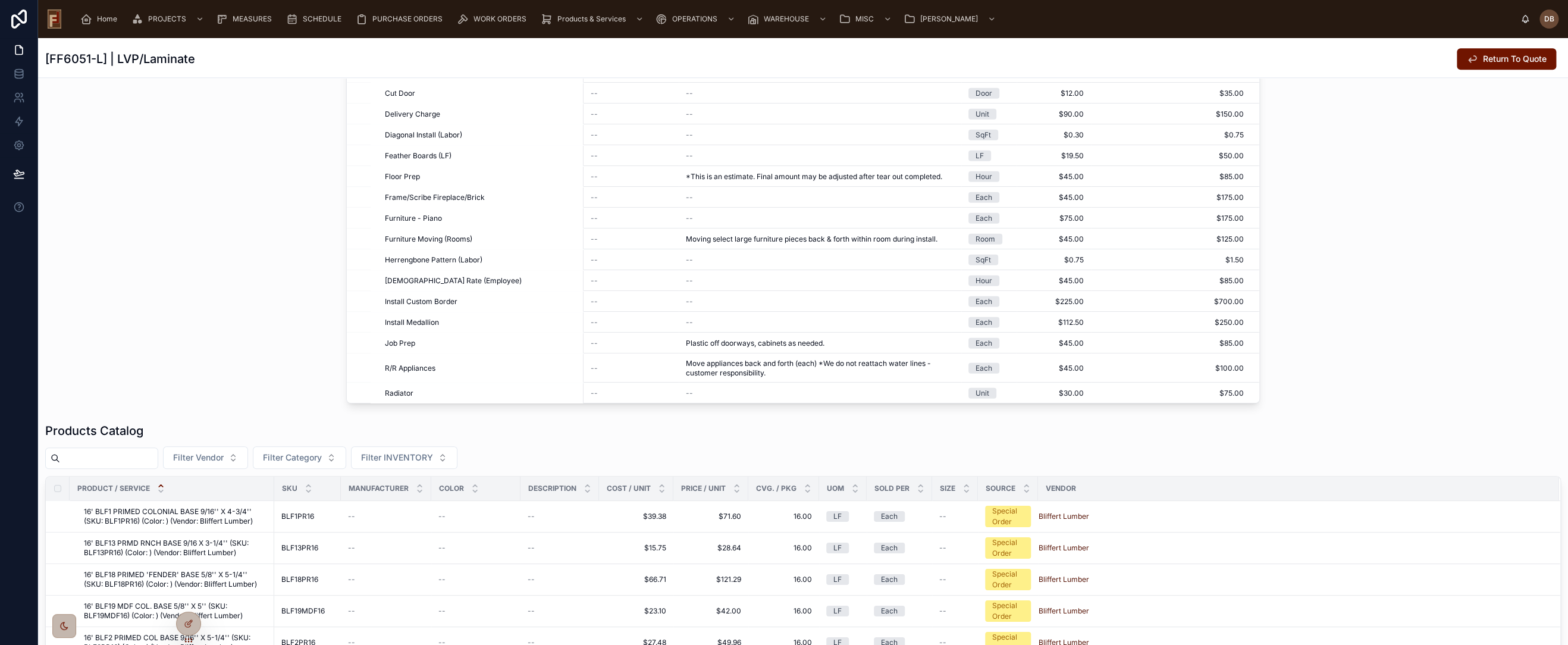
scroll to position [918, 0]
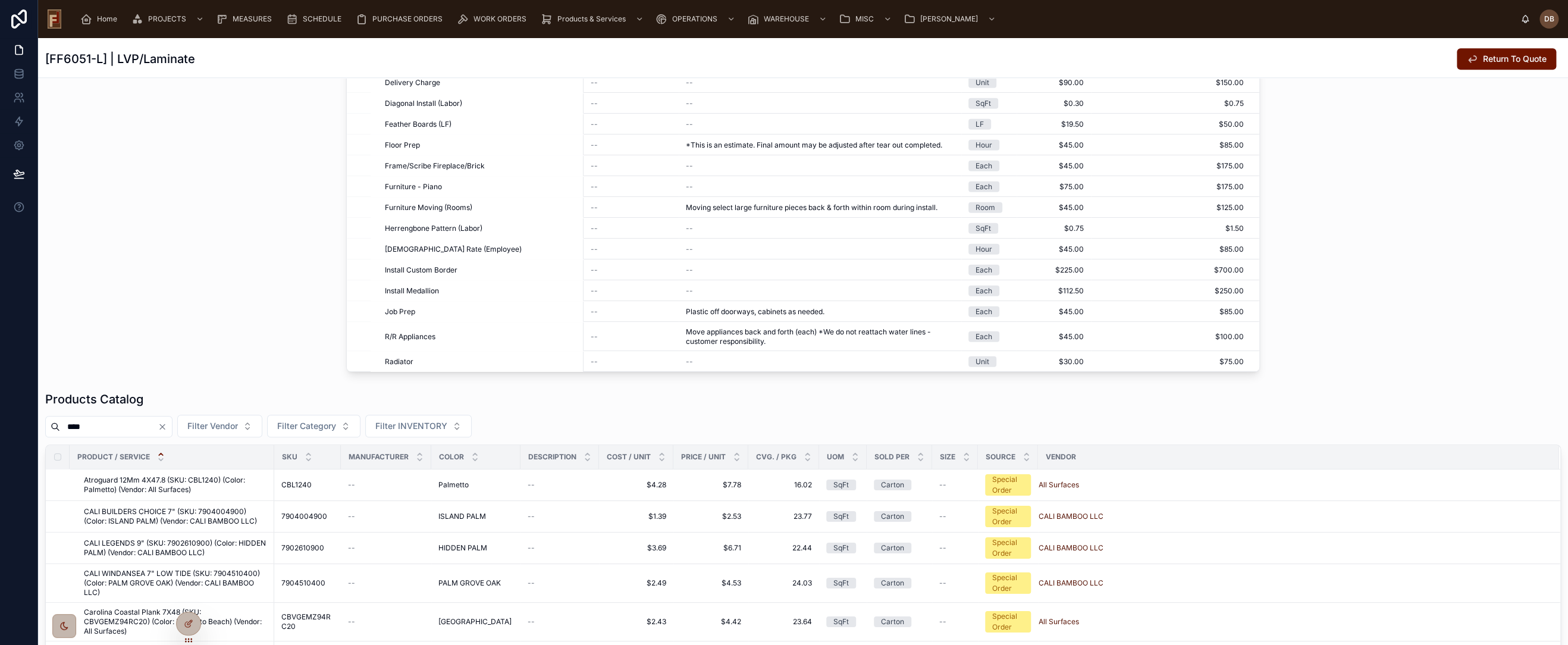
scroll to position [918, 0]
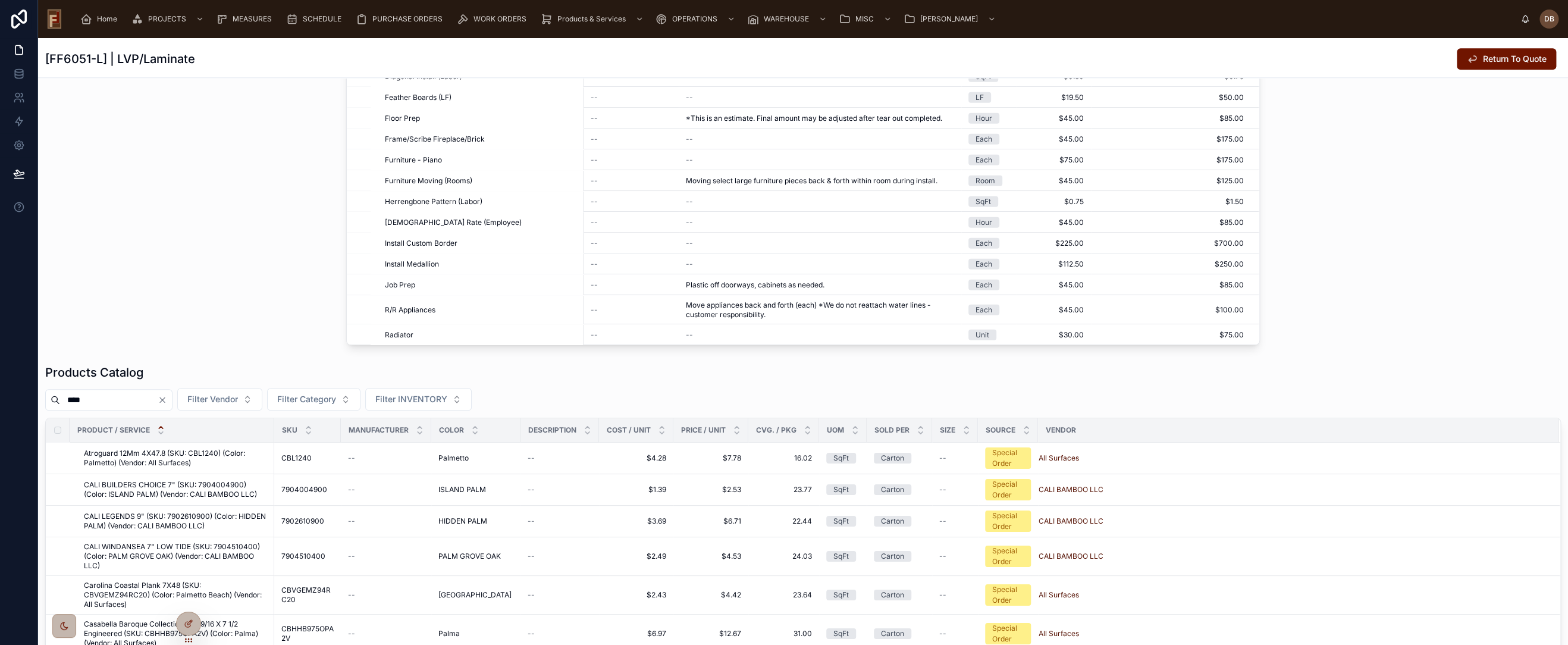
type input "****"
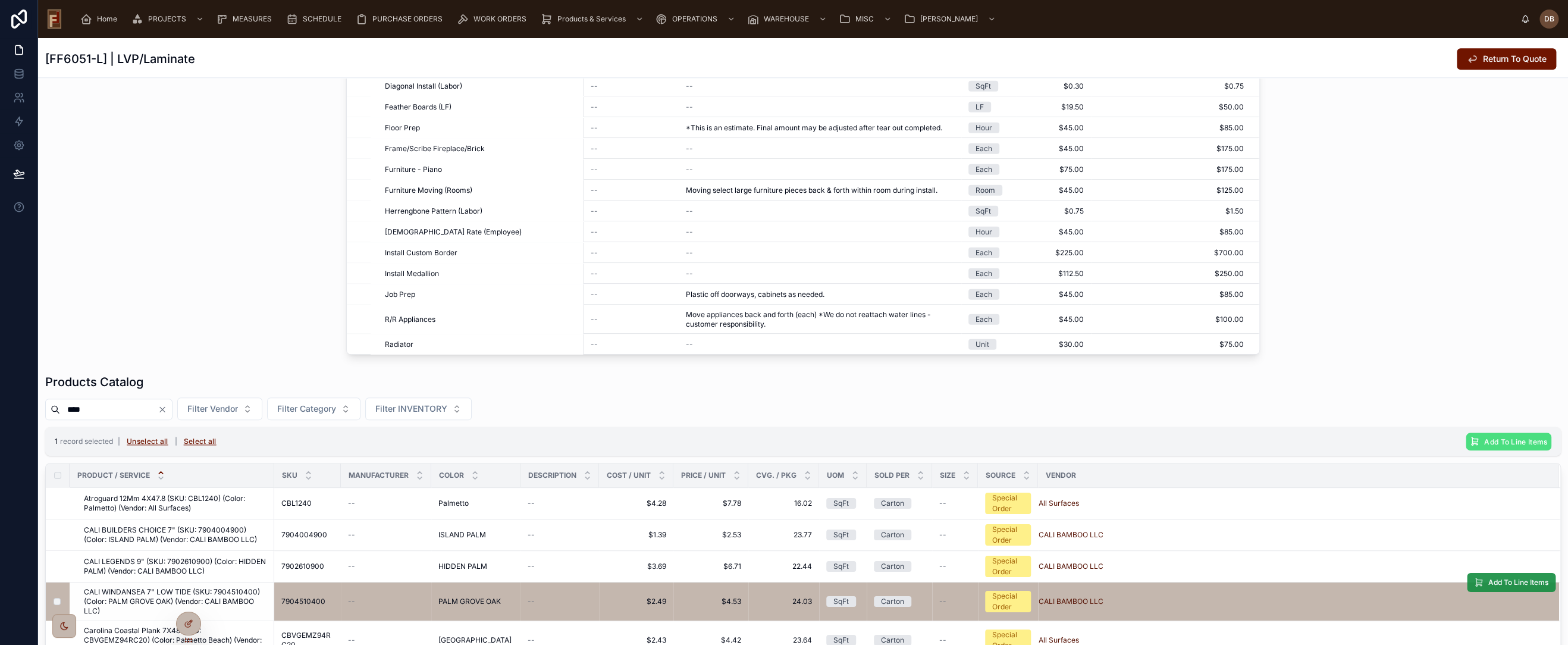
scroll to position [927, 0]
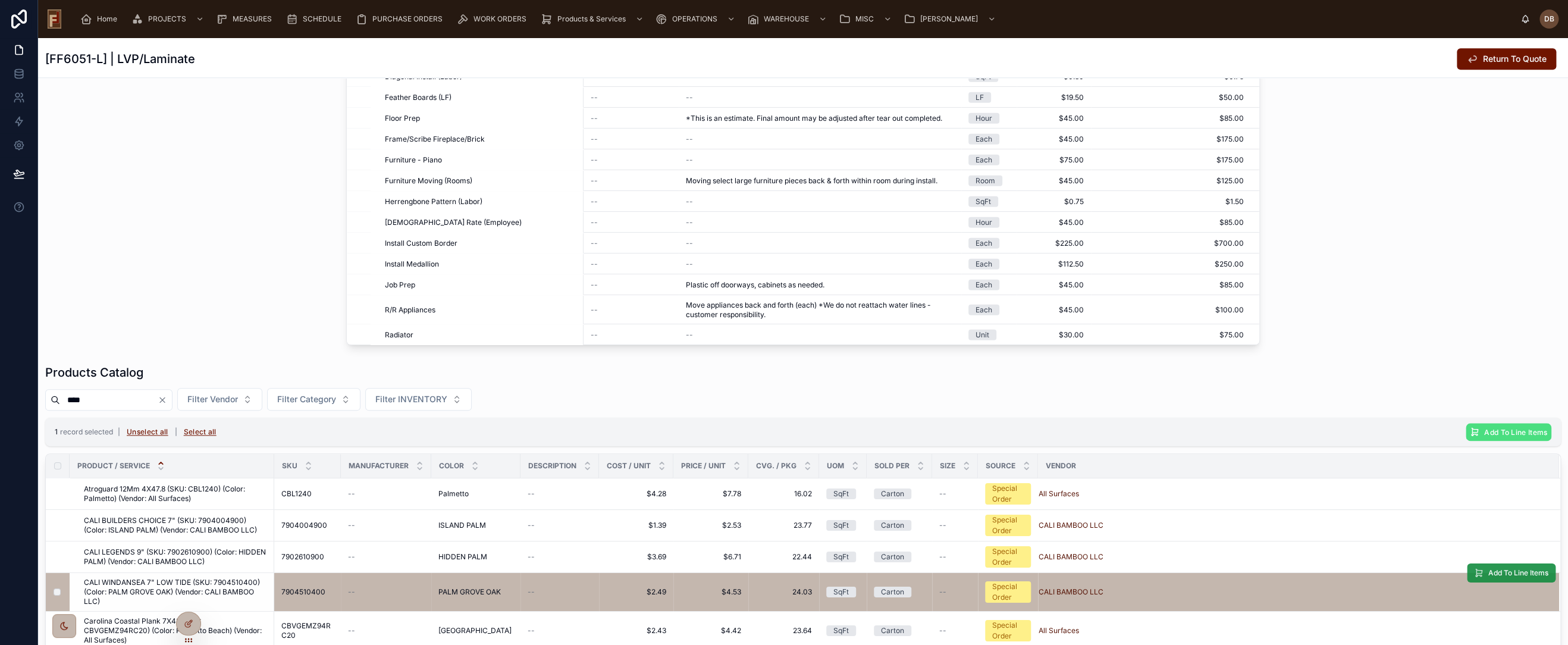
click at [1488, 570] on span "Add To Line Items" at bounding box center [1518, 573] width 60 height 10
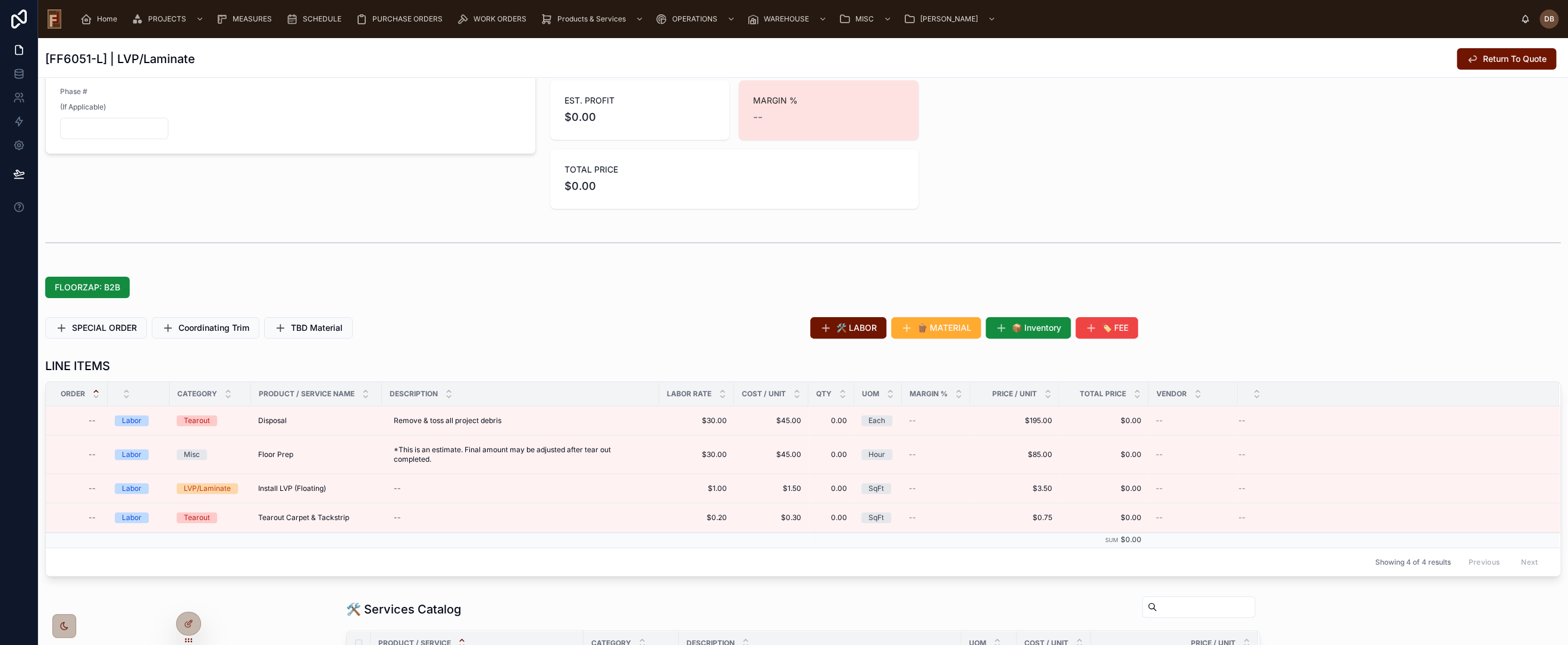
scroll to position [132, 0]
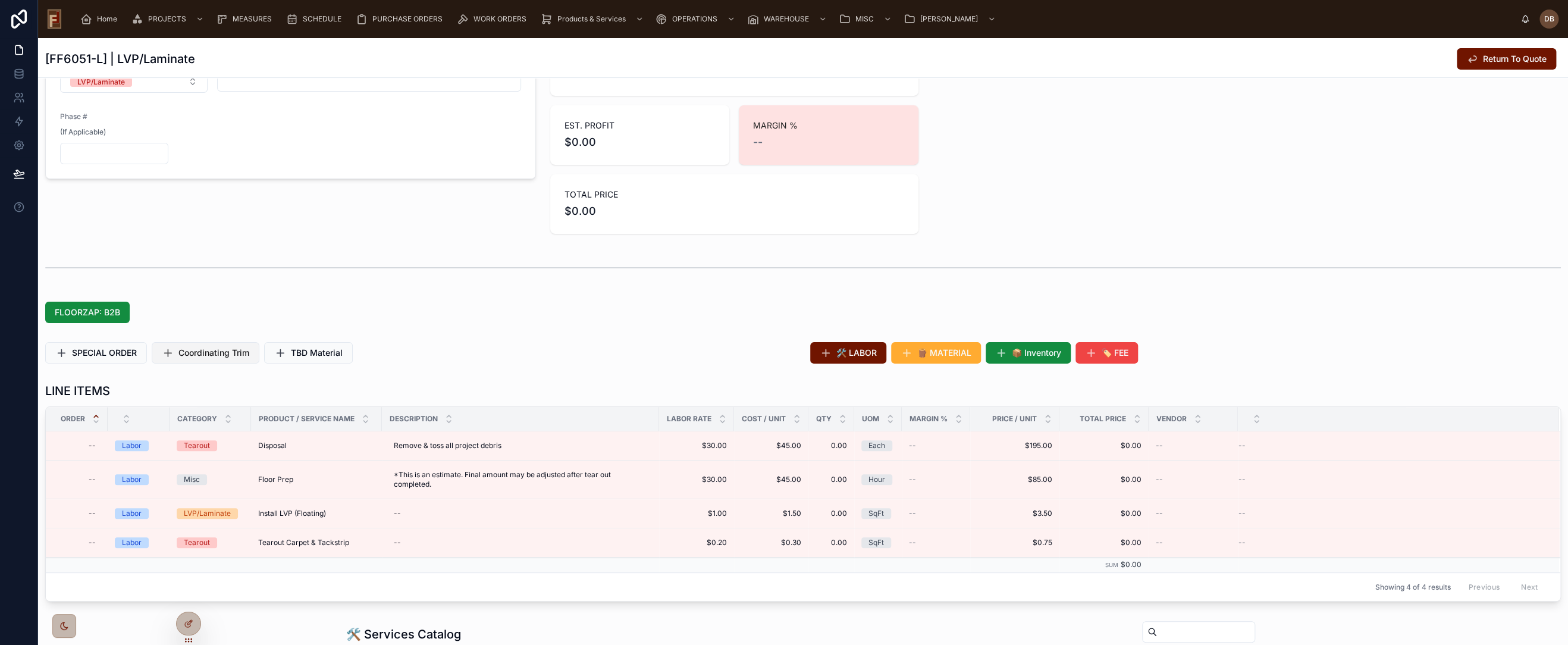
click at [221, 352] on span "Coordinating Trim" at bounding box center [214, 352] width 71 height 12
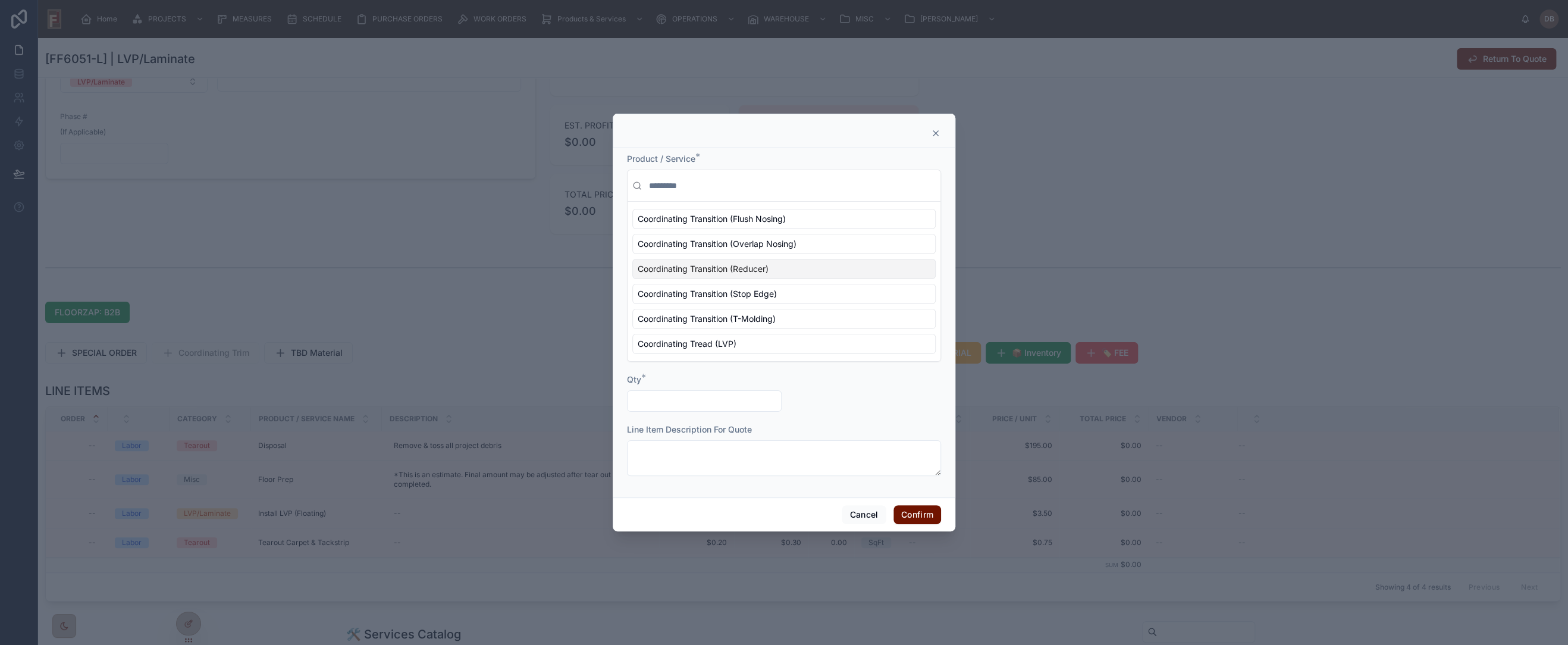
click at [711, 270] on span "Coordinating Transition (Reducer)" at bounding box center [703, 268] width 131 height 12
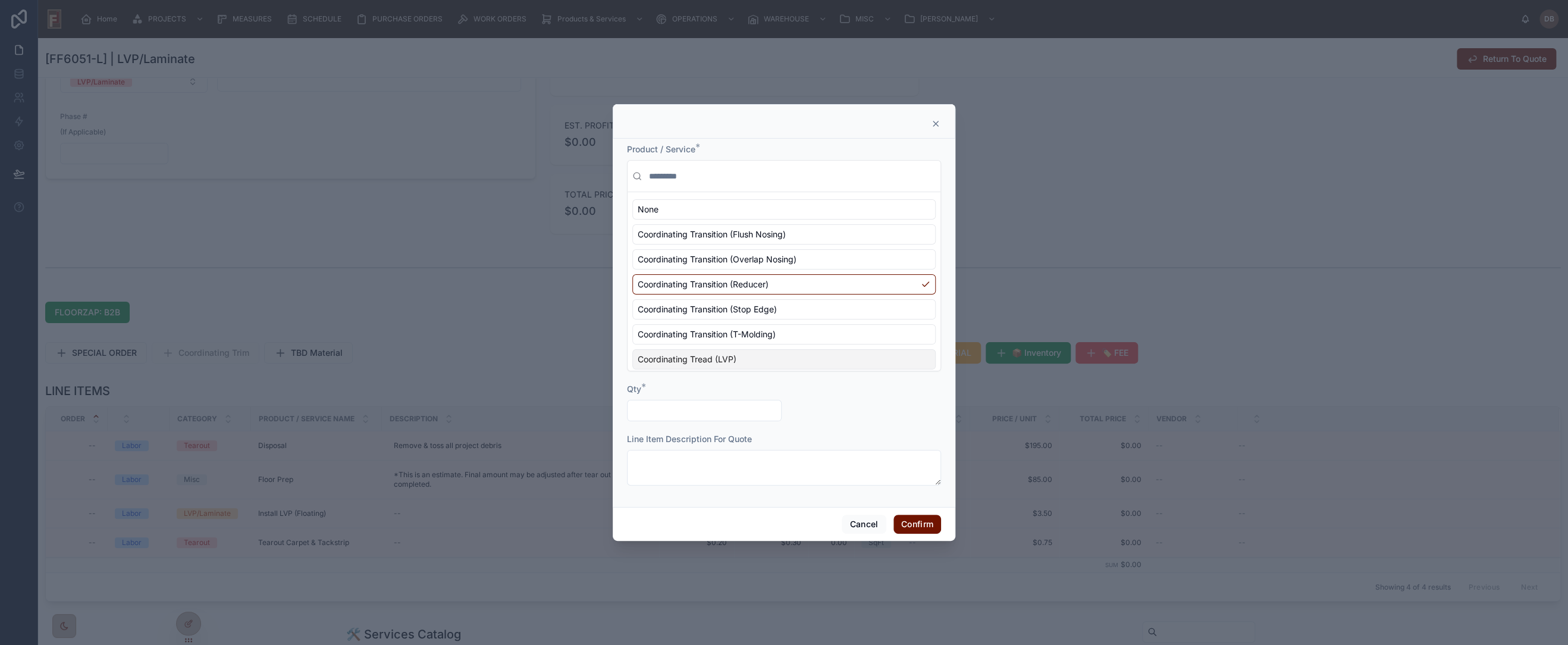
click at [715, 411] on input "text" at bounding box center [704, 410] width 154 height 17
type input "****"
click at [928, 526] on button "Confirm" at bounding box center [918, 523] width 48 height 19
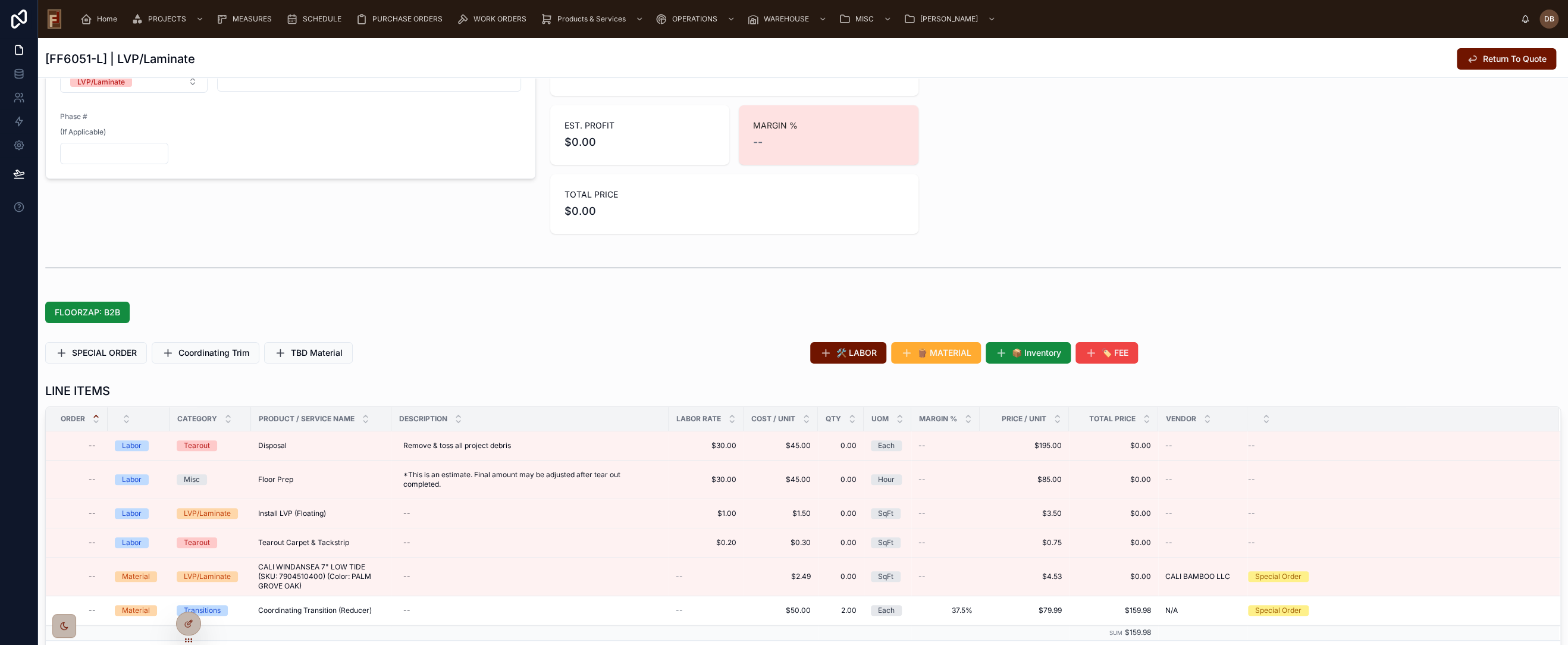
scroll to position [198, 0]
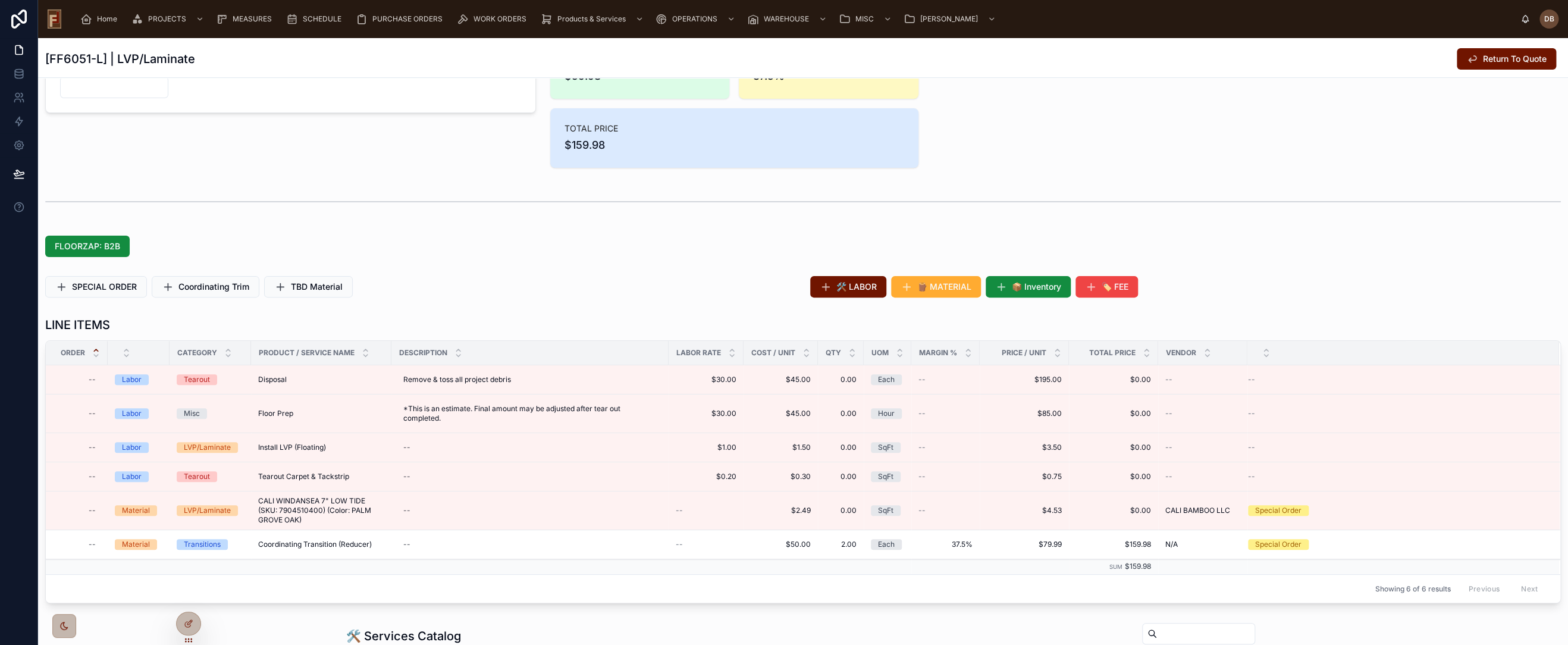
click at [1429, 369] on tr "-- Labor Tearout Disposal Disposal Remove & toss all project debris Remove & to…" at bounding box center [803, 379] width 1515 height 29
click at [518, 273] on div "SPECIAL ORDER Coordinating Trim TBD Material" at bounding box center [420, 286] width 765 height 31
click at [190, 620] on icon at bounding box center [190, 620] width 1 height 1
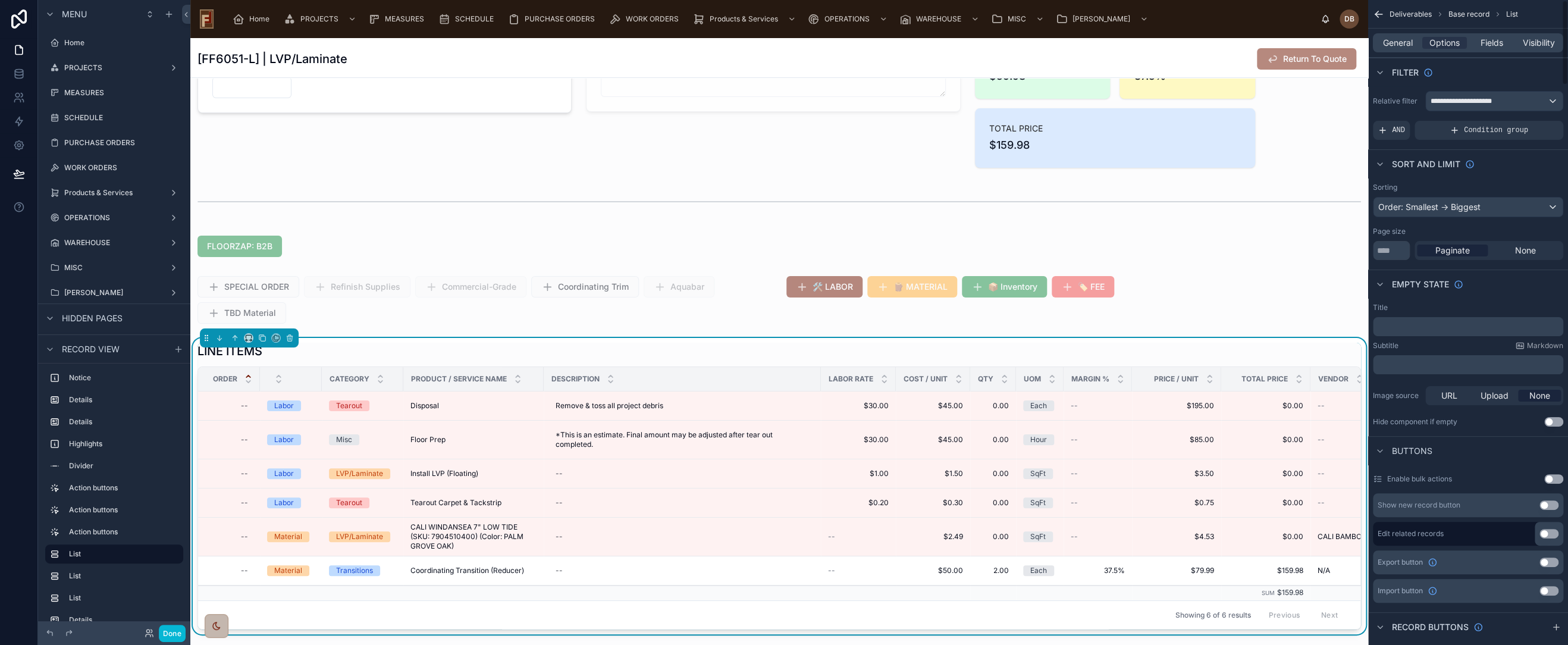
scroll to position [185, 0]
click at [1478, 204] on div "Order: Smallest -> Biggest" at bounding box center [1468, 206] width 189 height 19
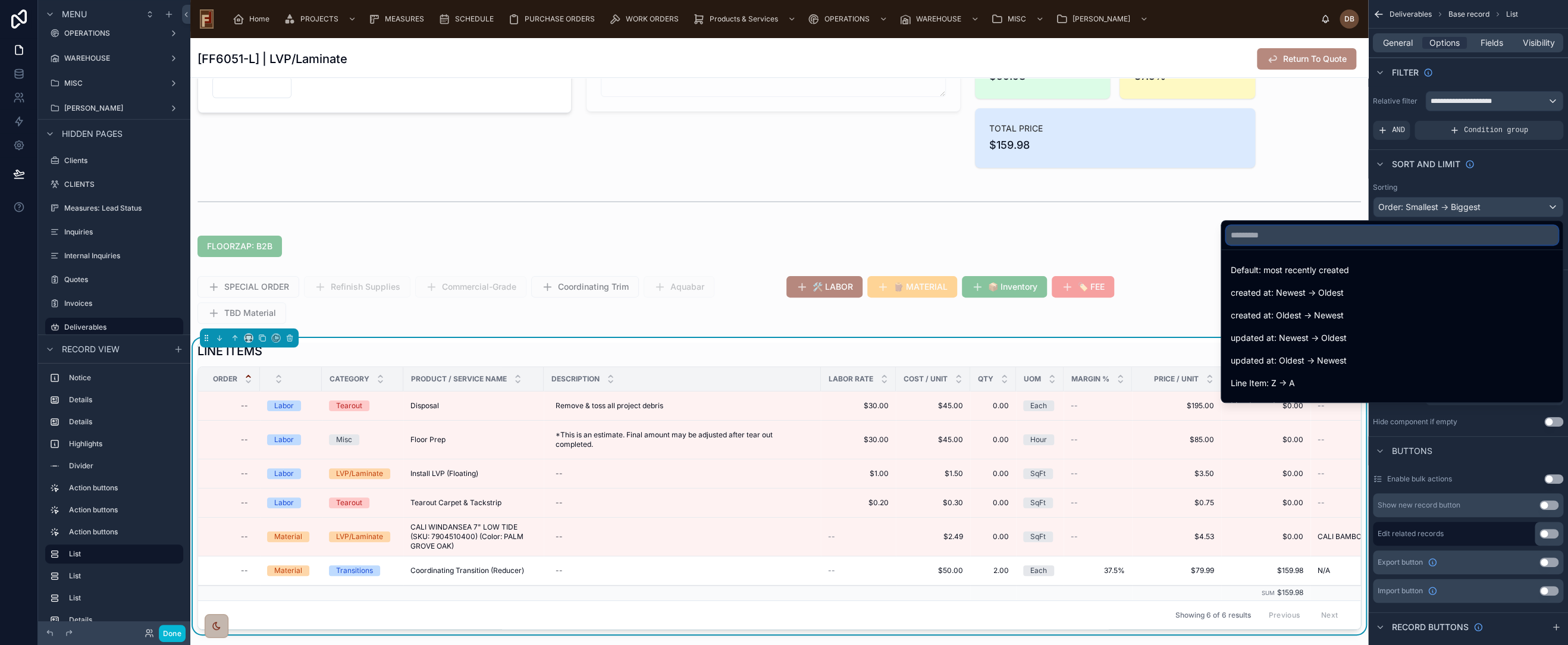
click at [1268, 235] on input "text" at bounding box center [1392, 235] width 332 height 19
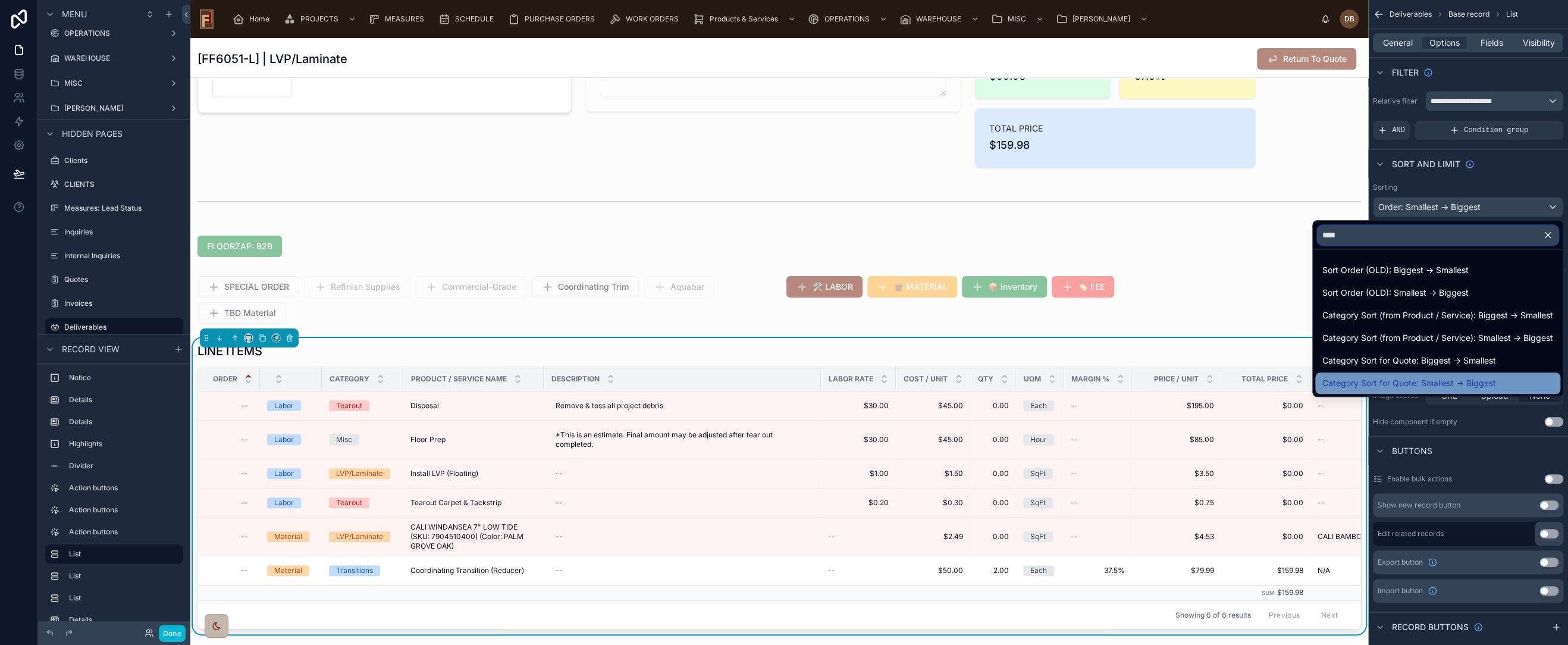
type input "****"
click at [1474, 379] on span "Category Sort for Quote: Smallest -> Biggest" at bounding box center [1410, 383] width 174 height 14
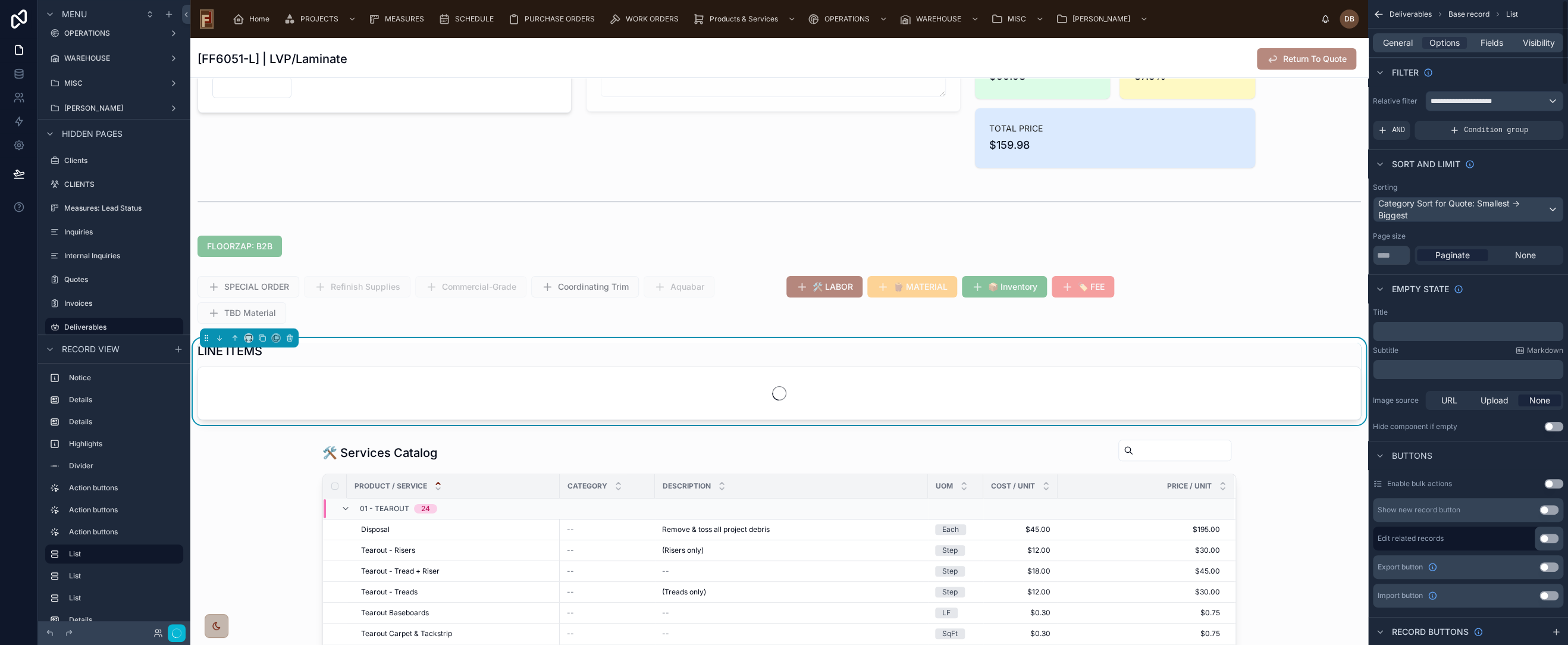
click at [1190, 231] on div at bounding box center [779, 246] width 1178 height 31
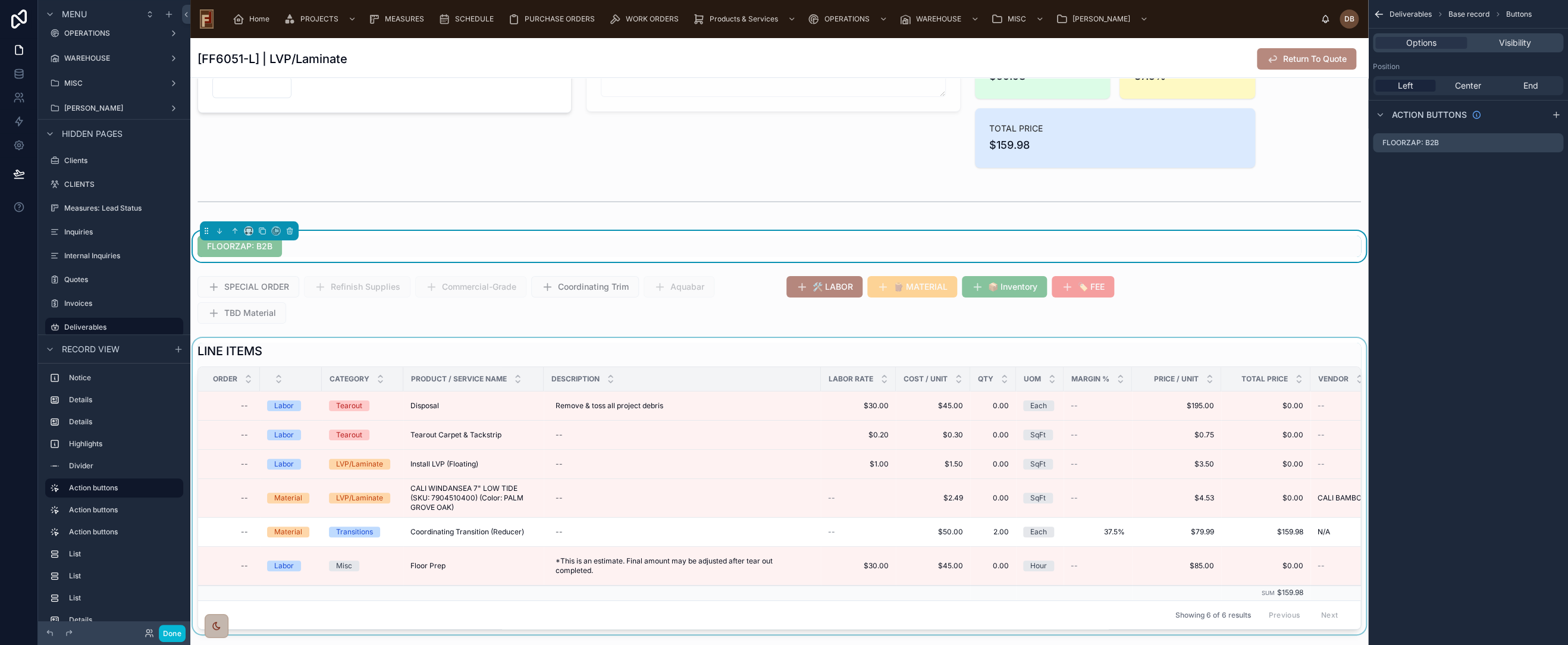
click at [624, 345] on div at bounding box center [779, 485] width 1178 height 296
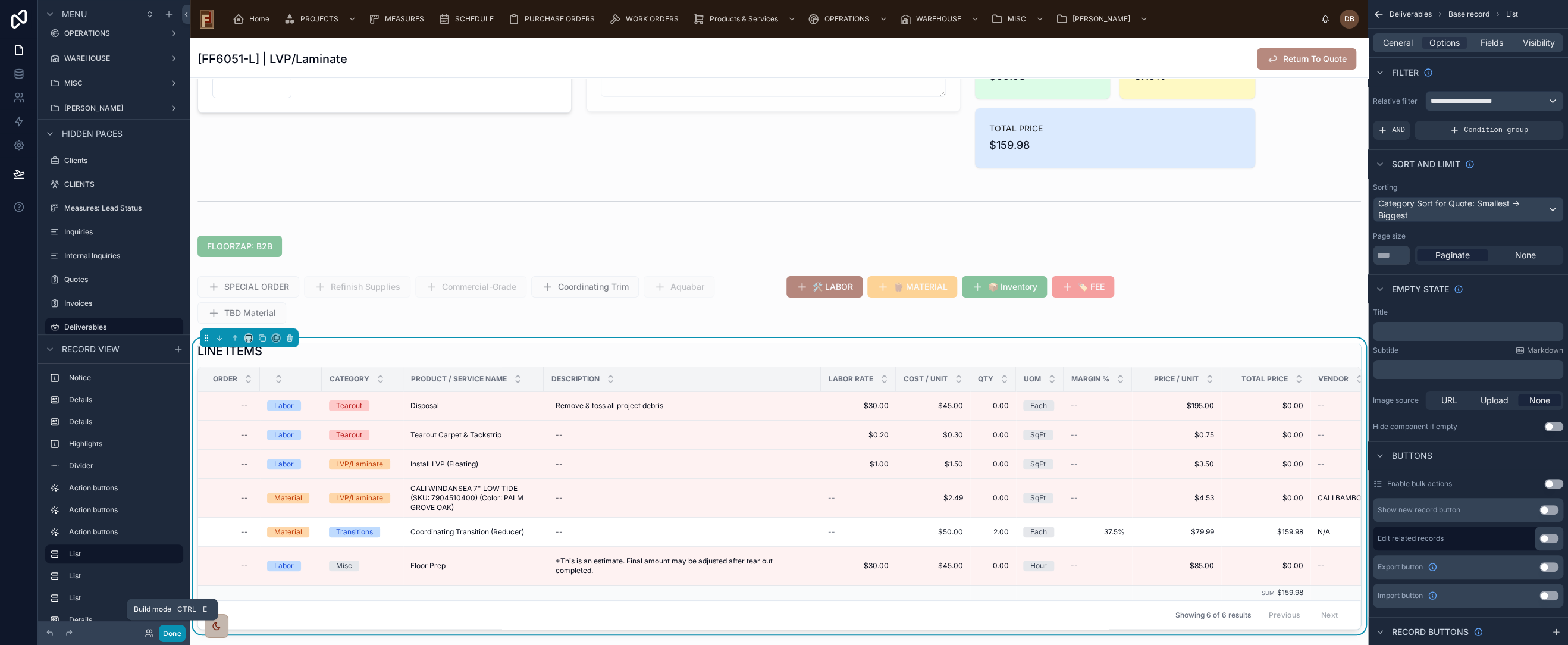
click at [169, 636] on button "Done" at bounding box center [172, 633] width 27 height 17
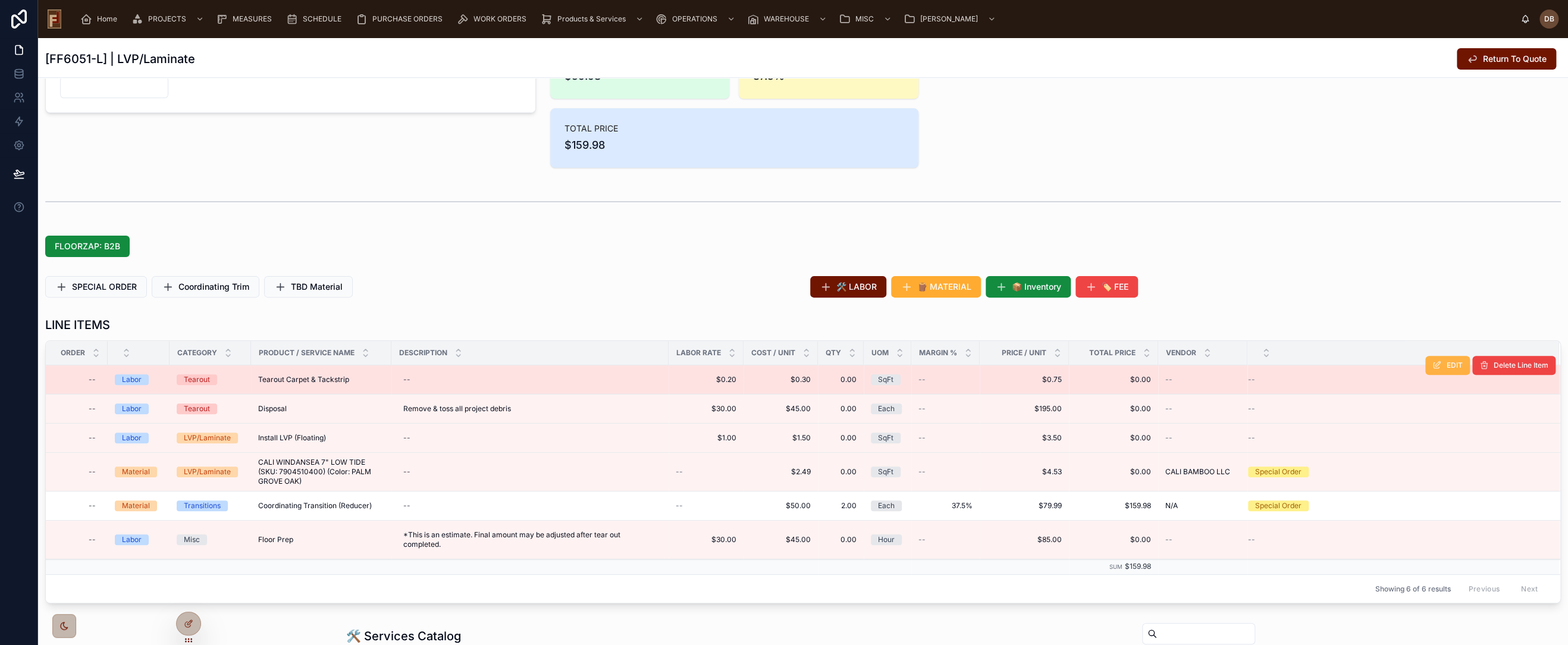
click at [1433, 362] on button "EDIT" at bounding box center [1447, 364] width 44 height 19
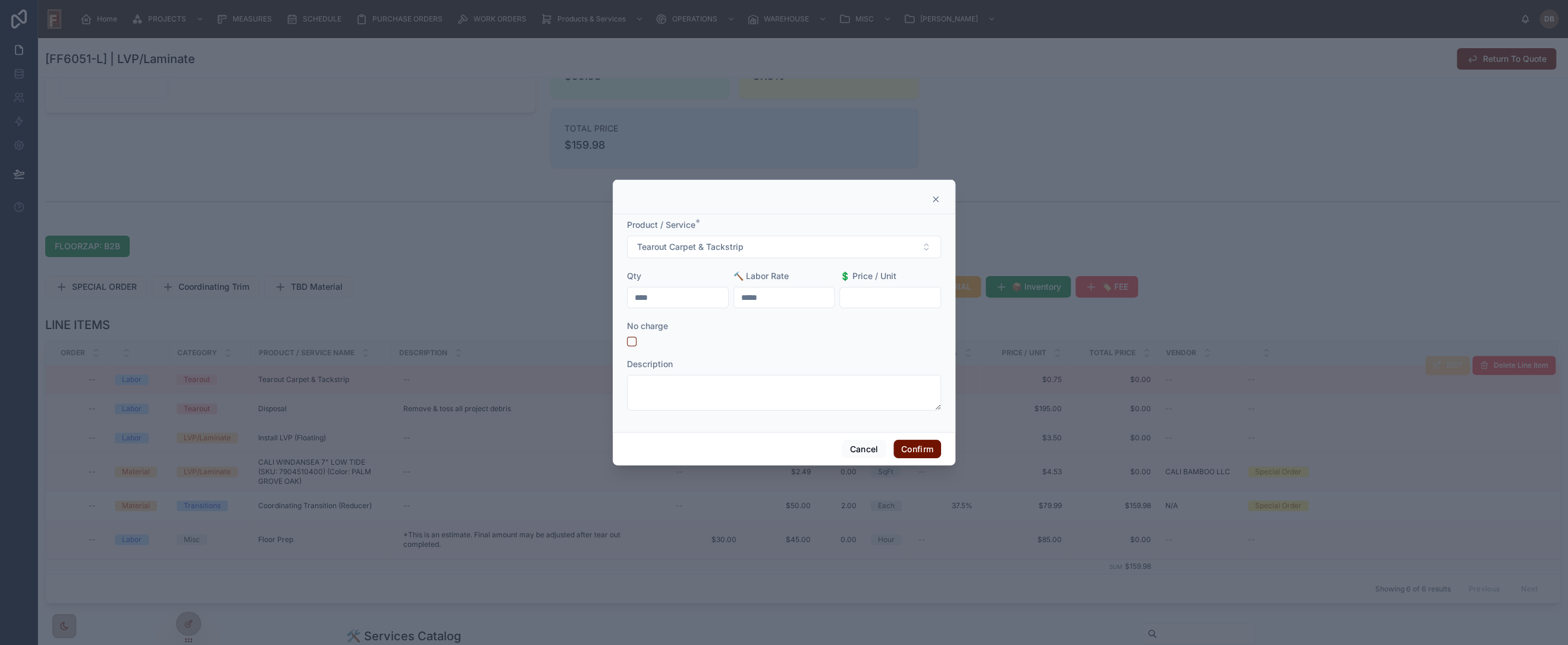
drag, startPoint x: 676, startPoint y: 297, endPoint x: 620, endPoint y: 294, distance: 56.1
click at [620, 294] on div "Product / Service * Tearout Carpet & Tackstrip Qty **** 🔨 Labor Rate ***** 💲 Pr…" at bounding box center [784, 322] width 343 height 218
type input "******"
click at [927, 451] on button "Confirm" at bounding box center [918, 449] width 48 height 19
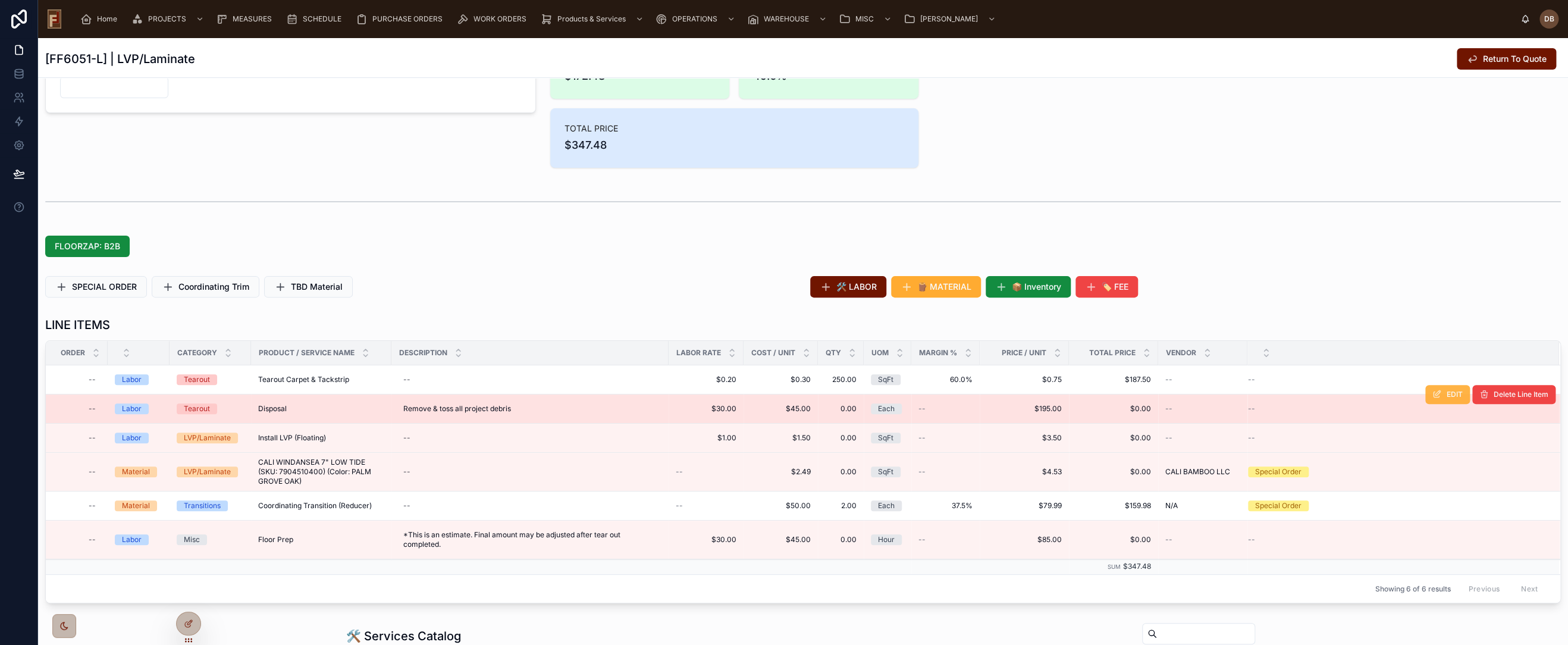
click at [1433, 398] on icon at bounding box center [1437, 394] width 10 height 10
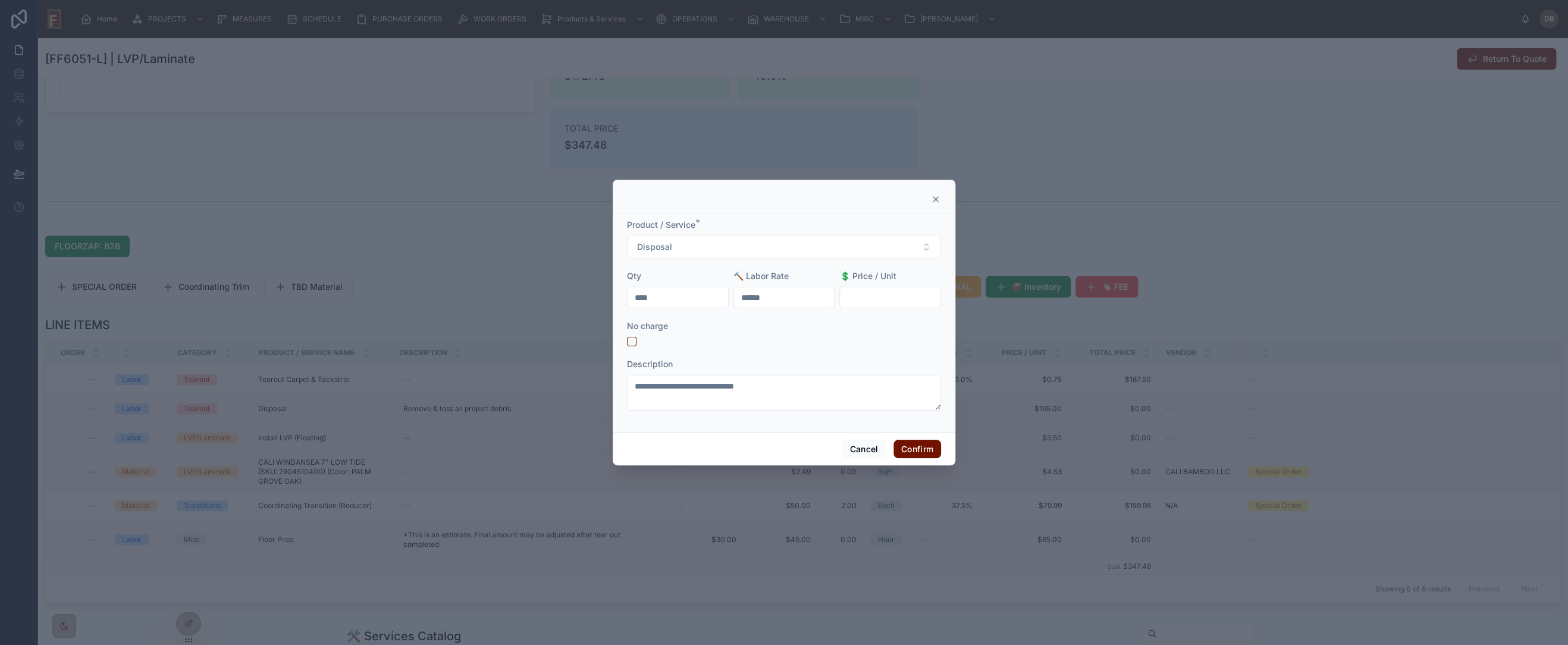
drag, startPoint x: 680, startPoint y: 296, endPoint x: 590, endPoint y: 300, distance: 90.1
click at [590, 300] on div "**********" at bounding box center [784, 322] width 1568 height 645
type input "****"
click at [923, 450] on button "Confirm" at bounding box center [918, 449] width 48 height 19
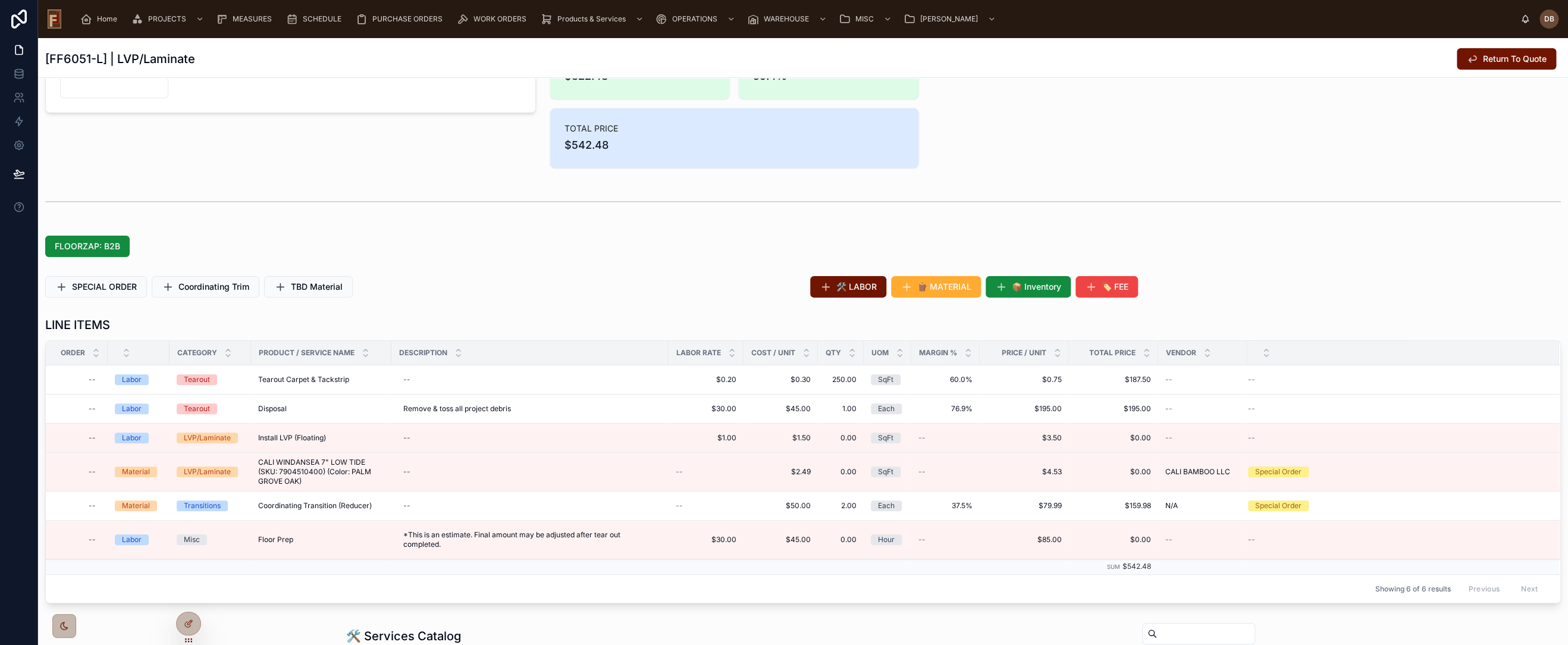
click at [0, 0] on span "EDIT" at bounding box center [0, 0] width 0 height 0
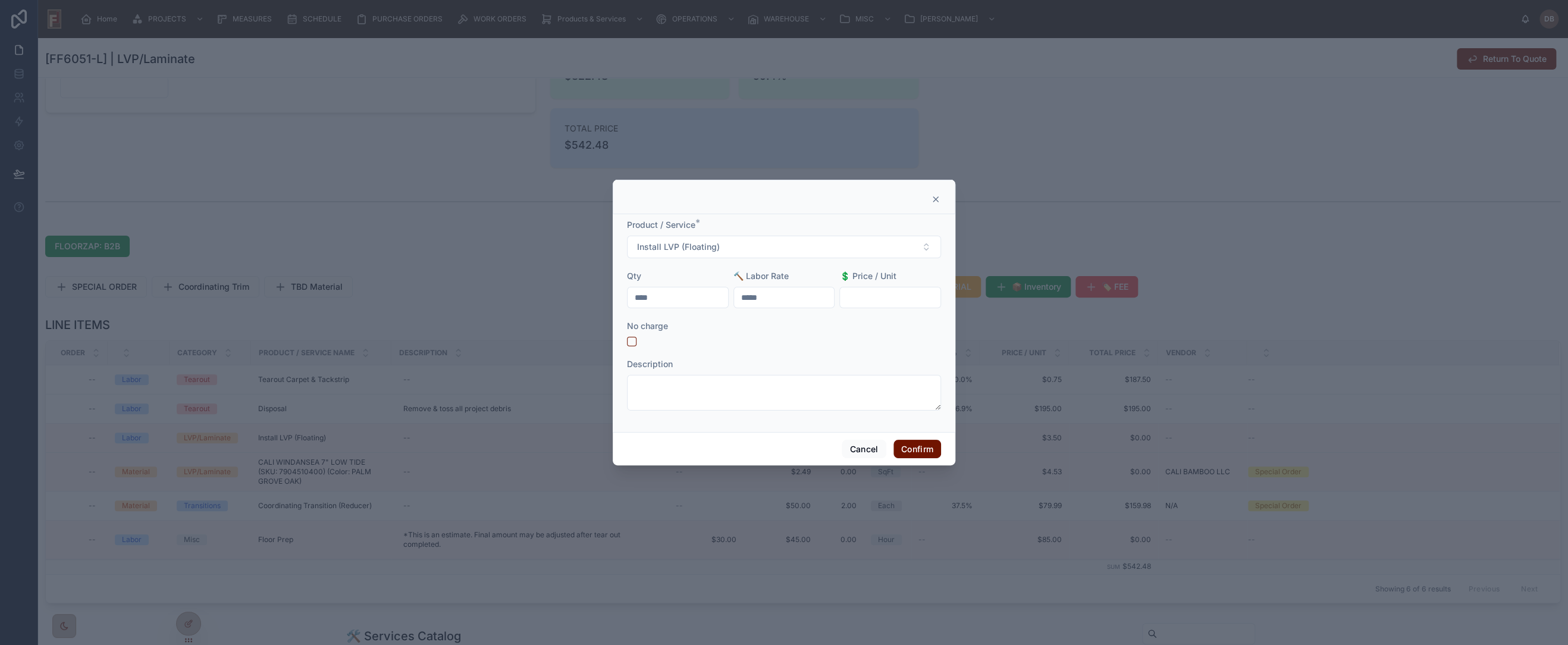
drag, startPoint x: 673, startPoint y: 296, endPoint x: 620, endPoint y: 297, distance: 53.0
click at [620, 297] on div "Product / Service * Install LVP (Floating) Qty **** 🔨 Labor Rate ***** 💲 Price …" at bounding box center [784, 322] width 343 height 218
type input "******"
click at [915, 446] on button "Confirm" at bounding box center [918, 449] width 48 height 19
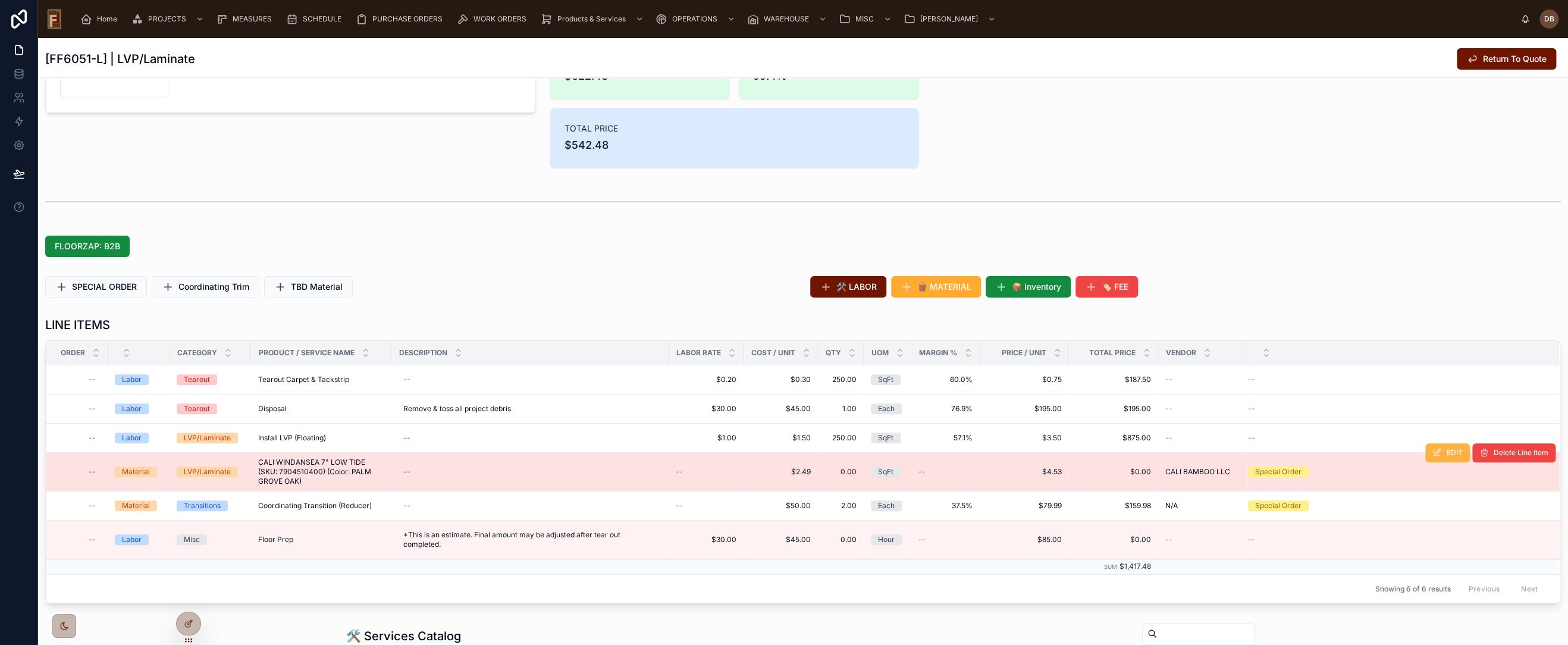
click at [1435, 452] on button "EDIT" at bounding box center [1447, 452] width 44 height 19
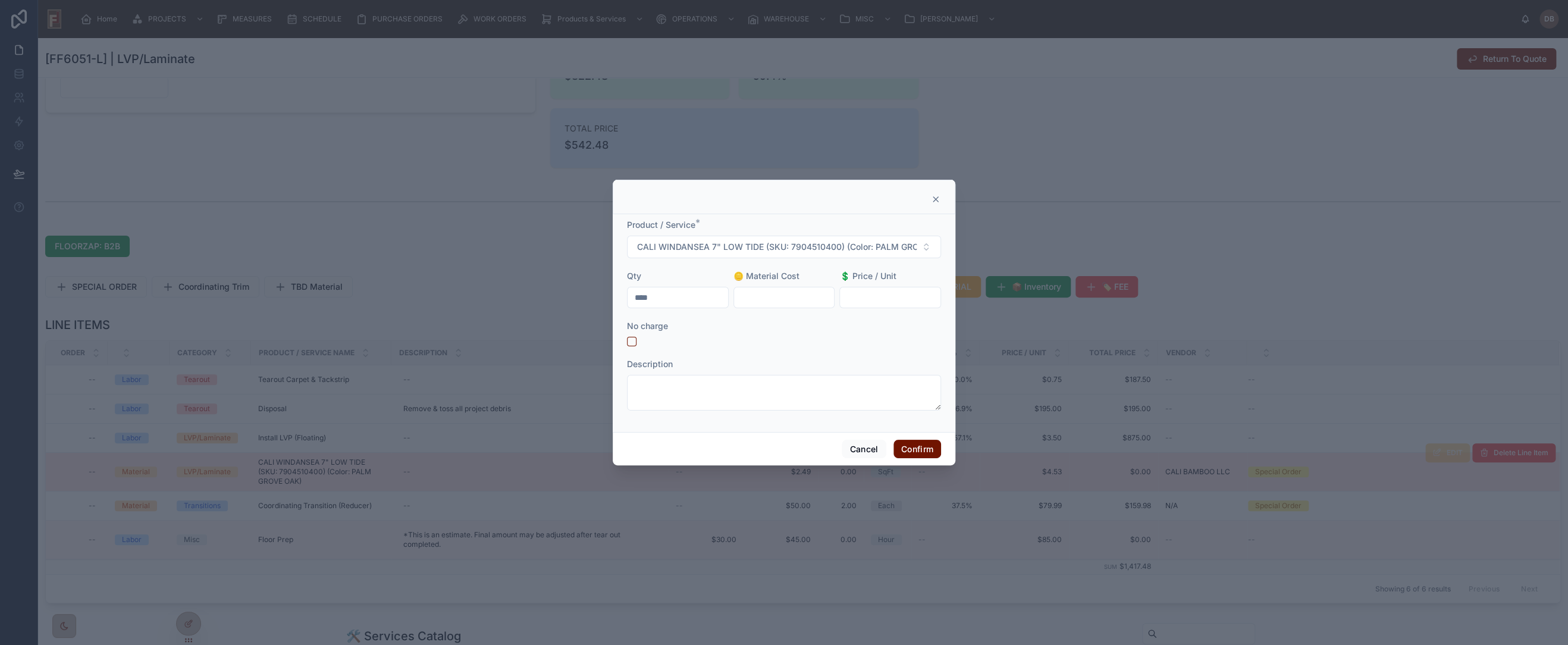
click at [681, 296] on input "****" at bounding box center [677, 297] width 100 height 17
drag, startPoint x: 671, startPoint y: 296, endPoint x: 601, endPoint y: 302, distance: 70.3
click at [601, 301] on div "Product / Service * CALI WINDANSEA 7" LOW TIDE (SKU: 7904510400) (Color: PALM G…" at bounding box center [784, 322] width 1568 height 645
type input "******"
click at [920, 451] on button "Confirm" at bounding box center [918, 449] width 48 height 19
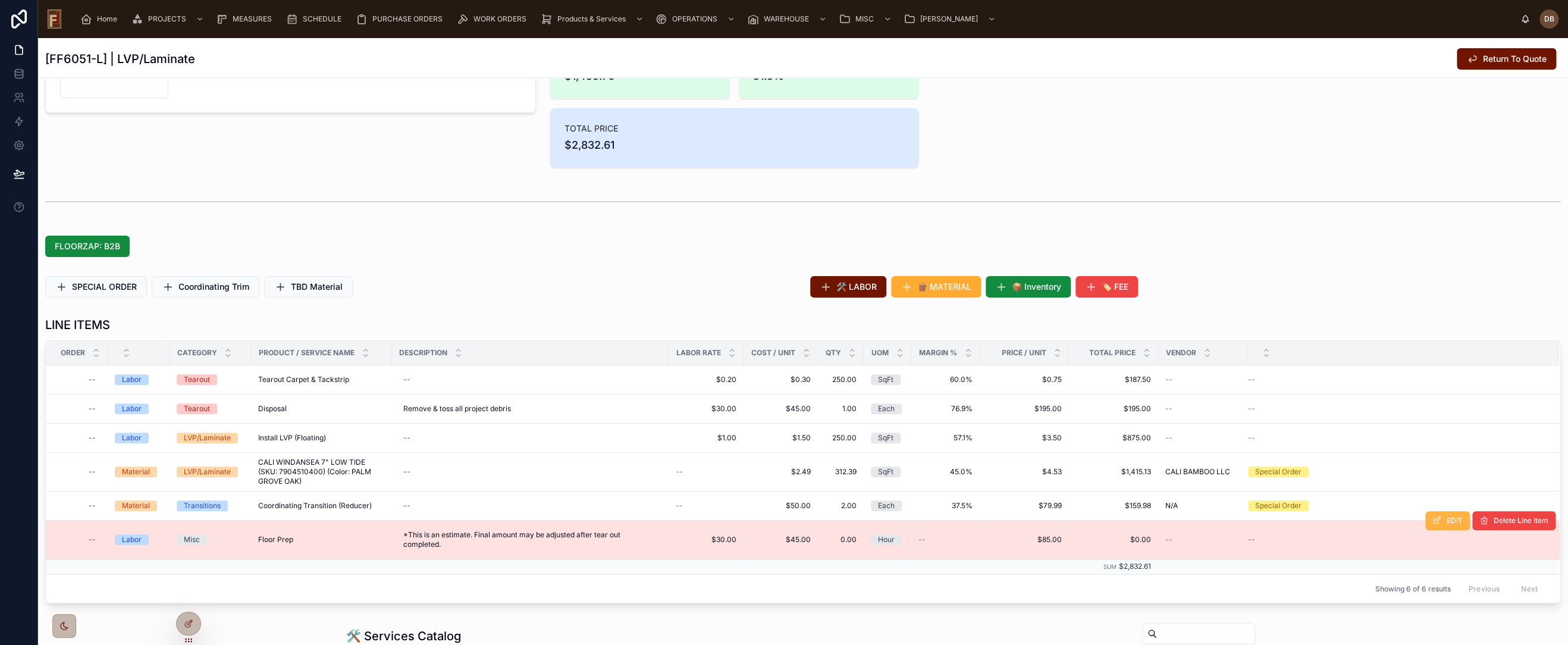
click at [1433, 522] on button "EDIT" at bounding box center [1447, 520] width 44 height 19
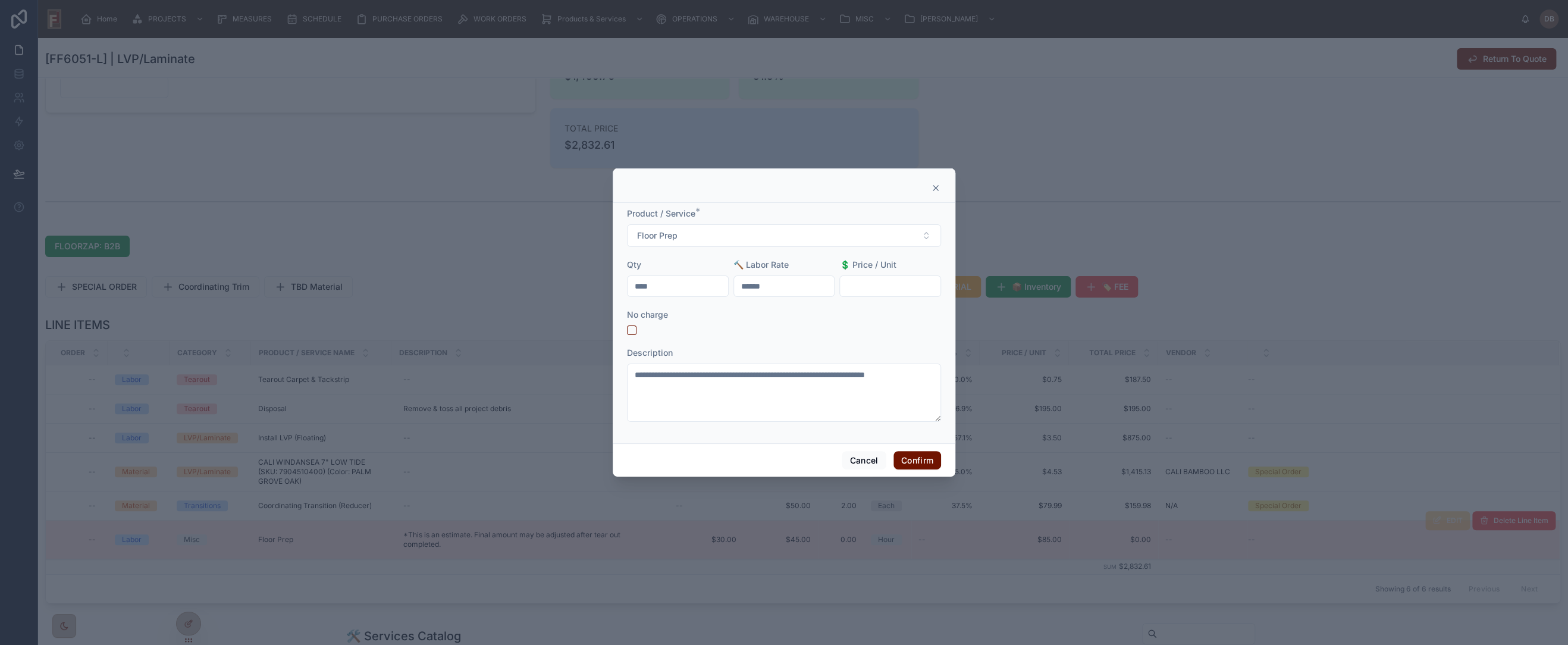
drag, startPoint x: 677, startPoint y: 282, endPoint x: 615, endPoint y: 289, distance: 62.4
click at [615, 289] on div "**********" at bounding box center [784, 322] width 343 height 241
type input "****"
click at [916, 458] on button "Confirm" at bounding box center [918, 460] width 48 height 19
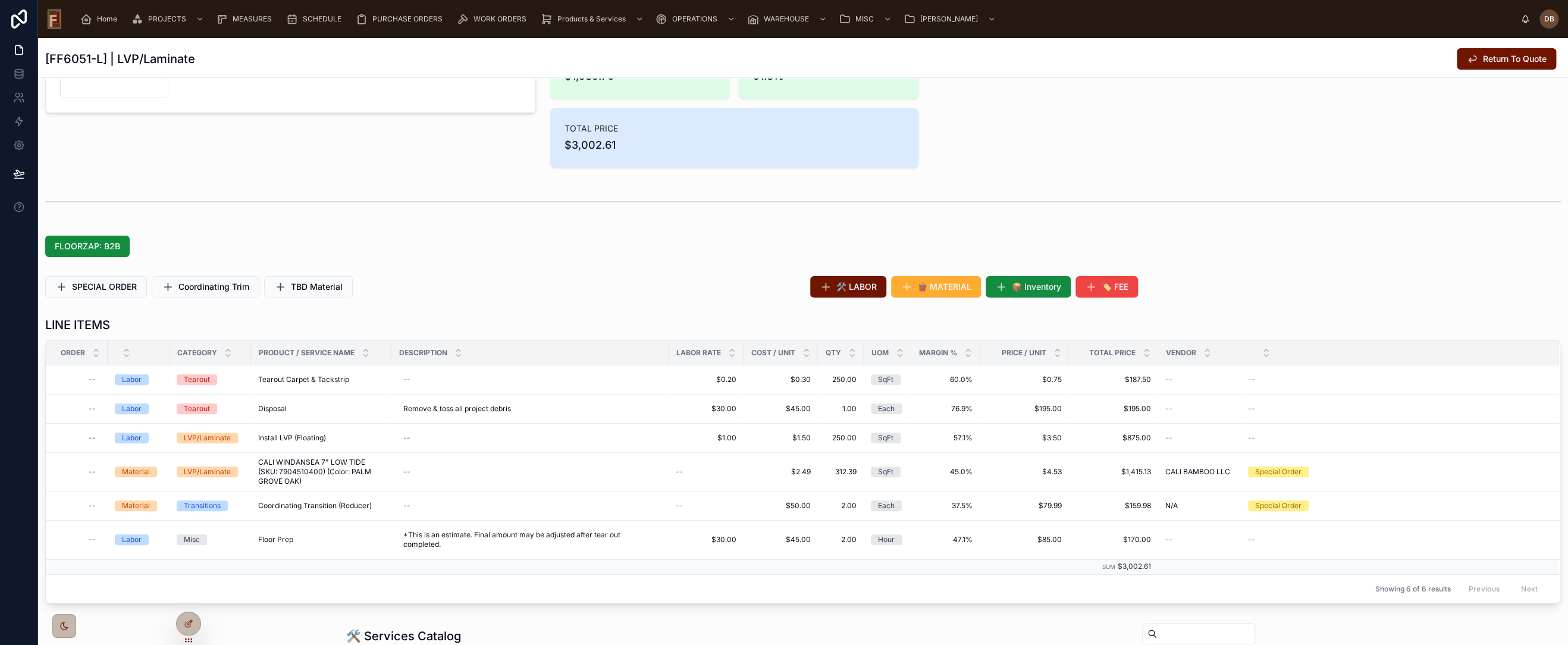
click at [597, 282] on div "SPECIAL ORDER Coordinating Trim TBD Material" at bounding box center [420, 287] width 751 height 21
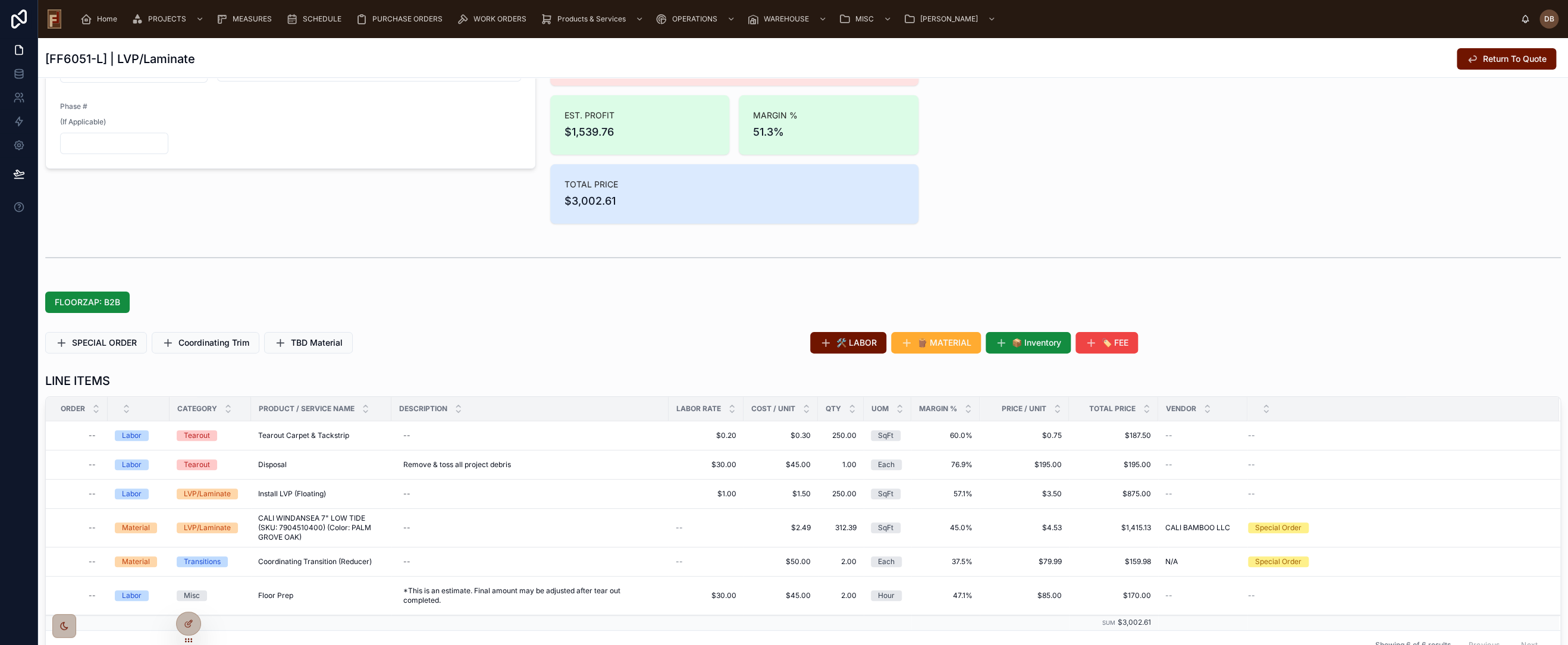
scroll to position [0, 0]
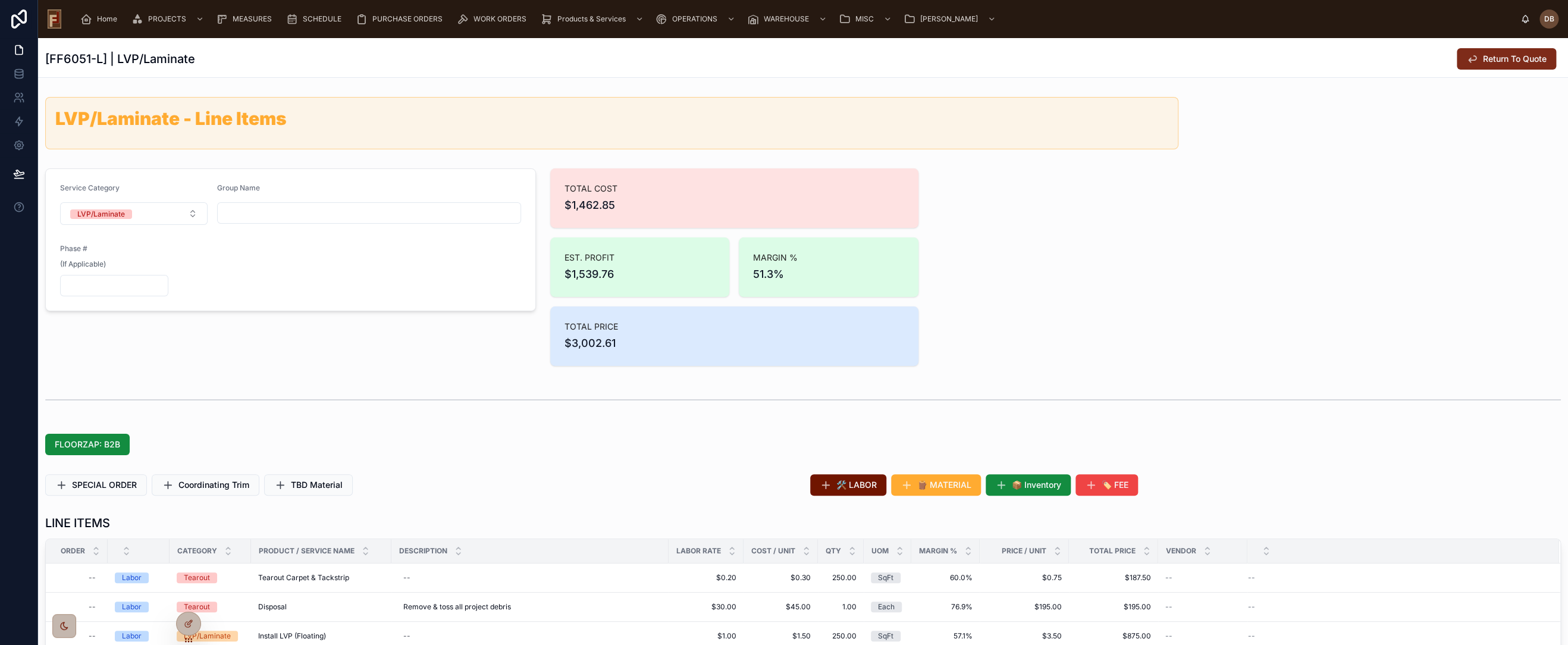
click at [1500, 60] on span "Return To Quote" at bounding box center [1515, 59] width 64 height 12
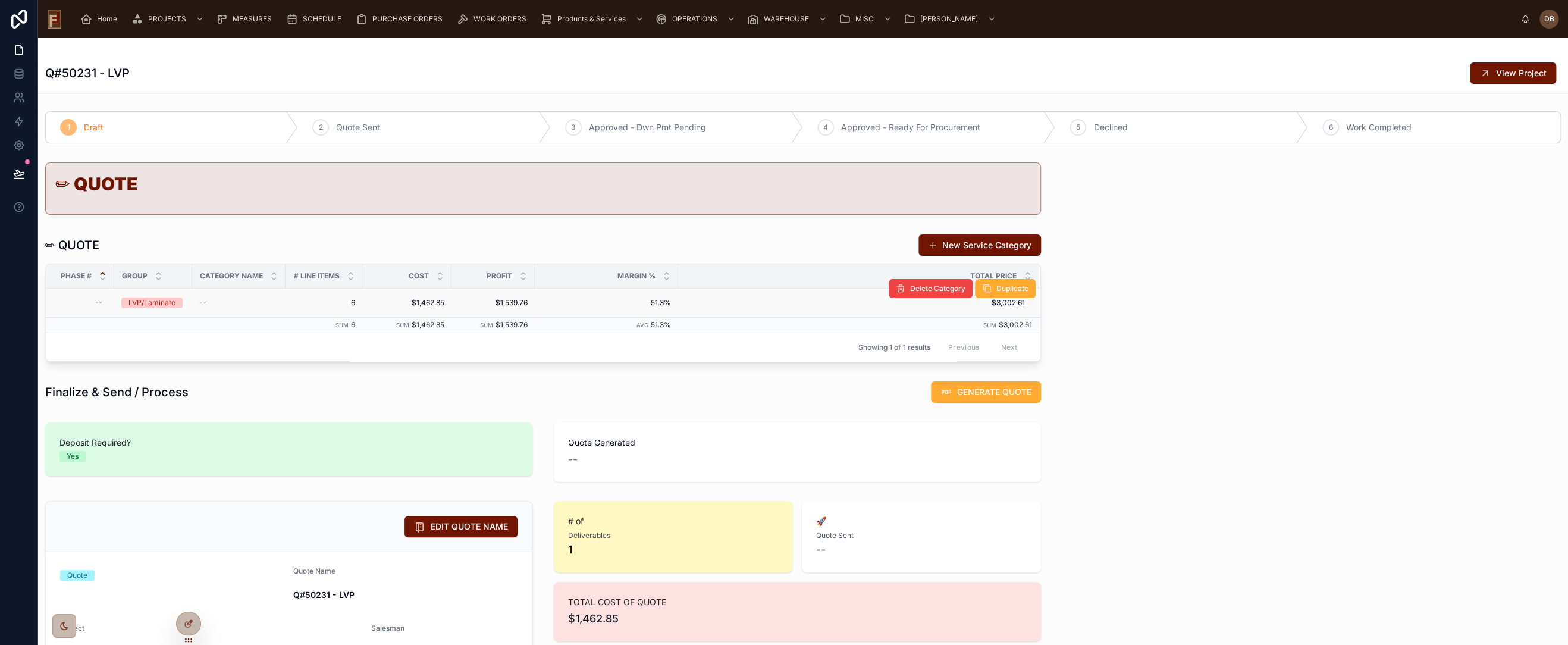
click at [148, 301] on div "LVP/Laminate" at bounding box center [152, 303] width 47 height 11
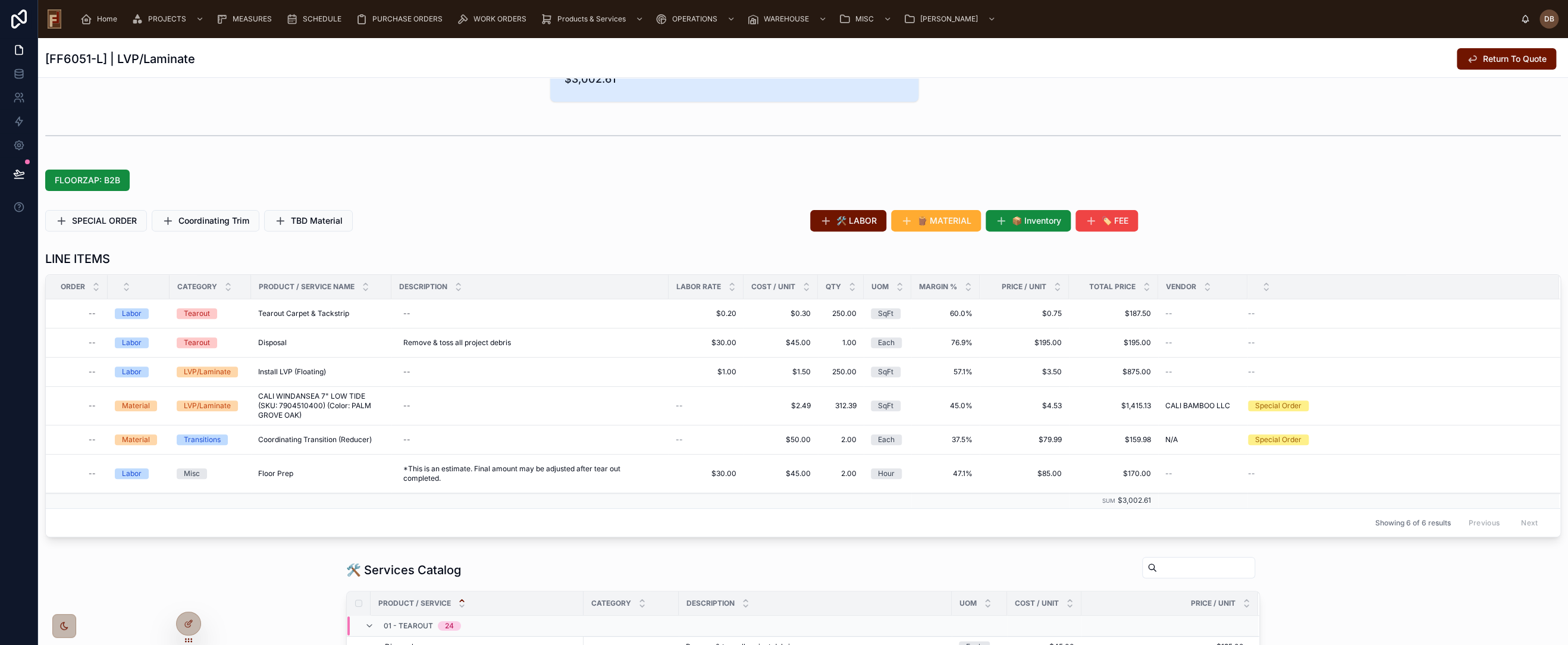
scroll to position [132, 0]
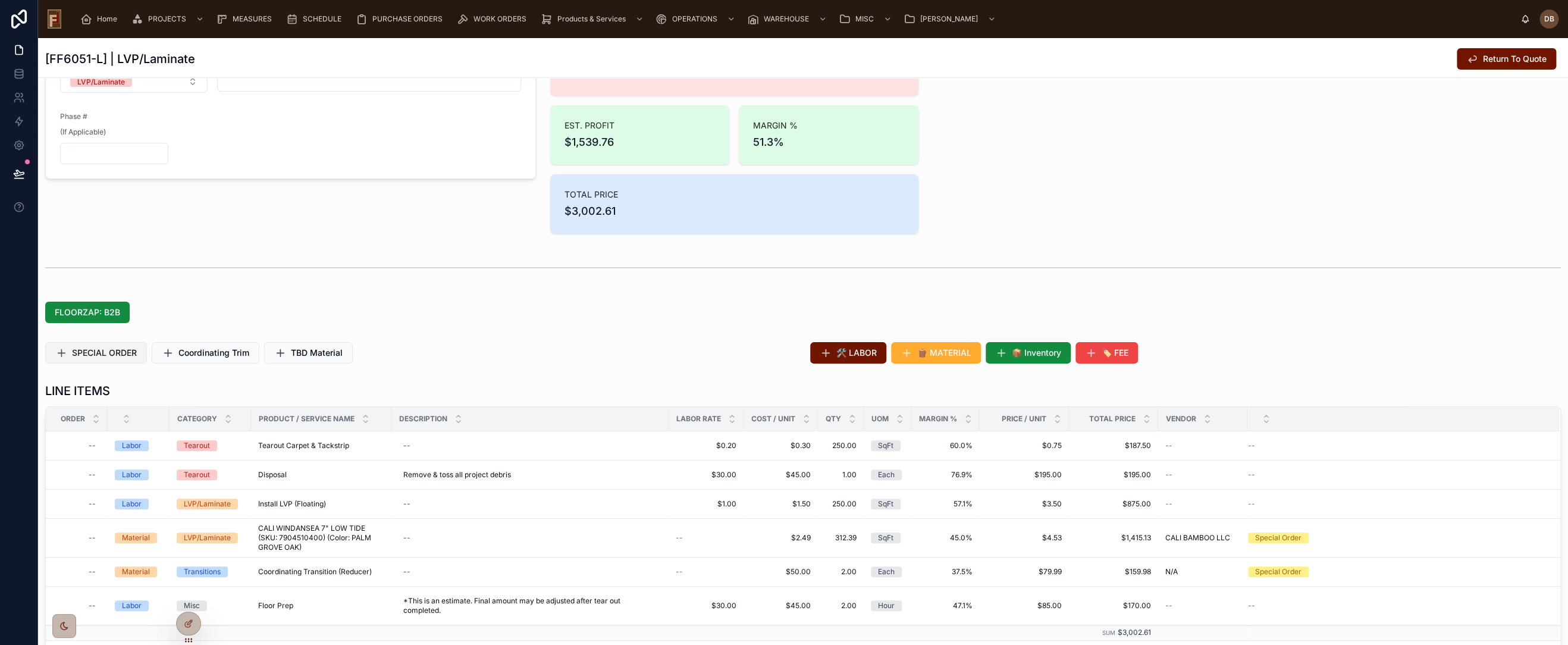
click at [104, 350] on span "SPECIAL ORDER" at bounding box center [104, 352] width 65 height 12
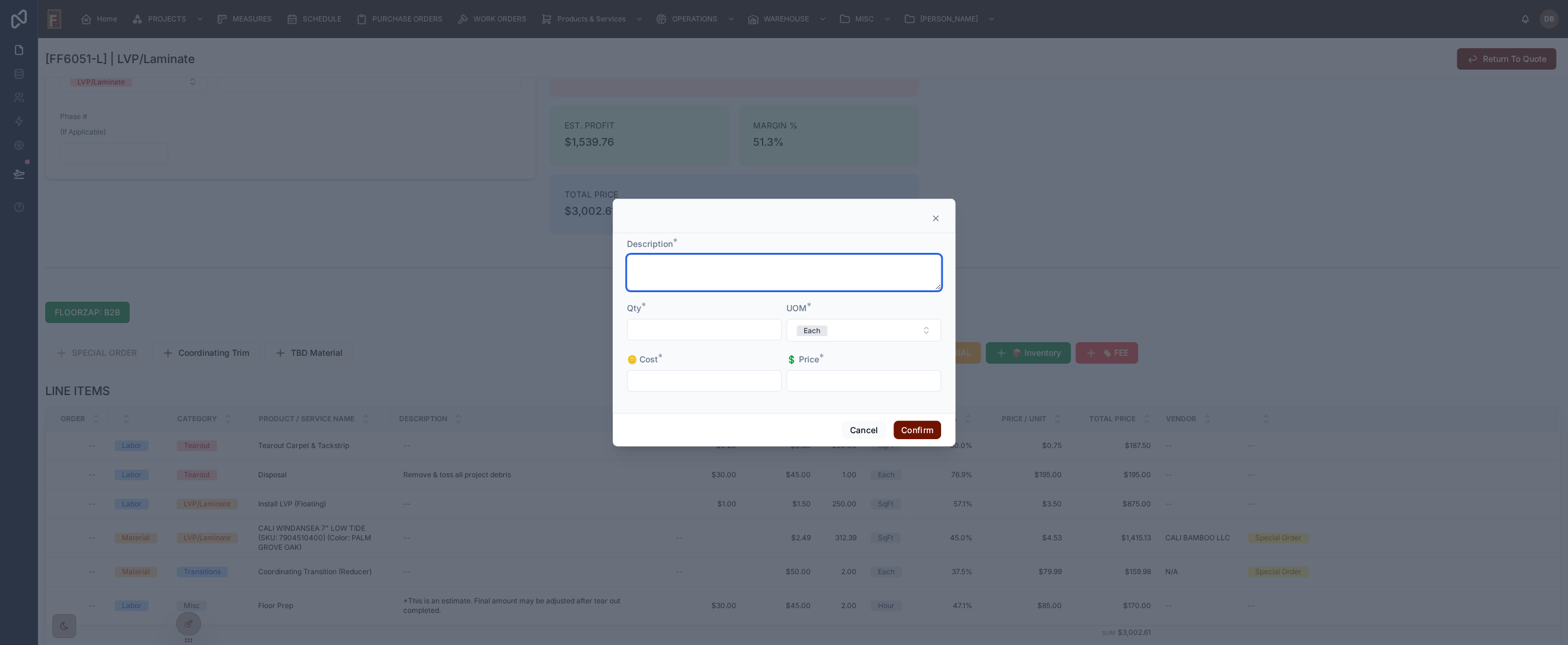
click at [760, 276] on textarea at bounding box center [784, 273] width 314 height 36
type textarea "**********"
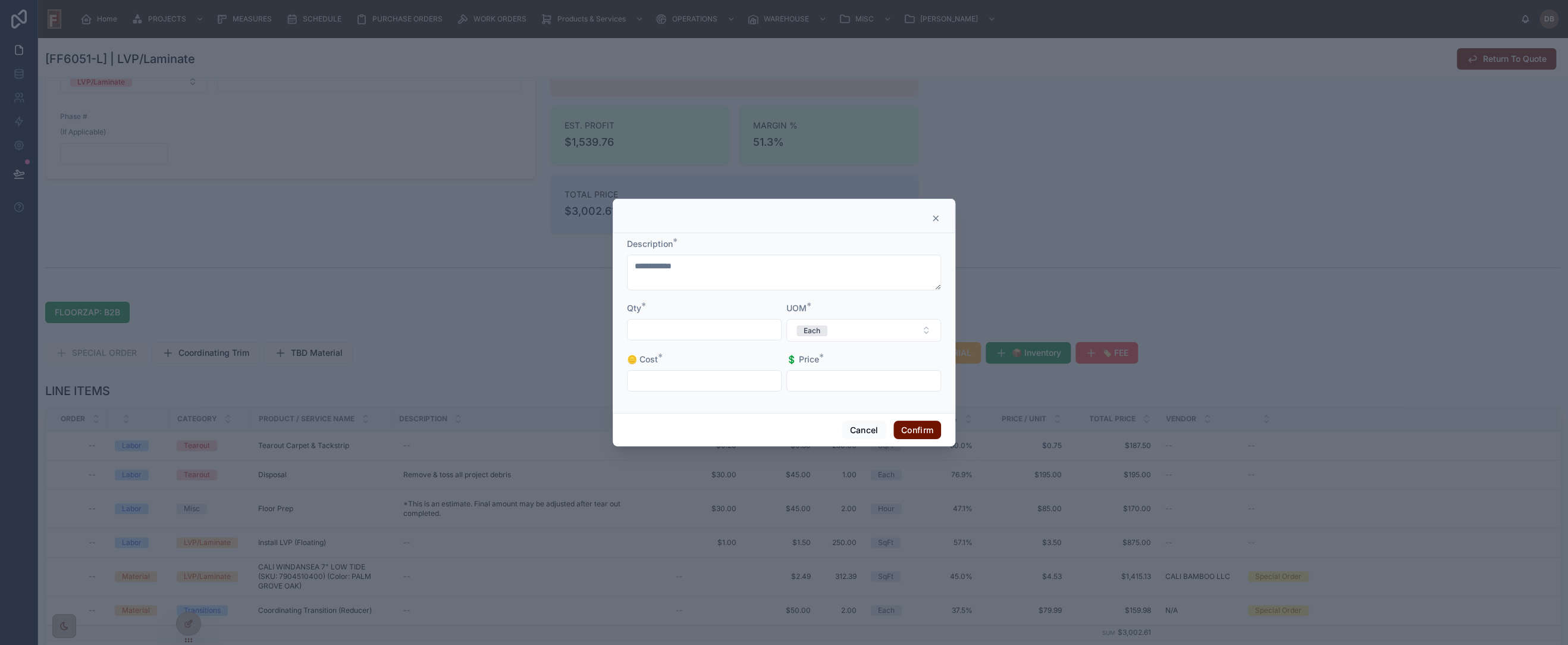
click at [710, 332] on input "text" at bounding box center [704, 330] width 154 height 17
type input "****"
click at [676, 381] on input "text" at bounding box center [704, 380] width 154 height 17
type input "*******"
click at [814, 379] on input "*******" at bounding box center [864, 380] width 154 height 17
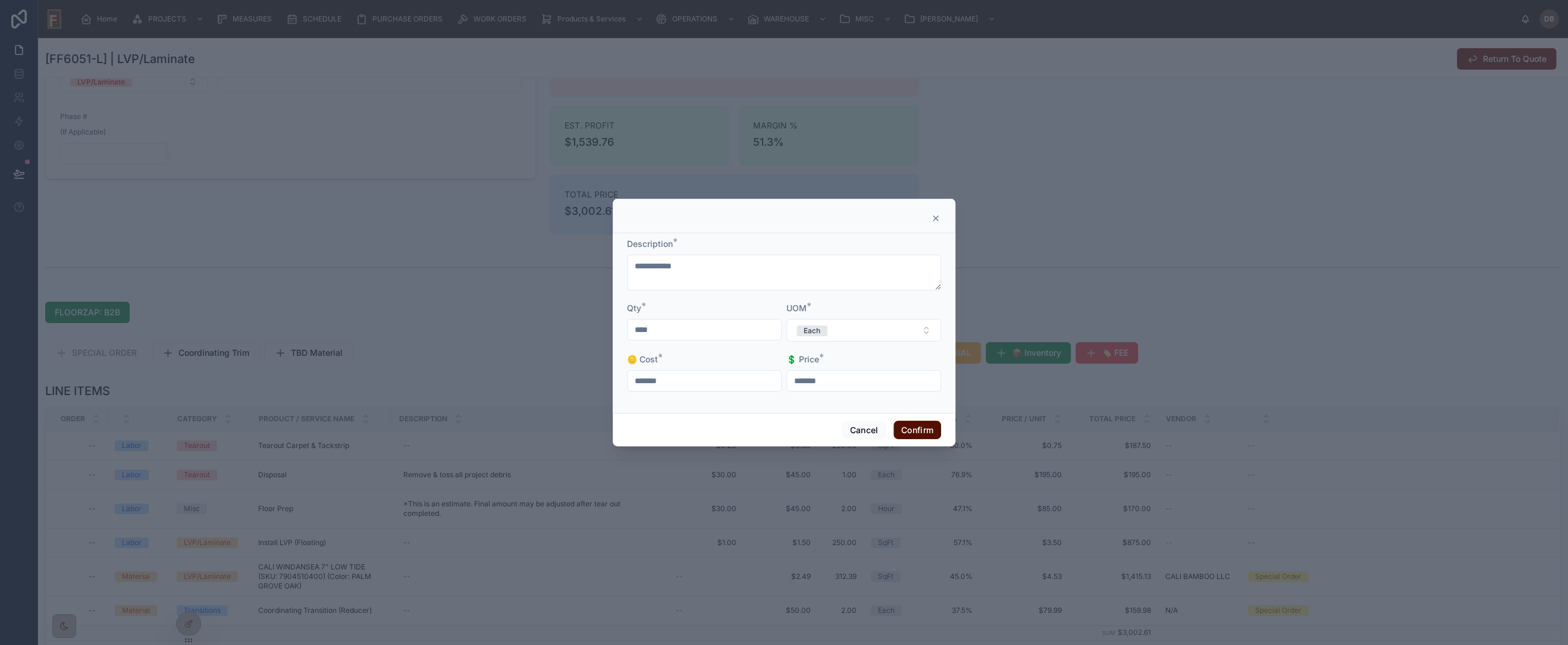
type input "*******"
click at [895, 424] on button "Confirm" at bounding box center [918, 429] width 48 height 19
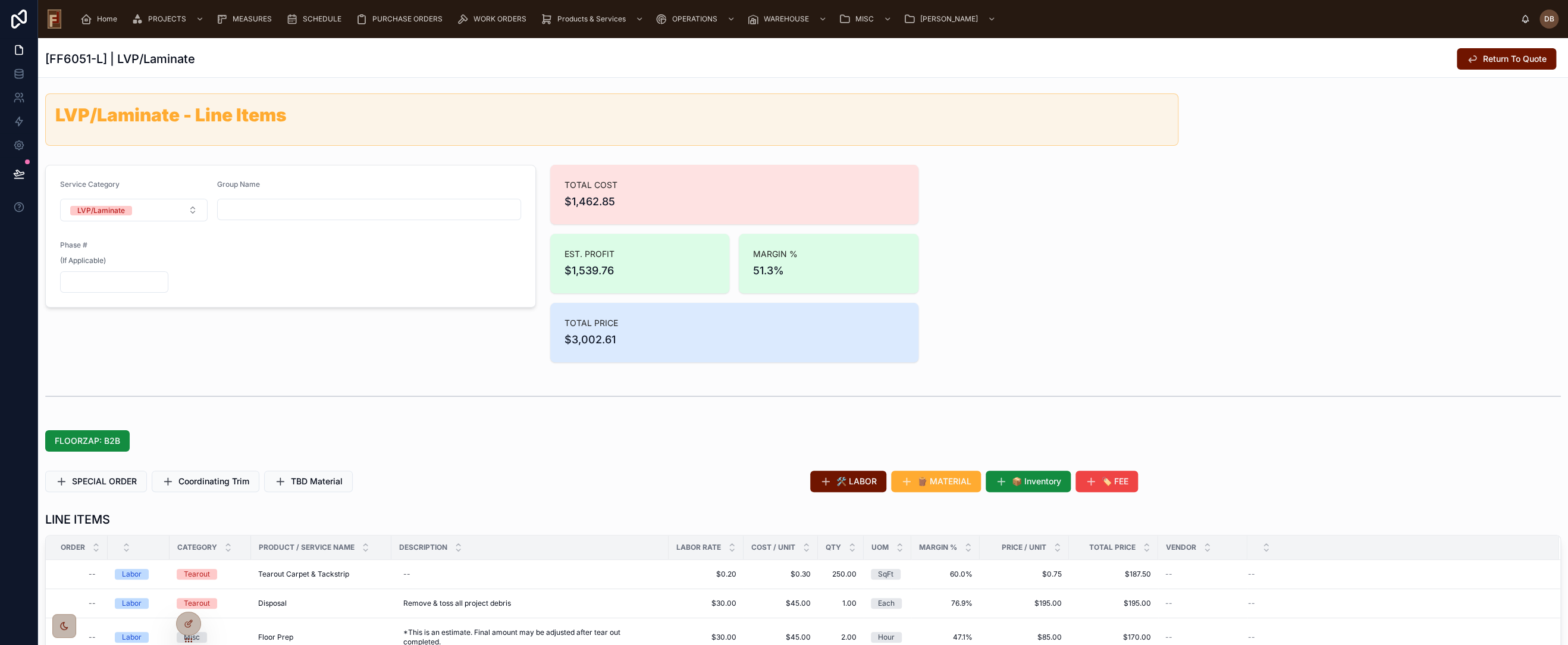
scroll to position [0, 0]
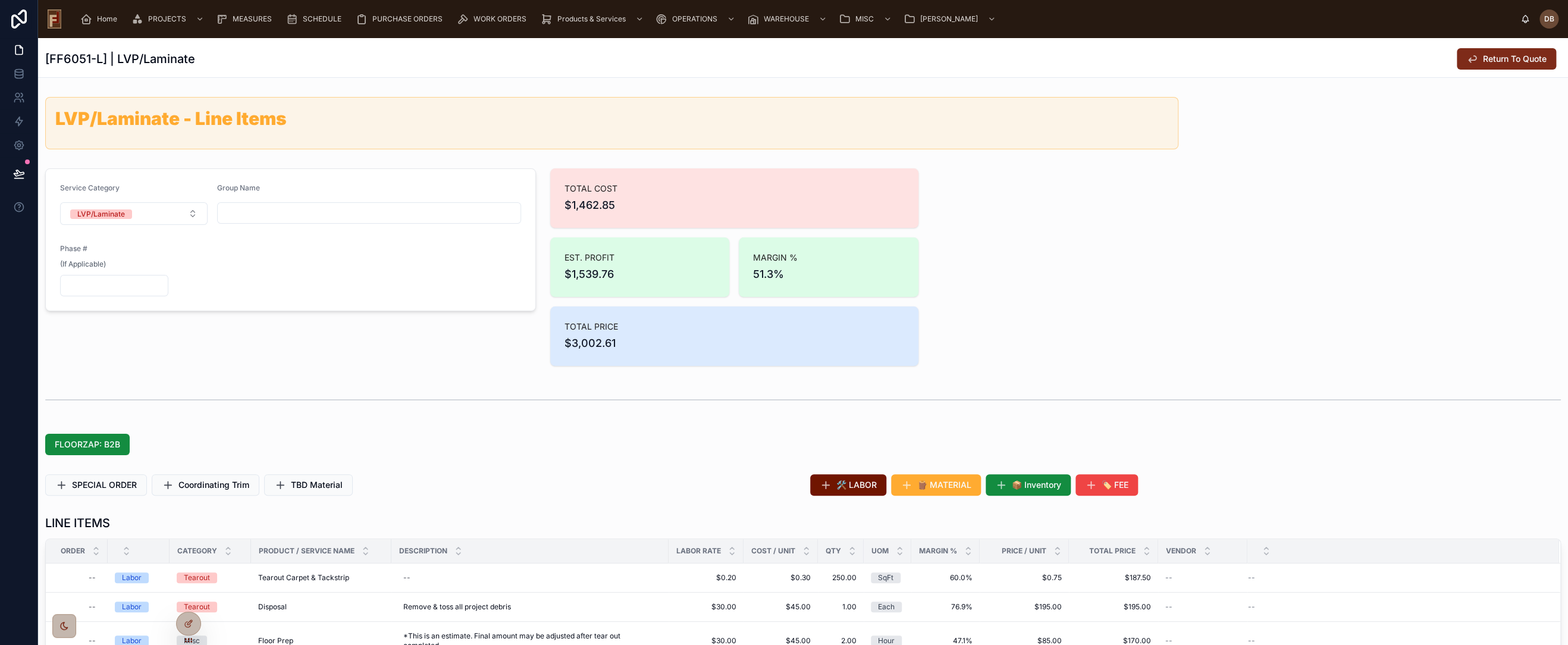
click at [1470, 62] on button "Return To Quote" at bounding box center [1507, 59] width 99 height 21
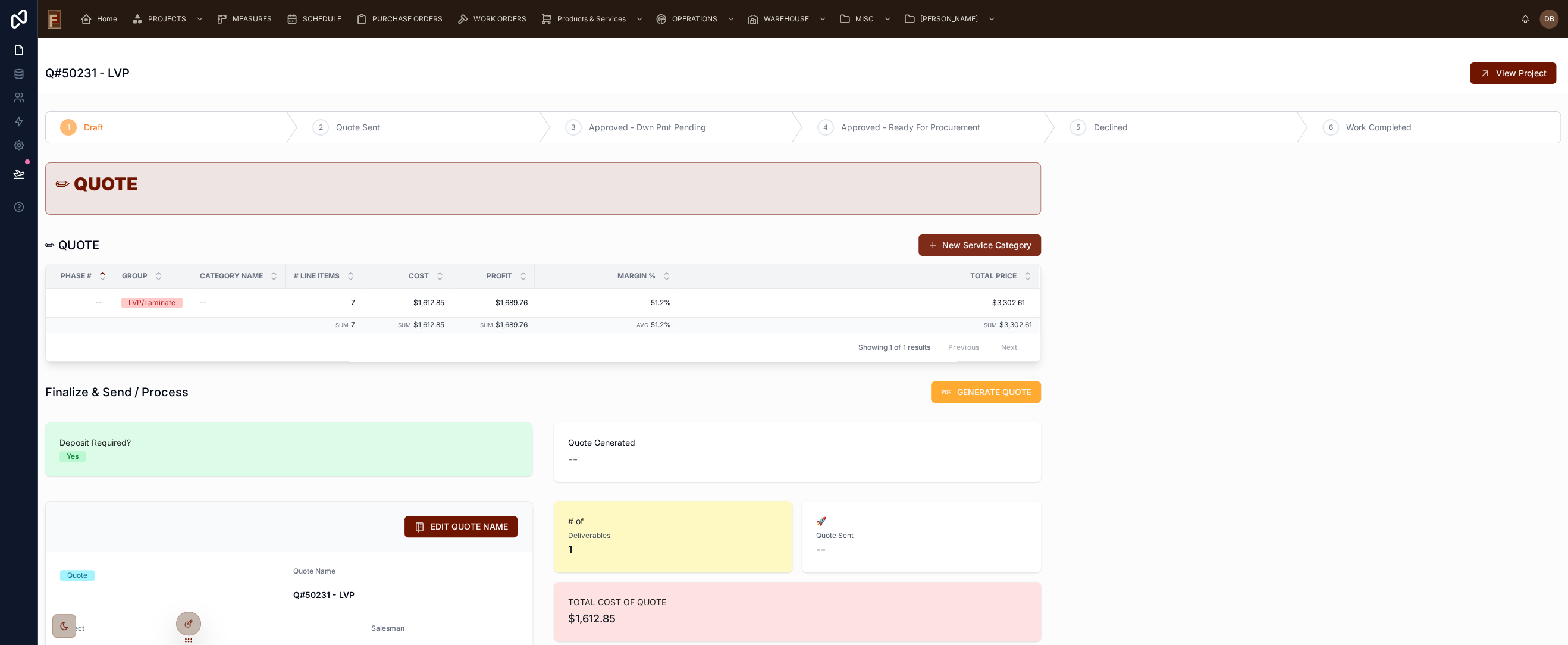
click at [991, 235] on button "New Service Category" at bounding box center [980, 245] width 123 height 21
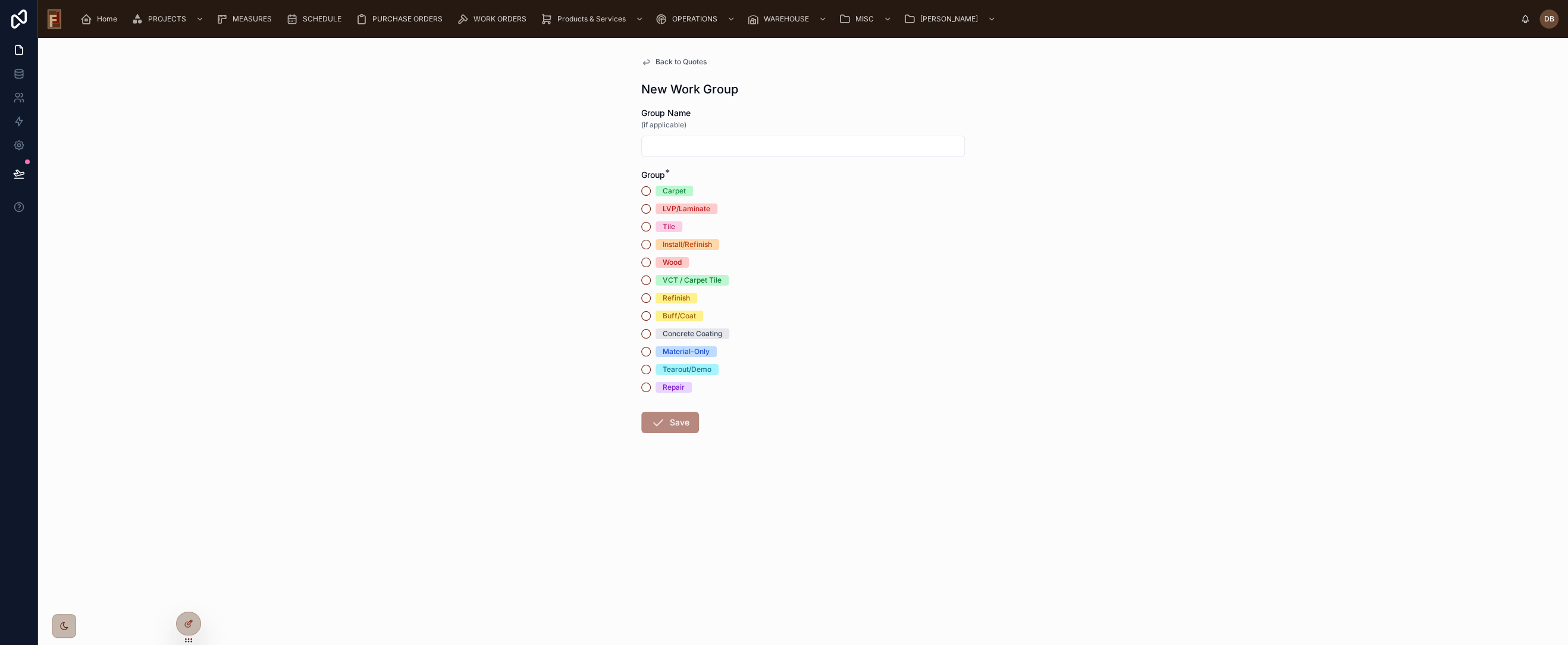
click at [685, 296] on div "Refinish" at bounding box center [676, 298] width 28 height 11
click at [651, 296] on button "Refinish" at bounding box center [646, 298] width 10 height 10
click at [678, 423] on button "Save" at bounding box center [670, 422] width 58 height 21
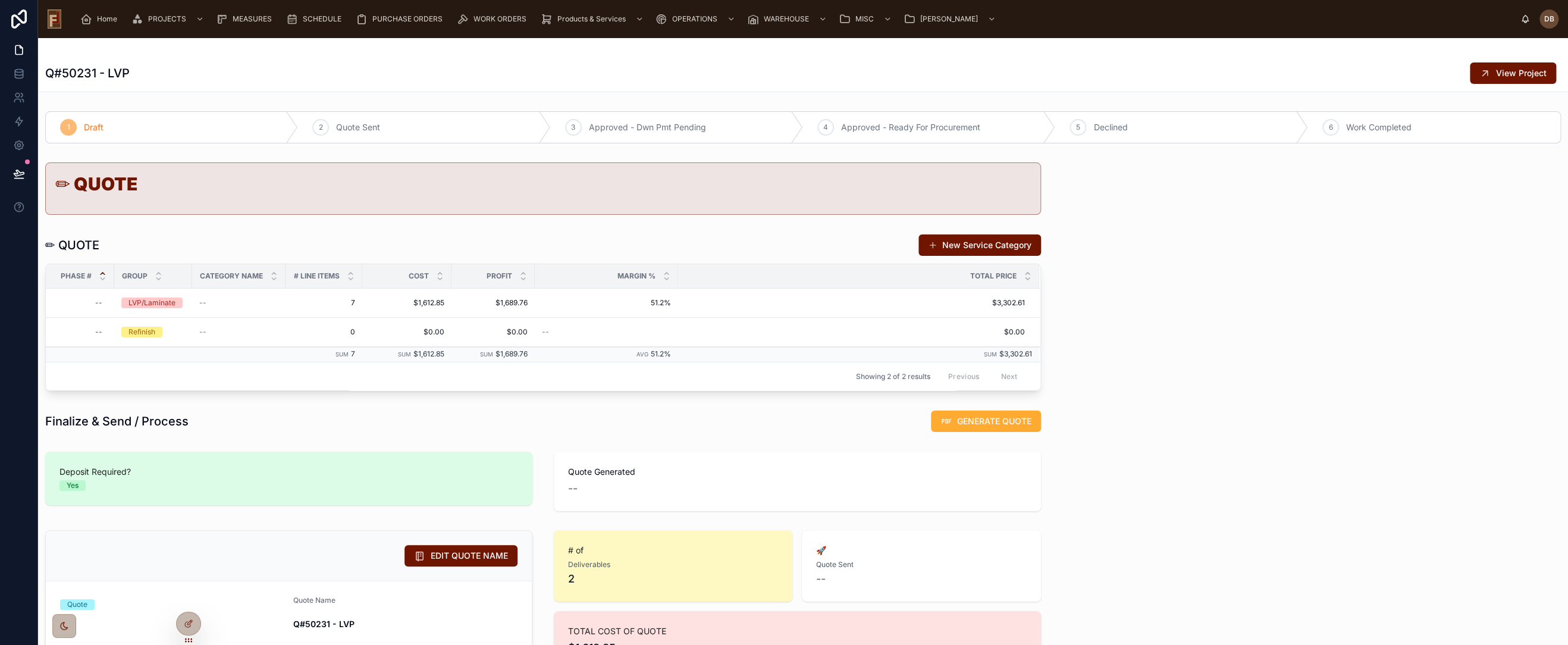
click at [147, 328] on div "Refinish" at bounding box center [142, 332] width 27 height 11
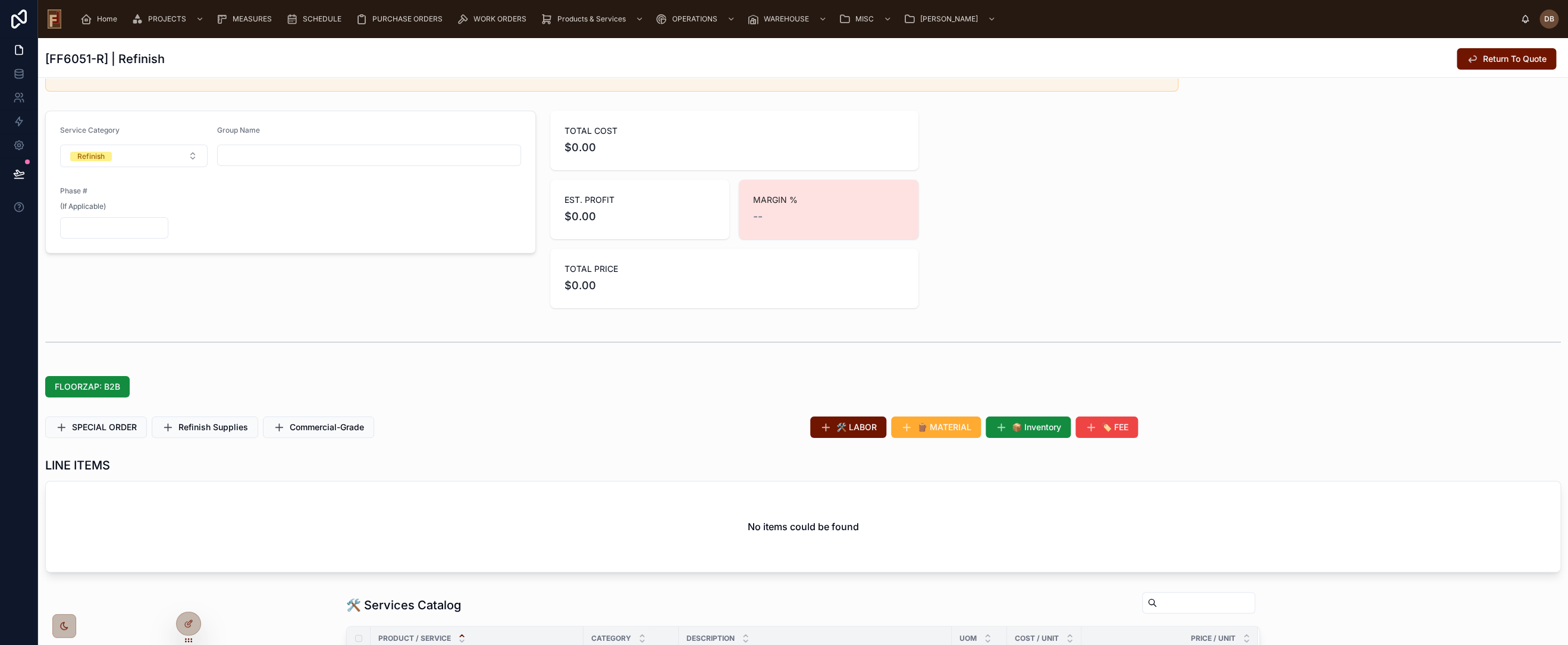
scroll to position [66, 0]
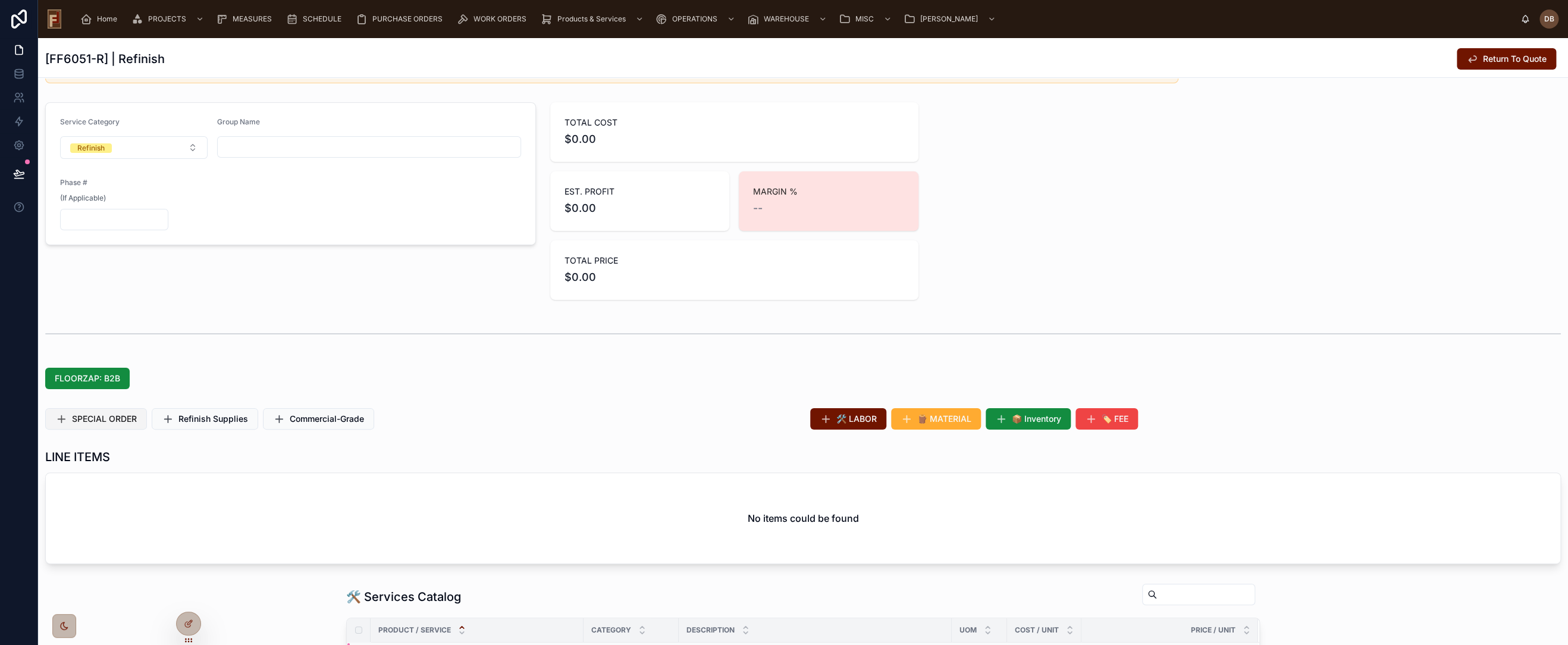
click at [106, 417] on span "SPECIAL ORDER" at bounding box center [104, 418] width 65 height 12
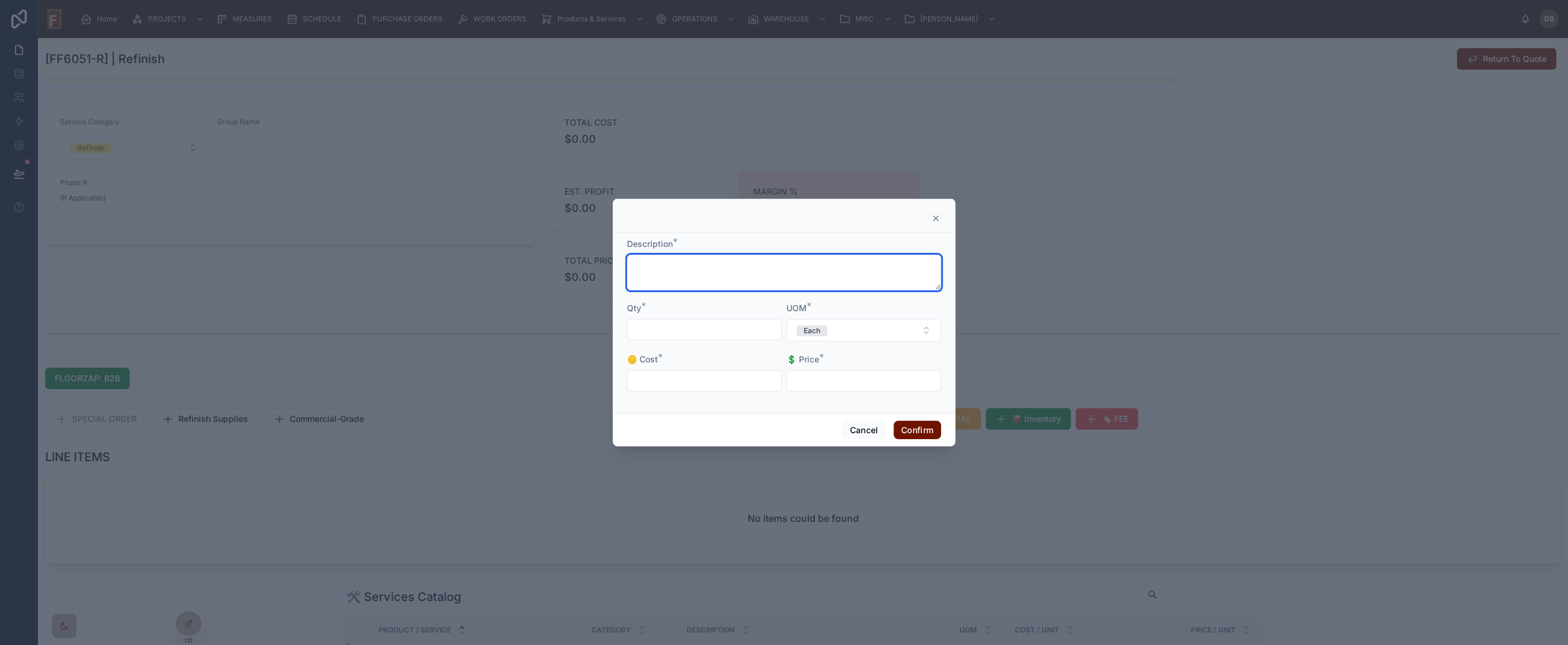
click at [737, 275] on textarea at bounding box center [784, 273] width 314 height 36
type textarea "**********"
click at [658, 325] on input "text" at bounding box center [704, 330] width 154 height 17
type input "****"
click at [840, 327] on button "Each" at bounding box center [864, 330] width 155 height 22
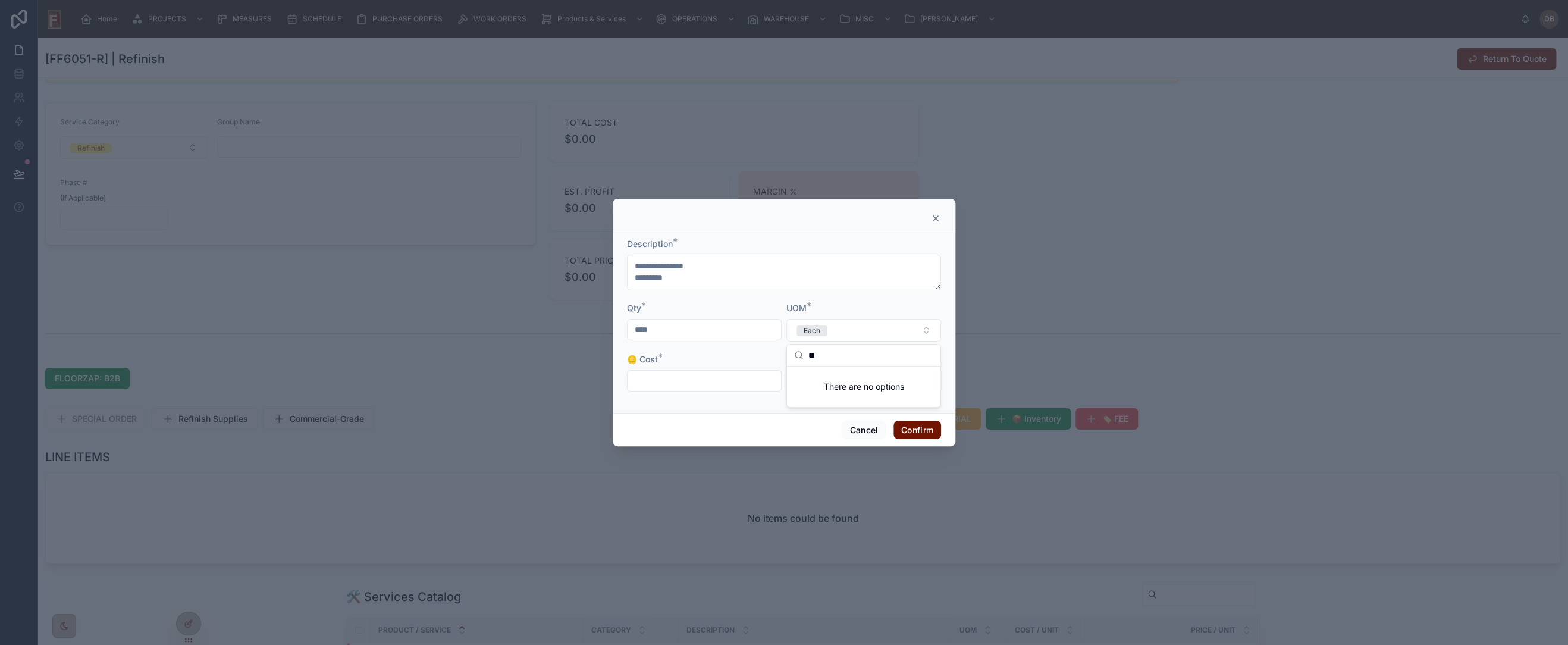
type input "*"
drag, startPoint x: 844, startPoint y: 353, endPoint x: 800, endPoint y: 354, distance: 44.0
click at [800, 354] on div "***" at bounding box center [864, 355] width 154 height 22
type input "*"
type input "**"
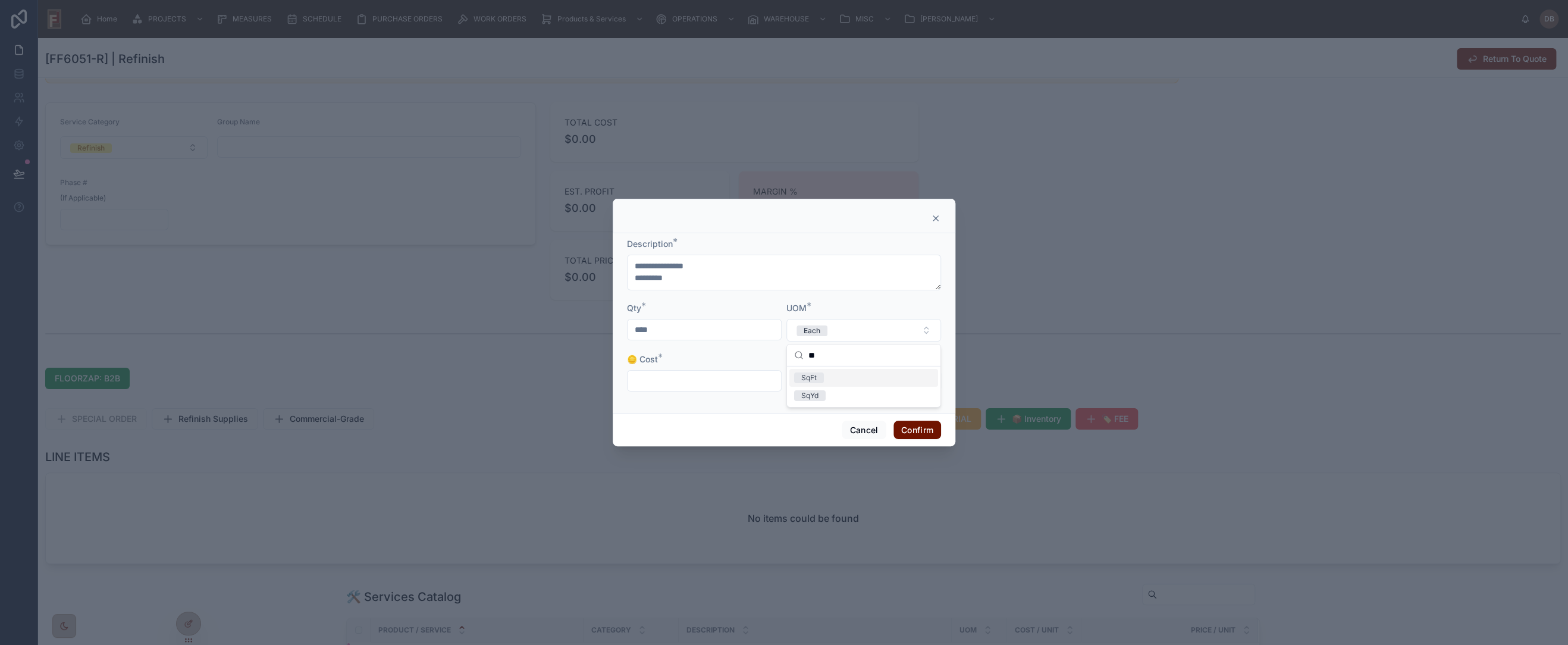
click at [885, 378] on div "SqFt" at bounding box center [864, 378] width 148 height 18
click at [680, 379] on input "text" at bounding box center [704, 380] width 154 height 17
type input "*****"
click at [928, 434] on button "Confirm" at bounding box center [918, 429] width 48 height 19
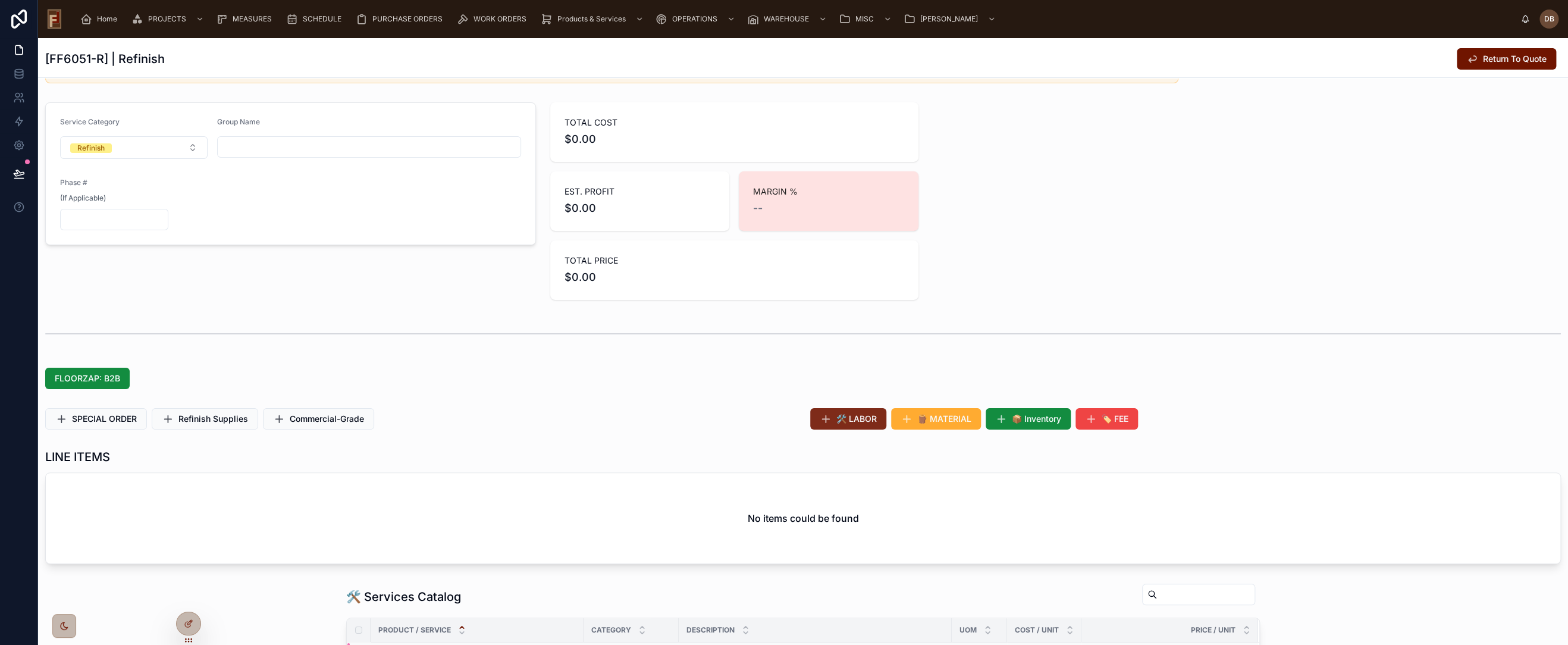
click at [862, 418] on span "🛠️ LABOR" at bounding box center [857, 418] width 41 height 12
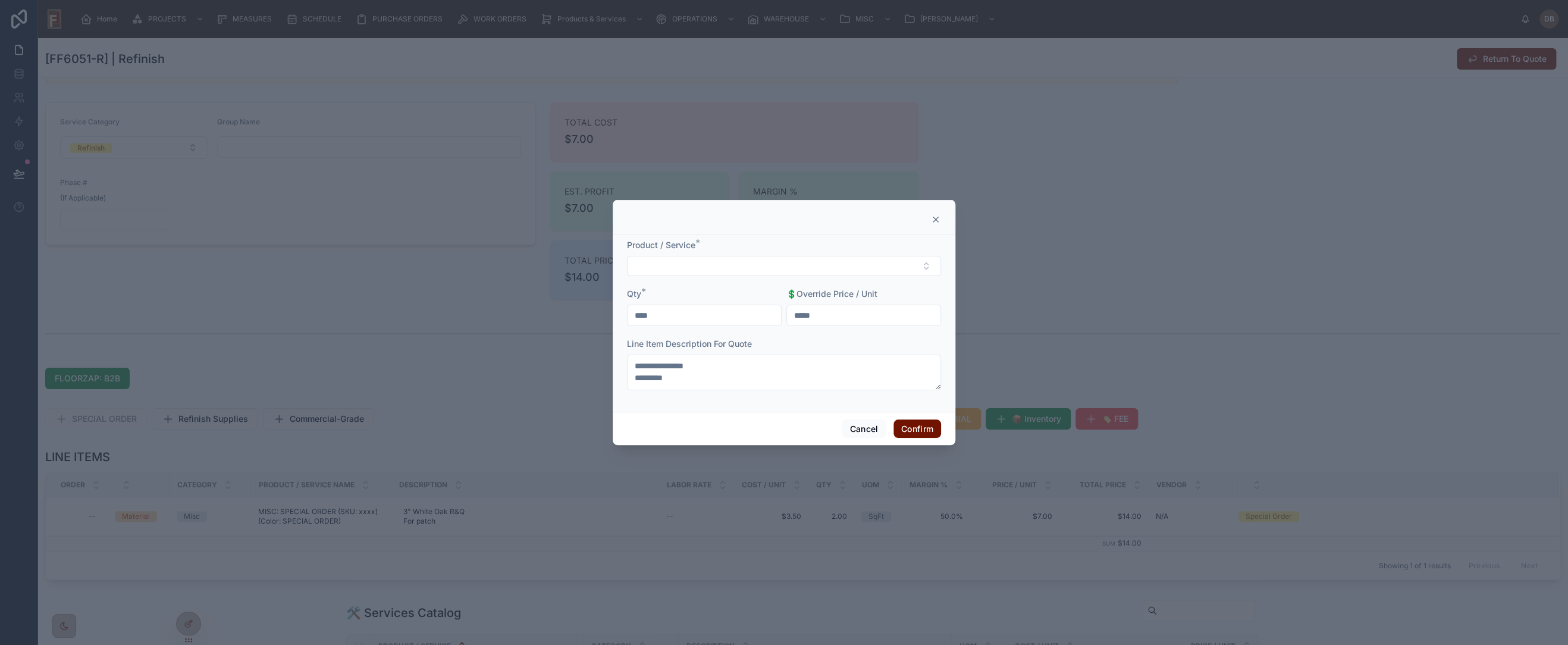
click at [937, 217] on icon at bounding box center [935, 219] width 4 height 4
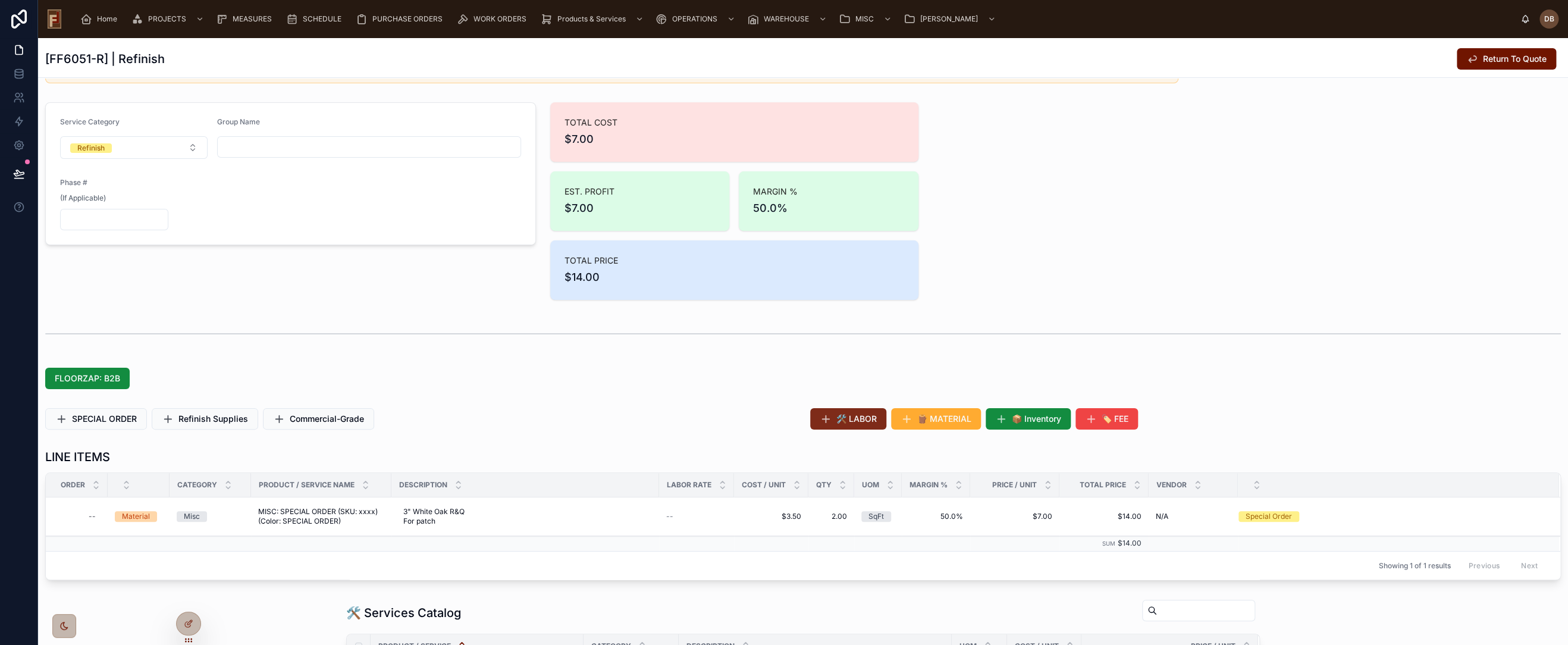
click at [858, 419] on span "🛠️ LABOR" at bounding box center [857, 418] width 41 height 12
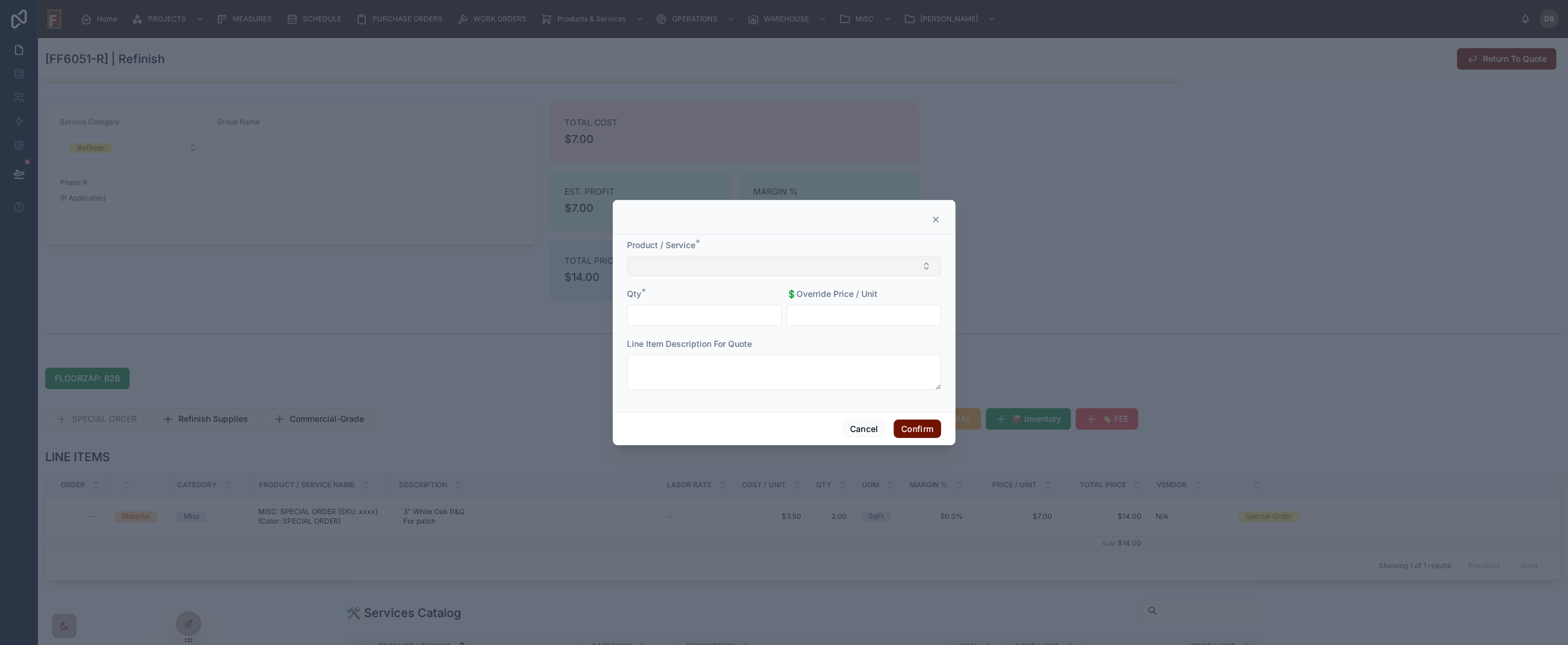
click at [705, 264] on button "Select Button" at bounding box center [784, 266] width 314 height 20
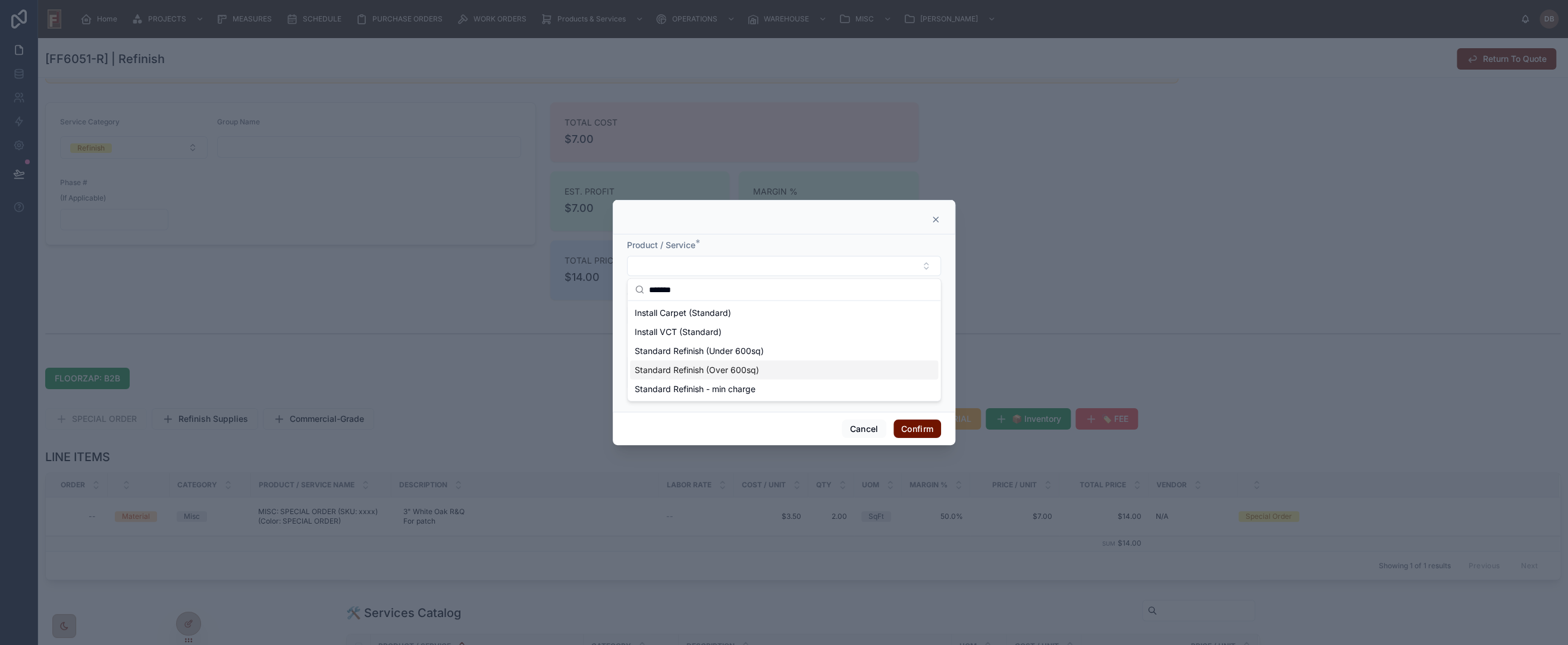
type input "*******"
click at [738, 372] on span "Standard Refinish (Over 600sq)" at bounding box center [697, 370] width 124 height 12
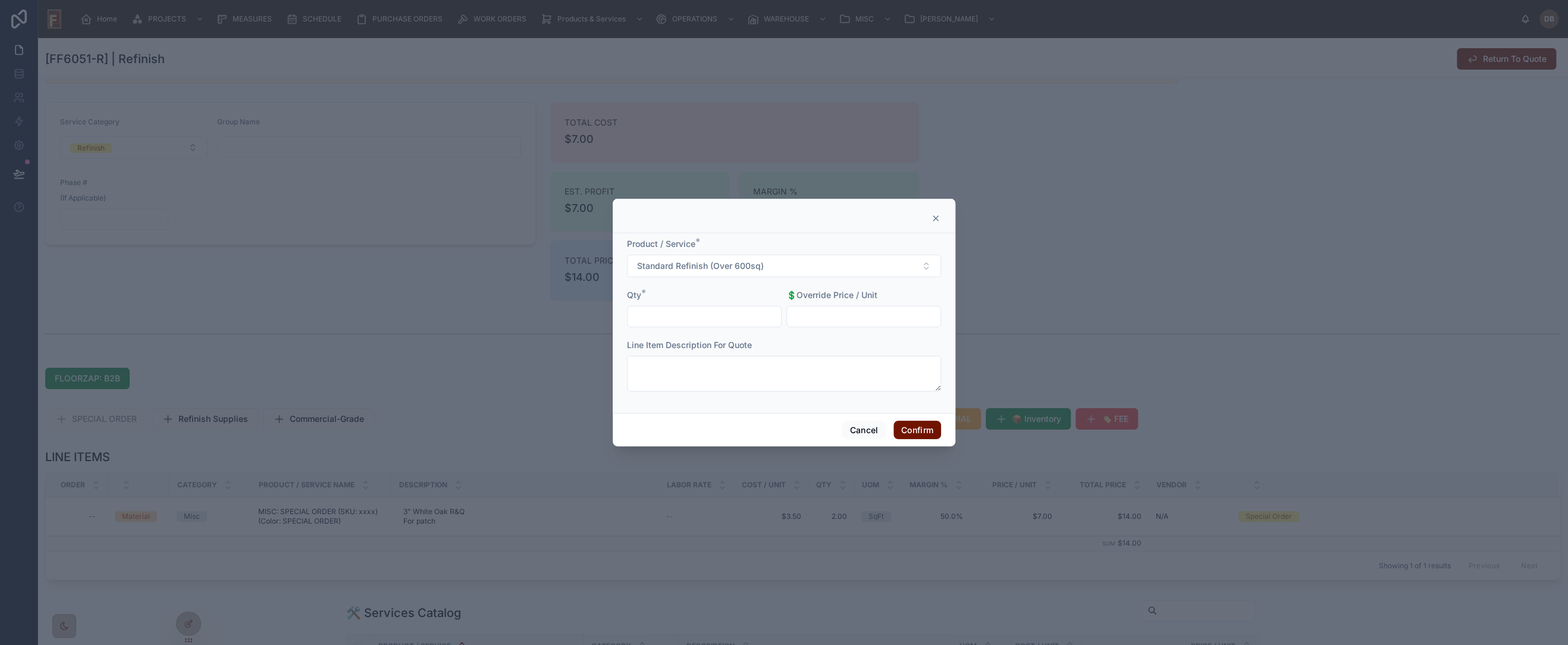
click at [681, 315] on input "text" at bounding box center [704, 316] width 154 height 17
type input "******"
click at [921, 431] on button "Confirm" at bounding box center [918, 429] width 48 height 19
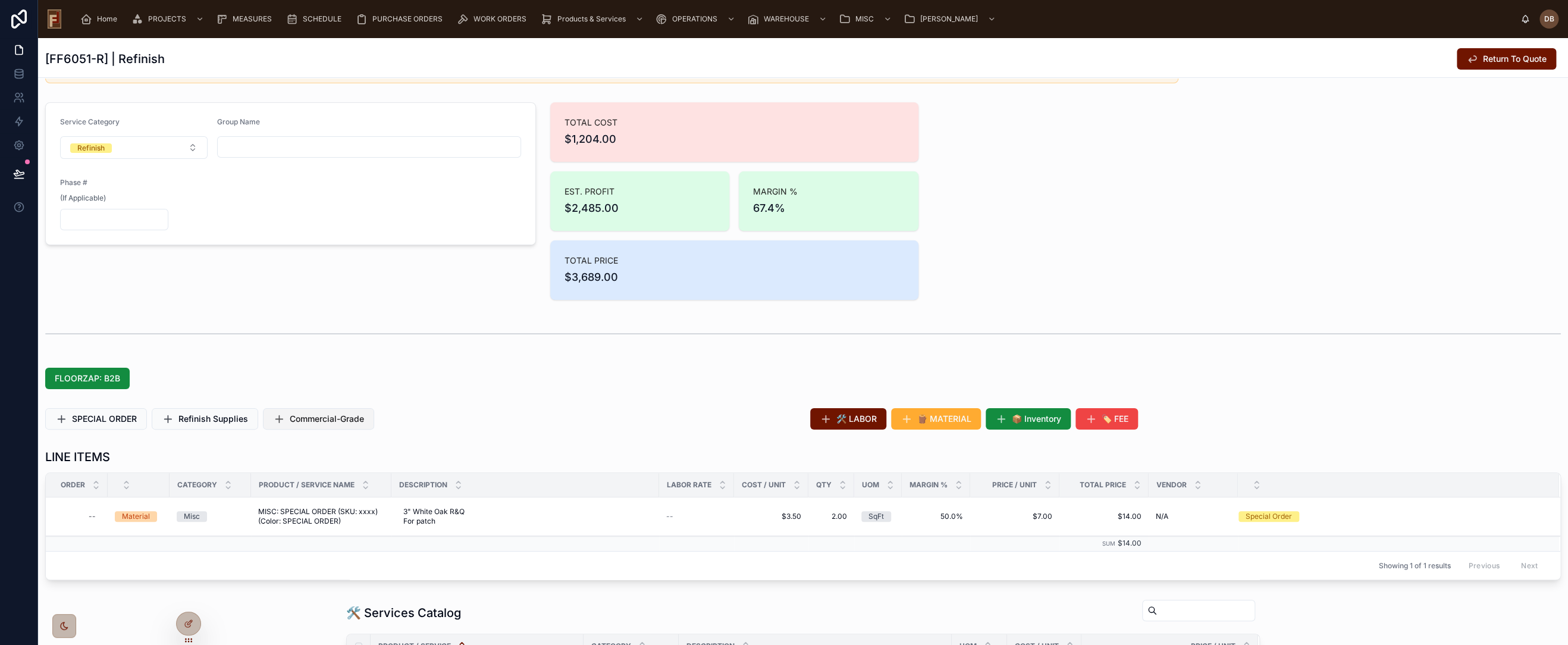
click at [325, 415] on span "Commercial-Grade" at bounding box center [327, 418] width 75 height 12
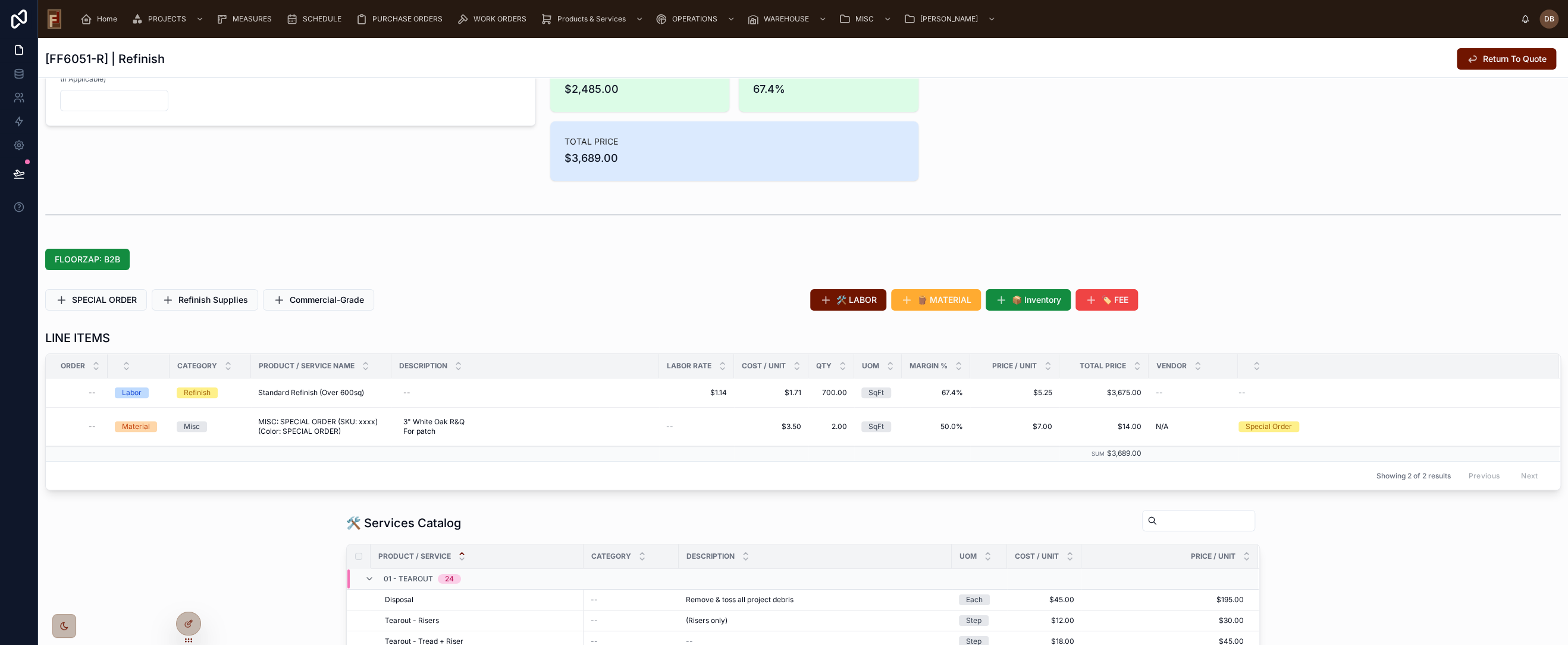
scroll to position [198, 0]
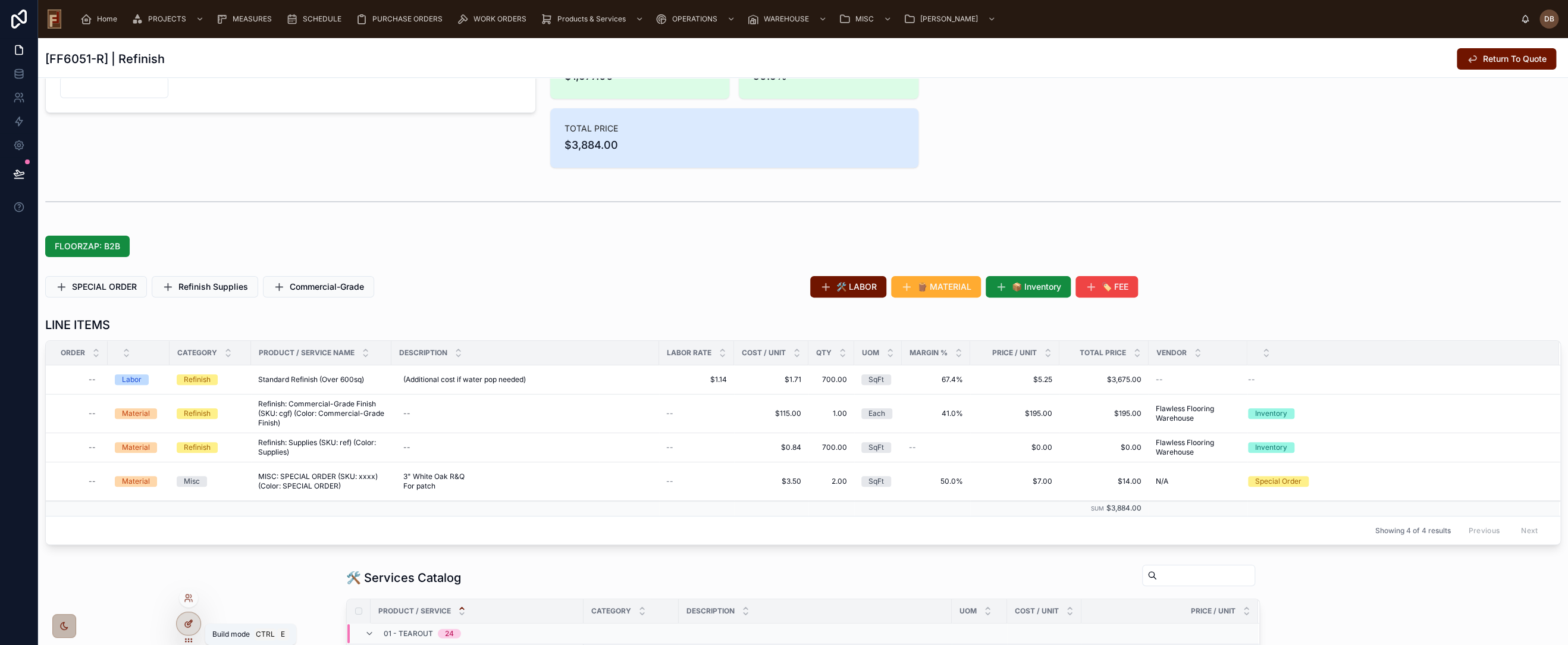
click at [192, 623] on icon at bounding box center [188, 623] width 10 height 10
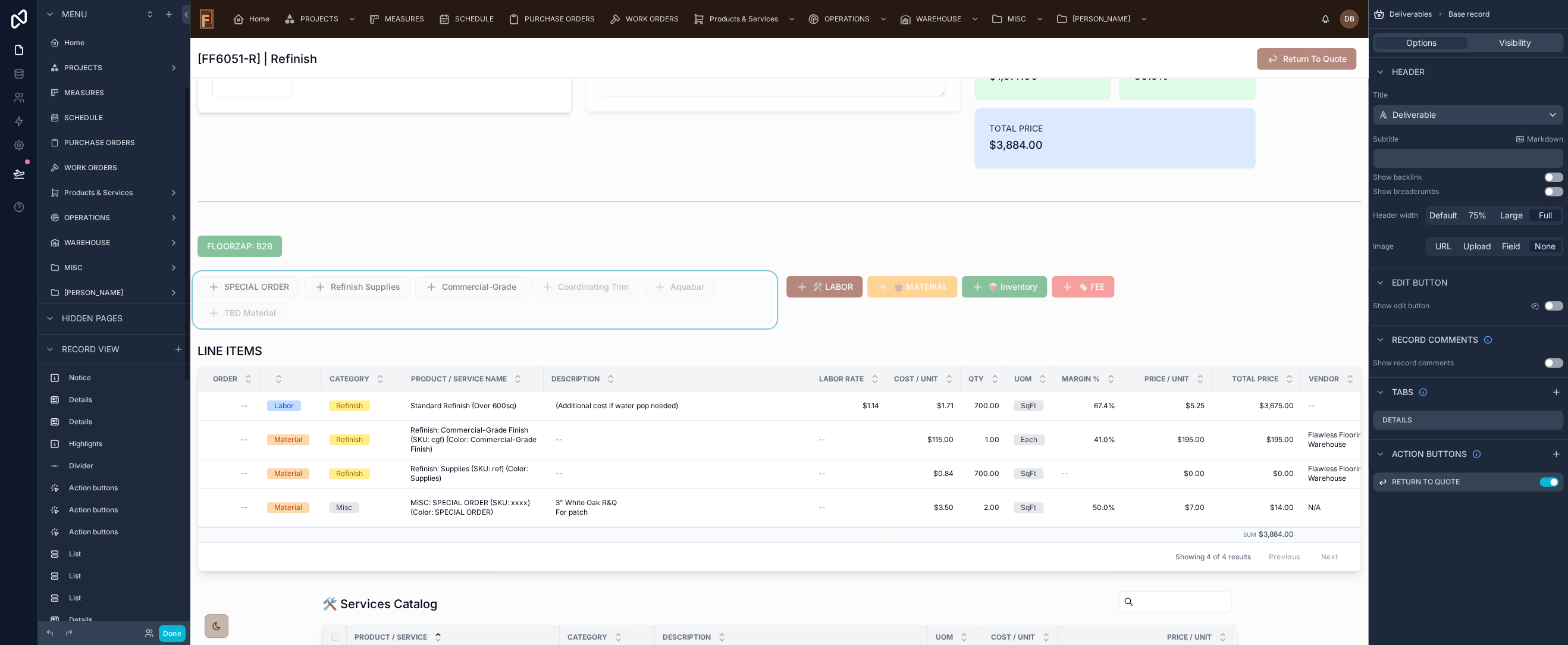
click at [577, 309] on div at bounding box center [484, 299] width 589 height 57
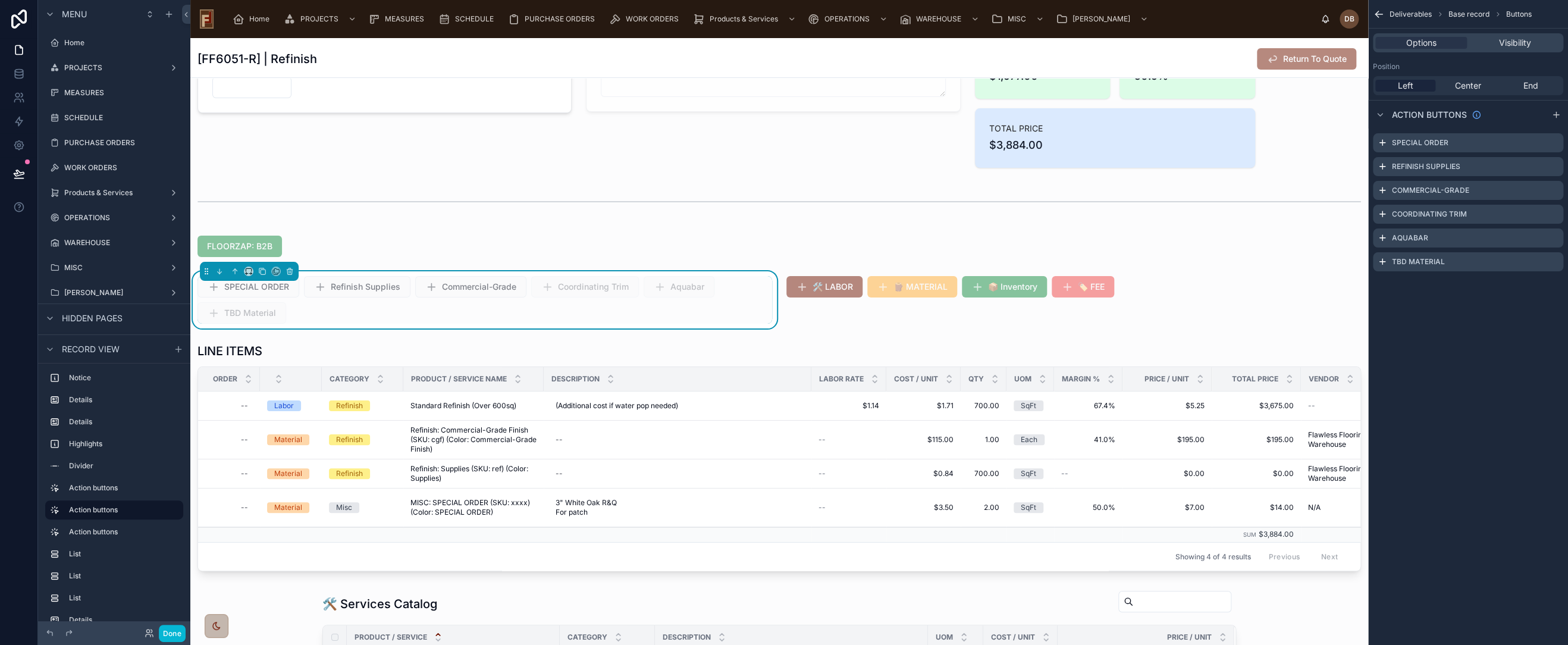
scroll to position [185, 0]
click at [1553, 190] on icon "scrollable content" at bounding box center [1555, 188] width 4 height 4
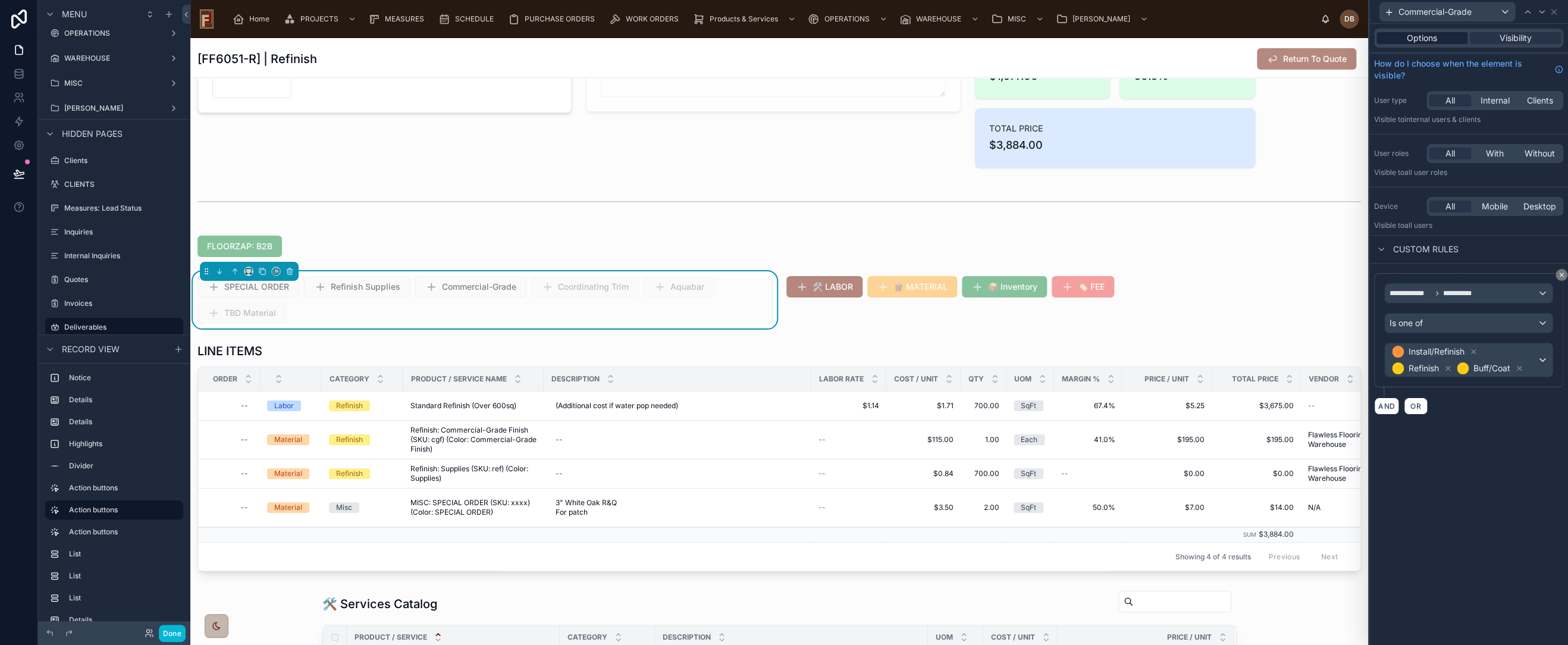
click at [1416, 37] on span "Options" at bounding box center [1422, 37] width 30 height 12
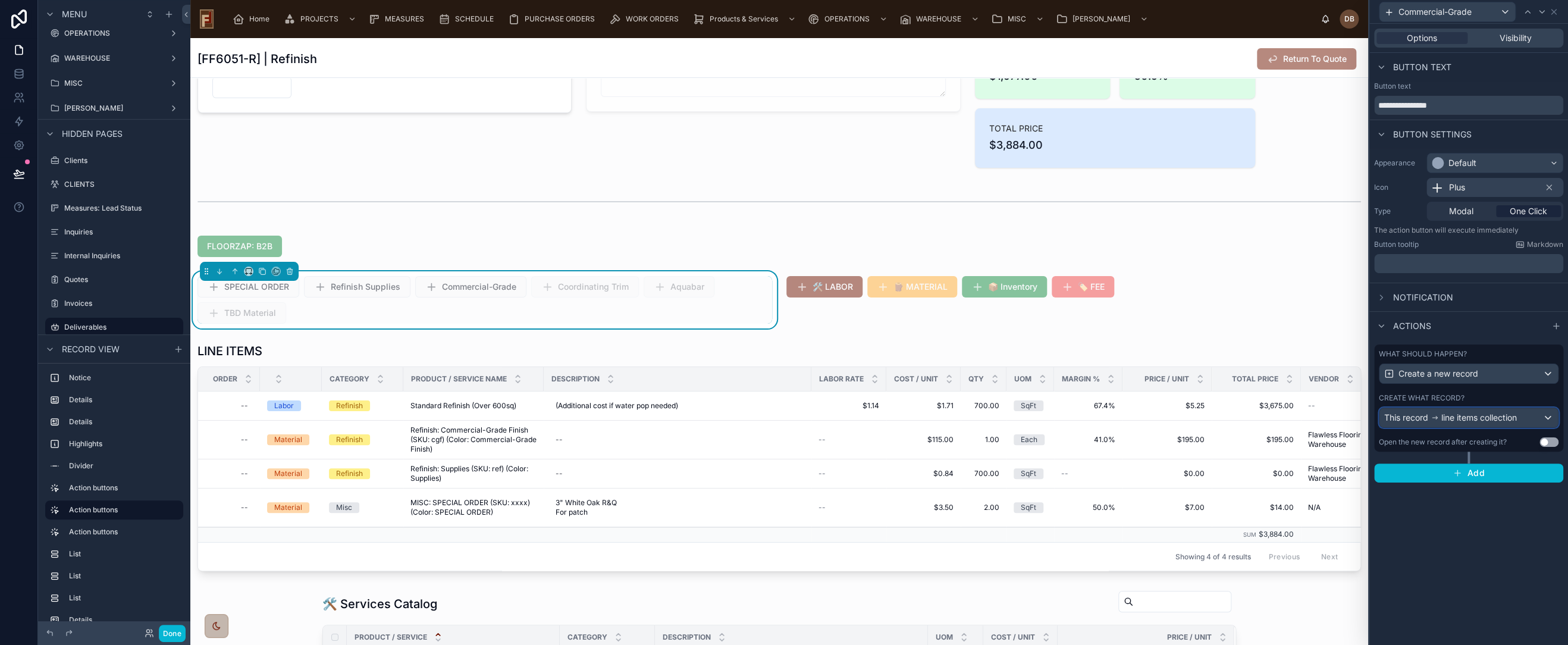
click at [1454, 417] on span "line items collection" at bounding box center [1479, 417] width 76 height 12
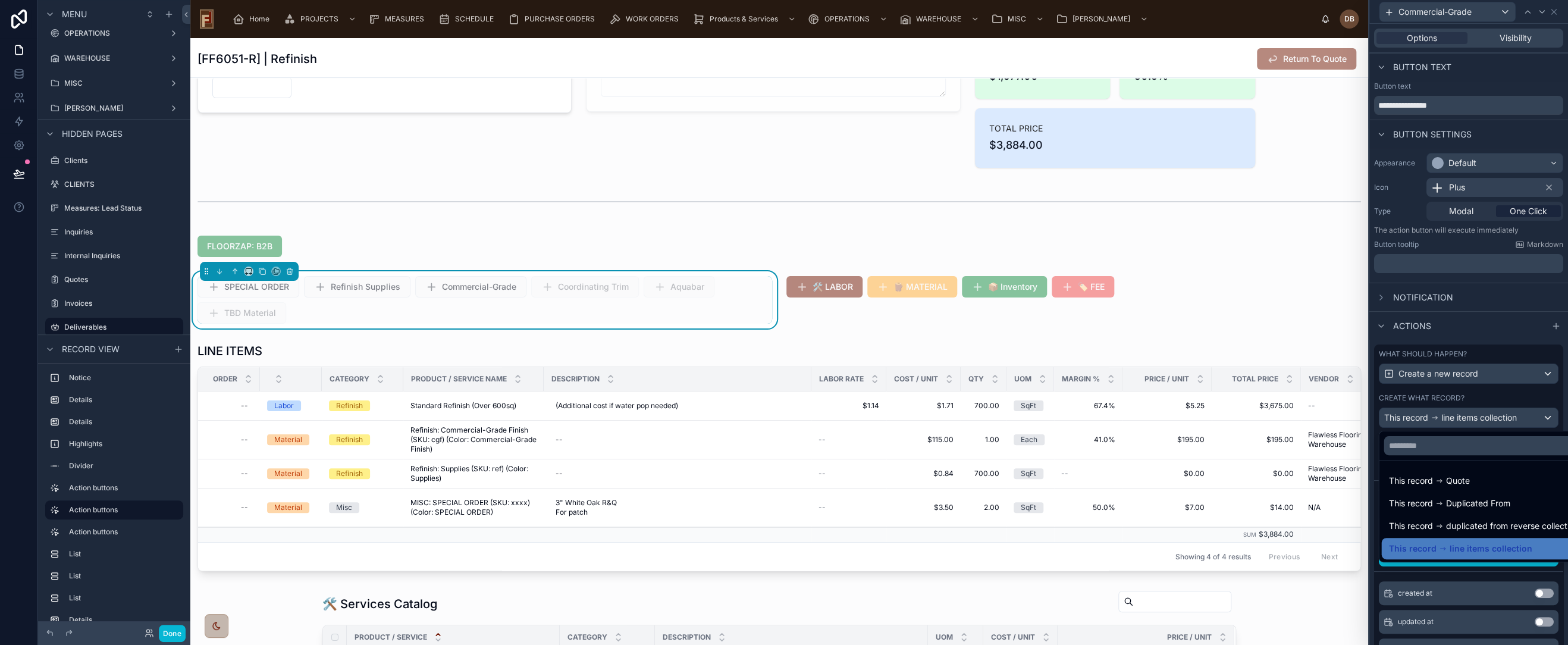
click at [1454, 417] on div at bounding box center [1469, 322] width 199 height 645
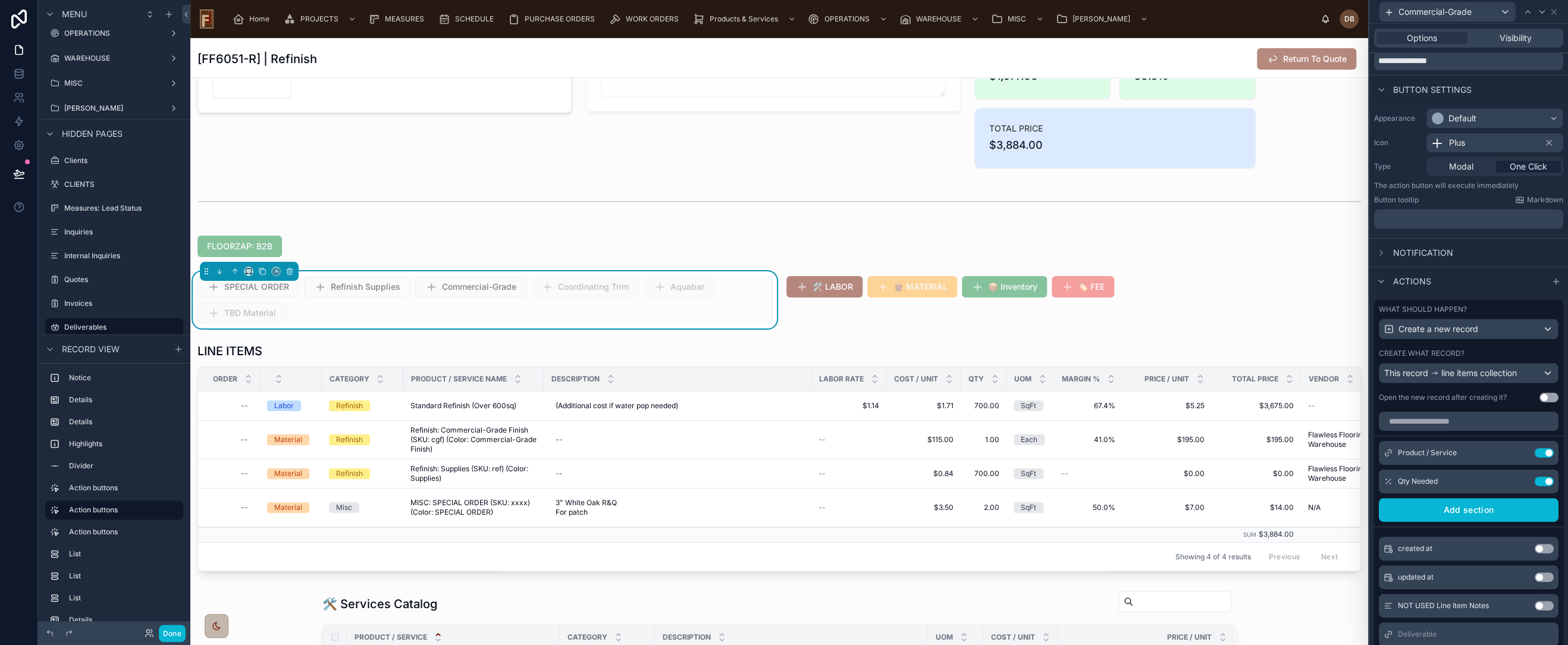
scroll to position [192, 0]
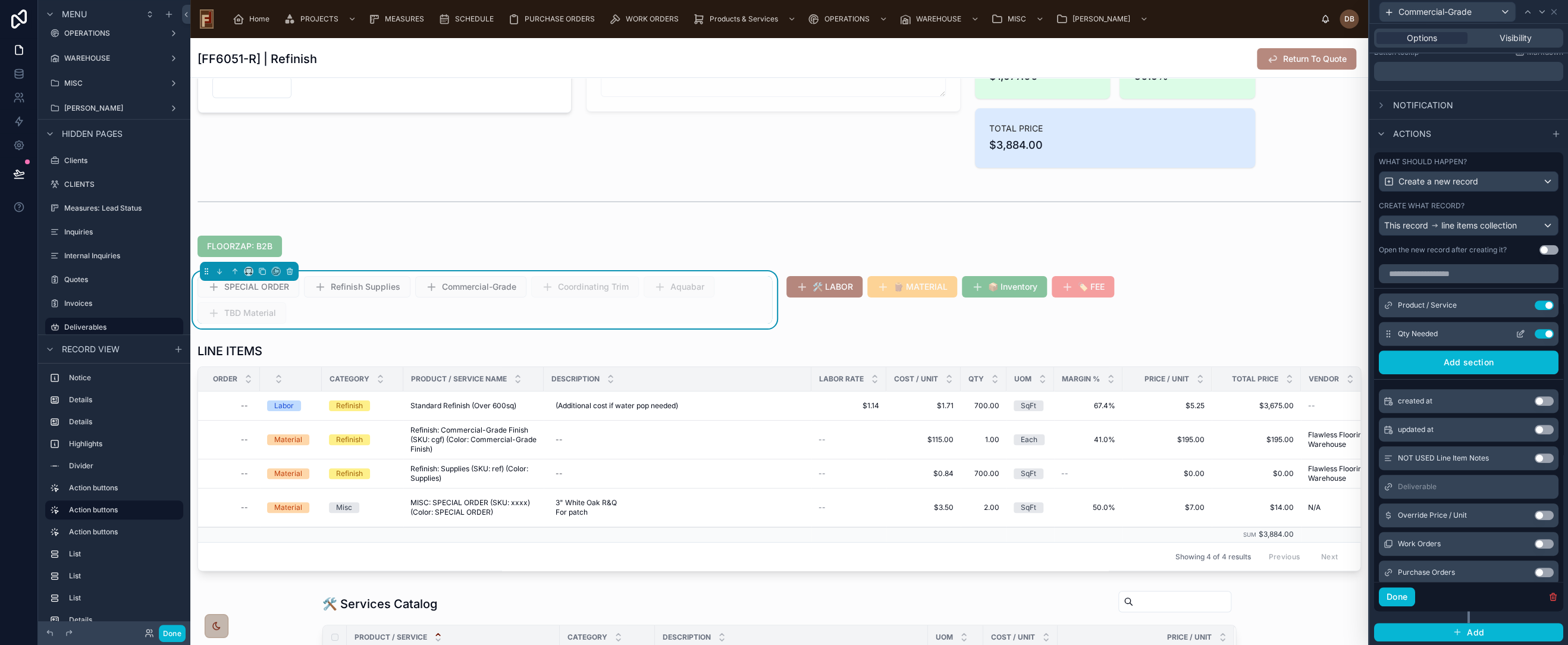
click at [1516, 332] on icon at bounding box center [1520, 333] width 10 height 10
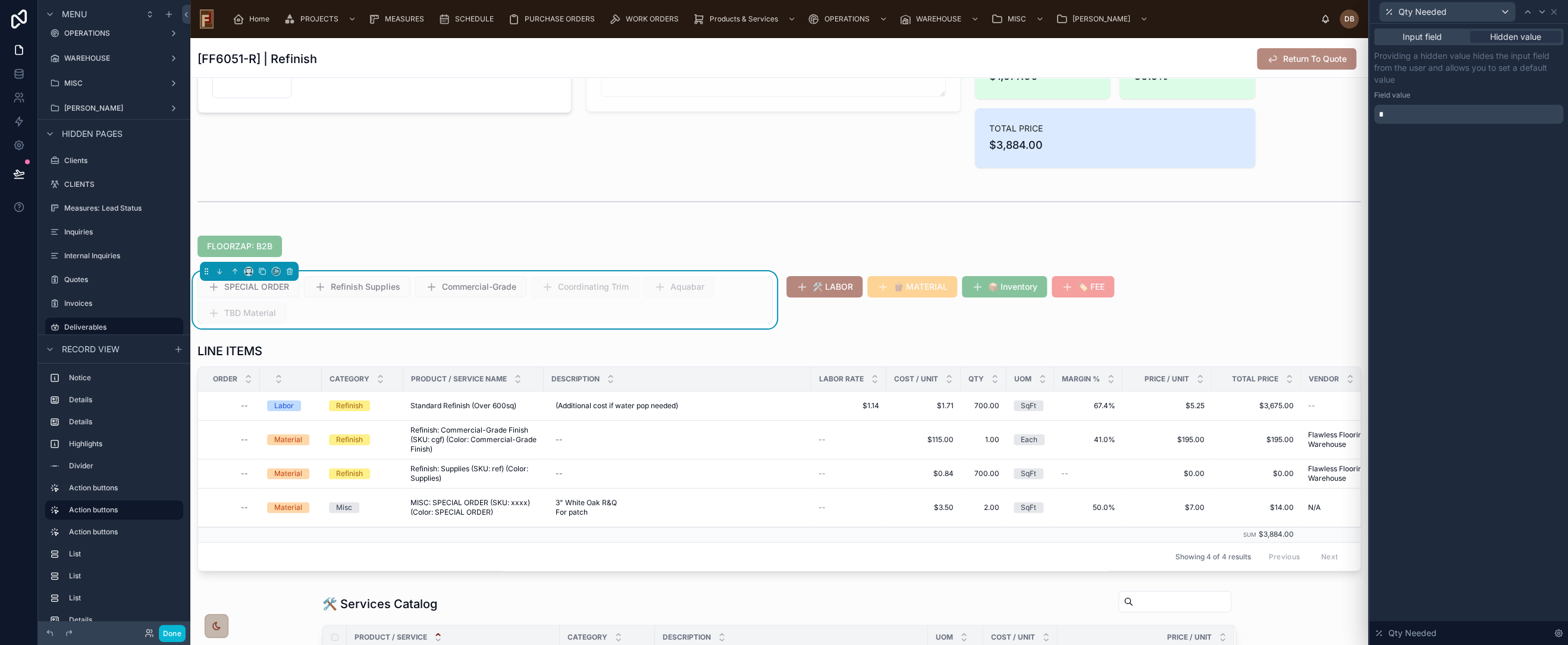
click at [1466, 113] on p "*" at bounding box center [1469, 114] width 182 height 12
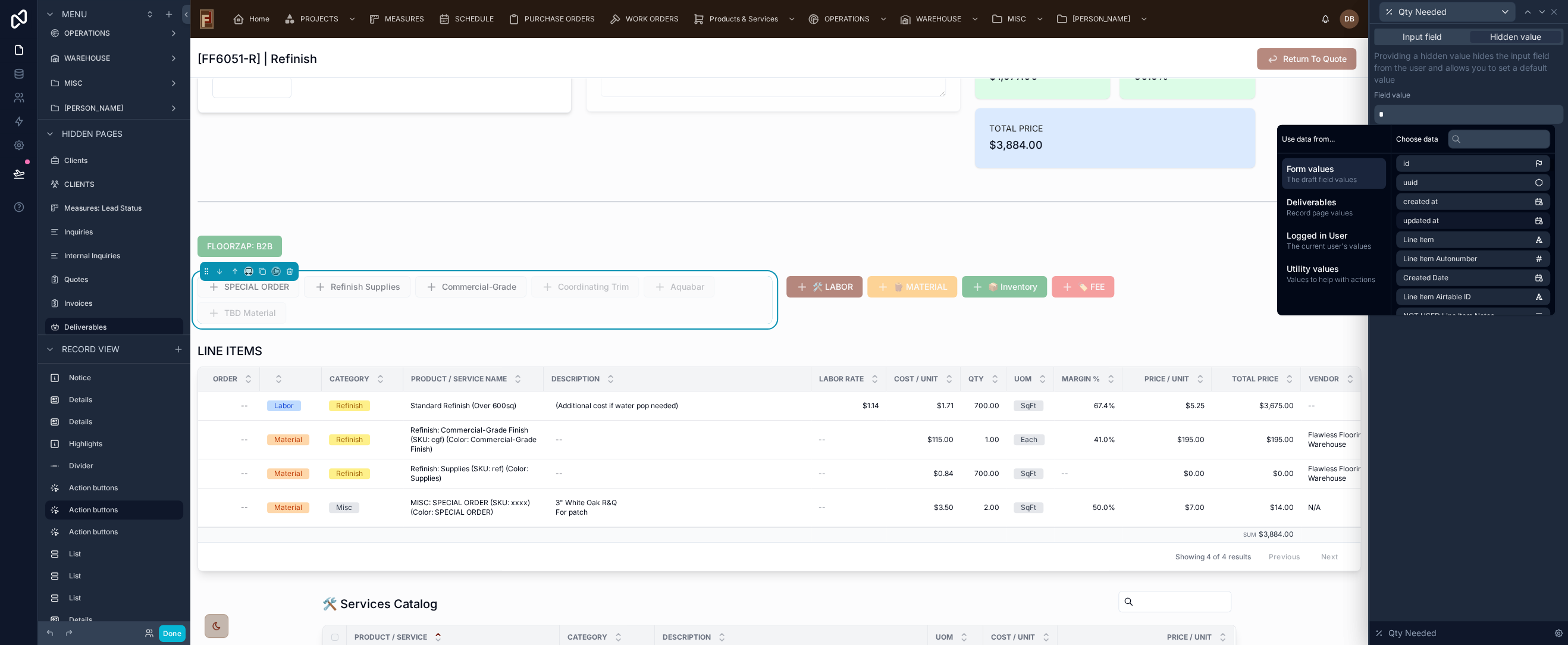
scroll to position [0, 0]
click at [1326, 205] on span "Deliverables" at bounding box center [1333, 202] width 94 height 12
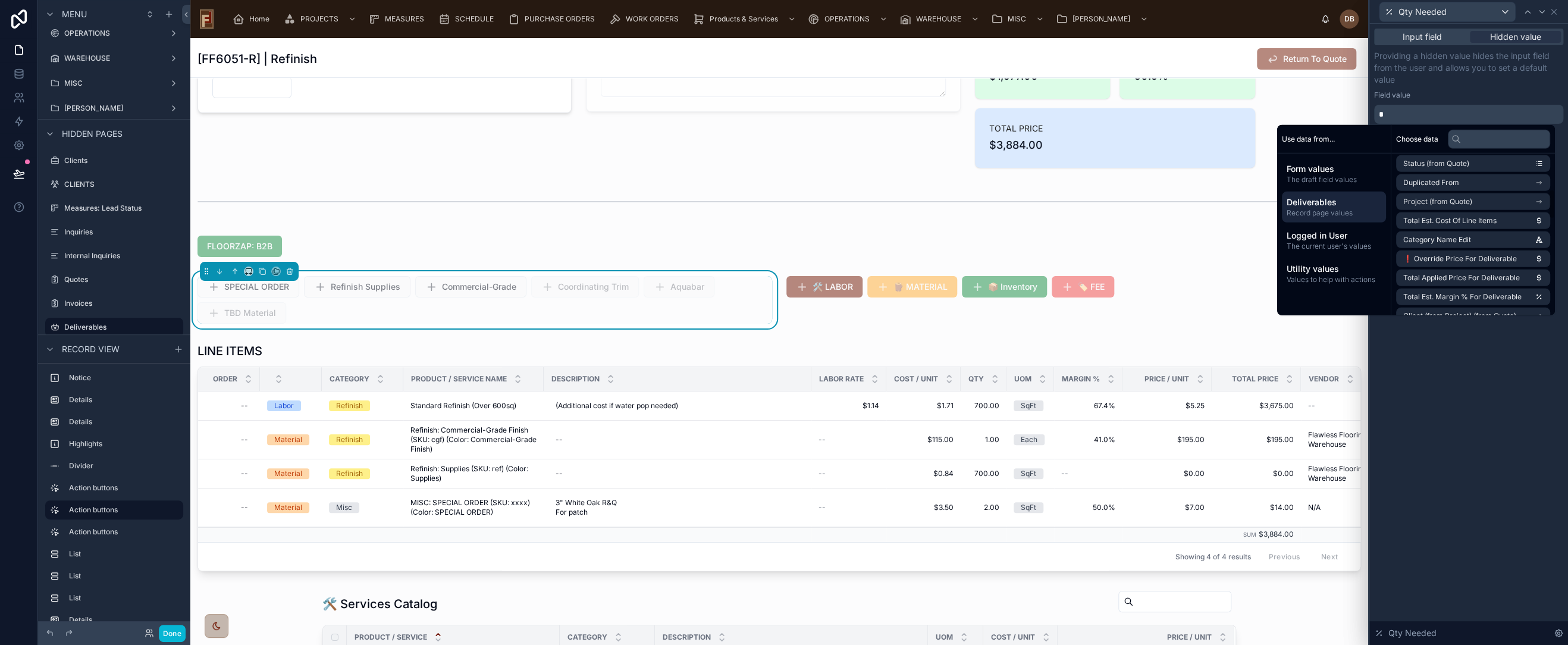
scroll to position [198, 0]
click at [1482, 377] on div "Input field Hidden value Providing a hidden value hides the input field from th…" at bounding box center [1469, 334] width 199 height 621
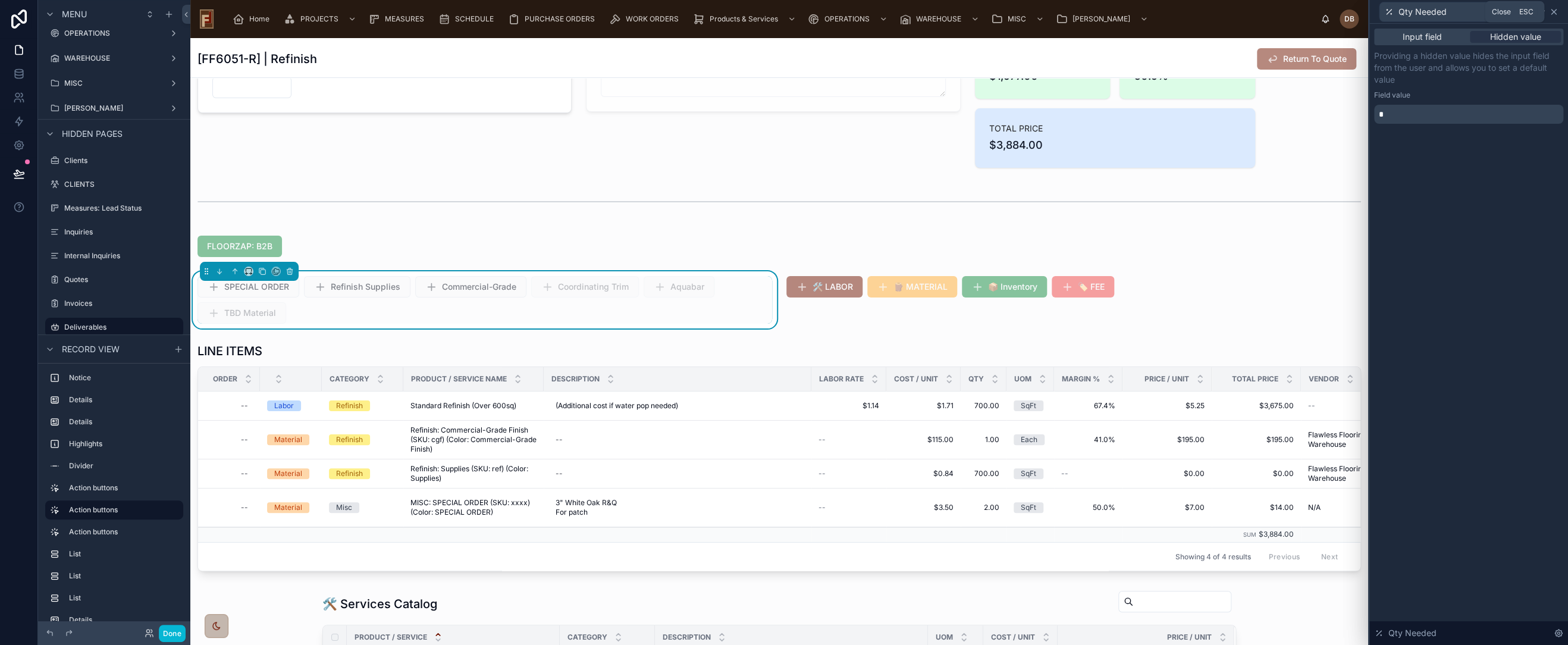
click at [1554, 12] on icon at bounding box center [1553, 12] width 4 height 4
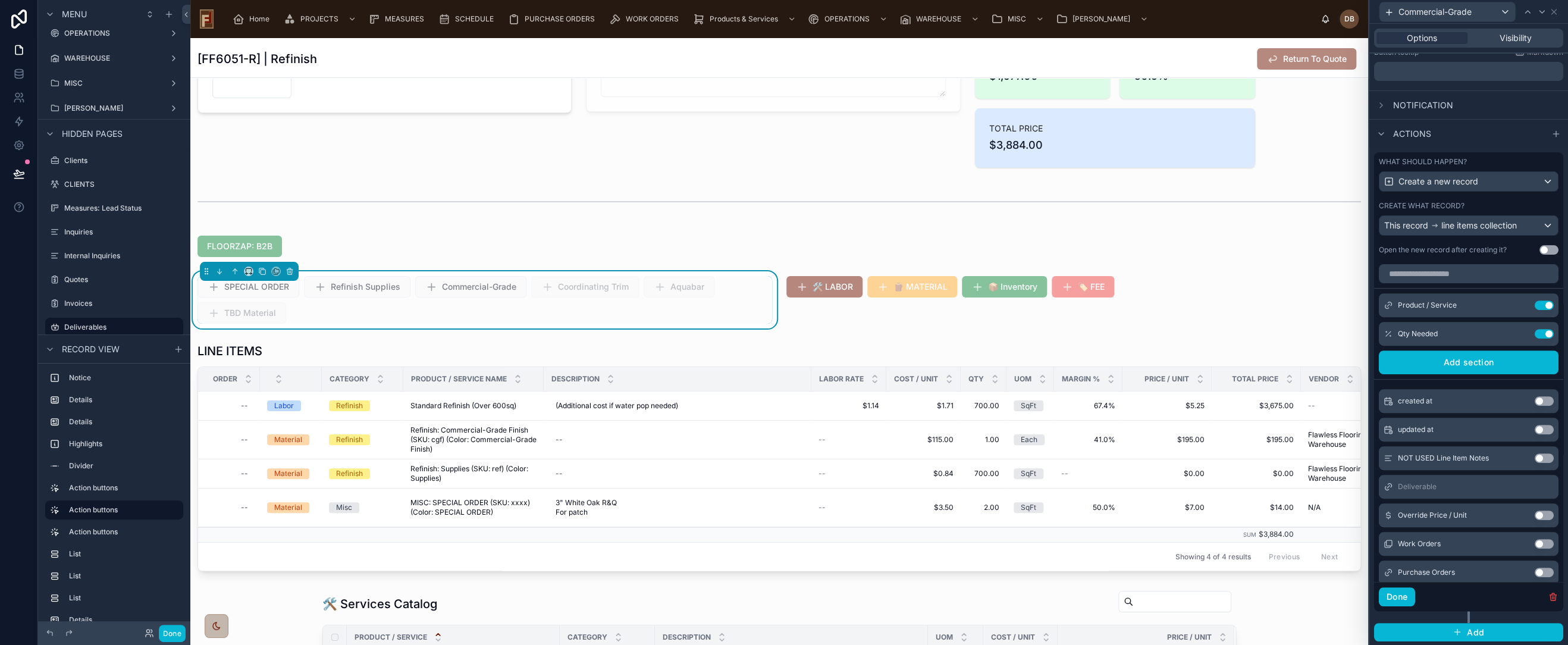
click at [625, 315] on div "SPECIAL ORDER Refinish Supplies Commercial-Grade Coordinating Trim Aquabar TBD …" at bounding box center [484, 300] width 575 height 48
click at [372, 303] on div "SPECIAL ORDER Refinish Supplies Commercial-Grade Coordinating Trim Aquabar TBD …" at bounding box center [484, 300] width 575 height 48
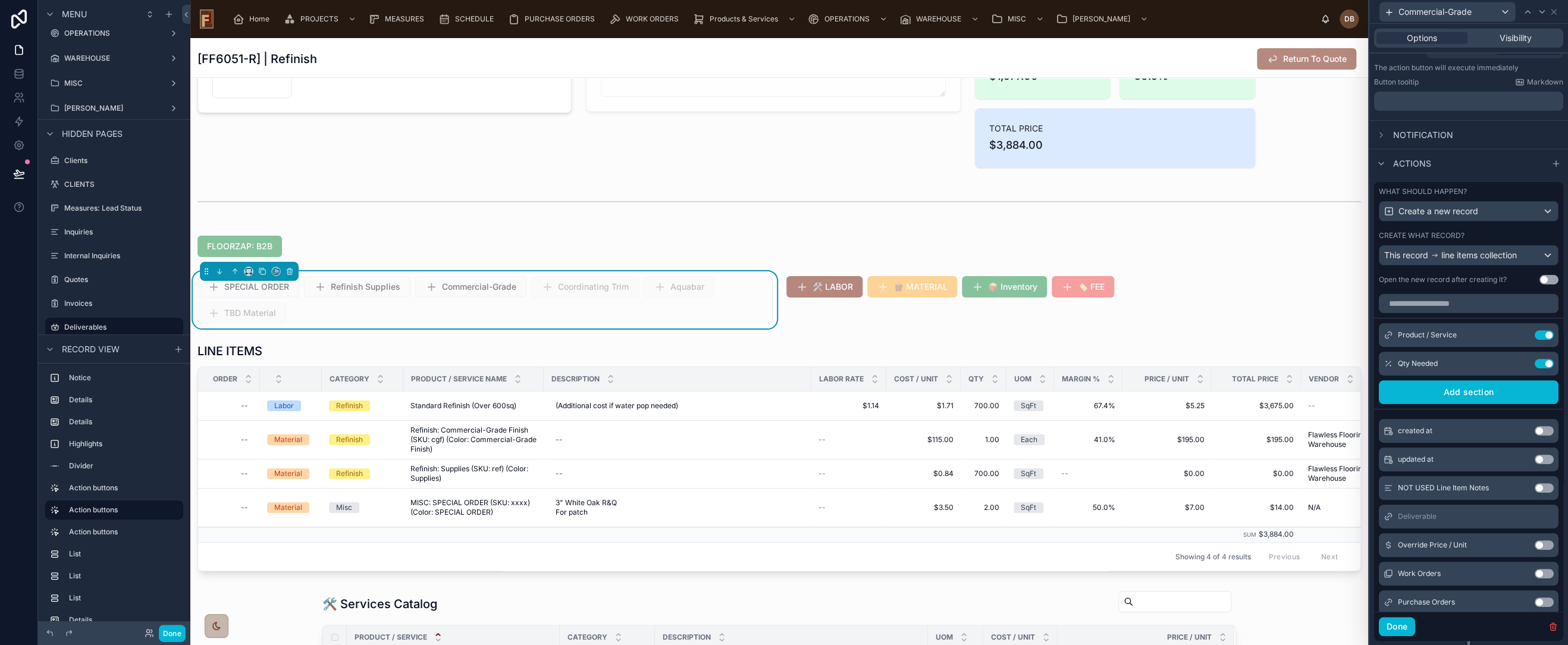
scroll to position [60, 0]
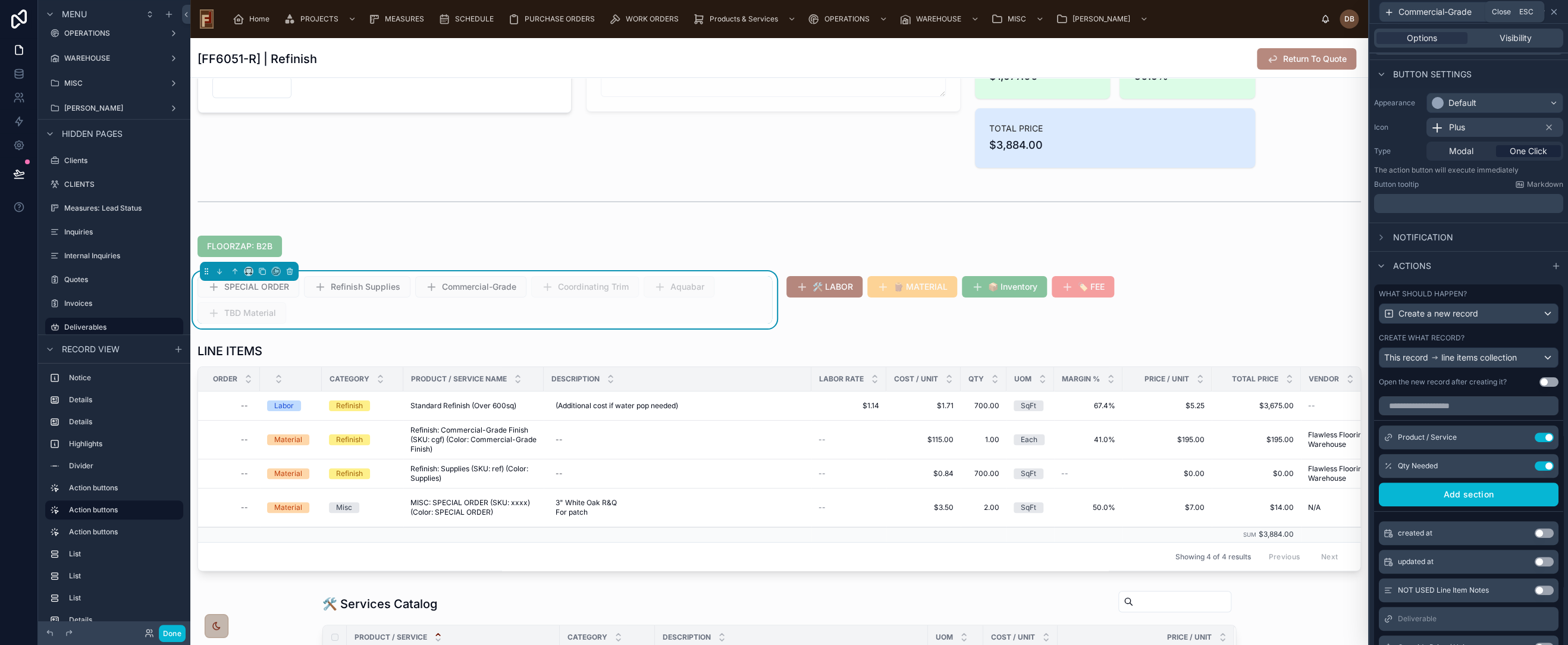
click at [1554, 14] on icon at bounding box center [1554, 12] width 10 height 10
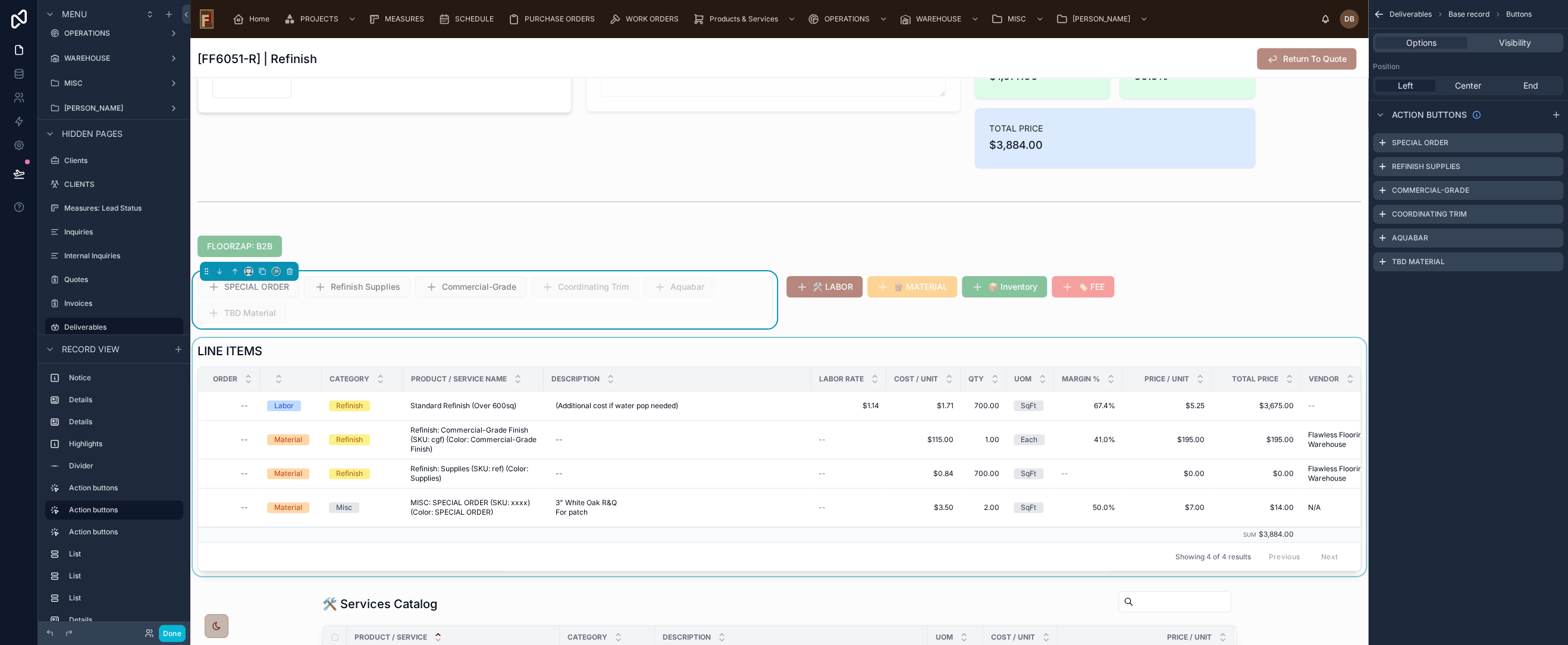
click at [788, 350] on div at bounding box center [779, 457] width 1178 height 238
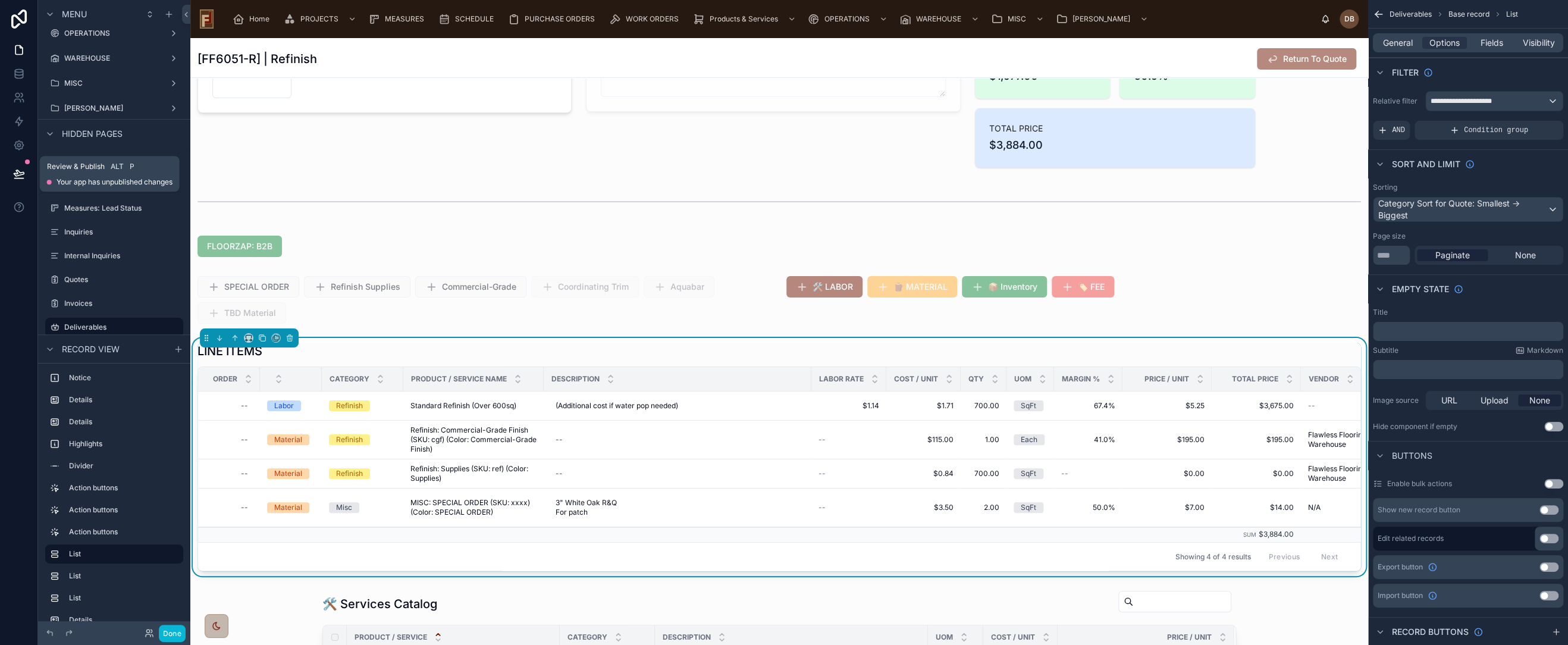
click at [16, 174] on icon at bounding box center [18, 173] width 10 height 6
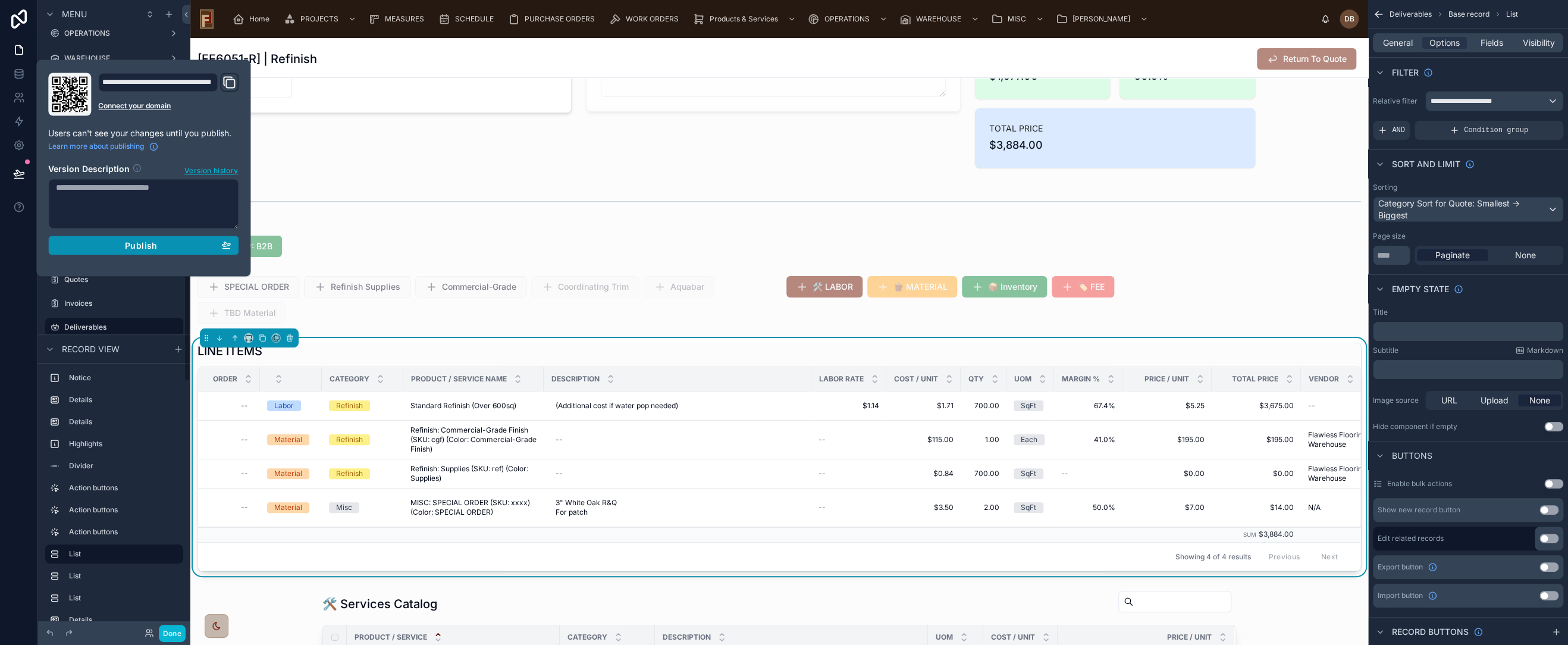
click at [147, 244] on span "Publish" at bounding box center [141, 245] width 32 height 11
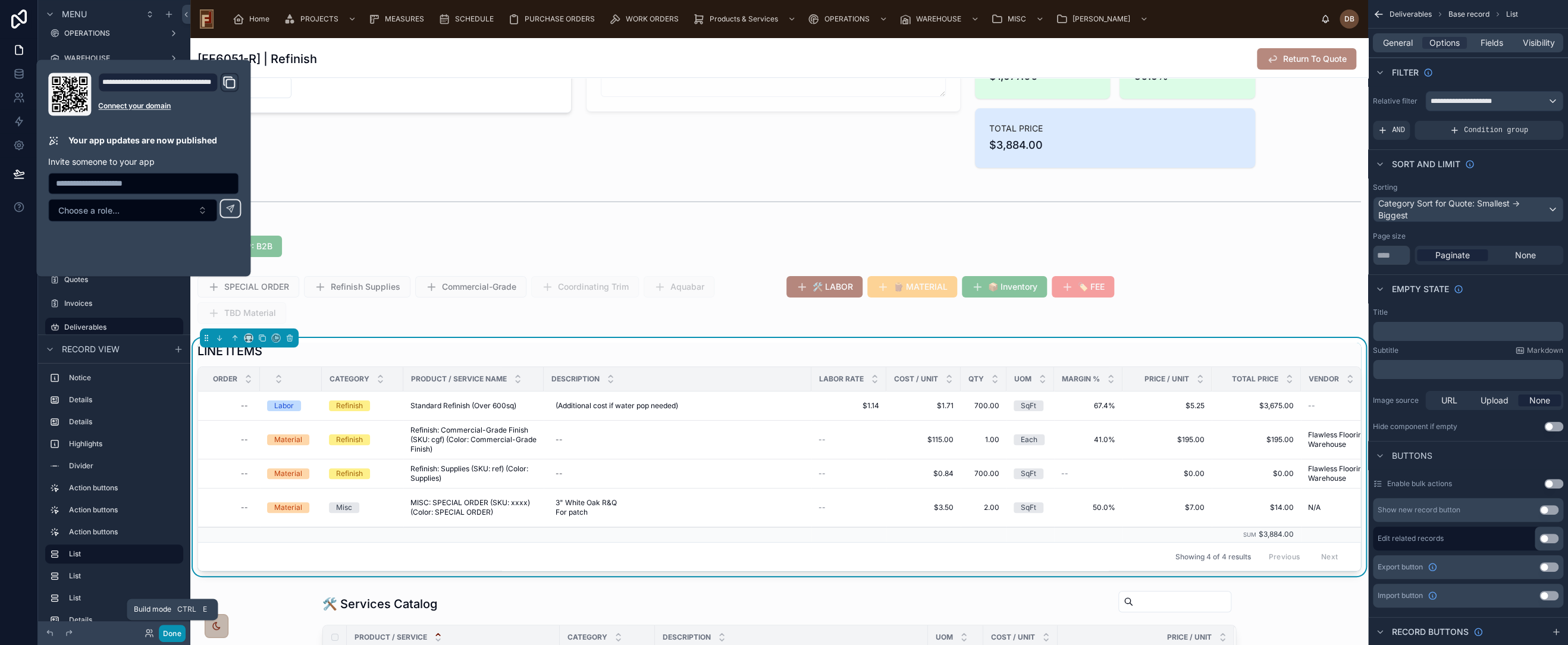
click at [176, 635] on button "Done" at bounding box center [172, 633] width 27 height 17
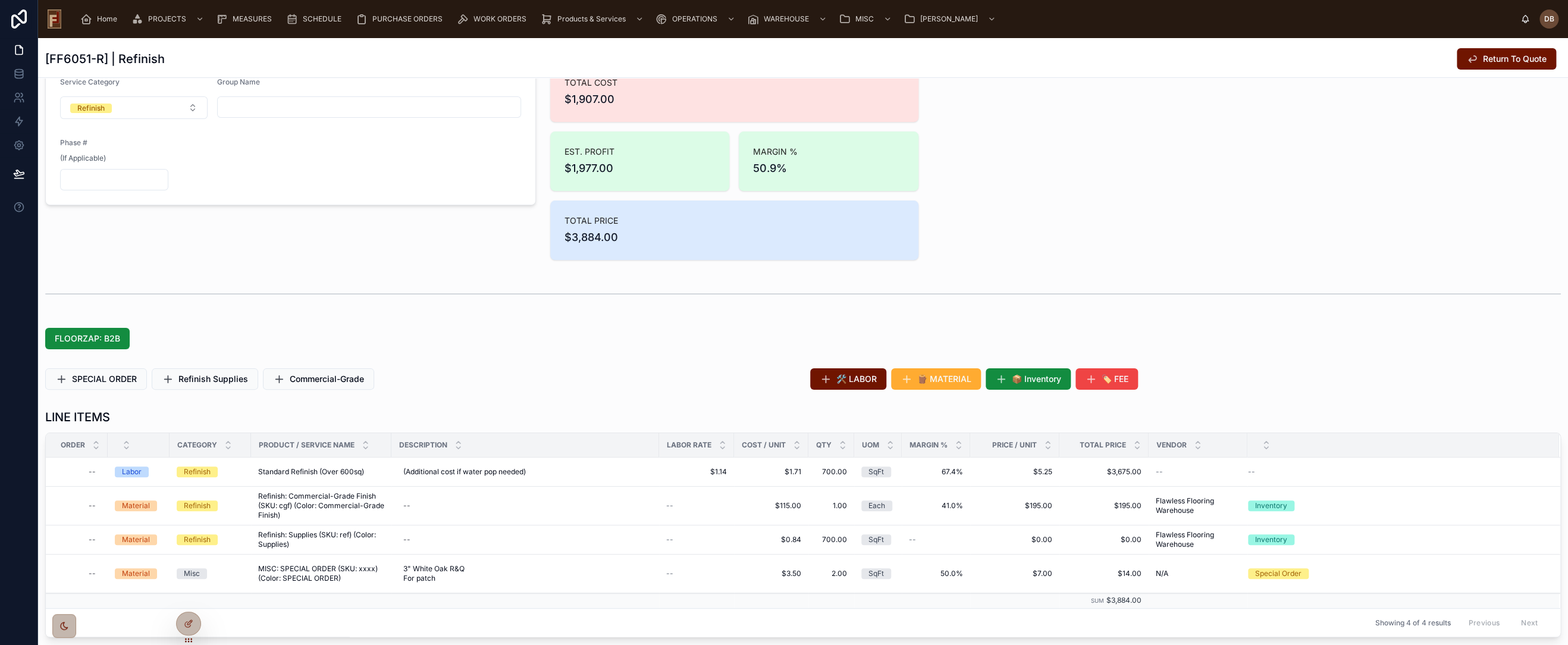
scroll to position [66, 0]
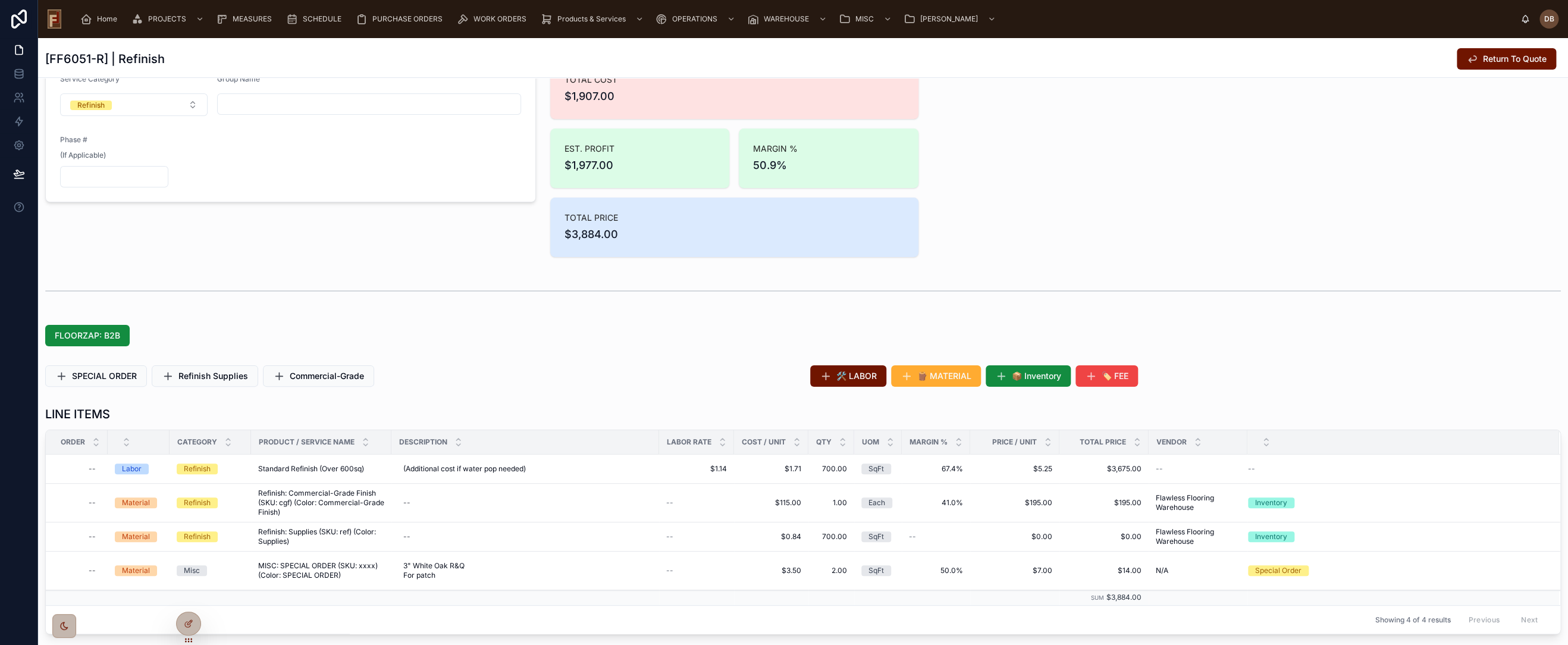
scroll to position [330, 0]
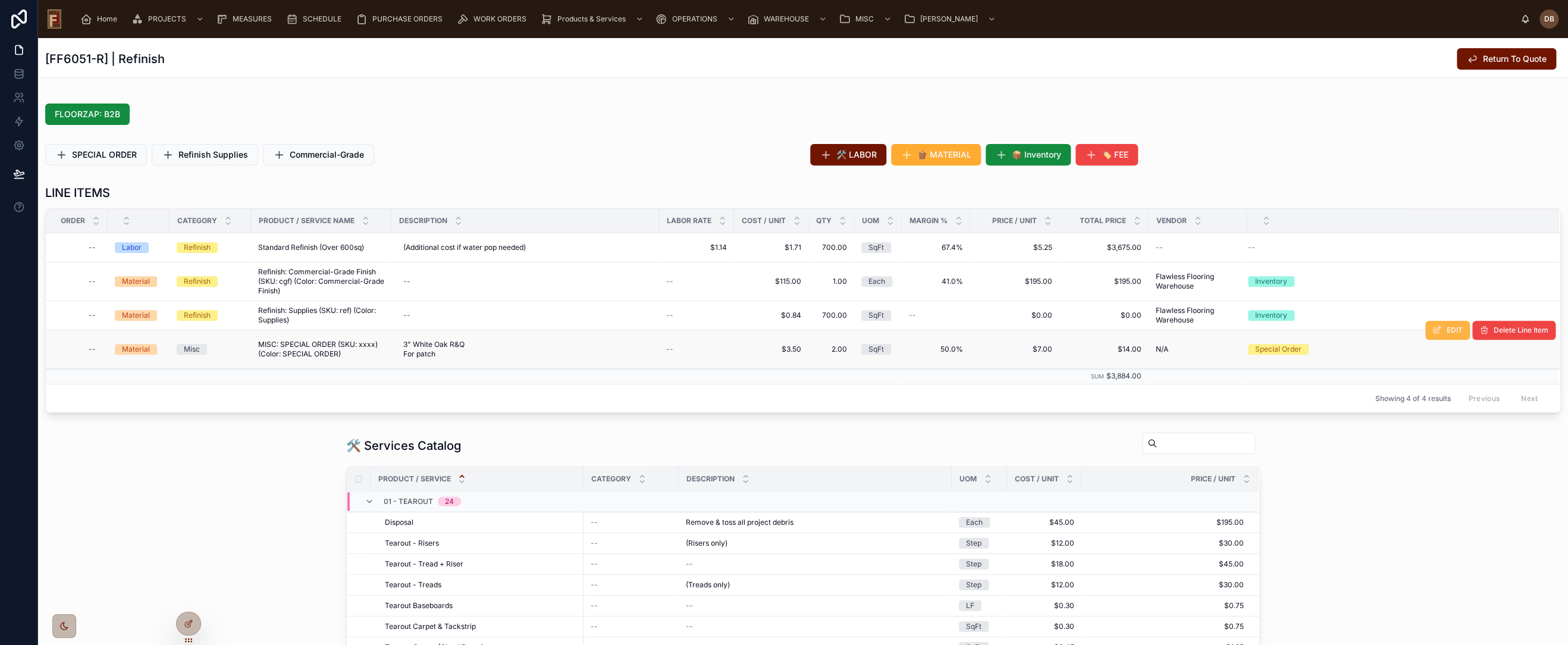
click at [1433, 332] on button "EDIT" at bounding box center [1447, 330] width 44 height 19
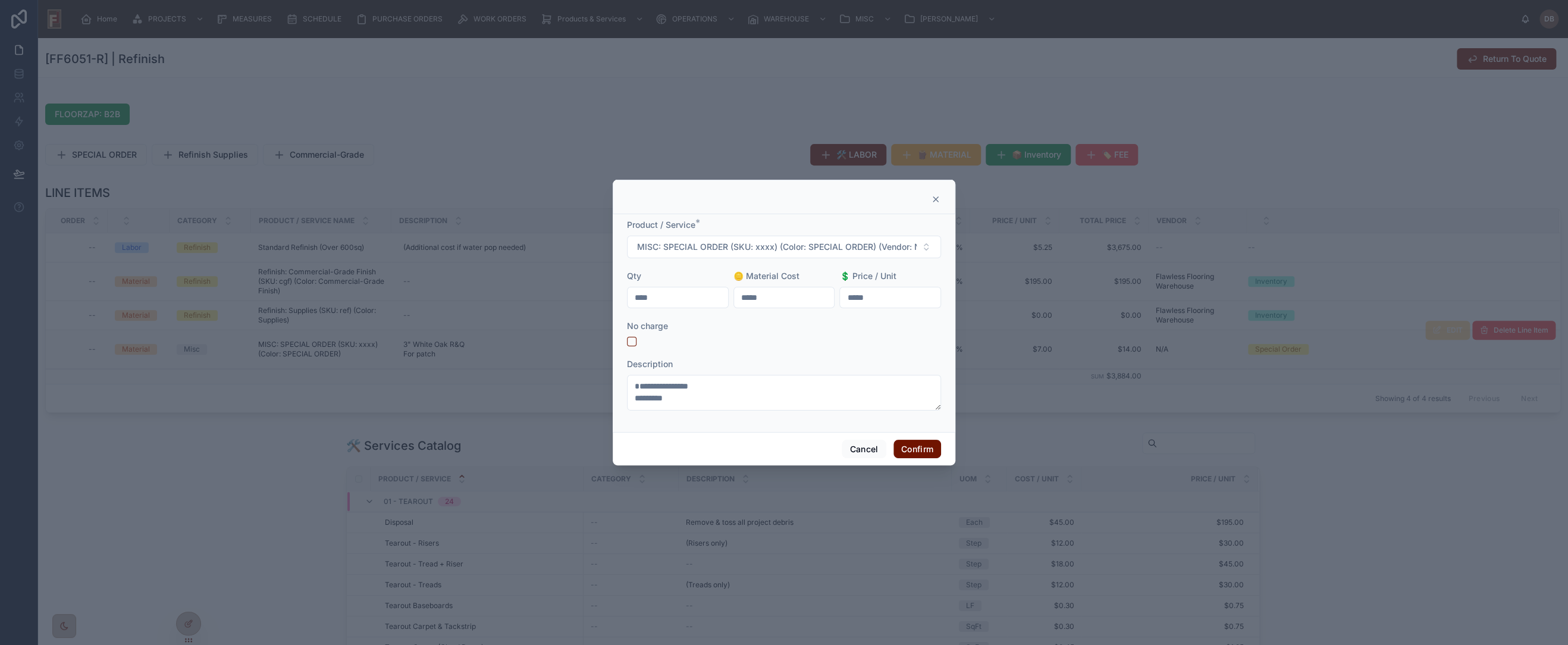
drag, startPoint x: 674, startPoint y: 298, endPoint x: 602, endPoint y: 299, distance: 72.0
click at [602, 299] on div "**********" at bounding box center [784, 322] width 1568 height 645
type input "*****"
click at [910, 445] on button "Confirm" at bounding box center [918, 449] width 48 height 19
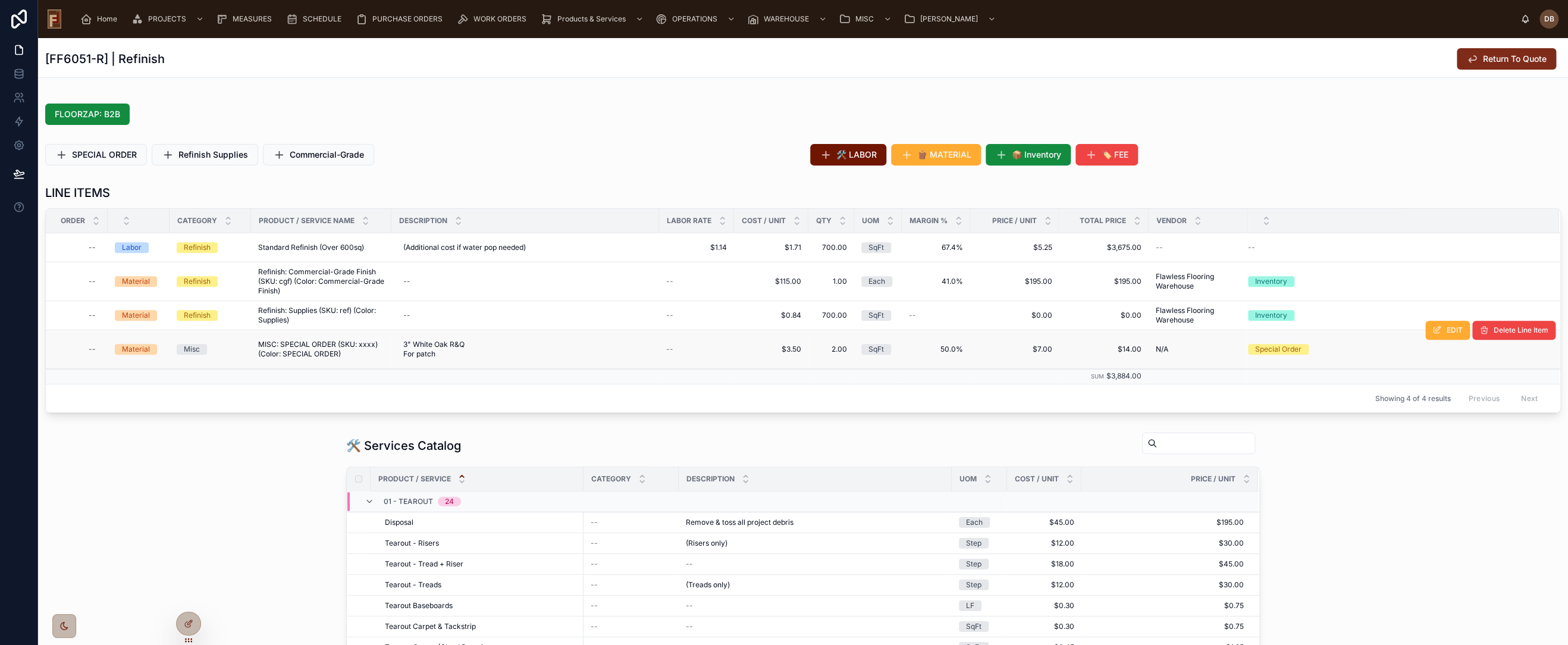
click at [1485, 60] on span "Return To Quote" at bounding box center [1515, 59] width 64 height 12
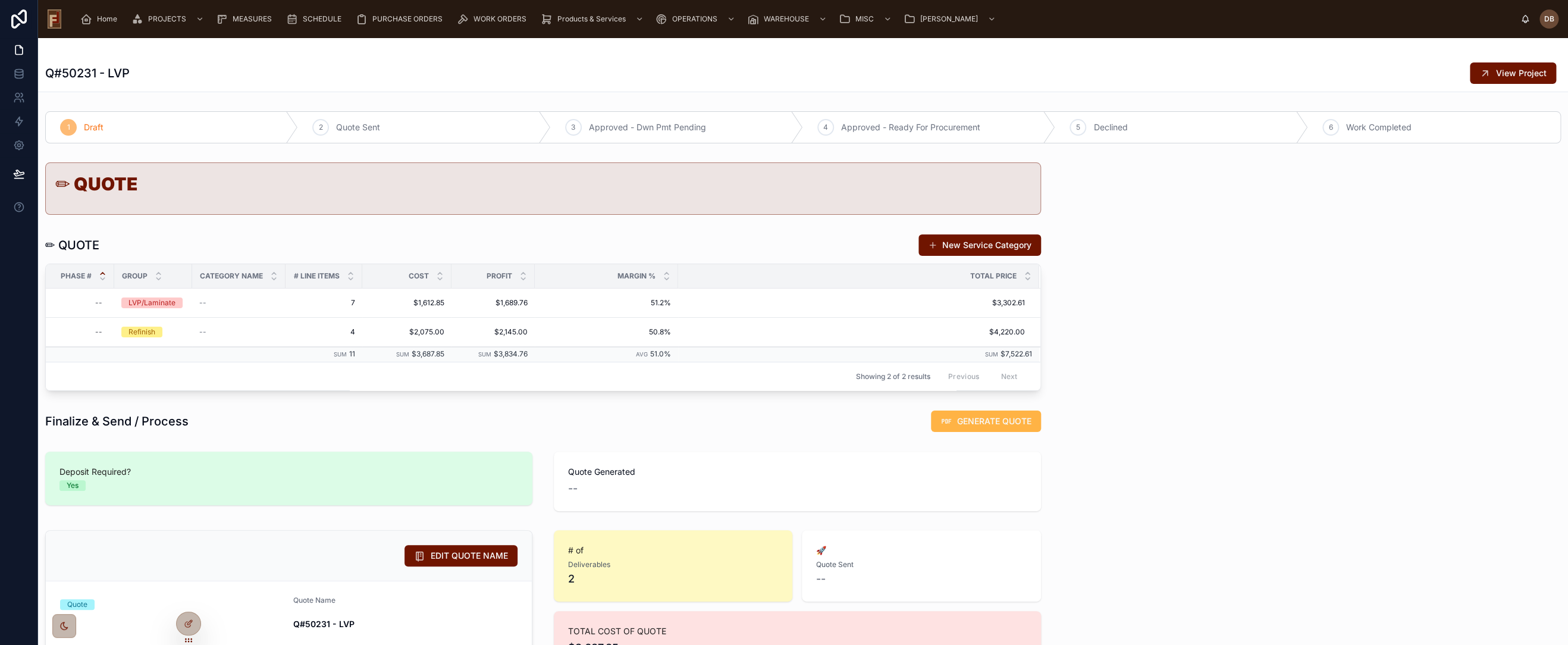
click at [1007, 420] on span "GENERATE QUOTE" at bounding box center [994, 420] width 75 height 12
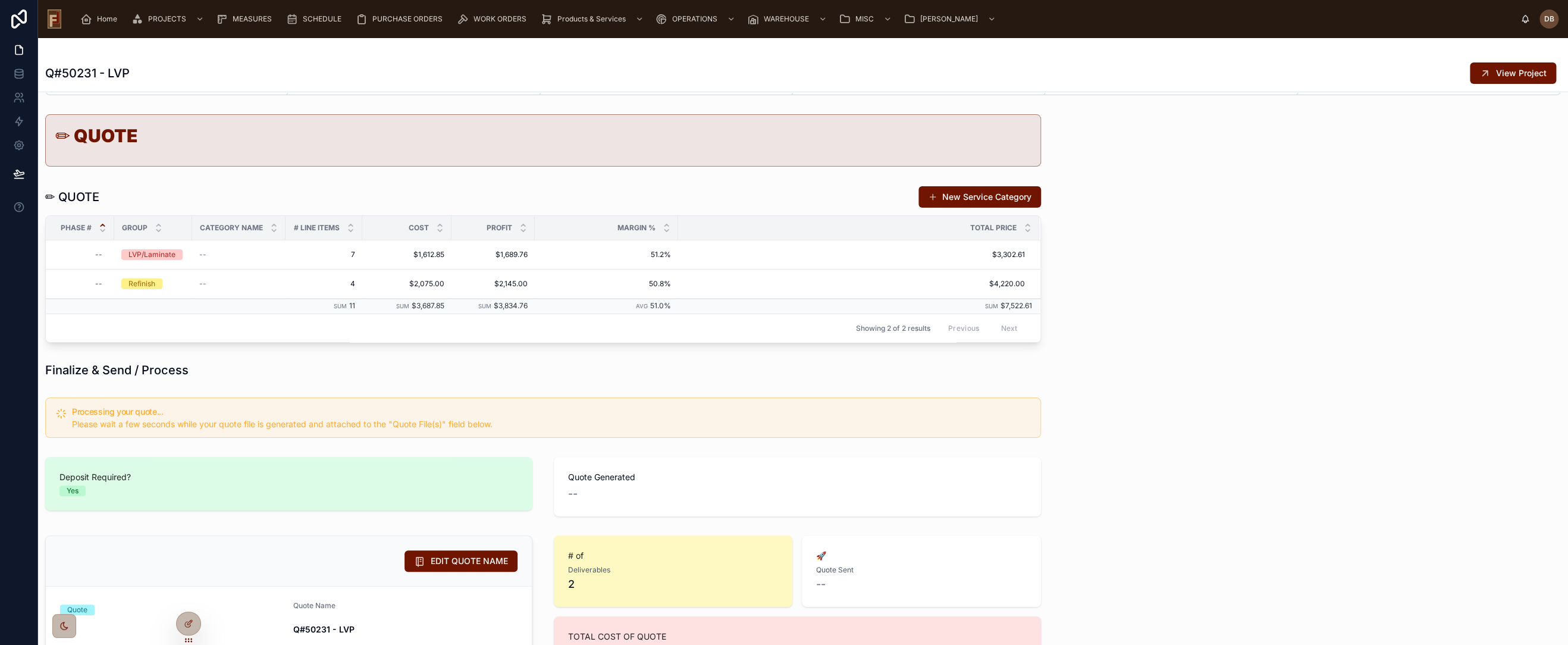
scroll to position [198, 0]
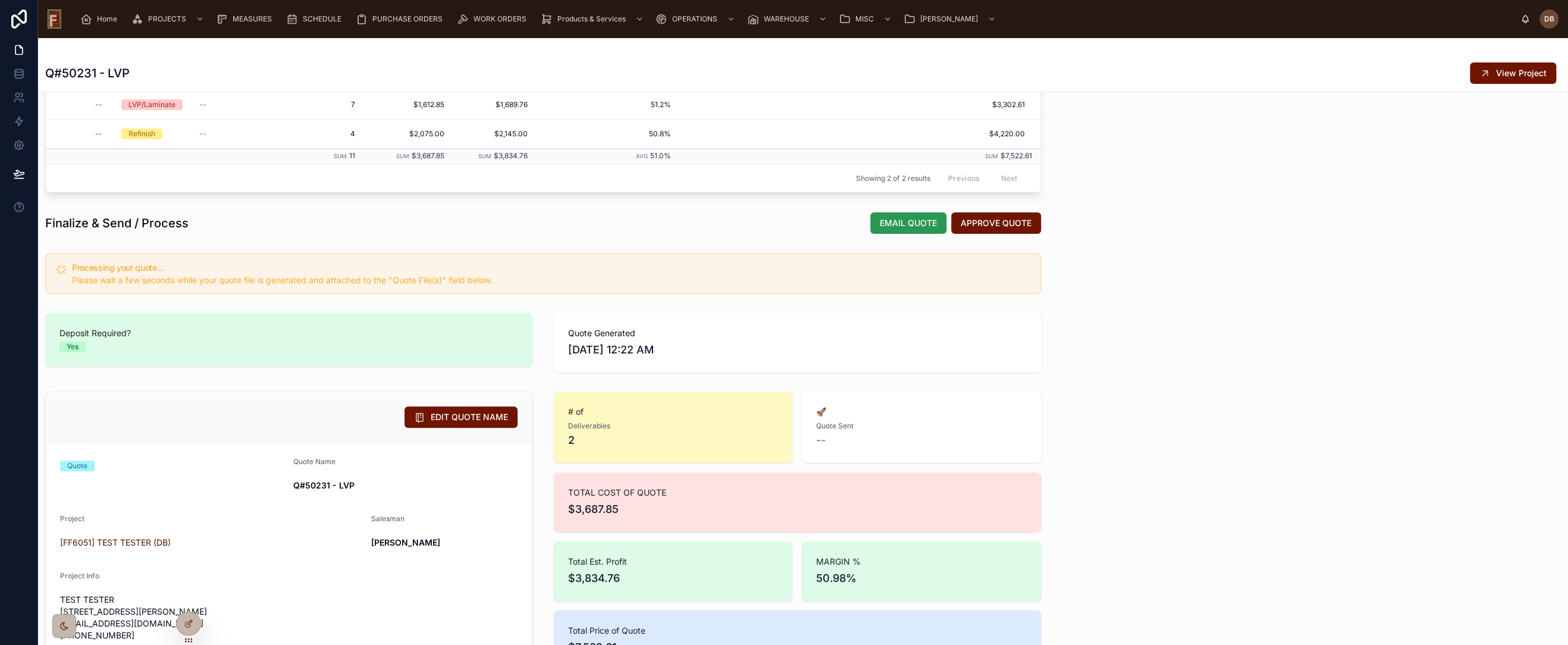
click at [900, 220] on span "EMAIL QUOTE" at bounding box center [908, 222] width 57 height 12
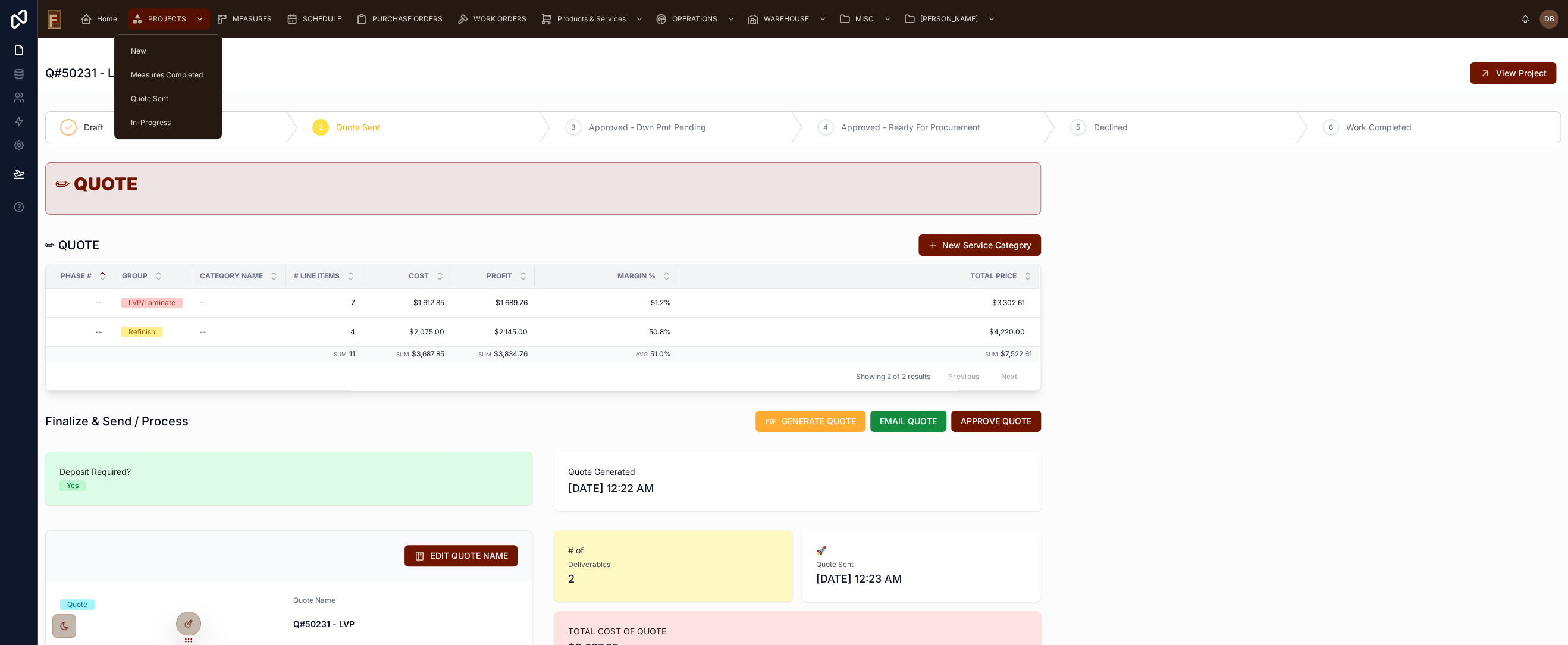
click at [160, 19] on span "PROJECTS" at bounding box center [167, 19] width 38 height 10
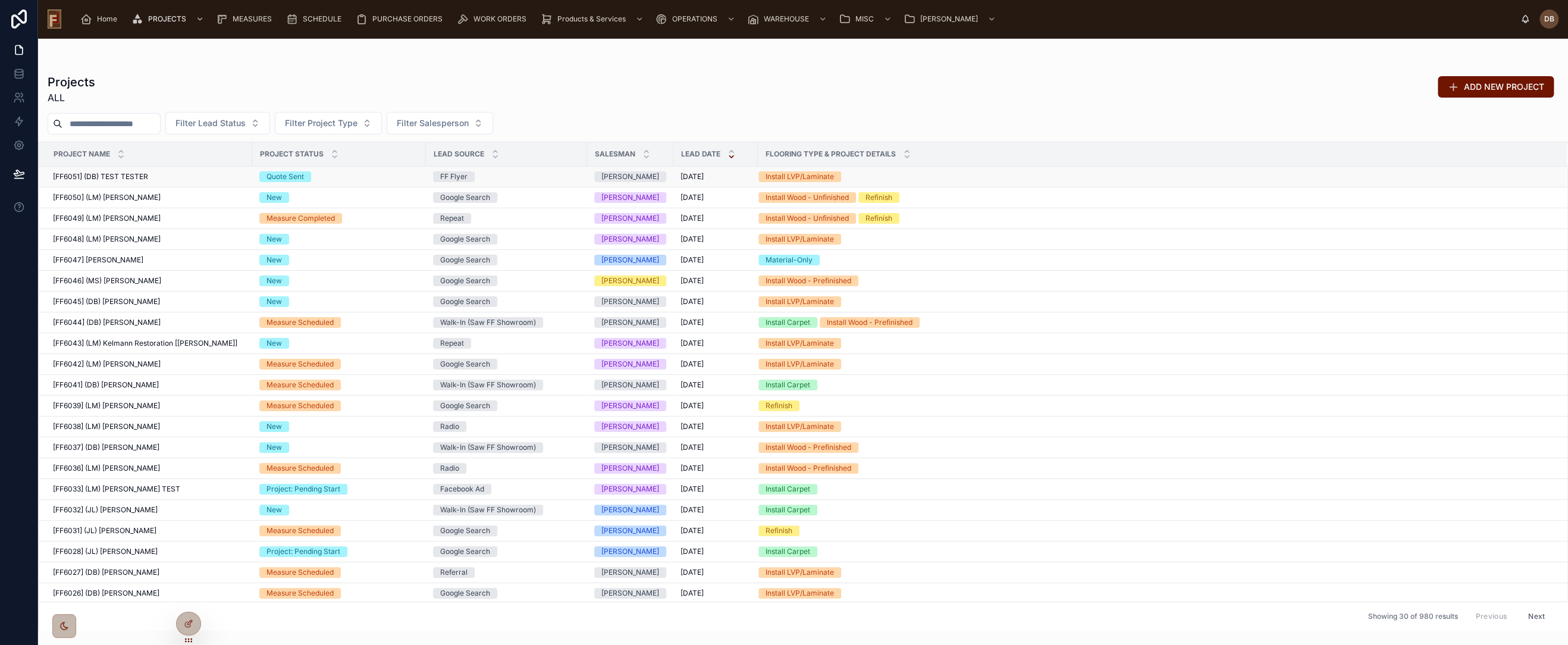
click at [129, 175] on span "[FF6051] (DB) TEST TESTER" at bounding box center [100, 177] width 95 height 10
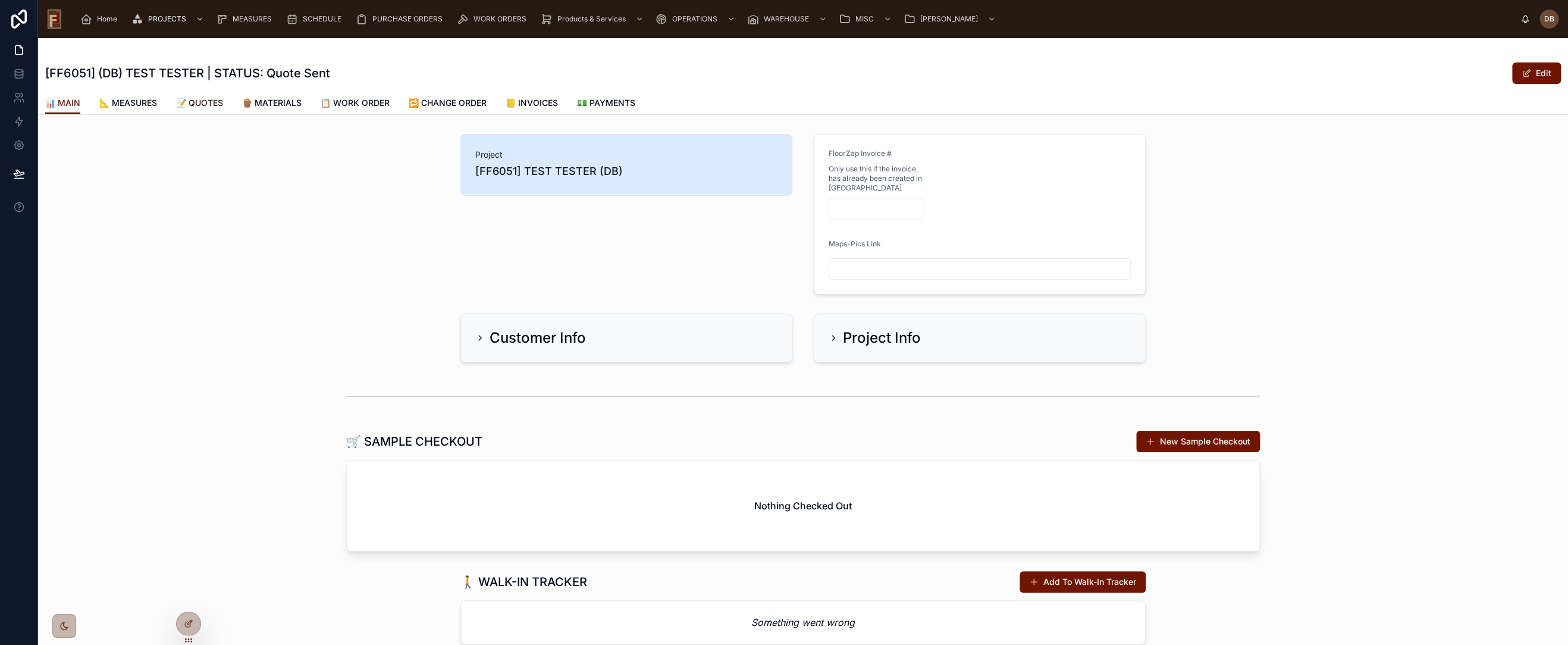
click at [207, 97] on span "📝 QUOTES" at bounding box center [199, 102] width 47 height 12
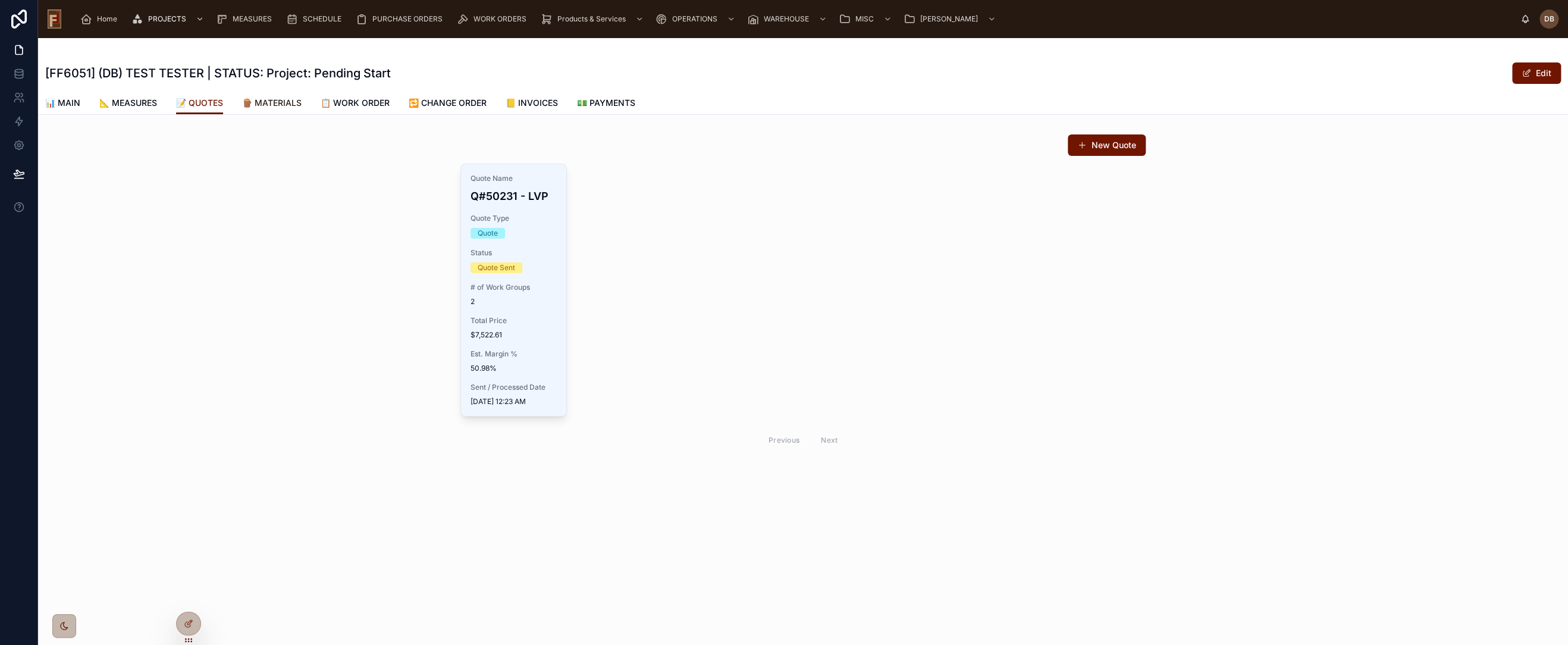
drag, startPoint x: 285, startPoint y: 101, endPoint x: 249, endPoint y: 106, distance: 36.3
click at [285, 101] on span "🪵 MATERIALS" at bounding box center [272, 102] width 60 height 12
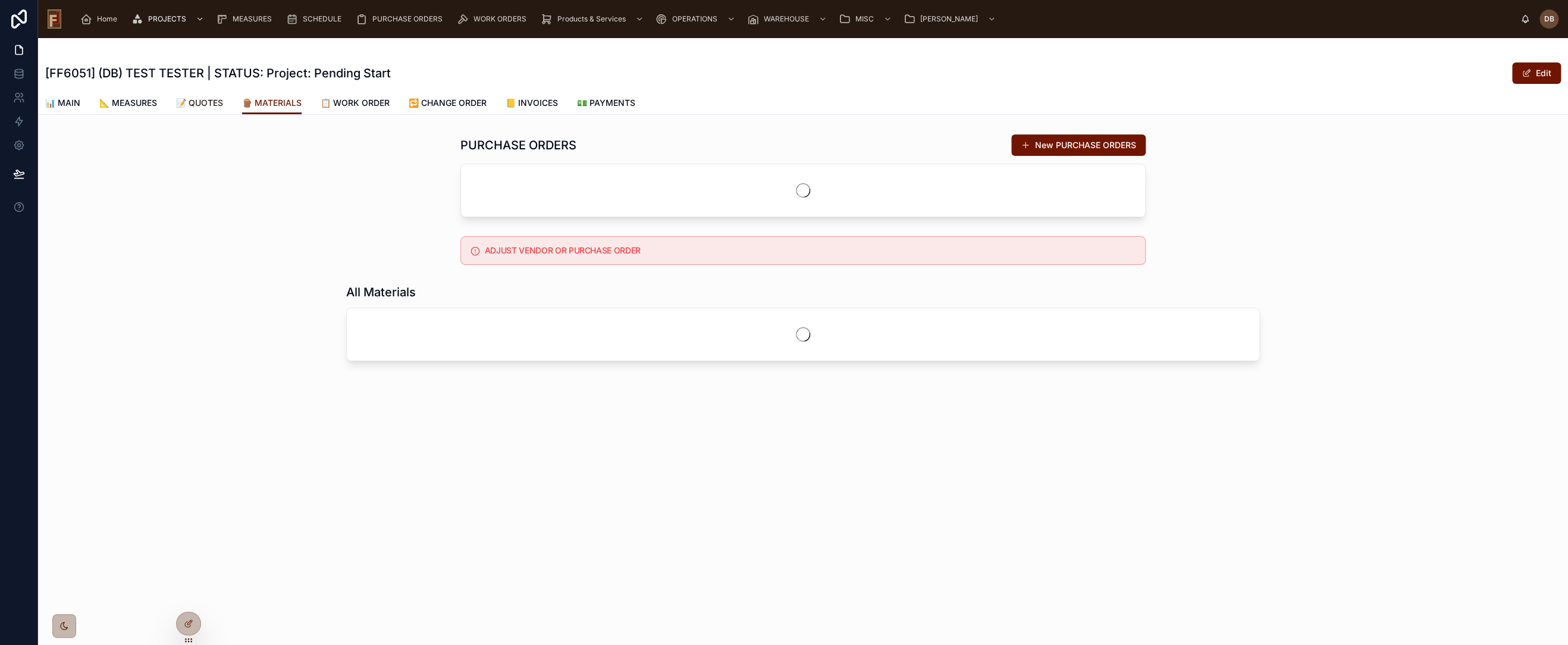
click at [208, 100] on span "📝 QUOTES" at bounding box center [199, 102] width 47 height 12
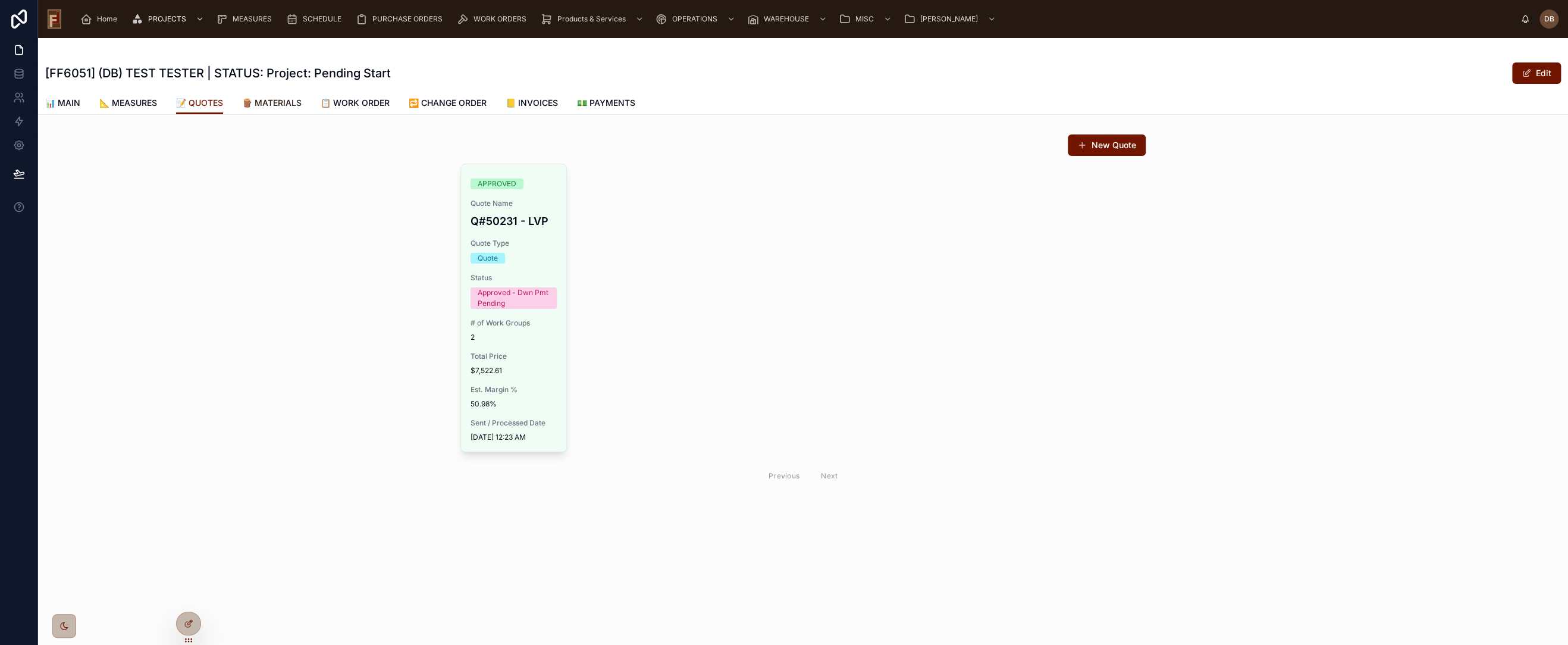
click at [285, 101] on span "🪵 MATERIALS" at bounding box center [272, 102] width 60 height 12
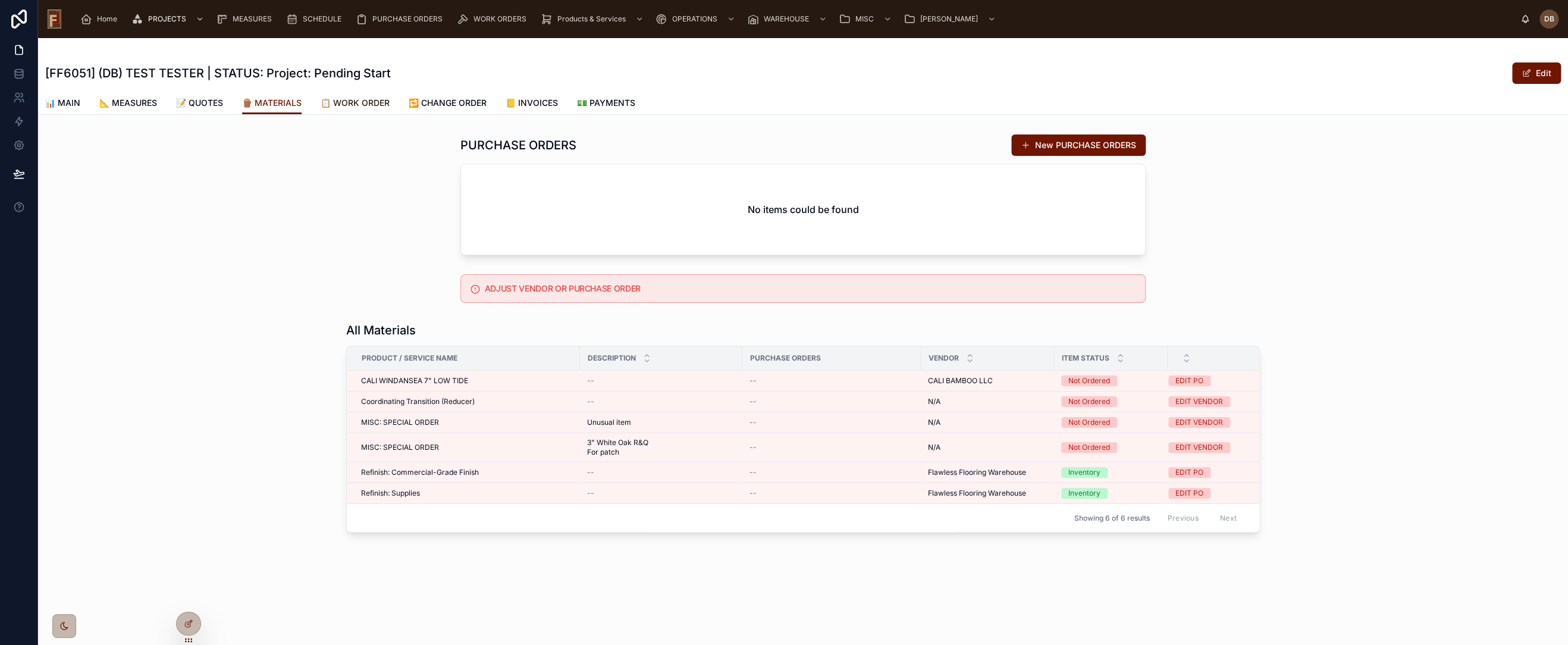
click at [374, 105] on span "📋 WORK ORDER" at bounding box center [355, 102] width 69 height 12
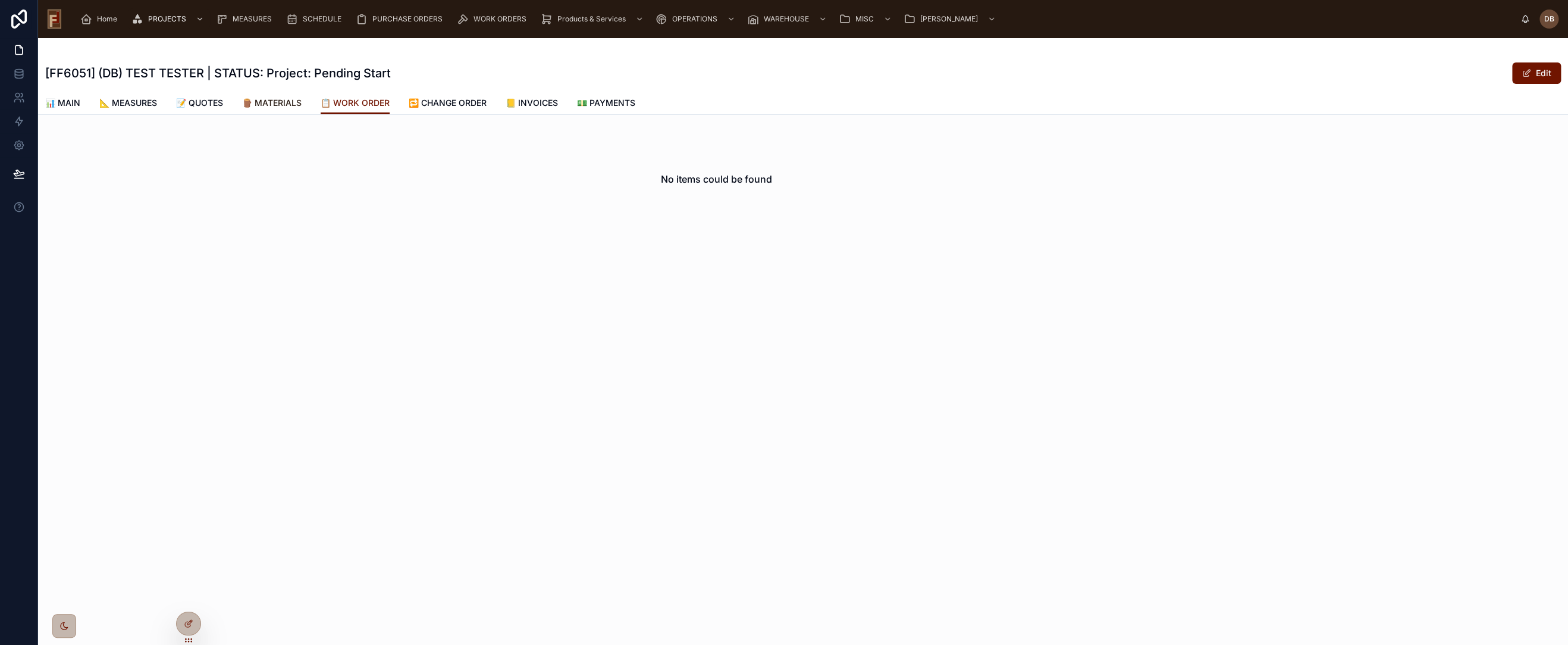
click at [281, 104] on span "🪵 MATERIALS" at bounding box center [272, 102] width 60 height 12
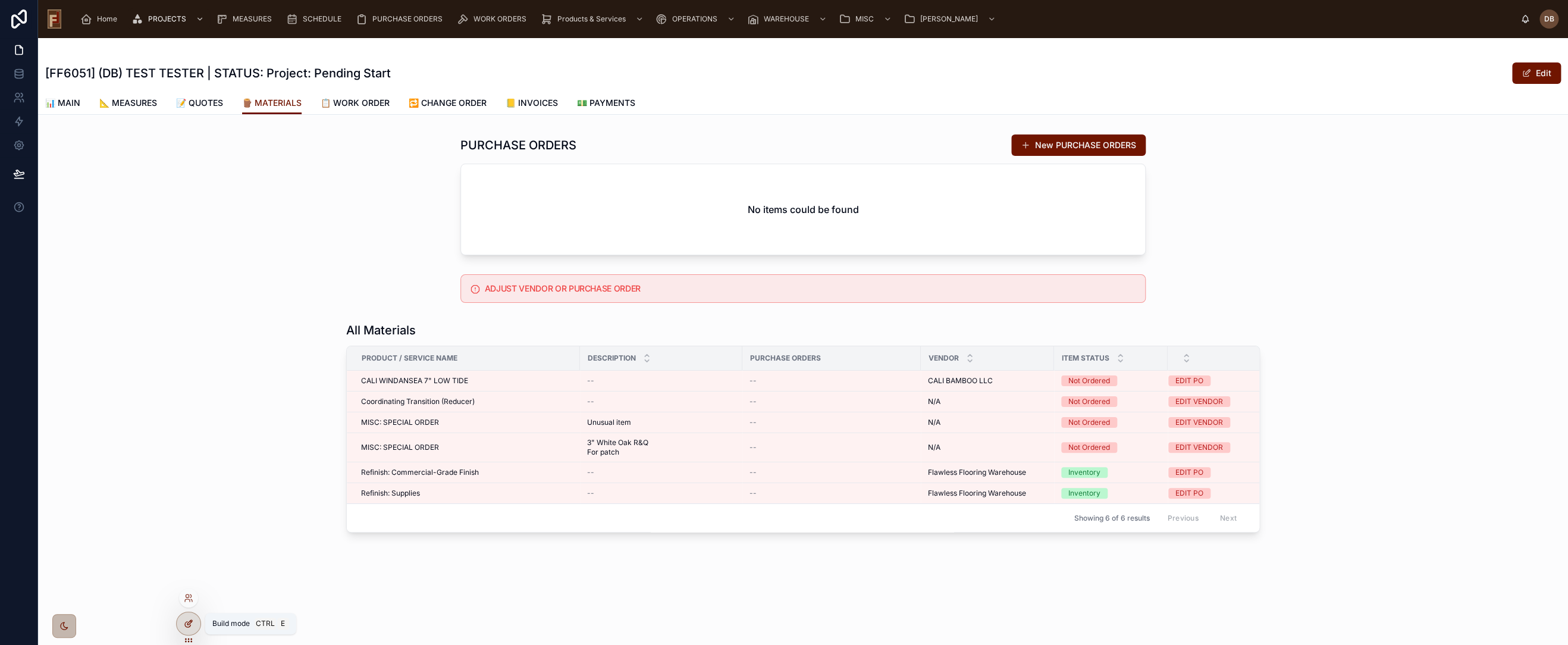
click at [188, 620] on icon at bounding box center [188, 623] width 10 height 10
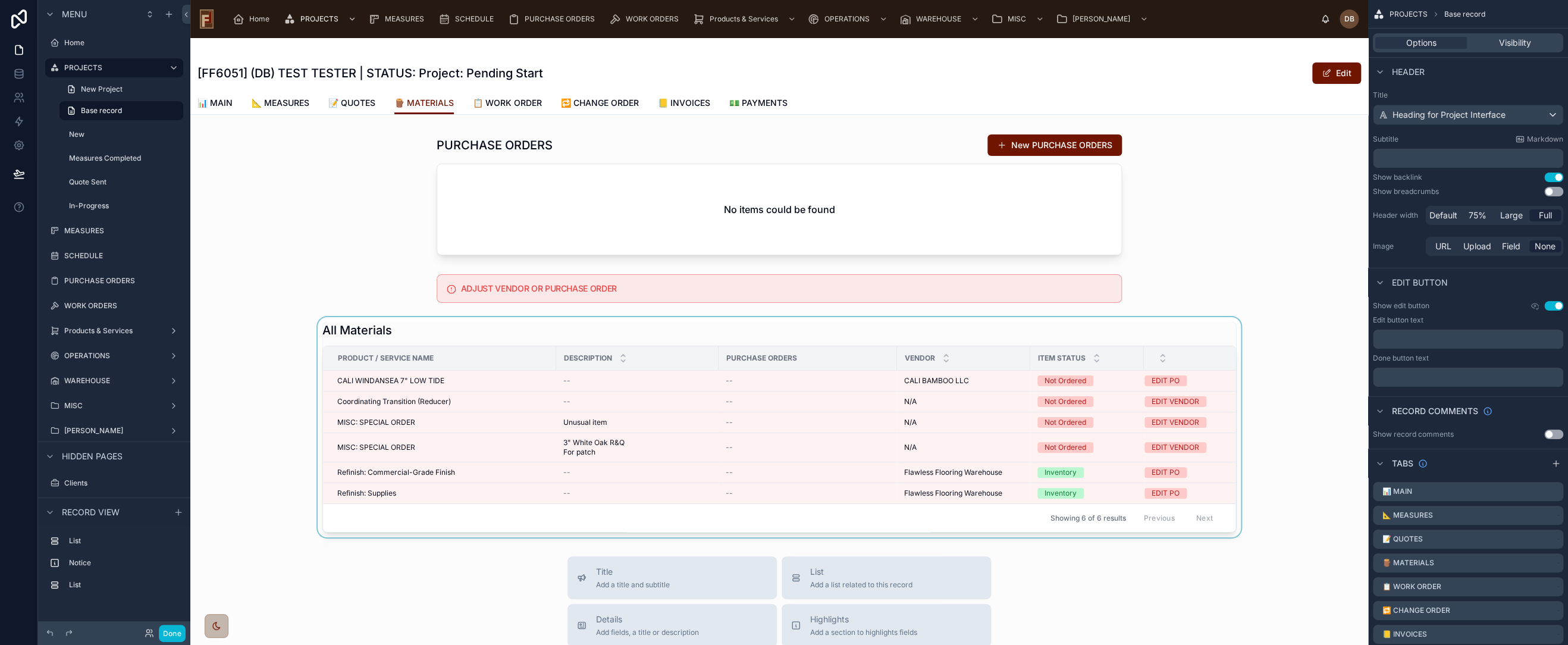
click at [445, 329] on div at bounding box center [779, 427] width 1178 height 220
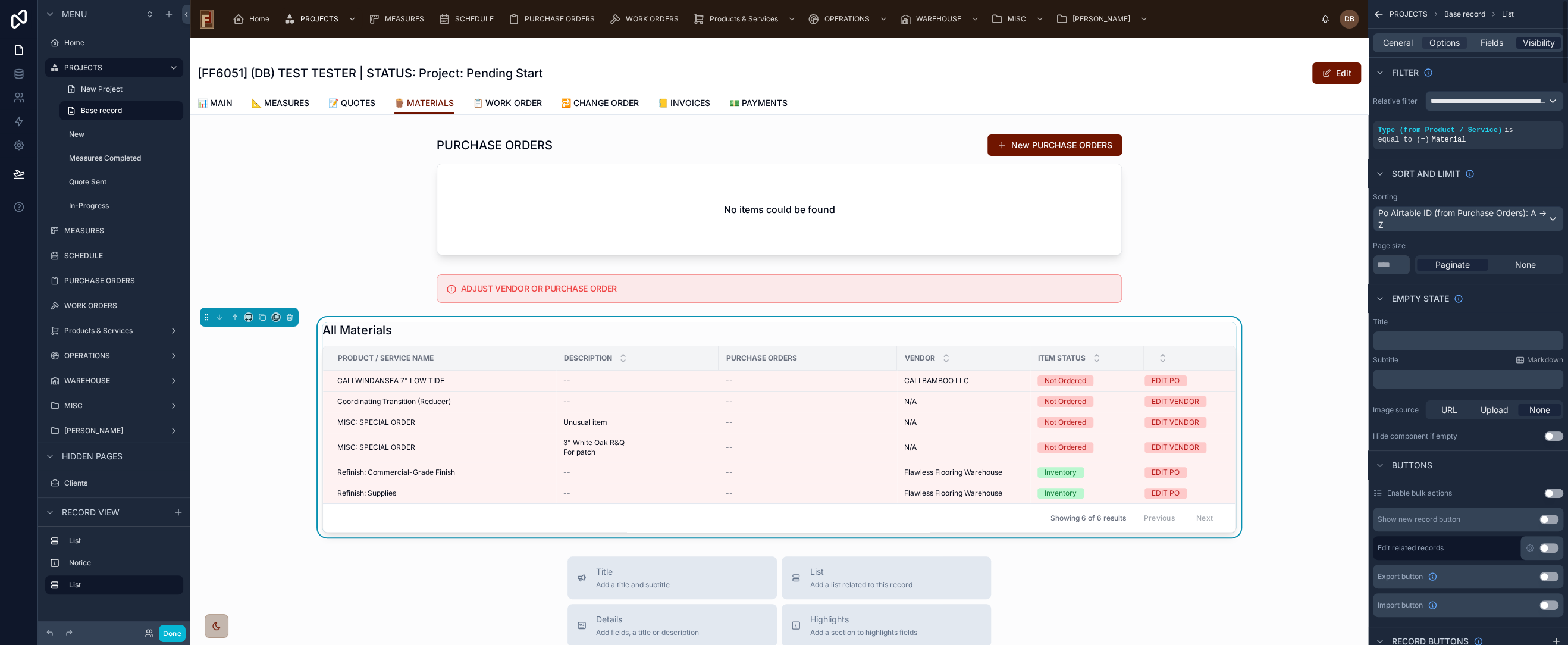
click at [1535, 43] on span "Visibility" at bounding box center [1539, 43] width 32 height 12
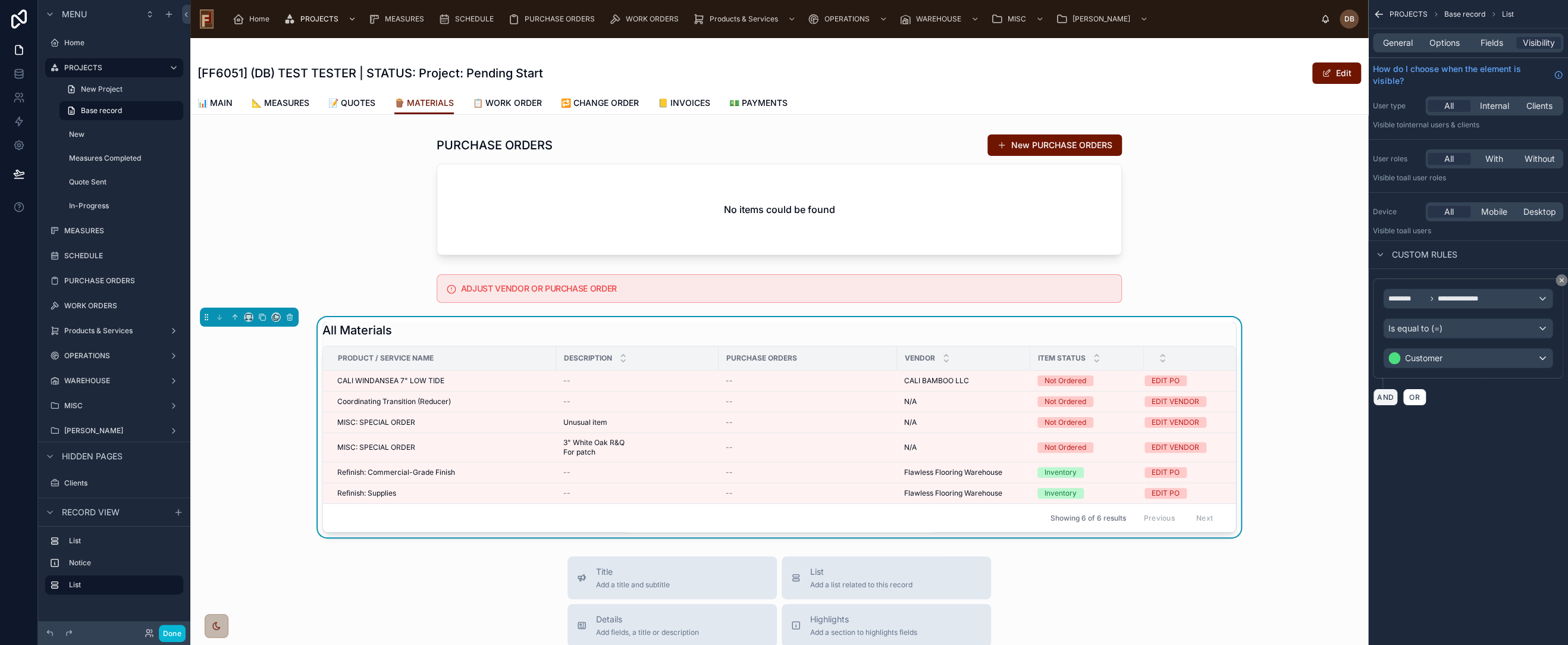
click at [1389, 395] on button "AND" at bounding box center [1386, 396] width 25 height 17
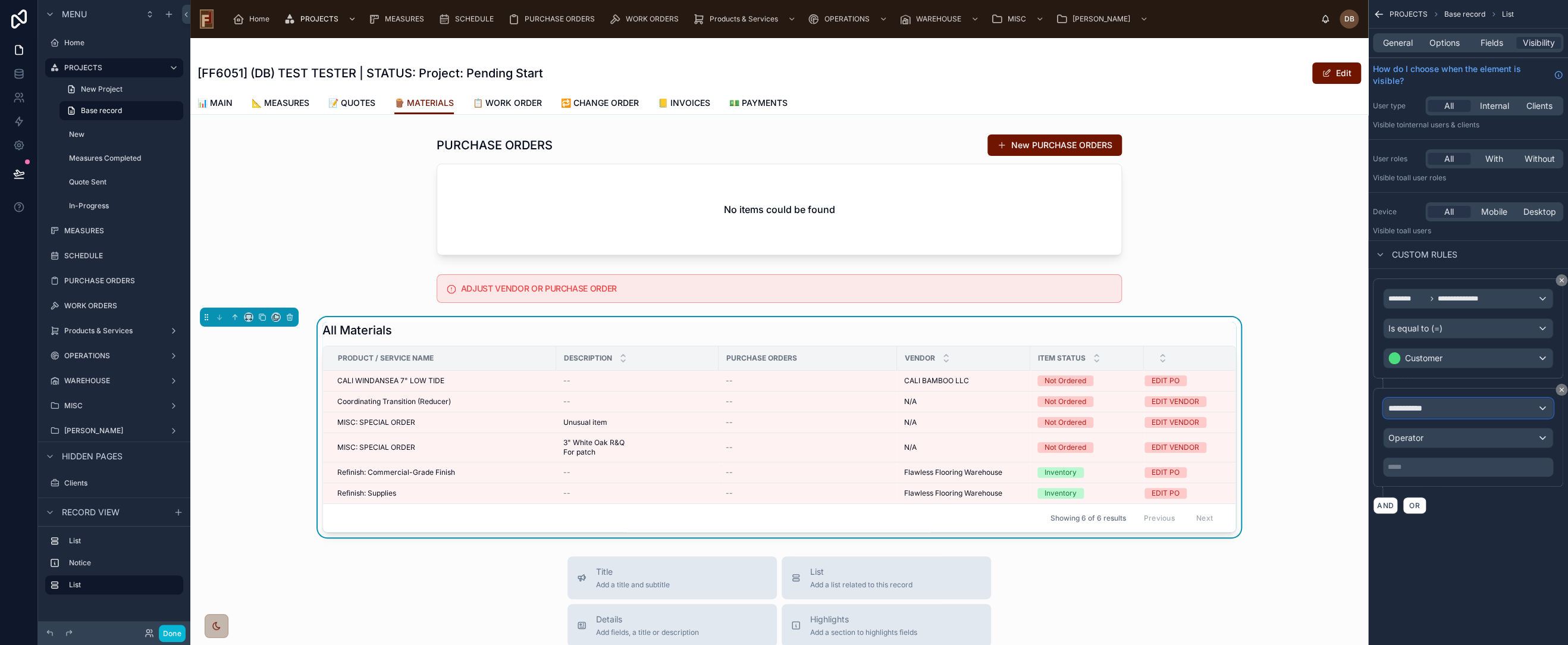
click at [1441, 407] on div "**********" at bounding box center [1469, 408] width 169 height 19
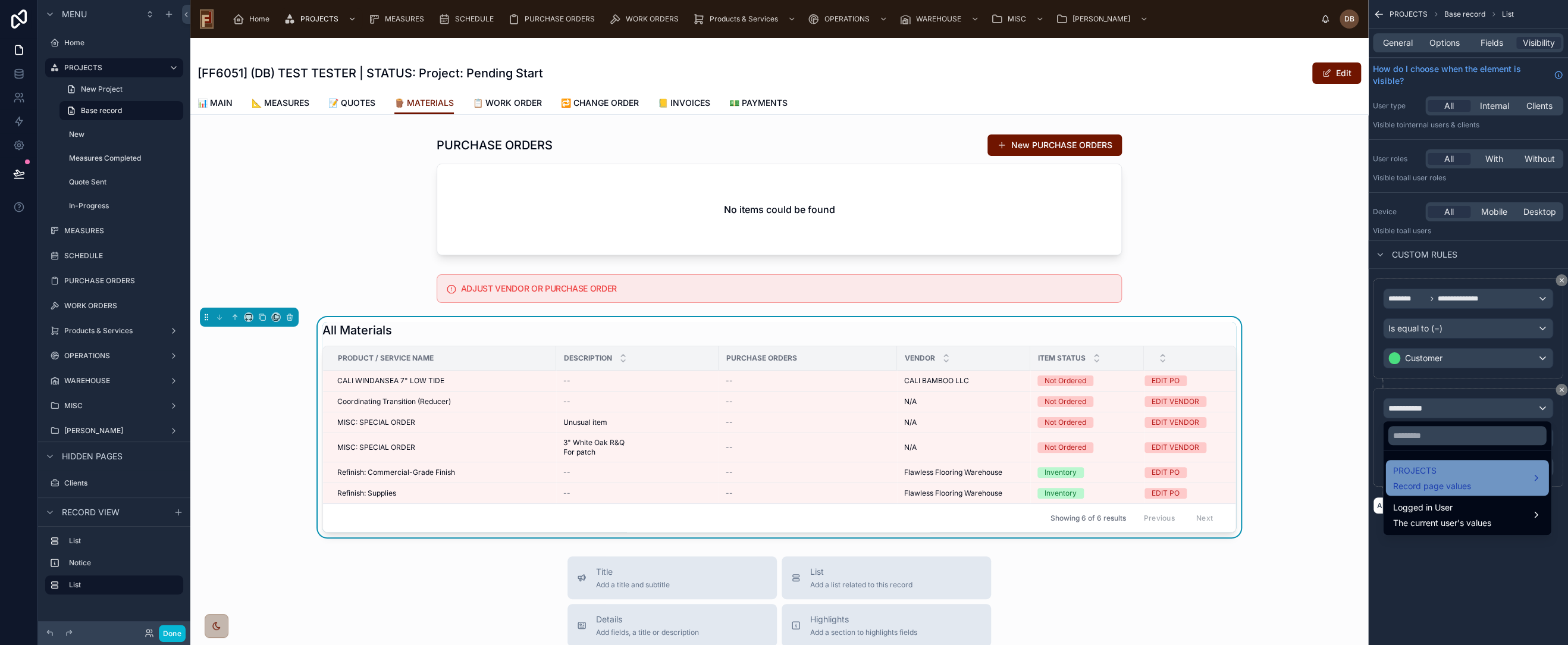
click at [1436, 482] on span "Record page values" at bounding box center [1432, 485] width 78 height 12
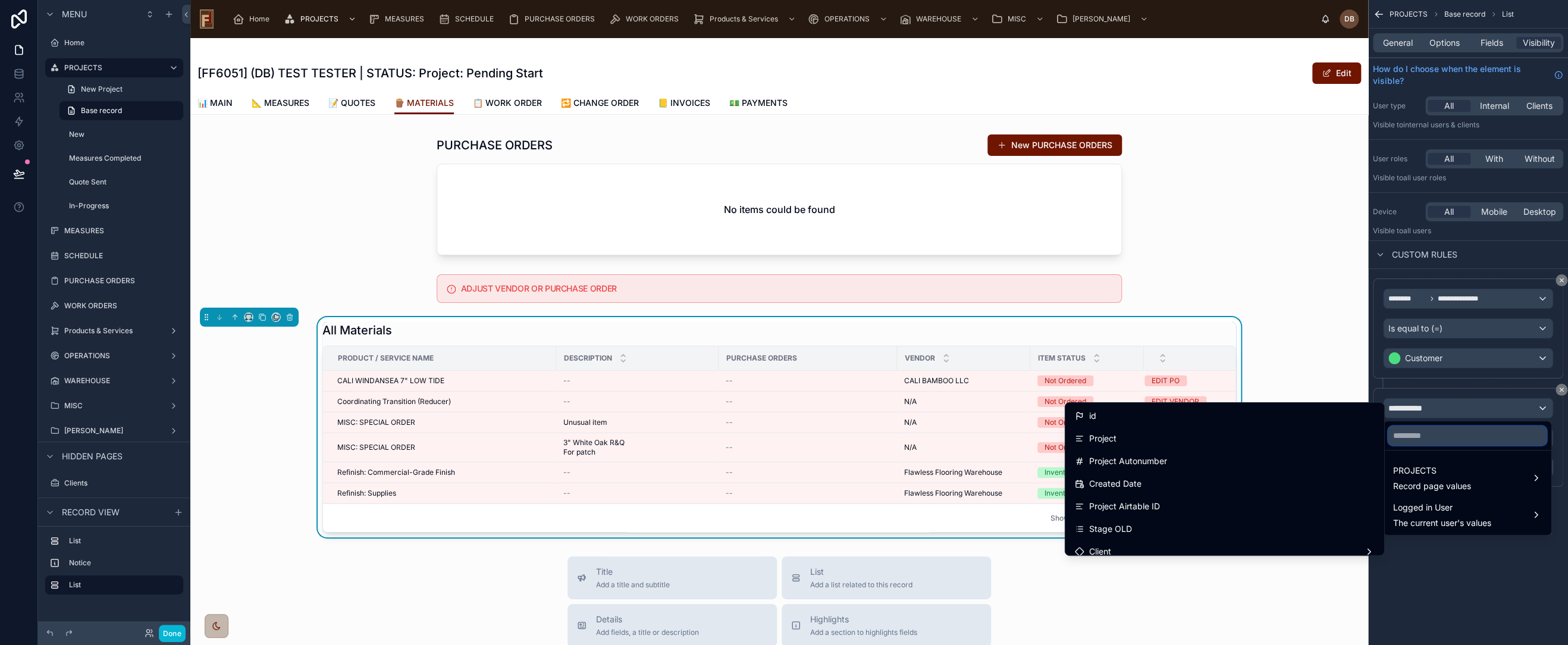
click at [1442, 437] on input "text" at bounding box center [1467, 434] width 158 height 19
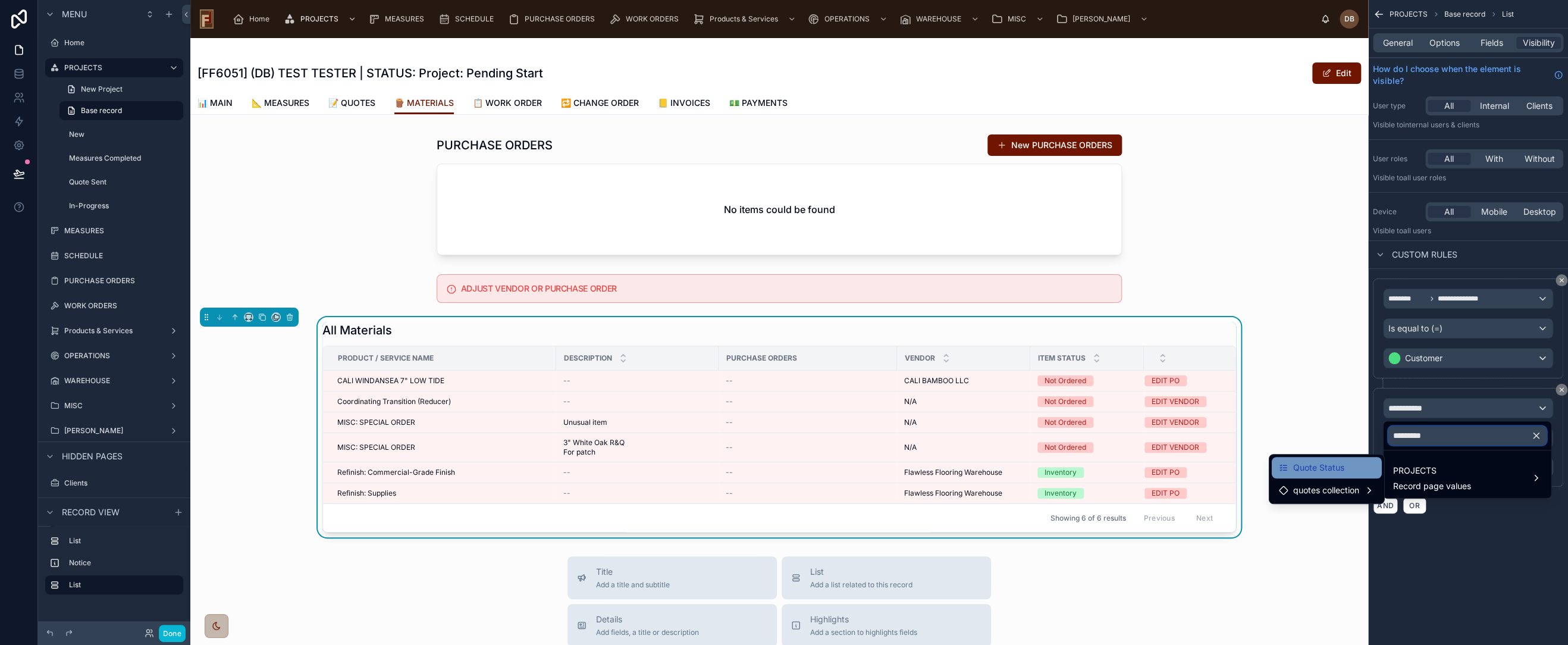
type input "*********"
click at [1331, 471] on span "Quote Status" at bounding box center [1319, 467] width 52 height 14
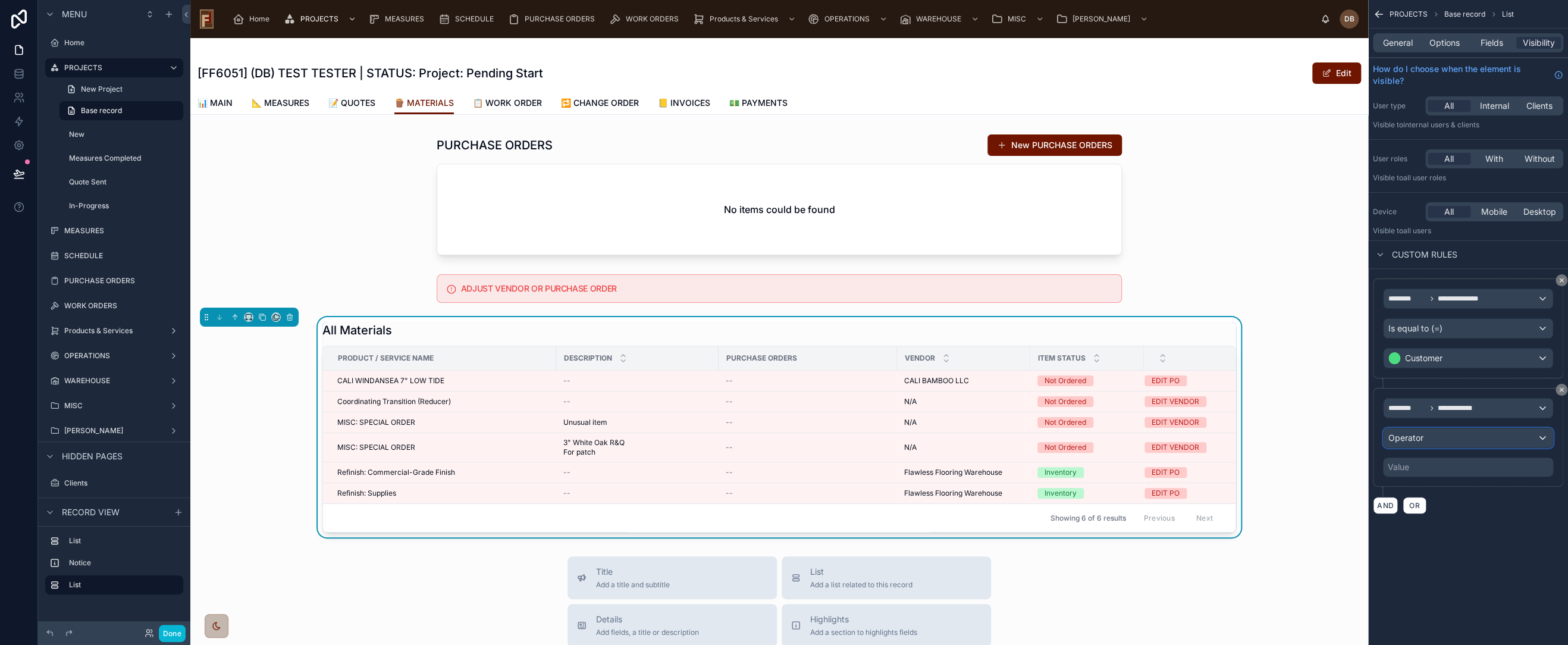
click at [1437, 434] on div "Operator" at bounding box center [1469, 437] width 169 height 19
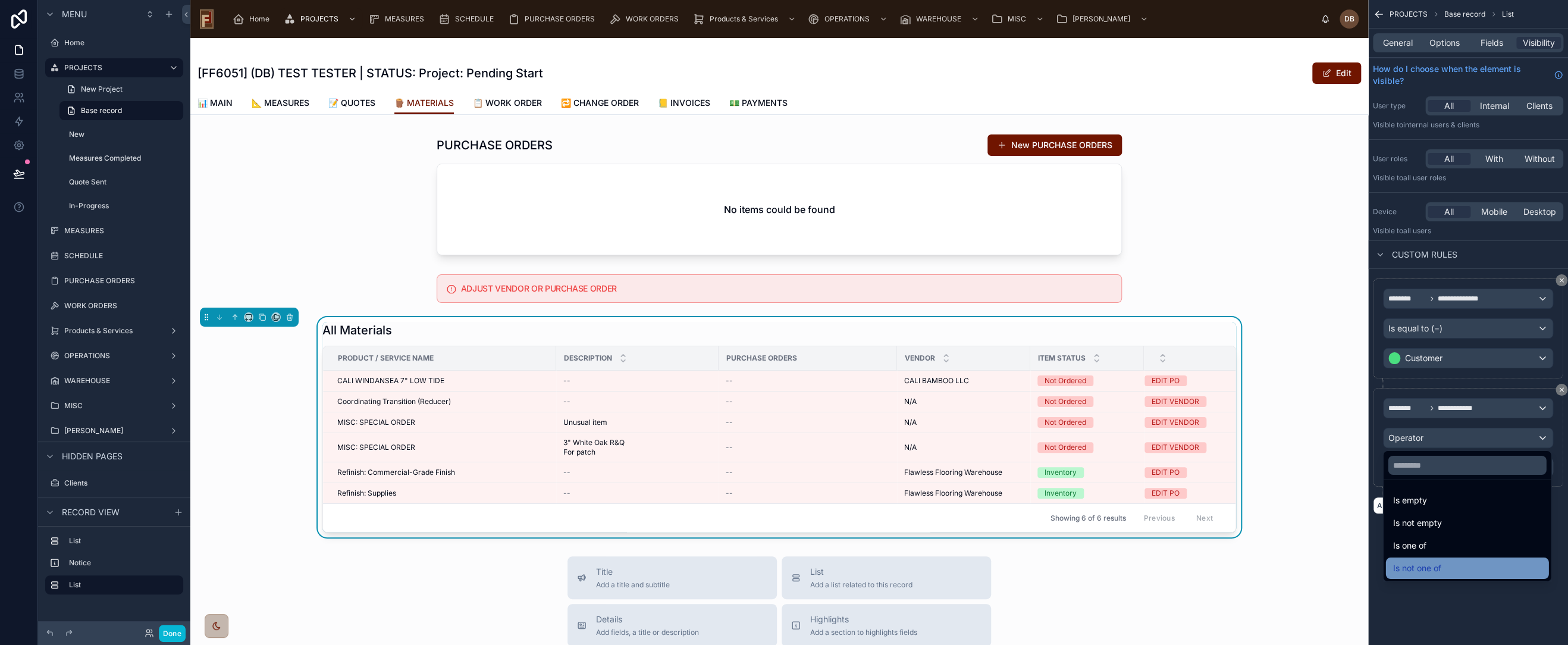
click at [1461, 563] on div "Is not one of" at bounding box center [1467, 568] width 148 height 14
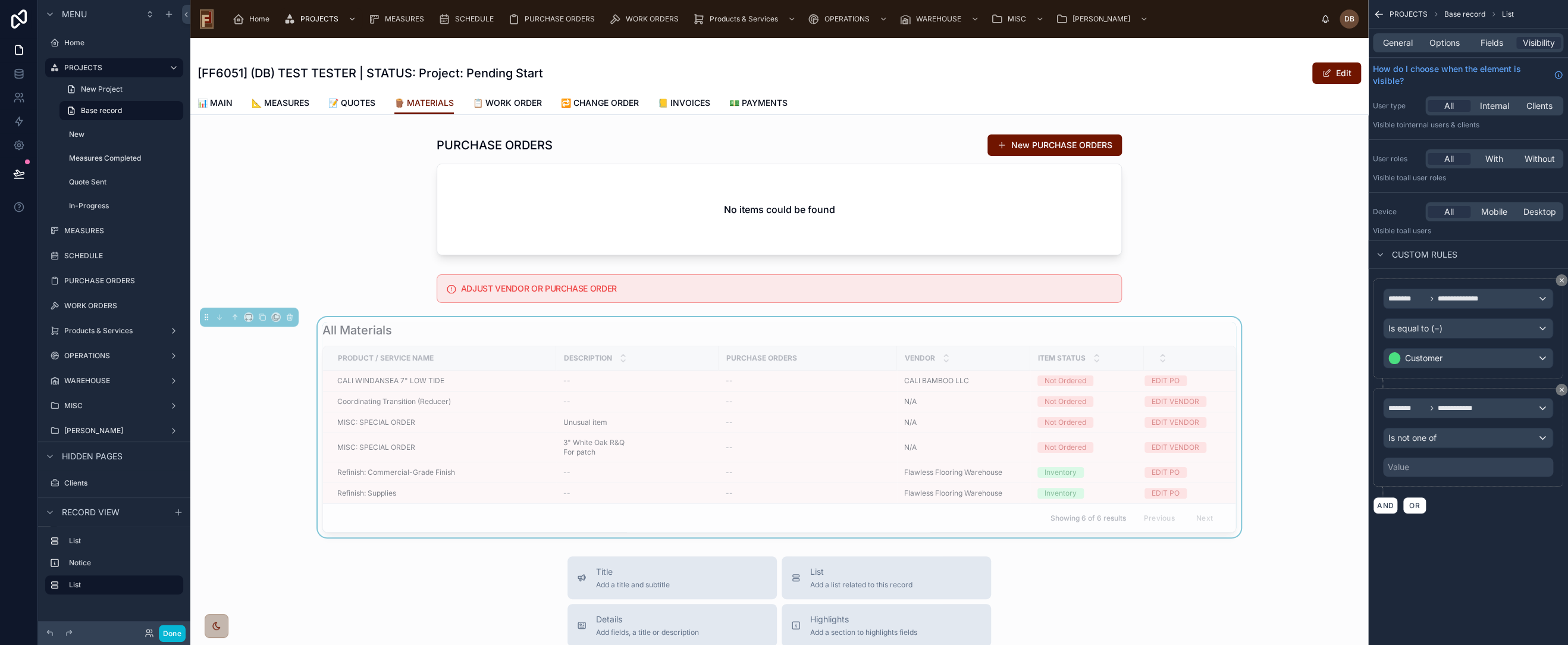
click at [1442, 468] on div "Value" at bounding box center [1469, 466] width 171 height 19
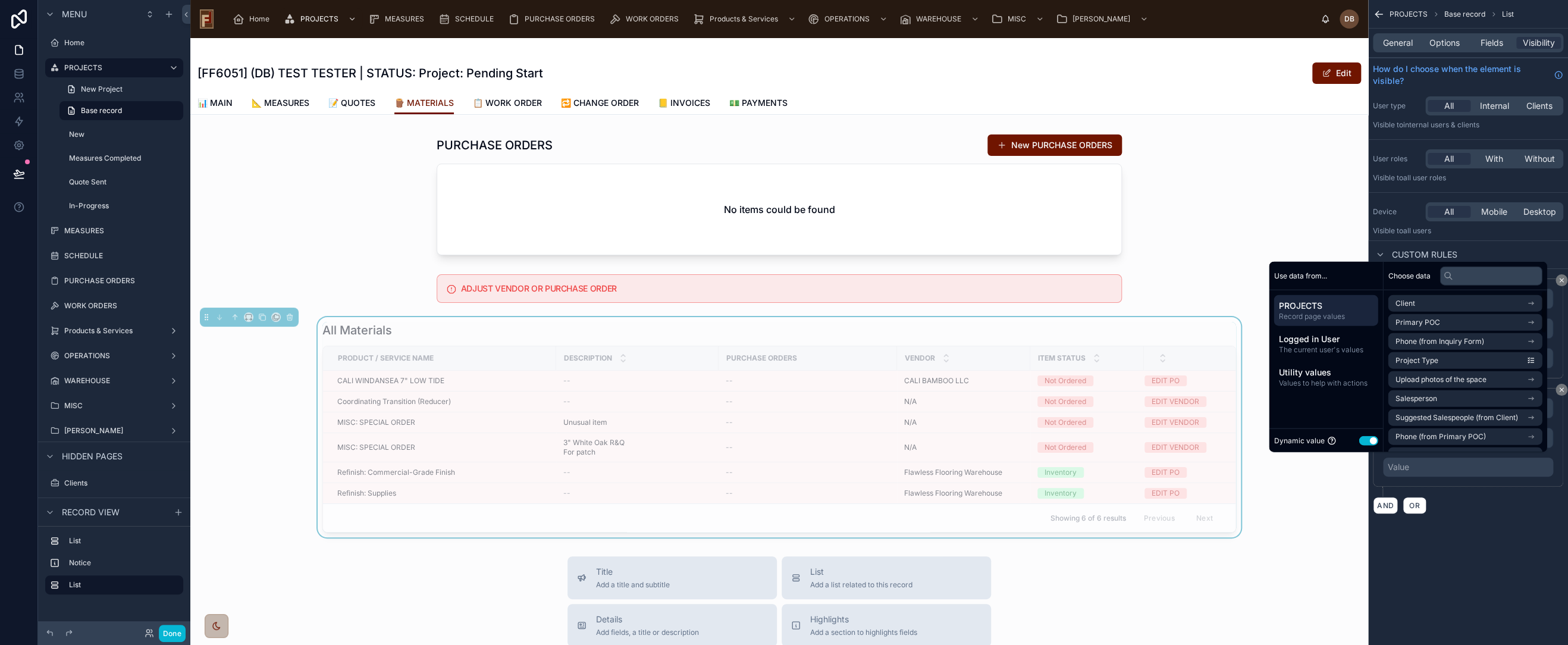
click at [1358, 437] on button "Use setting" at bounding box center [1367, 440] width 19 height 10
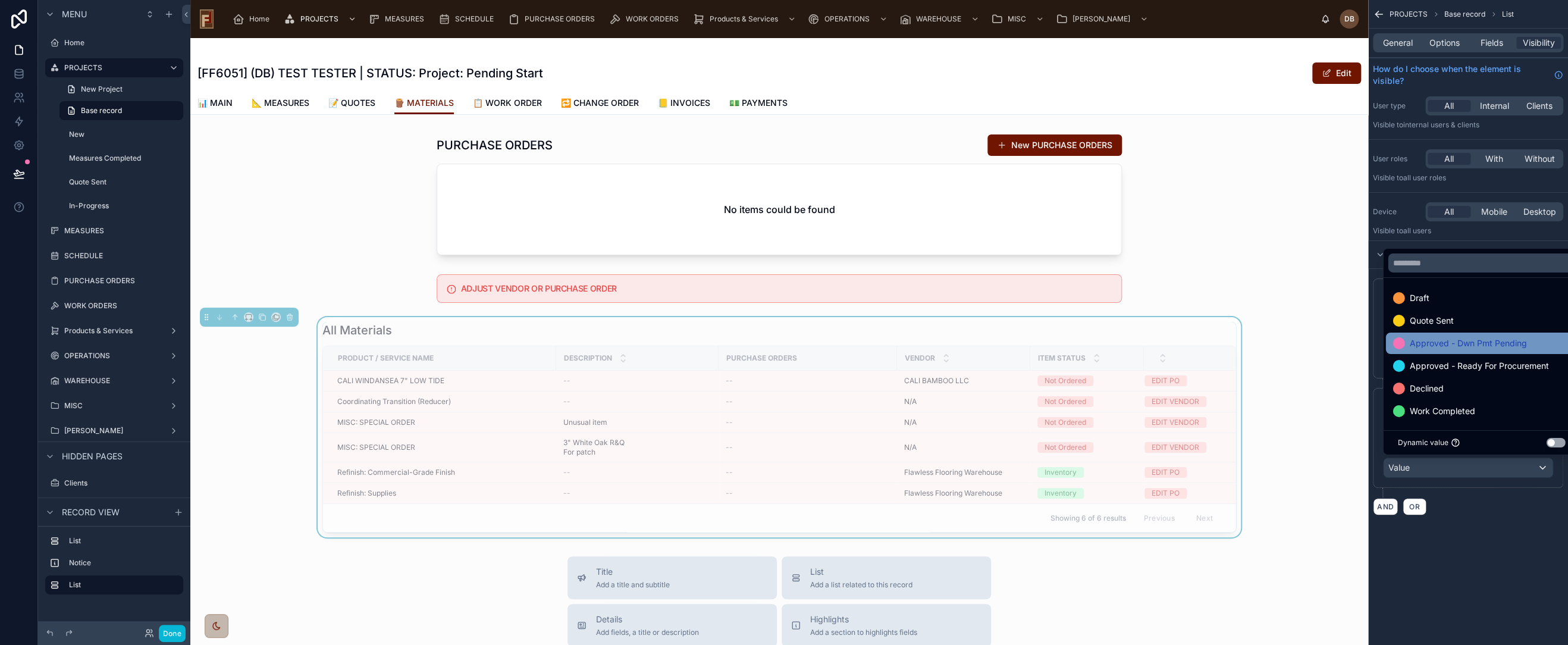
click at [1498, 345] on span "Approved - Dwn Pmt Pending" at bounding box center [1468, 343] width 117 height 14
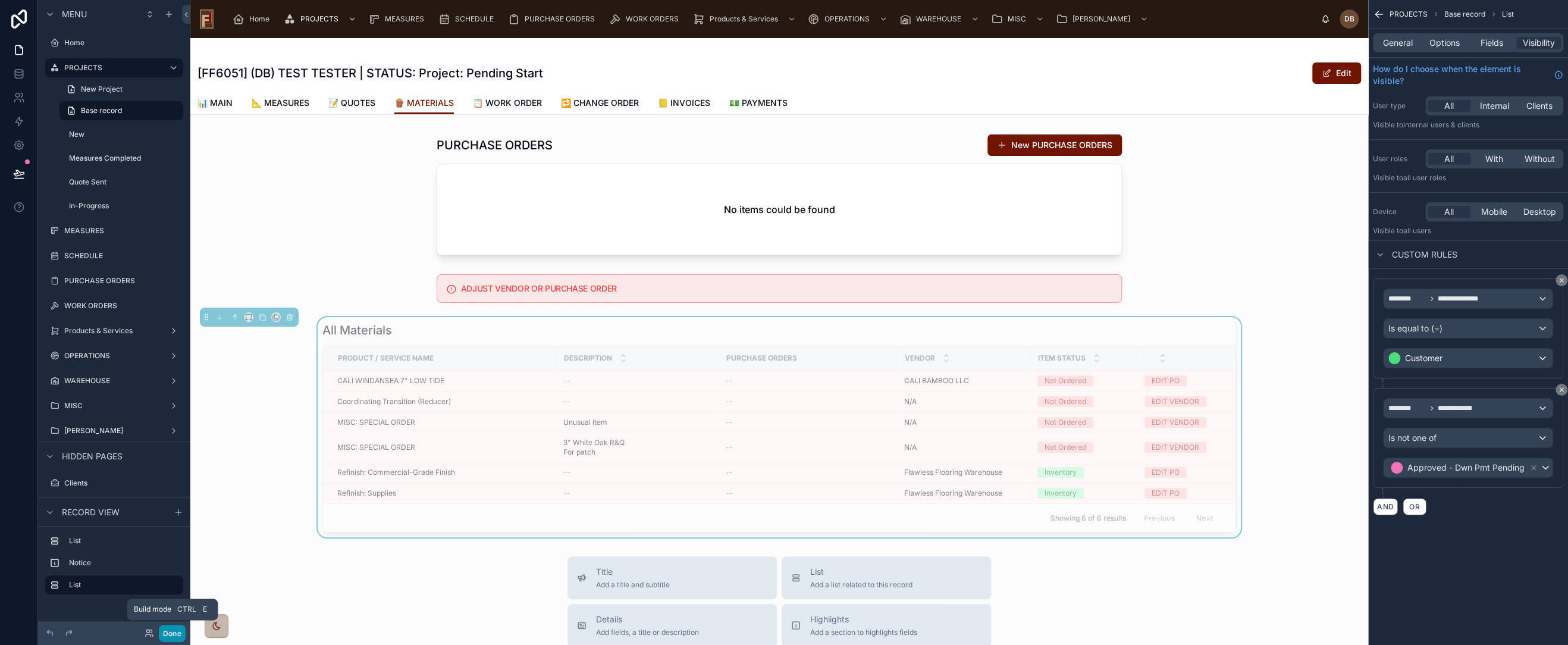
click at [170, 631] on button "Done" at bounding box center [172, 633] width 27 height 17
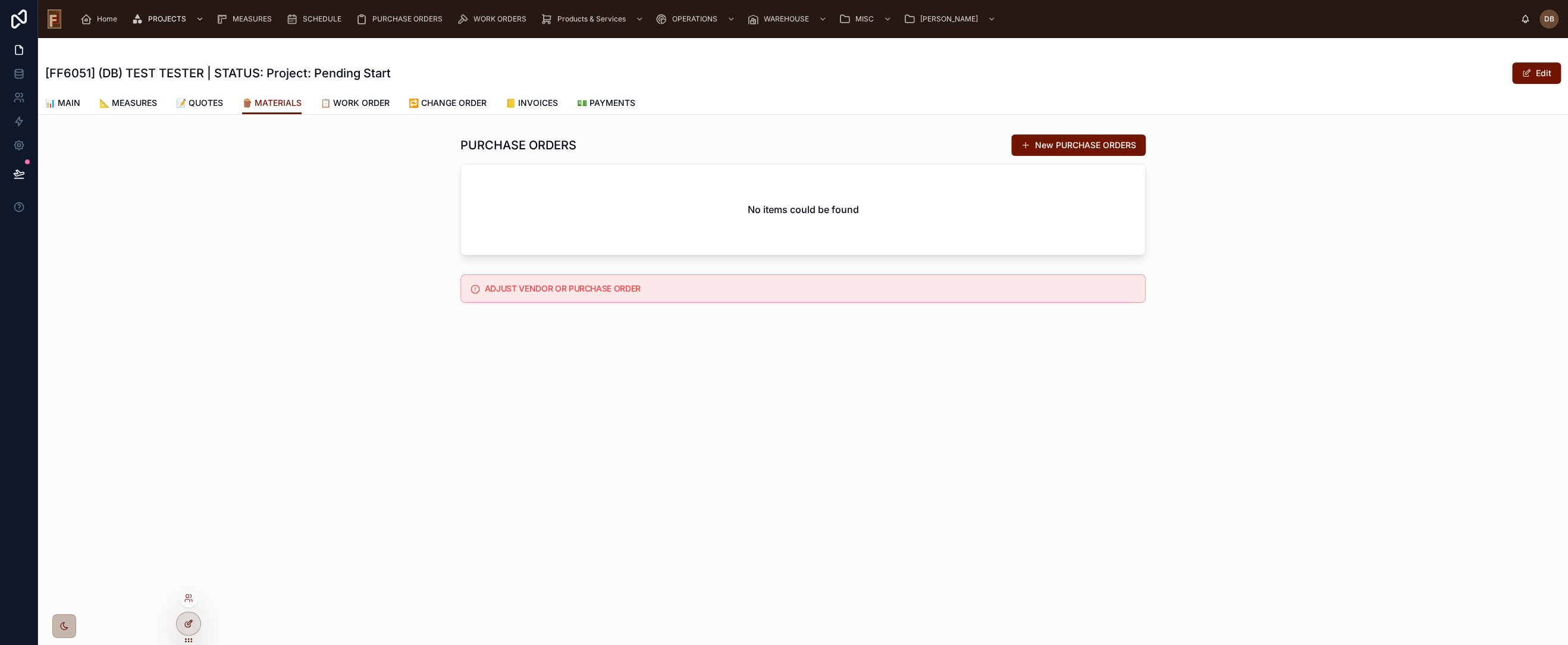
click at [190, 621] on icon at bounding box center [190, 620] width 1 height 1
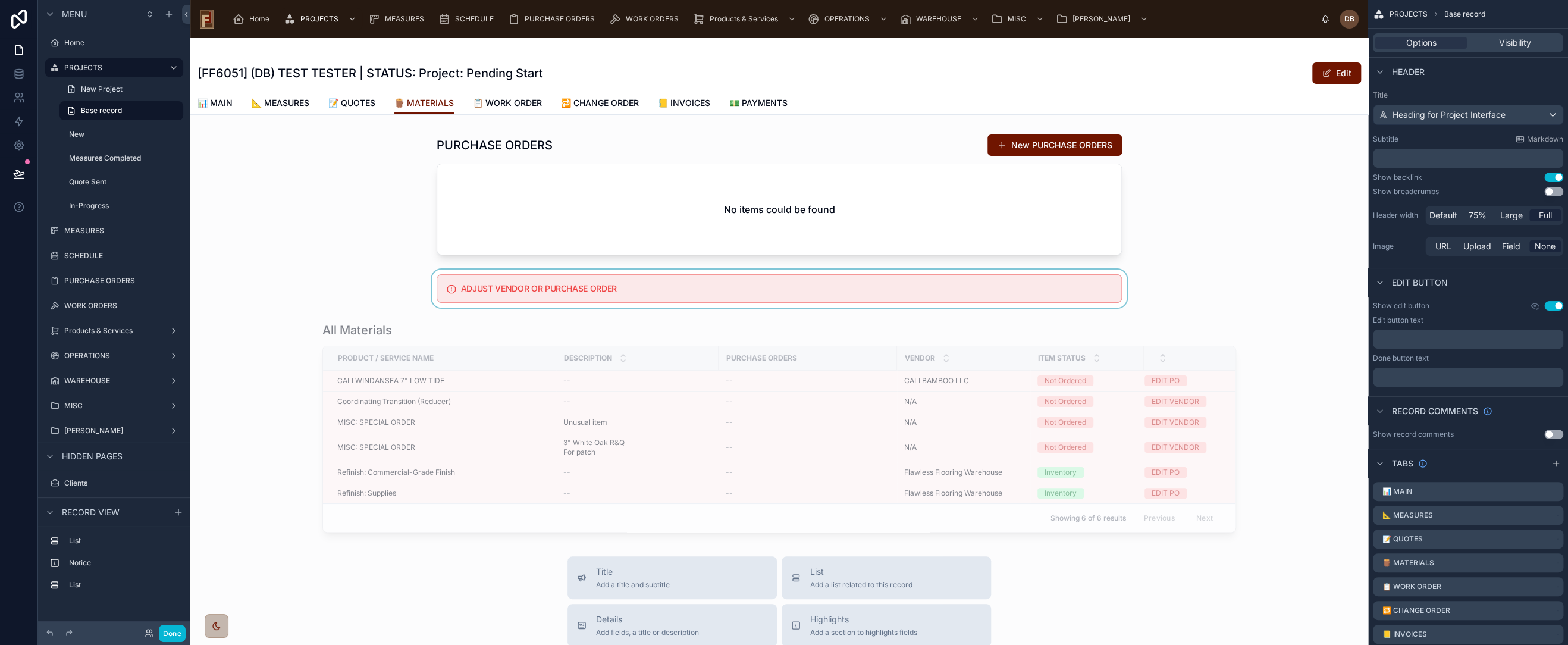
click at [727, 283] on div at bounding box center [779, 288] width 1178 height 38
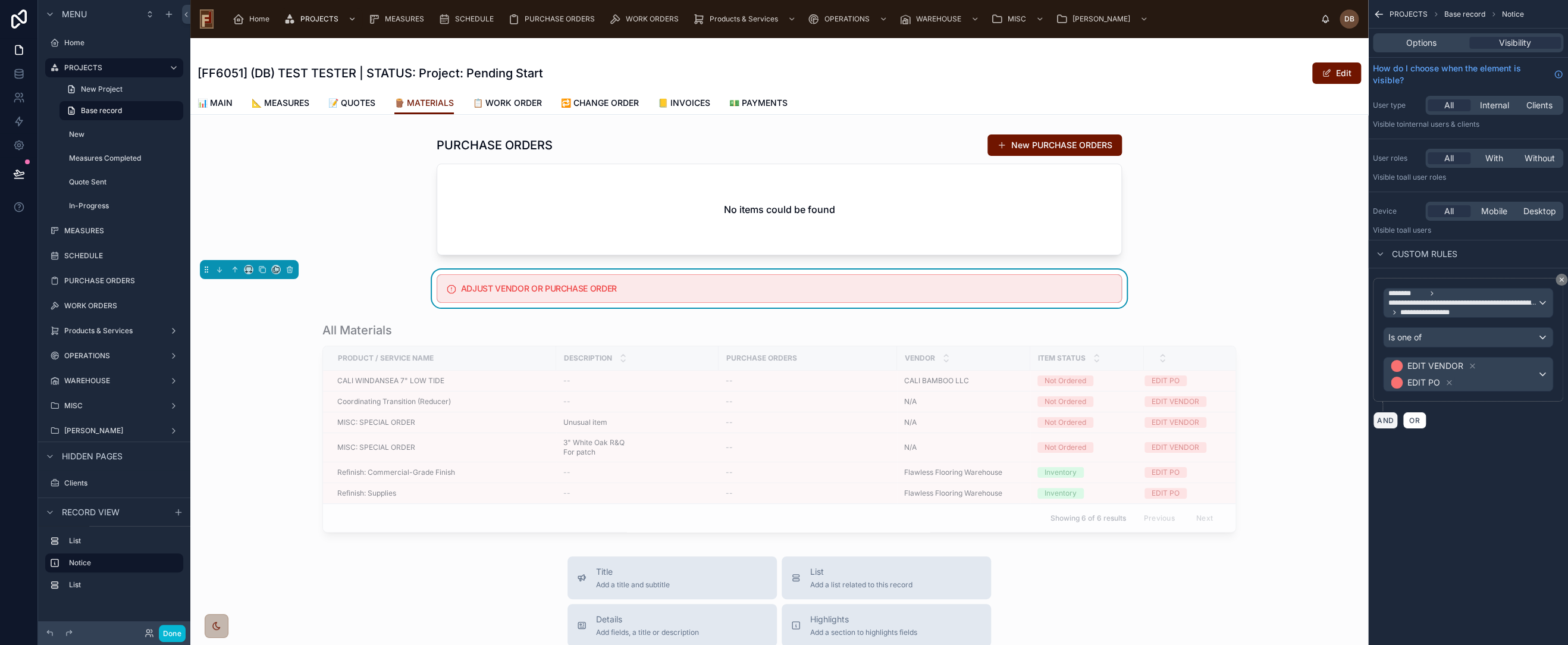
click at [1389, 418] on button "AND" at bounding box center [1386, 419] width 25 height 17
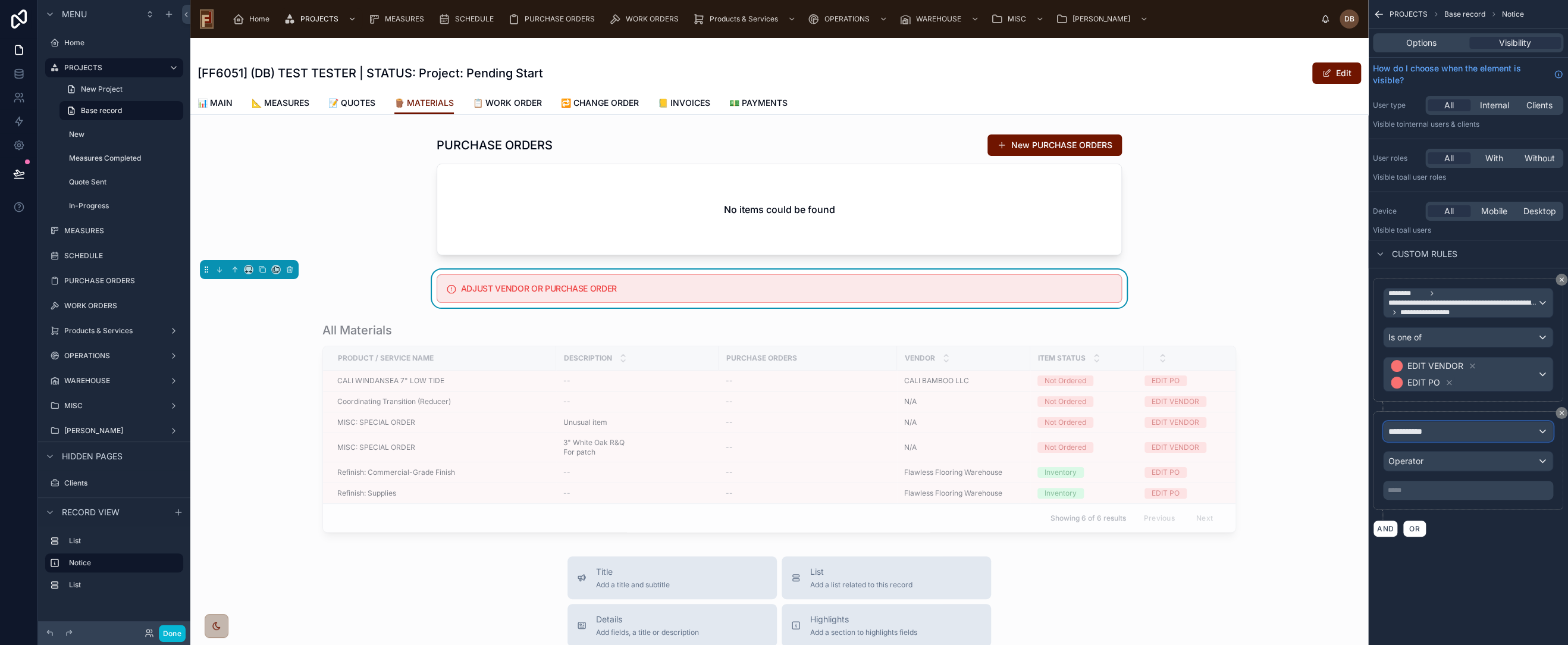
click at [1453, 427] on div "**********" at bounding box center [1469, 431] width 169 height 19
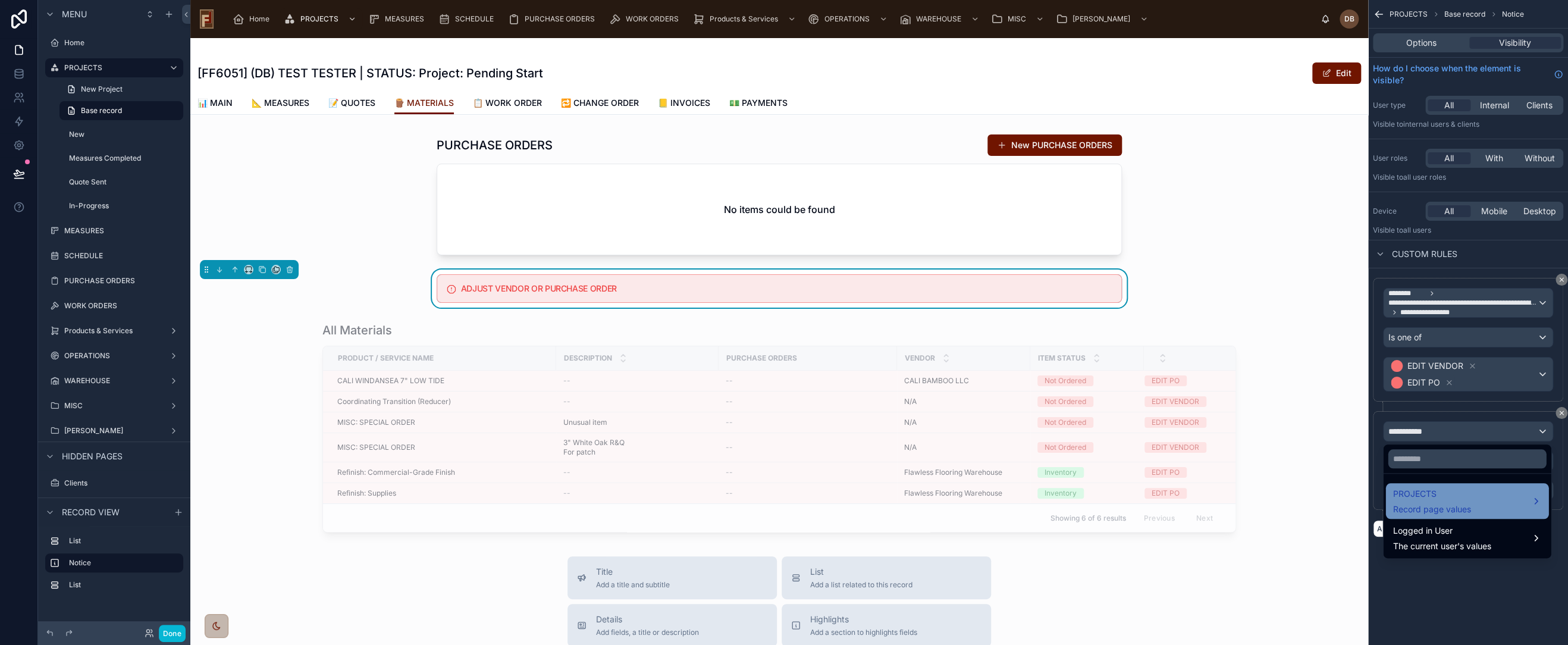
drag, startPoint x: 1445, startPoint y: 500, endPoint x: 1446, endPoint y: 494, distance: 6.1
click at [1446, 500] on span "PROJECTS" at bounding box center [1432, 494] width 78 height 14
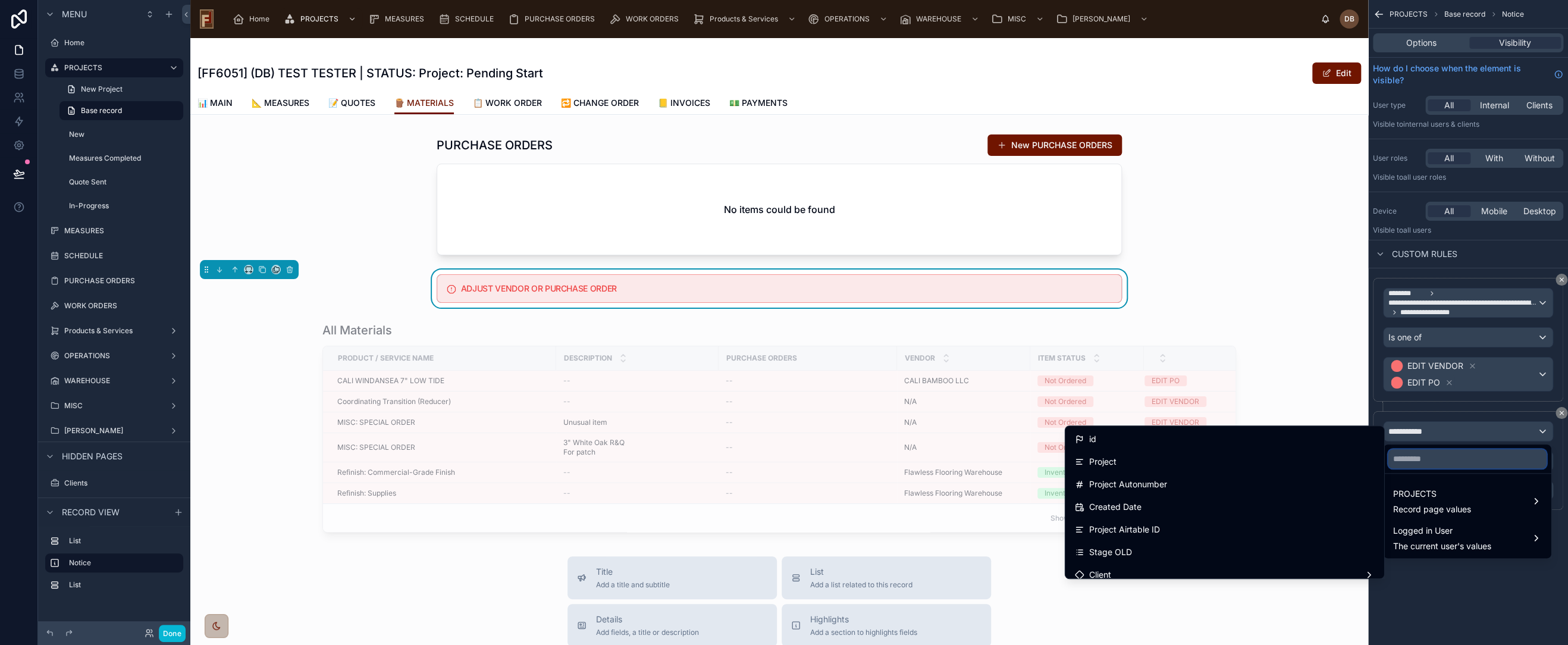
click at [1439, 459] on input "text" at bounding box center [1467, 458] width 158 height 19
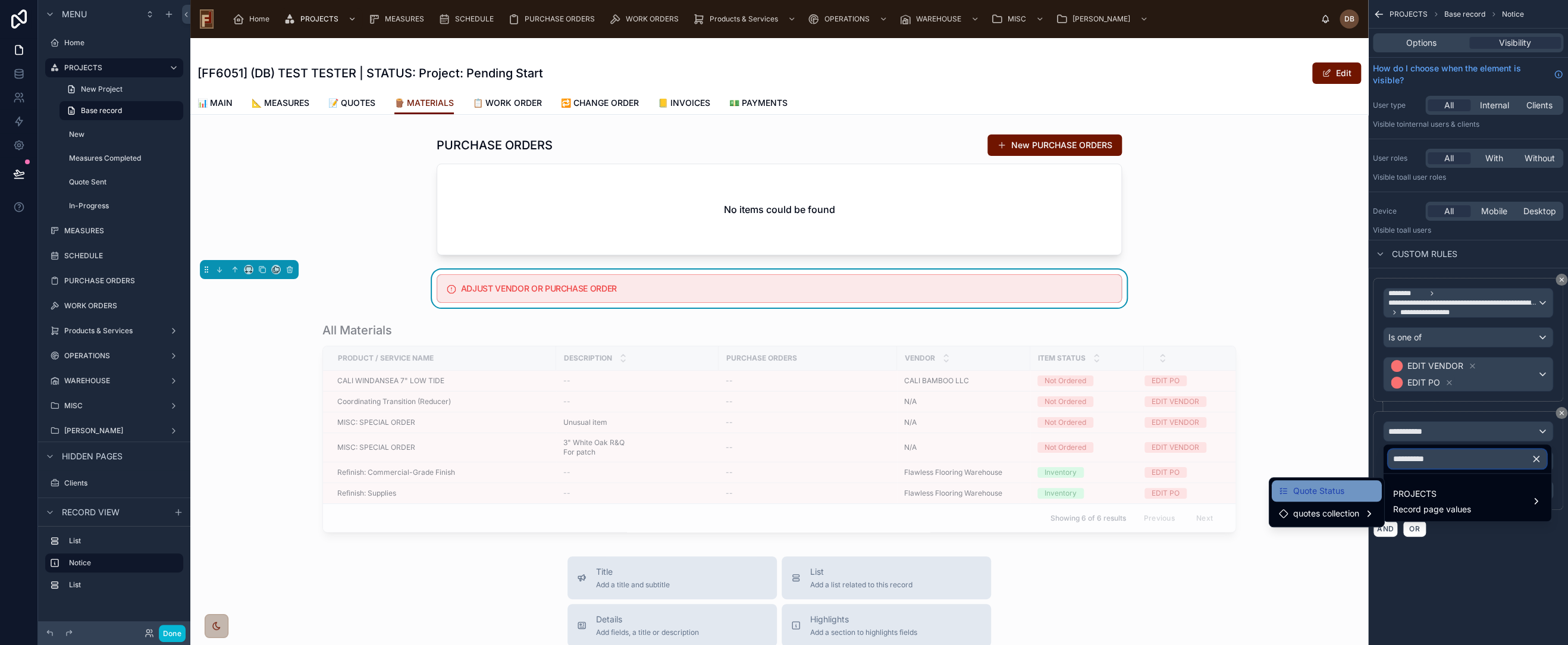
type input "**********"
click at [1348, 490] on div "Quote Status" at bounding box center [1327, 490] width 96 height 14
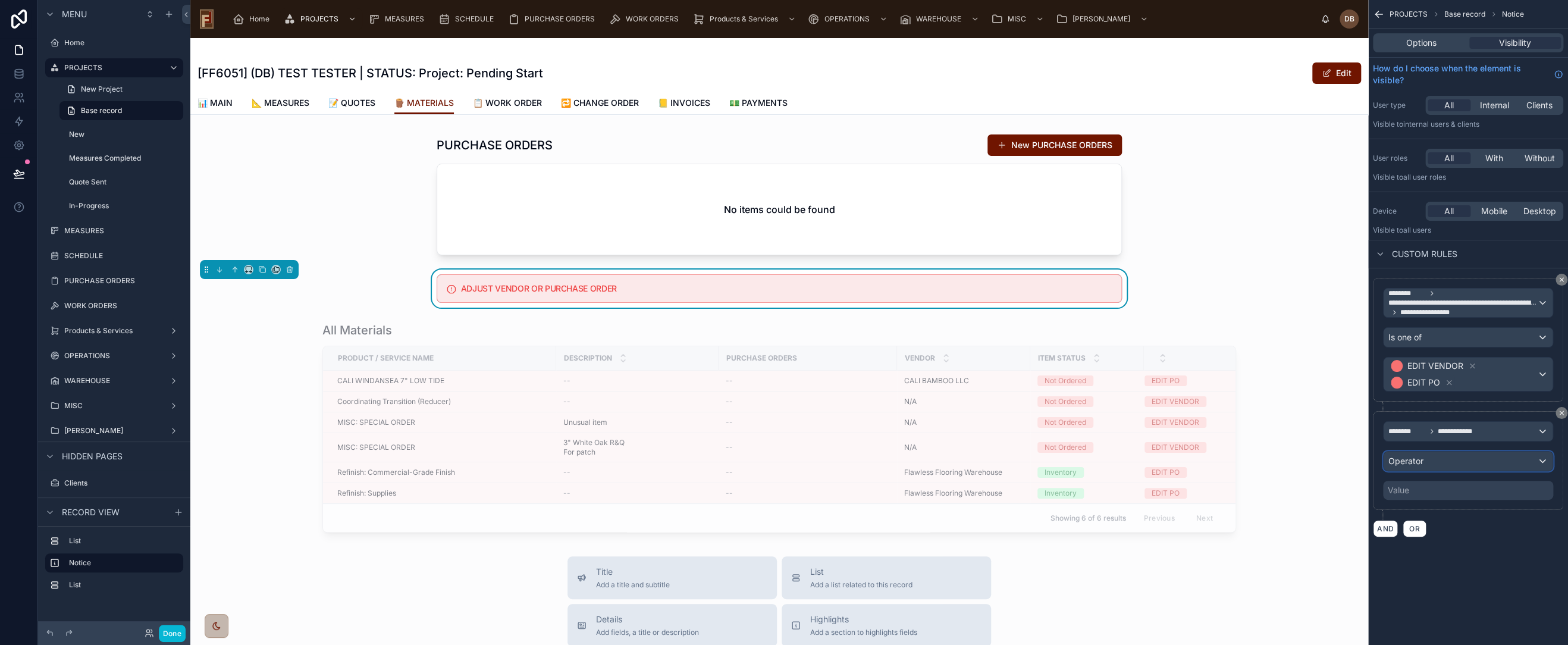
click at [1453, 460] on div "Operator" at bounding box center [1469, 460] width 169 height 19
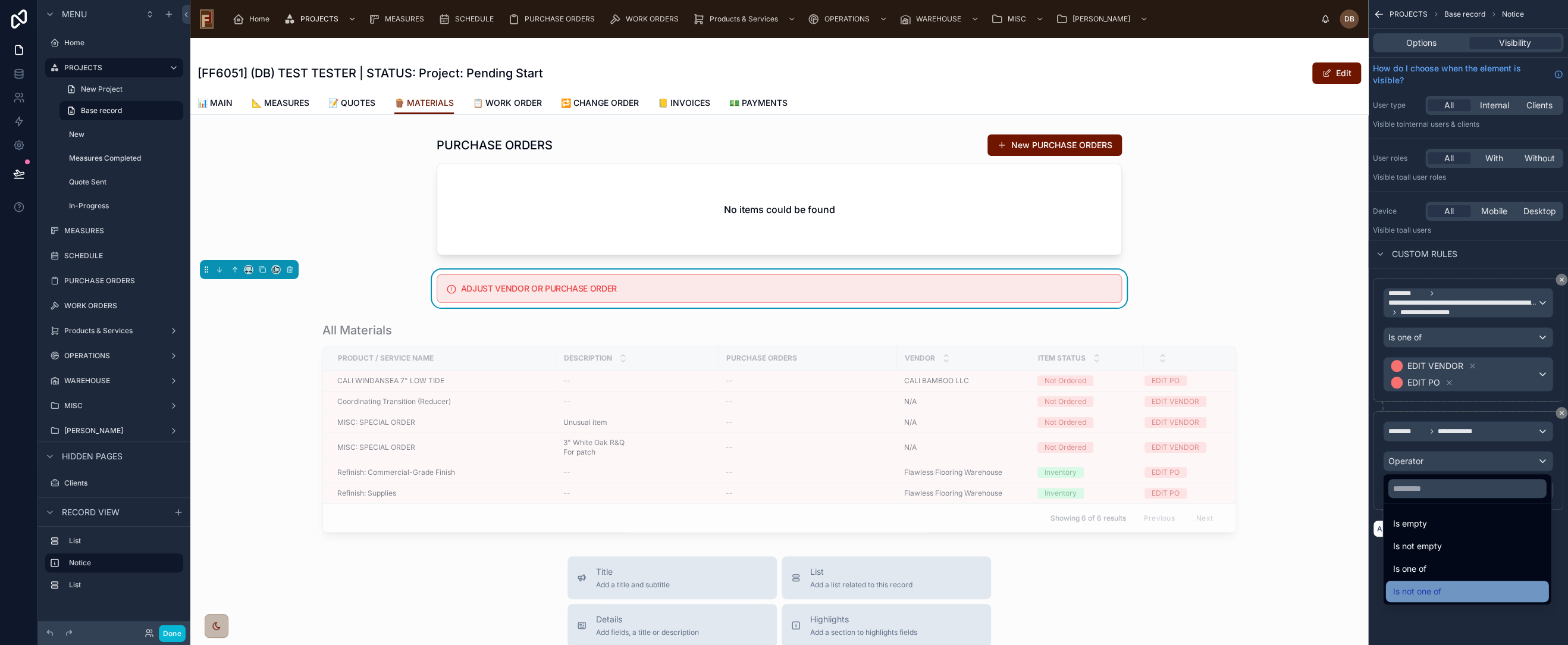
click at [1469, 586] on div "Is not one of" at bounding box center [1467, 592] width 148 height 14
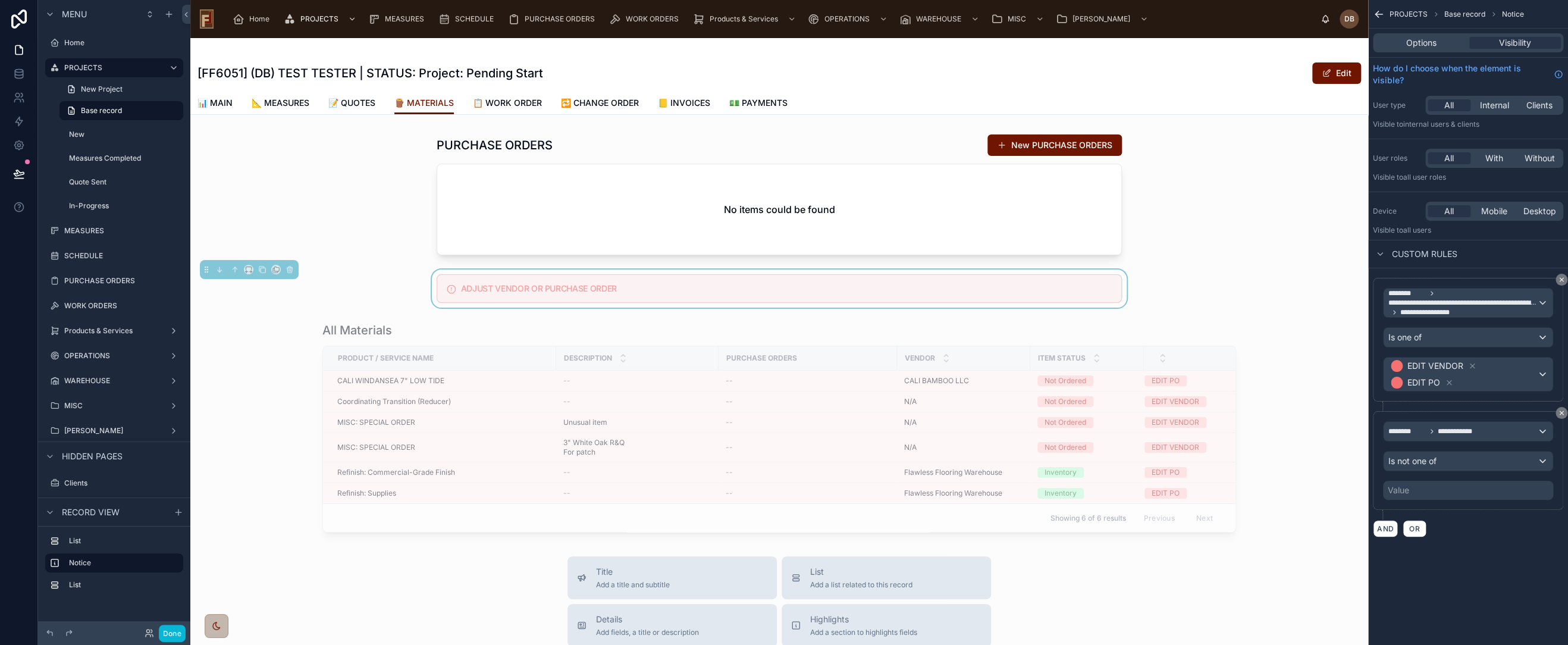
click at [1440, 488] on div "Value" at bounding box center [1469, 490] width 171 height 19
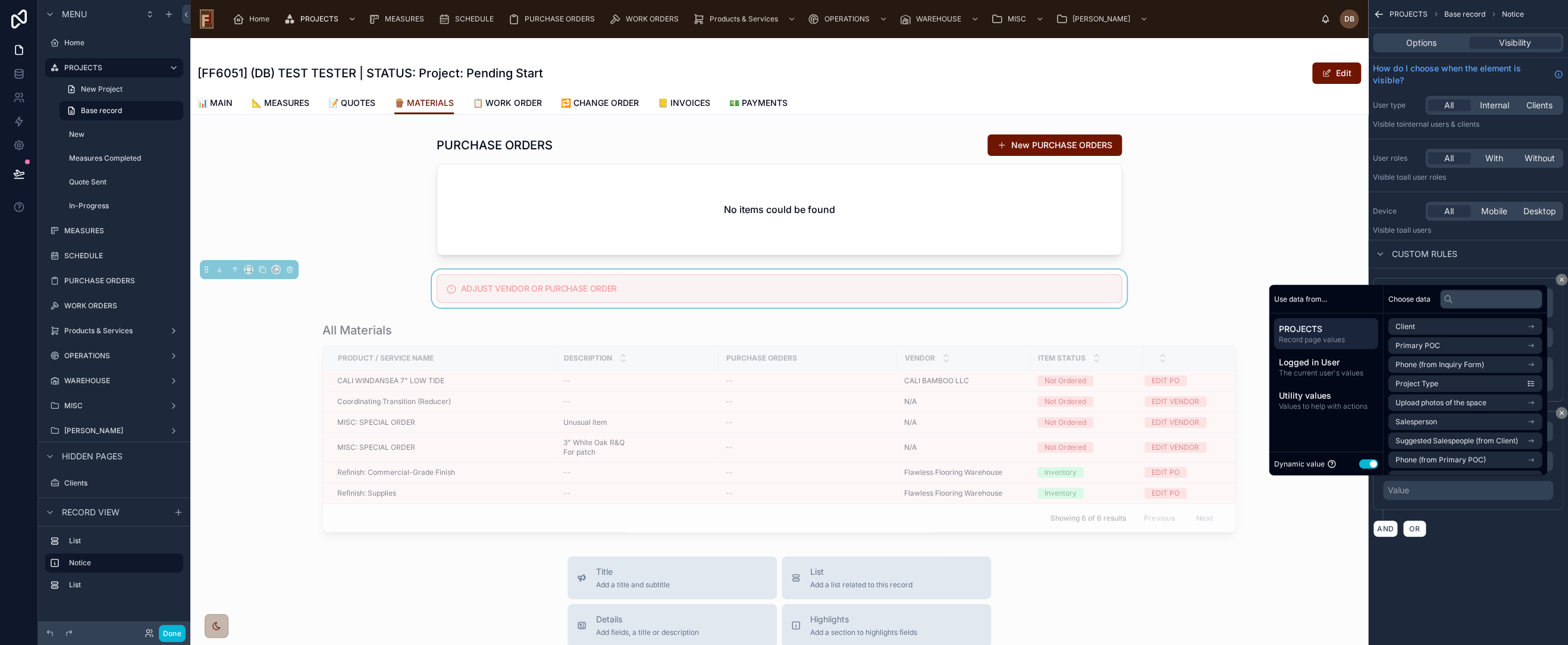
click at [1365, 458] on div "Dynamic value Use setting" at bounding box center [1325, 463] width 104 height 13
click at [1358, 464] on button "Use setting" at bounding box center [1367, 463] width 19 height 10
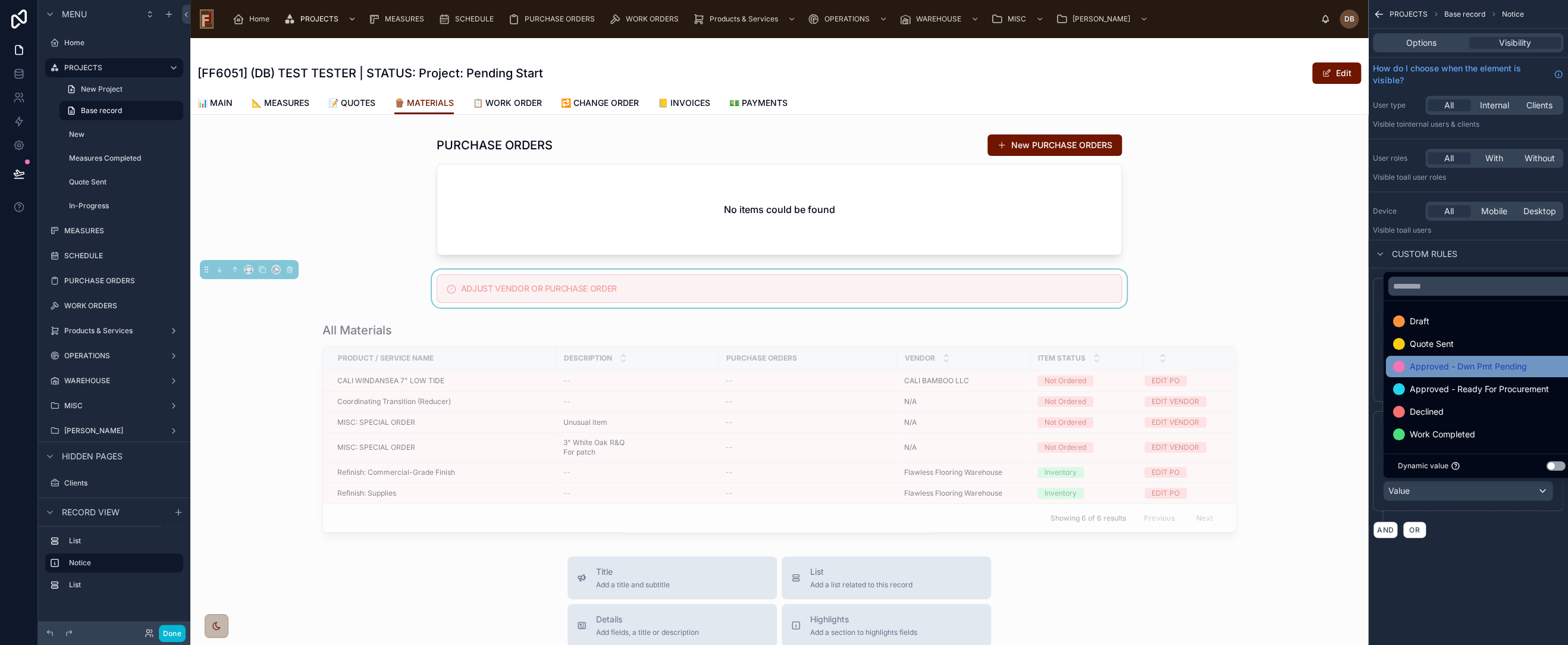
click at [1472, 370] on span "Approved - Dwn Pmt Pending" at bounding box center [1468, 366] width 117 height 14
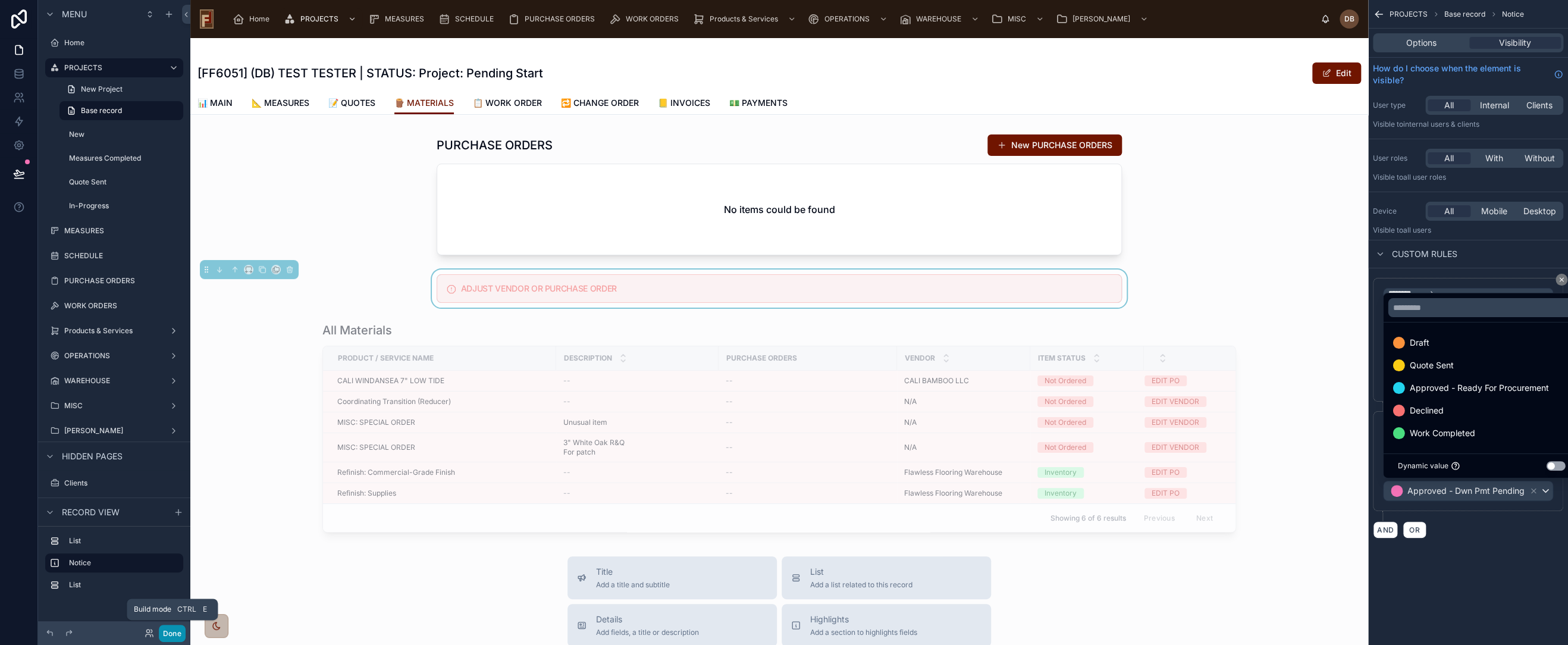
click at [176, 631] on button "Done" at bounding box center [172, 633] width 27 height 17
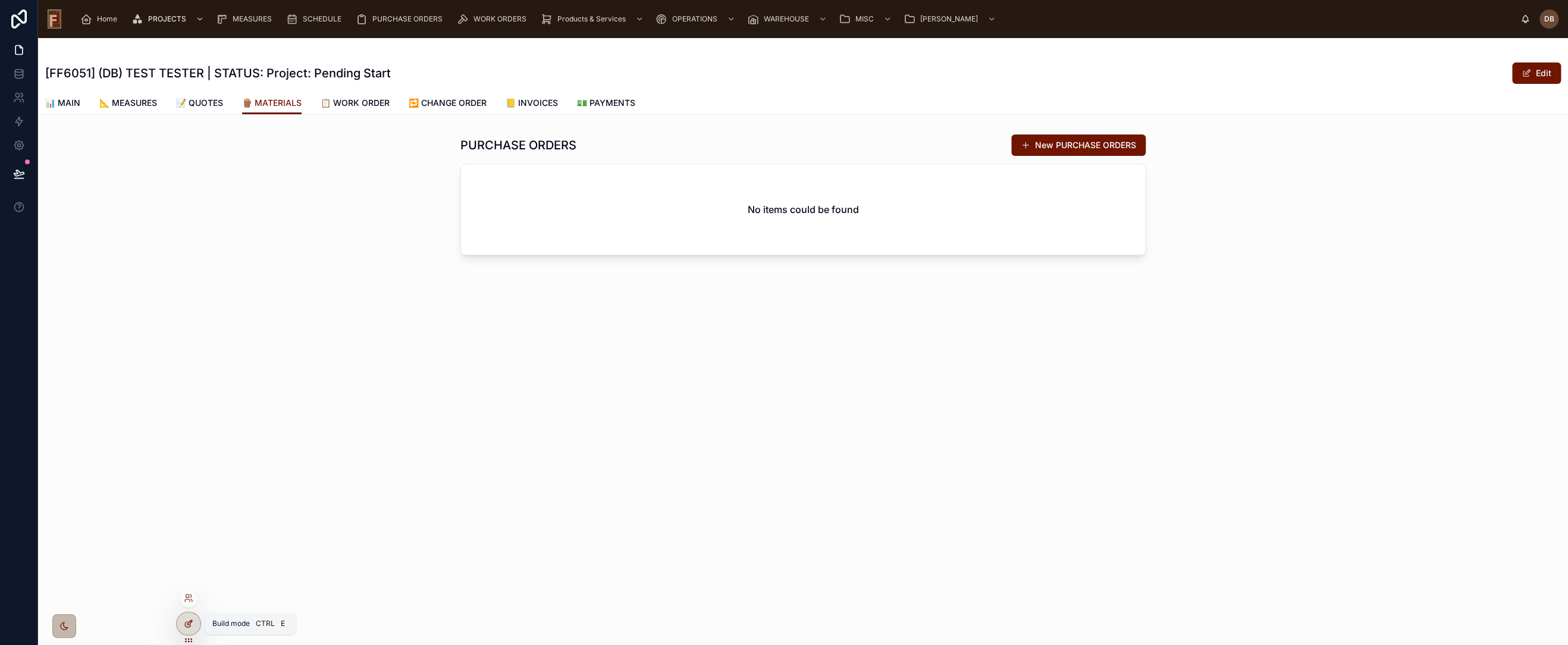
click at [182, 623] on div at bounding box center [188, 623] width 24 height 22
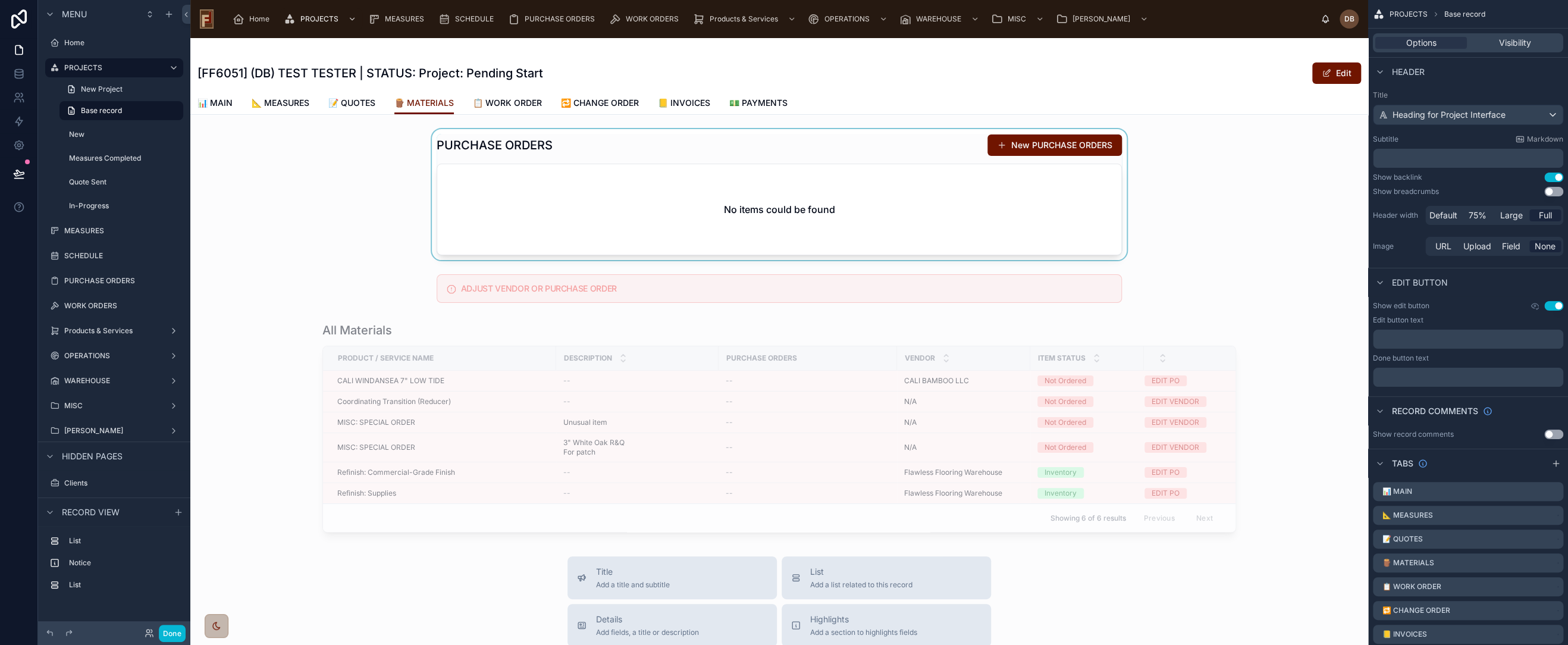
click at [788, 199] on div at bounding box center [779, 194] width 1178 height 131
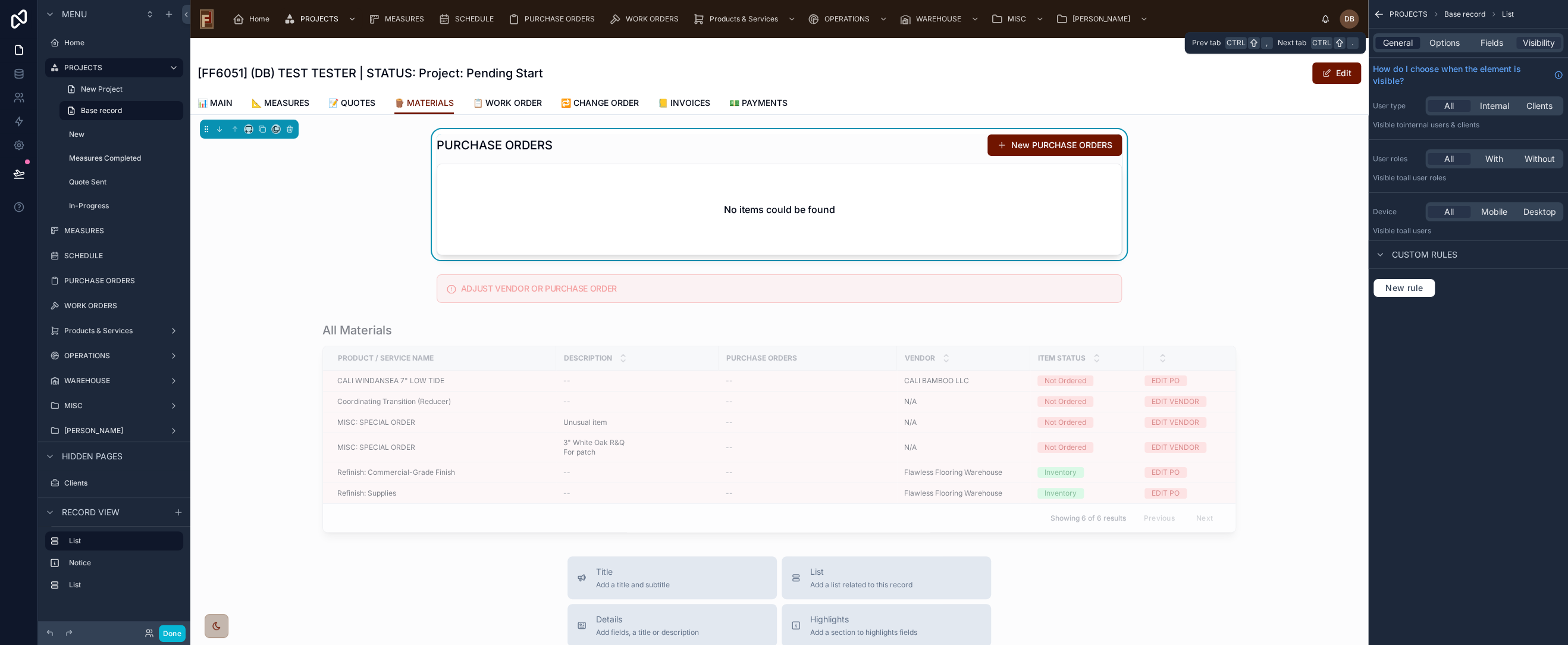
click at [1397, 48] on span "General" at bounding box center [1397, 43] width 29 height 12
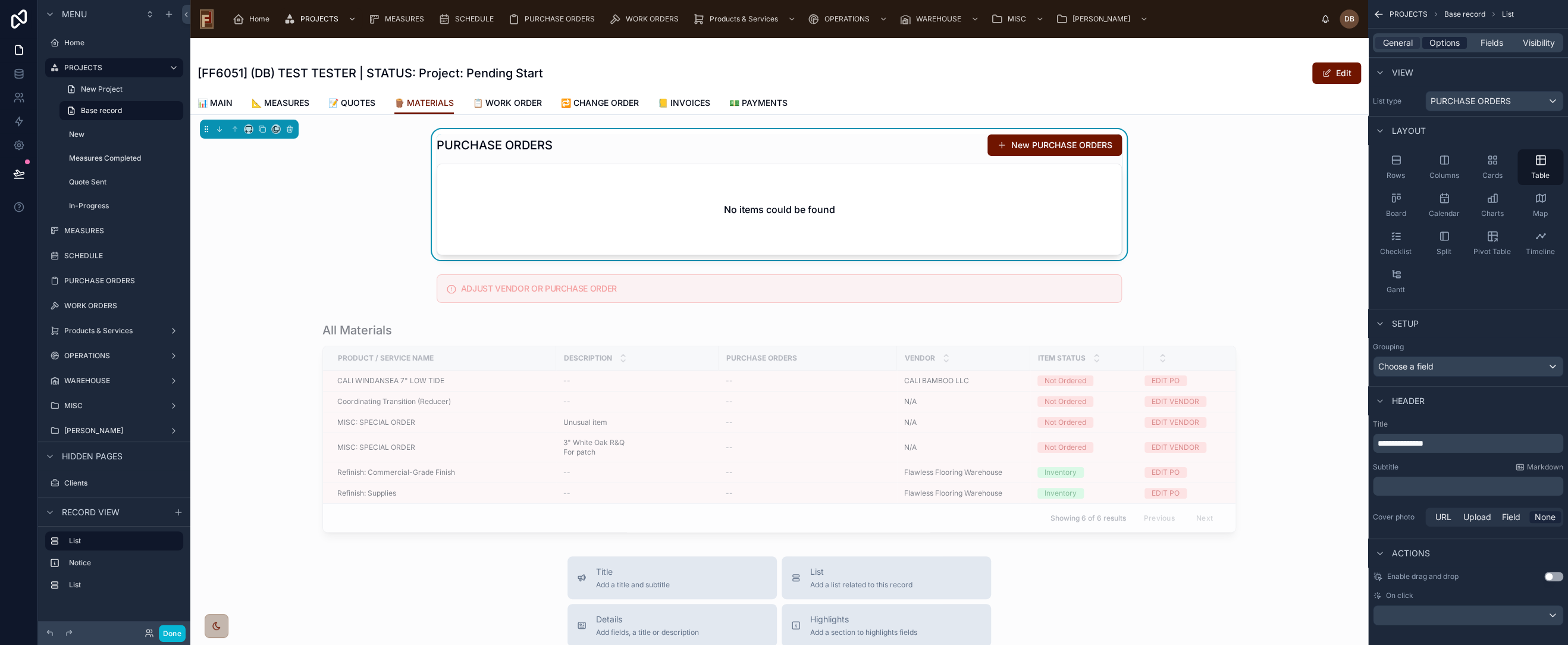
click at [1447, 44] on span "Options" at bounding box center [1445, 43] width 30 height 12
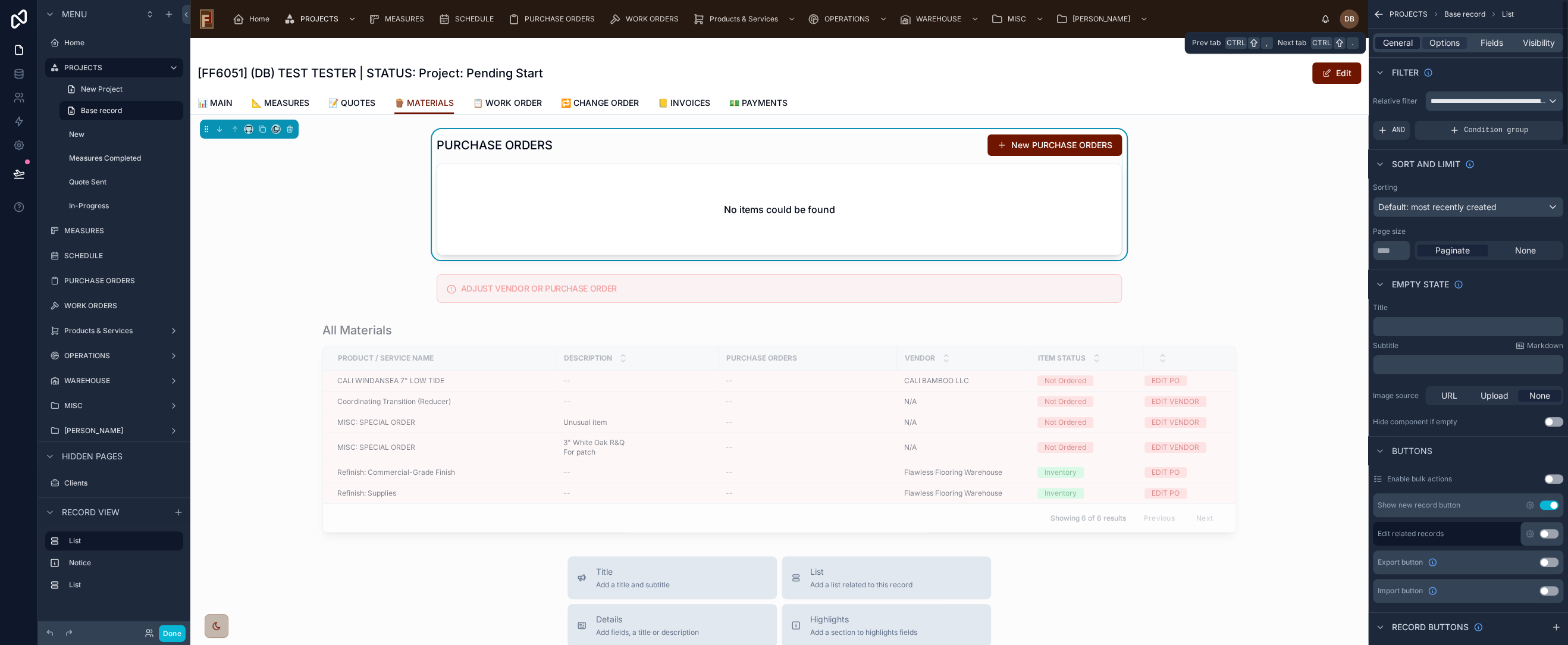
click at [1399, 44] on span "General" at bounding box center [1397, 43] width 29 height 12
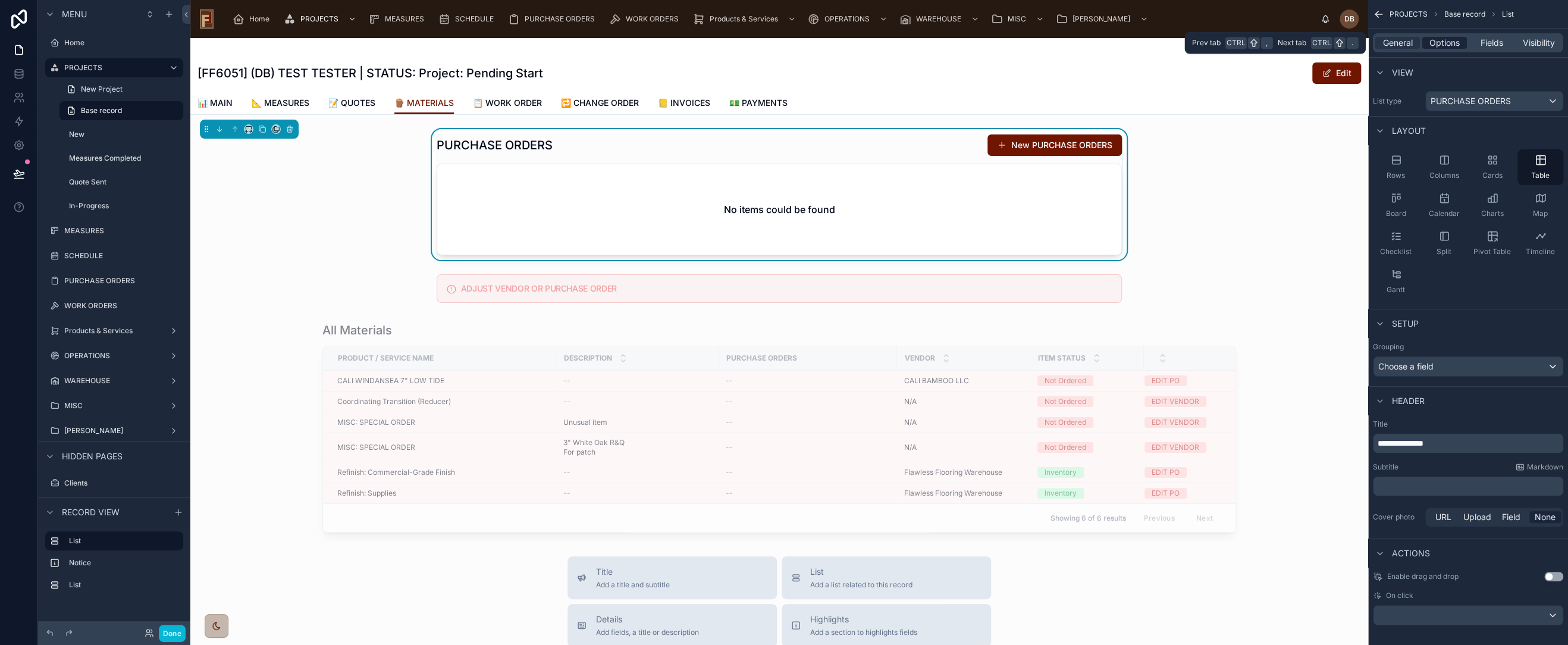
click at [1449, 45] on span "Options" at bounding box center [1445, 43] width 30 height 12
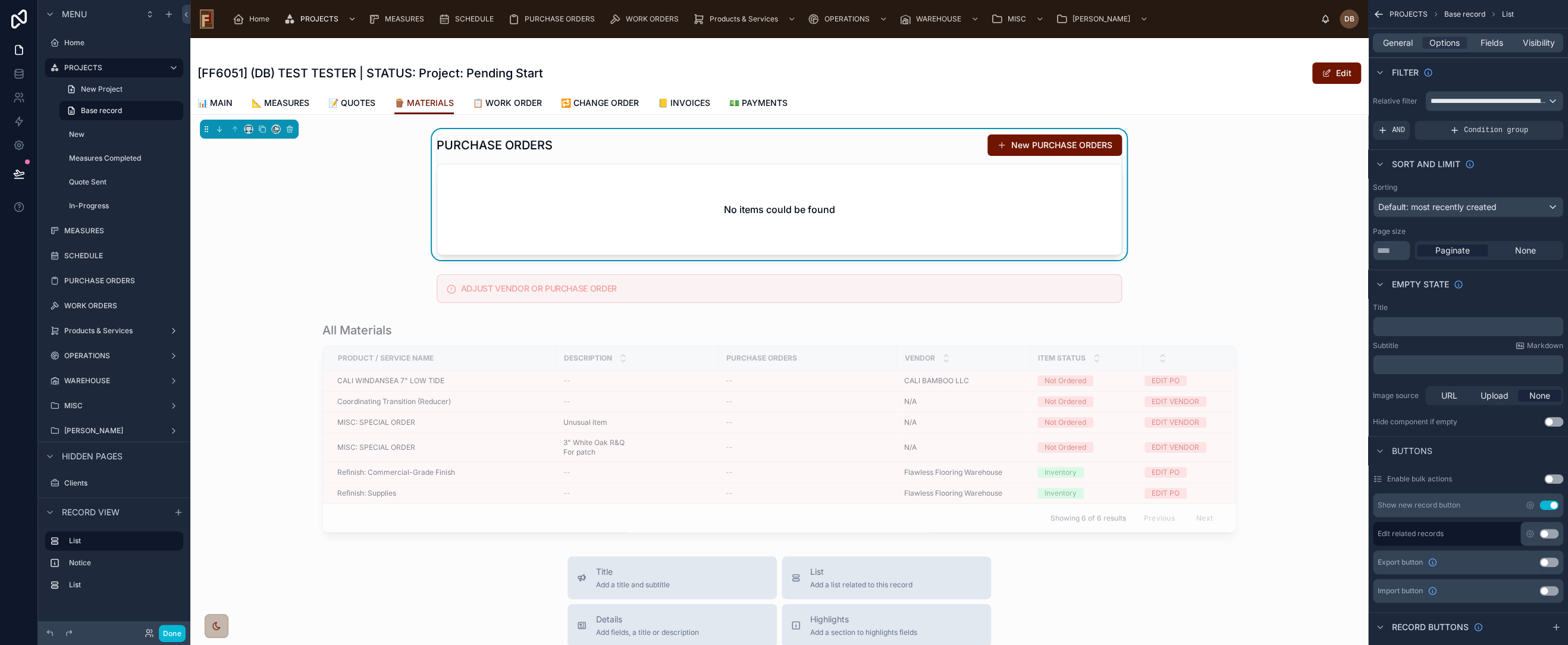
click at [1449, 326] on p "﻿" at bounding box center [1469, 326] width 183 height 10
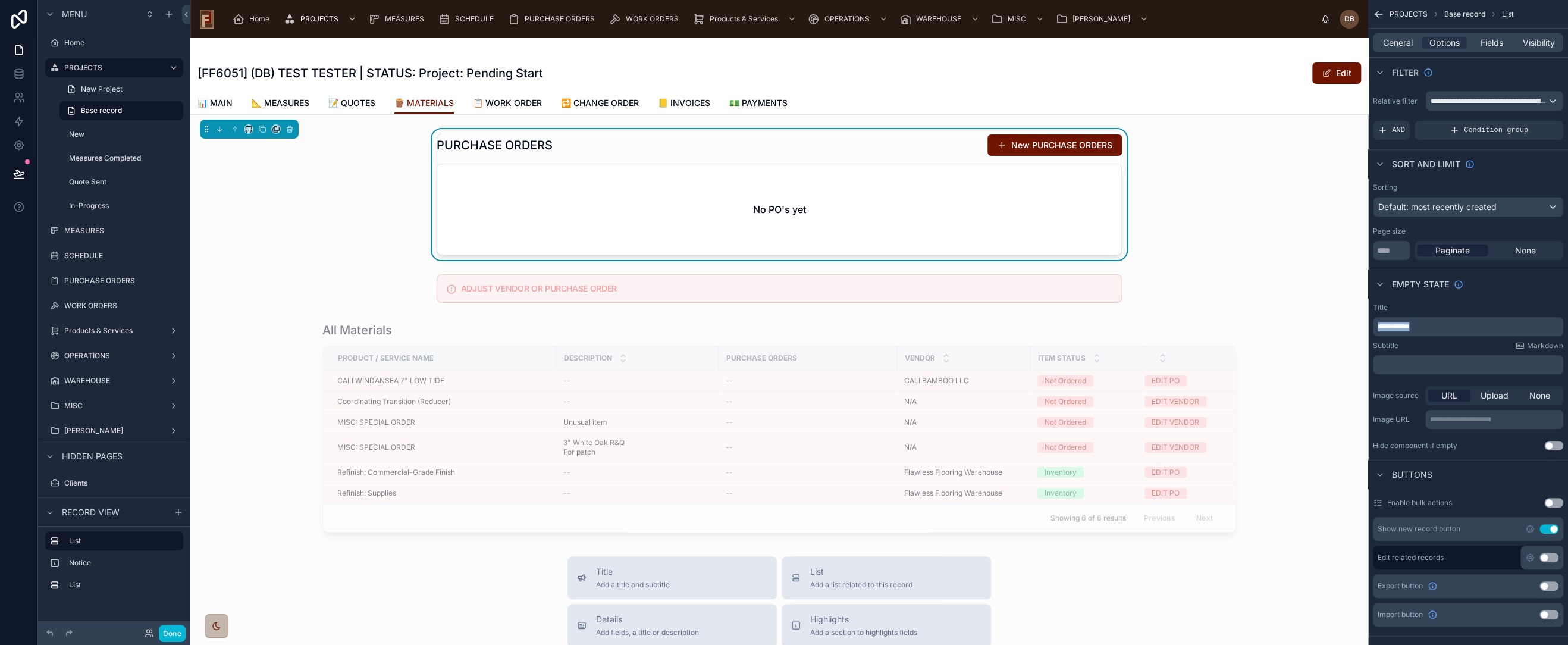
drag, startPoint x: 1445, startPoint y: 327, endPoint x: 1371, endPoint y: 330, distance: 74.1
click at [1371, 330] on div "**********" at bounding box center [1468, 376] width 200 height 157
click at [19, 175] on icon at bounding box center [18, 173] width 10 height 6
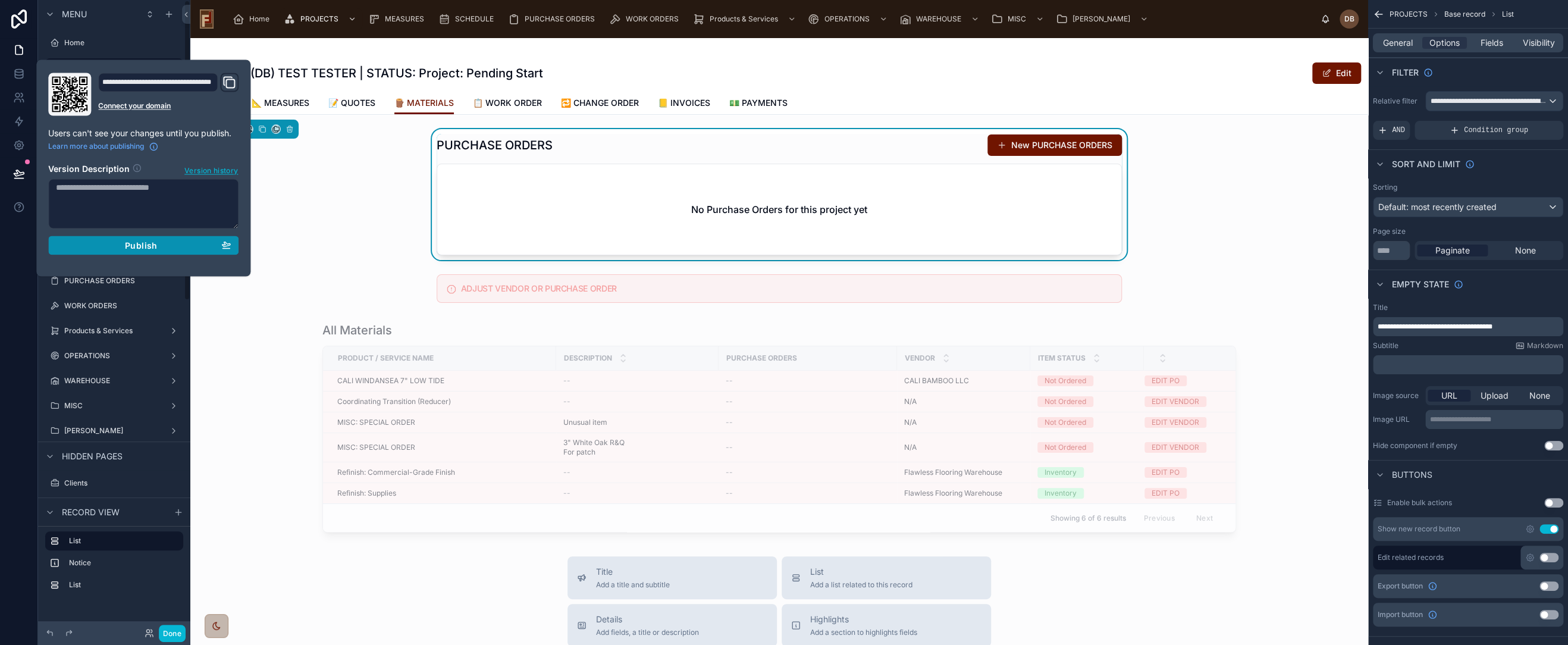
click at [144, 243] on span "Publish" at bounding box center [141, 245] width 32 height 11
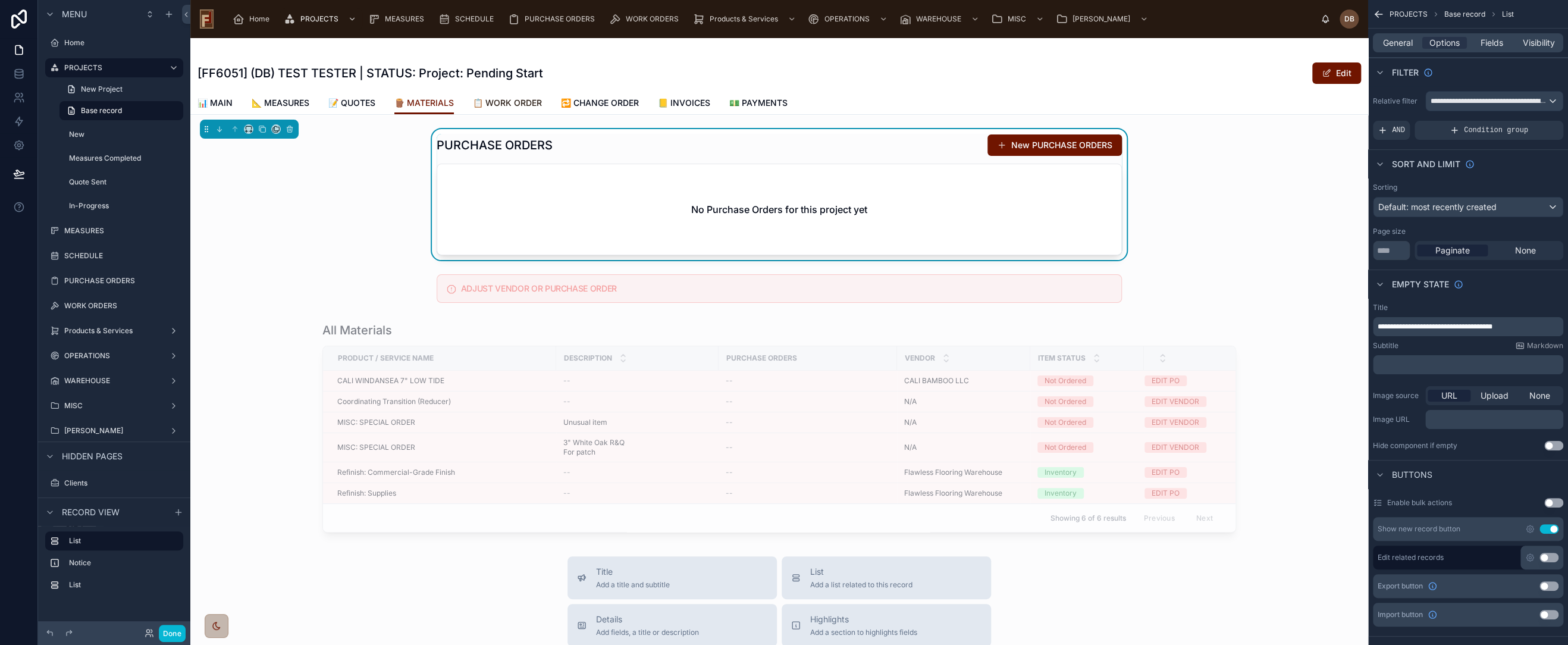
click at [519, 104] on span "📋 WORK ORDER" at bounding box center [507, 102] width 69 height 12
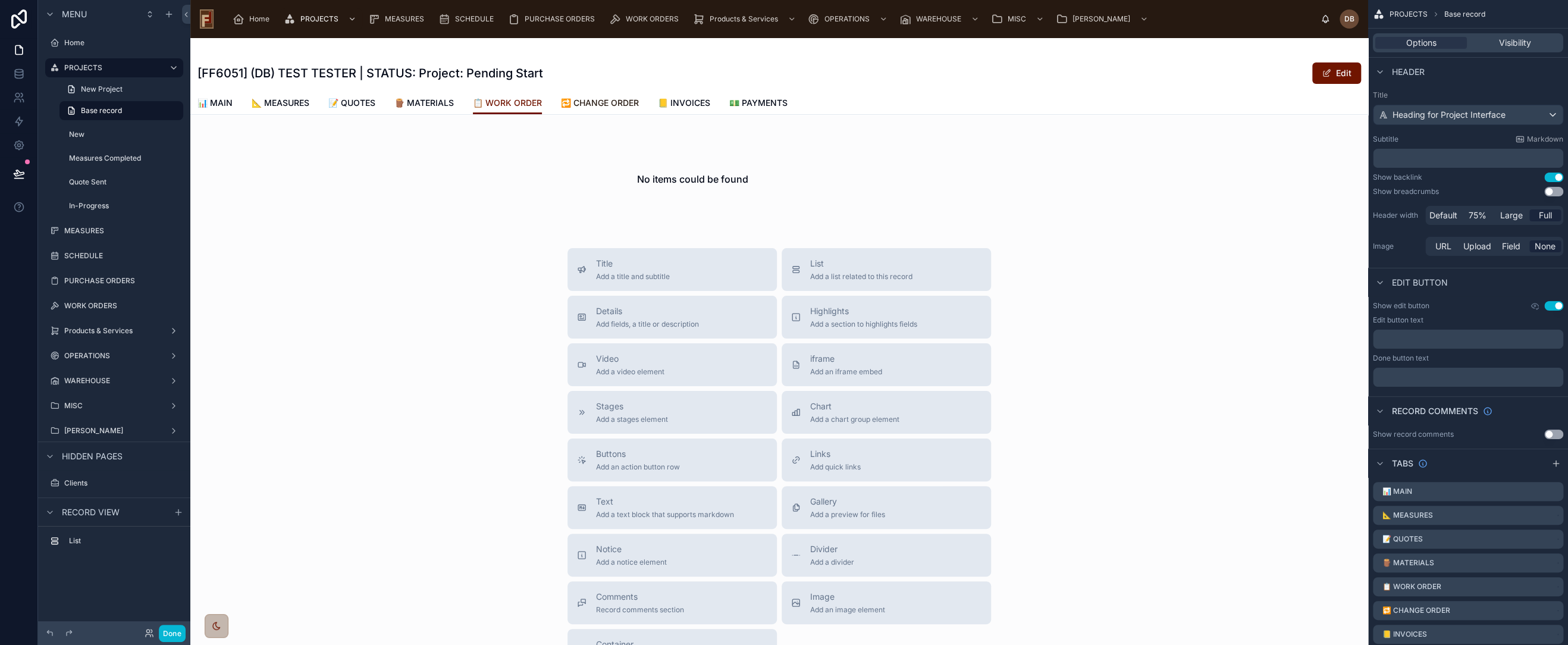
click at [595, 102] on span "🔁 CHANGE ORDER" at bounding box center [600, 102] width 78 height 12
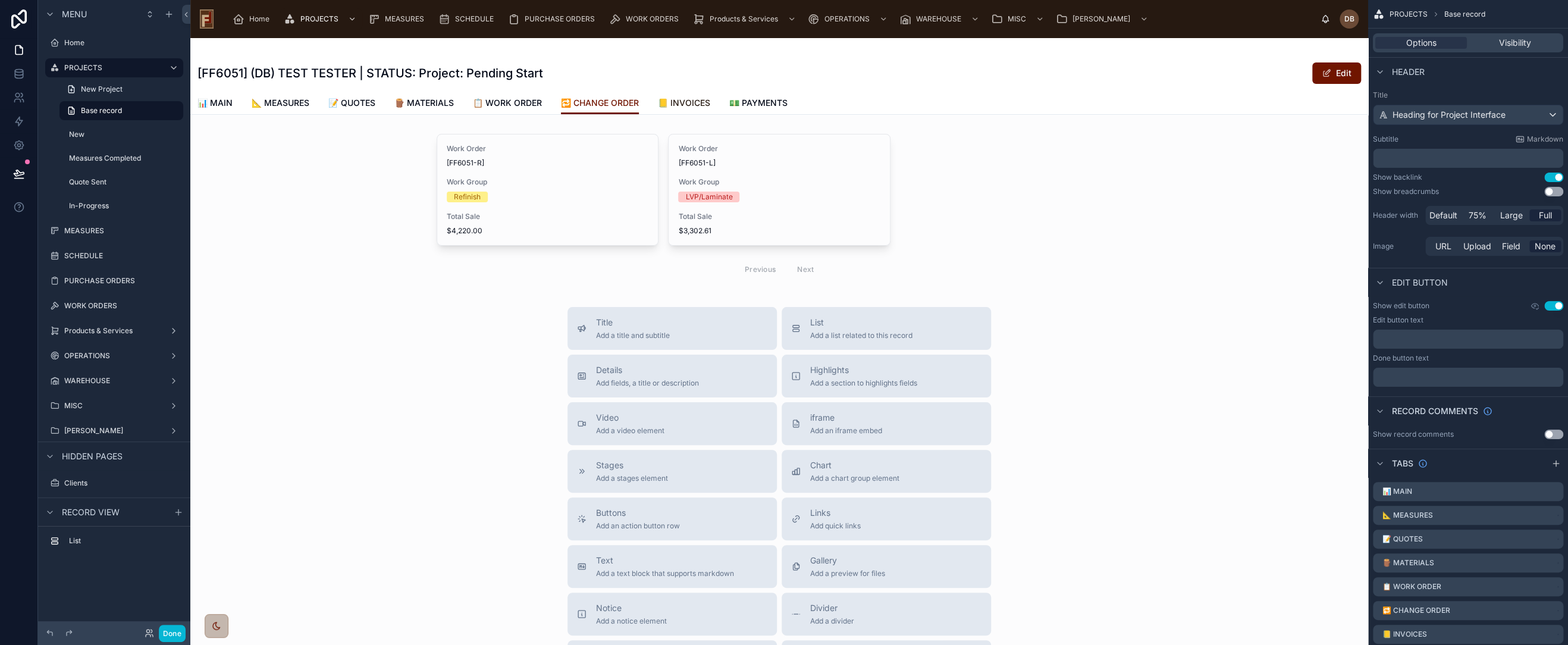
click at [686, 100] on span "📒 INVOICES" at bounding box center [684, 102] width 52 height 12
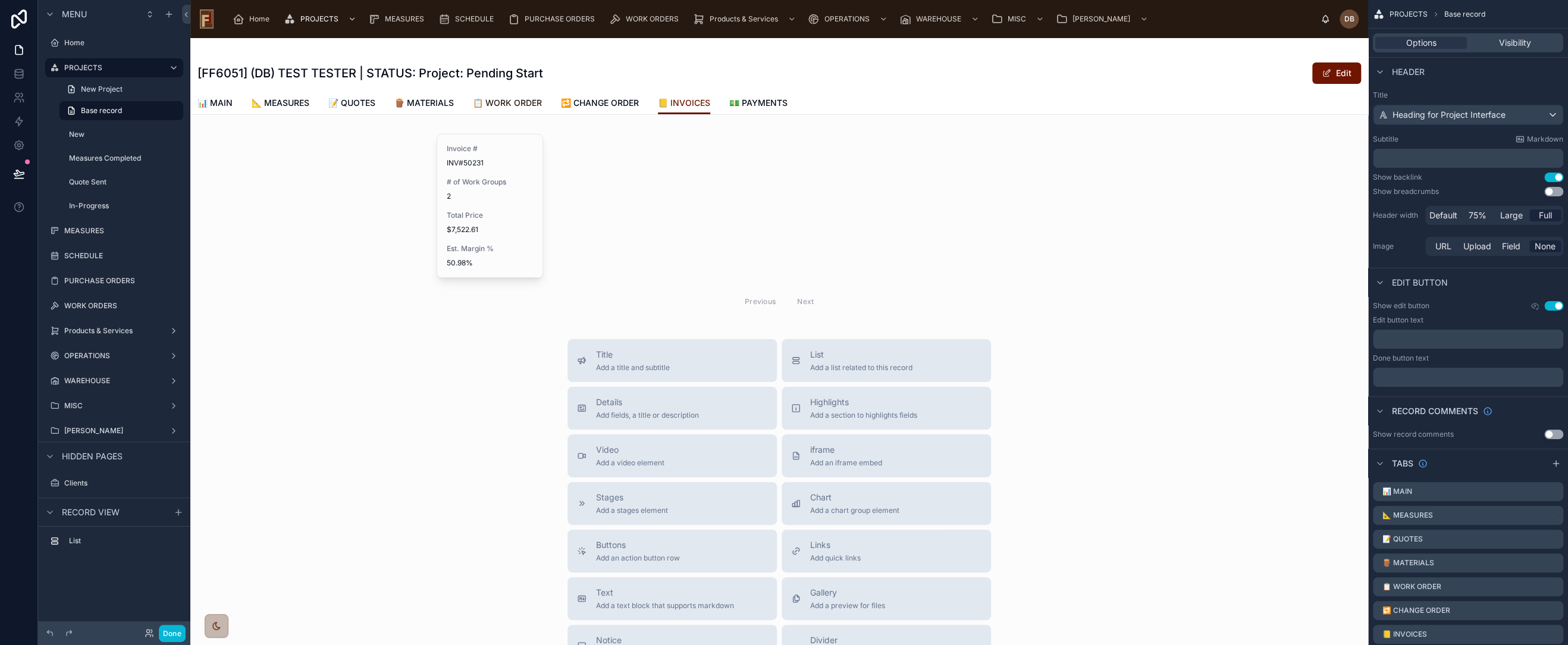
click at [514, 102] on span "📋 WORK ORDER" at bounding box center [507, 102] width 69 height 12
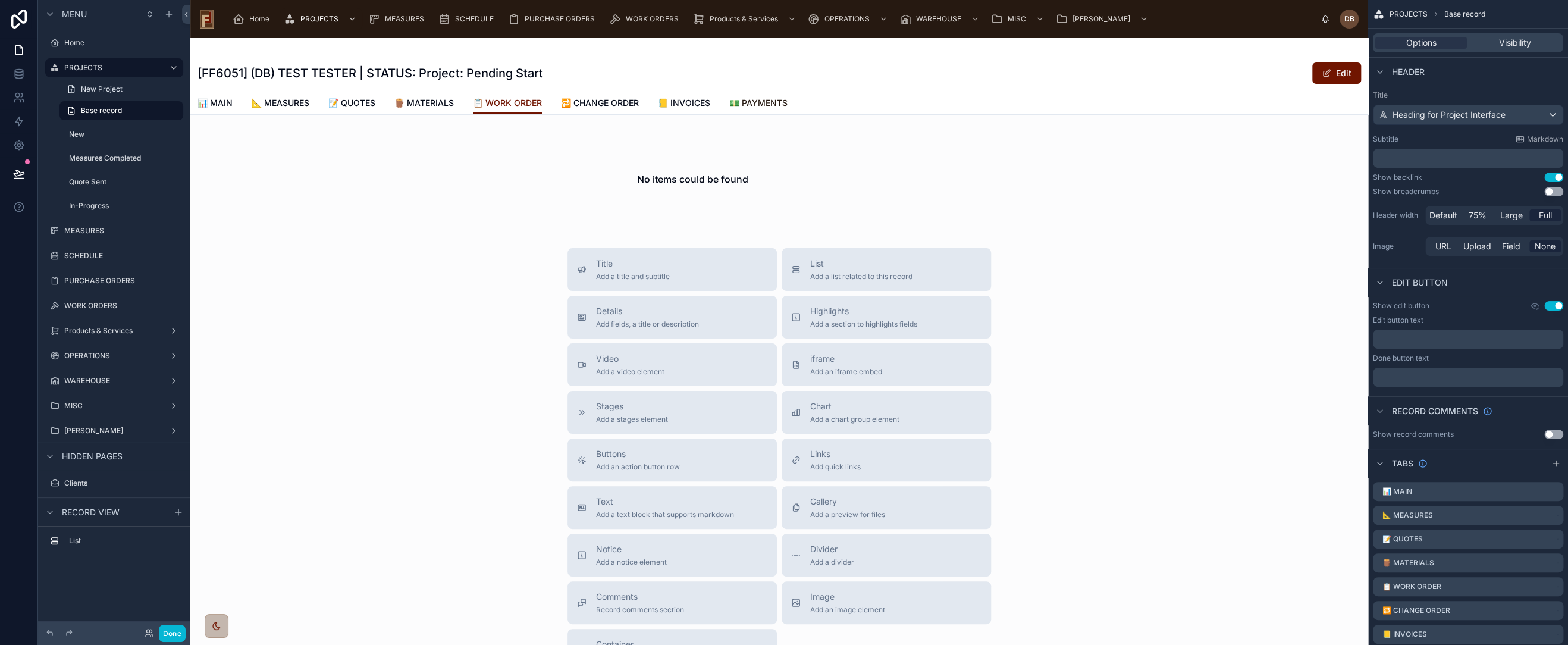
click at [773, 103] on span "💵 PAYMENTS" at bounding box center [759, 102] width 59 height 12
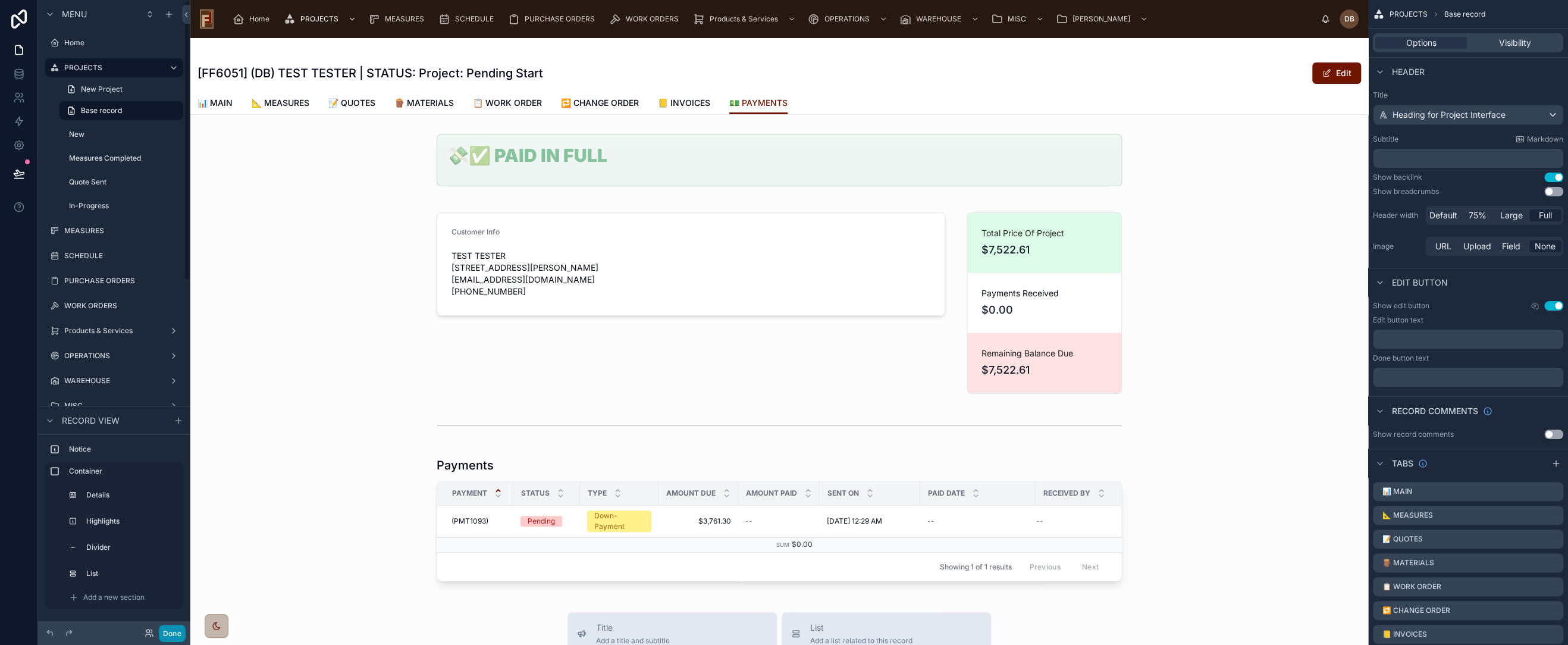
click at [174, 632] on button "Done" at bounding box center [172, 633] width 27 height 17
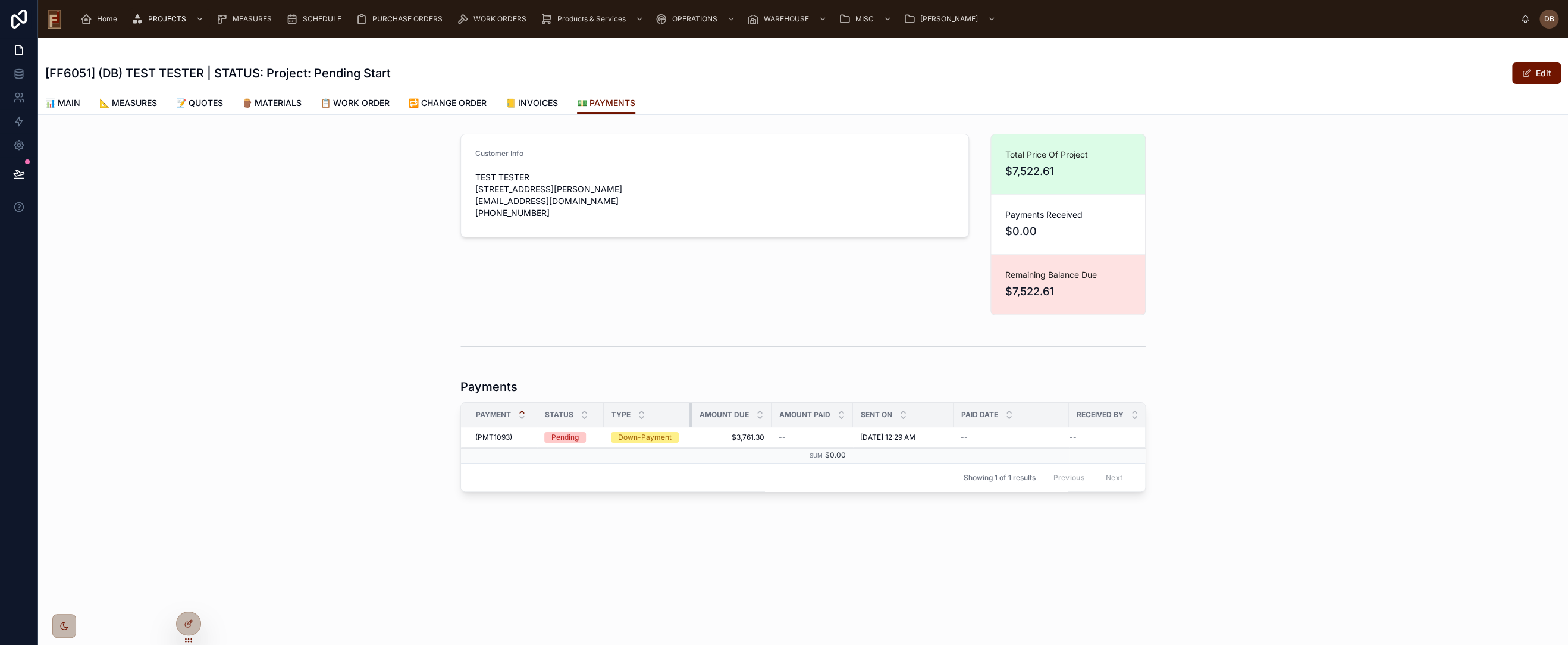
drag, startPoint x: 681, startPoint y: 413, endPoint x: 690, endPoint y: 413, distance: 9.0
click at [690, 413] on div at bounding box center [691, 414] width 4 height 24
click at [1109, 429] on span "Receive Payment" at bounding box center [1103, 426] width 60 height 10
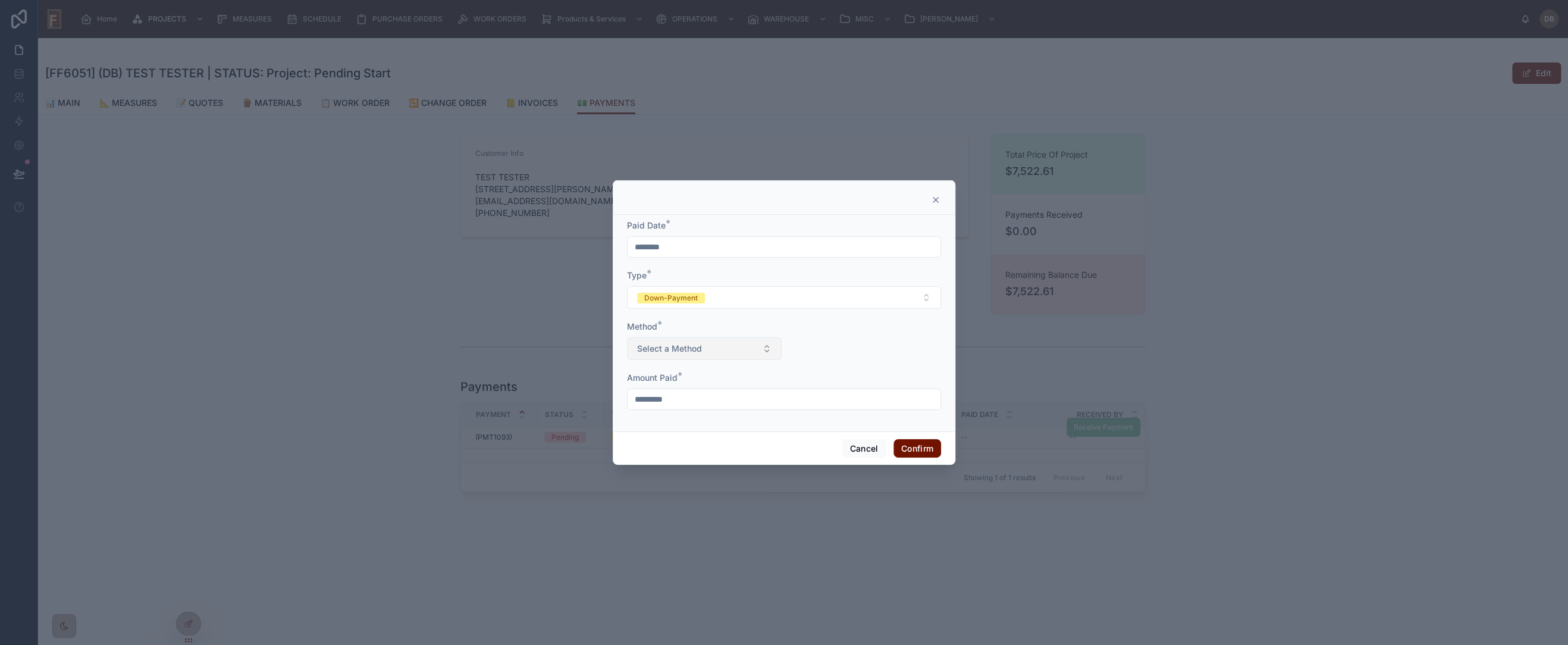
click at [686, 344] on span "Select a Method" at bounding box center [669, 348] width 65 height 12
click at [671, 435] on div "Check" at bounding box center [704, 432] width 148 height 18
click at [846, 351] on input "text" at bounding box center [864, 347] width 154 height 17
type input "****"
drag, startPoint x: 918, startPoint y: 450, endPoint x: 900, endPoint y: 442, distance: 19.7
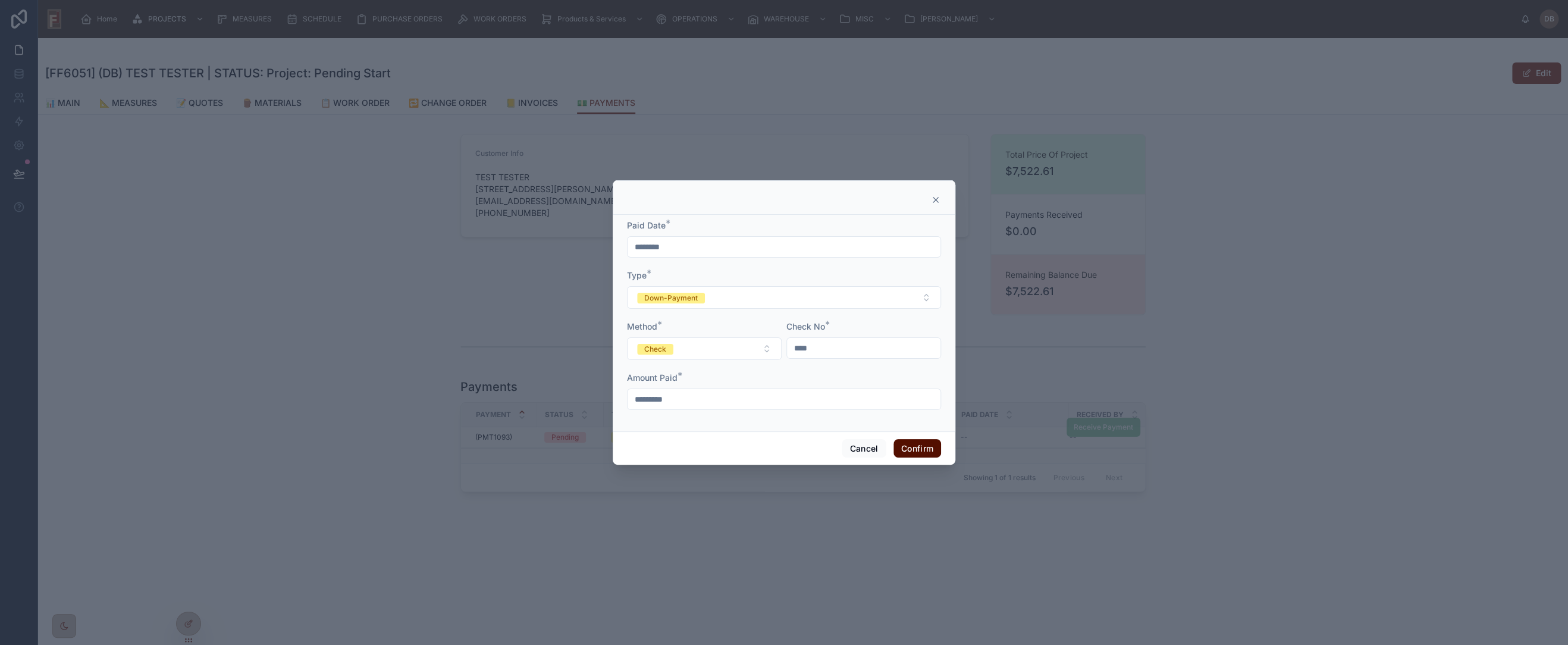
click at [918, 450] on button "Confirm" at bounding box center [918, 448] width 48 height 19
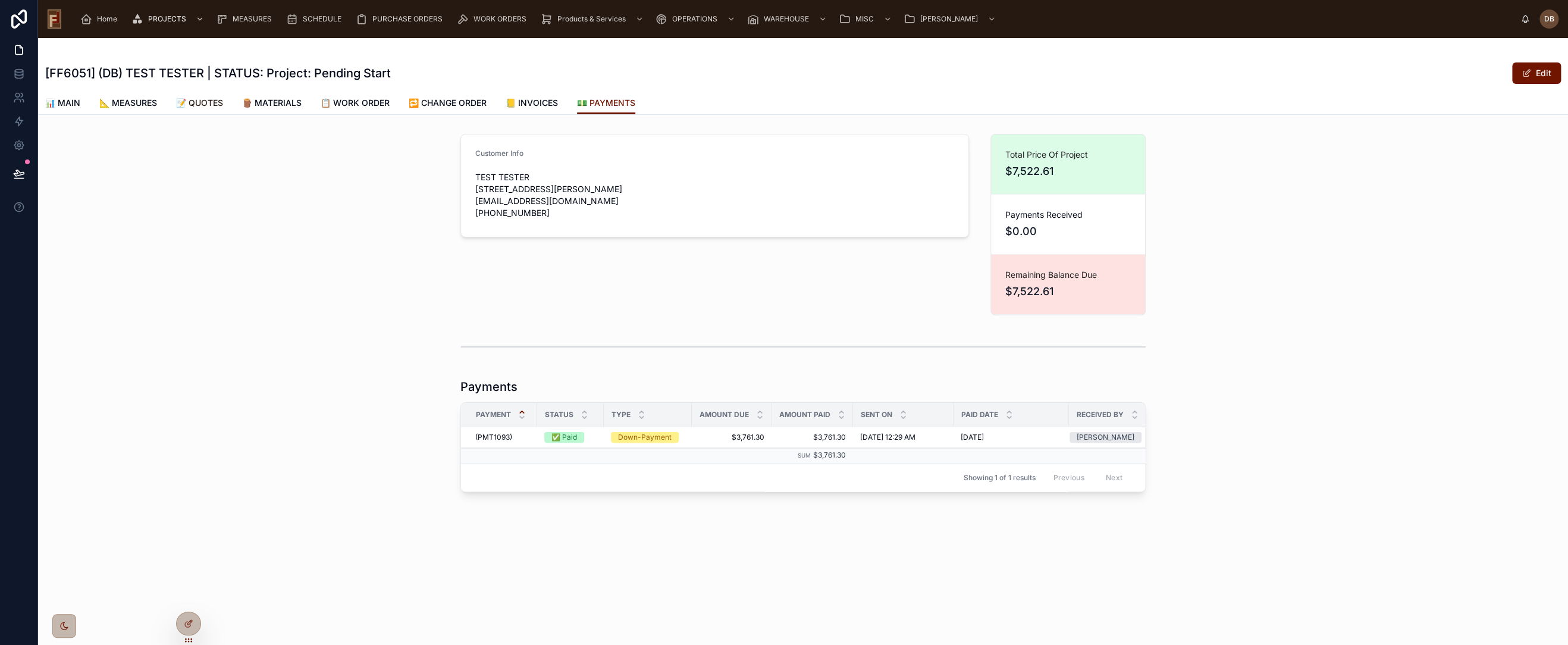
click at [204, 99] on span "📝 QUOTES" at bounding box center [199, 102] width 47 height 12
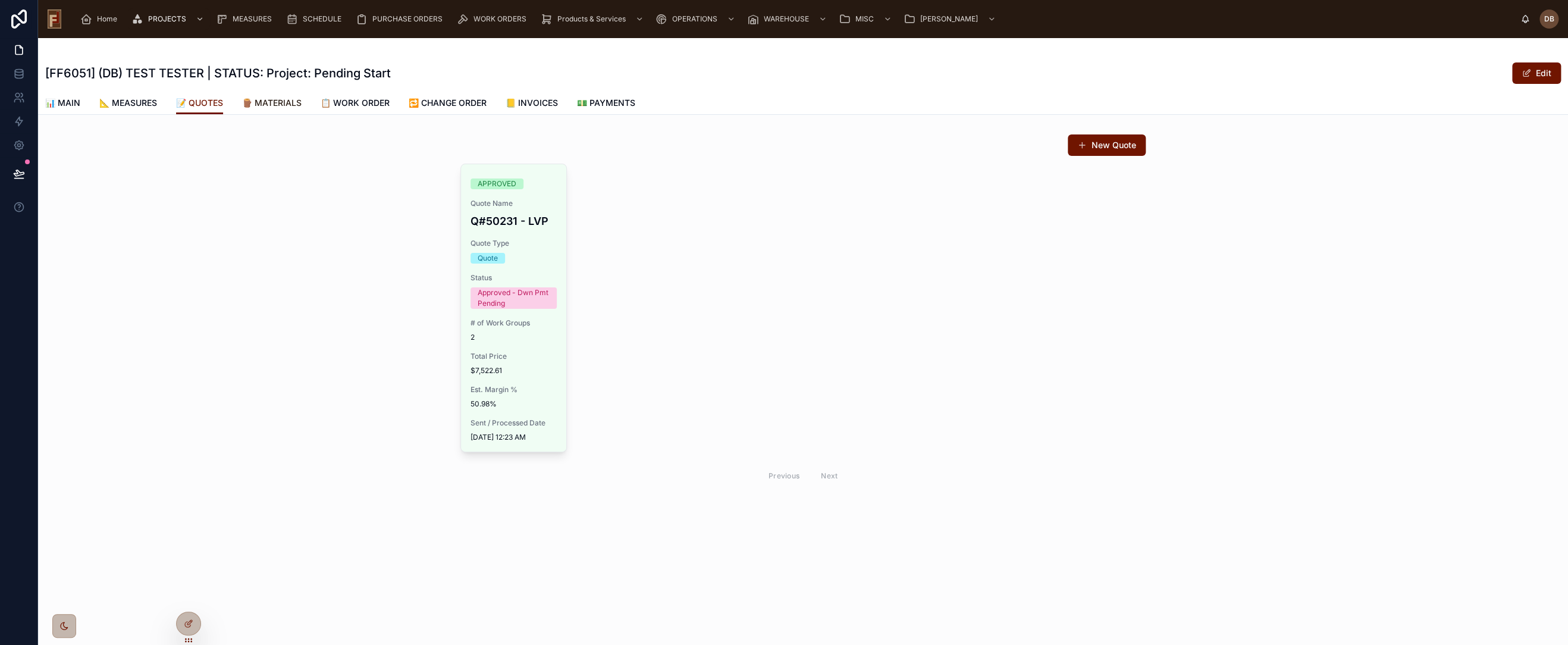
click at [285, 104] on span "🪵 MATERIALS" at bounding box center [272, 102] width 60 height 12
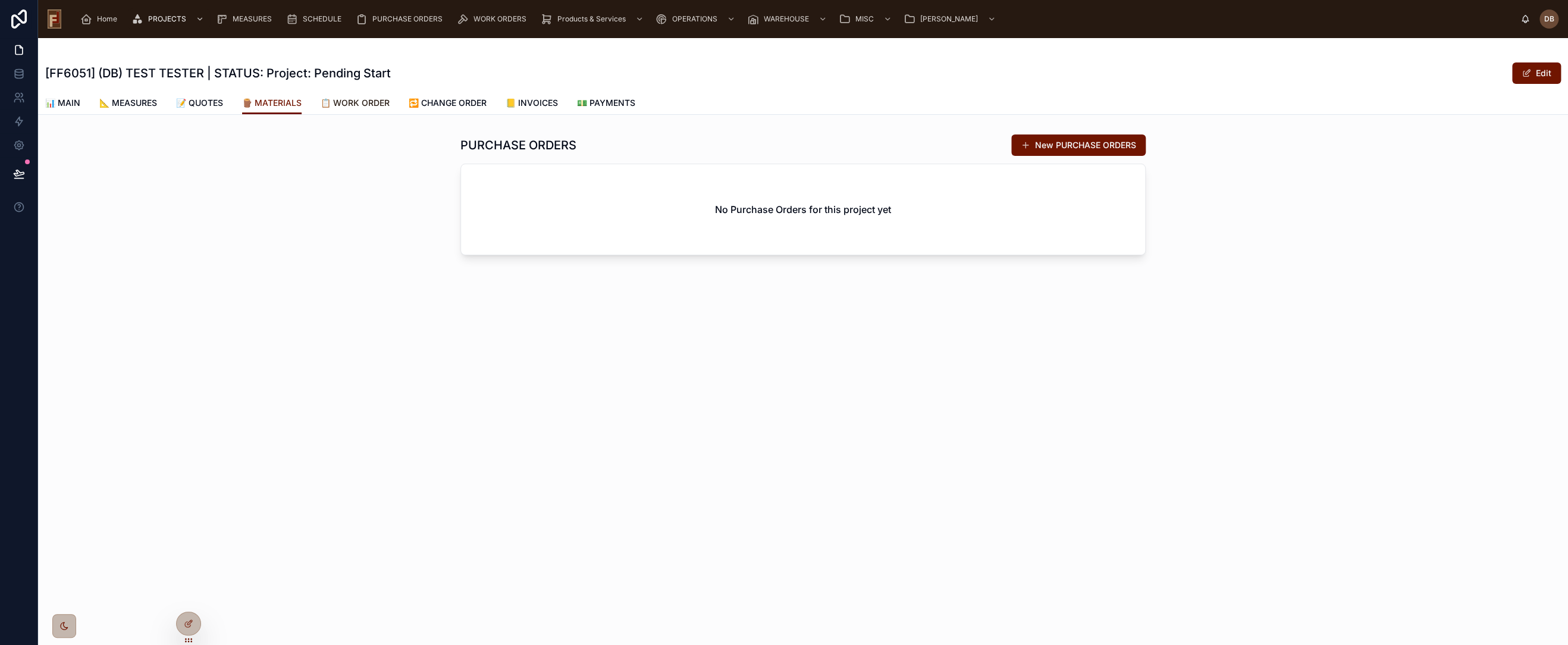
click at [371, 100] on span "📋 WORK ORDER" at bounding box center [355, 102] width 69 height 12
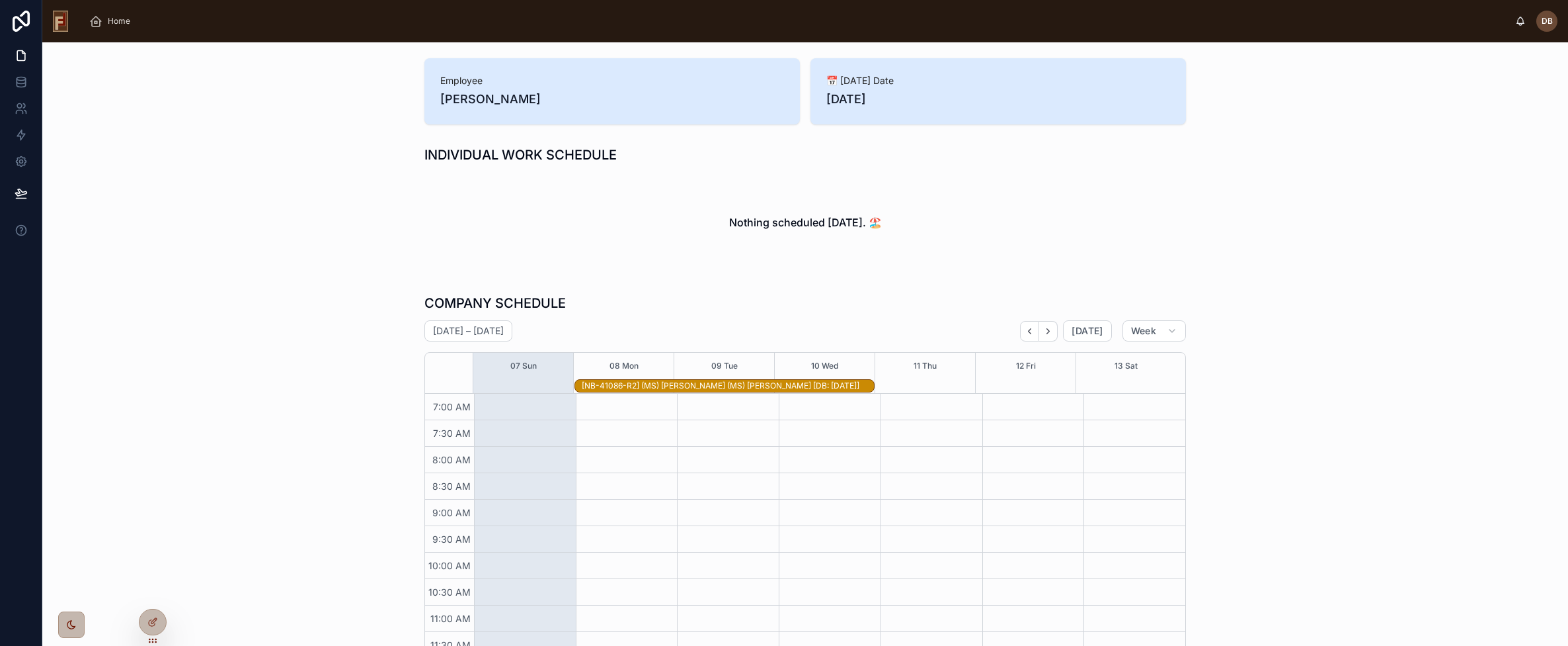
scroll to position [131, 0]
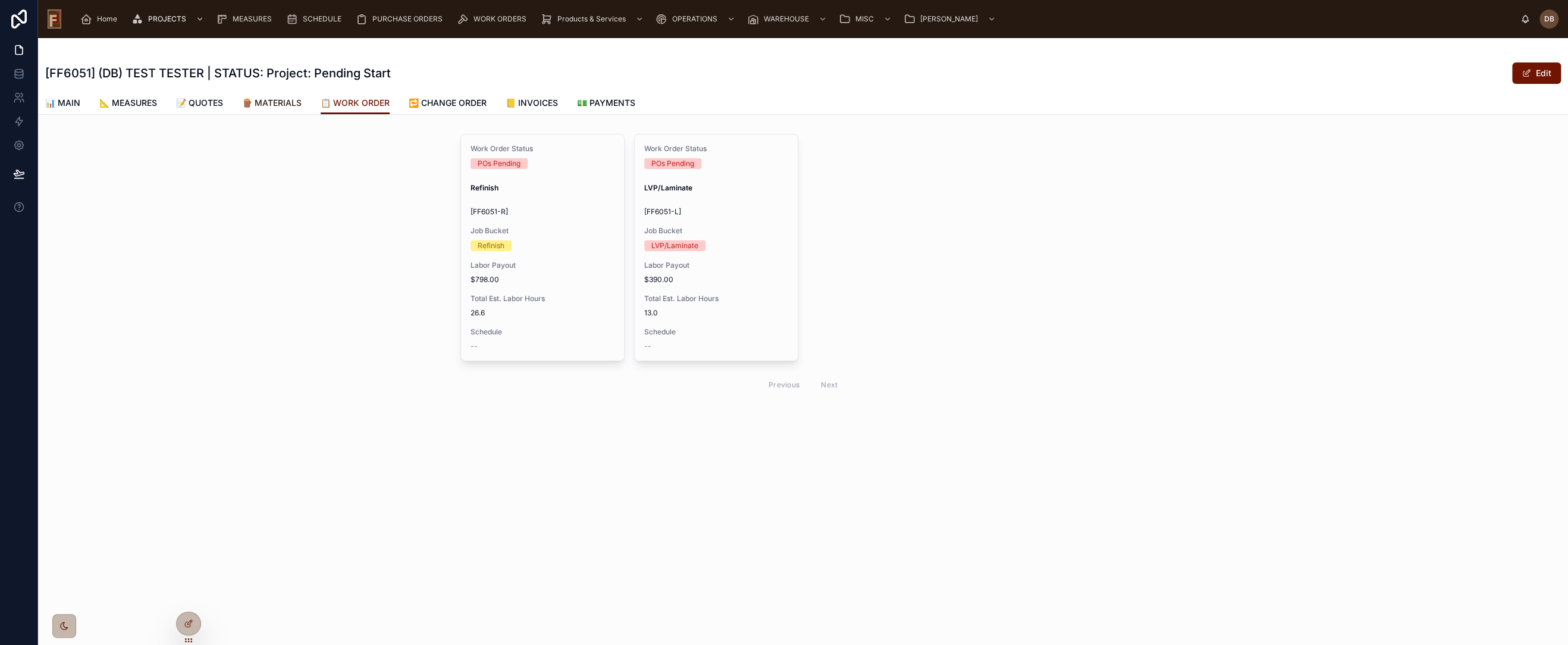
click at [282, 101] on span "🪵 MATERIALS" at bounding box center [272, 102] width 60 height 12
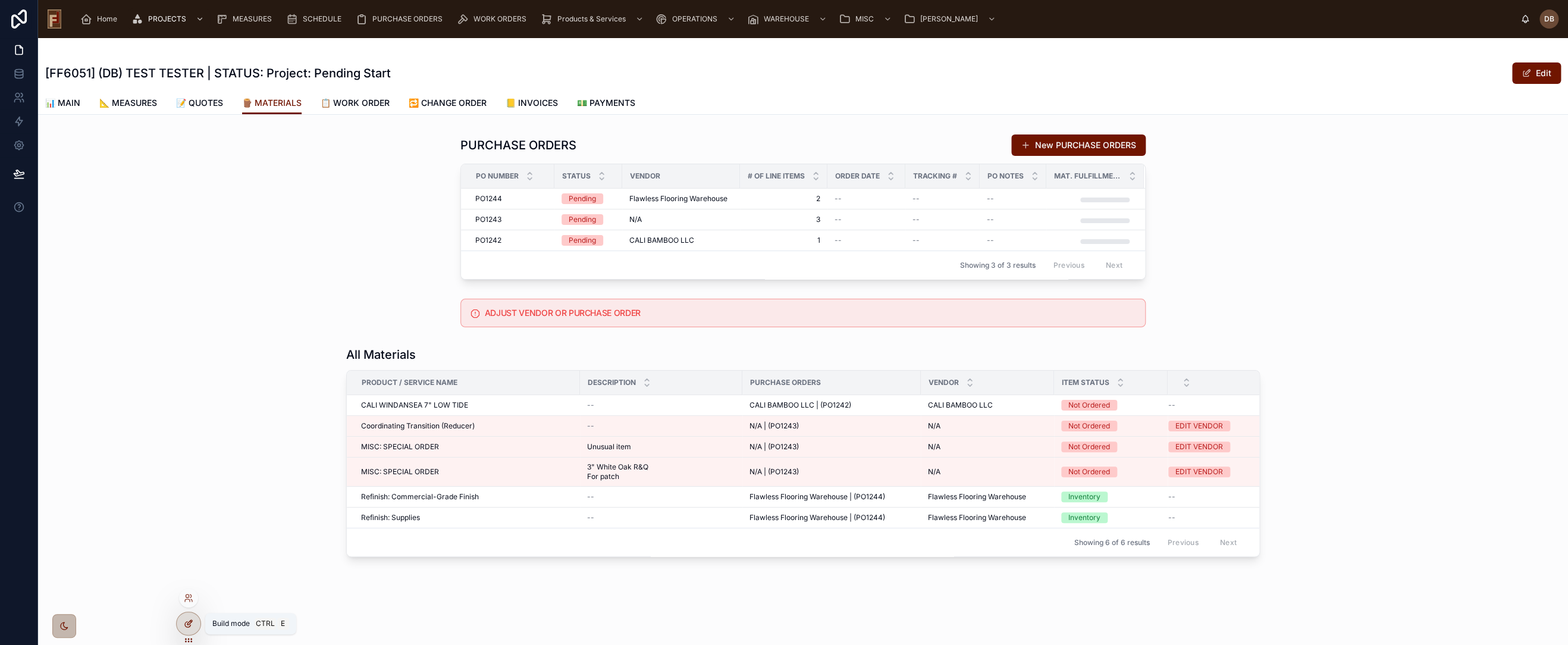
click at [195, 625] on div at bounding box center [188, 623] width 24 height 22
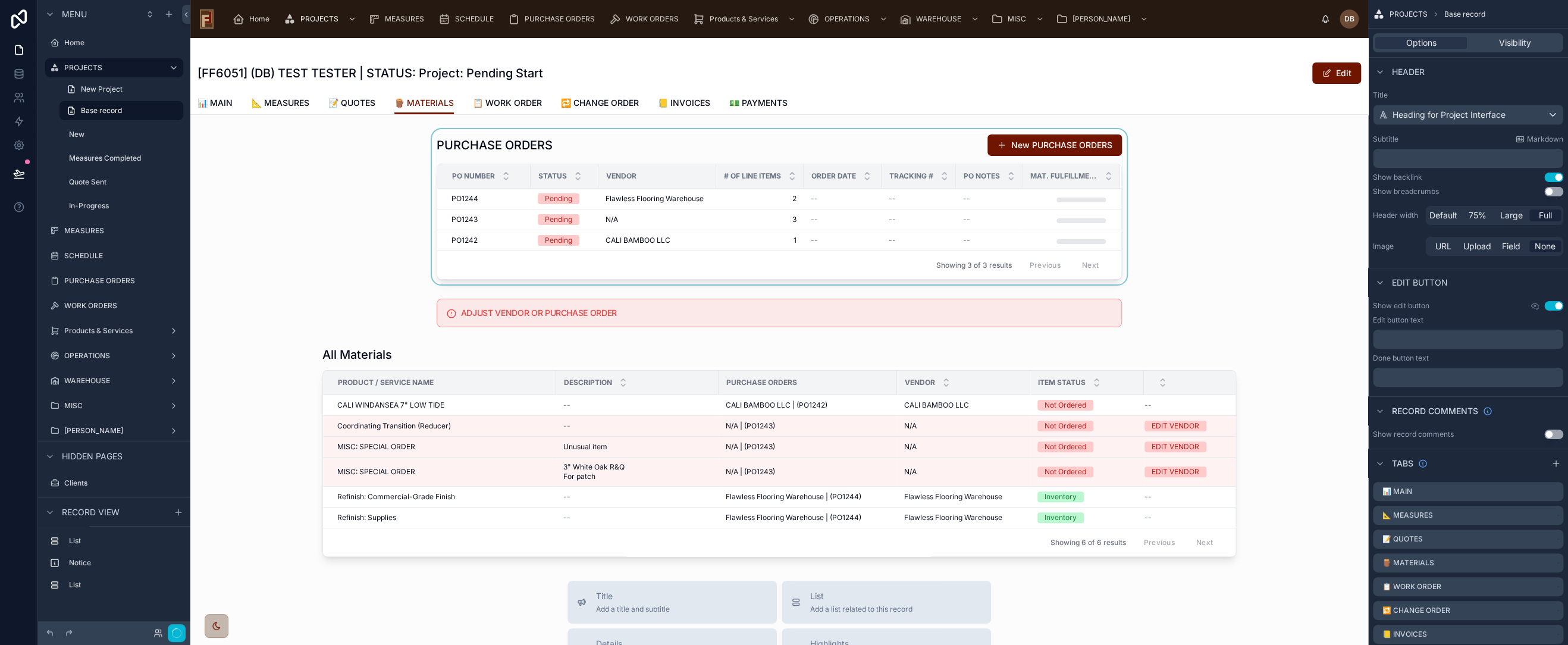
click at [838, 141] on div at bounding box center [779, 206] width 1178 height 155
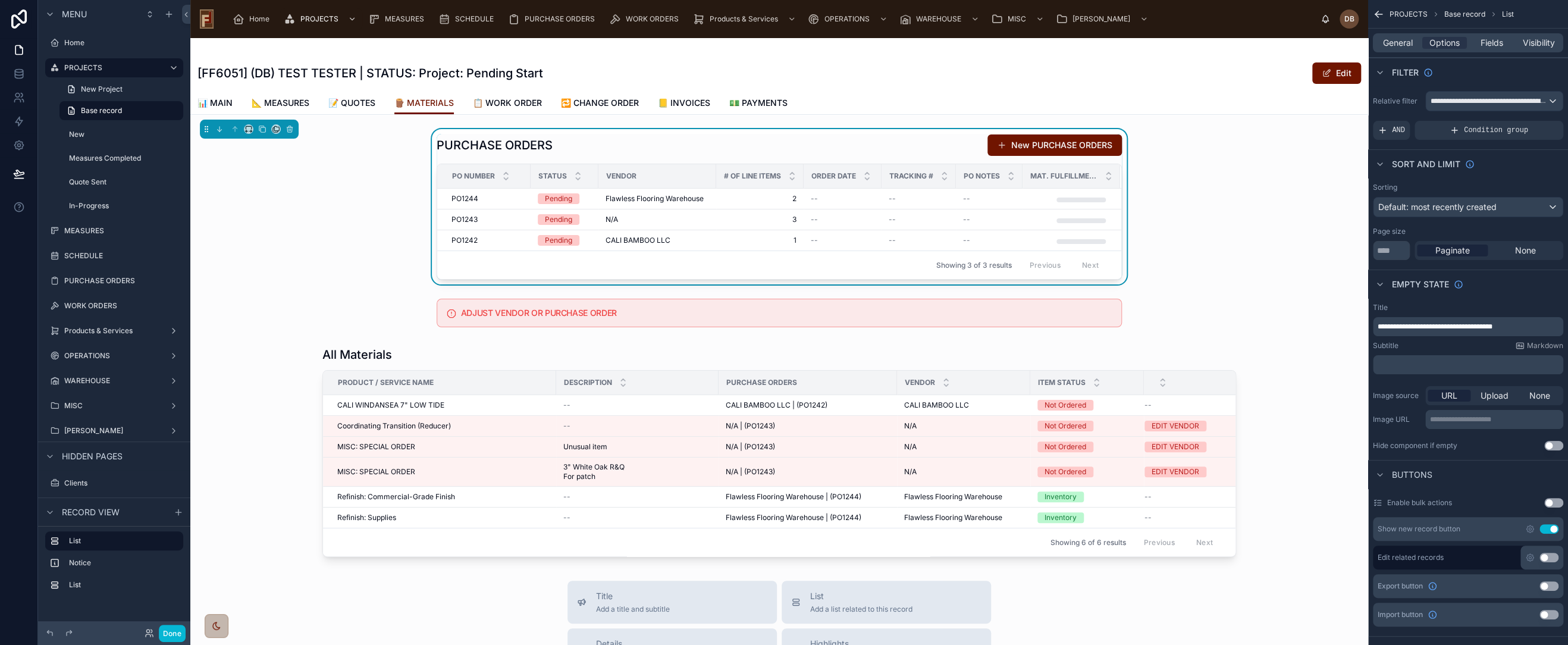
click at [1548, 526] on button "Use setting" at bounding box center [1548, 529] width 19 height 10
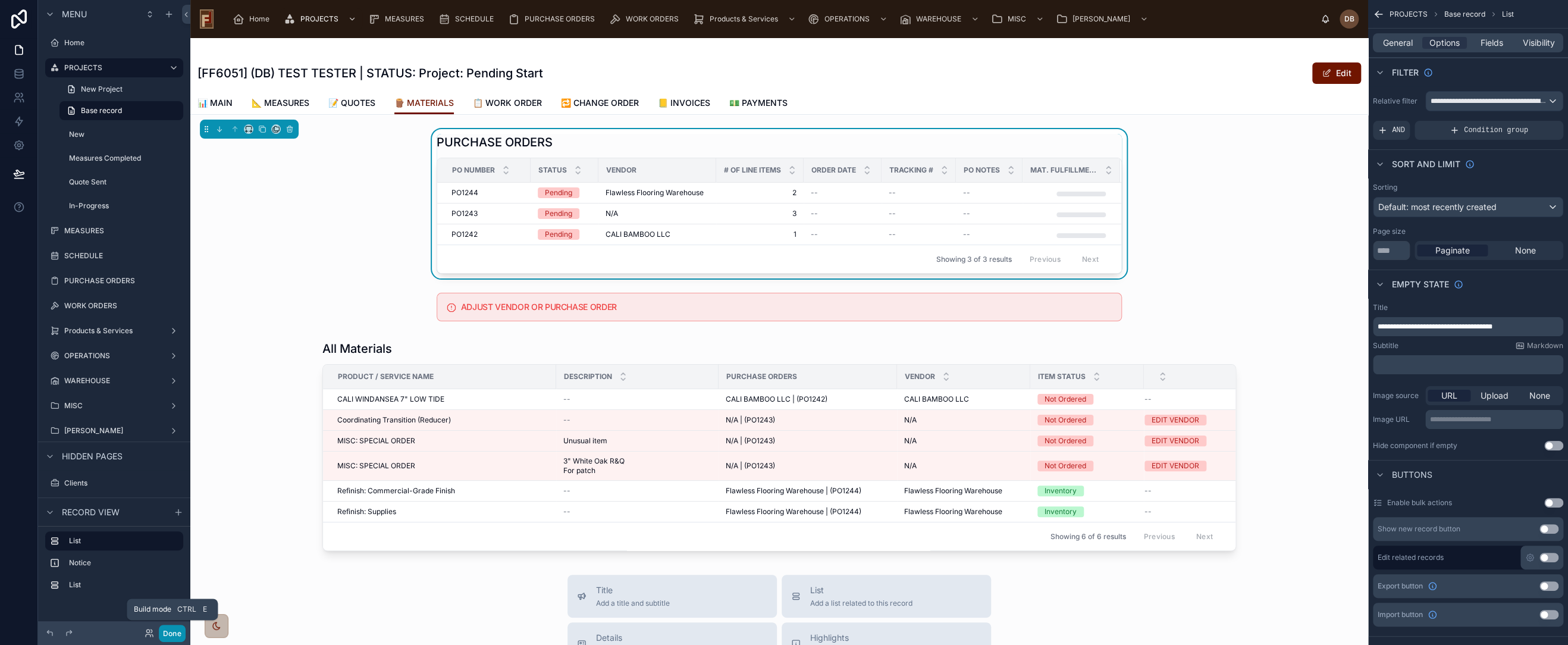
click at [172, 633] on button "Done" at bounding box center [172, 633] width 27 height 17
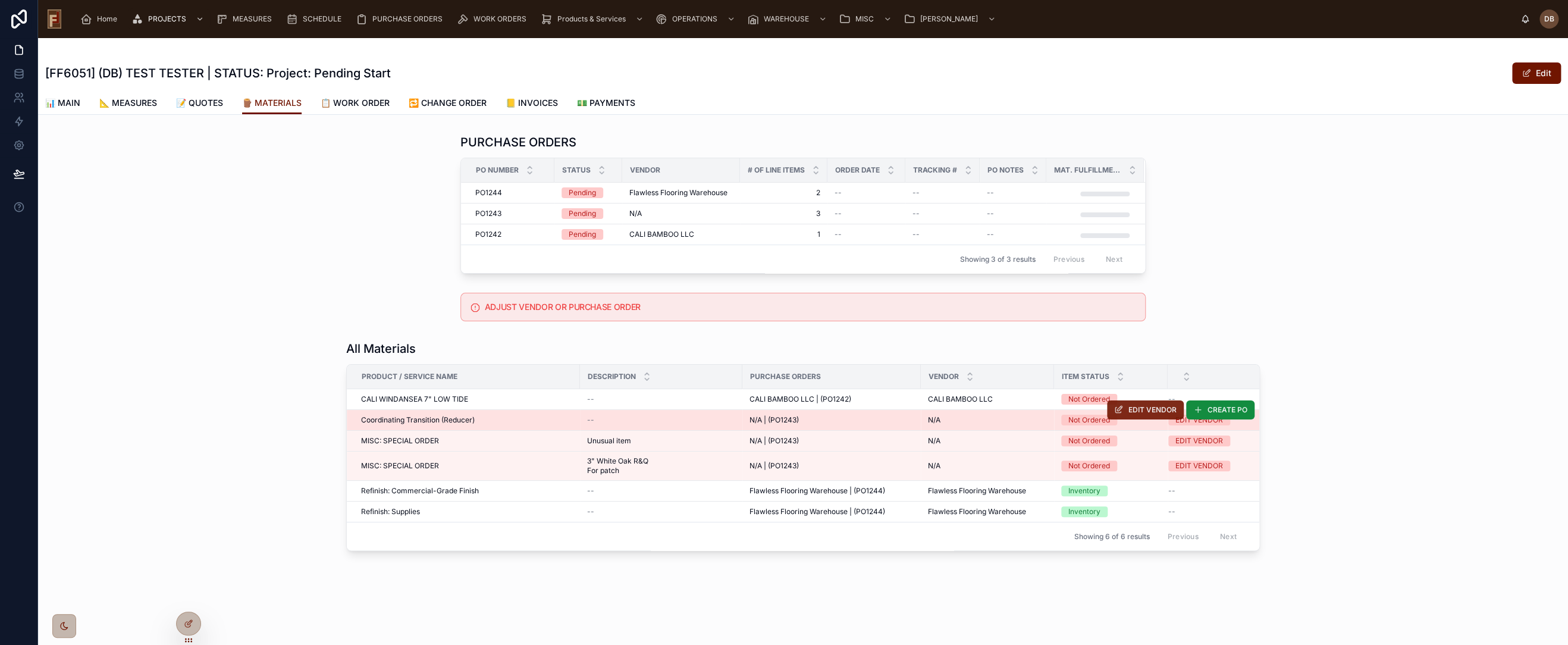
click at [1147, 411] on span "EDIT VENDOR" at bounding box center [1152, 410] width 48 height 10
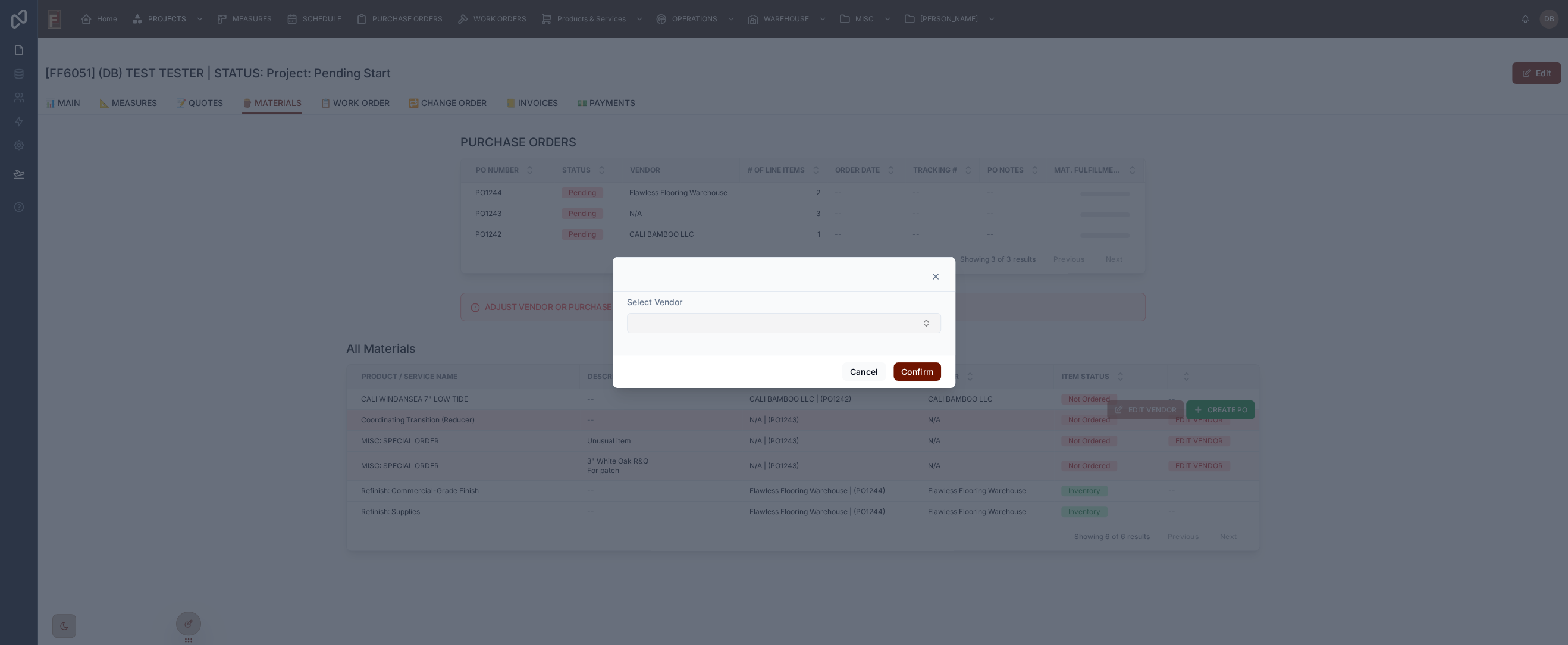
click at [720, 325] on button "Select Button" at bounding box center [784, 322] width 314 height 20
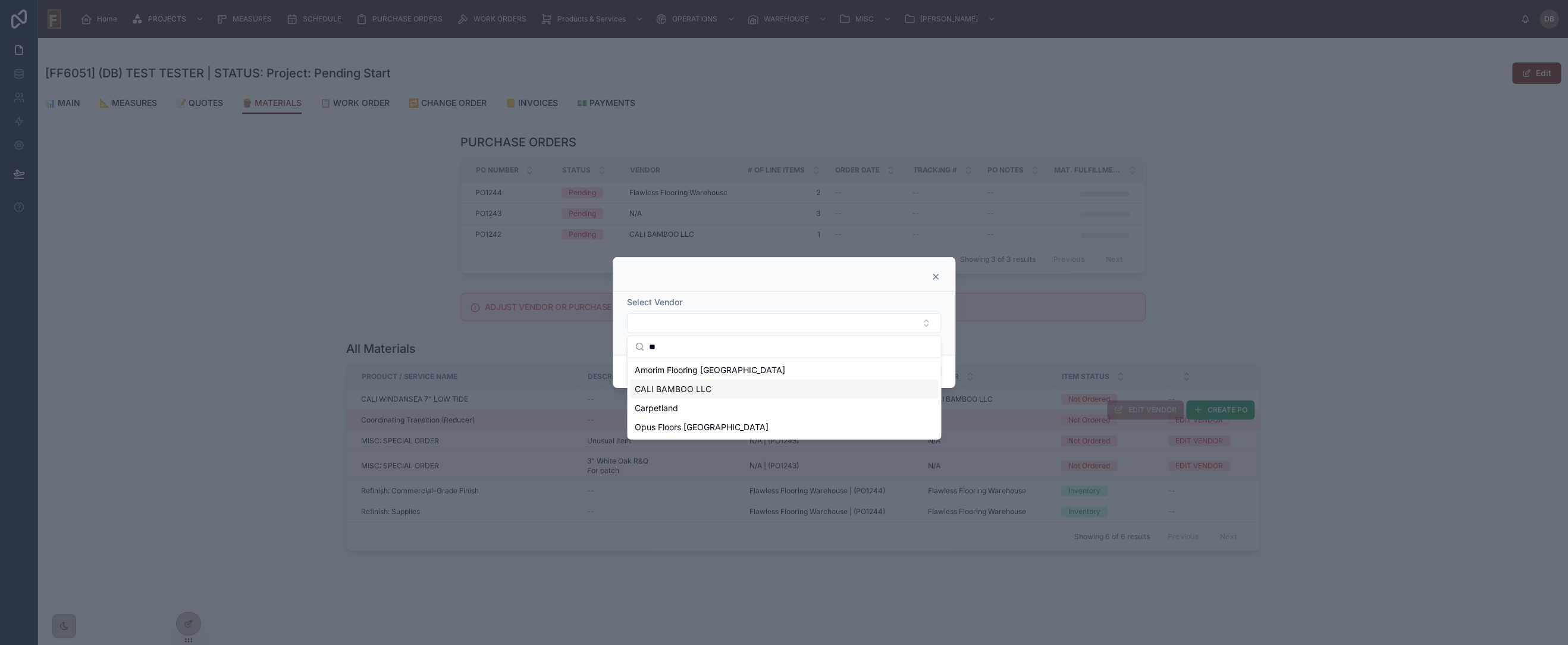
type input "**"
click at [707, 389] on span "CALI BAMBOO LLC" at bounding box center [673, 388] width 76 height 12
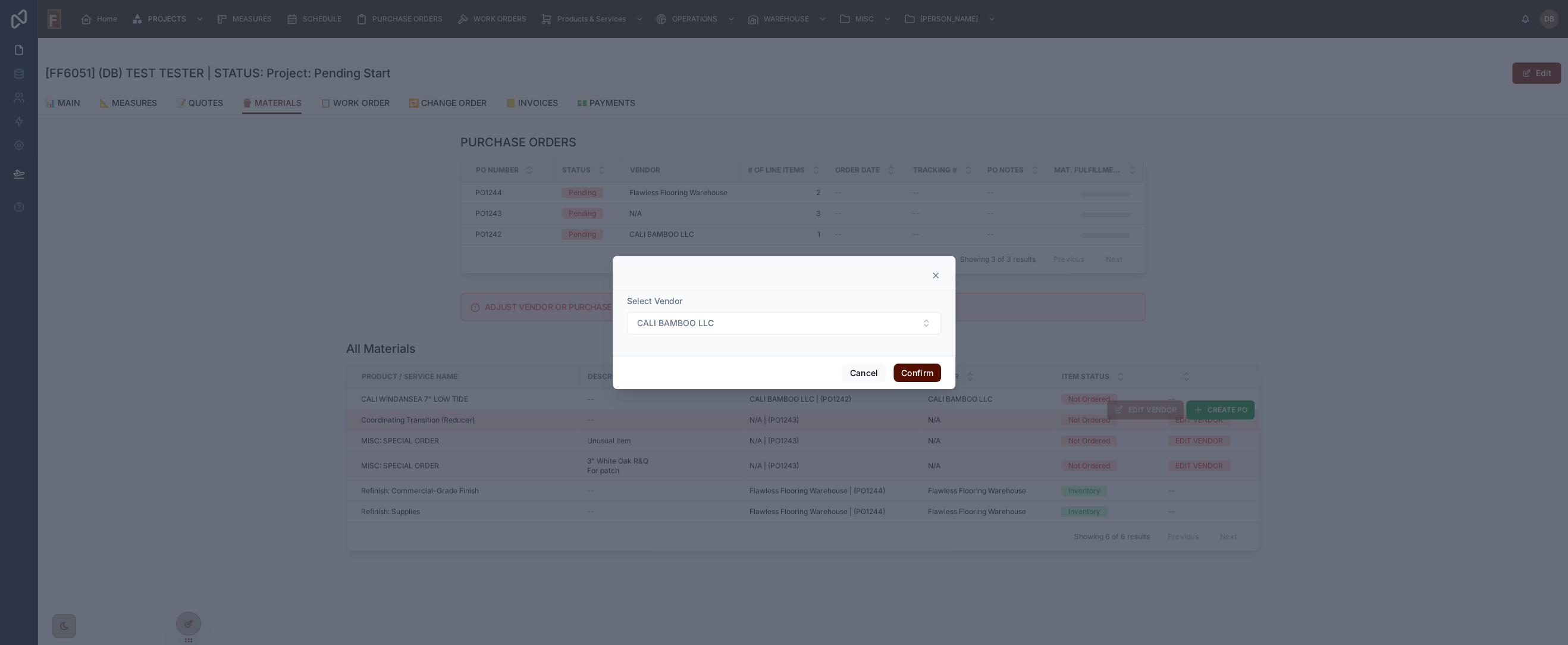
click at [923, 371] on button "Confirm" at bounding box center [918, 372] width 48 height 19
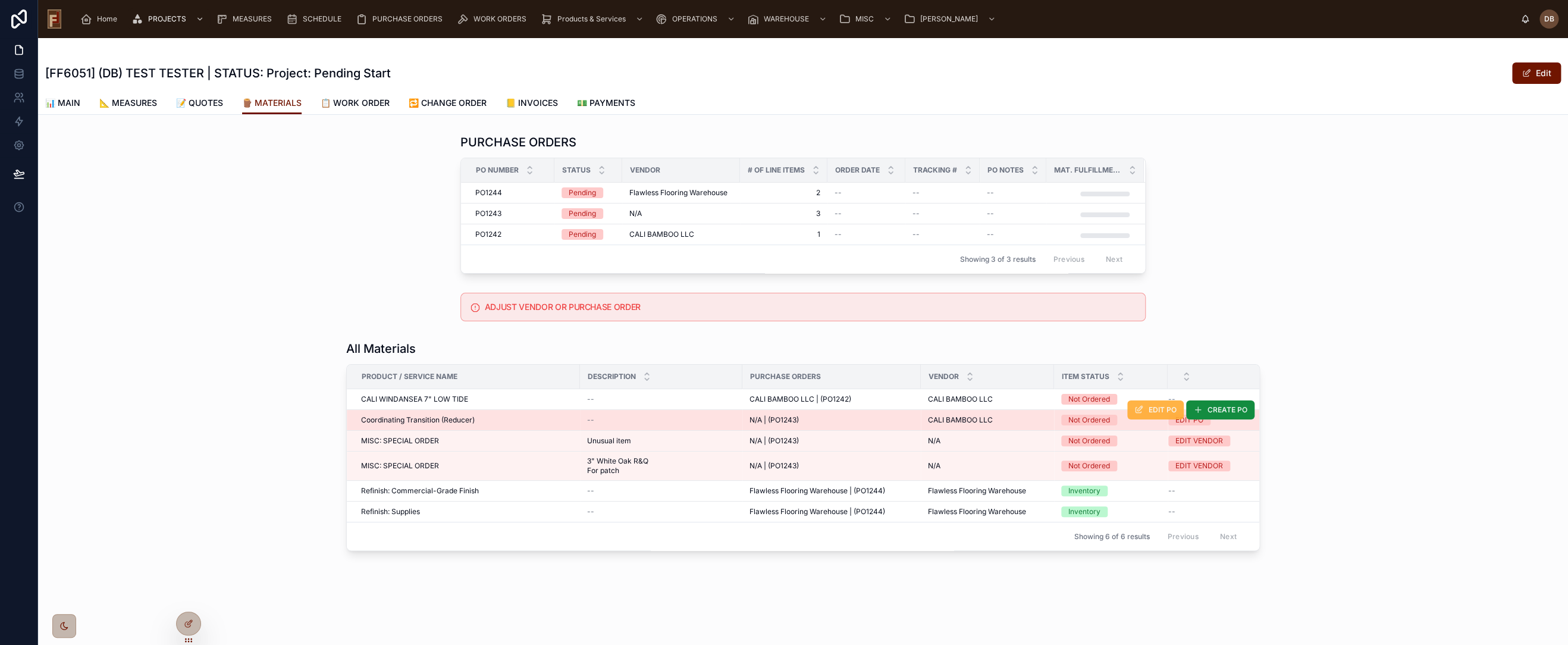
click at [1157, 409] on span "EDIT PO" at bounding box center [1162, 410] width 28 height 10
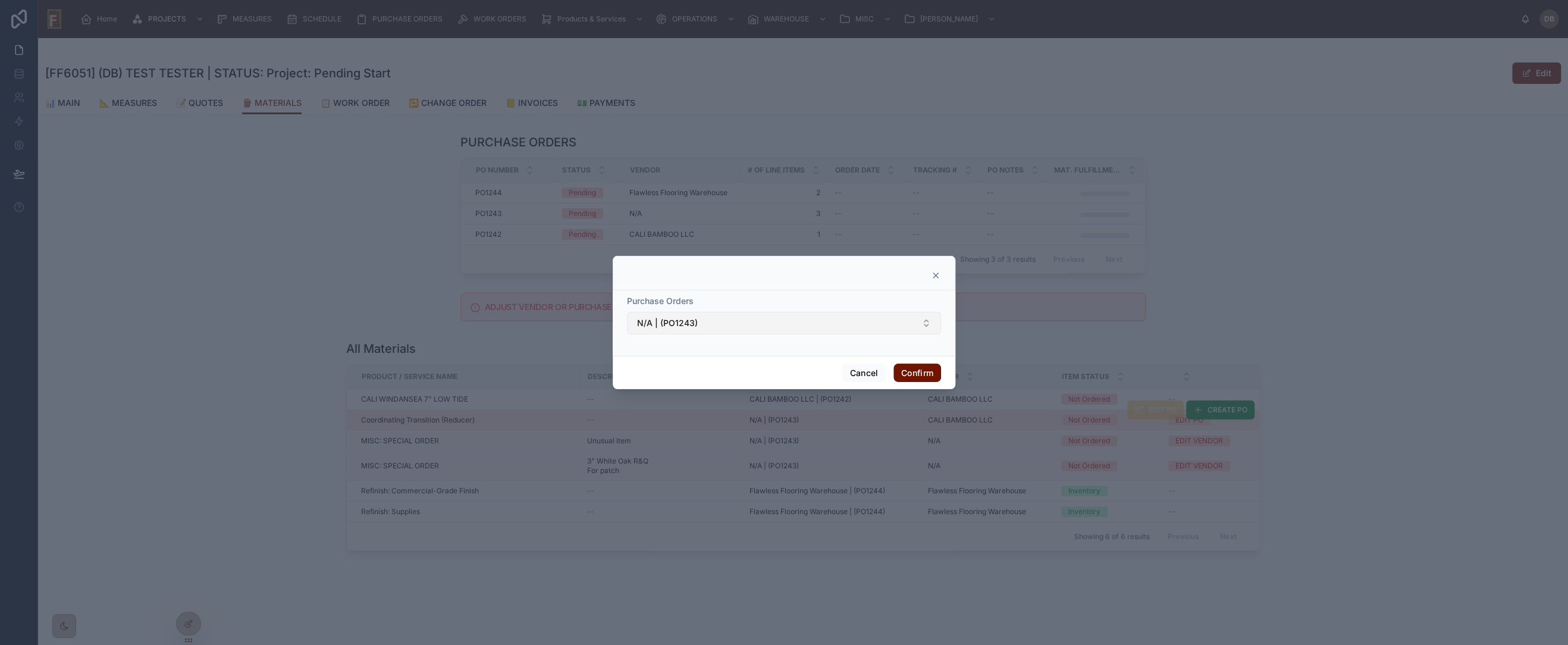
click at [747, 323] on button "N/A | (PO1243)" at bounding box center [784, 322] width 314 height 22
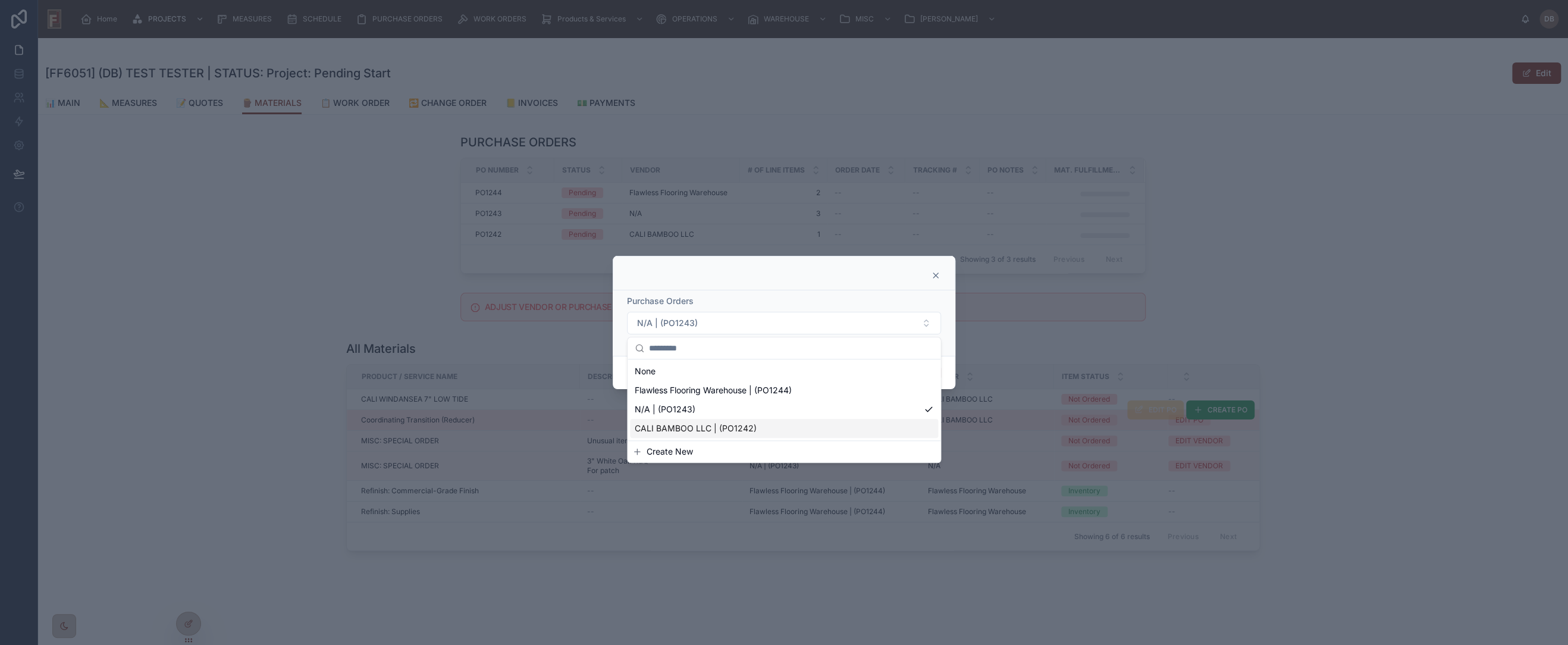
click at [745, 427] on span "CALI BAMBOO LLC | (PO1242)" at bounding box center [696, 427] width 122 height 12
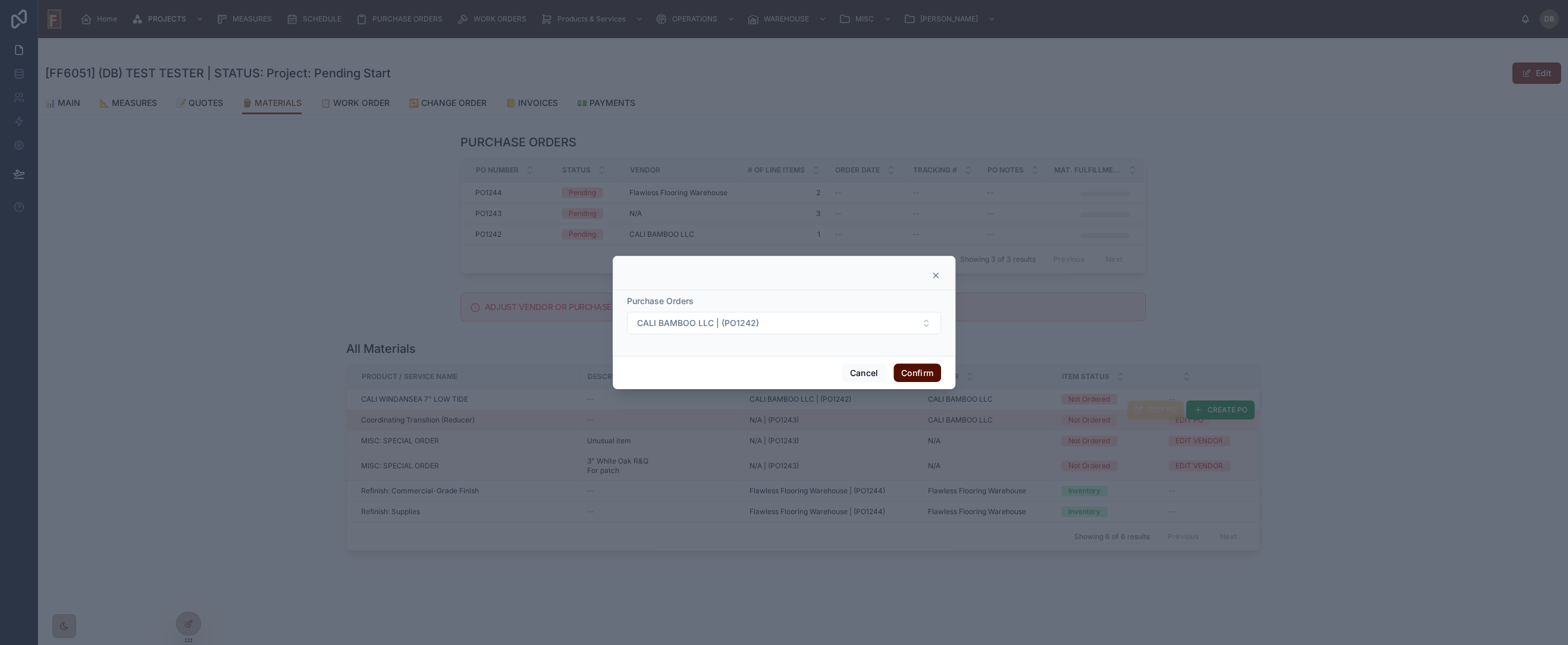
click at [919, 370] on button "Confirm" at bounding box center [918, 372] width 48 height 19
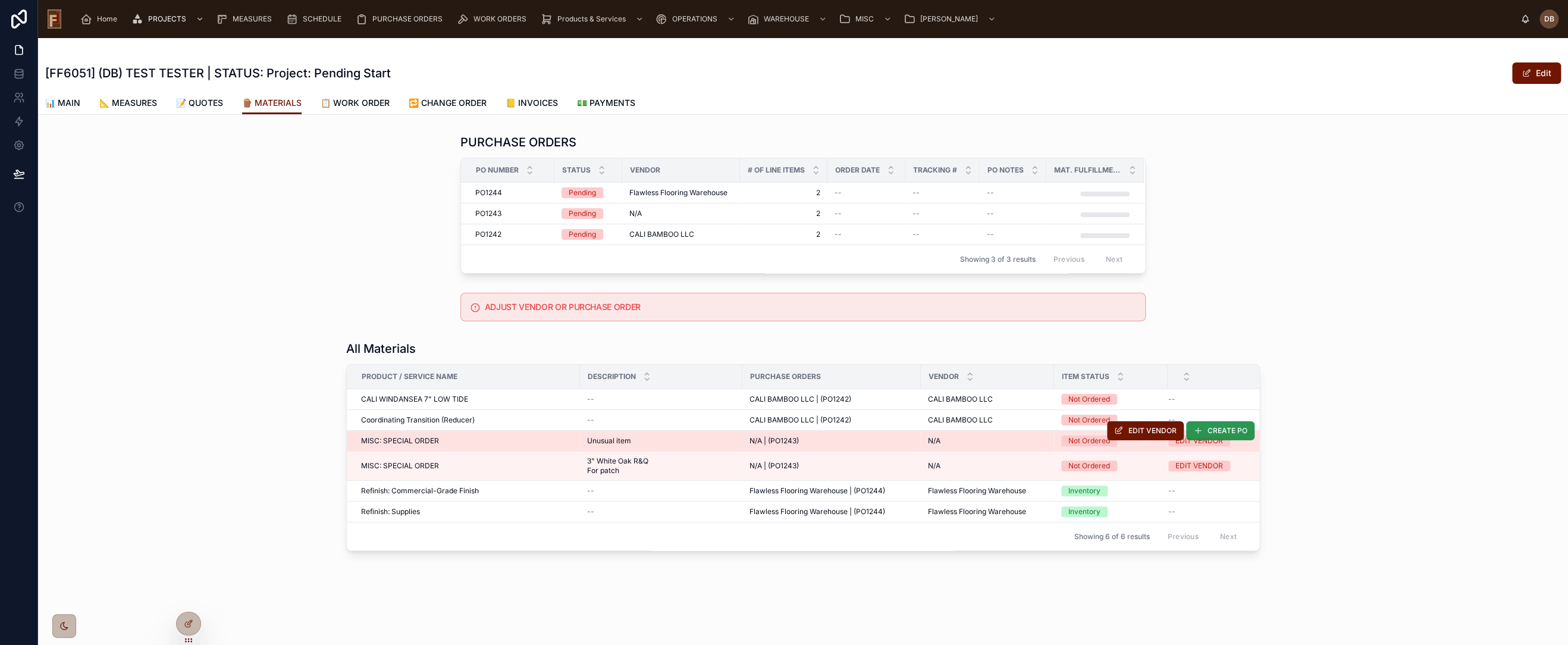
click at [1222, 433] on span "CREATE PO" at bounding box center [1227, 430] width 40 height 10
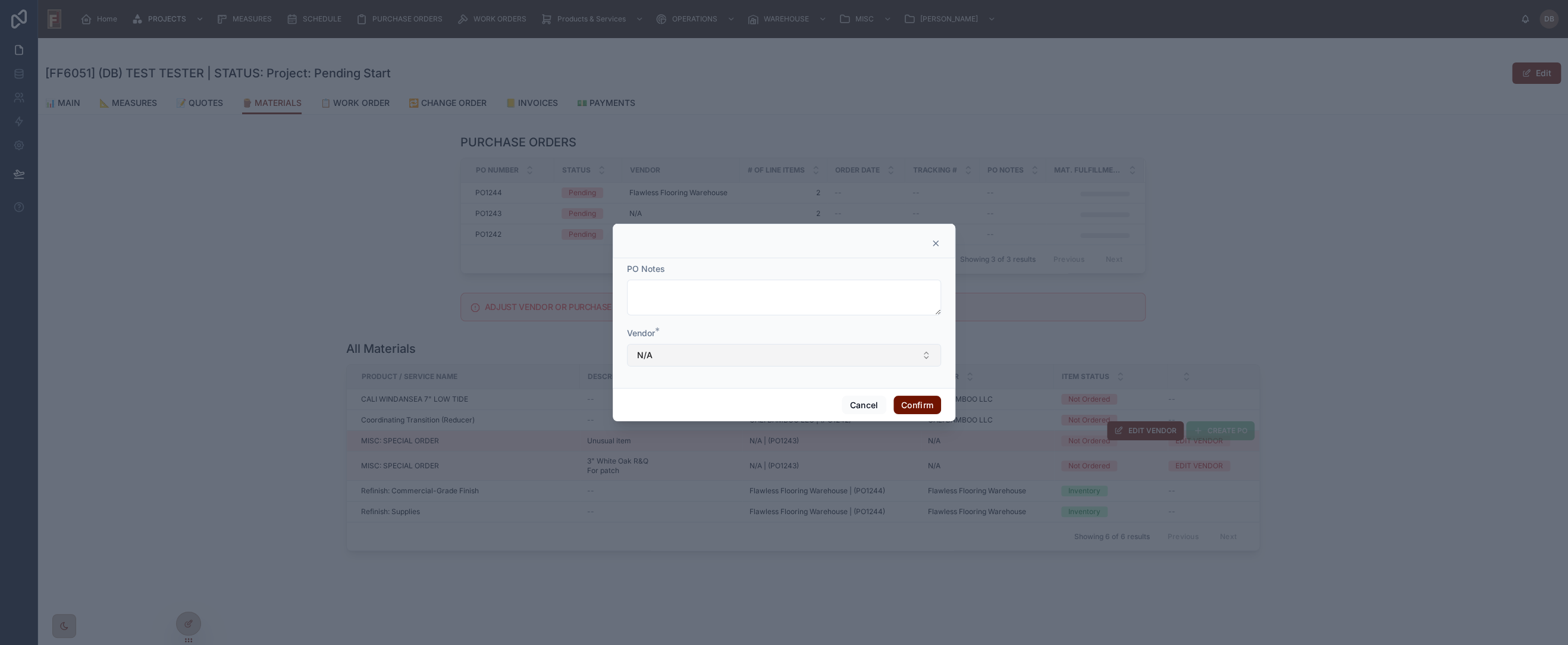
click at [736, 359] on button "N/A" at bounding box center [784, 354] width 314 height 22
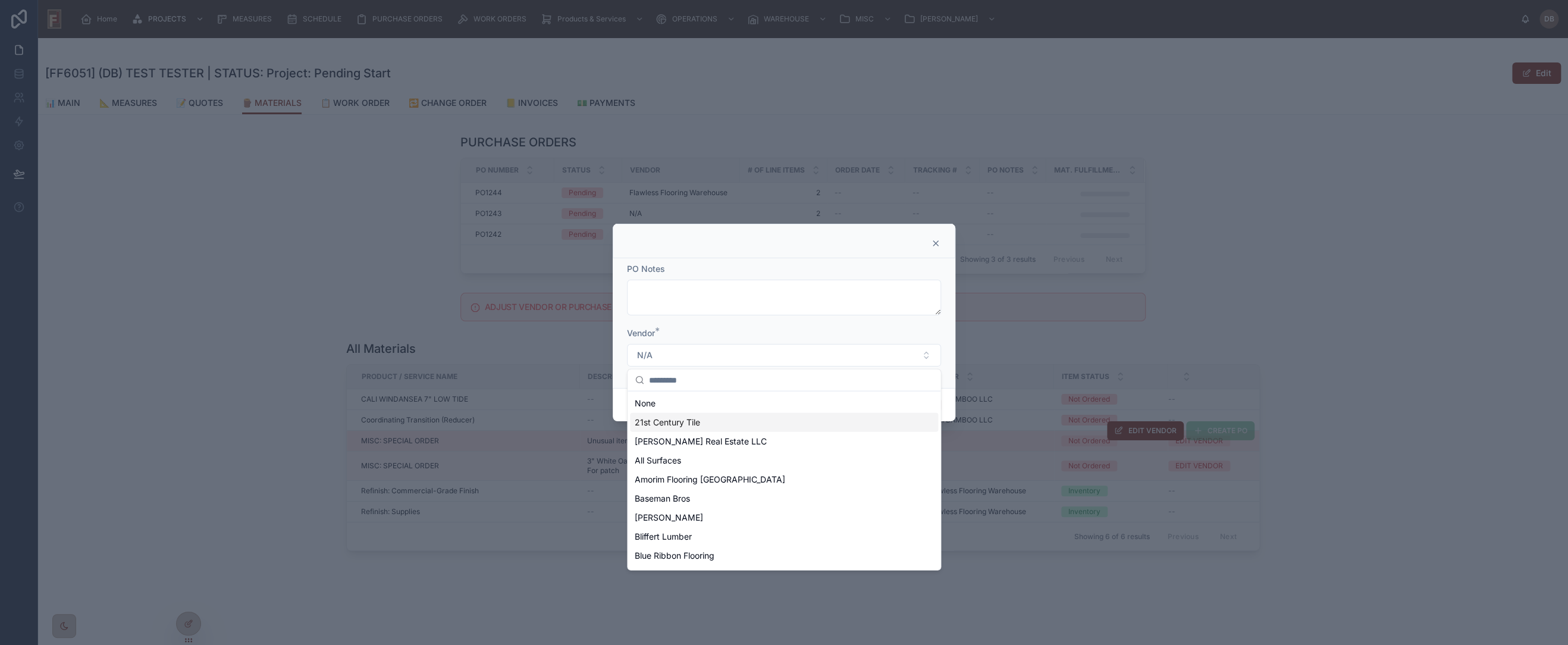
click at [683, 426] on span "21st Century Tile" at bounding box center [668, 422] width 66 height 12
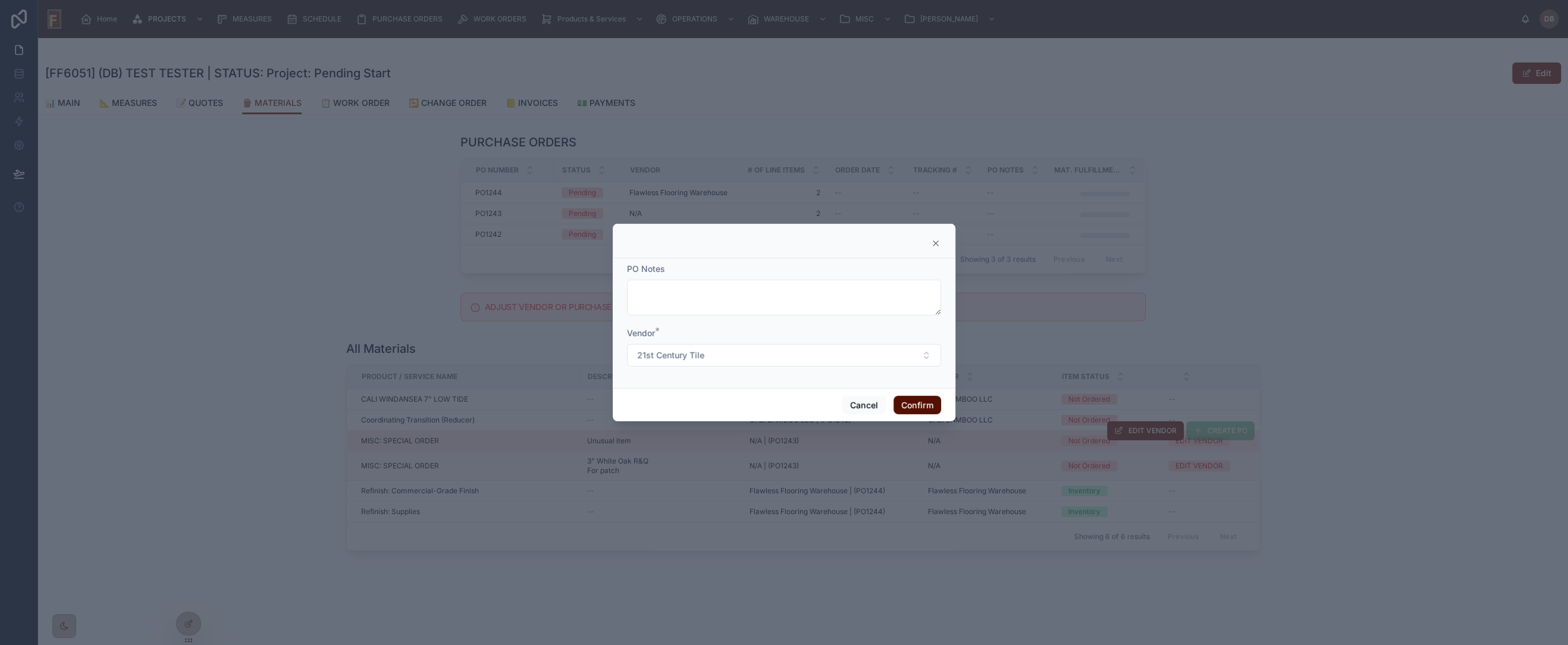
click at [911, 402] on button "Confirm" at bounding box center [918, 404] width 48 height 19
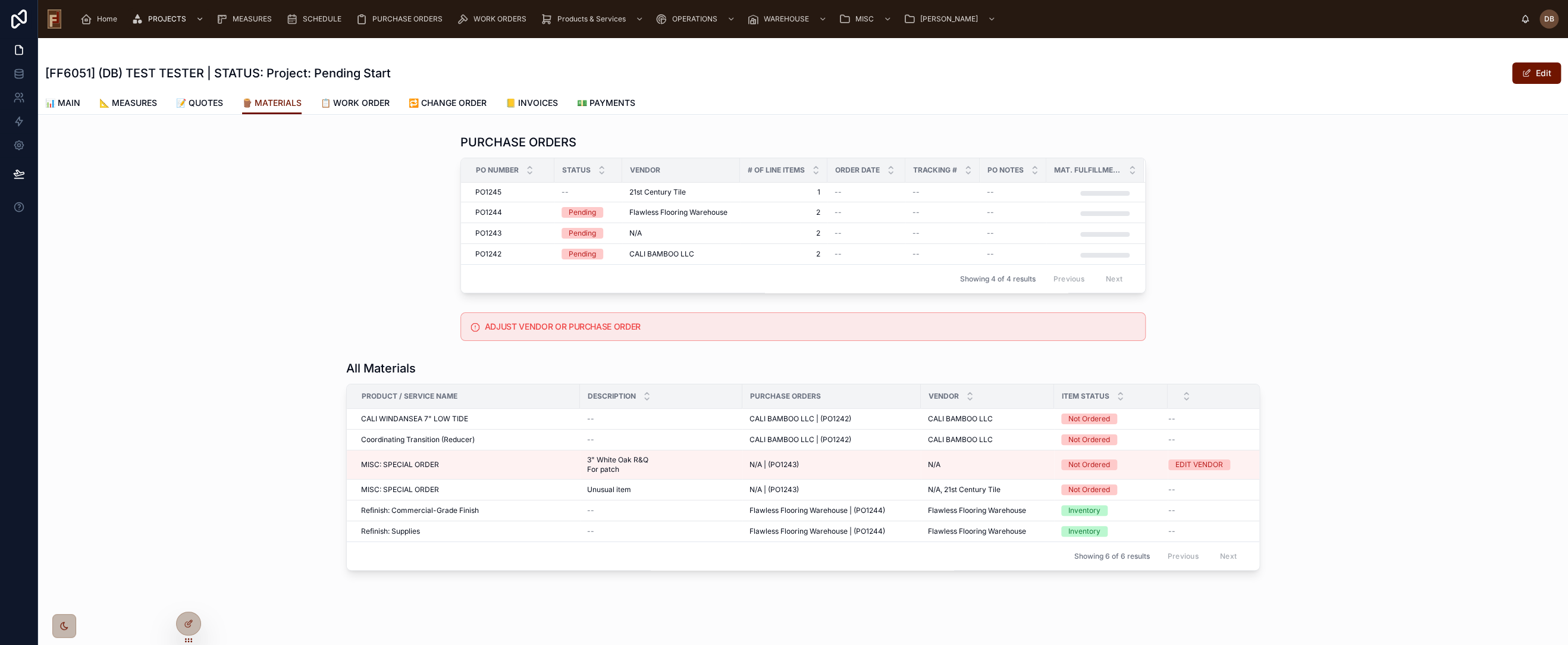
drag, startPoint x: 188, startPoint y: 625, endPoint x: 199, endPoint y: 603, distance: 24.6
click at [188, 625] on icon at bounding box center [189, 622] width 4 height 4
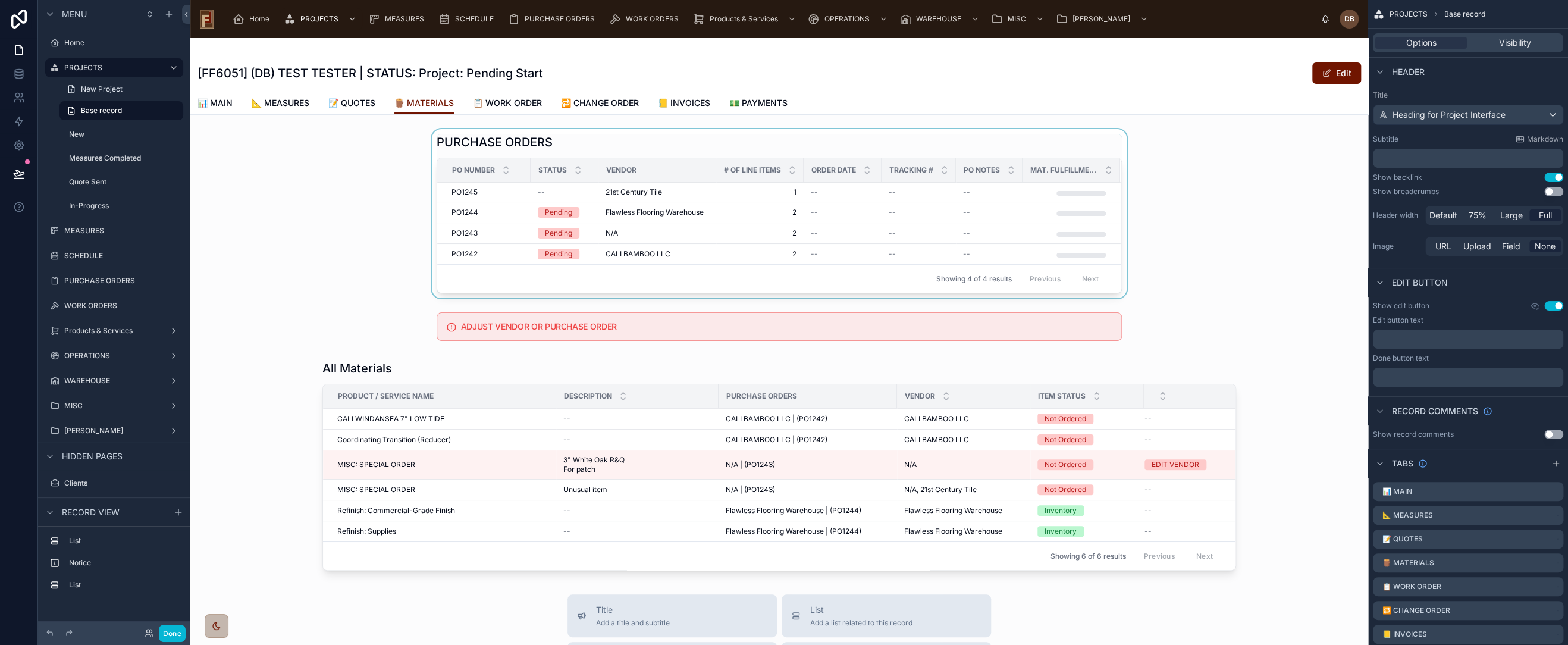
click at [688, 143] on div at bounding box center [779, 213] width 1178 height 169
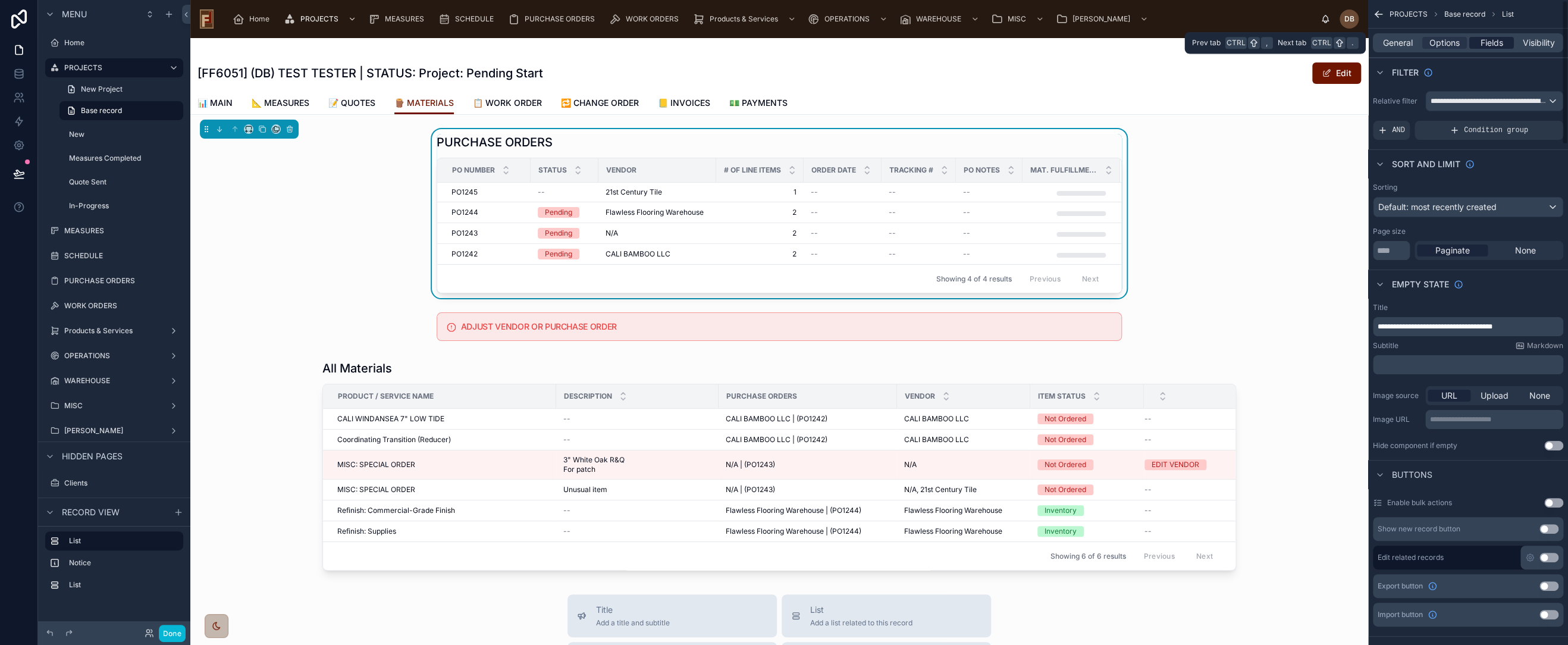
click at [1490, 44] on span "Fields" at bounding box center [1492, 43] width 22 height 12
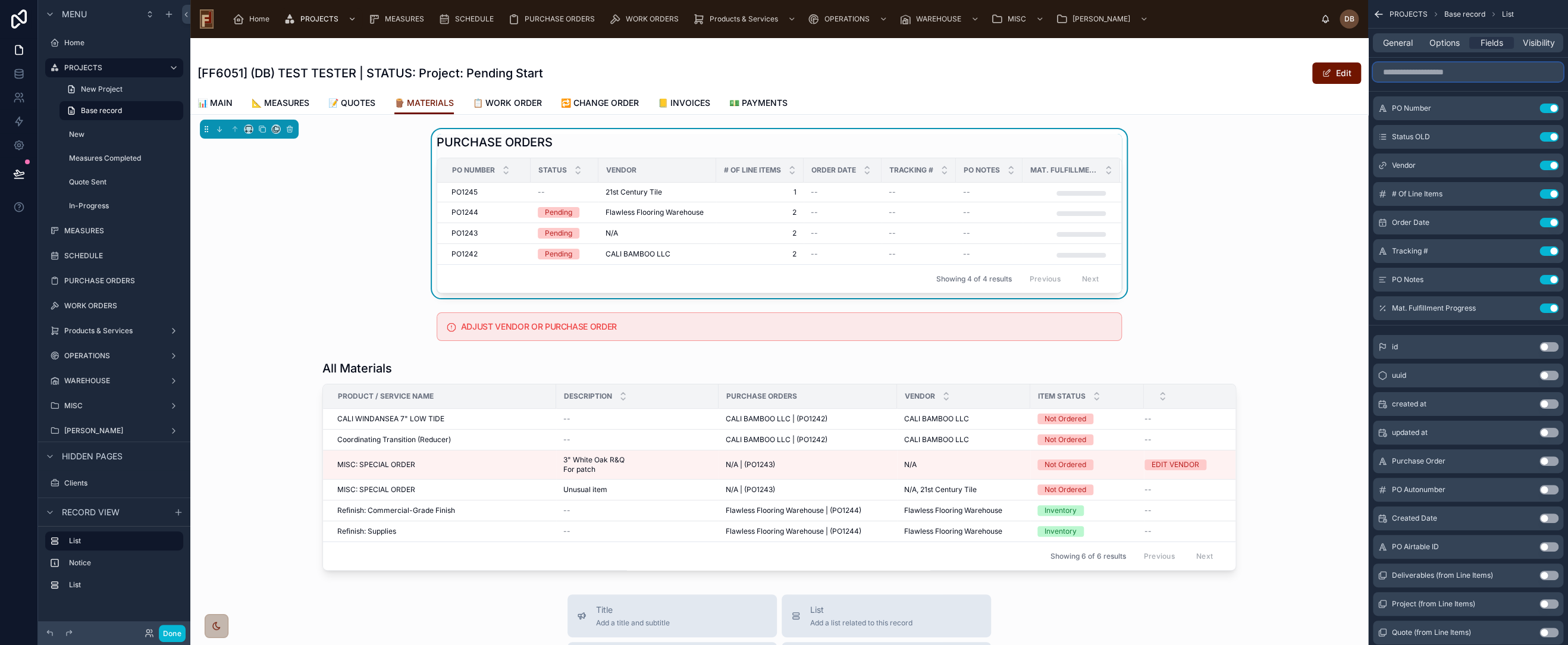
click at [1423, 71] on input "scrollable content" at bounding box center [1469, 71] width 190 height 19
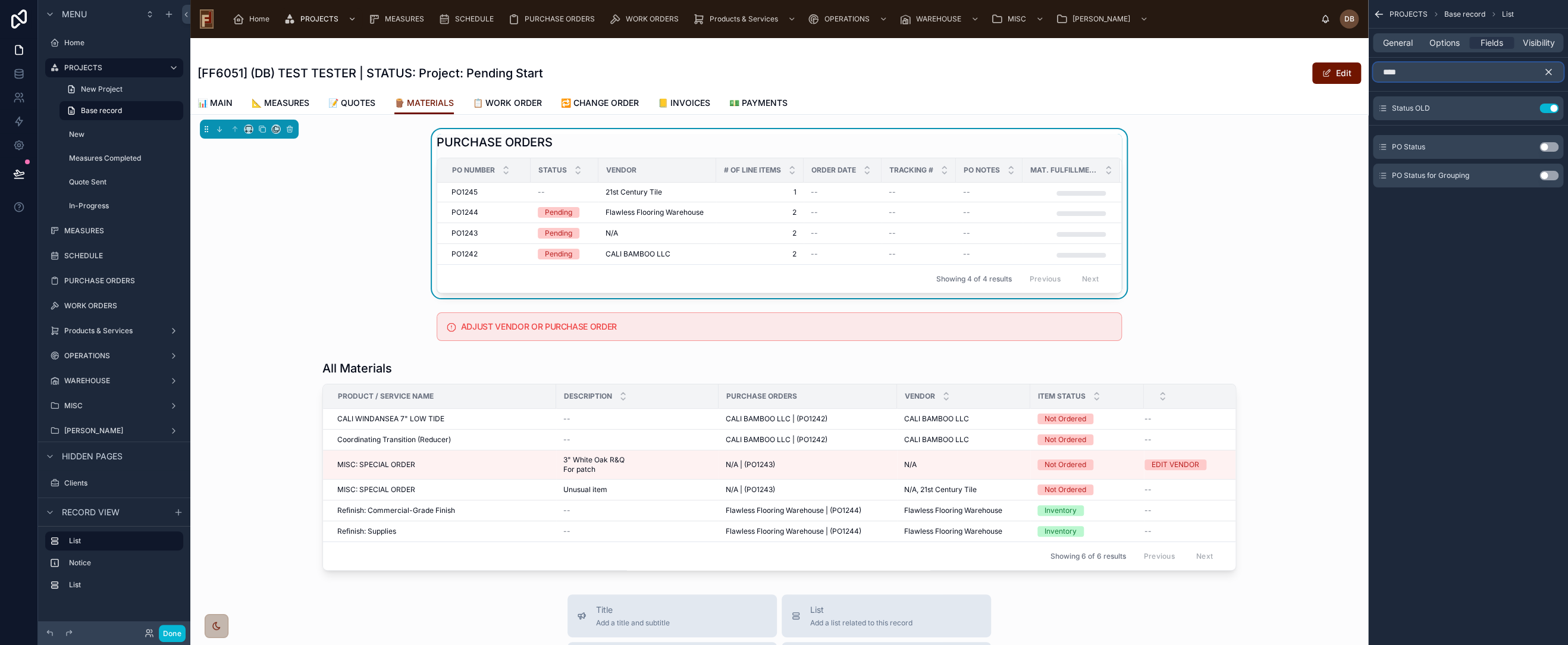
type input "****"
drag, startPoint x: 1544, startPoint y: 145, endPoint x: 1557, endPoint y: 71, distance: 75.1
click at [1544, 145] on button "Use setting" at bounding box center [1548, 147] width 19 height 10
click at [1549, 71] on icon "scrollable content" at bounding box center [1548, 72] width 5 height 5
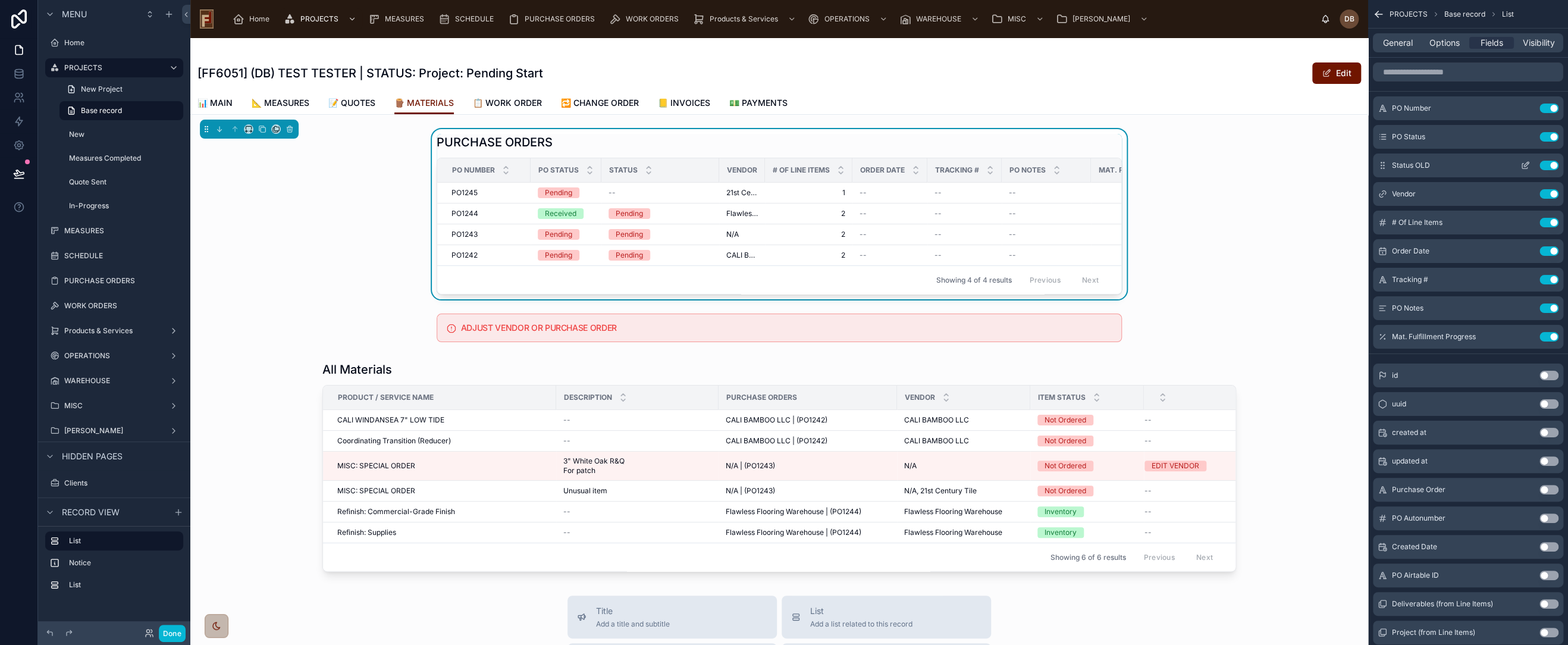
click at [1546, 162] on button "Use setting" at bounding box center [1548, 165] width 19 height 10
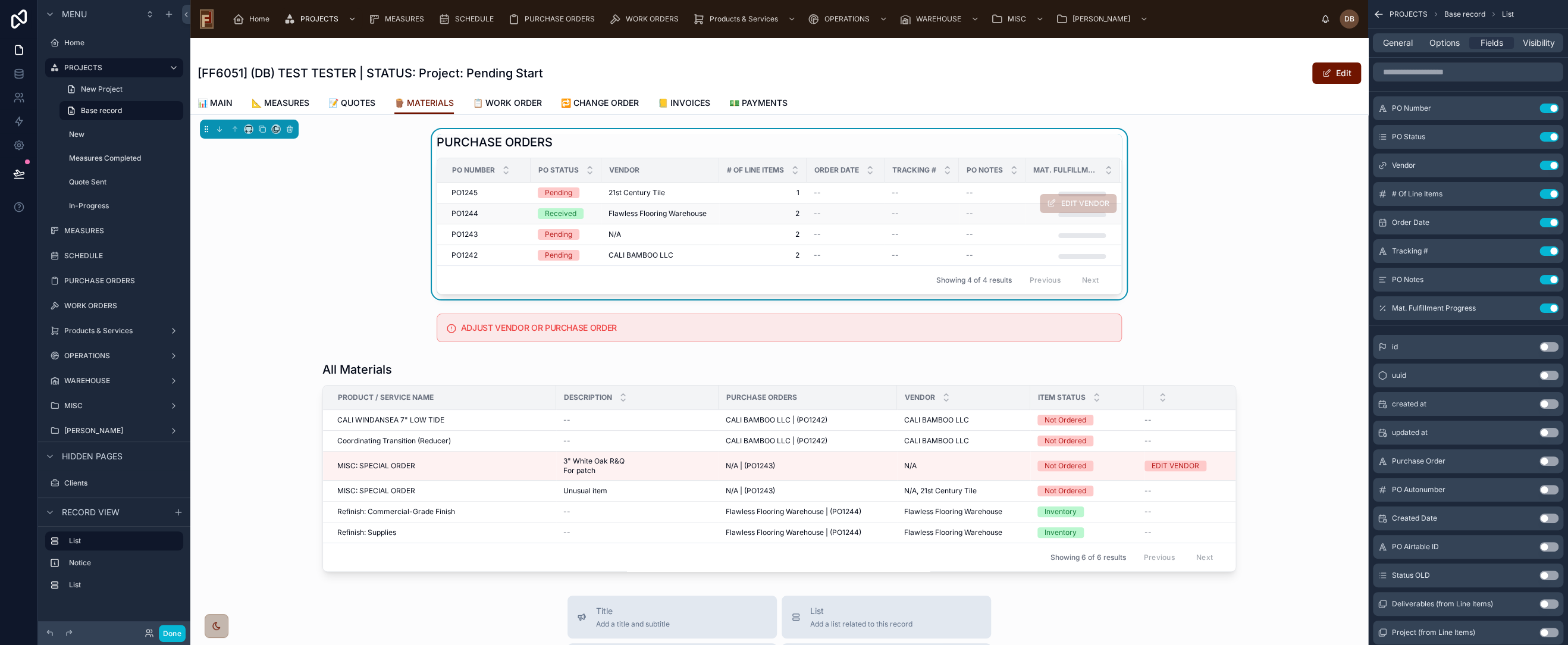
click at [655, 215] on span "Flawless Flooring Warehouse" at bounding box center [657, 213] width 98 height 10
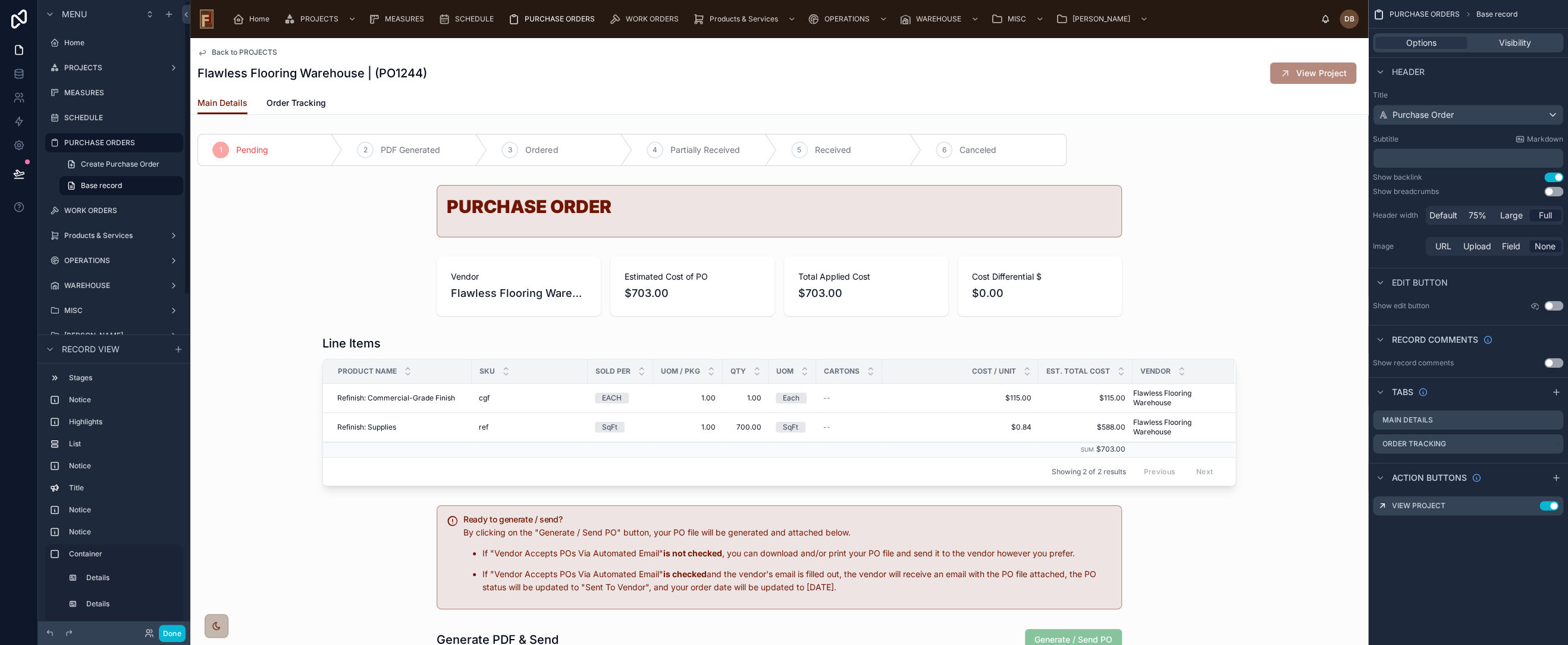
click at [243, 52] on span "Back to PROJECTS" at bounding box center [244, 52] width 66 height 10
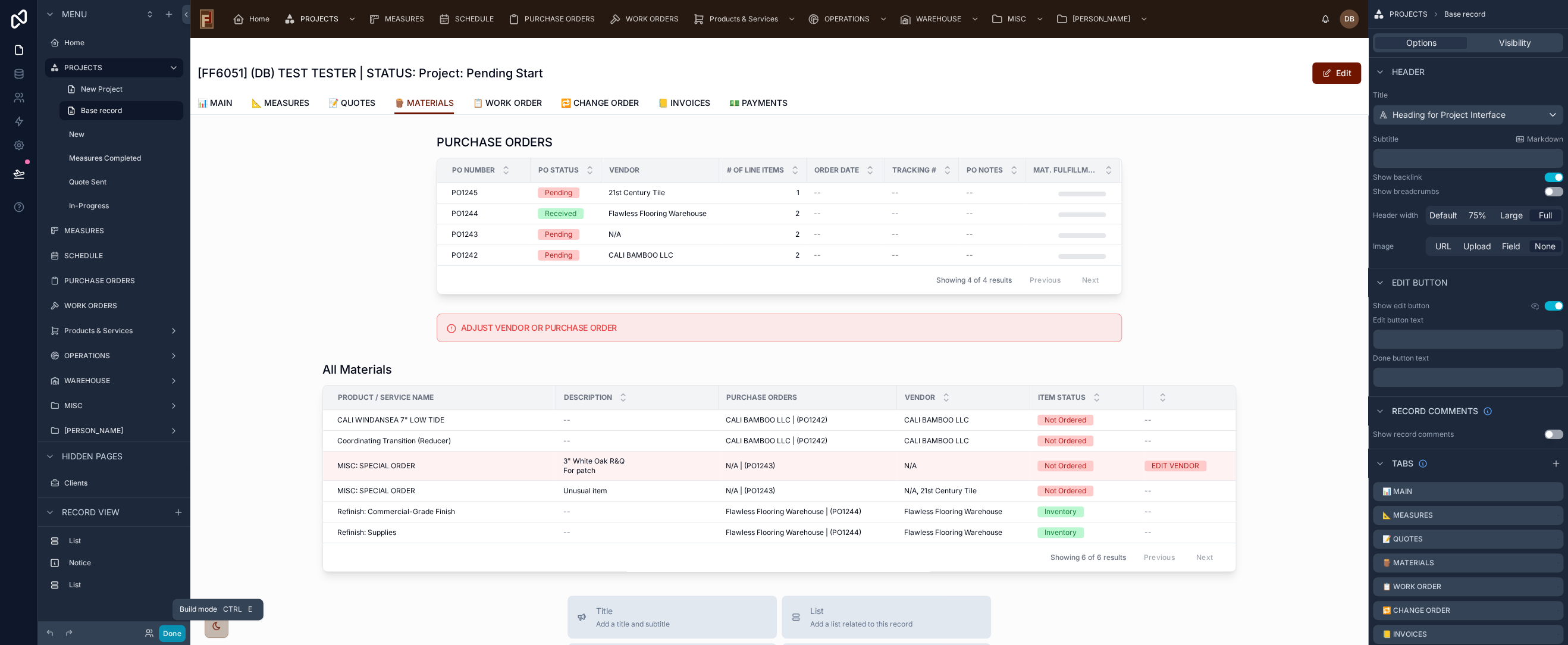
click at [168, 633] on button "Done" at bounding box center [172, 633] width 27 height 17
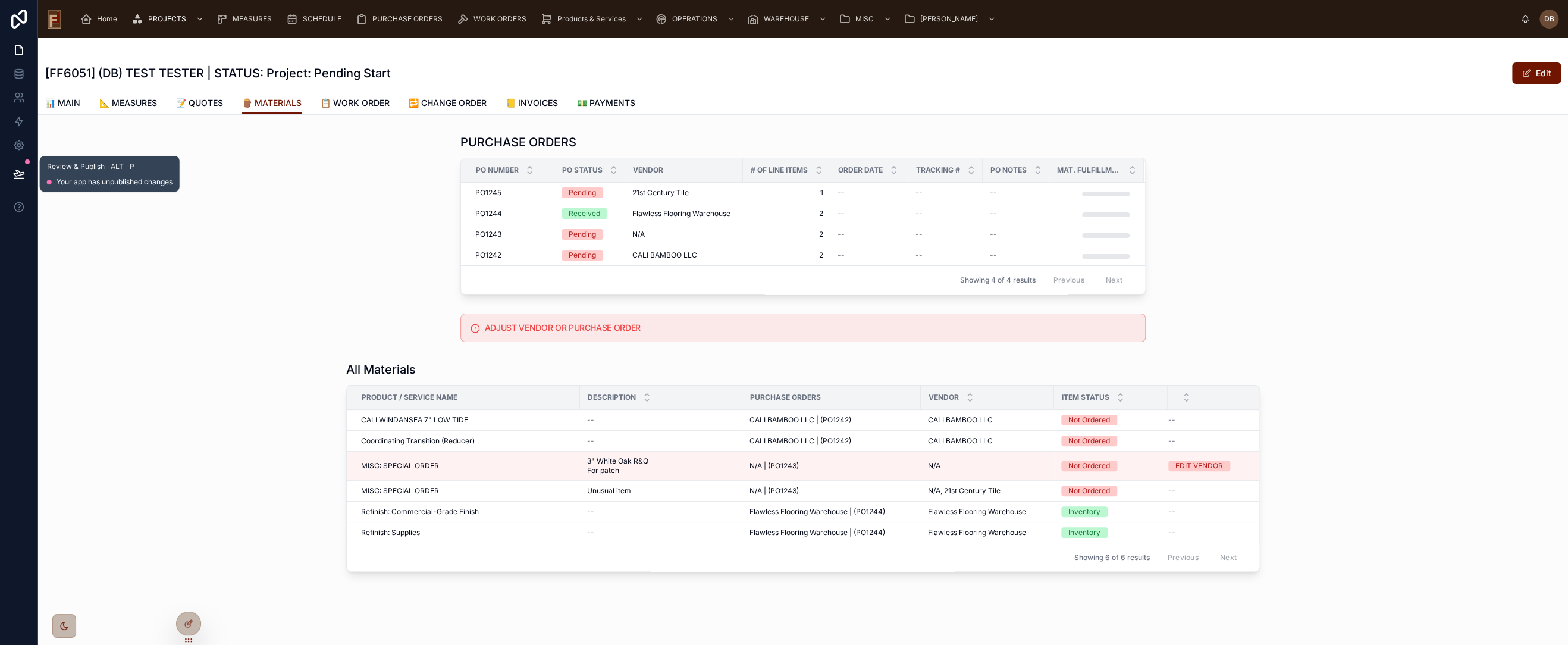
click at [17, 173] on icon at bounding box center [18, 173] width 10 height 6
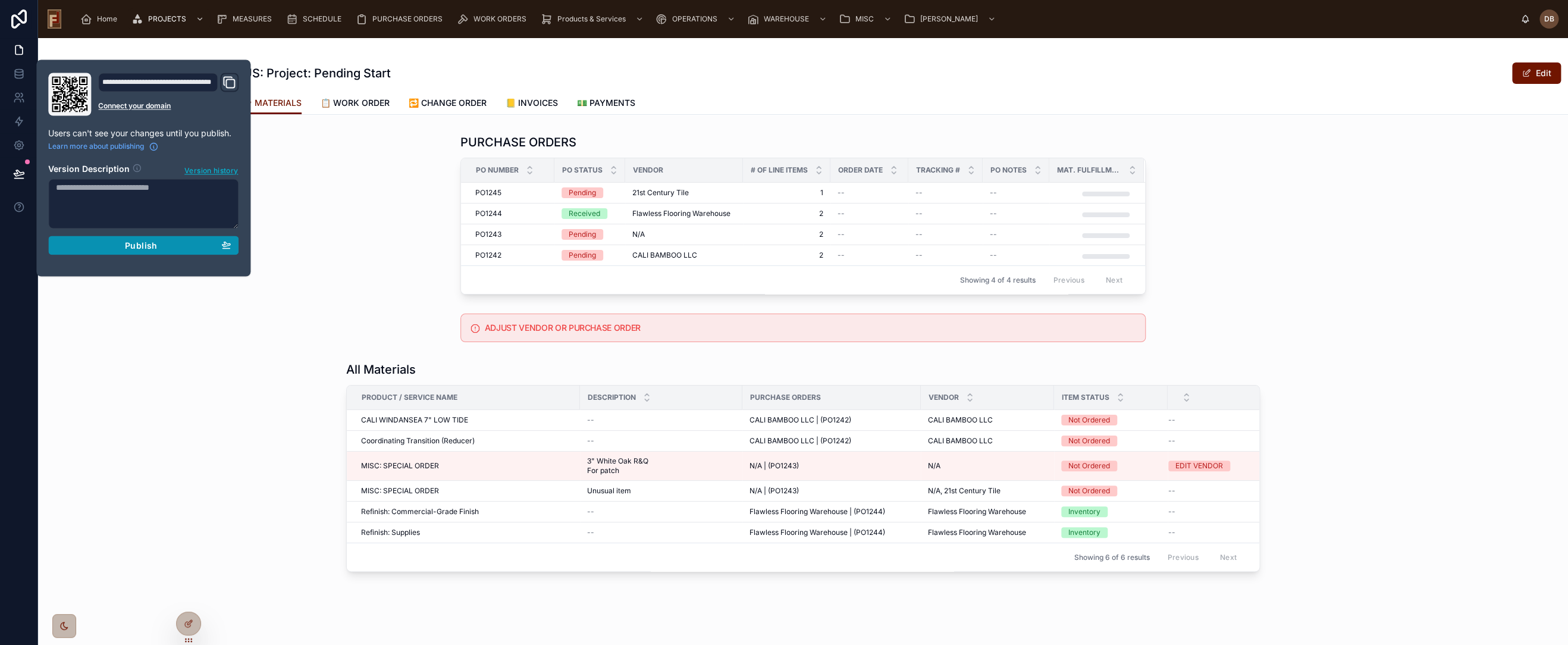
click at [148, 246] on span "Publish" at bounding box center [141, 245] width 32 height 11
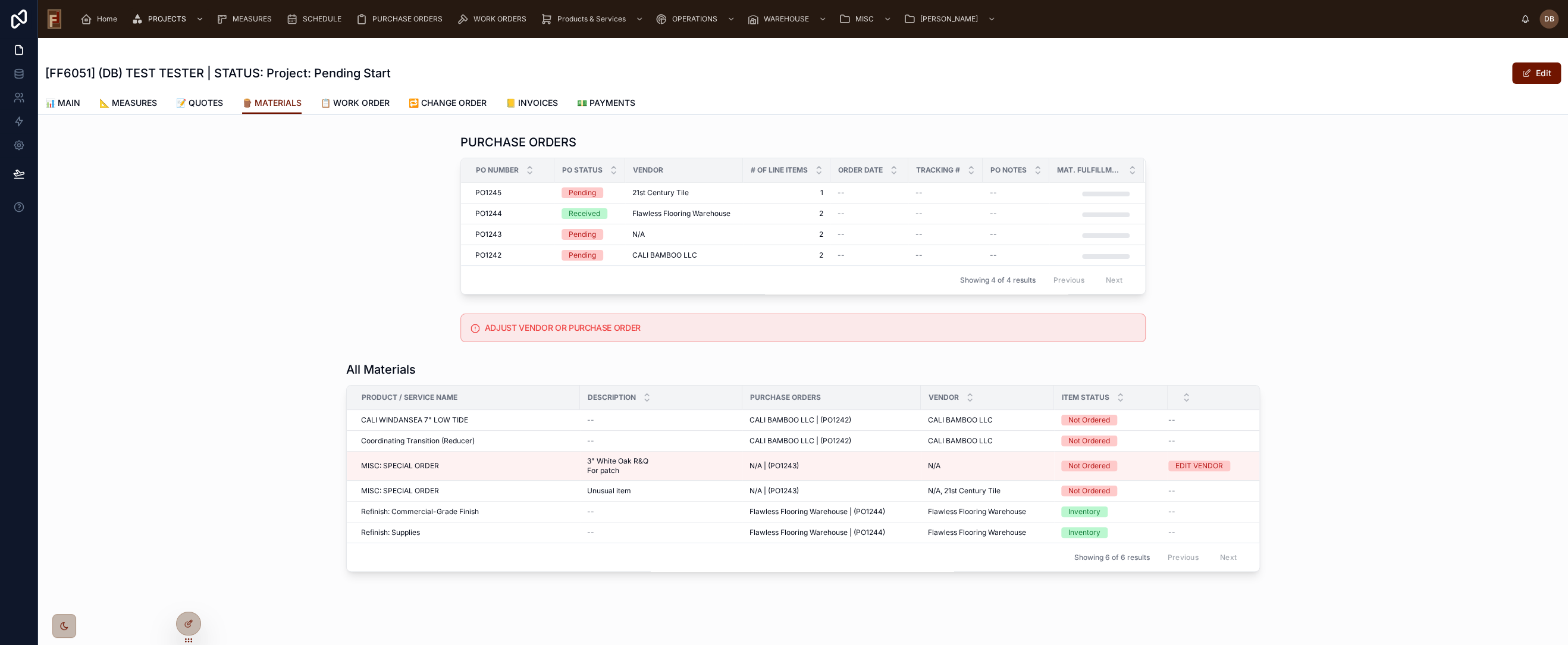
click at [404, 237] on div "PURCHASE ORDERS PO Number PO Status Vendor # Of Line Items Order Date Tracking …" at bounding box center [803, 214] width 1530 height 171
drag, startPoint x: 188, startPoint y: 619, endPoint x: 331, endPoint y: 572, distance: 150.5
click at [188, 619] on icon at bounding box center [188, 623] width 10 height 10
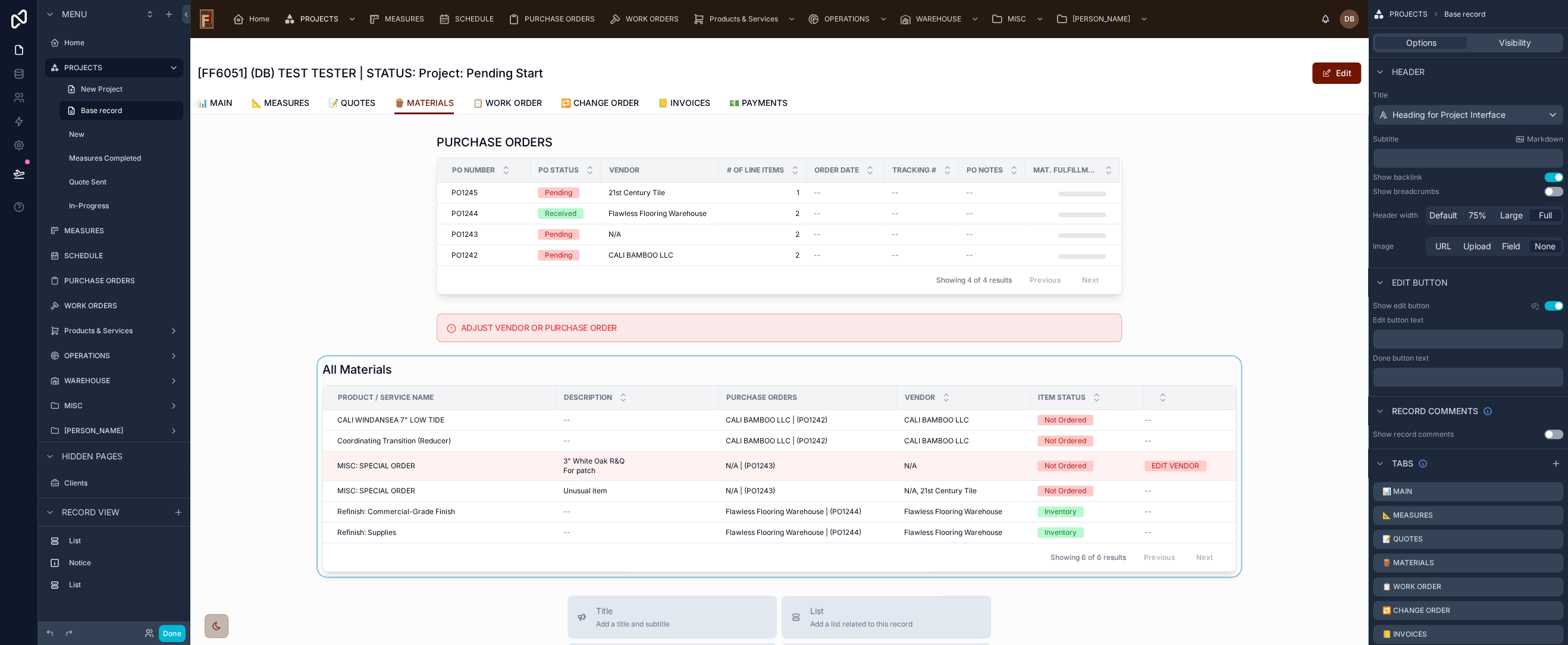
click at [876, 361] on div at bounding box center [779, 466] width 1178 height 220
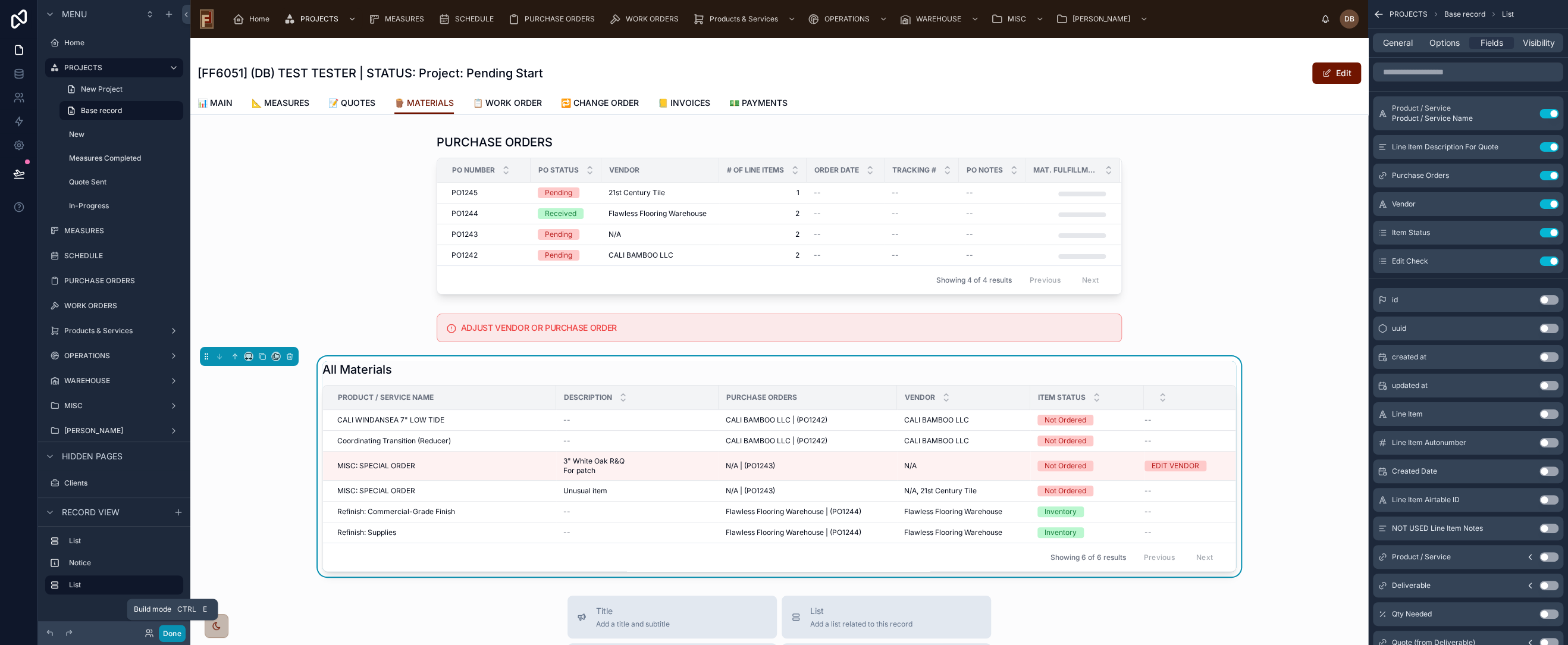
click at [171, 631] on button "Done" at bounding box center [172, 633] width 27 height 17
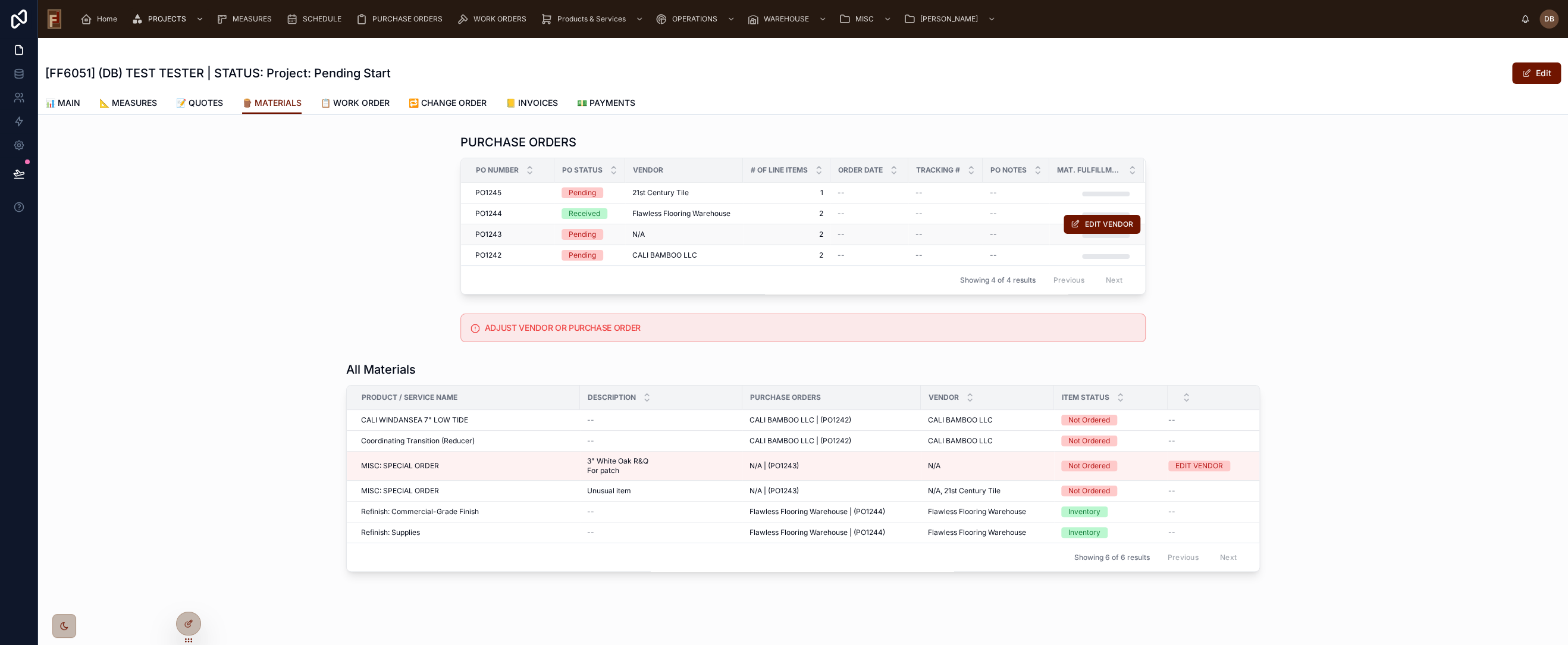
click at [687, 234] on div "N/A" at bounding box center [684, 234] width 104 height 10
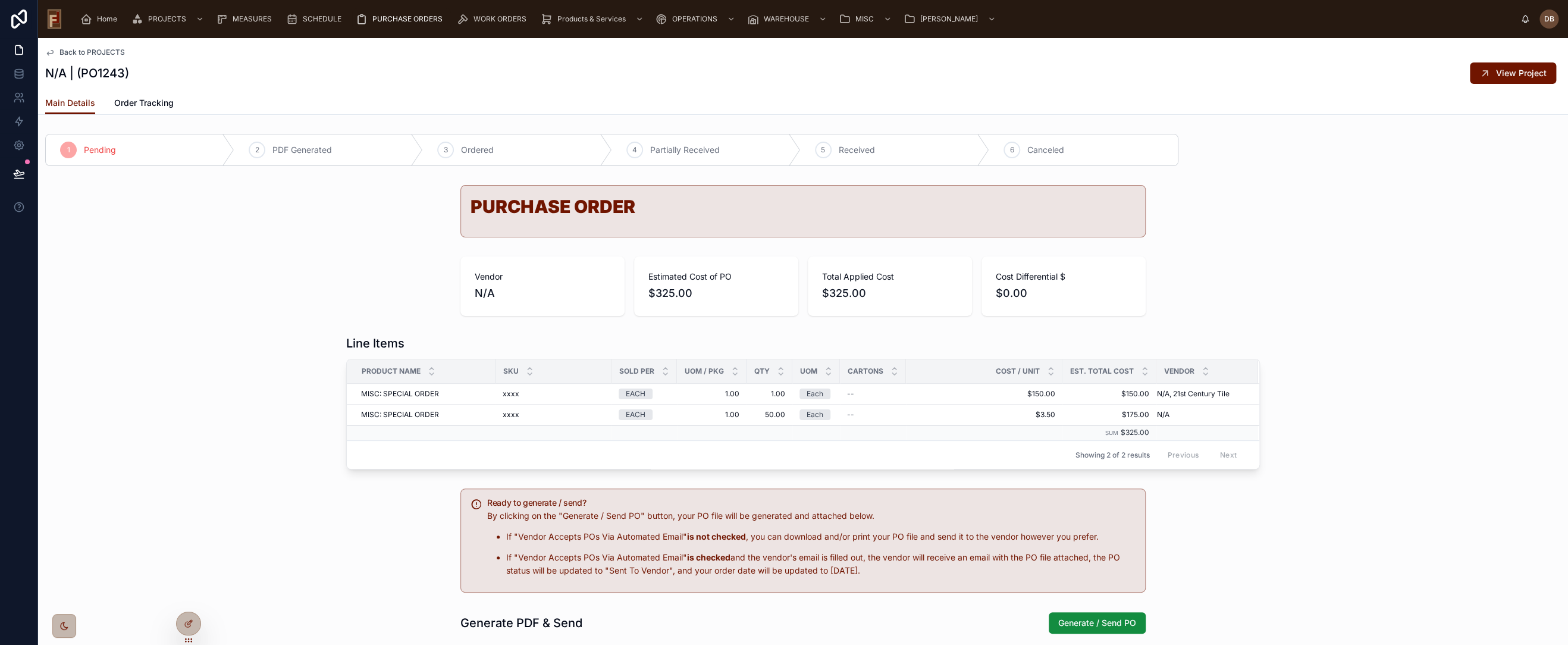
click at [94, 48] on span "Back to PROJECTS" at bounding box center [92, 52] width 66 height 10
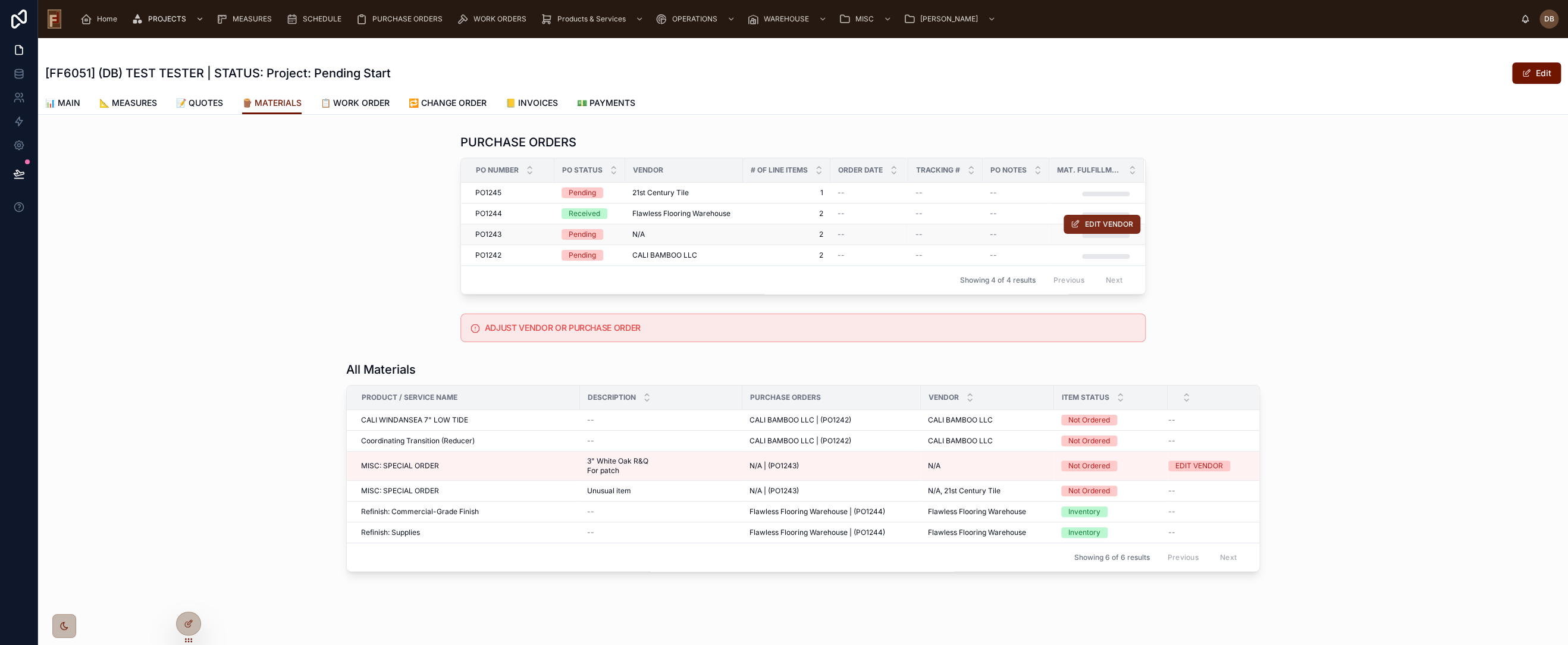
click at [1109, 227] on span "EDIT VENDOR" at bounding box center [1109, 224] width 48 height 10
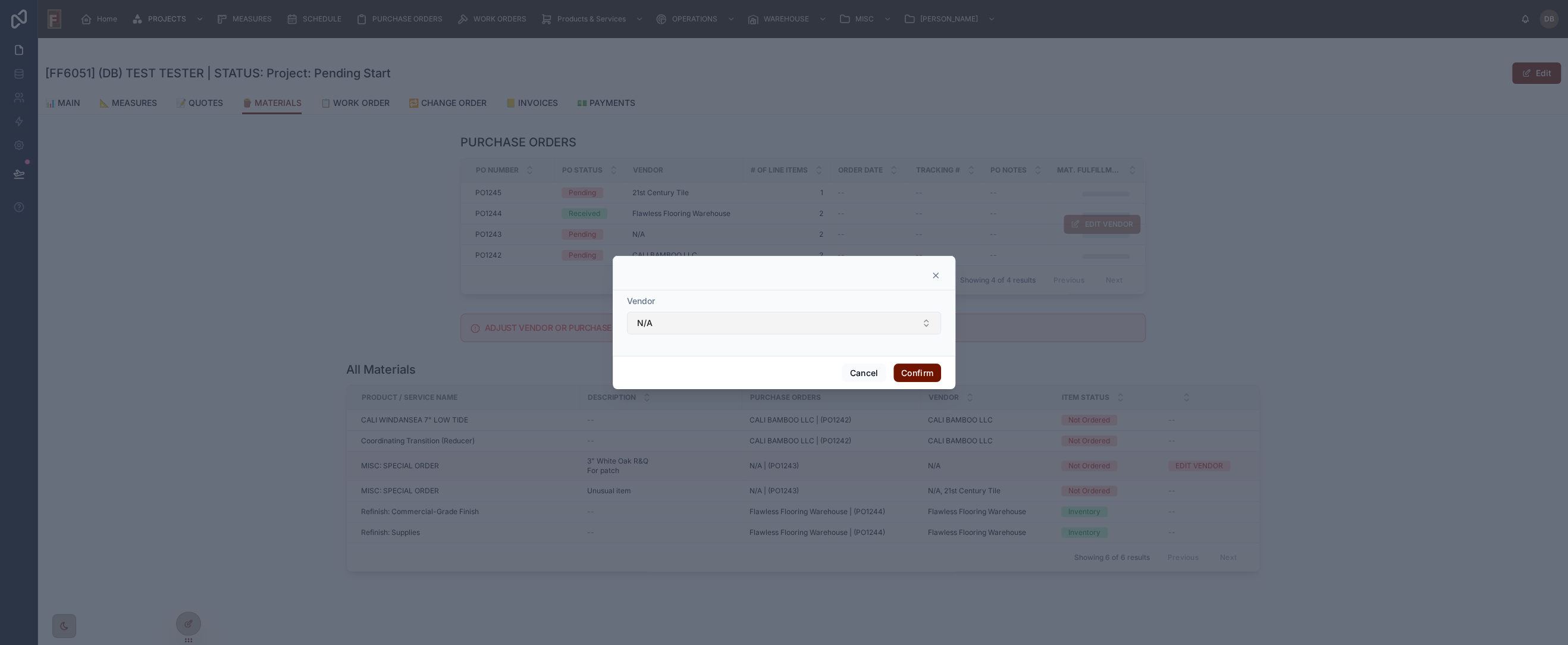
click at [761, 325] on button "N/A" at bounding box center [784, 322] width 314 height 22
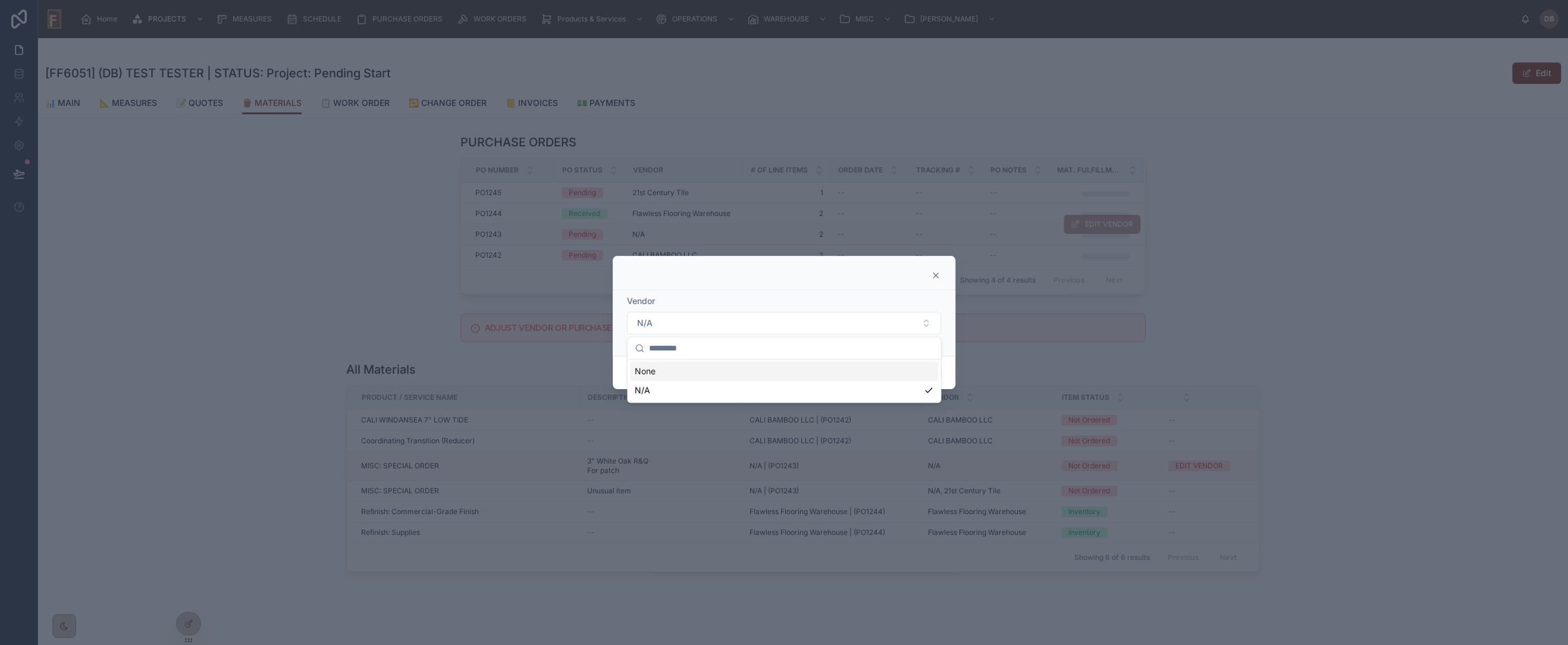
drag, startPoint x: 863, startPoint y: 271, endPoint x: 930, endPoint y: 272, distance: 67.0
click at [866, 271] on div at bounding box center [784, 275] width 313 height 10
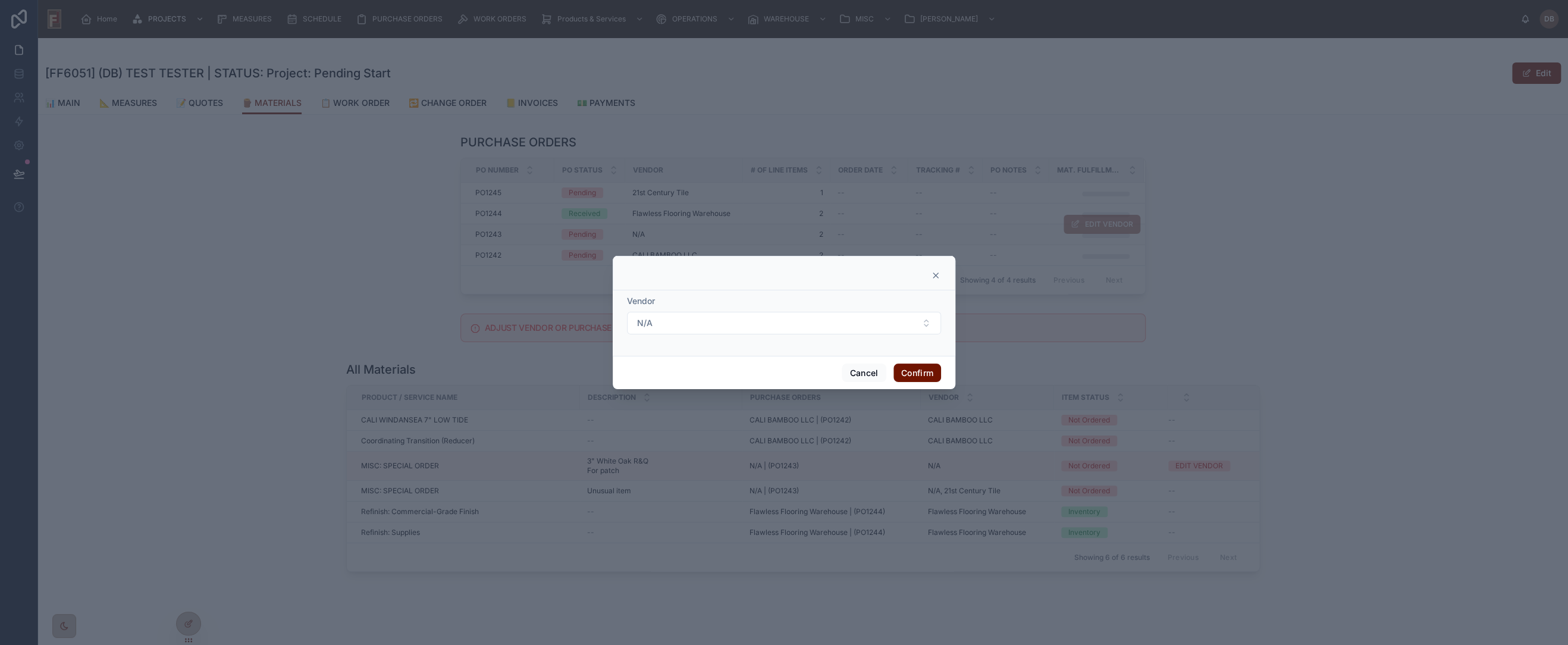
click at [935, 275] on icon at bounding box center [935, 275] width 4 height 4
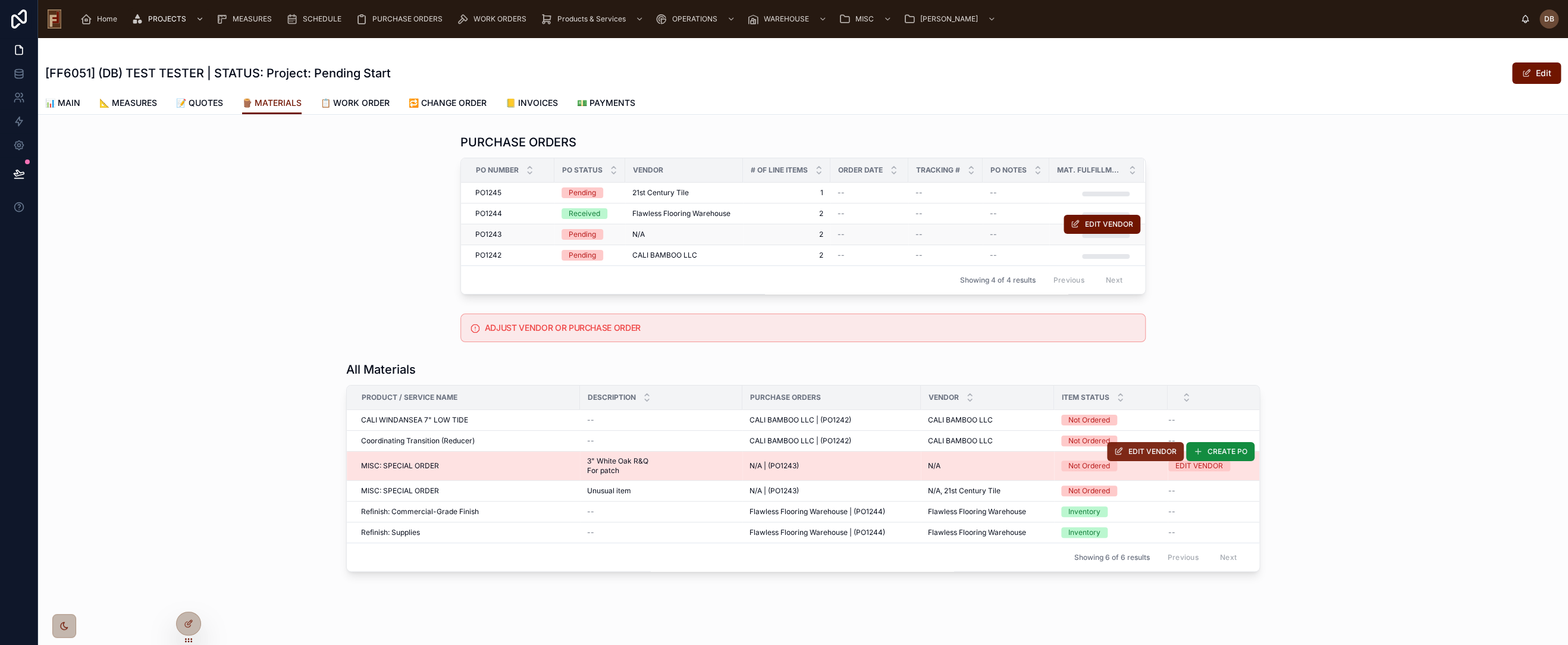
click at [1132, 448] on span "EDIT VENDOR" at bounding box center [1152, 451] width 48 height 10
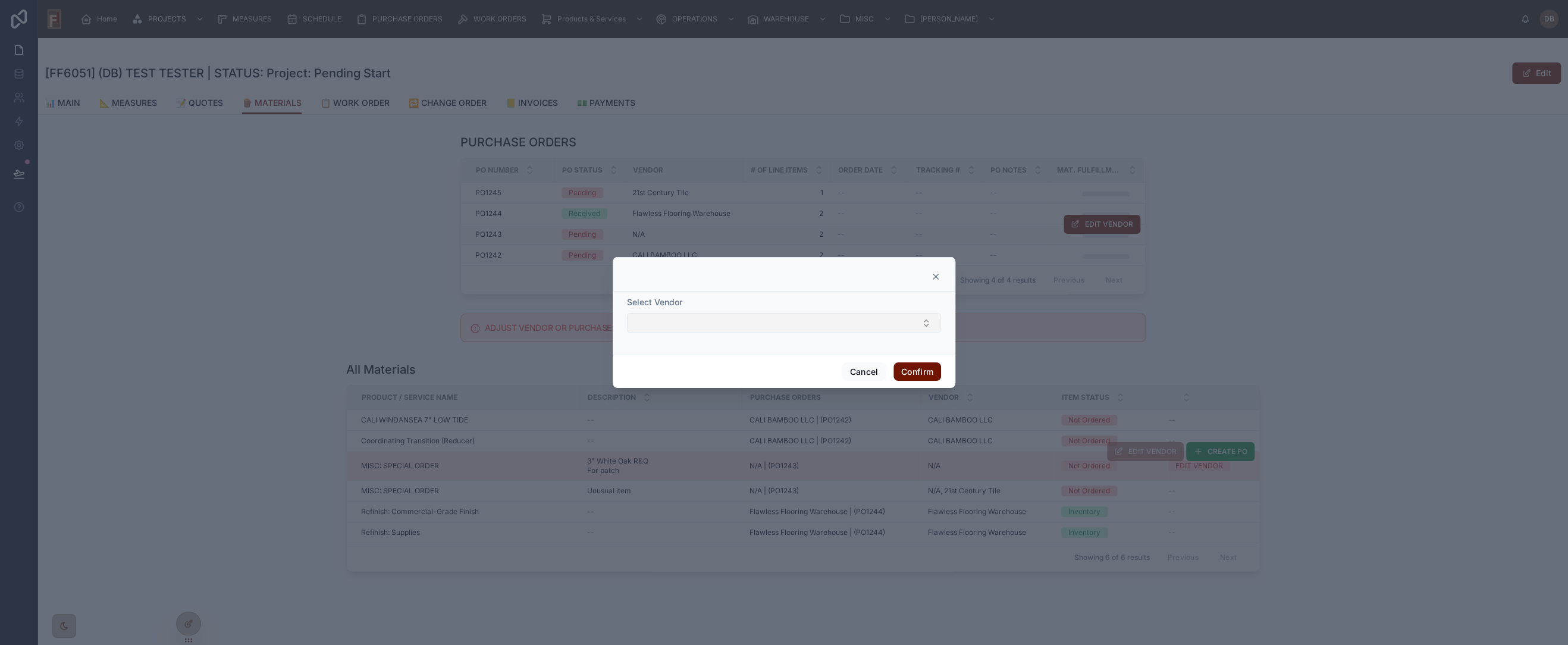
click at [705, 315] on button "Select Button" at bounding box center [784, 322] width 314 height 20
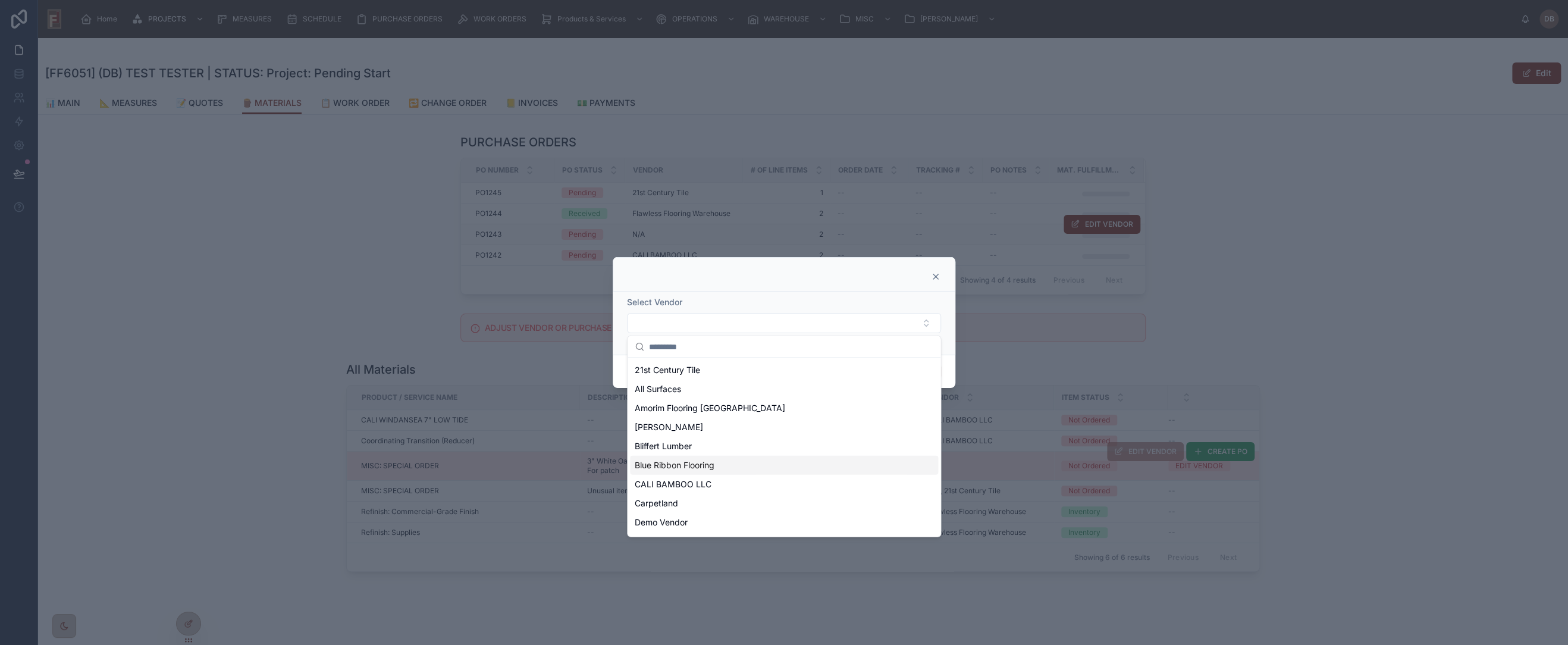
click at [744, 461] on div "Blue Ribbon Flooring" at bounding box center [784, 465] width 308 height 19
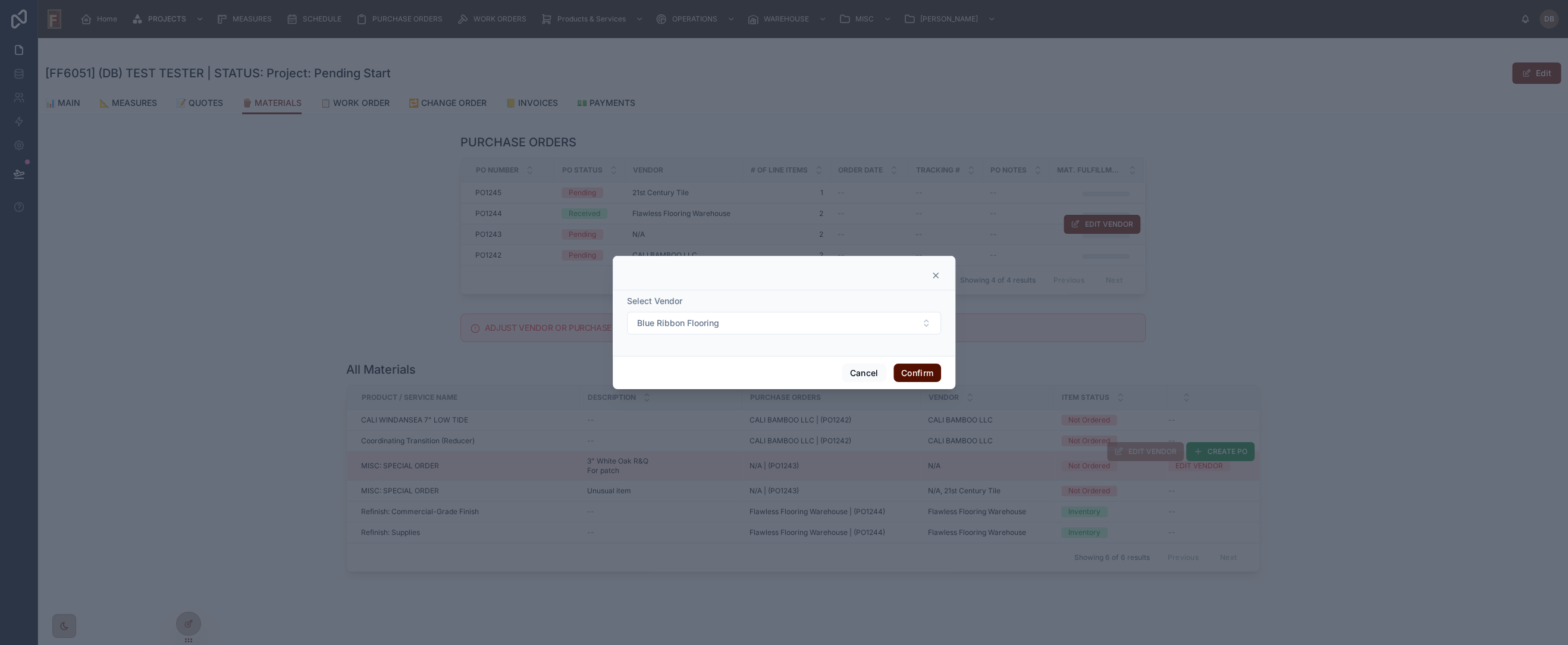
click at [923, 369] on button "Confirm" at bounding box center [918, 372] width 48 height 19
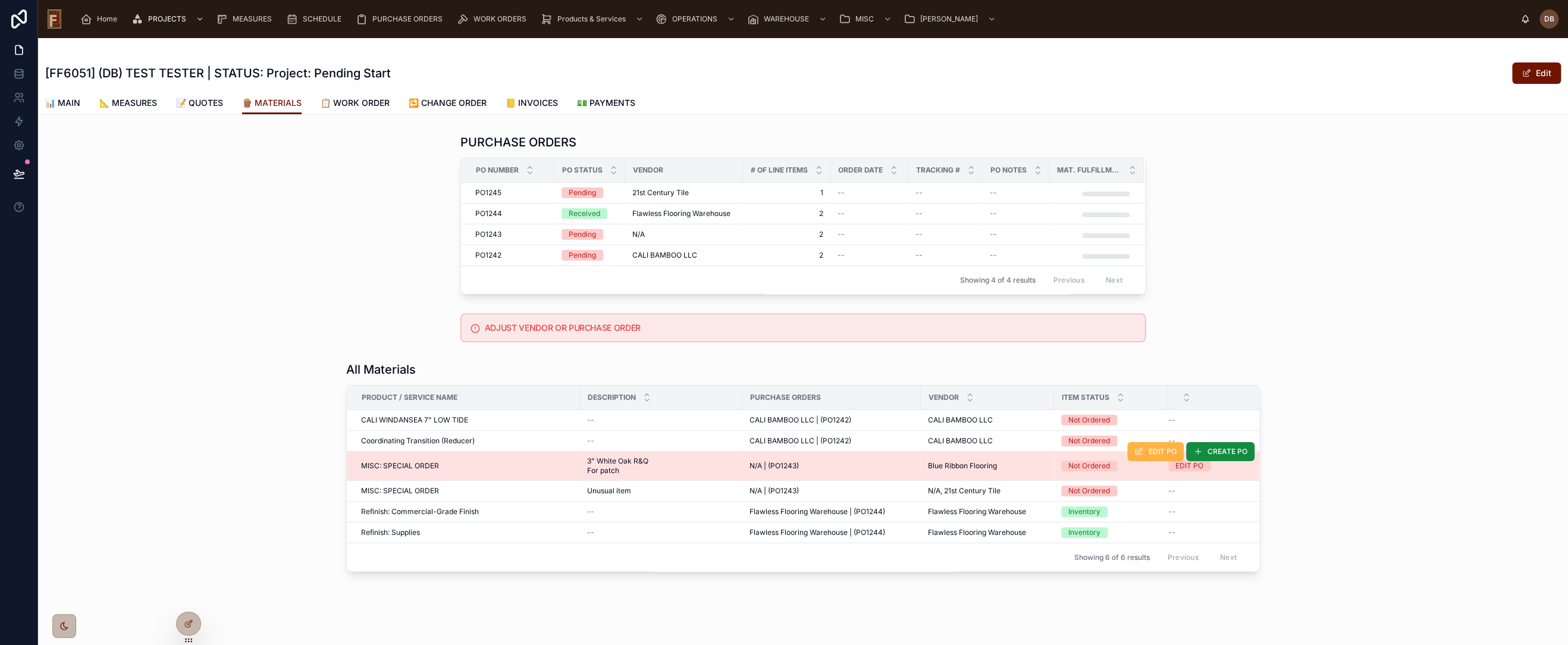
click at [1159, 449] on span "EDIT PO" at bounding box center [1162, 451] width 28 height 10
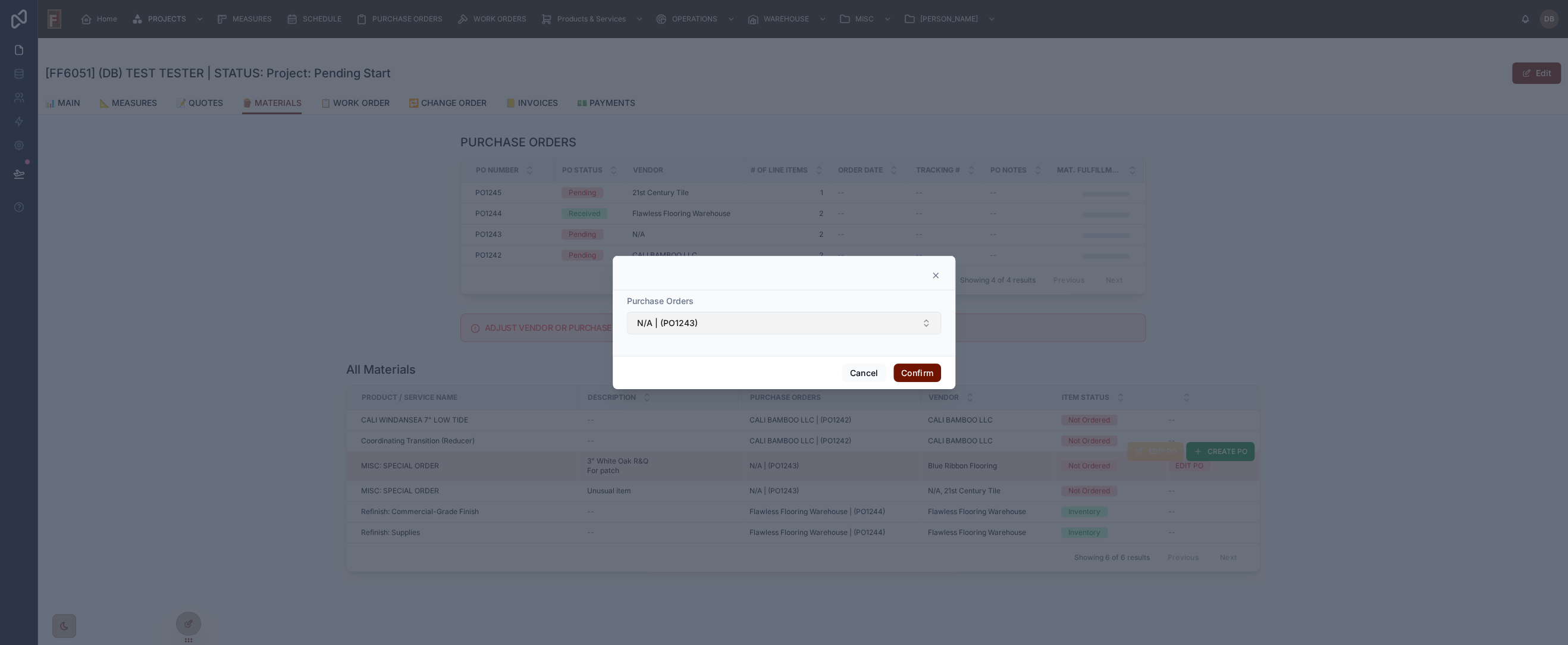
click at [714, 322] on button "N/A | (PO1243)" at bounding box center [784, 322] width 314 height 22
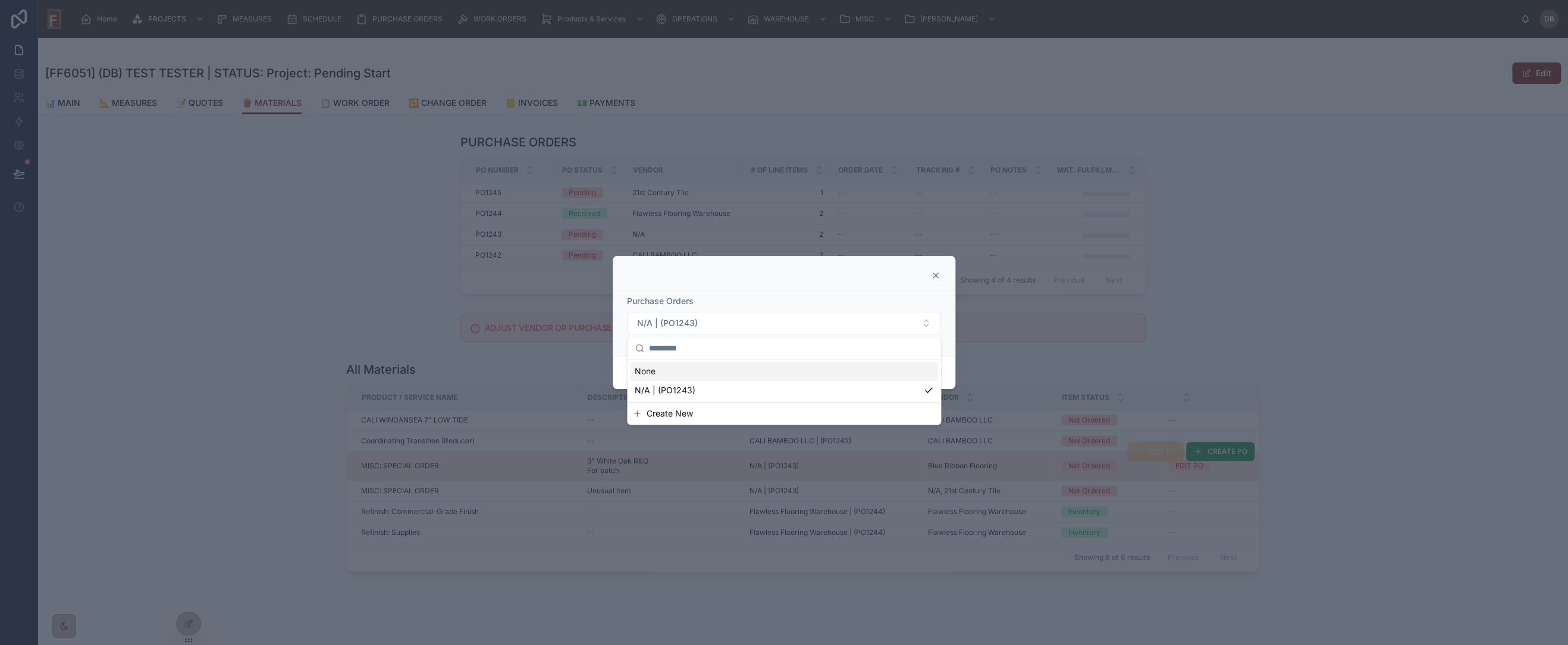
click at [935, 275] on icon at bounding box center [935, 275] width 10 height 10
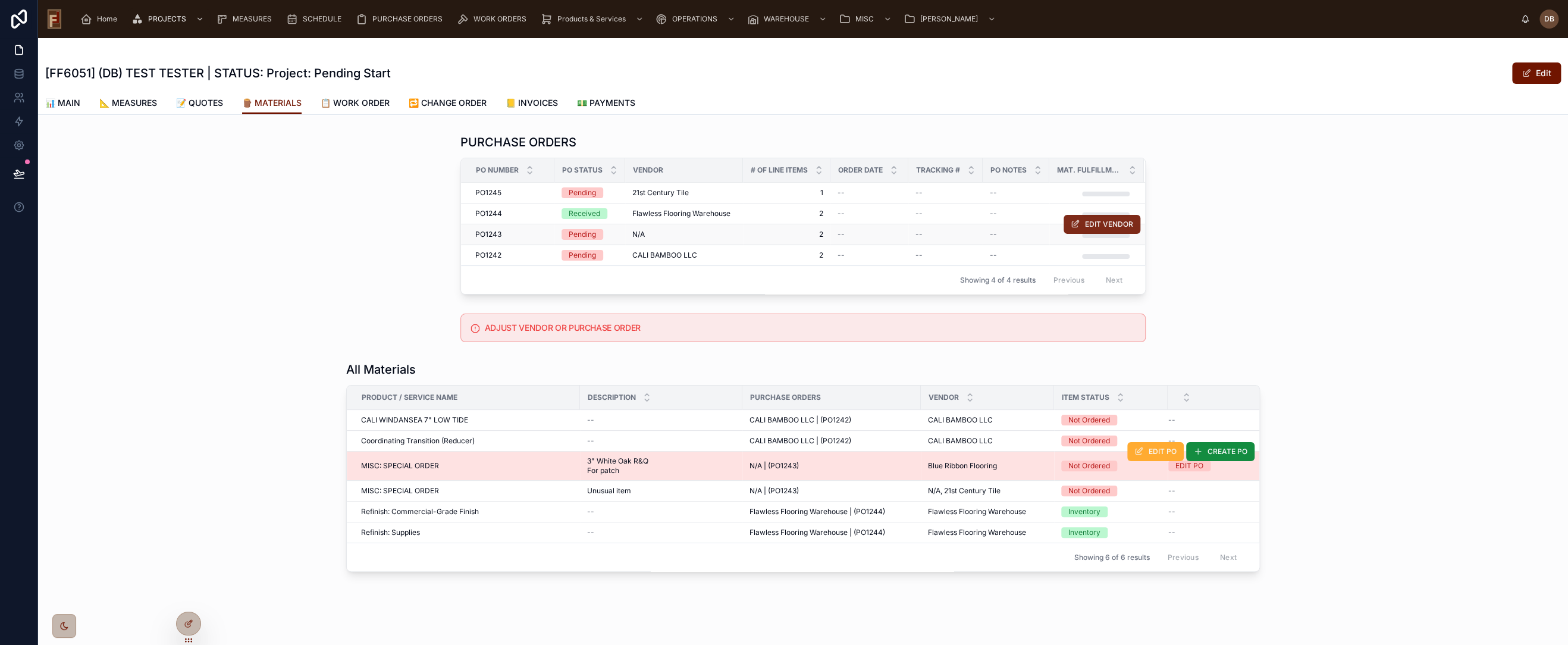
click at [1092, 223] on span "EDIT VENDOR" at bounding box center [1109, 224] width 48 height 10
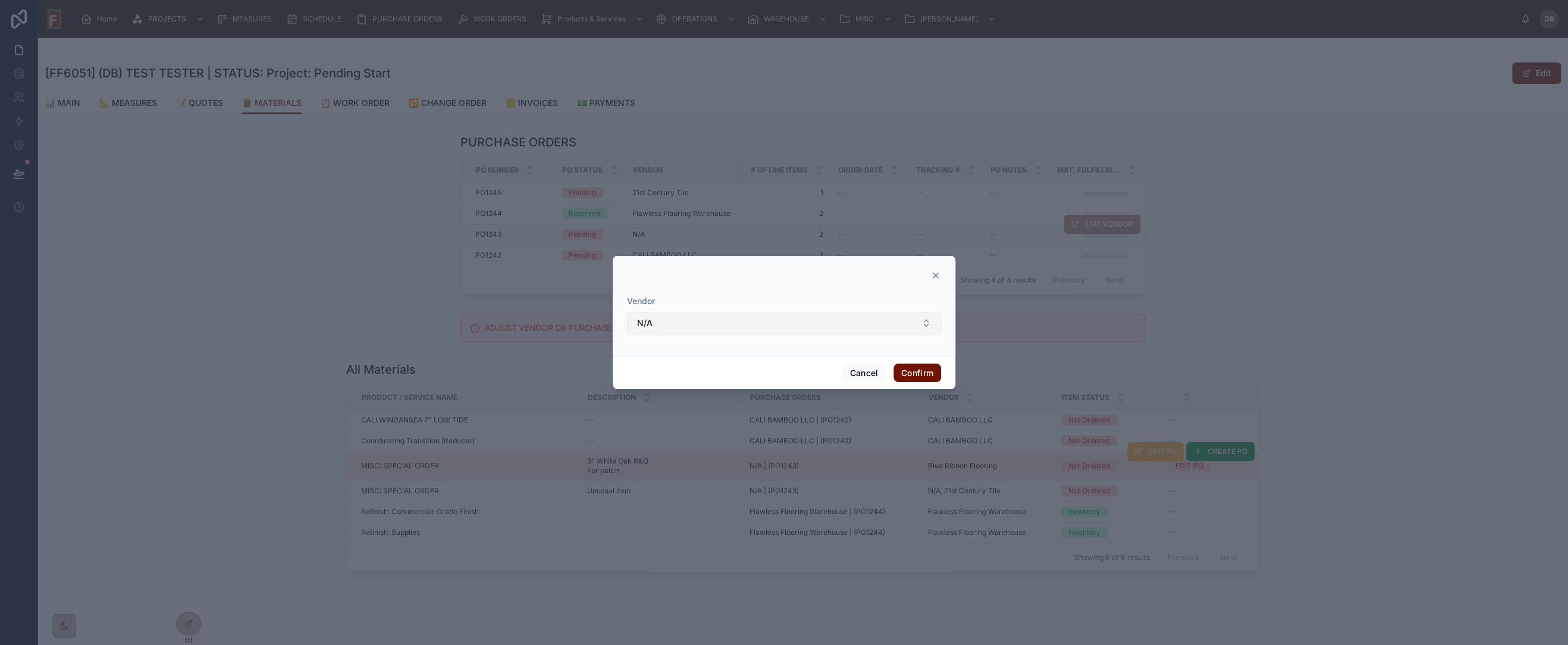
click at [696, 327] on button "N/A" at bounding box center [784, 322] width 314 height 22
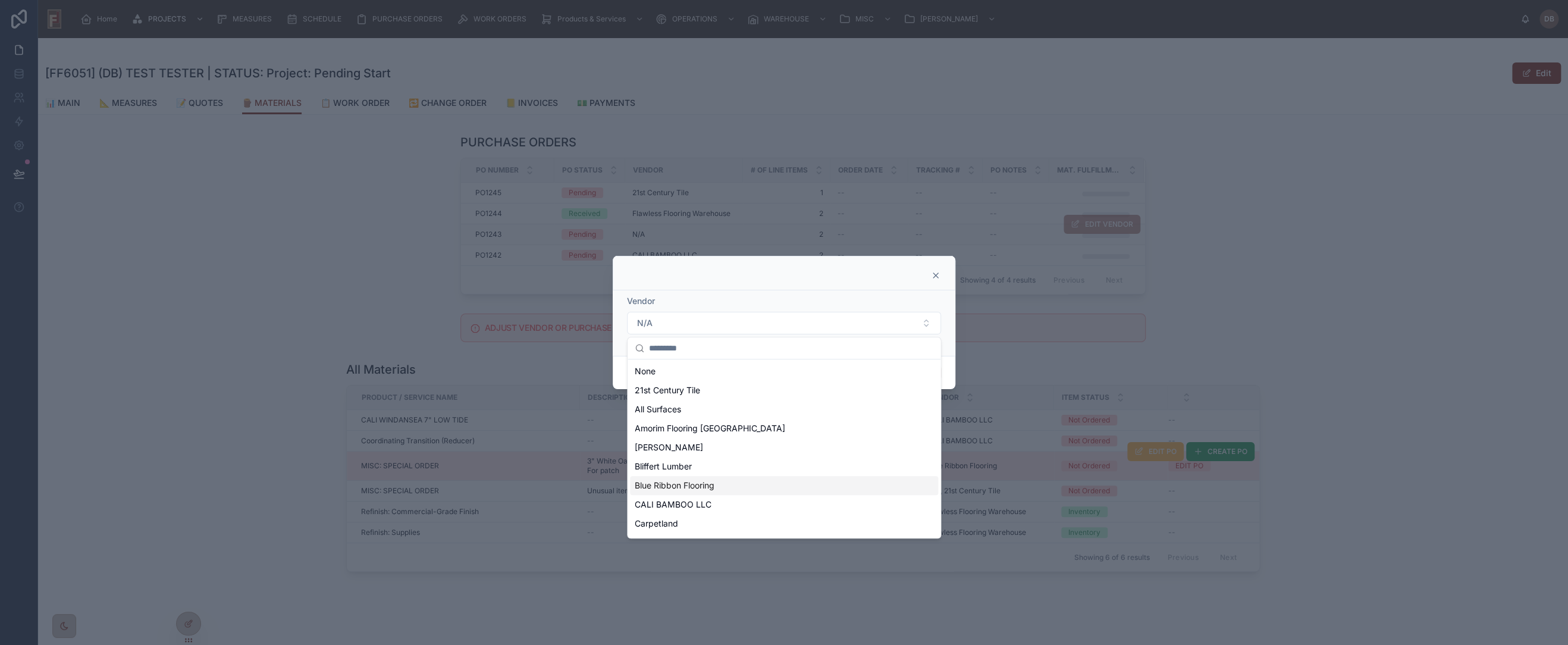
click at [721, 487] on div "Blue Ribbon Flooring" at bounding box center [784, 485] width 308 height 19
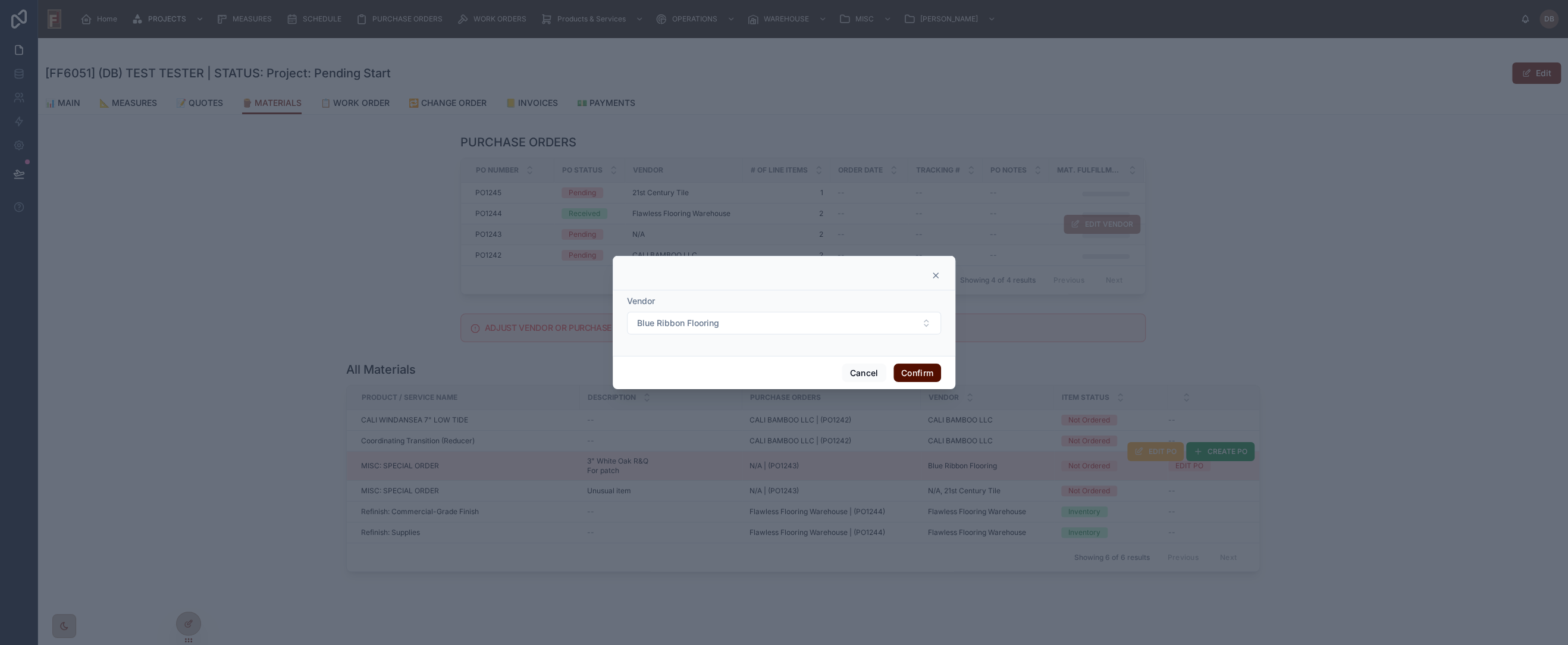
click at [924, 370] on button "Confirm" at bounding box center [918, 372] width 48 height 19
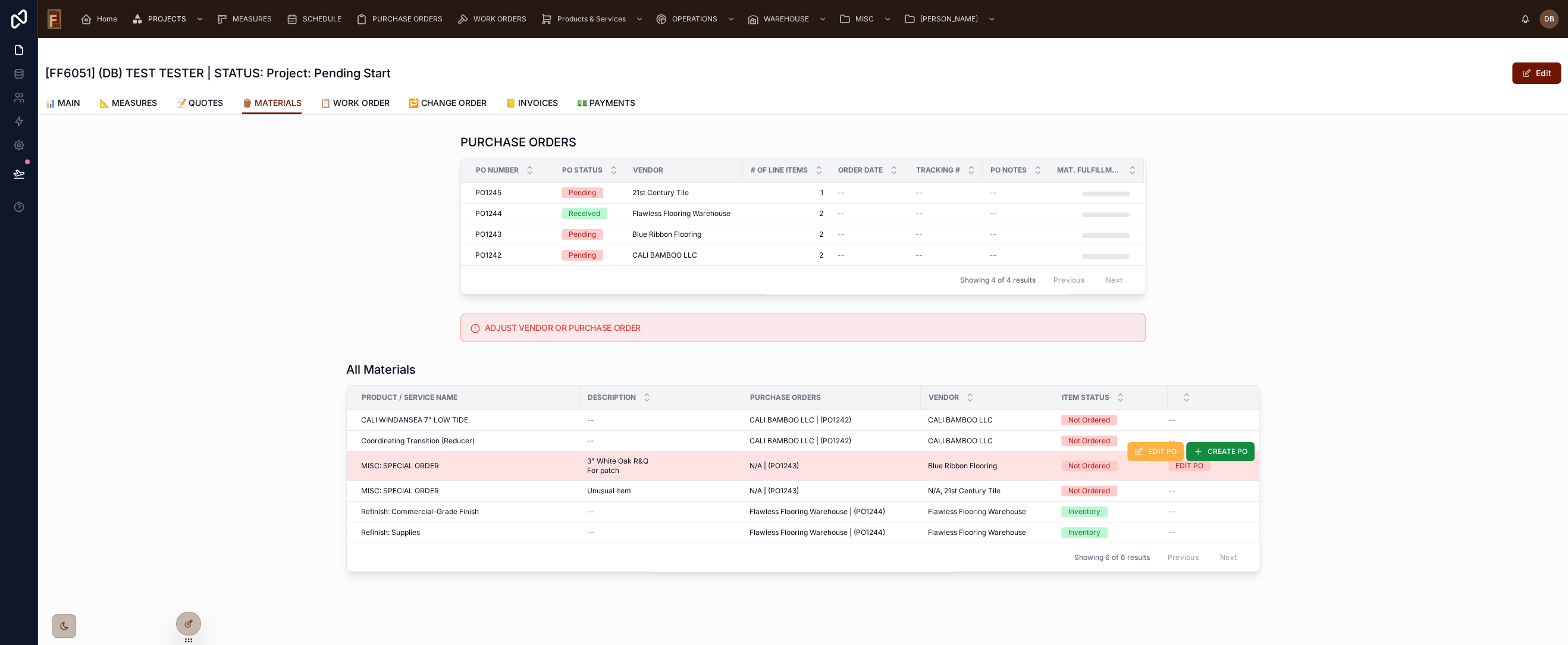
click at [1161, 450] on span "EDIT PO" at bounding box center [1162, 451] width 28 height 10
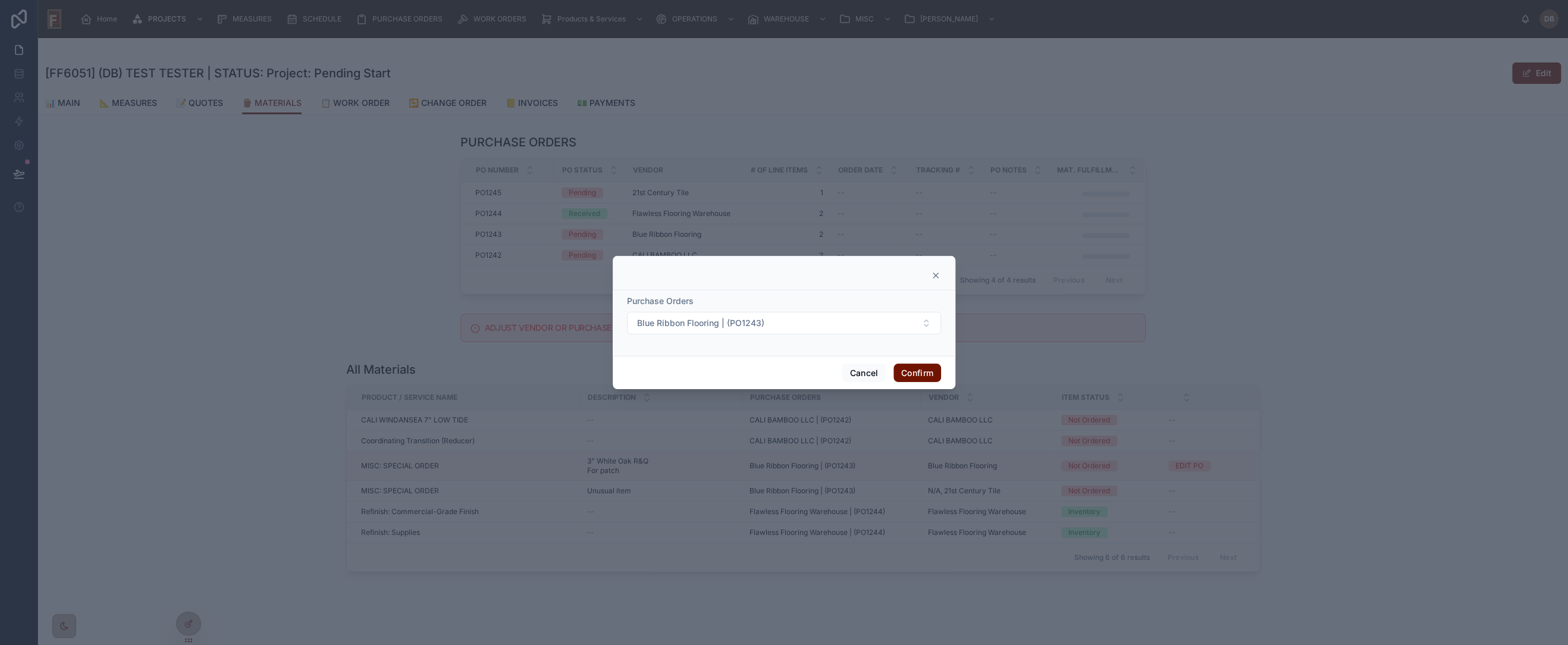
click at [937, 275] on icon at bounding box center [935, 275] width 10 height 10
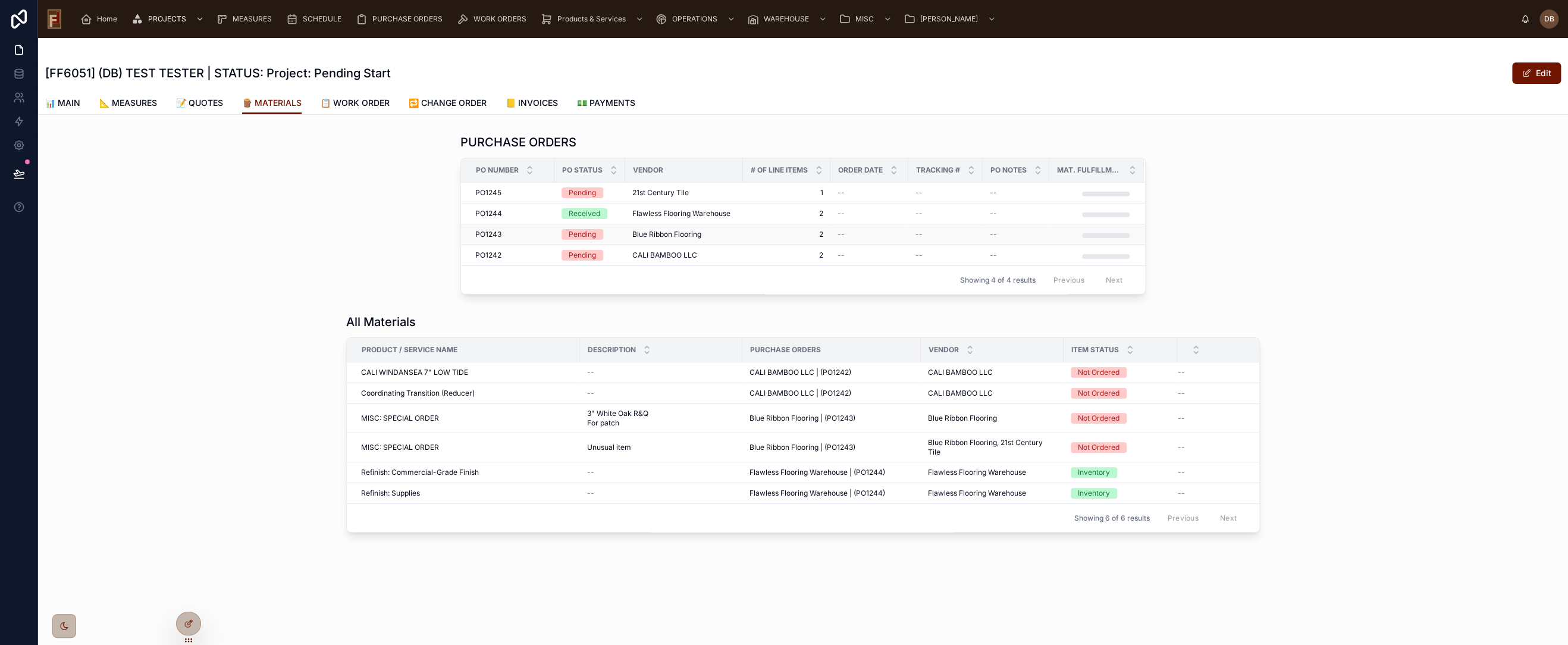
click at [701, 231] on span "Blue Ribbon Flooring" at bounding box center [667, 234] width 69 height 10
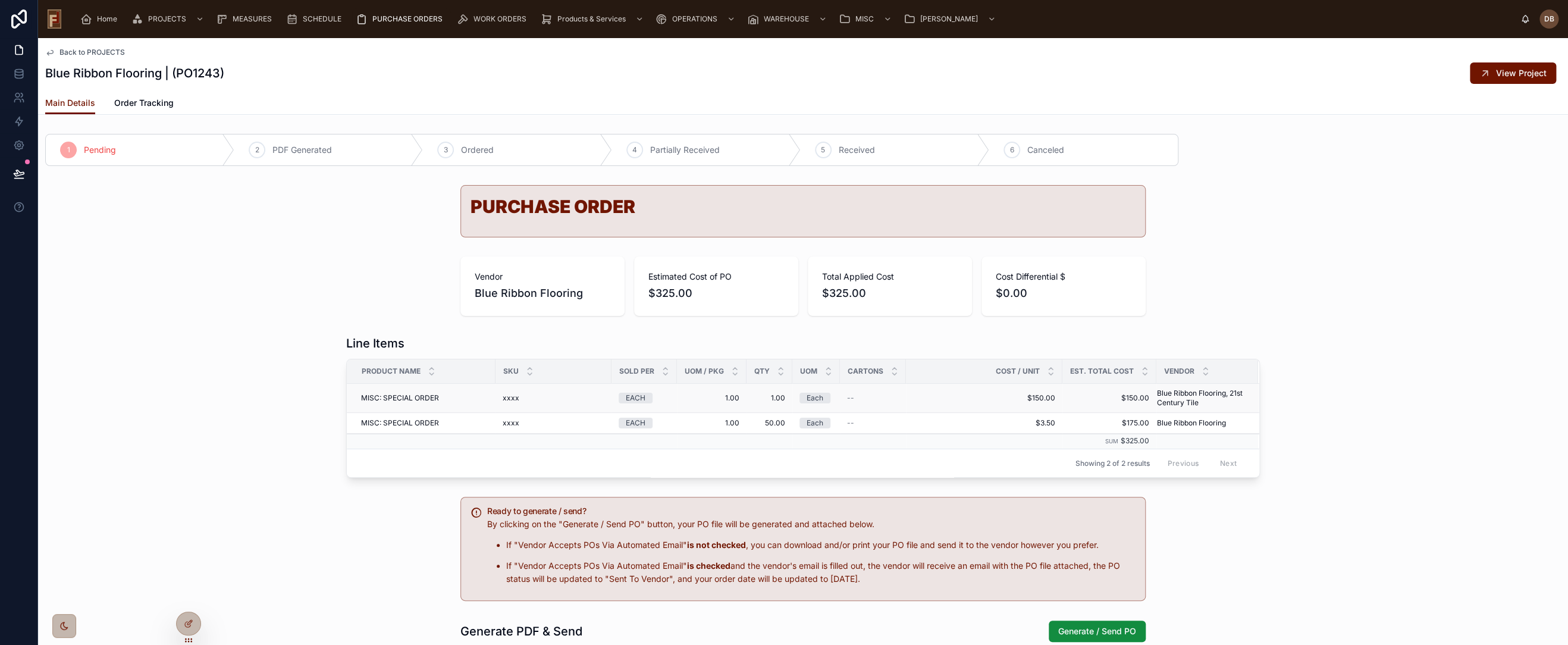
click at [559, 399] on div "xxxx xxxx" at bounding box center [553, 398] width 102 height 10
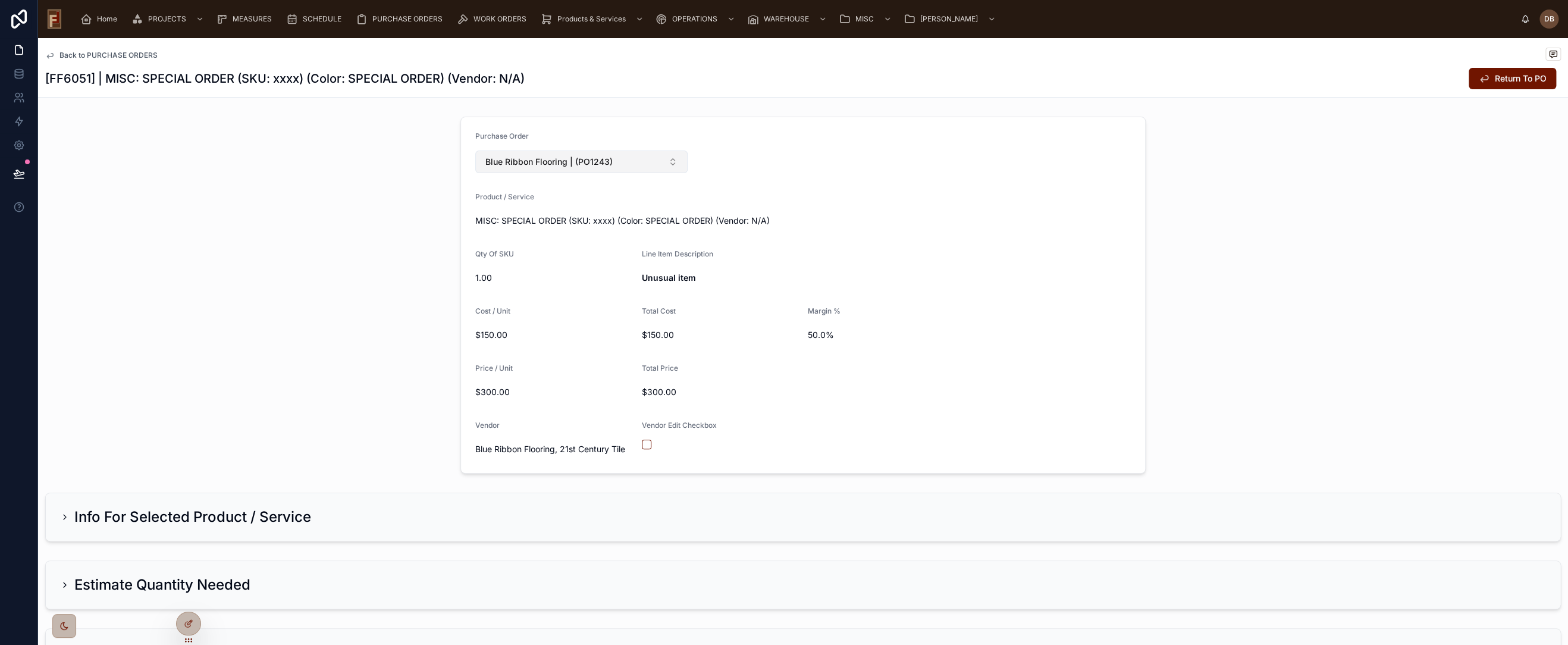
click at [588, 163] on span "Blue Ribbon Flooring | (PO1243)" at bounding box center [548, 161] width 127 height 12
click at [904, 280] on span "Unusual item" at bounding box center [887, 277] width 489 height 12
click at [1505, 77] on span "Return To PO" at bounding box center [1521, 78] width 52 height 12
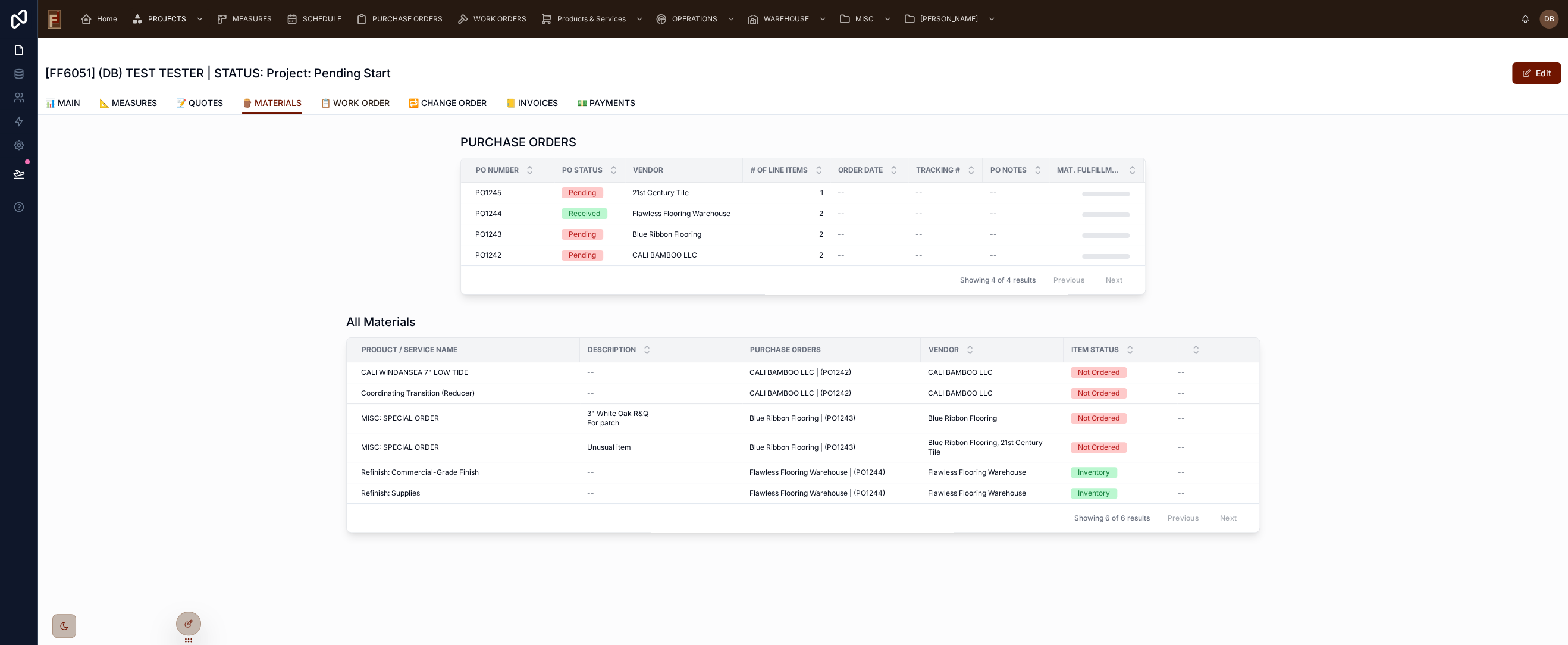
click at [365, 98] on span "📋 WORK ORDER" at bounding box center [355, 102] width 69 height 12
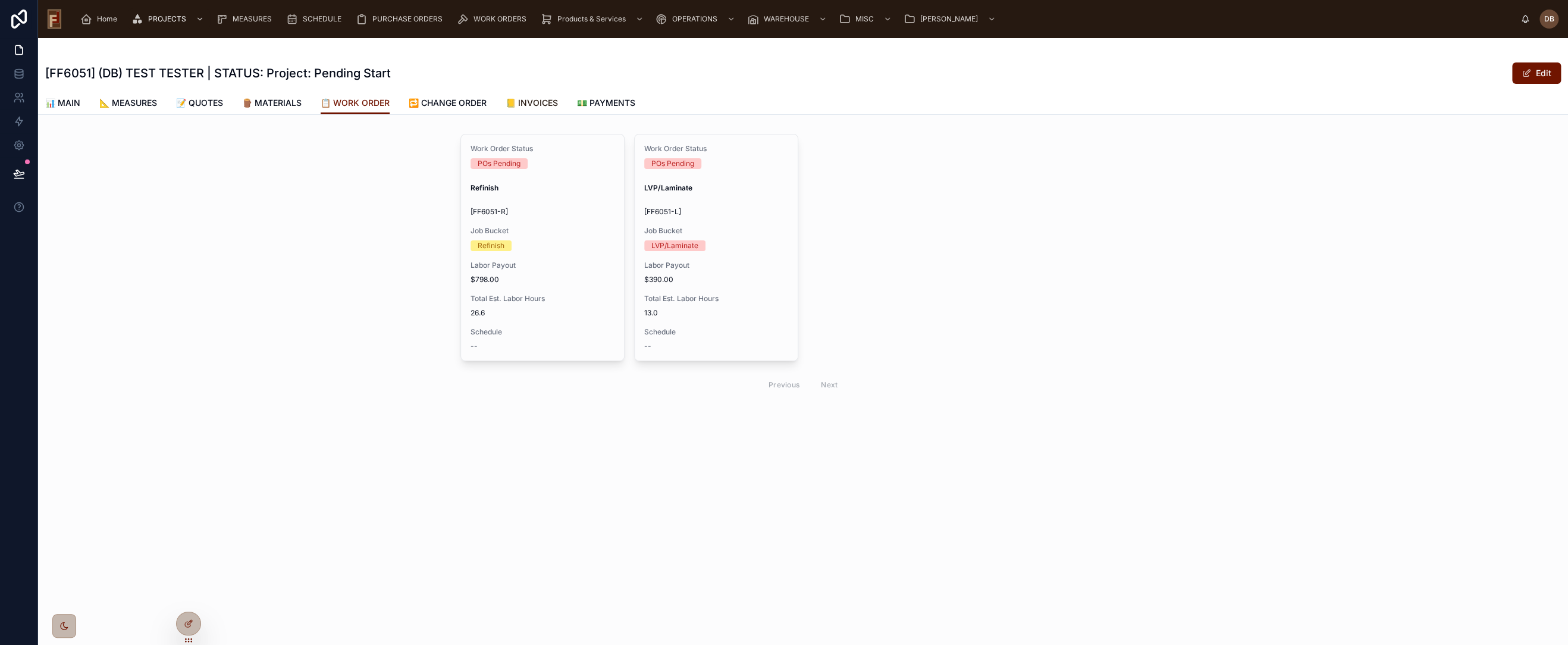
click at [552, 101] on span "📒 INVOICES" at bounding box center [531, 102] width 52 height 12
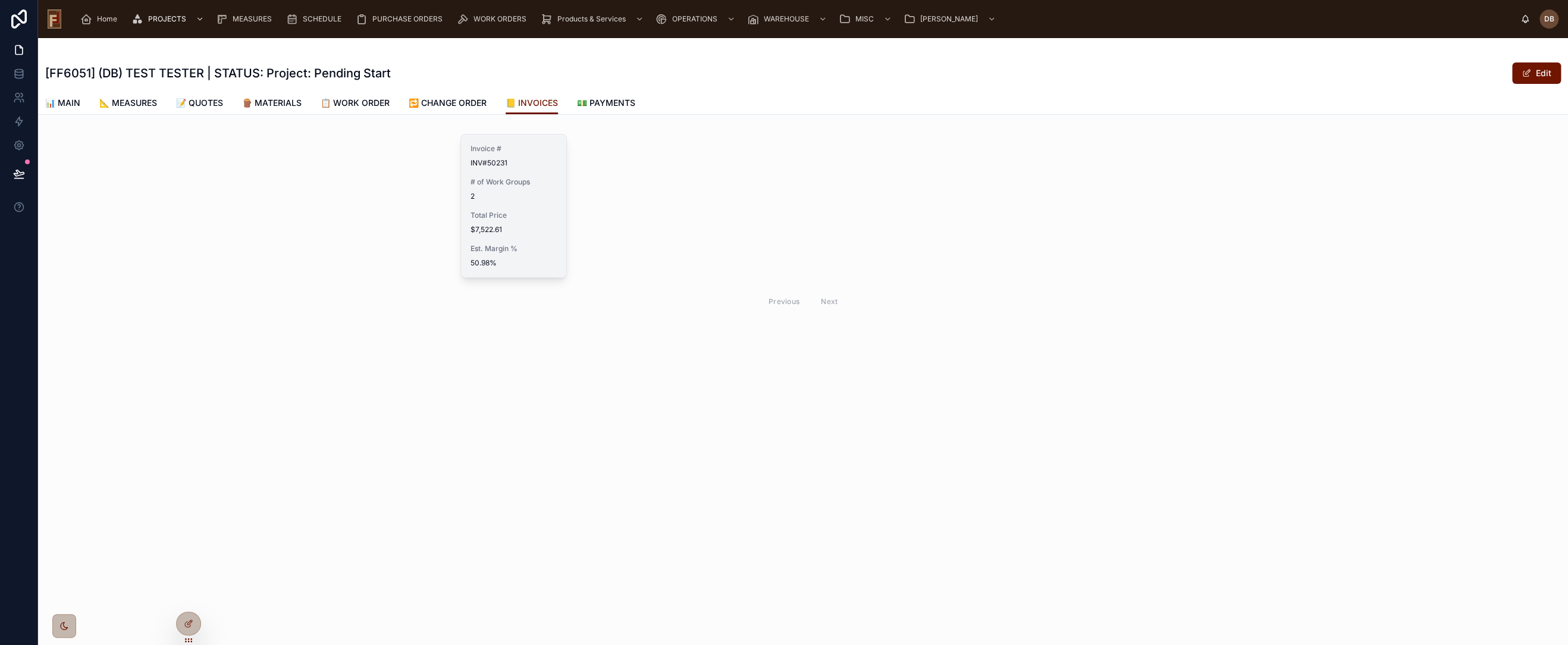
click at [518, 201] on div "Invoice # INV#50231 # of Work Groups 2 Total Price $7,522.61 Est. Margin % 50.9…" at bounding box center [513, 205] width 106 height 143
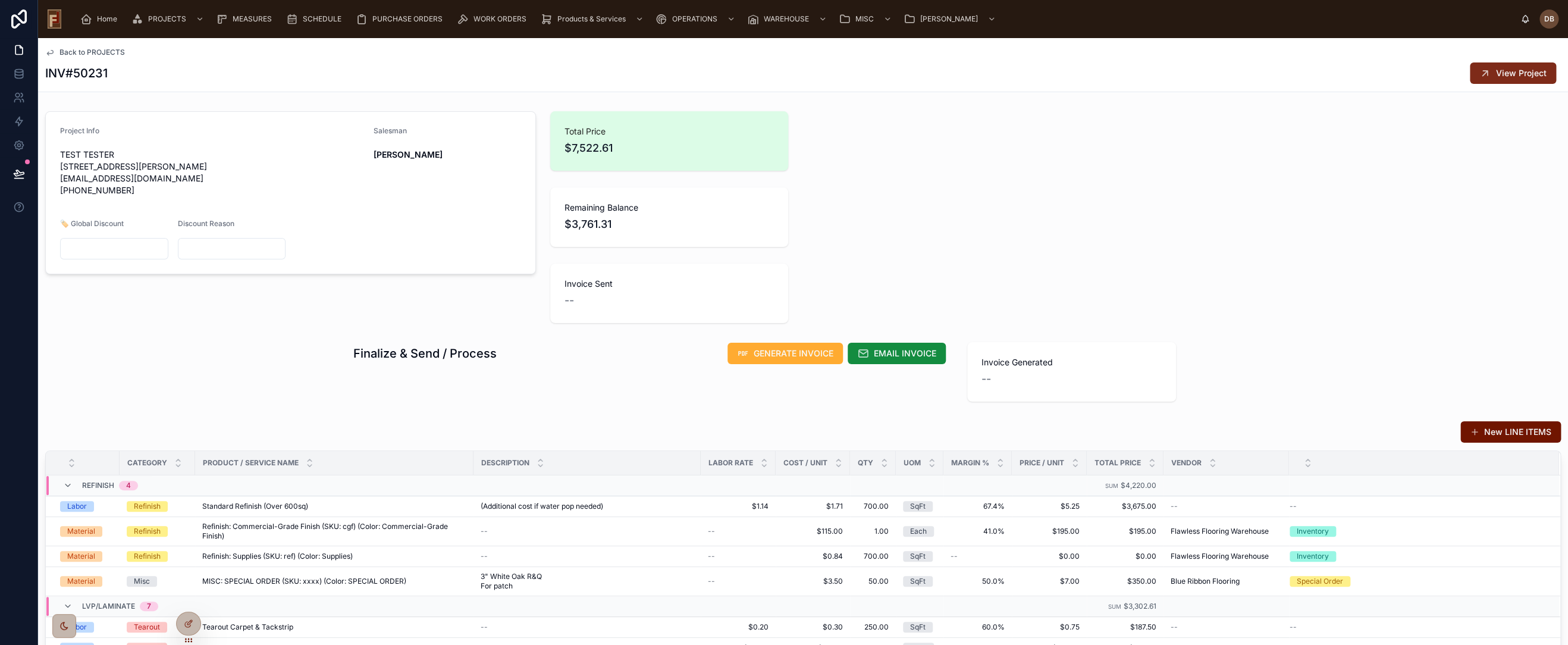
click at [1496, 77] on span "View Project" at bounding box center [1521, 73] width 51 height 12
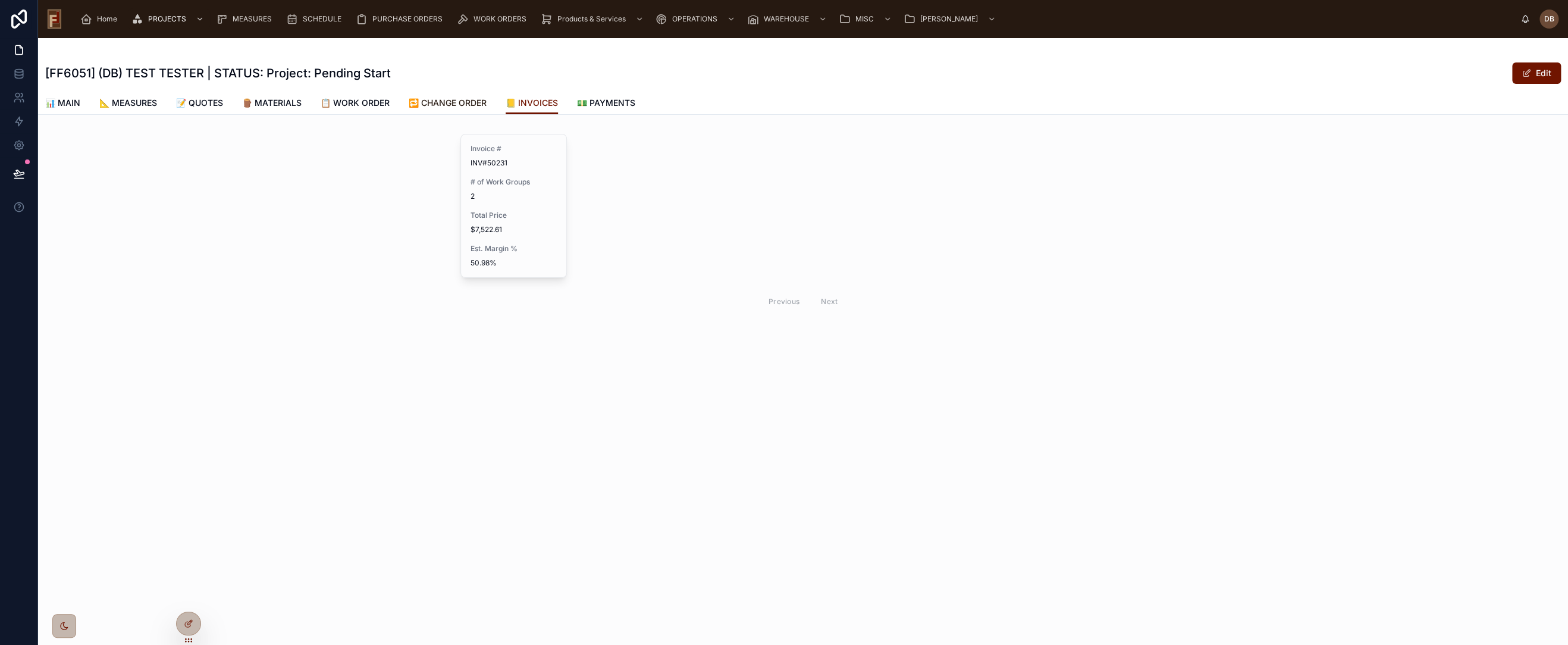
click at [464, 101] on span "🔁 CHANGE ORDER" at bounding box center [448, 102] width 78 height 12
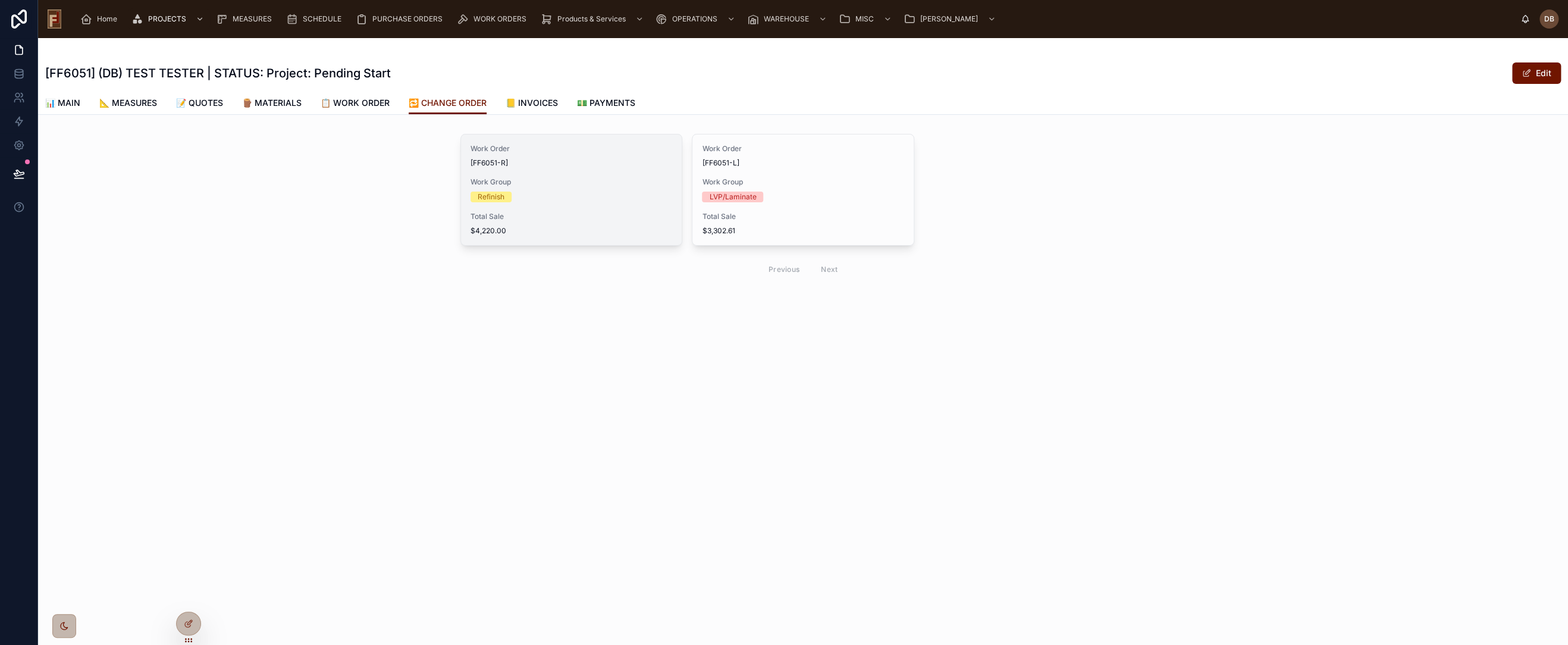
click at [585, 199] on div "Refinish" at bounding box center [571, 197] width 202 height 11
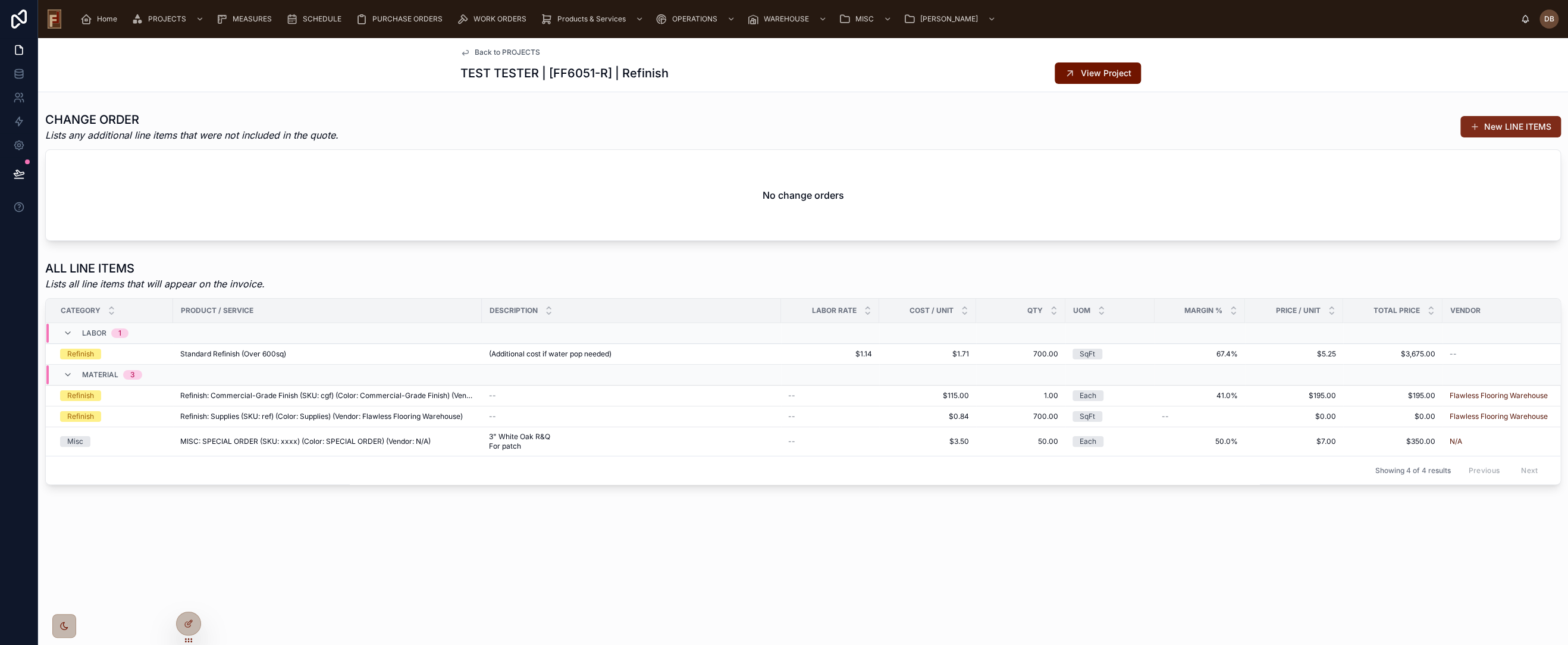
click at [1524, 124] on button "New LINE ITEMS" at bounding box center [1510, 127] width 100 height 21
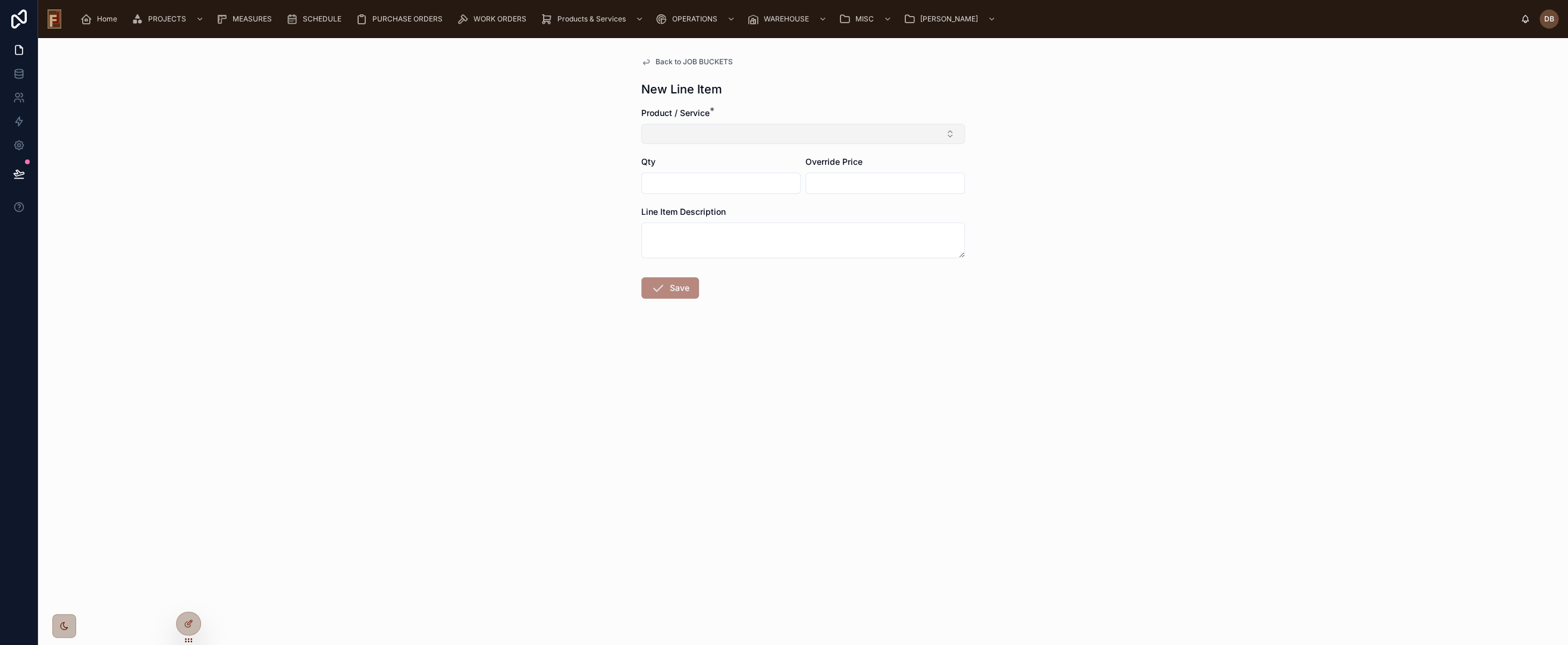
click at [712, 131] on button "Select Button" at bounding box center [803, 133] width 323 height 20
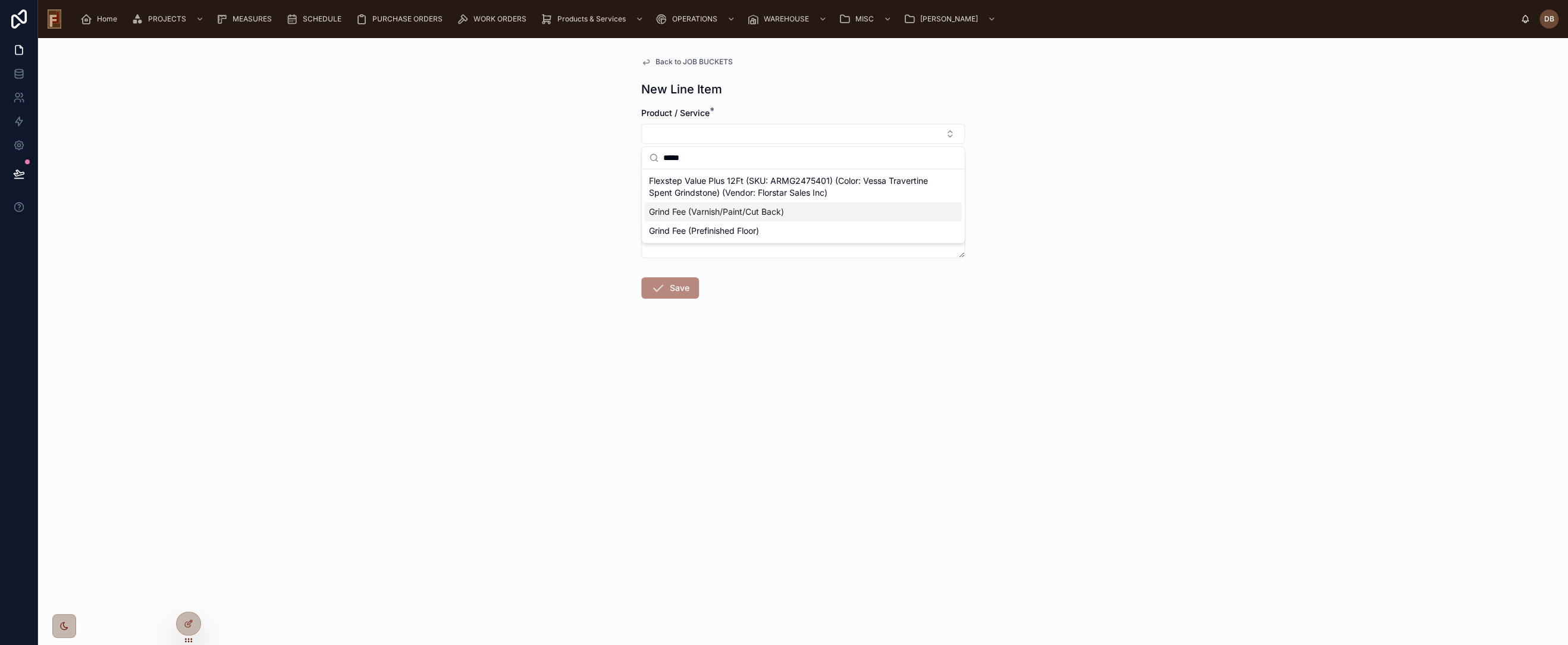
type input "*****"
click at [788, 214] on div "Grind Fee (Varnish/Paint/Cut Back)" at bounding box center [803, 211] width 318 height 19
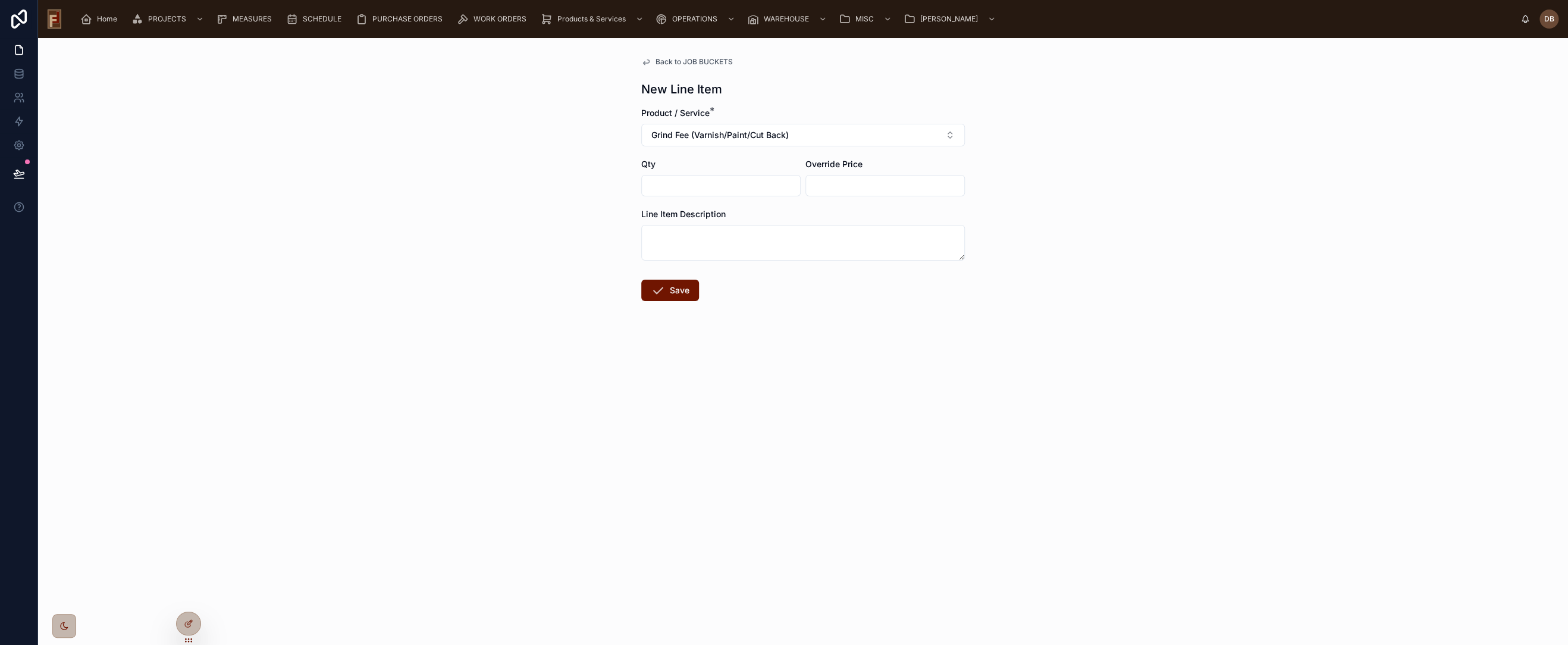
click at [724, 187] on input "text" at bounding box center [721, 186] width 158 height 17
type input "******"
click at [668, 291] on button "Save" at bounding box center [670, 291] width 58 height 21
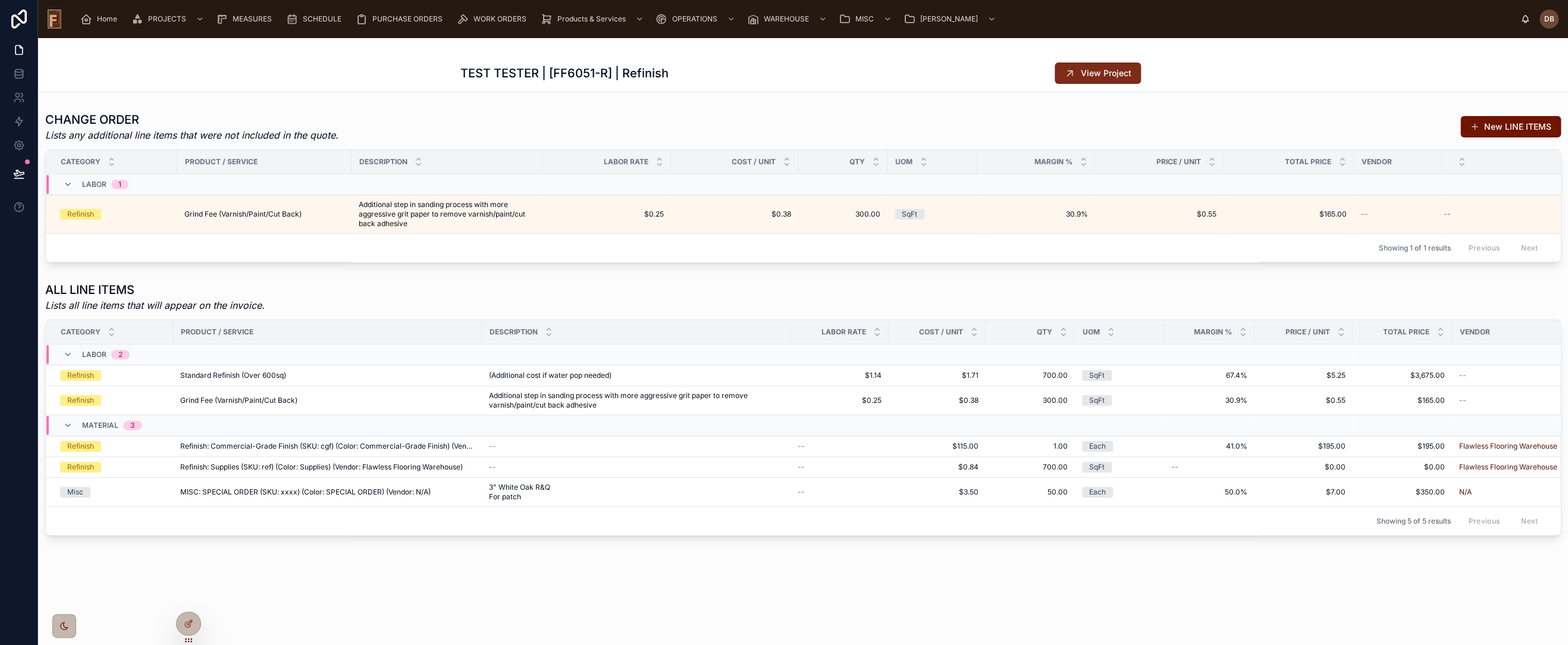
click at [1094, 69] on span "View Project" at bounding box center [1106, 73] width 51 height 12
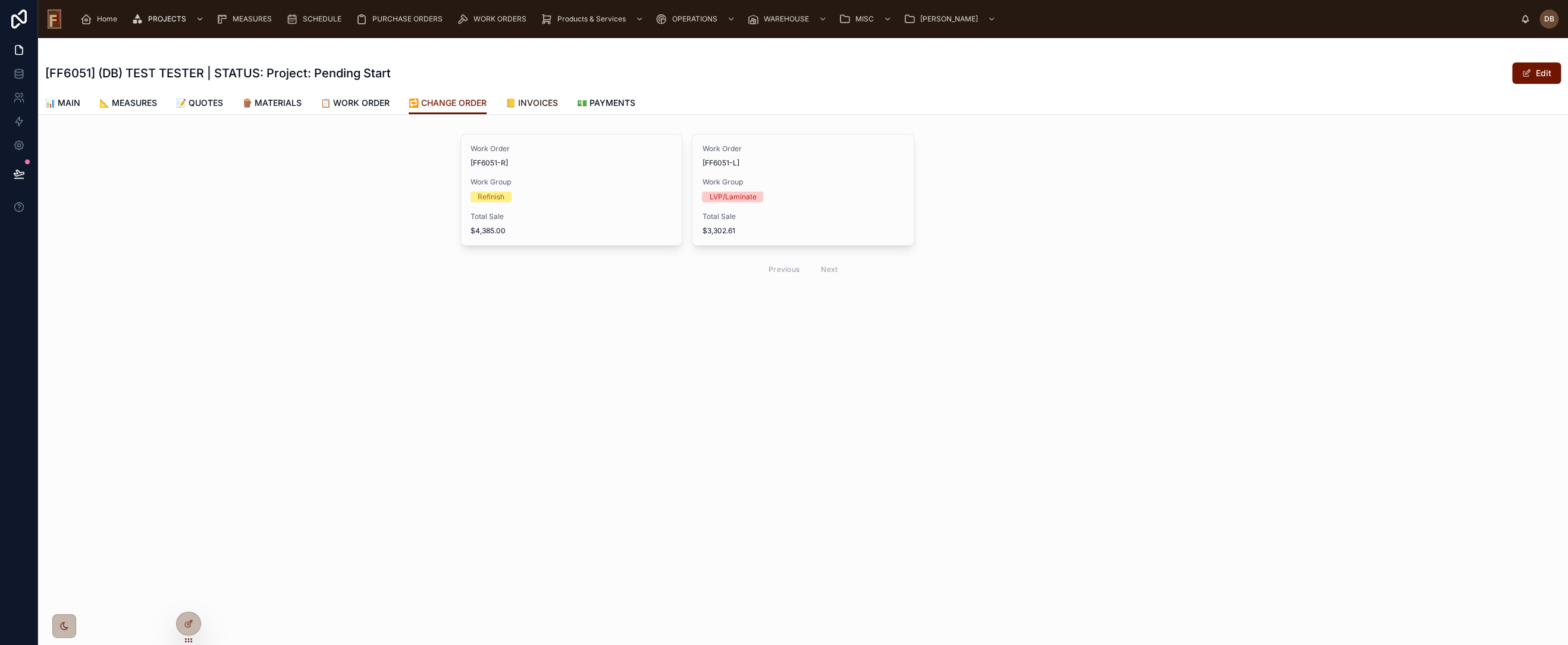
click at [545, 102] on span "📒 INVOICES" at bounding box center [531, 102] width 52 height 12
click at [533, 235] on div "Invoice # INV#50231 # of Work Groups 2 Total Price $7,522.61 Est. Margin % 50.9…" at bounding box center [513, 205] width 106 height 143
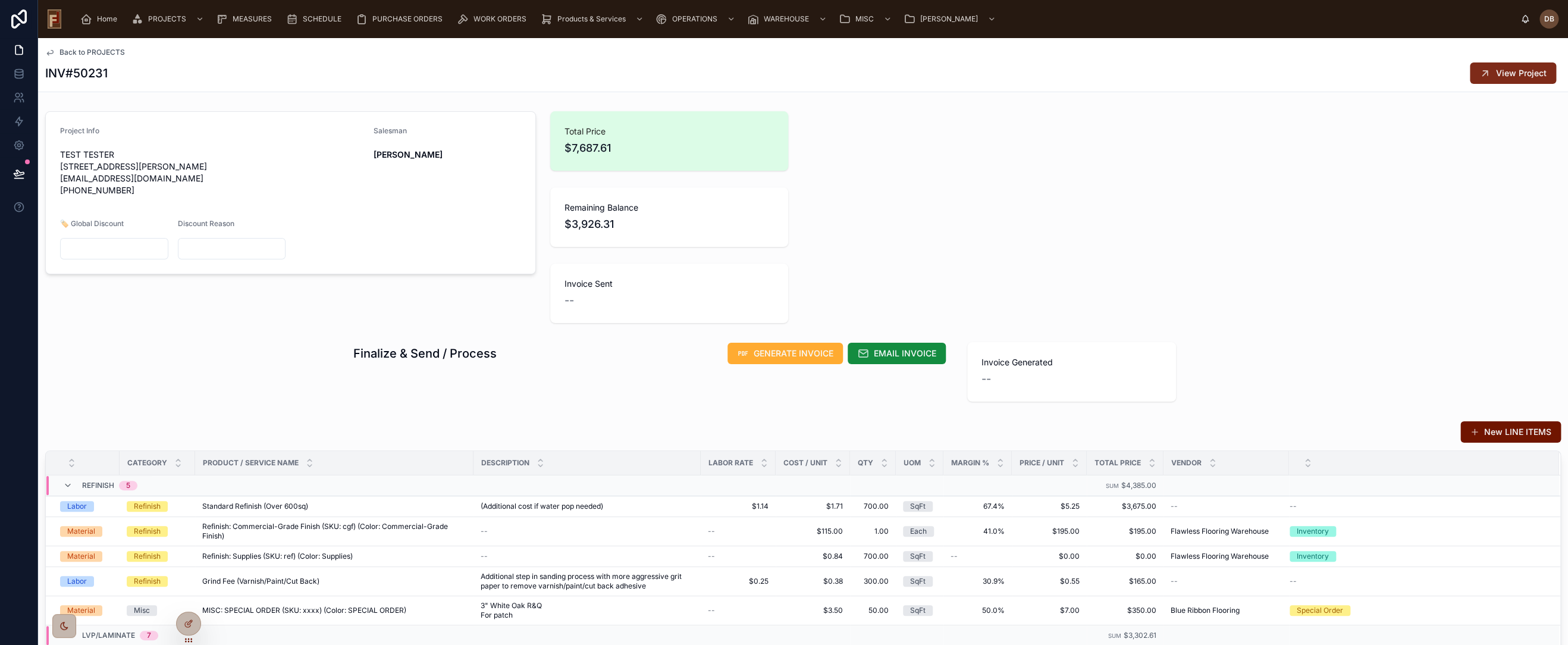
click at [1503, 72] on span "View Project" at bounding box center [1521, 73] width 51 height 12
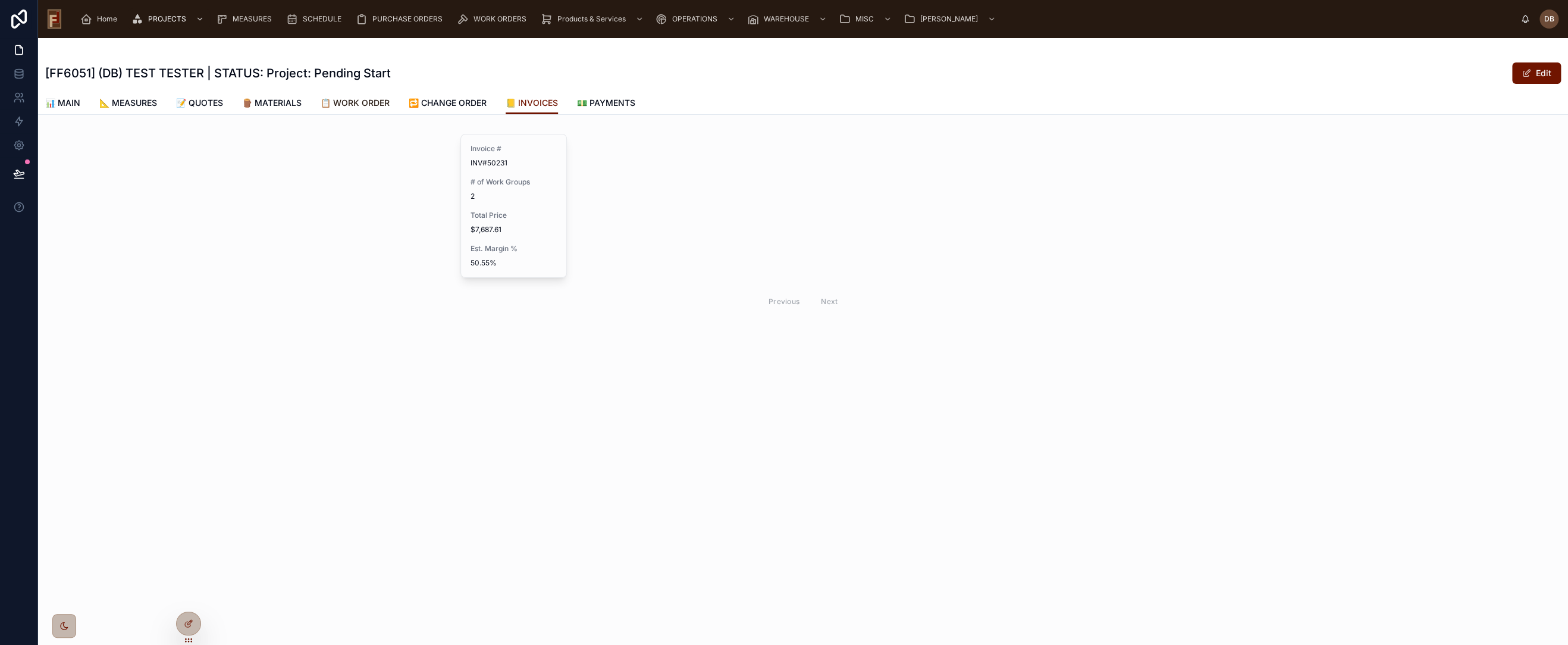
click at [366, 102] on span "📋 WORK ORDER" at bounding box center [355, 102] width 69 height 12
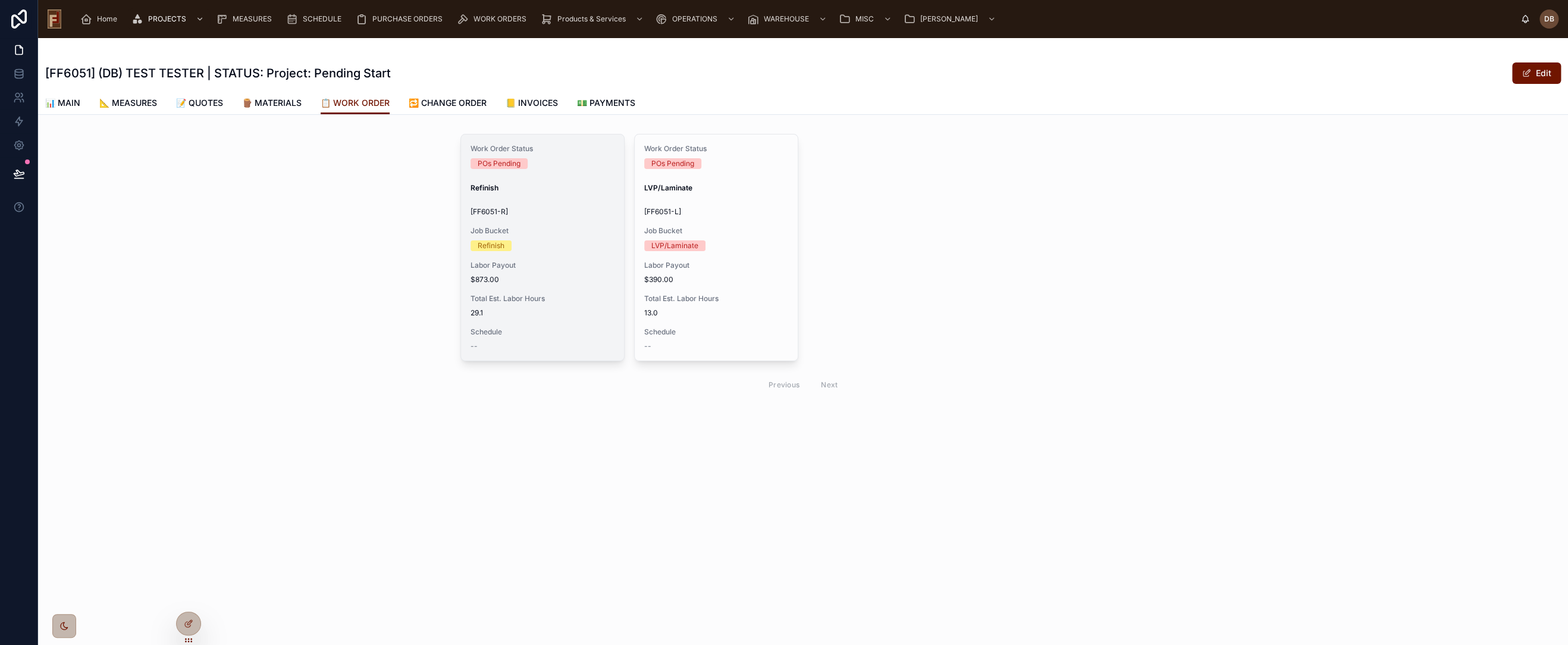
click at [574, 286] on div "Work Order Status POs Pending Refinish [FF6051-R] Job Bucket Refinish Labor Pay…" at bounding box center [542, 247] width 163 height 226
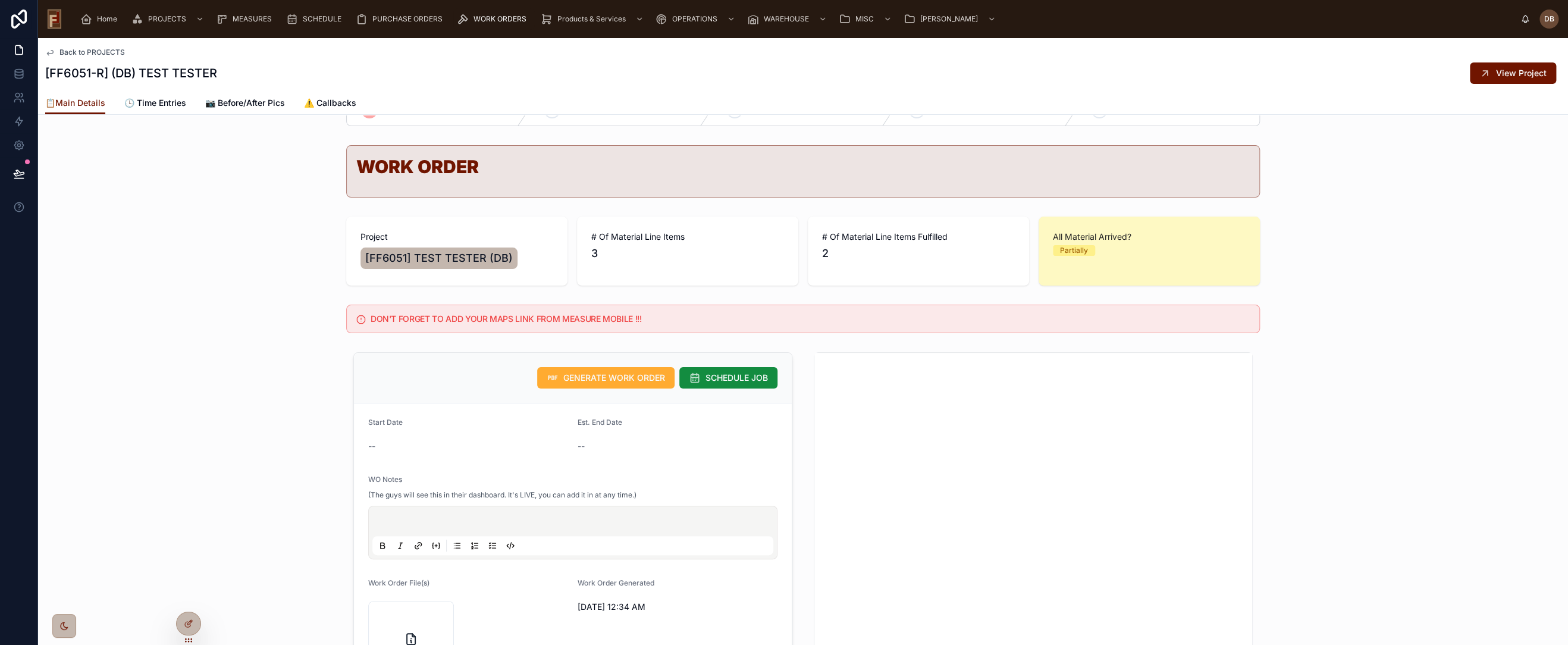
scroll to position [264, 0]
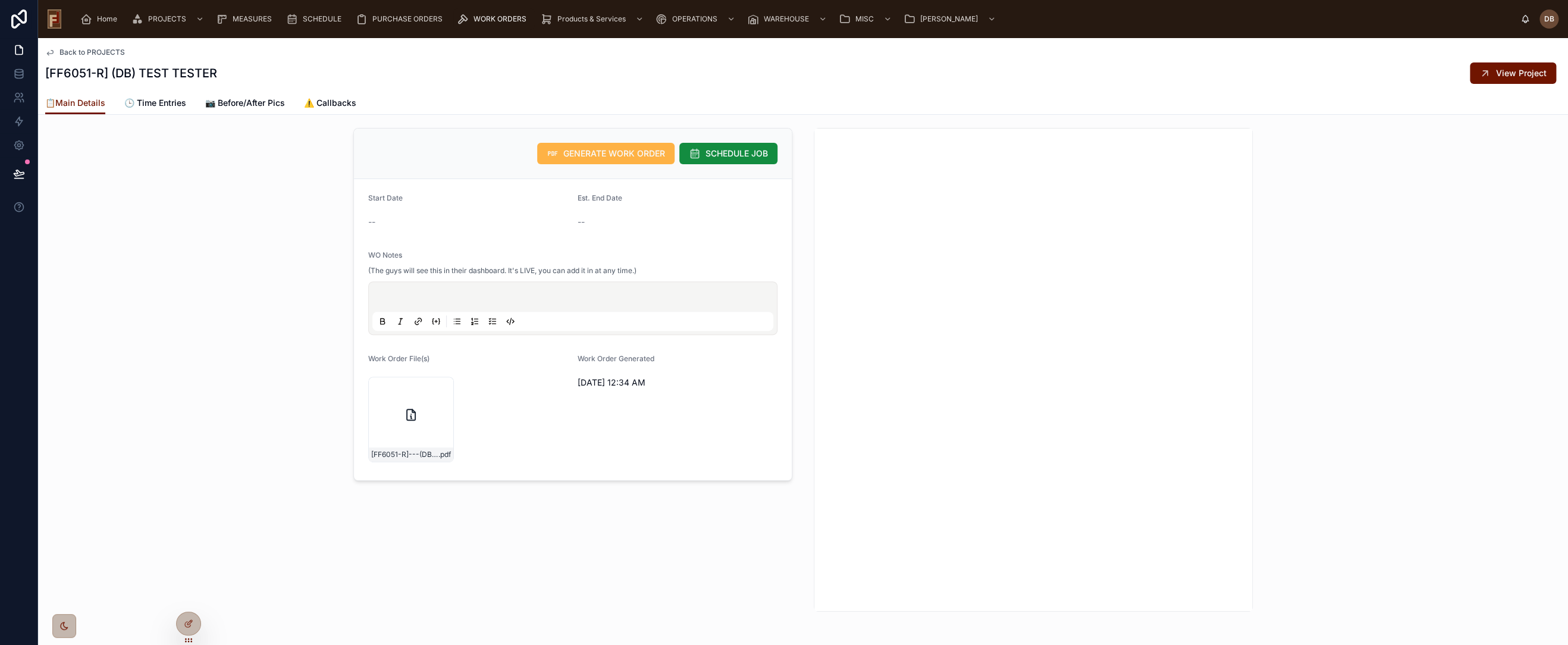
click at [611, 148] on span "GENERATE WORK ORDER" at bounding box center [614, 153] width 102 height 12
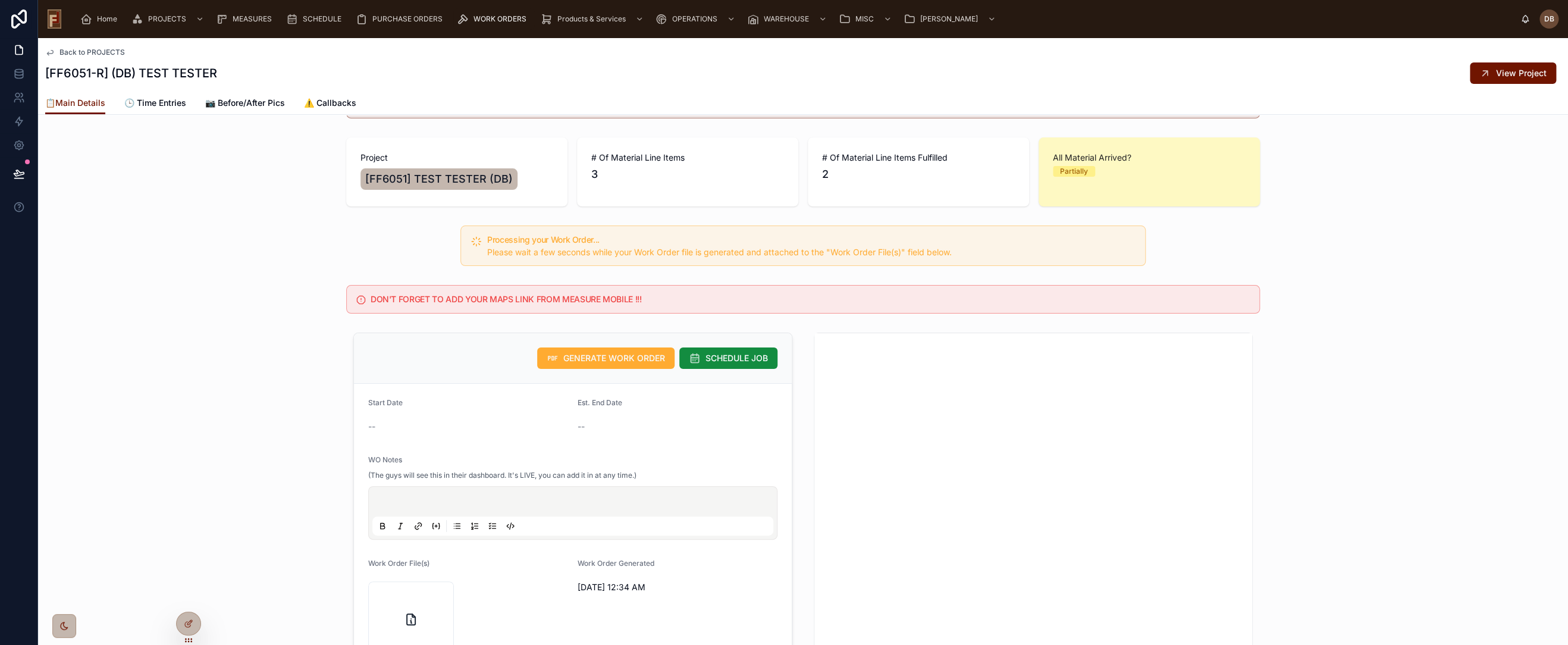
scroll to position [66, 0]
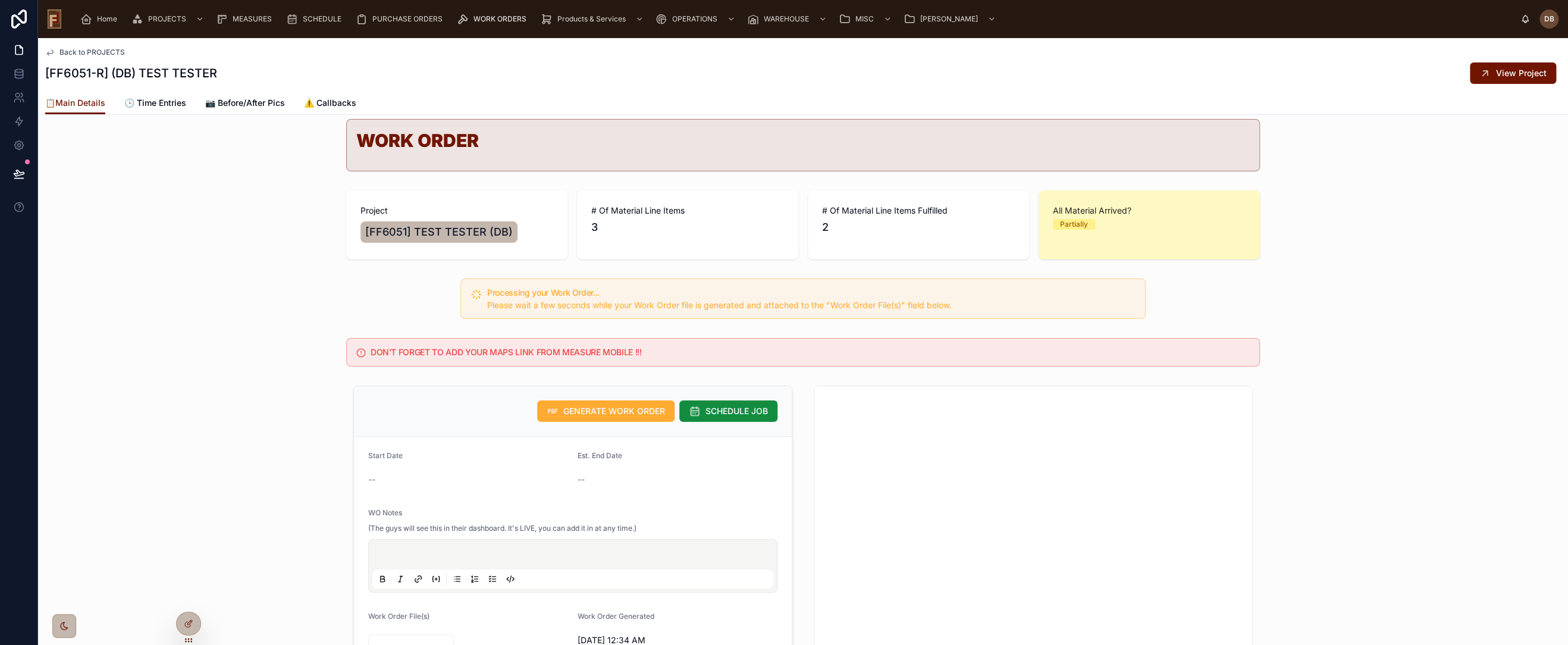
click at [719, 304] on span "Please wait a few seconds while your Work Order file is generated and attached …" at bounding box center [719, 305] width 465 height 10
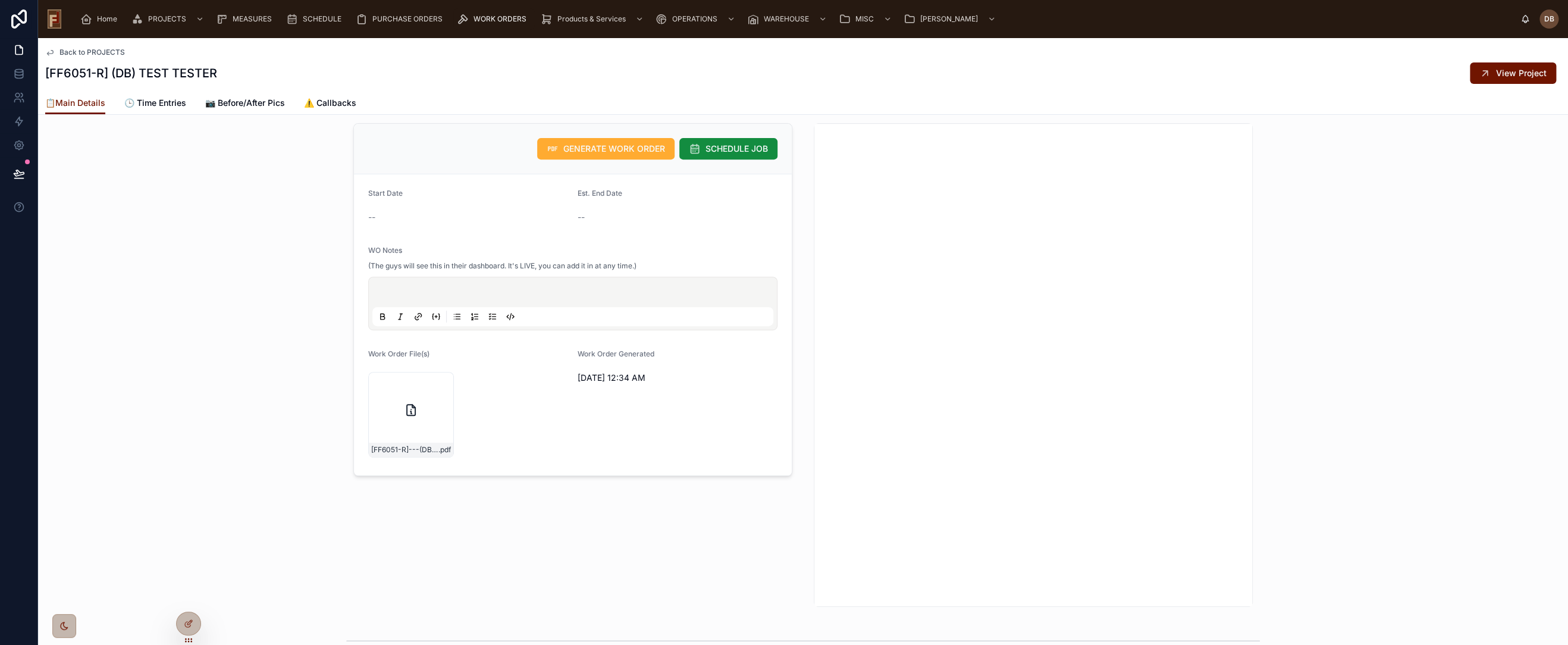
scroll to position [330, 0]
click at [291, 452] on div "GENERATE WORK ORDER SCHEDULE JOB Start Date -- Est. End Date -- WO Notes (The g…" at bounding box center [803, 362] width 1530 height 493
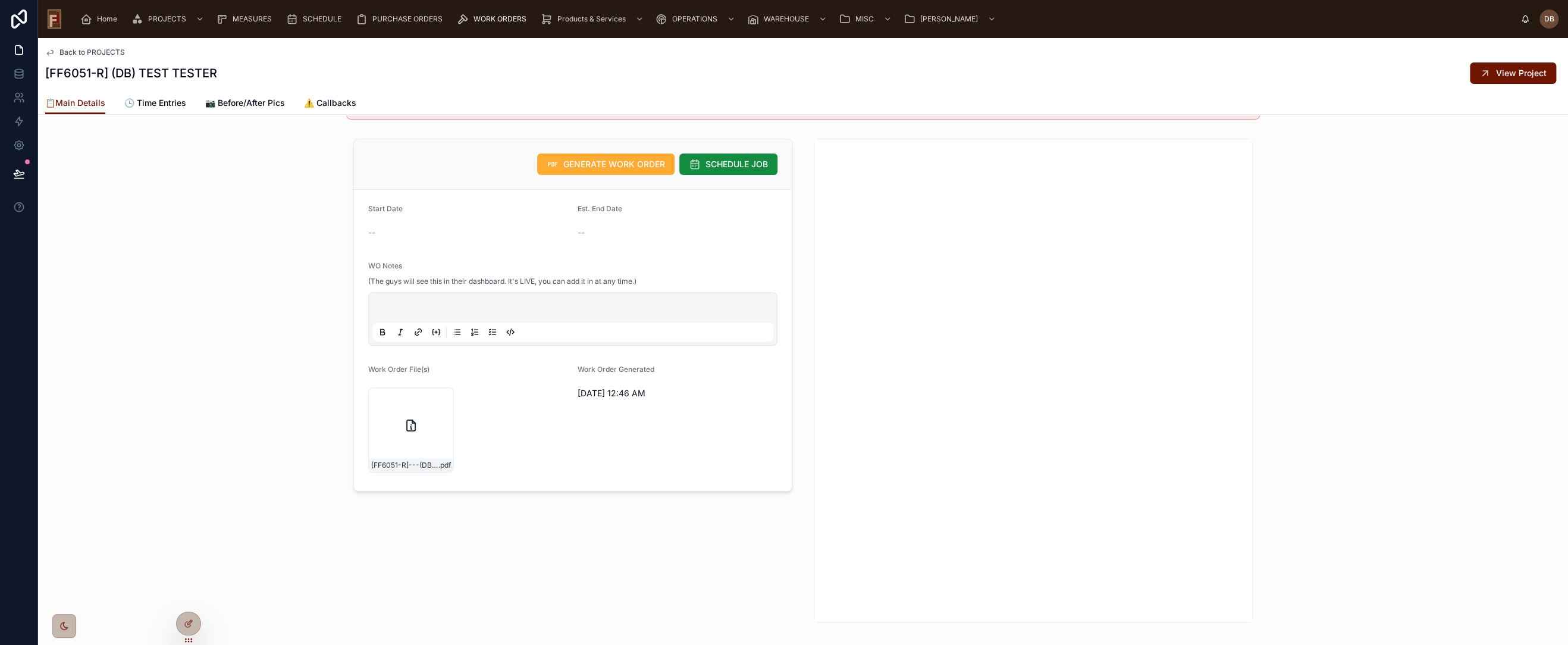
scroll to position [0, 0]
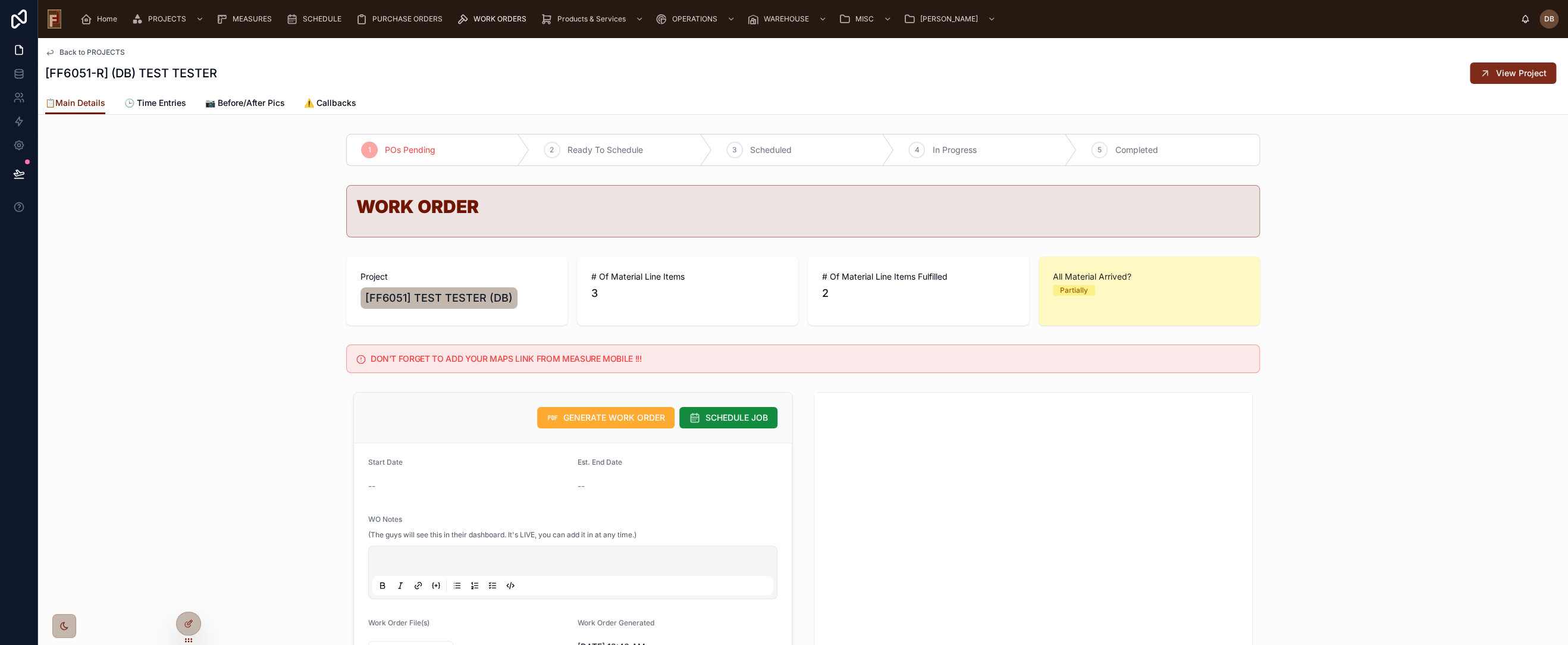
click at [1514, 75] on span "View Project" at bounding box center [1521, 73] width 51 height 12
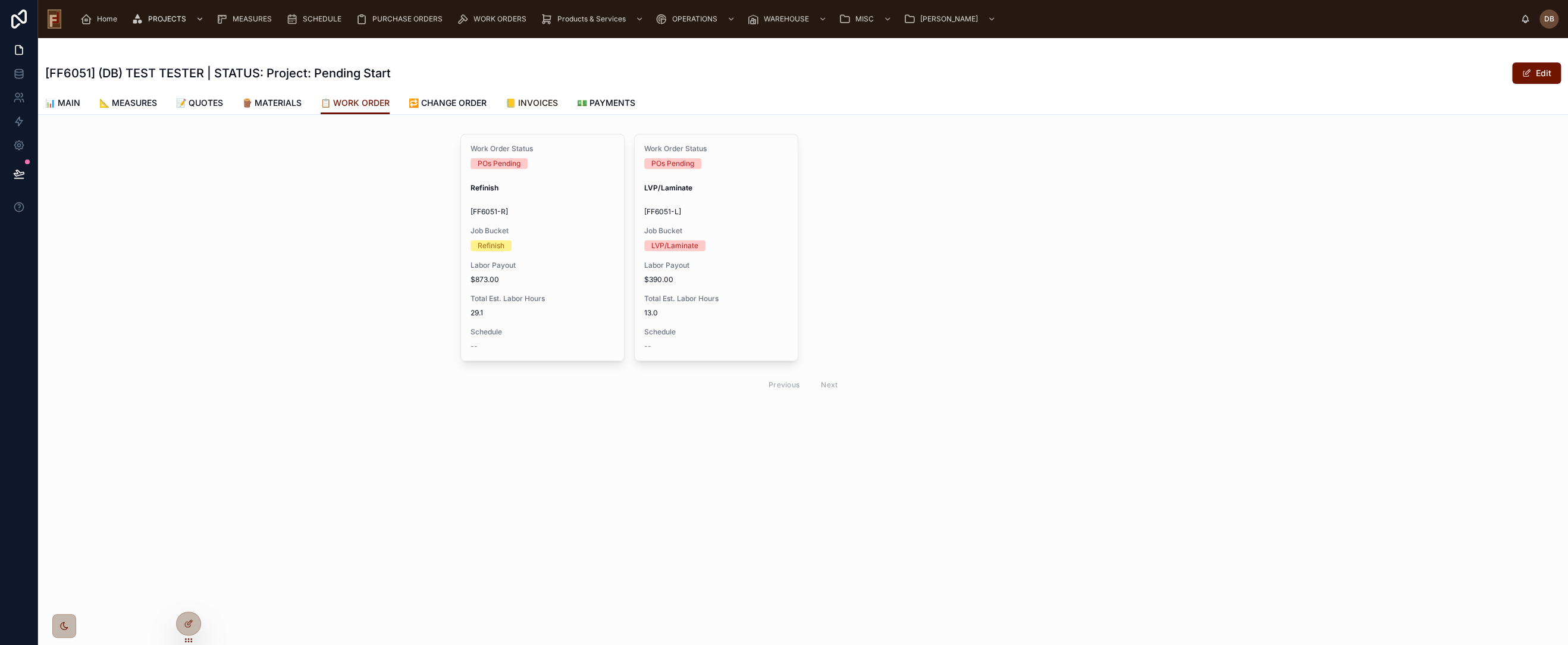
click at [555, 101] on span "📒 INVOICES" at bounding box center [531, 102] width 52 height 12
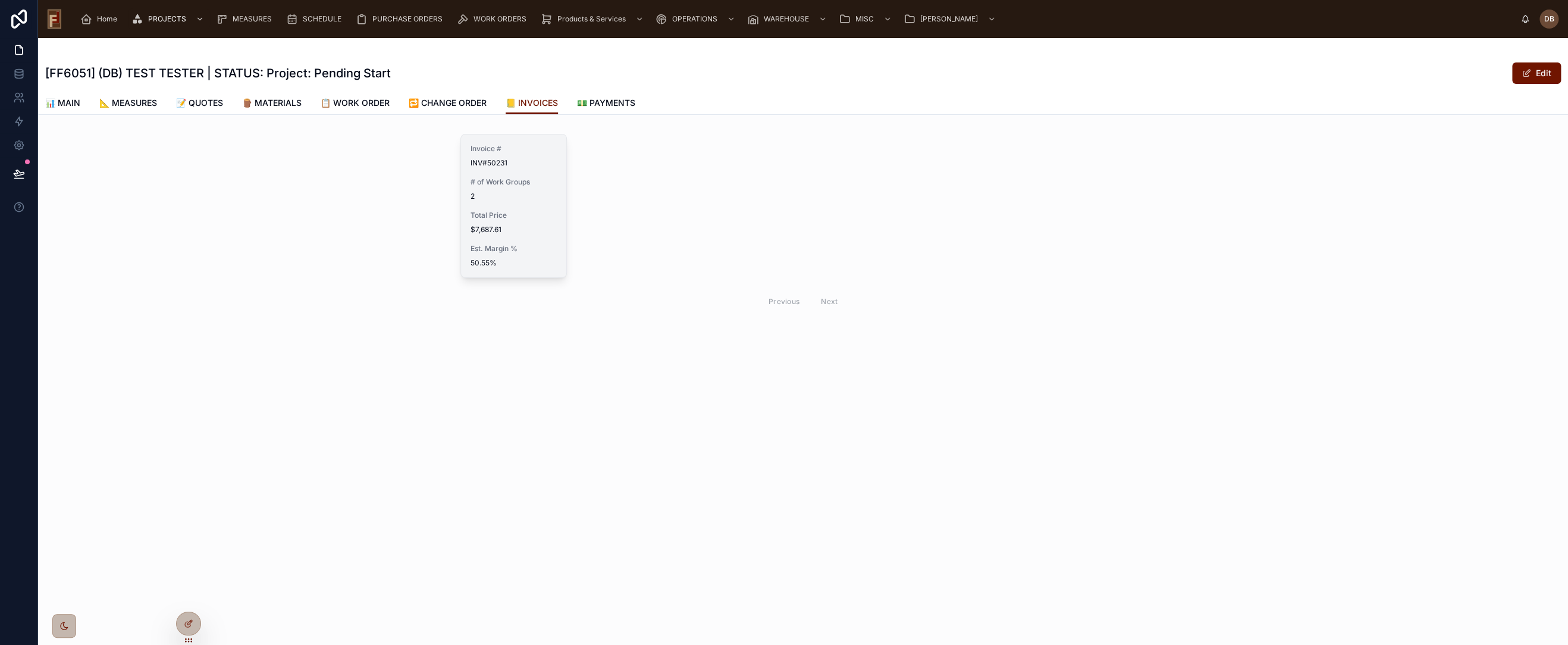
click at [513, 237] on div "Invoice # INV#50231 # of Work Groups 2 Total Price $7,687.61 Est. Margin % 50.5…" at bounding box center [513, 205] width 106 height 143
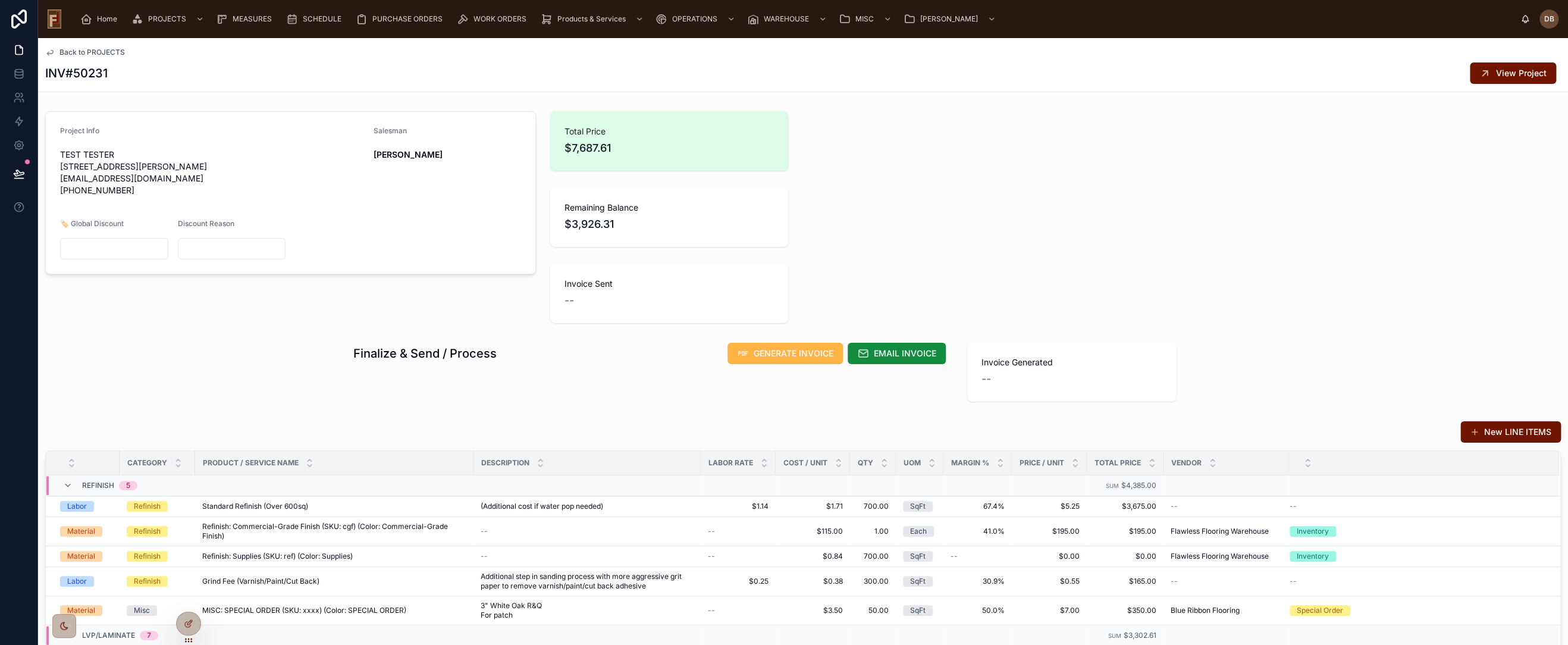
click at [804, 355] on span "GENERATE INVOICE" at bounding box center [793, 353] width 80 height 12
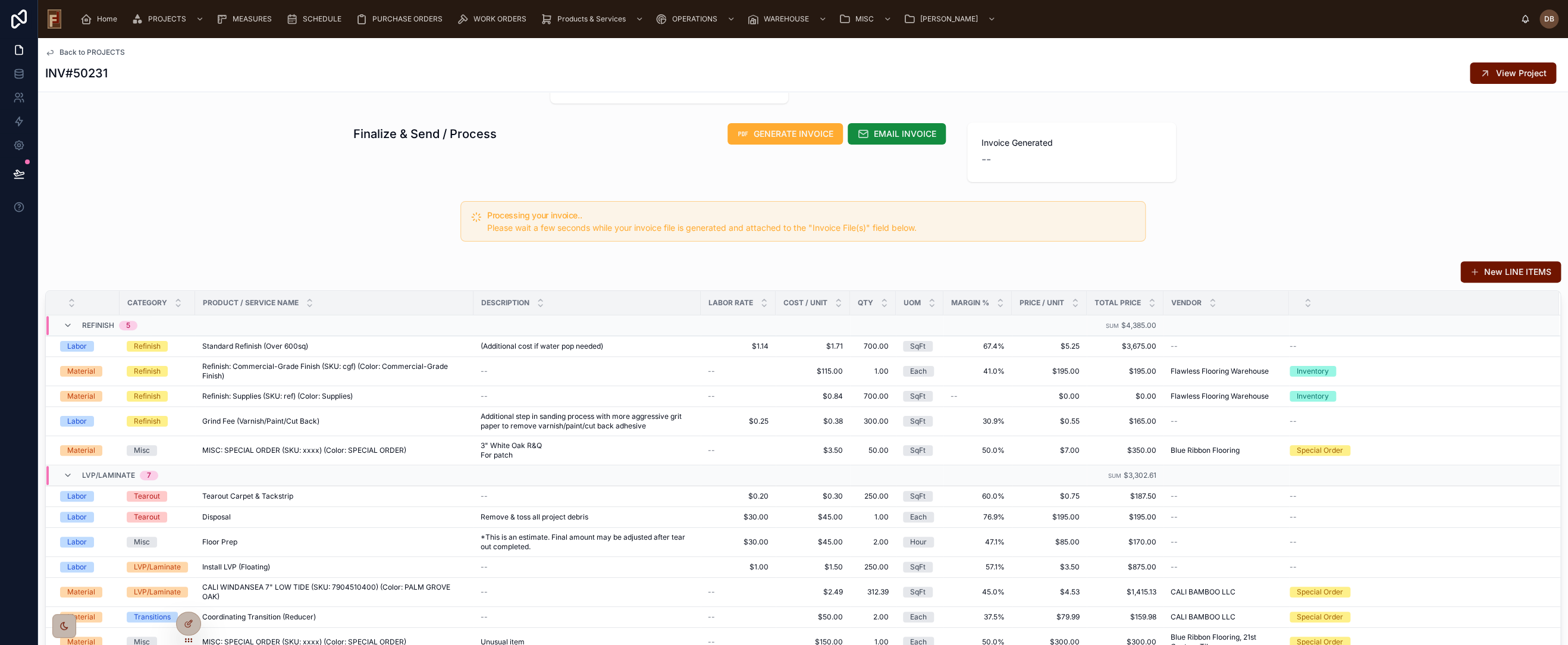
scroll to position [330, 0]
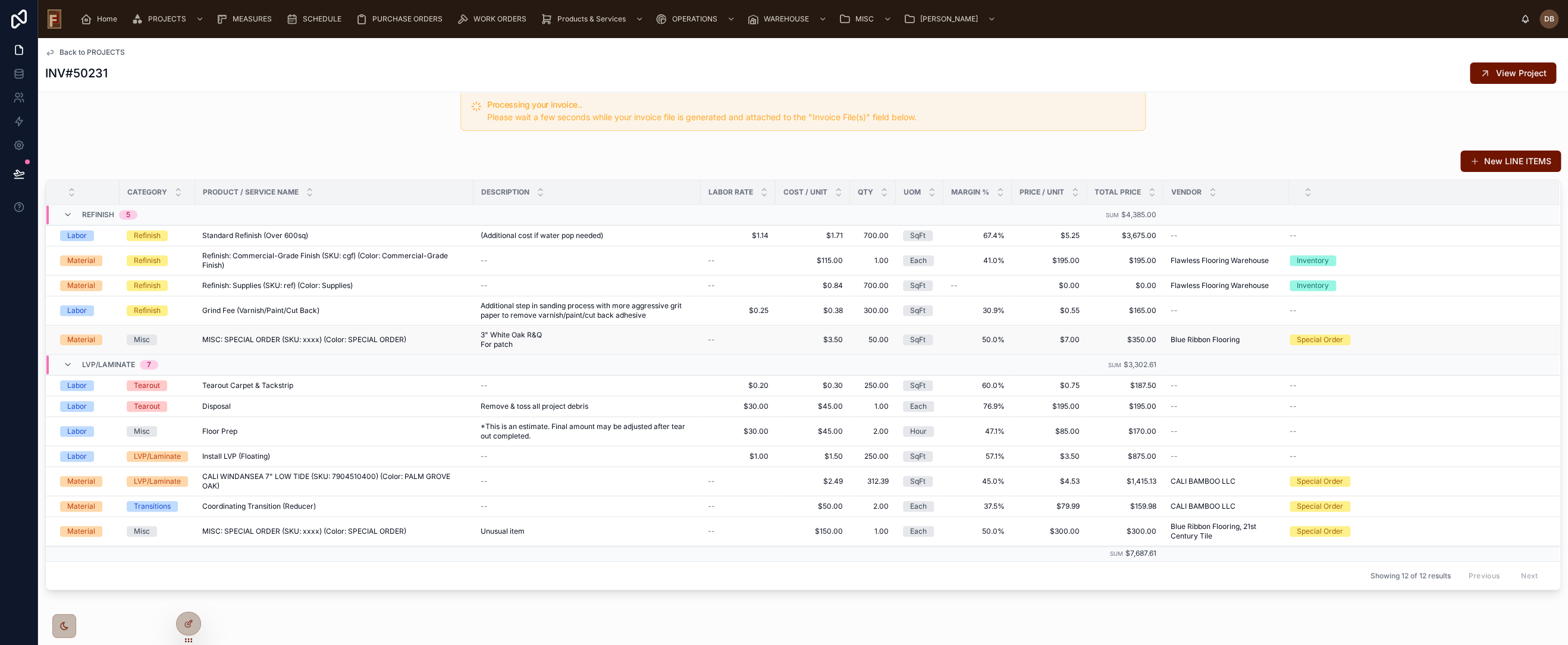
click at [309, 339] on span "MISC: SPECIAL ORDER (SKU: xxxx) (Color: SPECIAL ORDER)" at bounding box center [305, 339] width 204 height 10
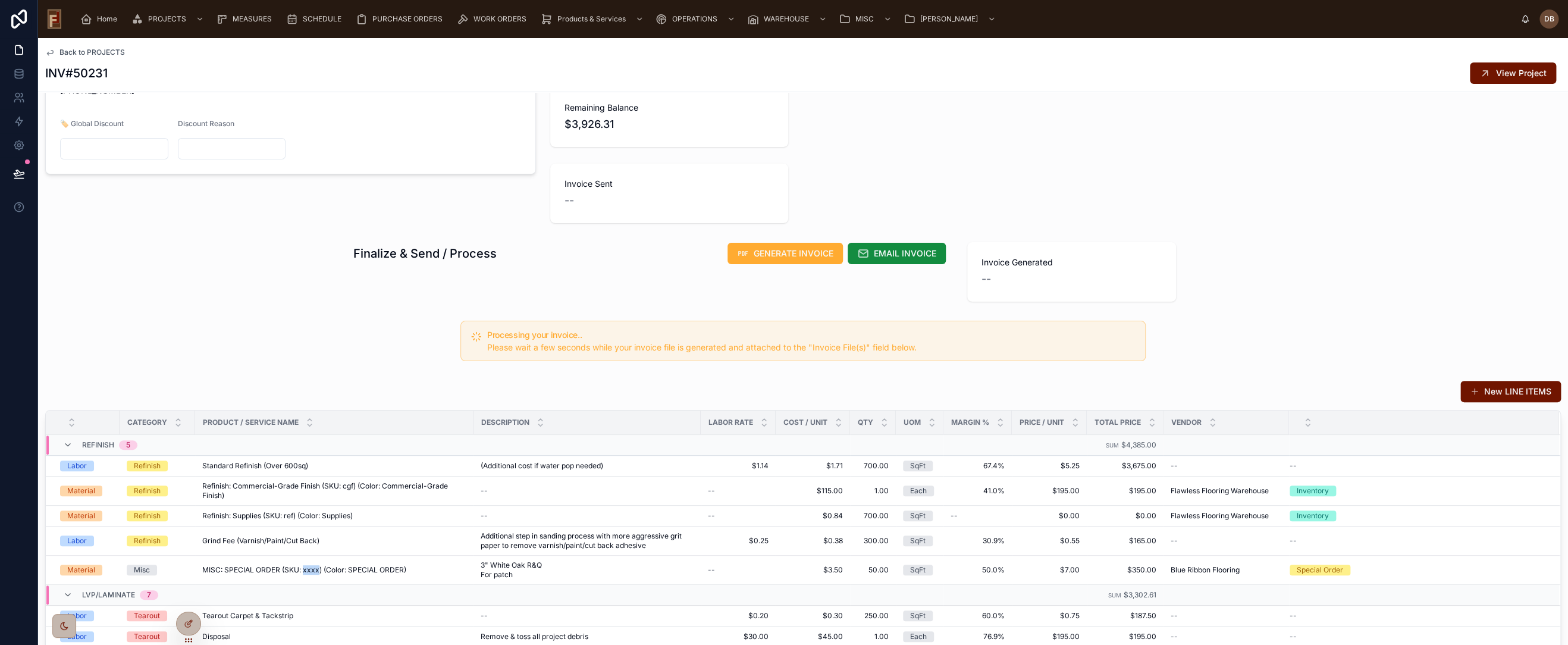
scroll to position [0, 0]
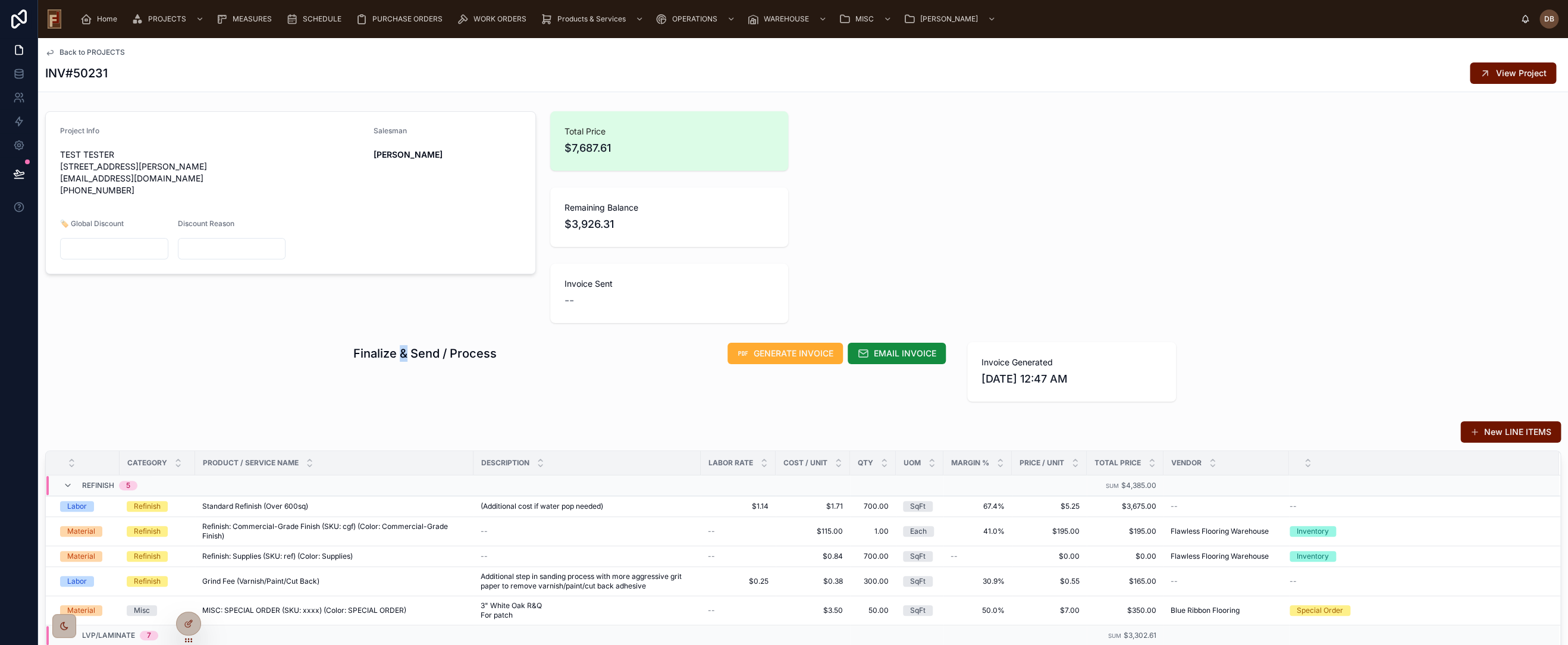
click at [399, 353] on h1 "Finalize & Send / Process" at bounding box center [425, 353] width 143 height 17
click at [420, 354] on h1 "Finalize & Send / Process" at bounding box center [425, 353] width 143 height 17
click at [896, 354] on span "EMAIL INVOICE" at bounding box center [905, 353] width 62 height 12
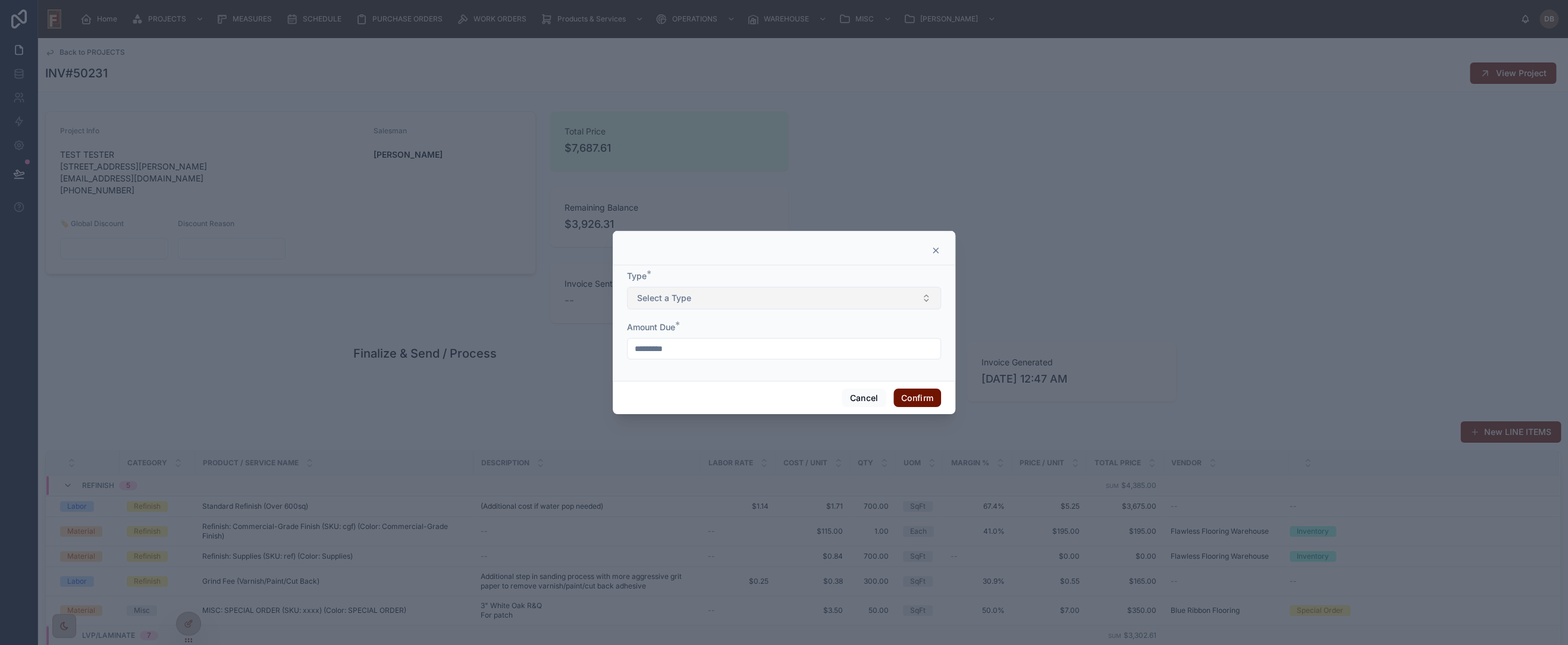
click at [692, 298] on button "Select a Type" at bounding box center [784, 298] width 314 height 22
click at [676, 378] on div "Final" at bounding box center [784, 381] width 308 height 18
click at [681, 298] on button "Final" at bounding box center [784, 298] width 314 height 22
click at [690, 361] on div "Progress" at bounding box center [784, 363] width 308 height 18
click at [691, 347] on input "*********" at bounding box center [784, 348] width 313 height 17
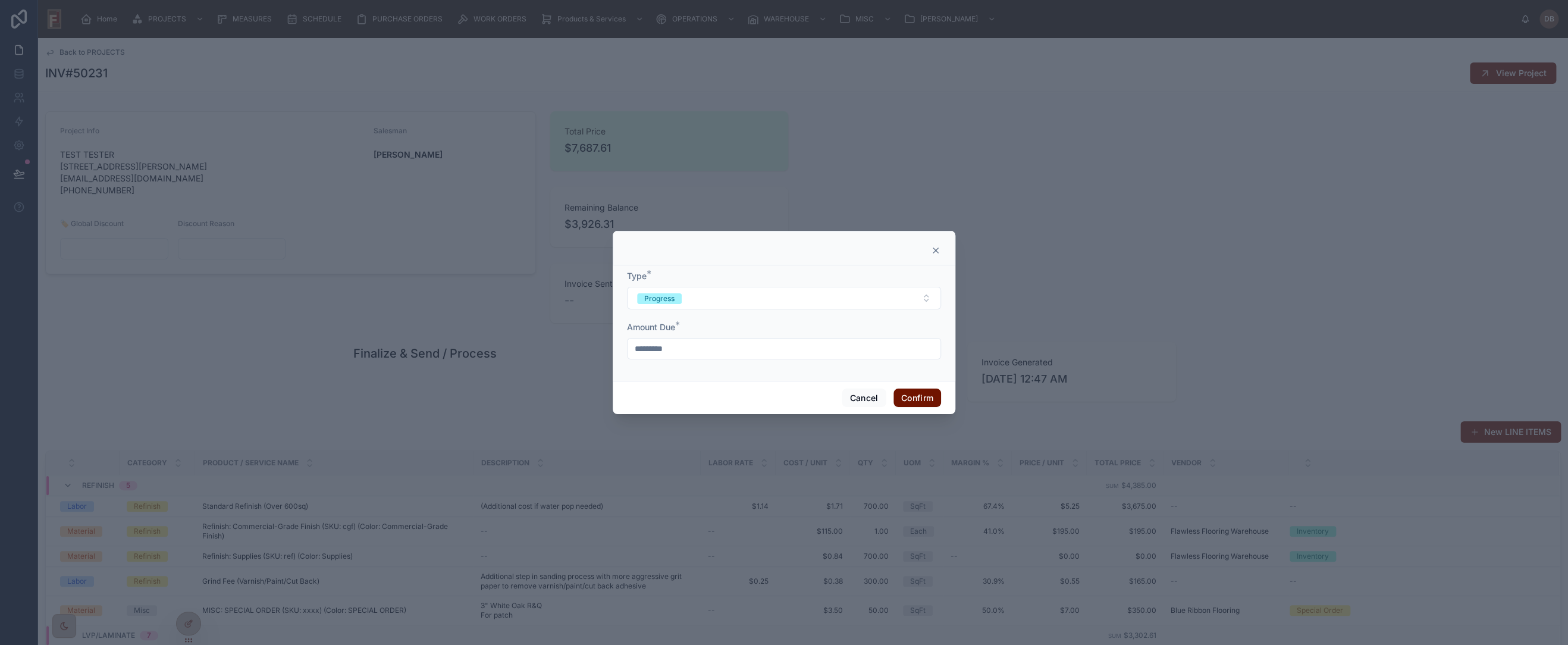
drag, startPoint x: 708, startPoint y: 350, endPoint x: 612, endPoint y: 349, distance: 96.0
click at [613, 349] on div "Type * Progress Amount Due * *********" at bounding box center [784, 323] width 343 height 115
type input "*********"
click at [911, 400] on button "Confirm" at bounding box center [918, 397] width 48 height 19
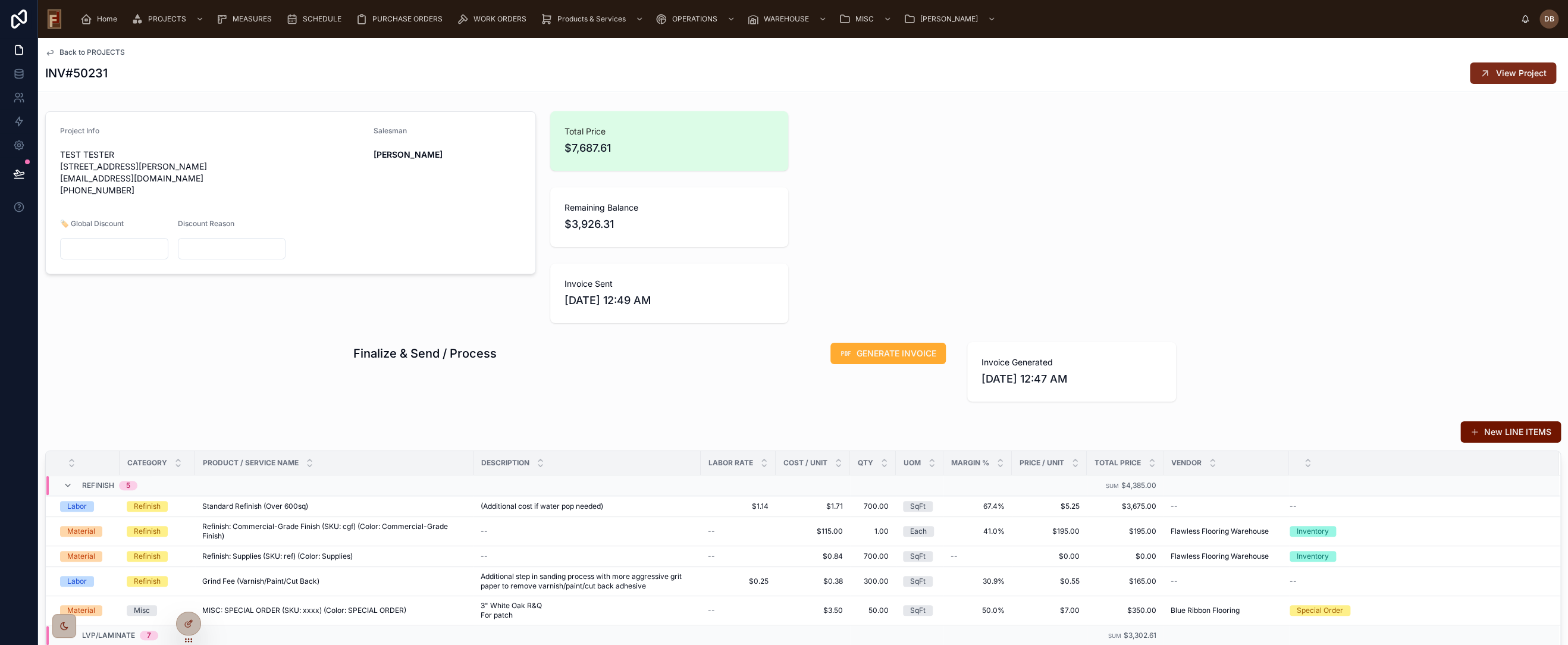
click at [1494, 66] on button "View Project" at bounding box center [1513, 73] width 86 height 21
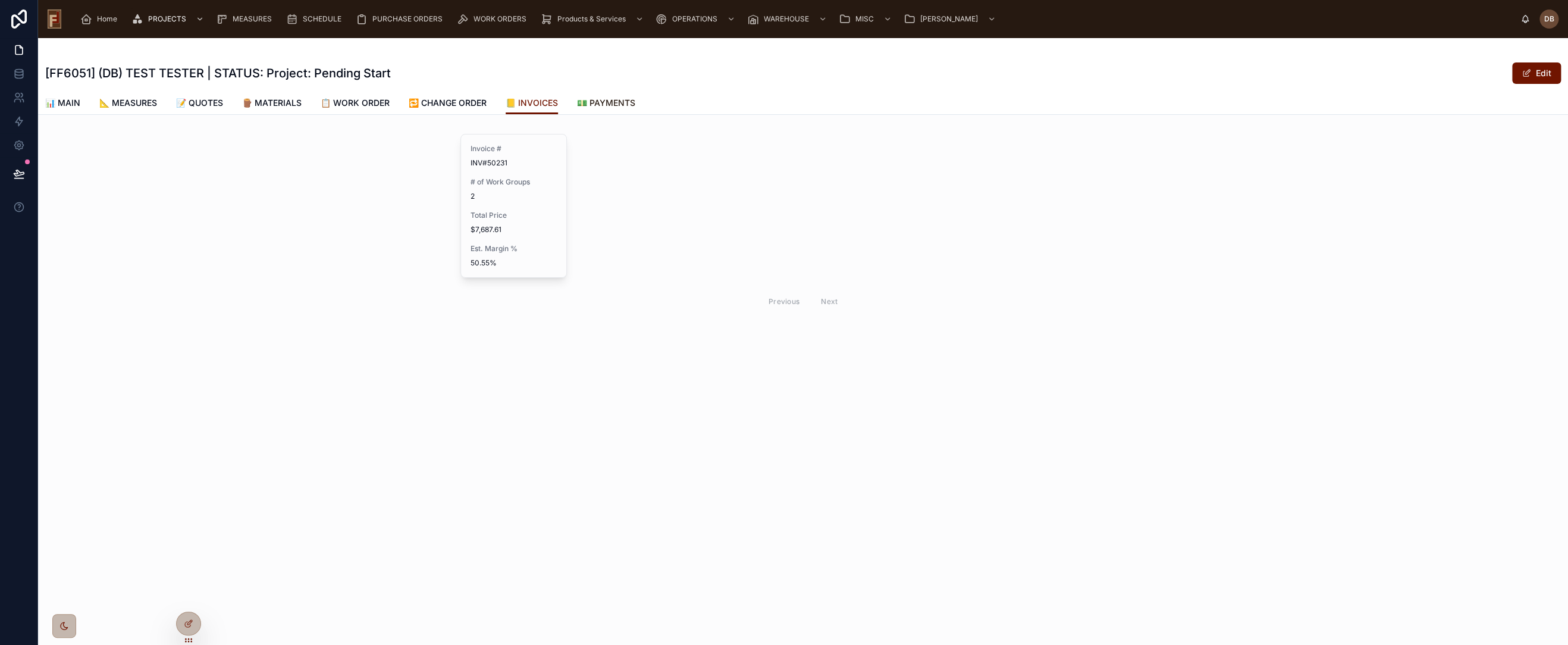
click at [613, 101] on span "💵 PAYMENTS" at bounding box center [607, 102] width 59 height 12
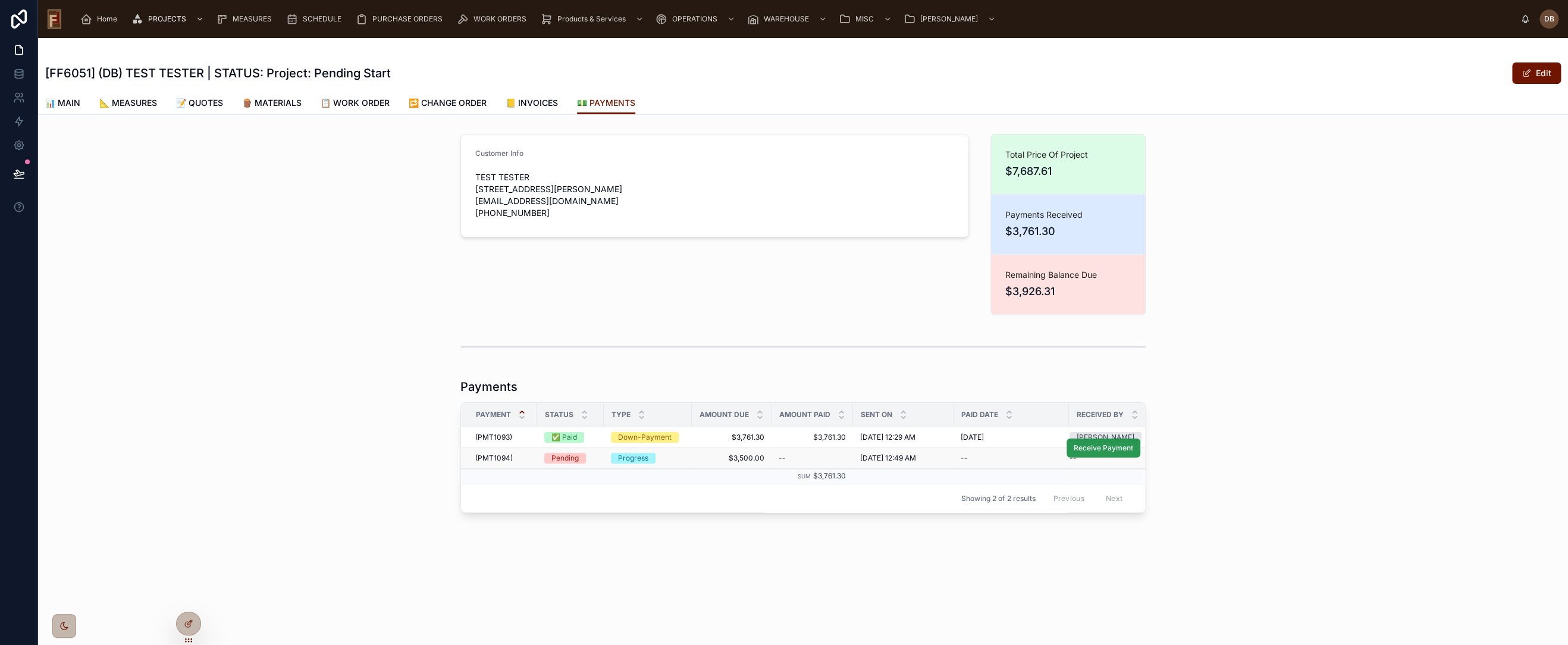
click at [1116, 451] on button "Receive Payment" at bounding box center [1103, 448] width 74 height 19
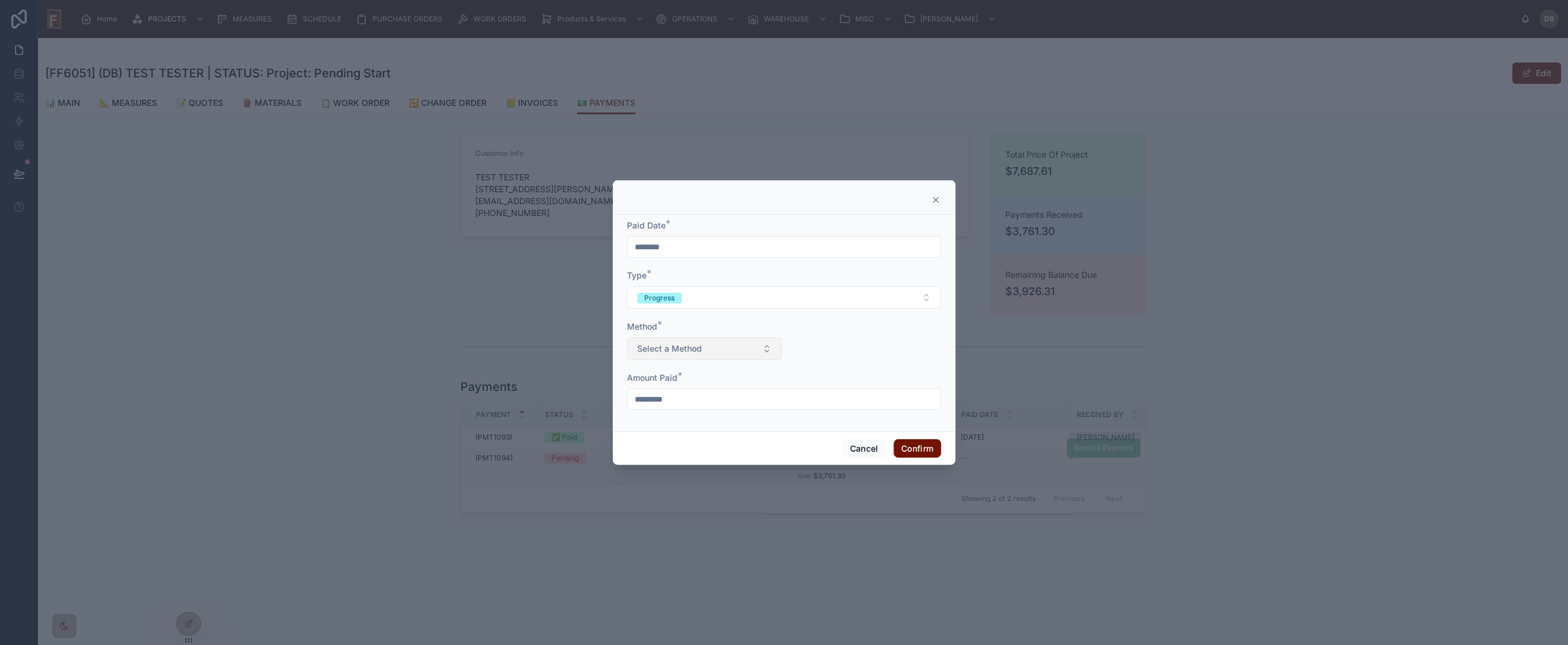
click at [704, 351] on button "Select a Method" at bounding box center [704, 348] width 155 height 22
click at [662, 400] on span "Cash" at bounding box center [650, 396] width 31 height 11
click at [919, 451] on button "Confirm" at bounding box center [918, 448] width 48 height 19
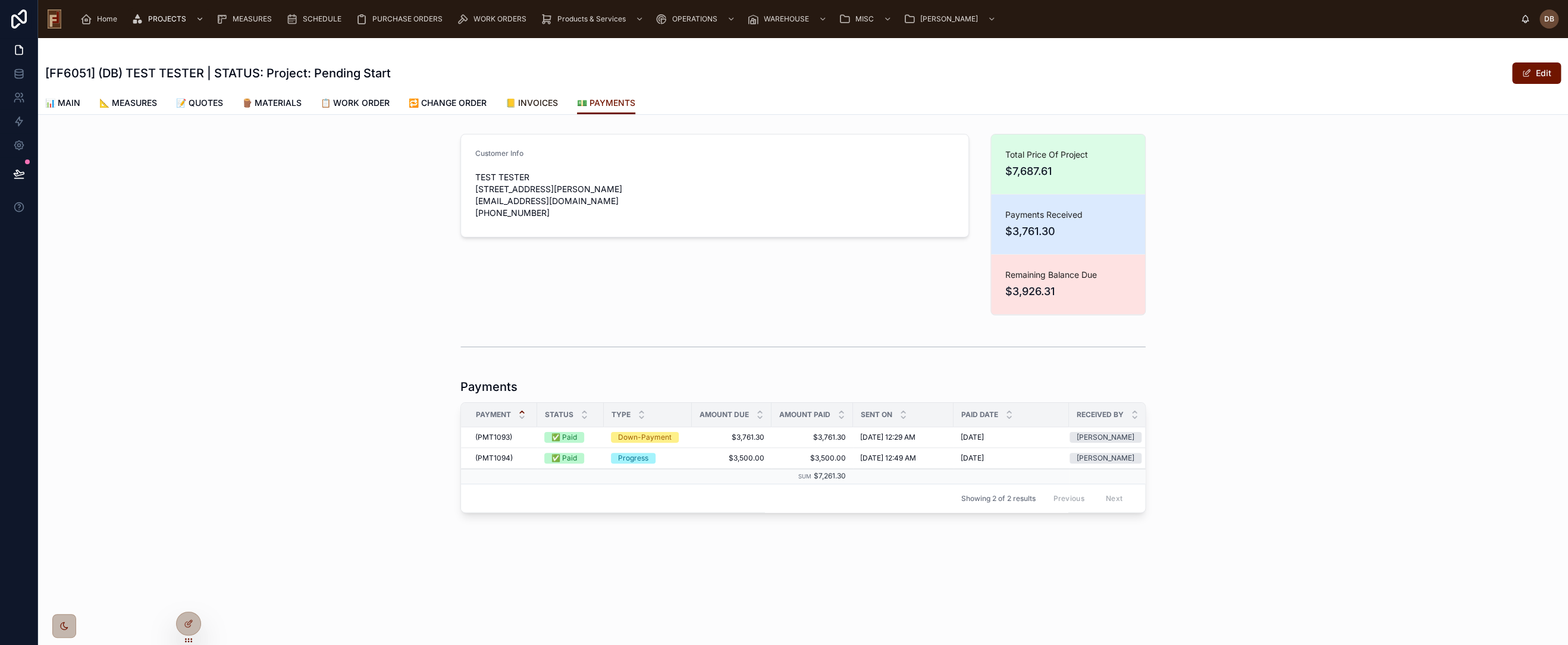
click at [543, 100] on span "📒 INVOICES" at bounding box center [531, 102] width 52 height 12
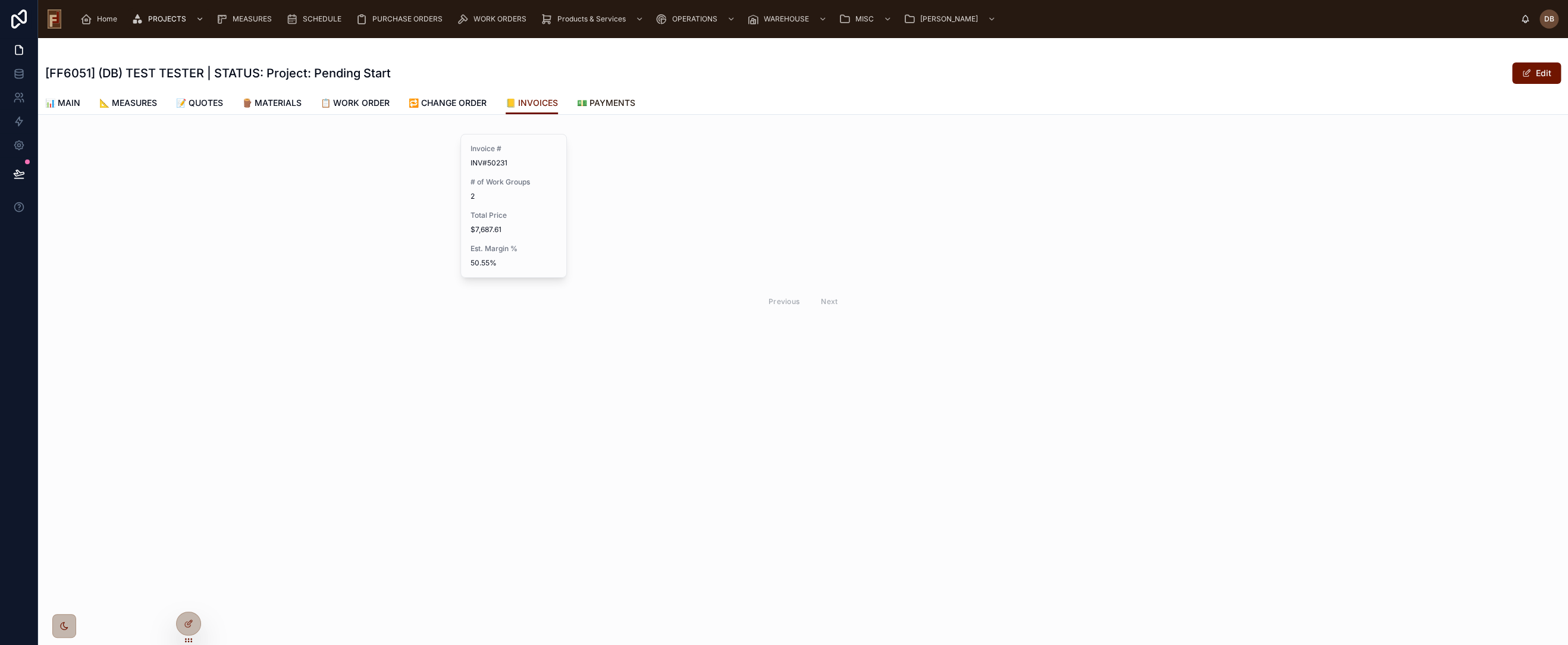
click at [628, 108] on span "💵 PAYMENTS" at bounding box center [607, 102] width 59 height 12
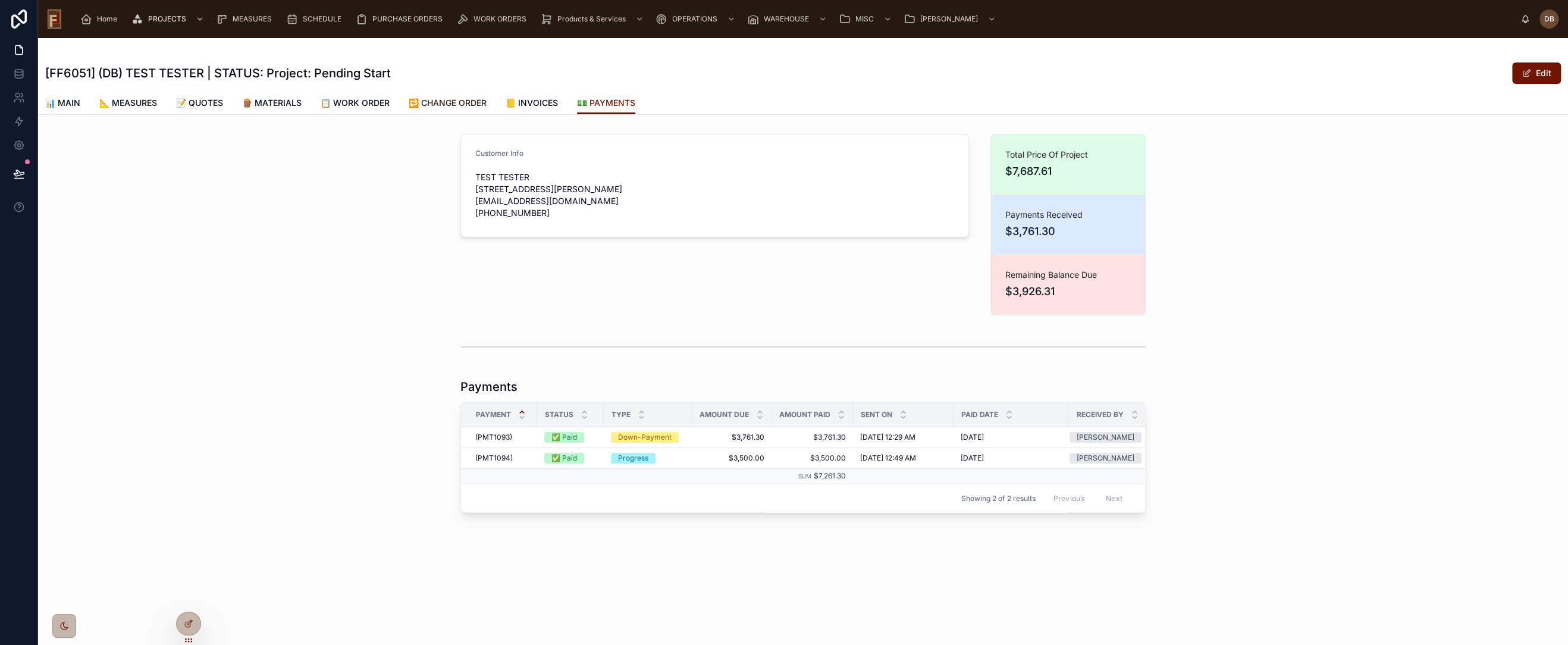
click at [449, 106] on span "🔁 CHANGE ORDER" at bounding box center [448, 102] width 78 height 12
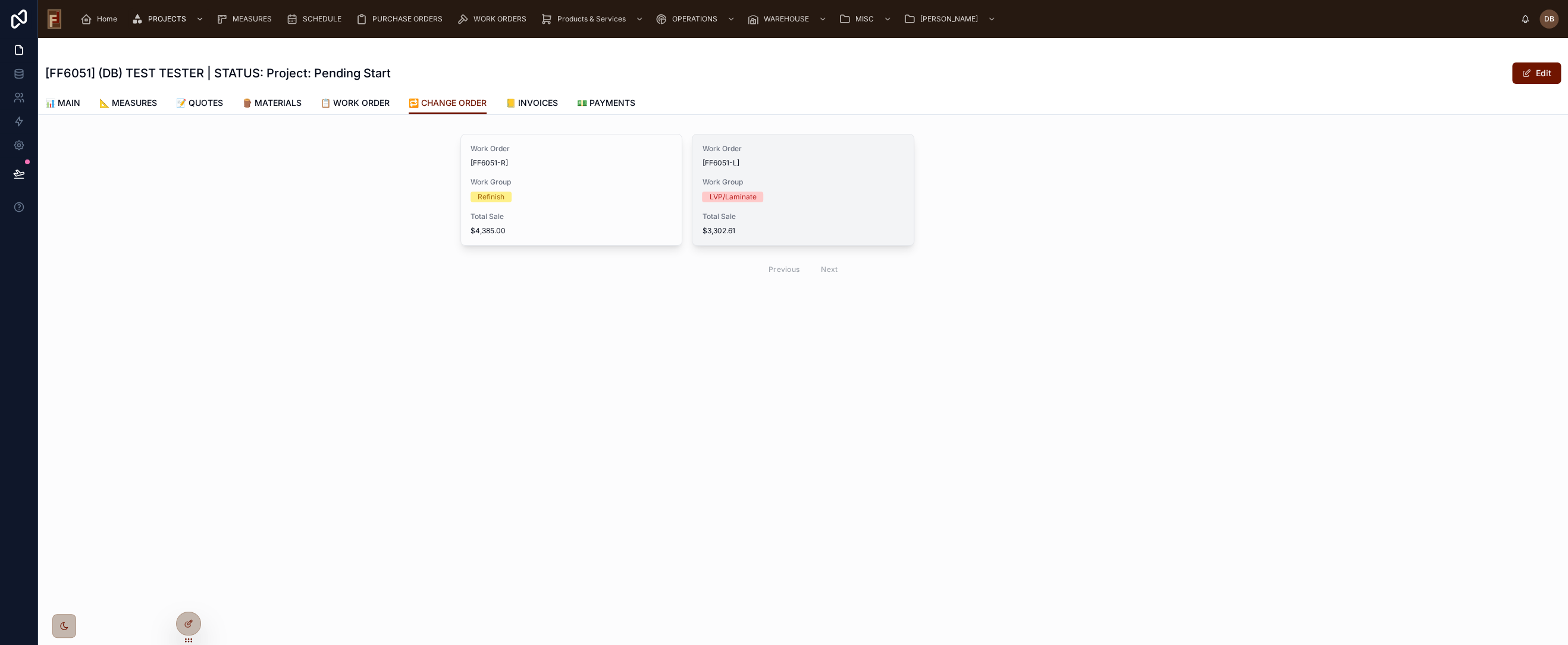
click at [809, 179] on span "Work Group" at bounding box center [802, 182] width 202 height 10
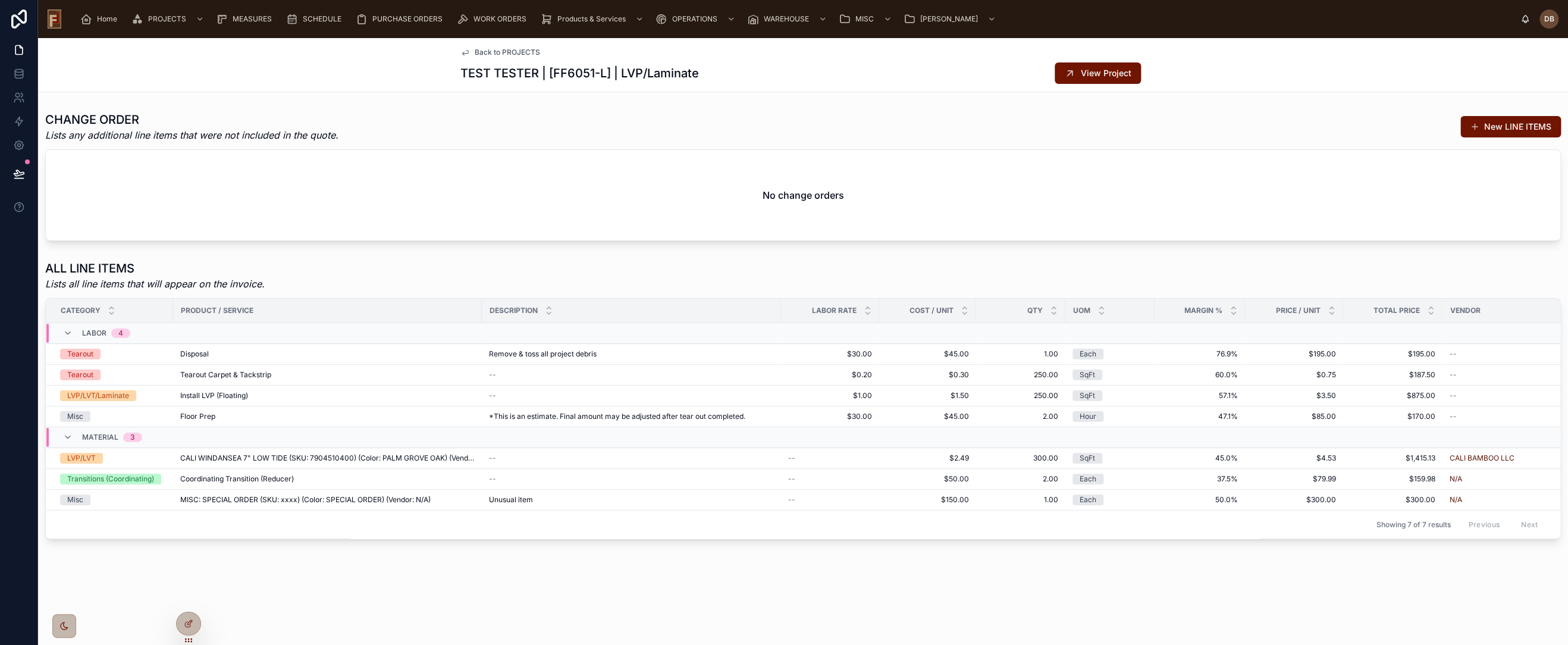
click at [504, 51] on span "Back to PROJECTS" at bounding box center [507, 52] width 66 height 10
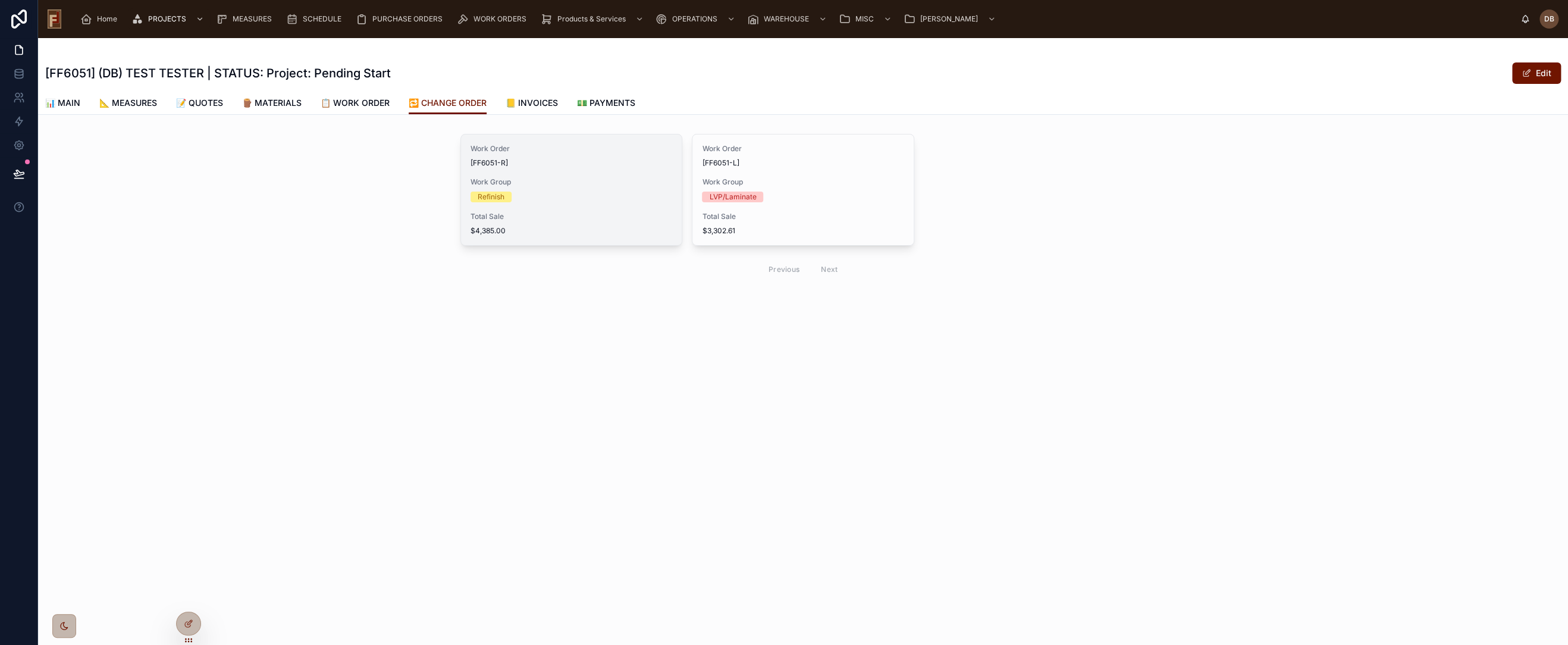
click at [553, 185] on span "Work Group" at bounding box center [571, 182] width 202 height 10
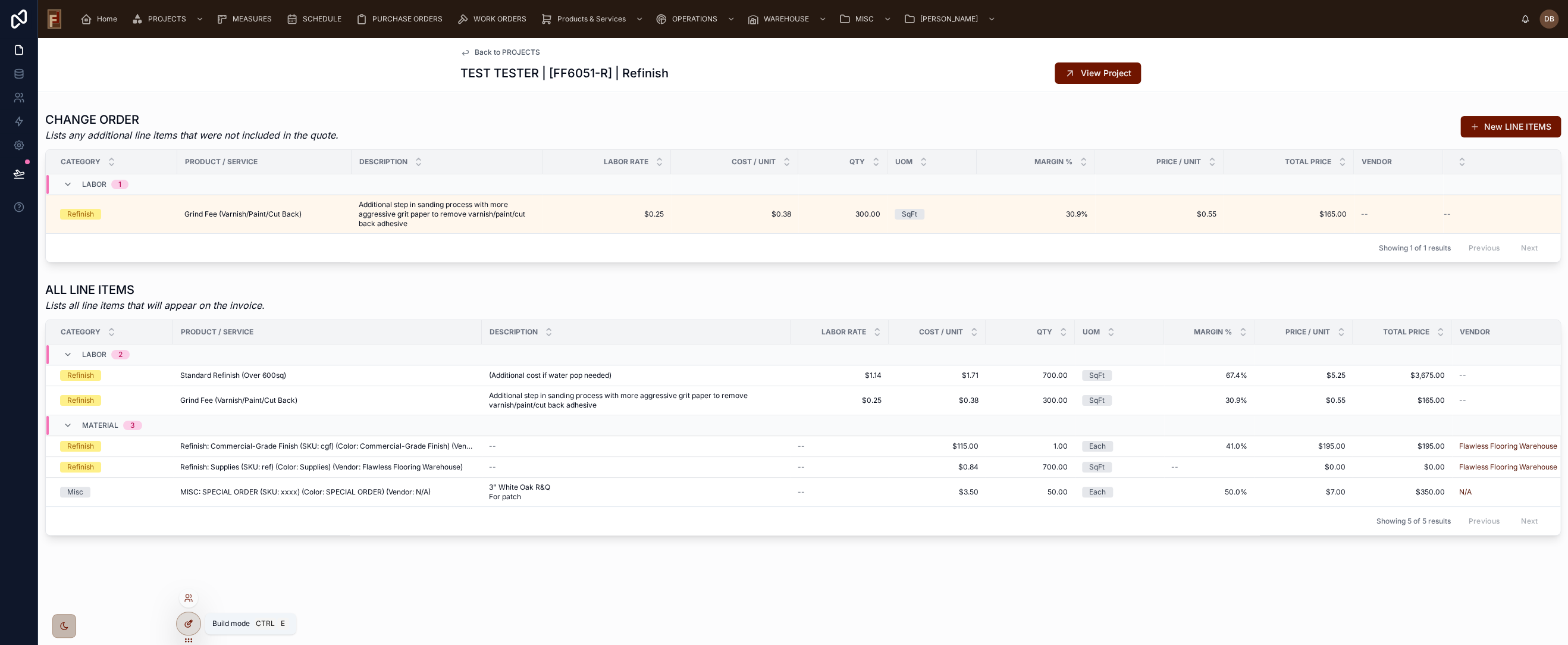
click at [184, 618] on icon at bounding box center [188, 623] width 10 height 10
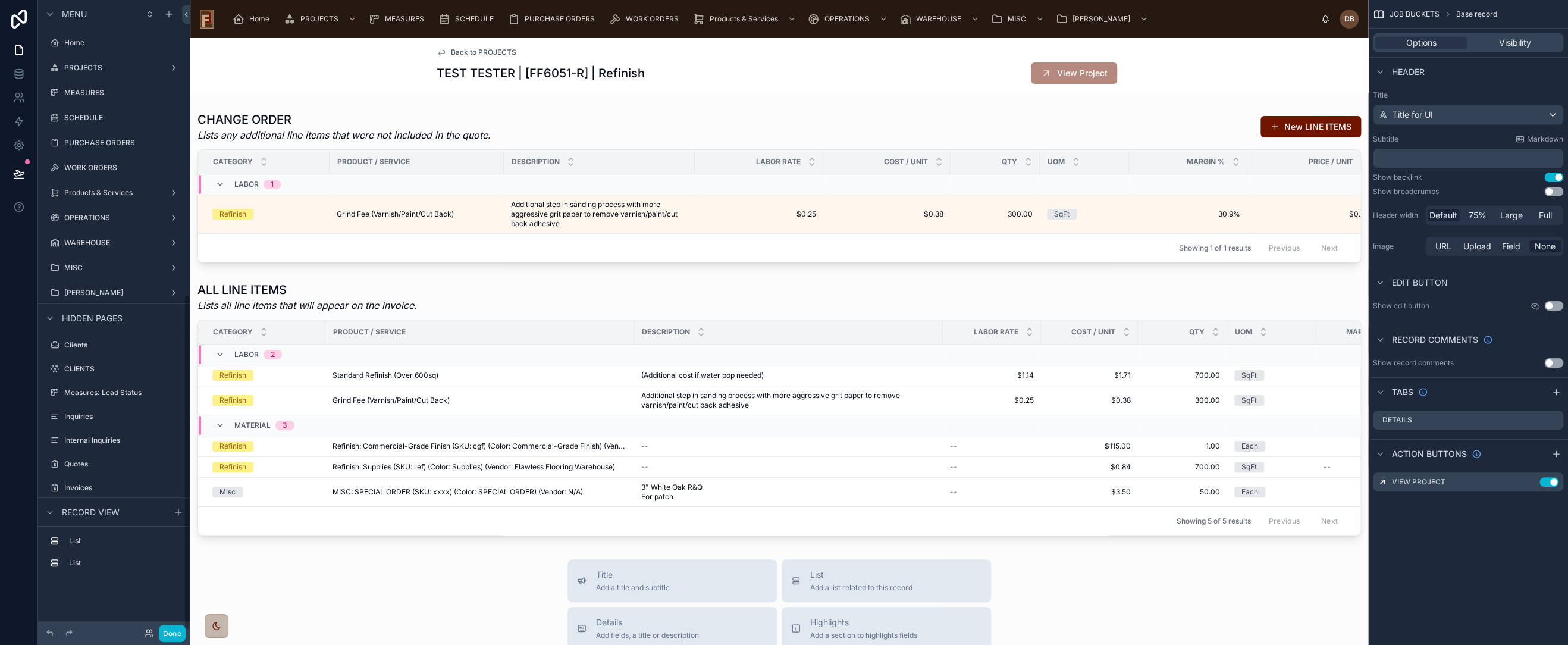
scroll to position [553, 0]
click at [431, 300] on div at bounding box center [779, 408] width 1178 height 264
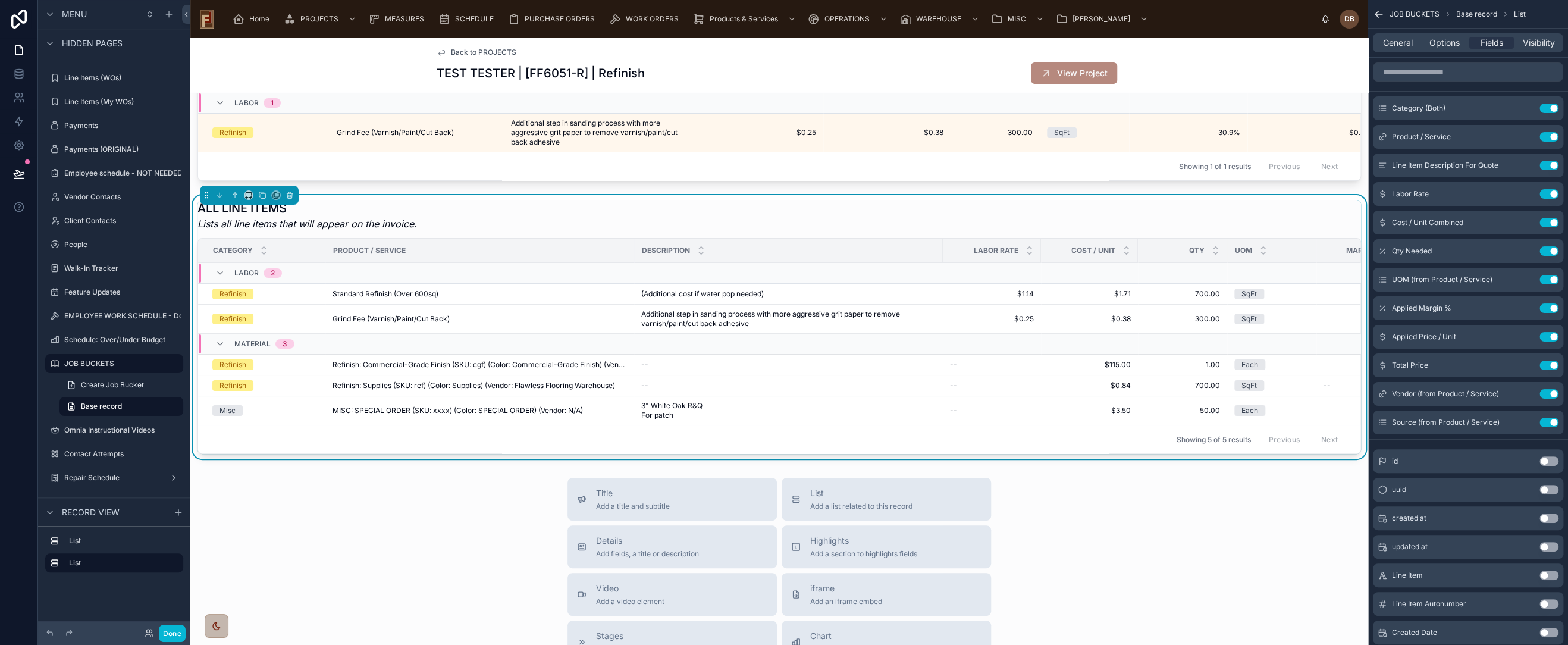
scroll to position [66, 0]
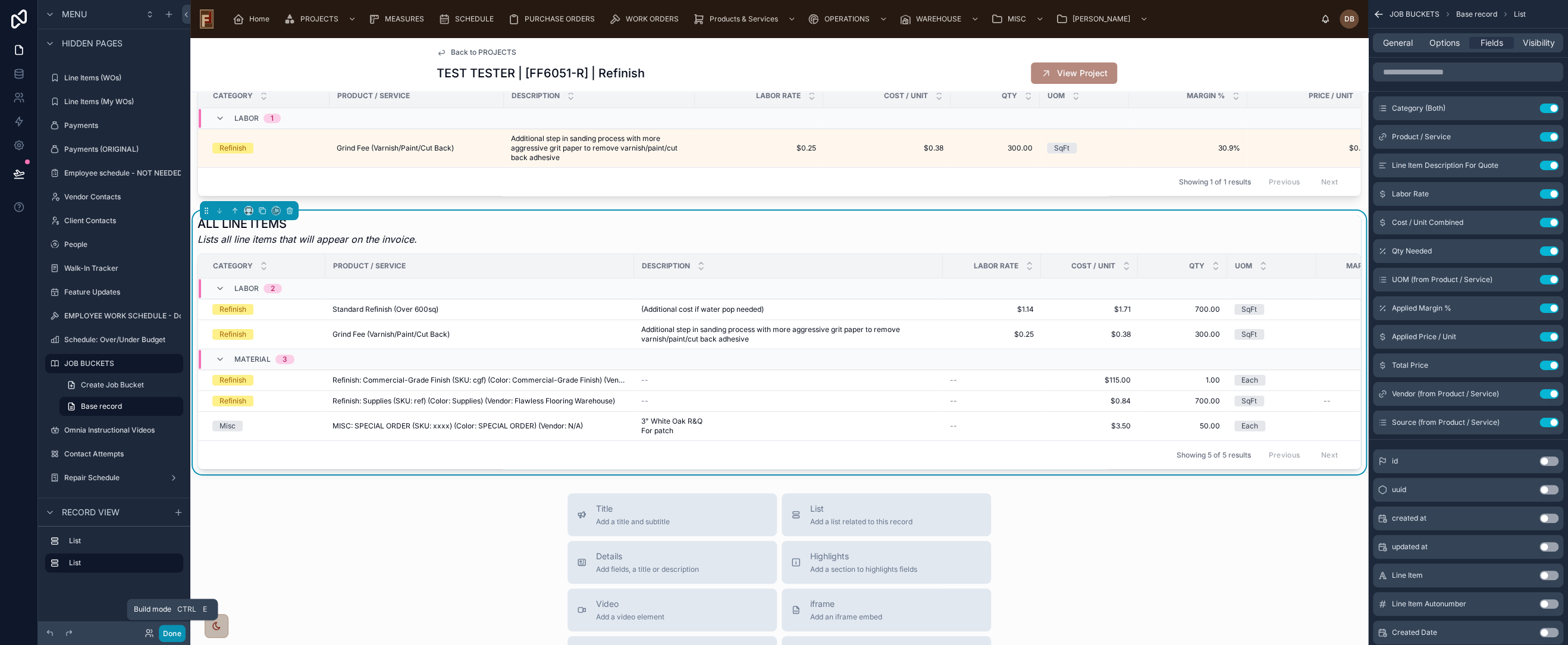
click at [169, 629] on button "Done" at bounding box center [172, 633] width 27 height 17
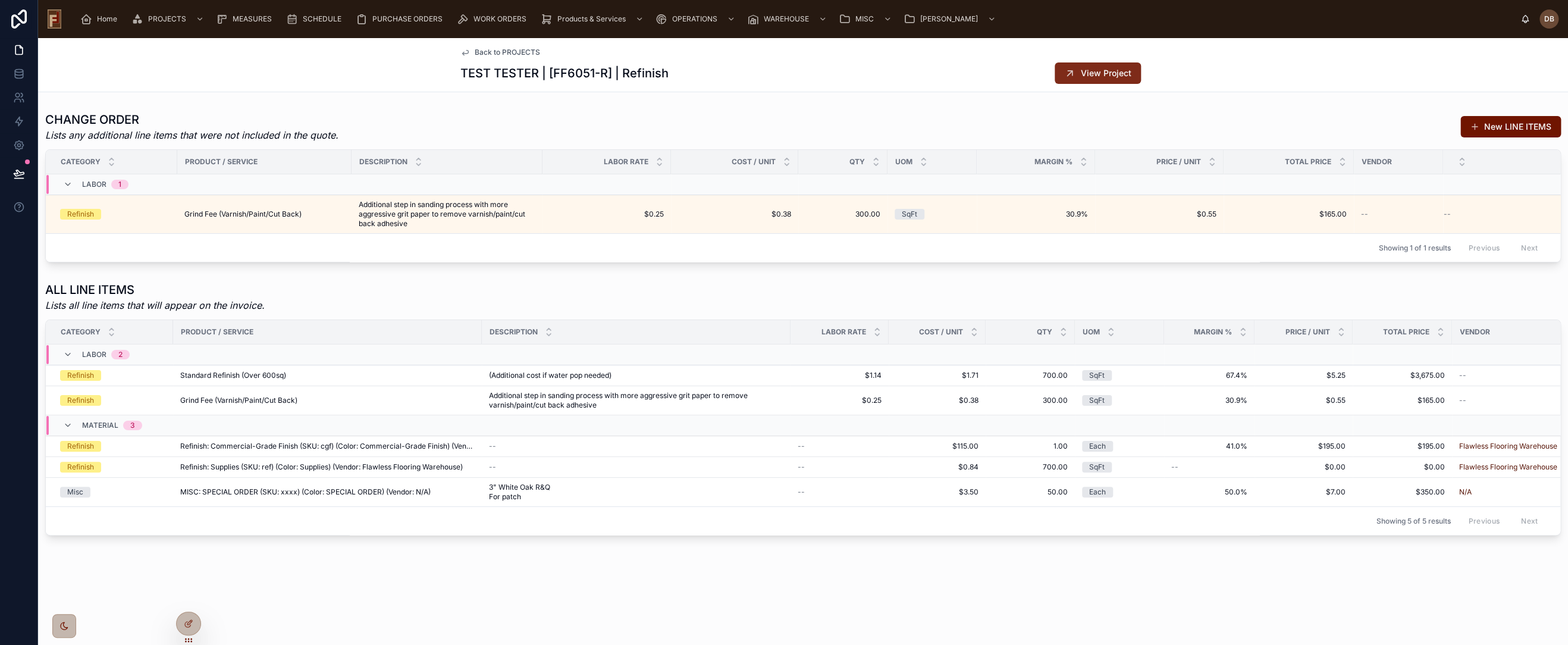
click at [1102, 74] on span "View Project" at bounding box center [1106, 73] width 51 height 12
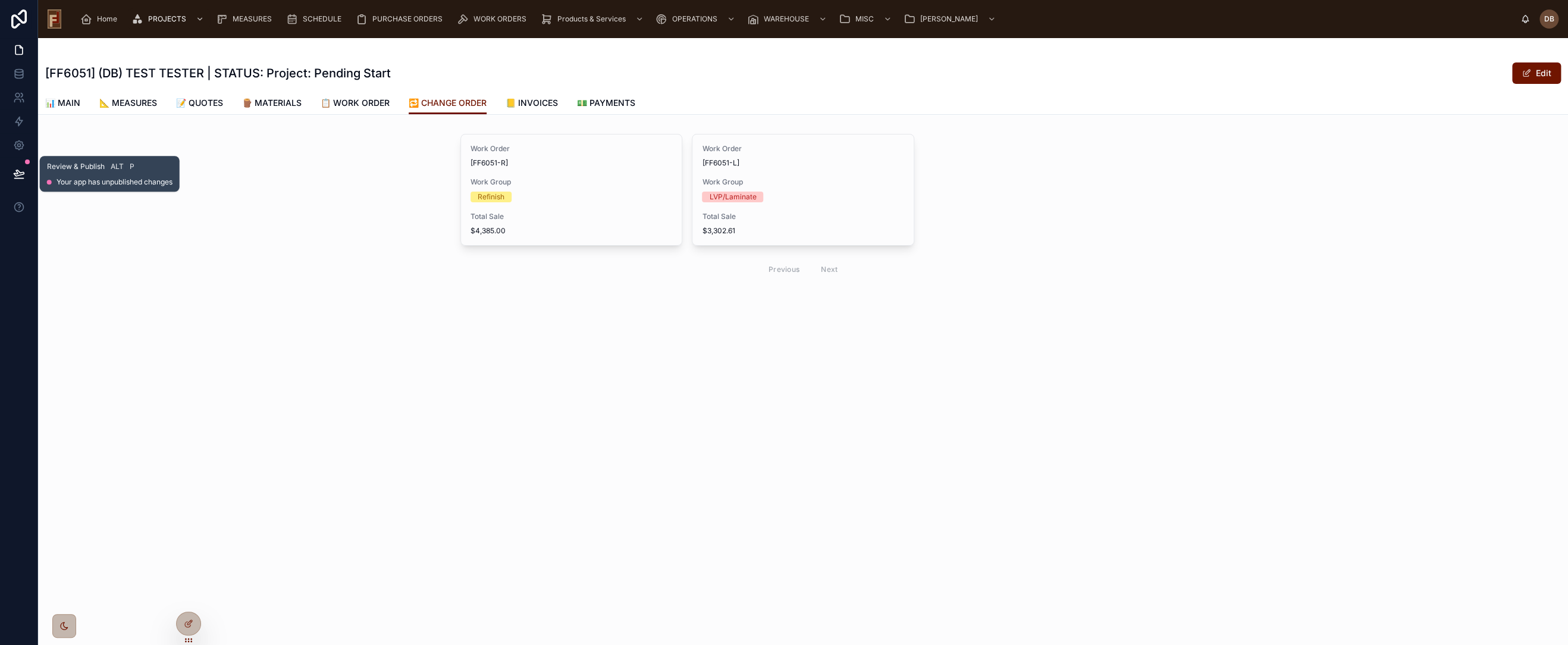
click at [17, 172] on icon at bounding box center [18, 173] width 10 height 6
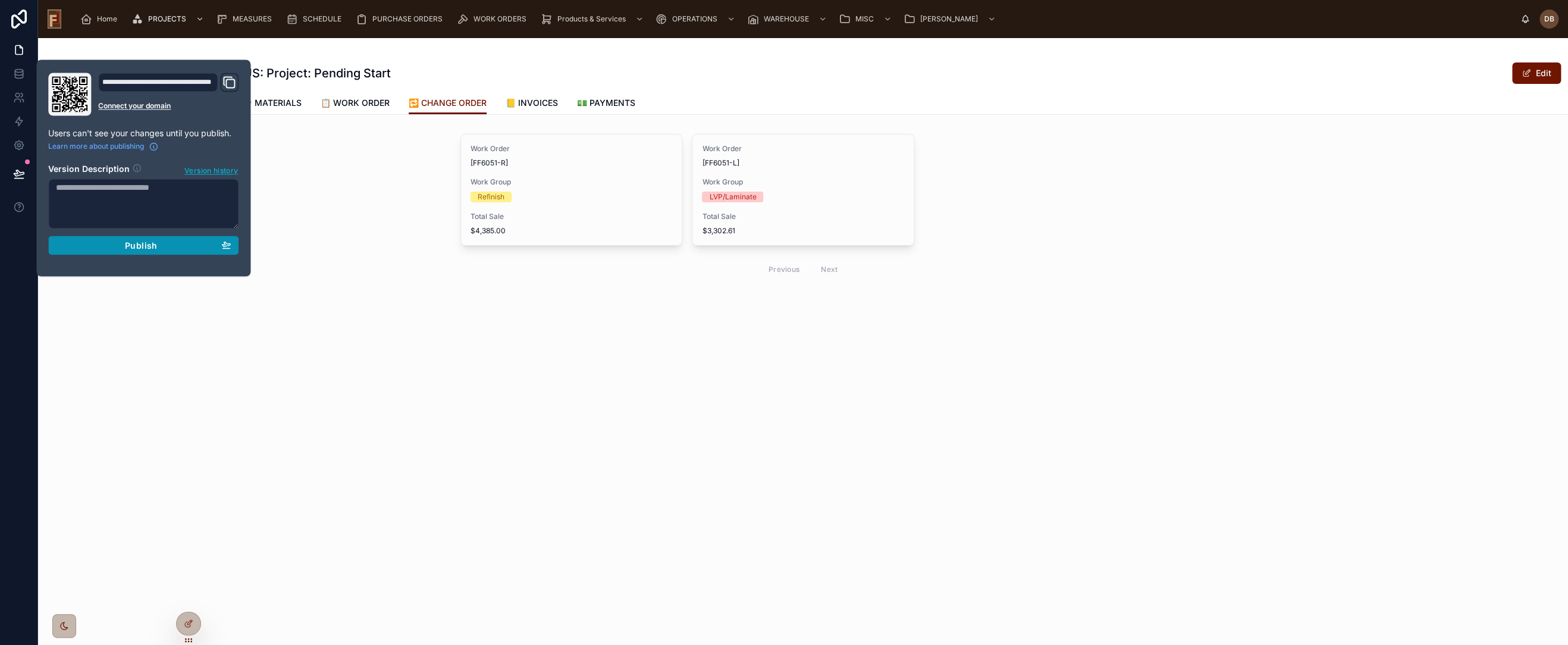
click at [133, 246] on span "Publish" at bounding box center [141, 245] width 32 height 11
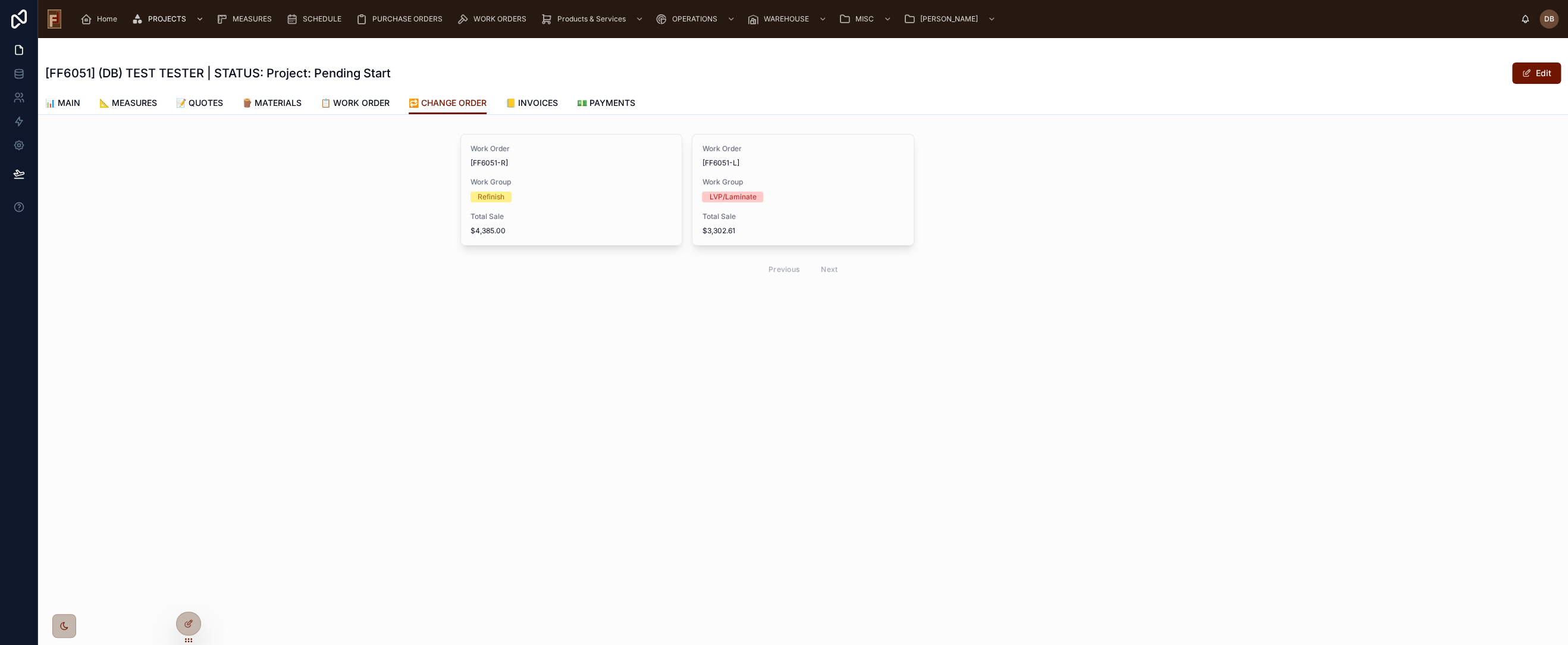
click at [598, 325] on div "[FF6051] (DB) TEST TESTER | STATUS: Project: Pending Start Edit 🔁 CHANGE ORDER …" at bounding box center [803, 201] width 1530 height 326
click at [546, 100] on span "📒 INVOICES" at bounding box center [531, 102] width 52 height 12
click at [543, 198] on span "2" at bounding box center [513, 196] width 86 height 10
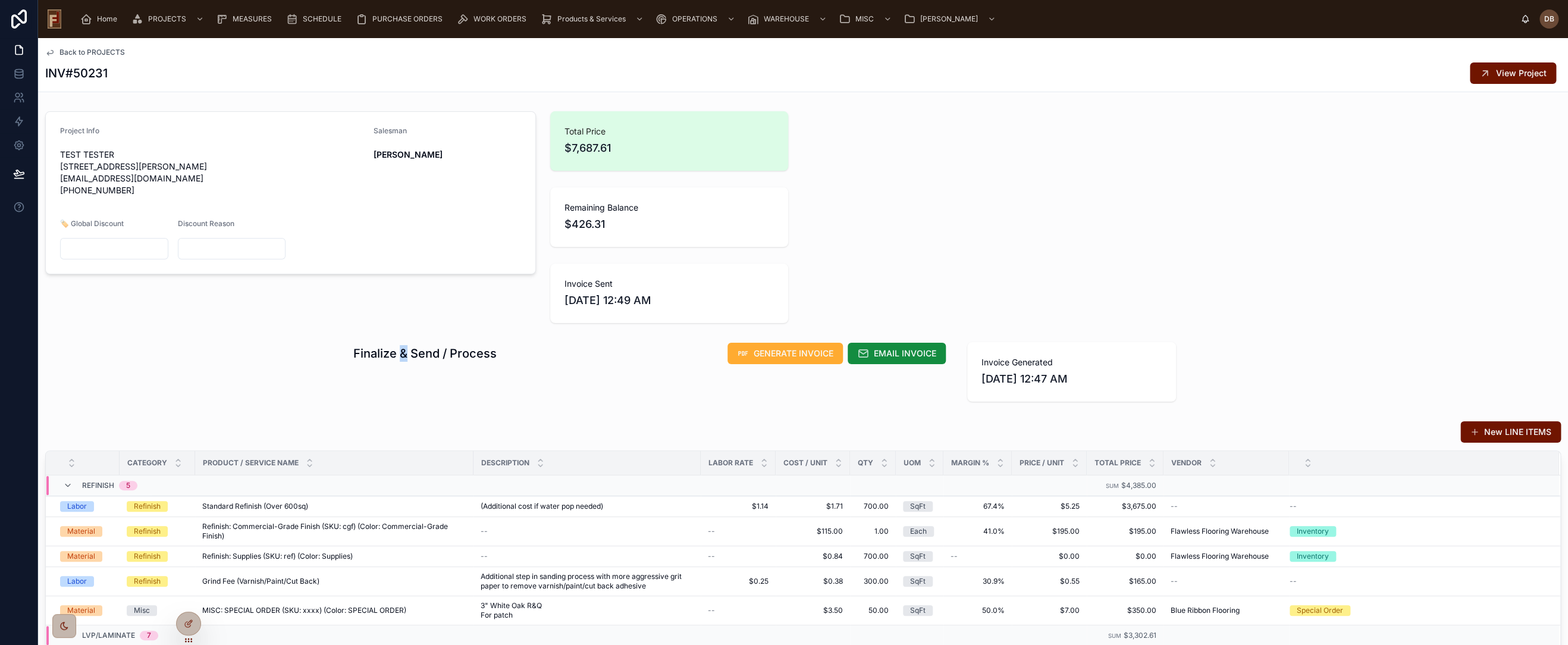
click at [401, 353] on h1 "Finalize & Send / Process" at bounding box center [425, 353] width 143 height 17
click at [577, 217] on span "$426.31" at bounding box center [670, 224] width 210 height 17
click at [784, 353] on span "GENERATE INVOICE" at bounding box center [793, 353] width 80 height 12
click at [878, 351] on span "EMAIL INVOICE" at bounding box center [905, 353] width 62 height 12
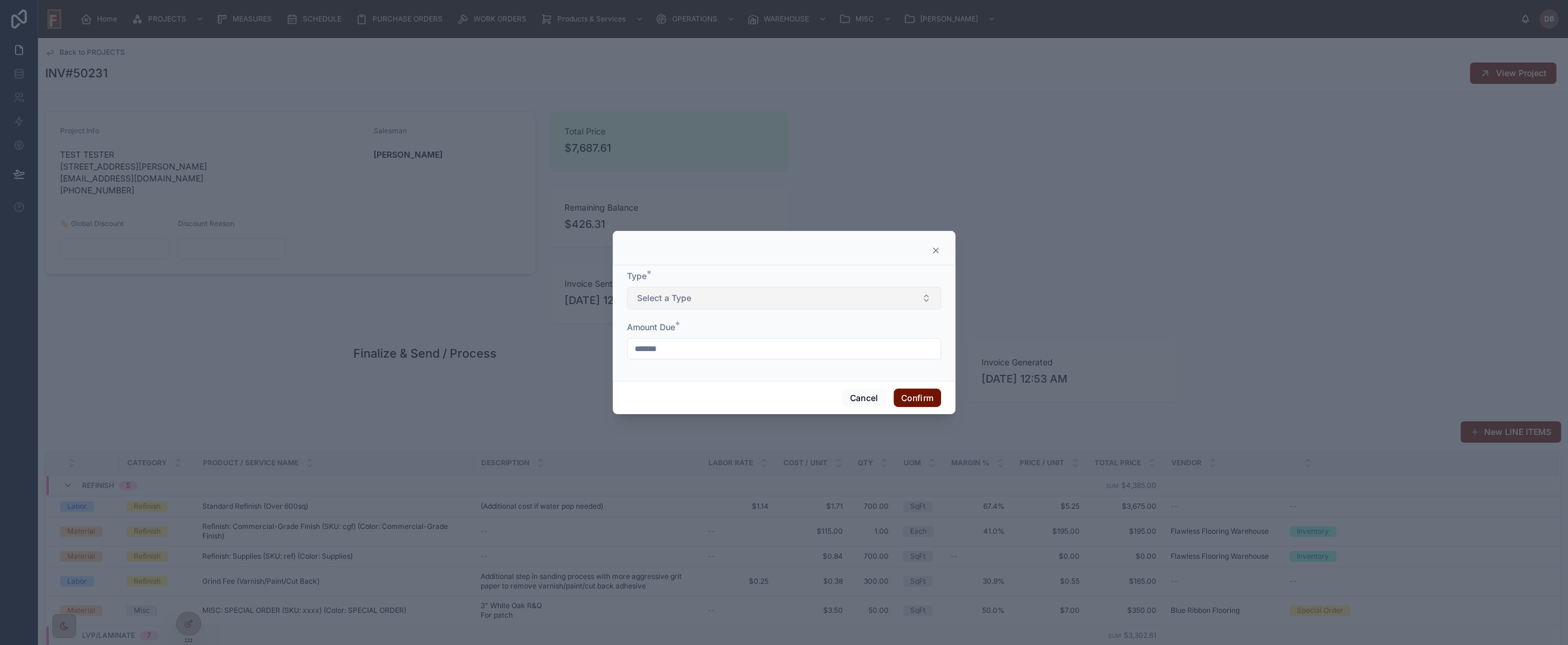
click at [670, 294] on span "Select a Type" at bounding box center [664, 298] width 54 height 12
click at [691, 379] on div "Final" at bounding box center [784, 381] width 308 height 18
click at [918, 395] on button "Confirm" at bounding box center [918, 397] width 48 height 19
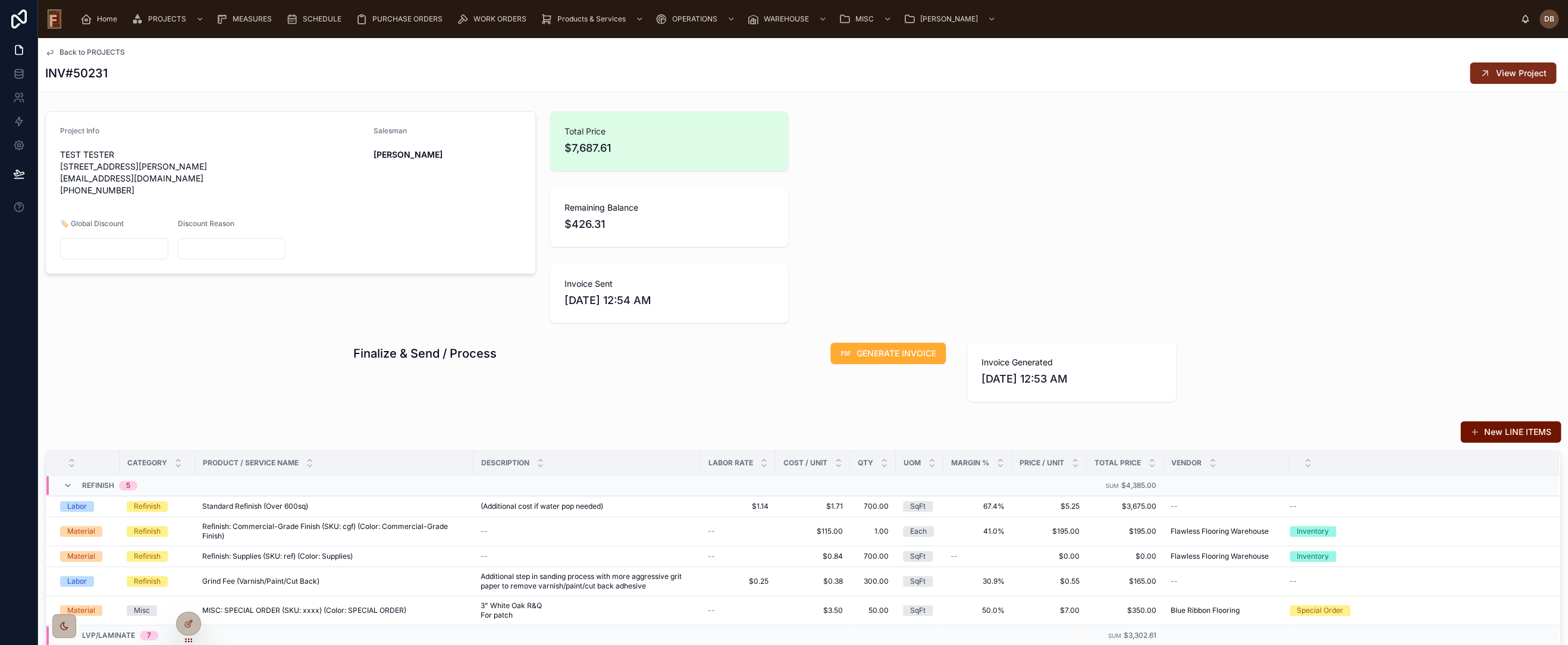
click at [1496, 71] on span "View Project" at bounding box center [1521, 73] width 51 height 12
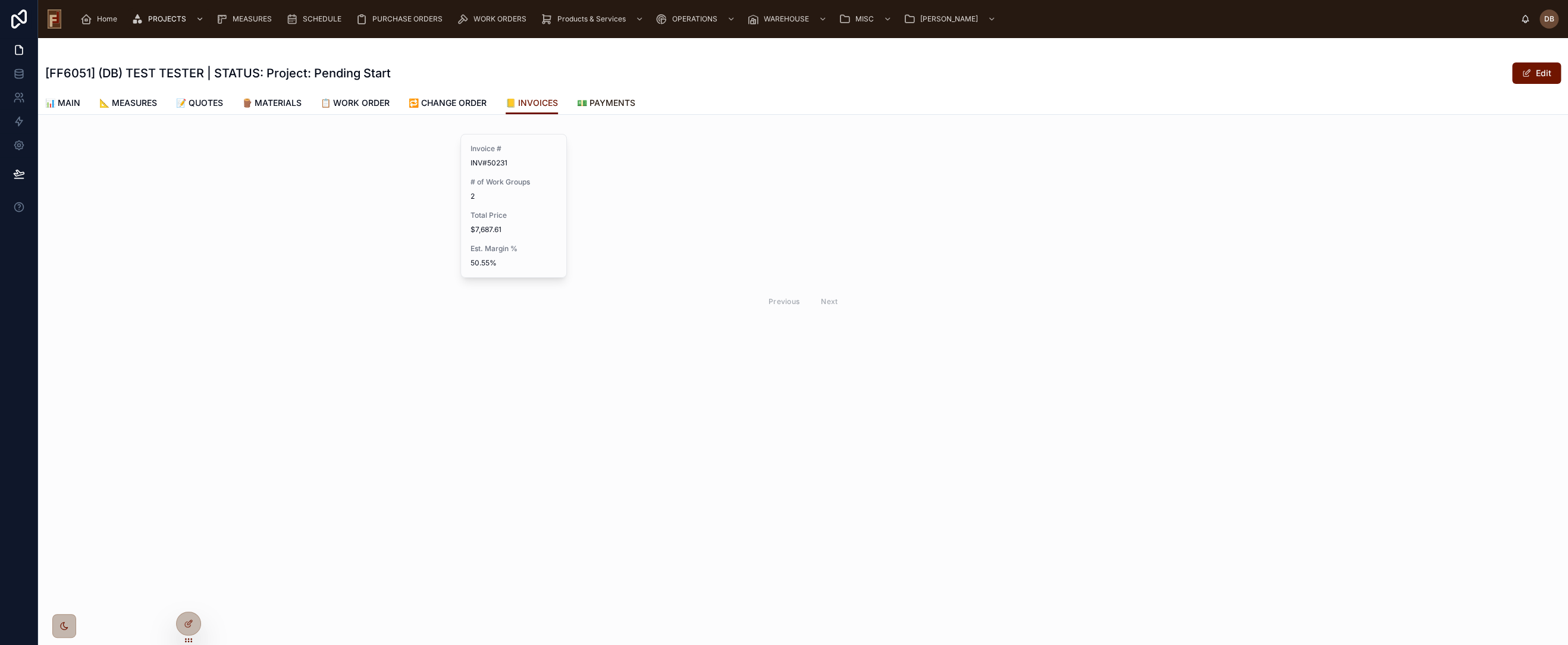
click at [622, 104] on span "💵 PAYMENTS" at bounding box center [607, 102] width 59 height 12
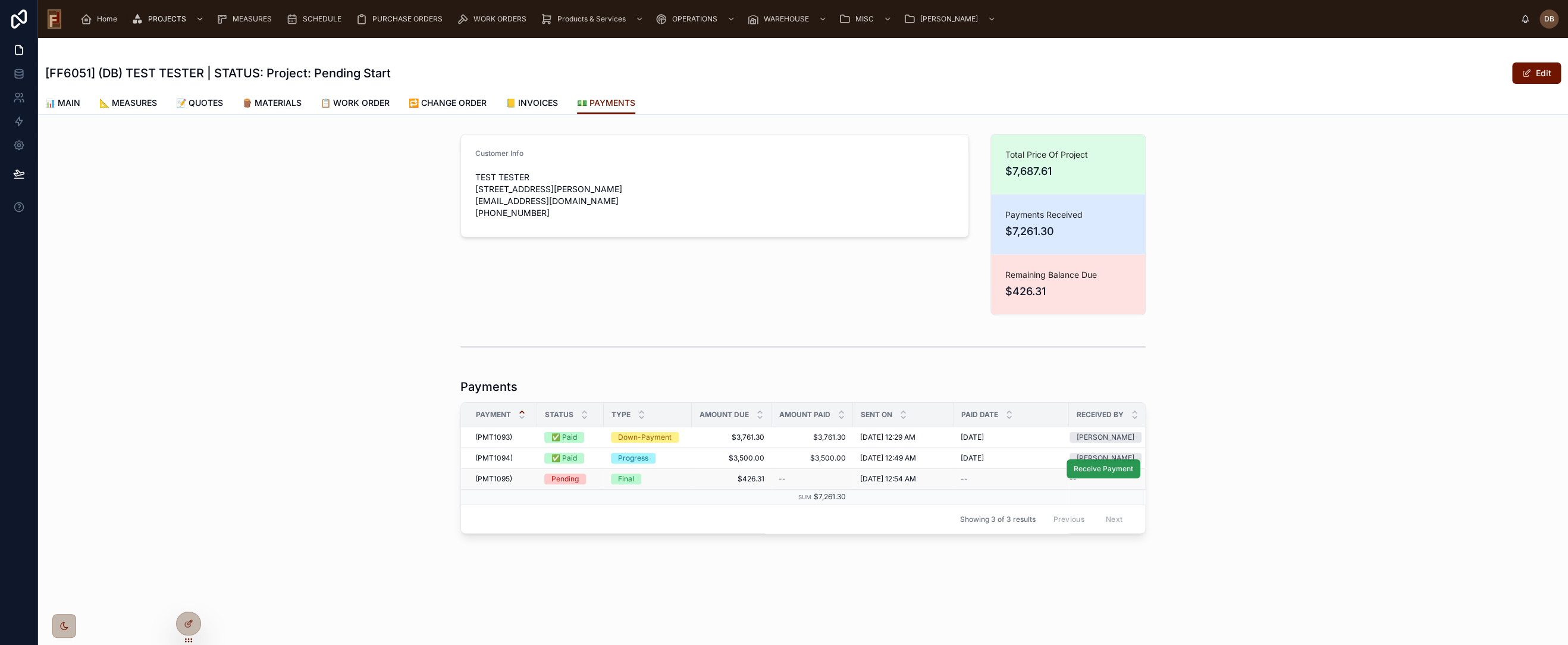
click at [1102, 466] on span "Receive Payment" at bounding box center [1103, 468] width 60 height 10
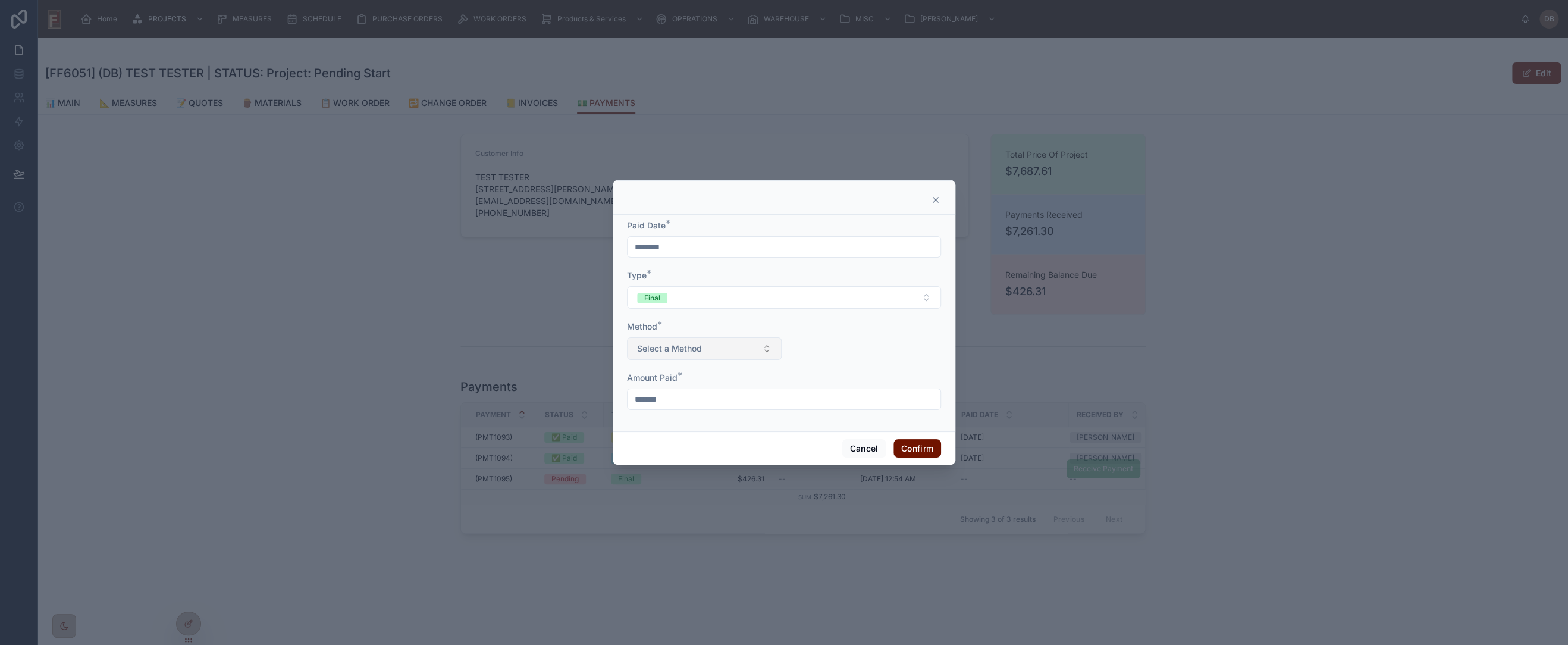
click at [687, 347] on span "Select a Method" at bounding box center [669, 348] width 65 height 12
click at [683, 438] on div "Check" at bounding box center [704, 432] width 148 height 18
click at [859, 351] on input "text" at bounding box center [864, 347] width 154 height 17
type input "****"
drag, startPoint x: 797, startPoint y: 451, endPoint x: 888, endPoint y: 446, distance: 91.1
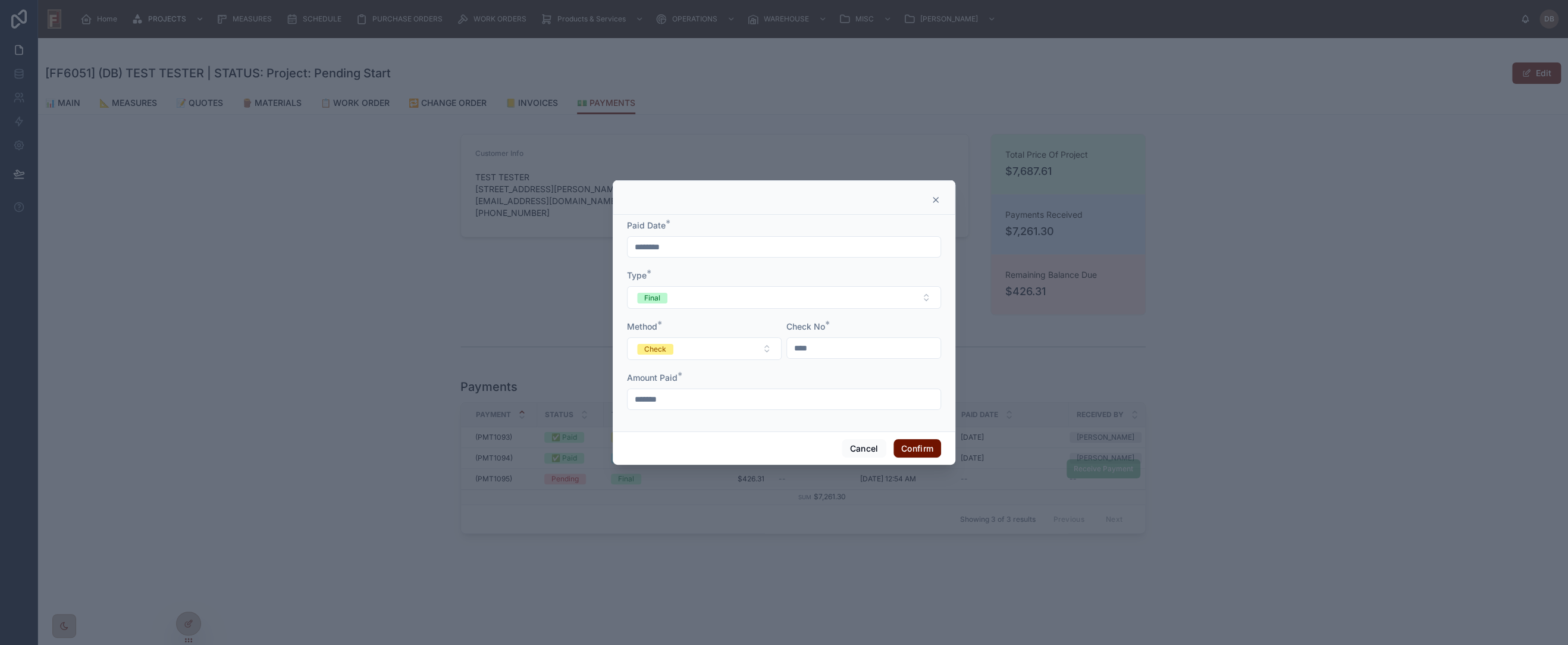
click at [797, 451] on div "Cancel Confirm" at bounding box center [784, 448] width 343 height 34
click at [931, 447] on button "Confirm" at bounding box center [918, 448] width 48 height 19
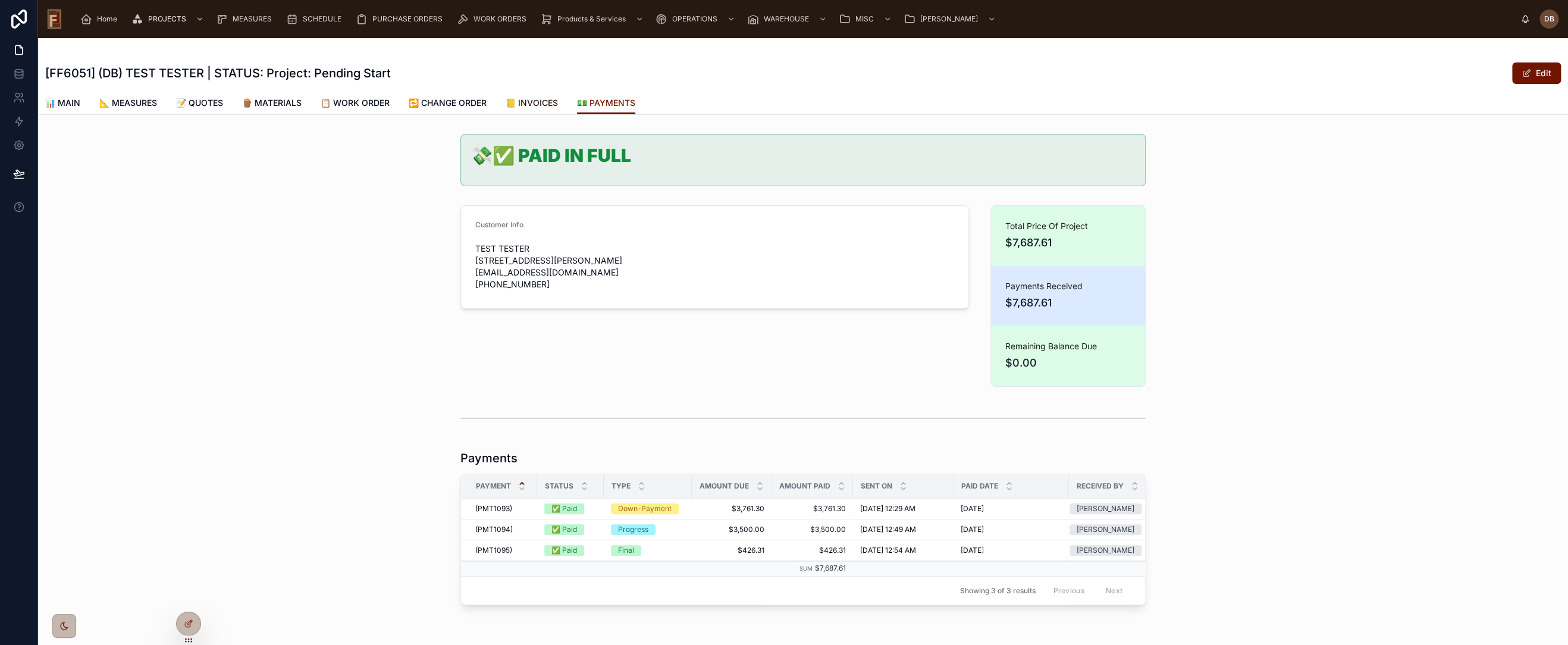
click at [544, 98] on span "📒 INVOICES" at bounding box center [531, 102] width 52 height 12
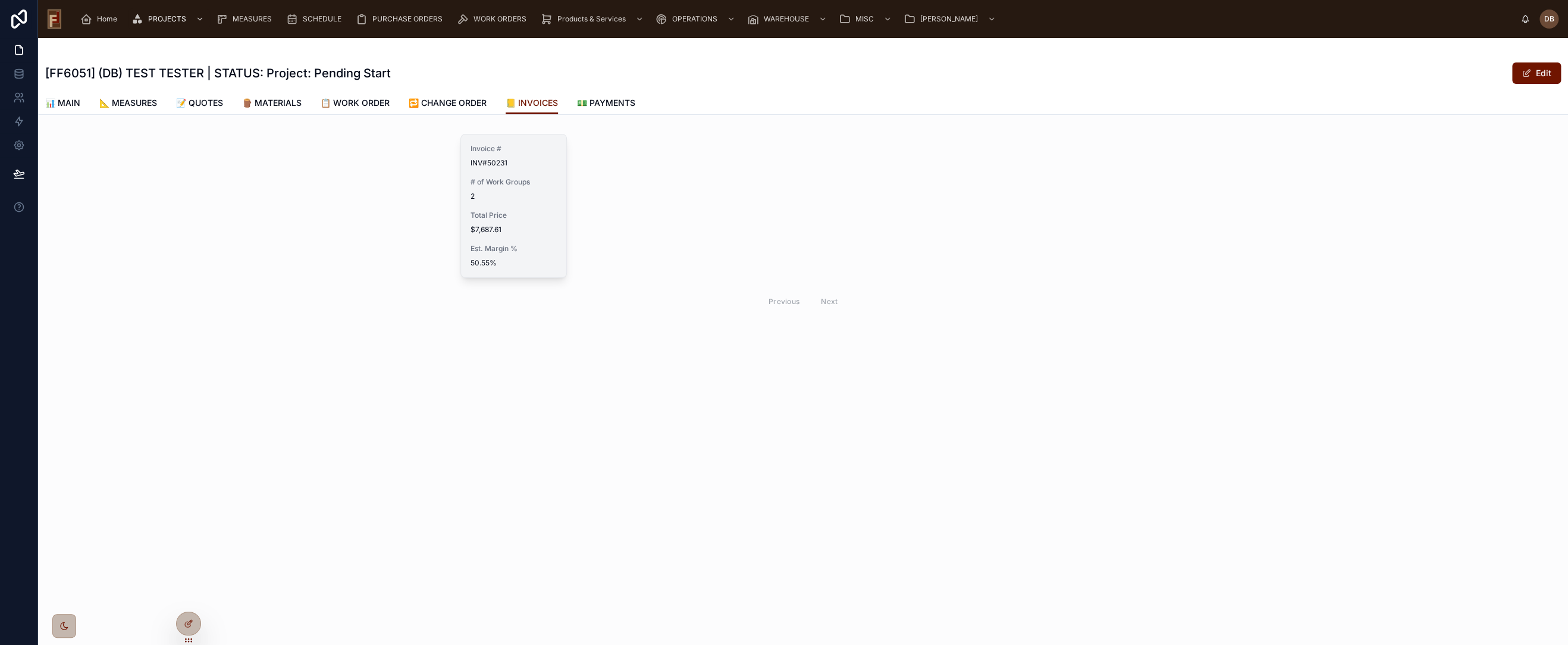
click at [528, 206] on div "Invoice # INV#50231 # of Work Groups 2 Total Price $7,687.61 Est. Margin % 50.5…" at bounding box center [513, 205] width 106 height 143
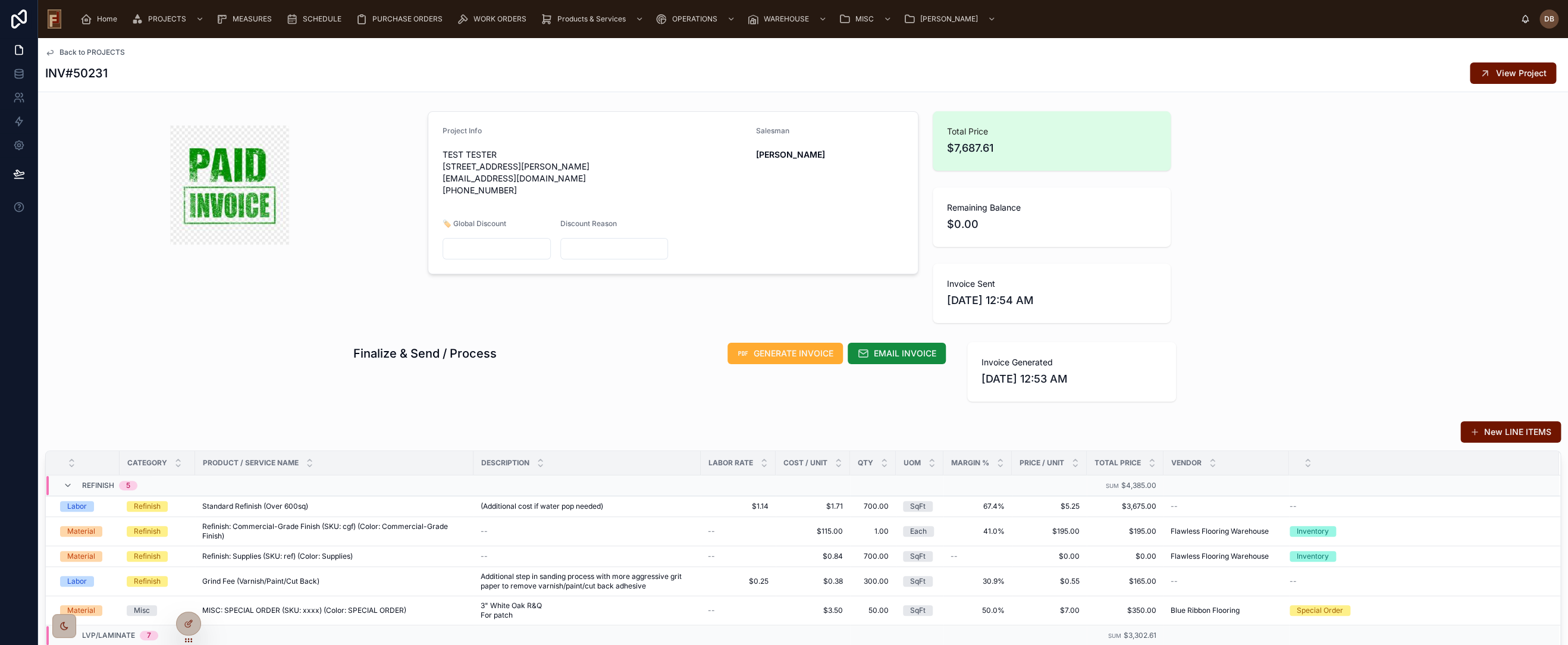
click at [234, 171] on img at bounding box center [230, 185] width 119 height 119
click at [190, 625] on icon at bounding box center [187, 625] width 5 height 5
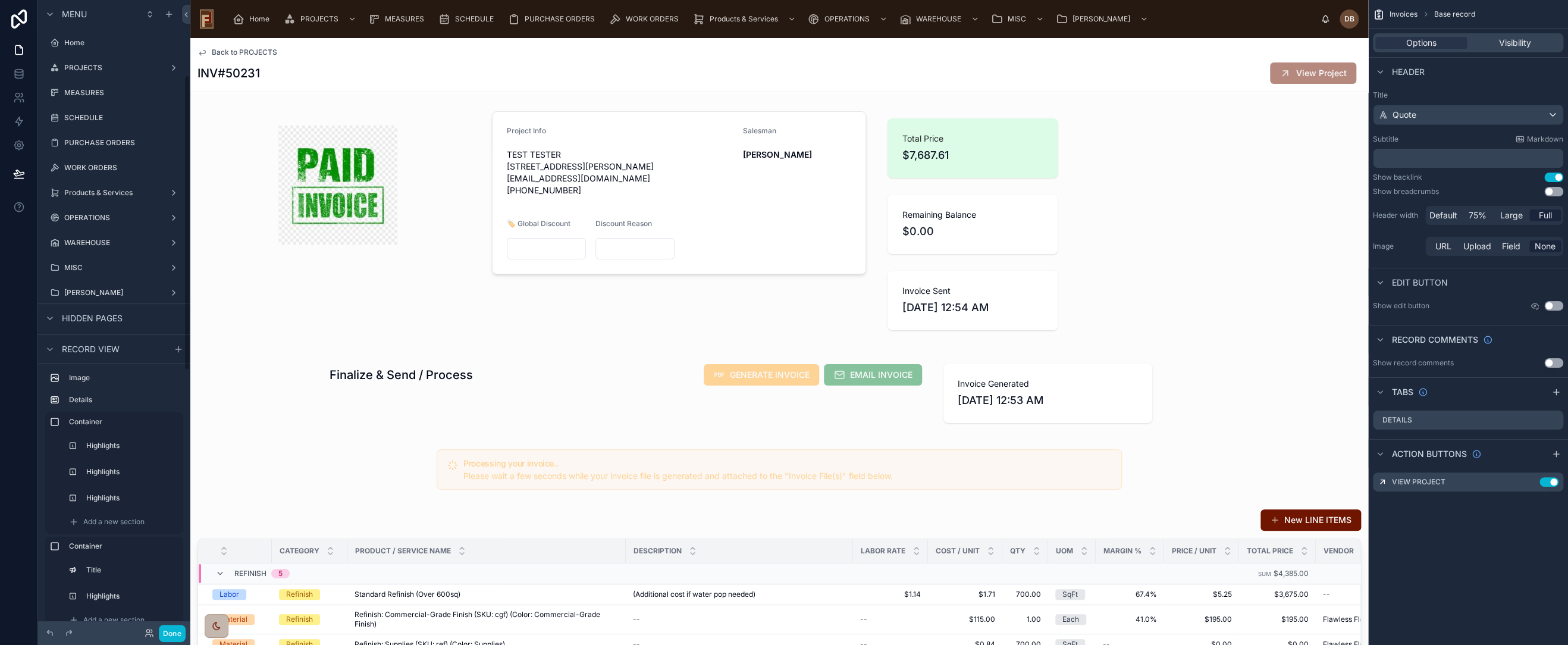
scroll to position [161, 0]
click at [338, 180] on div at bounding box center [337, 224] width 294 height 235
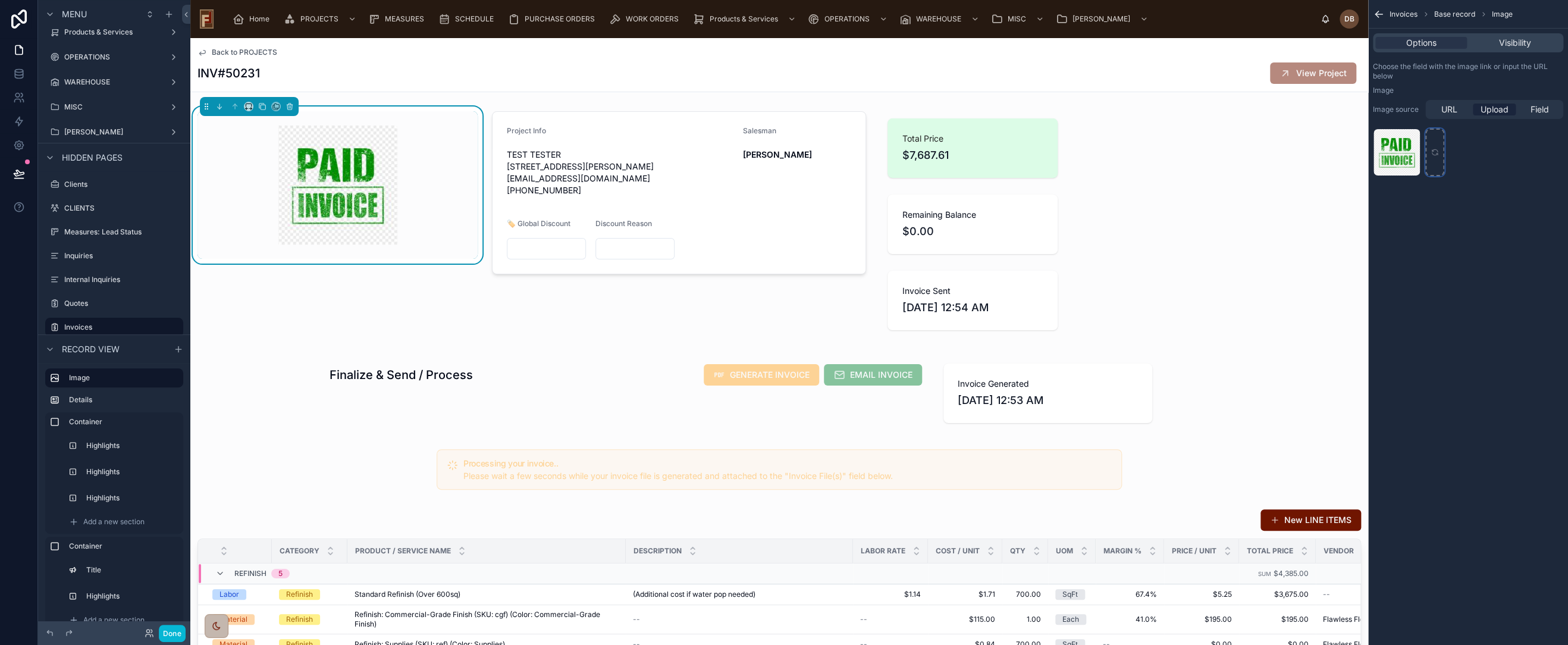
click at [1435, 157] on div "scrollable content" at bounding box center [1434, 153] width 19 height 48
type input "**********"
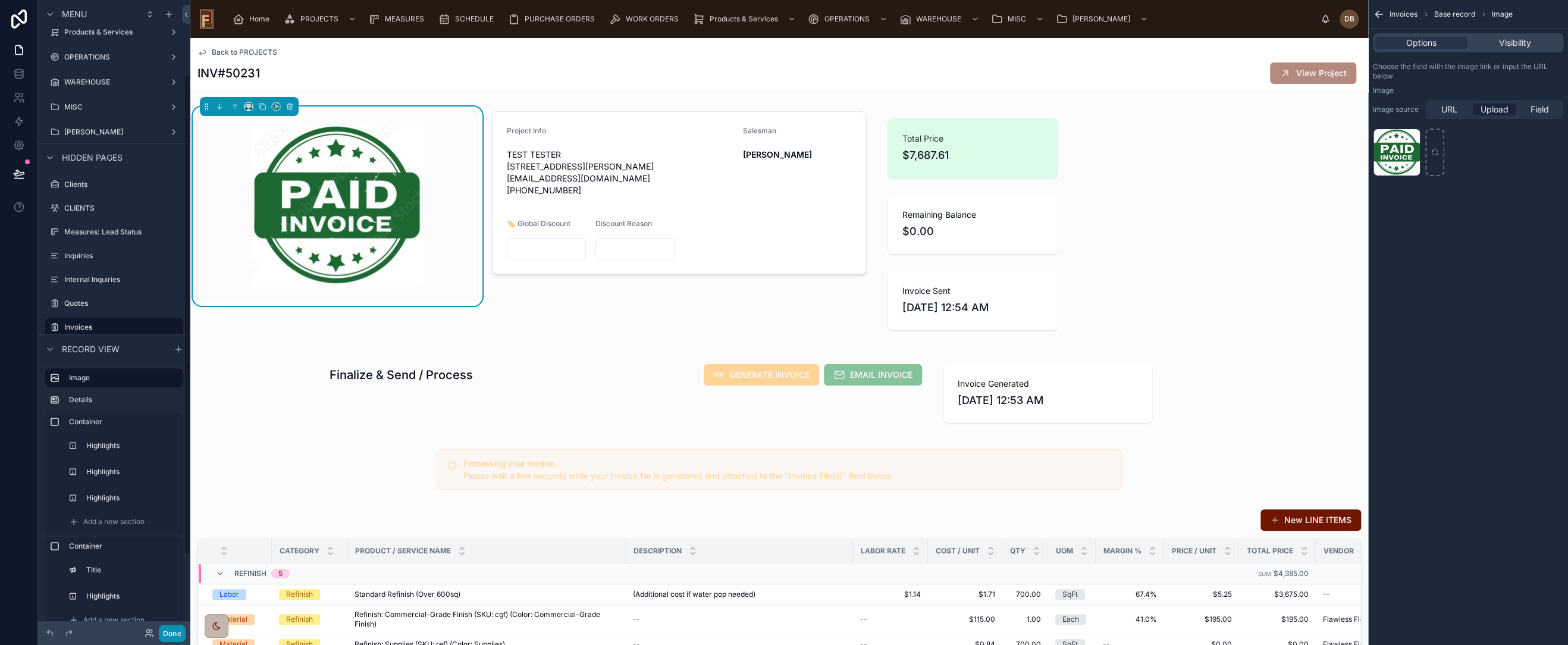
click at [176, 632] on button "Done" at bounding box center [172, 633] width 27 height 17
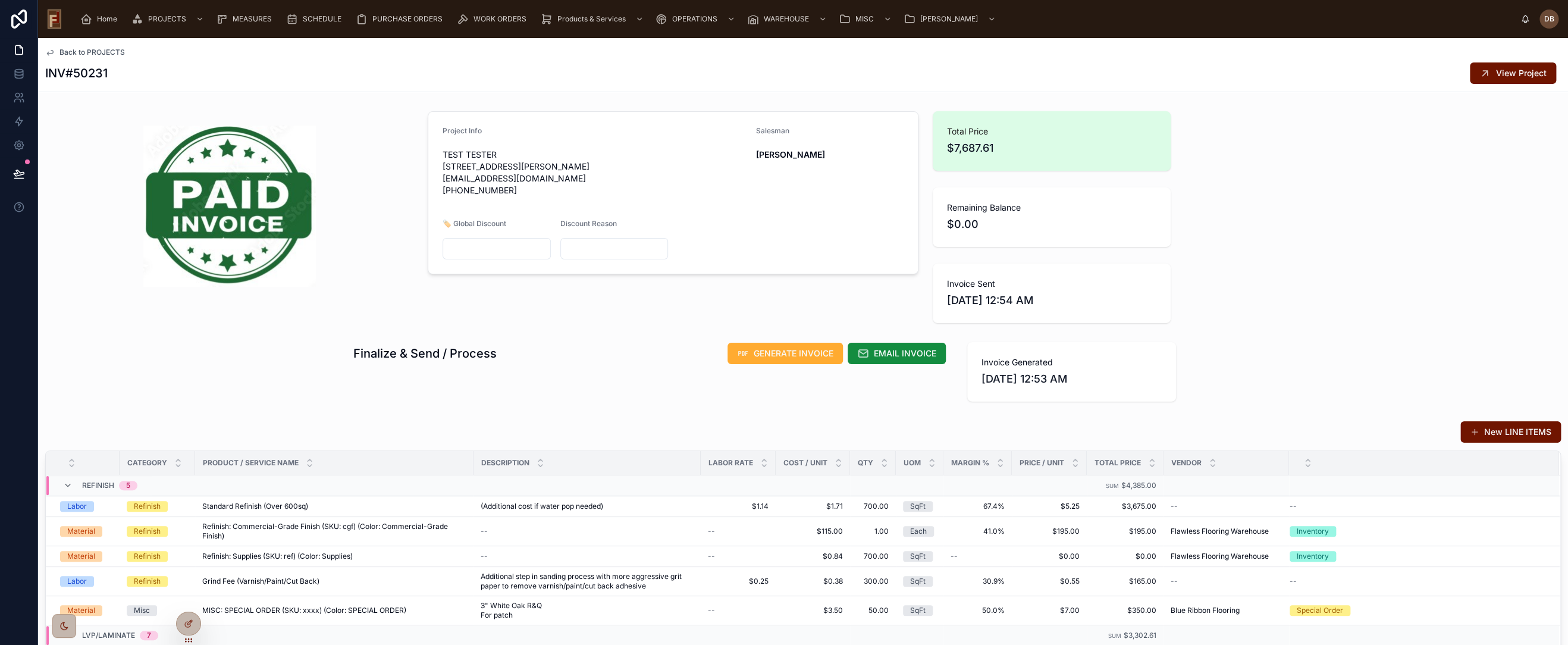
click at [99, 48] on span "Back to PROJECTS" at bounding box center [92, 52] width 66 height 10
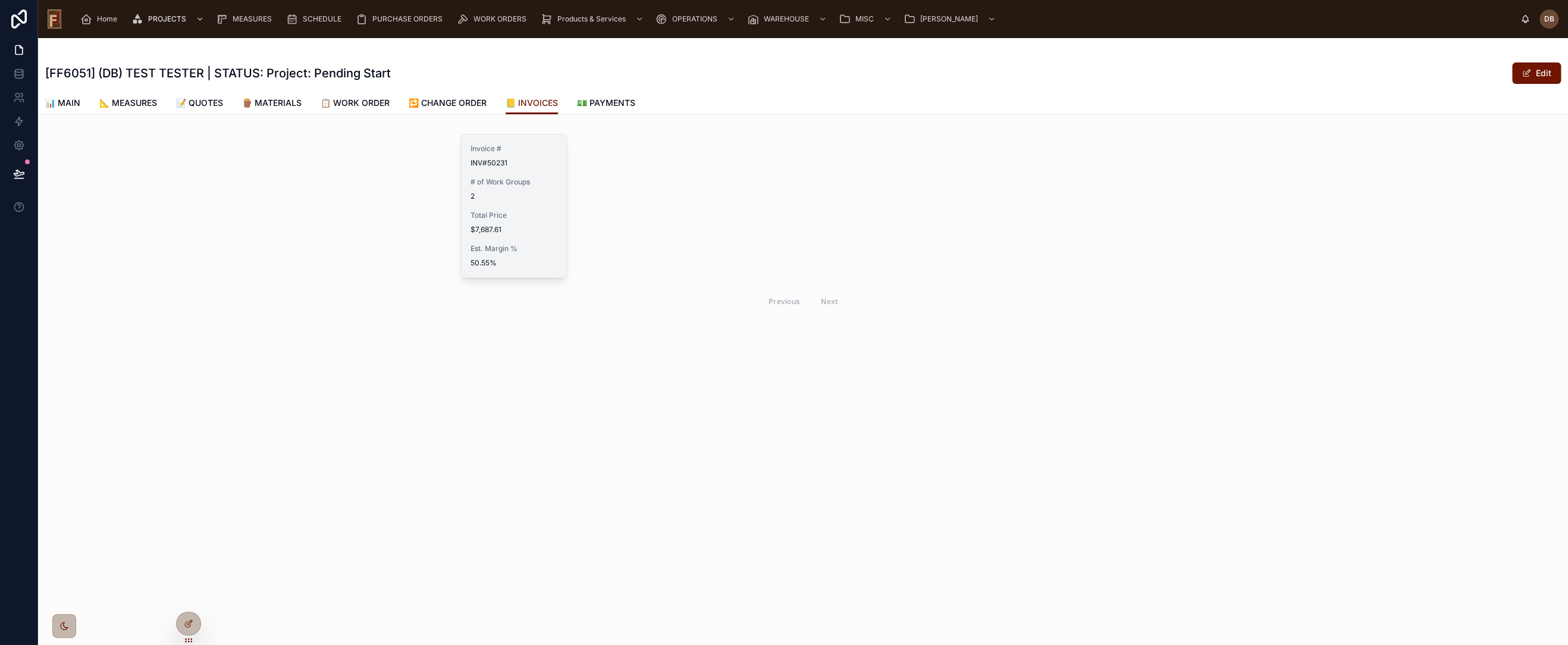
click at [537, 203] on div "Invoice # INV#50231 # of Work Groups 2 Total Price $7,687.61 Est. Margin % 50.5…" at bounding box center [513, 205] width 106 height 143
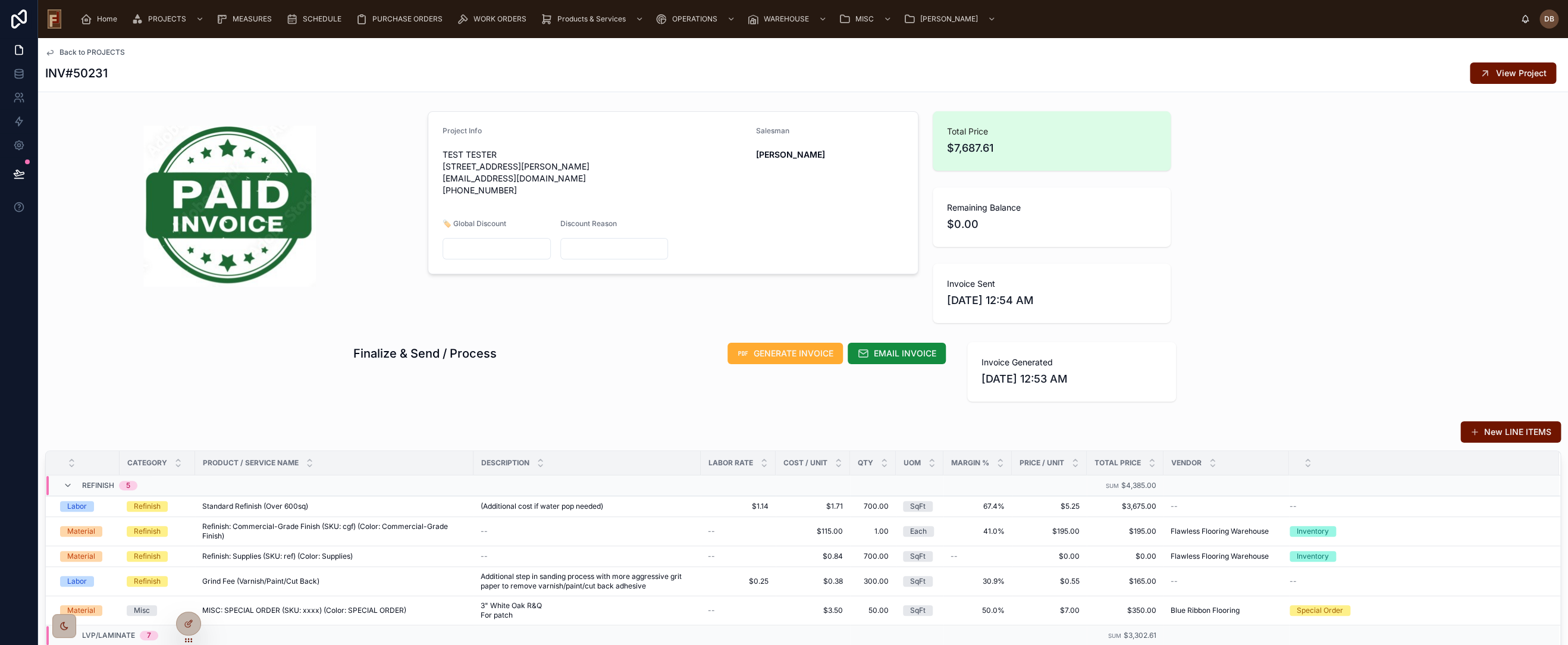
click at [107, 53] on span "Back to PROJECTS" at bounding box center [92, 52] width 66 height 10
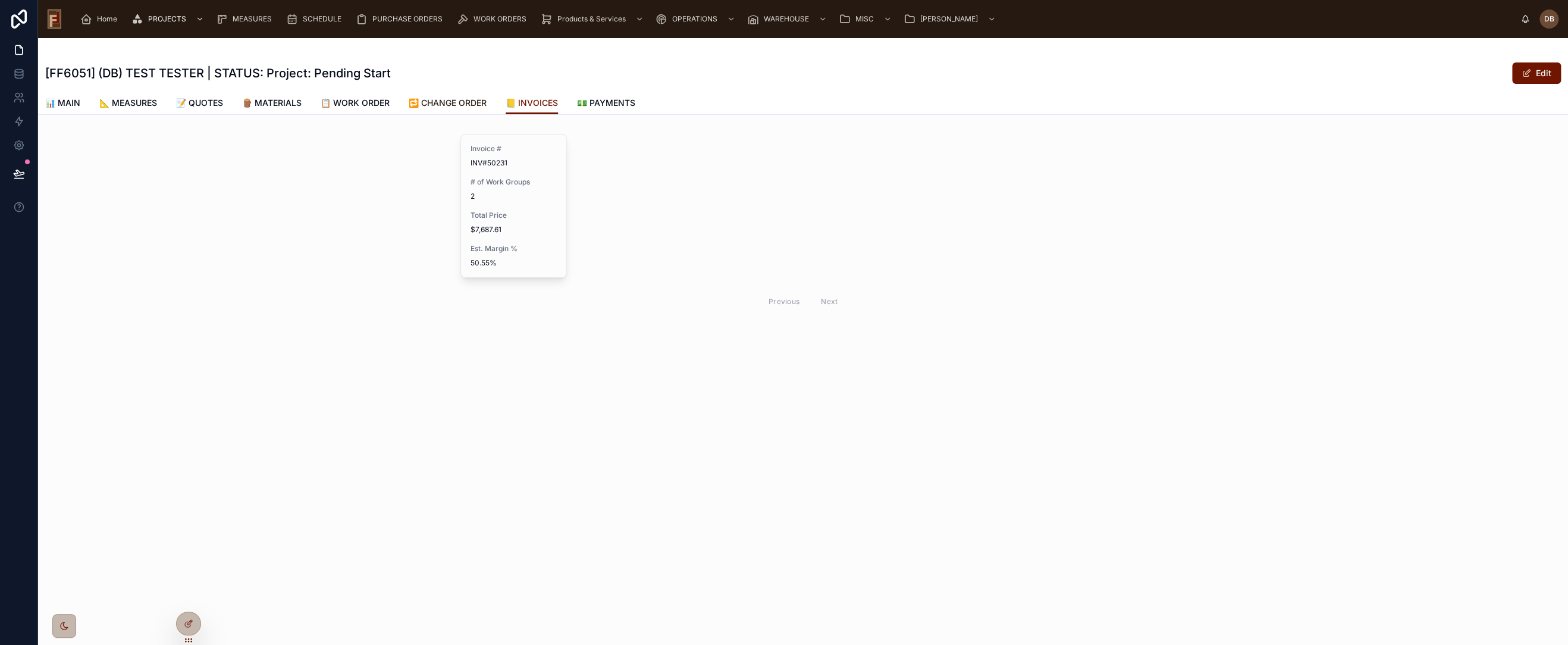
click at [460, 98] on span "🔁 CHANGE ORDER" at bounding box center [448, 102] width 78 height 12
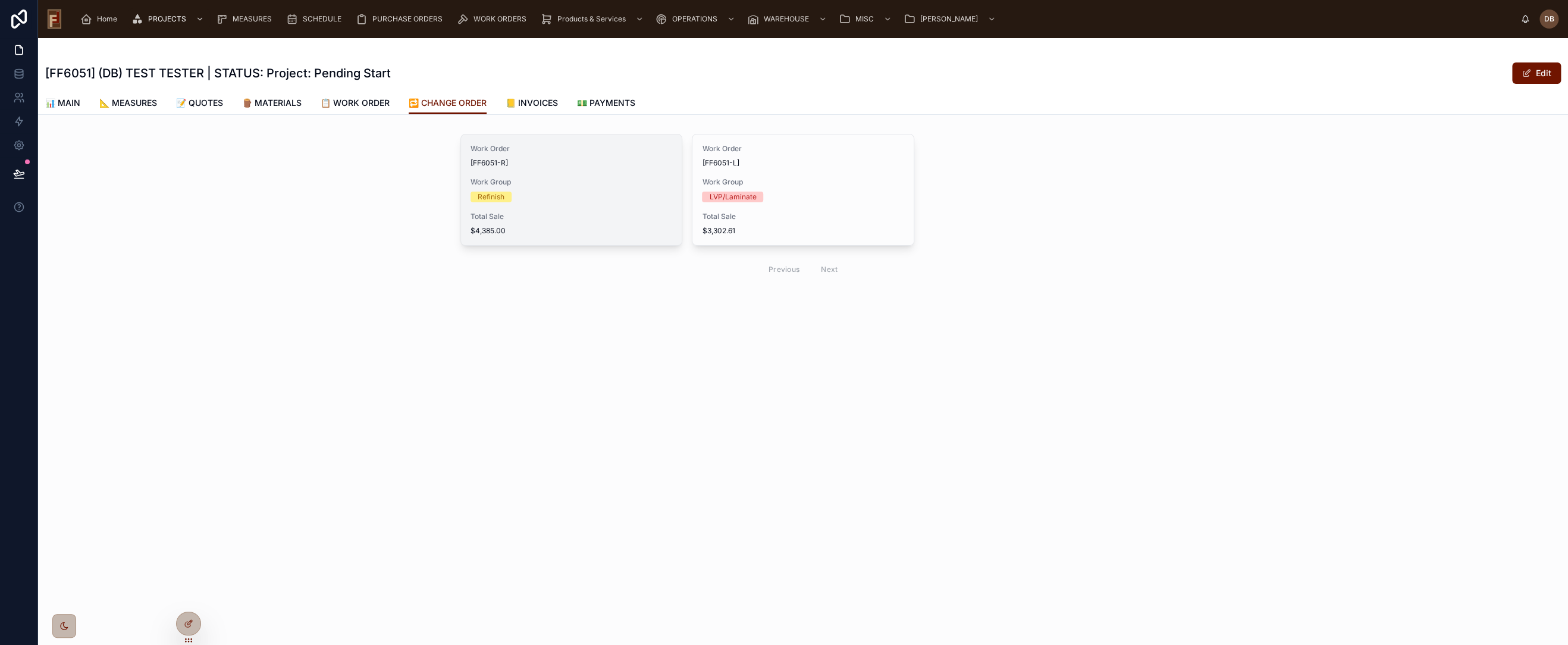
click at [540, 213] on span "Total Sale" at bounding box center [571, 216] width 202 height 10
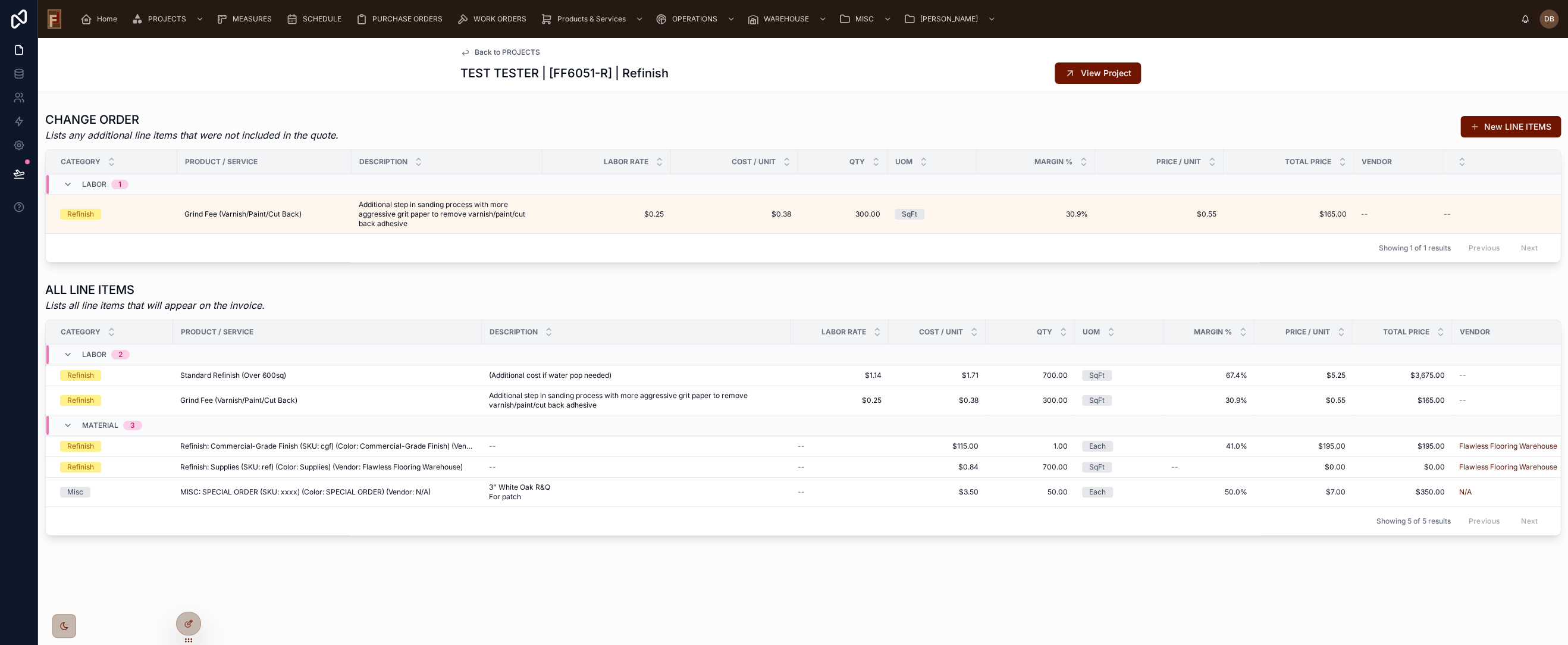
click at [521, 52] on span "Back to PROJECTS" at bounding box center [507, 52] width 66 height 10
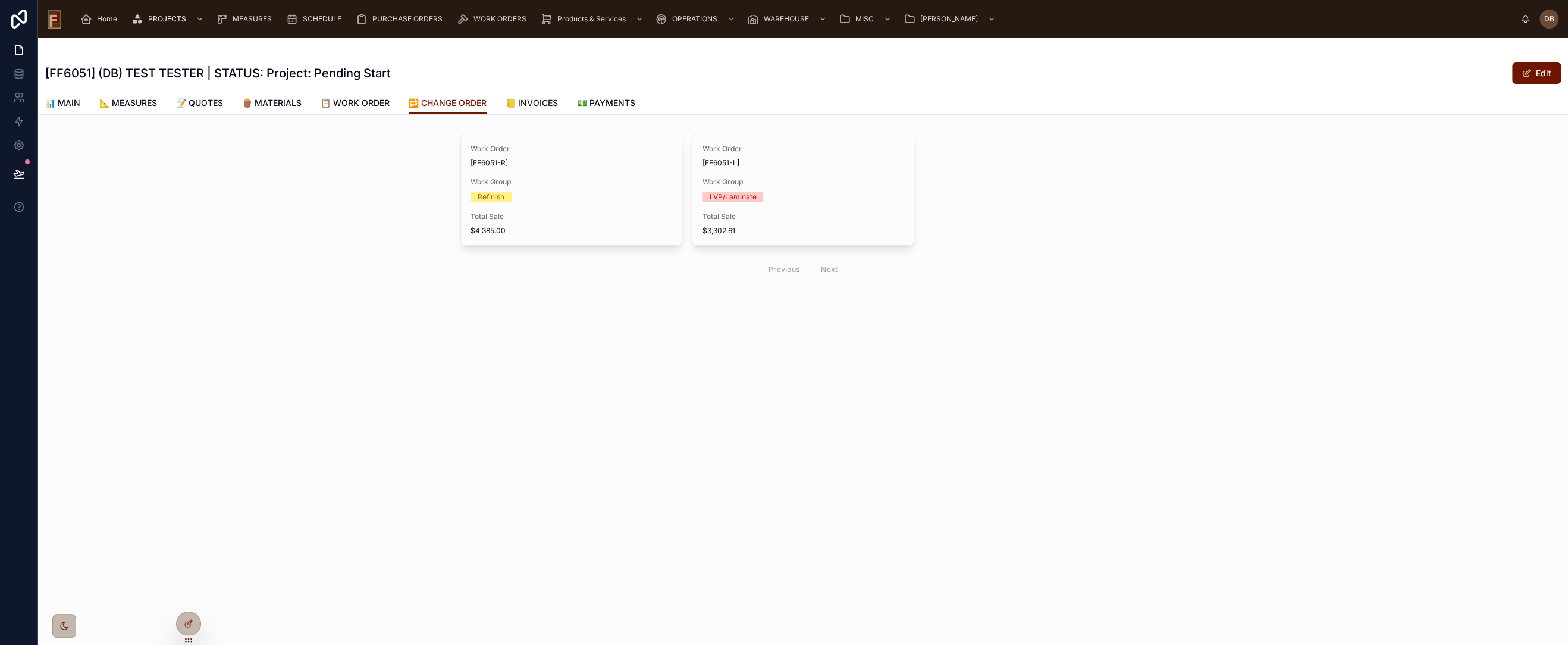
click at [541, 100] on span "📒 INVOICES" at bounding box center [531, 102] width 52 height 12
click at [364, 102] on span "📋 WORK ORDER" at bounding box center [355, 102] width 69 height 12
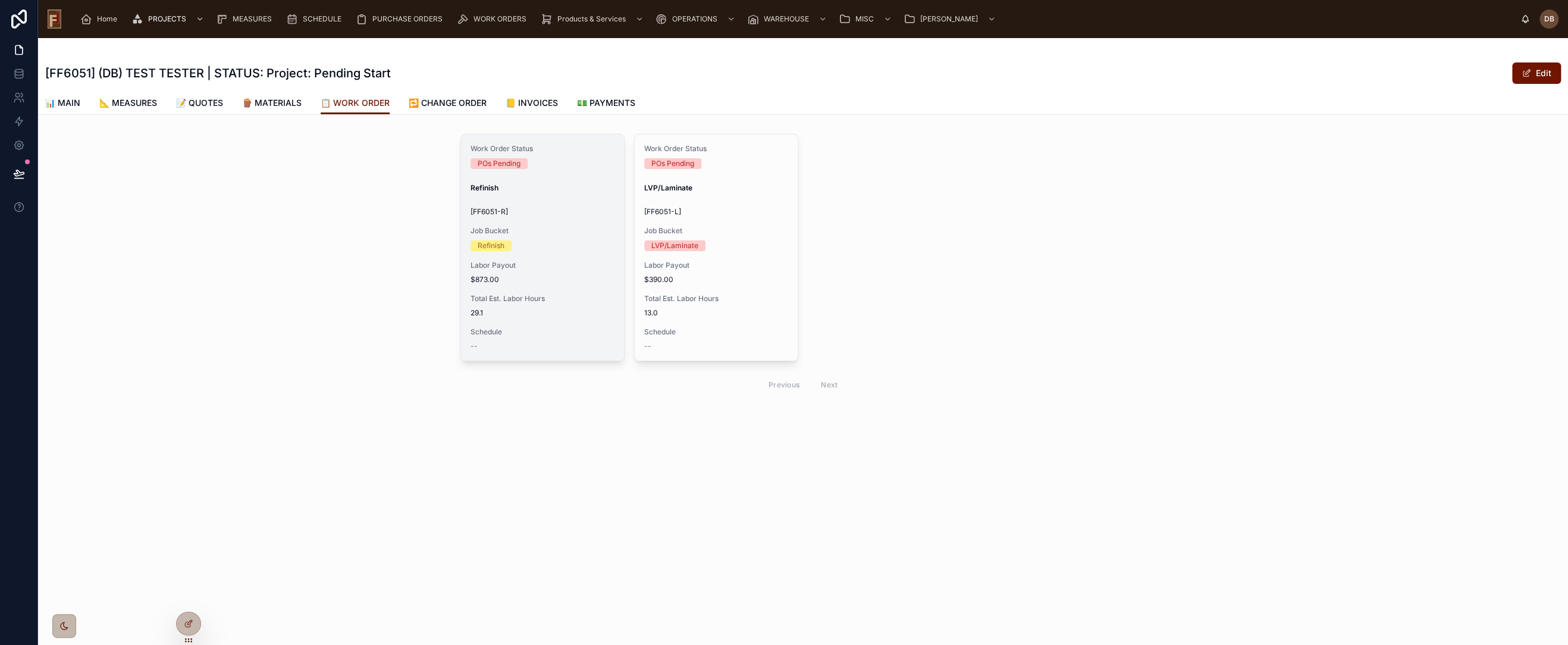
click at [543, 278] on span "$873.00" at bounding box center [543, 279] width 144 height 10
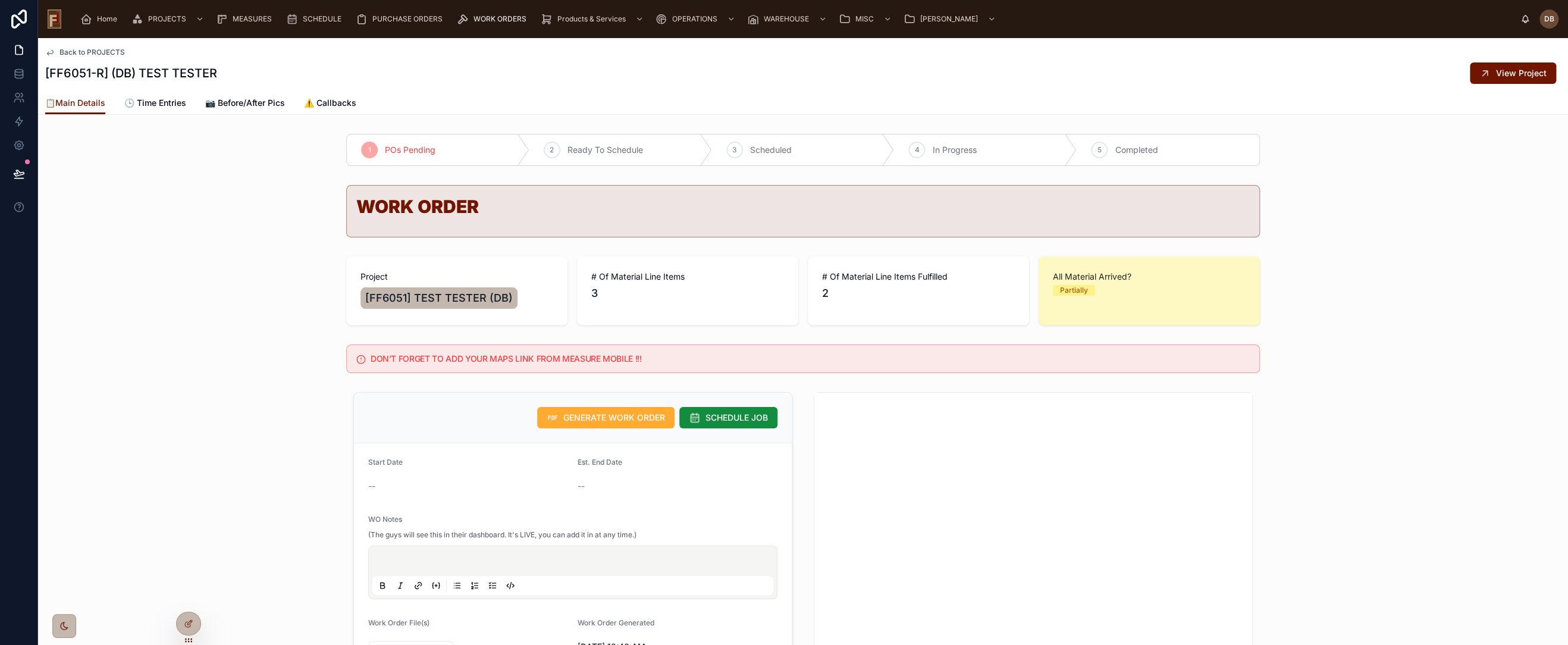
click at [102, 52] on span "Back to PROJECTS" at bounding box center [92, 52] width 66 height 10
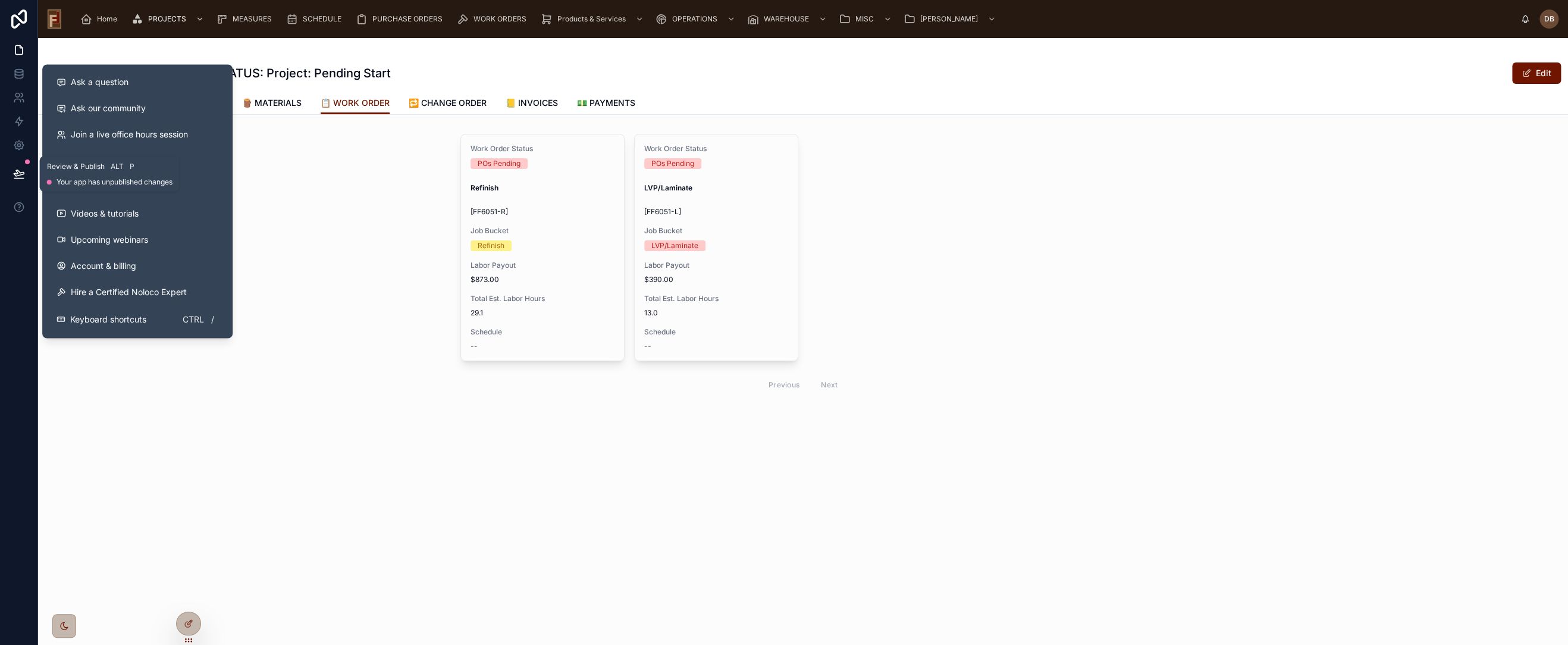
click at [16, 171] on icon at bounding box center [18, 173] width 10 height 6
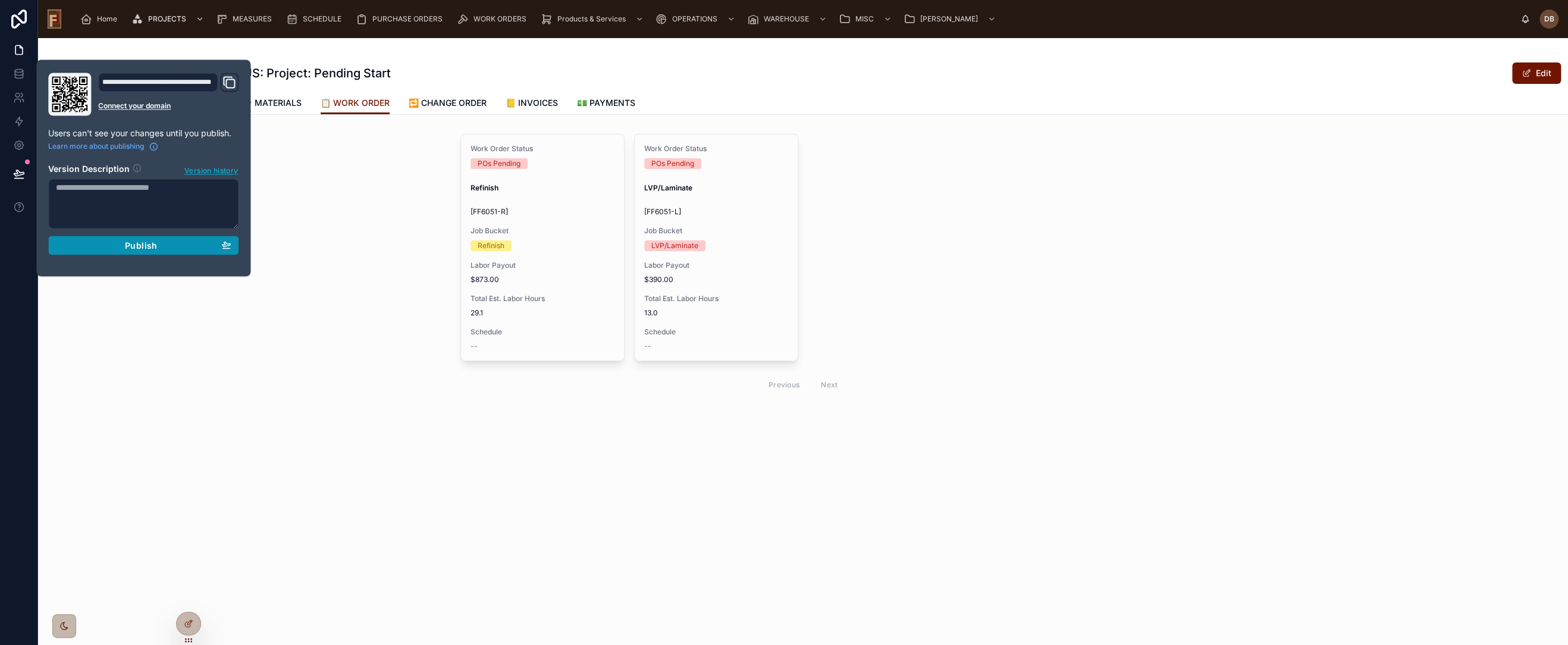
click at [143, 243] on span "Publish" at bounding box center [141, 245] width 32 height 11
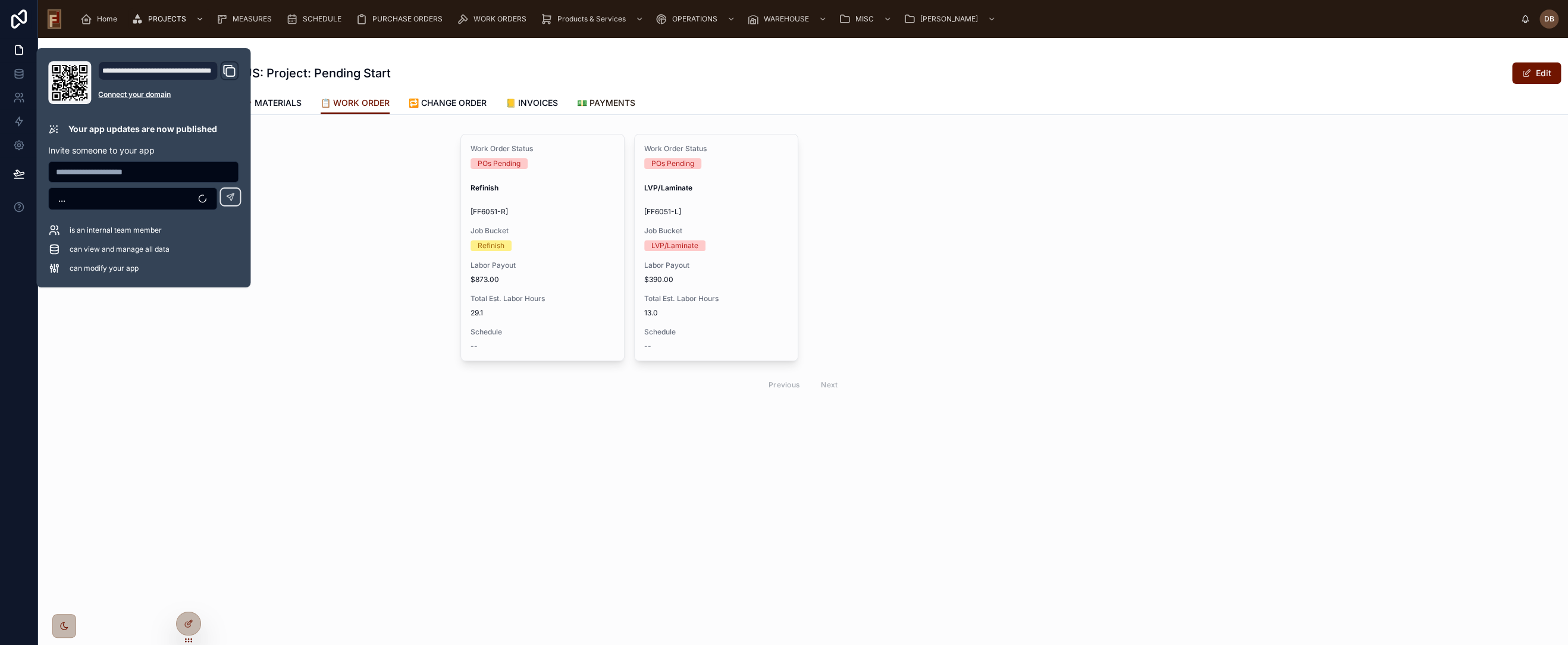
click at [616, 100] on span "💵 PAYMENTS" at bounding box center [607, 102] width 59 height 12
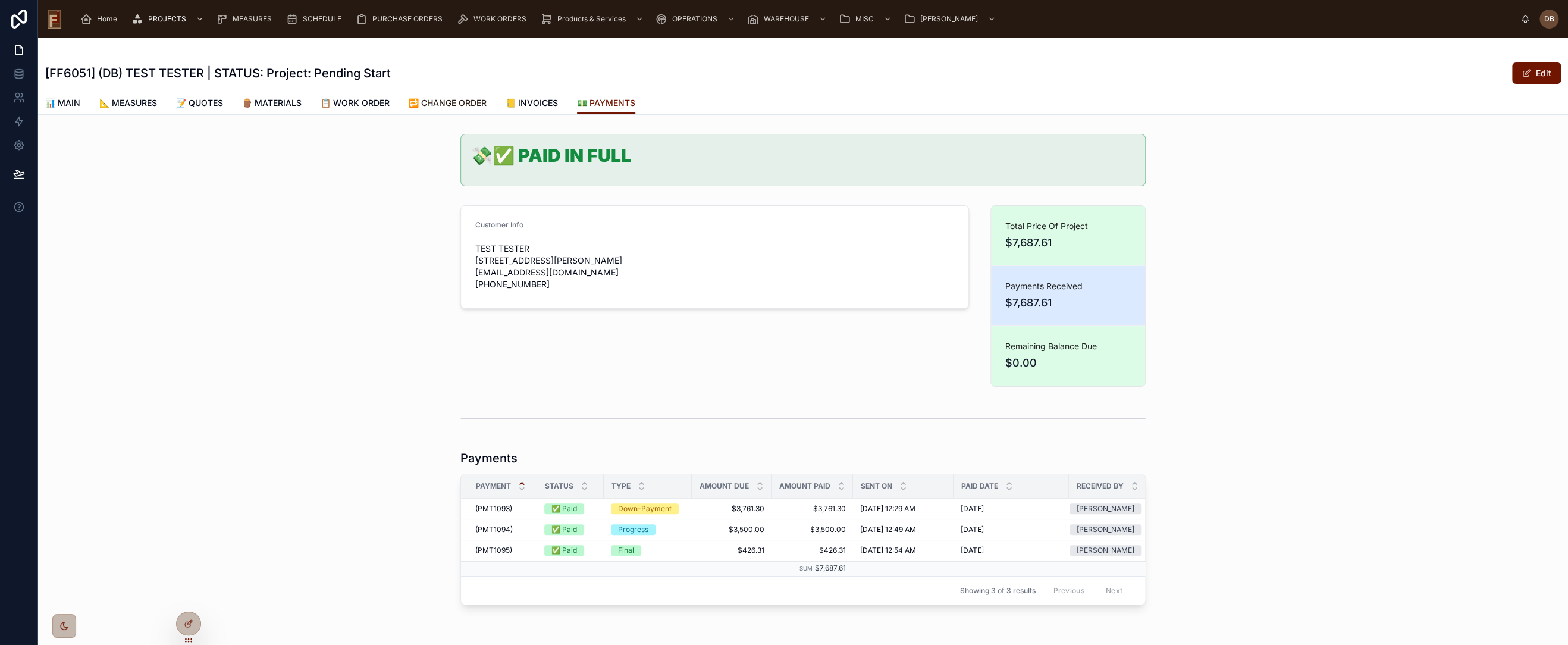
click at [458, 102] on span "🔁 CHANGE ORDER" at bounding box center [448, 102] width 78 height 12
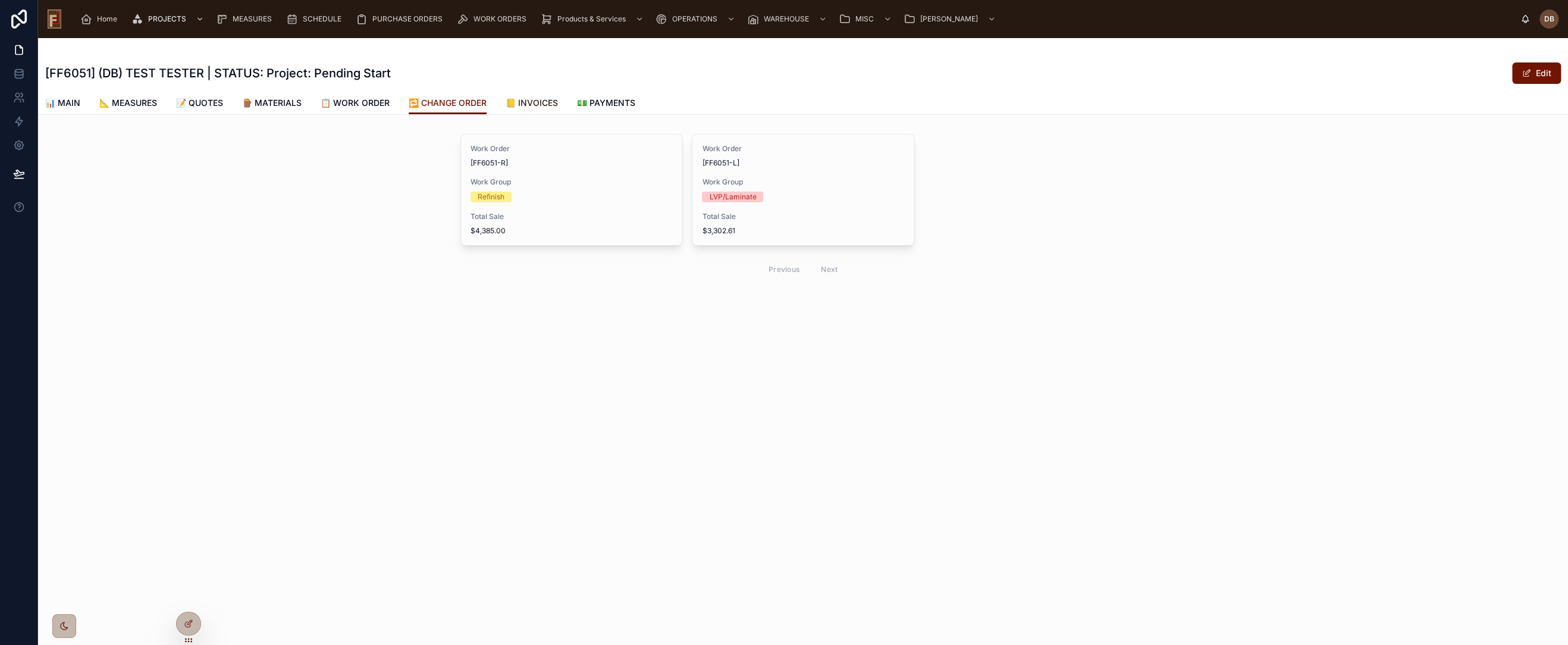
click at [530, 101] on span "📒 INVOICES" at bounding box center [531, 102] width 52 height 12
click at [545, 179] on span "# of Work Groups" at bounding box center [513, 182] width 86 height 10
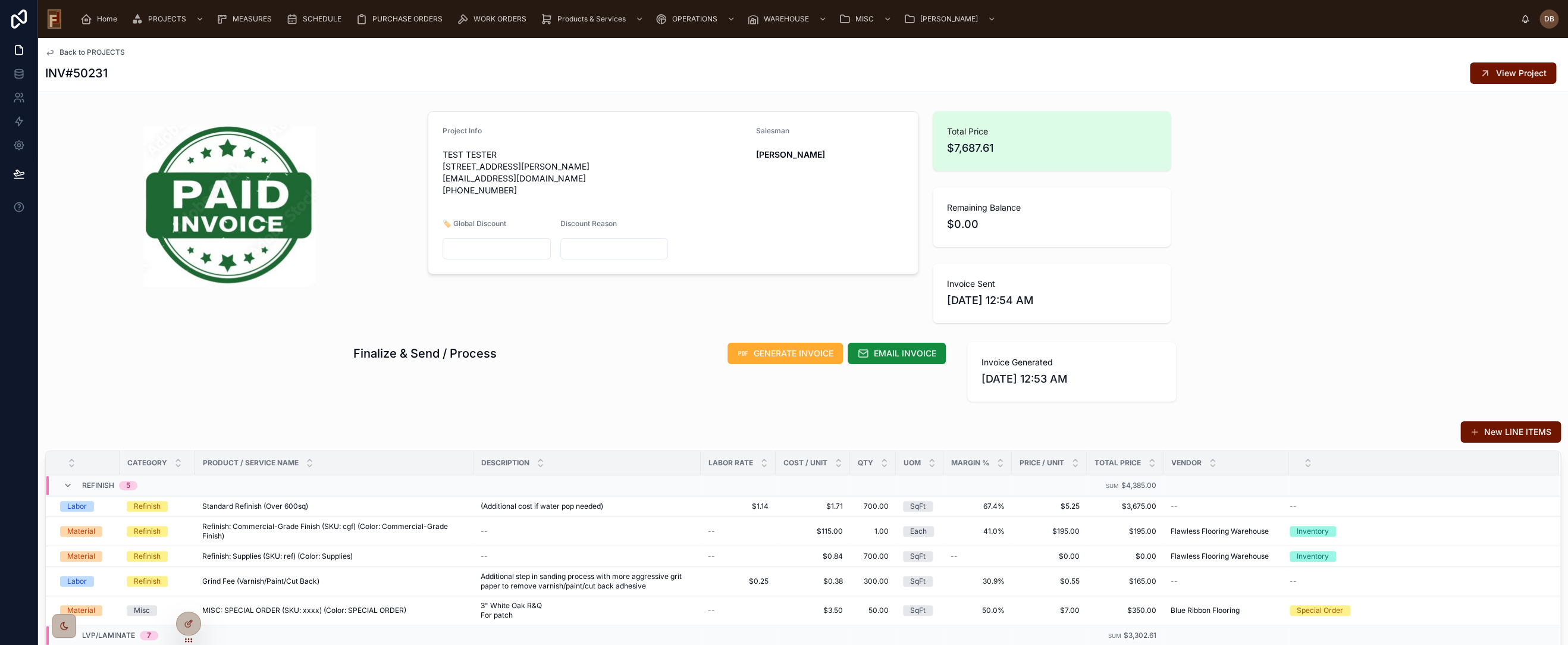
click at [101, 50] on span "Back to PROJECTS" at bounding box center [92, 52] width 66 height 10
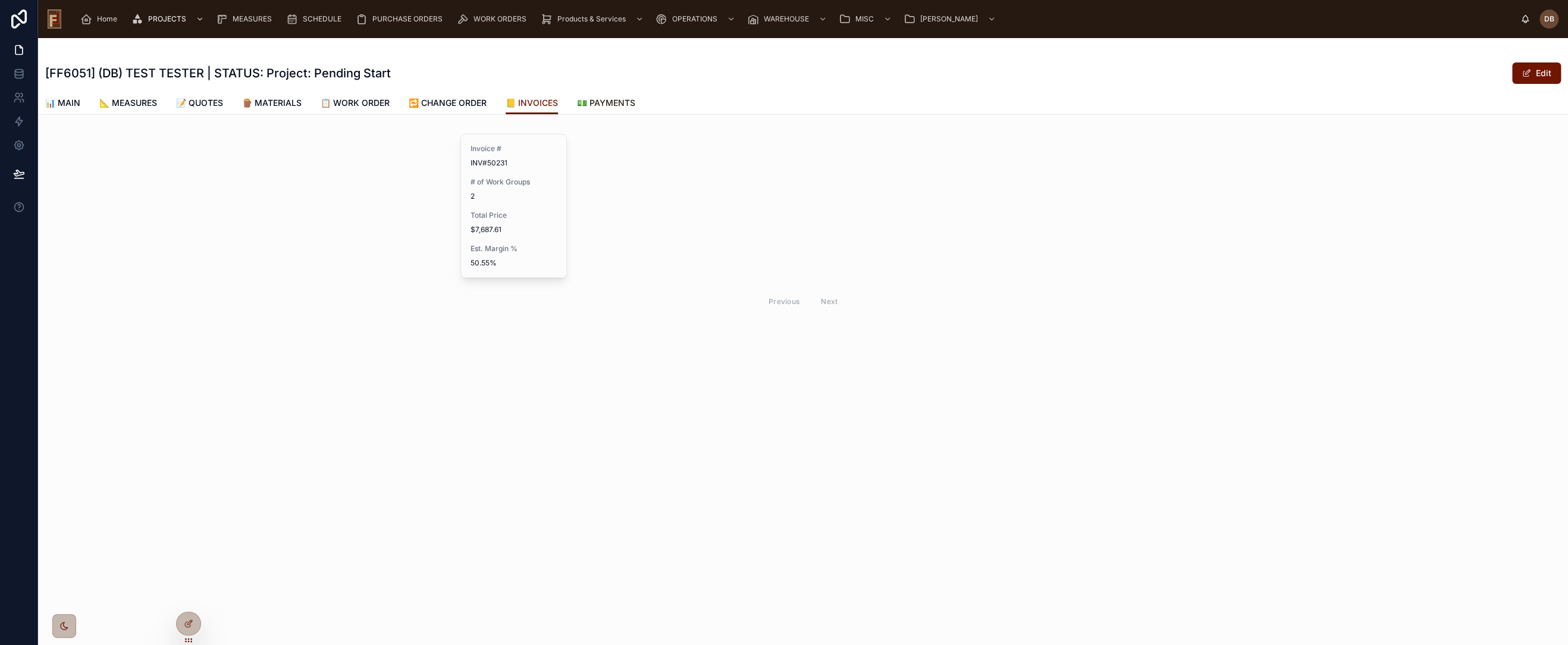
click at [612, 100] on span "💵 PAYMENTS" at bounding box center [607, 102] width 59 height 12
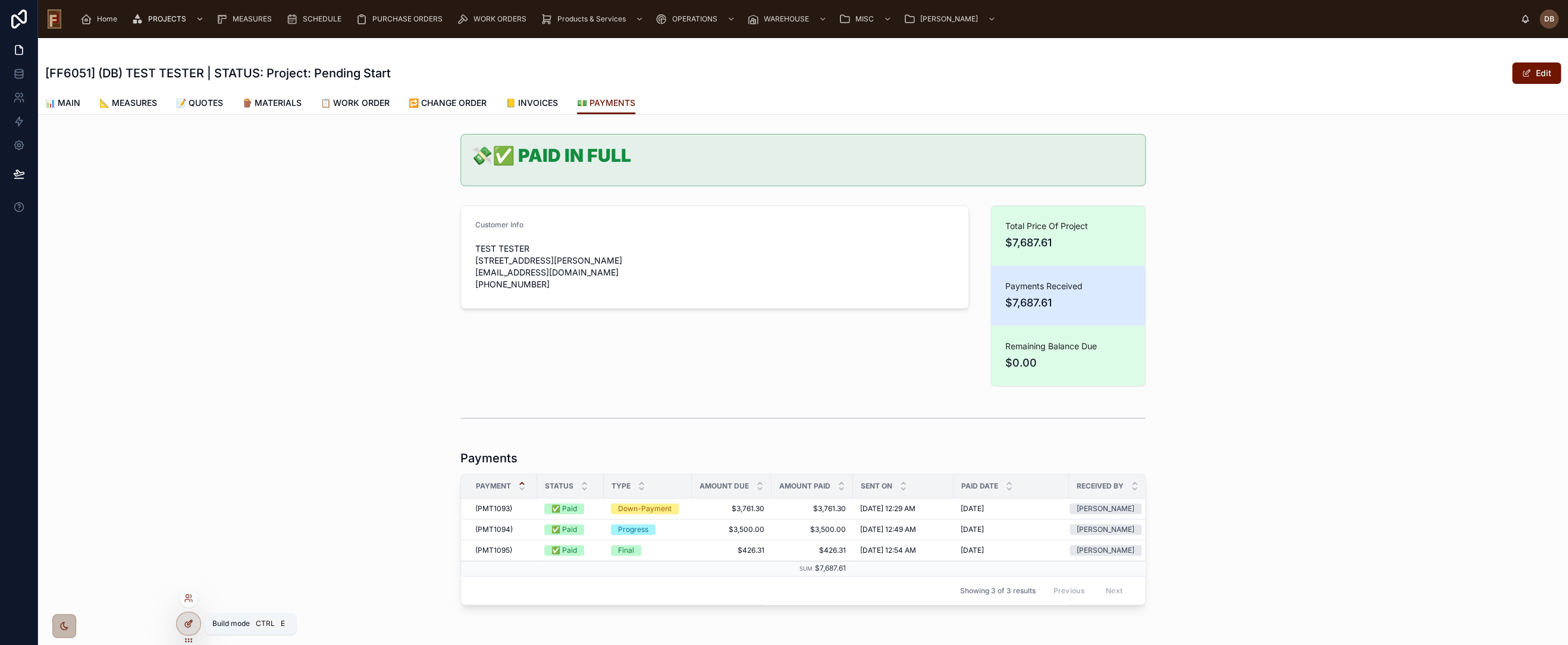
click at [190, 623] on icon at bounding box center [189, 622] width 4 height 4
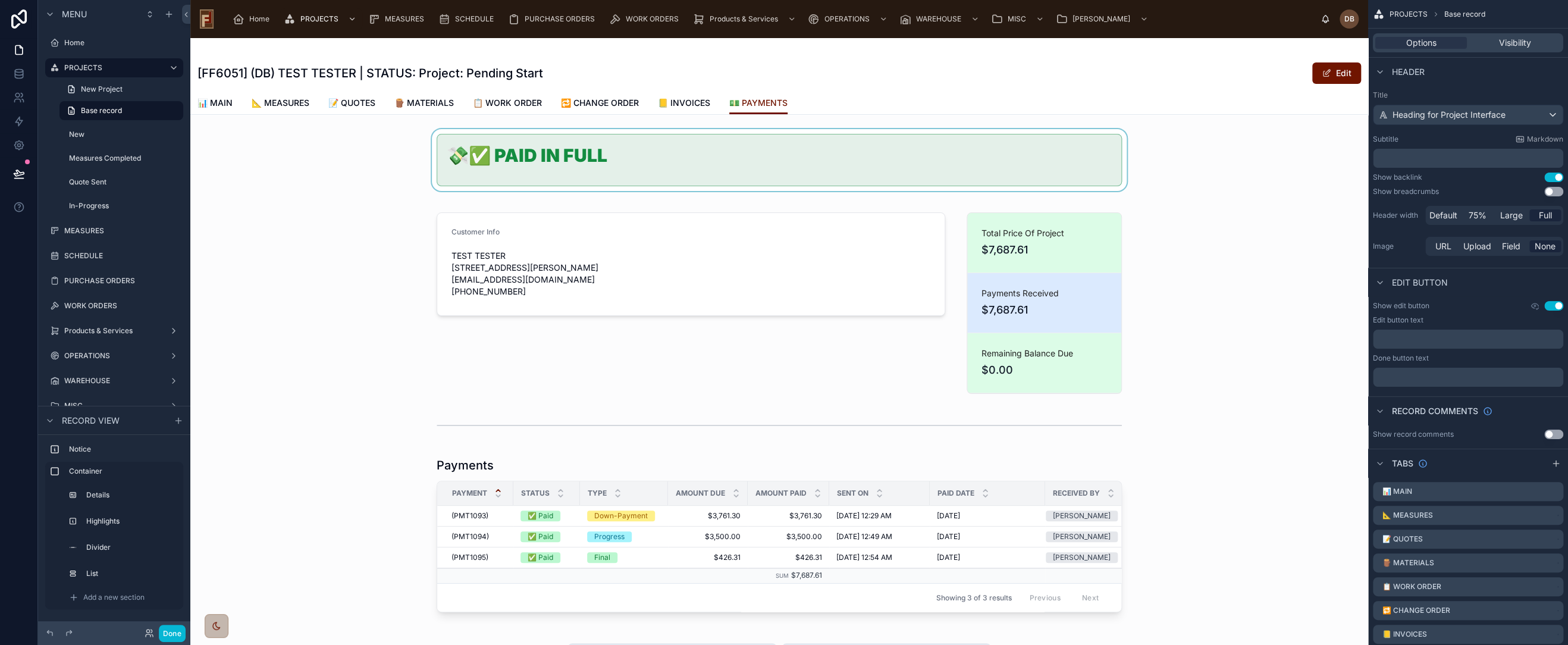
click at [642, 152] on div at bounding box center [779, 160] width 1178 height 62
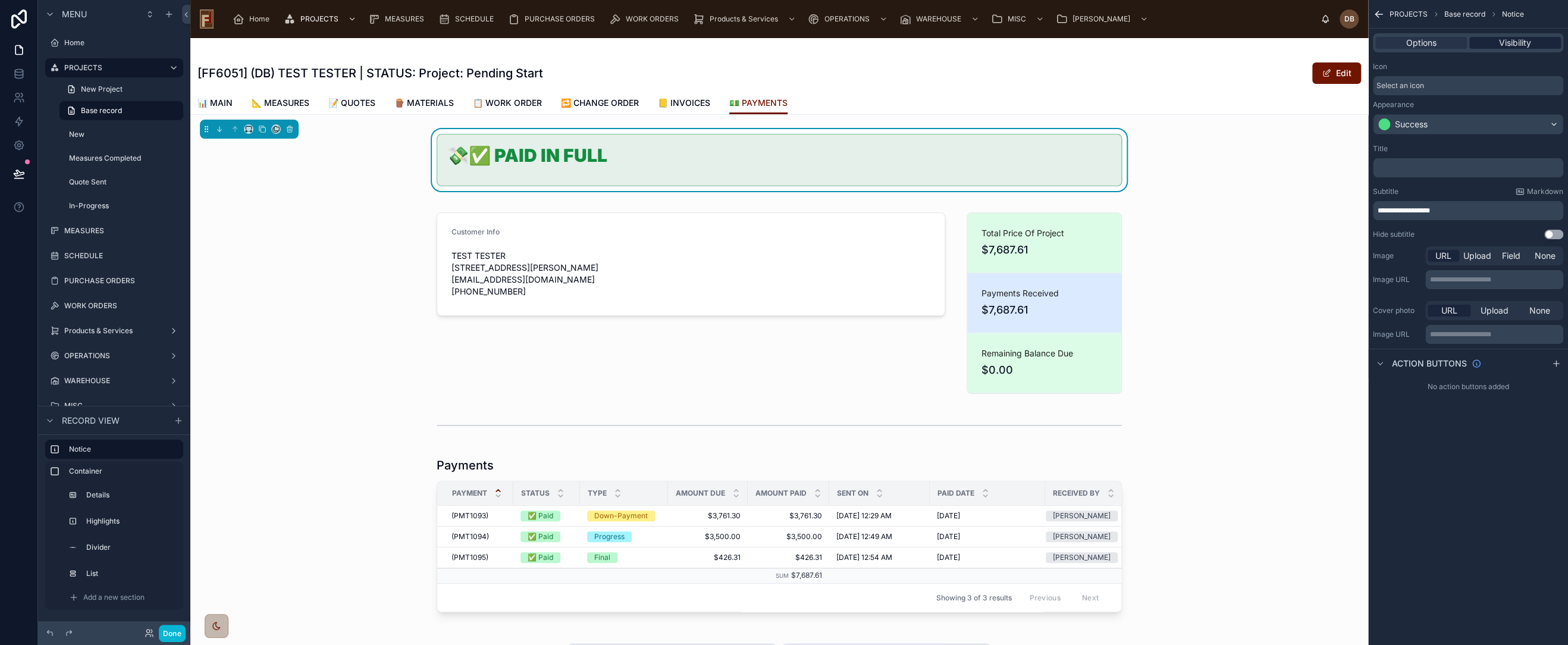
click at [1514, 45] on span "Visibility" at bounding box center [1516, 43] width 32 height 12
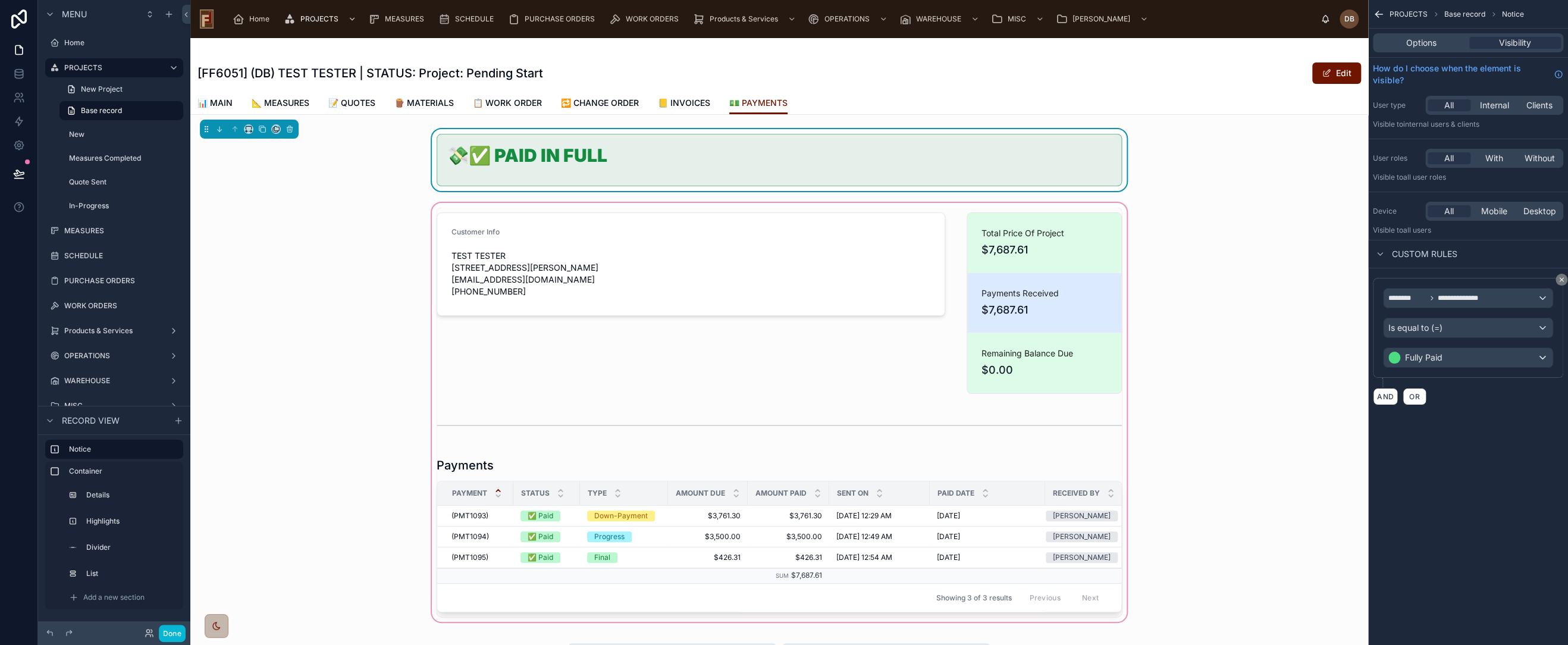
click at [633, 256] on div at bounding box center [779, 412] width 1178 height 424
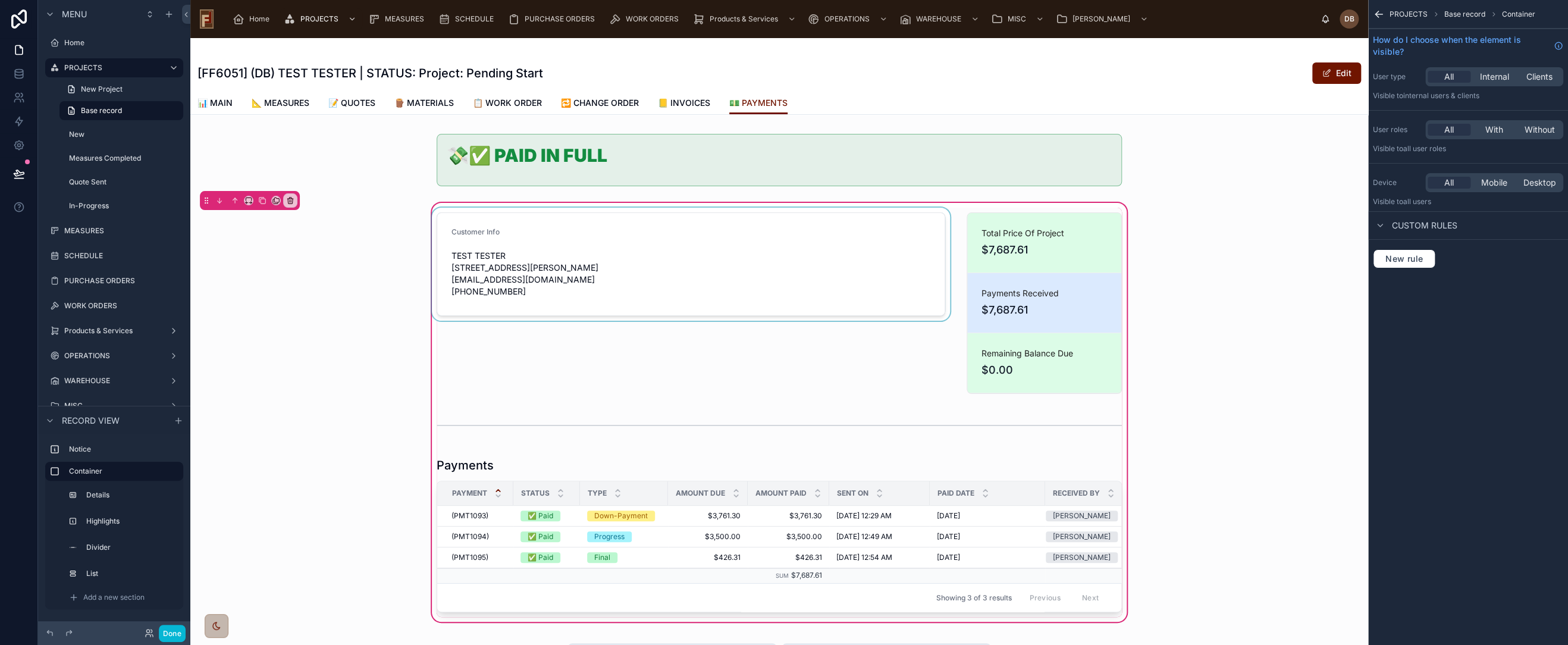
click at [641, 252] on div at bounding box center [690, 303] width 523 height 191
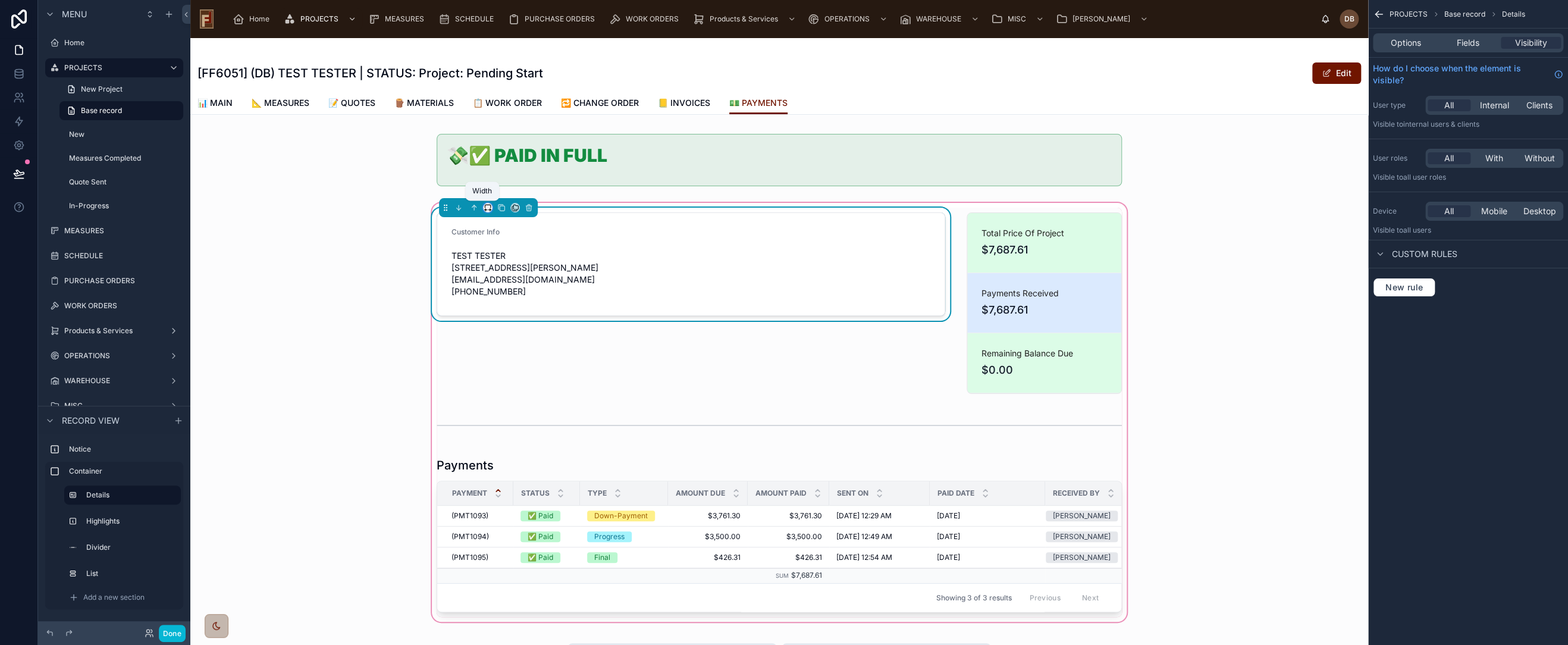
click at [483, 208] on icon at bounding box center [487, 207] width 8 height 8
click at [507, 251] on div "25%" at bounding box center [507, 251] width 37 height 14
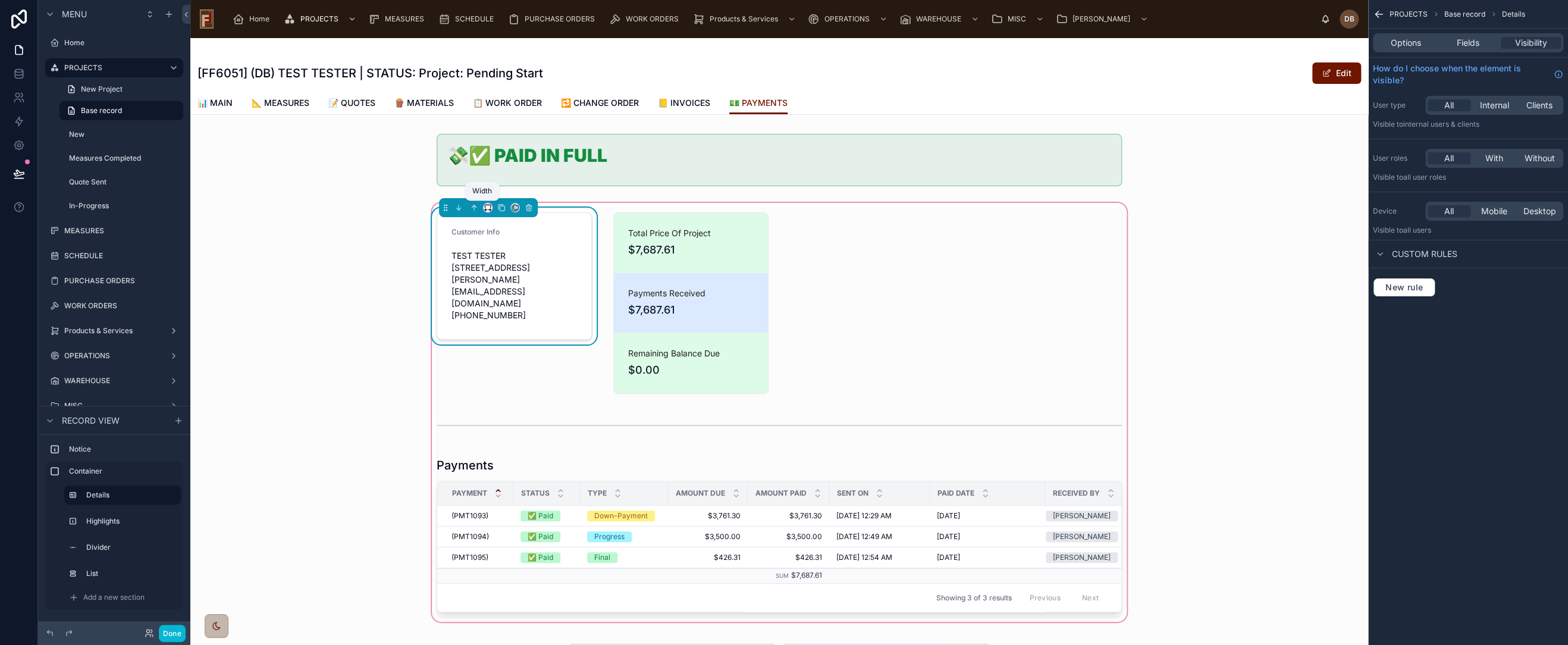
click at [485, 208] on icon at bounding box center [487, 207] width 8 height 8
click at [512, 271] on div "33%" at bounding box center [507, 275] width 37 height 14
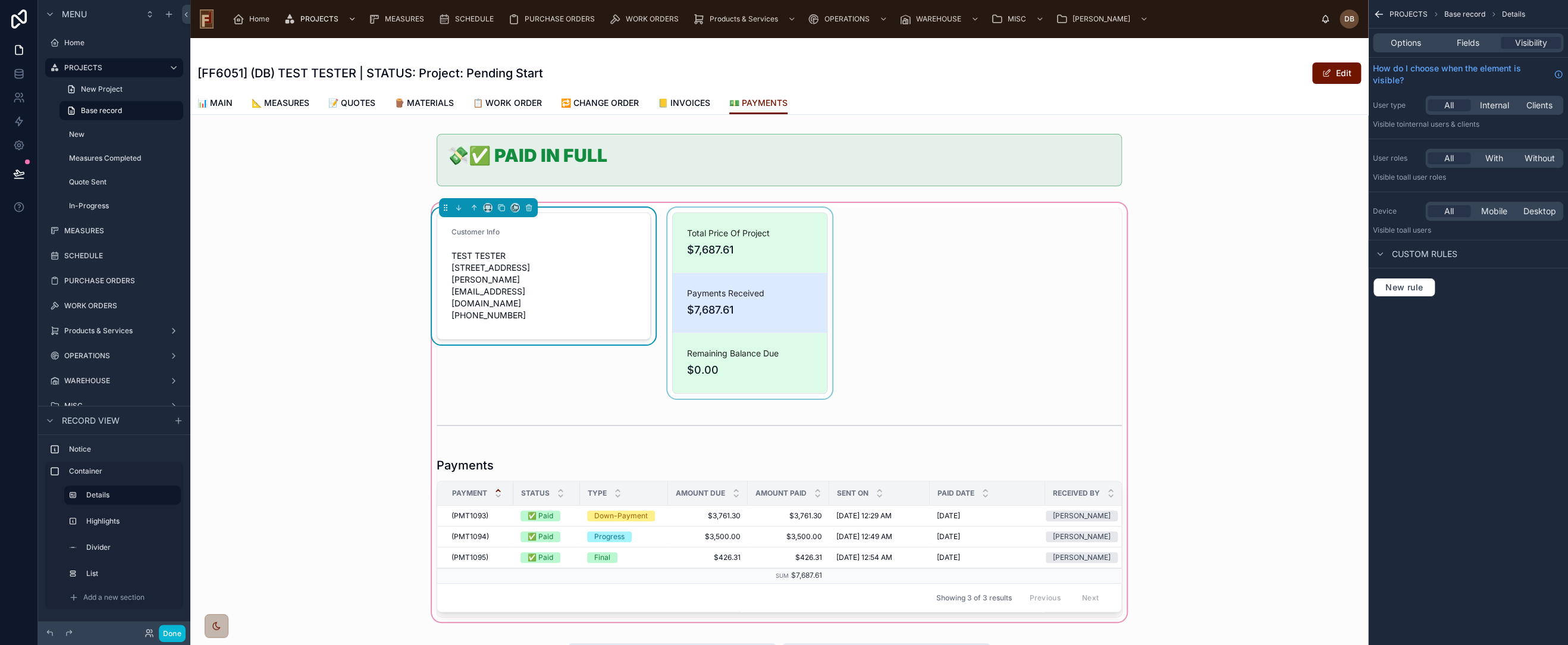
click at [728, 243] on div at bounding box center [750, 303] width 170 height 191
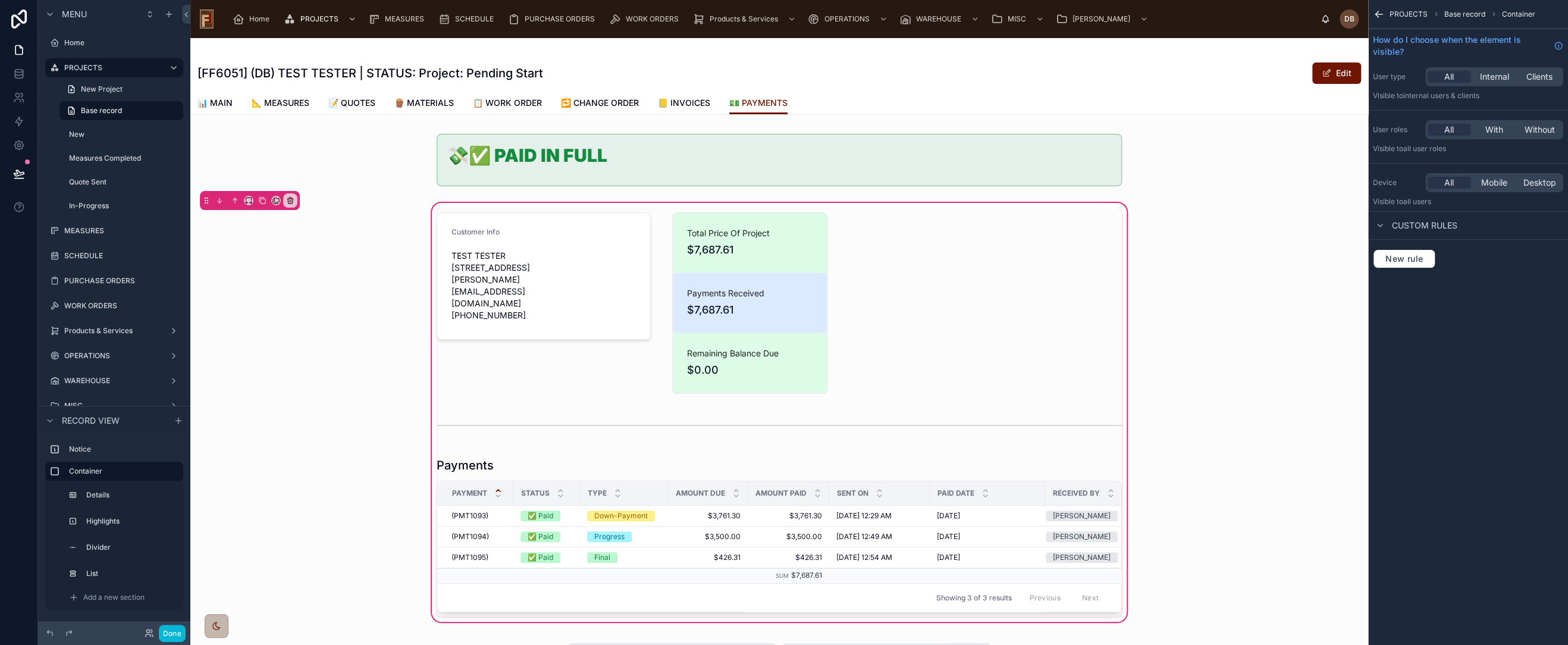
click at [892, 250] on div "Customer Info TEST TESTER 2315 E Moreland Blvd Waukesha, WI 53186 dbraunsdorf77…" at bounding box center [779, 412] width 700 height 410
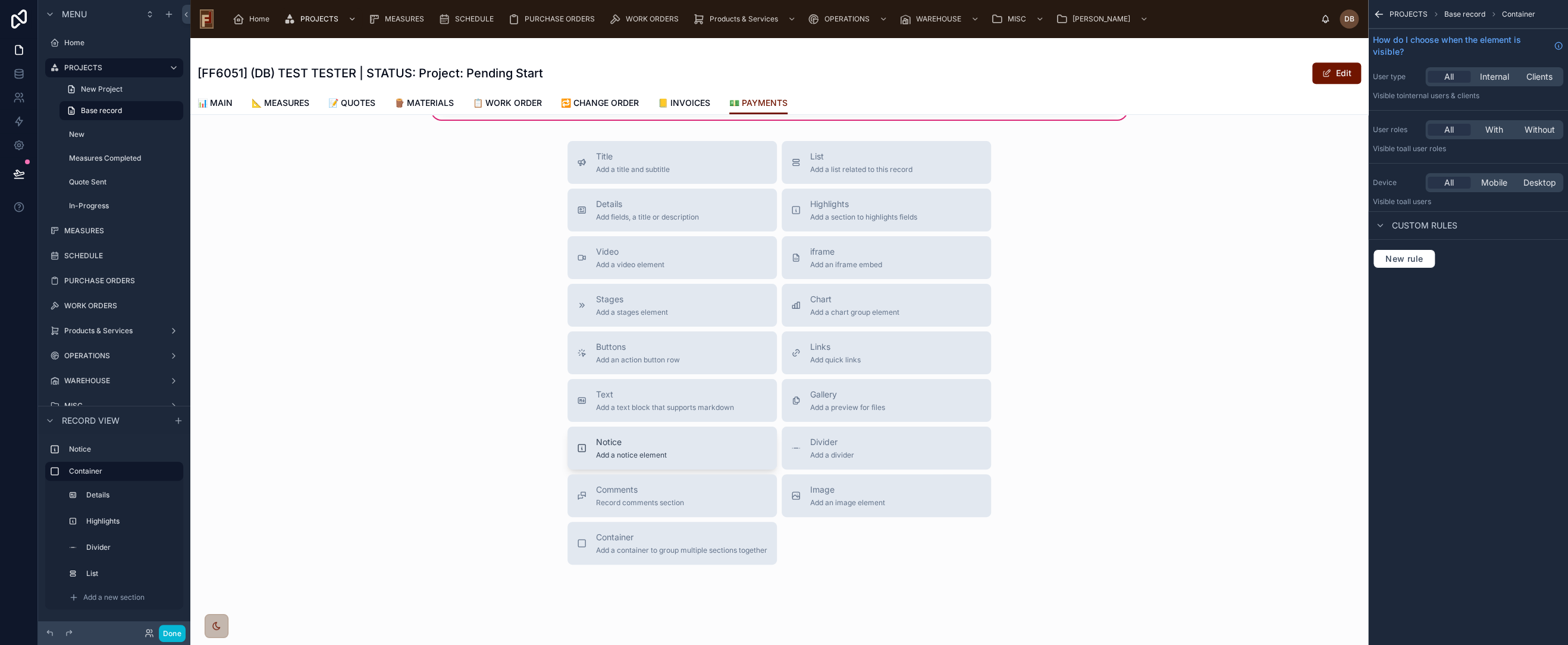
scroll to position [525, 0]
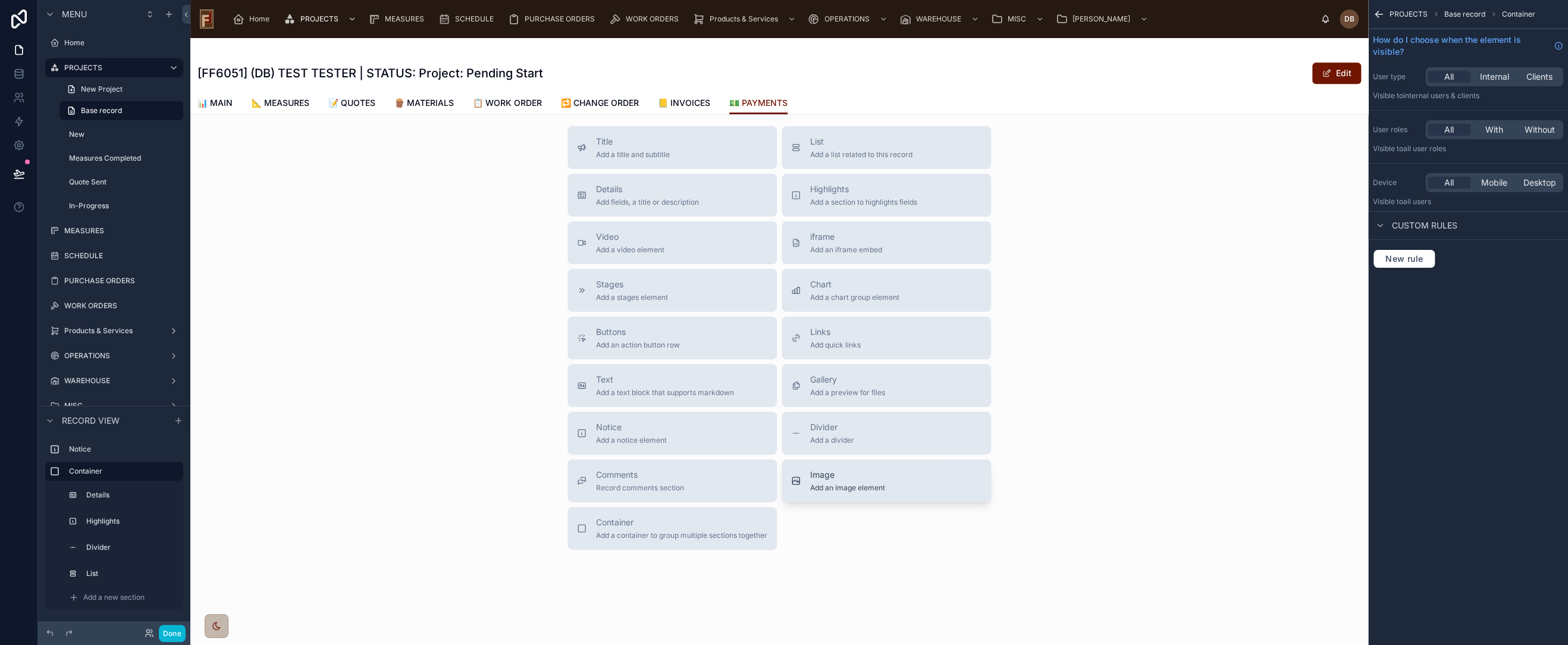
click at [852, 484] on span "Add an image element" at bounding box center [848, 488] width 75 height 10
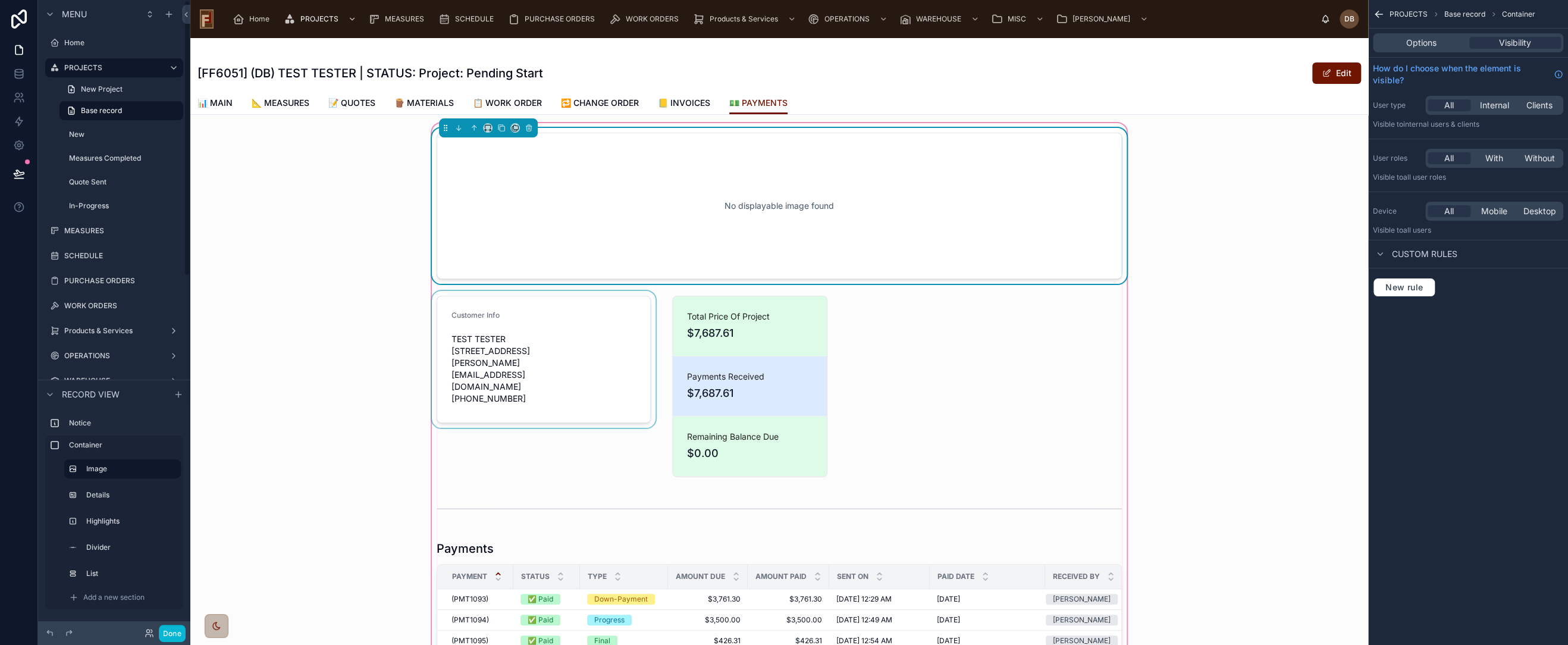
scroll to position [0, 0]
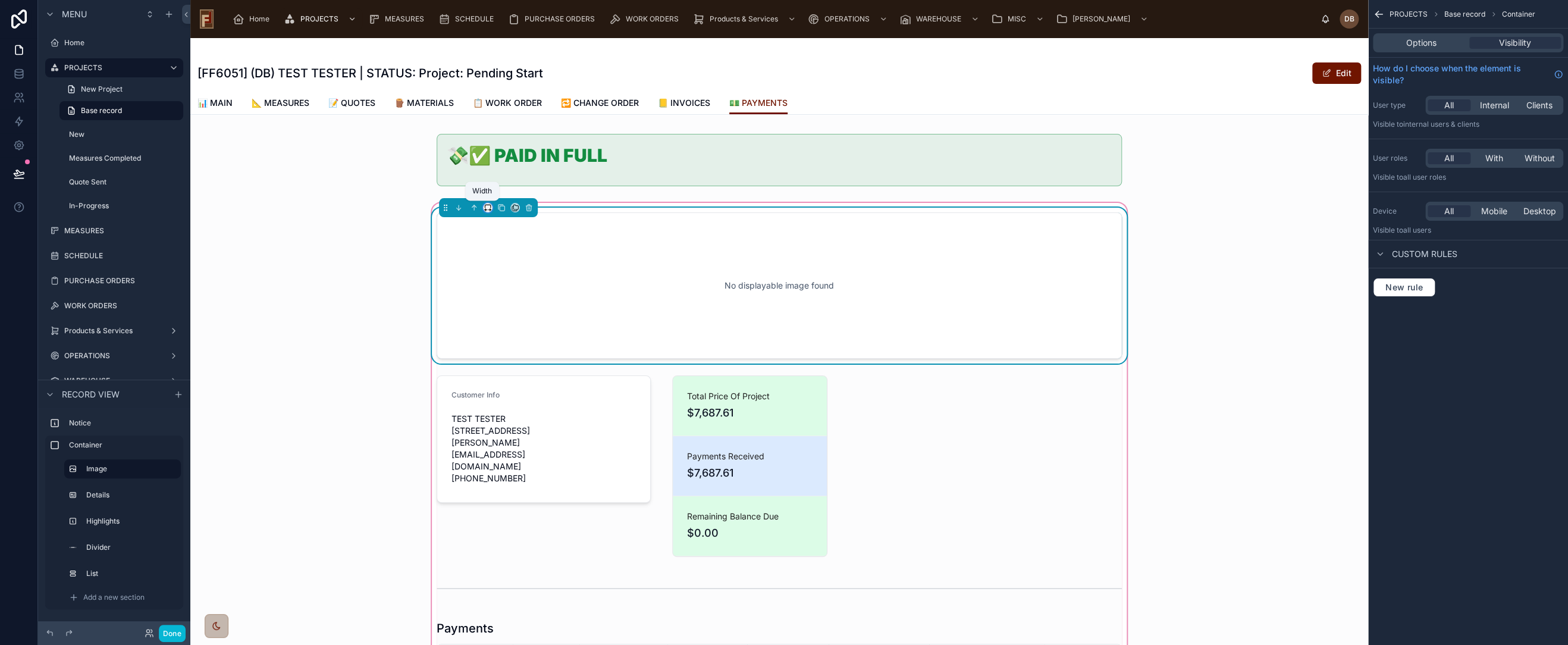
click at [483, 203] on icon at bounding box center [487, 207] width 8 height 8
click at [513, 255] on div "25%" at bounding box center [507, 251] width 37 height 14
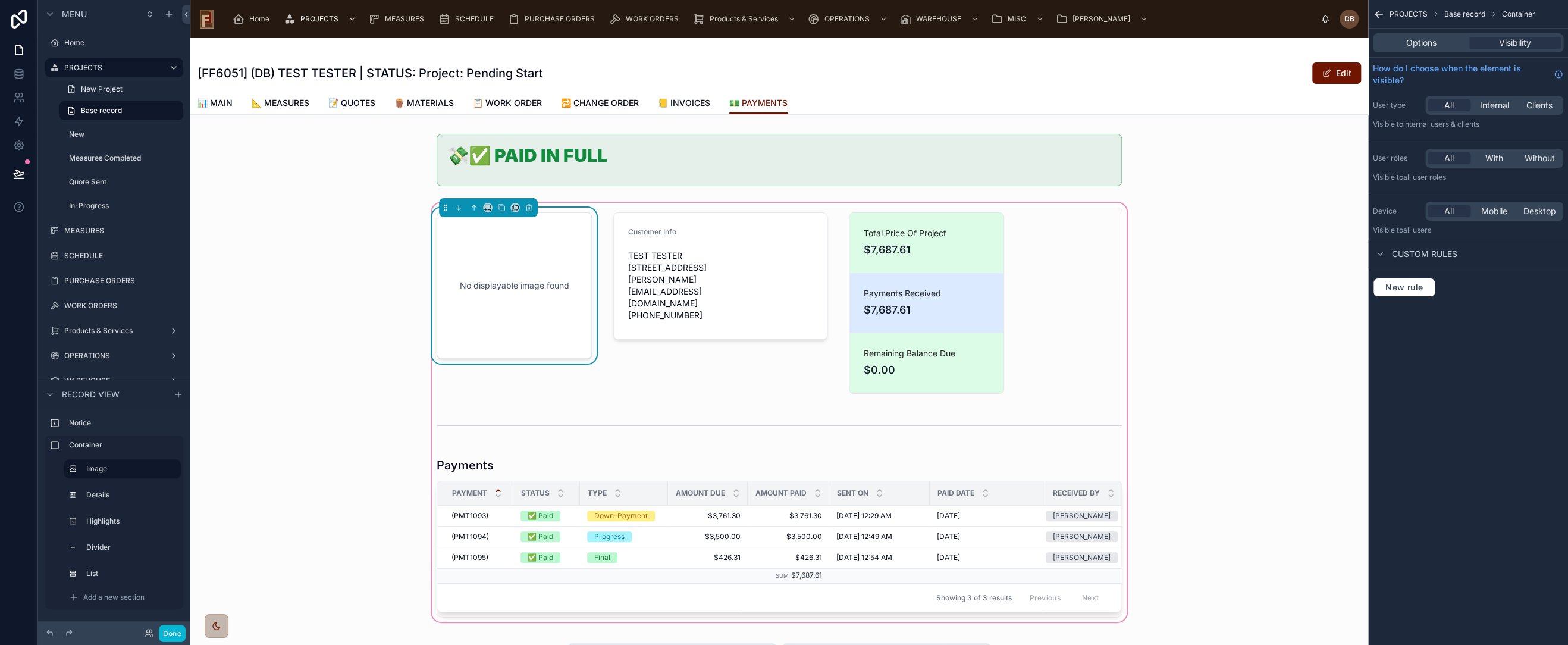
click at [482, 318] on div "No displayable image found" at bounding box center [514, 285] width 116 height 108
click at [1412, 40] on span "Options" at bounding box center [1421, 43] width 30 height 12
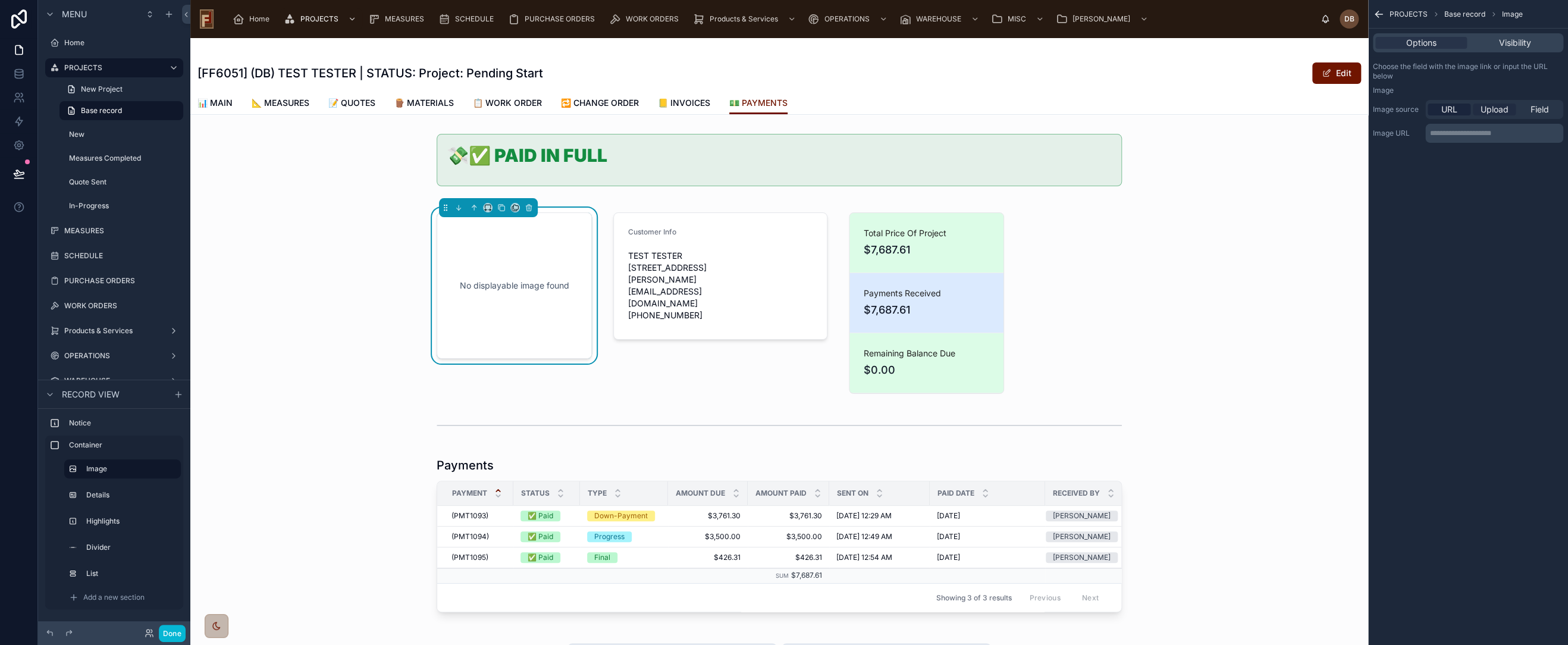
click at [1498, 109] on span "Upload" at bounding box center [1494, 109] width 28 height 12
click at [1403, 147] on div "scrollable content" at bounding box center [1397, 153] width 48 height 48
type input "**********"
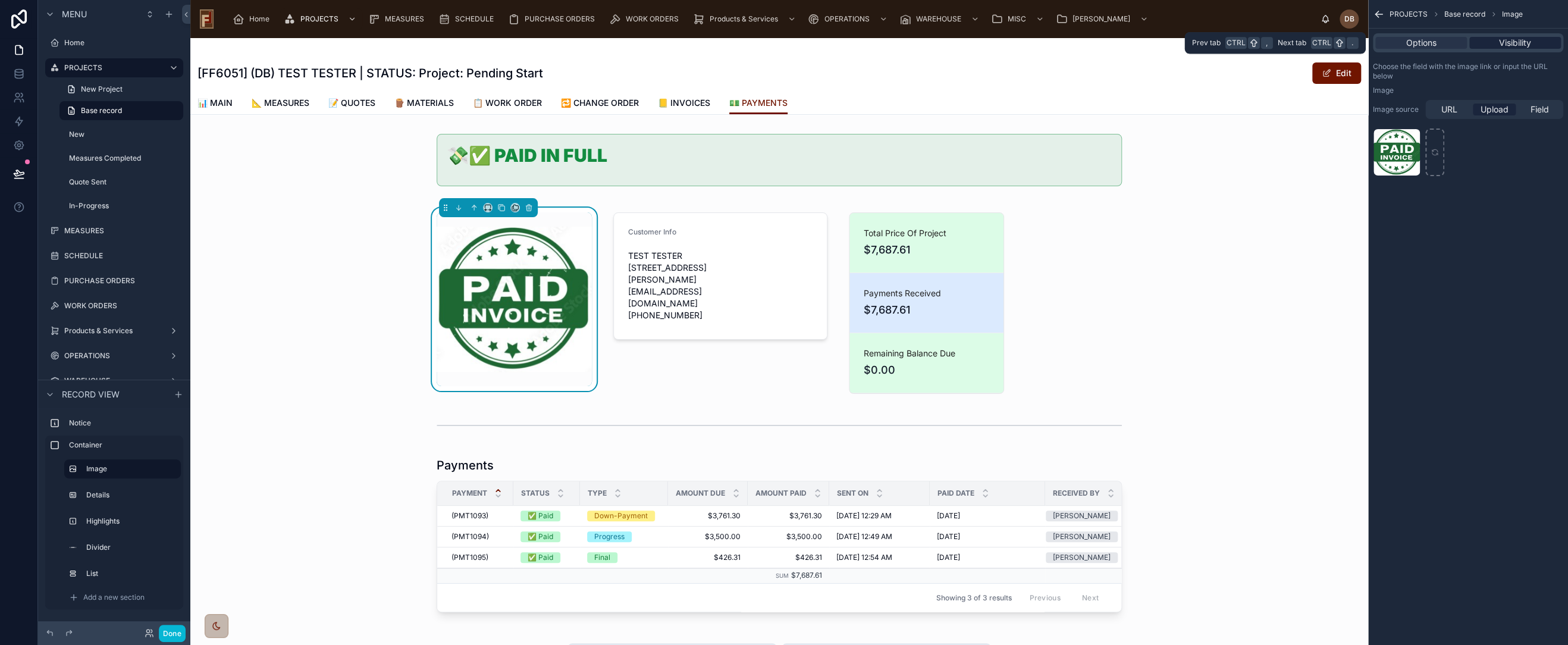
click at [1520, 42] on span "Visibility" at bounding box center [1516, 43] width 32 height 12
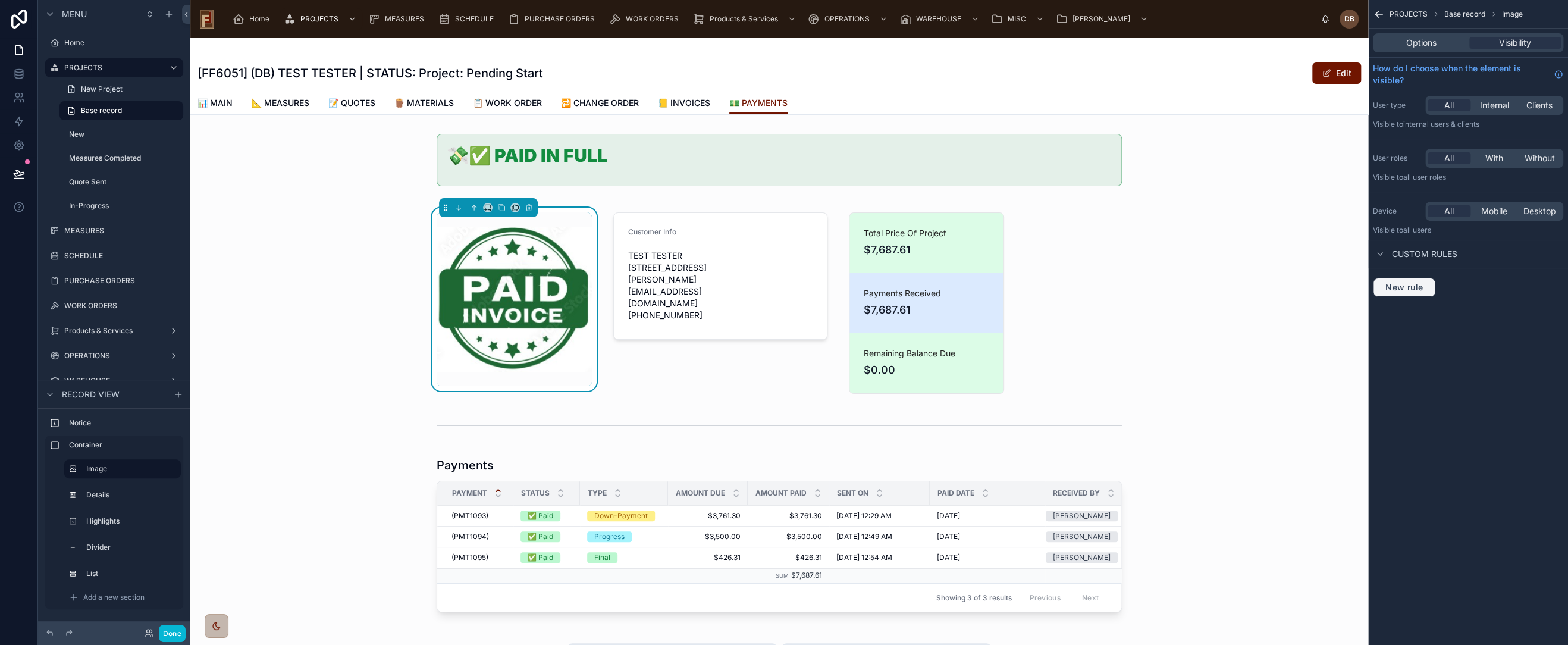
click at [1410, 283] on span "New rule" at bounding box center [1404, 287] width 47 height 11
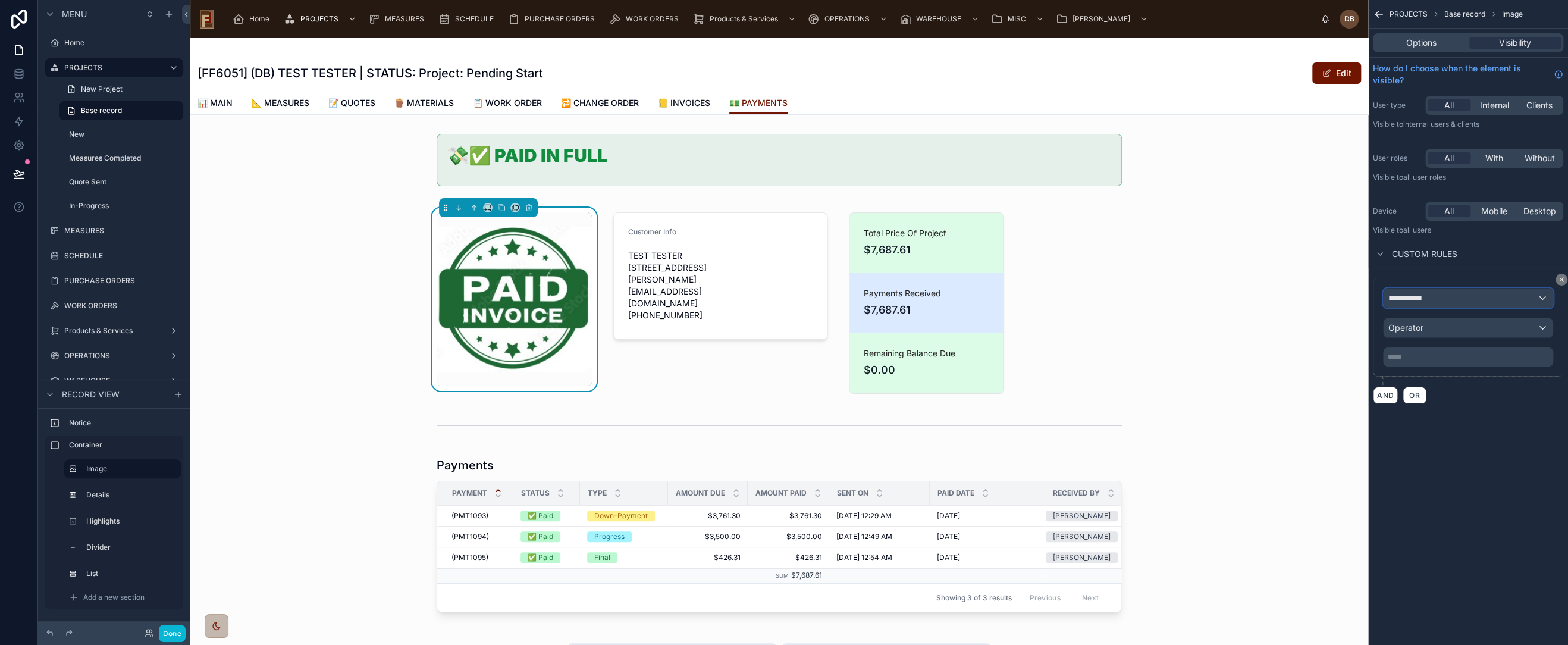
click at [1445, 298] on div "**********" at bounding box center [1469, 298] width 169 height 19
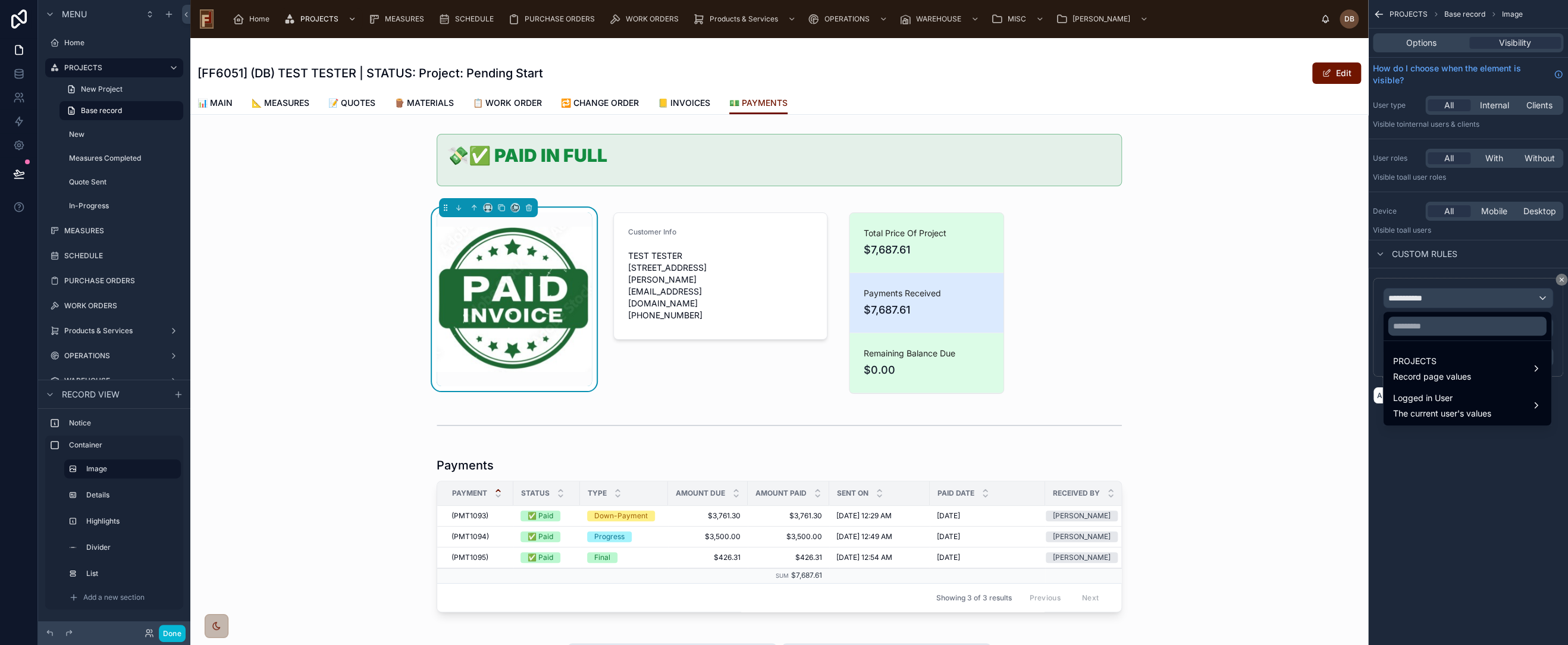
drag, startPoint x: 1437, startPoint y: 366, endPoint x: 1444, endPoint y: 332, distance: 34.7
click at [1437, 365] on span "PROJECTS" at bounding box center [1432, 361] width 78 height 14
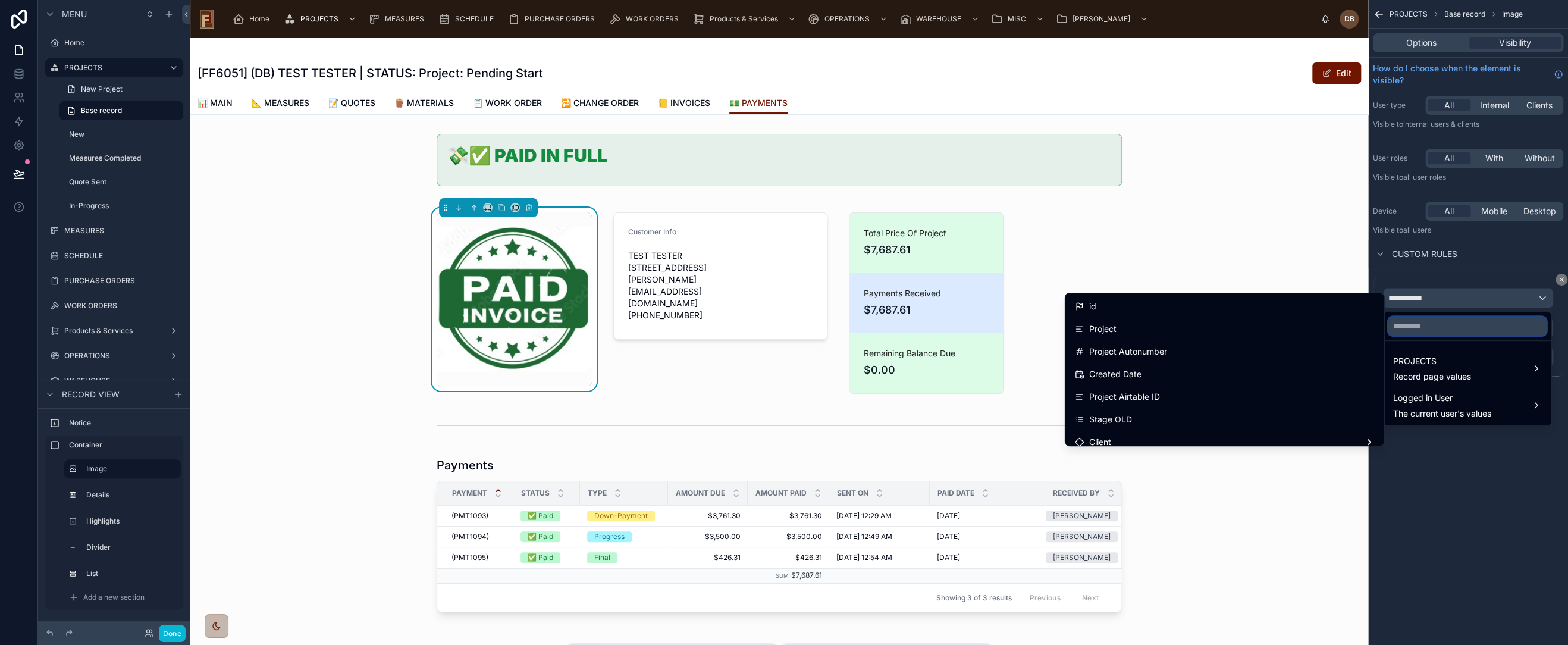
click at [1444, 327] on input "text" at bounding box center [1467, 325] width 158 height 19
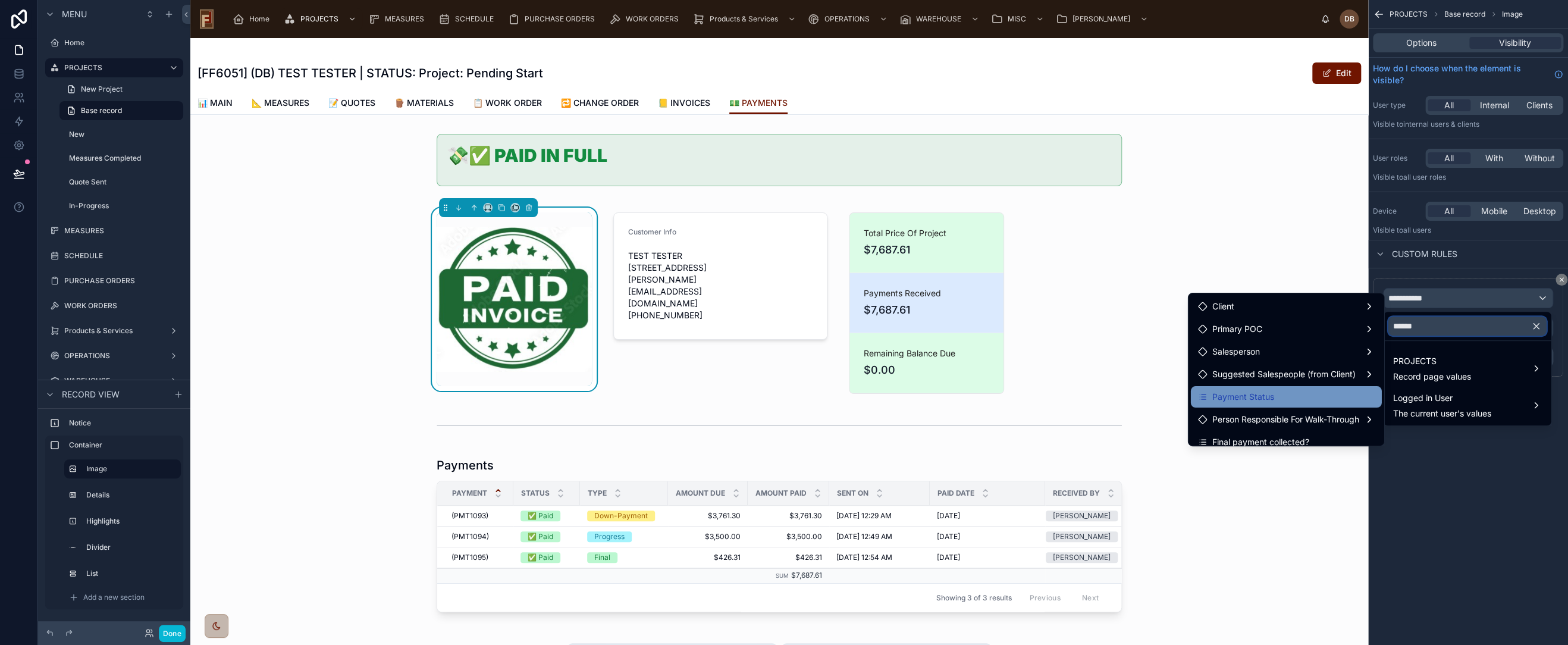
type input "******"
click at [1284, 403] on div "Payment Status" at bounding box center [1286, 397] width 177 height 14
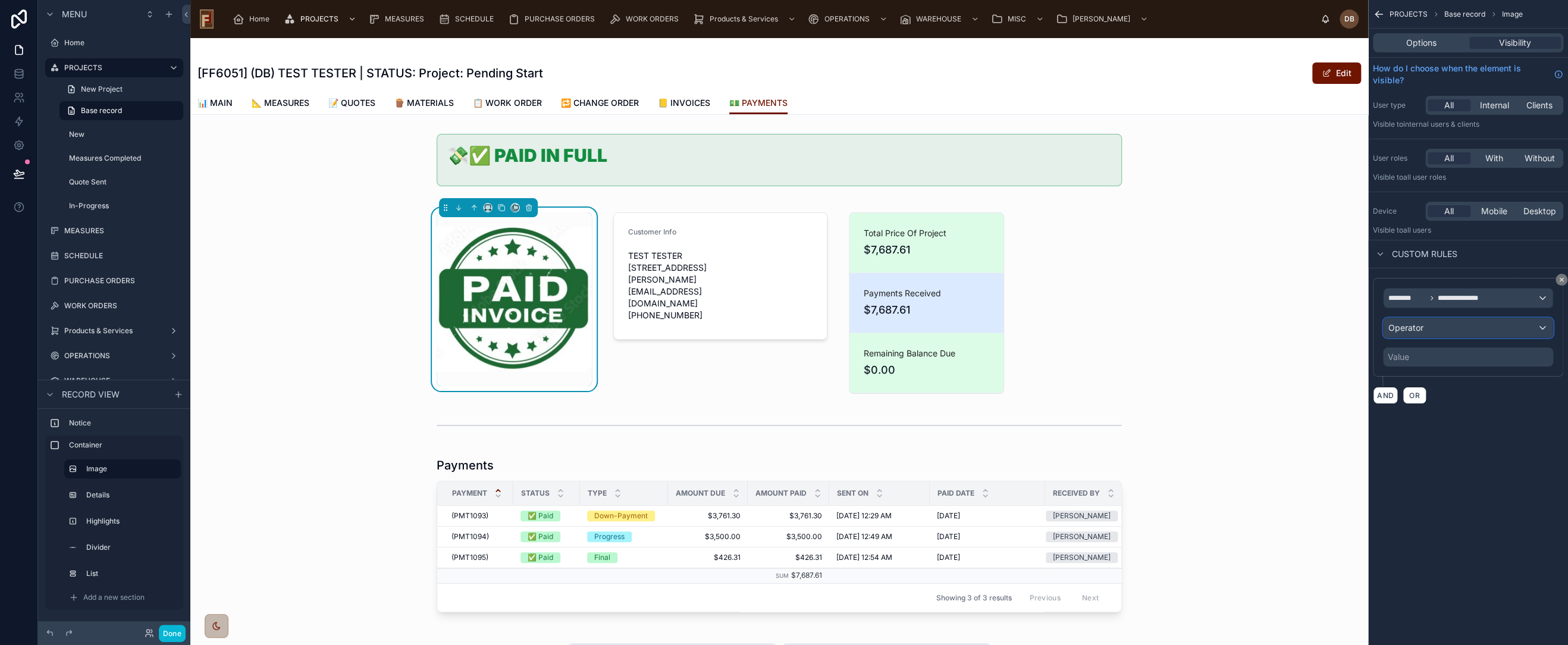
click at [1427, 323] on div "Operator" at bounding box center [1469, 327] width 169 height 19
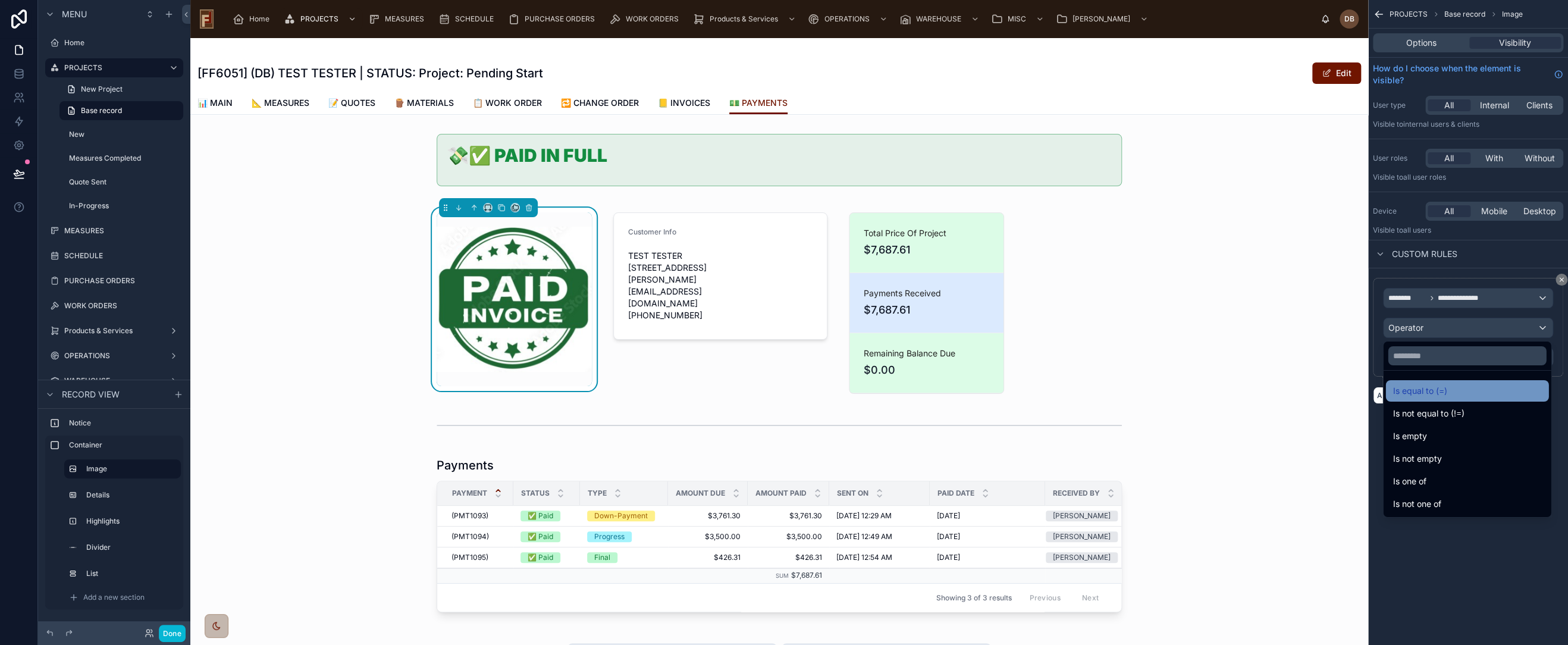
click at [1453, 391] on div "Is equal to (=)" at bounding box center [1467, 391] width 148 height 14
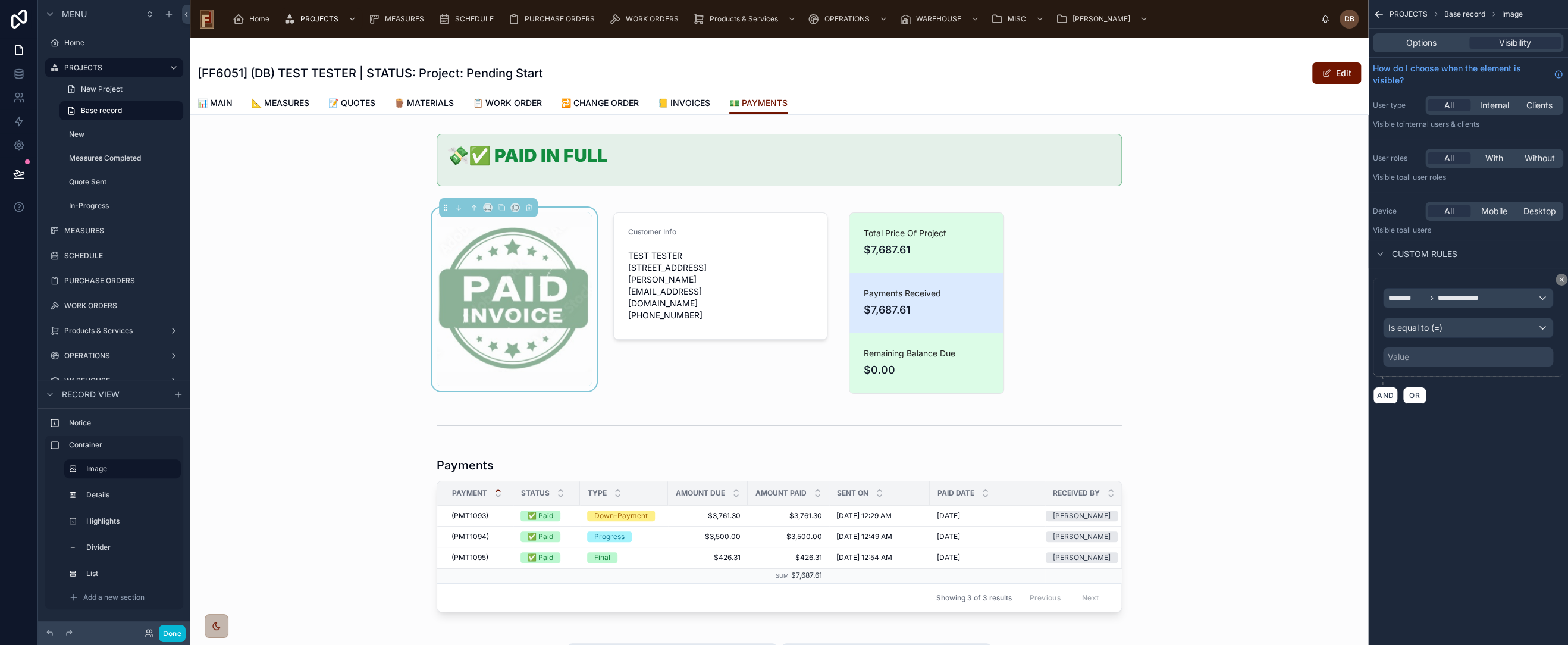
click at [1434, 362] on div "Value" at bounding box center [1469, 356] width 171 height 19
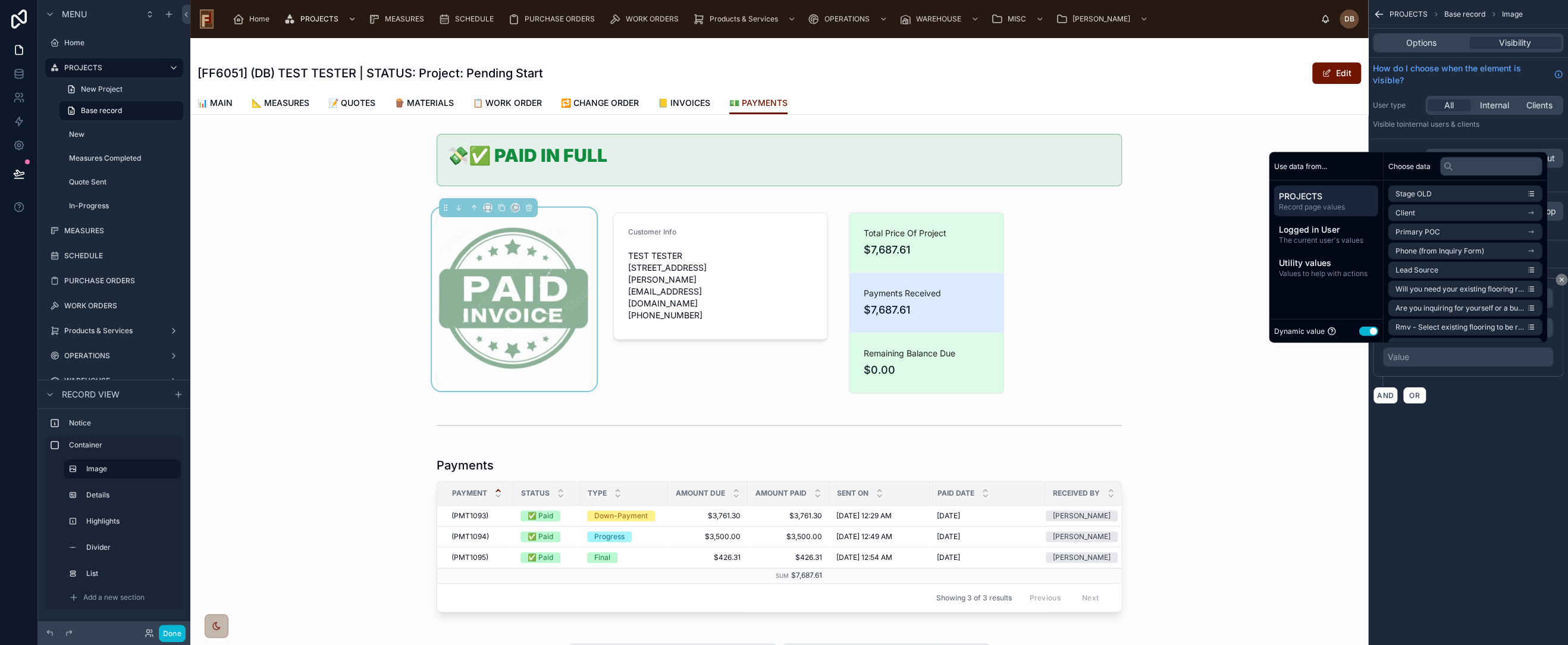
click at [1361, 330] on button "Use setting" at bounding box center [1367, 330] width 19 height 10
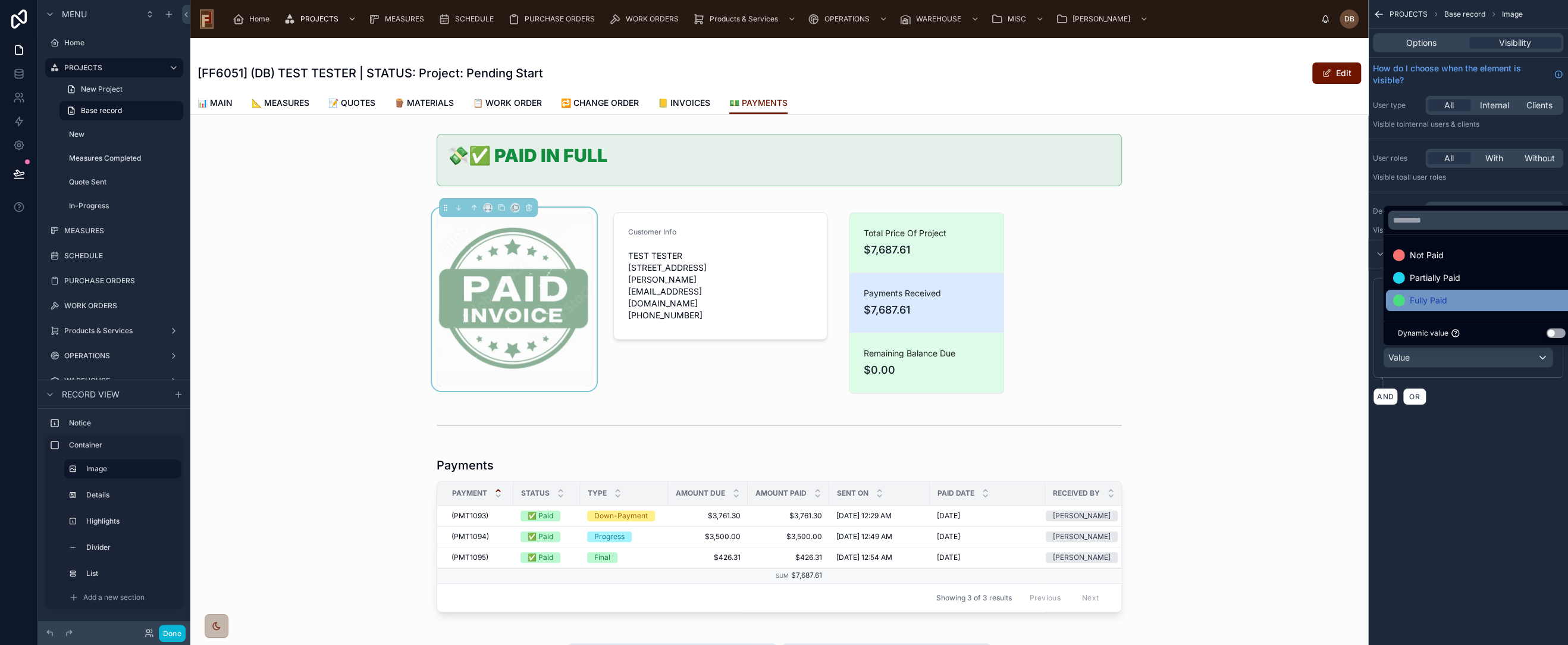
click at [1489, 297] on div "Fully Paid" at bounding box center [1482, 300] width 178 height 14
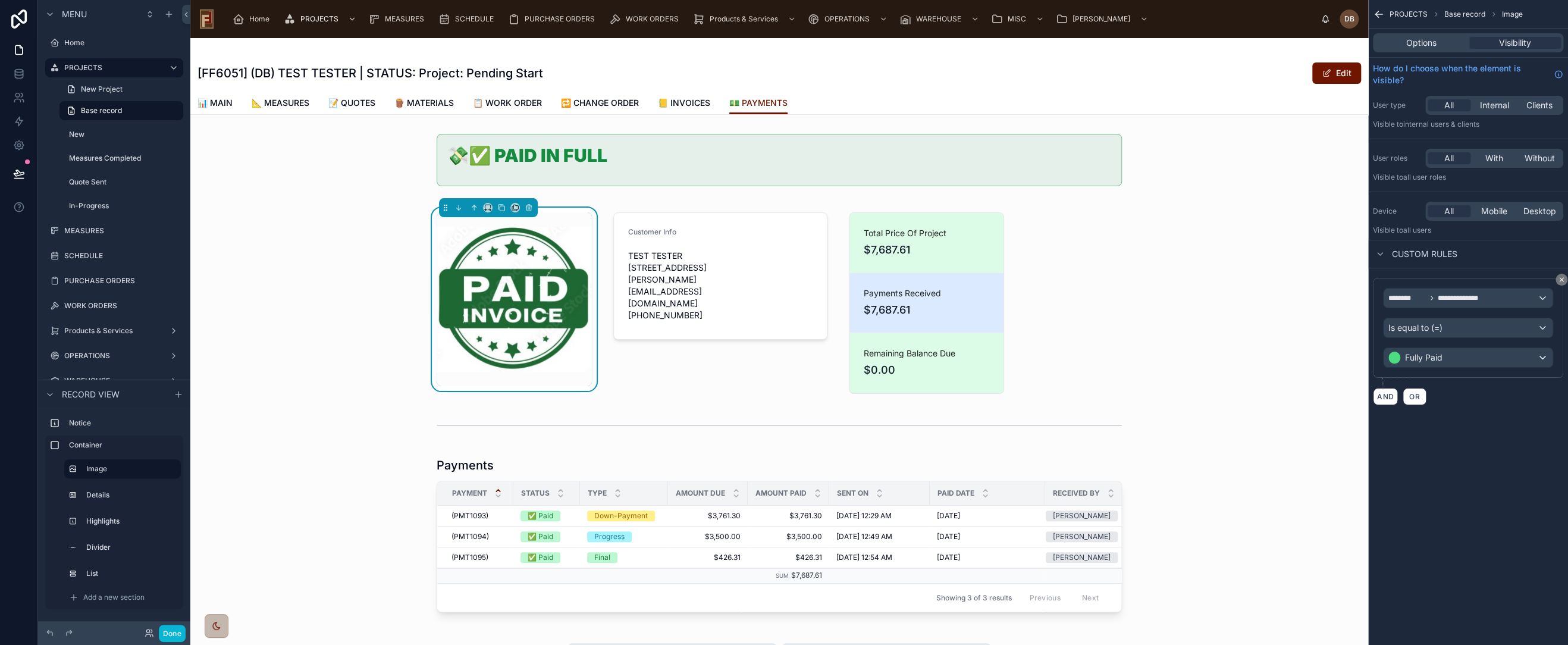
click at [1489, 443] on div "**********" at bounding box center [1468, 322] width 200 height 645
click at [171, 637] on button "Done" at bounding box center [172, 633] width 27 height 17
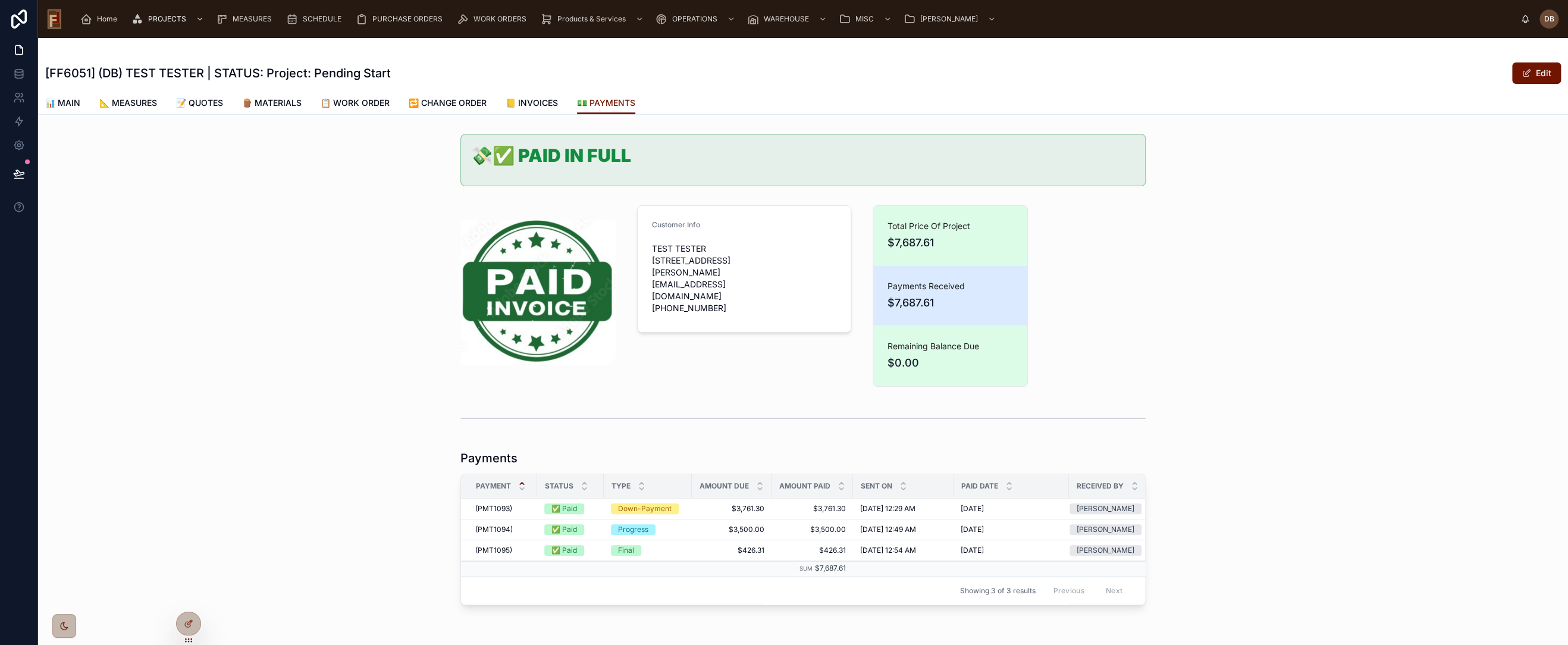
click at [739, 155] on h1 "💸✅ PAID IN FULL" at bounding box center [803, 155] width 665 height 18
click at [188, 621] on icon at bounding box center [188, 623] width 10 height 10
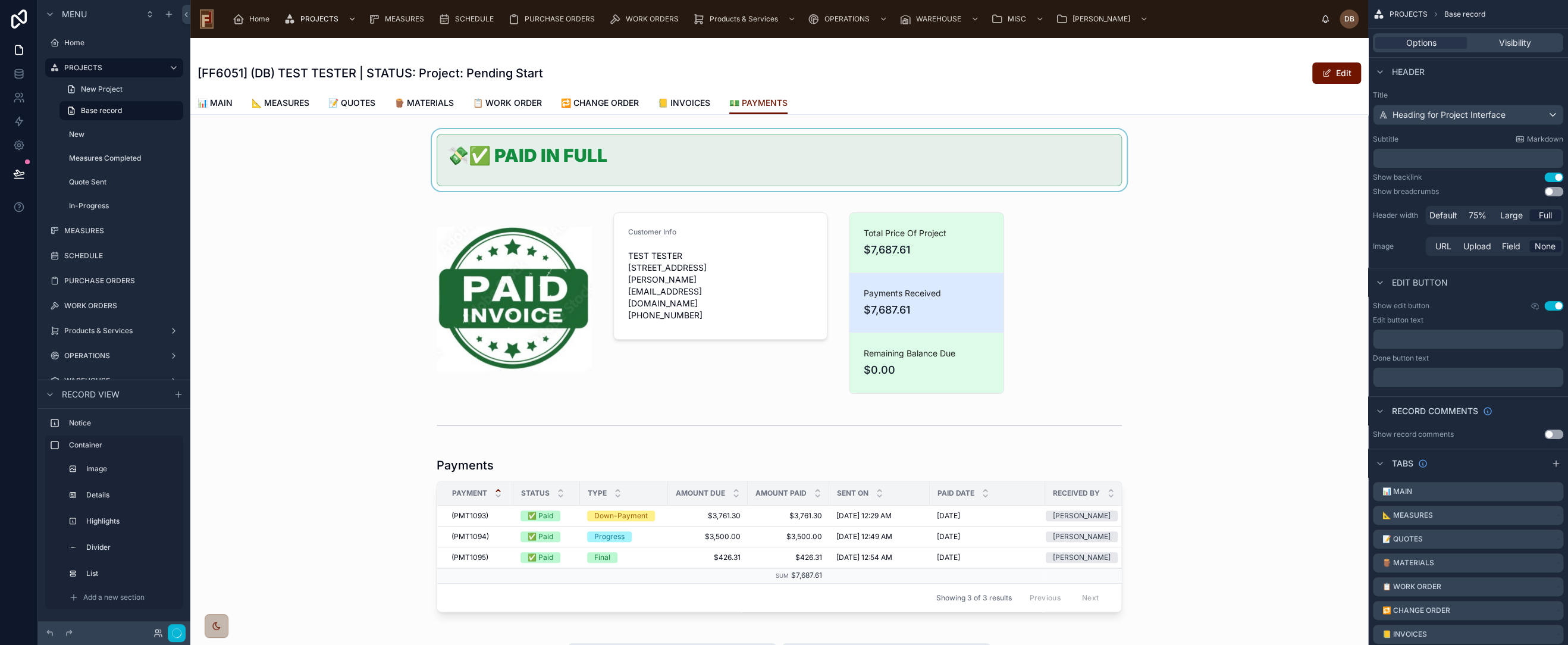
click at [713, 137] on div at bounding box center [779, 160] width 1178 height 62
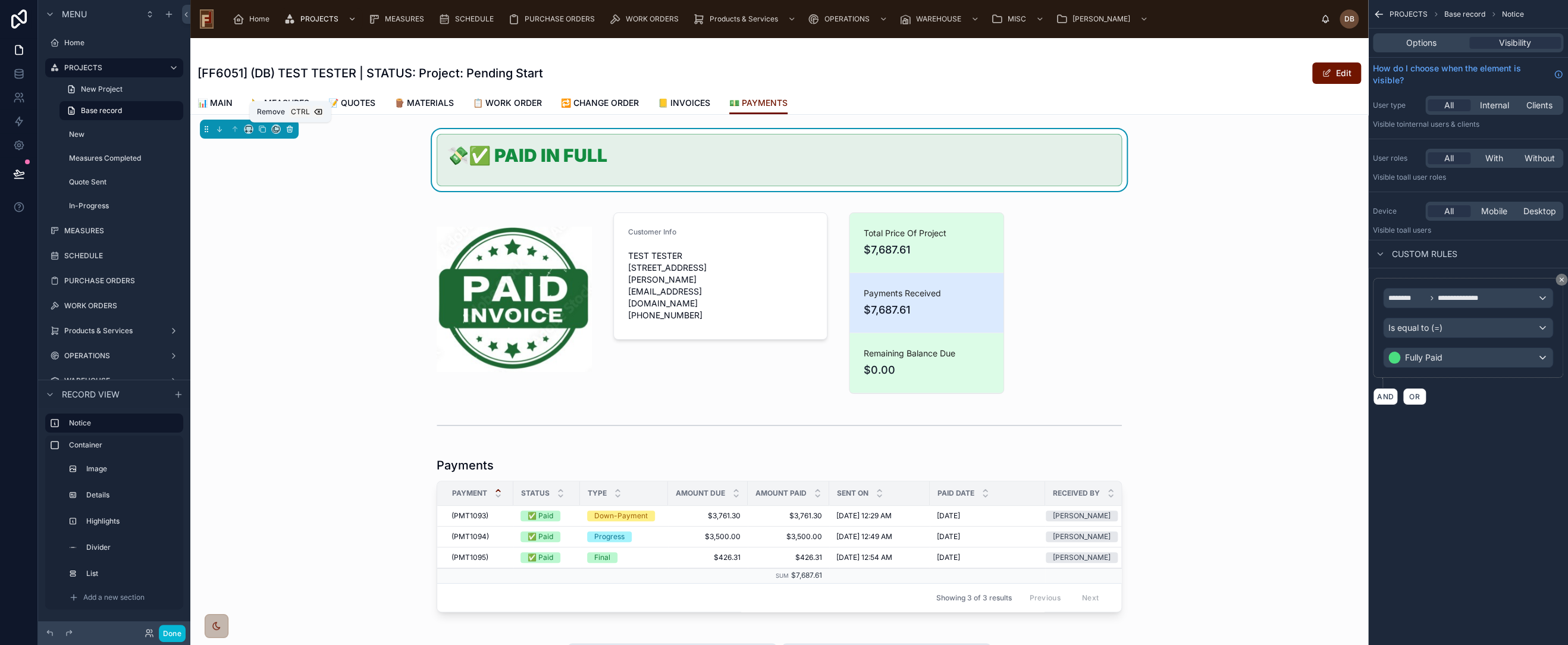
click at [290, 128] on icon at bounding box center [289, 129] width 8 height 8
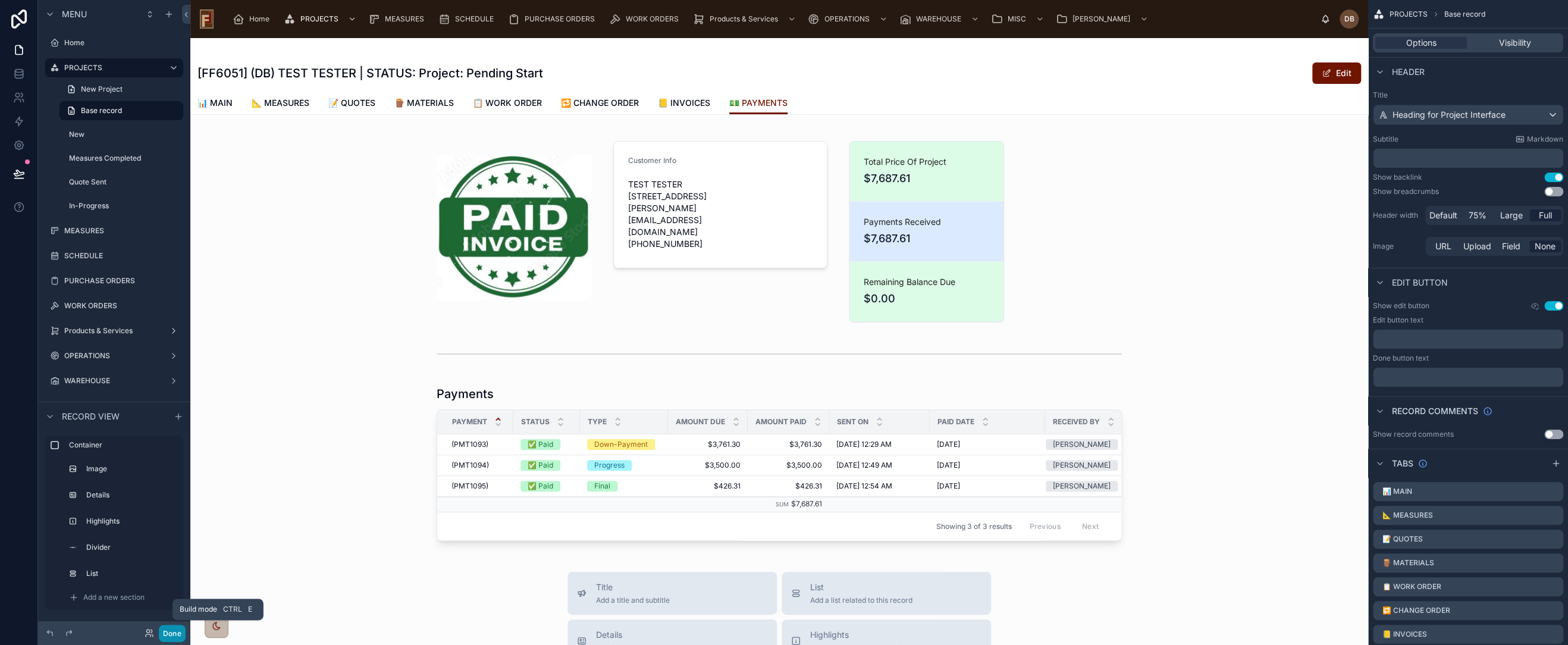
click at [169, 633] on button "Done" at bounding box center [172, 633] width 27 height 17
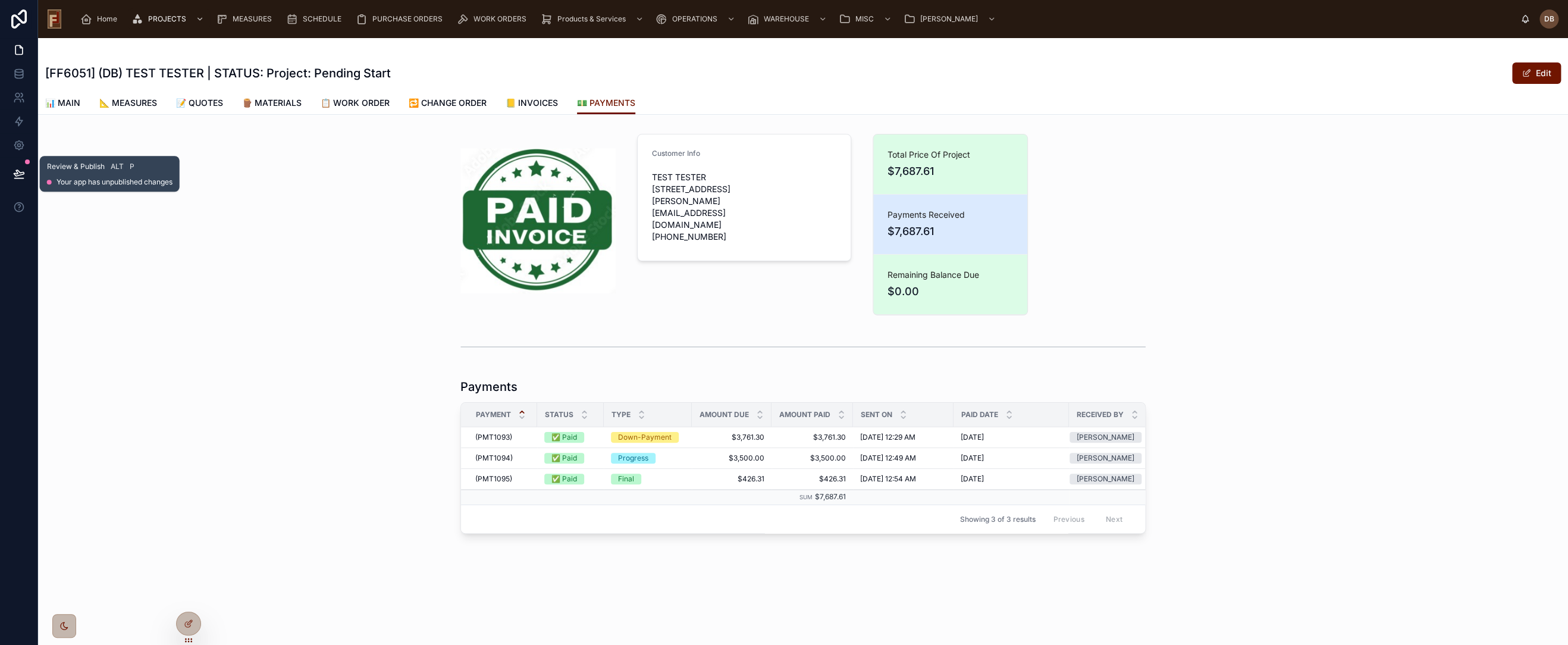
click at [16, 171] on icon at bounding box center [18, 173] width 10 height 6
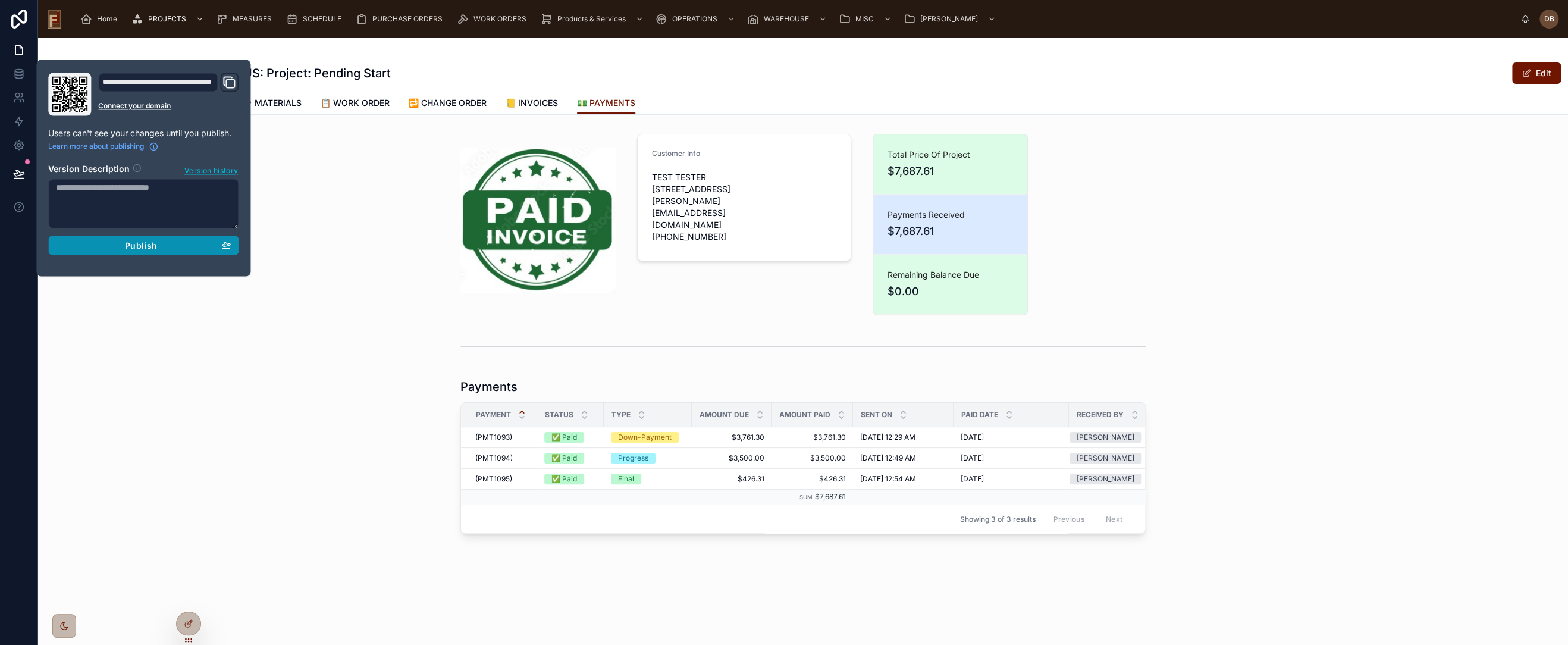
click at [138, 241] on span "Publish" at bounding box center [141, 245] width 32 height 11
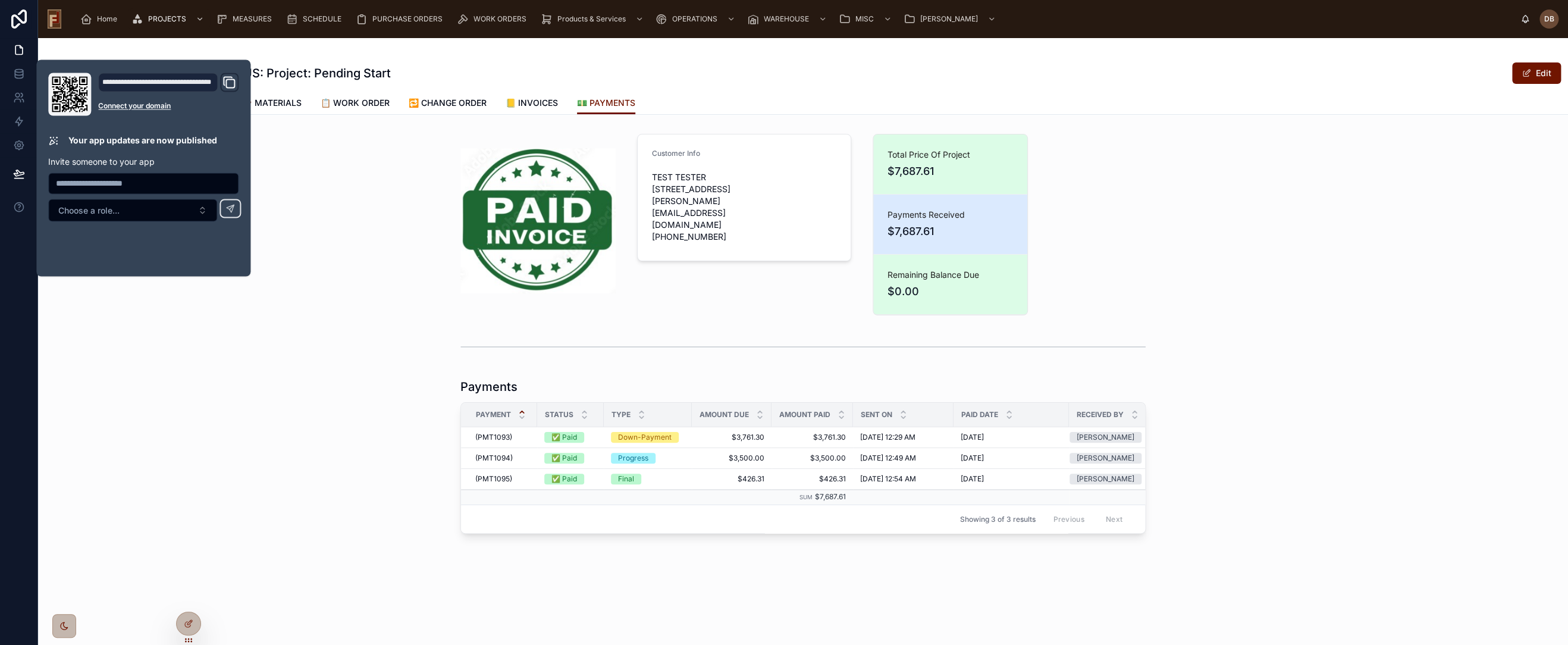
click at [392, 145] on div "Customer Info TEST TESTER 2315 E Moreland Blvd Waukesha, WI 53186 dbraunsdorf77…" at bounding box center [803, 333] width 1530 height 410
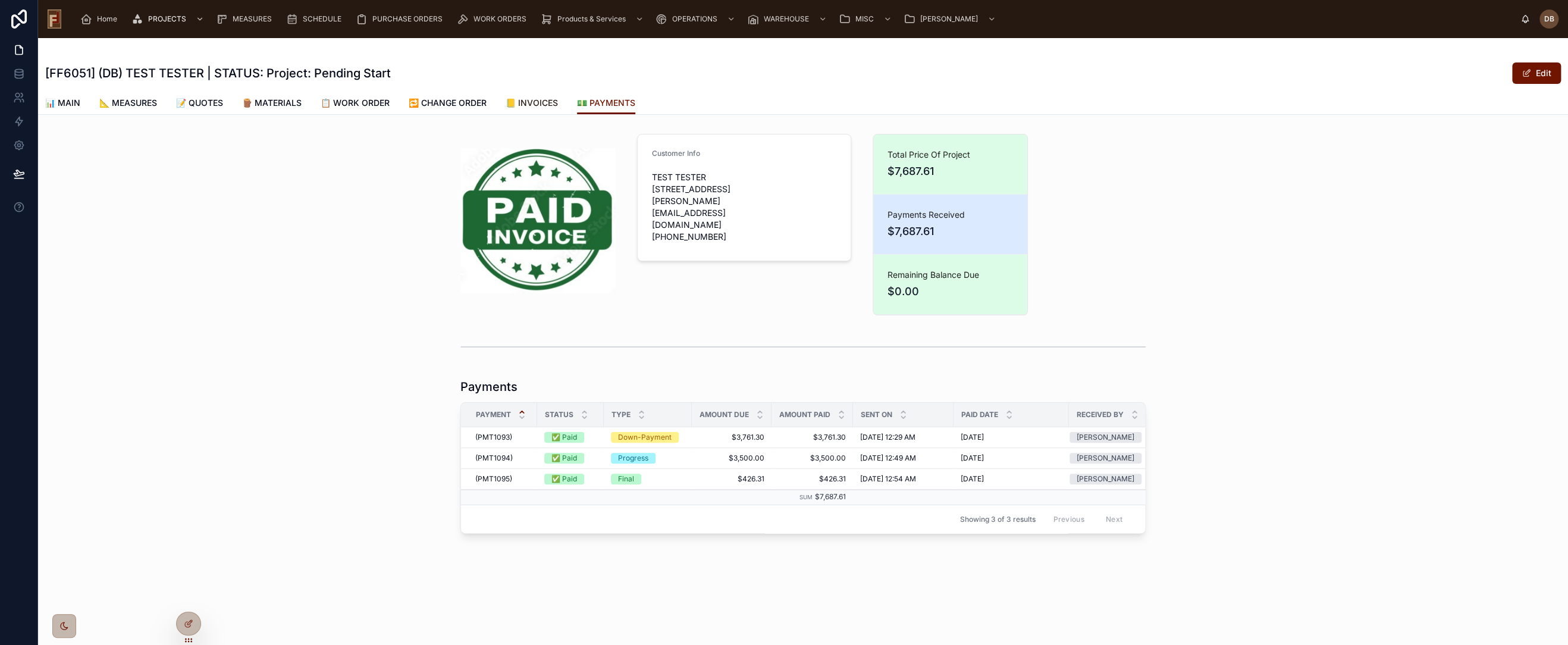
click at [544, 102] on span "📒 INVOICES" at bounding box center [531, 102] width 52 height 12
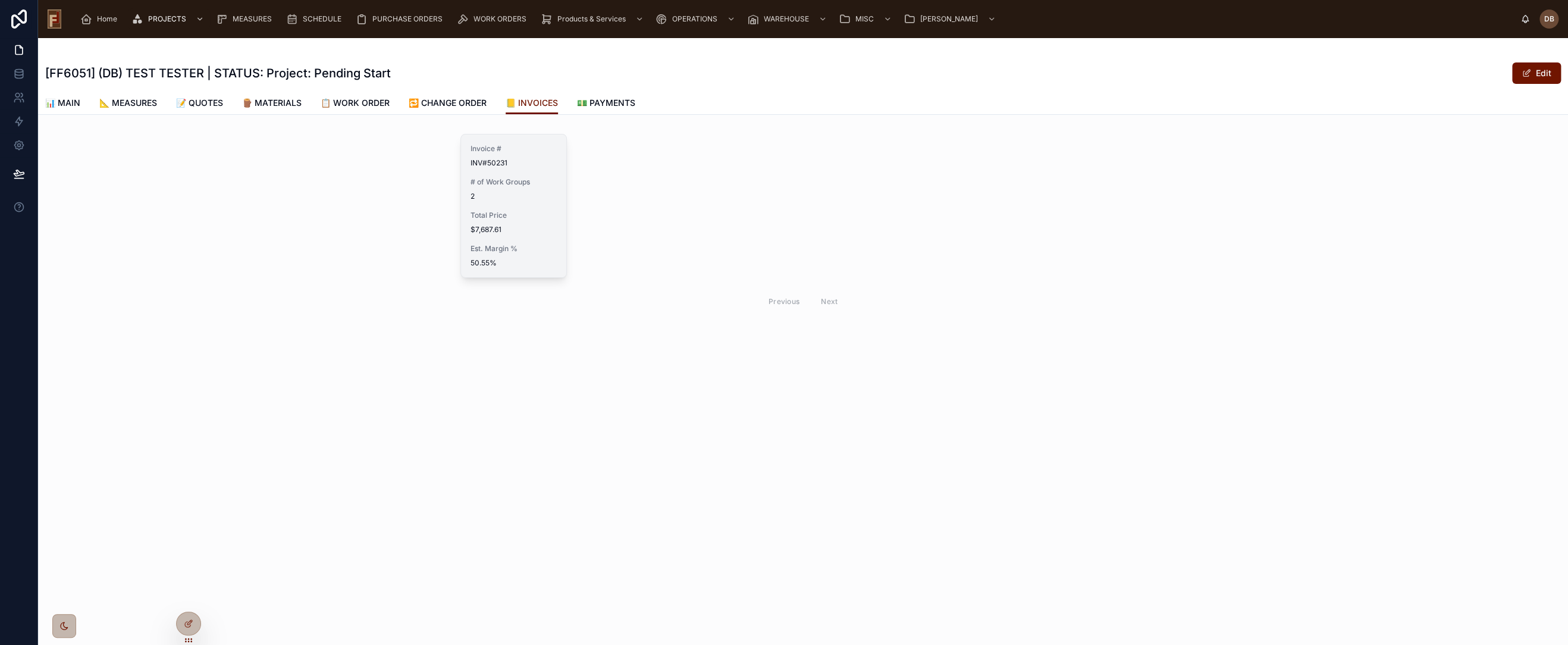
click at [529, 208] on div "Invoice # INV#50231 # of Work Groups 2 Total Price $7,687.61 Est. Margin % 50.5…" at bounding box center [513, 205] width 106 height 143
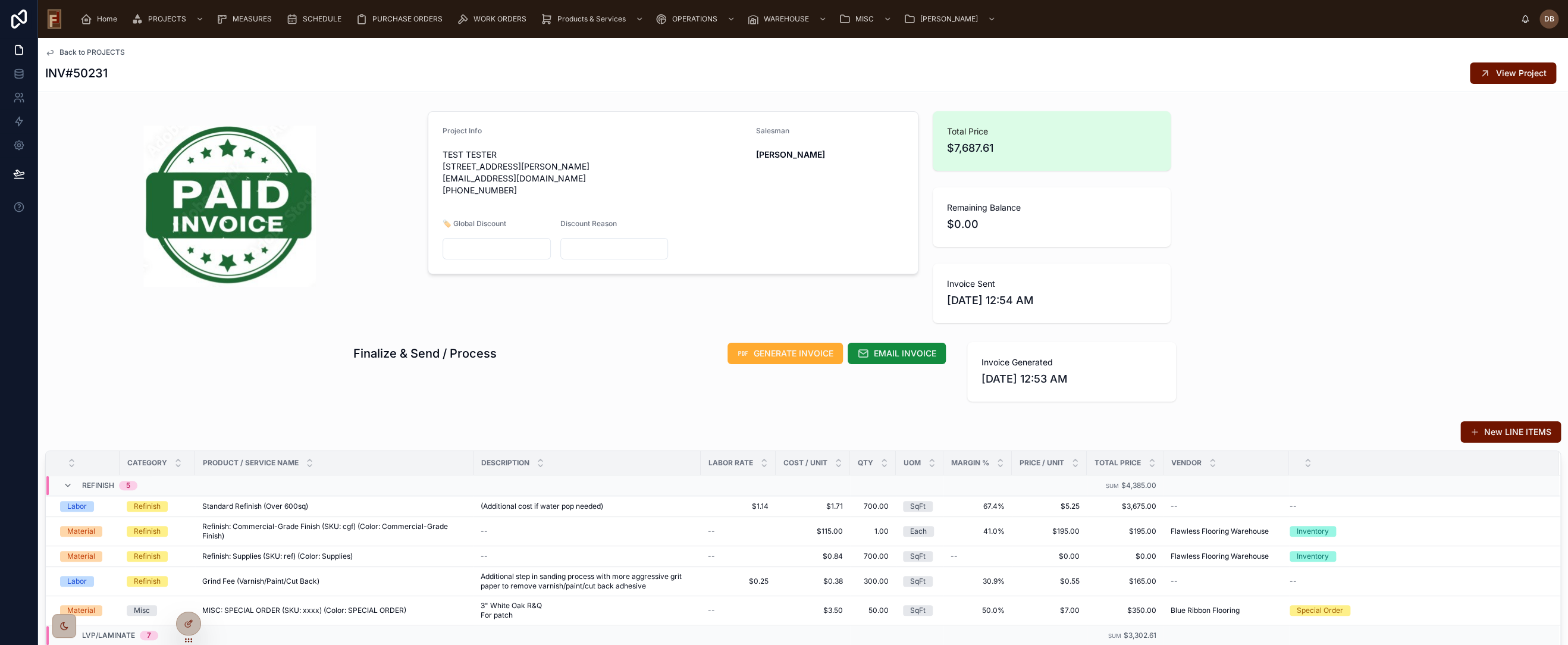
click at [108, 52] on span "Back to PROJECTS" at bounding box center [92, 52] width 66 height 10
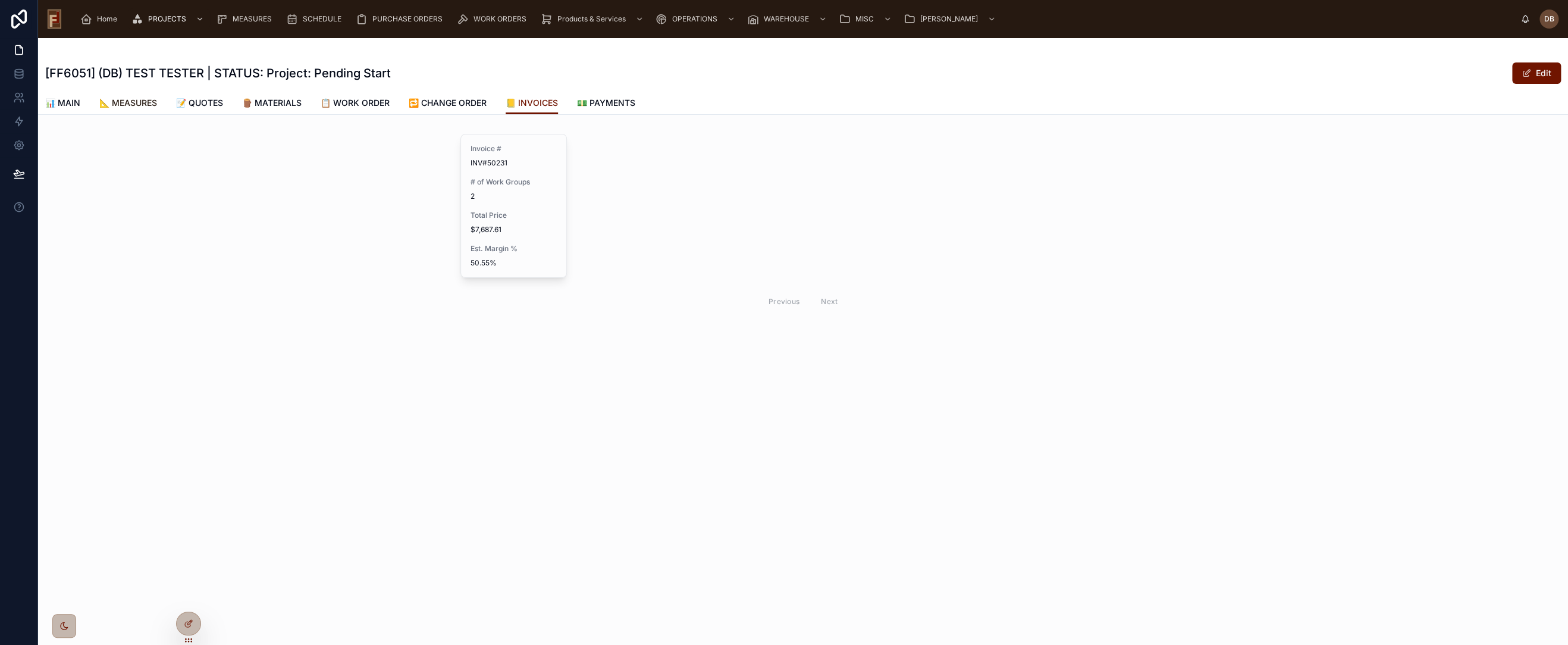
click at [139, 100] on span "📐 MEASURES" at bounding box center [128, 102] width 58 height 12
click at [363, 101] on span "📋 WORK ORDER" at bounding box center [355, 102] width 69 height 12
